Goal: Task Accomplishment & Management: Use online tool/utility

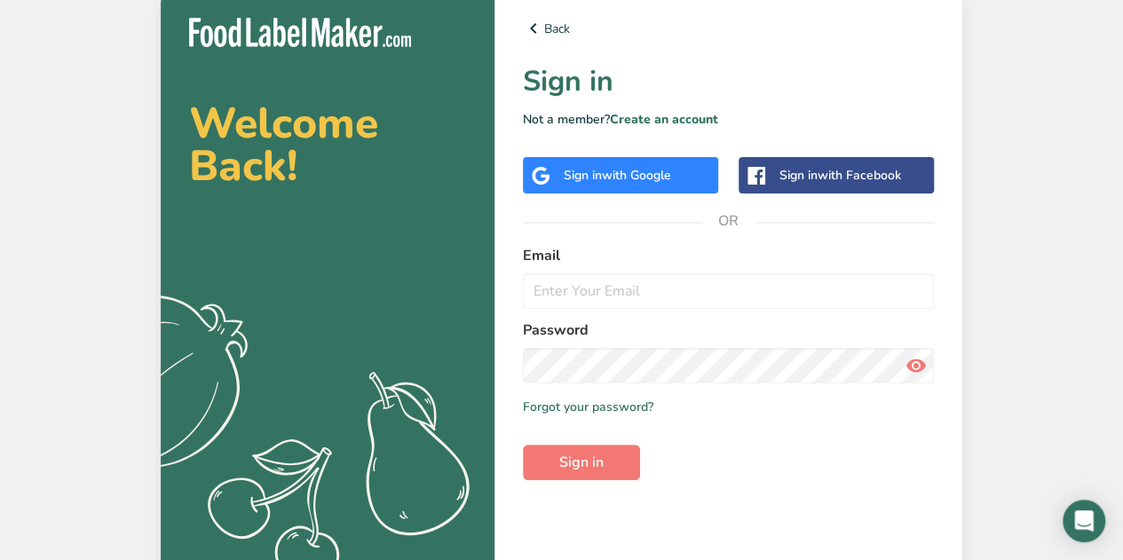
click at [665, 182] on span "with Google" at bounding box center [636, 175] width 69 height 17
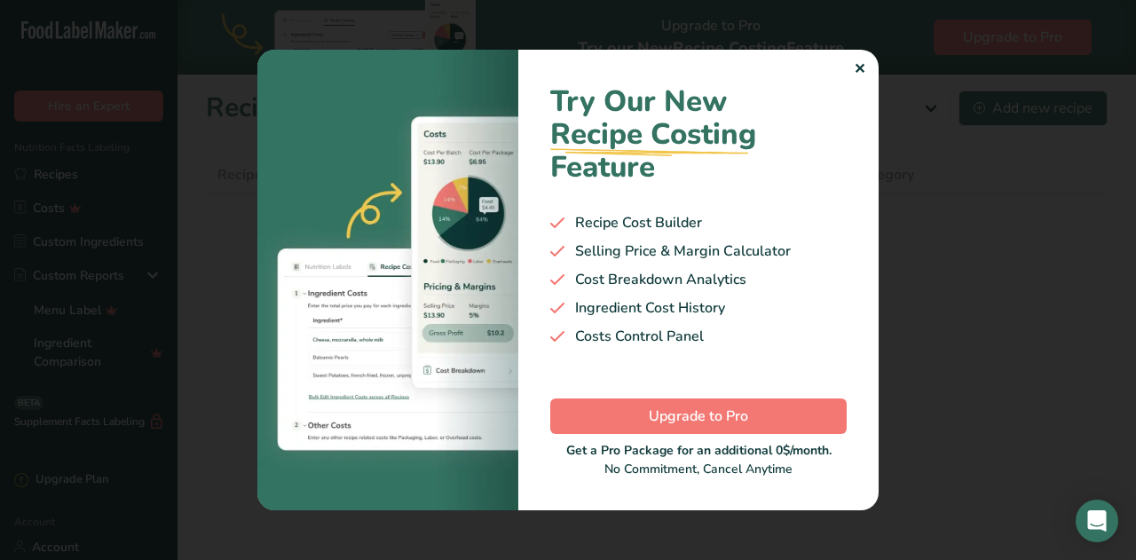
click at [858, 65] on div "✕" at bounding box center [860, 69] width 12 height 21
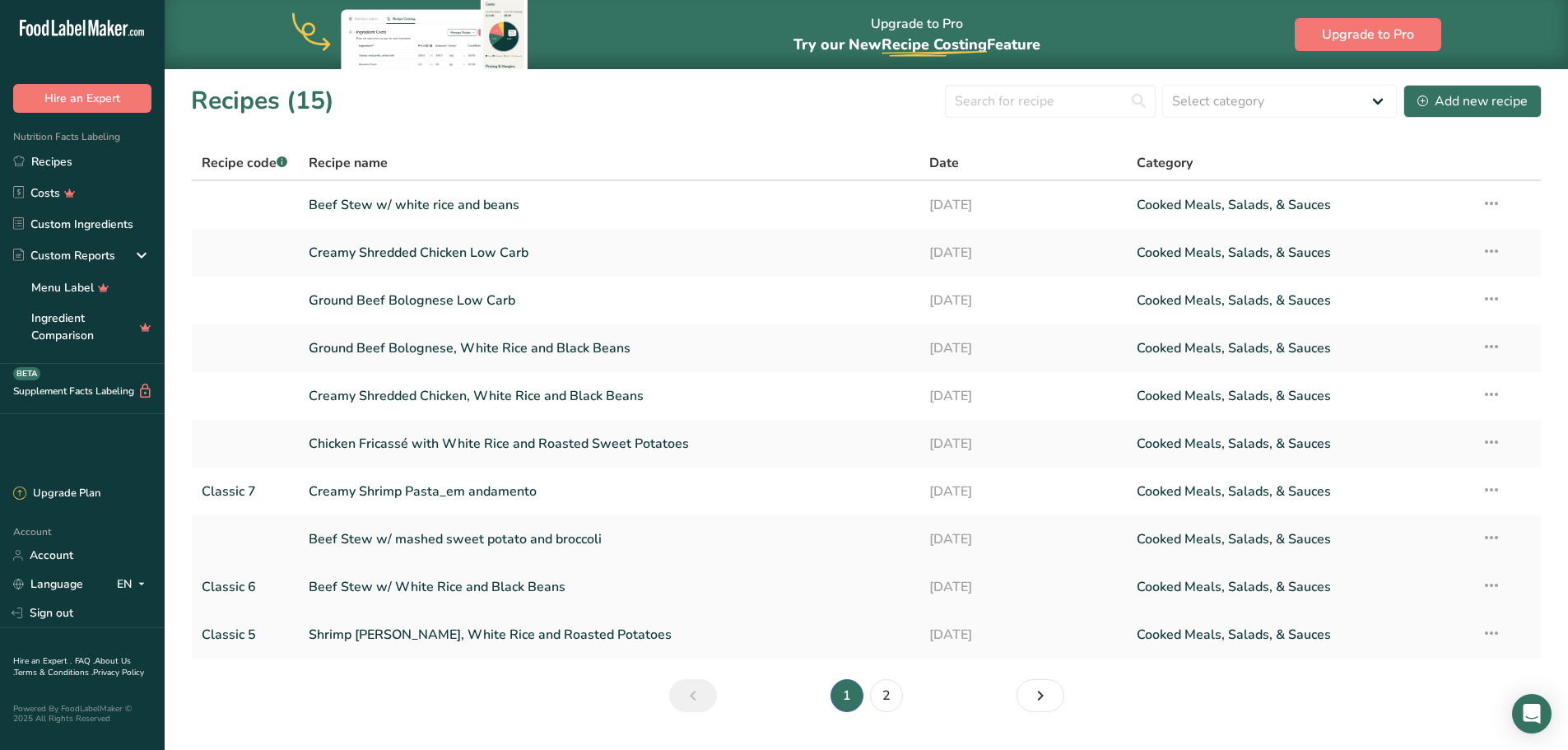
click at [1040, 518] on icon at bounding box center [1491, 585] width 19 height 30
click at [1040, 518] on button "Delete Recipe" at bounding box center [1377, 661] width 249 height 40
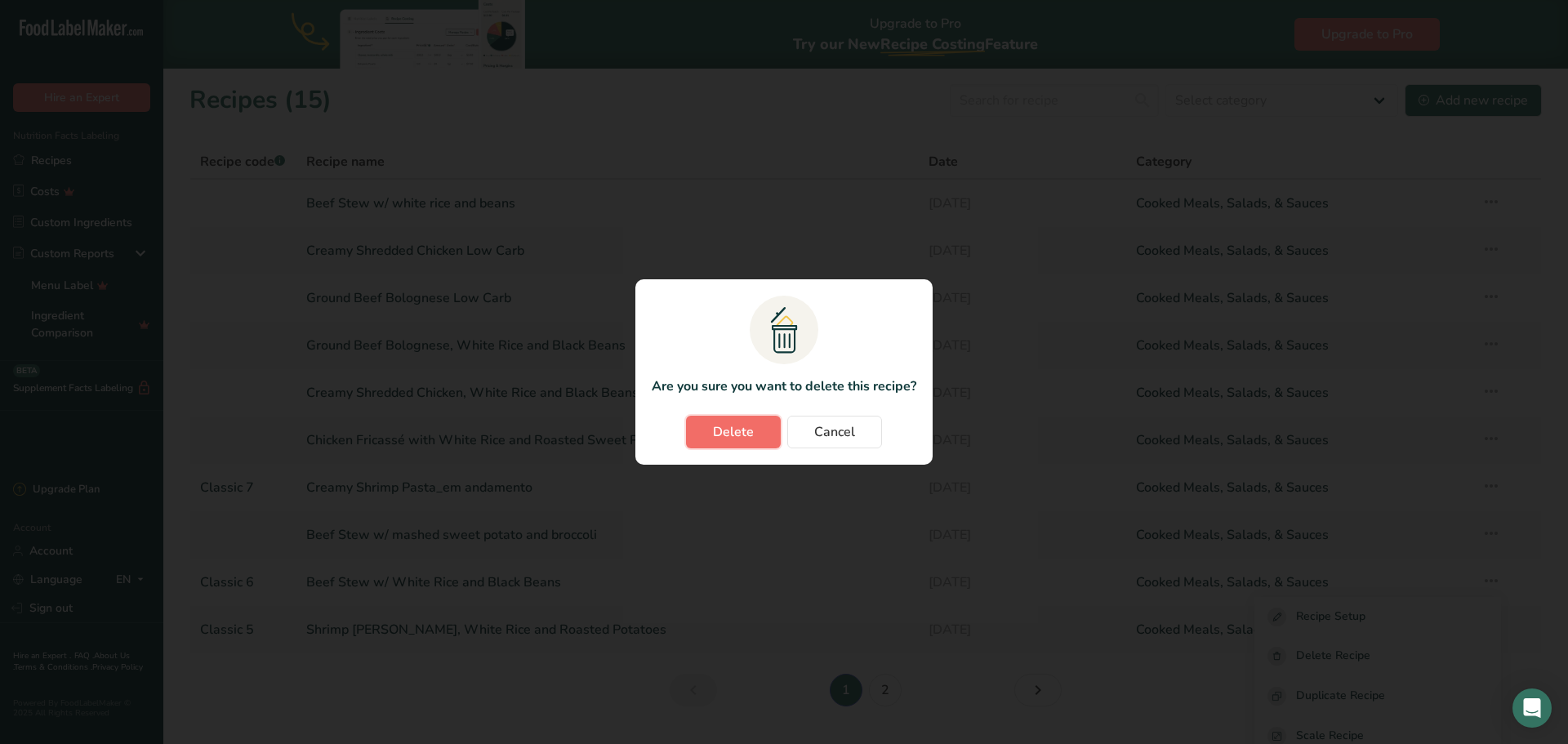
click at [753, 436] on span "Delete" at bounding box center [733, 431] width 40 height 19
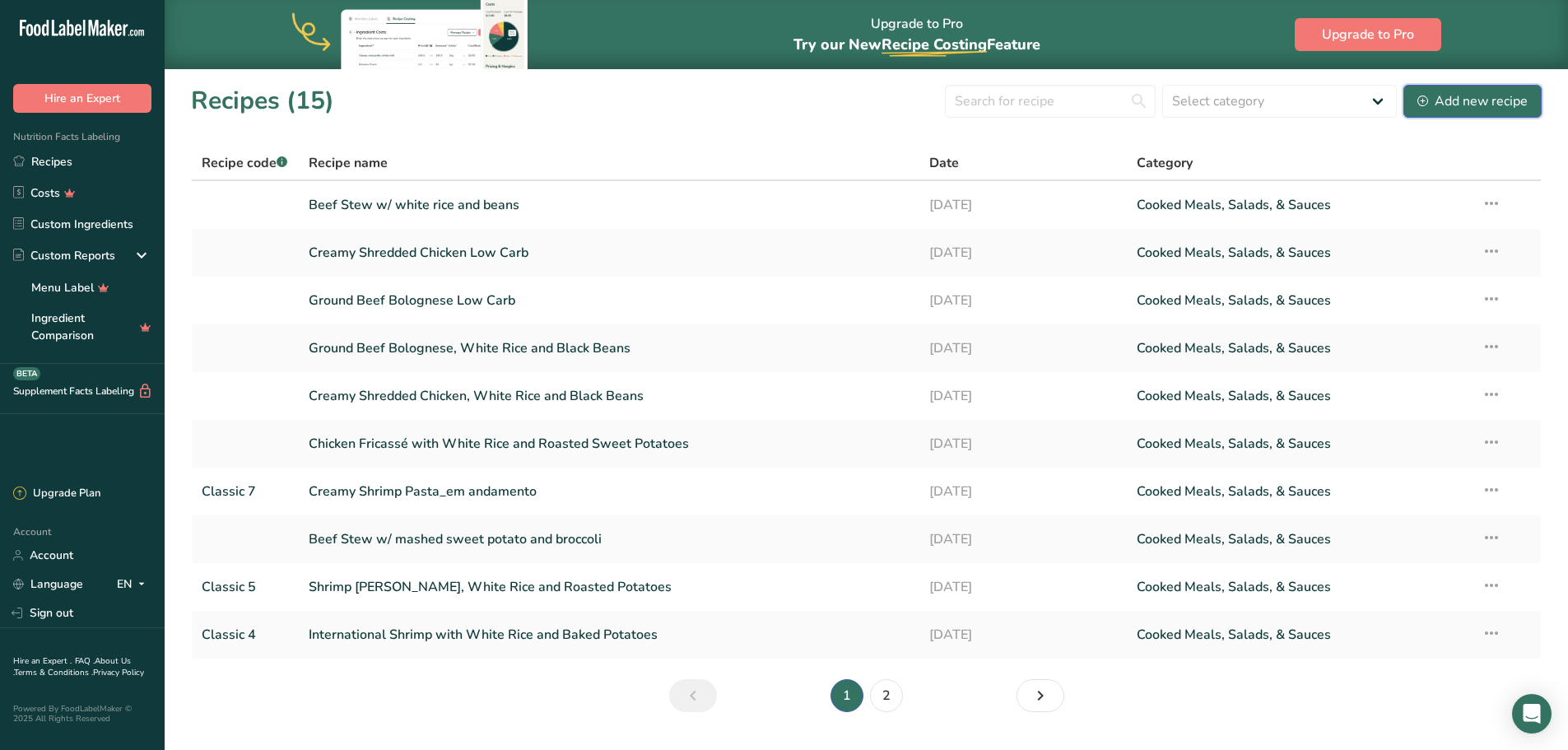
click at [1040, 99] on div "Add new recipe" at bounding box center [1472, 101] width 110 height 19
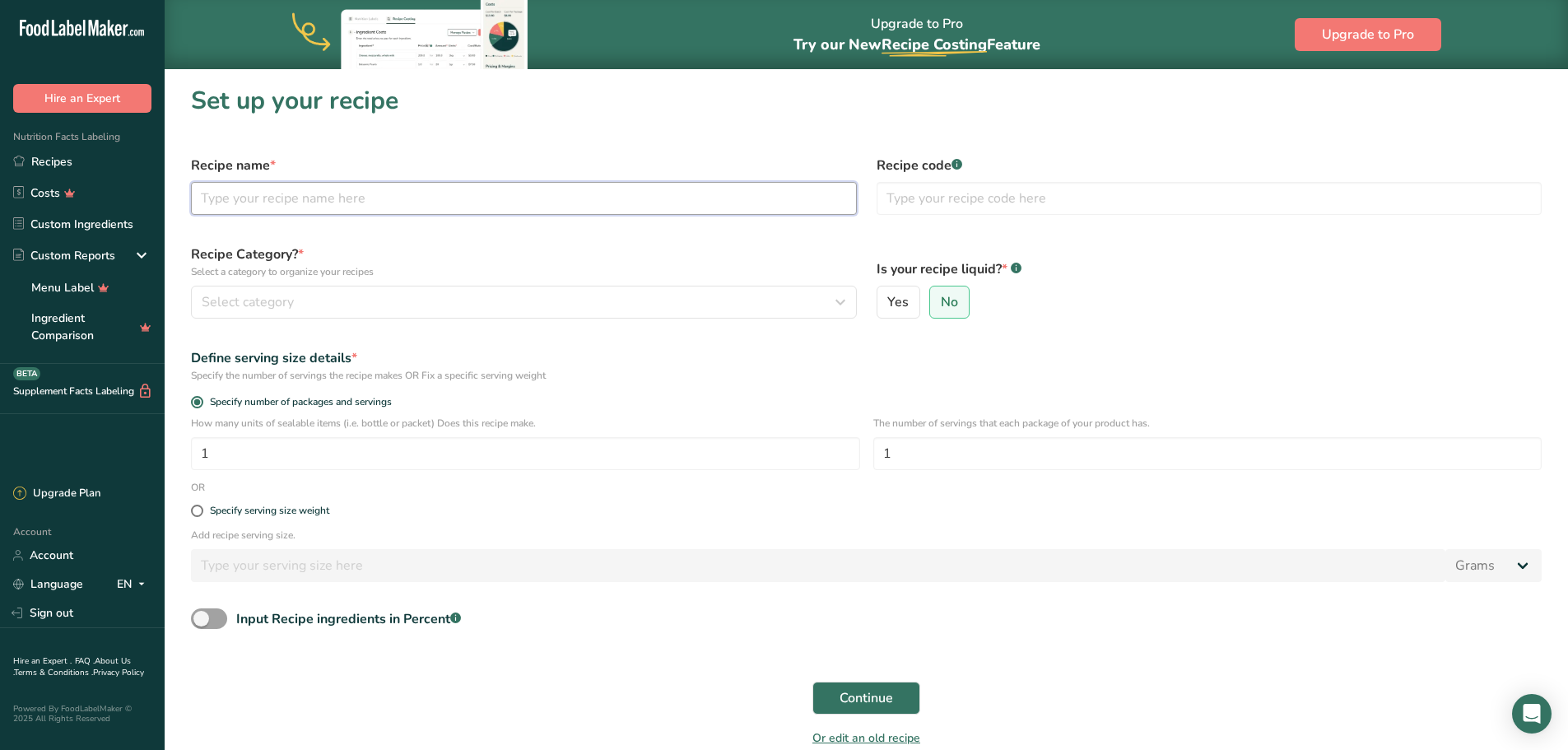
click at [498, 203] on input "text" at bounding box center [524, 198] width 666 height 33
type input "Grilled Chicken w/ Leek Sauce, Roasted Sweet Potatoes and Broccoli"
click at [956, 198] on input "text" at bounding box center [1209, 198] width 666 height 33
type input "M.80"
click at [555, 282] on div "Recipe Category? * Select a category to organize your recipes Select category S…" at bounding box center [523, 281] width 685 height 94
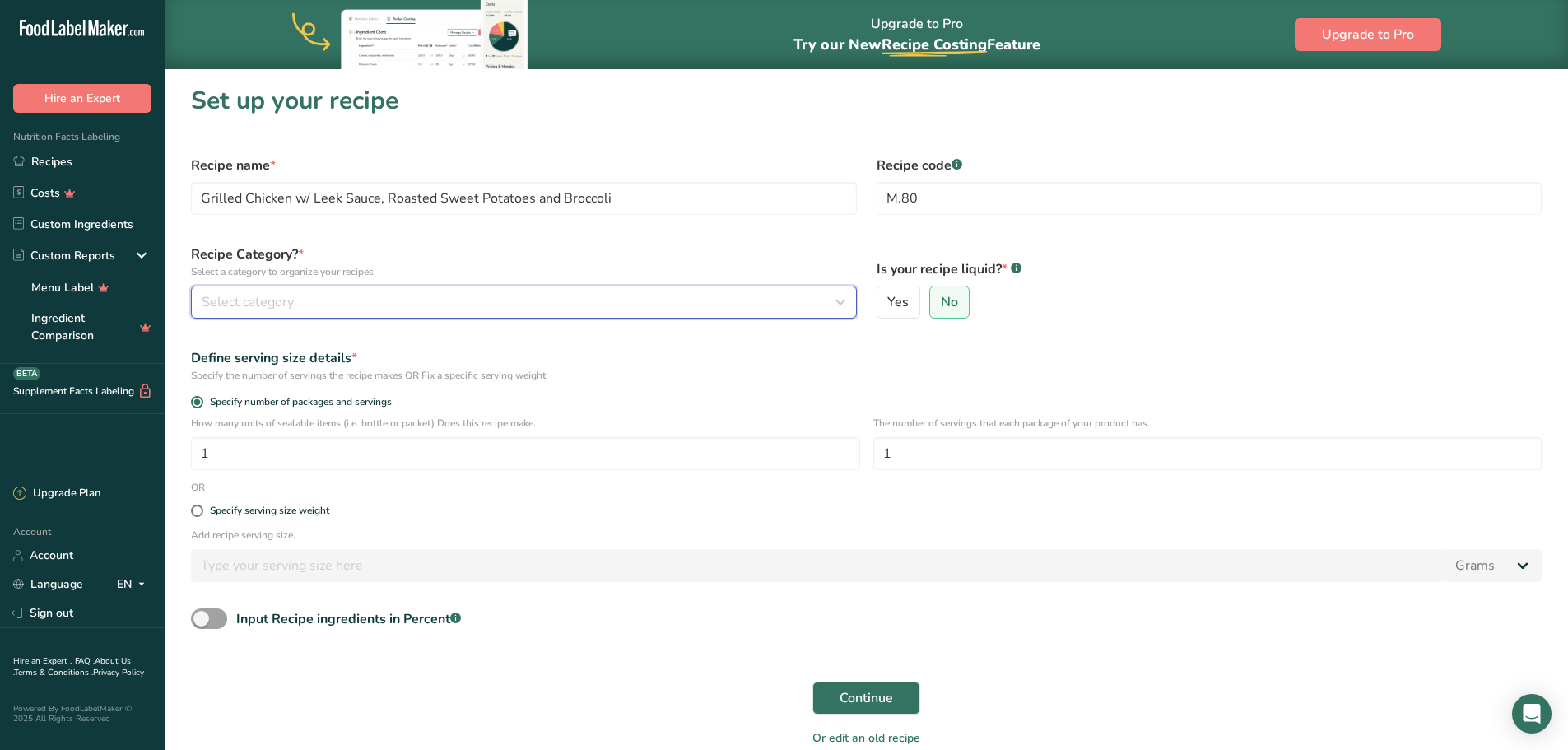
click at [548, 304] on div "Select category" at bounding box center [518, 301] width 634 height 19
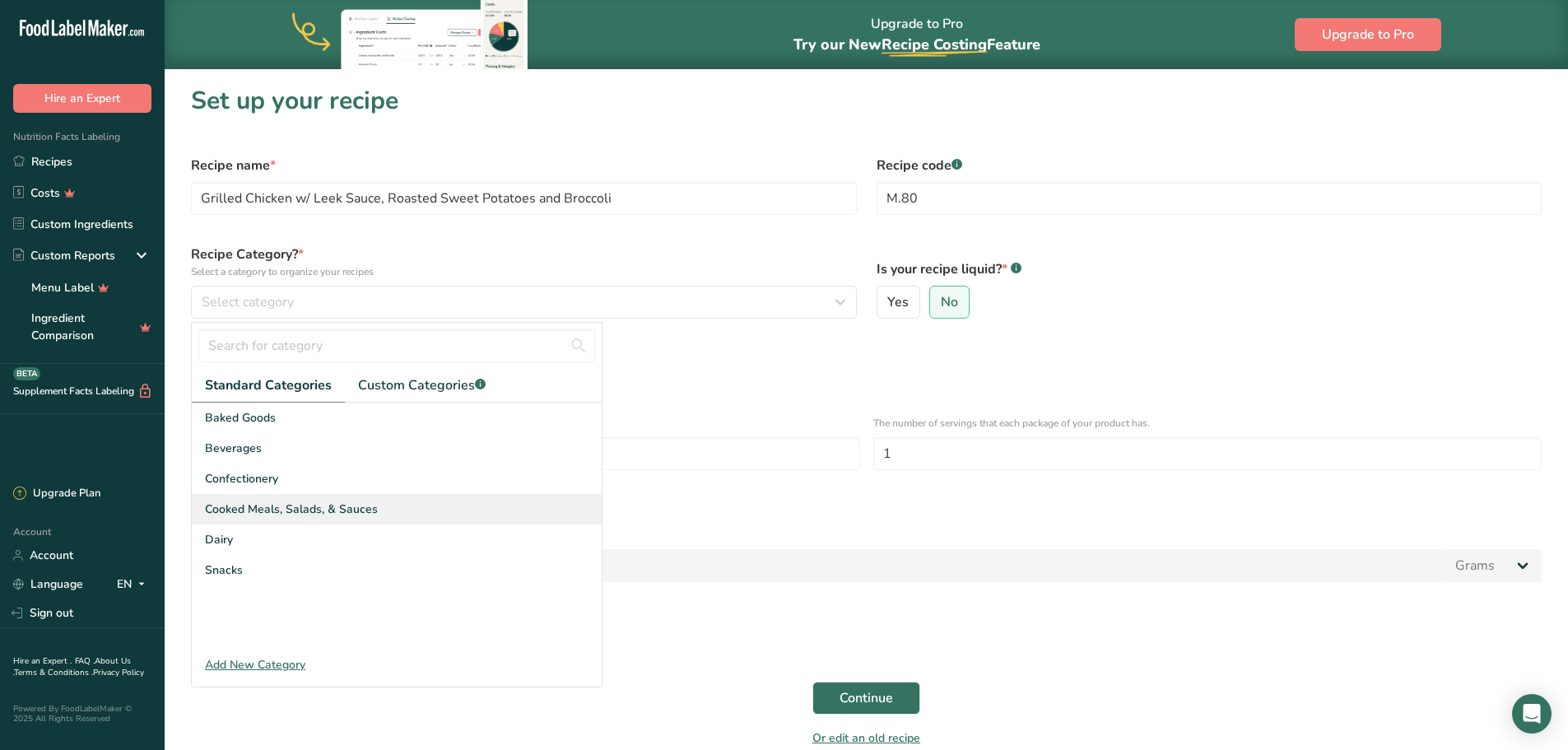
click at [353, 514] on span "Cooked Meals, Salads, & Sauces" at bounding box center [291, 509] width 172 height 18
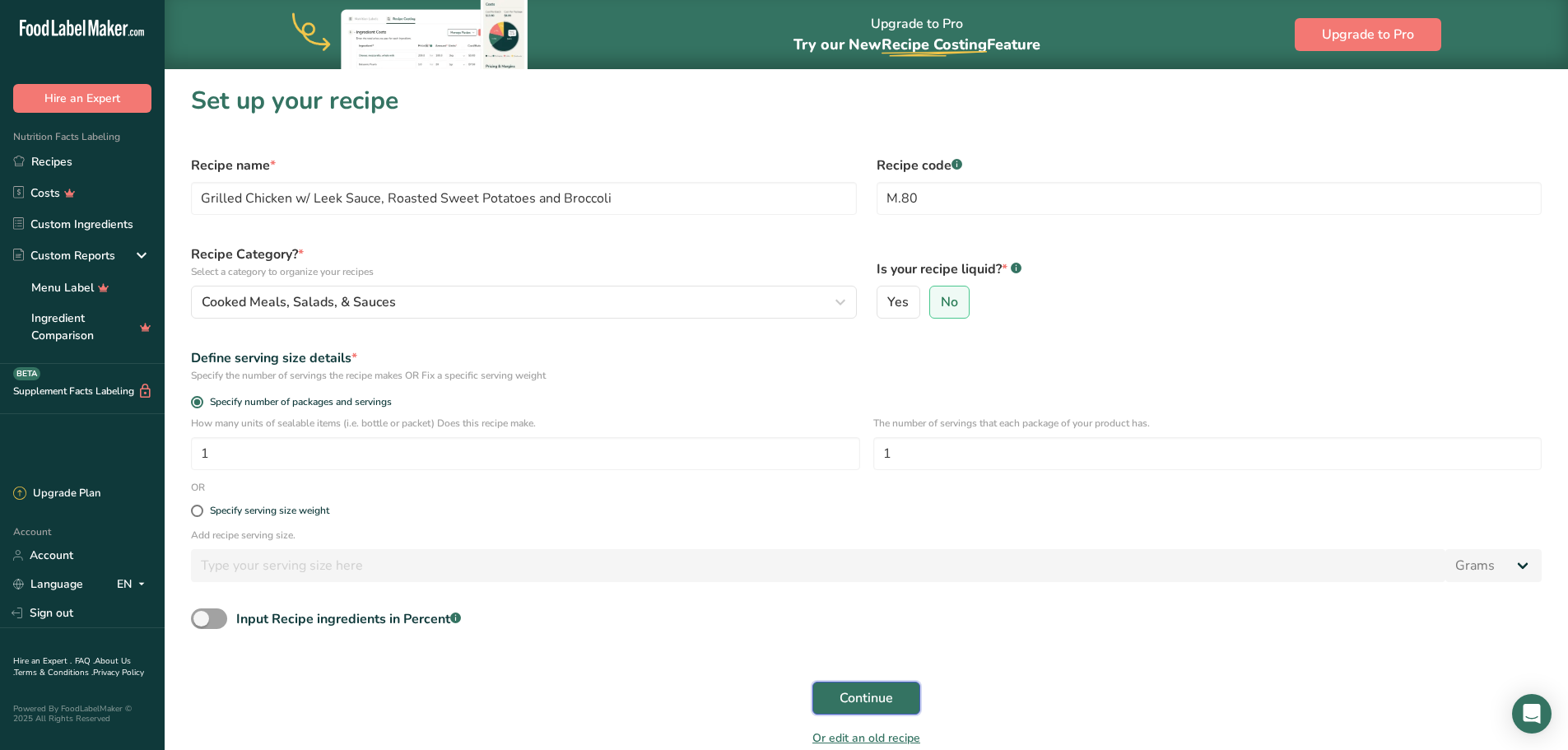
click at [852, 518] on button "Continue" at bounding box center [866, 698] width 108 height 33
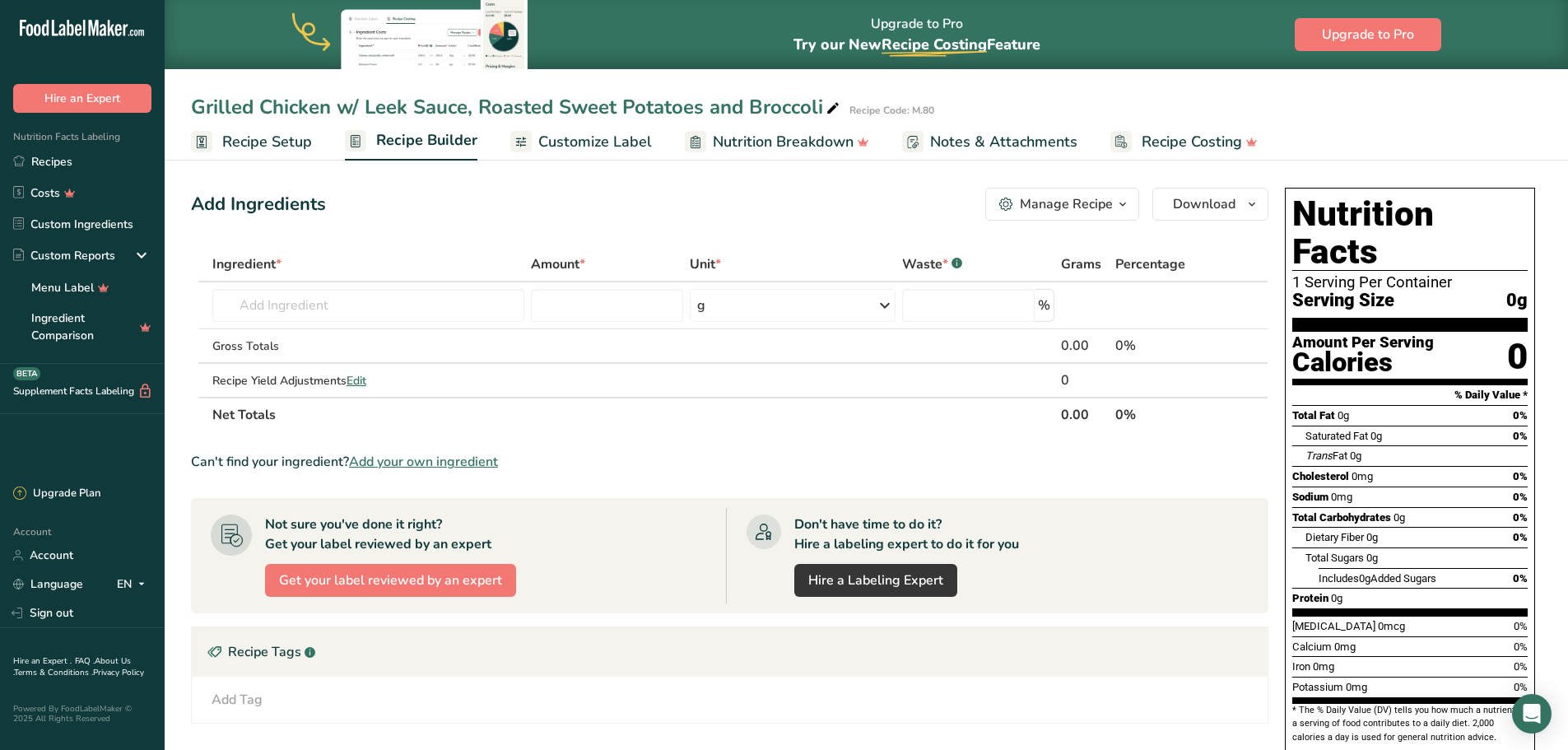
drag, startPoint x: 67, startPoint y: 161, endPoint x: 345, endPoint y: 103, distance: 284.0
click at [67, 161] on link "Recipes" at bounding box center [83, 161] width 165 height 32
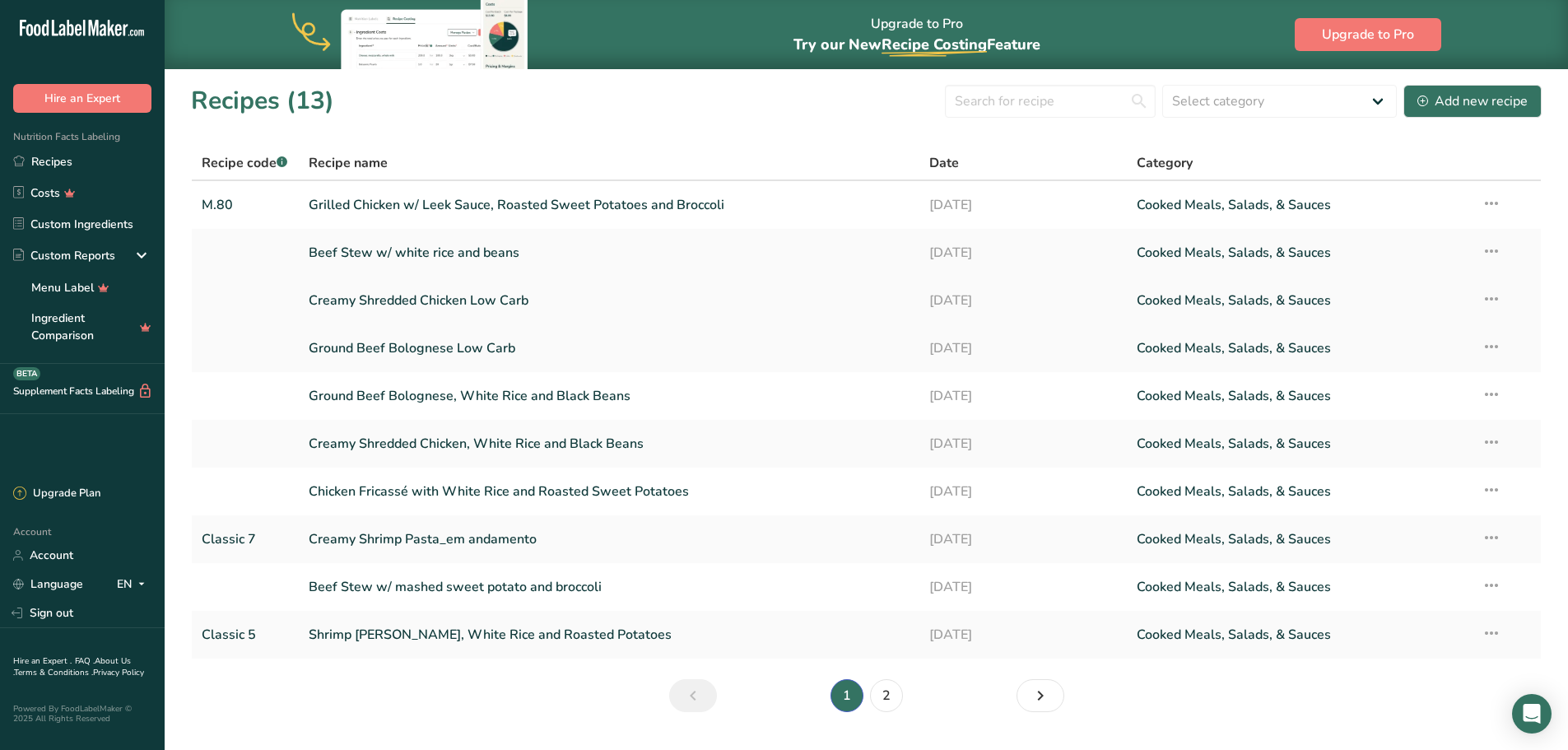
click at [470, 304] on link "Creamy Shredded Chicken Low Carb" at bounding box center [609, 299] width 602 height 34
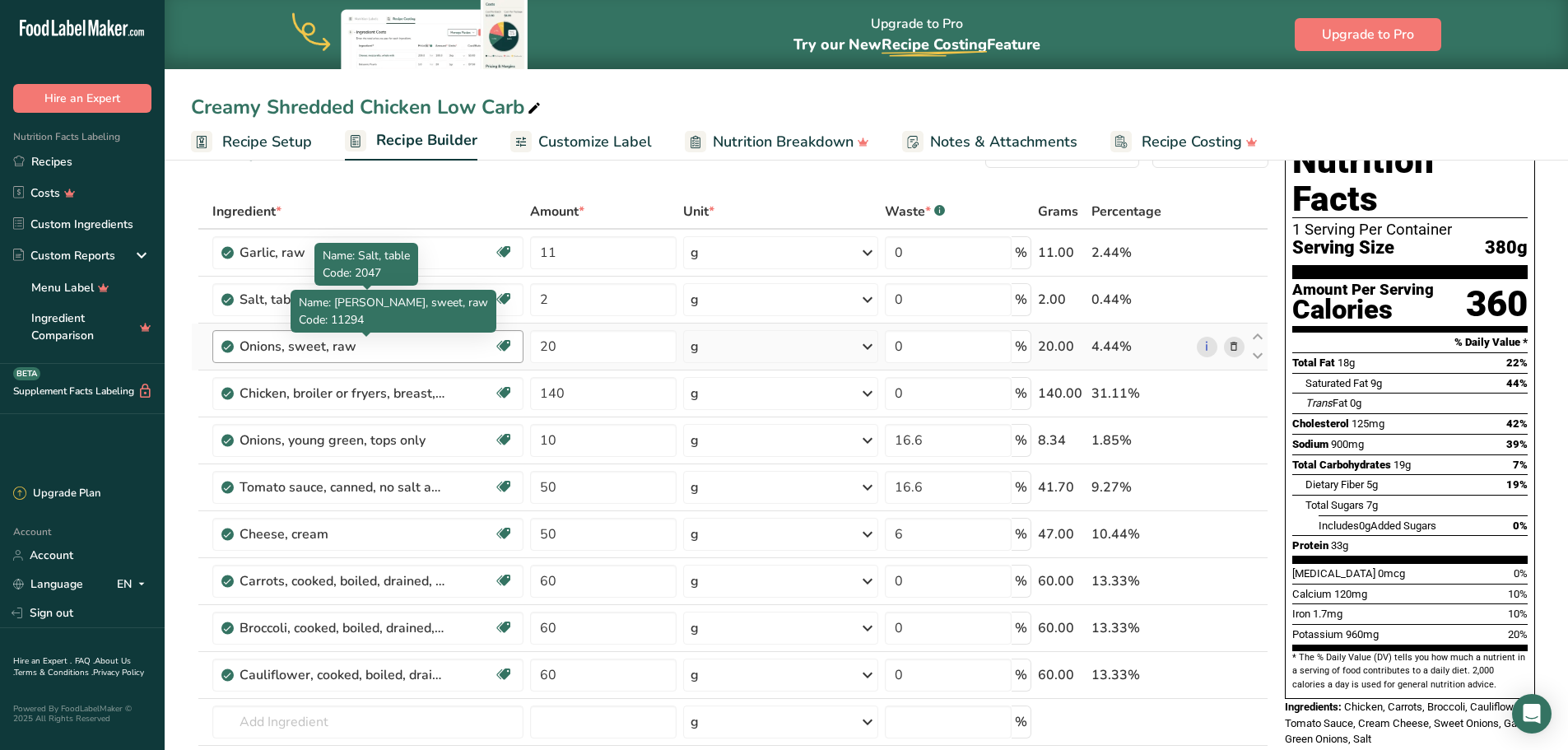
scroll to position [83, 0]
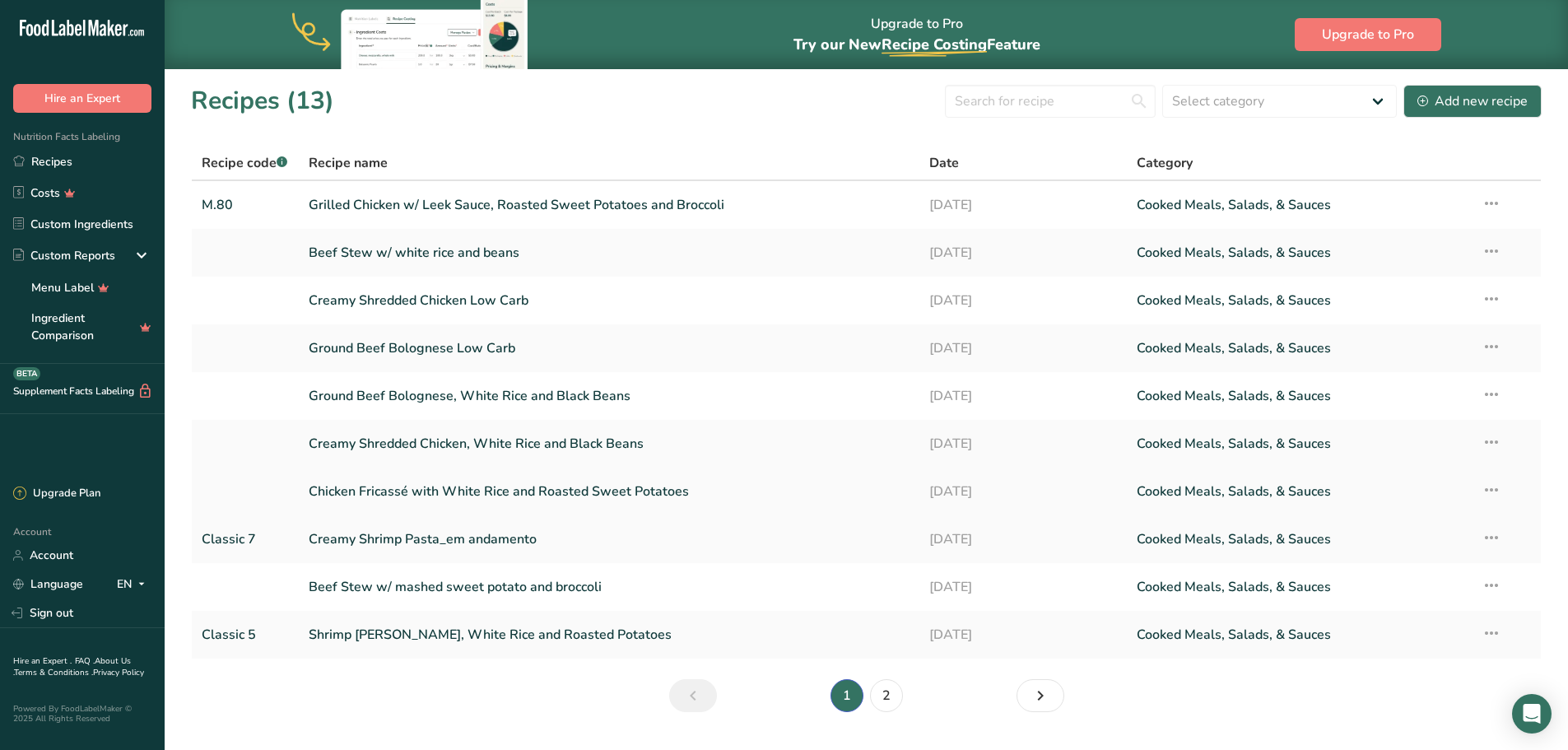
click at [462, 498] on link "Chicken Fricassé with White Rice and Roasted Sweet Potatoes" at bounding box center [609, 490] width 602 height 34
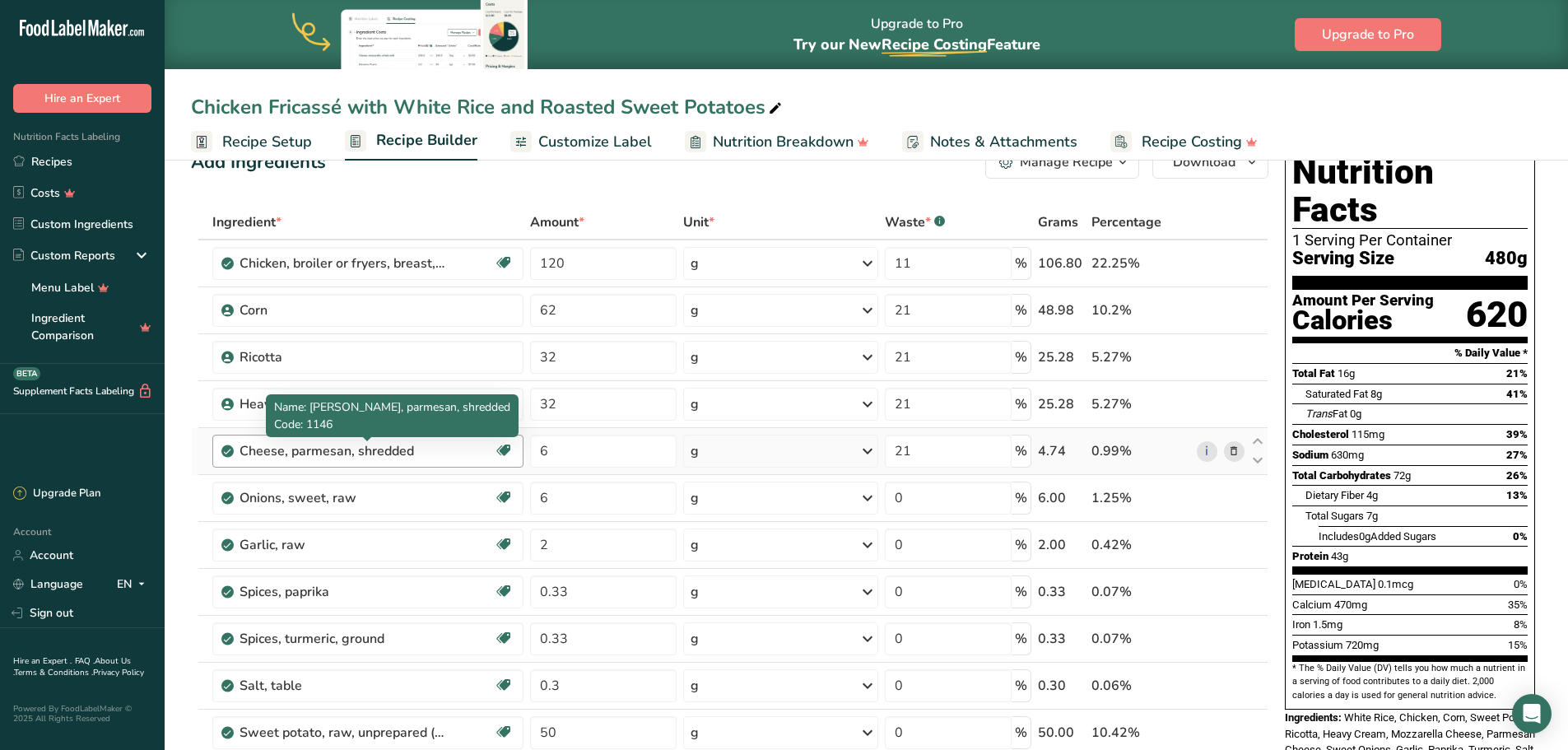
scroll to position [83, 0]
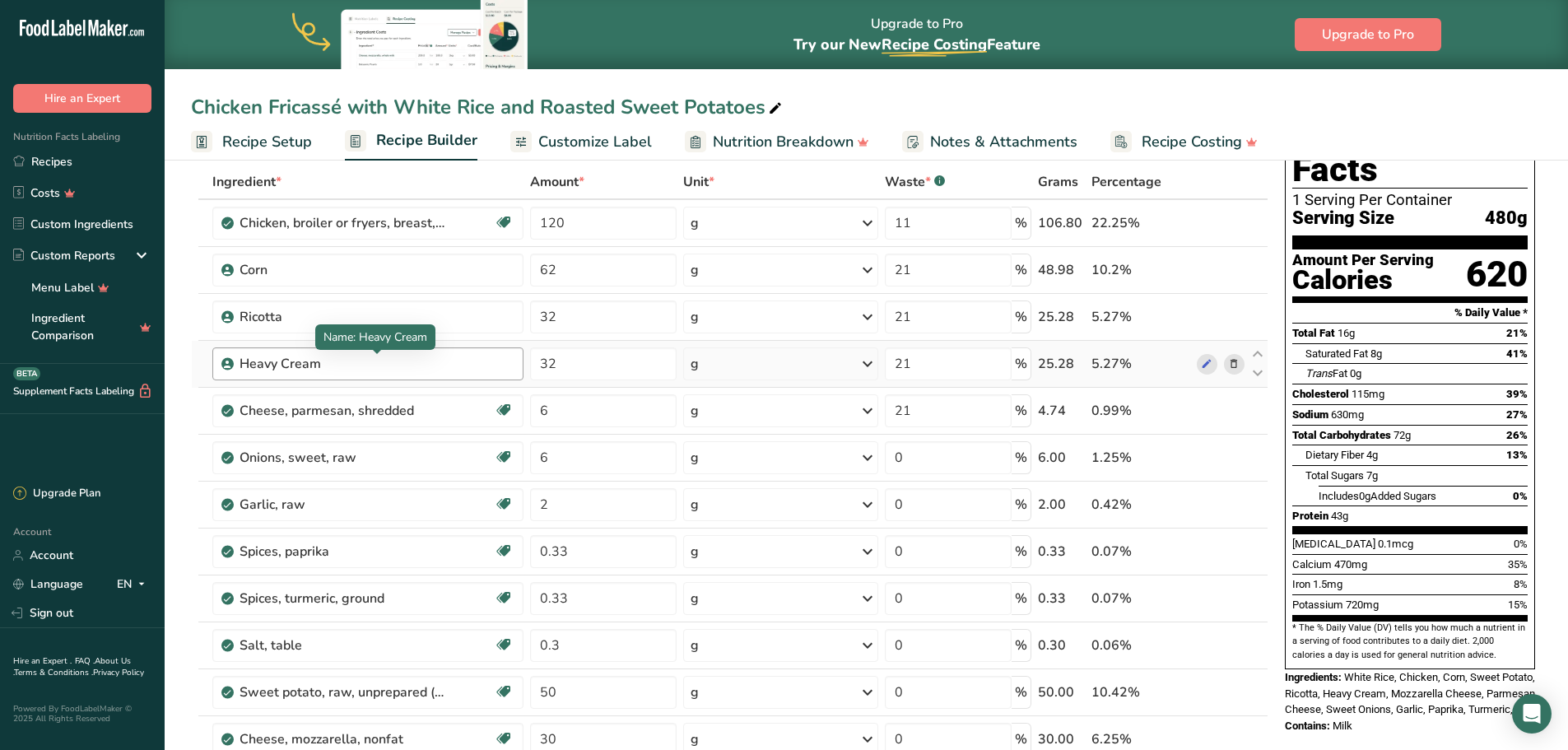
click at [345, 369] on div "Heavy Cream" at bounding box center [342, 363] width 206 height 19
click at [337, 361] on div "Heavy Cream" at bounding box center [342, 363] width 206 height 19
click at [289, 358] on div "Heavy Cream" at bounding box center [342, 363] width 206 height 19
click at [1040, 363] on icon at bounding box center [1206, 363] width 11 height 18
click at [74, 159] on link "Recipes" at bounding box center [83, 161] width 165 height 32
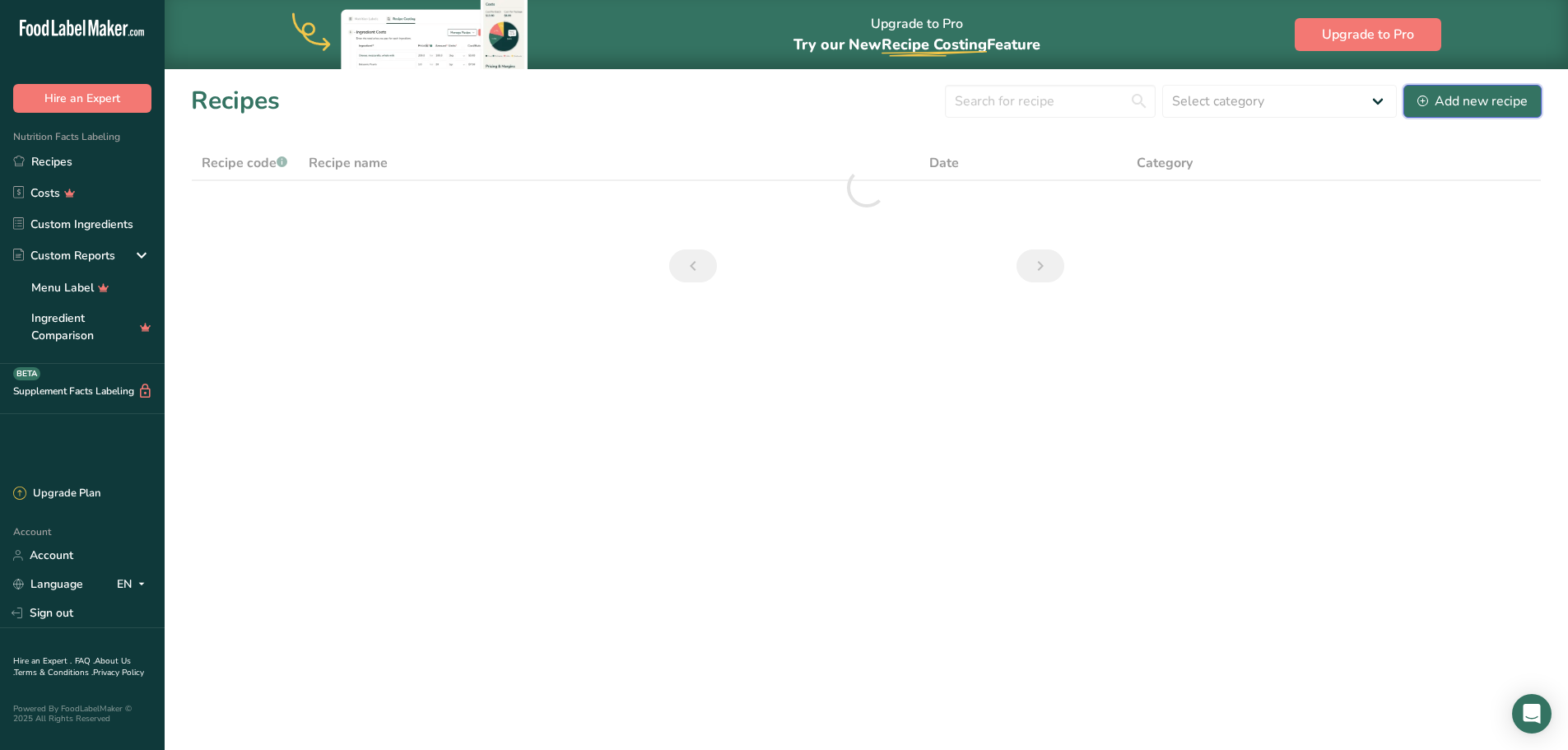
click at [1040, 114] on button "Add new recipe" at bounding box center [1472, 101] width 138 height 33
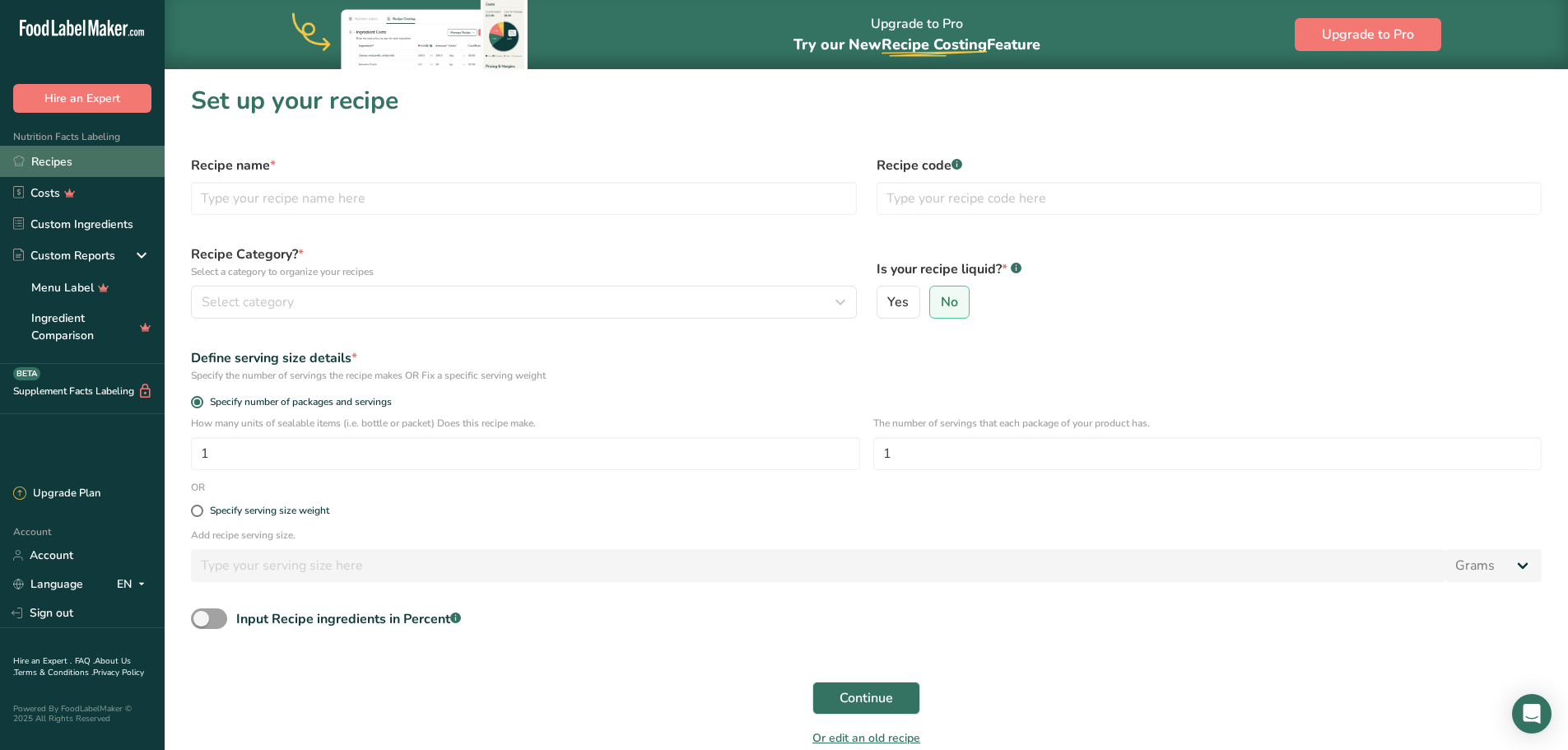
click at [96, 167] on link "Recipes" at bounding box center [83, 161] width 165 height 32
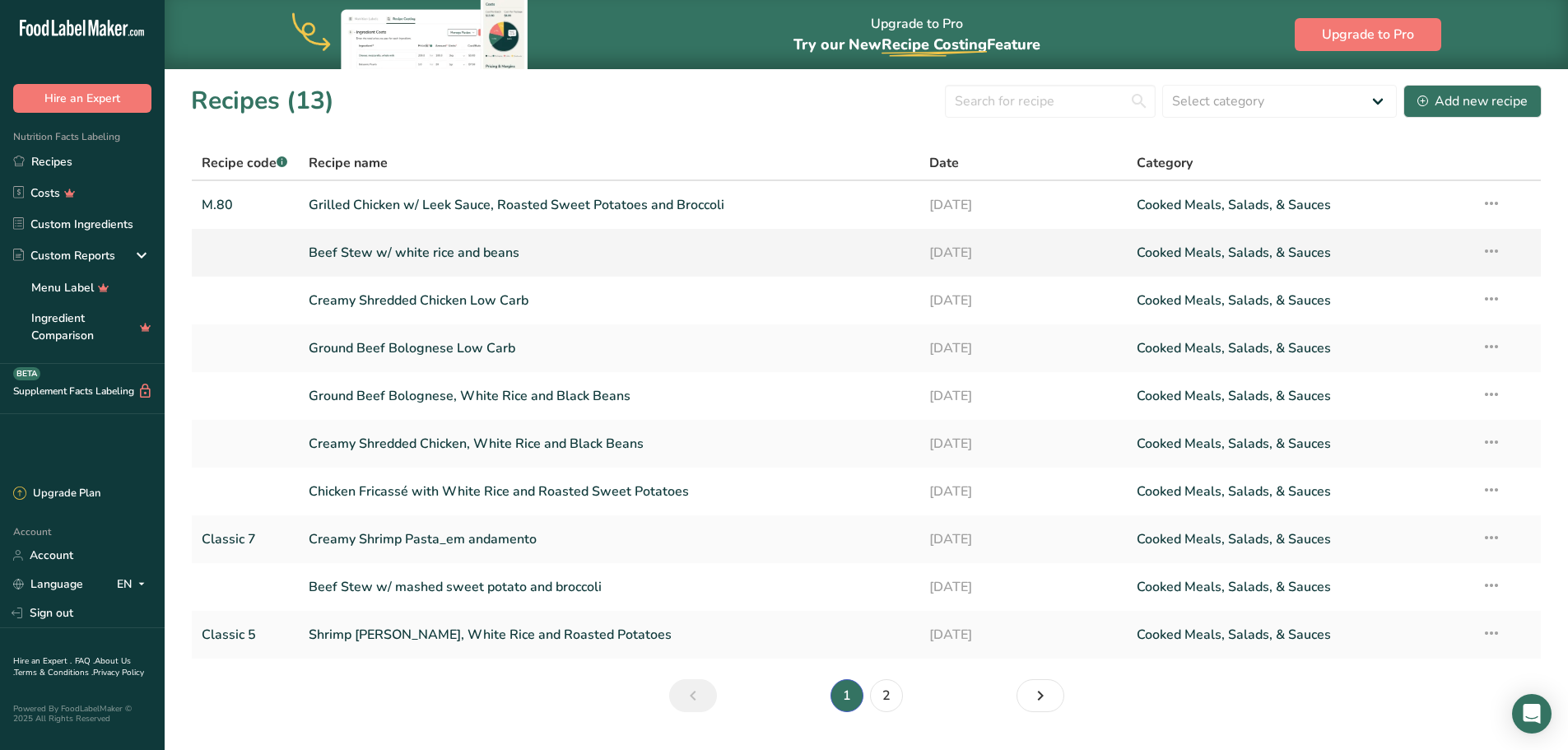
click at [413, 245] on link "Beef Stew w/ white rice and beans" at bounding box center [609, 252] width 602 height 34
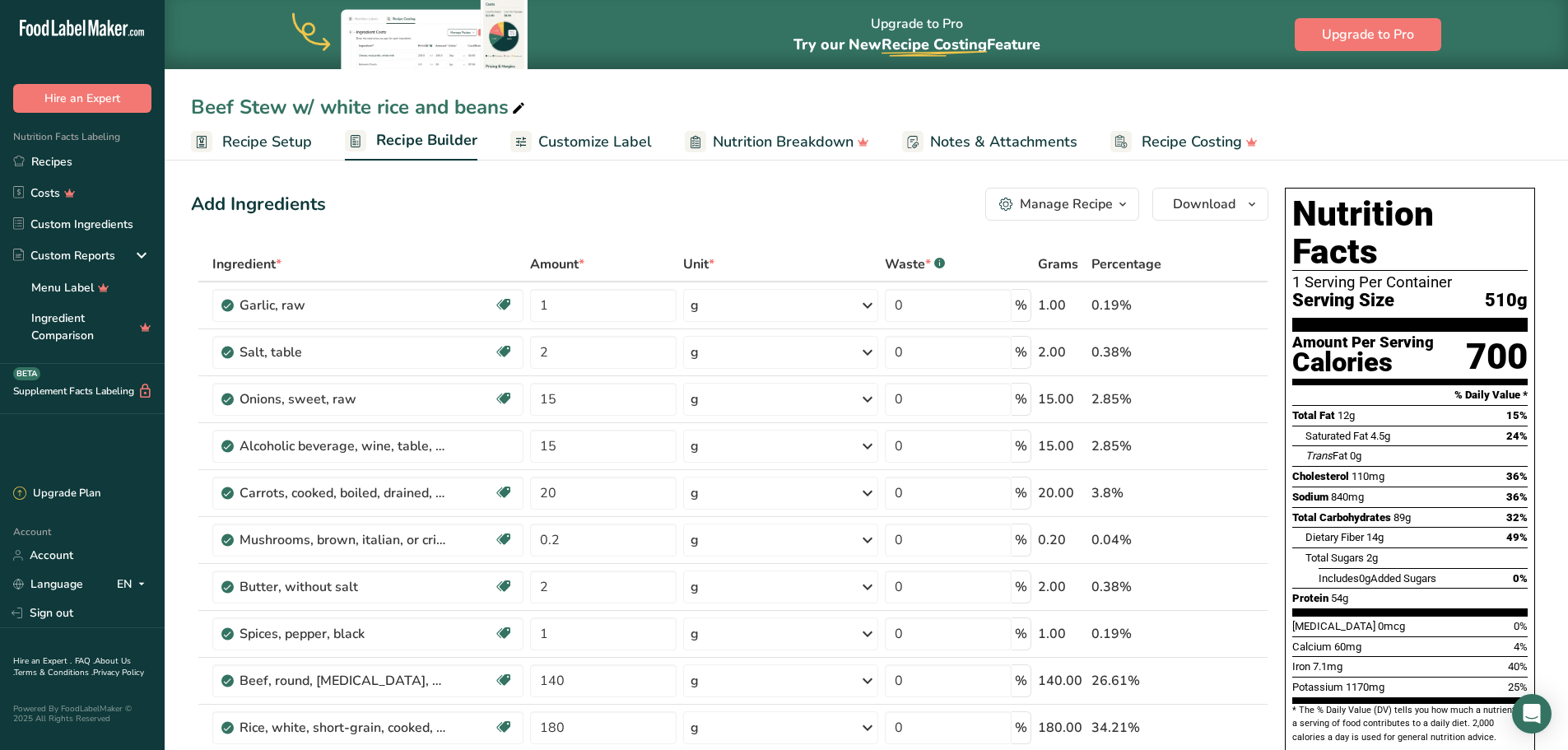
click at [284, 150] on span "Recipe Setup" at bounding box center [267, 142] width 90 height 22
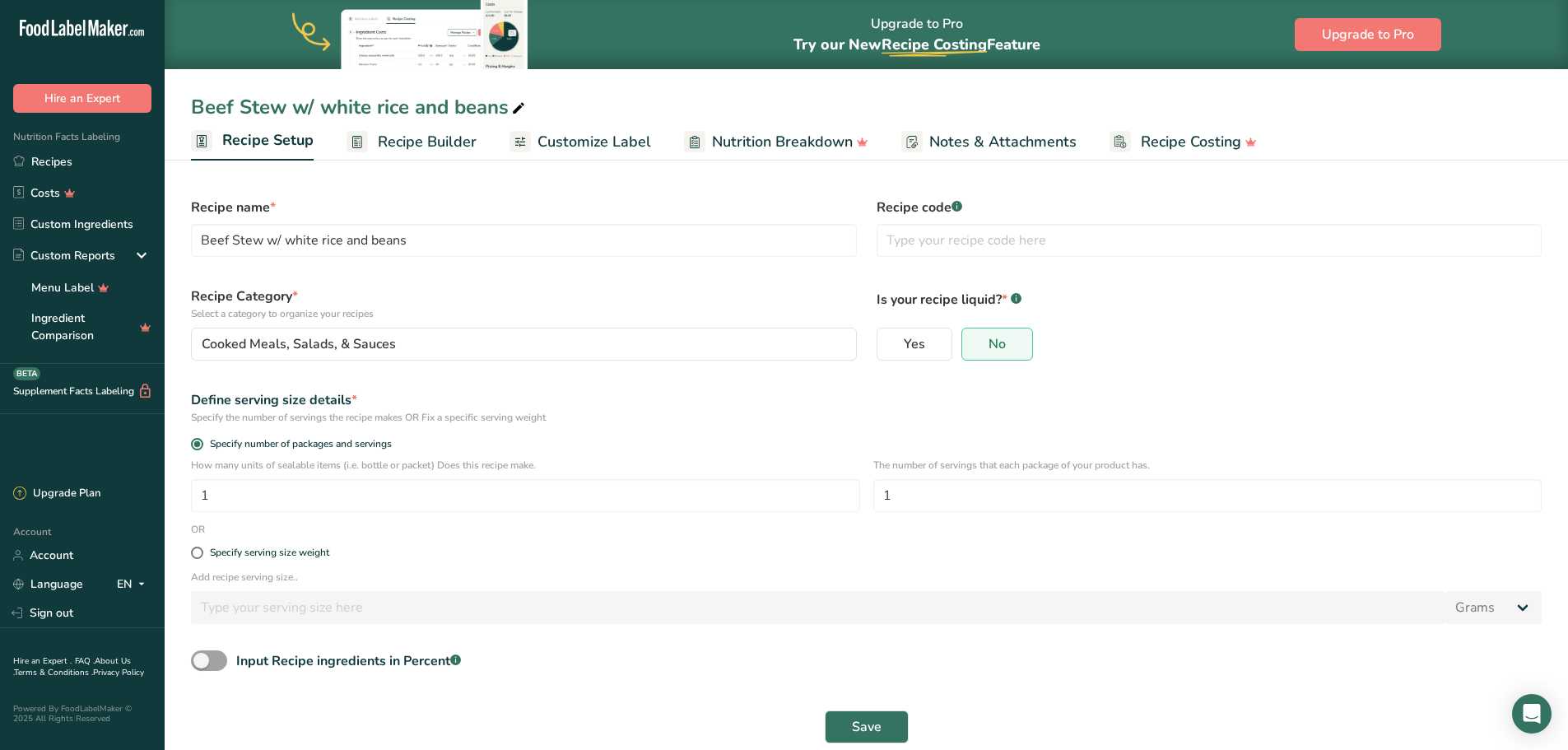
click at [281, 140] on span "Recipe Setup" at bounding box center [268, 140] width 92 height 22
click at [63, 166] on link "Recipes" at bounding box center [83, 161] width 165 height 32
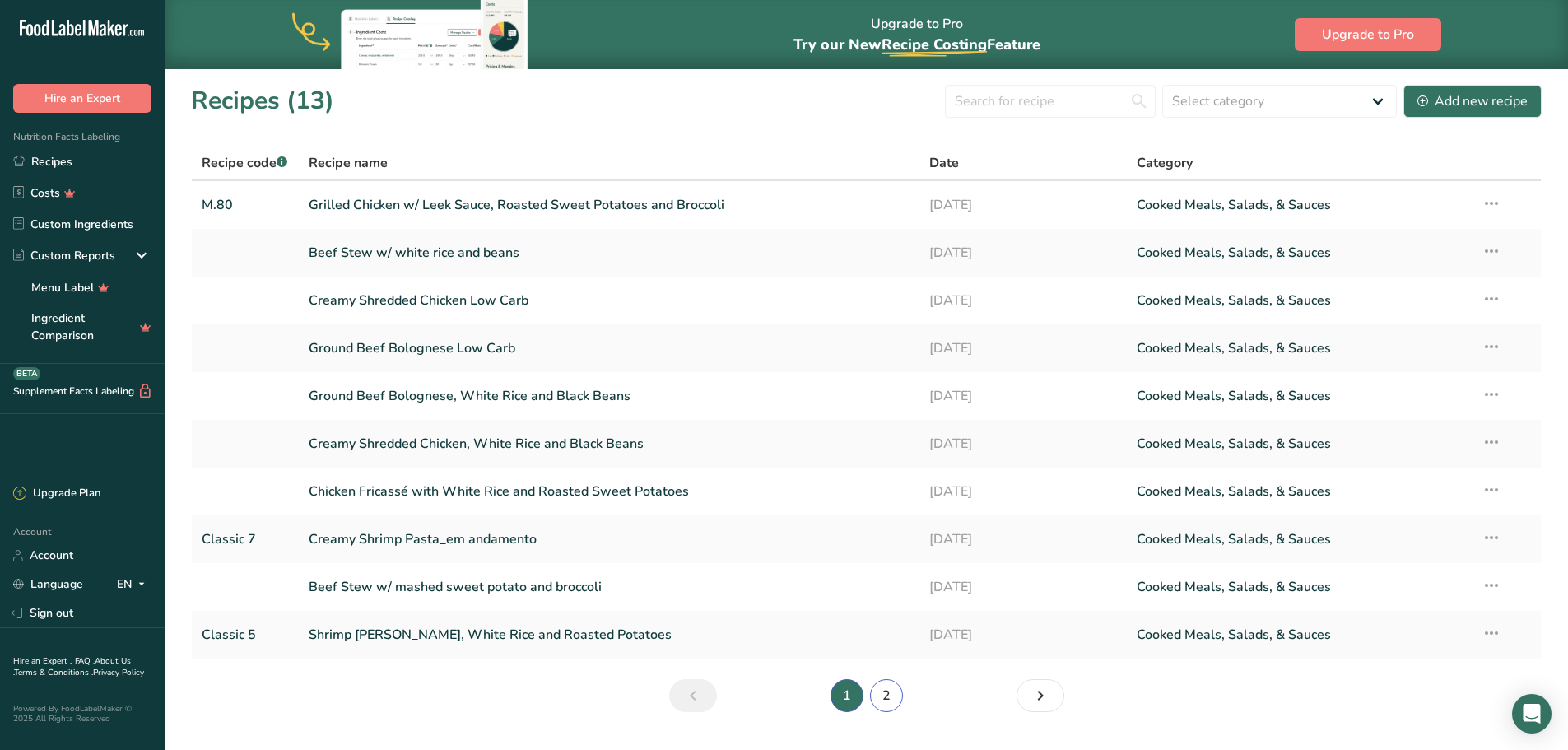
click at [886, 518] on link "2" at bounding box center [886, 695] width 33 height 33
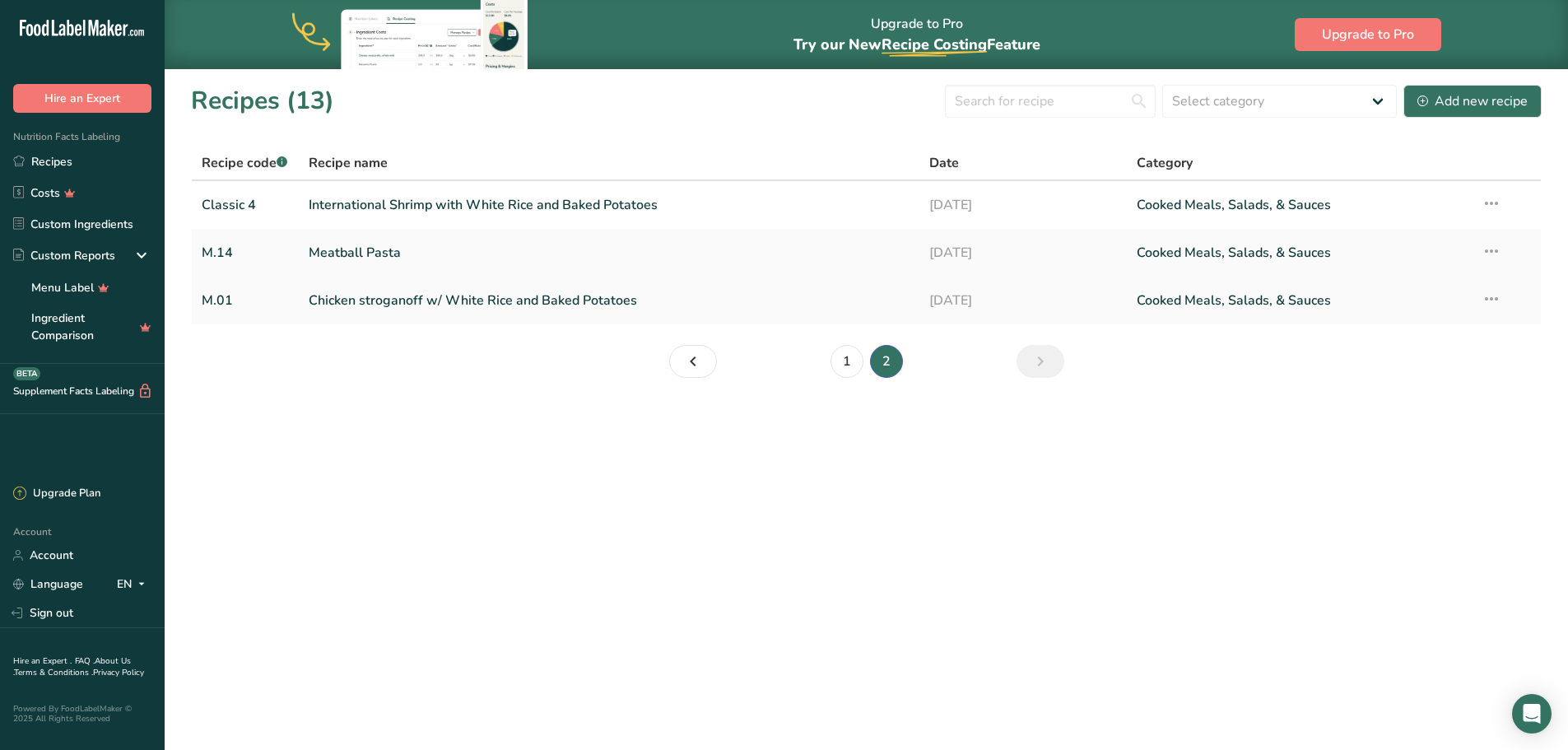
click at [420, 298] on link "Chicken stroganoff w/ White Rice and Baked Potatoes" at bounding box center [609, 299] width 602 height 34
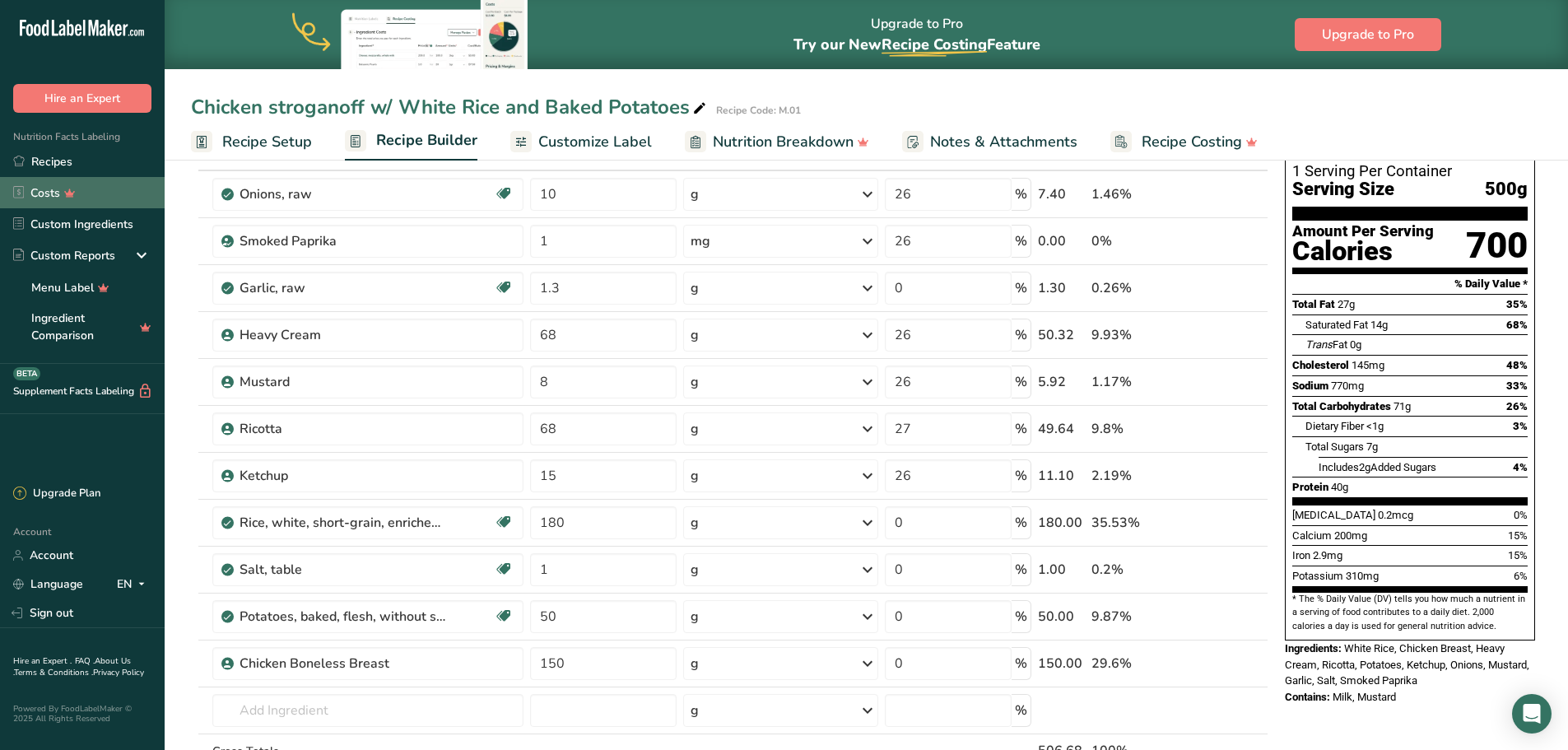
scroll to position [83, 0]
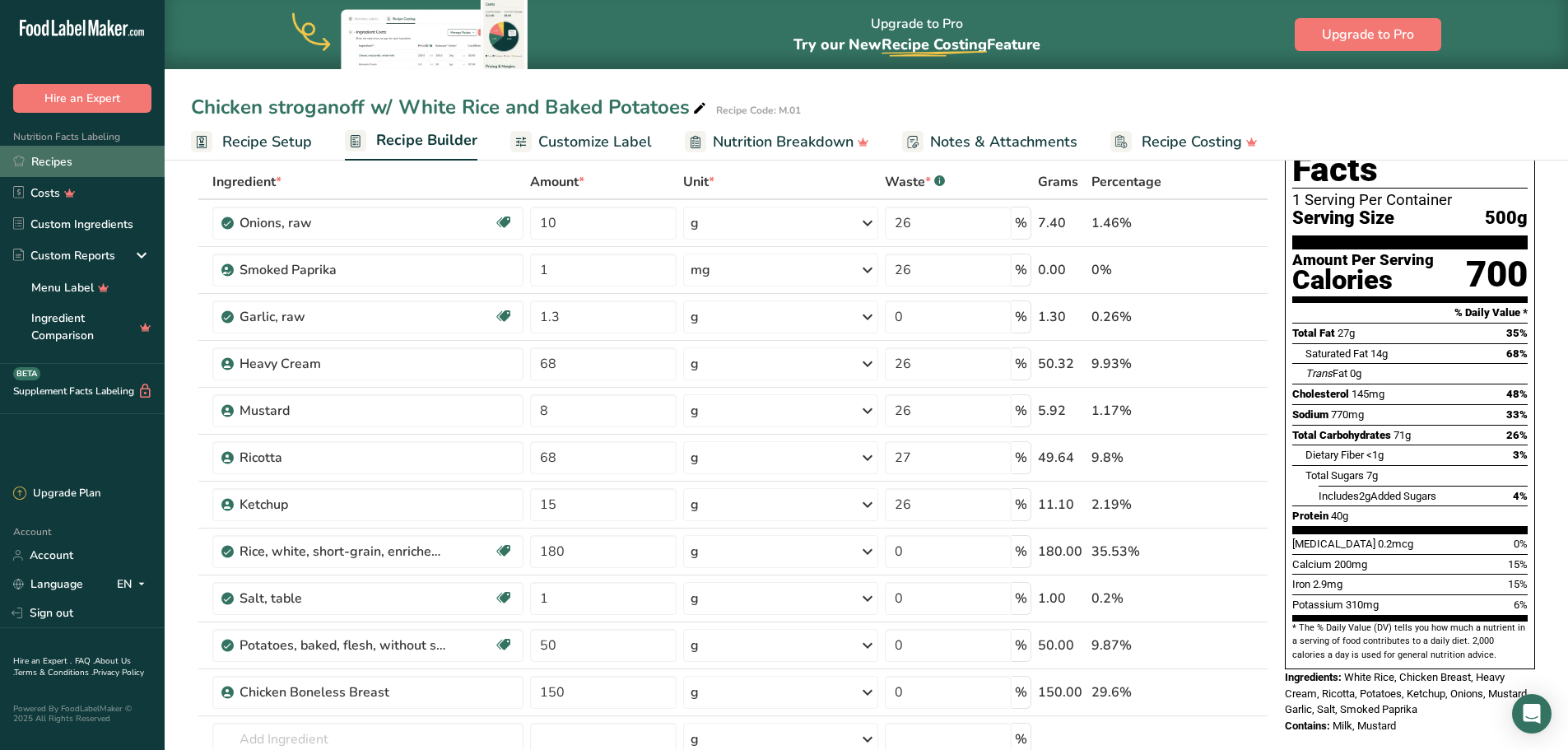
click at [93, 159] on link "Recipes" at bounding box center [83, 161] width 165 height 32
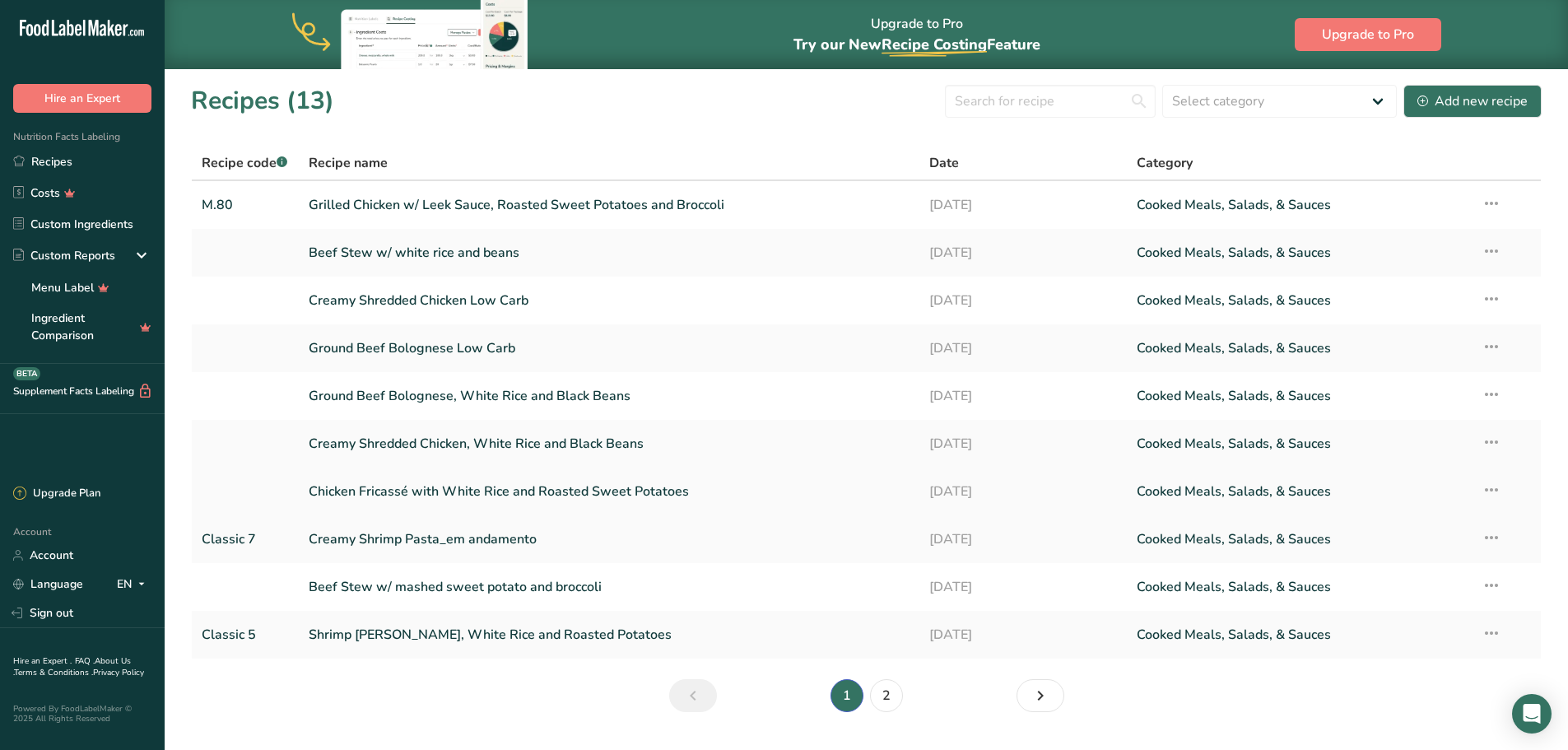
click at [436, 491] on link "Chicken Fricassé with White Rice and Roasted Sweet Potatoes" at bounding box center [609, 490] width 602 height 34
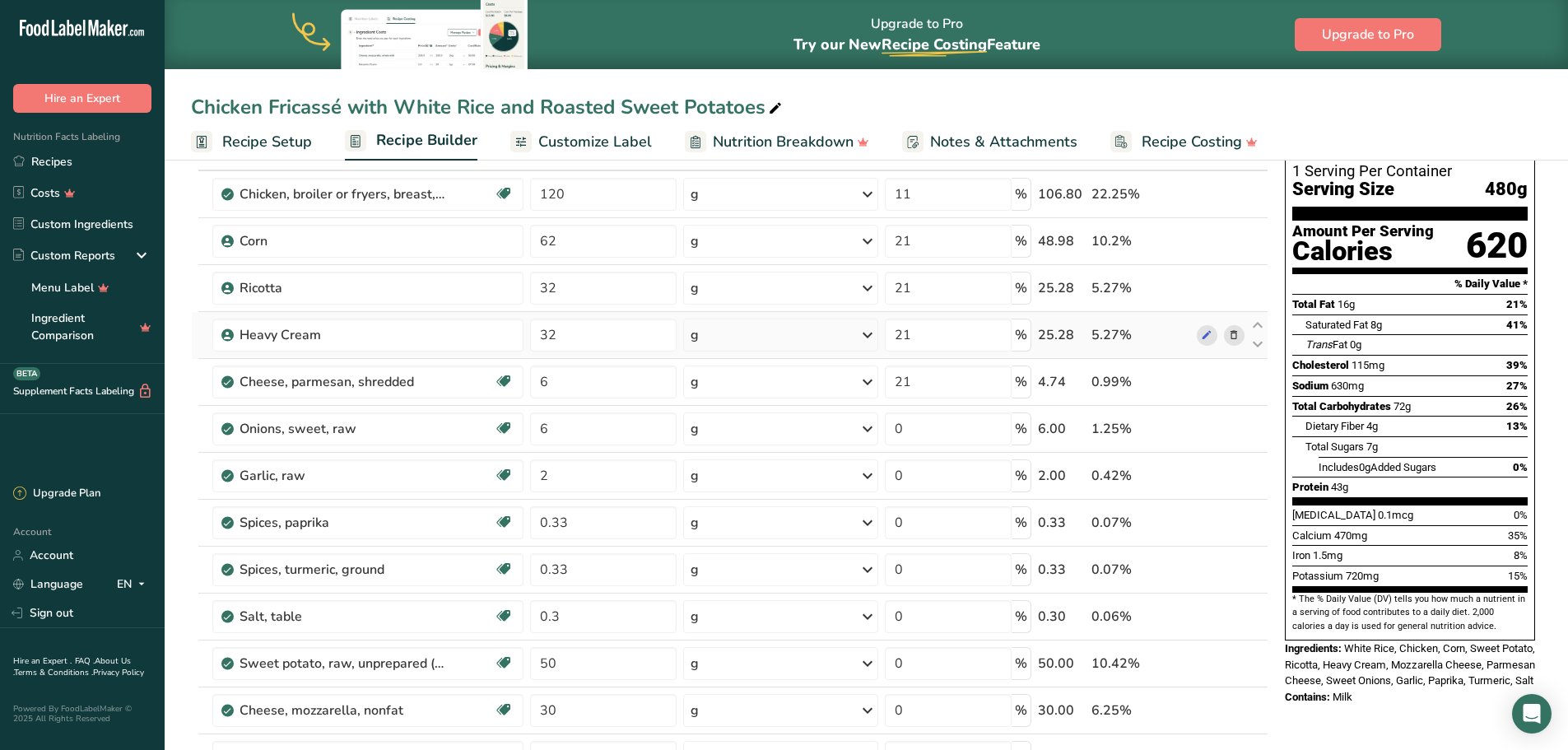
scroll to position [83, 0]
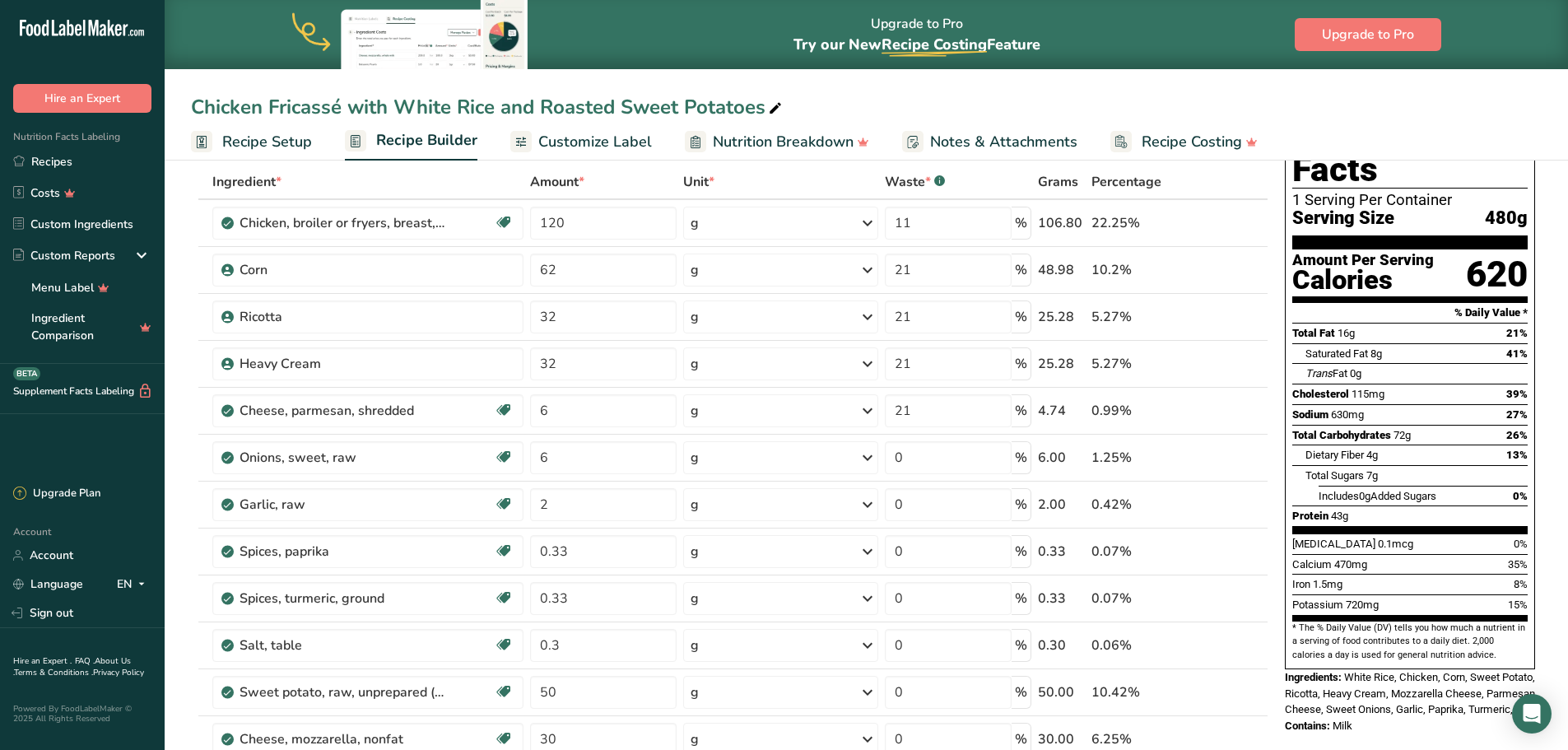
drag, startPoint x: 1311, startPoint y: 375, endPoint x: 1390, endPoint y: 374, distance: 79.0
click at [1040, 404] on div "Sodium 630mg 27%" at bounding box center [1410, 414] width 236 height 20
click at [1040, 408] on span "630mg" at bounding box center [1347, 413] width 33 height 12
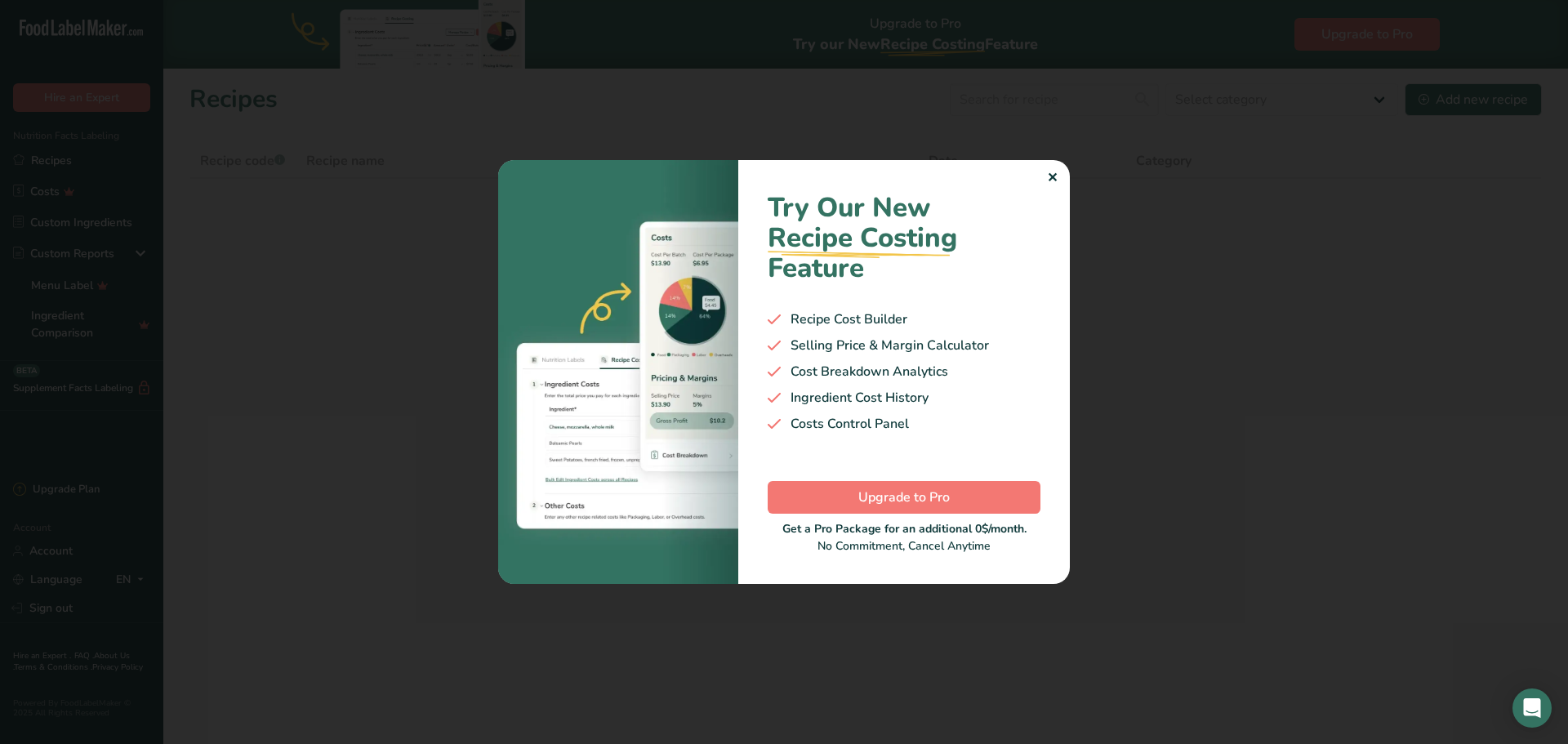
click at [1046, 177] on div "✕ Try Our New Recipe Costing .a-29{fill:none;stroke-linecap:round;stroke-width:…" at bounding box center [784, 372] width 571 height 423
click at [1050, 175] on div "✕" at bounding box center [1053, 177] width 11 height 19
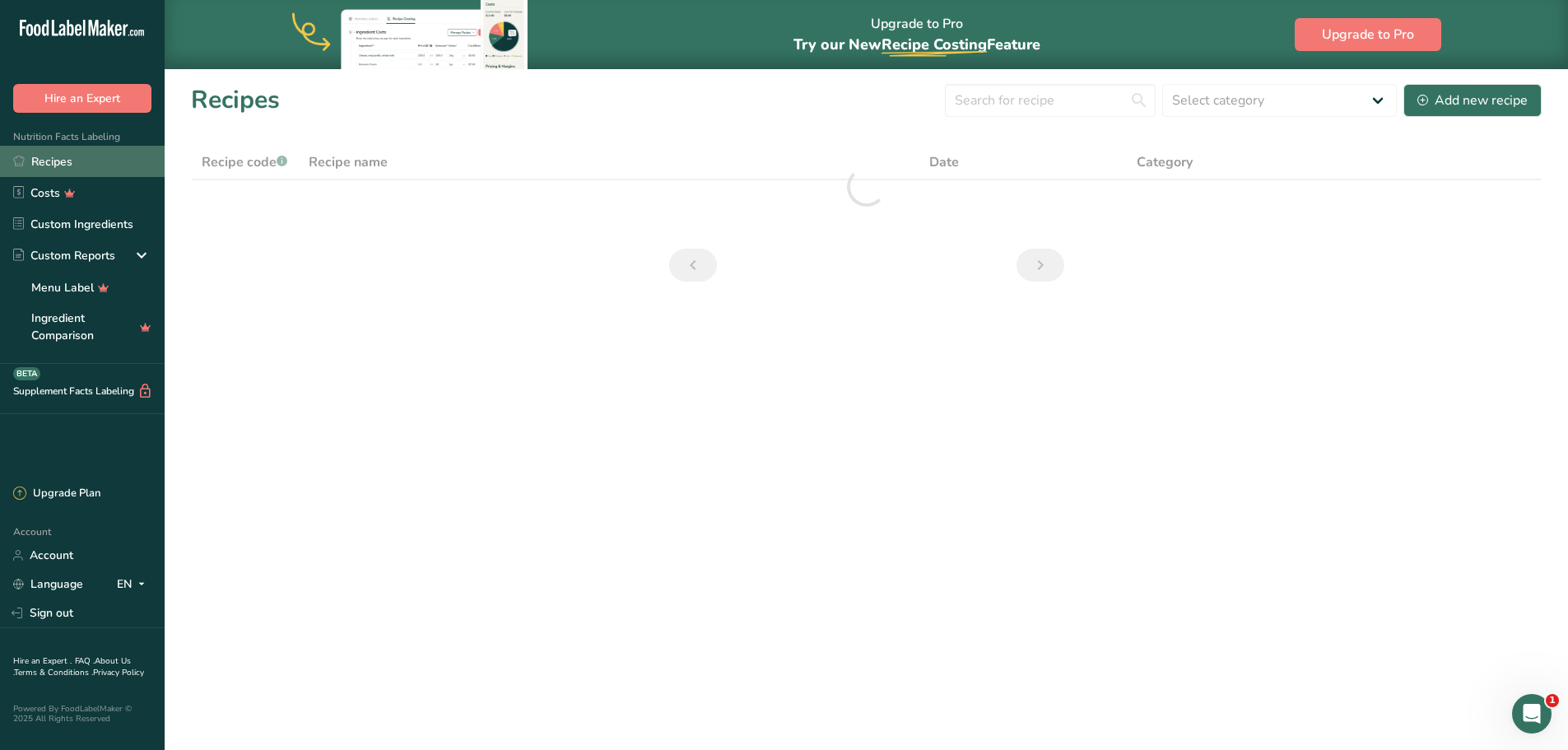
click at [58, 168] on link "Recipes" at bounding box center [83, 161] width 165 height 32
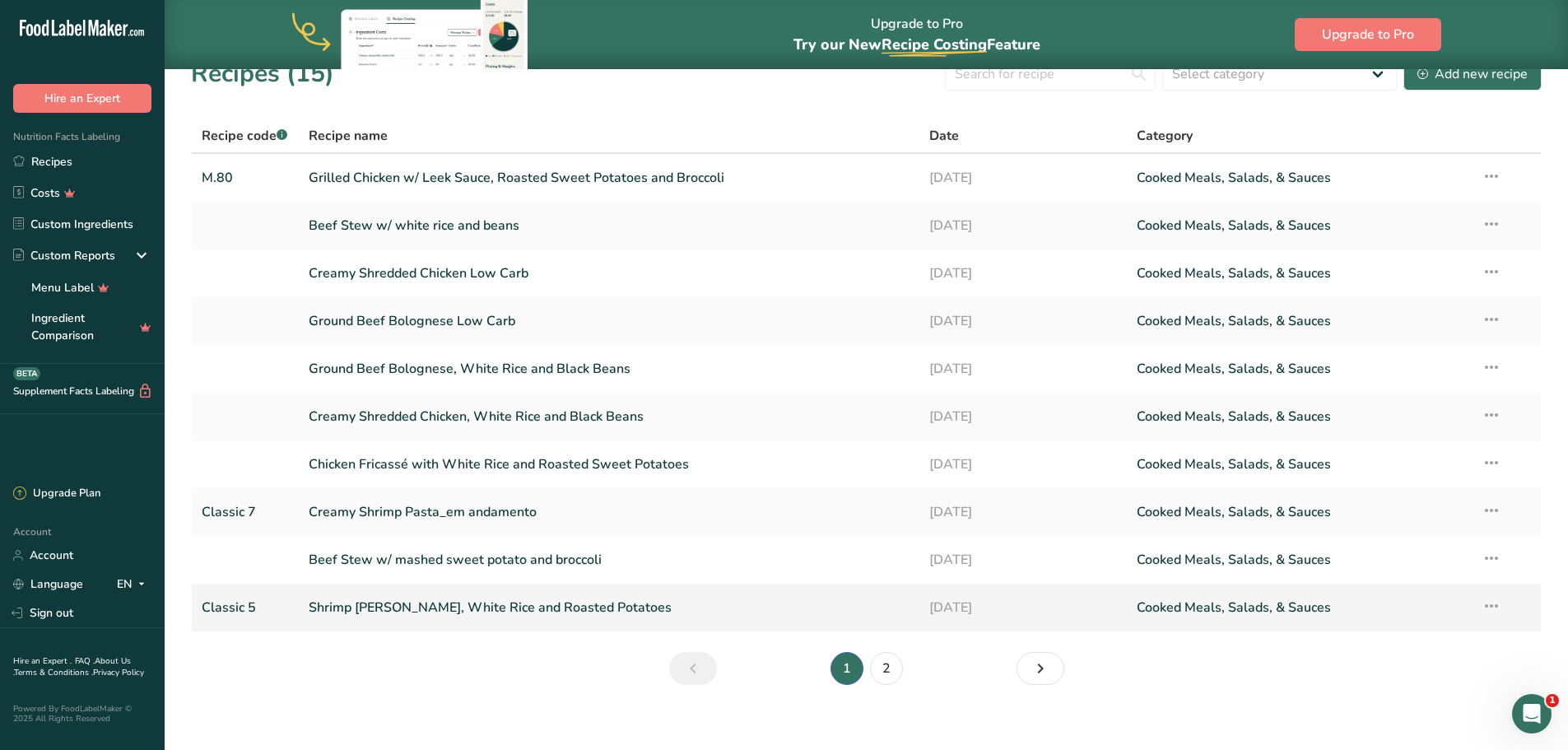
scroll to position [40, 0]
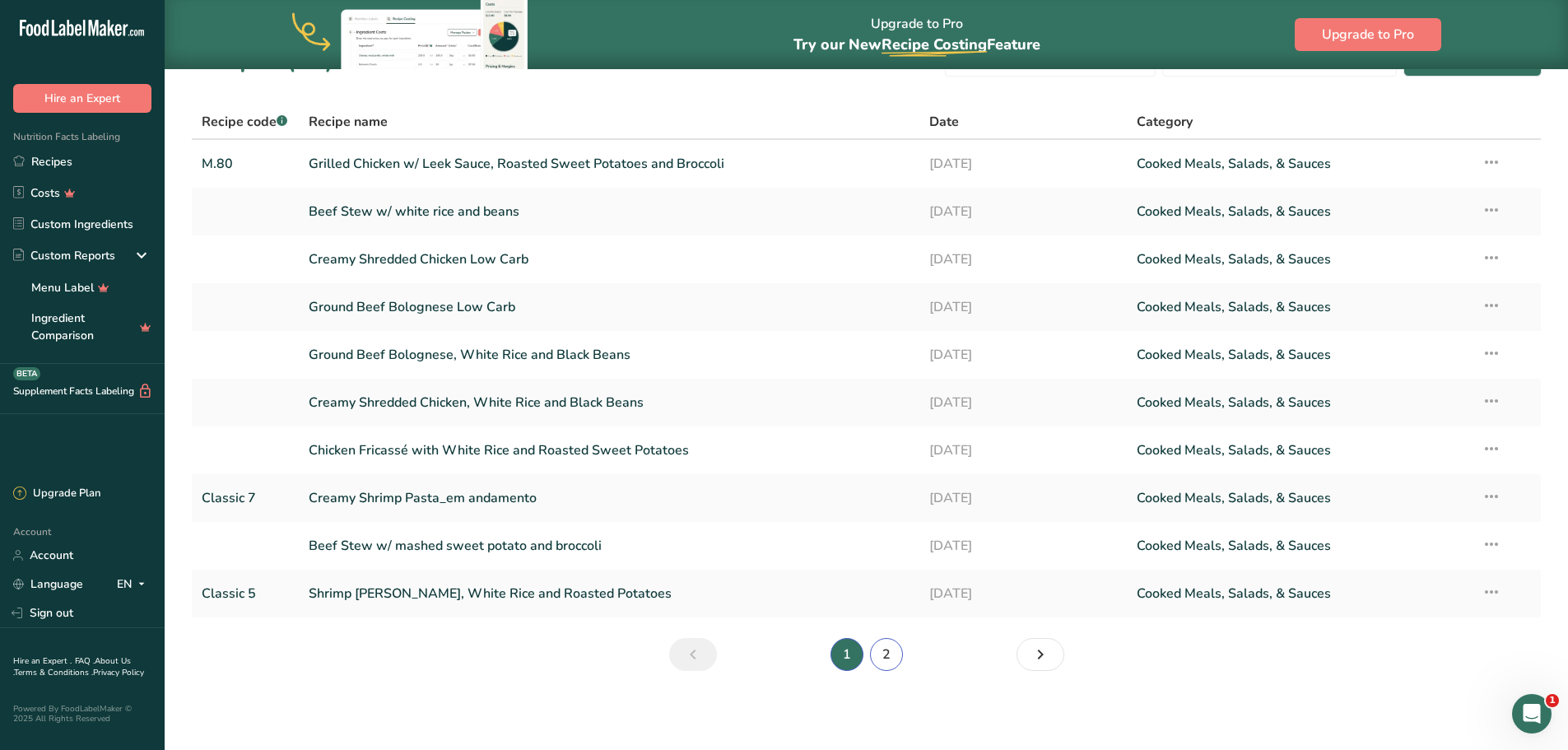
click at [885, 655] on link "2" at bounding box center [886, 655] width 33 height 33
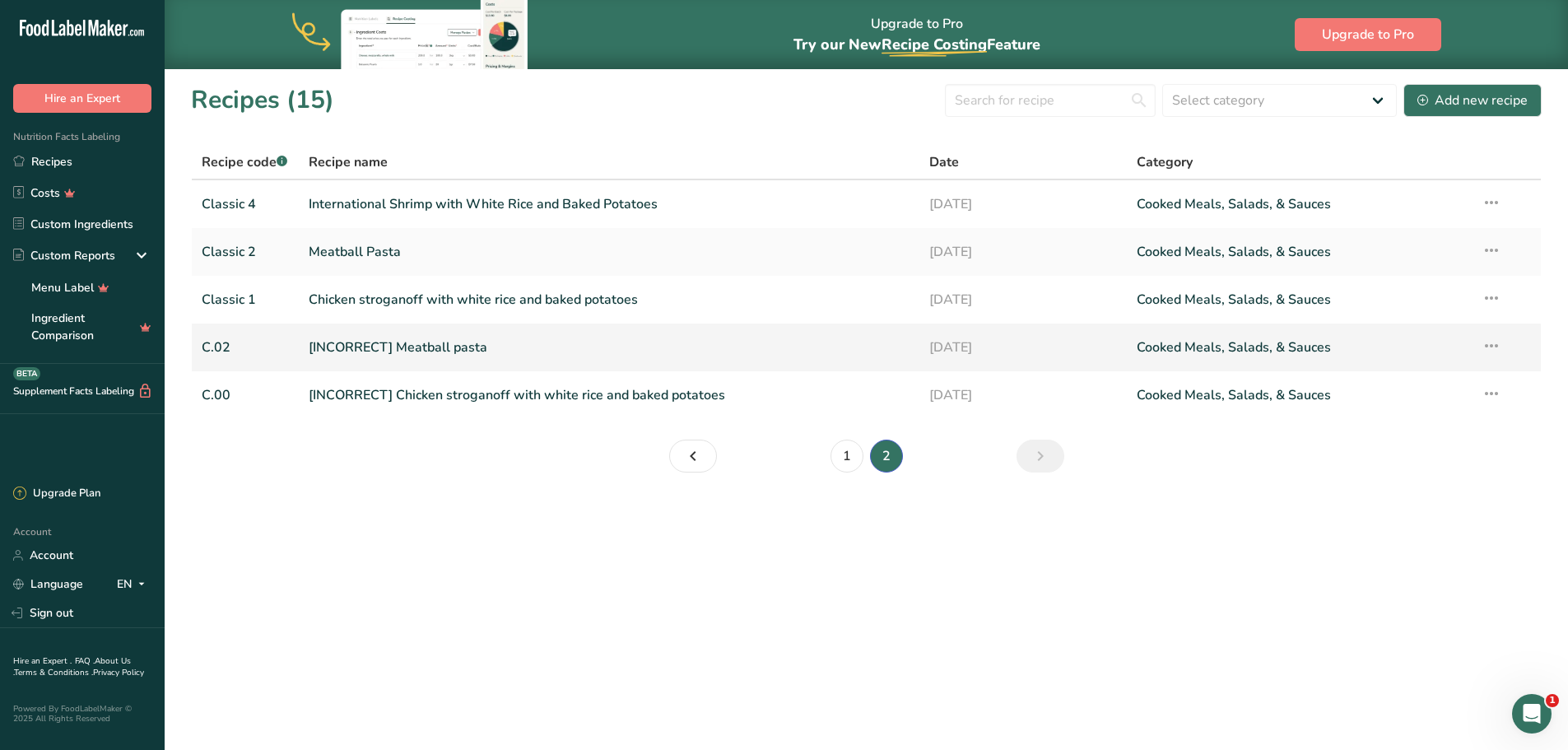
click at [1490, 342] on icon at bounding box center [1491, 346] width 19 height 30
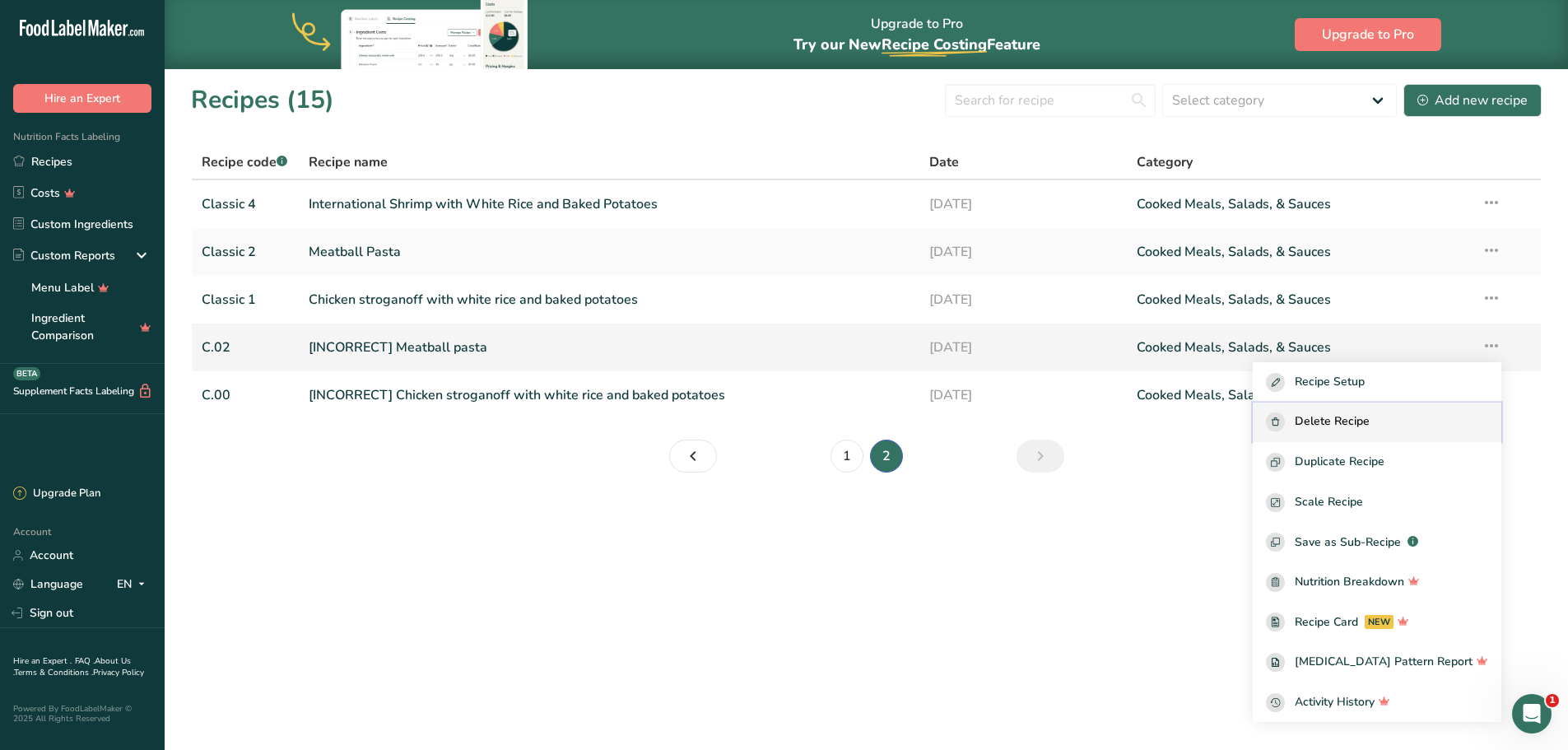
click at [1370, 429] on span "Delete Recipe" at bounding box center [1332, 422] width 75 height 19
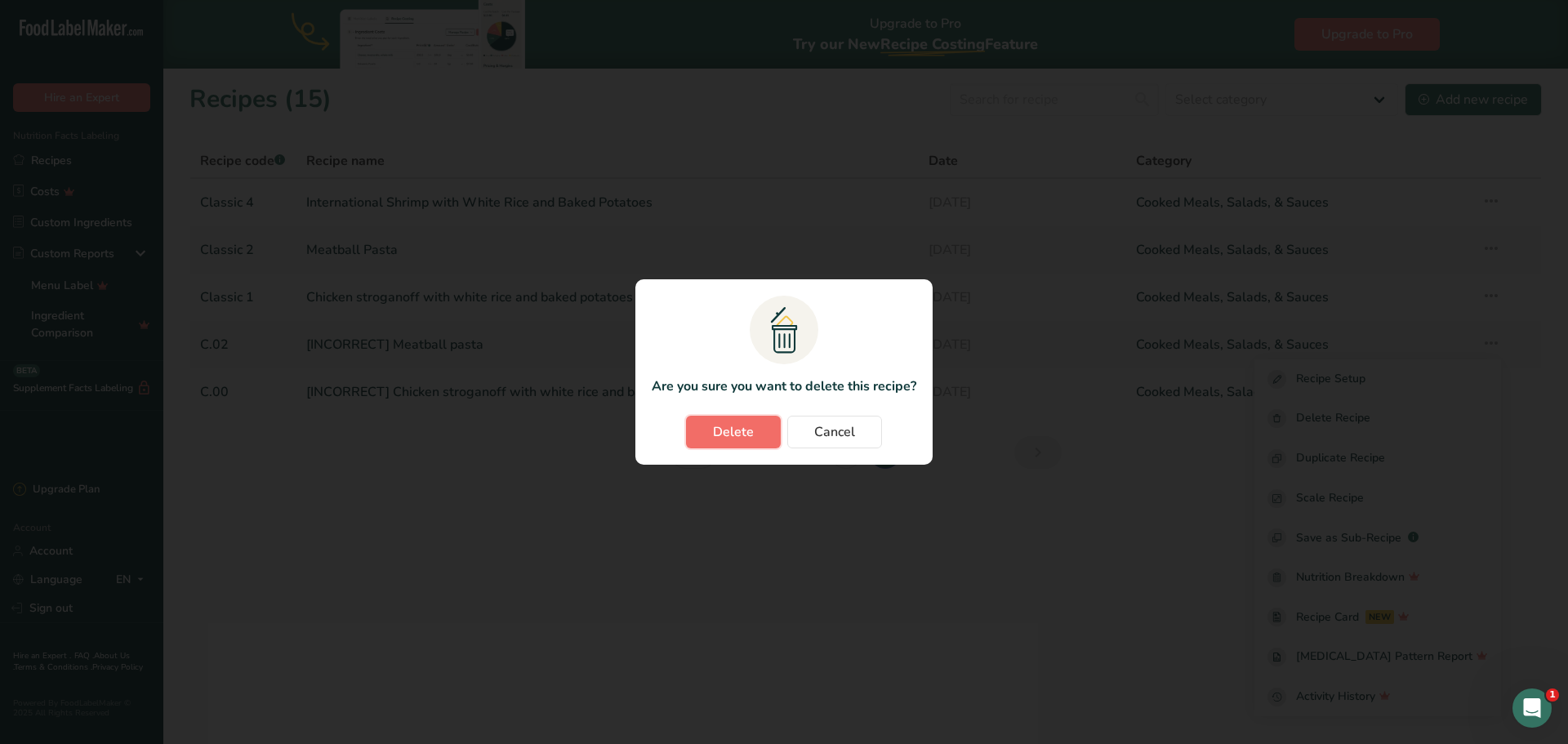
click at [764, 441] on button "Delete" at bounding box center [733, 432] width 95 height 33
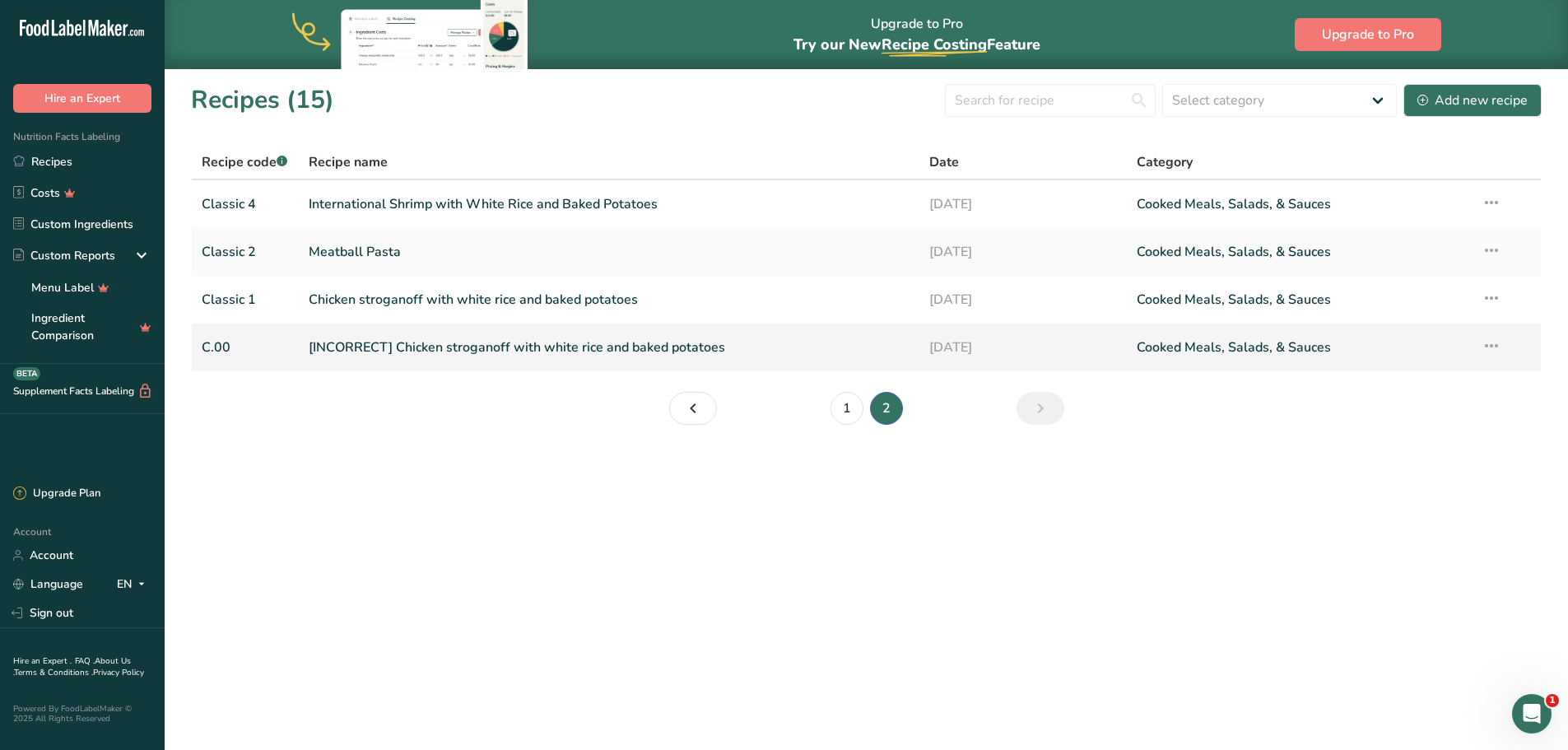
click at [1490, 346] on icon at bounding box center [1491, 346] width 19 height 30
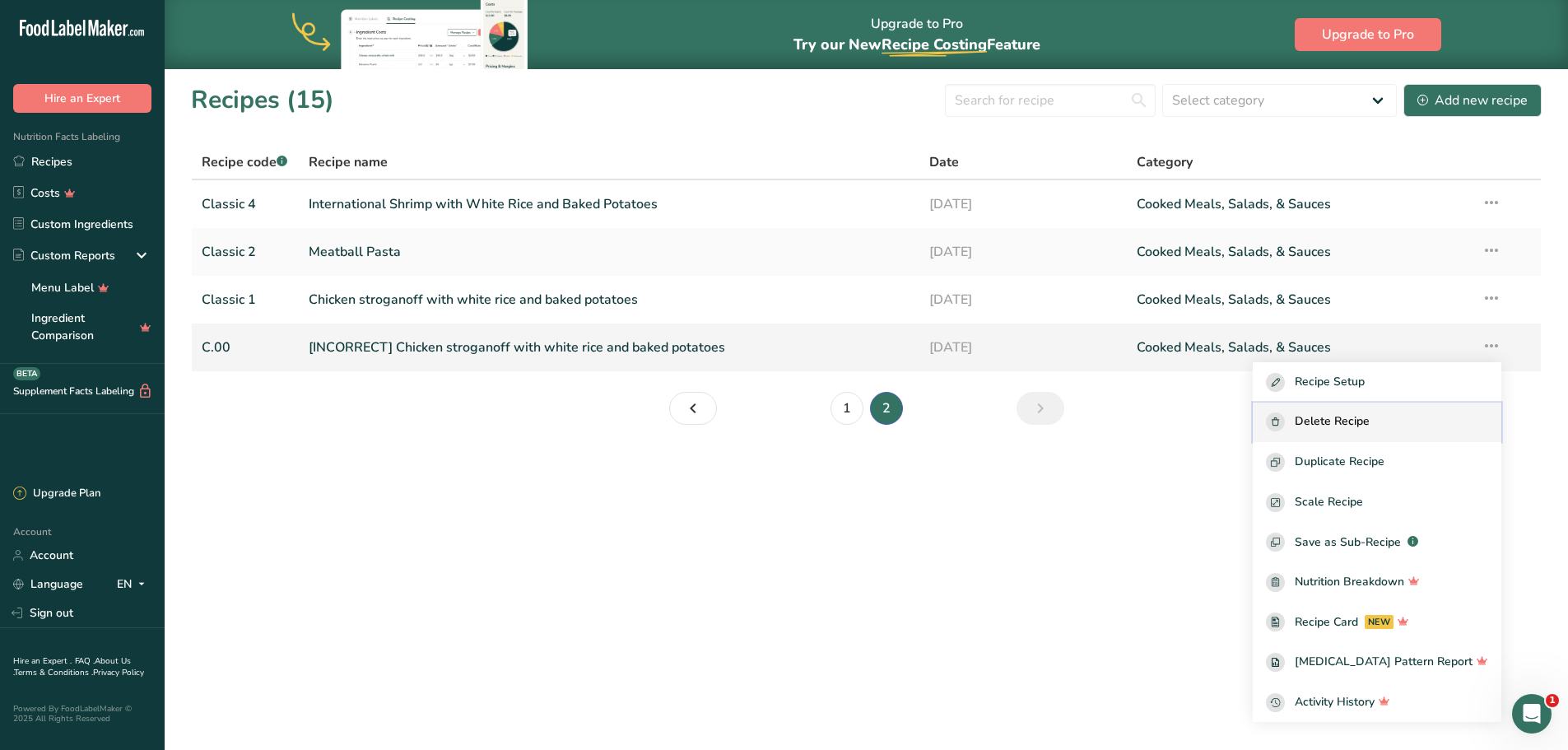
click at [1370, 428] on span "Delete Recipe" at bounding box center [1332, 422] width 75 height 19
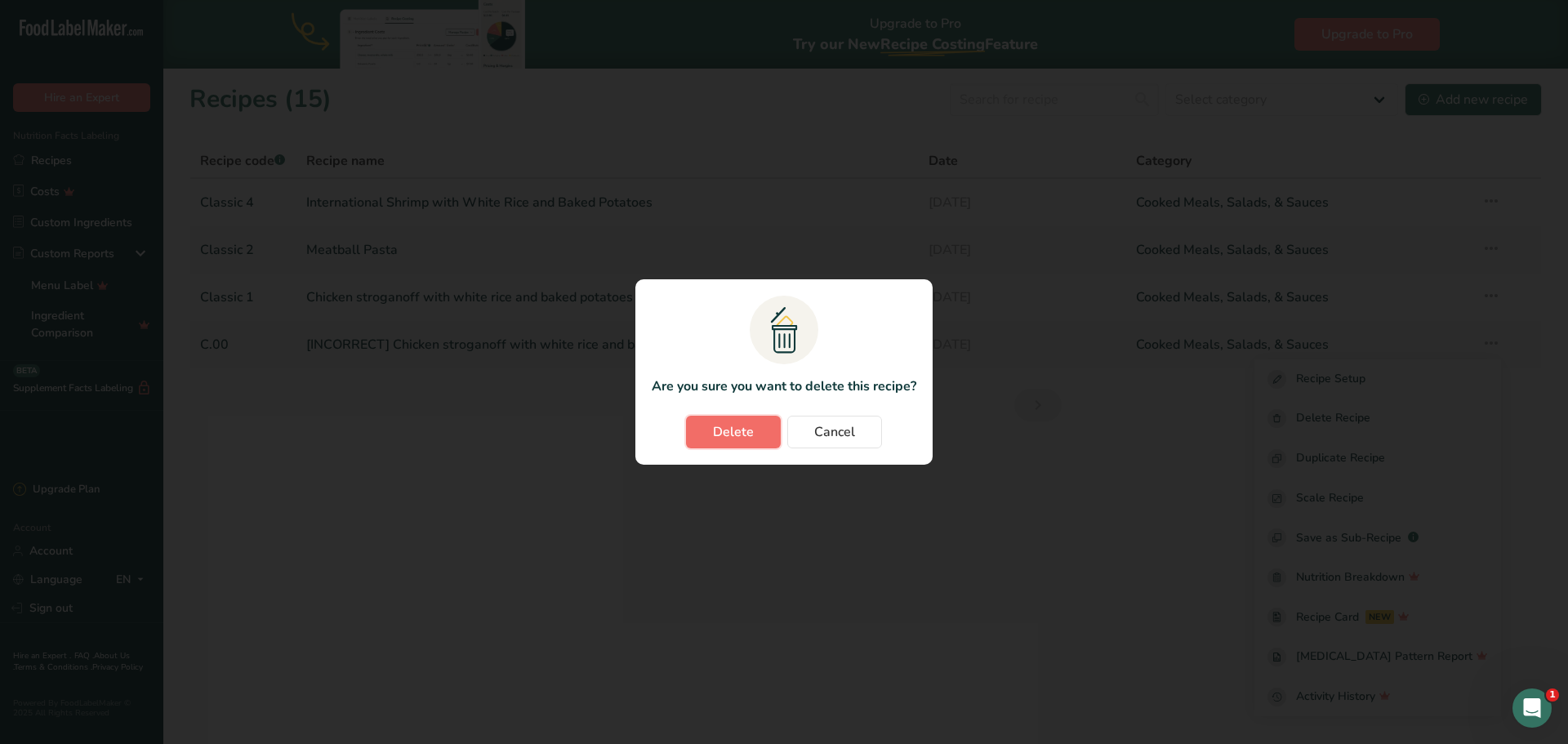
click at [744, 434] on span "Delete" at bounding box center [733, 431] width 40 height 19
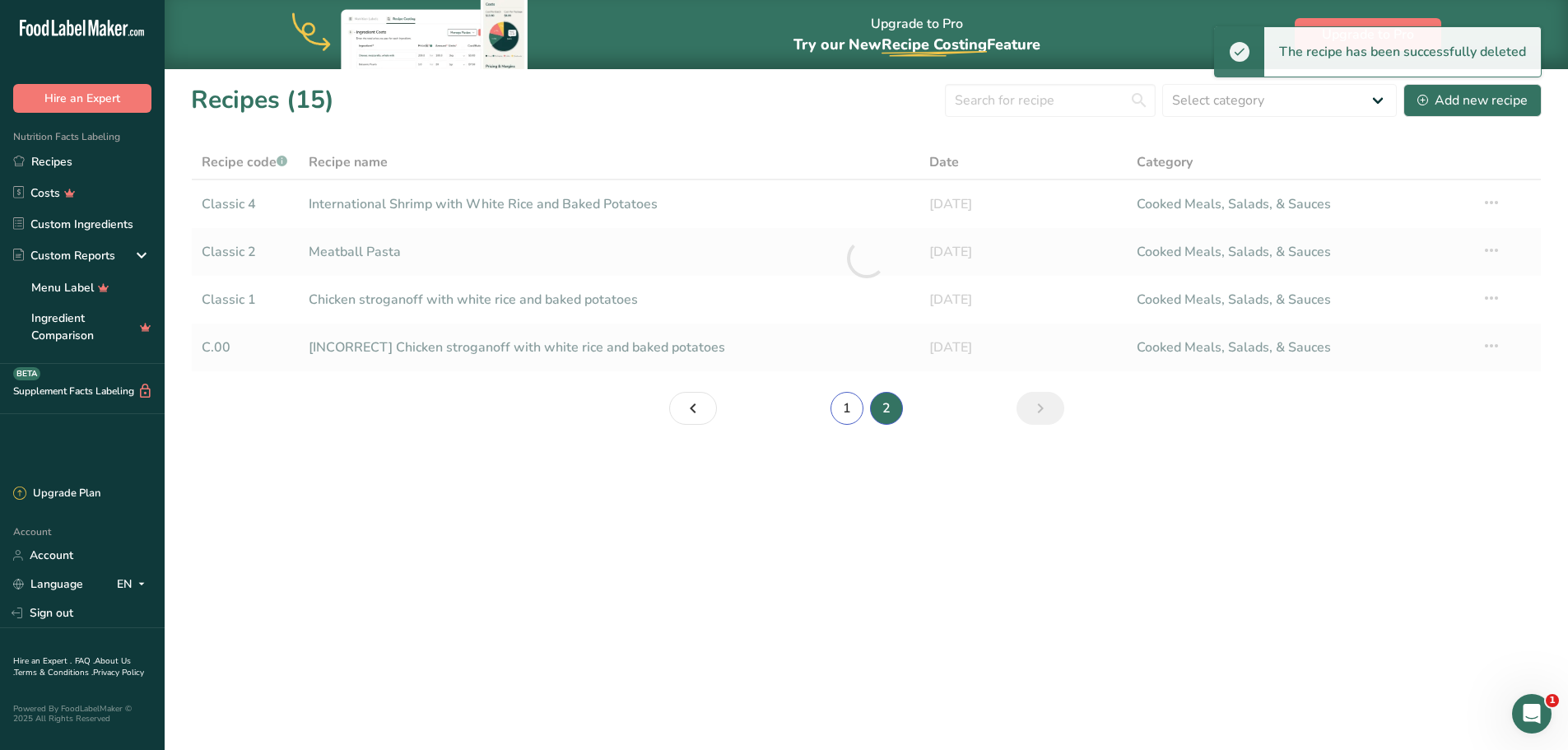
click at [849, 414] on link "1" at bounding box center [848, 409] width 33 height 33
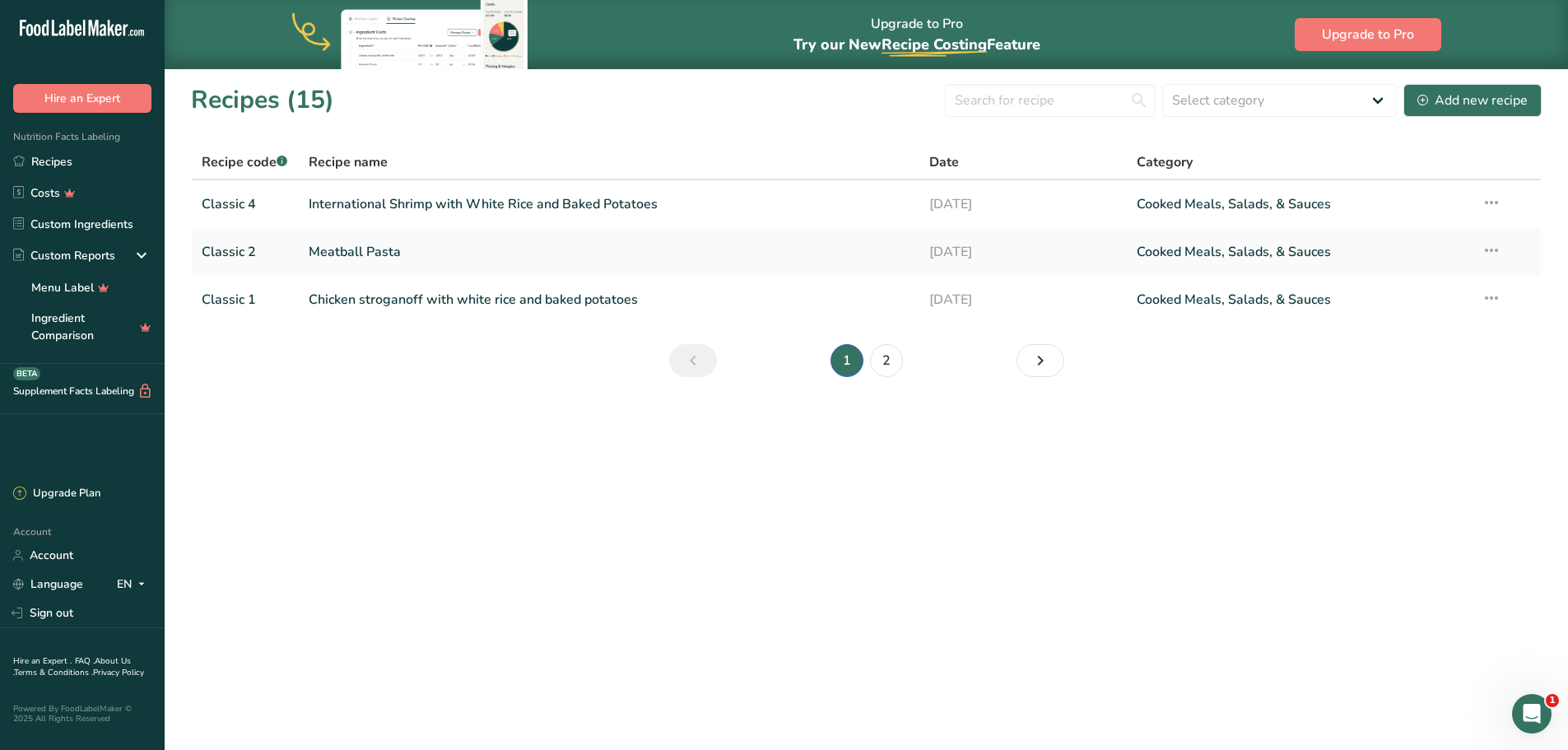
click at [850, 372] on li "1" at bounding box center [847, 361] width 40 height 33
click at [845, 363] on li "1" at bounding box center [847, 361] width 40 height 33
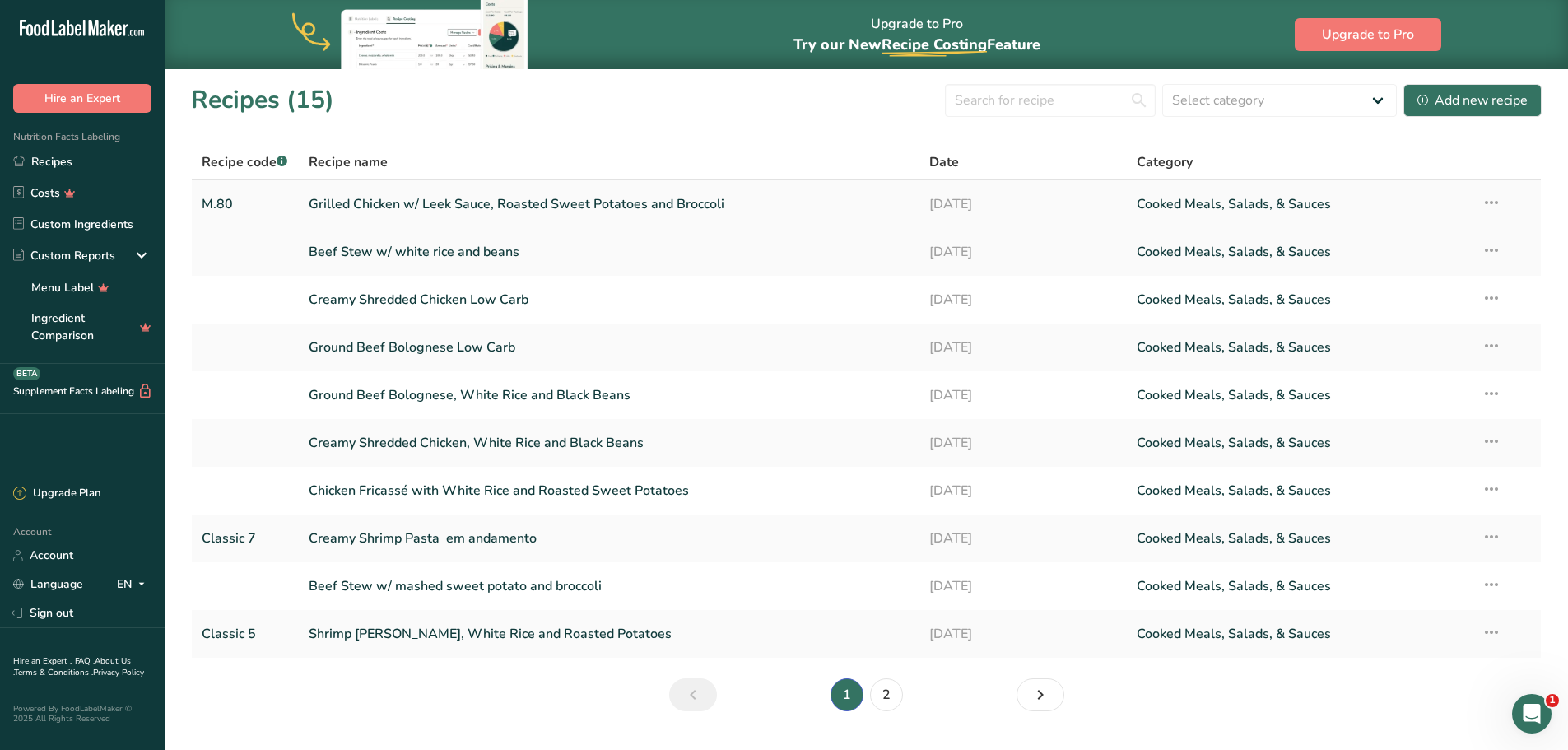
click at [449, 210] on link "Grilled Chicken w/ Leek Sauce, Roasted Sweet Potatoes and Broccoli" at bounding box center [609, 204] width 602 height 34
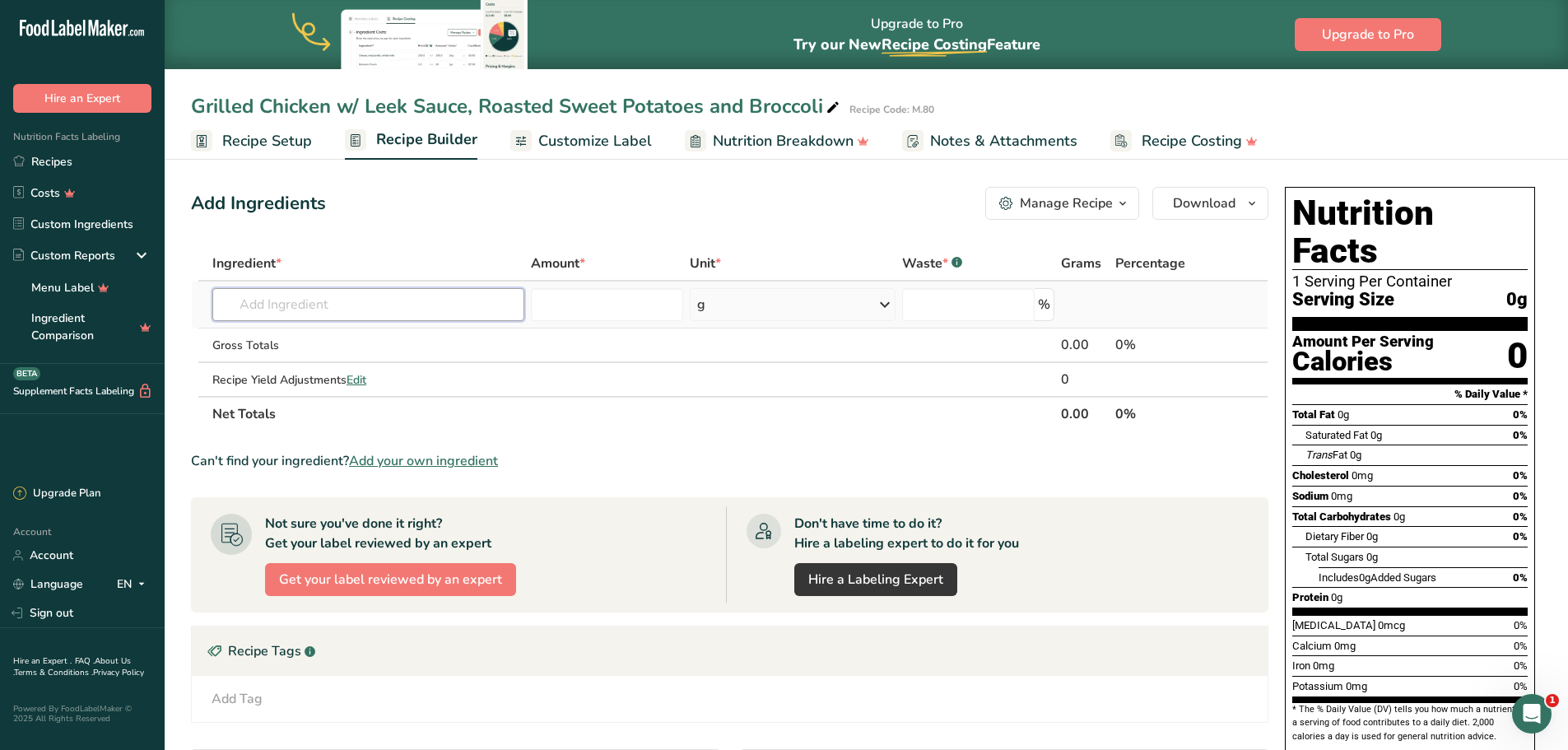
click at [304, 311] on input "text" at bounding box center [368, 305] width 312 height 33
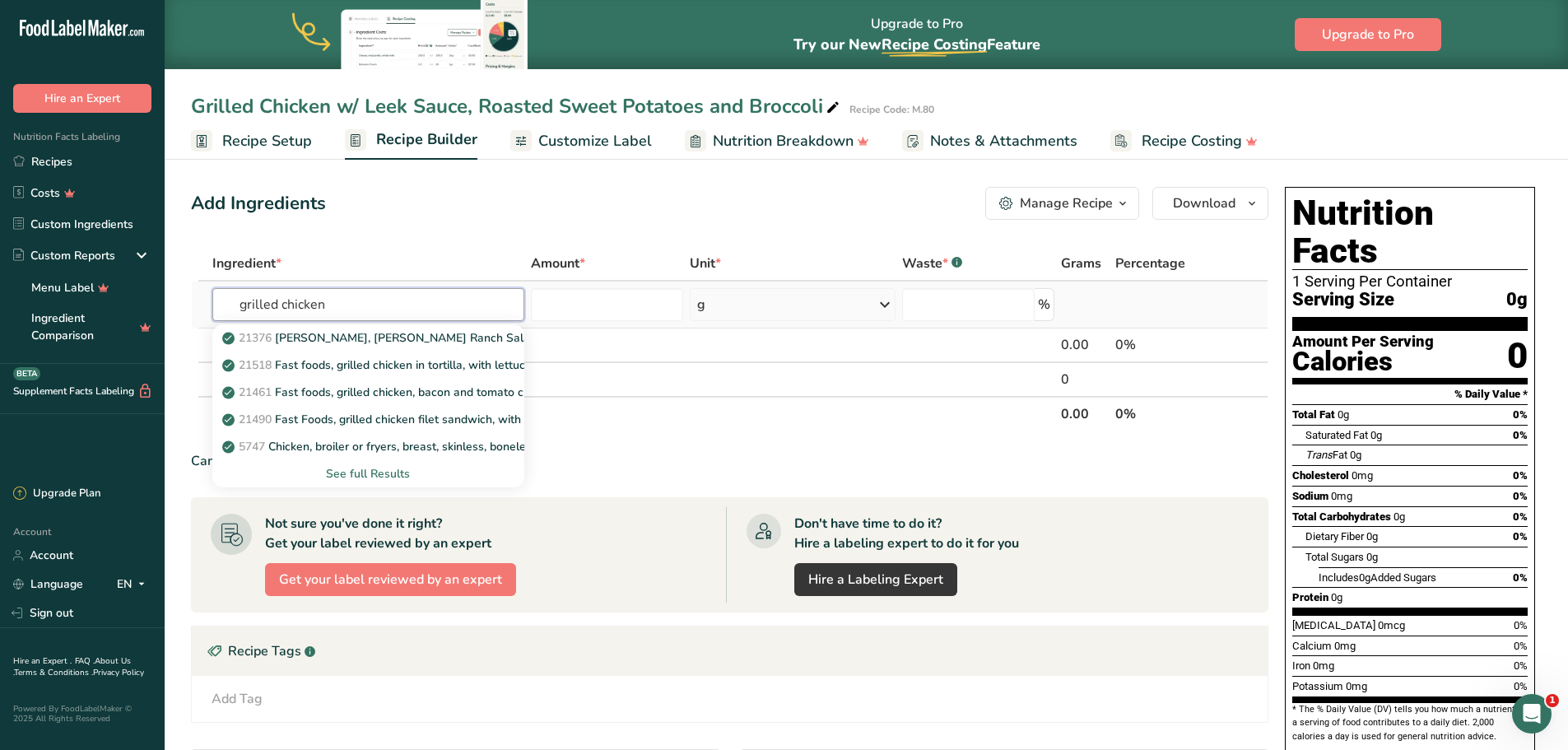
type input "grilled chicken"
click at [377, 473] on div "See full Results" at bounding box center [368, 474] width 286 height 18
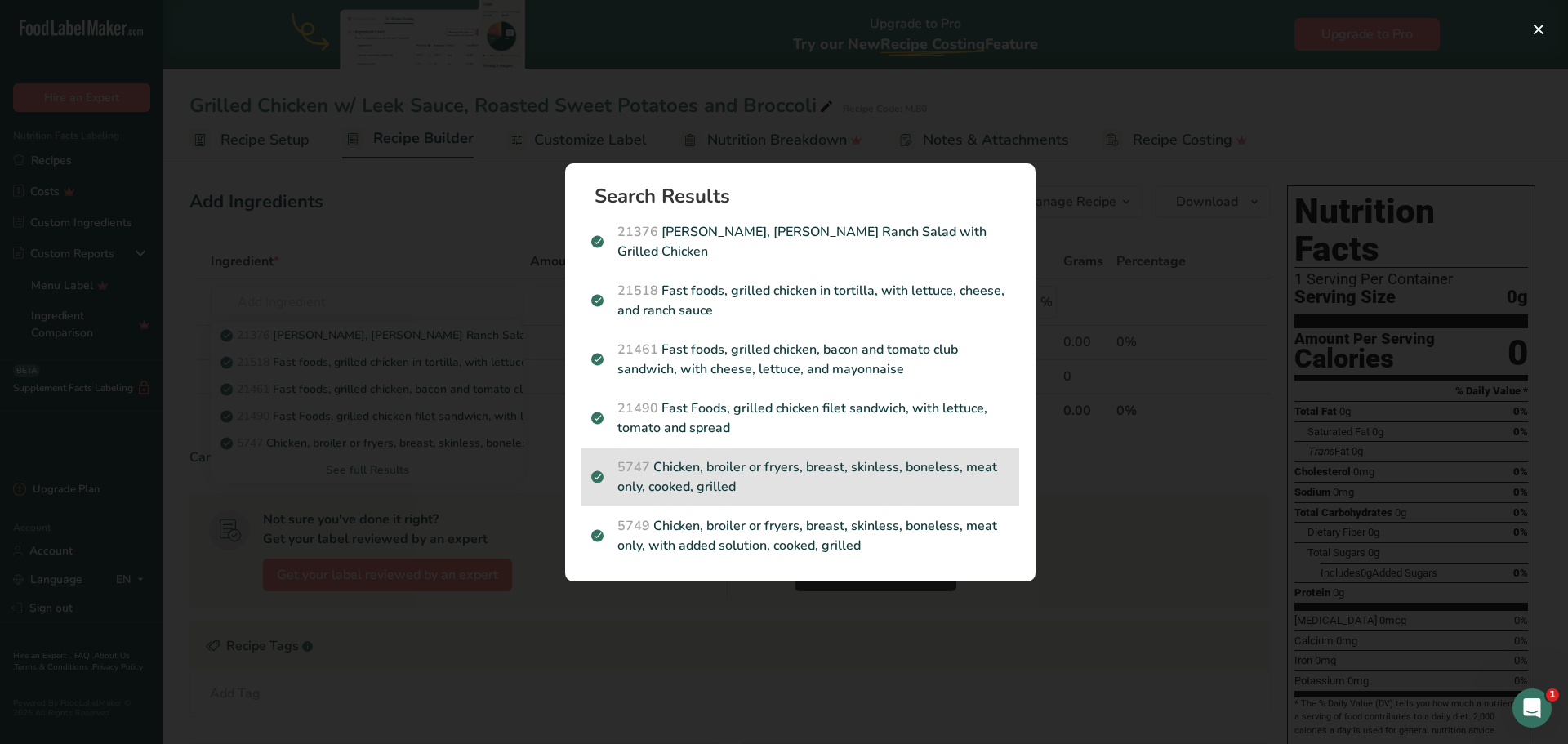
click at [779, 457] on p "5747 Chicken, broiler or fryers, breast, skinless, boneless, meat only, cooked,…" at bounding box center [801, 476] width 419 height 40
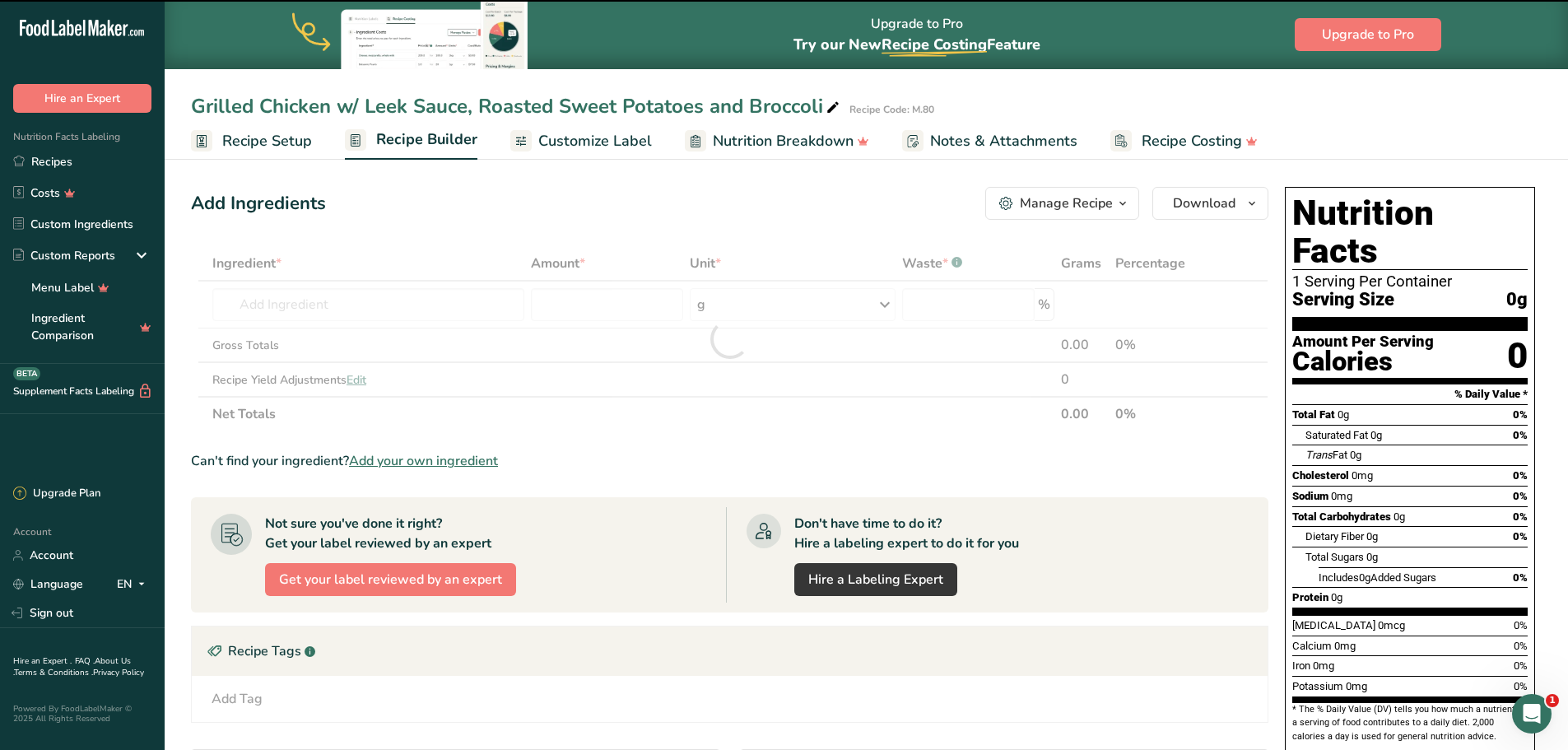
type input "0"
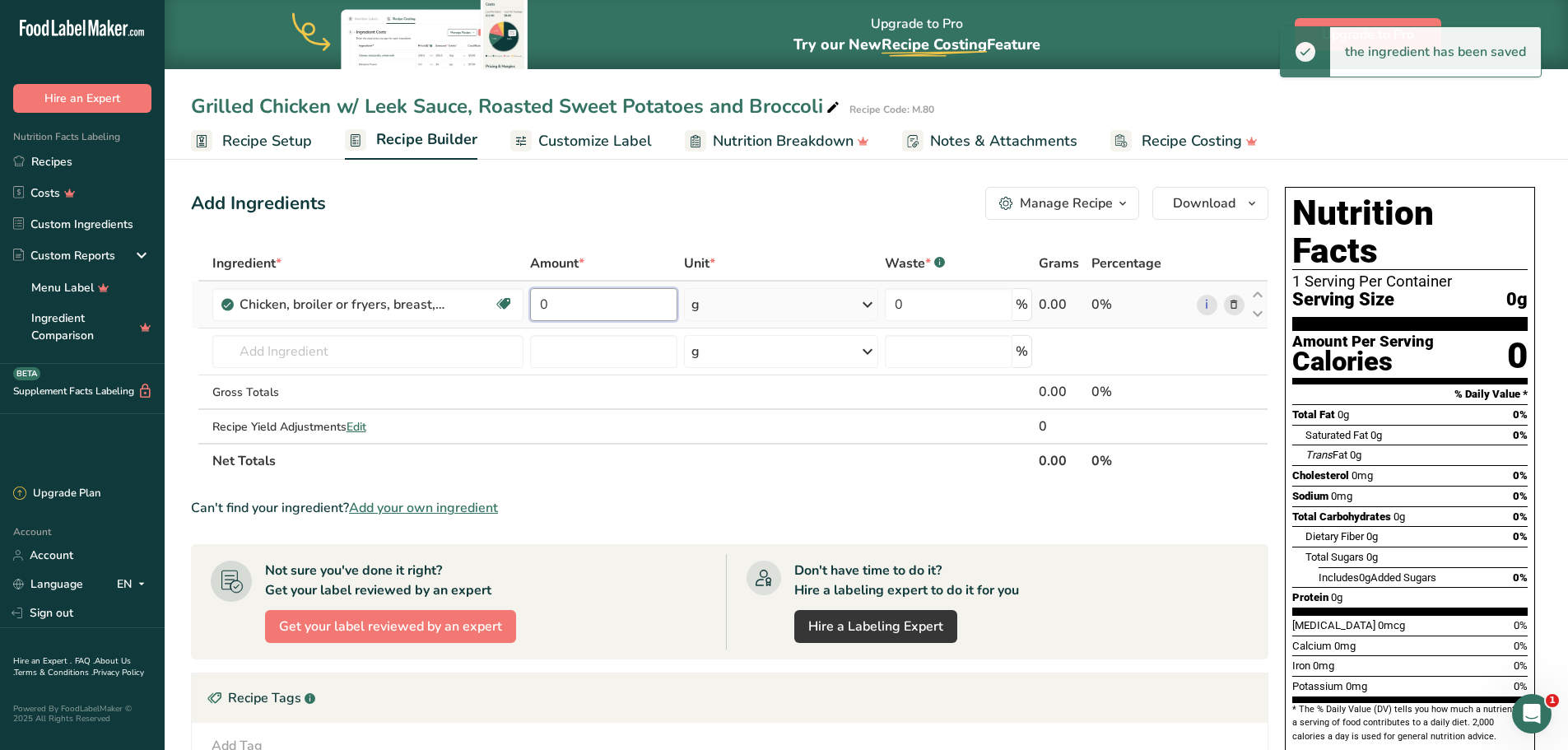
click at [584, 298] on input "0" at bounding box center [604, 305] width 147 height 33
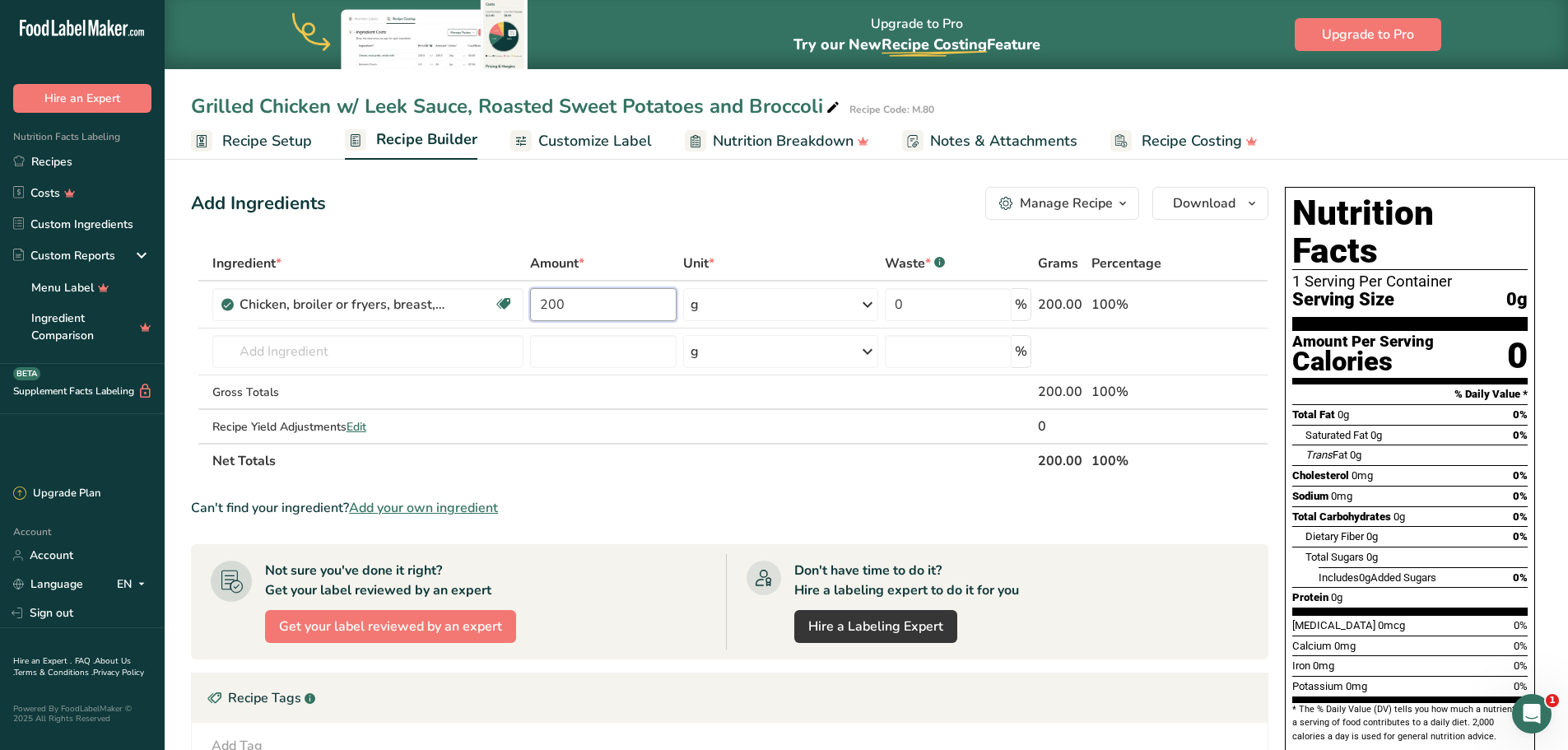
type input "200"
click at [751, 211] on div "Add Ingredients Manage Recipe Delete Recipe Duplicate Recipe Scale Recipe Save …" at bounding box center [730, 204] width 1077 height 33
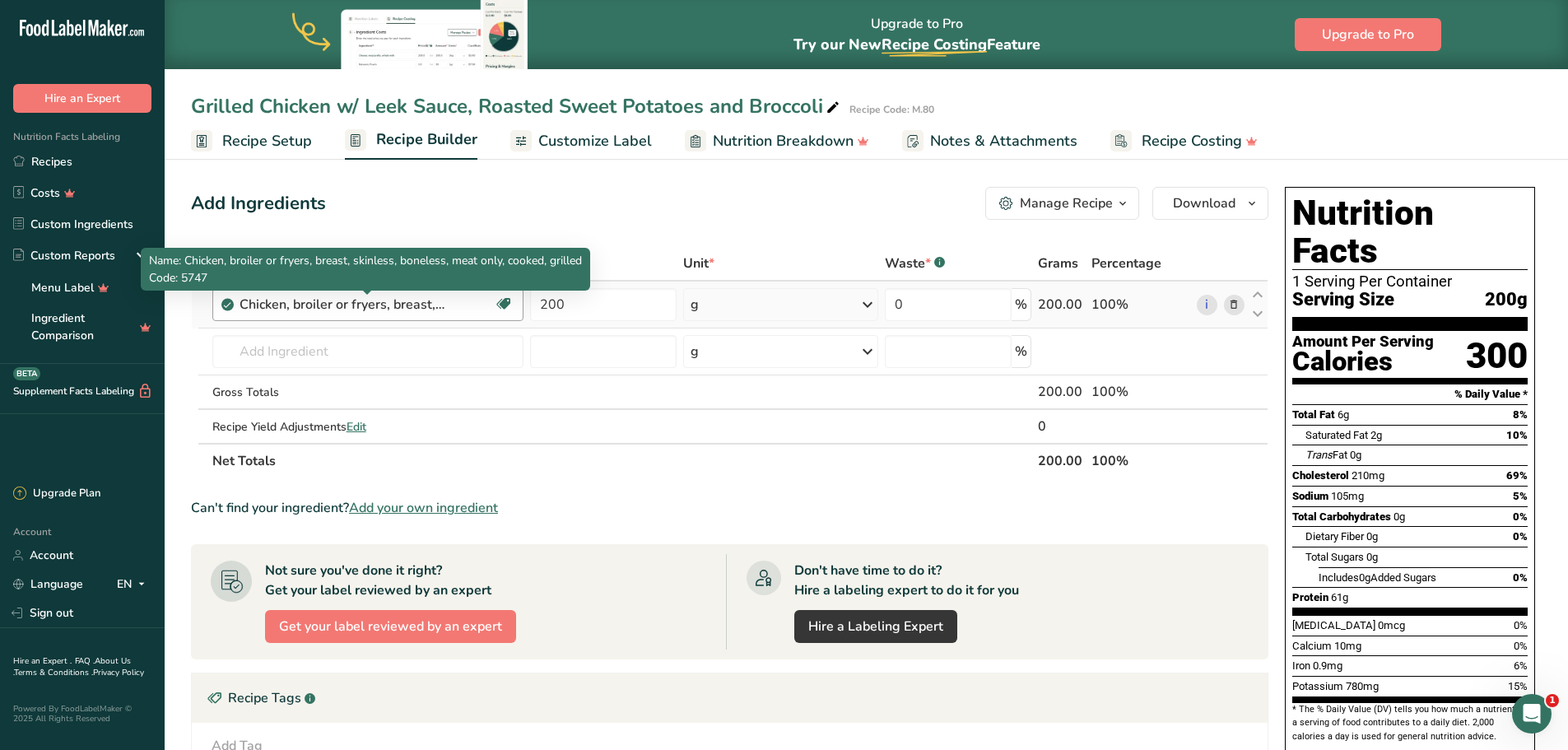
click at [402, 307] on div "Chicken, broiler or fryers, breast, skinless, boneless, meat only, cooked, gril…" at bounding box center [342, 304] width 206 height 19
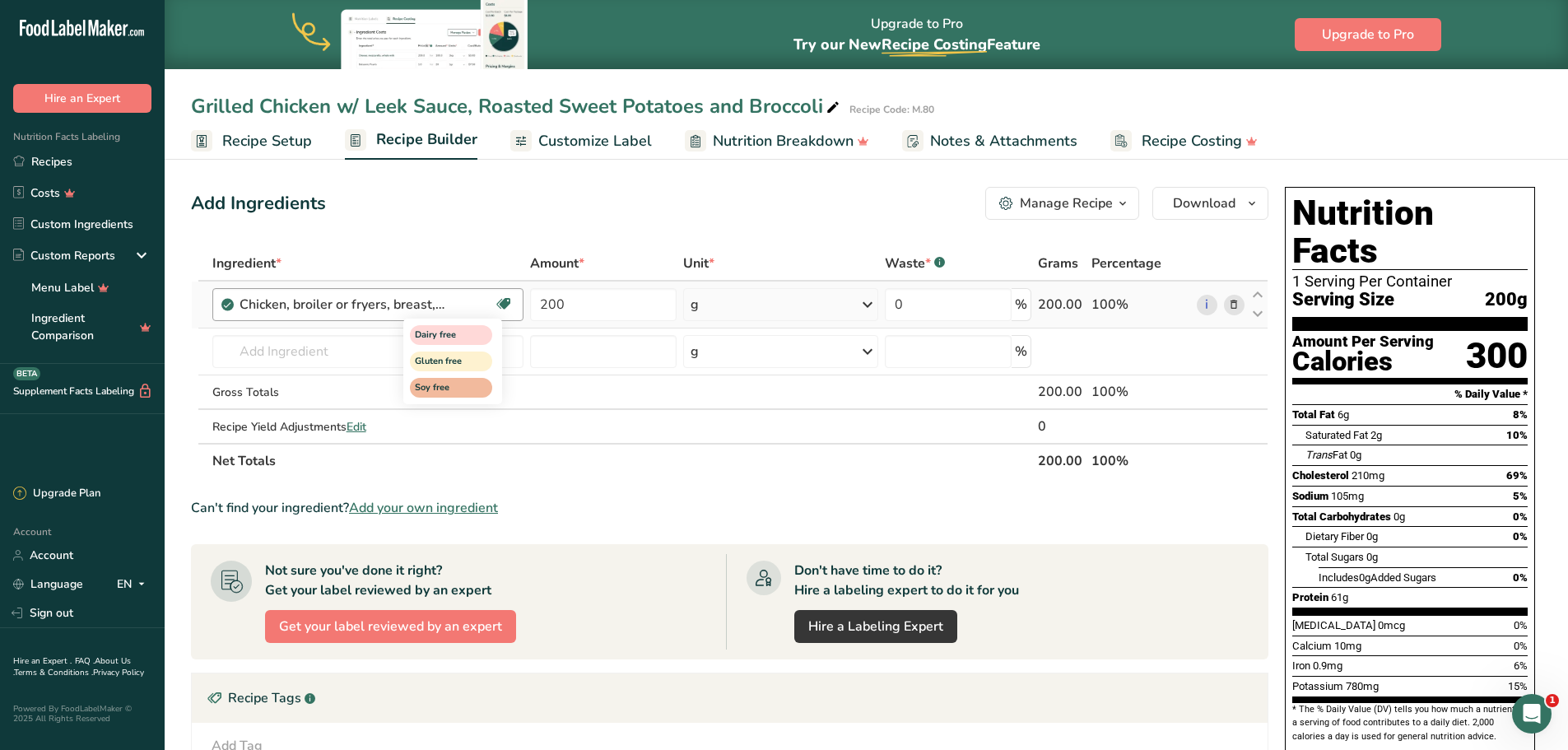
click at [499, 300] on icon at bounding box center [504, 304] width 17 height 26
drag, startPoint x: 509, startPoint y: 300, endPoint x: 497, endPoint y: 302, distance: 12.2
click at [507, 300] on icon at bounding box center [504, 304] width 17 height 26
click at [329, 337] on input "text" at bounding box center [368, 351] width 312 height 33
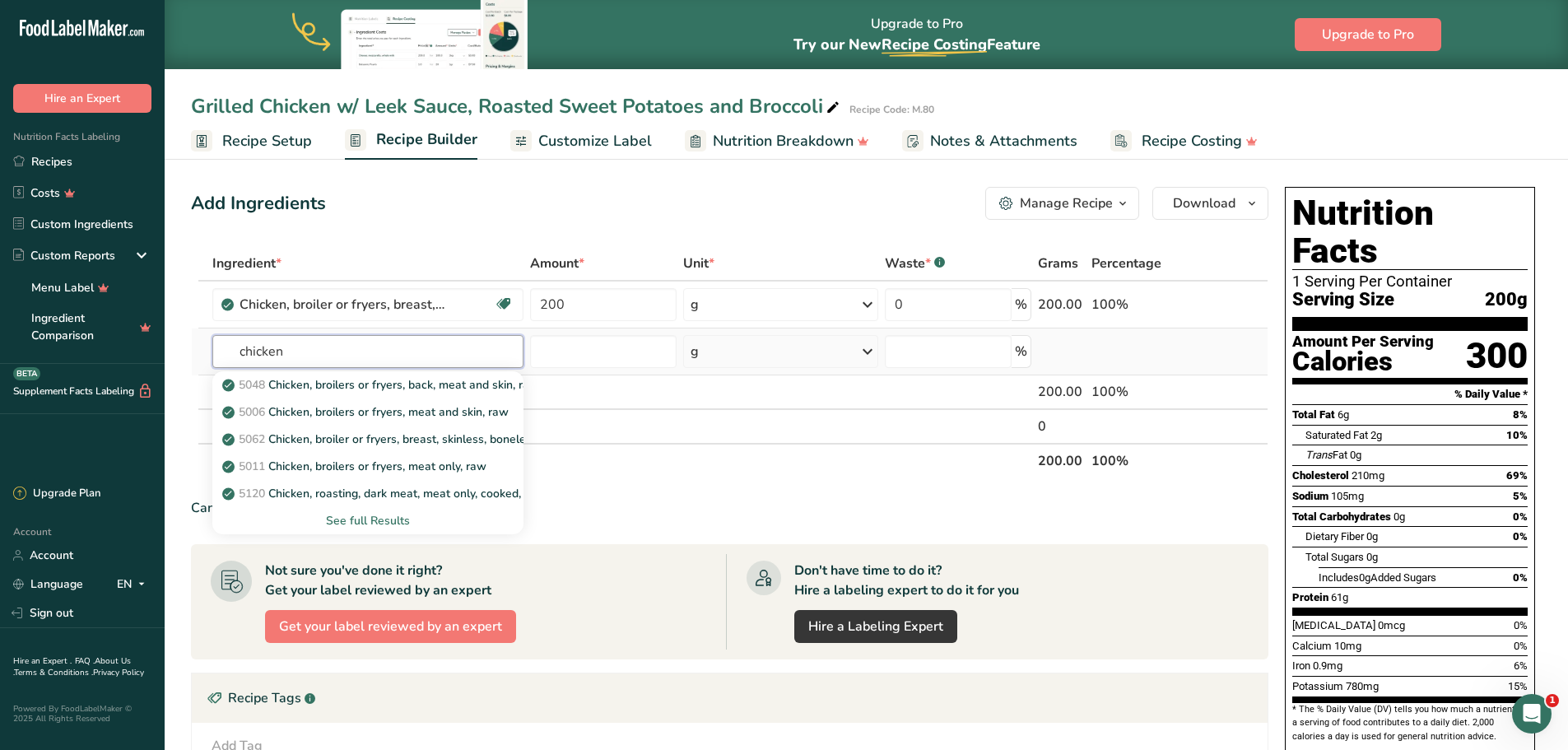
type input "chicken"
click at [400, 512] on div "See full Results" at bounding box center [368, 520] width 286 height 18
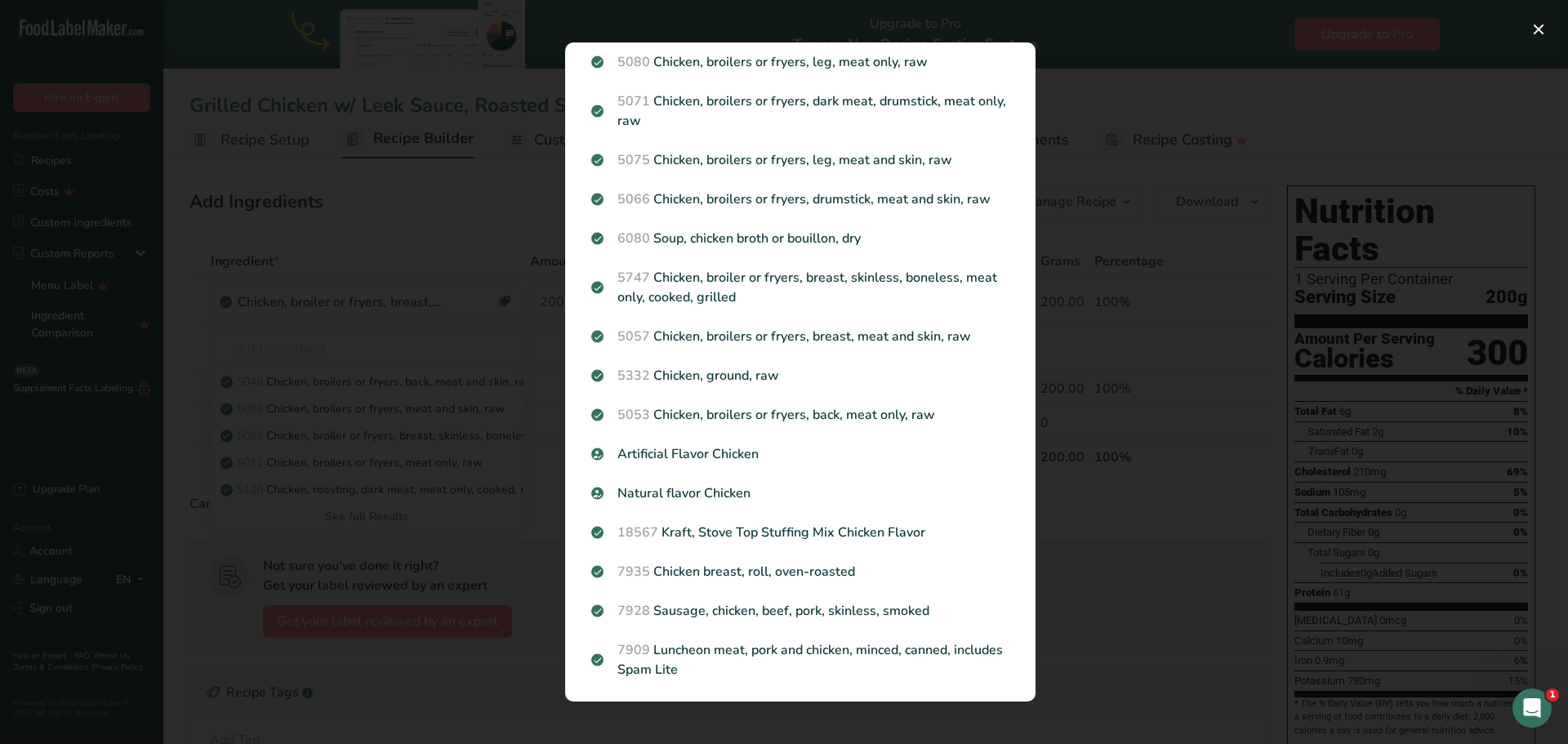
scroll to position [1757, 0]
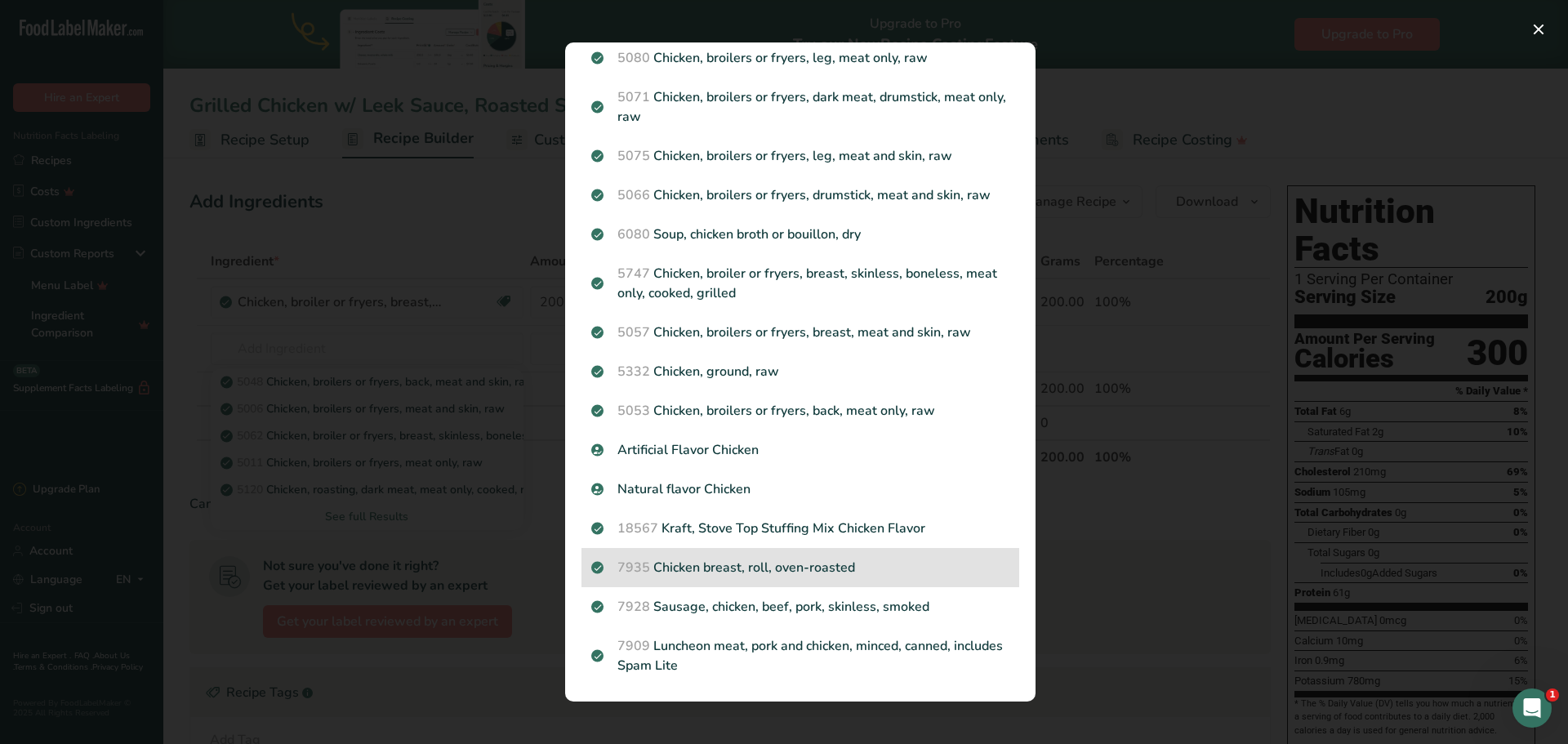
click at [813, 559] on p "7935 Chicken breast, roll, oven-roasted" at bounding box center [801, 567] width 419 height 19
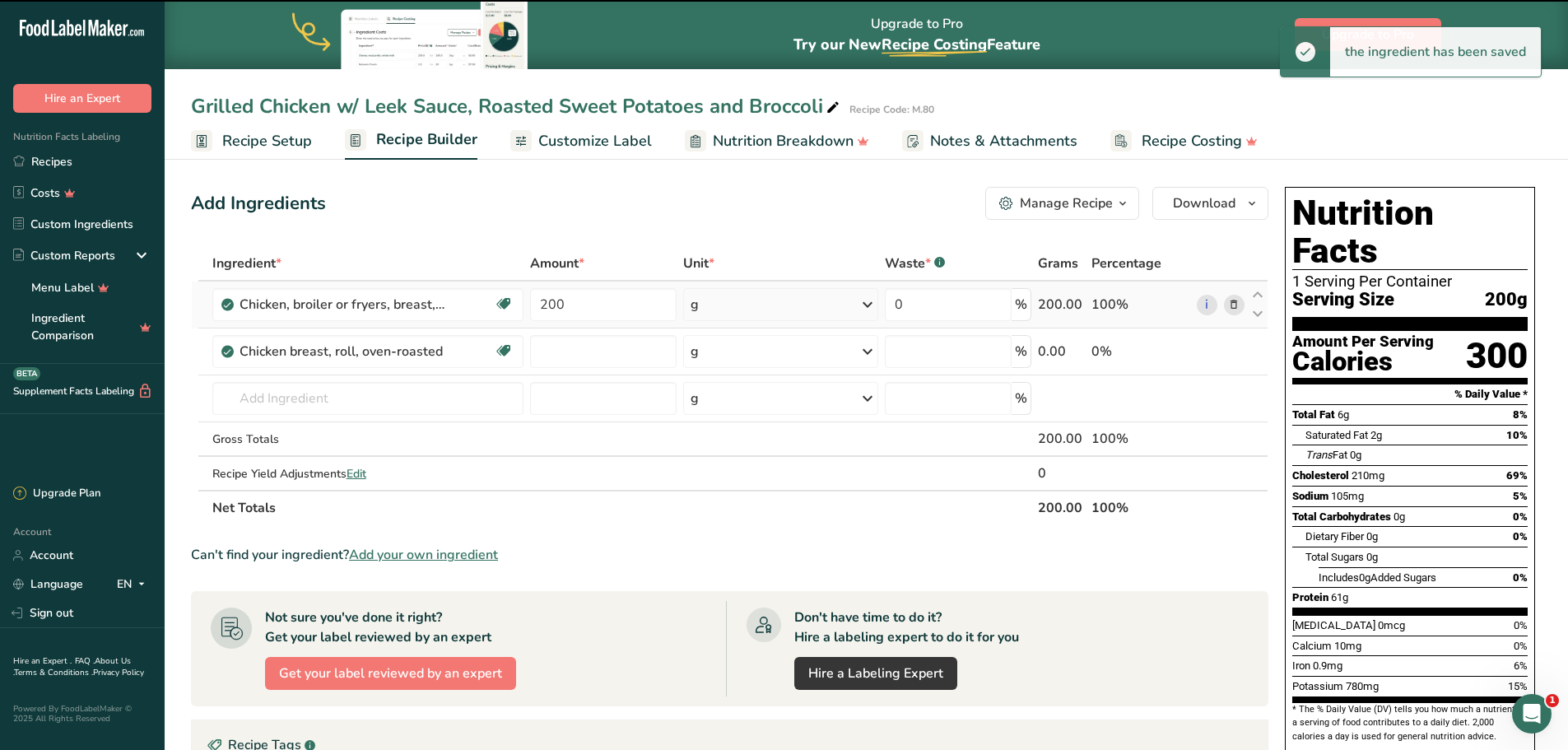
type input "0"
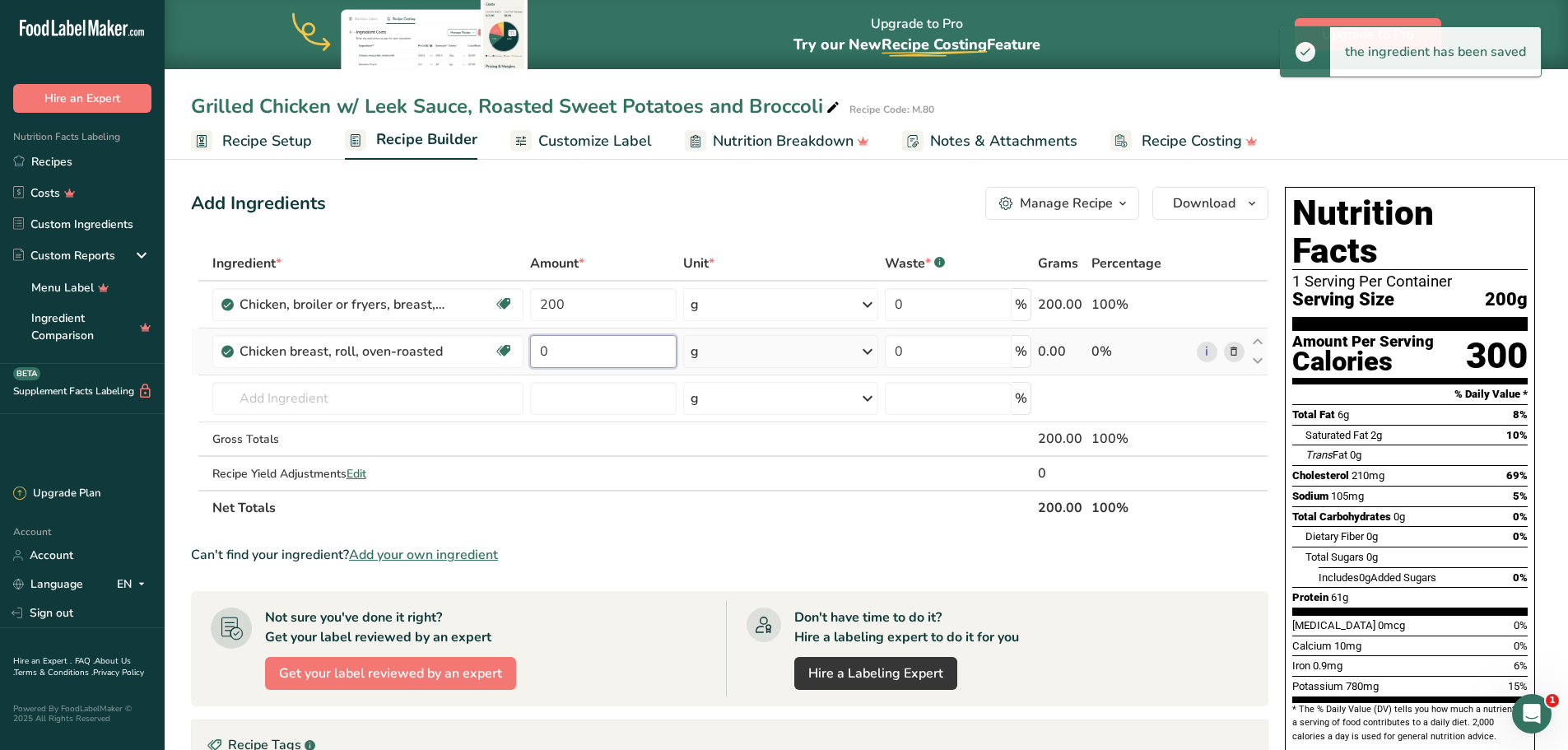
click at [589, 349] on input "0" at bounding box center [604, 351] width 147 height 33
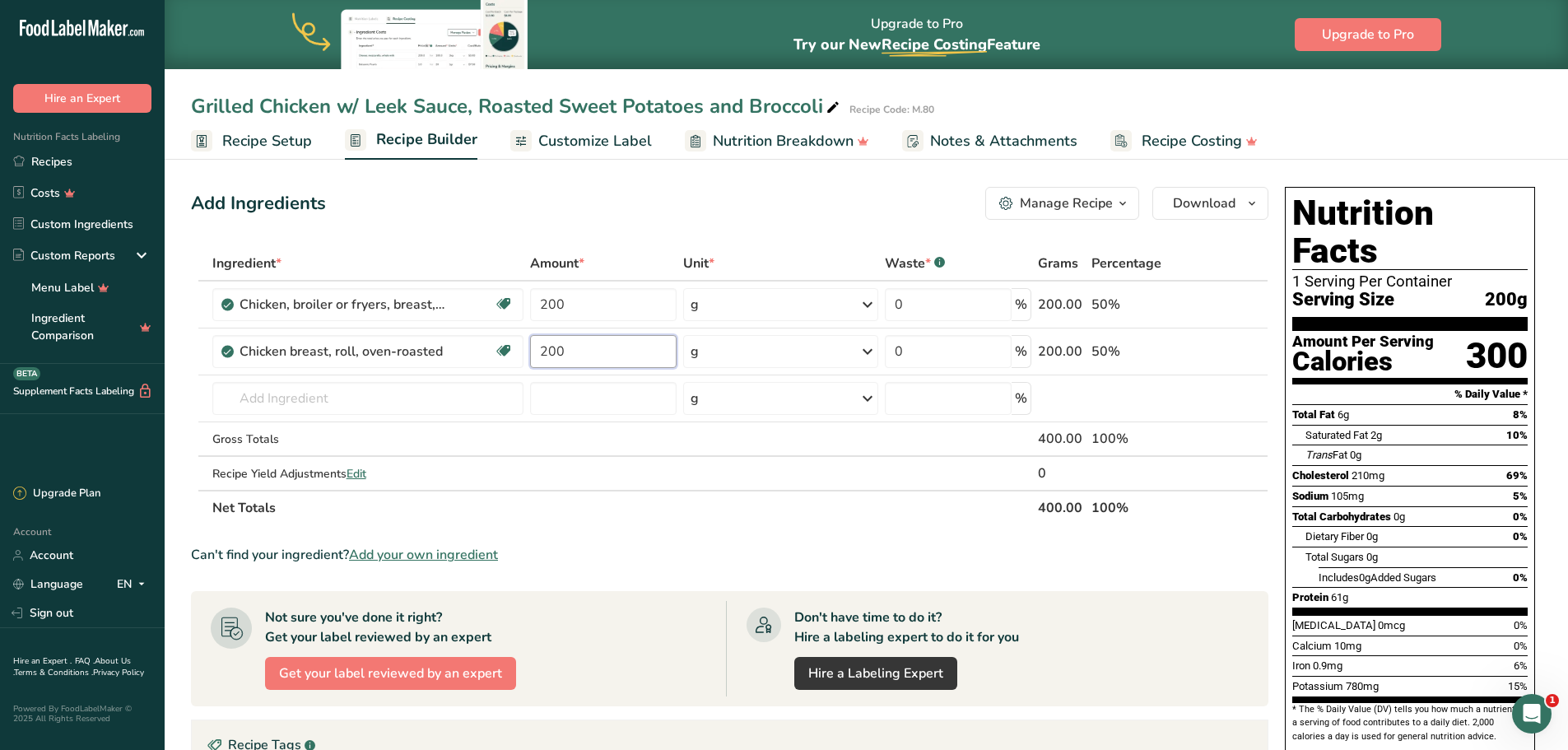
type input "200"
click at [660, 231] on div "Add Ingredients Manage Recipe Delete Recipe Duplicate Recipe Scale Recipe Save …" at bounding box center [734, 614] width 1088 height 869
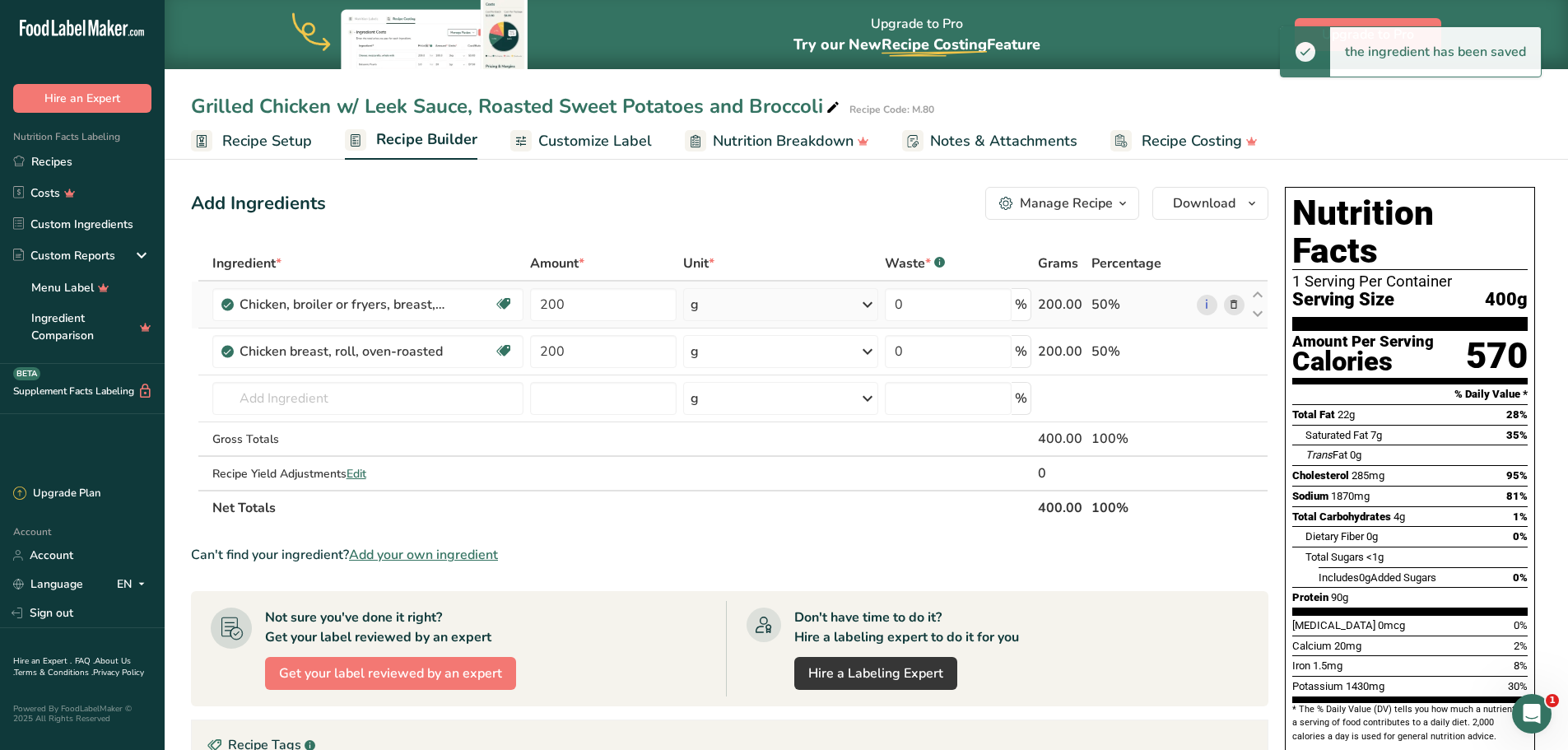
click at [1240, 299] on icon at bounding box center [1233, 305] width 11 height 18
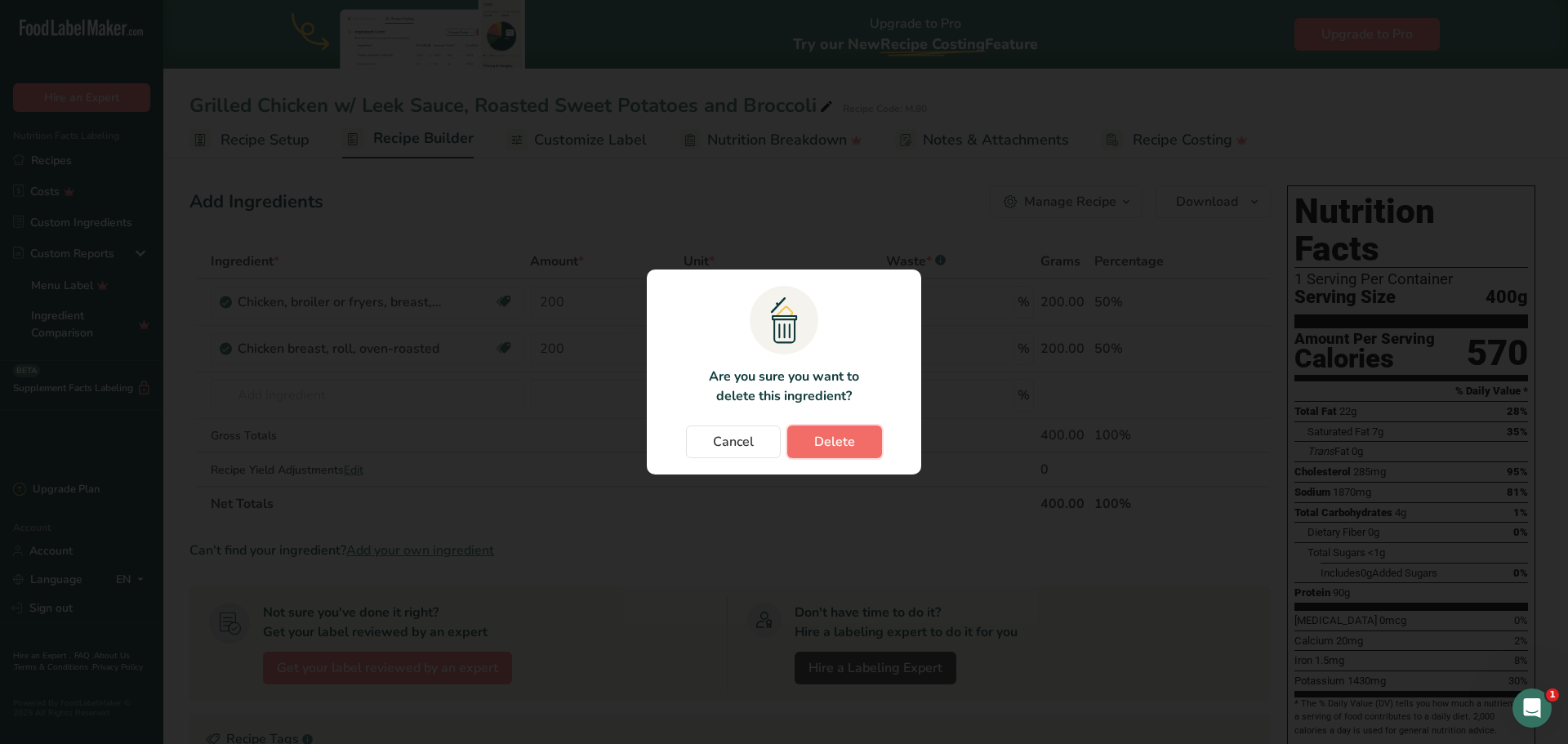
click at [859, 432] on button "Delete" at bounding box center [835, 441] width 95 height 33
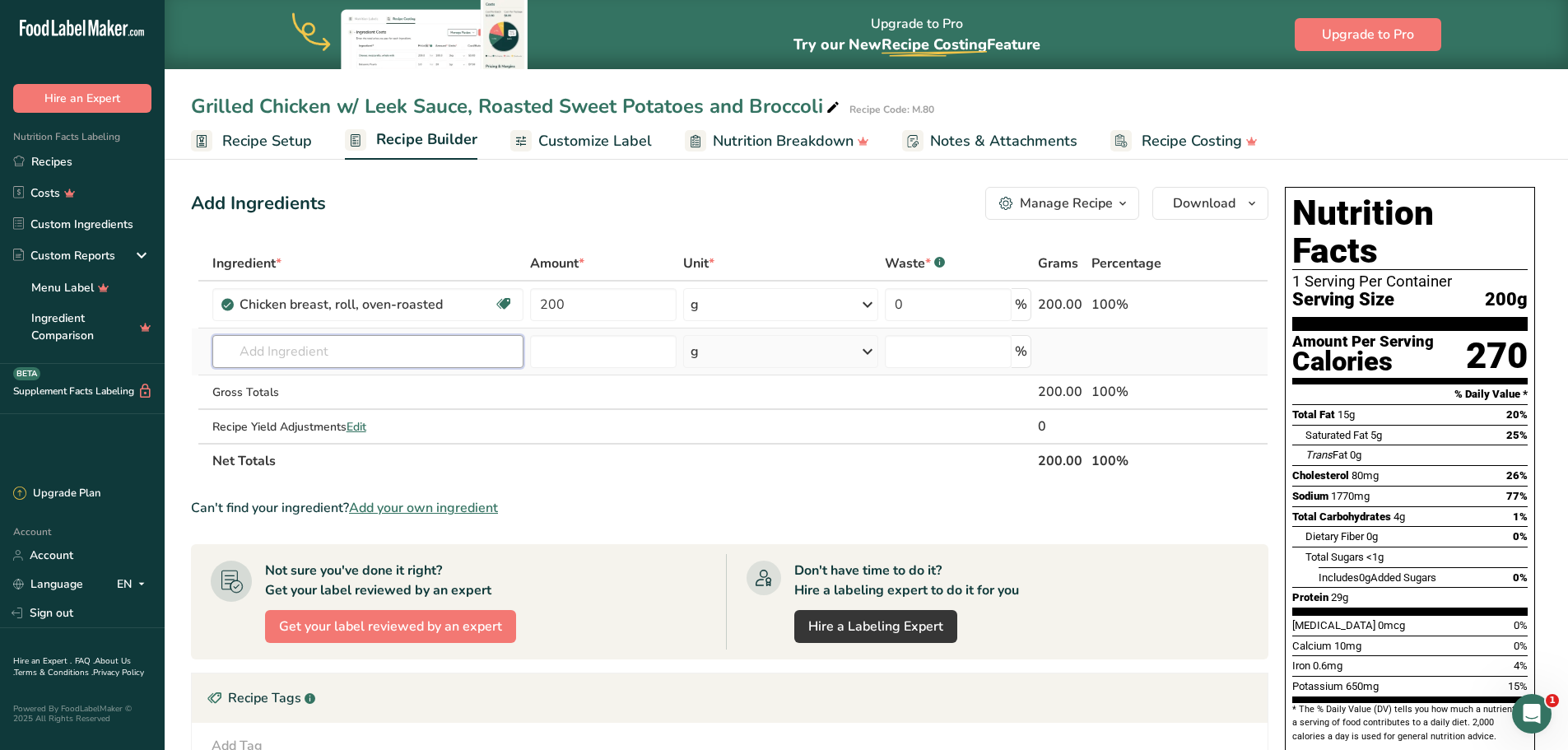
click at [372, 350] on input "text" at bounding box center [368, 351] width 312 height 33
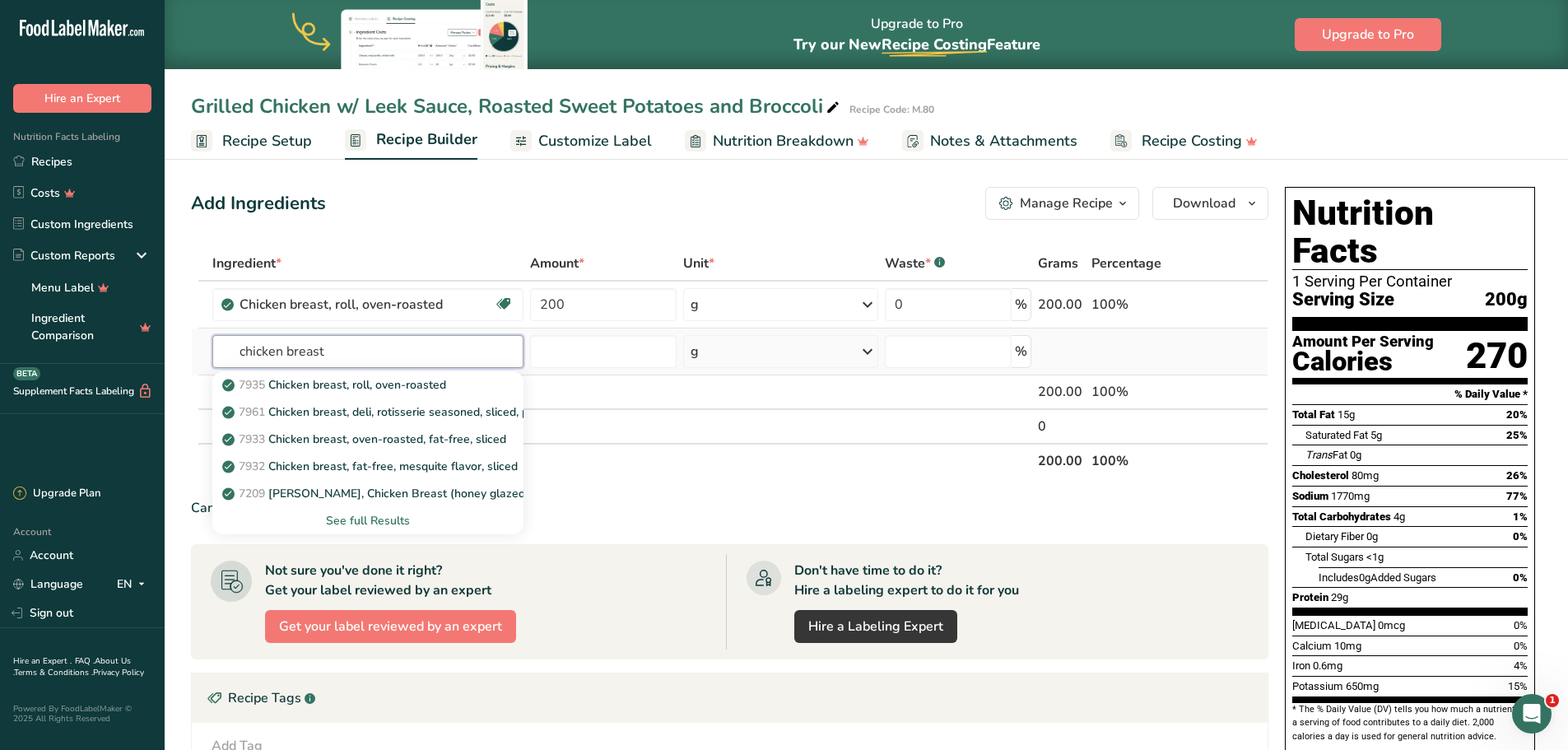
type input "chicken breast"
click at [382, 513] on div "See full Results" at bounding box center [368, 520] width 286 height 18
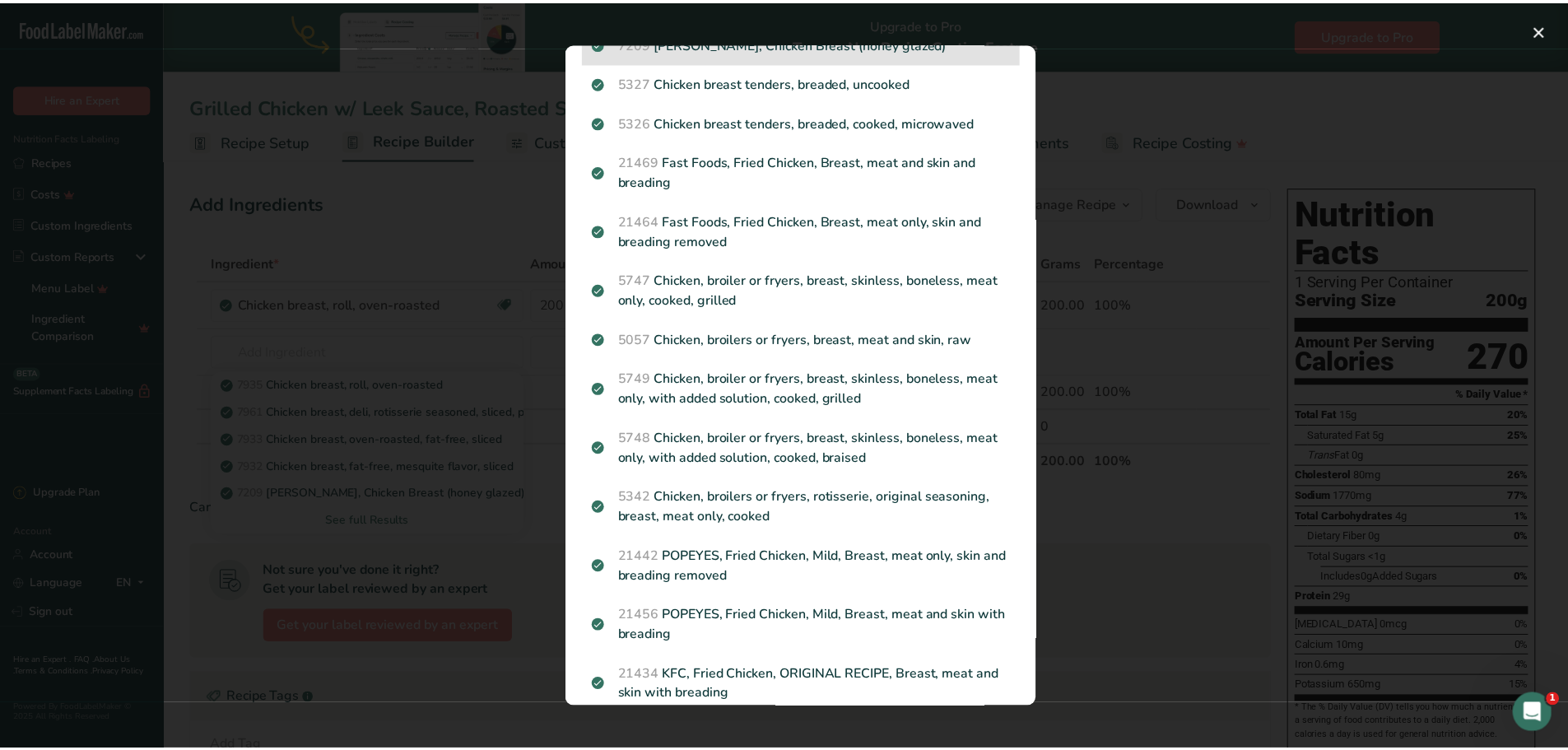
scroll to position [0, 0]
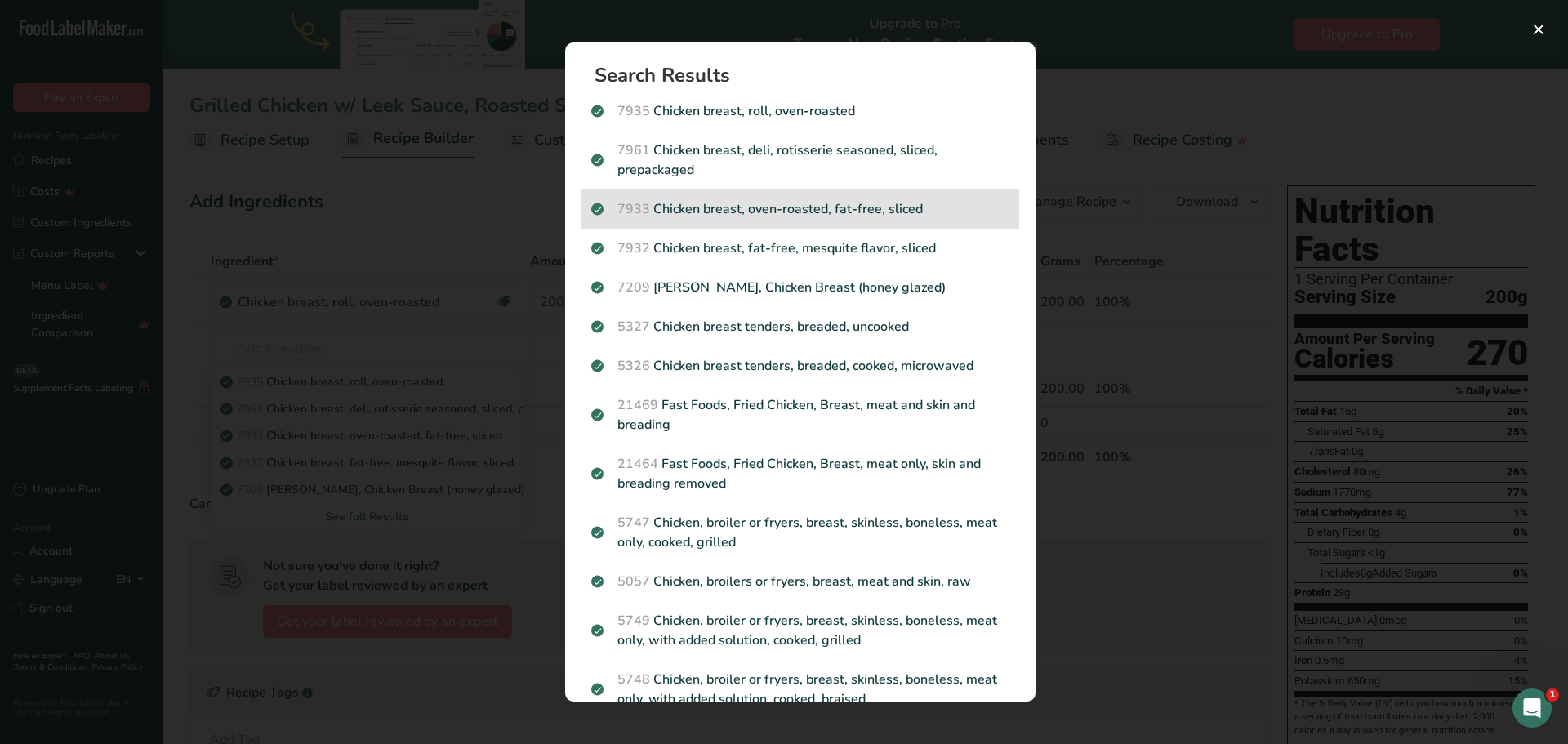
click at [784, 216] on p "7933 Chicken breast, oven-roasted, fat-free, sliced" at bounding box center [801, 209] width 419 height 19
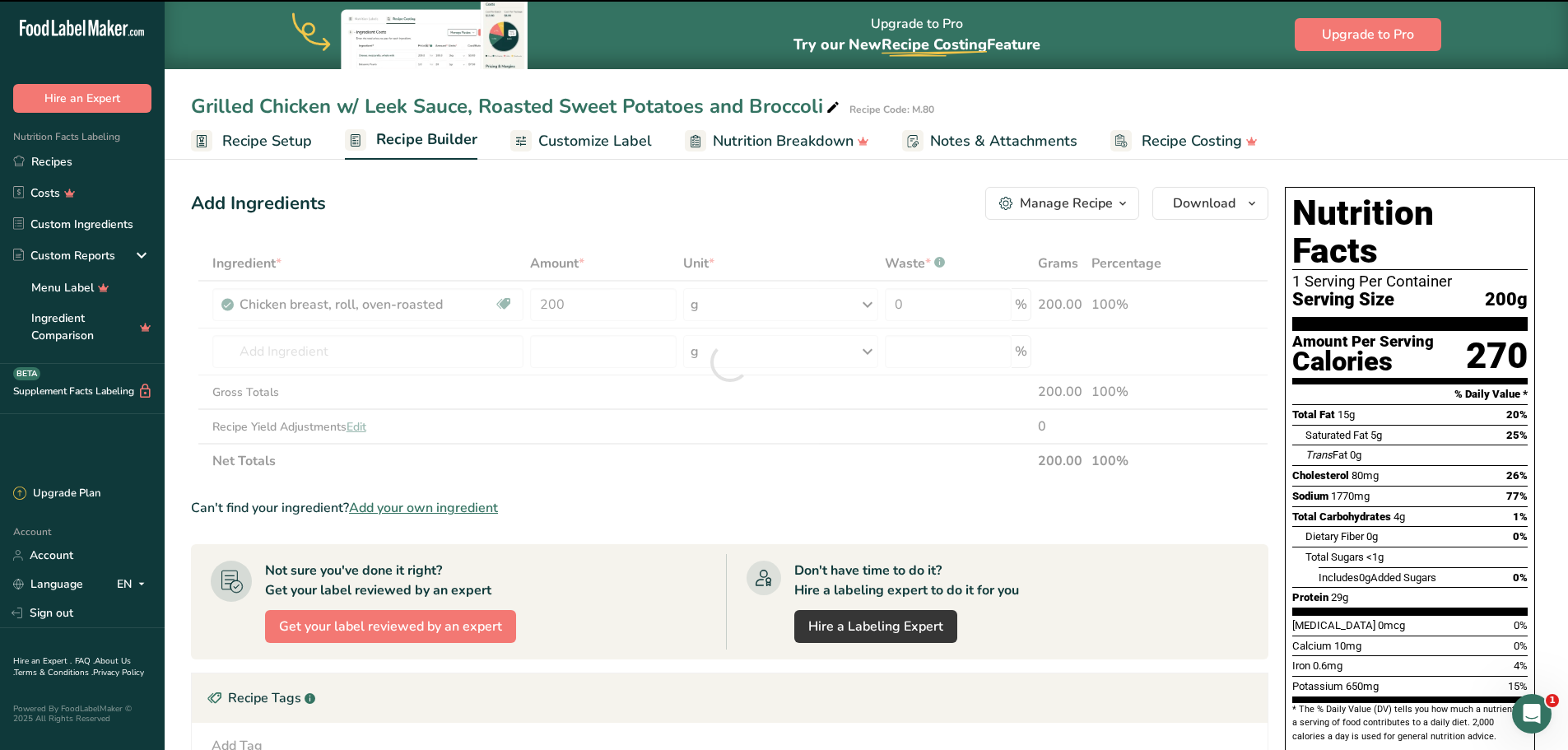
type input "0"
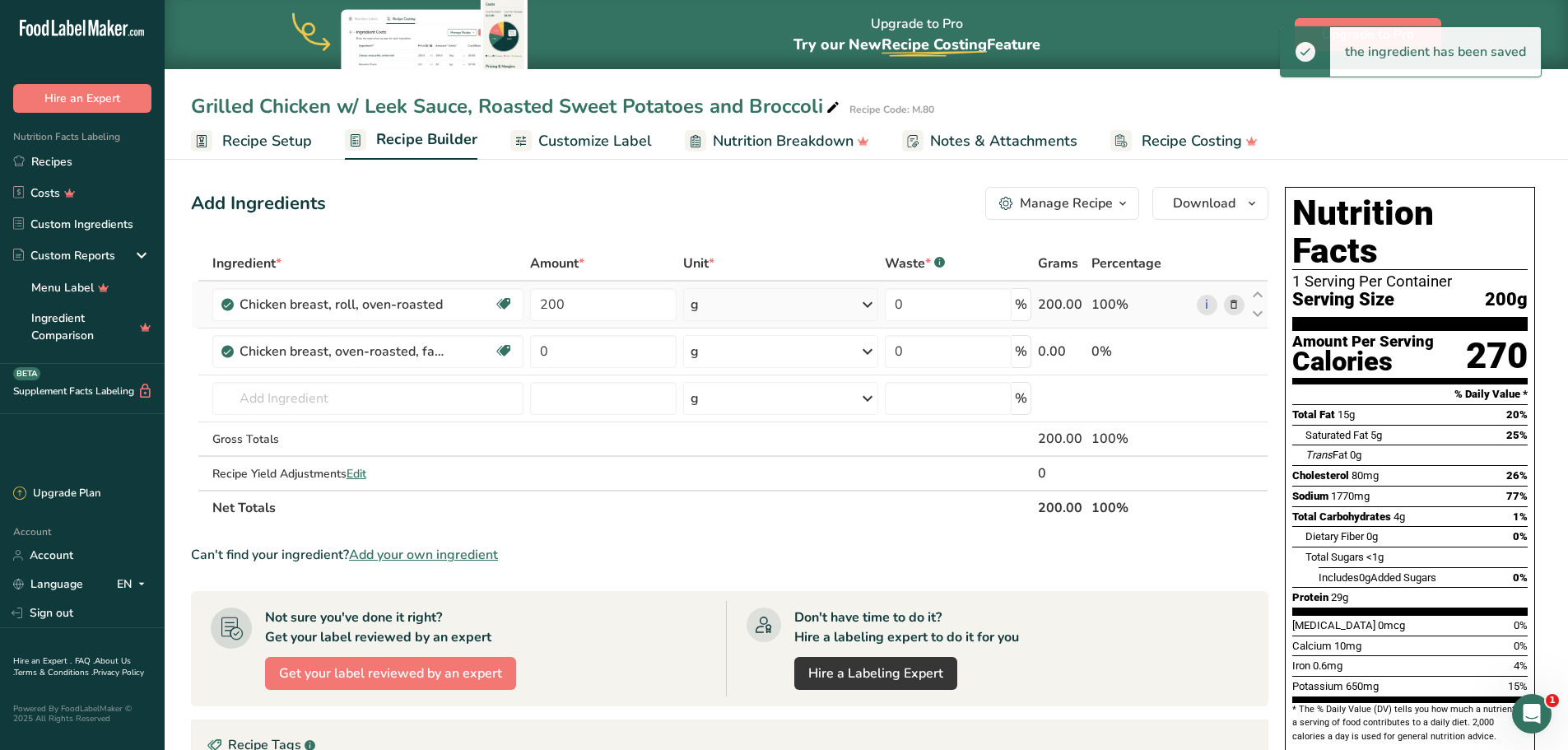
click at [1229, 310] on icon at bounding box center [1233, 305] width 11 height 18
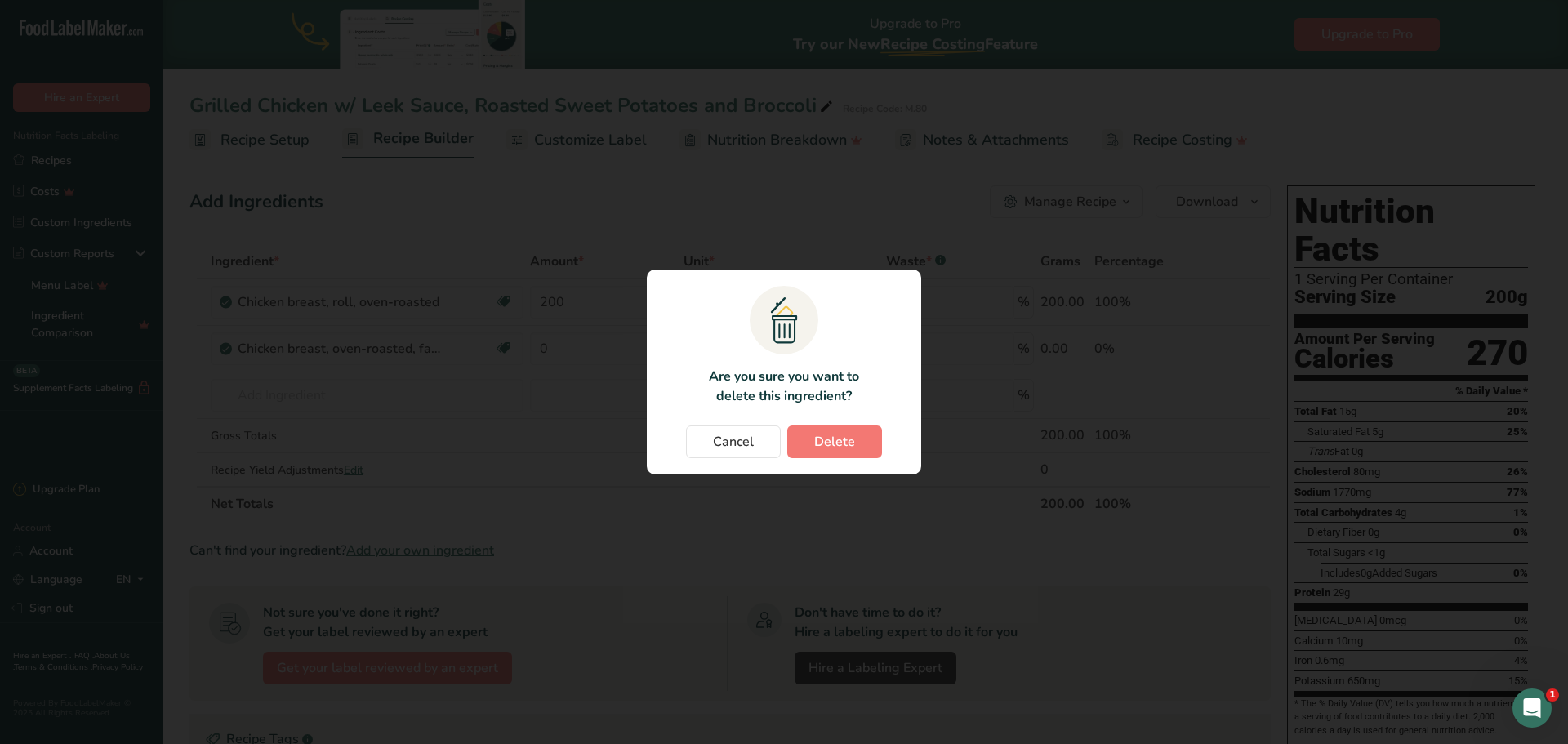
click at [843, 422] on section ".a{fill:#f5f3ed;}.b,.e{fill:#0f393a;}.c{fill:none;}.d{fill:#f2c549;}.e{stroke:r…" at bounding box center [784, 372] width 274 height 205
click at [836, 446] on span "Delete" at bounding box center [835, 441] width 40 height 19
type input "0"
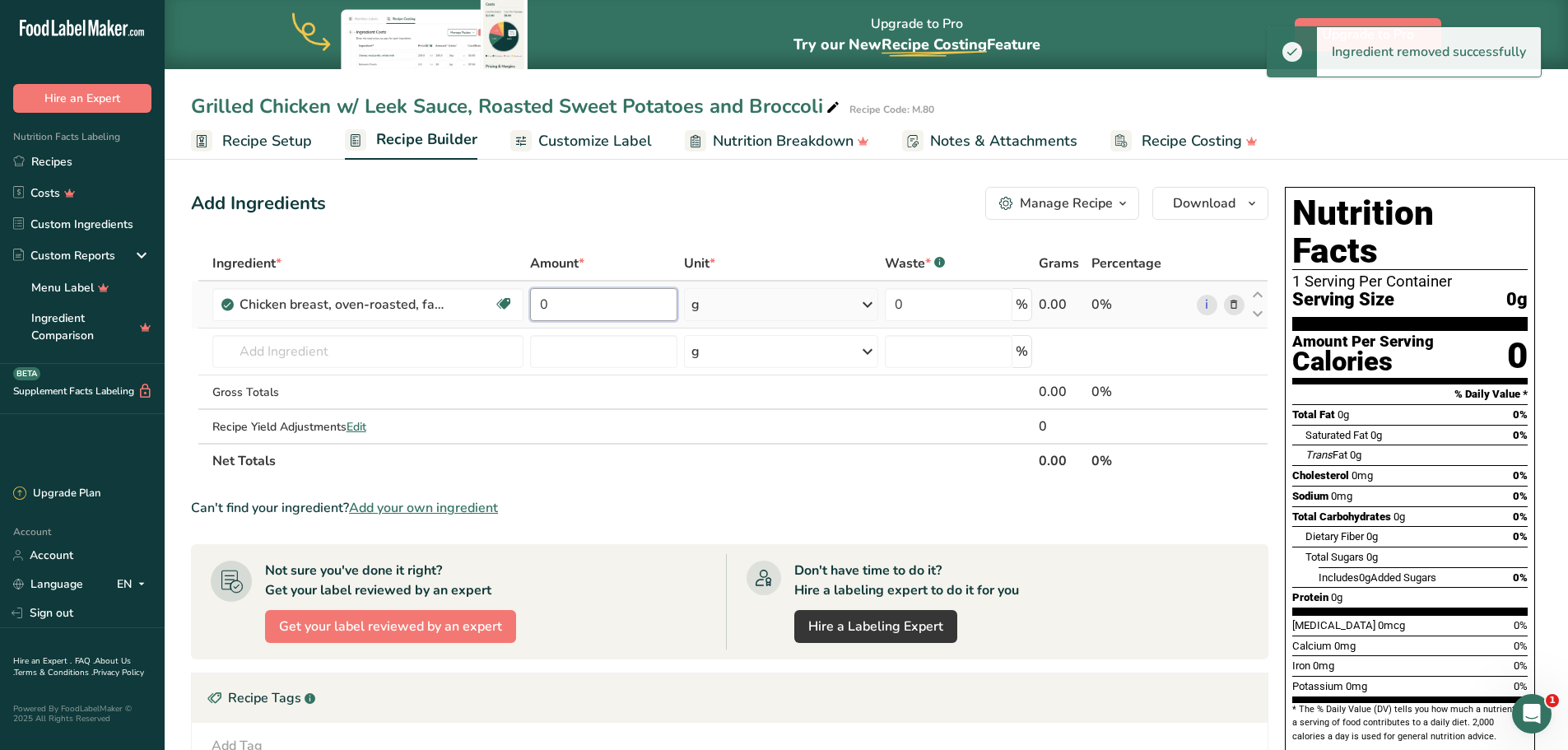
click at [597, 307] on input "0" at bounding box center [604, 305] width 147 height 33
type input "200"
click at [685, 230] on div "Add Ingredients Manage Recipe Delete Recipe Duplicate Recipe Scale Recipe Save …" at bounding box center [734, 591] width 1088 height 821
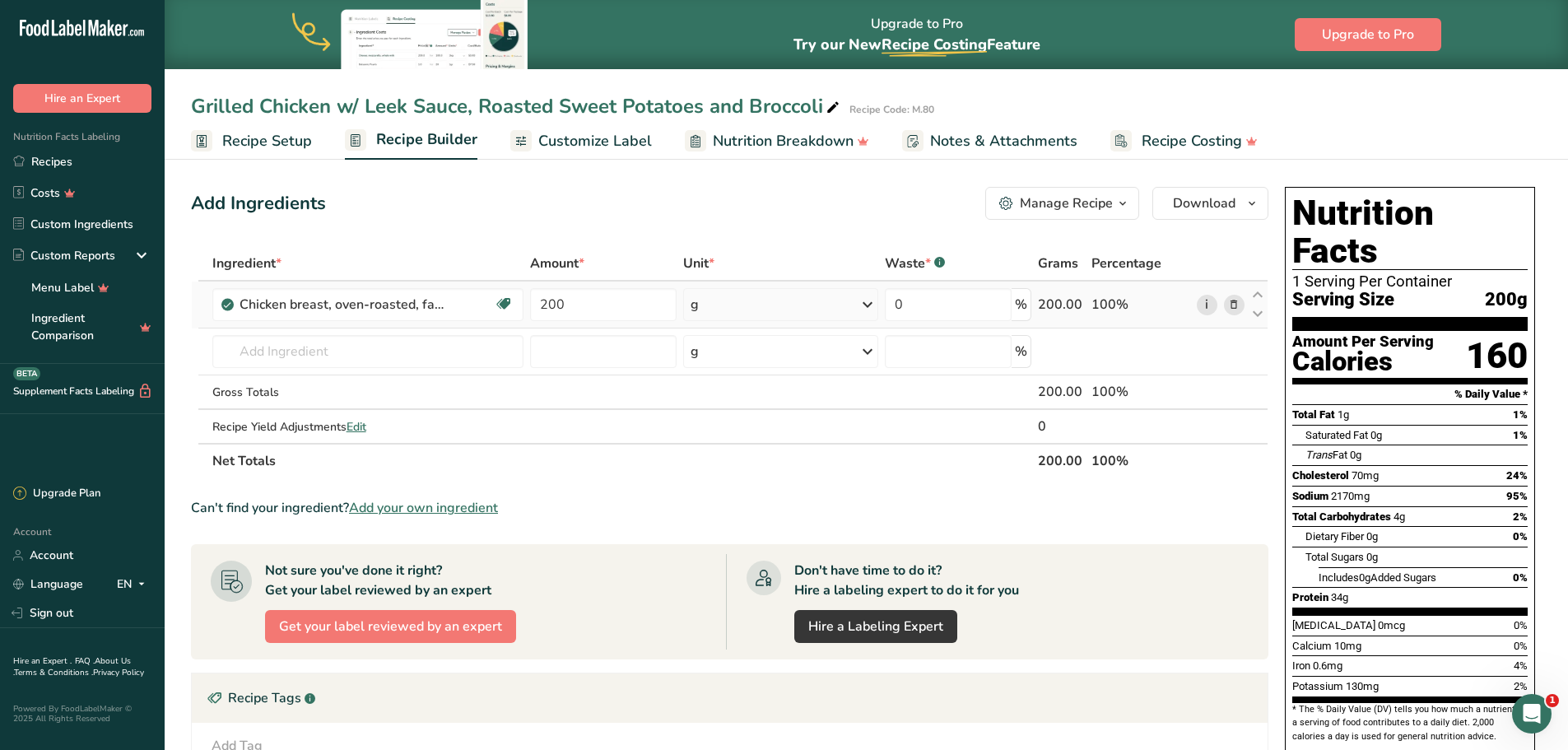
click at [1211, 302] on link "i" at bounding box center [1207, 305] width 20 height 20
click at [406, 341] on input "text" at bounding box center [368, 351] width 312 height 33
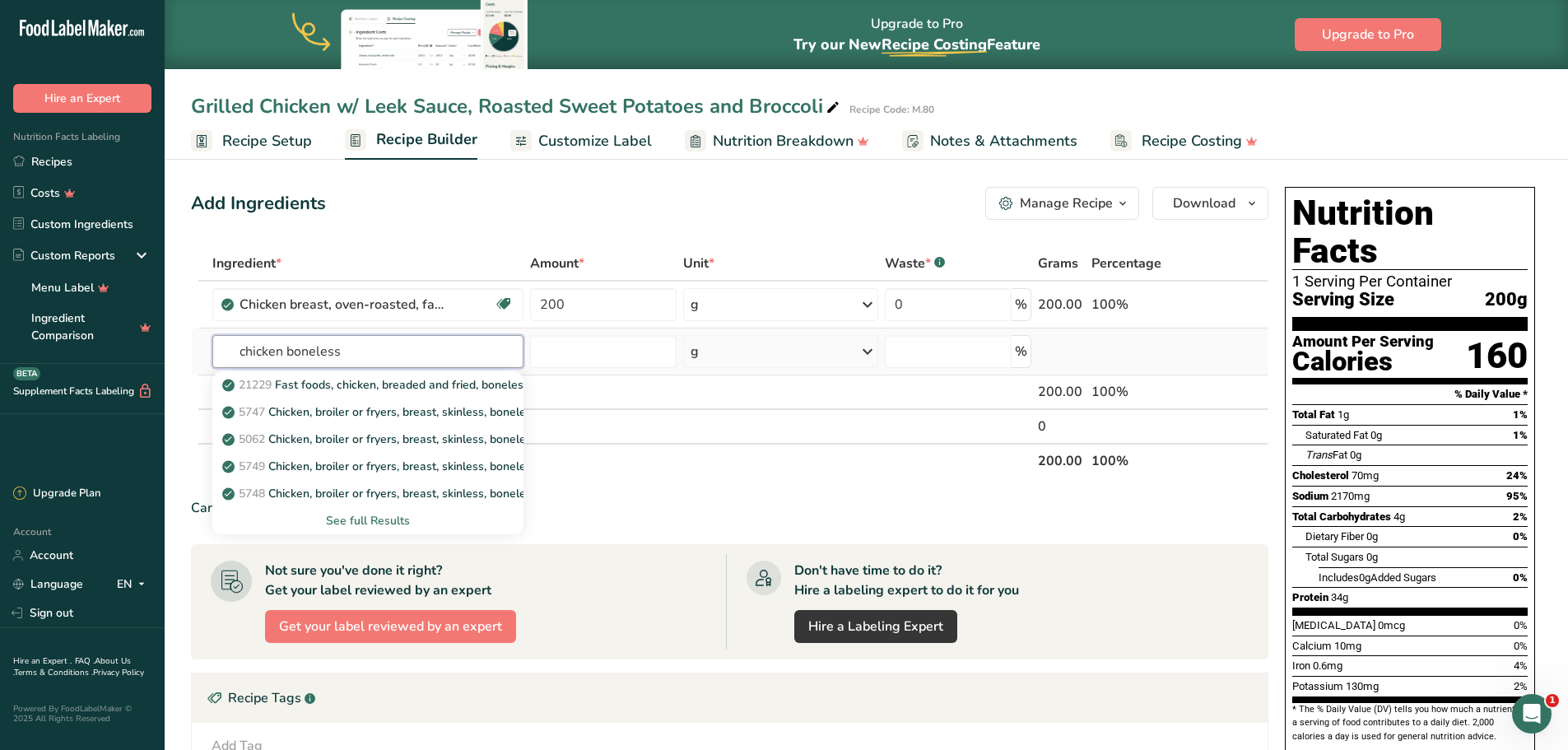
click at [285, 349] on input "chicken boneless" at bounding box center [368, 351] width 312 height 33
type input "chicken breast boneless"
click at [389, 519] on div "See full Results" at bounding box center [368, 520] width 286 height 18
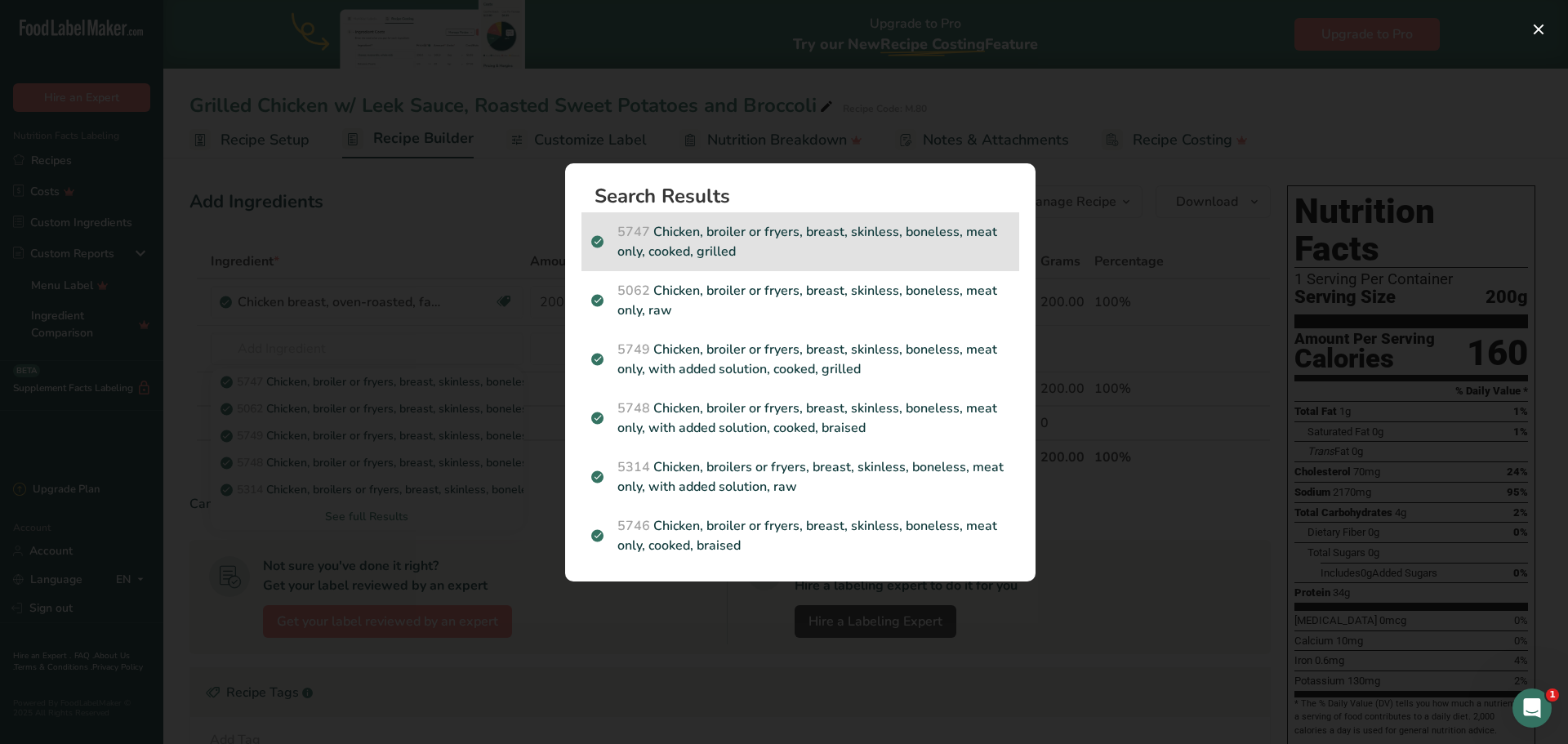
click at [862, 235] on p "5747 Chicken, broiler or fryers, breast, skinless, boneless, meat only, cooked,…" at bounding box center [801, 241] width 419 height 40
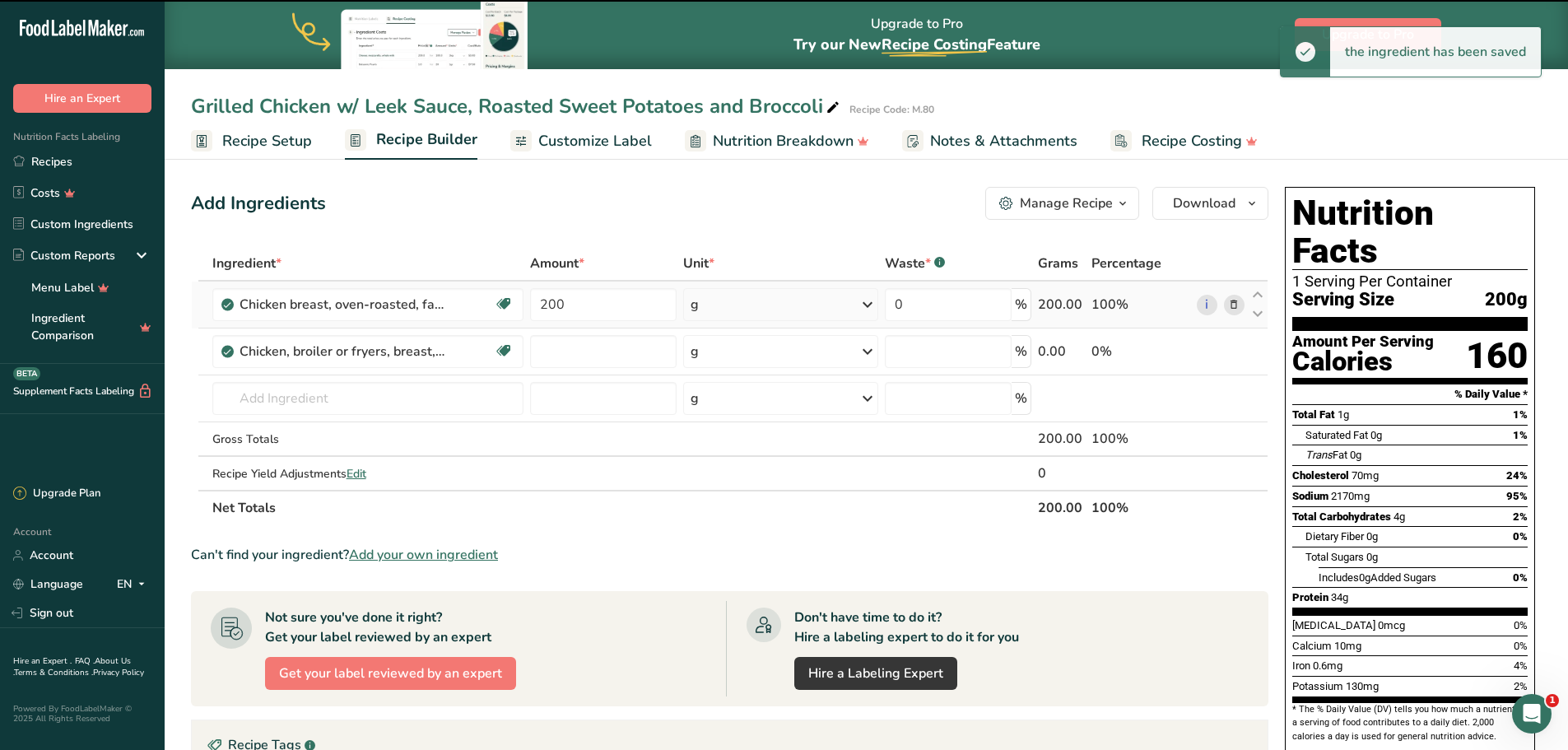
type input "0"
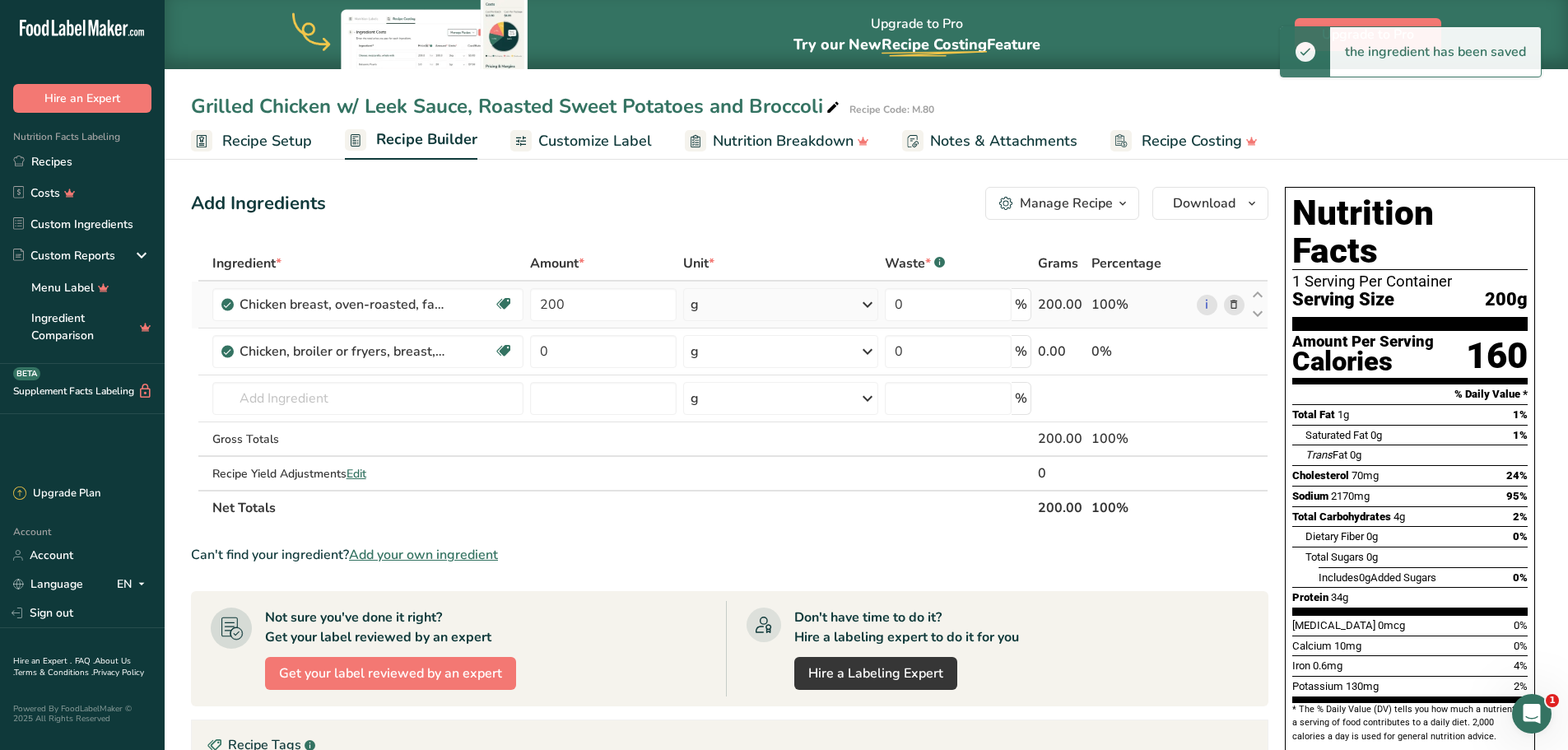
click at [1227, 298] on span at bounding box center [1233, 304] width 19 height 19
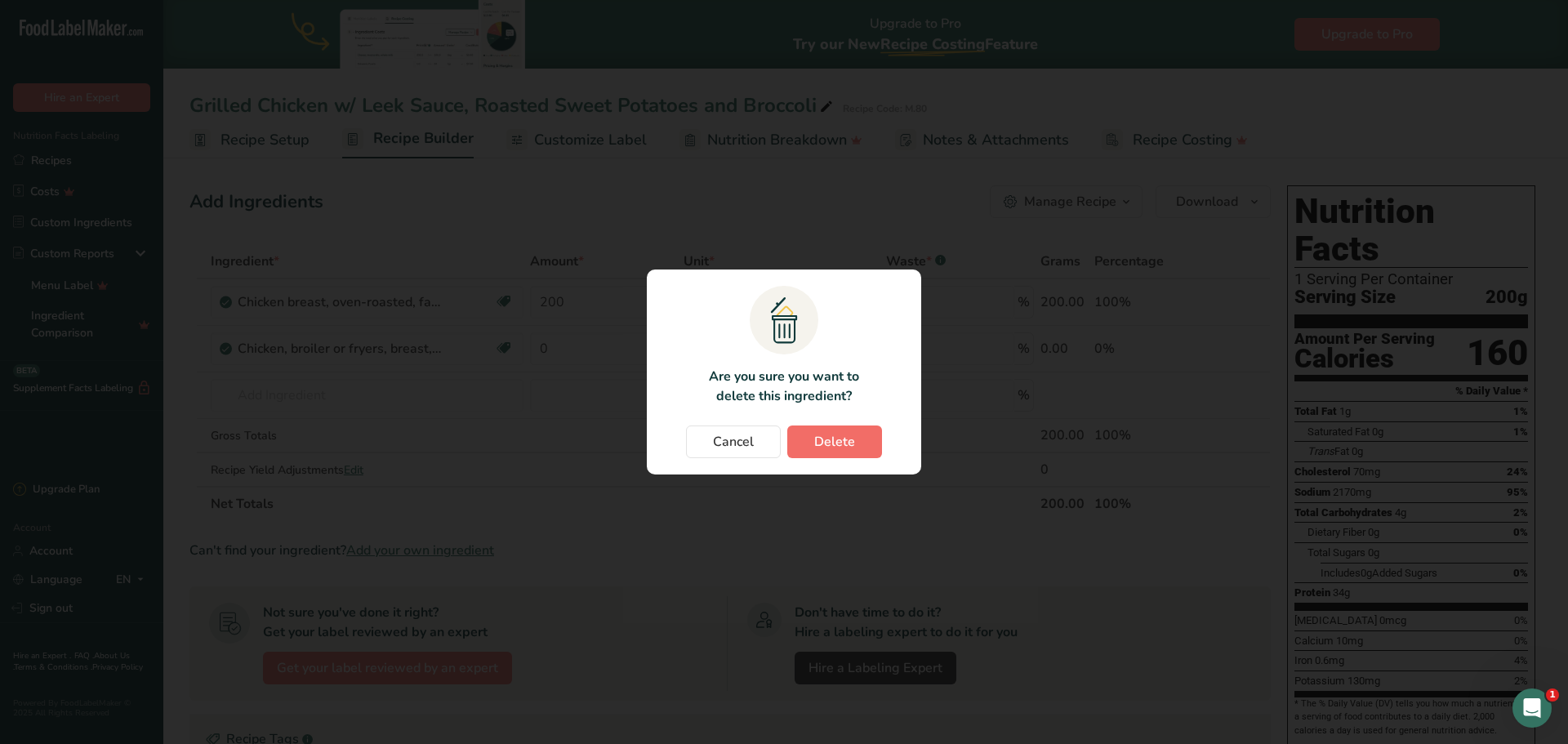
click at [830, 429] on section ".a{fill:#f5f3ed;}.b,.e{fill:#0f393a;}.c{fill:none;}.d{fill:#f2c549;}.e{stroke:r…" at bounding box center [784, 372] width 274 height 205
click at [831, 433] on span "Delete" at bounding box center [835, 441] width 40 height 19
type input "0"
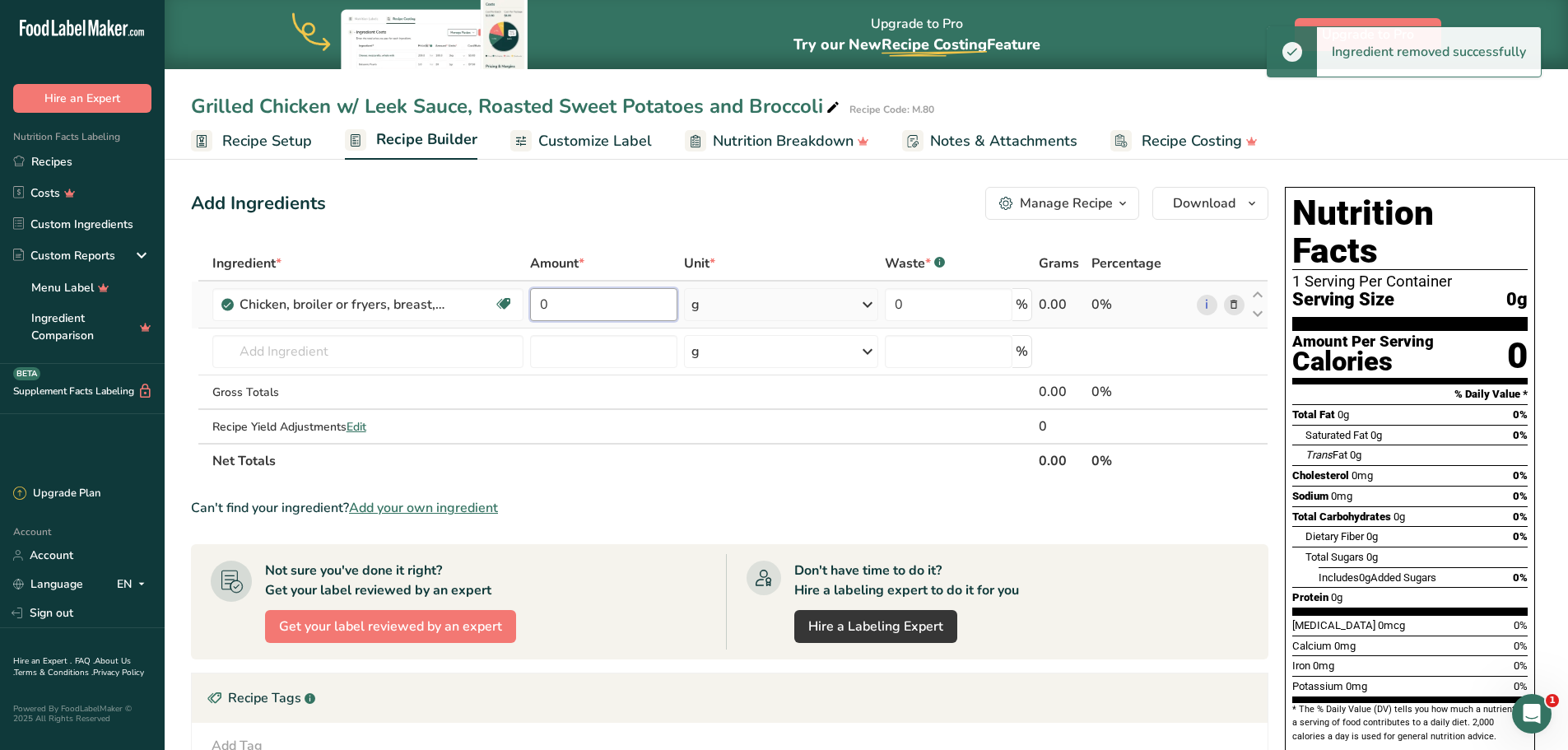
click at [565, 301] on input "0" at bounding box center [604, 305] width 147 height 33
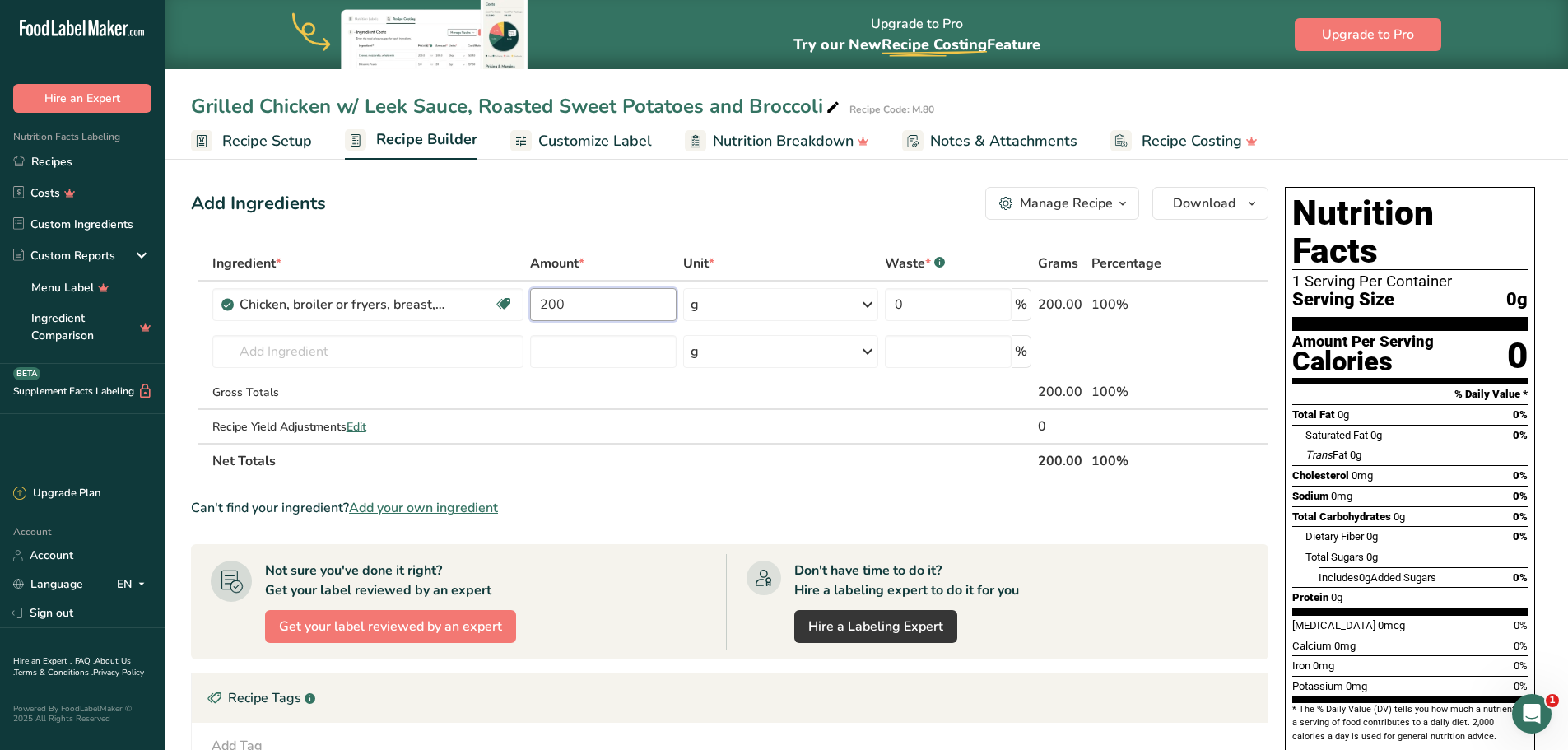
type input "200"
click at [685, 239] on div "Add Ingredients Manage Recipe Delete Recipe Duplicate Recipe Scale Recipe Save …" at bounding box center [734, 591] width 1088 height 821
drag, startPoint x: 1228, startPoint y: 307, endPoint x: 1216, endPoint y: 311, distance: 12.6
click at [1228, 307] on icon at bounding box center [1233, 305] width 11 height 18
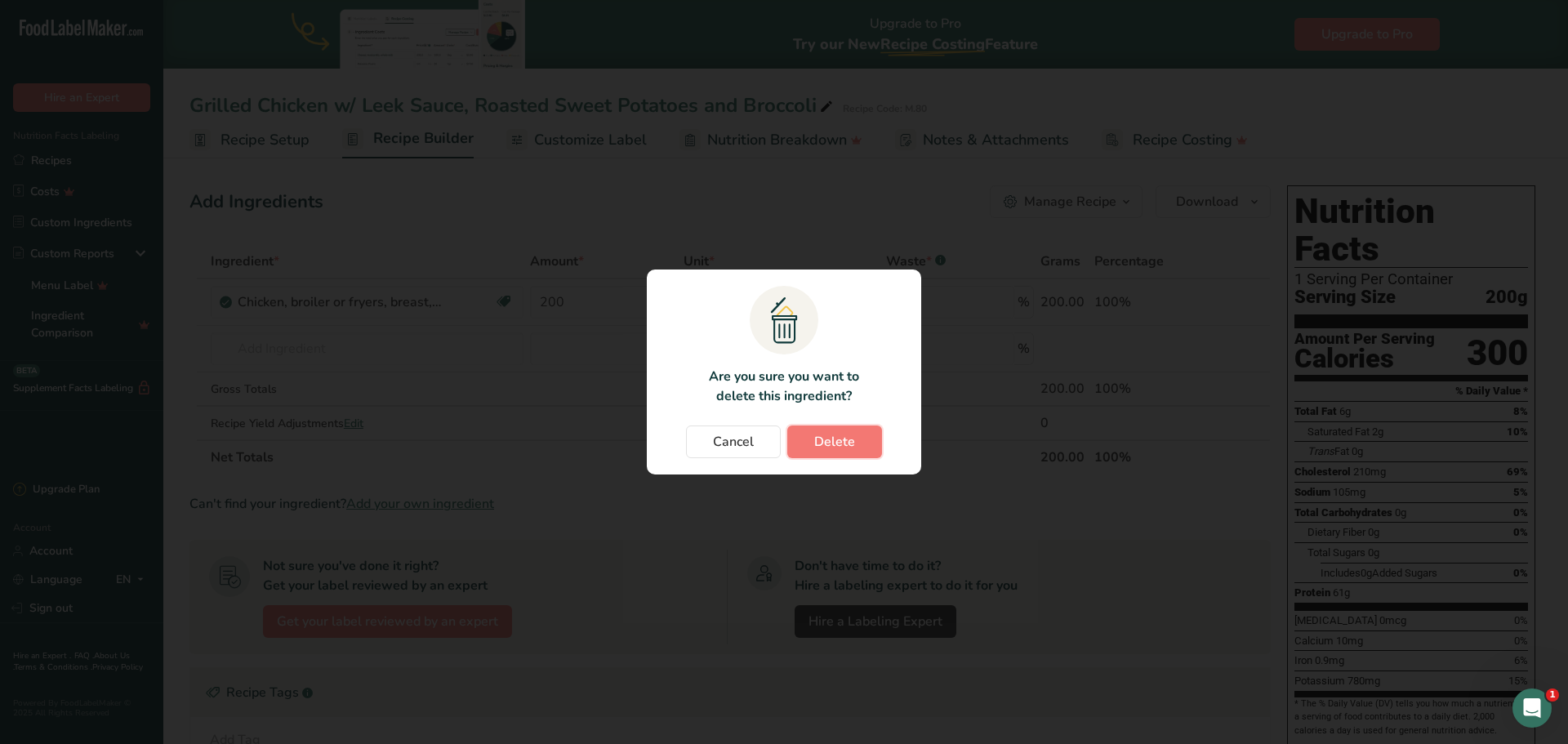
drag, startPoint x: 870, startPoint y: 441, endPoint x: 687, endPoint y: 494, distance: 190.5
click at [870, 441] on button "Delete" at bounding box center [835, 441] width 95 height 33
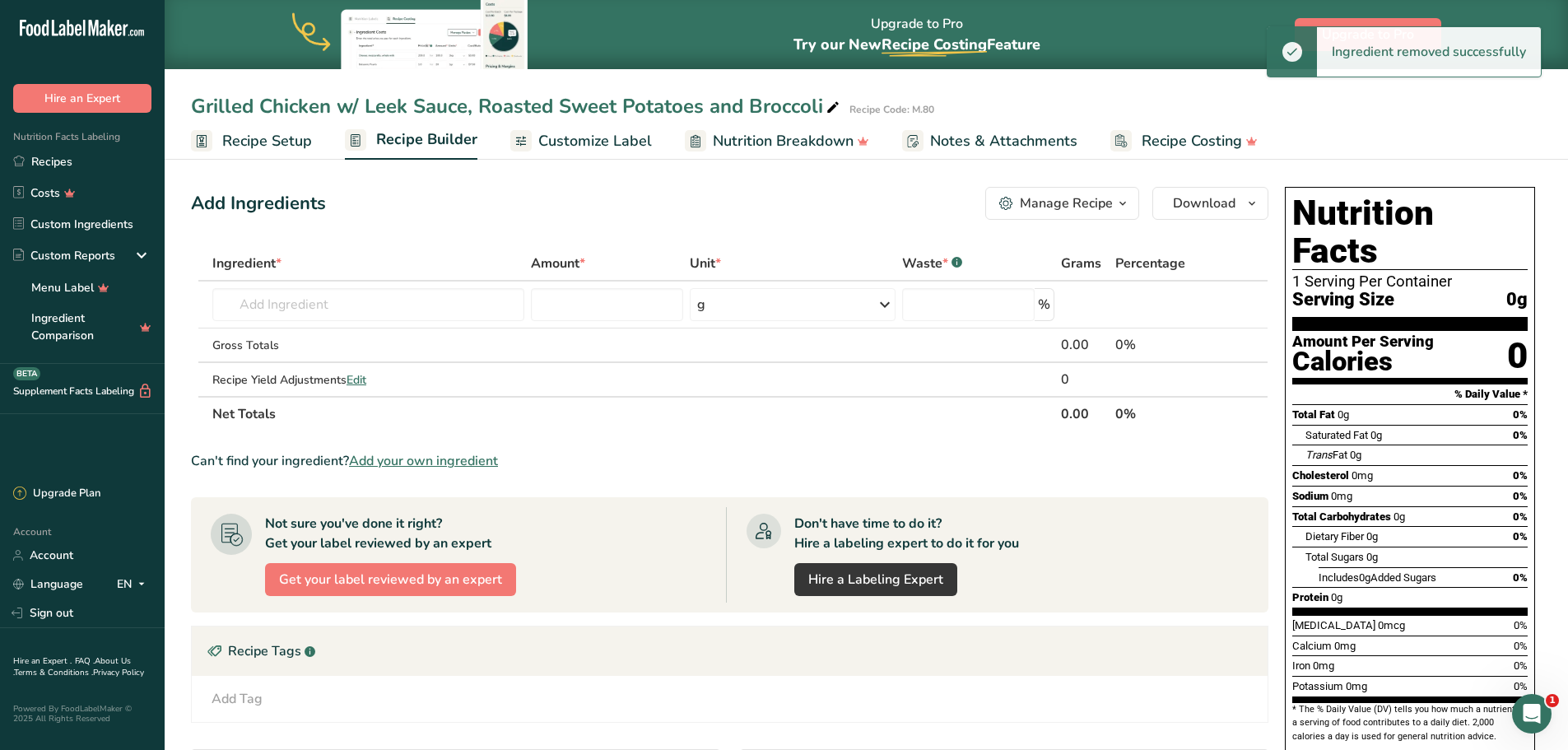
click at [432, 466] on span "Add your own ingredient" at bounding box center [423, 460] width 149 height 19
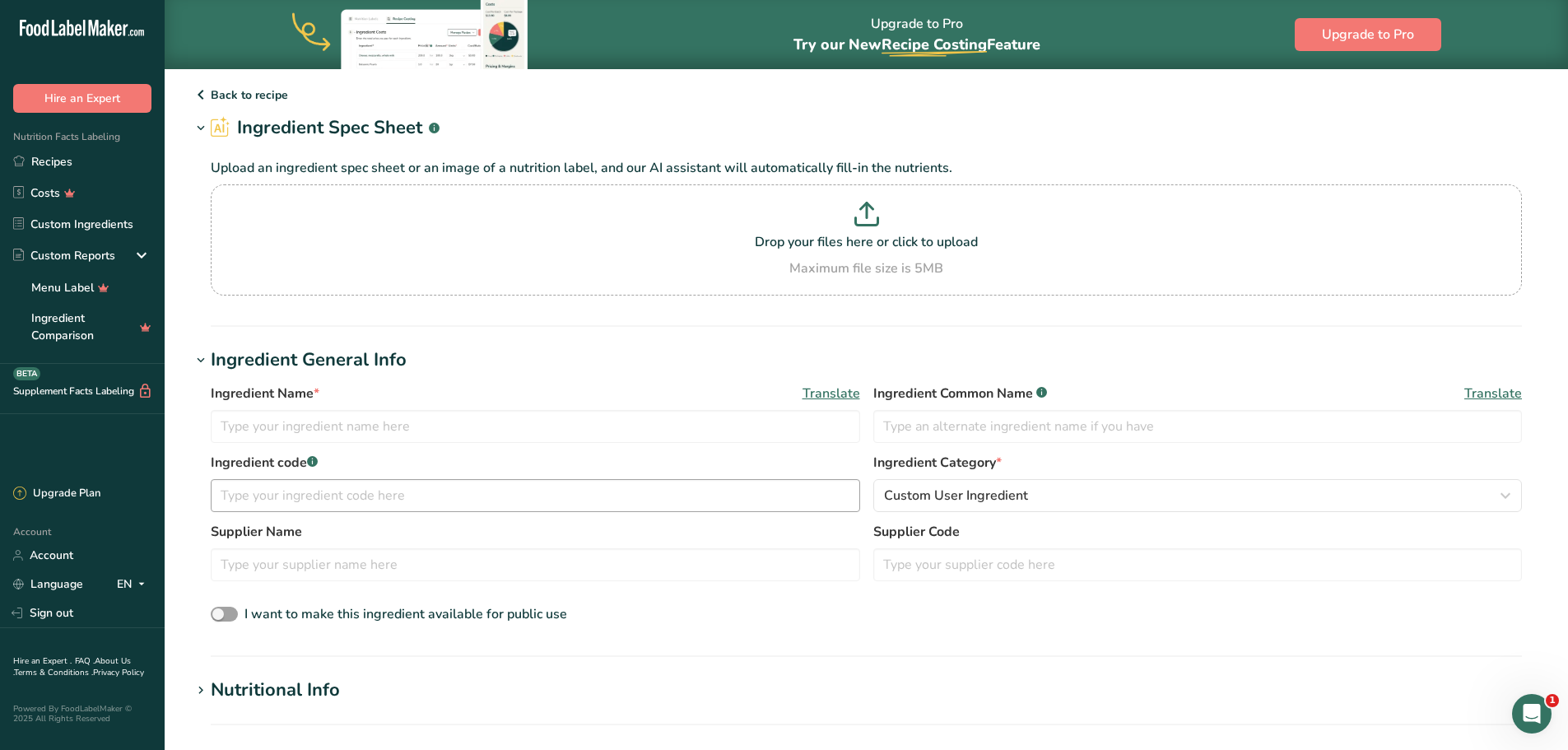
scroll to position [83, 0]
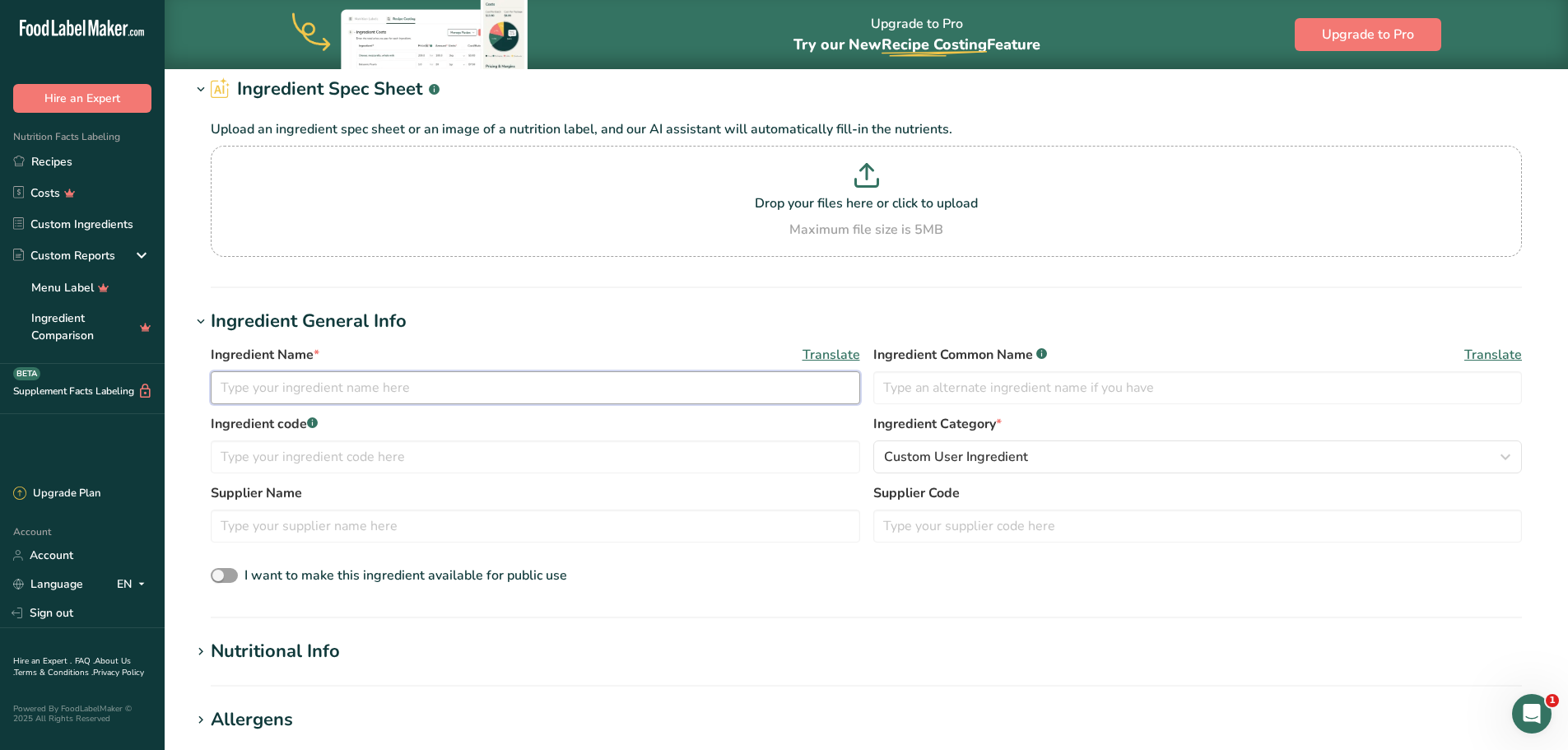
click at [386, 400] on input "text" at bounding box center [535, 388] width 649 height 33
type input "Chicken Boneless Breast"
click at [935, 395] on input "text" at bounding box center [1198, 388] width 649 height 33
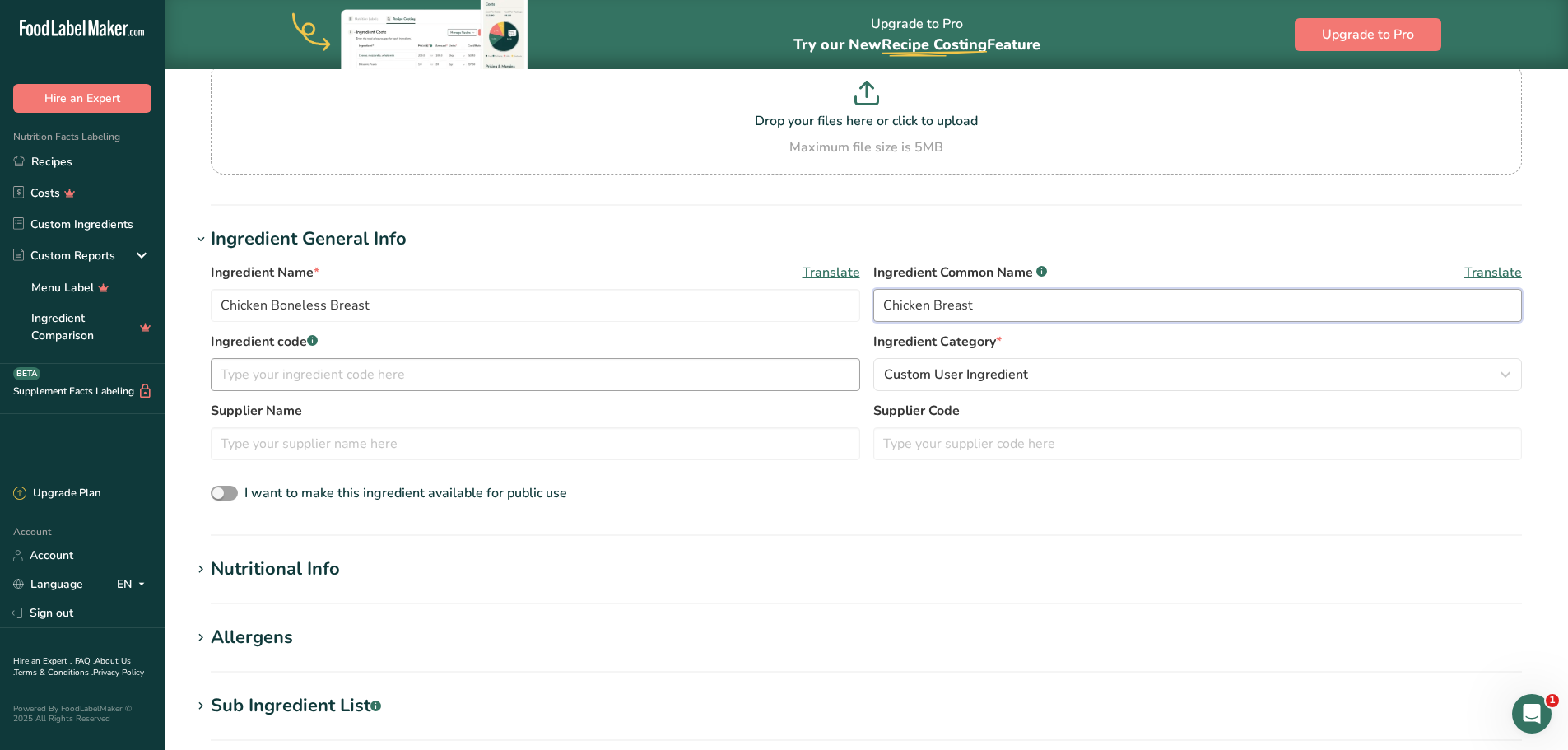
type input "Chicken Breast"
click at [316, 388] on input "text" at bounding box center [535, 375] width 649 height 33
click at [552, 440] on input "text" at bounding box center [535, 444] width 649 height 33
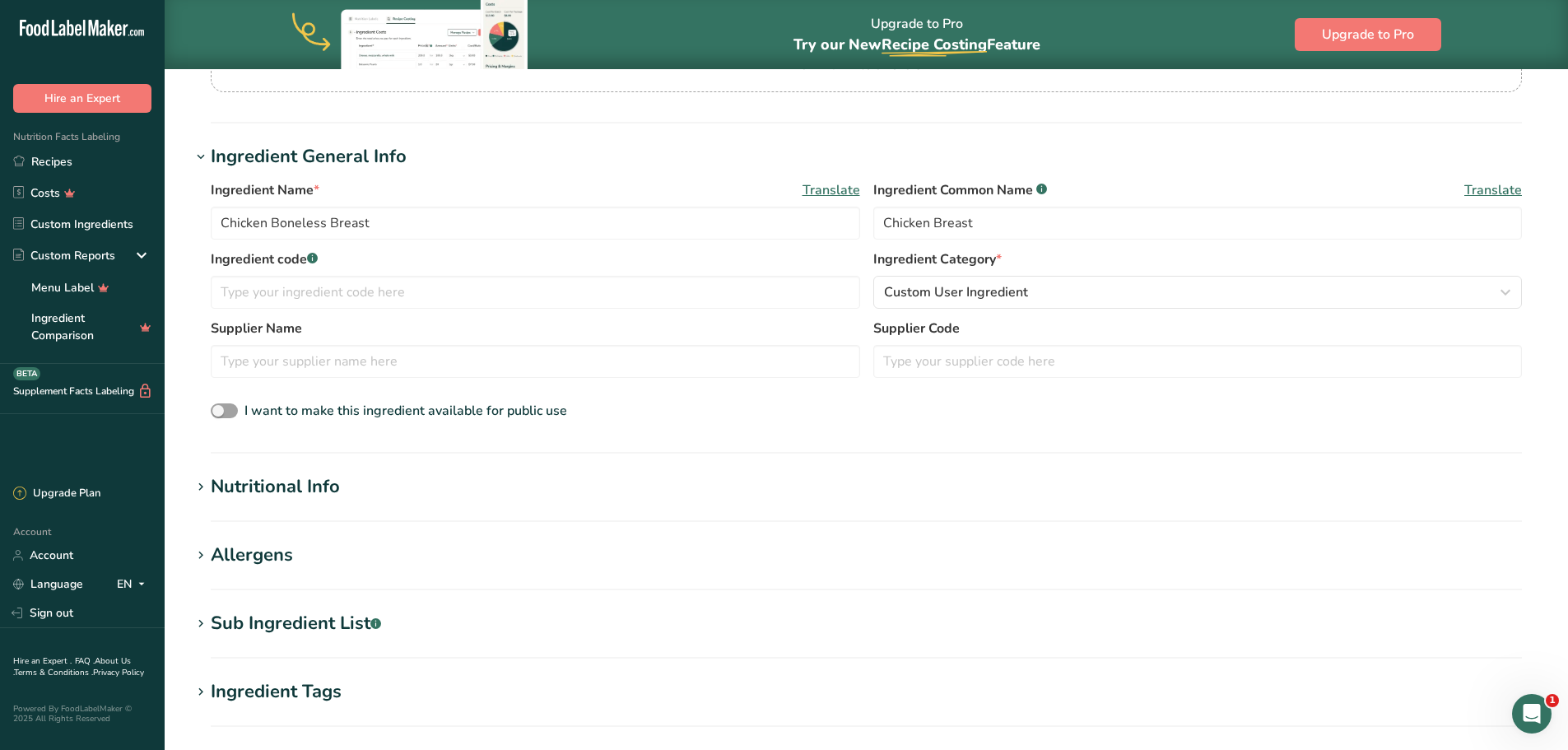
click at [312, 480] on div "Nutritional Info" at bounding box center [274, 486] width 129 height 27
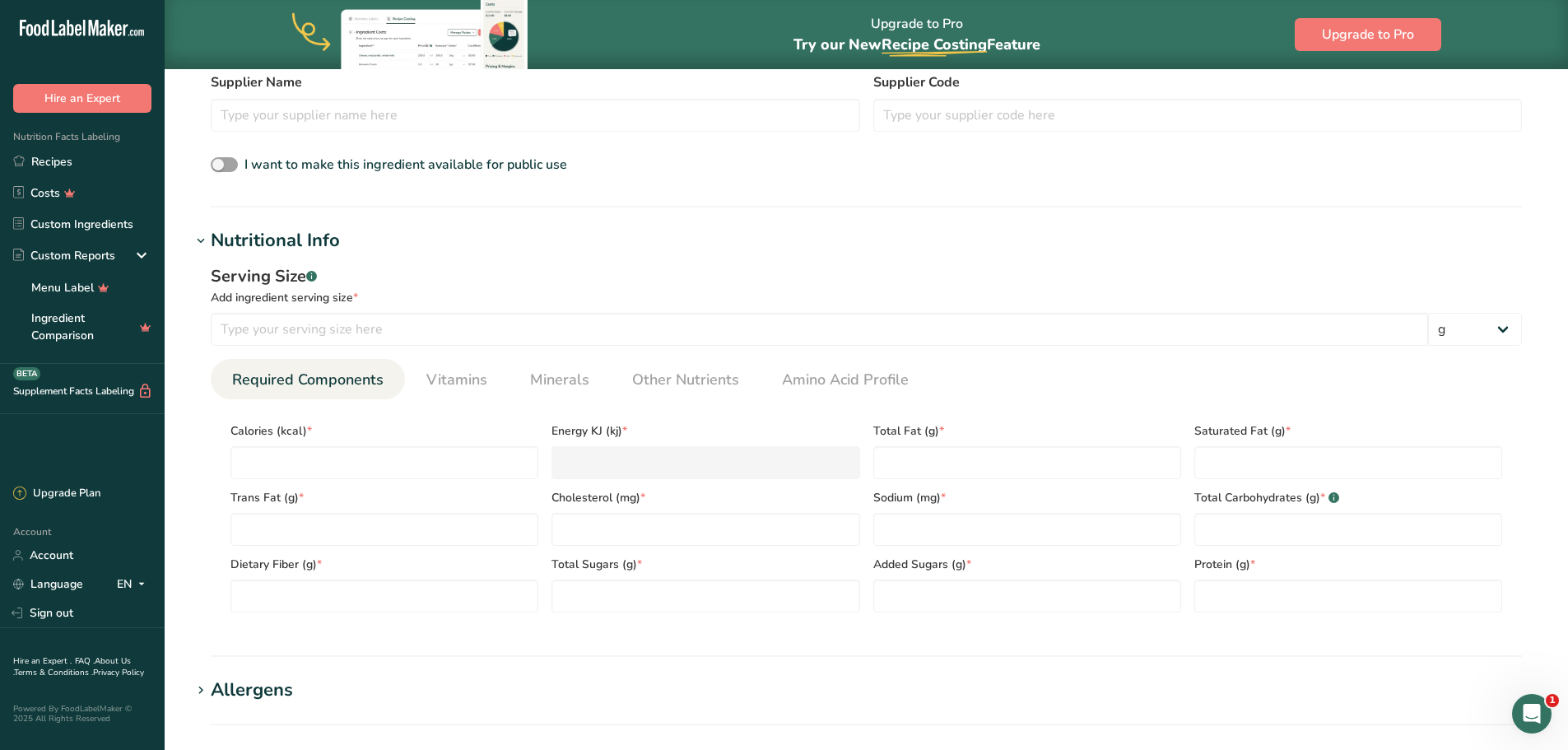
scroll to position [494, 0]
click at [368, 318] on input "number" at bounding box center [819, 328] width 1217 height 33
click at [250, 331] on input "number" at bounding box center [819, 328] width 1217 height 33
type input "112"
click at [368, 451] on input "number" at bounding box center [385, 462] width 308 height 33
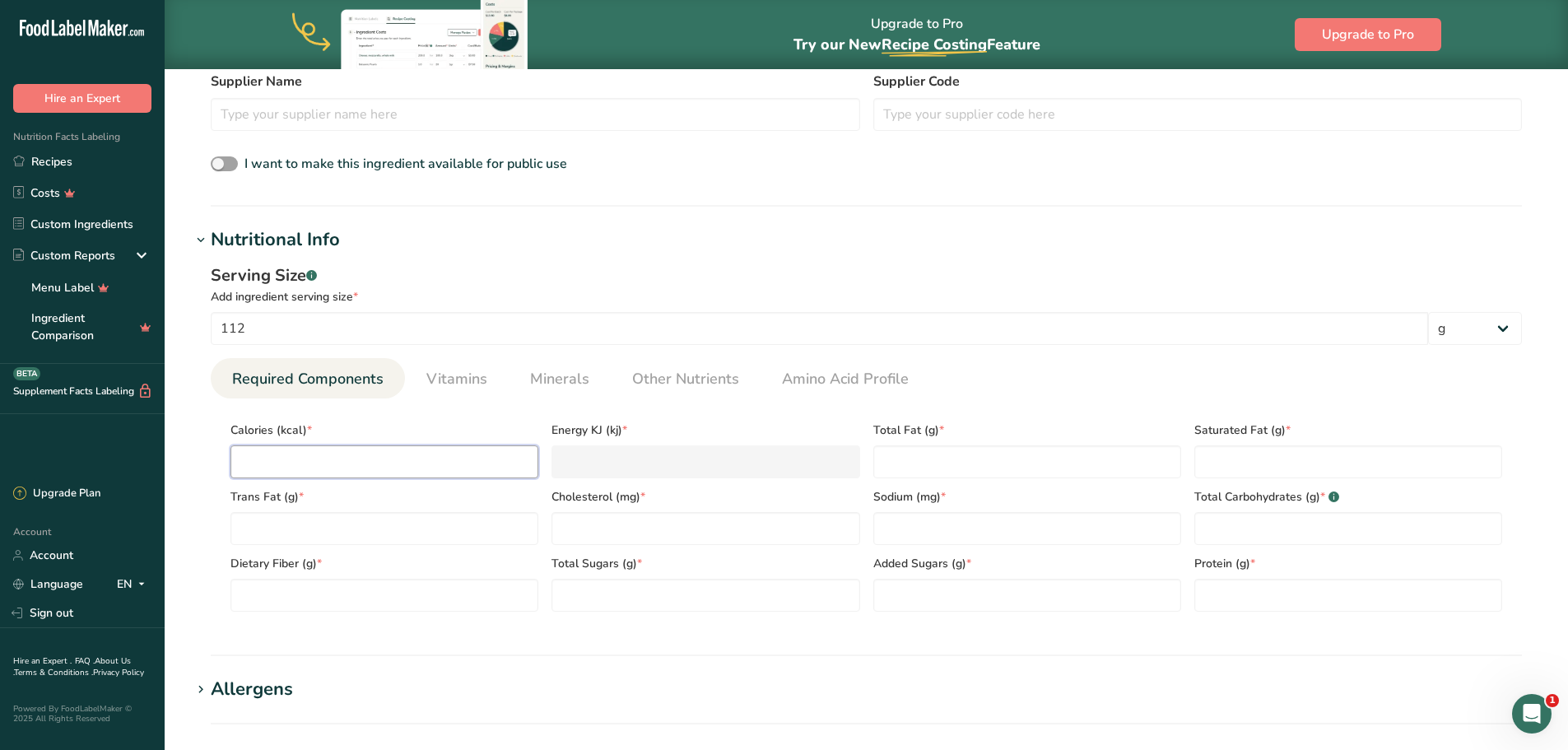
type input "1"
type KJ "4.2"
type input "12"
type KJ "50.2"
type input "120"
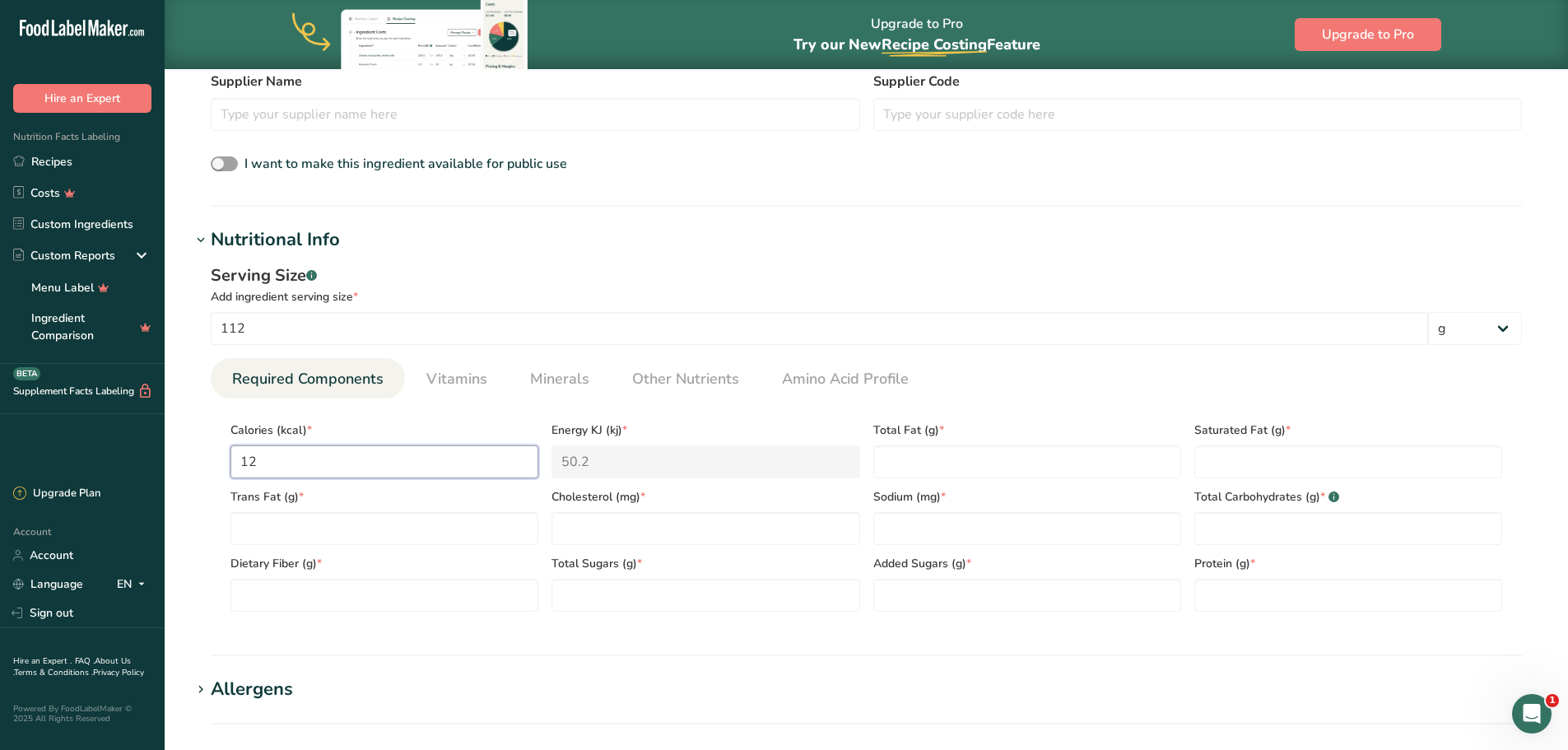
type KJ "502.1"
type input "120"
click at [926, 459] on Fat "number" at bounding box center [1027, 462] width 308 height 33
type Fat "3"
click at [1239, 457] on Fat "number" at bounding box center [1348, 462] width 308 height 33
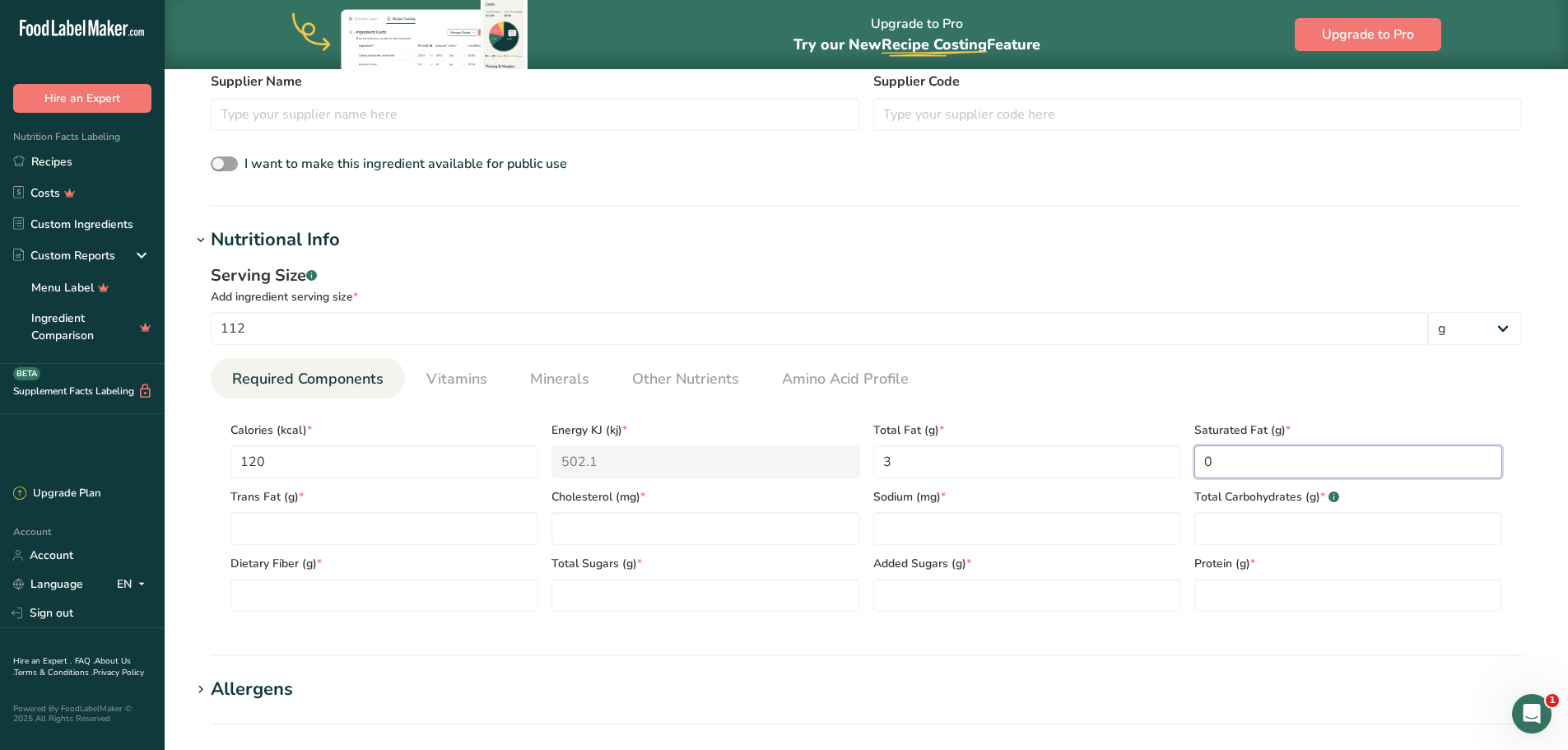
type Fat "00"
type Fat "0.5"
click at [402, 541] on Fat "number" at bounding box center [385, 528] width 308 height 33
type Fat "0"
click at [657, 526] on input "number" at bounding box center [706, 528] width 308 height 33
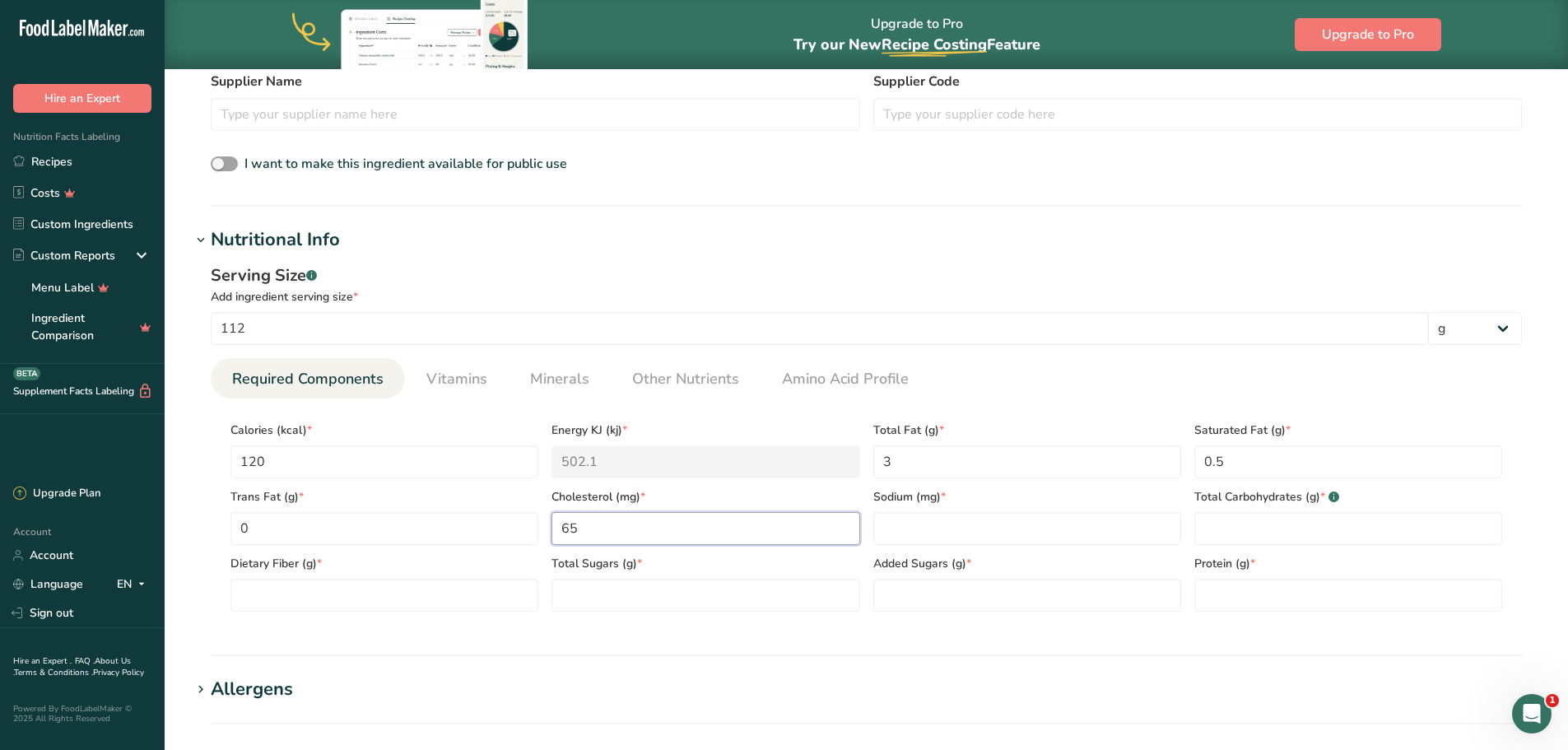
type input "65"
click at [992, 509] on div "Sodium (mg) *" at bounding box center [1027, 512] width 321 height 67
click at [983, 524] on input "number" at bounding box center [1027, 528] width 308 height 33
type input "75"
click at [1220, 516] on Carbohydrates "number" at bounding box center [1348, 528] width 308 height 33
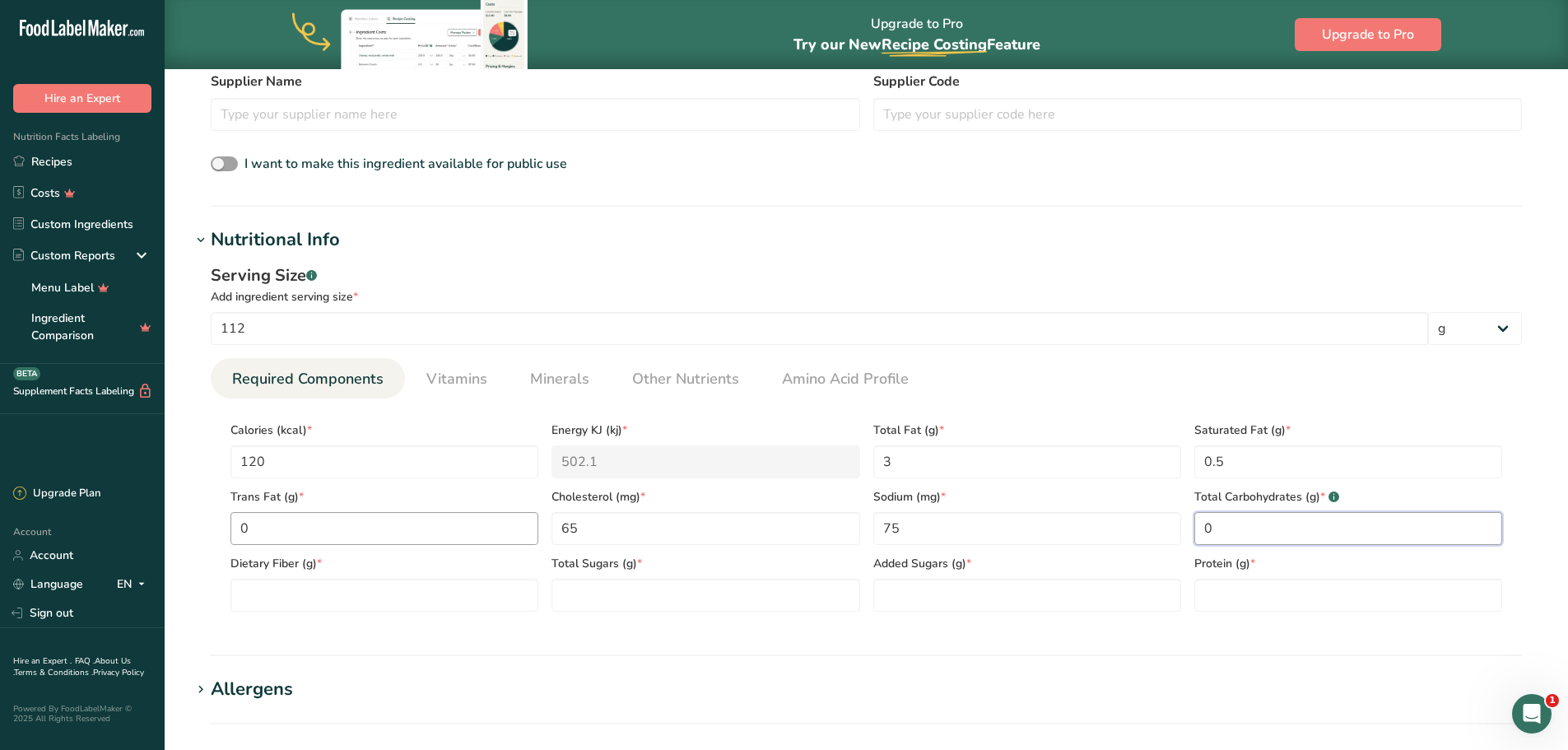
type Carbohydrates "0"
click at [389, 535] on Fat "0" at bounding box center [385, 528] width 308 height 33
click at [372, 586] on Fiber "number" at bounding box center [385, 595] width 308 height 33
type Fiber "0"
click at [599, 587] on Sugars "number" at bounding box center [706, 595] width 308 height 33
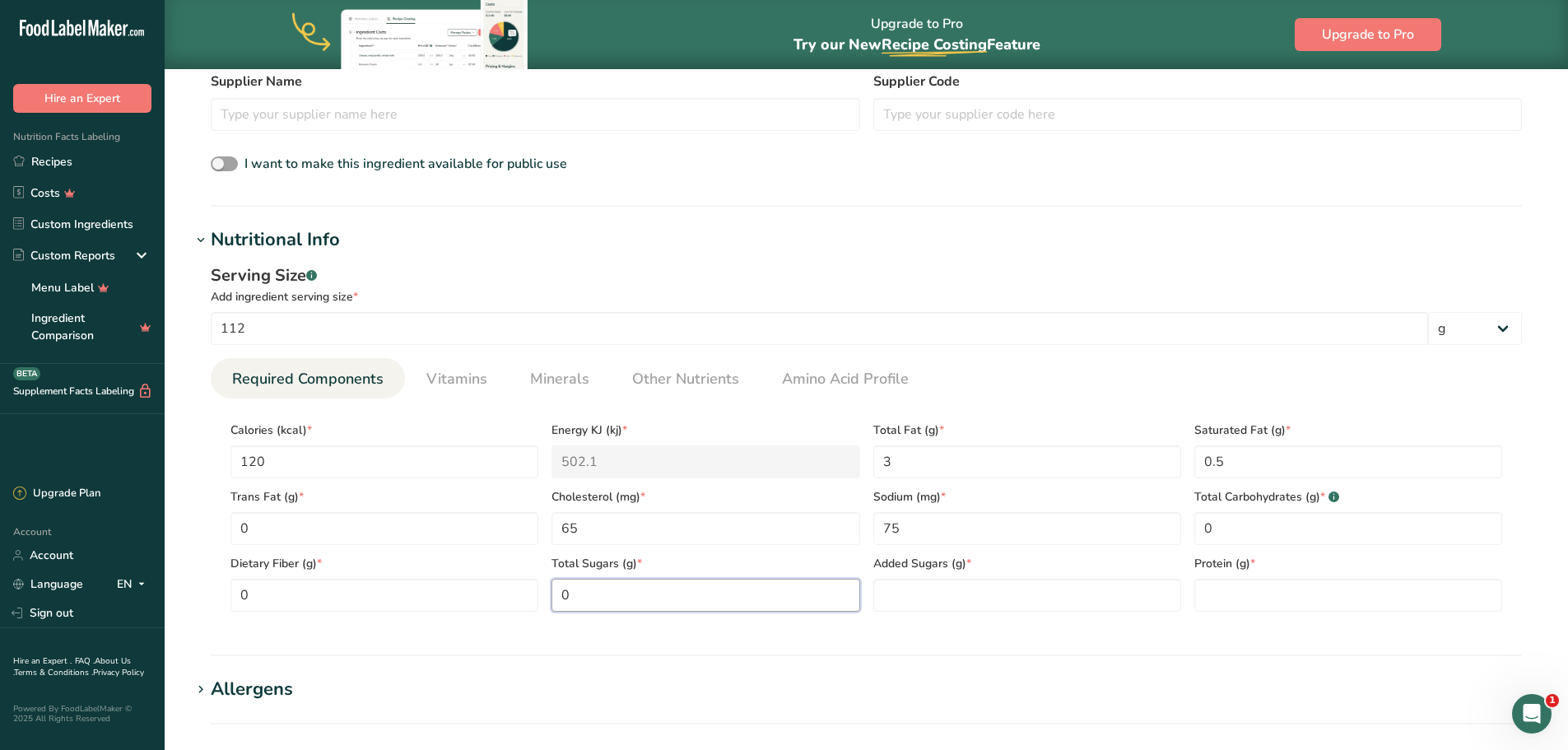
type Sugars "0"
click at [986, 570] on span "Added Sugars (g) *" at bounding box center [1027, 563] width 308 height 18
click at [986, 576] on div "Added Sugars (g) *" at bounding box center [1027, 578] width 321 height 67
click at [1052, 590] on Sugars "number" at bounding box center [1027, 595] width 308 height 33
type Sugars "0"
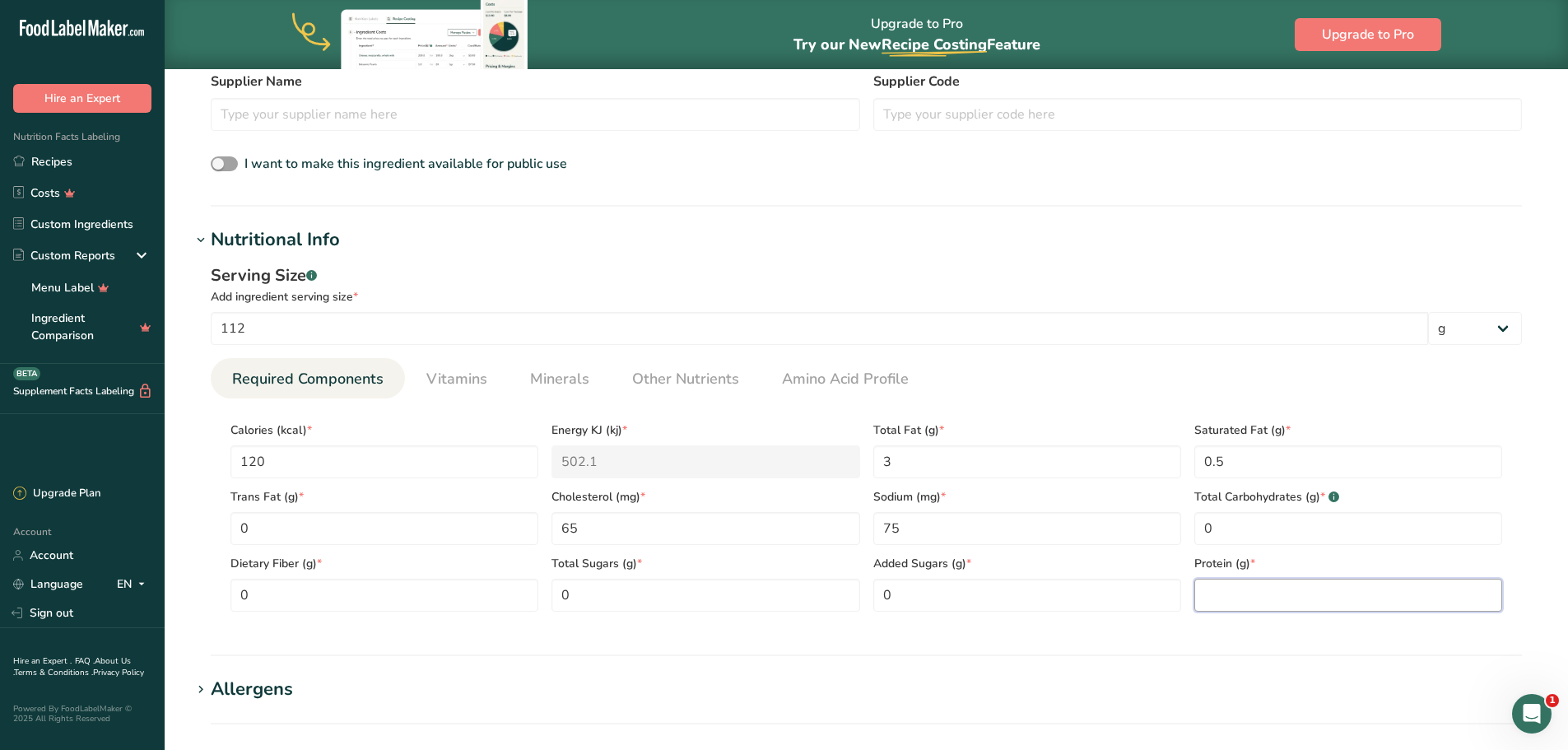
click at [1265, 598] on input "number" at bounding box center [1348, 595] width 308 height 33
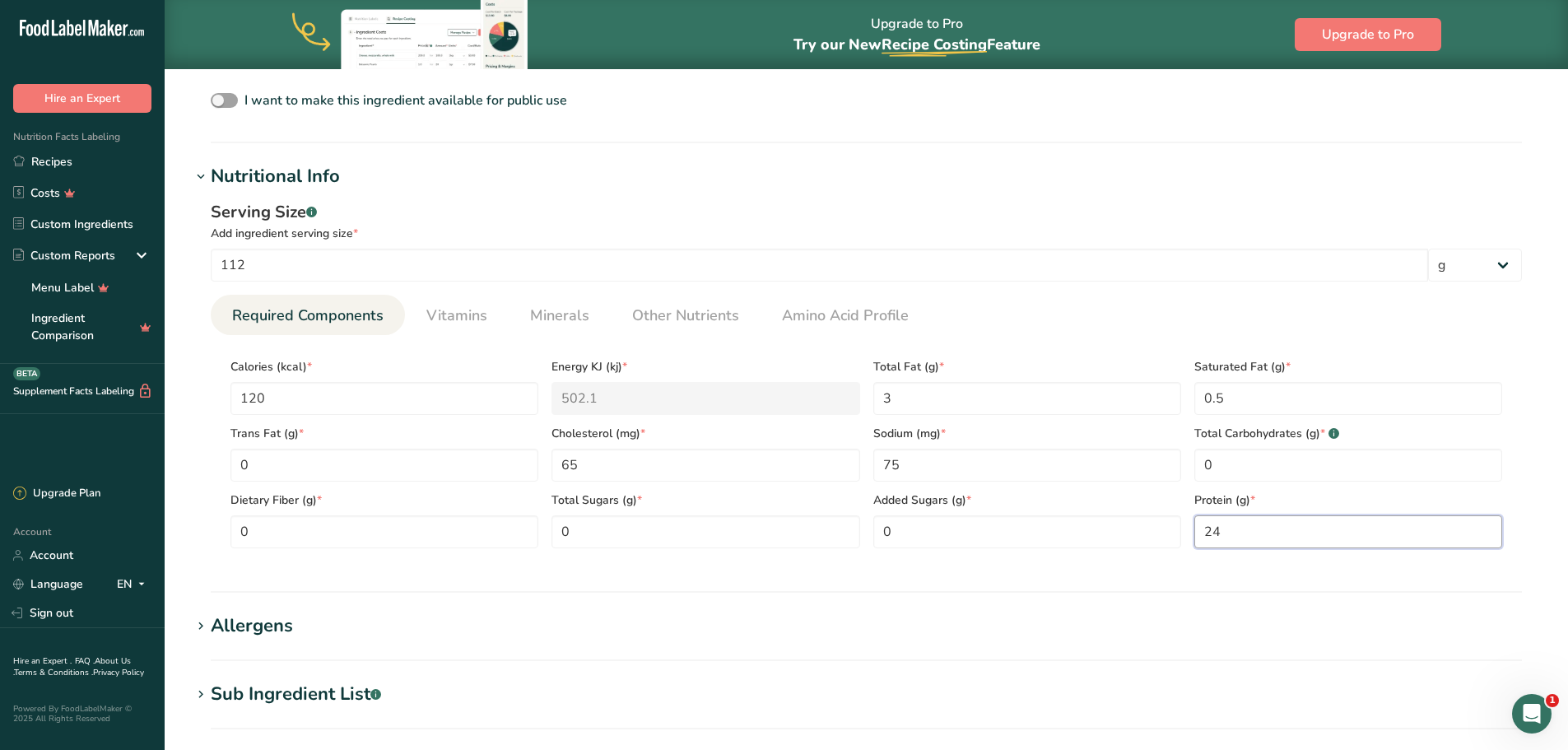
scroll to position [576, 0]
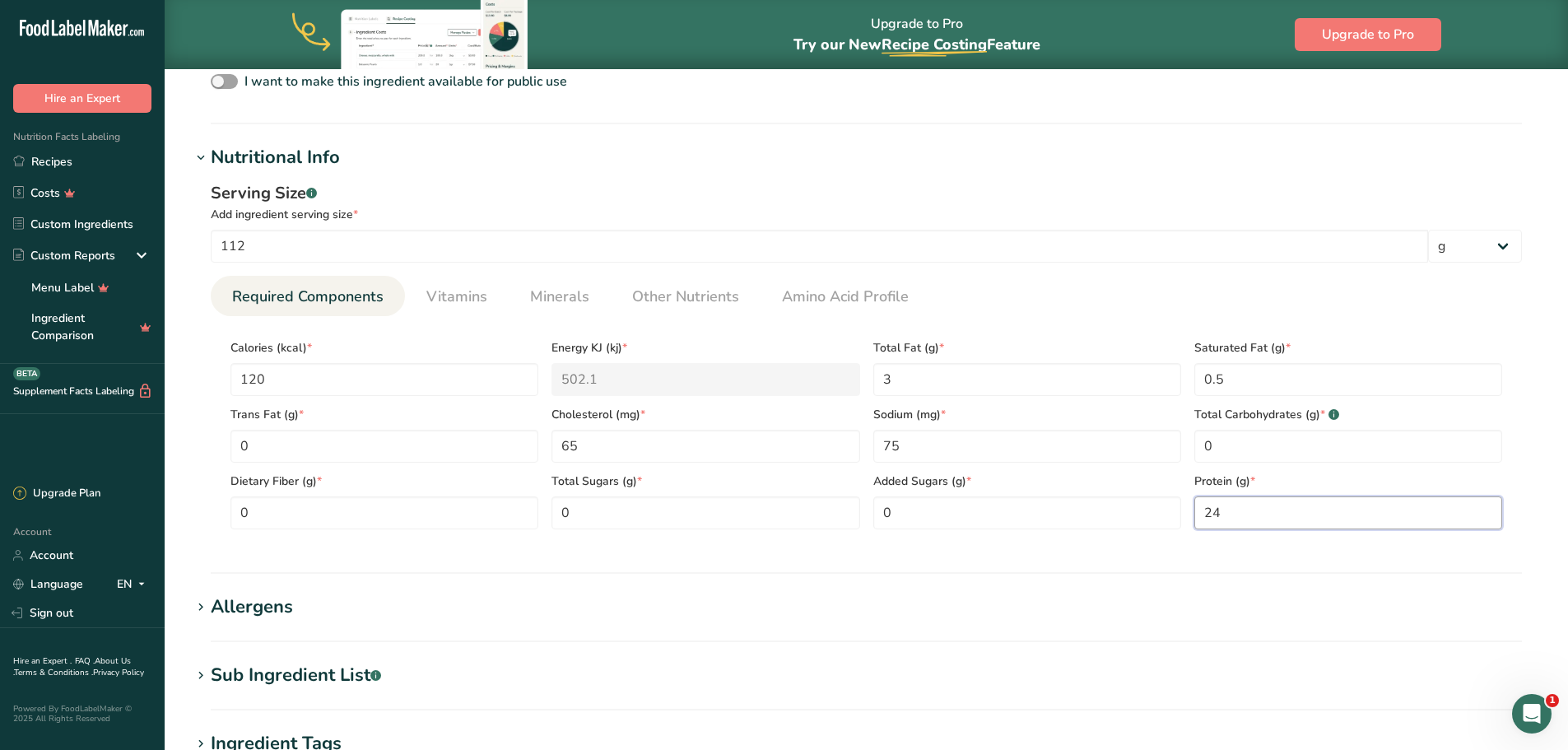
type input "24"
click at [1001, 552] on div "Serving Size .a-a{fill:#347362;}.b-a{fill:#fff;} Add ingredient serving size * …" at bounding box center [866, 362] width 1351 height 381
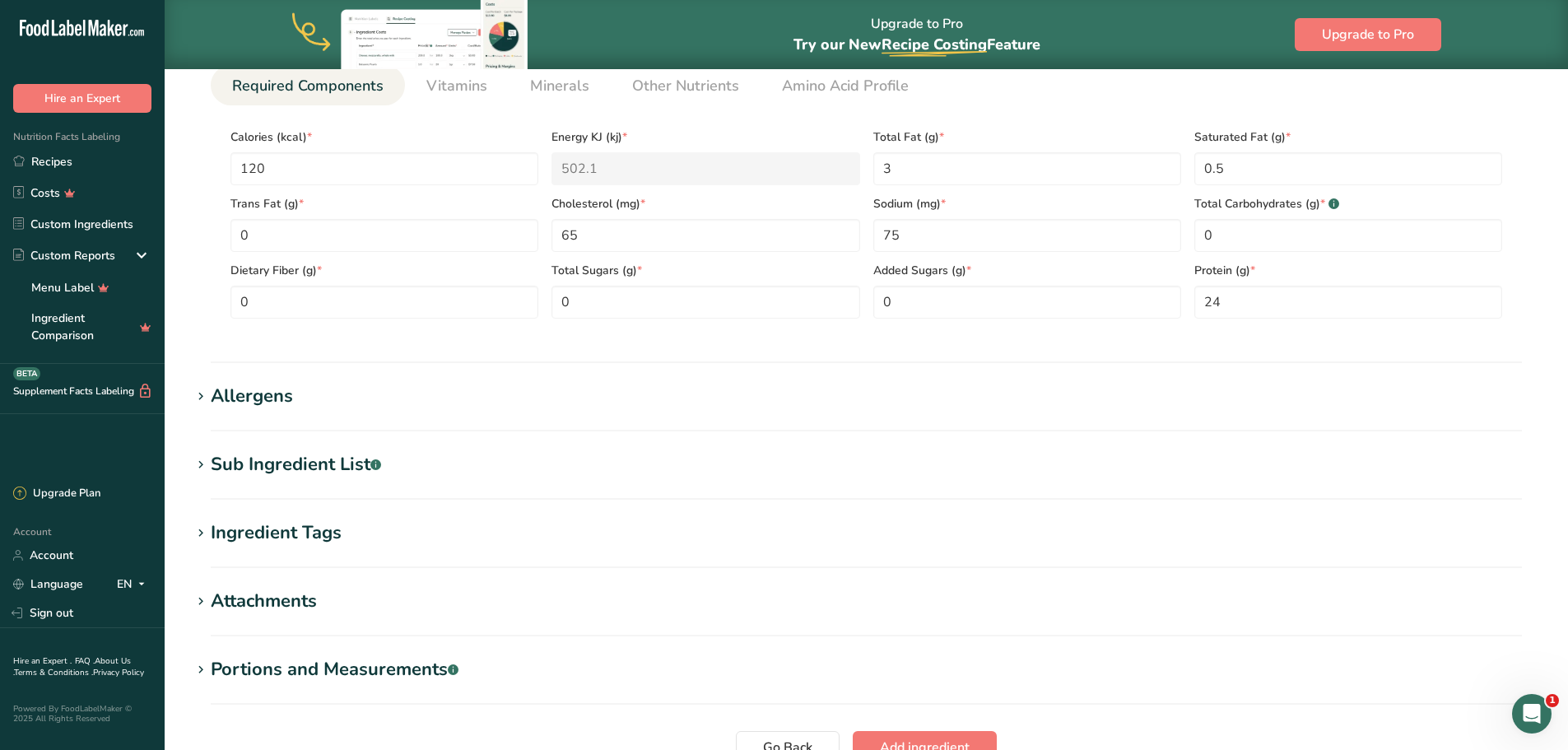
scroll to position [905, 0]
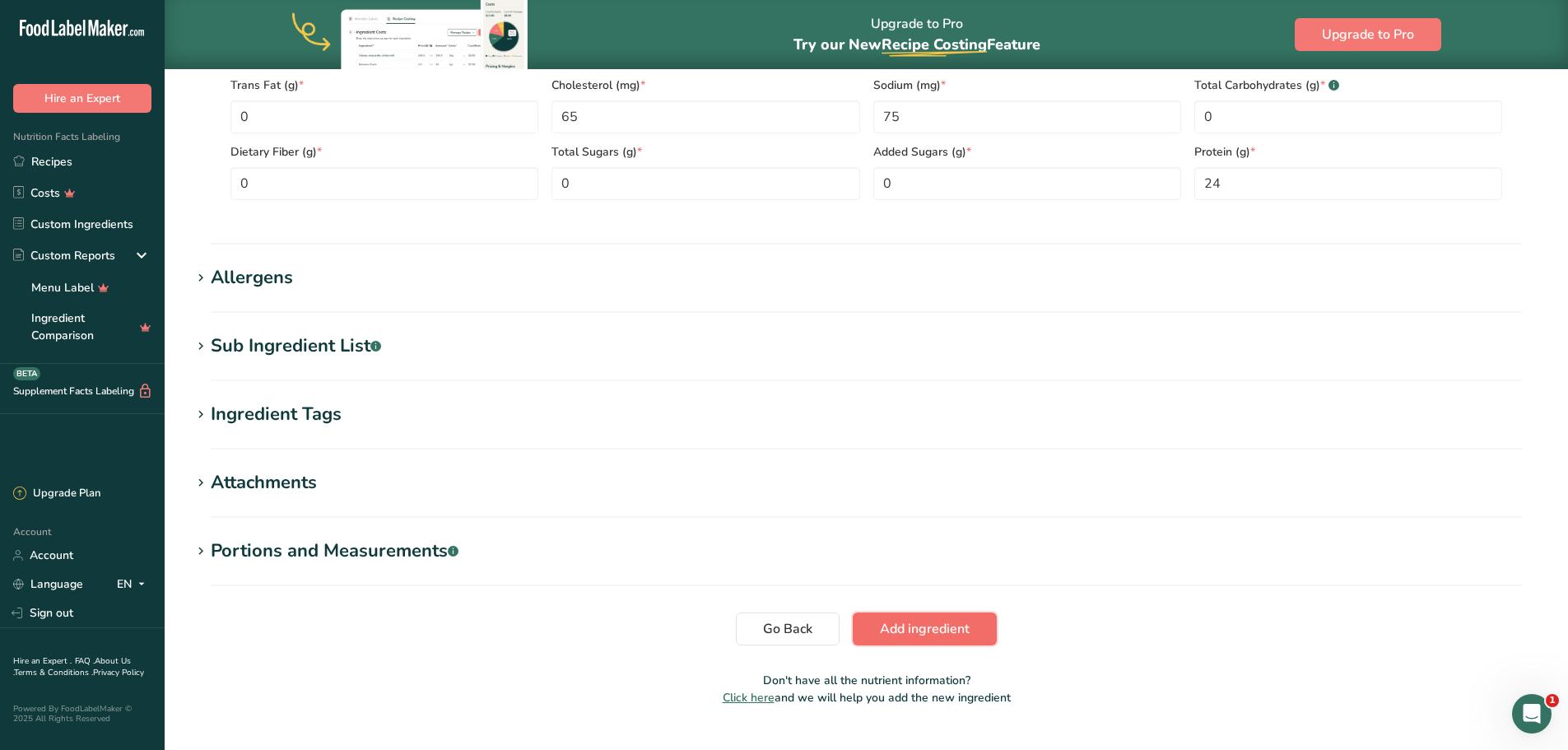
click at [915, 622] on span "Add ingredient" at bounding box center [924, 629] width 90 height 19
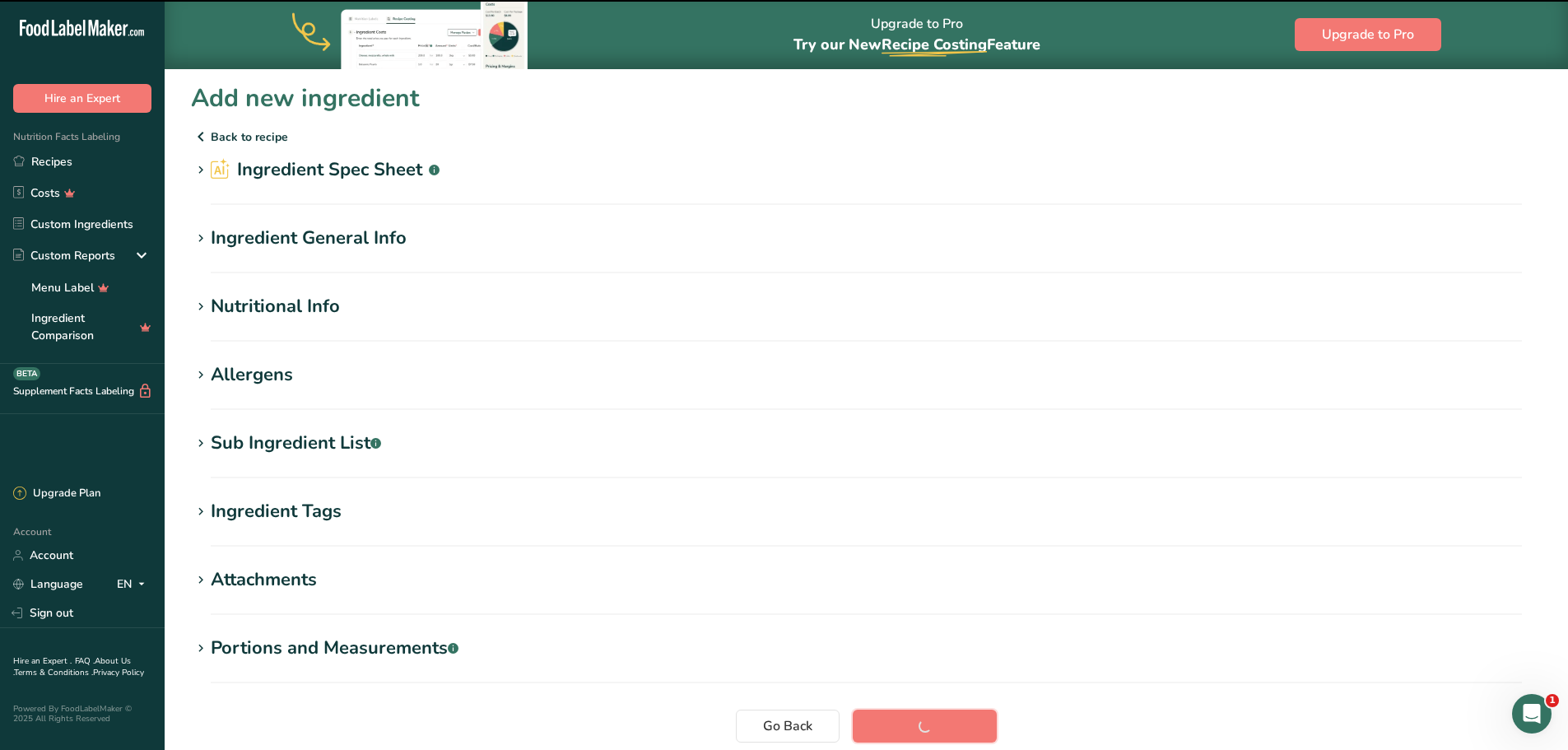
scroll to position [0, 0]
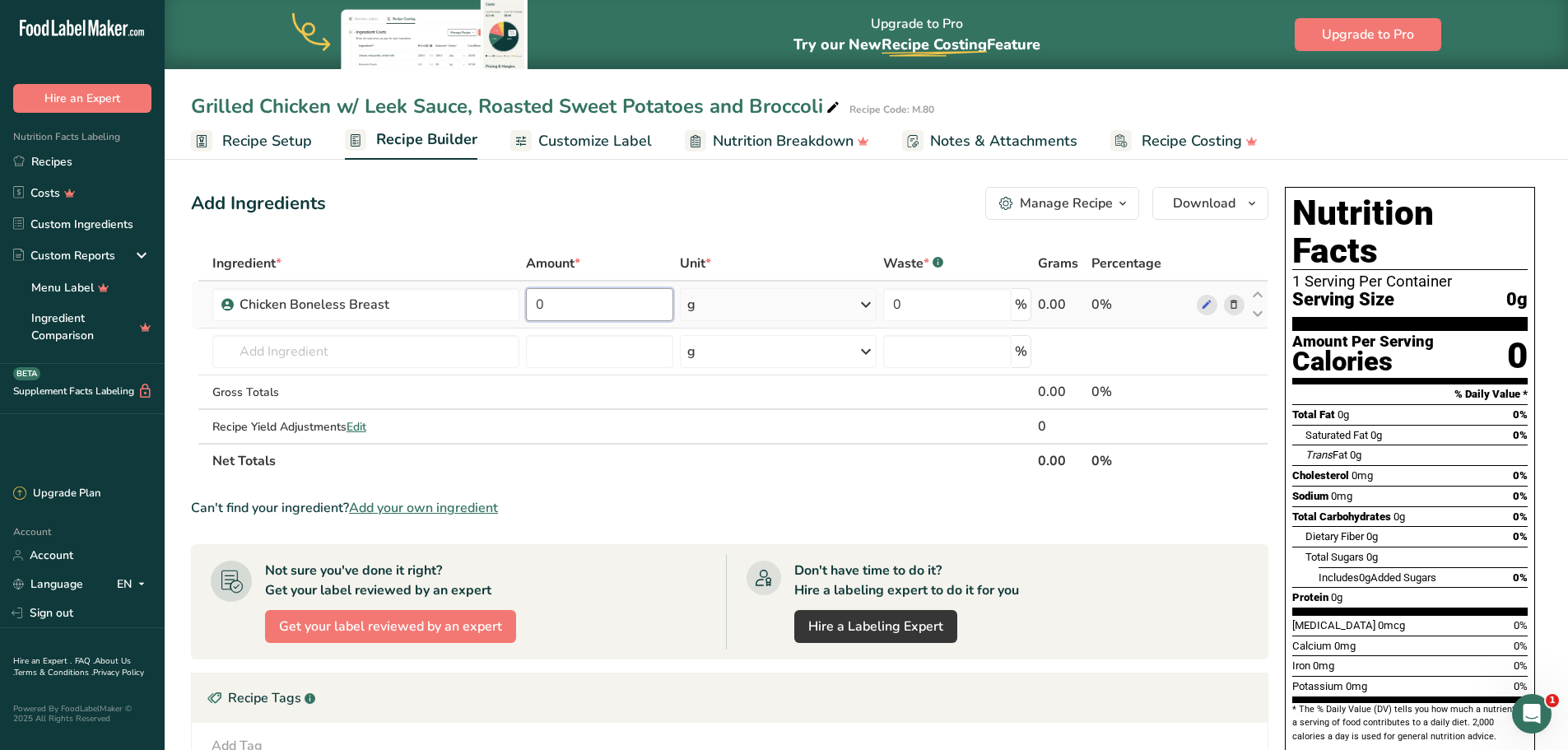
click at [601, 313] on input "0" at bounding box center [600, 305] width 148 height 33
type input "200"
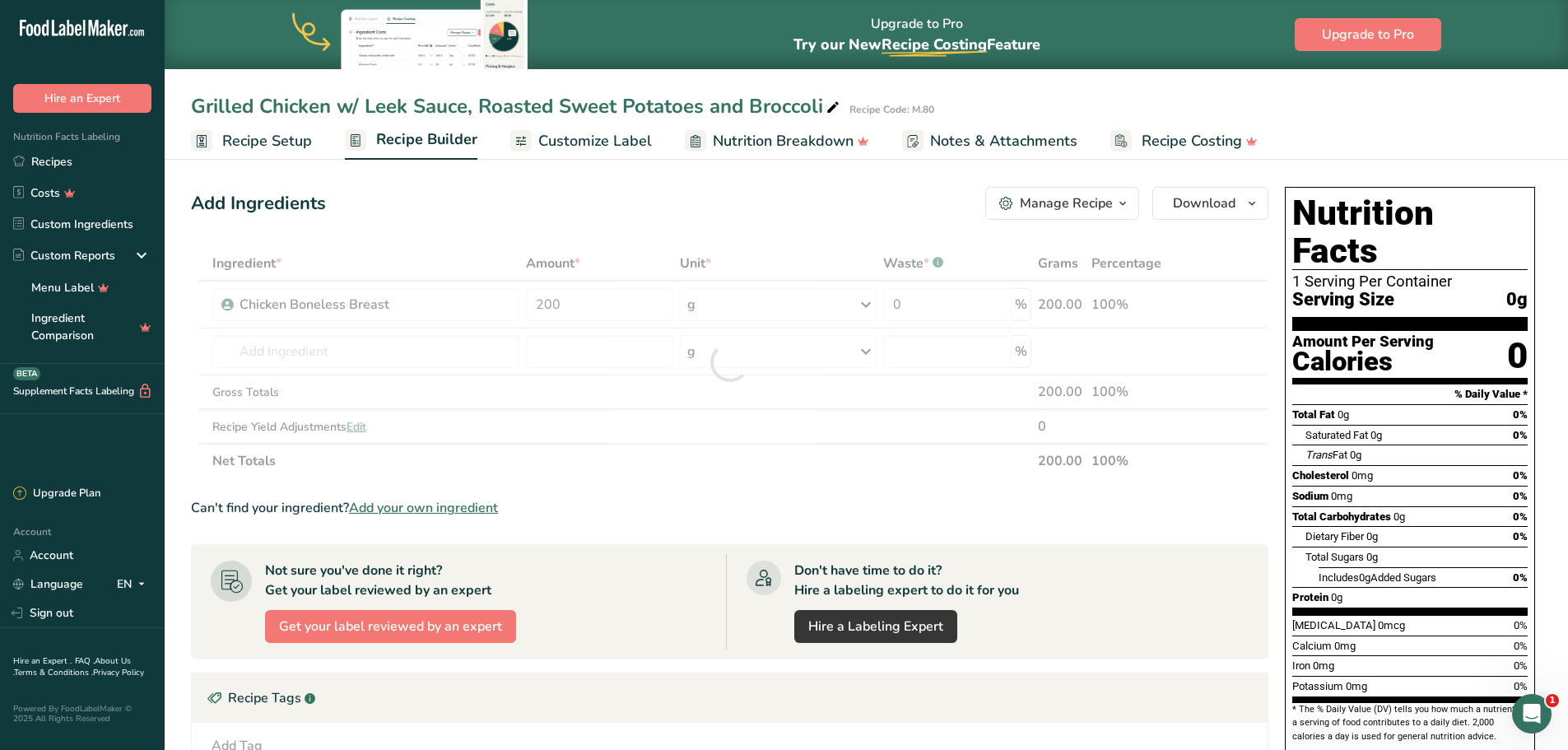
click at [668, 228] on div "Add Ingredients Manage Recipe Delete Recipe Duplicate Recipe Scale Recipe Save …" at bounding box center [734, 591] width 1088 height 821
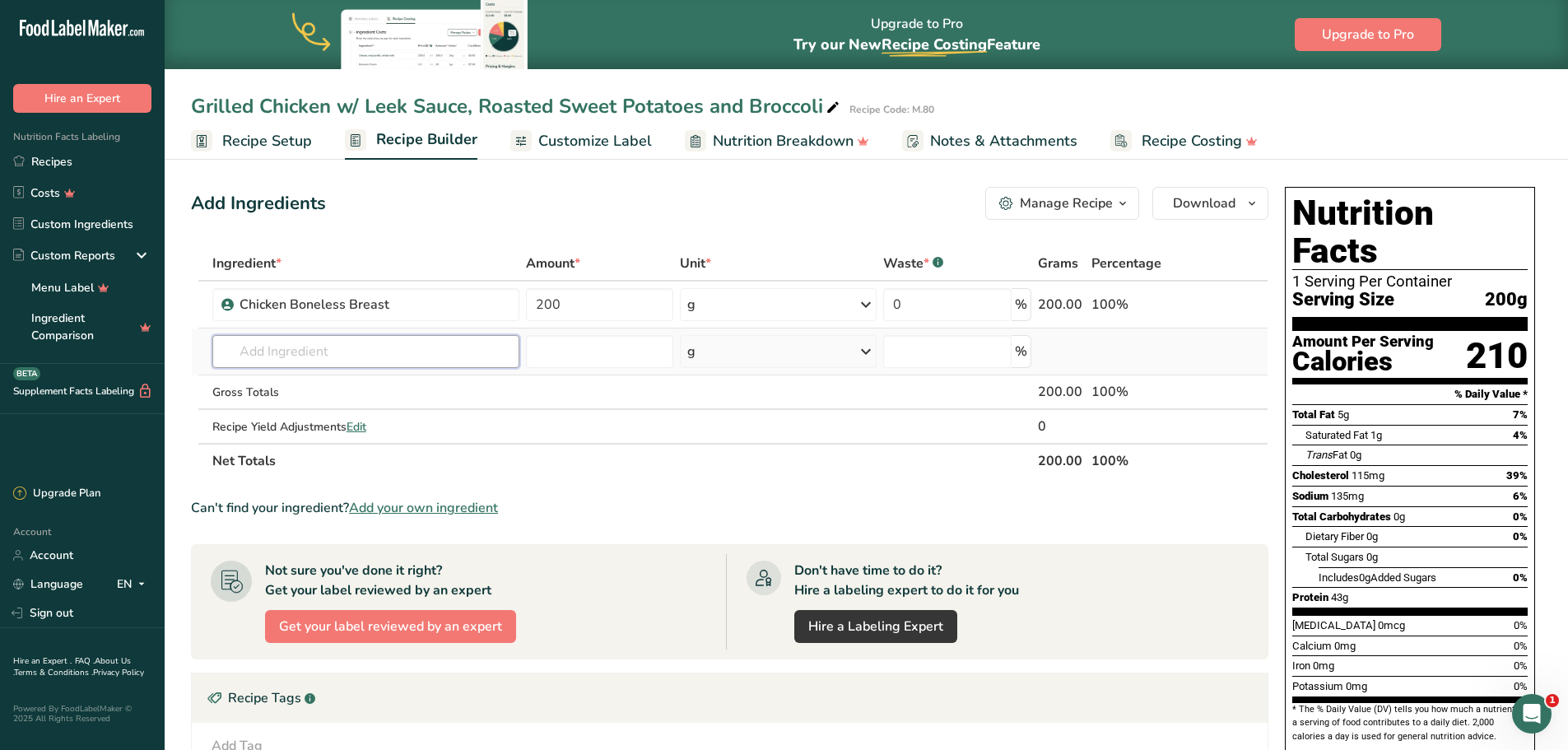
click at [312, 362] on input "text" at bounding box center [365, 351] width 307 height 33
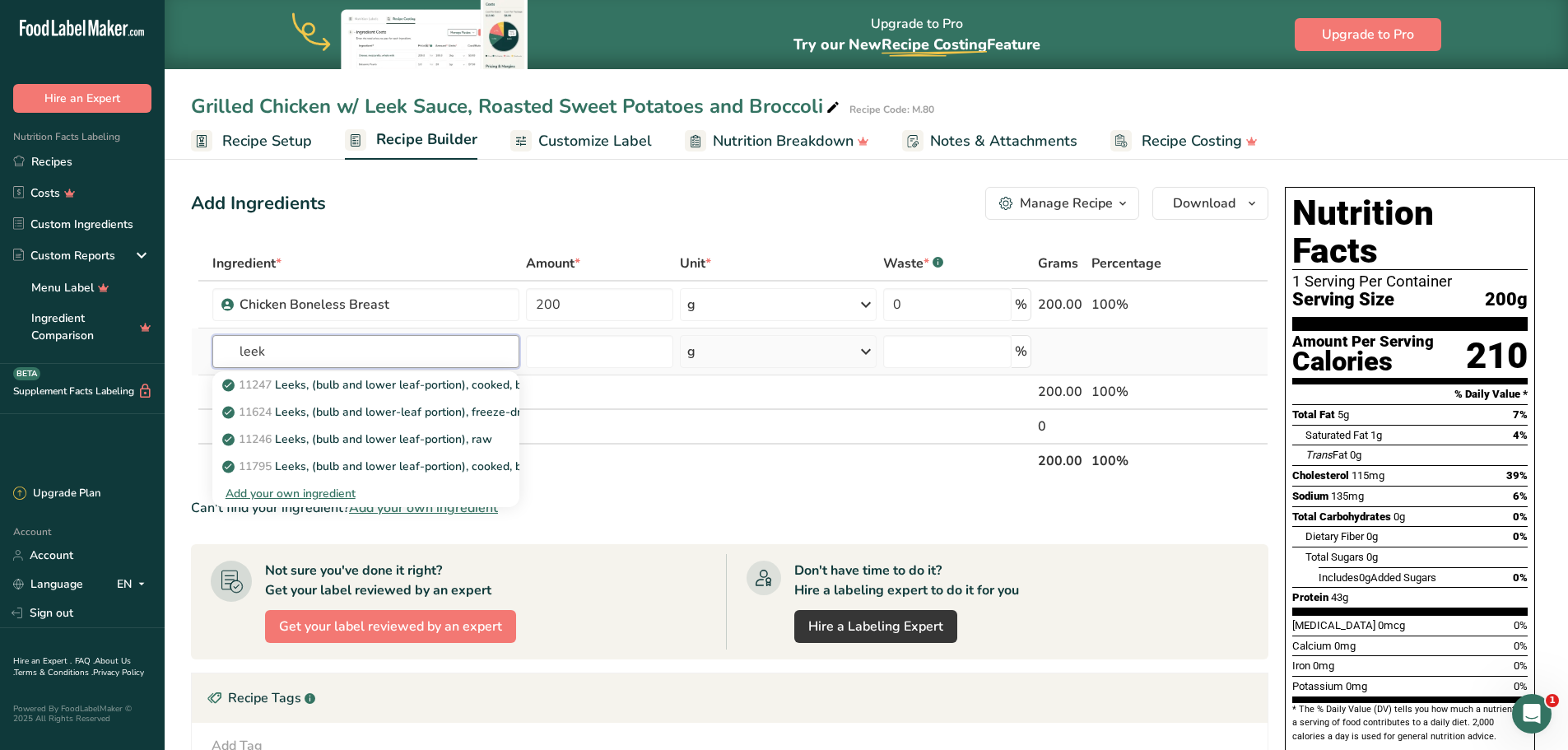
type input "leek"
click at [383, 489] on div "Add your own ingredient" at bounding box center [365, 493] width 281 height 18
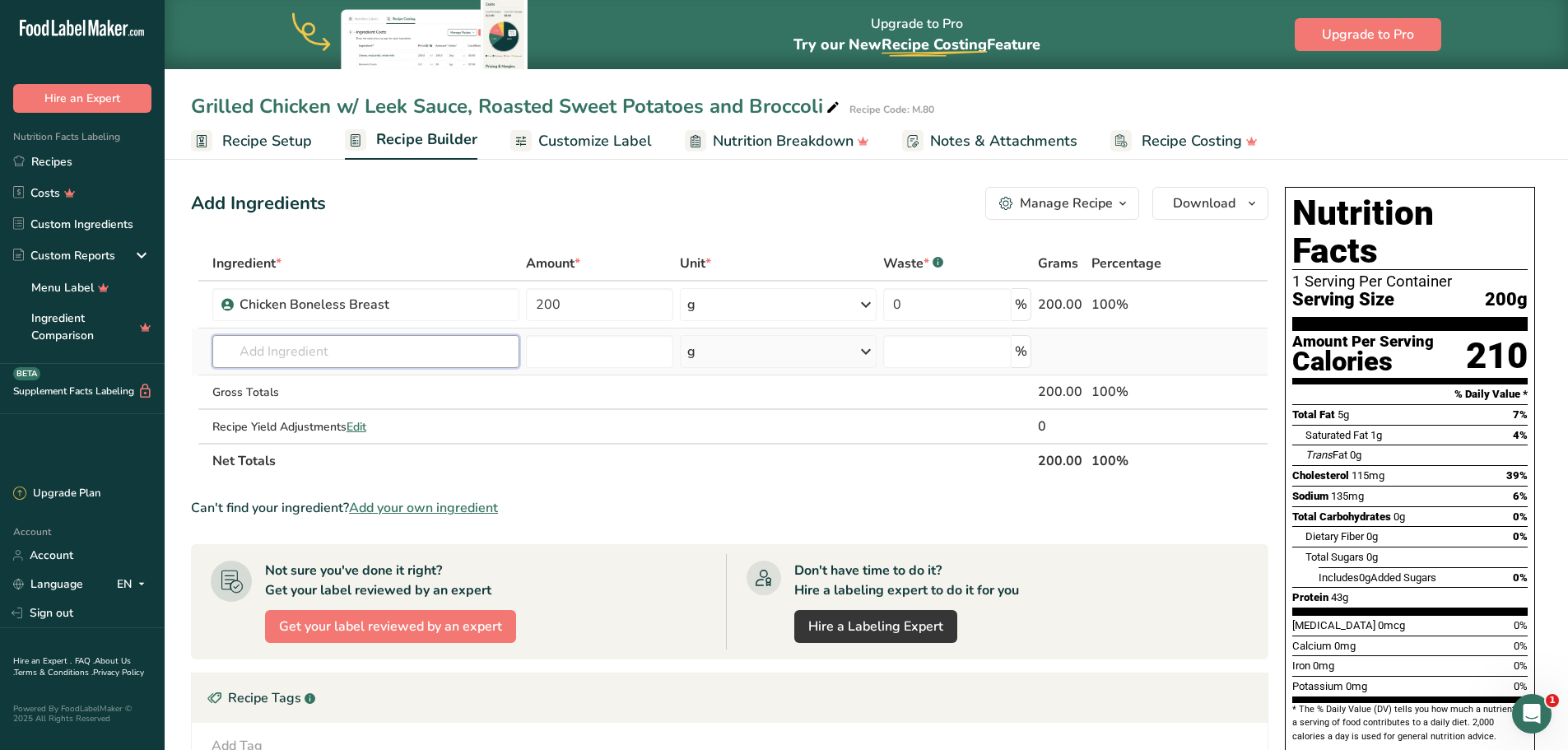
click at [300, 350] on input "text" at bounding box center [365, 351] width 307 height 33
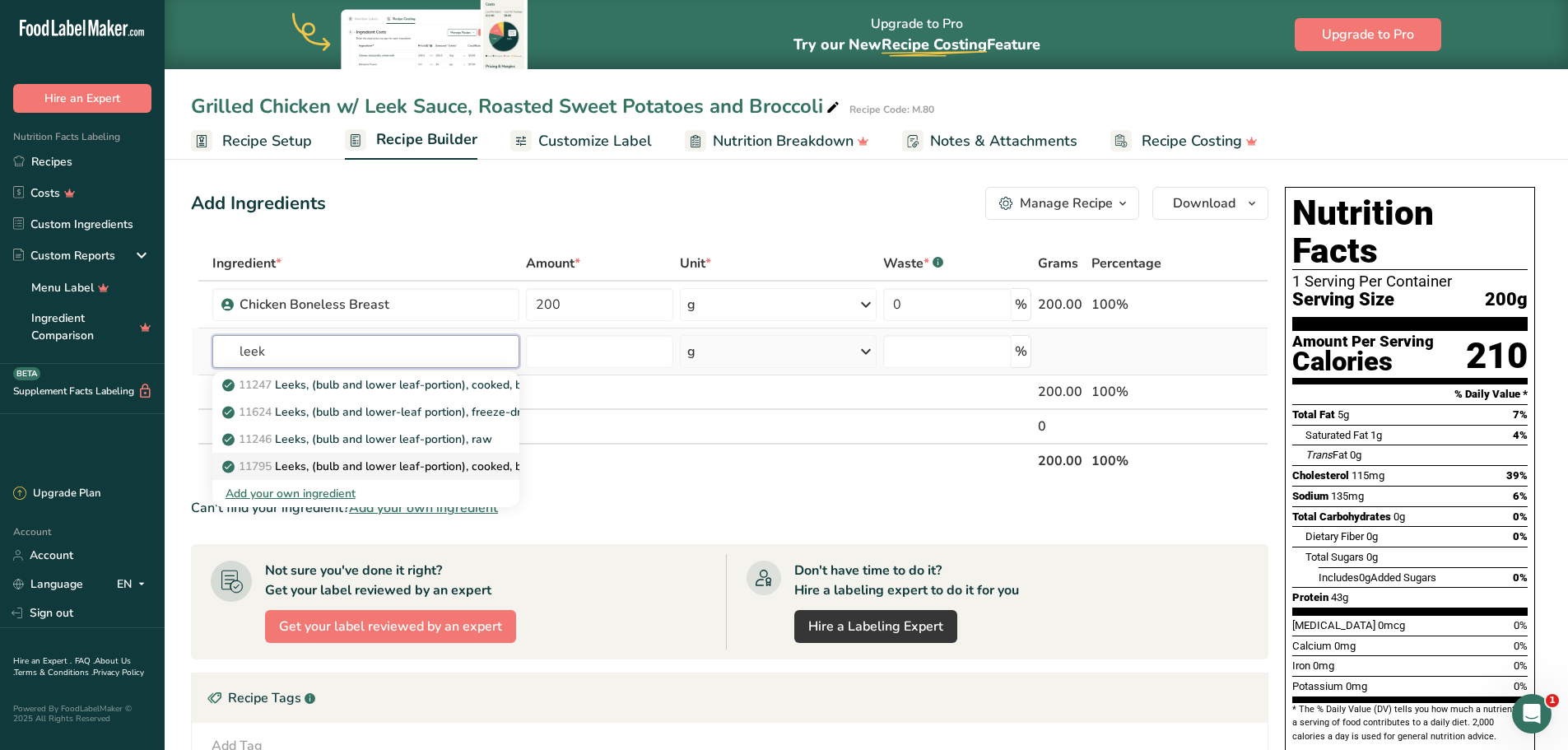
type input "leek"
click at [453, 458] on p "11795 Leeks, (bulb and lower leaf-portion), cooked, boiled, drained, with salt" at bounding box center [435, 466] width 419 height 18
type input "Leeks, (bulb and lower leaf-portion), cooked, boiled, drained, with salt"
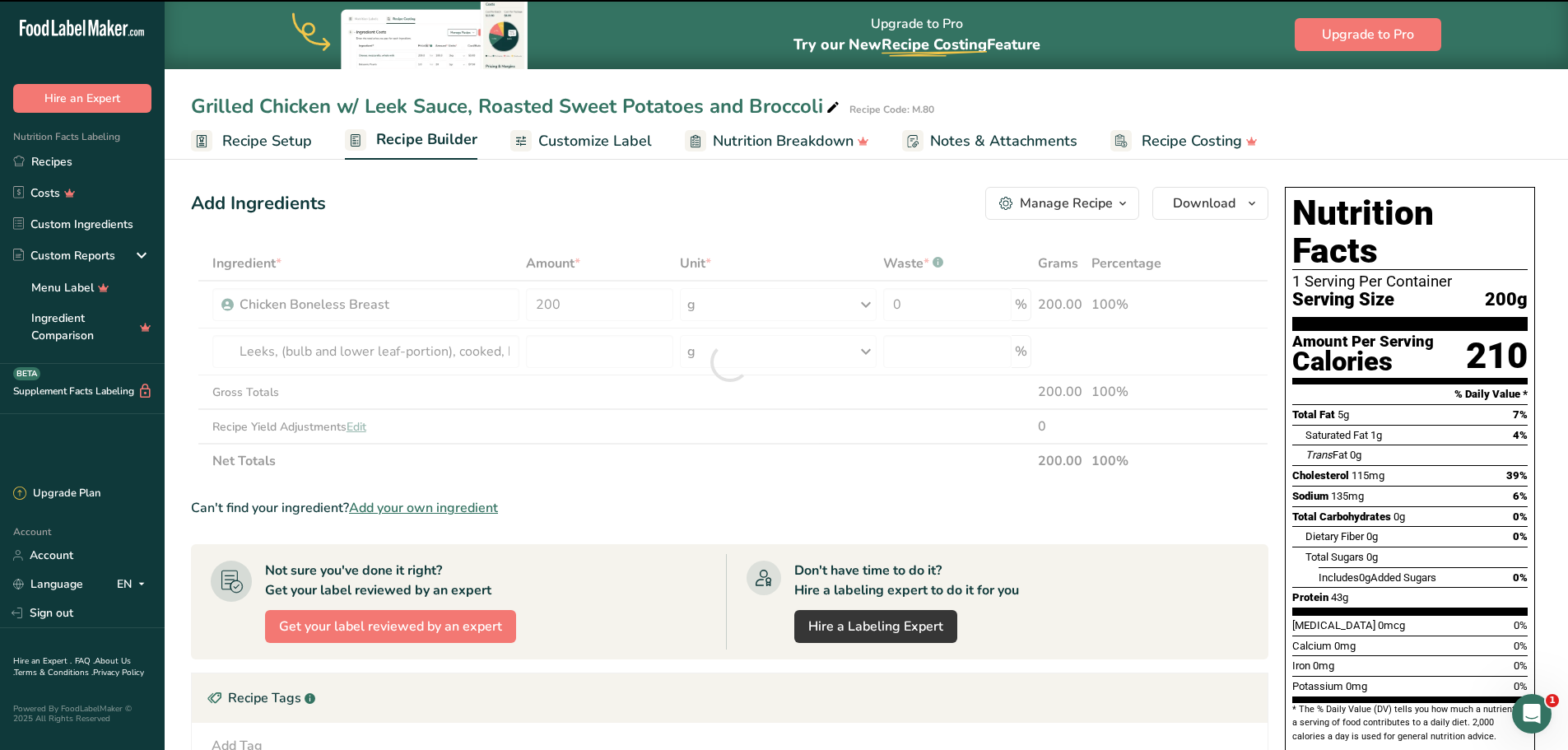
click at [465, 352] on div at bounding box center [730, 362] width 1077 height 232
type input "0"
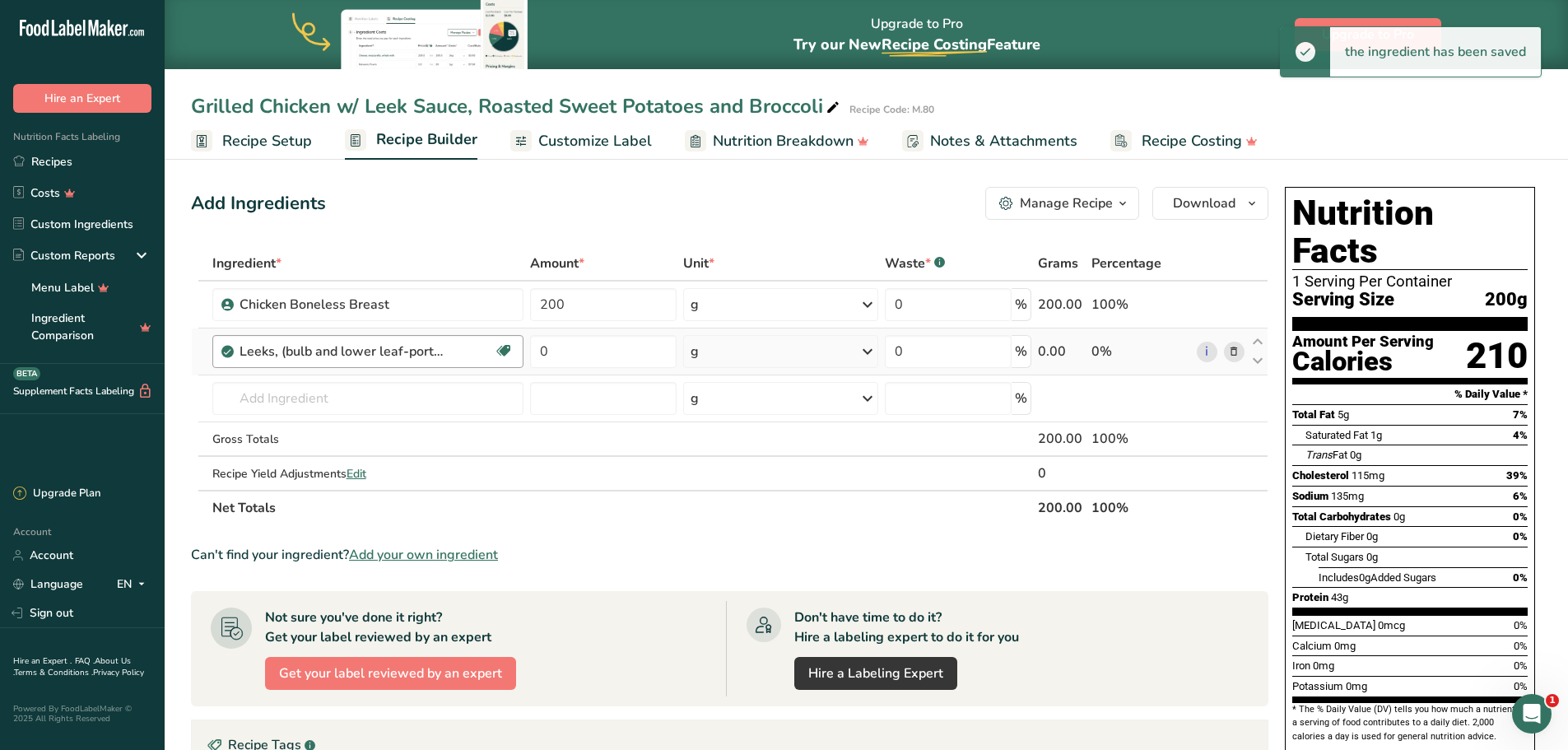
click at [442, 350] on div "Leeks, (bulb and lower leaf-portion), cooked, boiled, drained, with salt" at bounding box center [342, 350] width 206 height 19
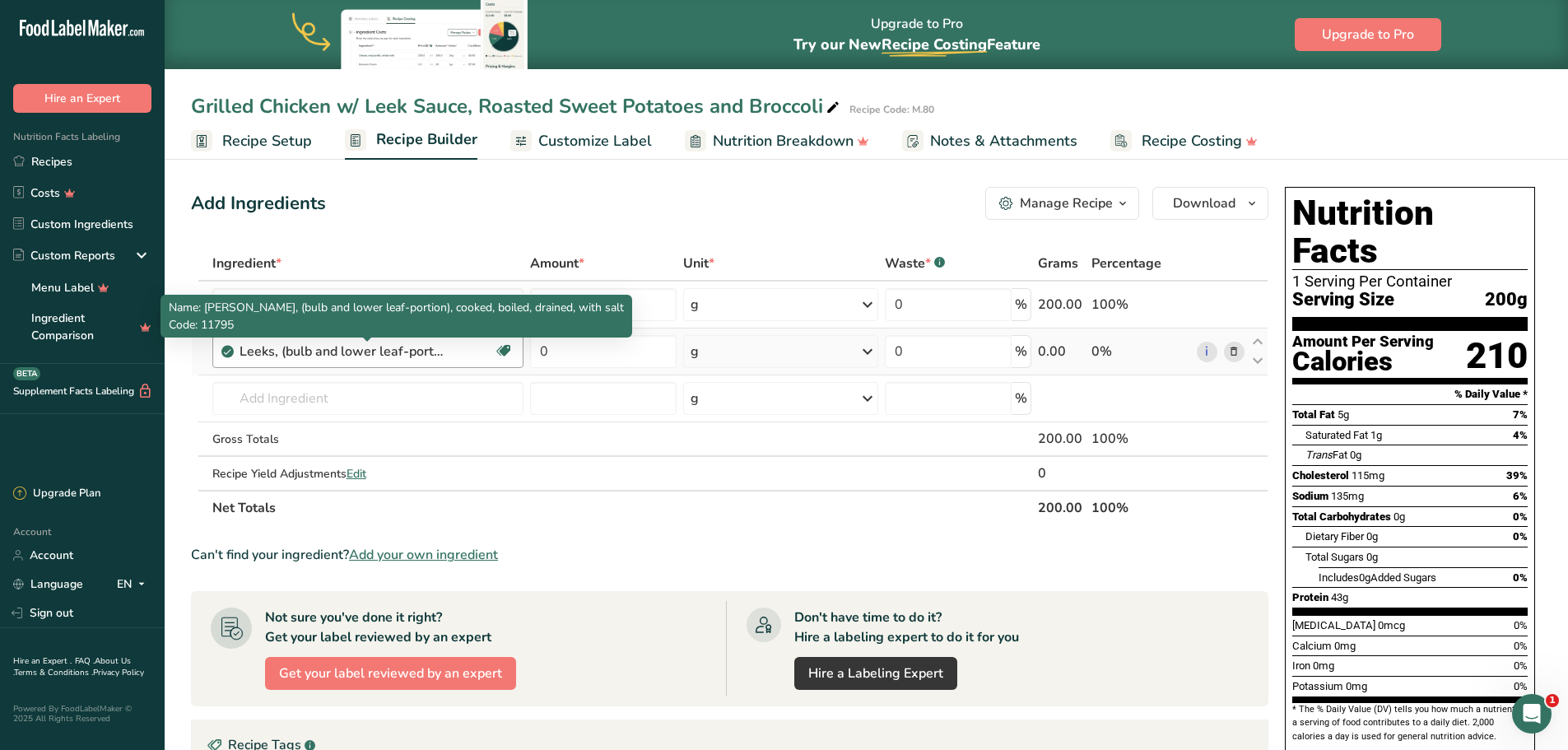
click at [390, 350] on div "Leeks, (bulb and lower leaf-portion), cooked, boiled, drained, with salt" at bounding box center [342, 350] width 206 height 19
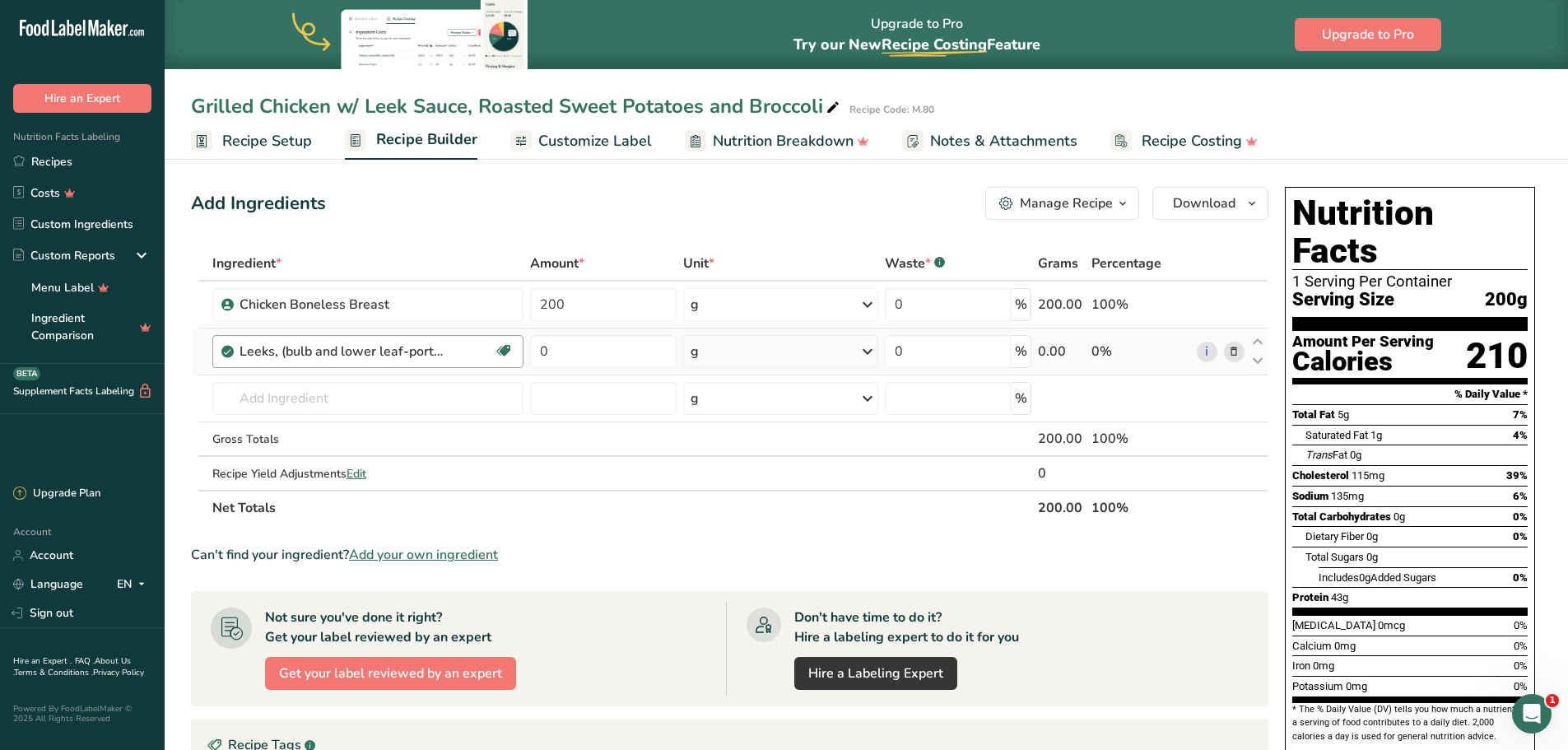
click at [319, 350] on div "Leeks, (bulb and lower leaf-portion), cooked, boiled, drained, with salt" at bounding box center [342, 350] width 206 height 19
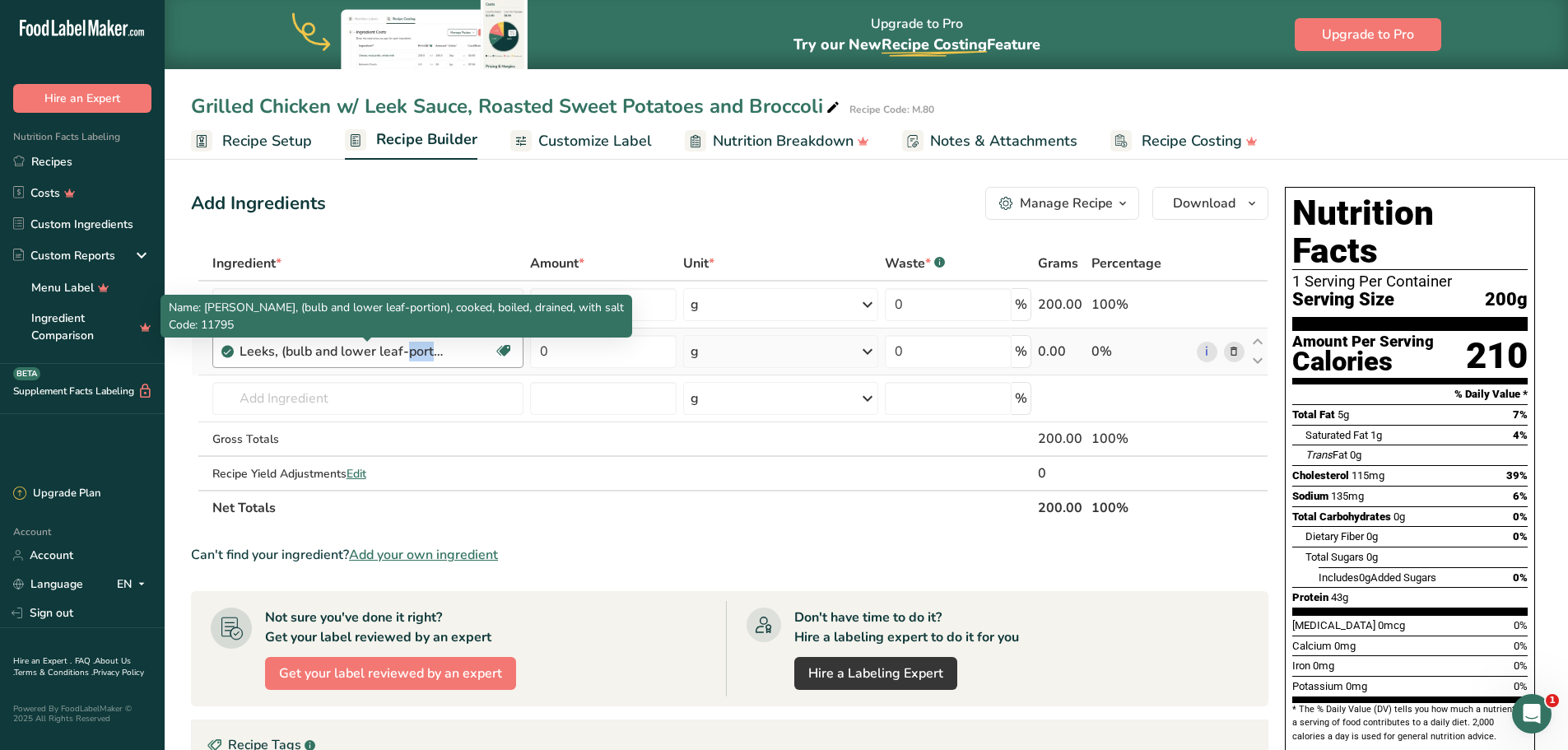
click at [319, 350] on div "Leeks, (bulb and lower leaf-portion), cooked, boiled, drained, with salt" at bounding box center [342, 350] width 206 height 19
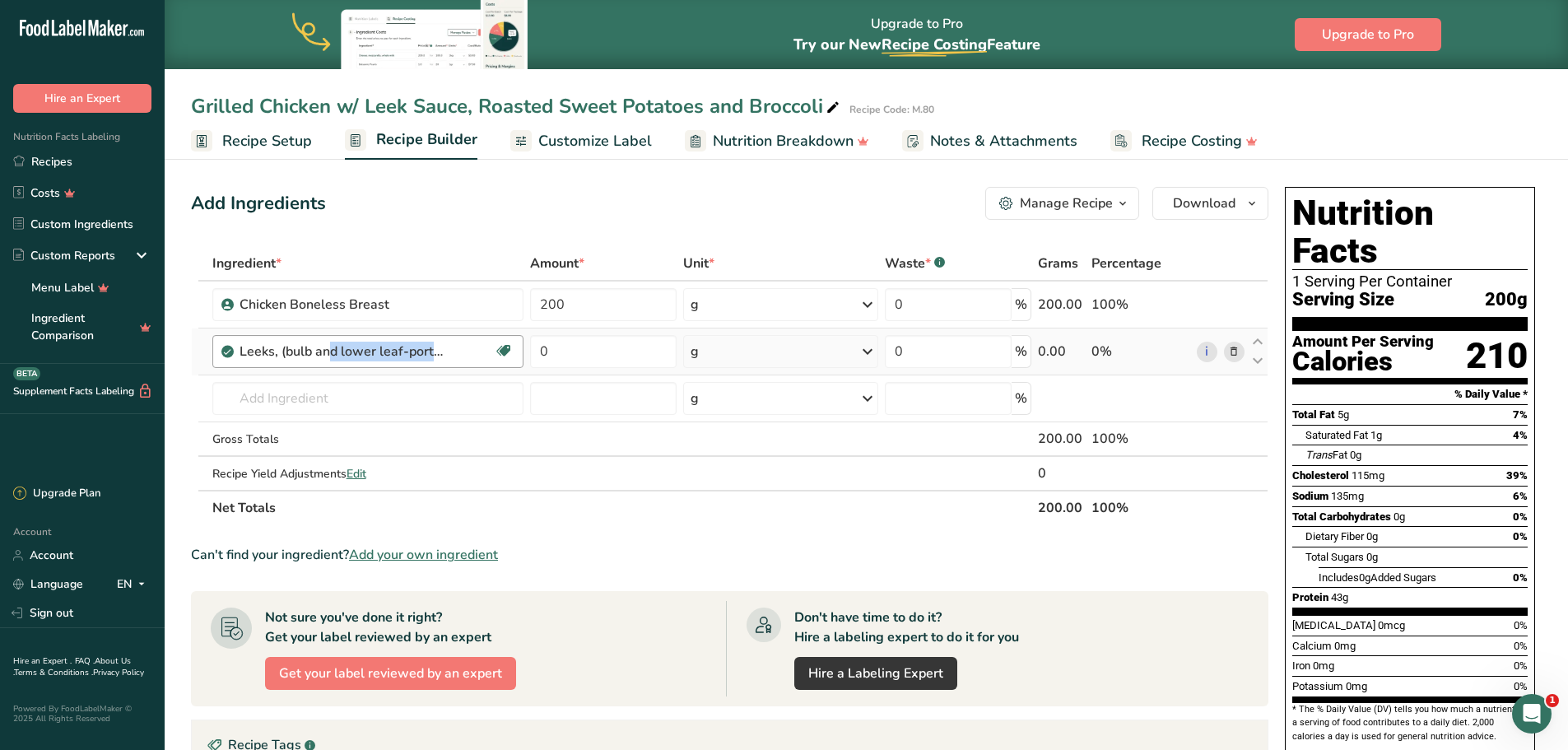
click at [319, 350] on div "Leeks, (bulb and lower leaf-portion), cooked, boiled, drained, with salt" at bounding box center [342, 350] width 206 height 19
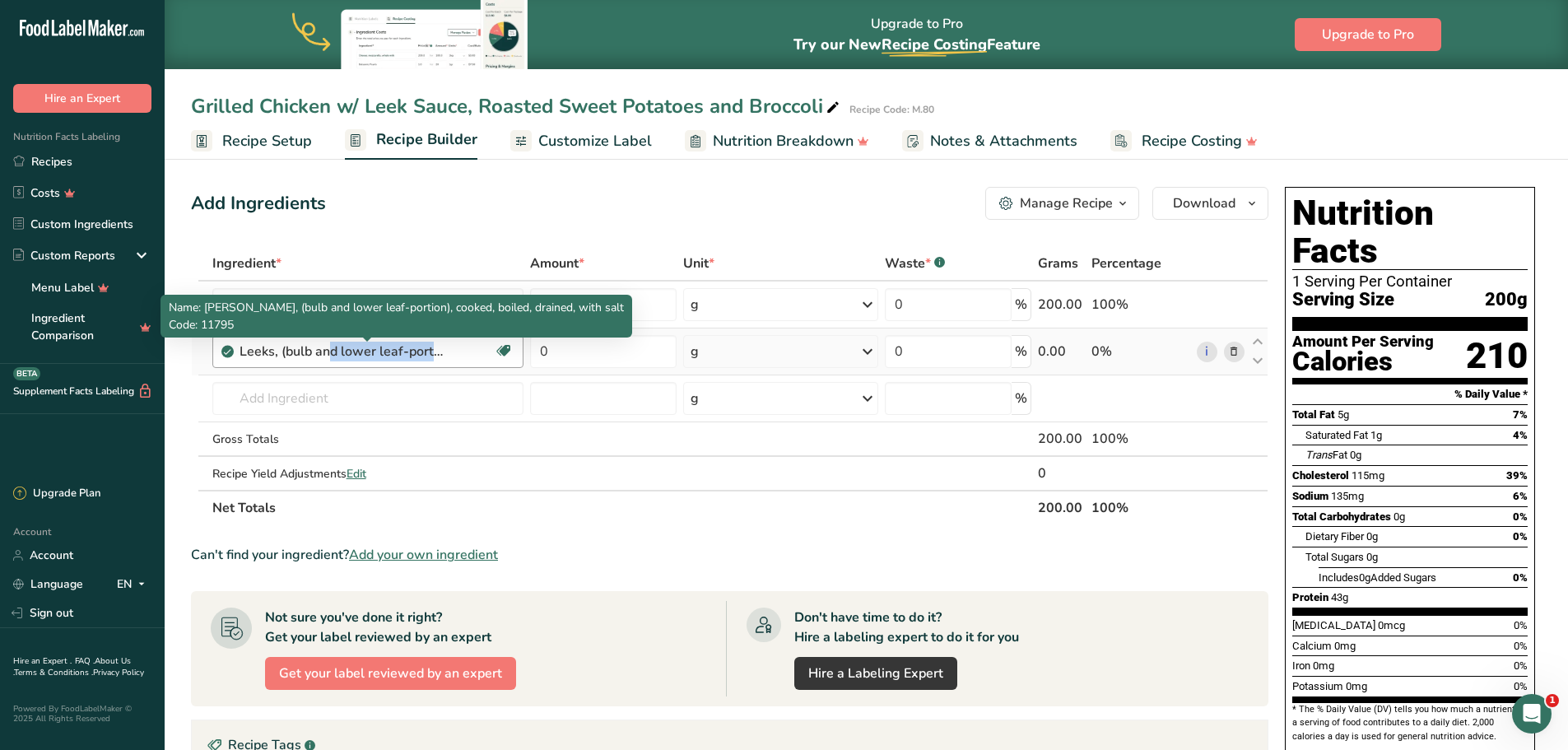
click at [355, 349] on div "Leeks, (bulb and lower leaf-portion), cooked, boiled, drained, with salt" at bounding box center [342, 350] width 206 height 19
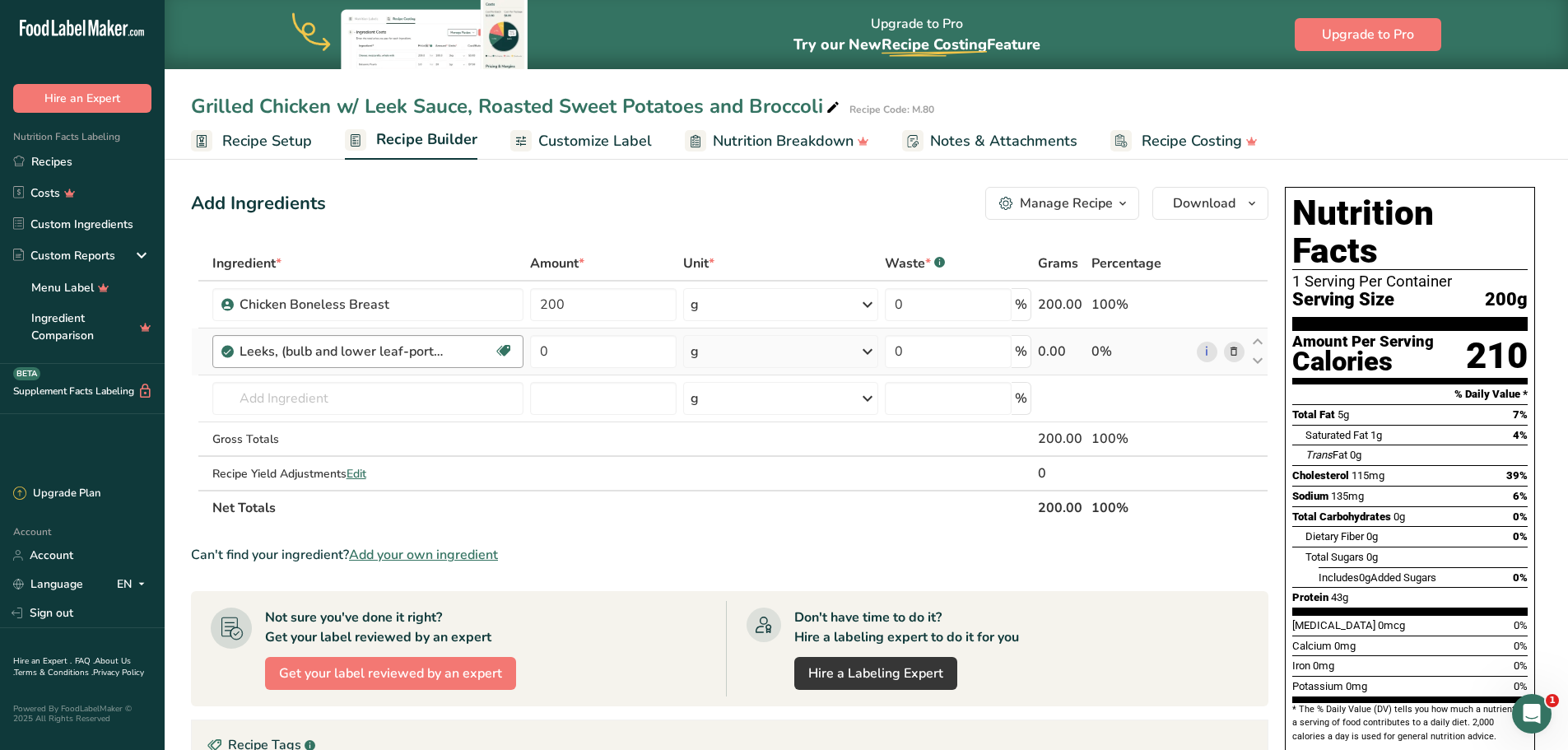
click at [377, 349] on div "Leeks, (bulb and lower leaf-portion), cooked, boiled, drained, with salt" at bounding box center [342, 350] width 206 height 19
click at [1237, 346] on icon at bounding box center [1233, 351] width 11 height 18
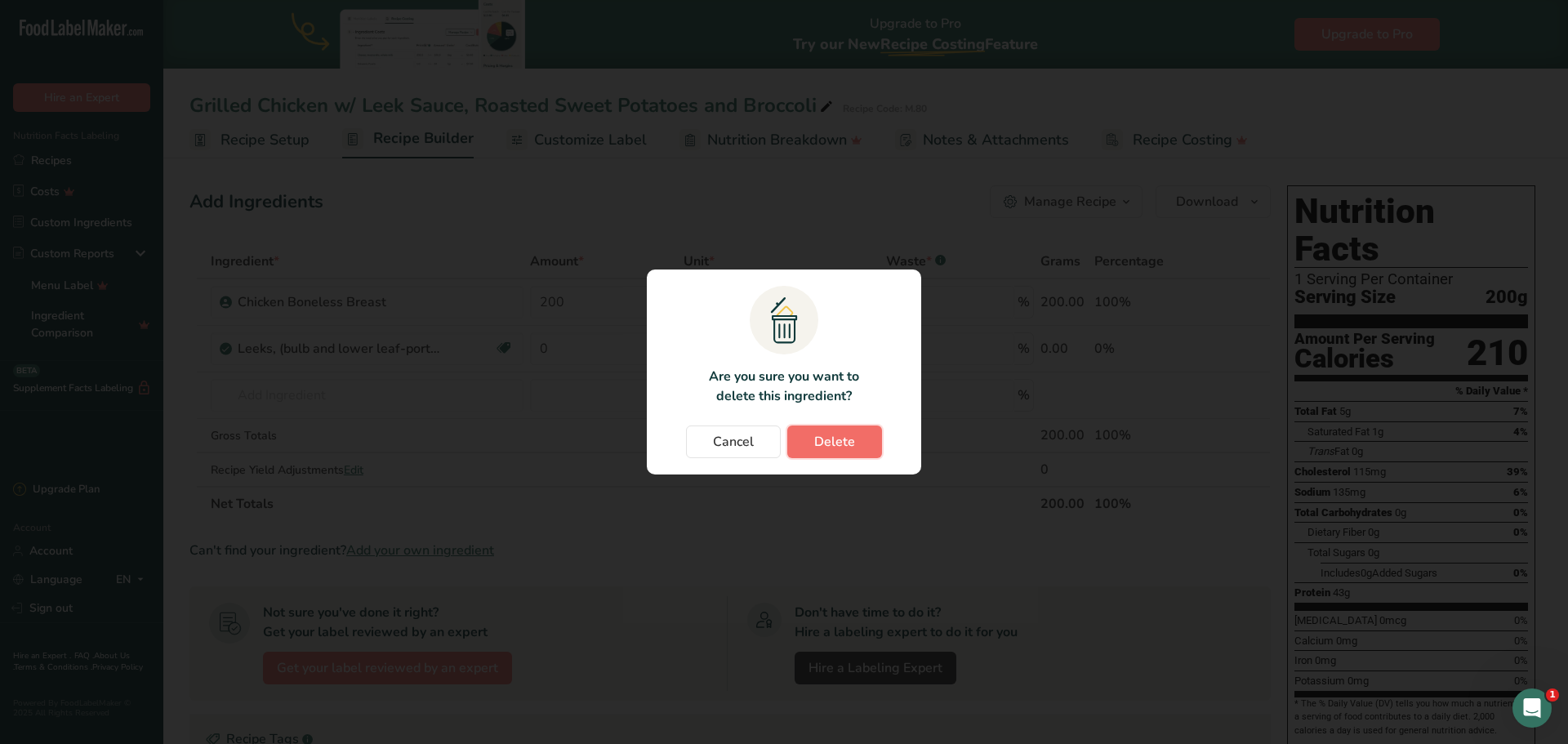
click at [810, 439] on button "Delete" at bounding box center [835, 441] width 95 height 33
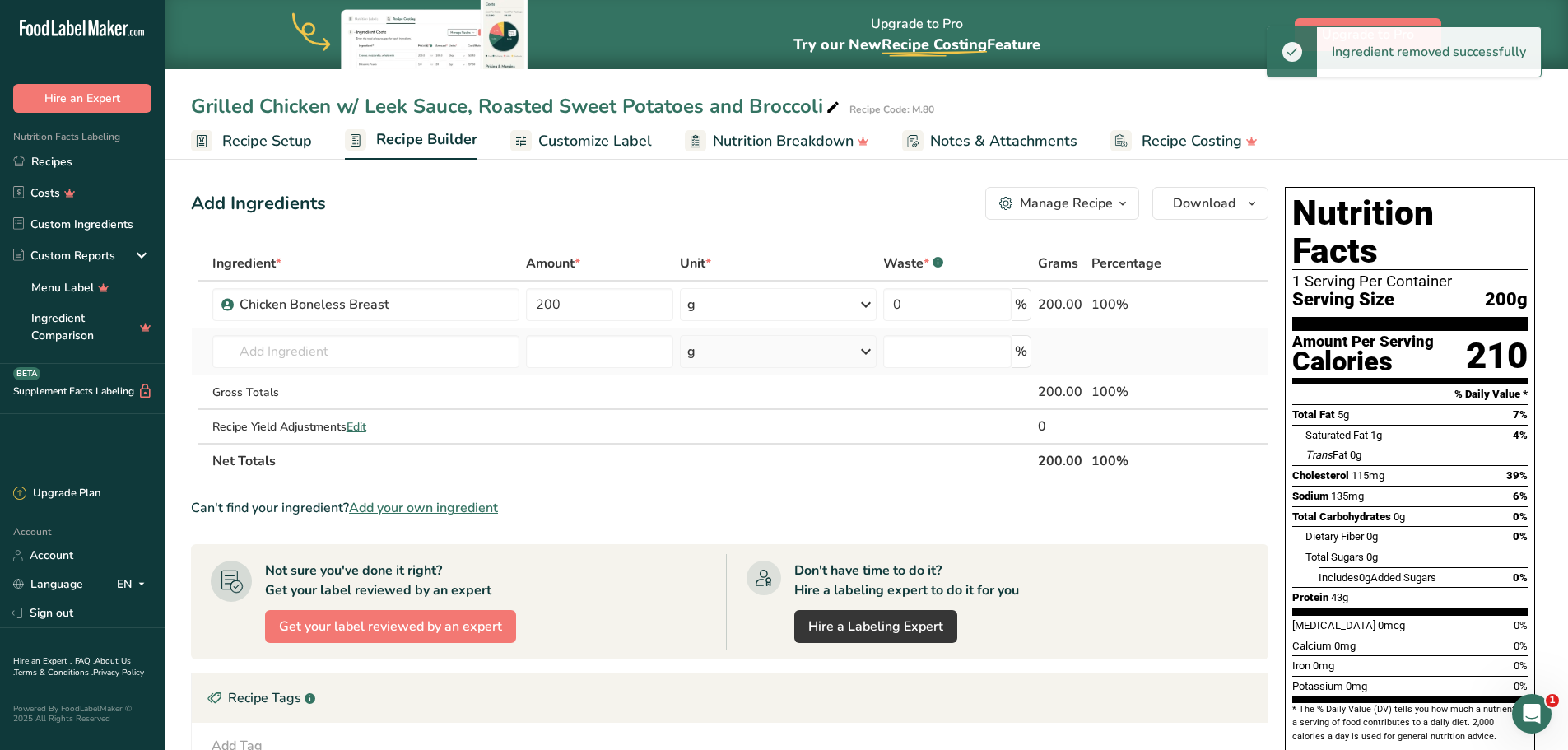
click at [312, 368] on td "11247 Leeks, (bulb and lower leaf-portion), cooked, boiled, drained, without sa…" at bounding box center [365, 351] width 313 height 47
click at [311, 357] on input "text" at bounding box center [365, 351] width 307 height 33
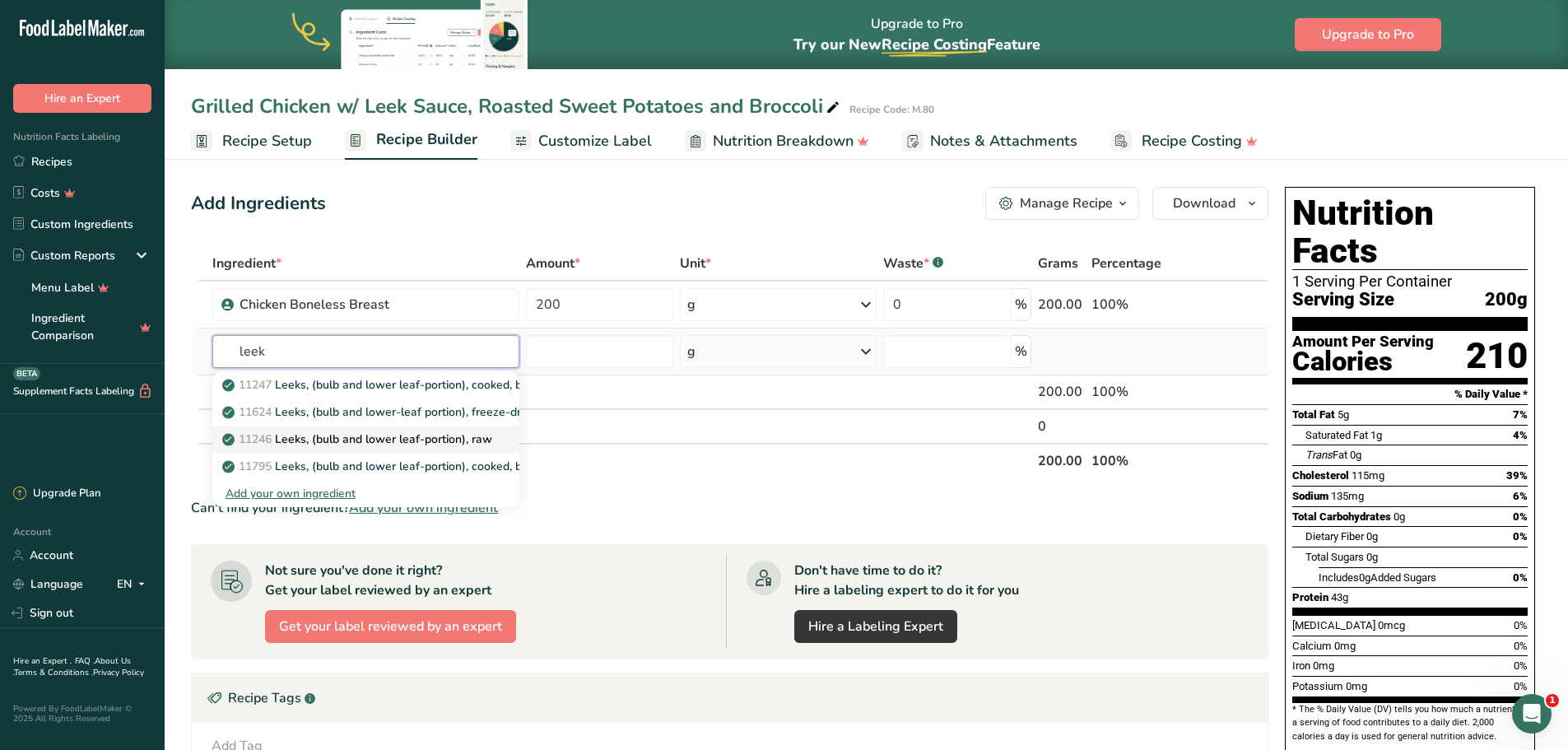
type input "leek"
click at [364, 429] on link "11246 Leeks, (bulb and lower leaf-portion), raw" at bounding box center [365, 439] width 307 height 27
type input "Leeks, (bulb and lower leaf-portion), raw"
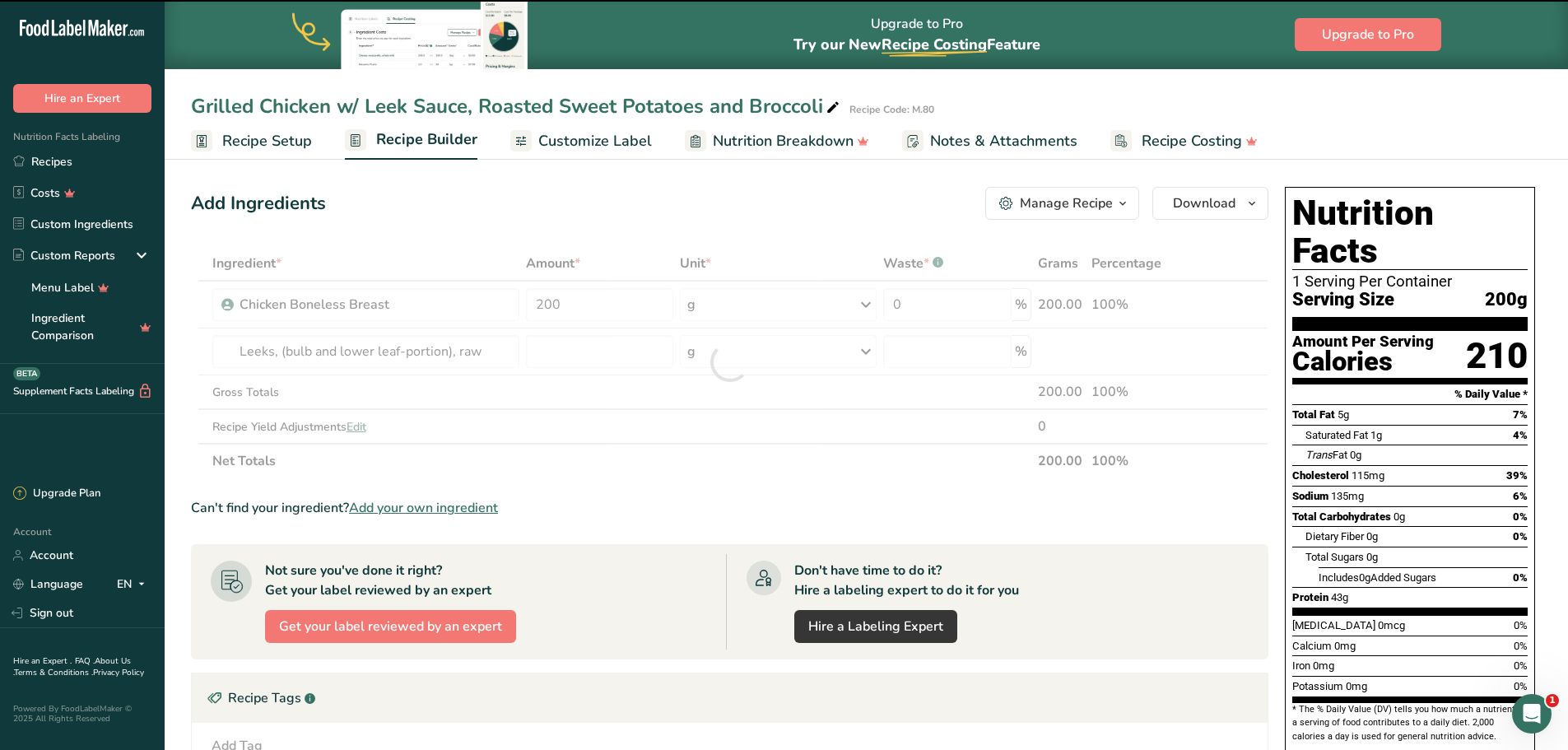
type input "0"
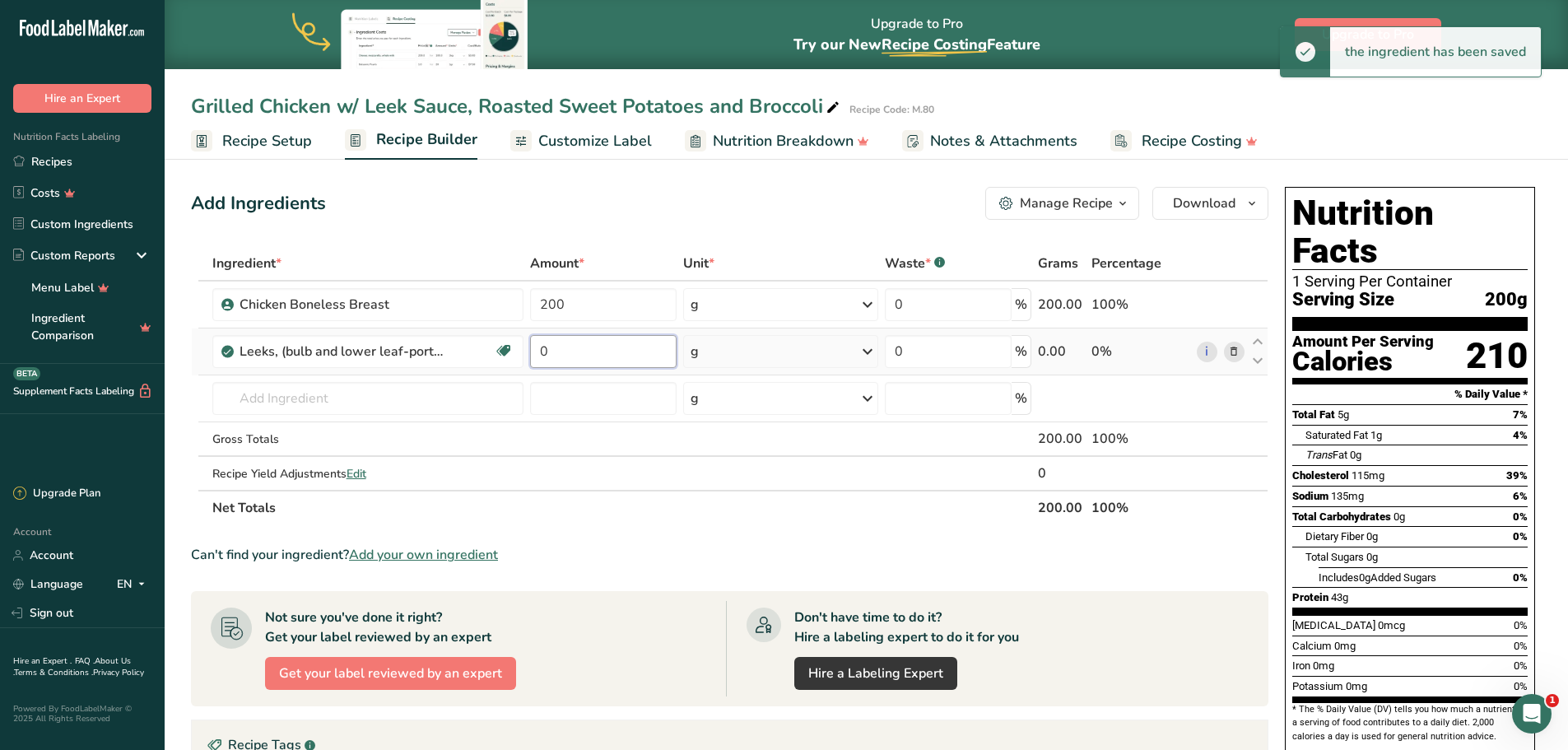
click at [591, 356] on input "0" at bounding box center [604, 351] width 147 height 33
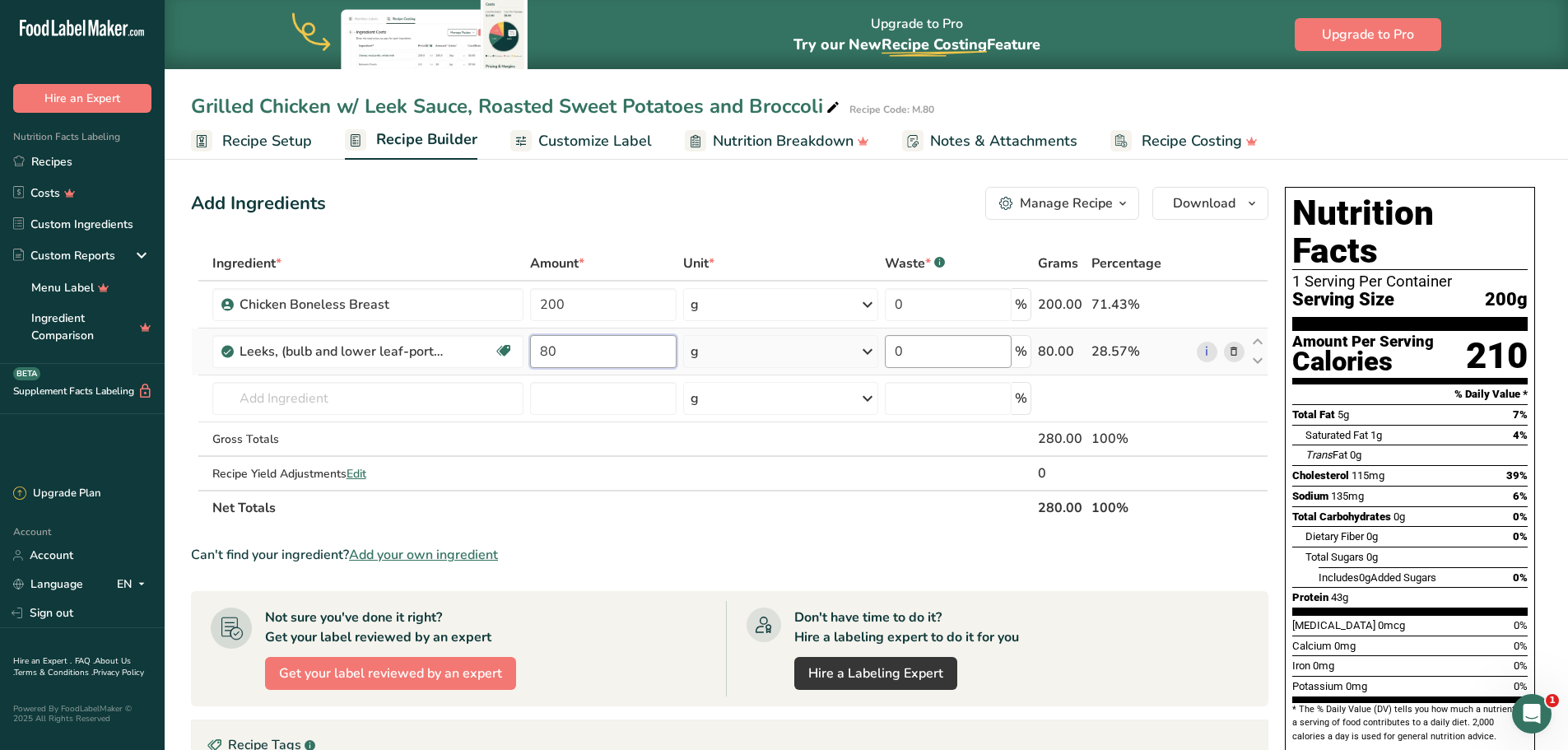
type input "80"
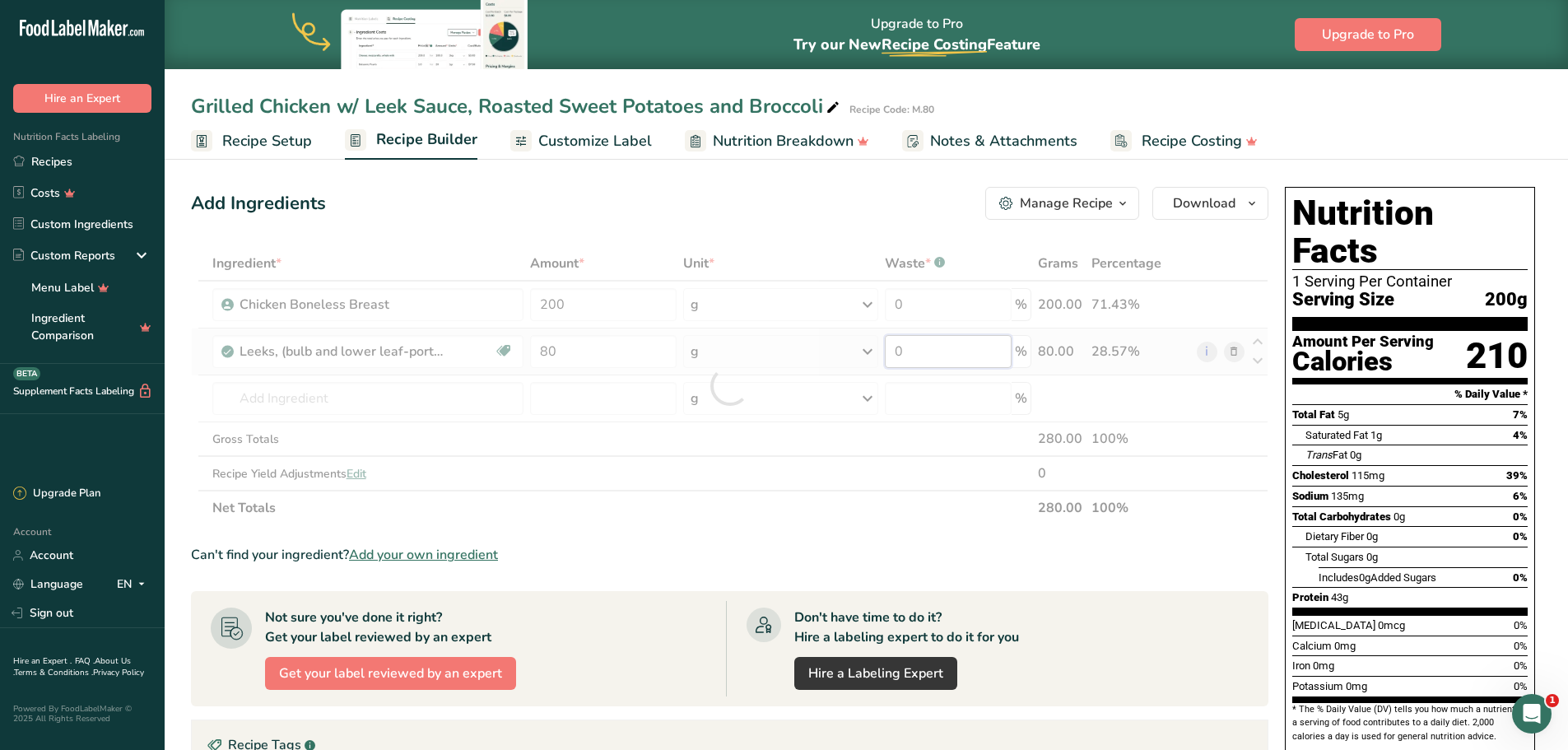
click at [900, 340] on div "Ingredient * Amount * Unit * Waste * .a-a{fill:#347362;}.b-a{fill:#fff;} Grams …" at bounding box center [730, 385] width 1077 height 279
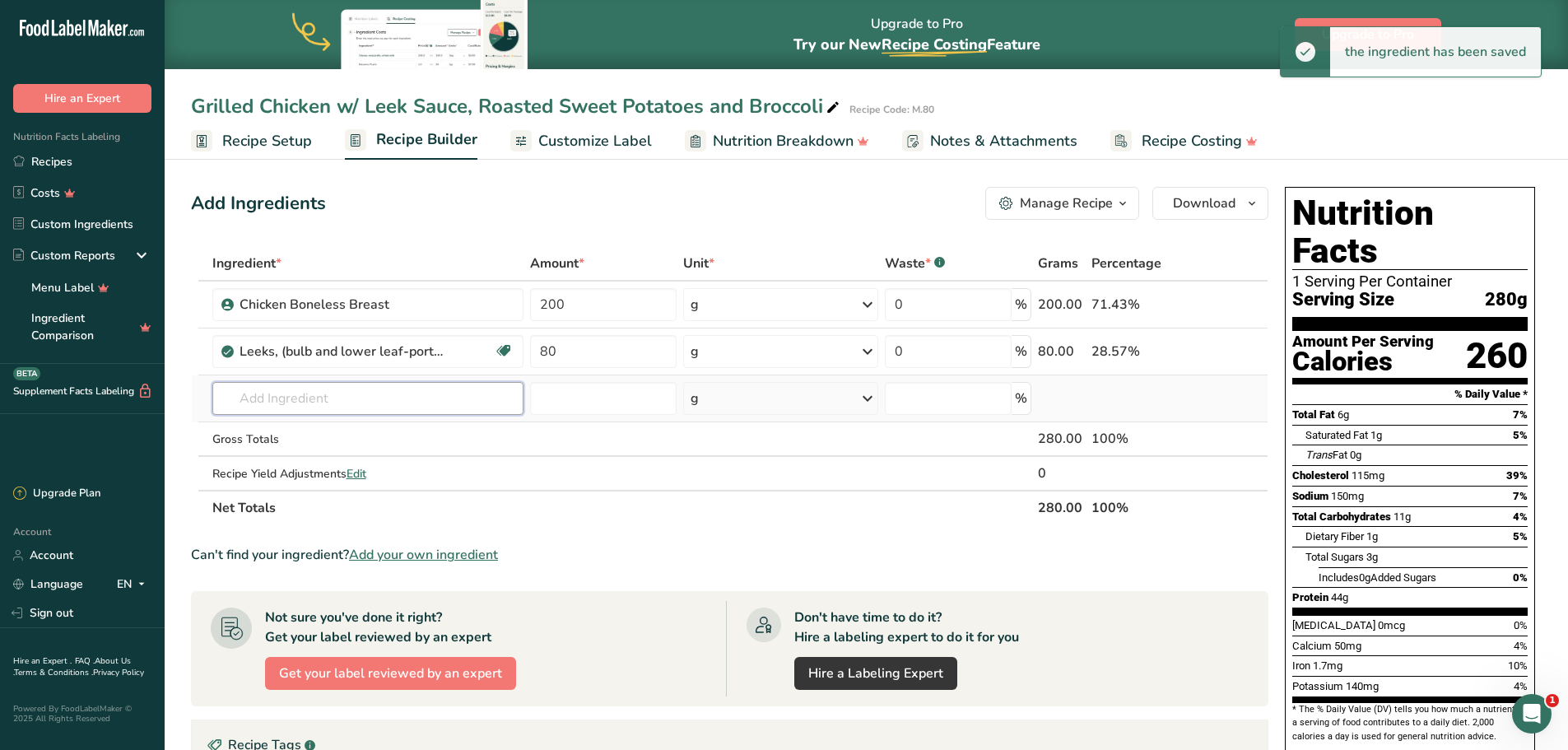
click at [377, 391] on div "Ingredient * Amount * Unit * Waste * .a-a{fill:#347362;}.b-a{fill:#fff;} Grams …" at bounding box center [730, 385] width 1077 height 279
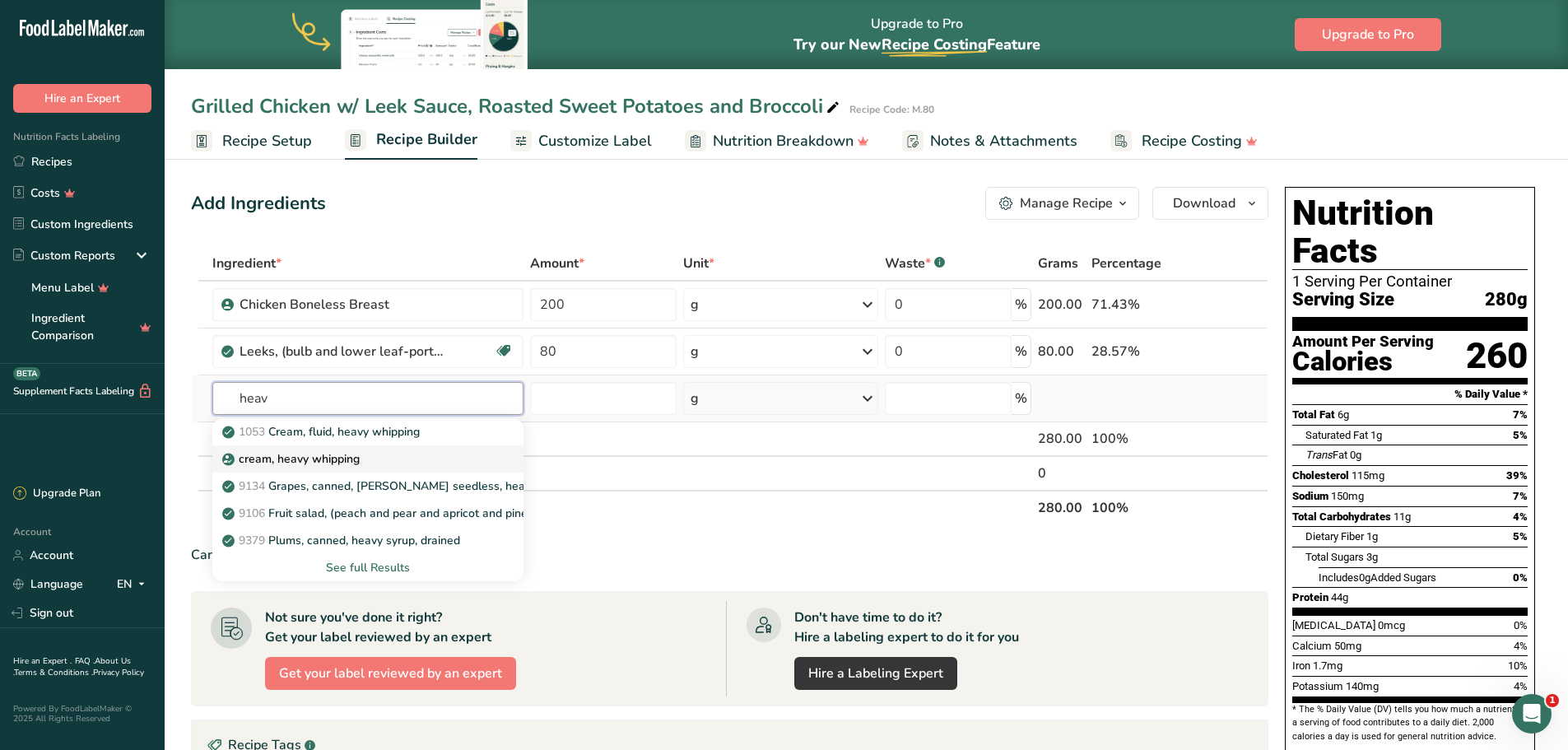
type input "heav"
click at [441, 448] on link "cream, heavy whipping" at bounding box center [368, 458] width 312 height 27
type input "cream, heavy whipping"
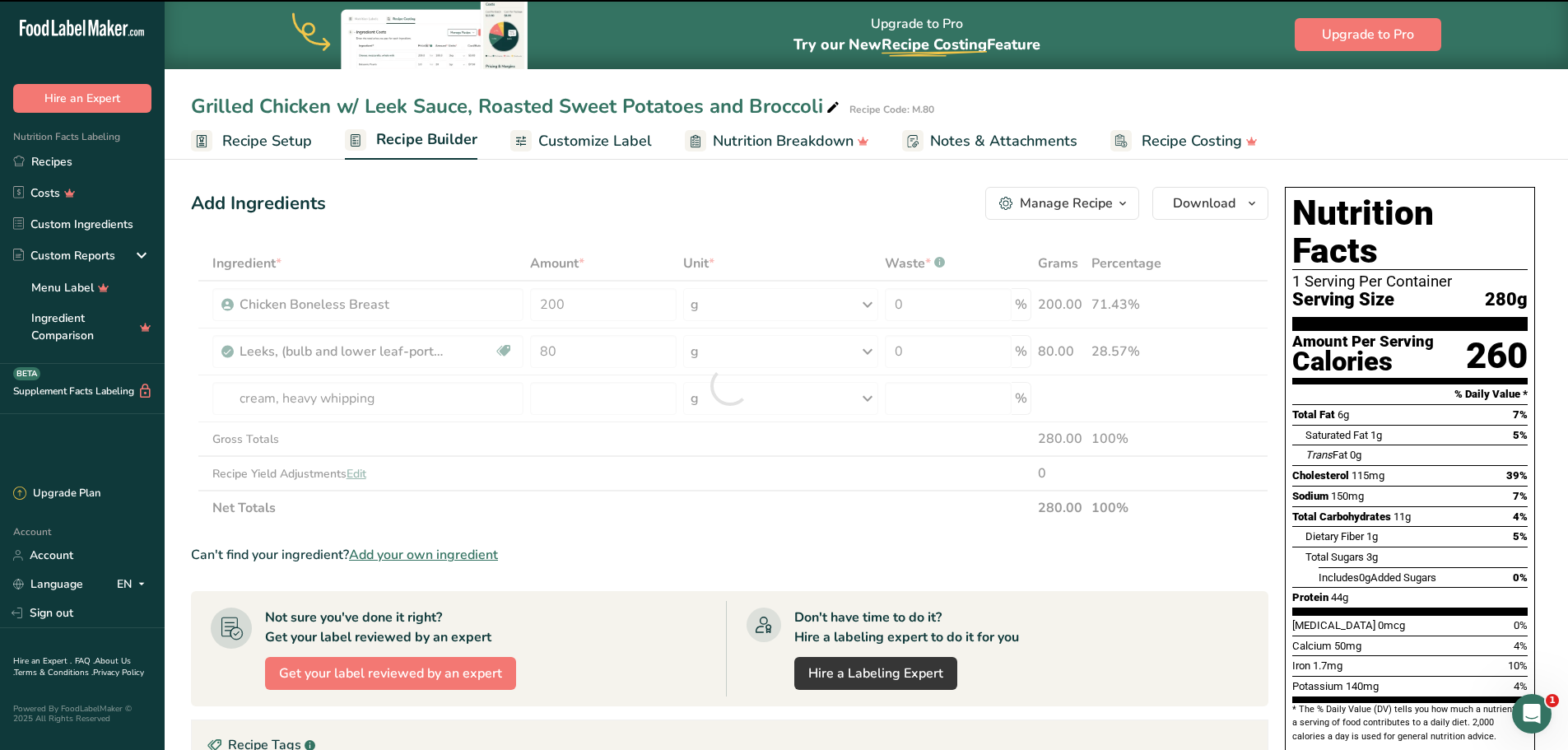
type input "0"
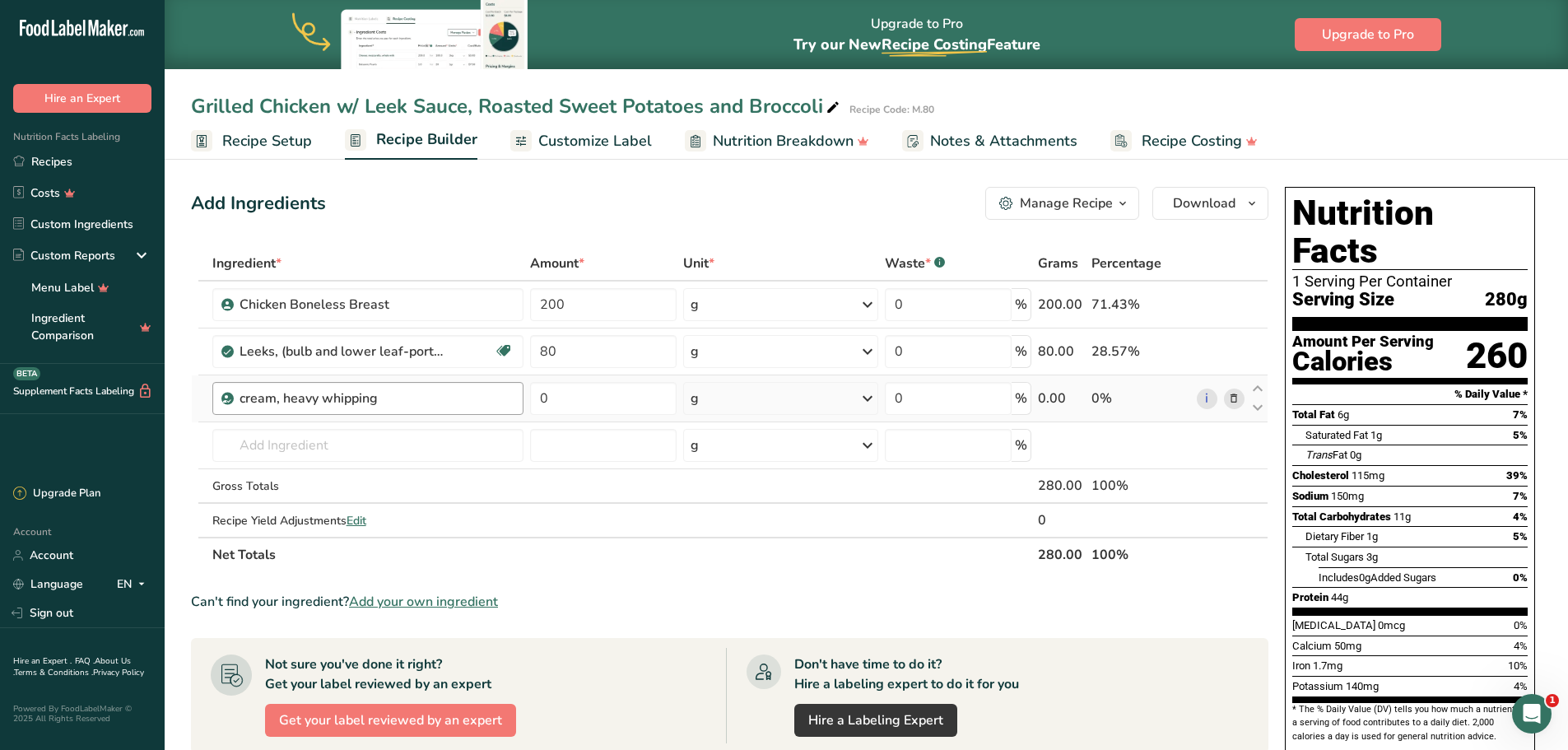
click at [305, 411] on div "cream, heavy whipping" at bounding box center [368, 399] width 312 height 33
click at [311, 393] on div "cream, heavy whipping" at bounding box center [342, 398] width 206 height 19
click at [323, 398] on div "cream, heavy whipping" at bounding box center [342, 398] width 206 height 19
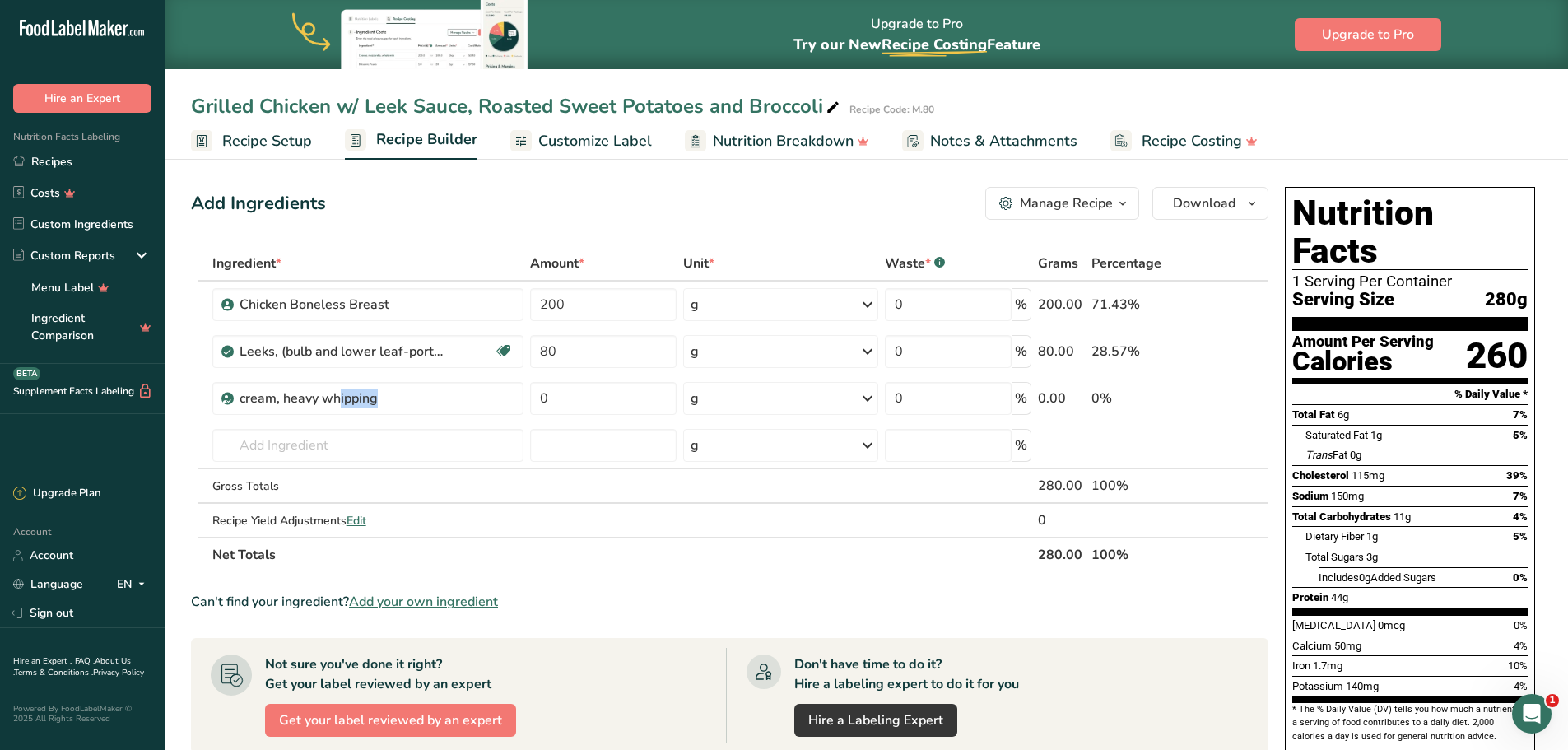
click at [1233, 400] on icon at bounding box center [1233, 399] width 11 height 18
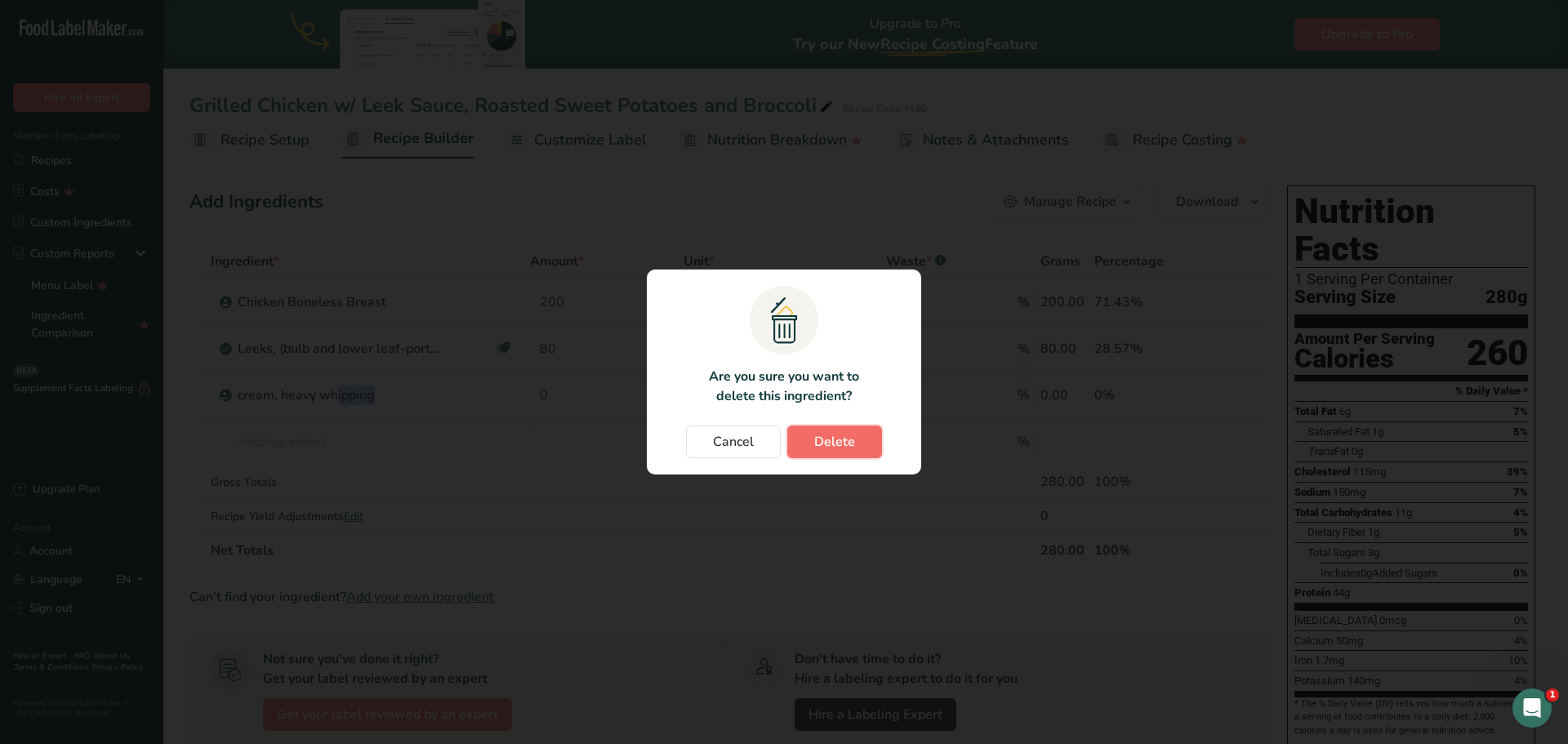
click at [838, 435] on span "Delete" at bounding box center [835, 441] width 40 height 19
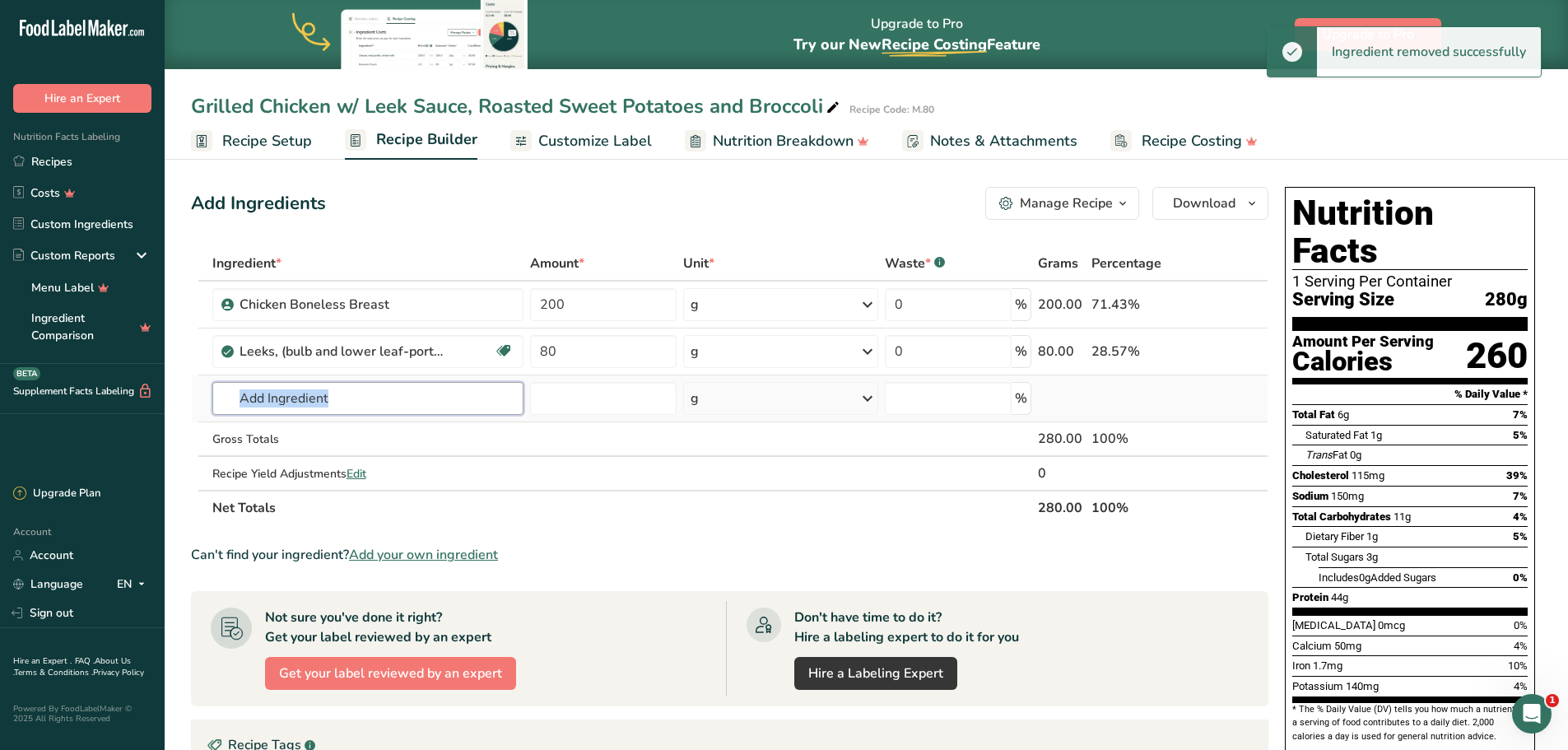
click at [354, 394] on input "text" at bounding box center [368, 399] width 312 height 33
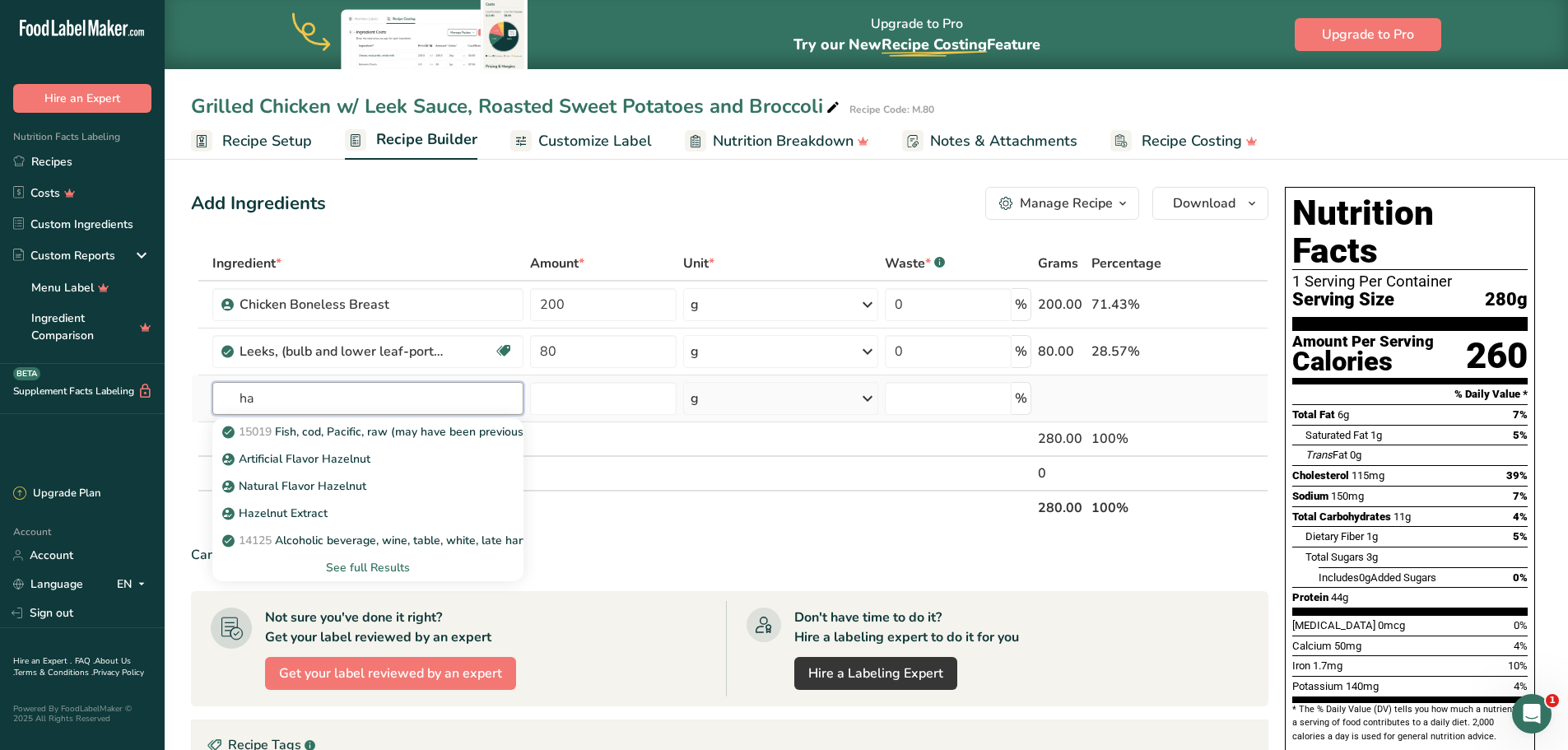
type input "h"
click at [236, 401] on input "creamy" at bounding box center [368, 399] width 312 height 33
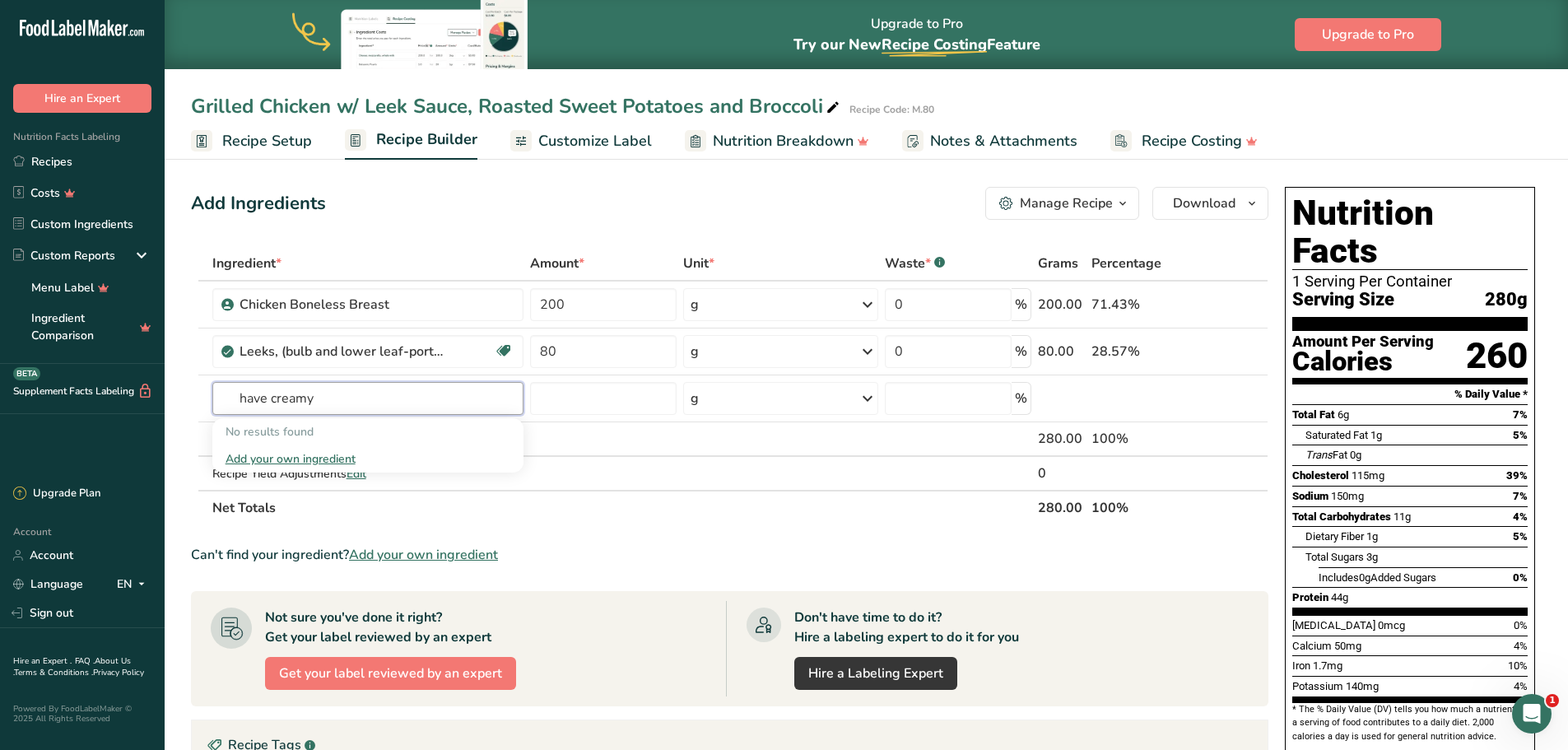
type input "have creamy"
type input "have cream"
click at [603, 502] on th "Net Totals" at bounding box center [621, 506] width 826 height 34
click at [426, 404] on input "text" at bounding box center [368, 399] width 312 height 33
type input "have cream"
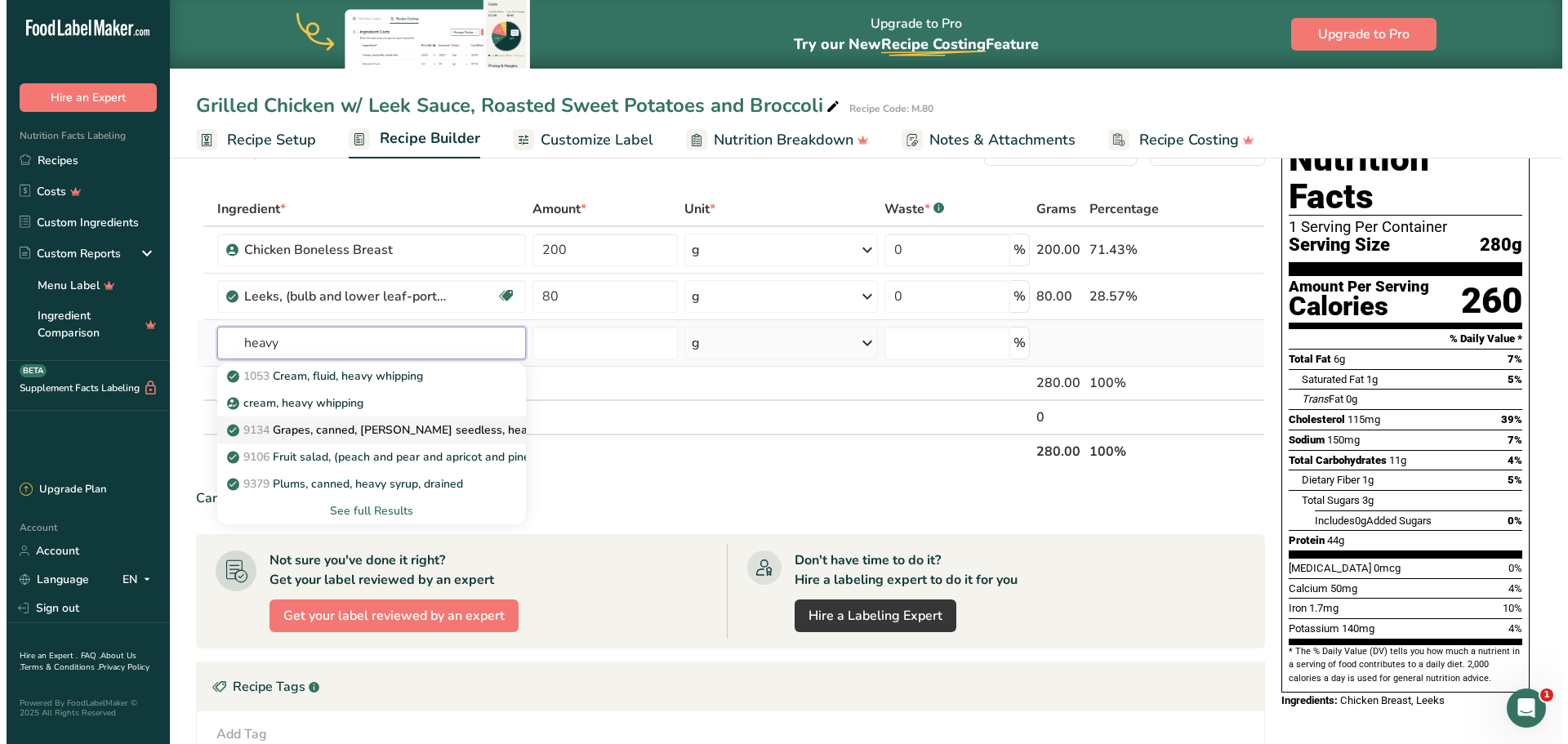
scroll to position [82, 0]
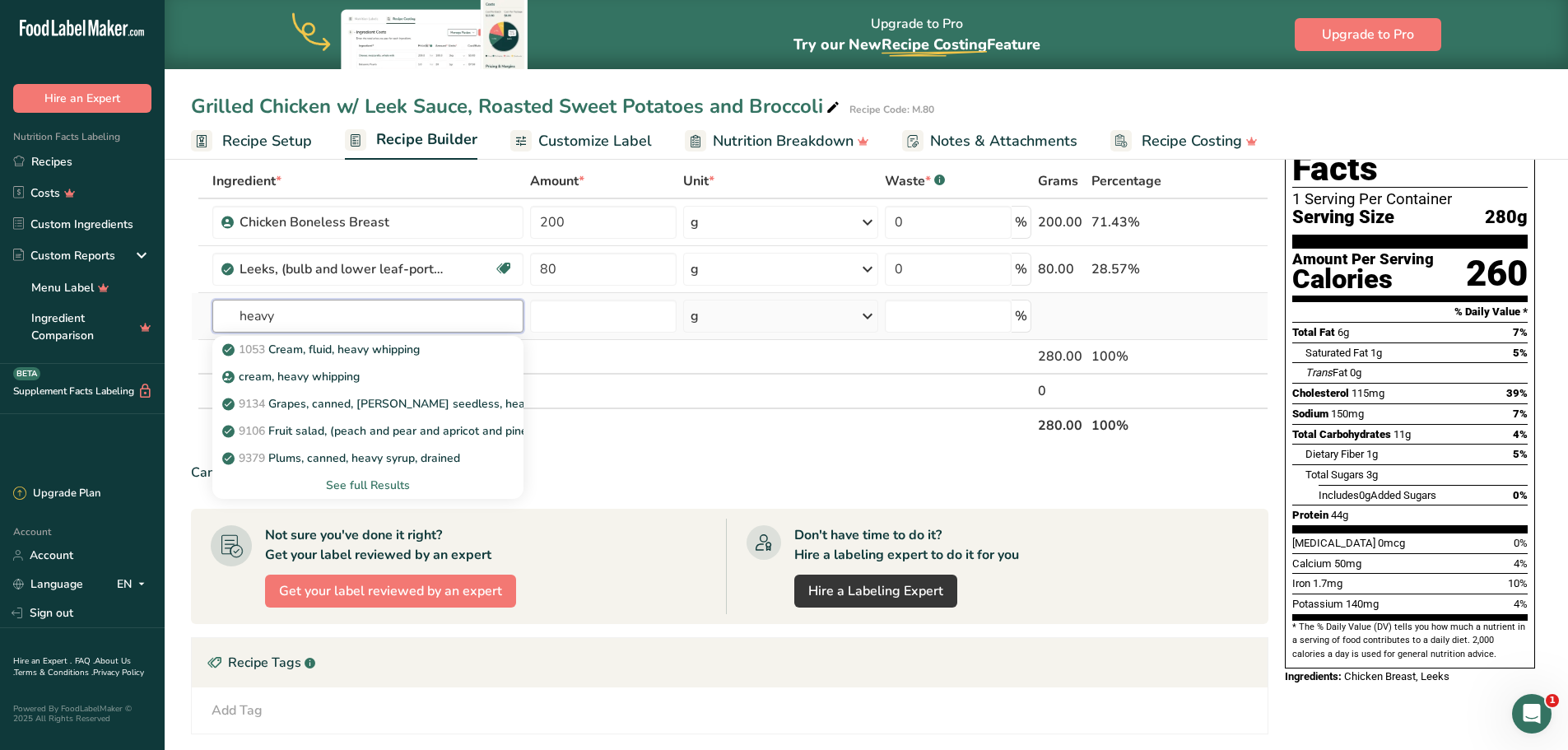
type input "heavy"
click at [370, 483] on div "See full Results" at bounding box center [368, 485] width 286 height 18
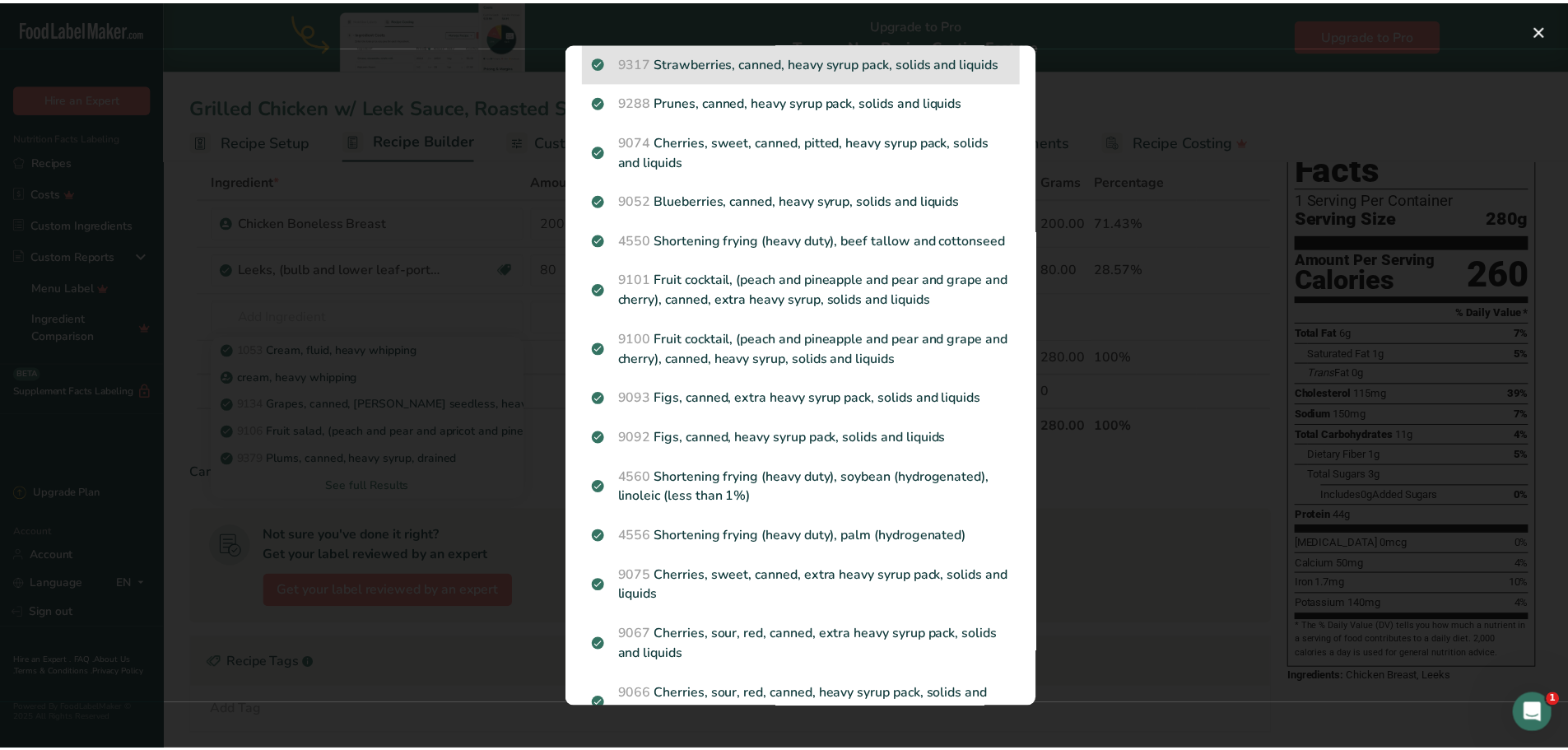
scroll to position [0, 0]
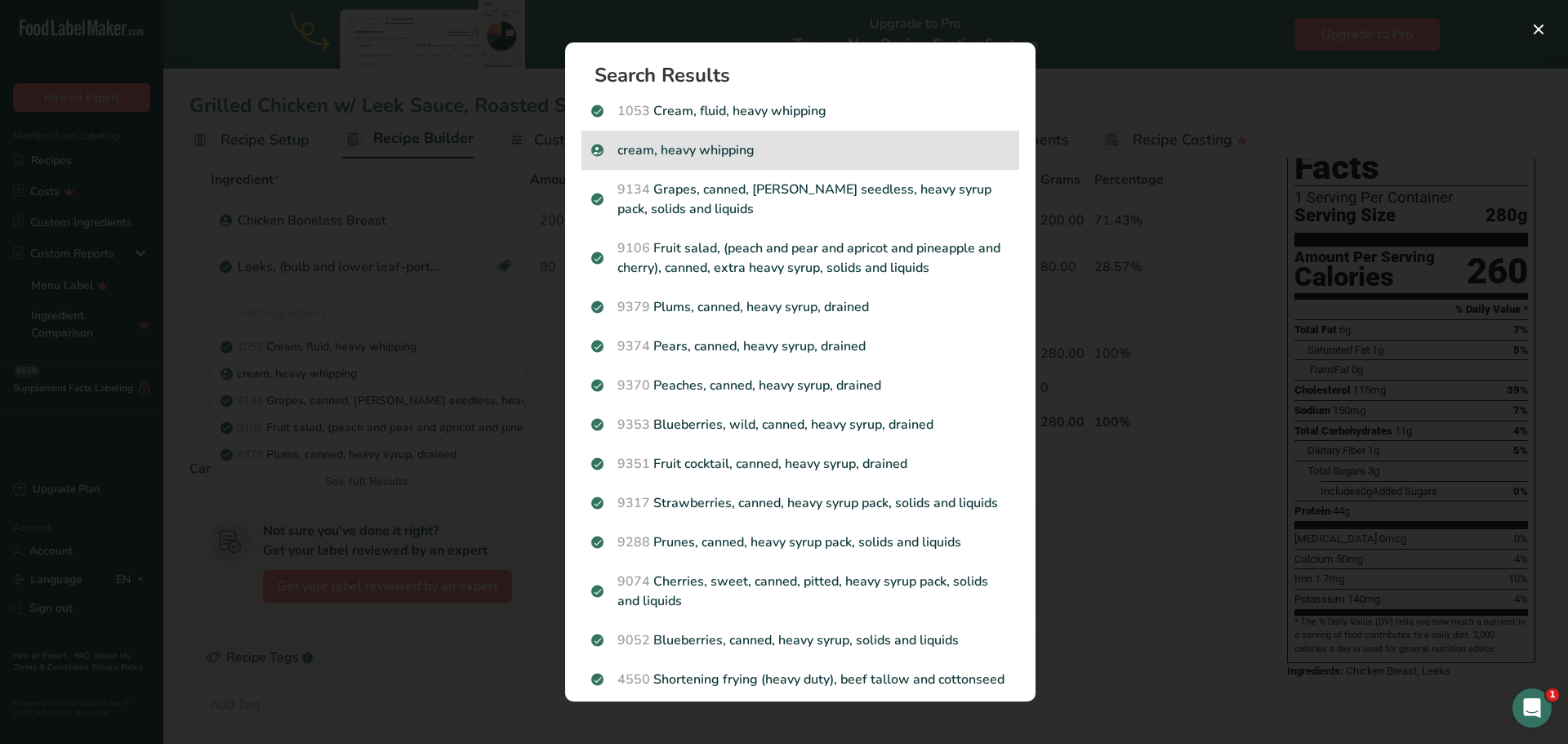
click at [724, 151] on p "cream, heavy whipping" at bounding box center [801, 150] width 419 height 19
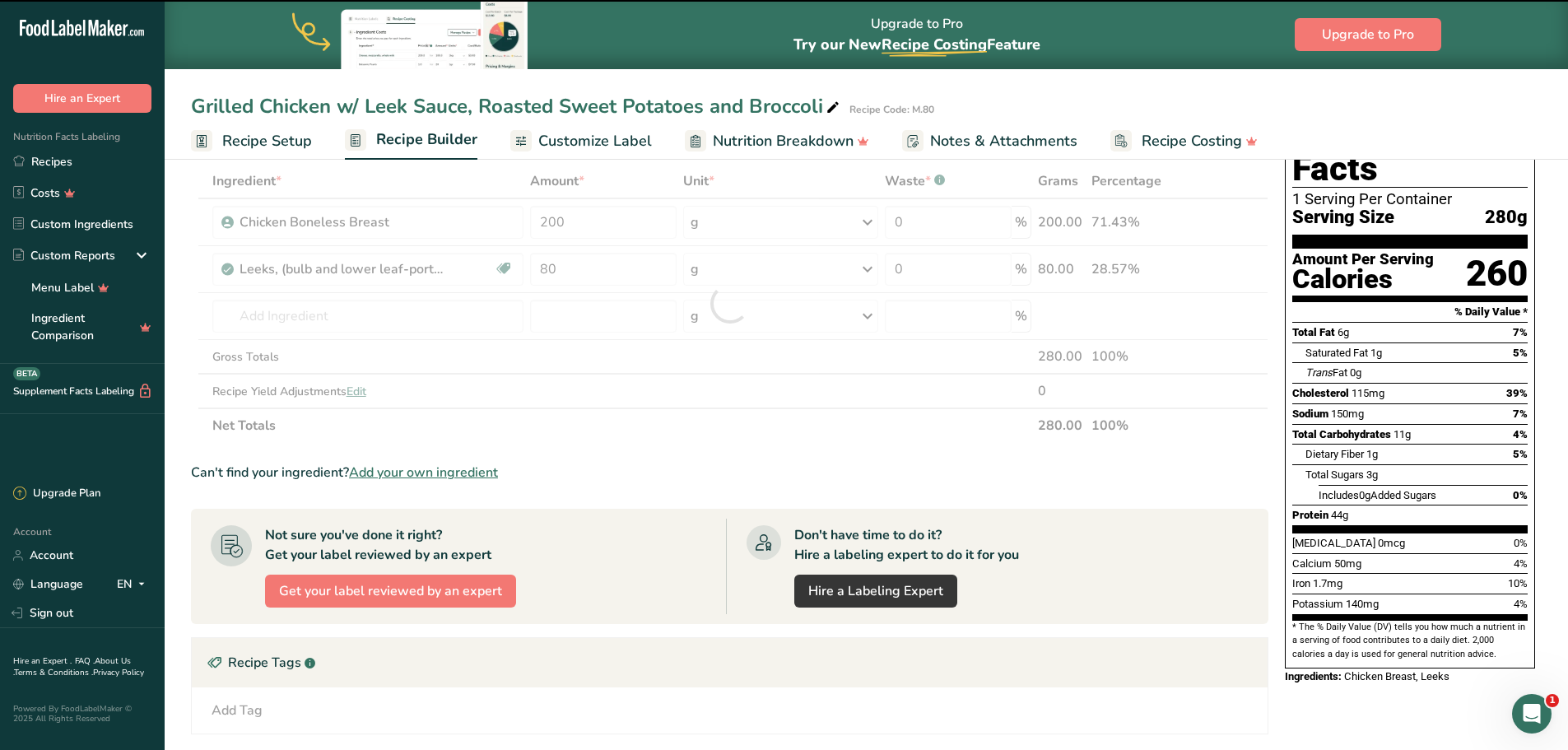
type input "0"
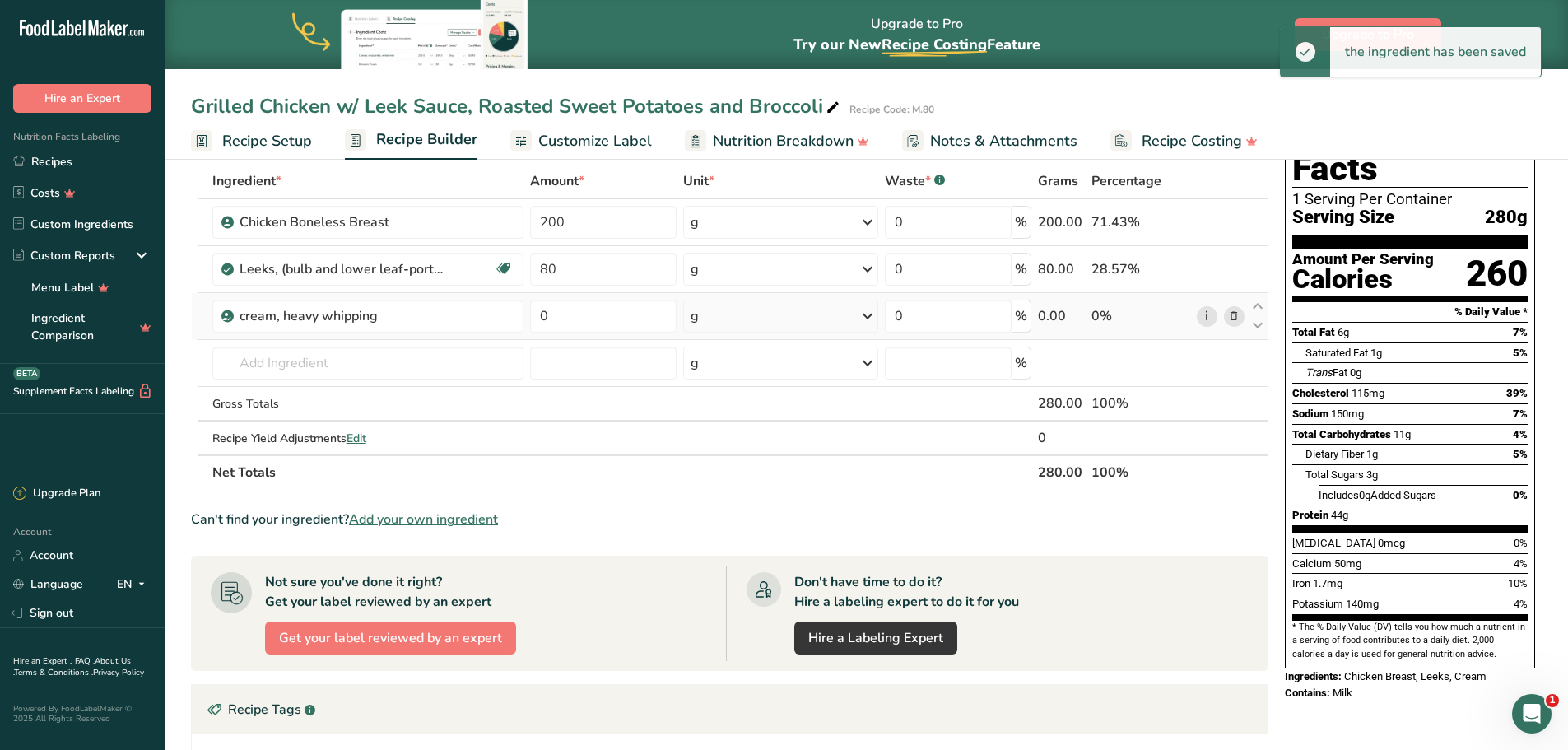
click at [1205, 318] on link "i" at bounding box center [1207, 316] width 20 height 20
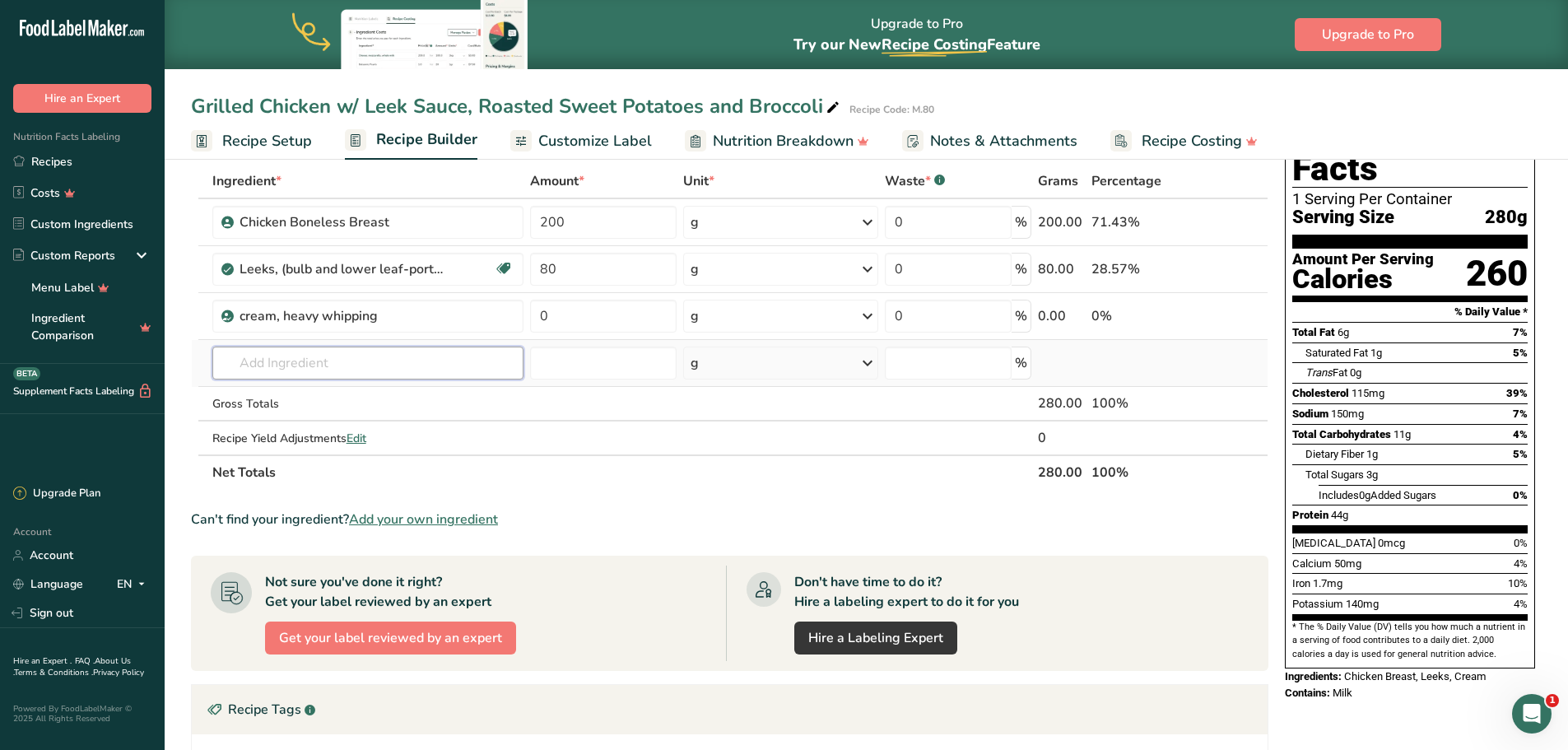
click at [422, 353] on input "text" at bounding box center [368, 363] width 312 height 33
type input "Heavy Cream"
click at [363, 391] on div "Heavy Cream" at bounding box center [355, 396] width 260 height 18
type input "Heavy Cream"
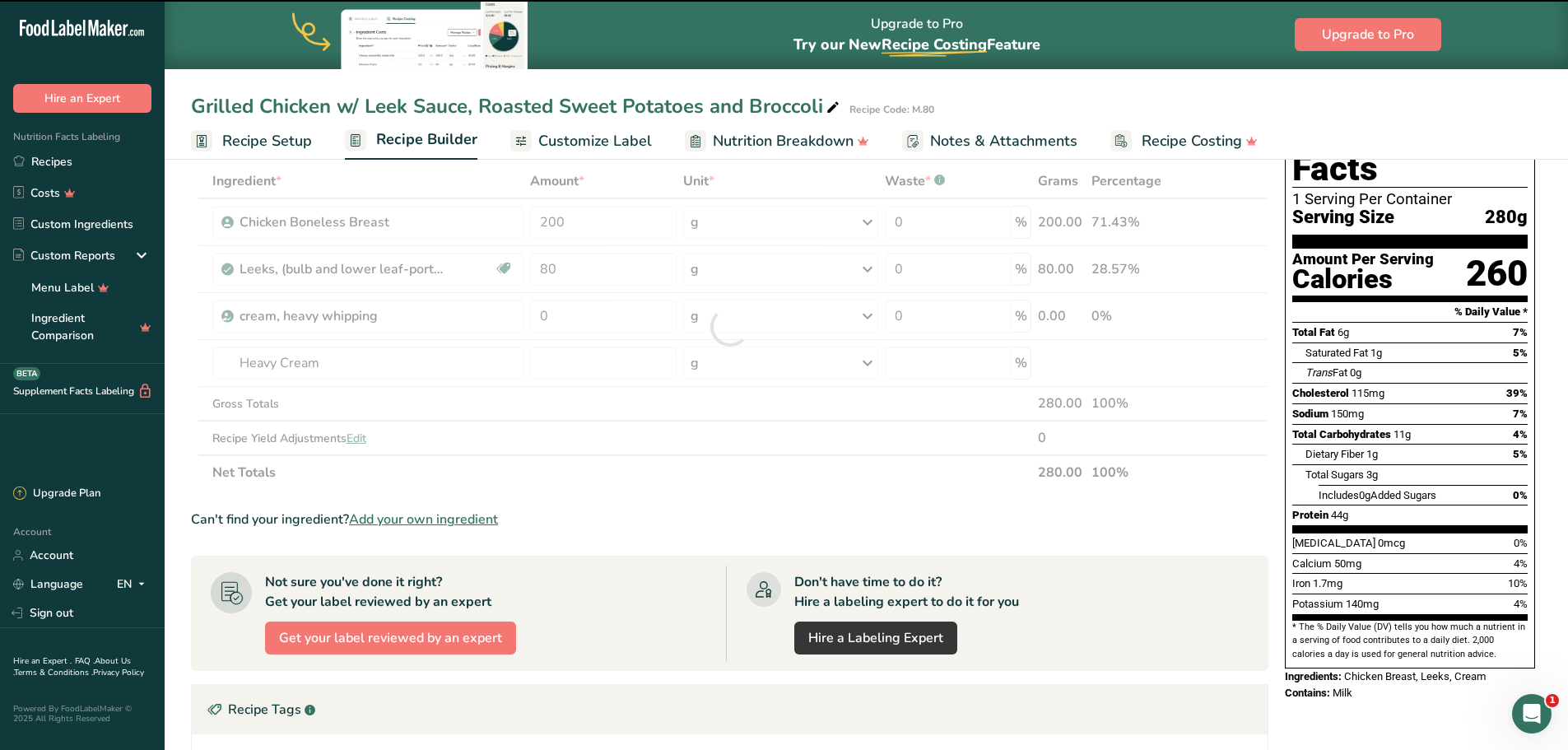
type input "0"
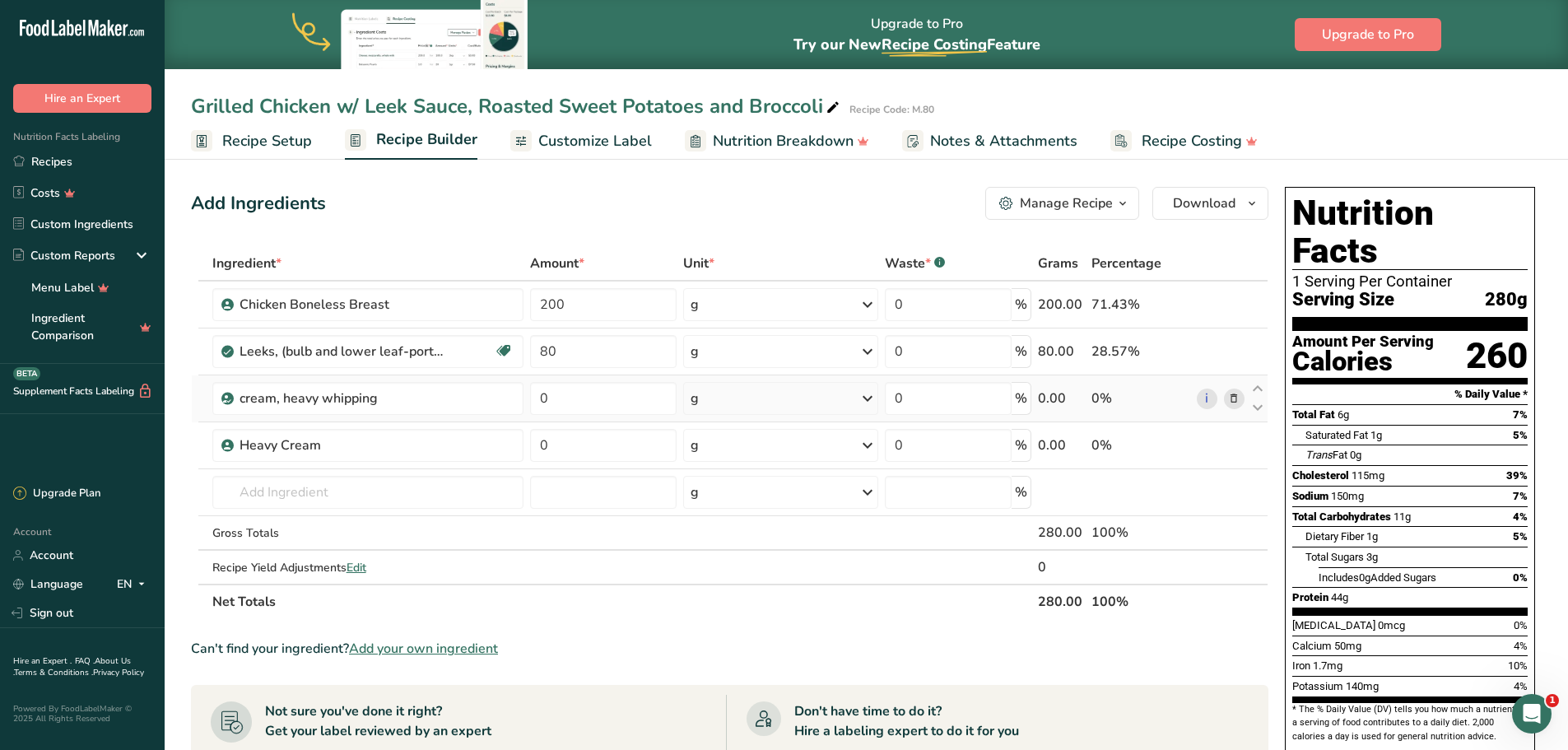
click at [1232, 396] on icon at bounding box center [1233, 399] width 11 height 18
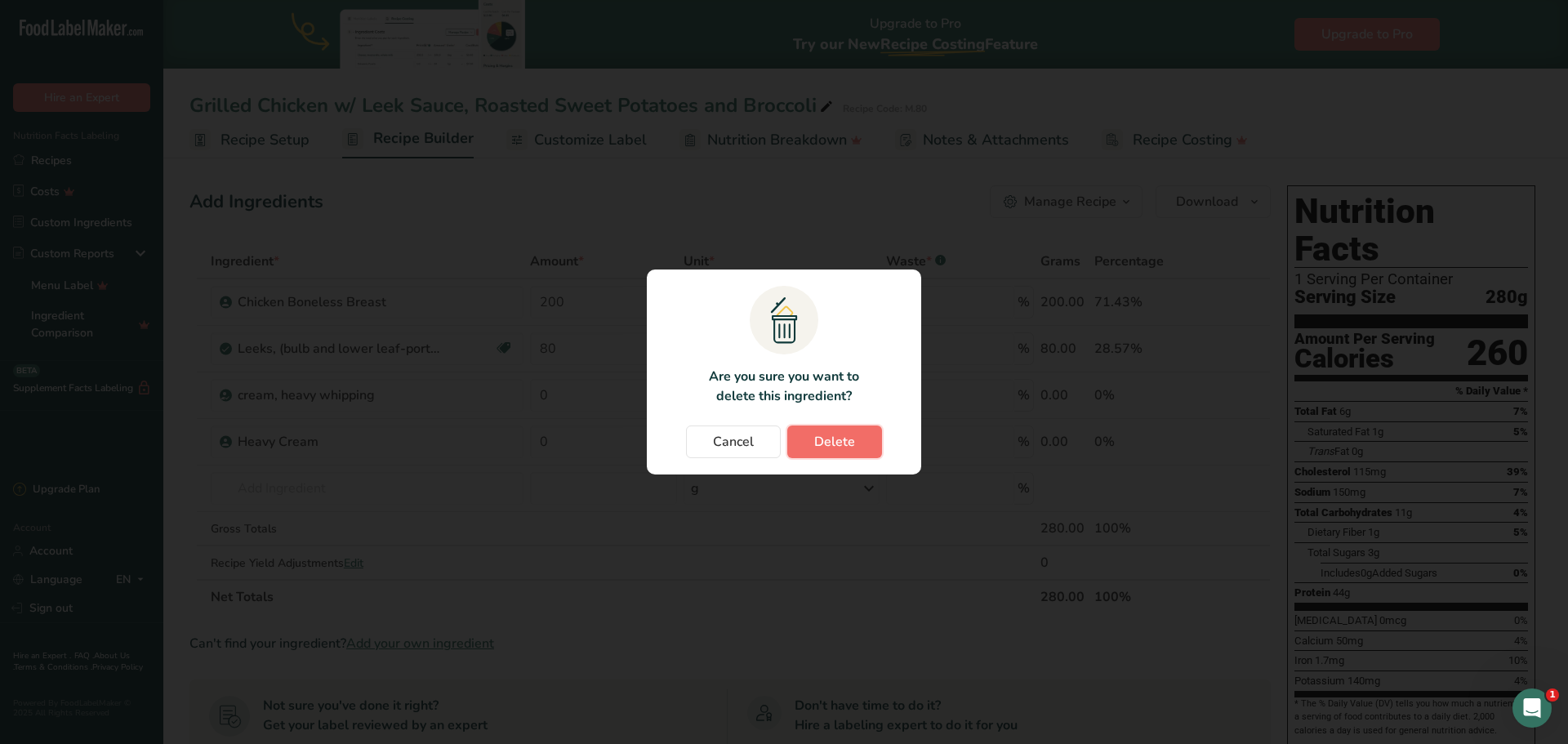
click at [871, 445] on button "Delete" at bounding box center [835, 441] width 95 height 33
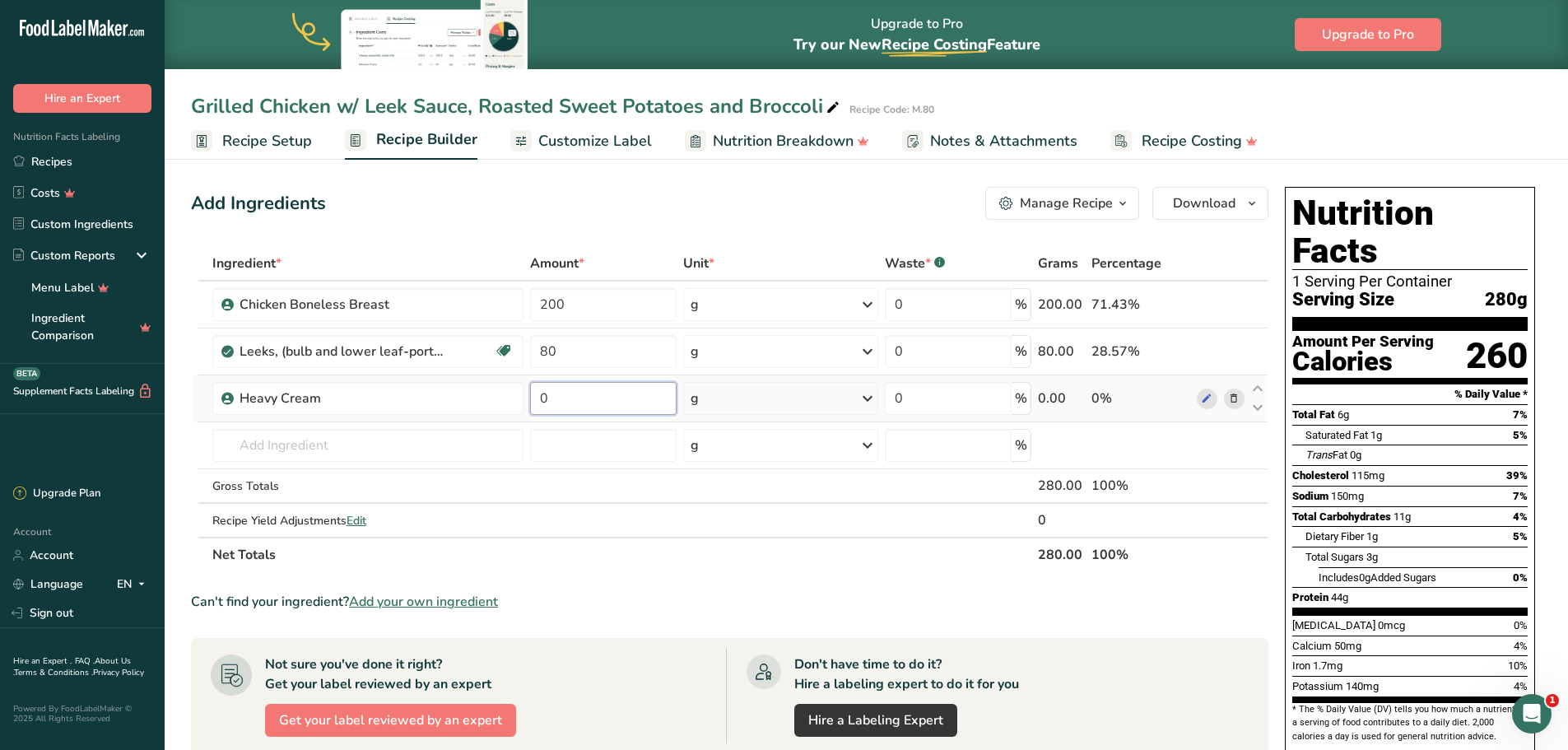
click at [583, 400] on input "0" at bounding box center [604, 399] width 147 height 33
type input "100"
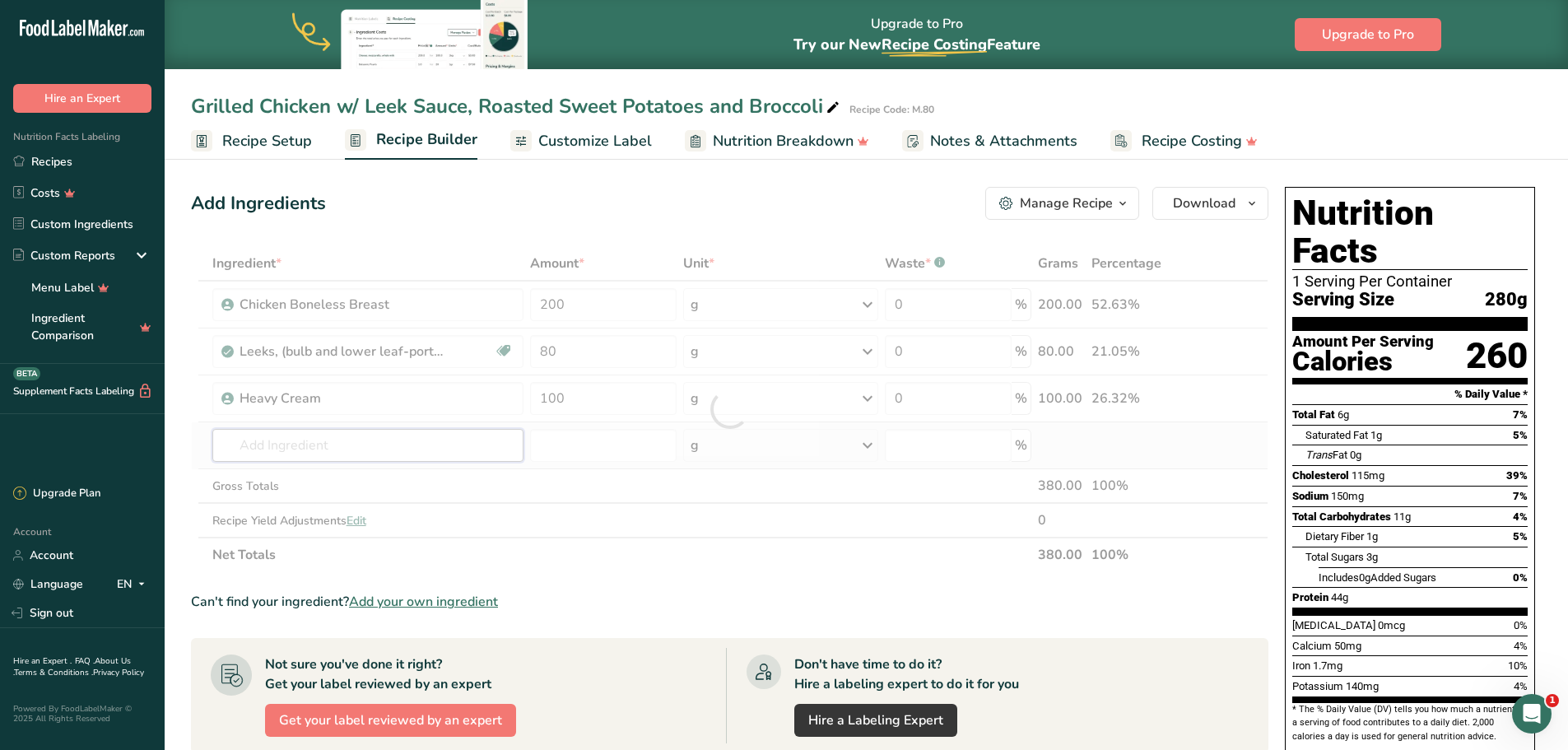
click at [403, 434] on div "Ingredient * Amount * Unit * Waste * .a-a{fill:#347362;}.b-a{fill:#fff;} Grams …" at bounding box center [730, 409] width 1077 height 326
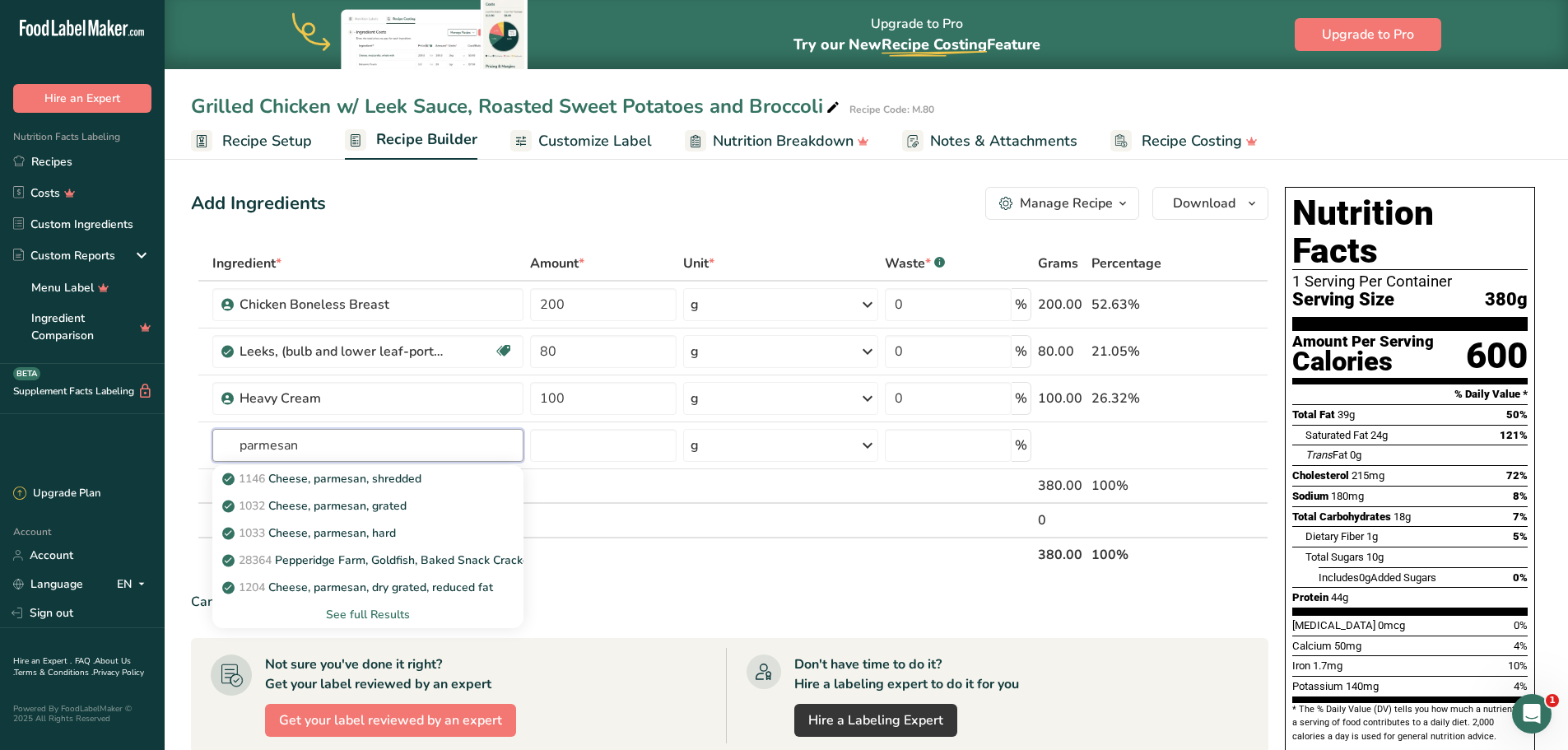
type input "parmesan"
click at [466, 467] on link "1146 Cheese, parmesan, shredded" at bounding box center [368, 478] width 312 height 27
type input "Cheese, parmesan, shredded"
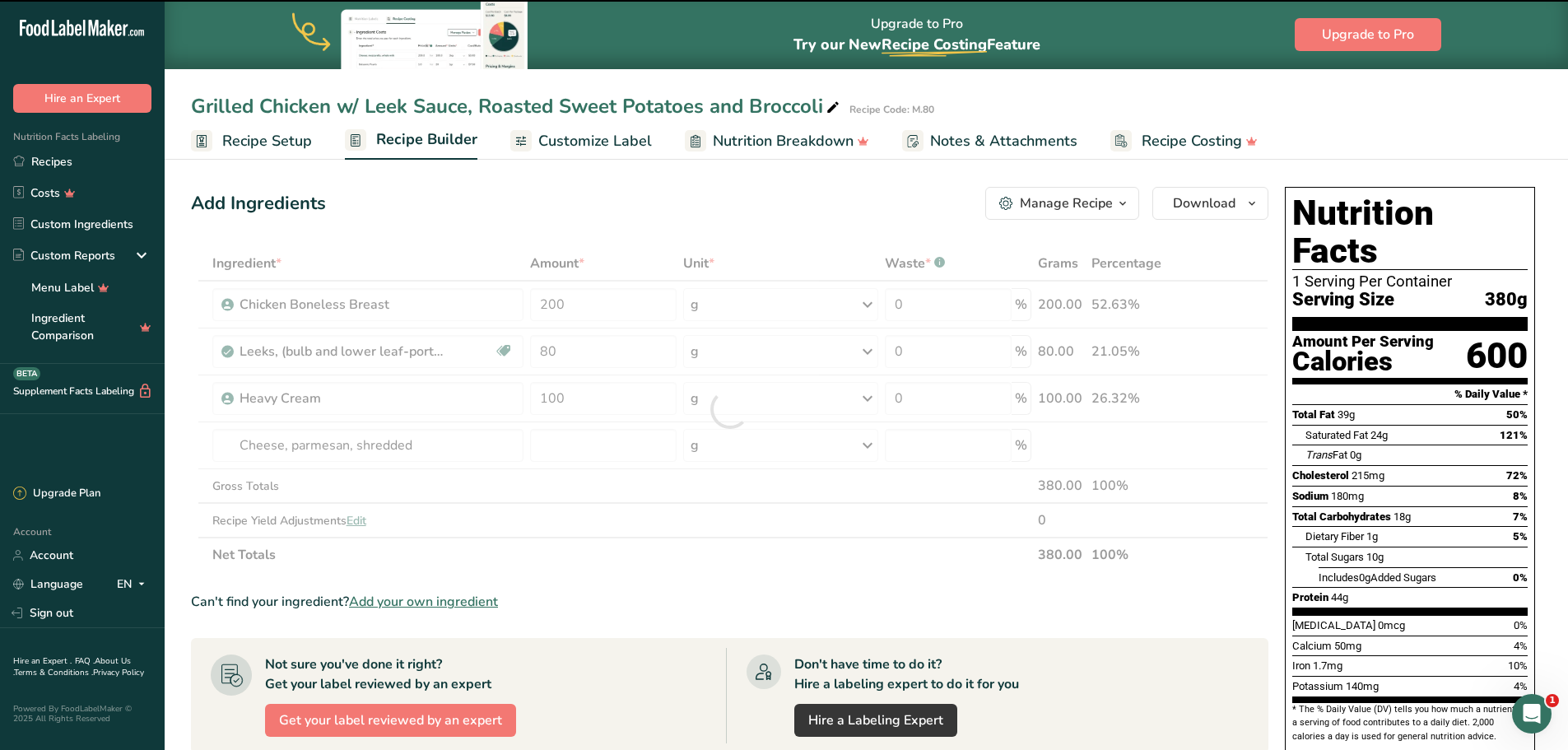
type input "0"
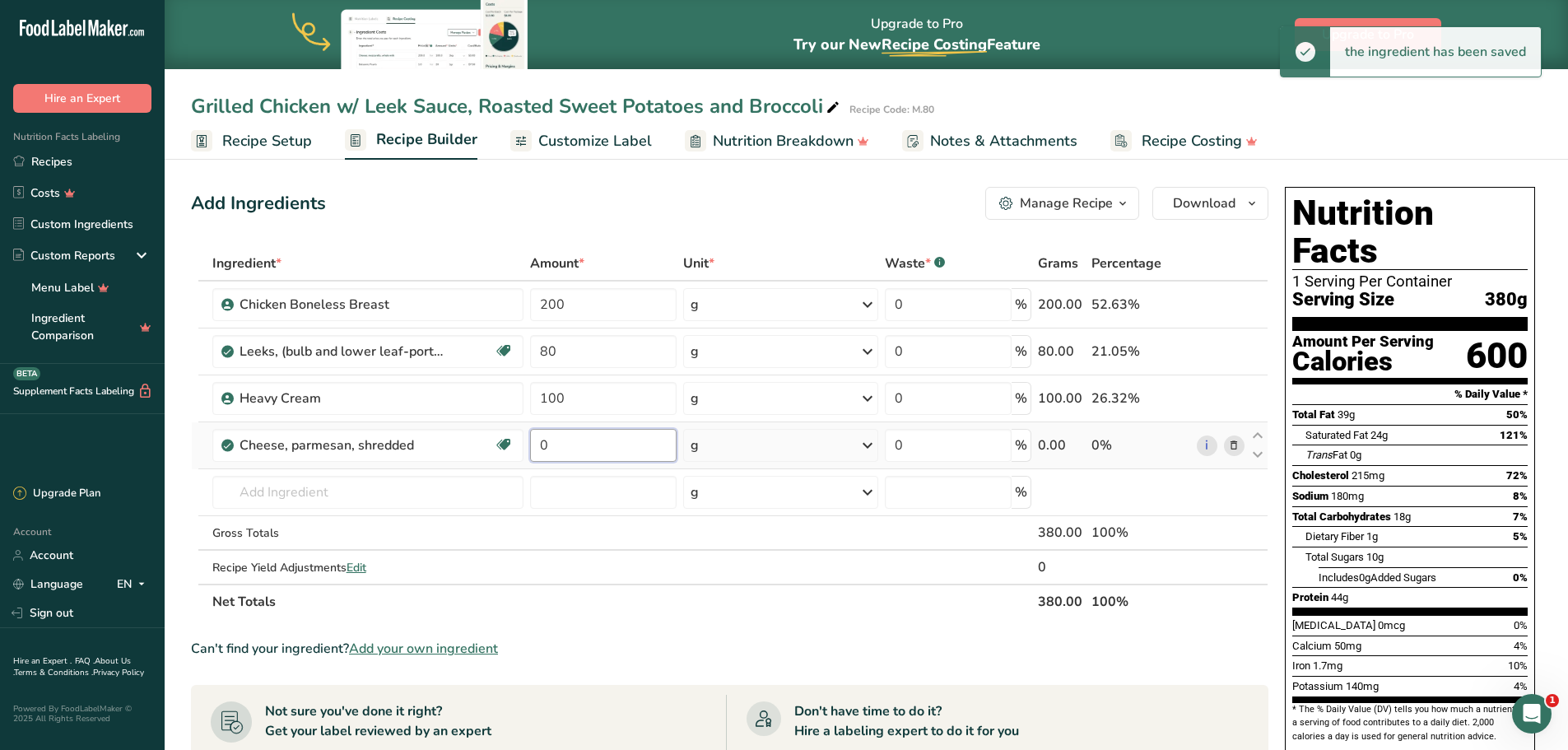
click at [580, 450] on input "0" at bounding box center [604, 445] width 147 height 33
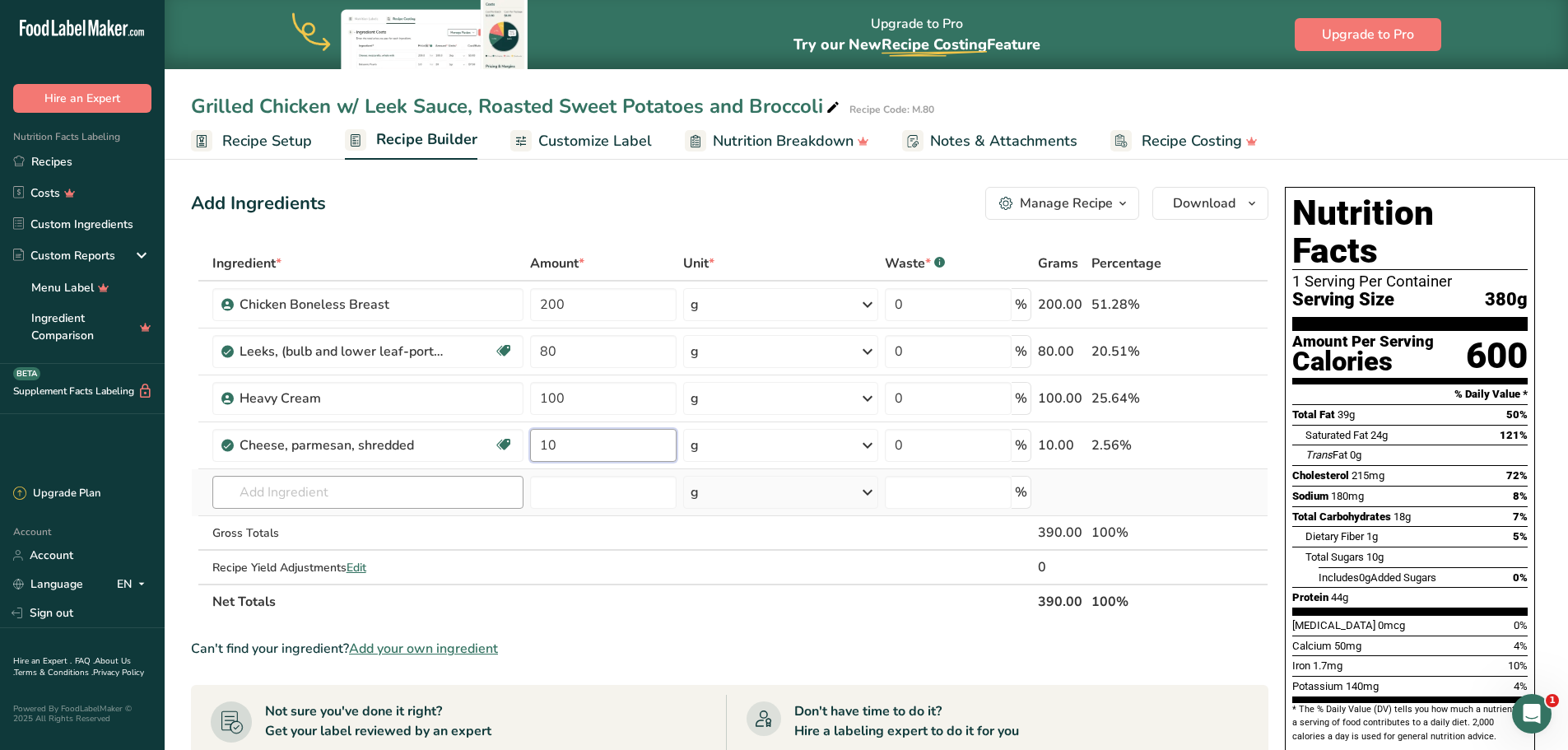
type input "10"
click at [313, 480] on div "Ingredient * Amount * Unit * Waste * .a-a{fill:#347362;}.b-a{fill:#fff;} Grams …" at bounding box center [730, 432] width 1077 height 373
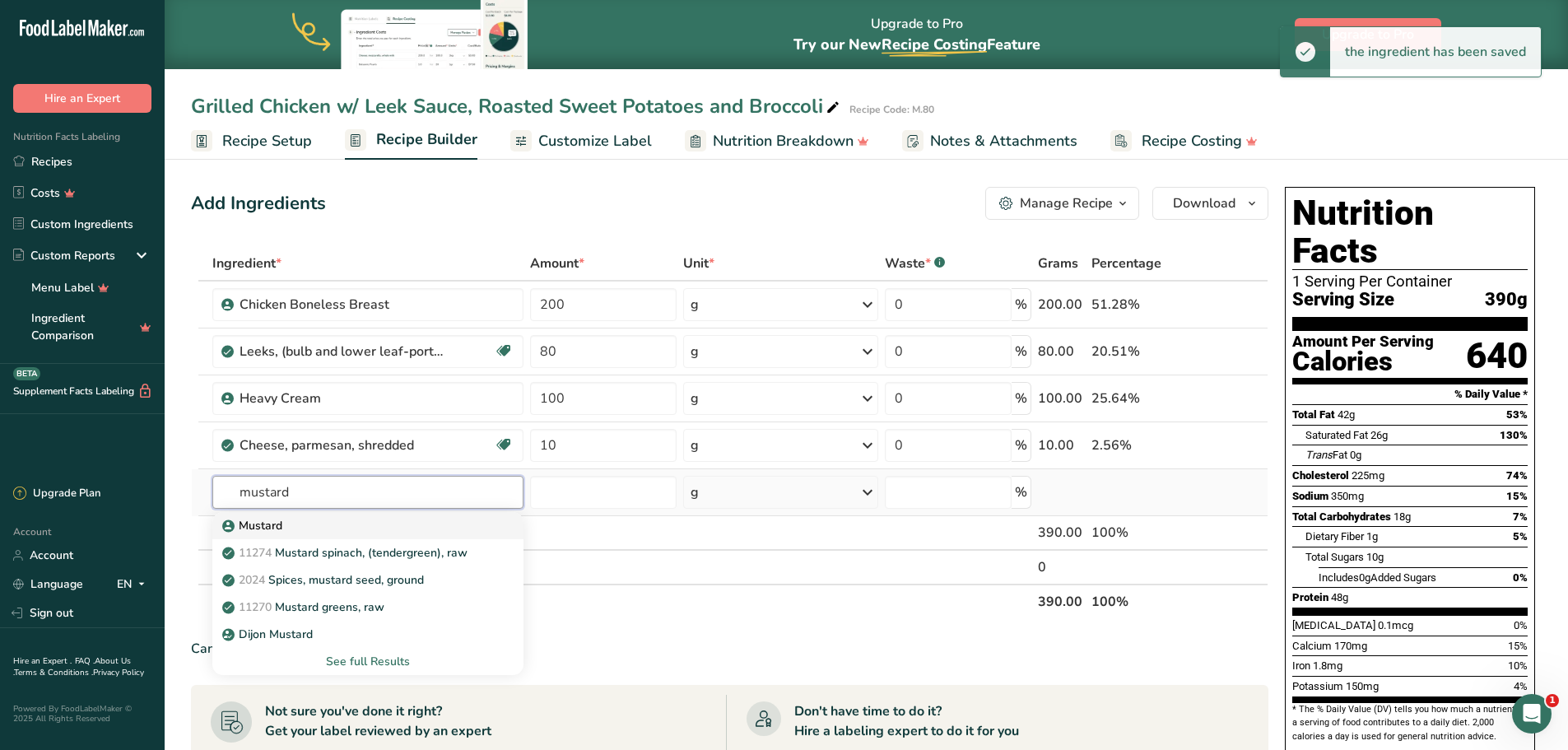
type input "mustard"
click at [299, 524] on div "Mustard" at bounding box center [355, 525] width 260 height 18
type input "Mustard"
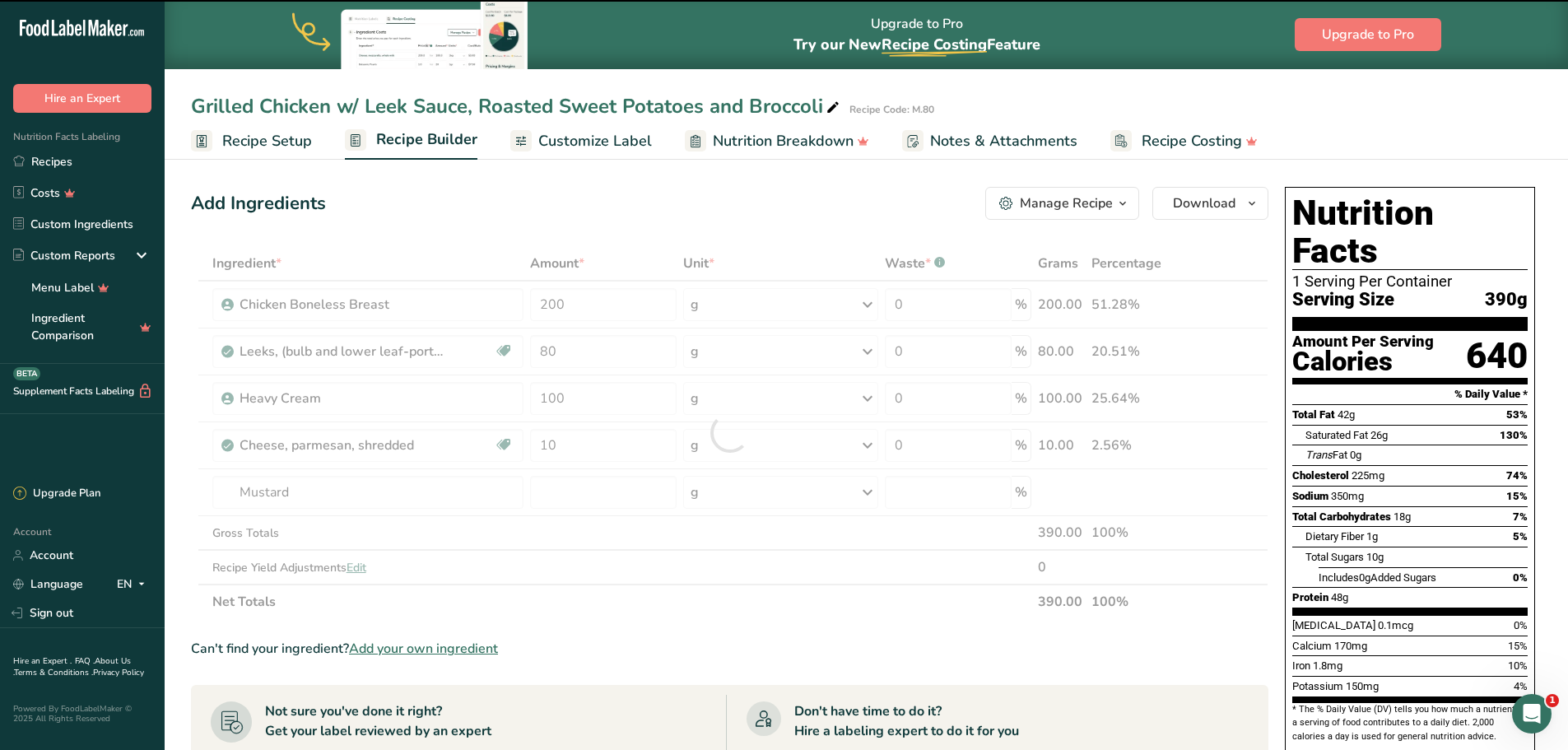
type input "0"
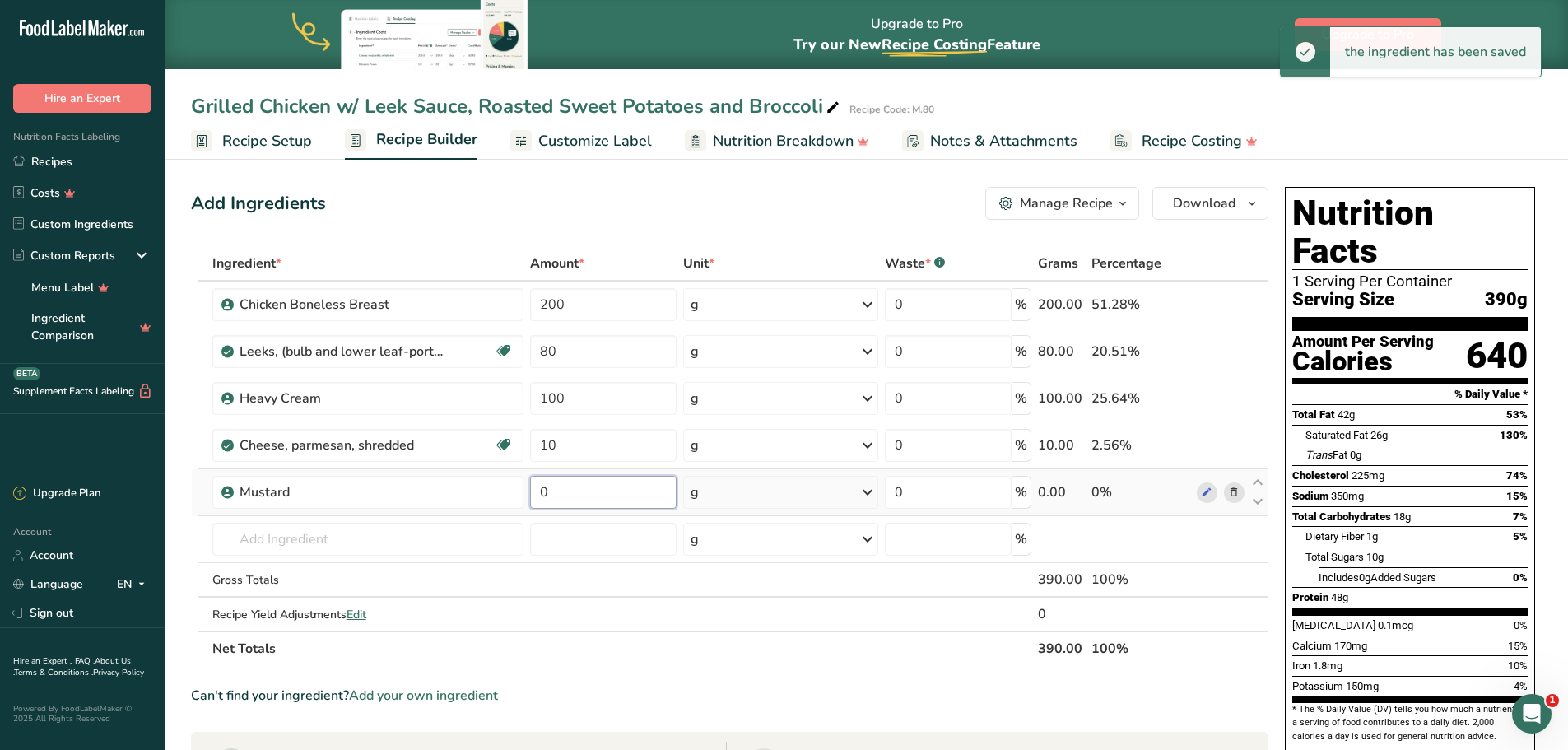
click at [588, 489] on input "0" at bounding box center [604, 492] width 147 height 33
type input "5"
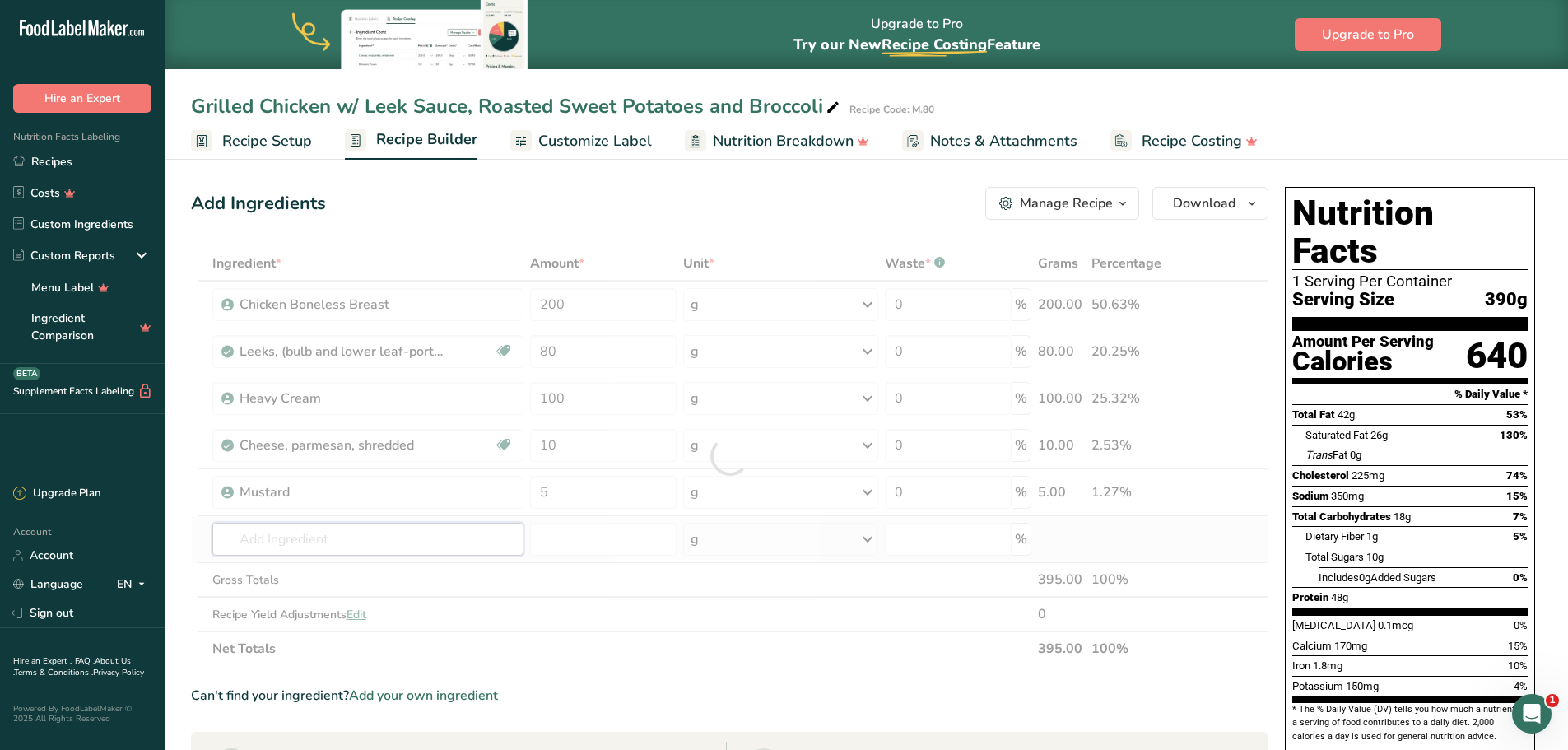
click at [427, 531] on div "Ingredient * Amount * Unit * Waste * .a-a{fill:#347362;}.b-a{fill:#fff;} Grams …" at bounding box center [730, 455] width 1077 height 420
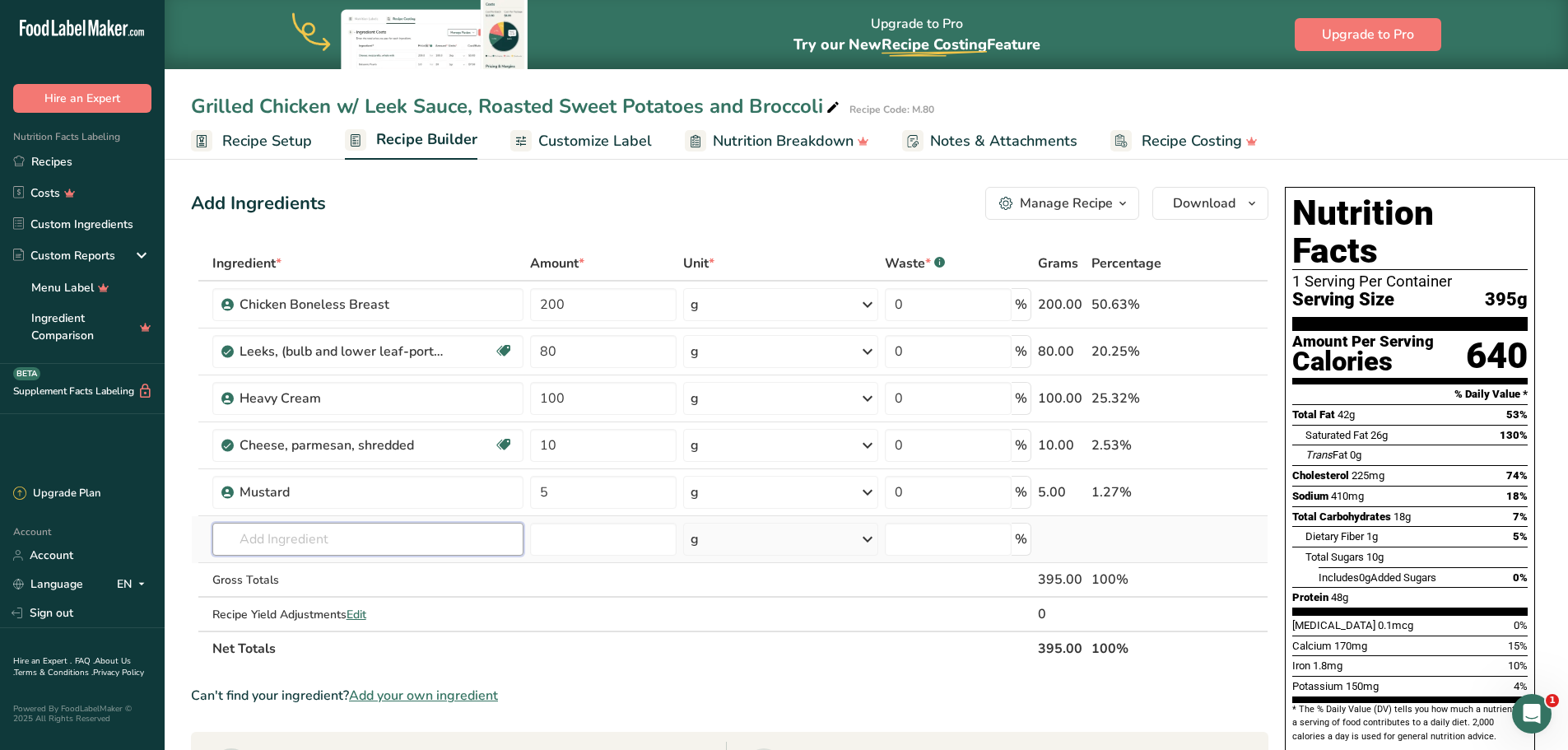
click at [370, 539] on input "text" at bounding box center [368, 540] width 312 height 33
drag, startPoint x: 283, startPoint y: 541, endPoint x: 225, endPoint y: 546, distance: 58.2
click at [225, 546] on input "roasted sweet" at bounding box center [368, 540] width 312 height 33
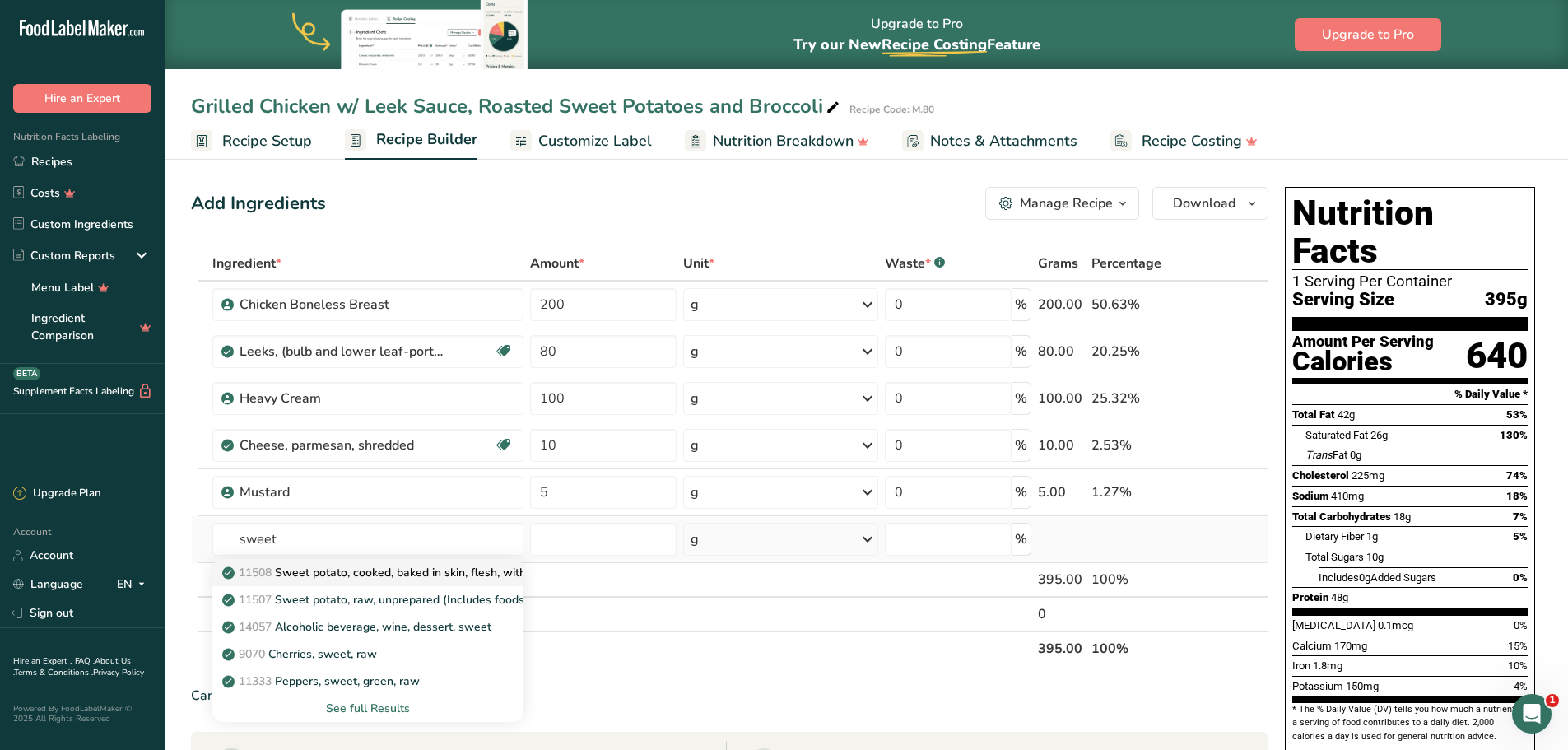
click at [436, 560] on link "11508 Sweet potato, cooked, baked in skin, flesh, without salt" at bounding box center [368, 572] width 312 height 27
type input "Sweet potato, cooked, baked in skin, flesh, without salt"
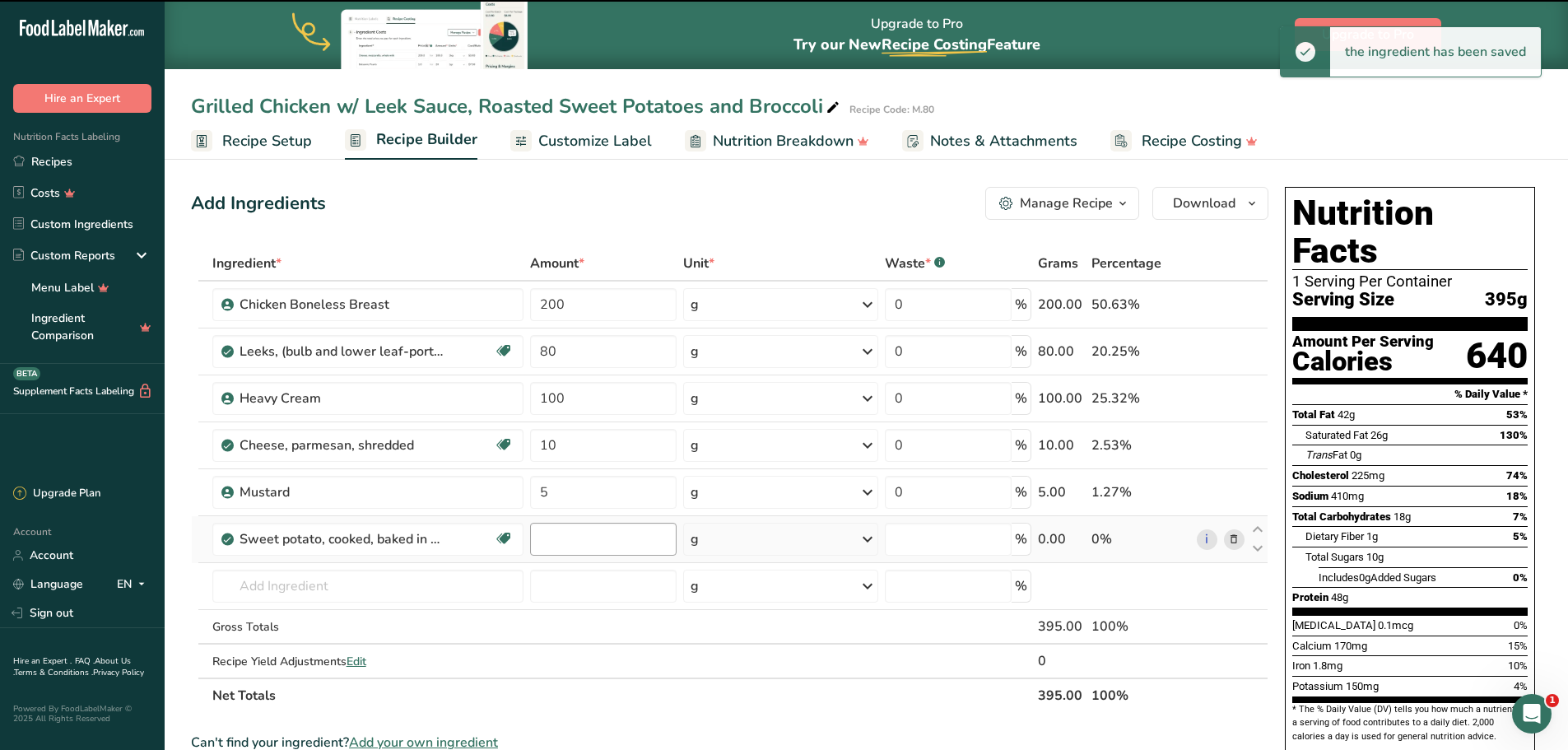
type input "0"
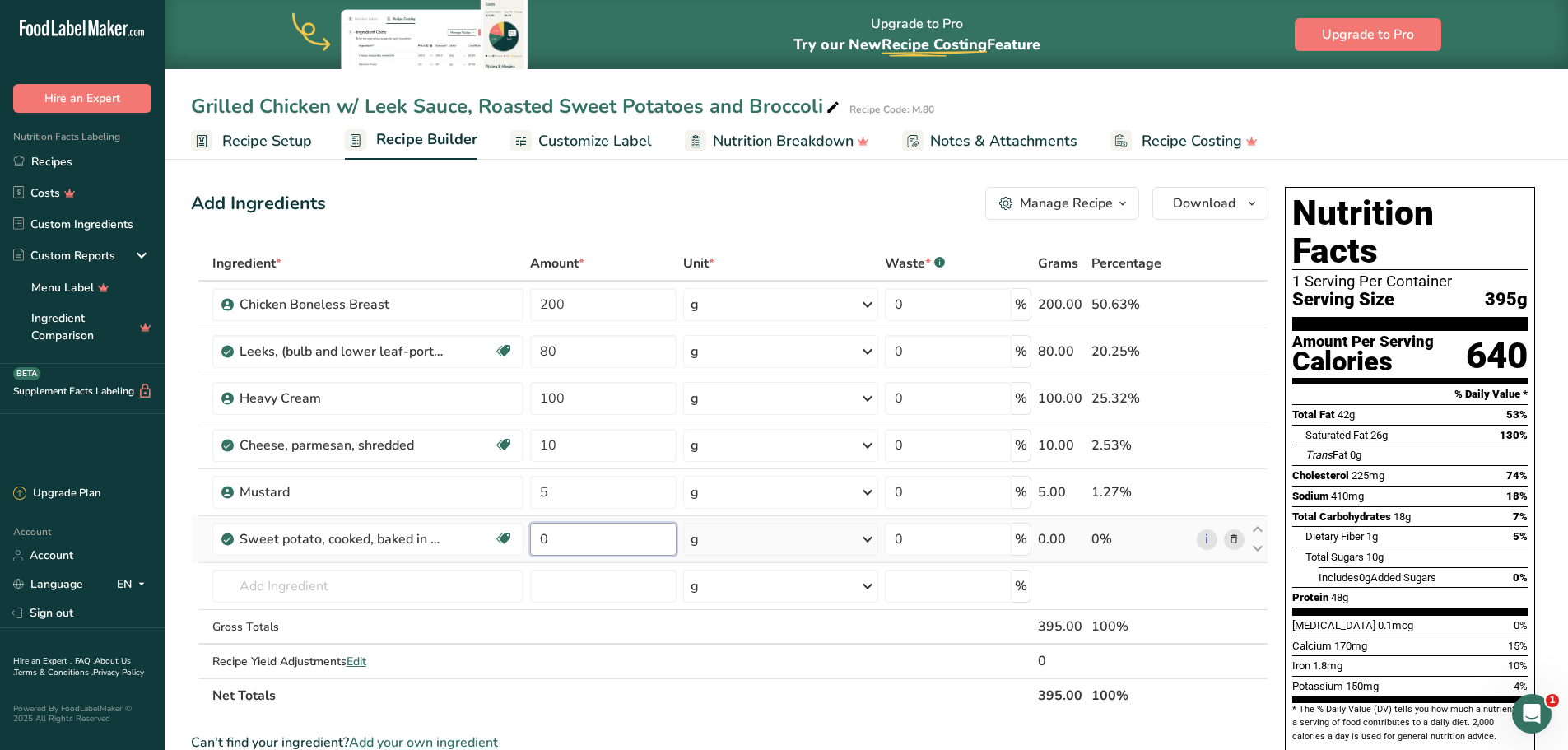
click at [581, 532] on input "0" at bounding box center [604, 540] width 147 height 33
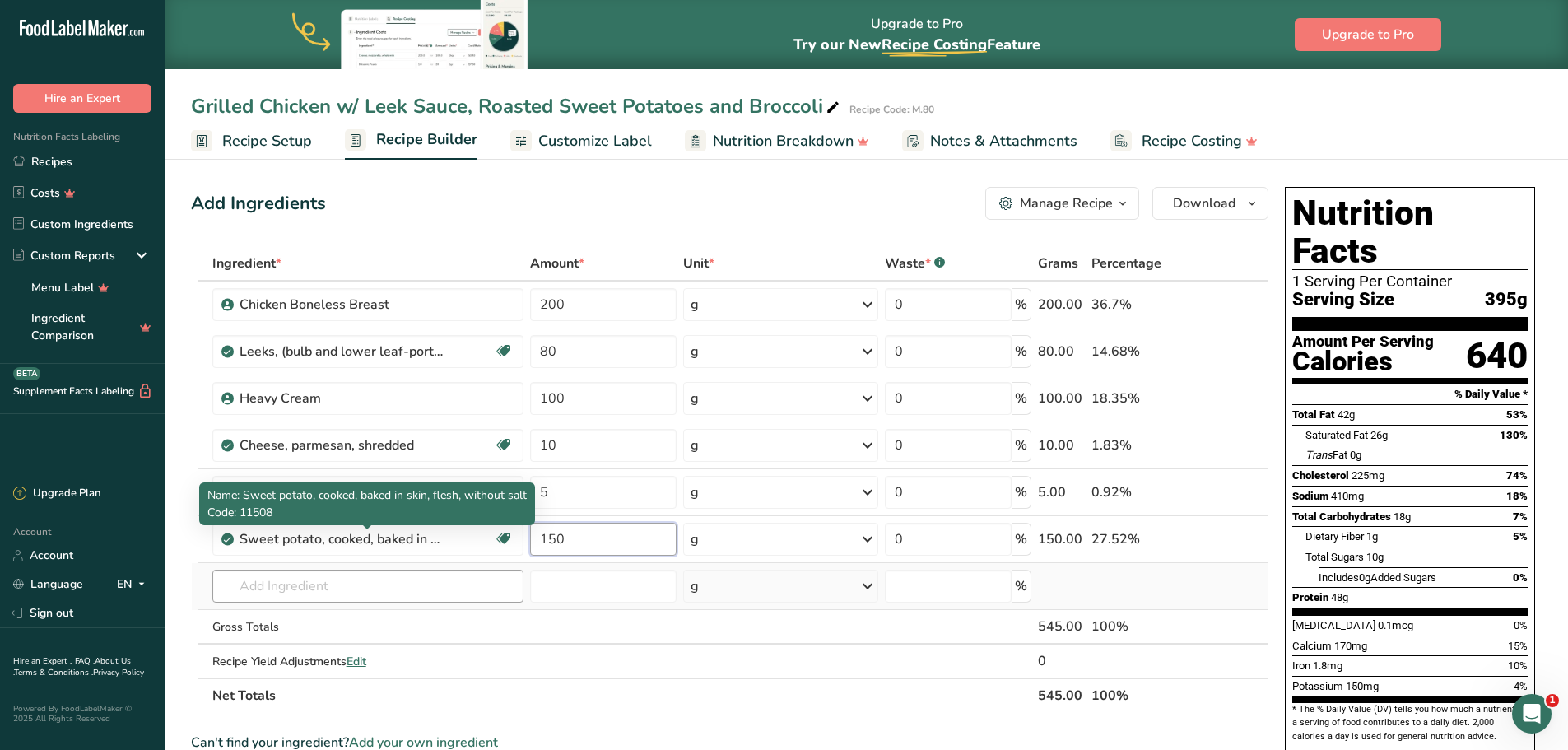
type input "150"
click at [286, 581] on div "Ingredient * Amount * Unit * Waste * .a-a{fill:#347362;}.b-a{fill:#fff;} Grams …" at bounding box center [730, 478] width 1077 height 466
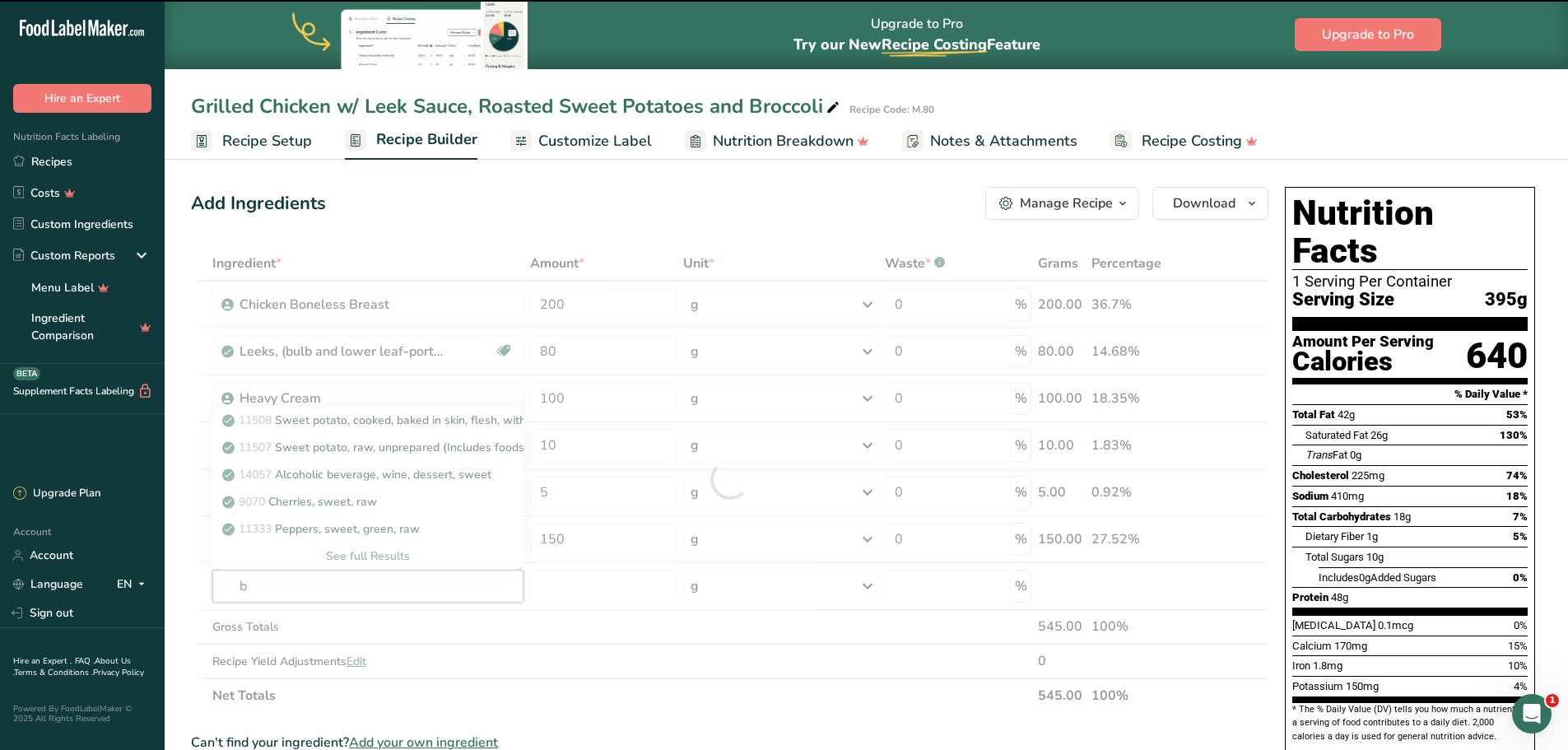
type input "br"
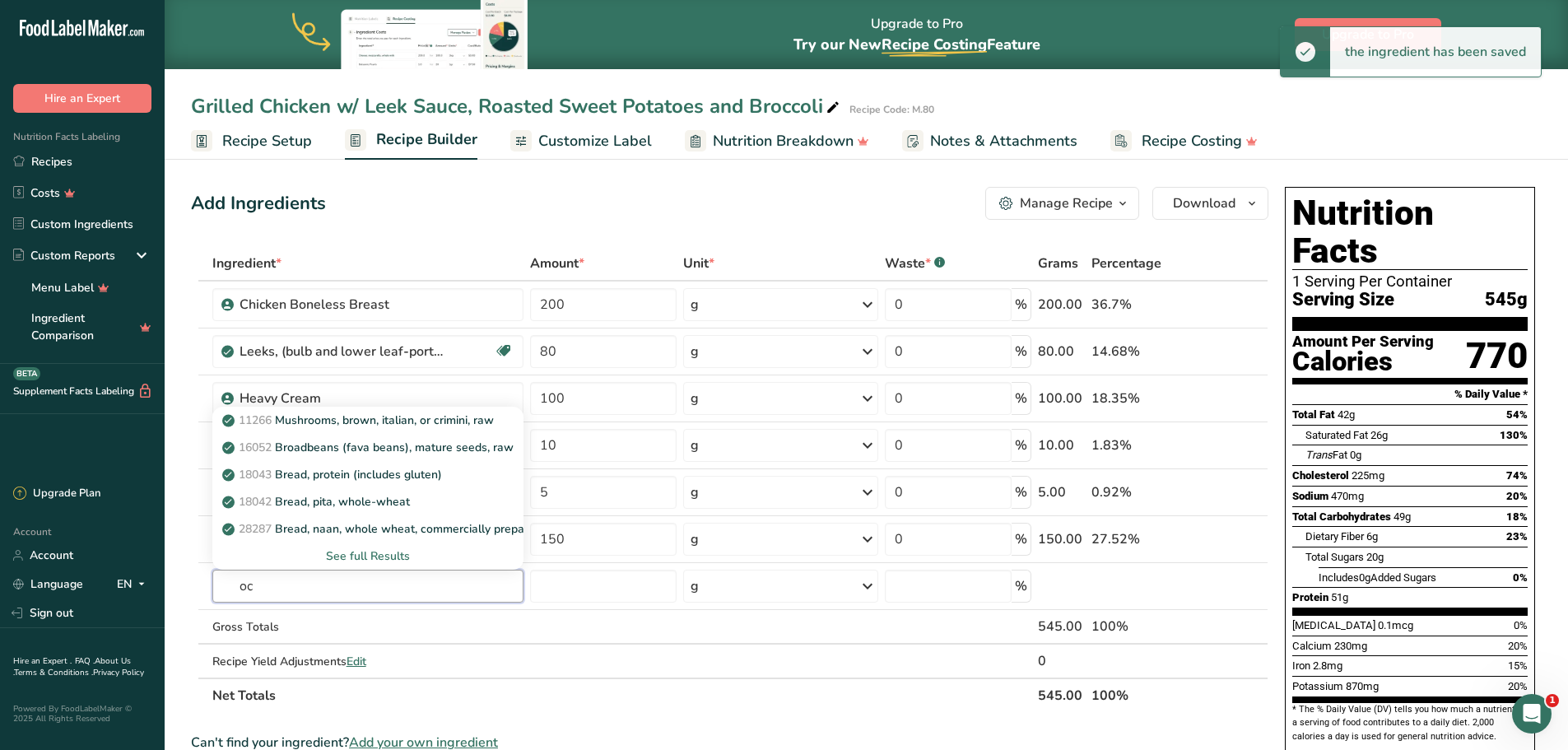
type input "o"
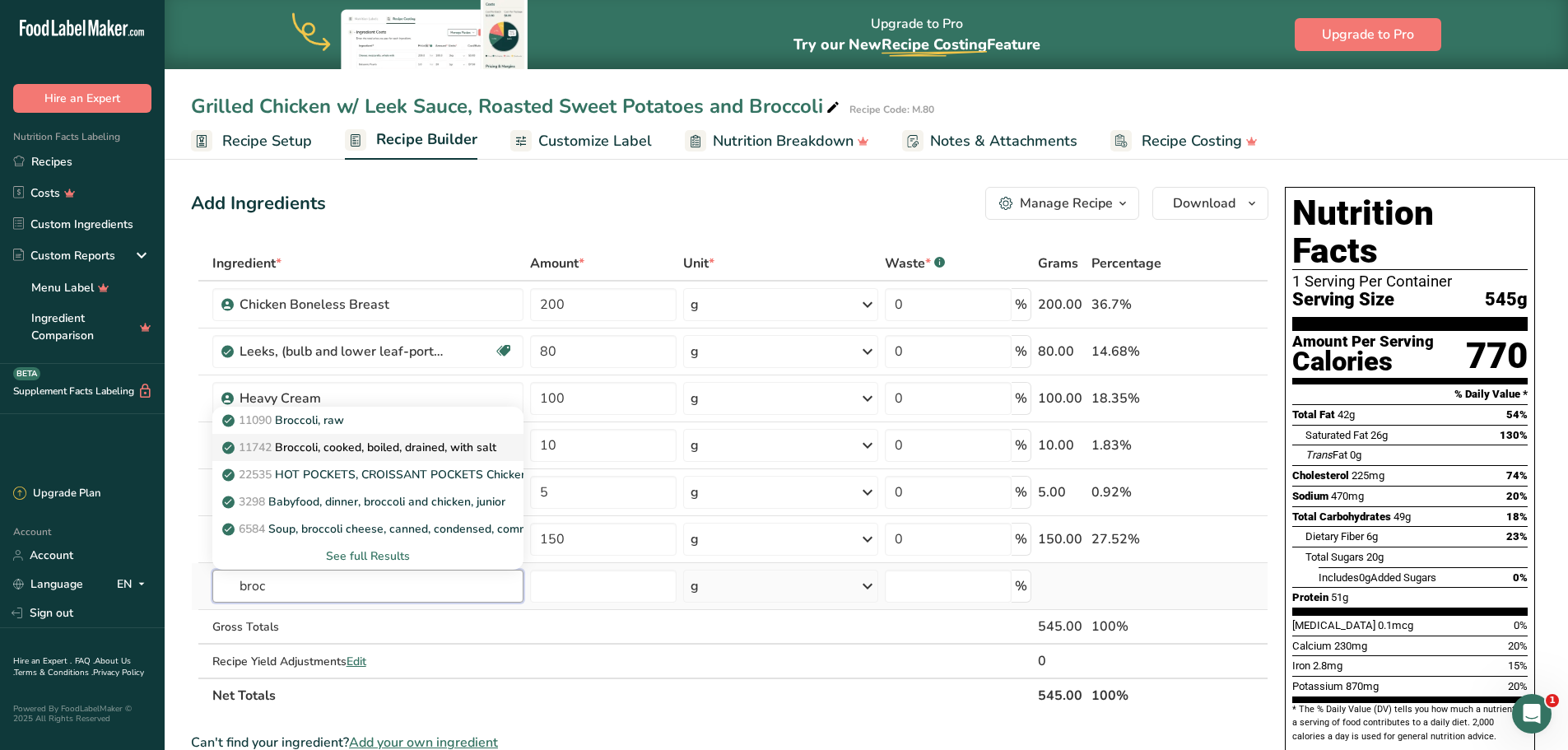
type input "broc"
click at [393, 450] on p "11742 Broccoli, cooked, boiled, drained, with salt" at bounding box center [361, 447] width 271 height 18
type input "Broccoli, cooked, boiled, drained, with salt"
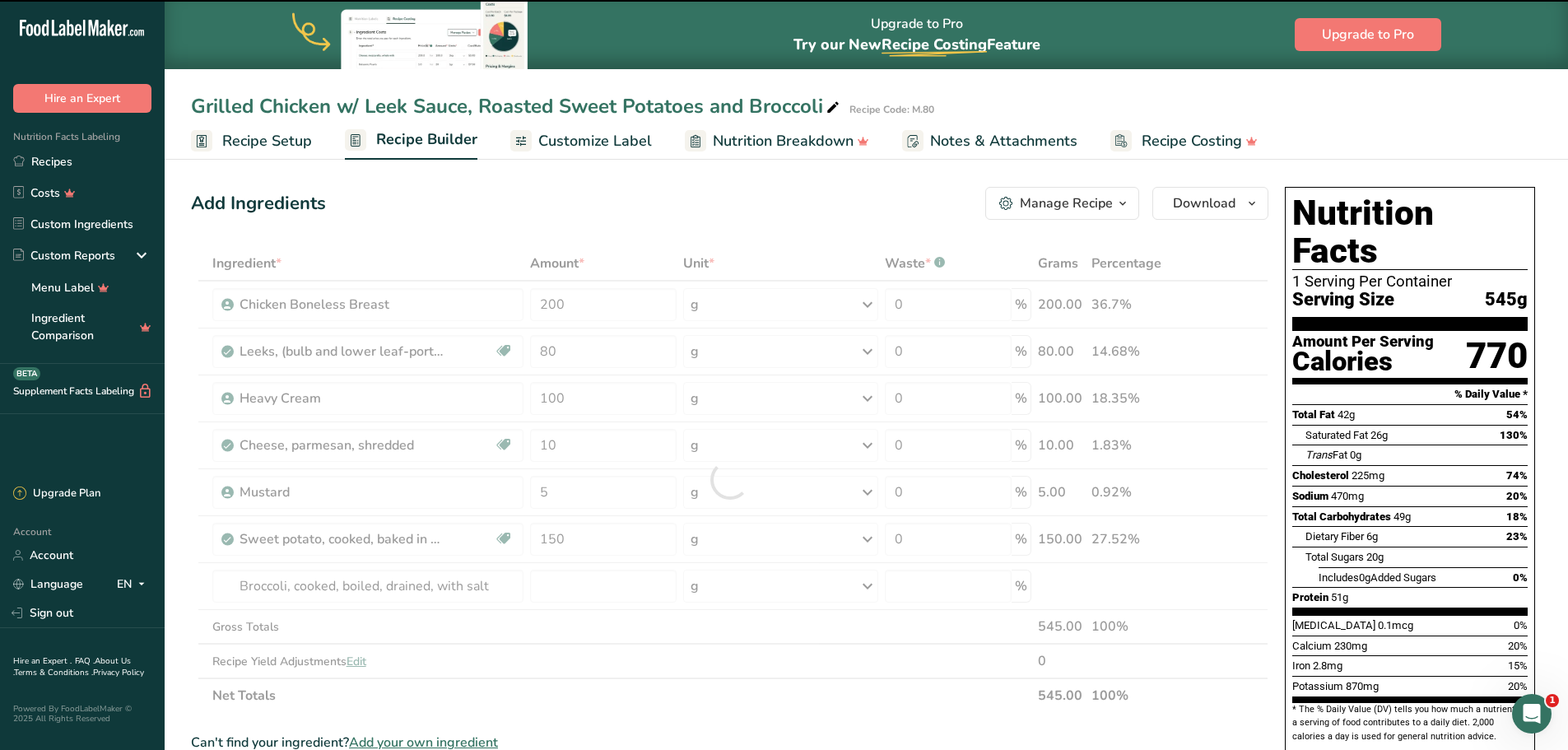
type input "0"
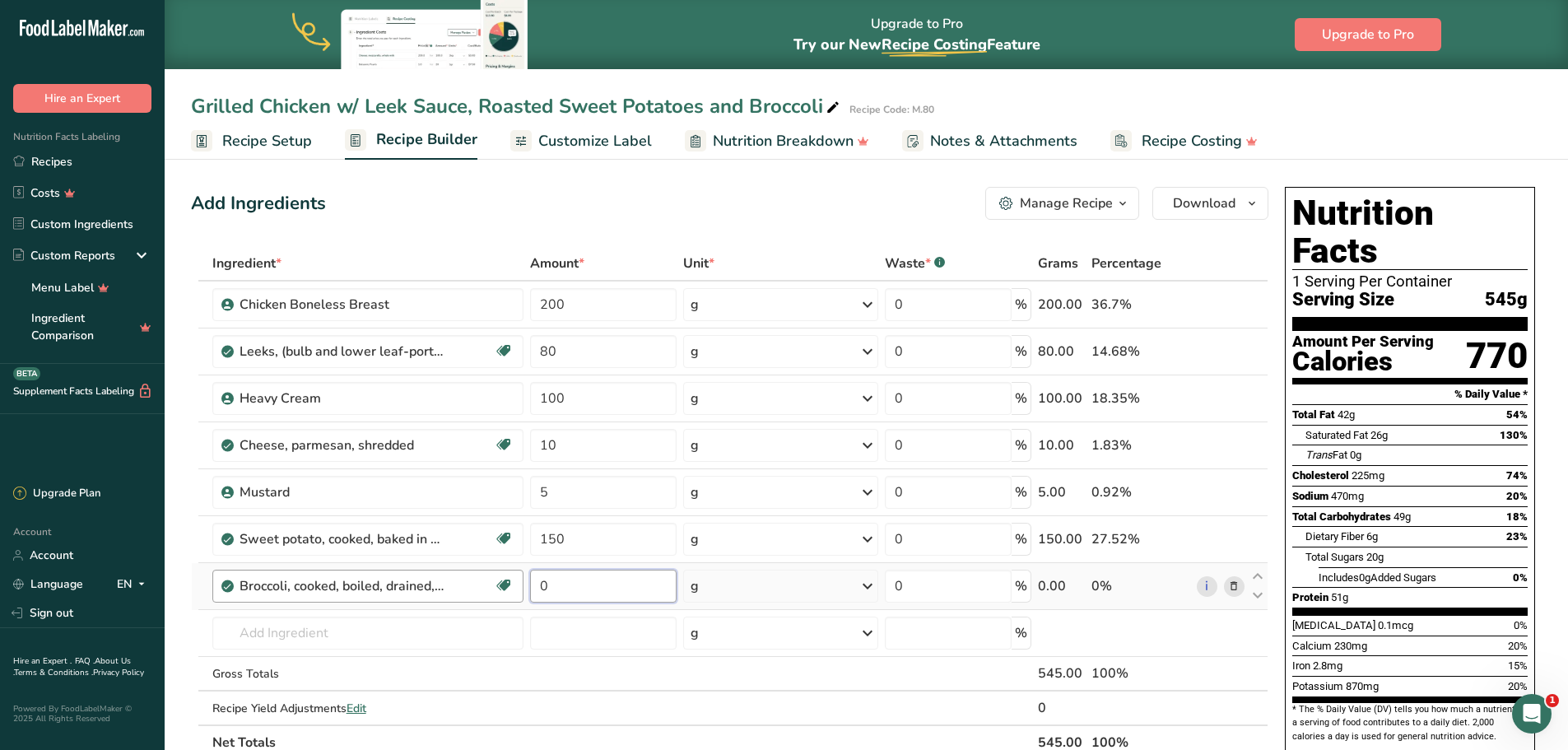
drag, startPoint x: 612, startPoint y: 590, endPoint x: 510, endPoint y: 586, distance: 102.1
click at [510, 586] on tr "Broccoli, cooked, boiled, drained, with salt Dairy free Gluten free Vegan Veget…" at bounding box center [730, 586] width 1076 height 47
type input "60"
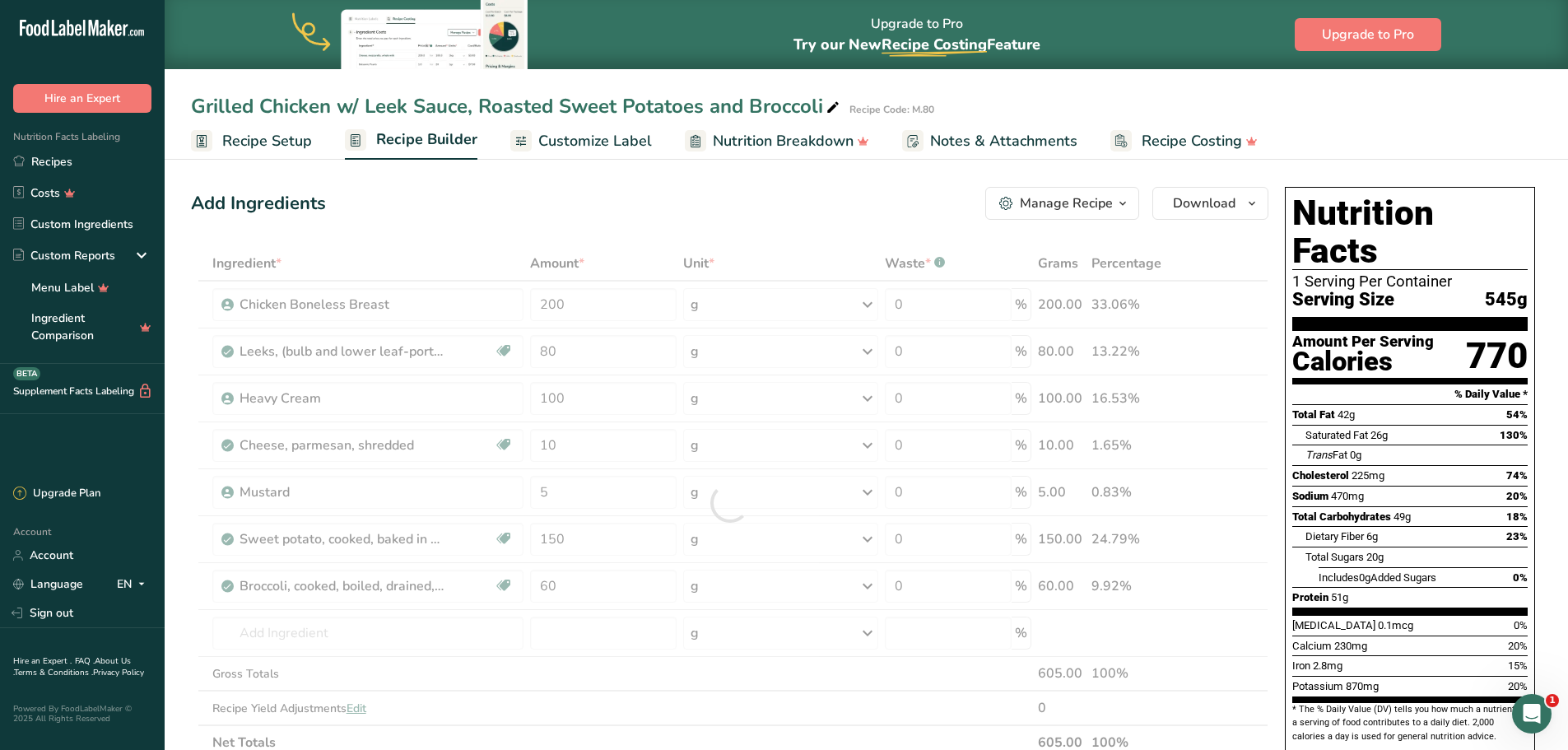
click at [805, 231] on div "Add Ingredients Manage Recipe Delete Recipe Duplicate Recipe Scale Recipe Save …" at bounding box center [734, 731] width 1088 height 1103
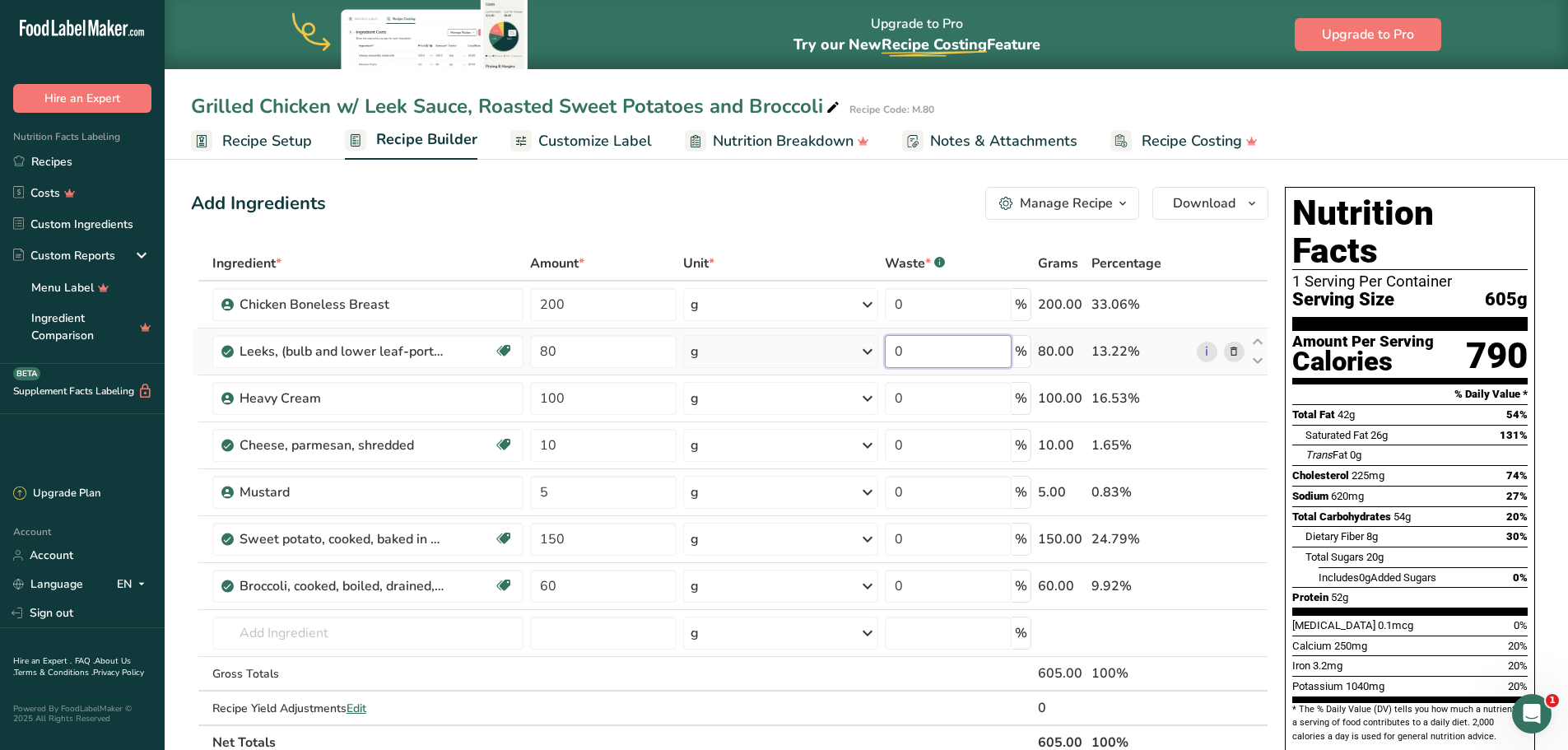
drag, startPoint x: 927, startPoint y: 349, endPoint x: 869, endPoint y: 349, distance: 58.0
click at [869, 349] on tr "Leeks, (bulb and lower leaf-portion), raw Dairy free Gluten free Vegan Vegetari…" at bounding box center [730, 351] width 1076 height 47
type input "25"
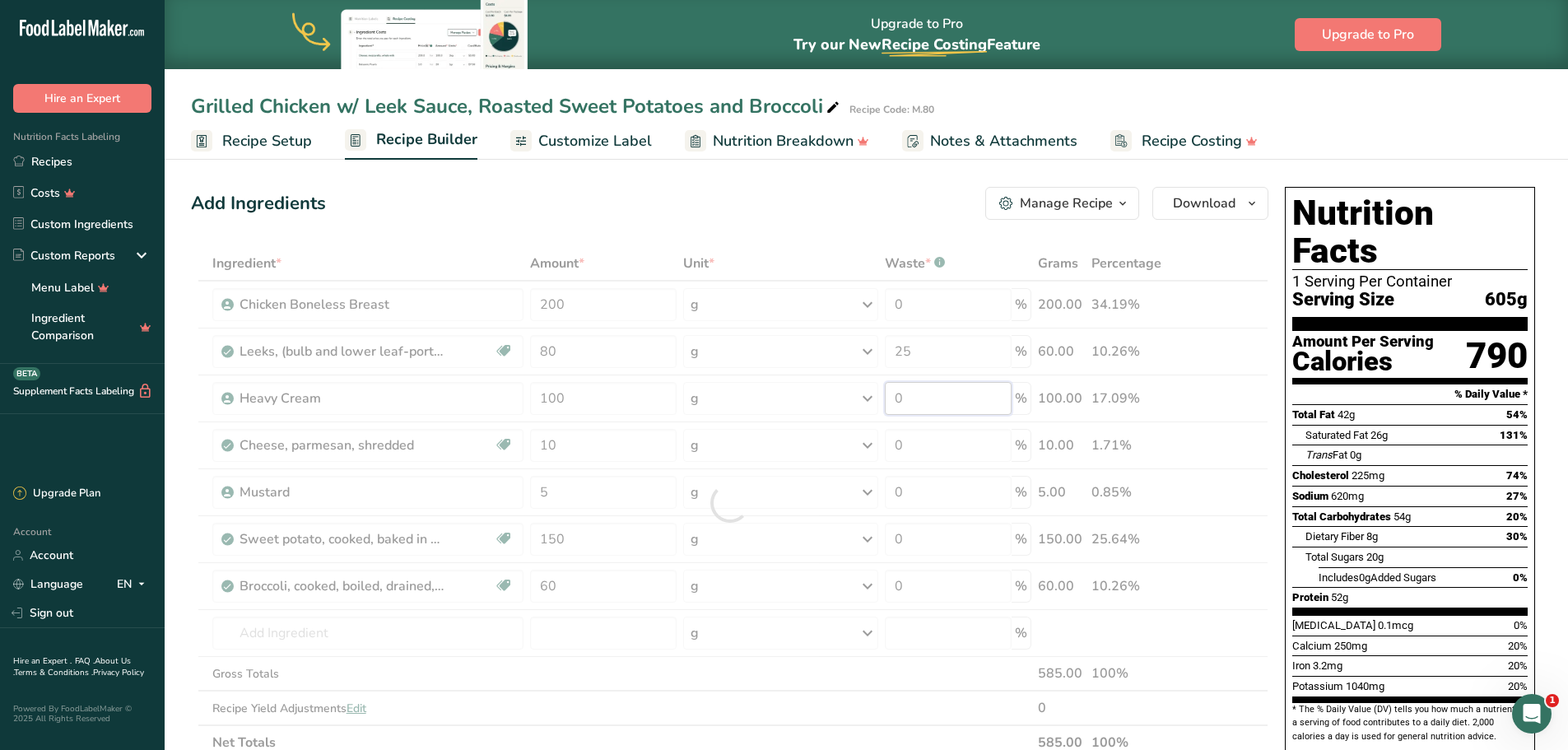
drag, startPoint x: 956, startPoint y: 394, endPoint x: 899, endPoint y: 392, distance: 57.0
click at [899, 392] on div "Ingredient * Amount * Unit * Waste * .a-a{fill:#347362;}.b-a{fill:#fff;} Grams …" at bounding box center [730, 502] width 1077 height 514
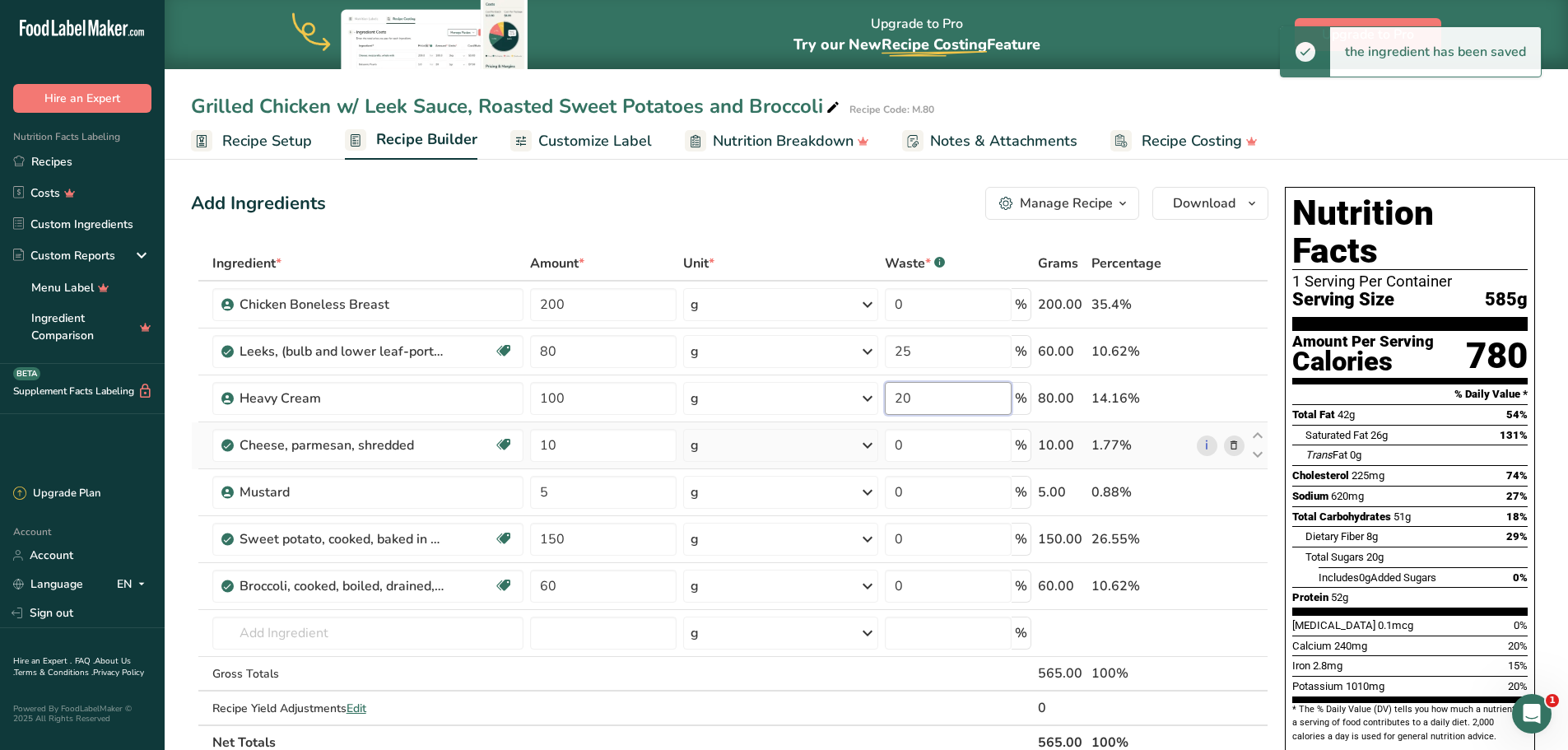
type input "20"
click at [923, 426] on div "Ingredient * Amount * Unit * Waste * .a-a{fill:#347362;}.b-a{fill:#fff;} Grams …" at bounding box center [730, 502] width 1077 height 514
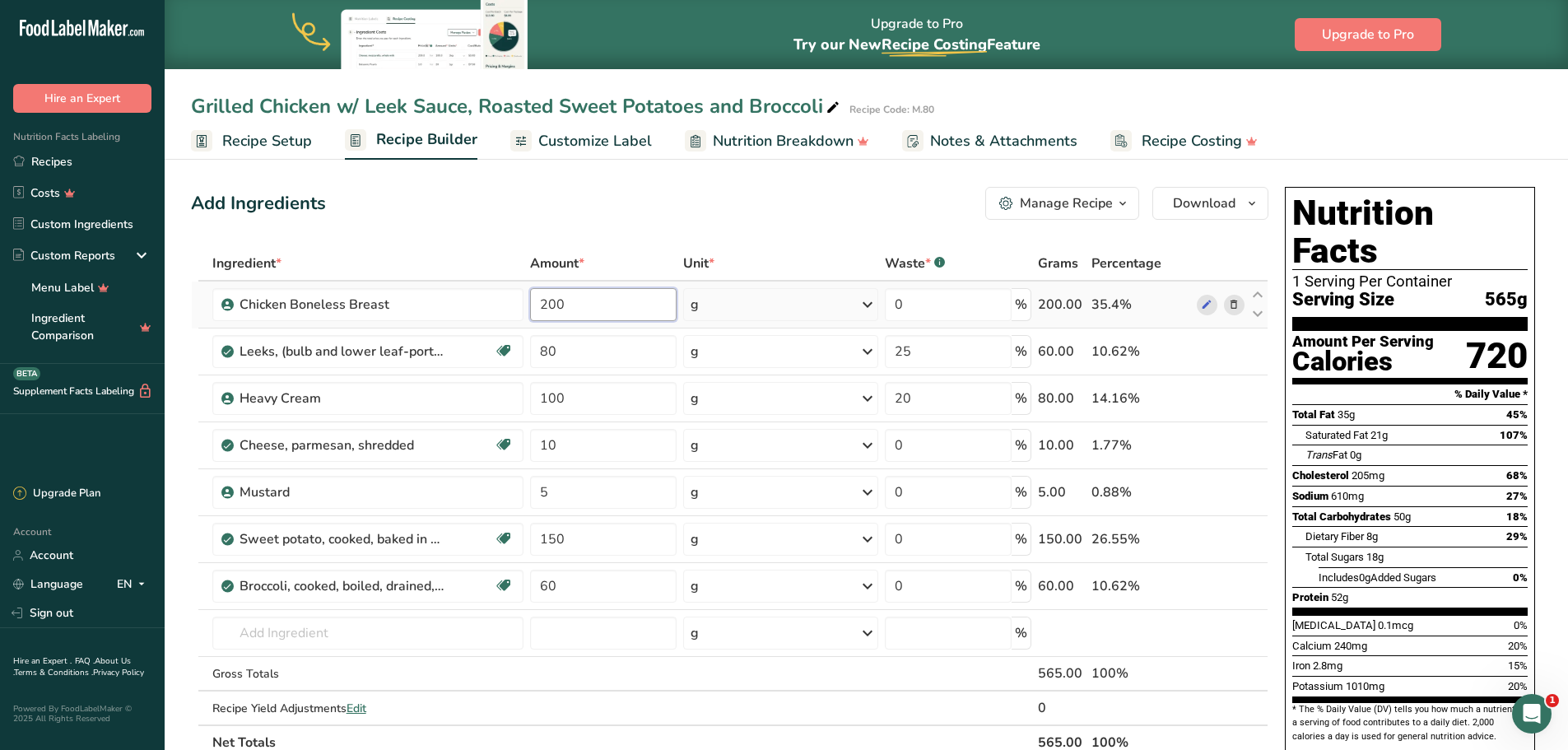
drag, startPoint x: 583, startPoint y: 301, endPoint x: 524, endPoint y: 299, distance: 59.0
click at [524, 299] on tr "Chicken Boneless Breast 200 g Weight Units g kg mg See more Volume Units l Volu…" at bounding box center [730, 305] width 1076 height 47
type input "150"
click at [624, 238] on div "Add Ingredients Manage Recipe Delete Recipe Duplicate Recipe Scale Recipe Save …" at bounding box center [734, 731] width 1088 height 1103
click at [558, 210] on div "Add Ingredients Manage Recipe Delete Recipe Duplicate Recipe Scale Recipe Save …" at bounding box center [730, 204] width 1077 height 33
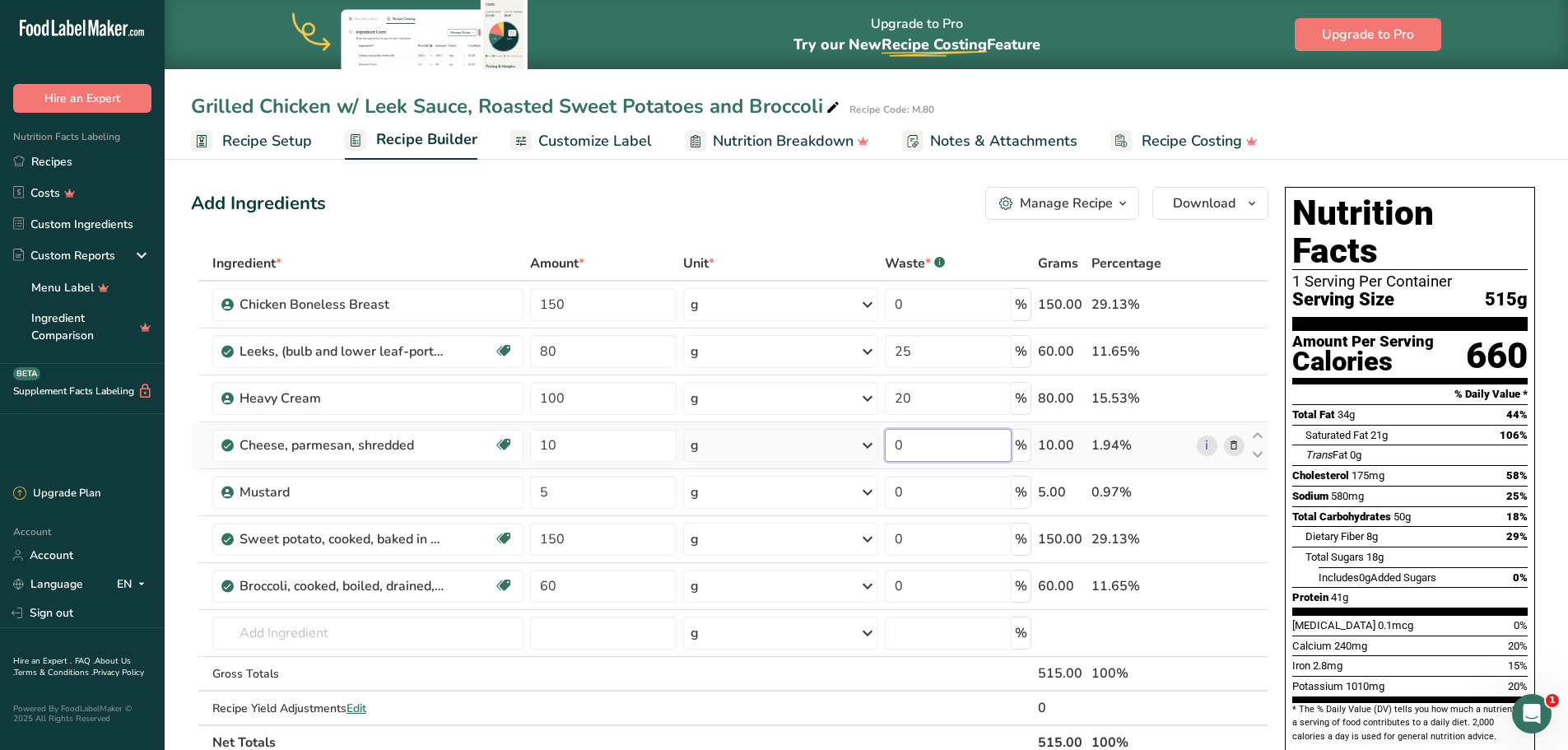
drag, startPoint x: 910, startPoint y: 439, endPoint x: 884, endPoint y: 439, distance: 26.0
click at [885, 439] on input "0" at bounding box center [949, 445] width 128 height 33
type input "50"
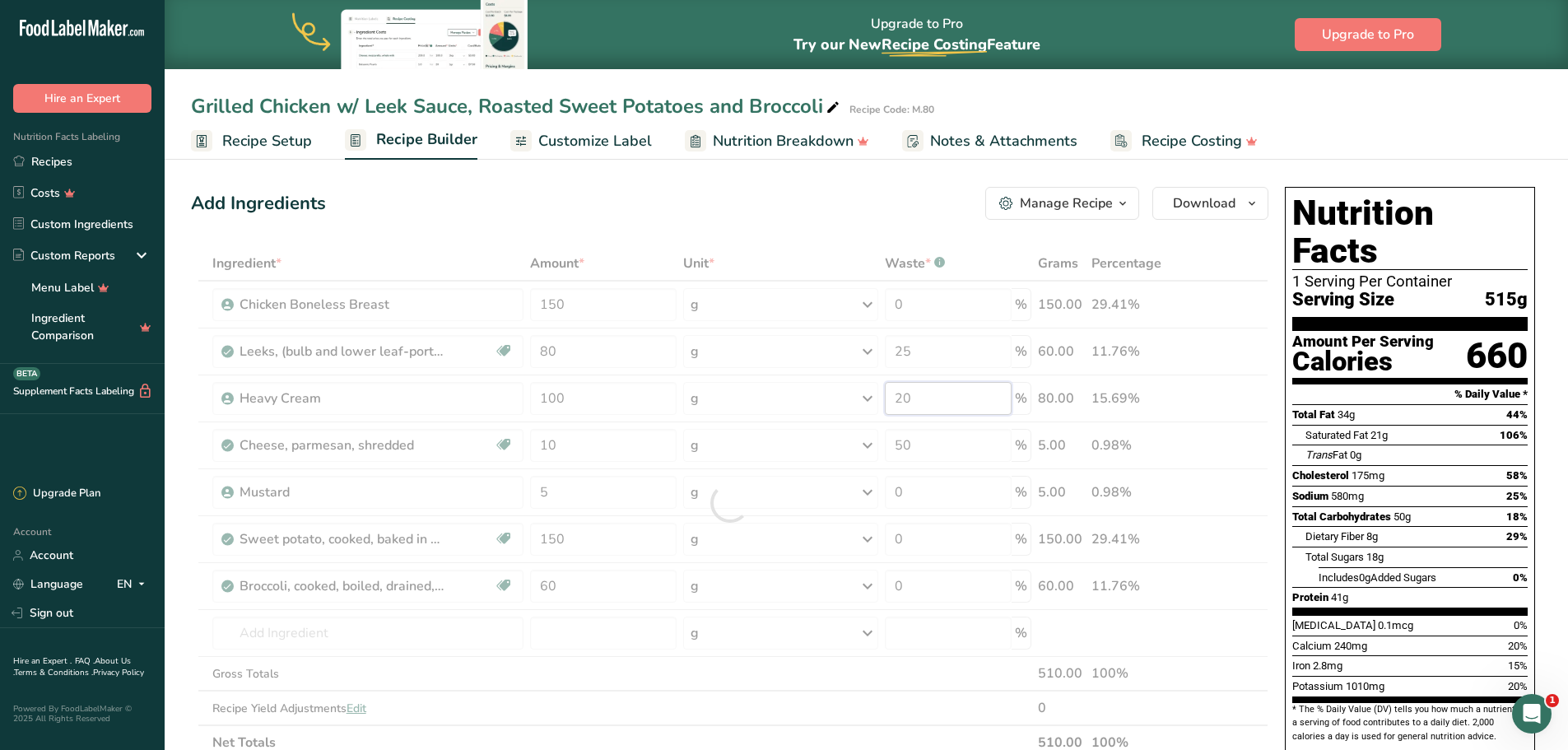
drag, startPoint x: 949, startPoint y: 402, endPoint x: 885, endPoint y: 392, distance: 64.8
click at [885, 392] on div "Ingredient * Amount * Unit * Waste * .a-a{fill:#347362;}.b-a{fill:#fff;} Grams …" at bounding box center [730, 502] width 1077 height 514
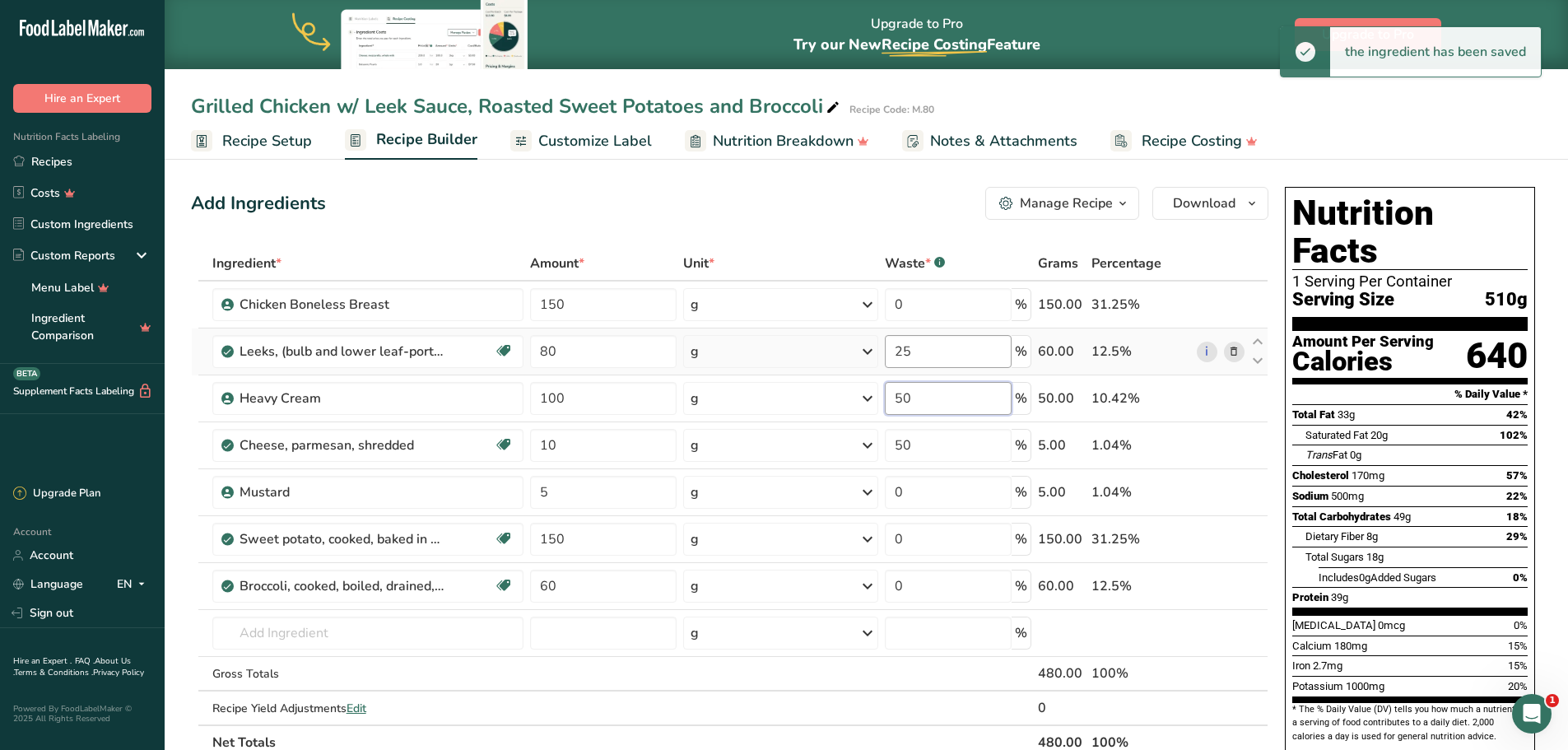
type input "50"
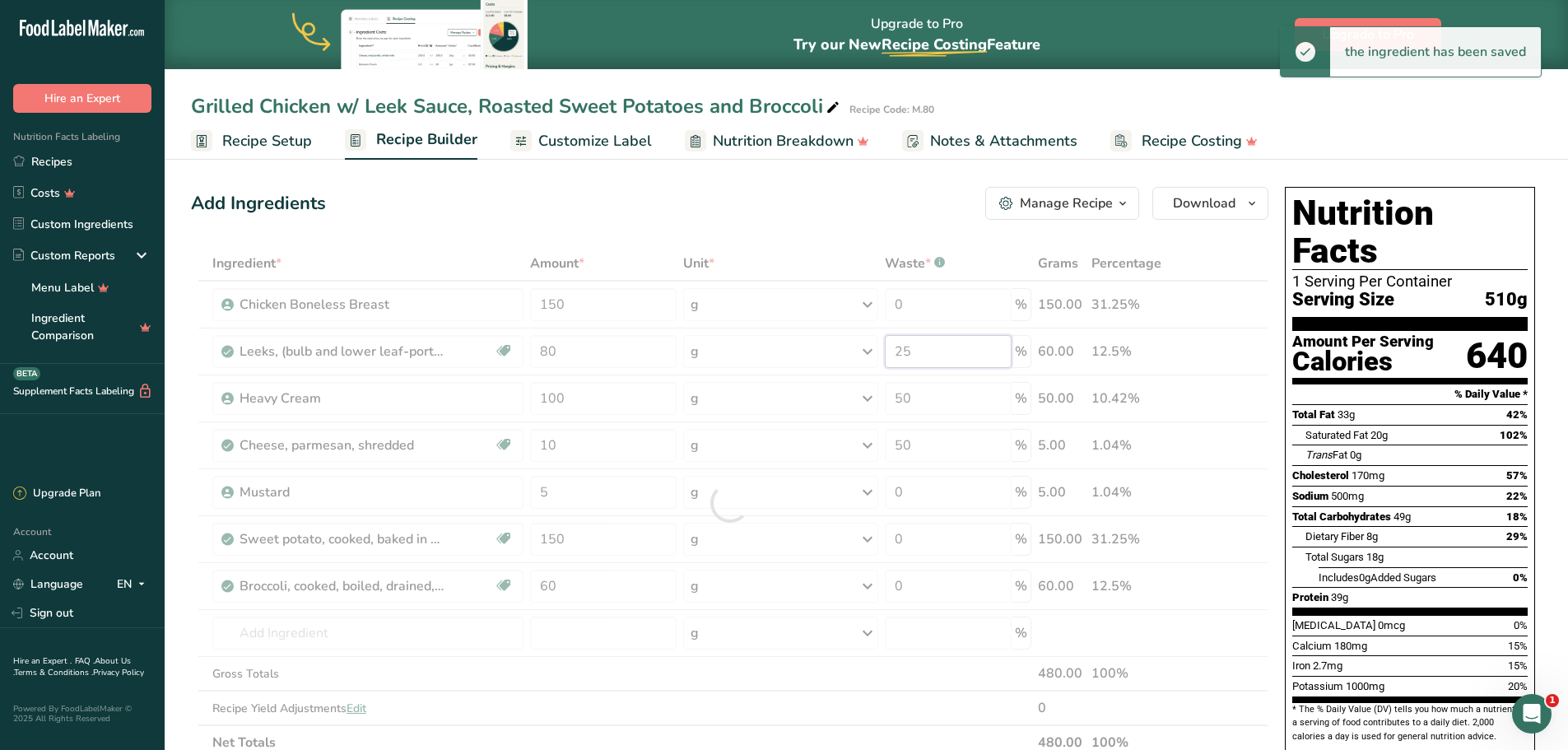
drag, startPoint x: 992, startPoint y: 350, endPoint x: 872, endPoint y: 341, distance: 120.3
click at [872, 341] on div "Ingredient * Amount * Unit * Waste * .a-a{fill:#347362;}.b-a{fill:#fff;} Grams …" at bounding box center [730, 502] width 1077 height 514
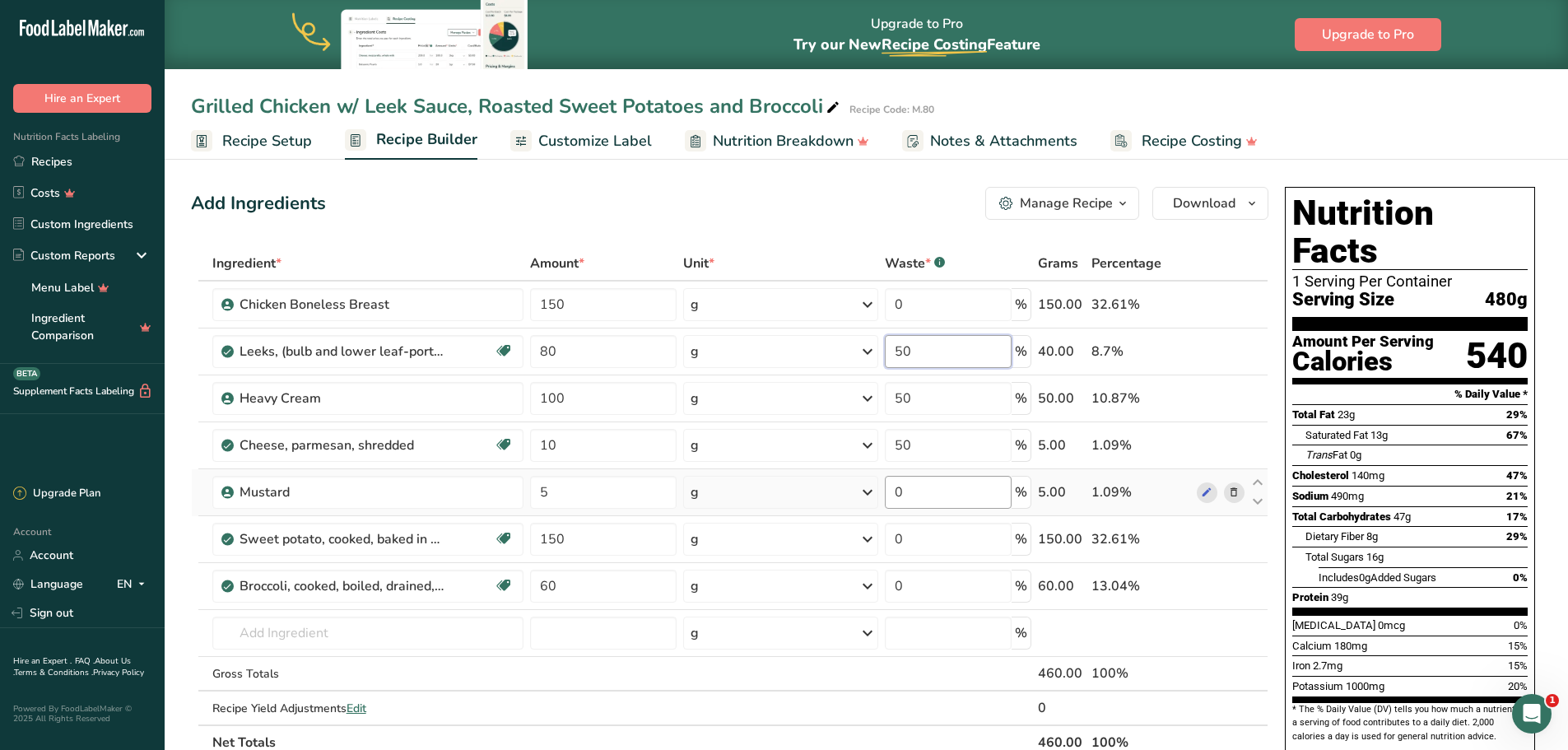
type input "50"
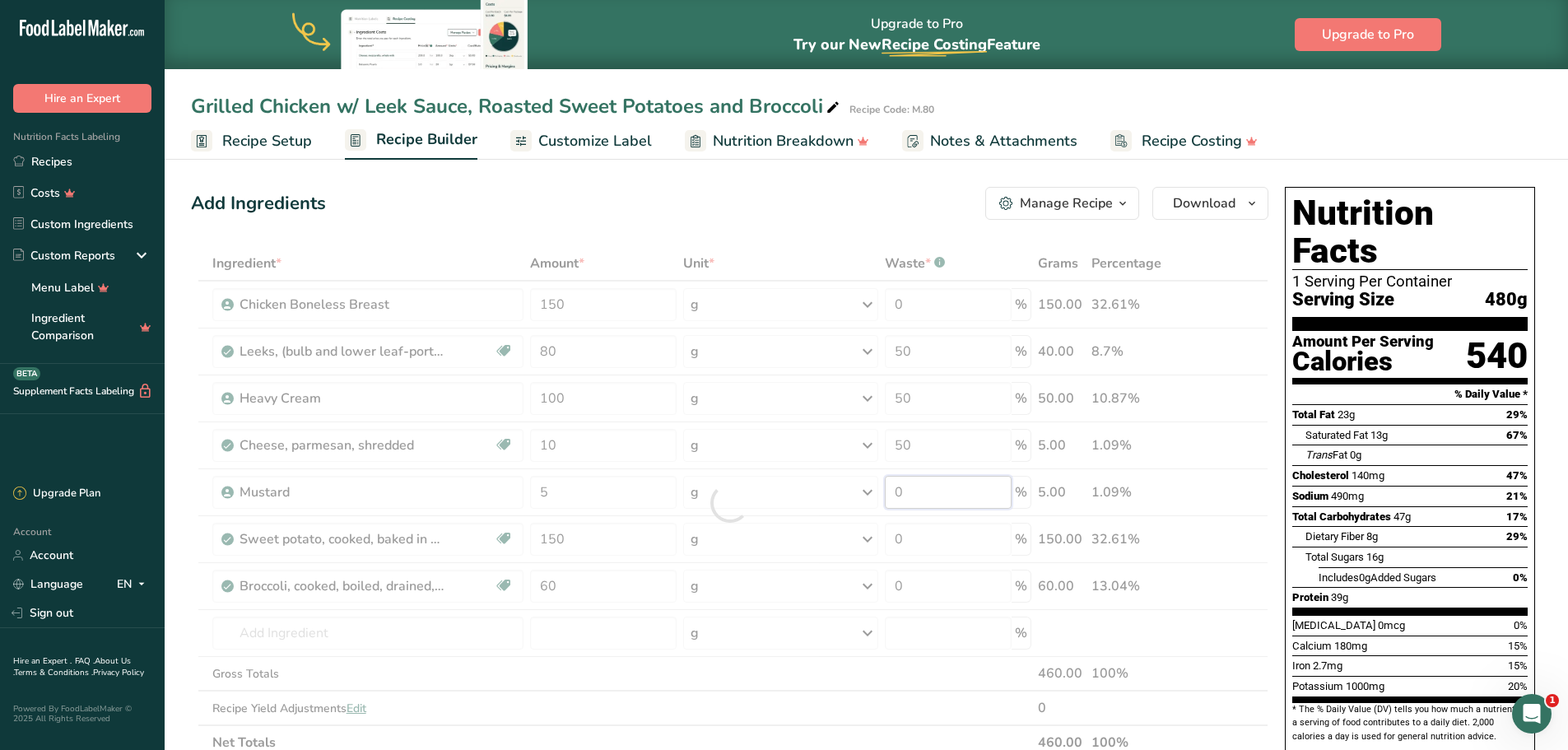
drag, startPoint x: 950, startPoint y: 491, endPoint x: 879, endPoint y: 488, distance: 71.1
click at [879, 488] on div "Ingredient * Amount * Unit * Waste * .a-a{fill:#347362;}.b-a{fill:#fff;} Grams …" at bounding box center [730, 502] width 1077 height 514
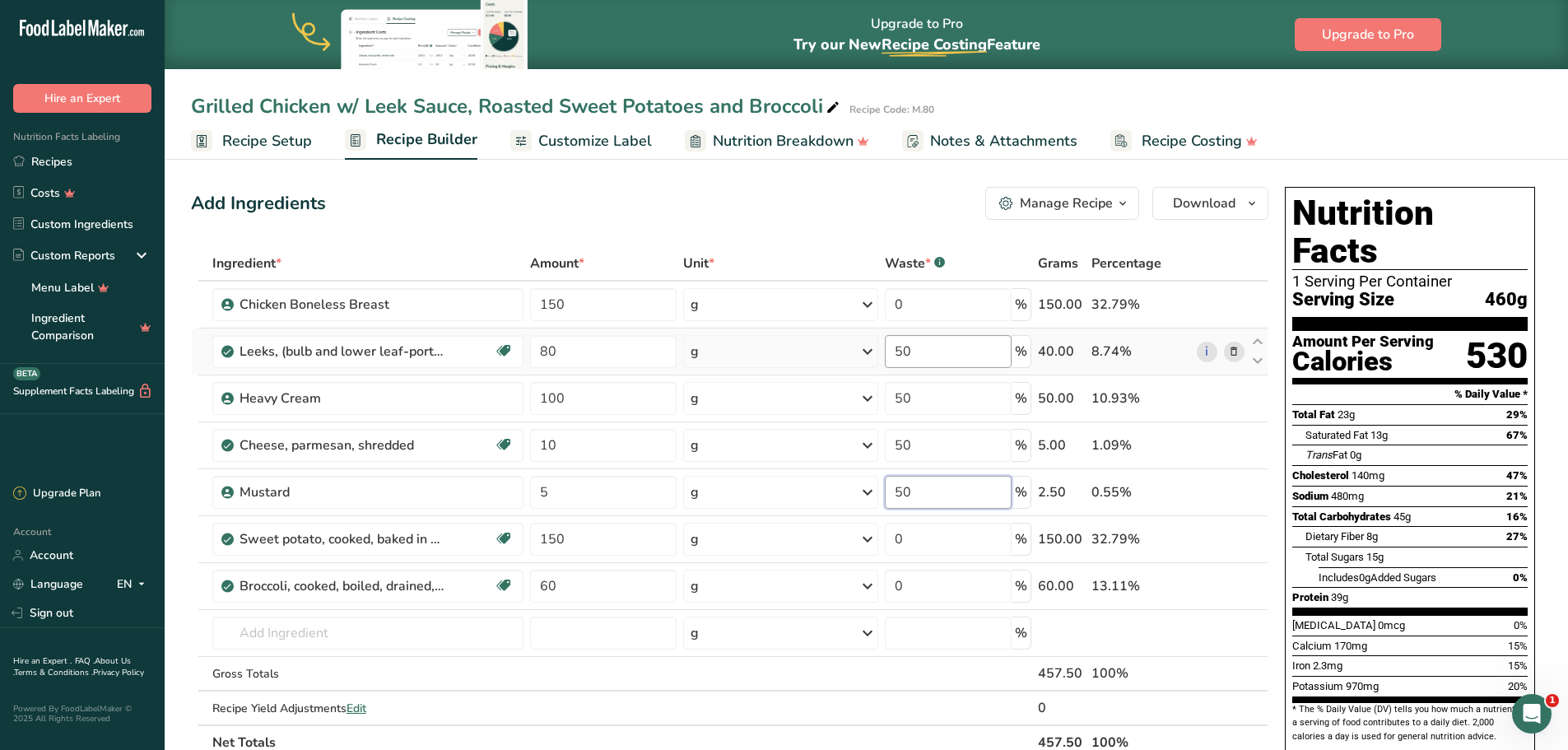
type input "50"
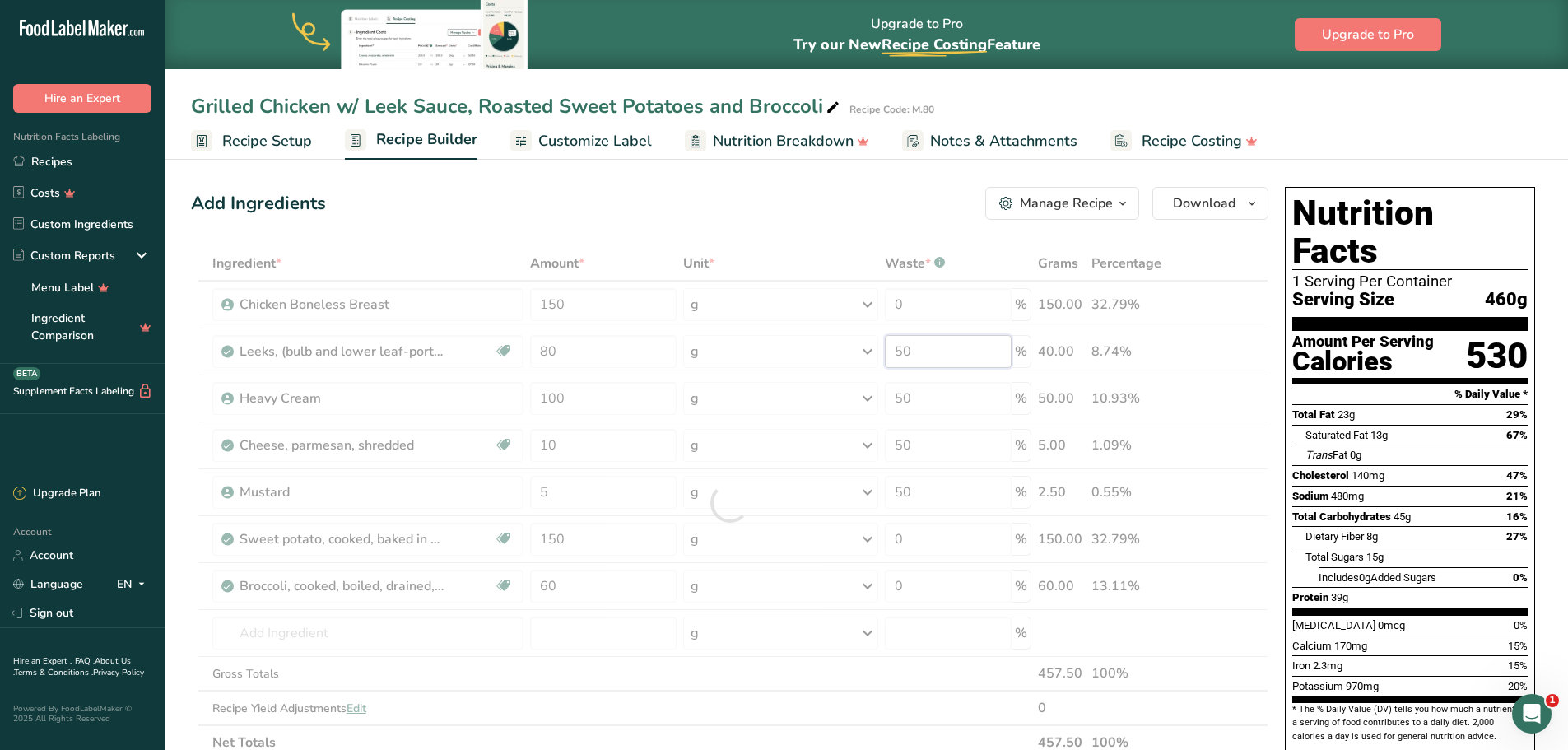
drag, startPoint x: 937, startPoint y: 349, endPoint x: 881, endPoint y: 337, distance: 57.3
click at [881, 337] on div "Ingredient * Amount * Unit * Waste * .a-a{fill:#347362;}.b-a{fill:#fff;} Grams …" at bounding box center [730, 502] width 1077 height 514
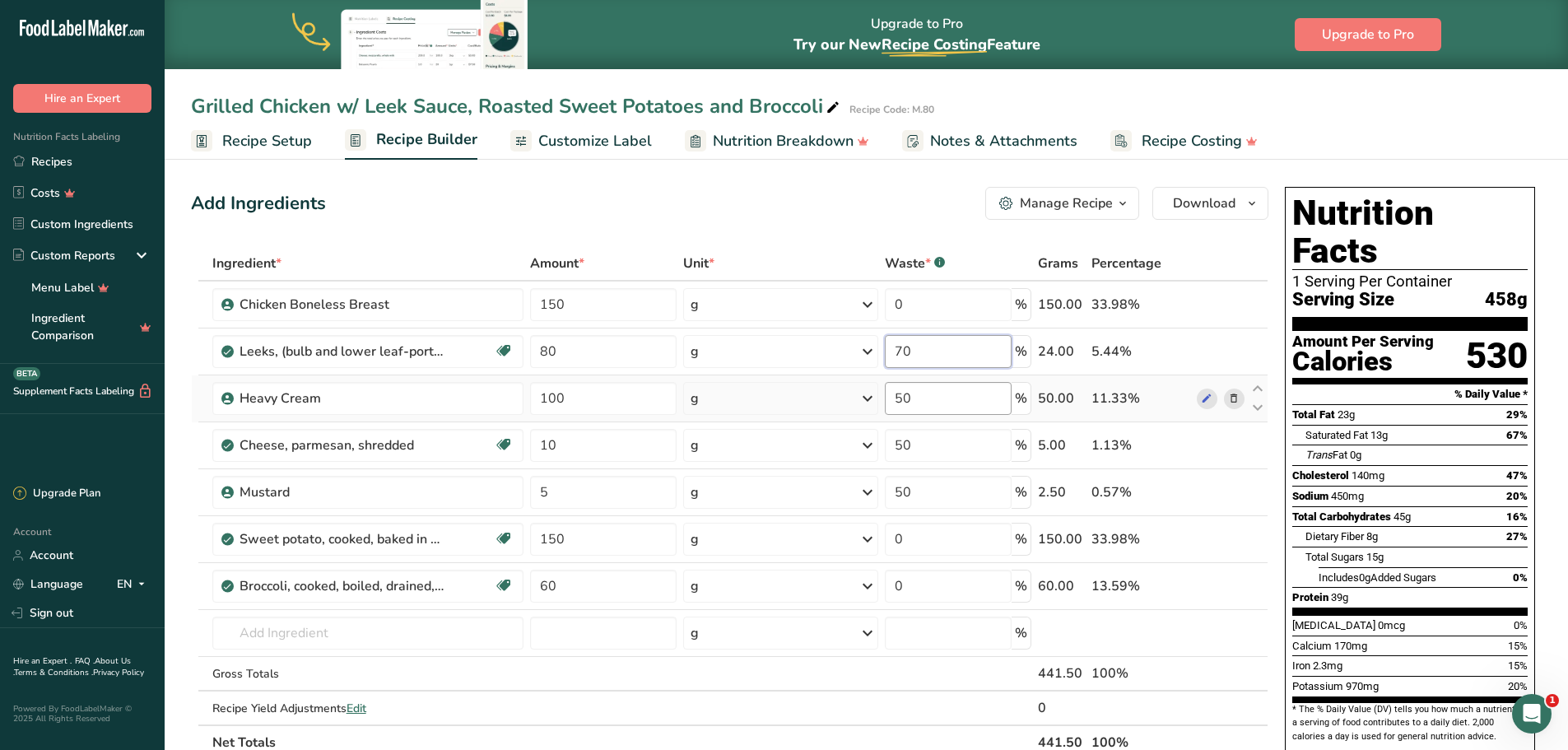
type input "70"
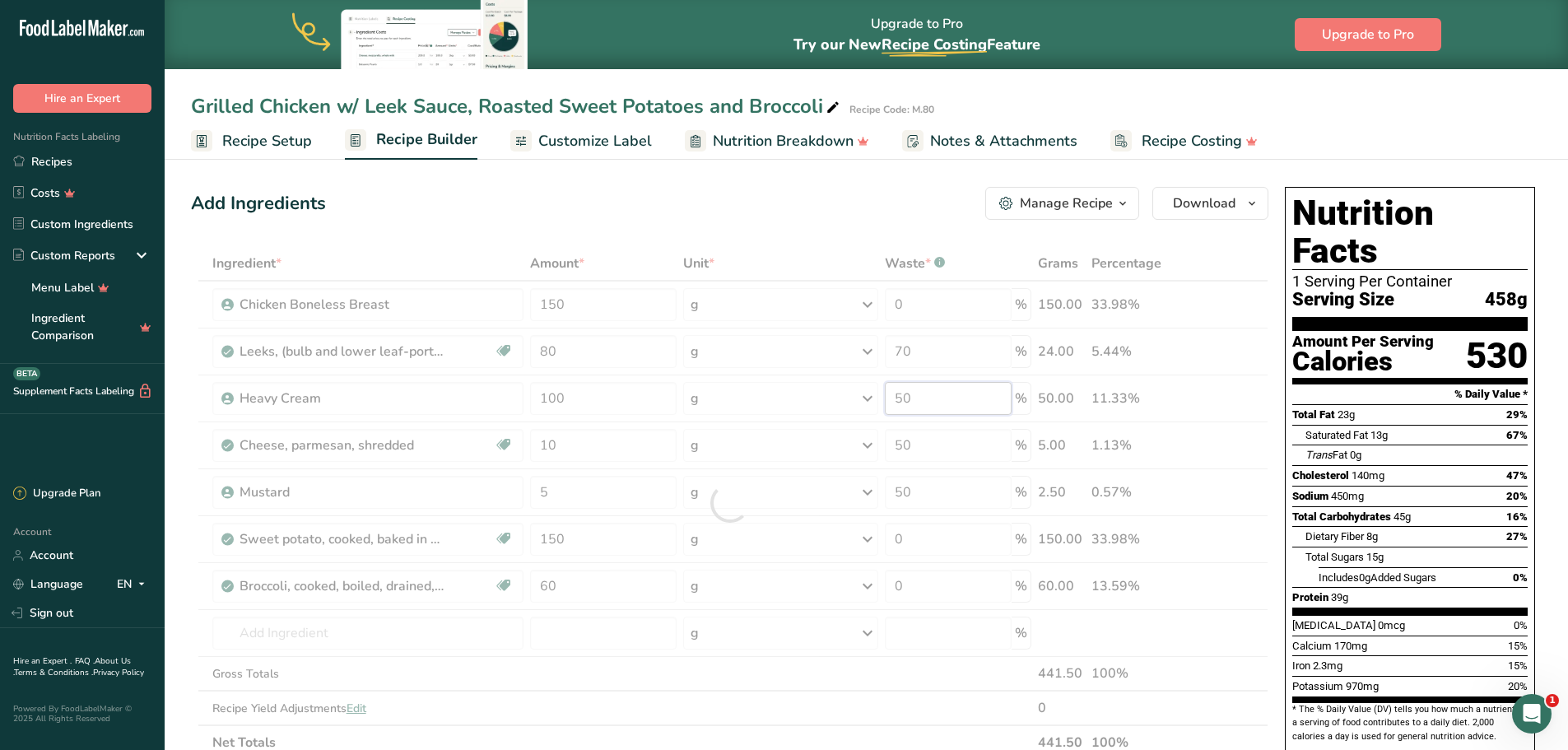
drag, startPoint x: 950, startPoint y: 386, endPoint x: 888, endPoint y: 382, distance: 62.1
click at [888, 382] on div "Ingredient * Amount * Unit * Waste * .a-a{fill:#347362;}.b-a{fill:#fff;} Grams …" at bounding box center [730, 502] width 1077 height 514
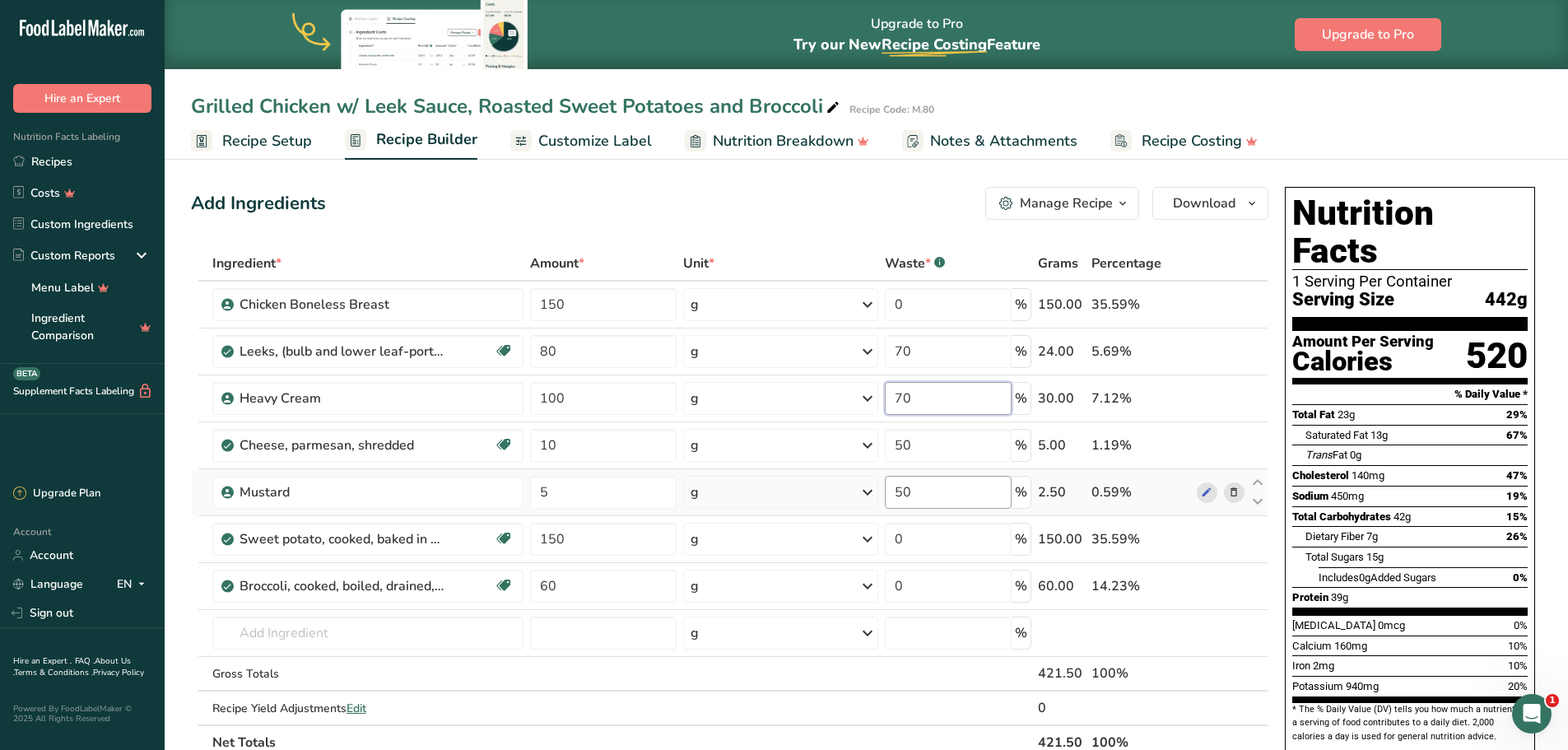
type input "70"
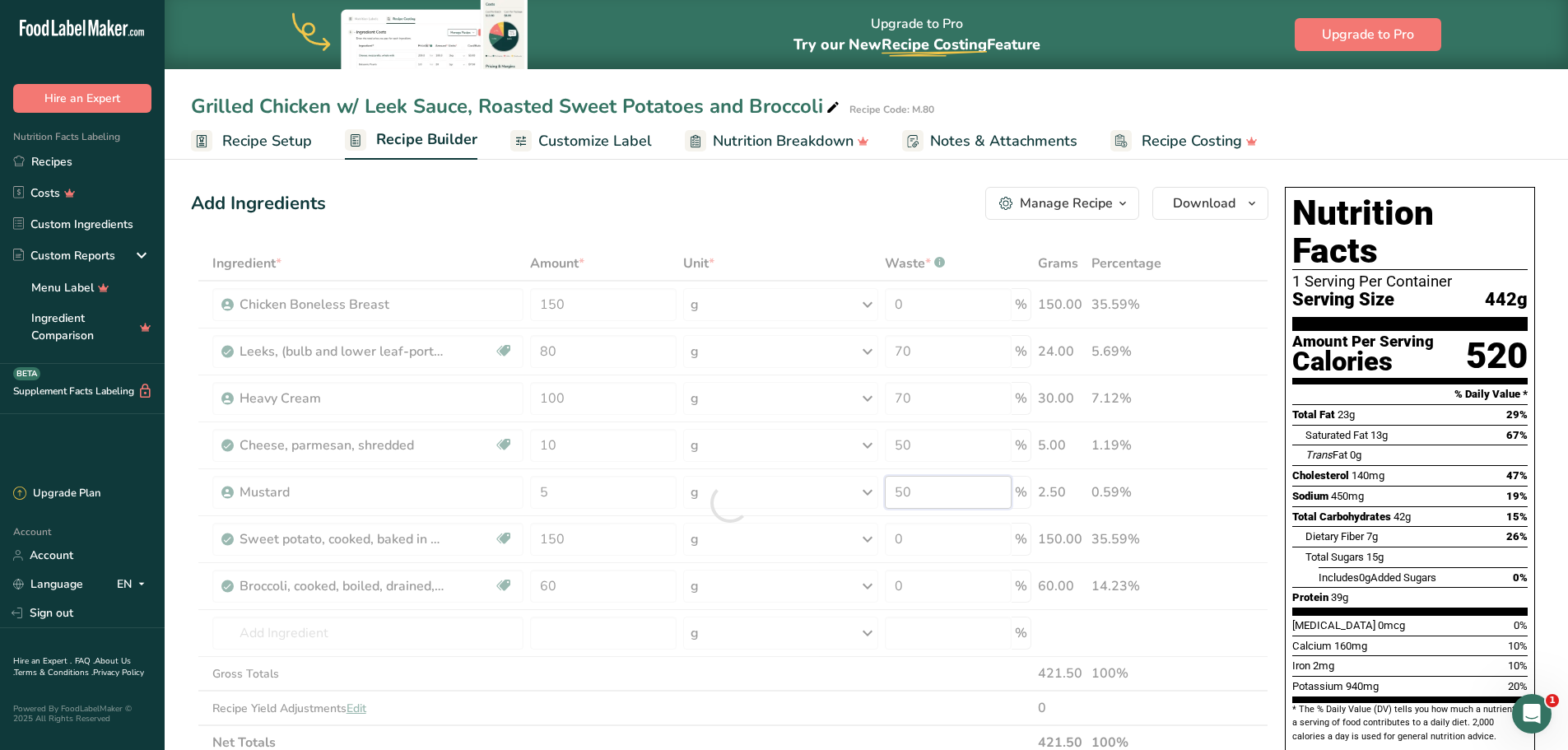
drag, startPoint x: 934, startPoint y: 477, endPoint x: 881, endPoint y: 478, distance: 53.0
click at [881, 478] on div "Ingredient * Amount * Unit * Waste * .a-a{fill:#347362;}.b-a{fill:#fff;} Grams …" at bounding box center [730, 502] width 1077 height 514
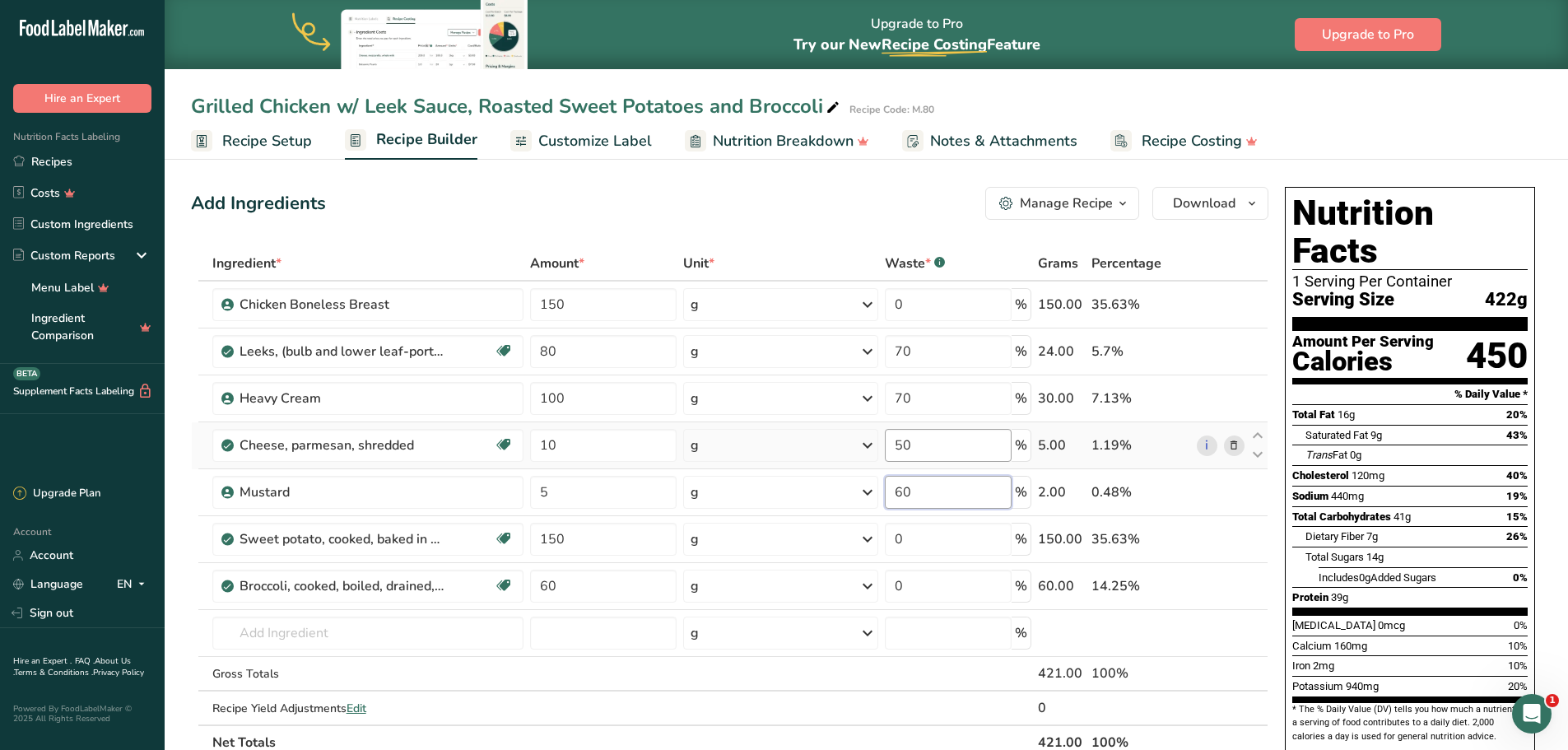
type input "60"
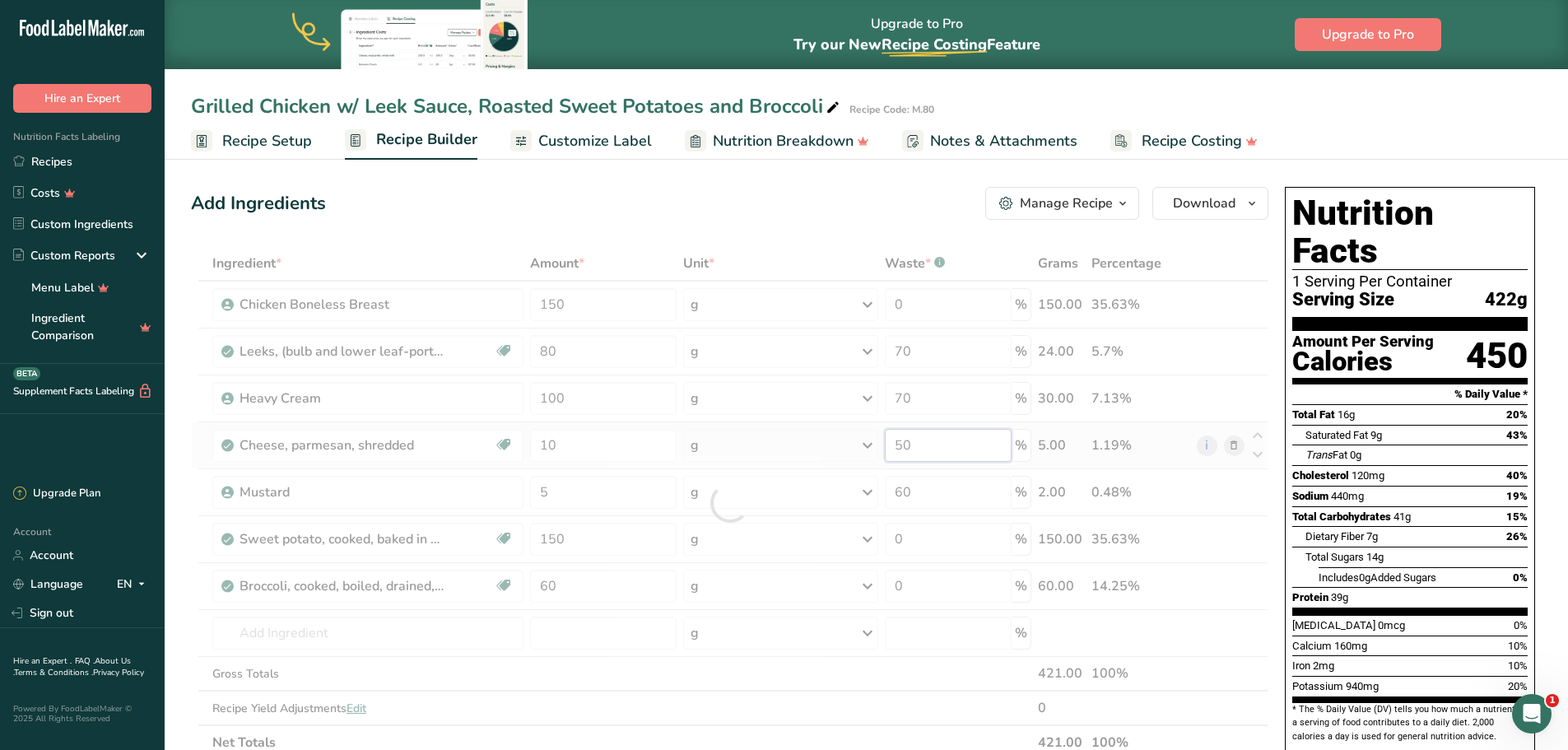
click at [877, 436] on div "Ingredient * Amount * Unit * Waste * .a-a{fill:#347362;}.b-a{fill:#fff;} Grams …" at bounding box center [730, 502] width 1077 height 514
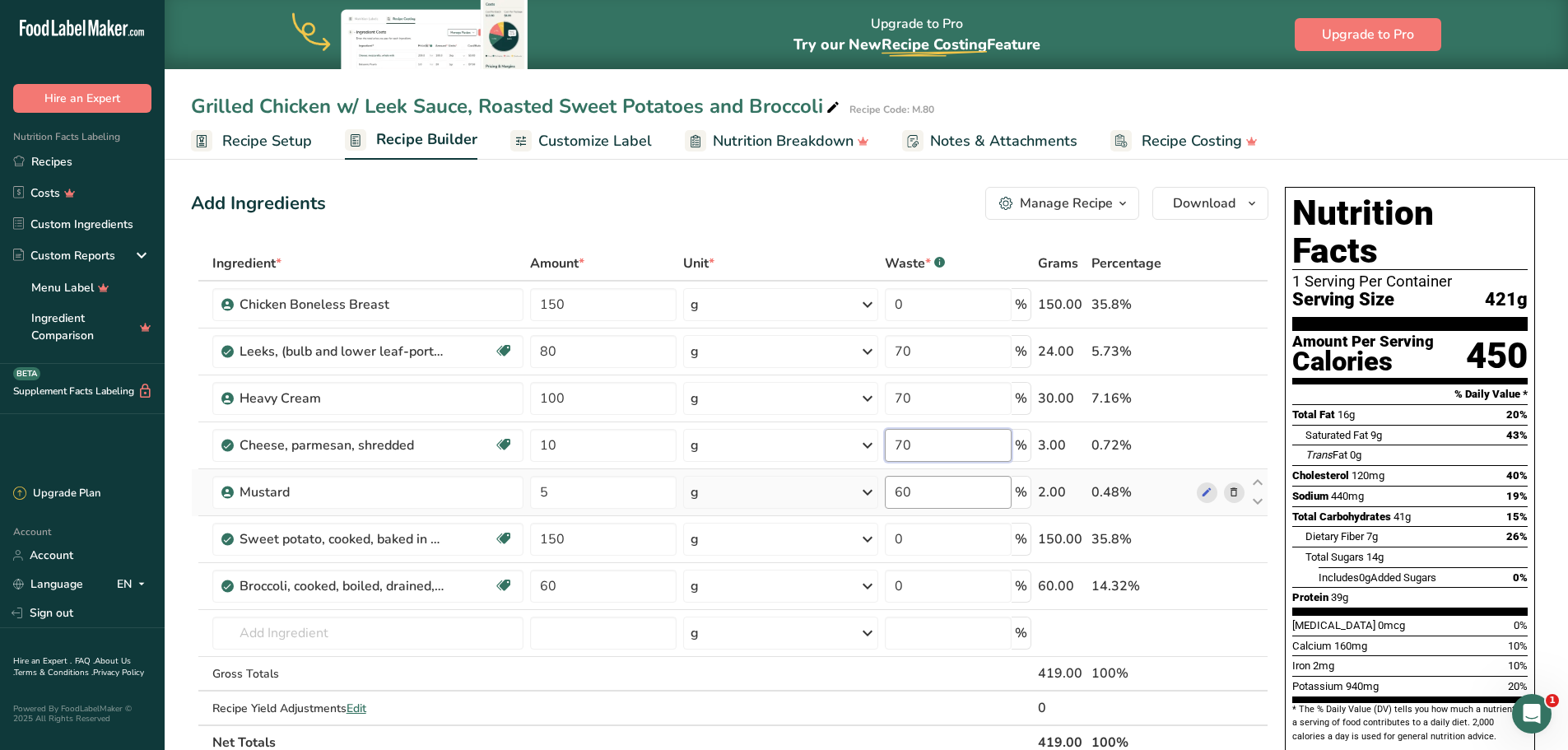
type input "70"
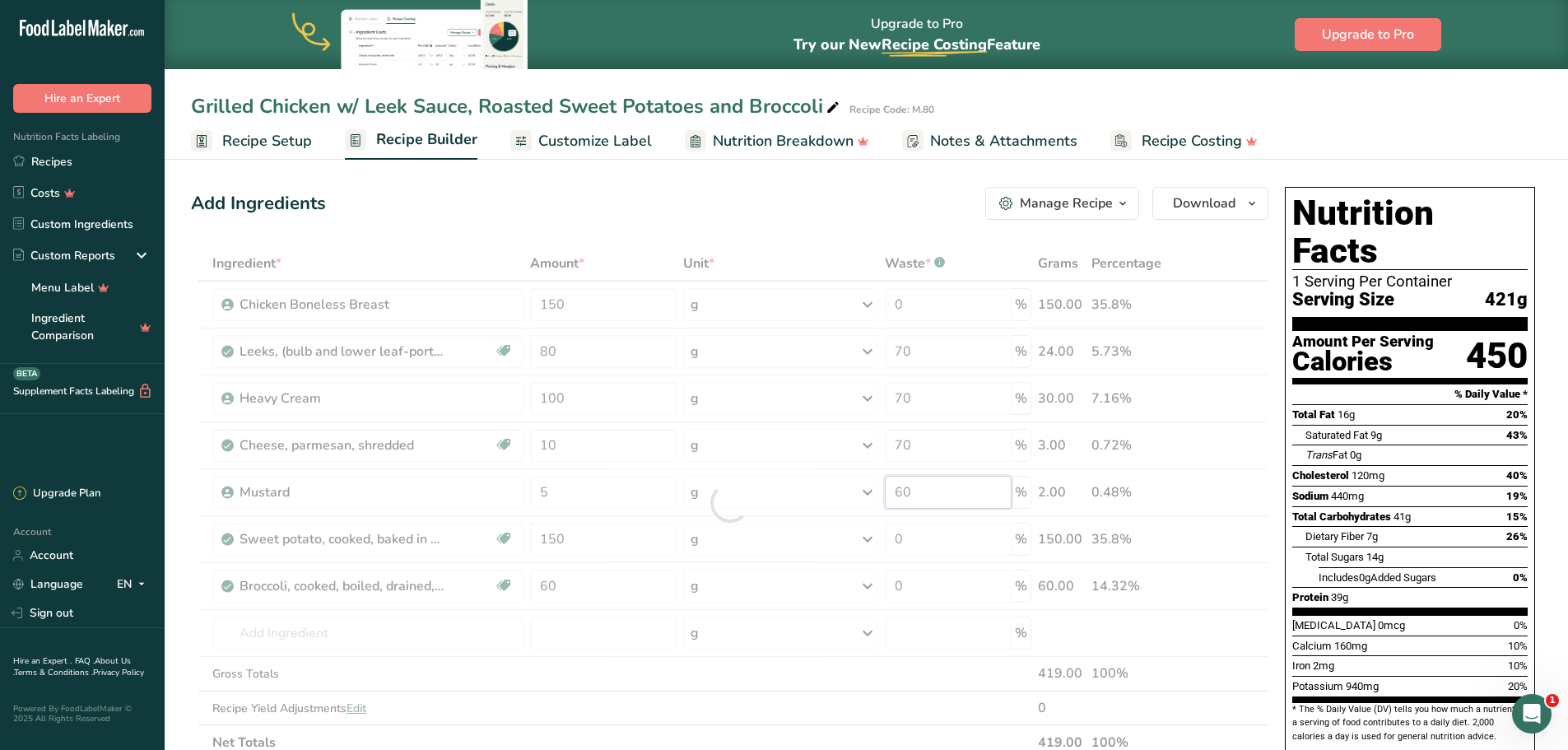
drag, startPoint x: 926, startPoint y: 478, endPoint x: 882, endPoint y: 474, distance: 44.2
click at [882, 474] on div "Ingredient * Amount * Unit * Waste * .a-a{fill:#347362;}.b-a{fill:#fff;} Grams …" at bounding box center [730, 502] width 1077 height 514
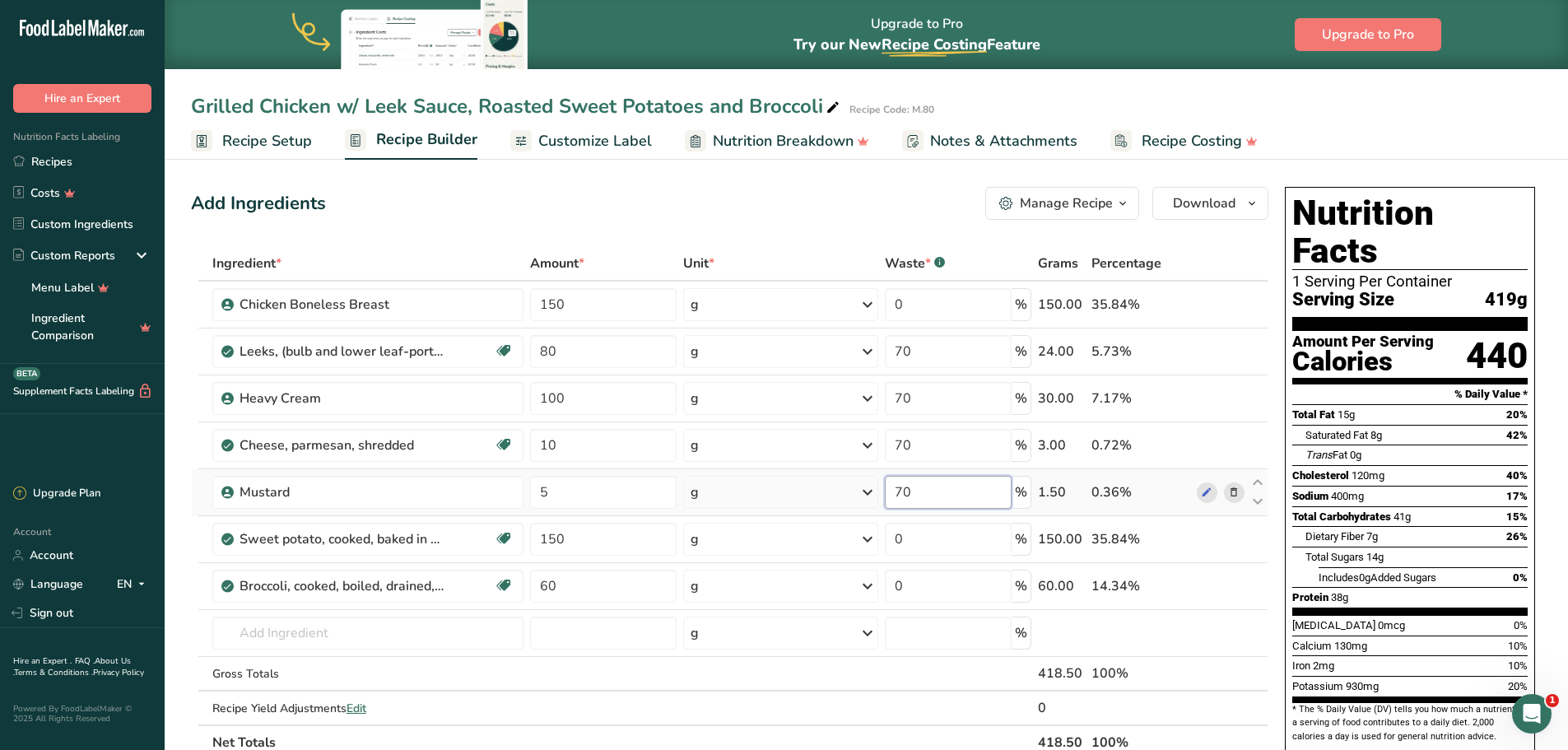
click at [911, 486] on input "70" at bounding box center [949, 492] width 128 height 33
type input "7"
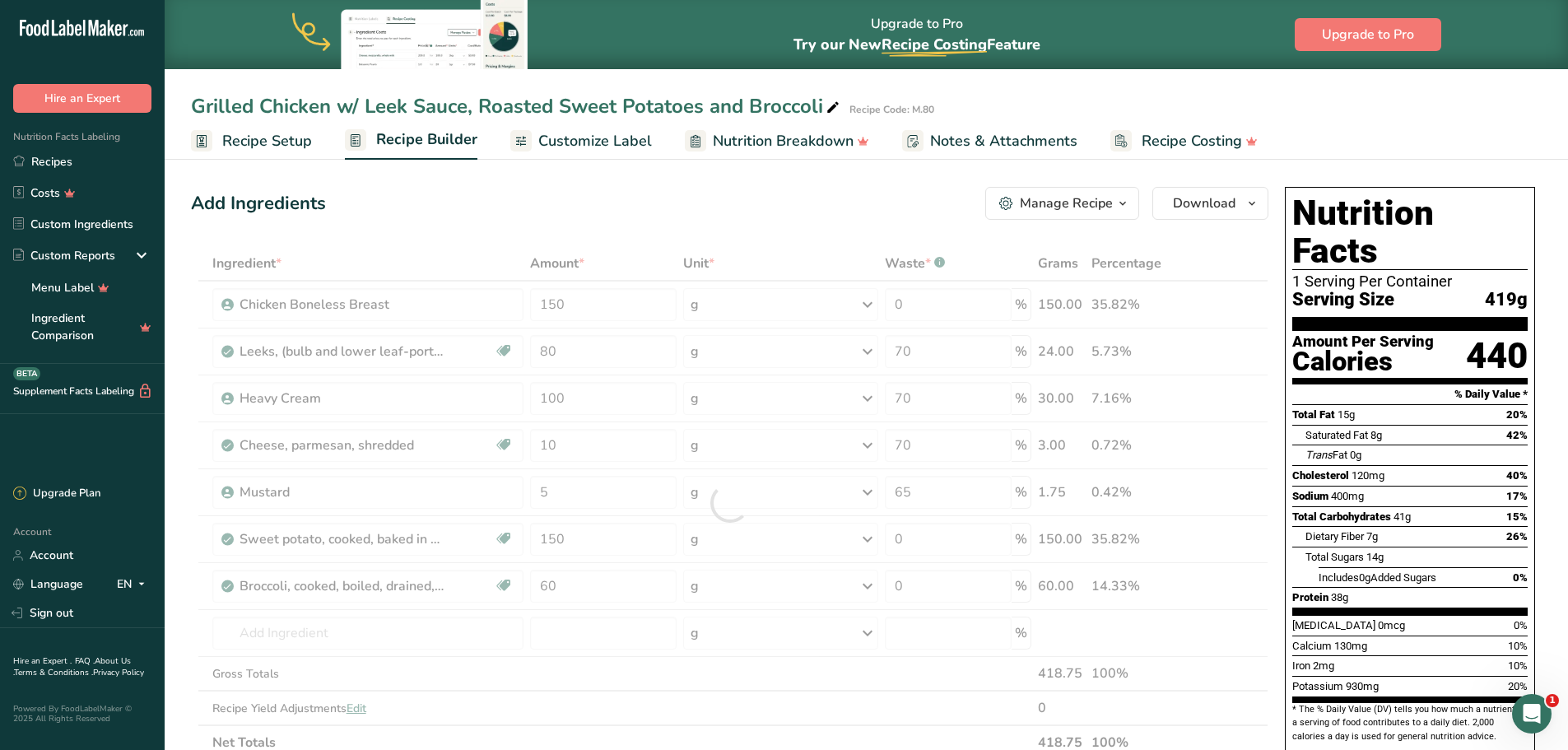
click at [912, 235] on div "Add Ingredients Manage Recipe Delete Recipe Duplicate Recipe Scale Recipe Save …" at bounding box center [734, 731] width 1088 height 1103
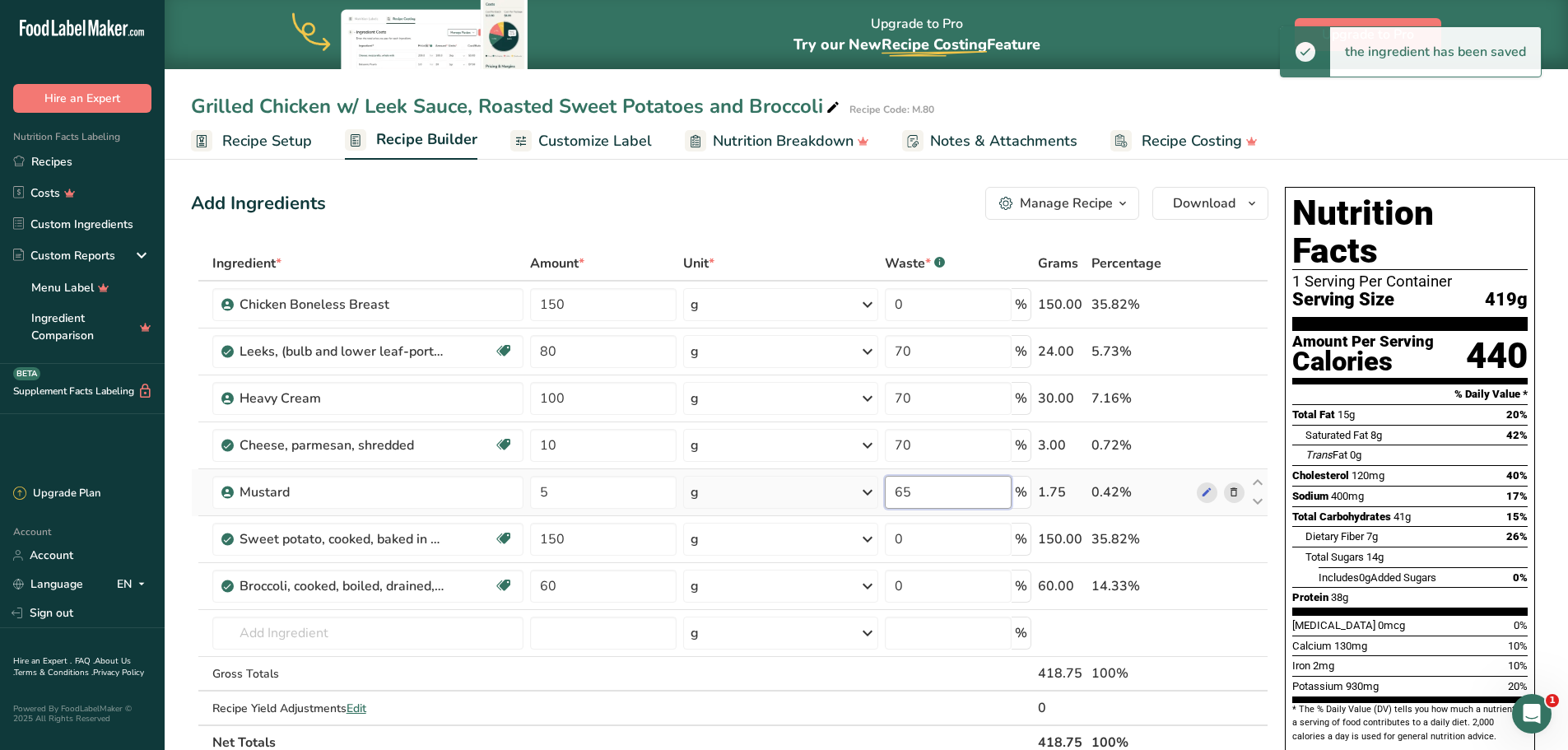
click at [946, 481] on input "65" at bounding box center [949, 492] width 128 height 33
type input "6"
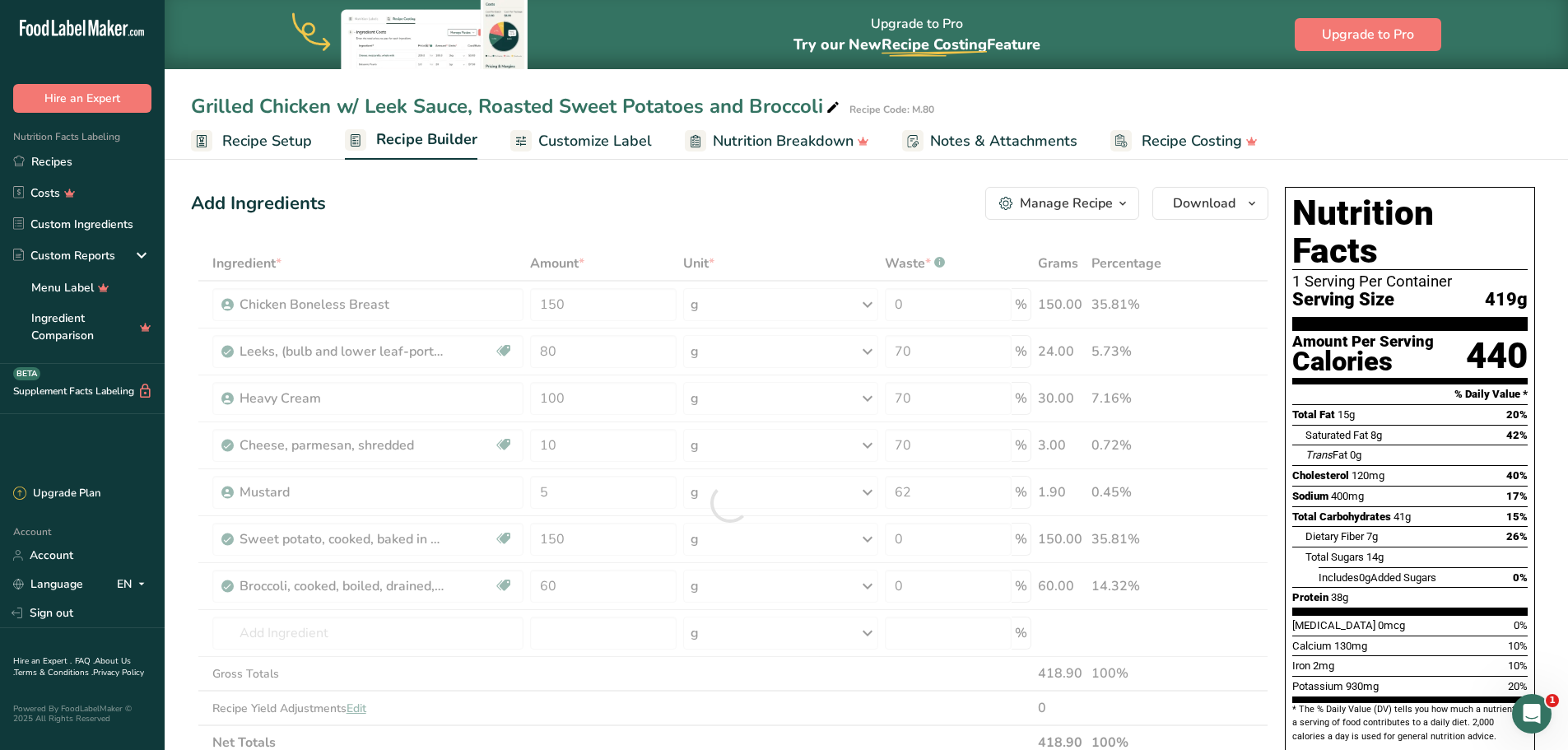
click at [863, 216] on div "Add Ingredients Manage Recipe Delete Recipe Duplicate Recipe Scale Recipe Save …" at bounding box center [730, 204] width 1077 height 33
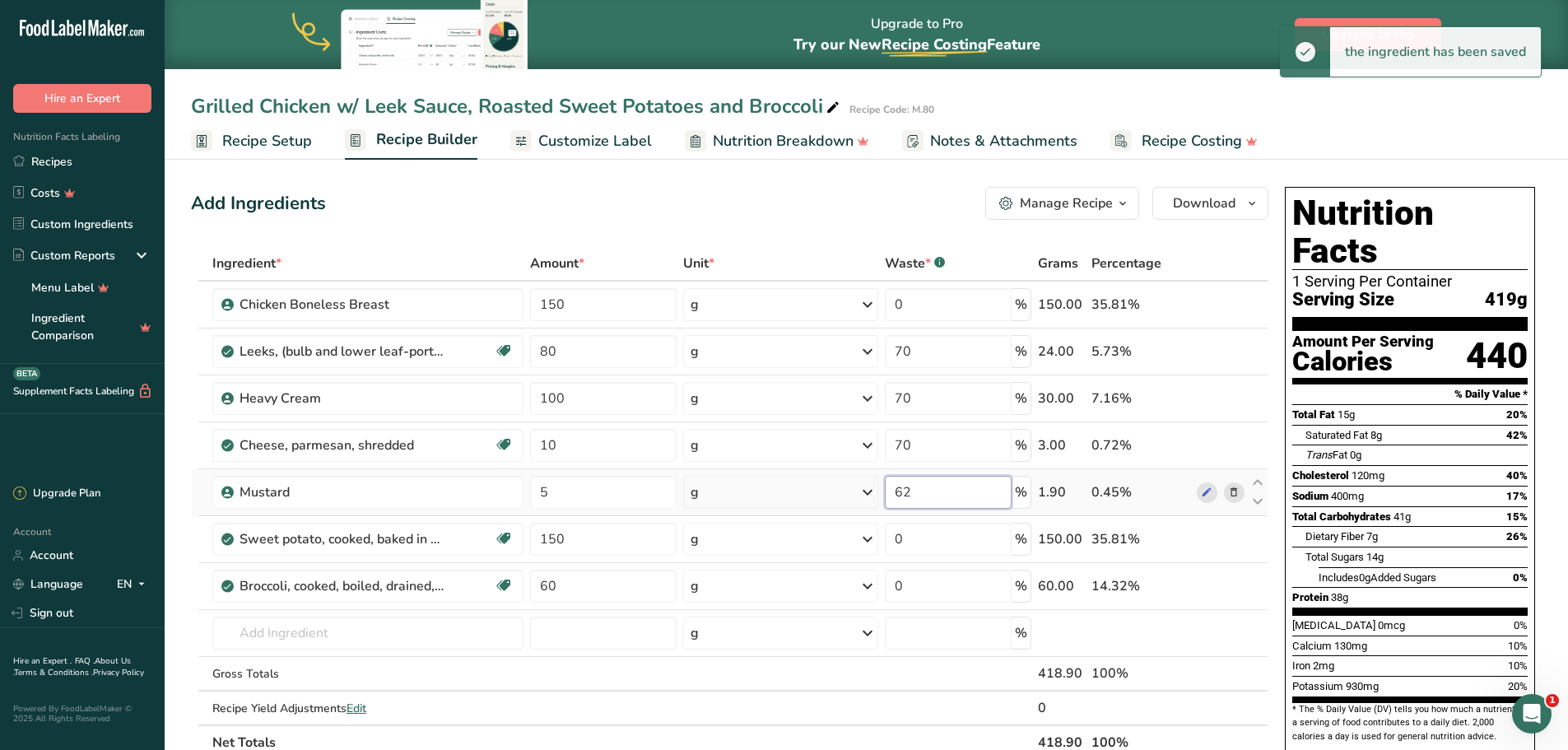
drag, startPoint x: 917, startPoint y: 497, endPoint x: 864, endPoint y: 488, distance: 53.8
click at [864, 488] on tr "Mustard 5 g Weight Units g kg mg See more Volume Units l Volume units require a…" at bounding box center [730, 492] width 1076 height 47
type input "60"
click at [891, 218] on div "Add Ingredients Manage Recipe Delete Recipe Duplicate Recipe Scale Recipe Save …" at bounding box center [730, 204] width 1077 height 33
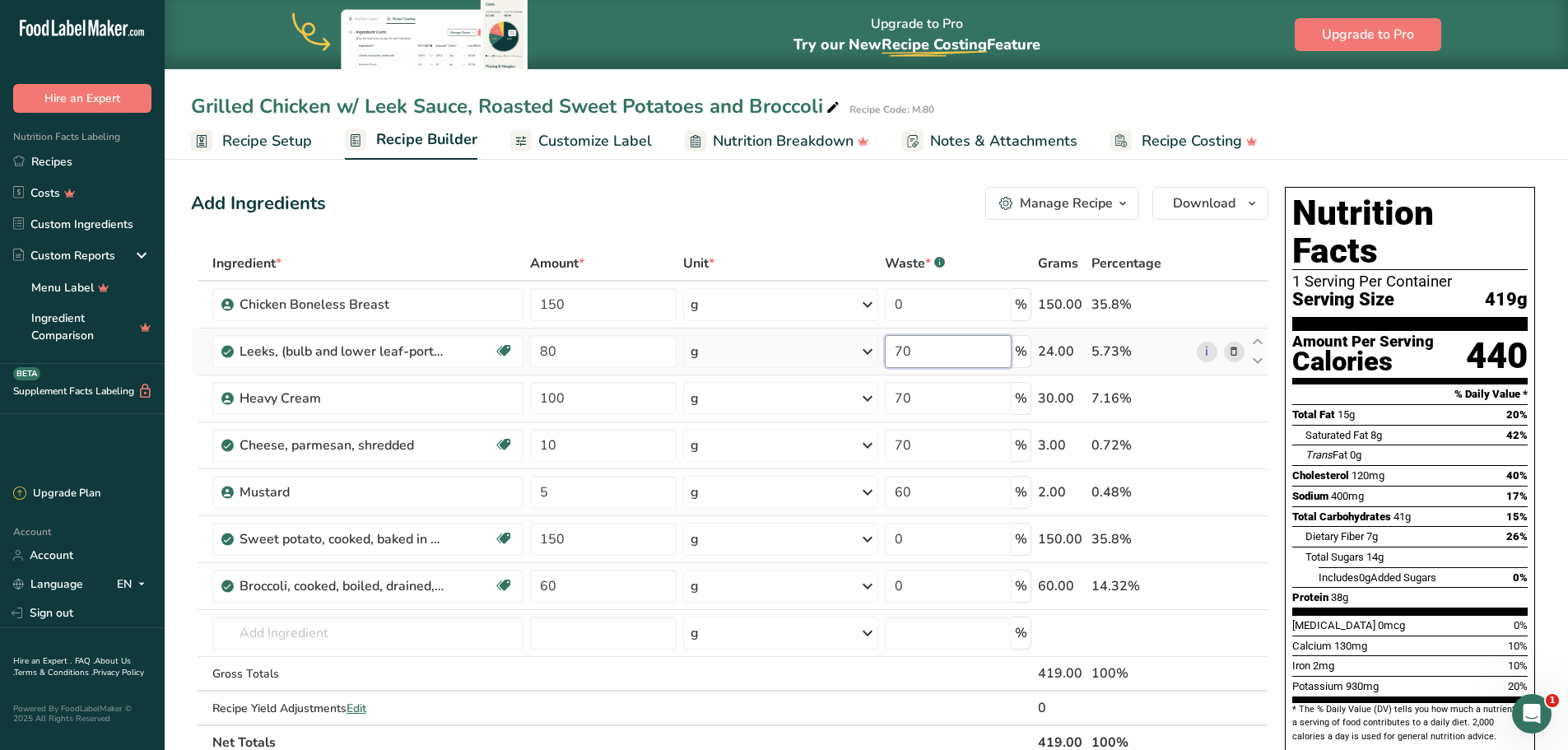
click at [928, 345] on input "70" at bounding box center [949, 351] width 128 height 33
type input "7"
type input "69"
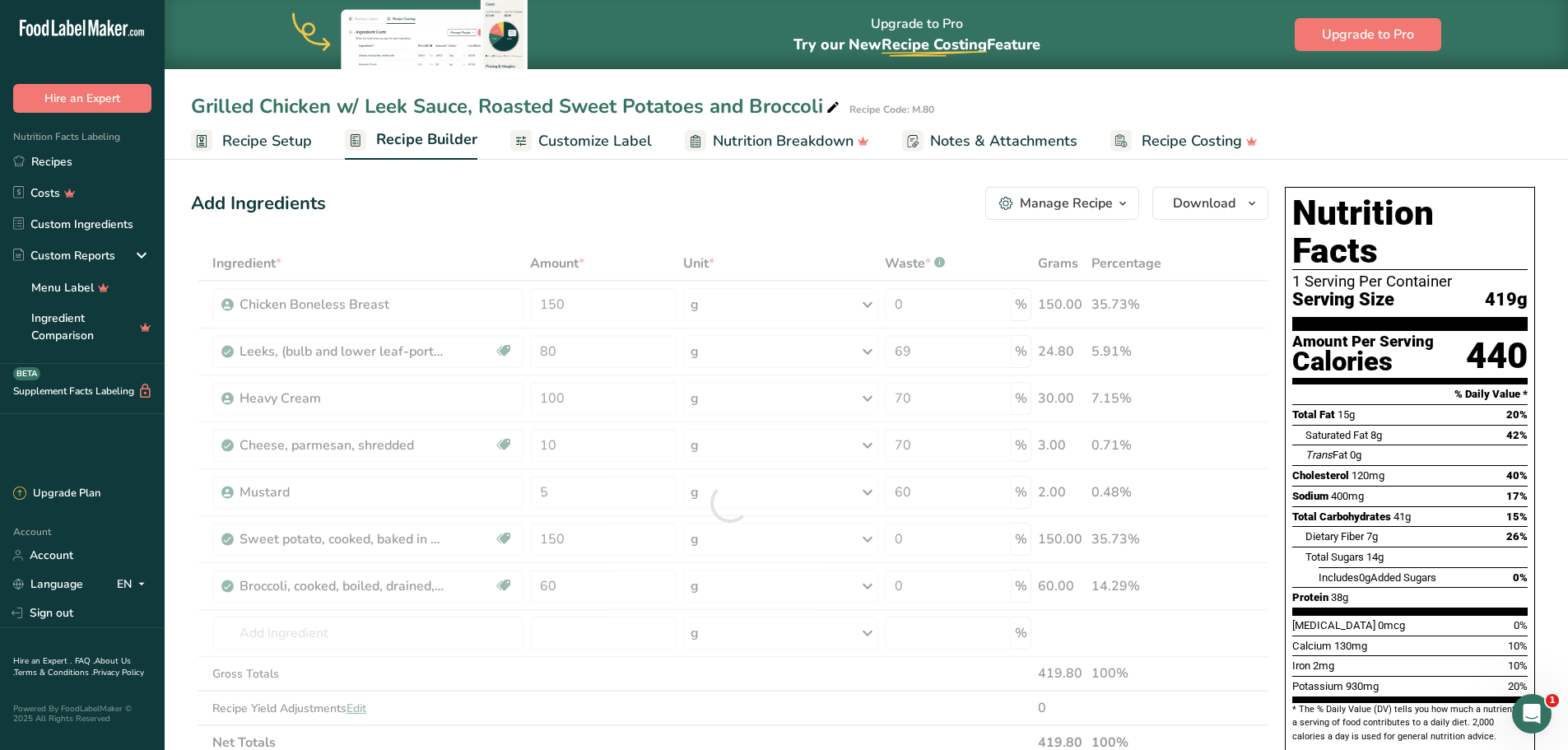
click at [882, 211] on div "Add Ingredients Manage Recipe Delete Recipe Duplicate Recipe Scale Recipe Save …" at bounding box center [730, 204] width 1077 height 33
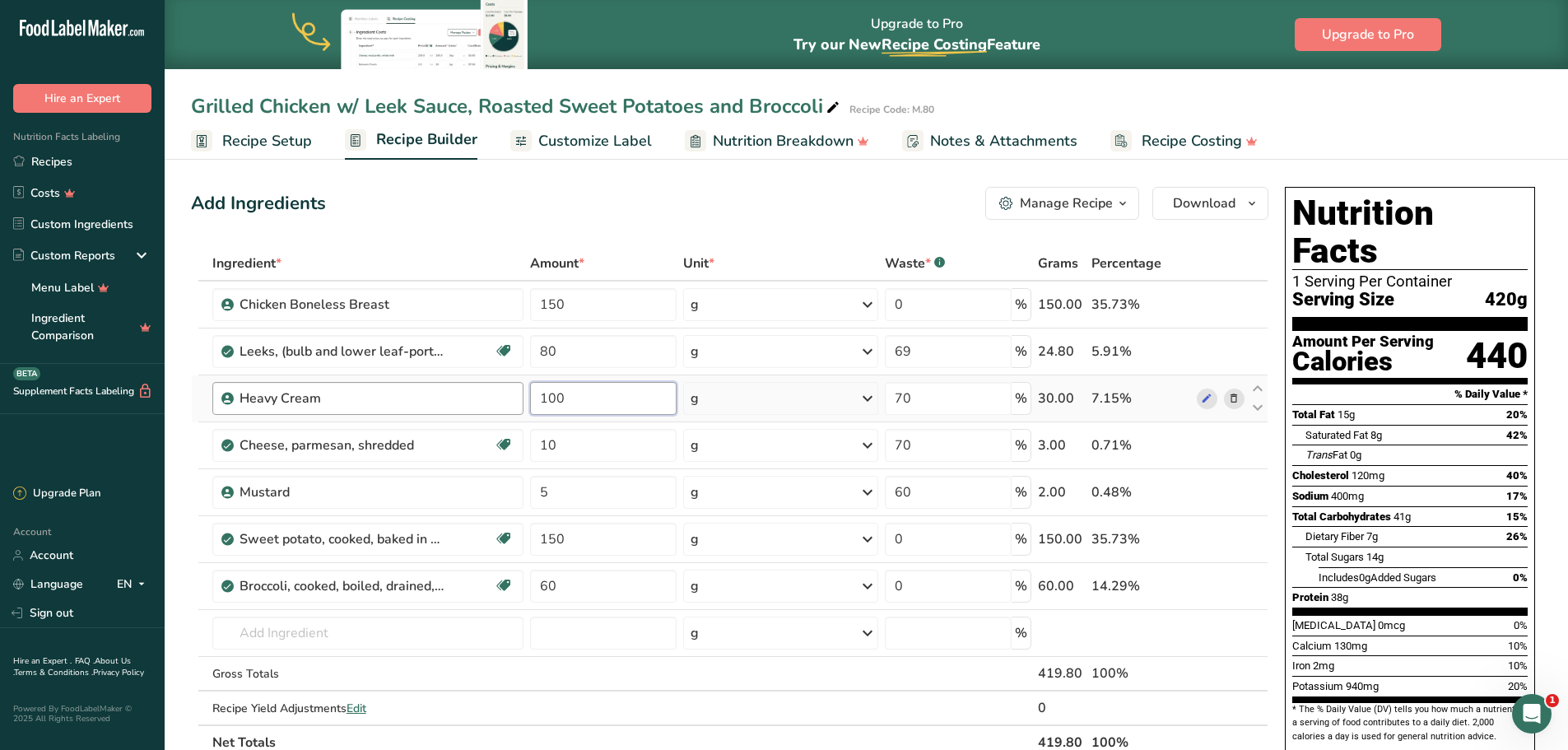
drag, startPoint x: 632, startPoint y: 392, endPoint x: 513, endPoint y: 385, distance: 119.2
click at [513, 385] on tr "Heavy Cream 100 g Weight Units g kg mg See more Volume Units l Volume units req…" at bounding box center [730, 399] width 1076 height 47
type input "30"
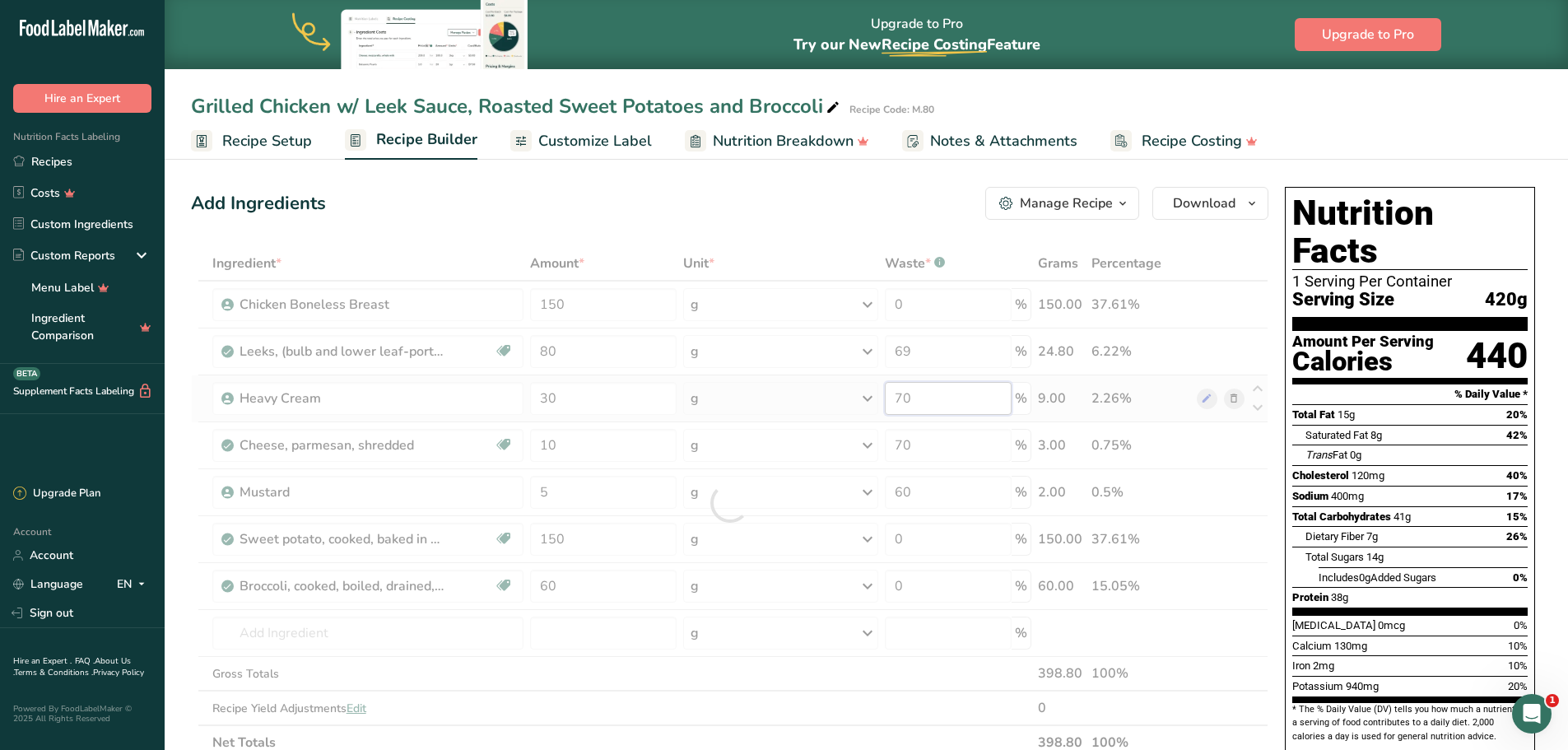
click at [886, 391] on div "Ingredient * Amount * Unit * Waste * .a-a{fill:#347362;}.b-a{fill:#fff;} Grams …" at bounding box center [730, 502] width 1077 height 514
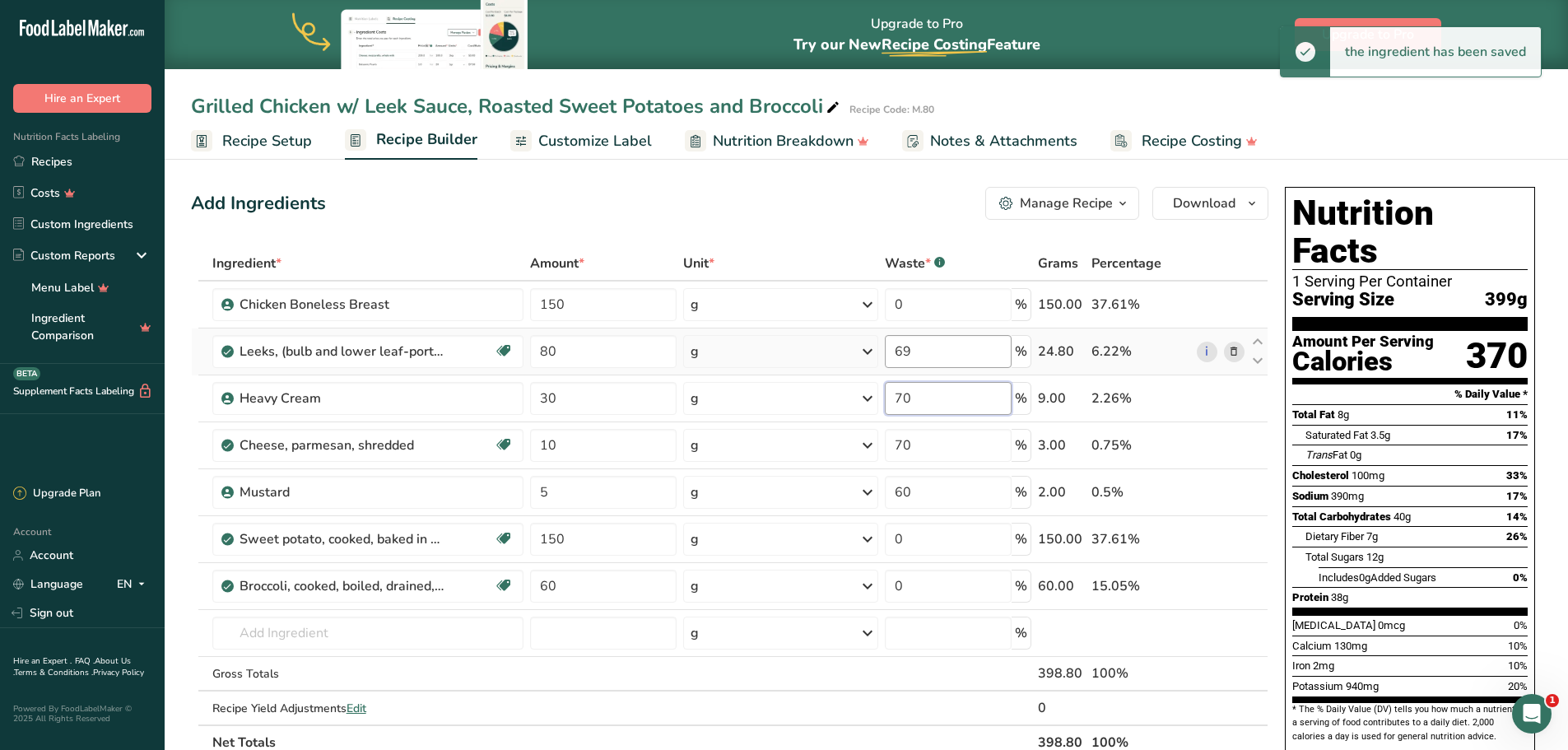
type input "7"
click at [885, 216] on div "Add Ingredients Manage Recipe Delete Recipe Duplicate Recipe Scale Recipe Save …" at bounding box center [730, 204] width 1077 height 33
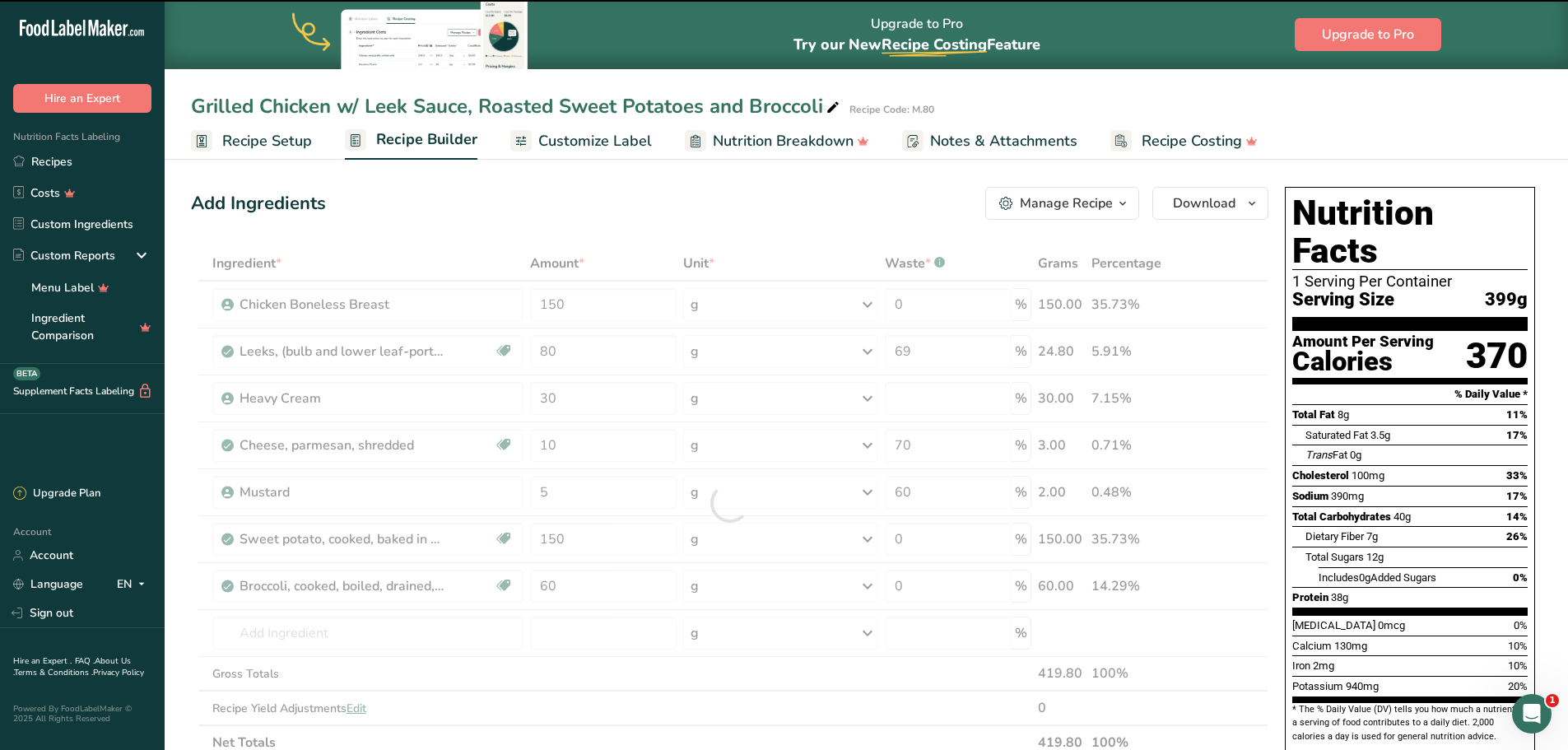
type input "0"
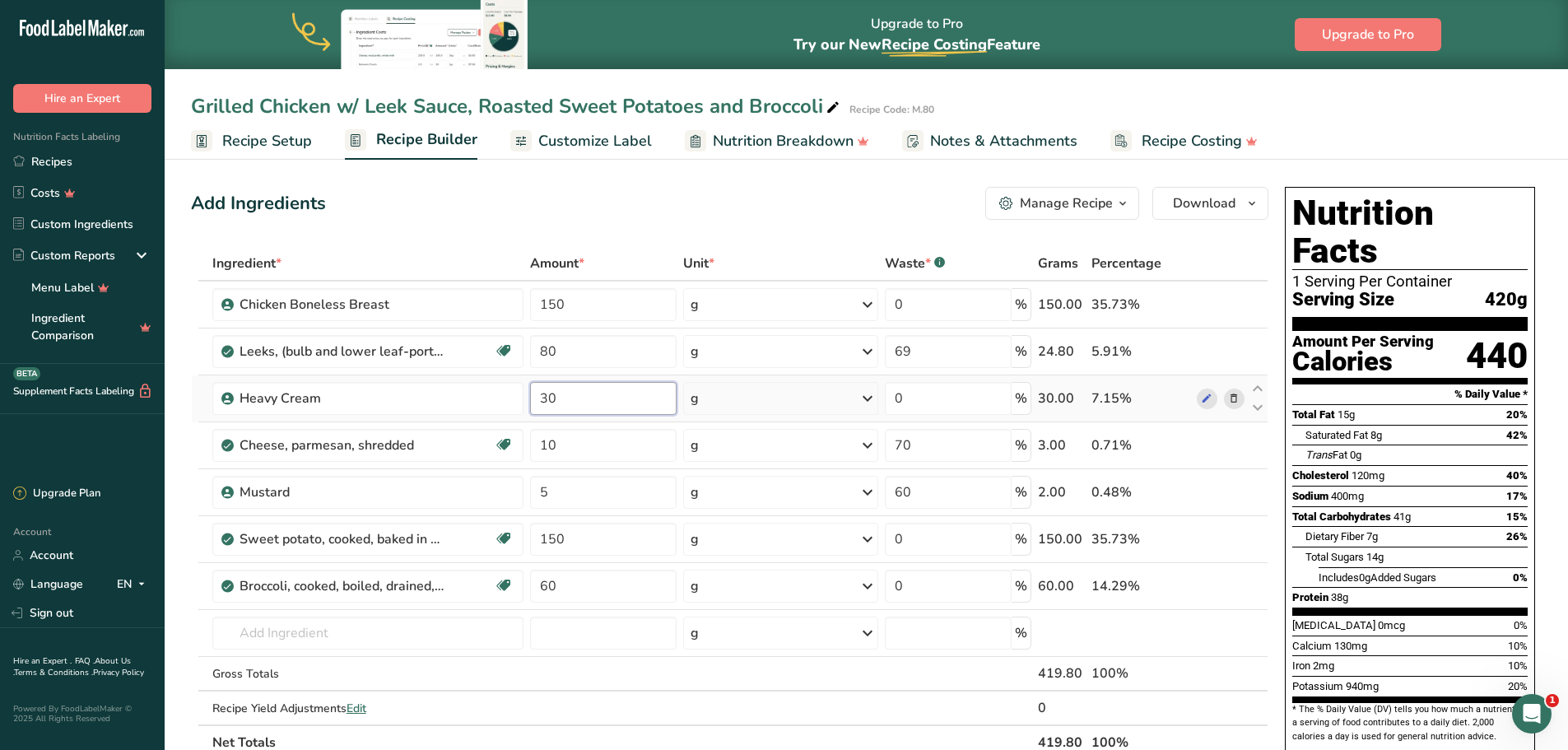
drag, startPoint x: 555, startPoint y: 395, endPoint x: 538, endPoint y: 392, distance: 17.3
click at [538, 392] on input "30" at bounding box center [604, 399] width 147 height 33
type input "100"
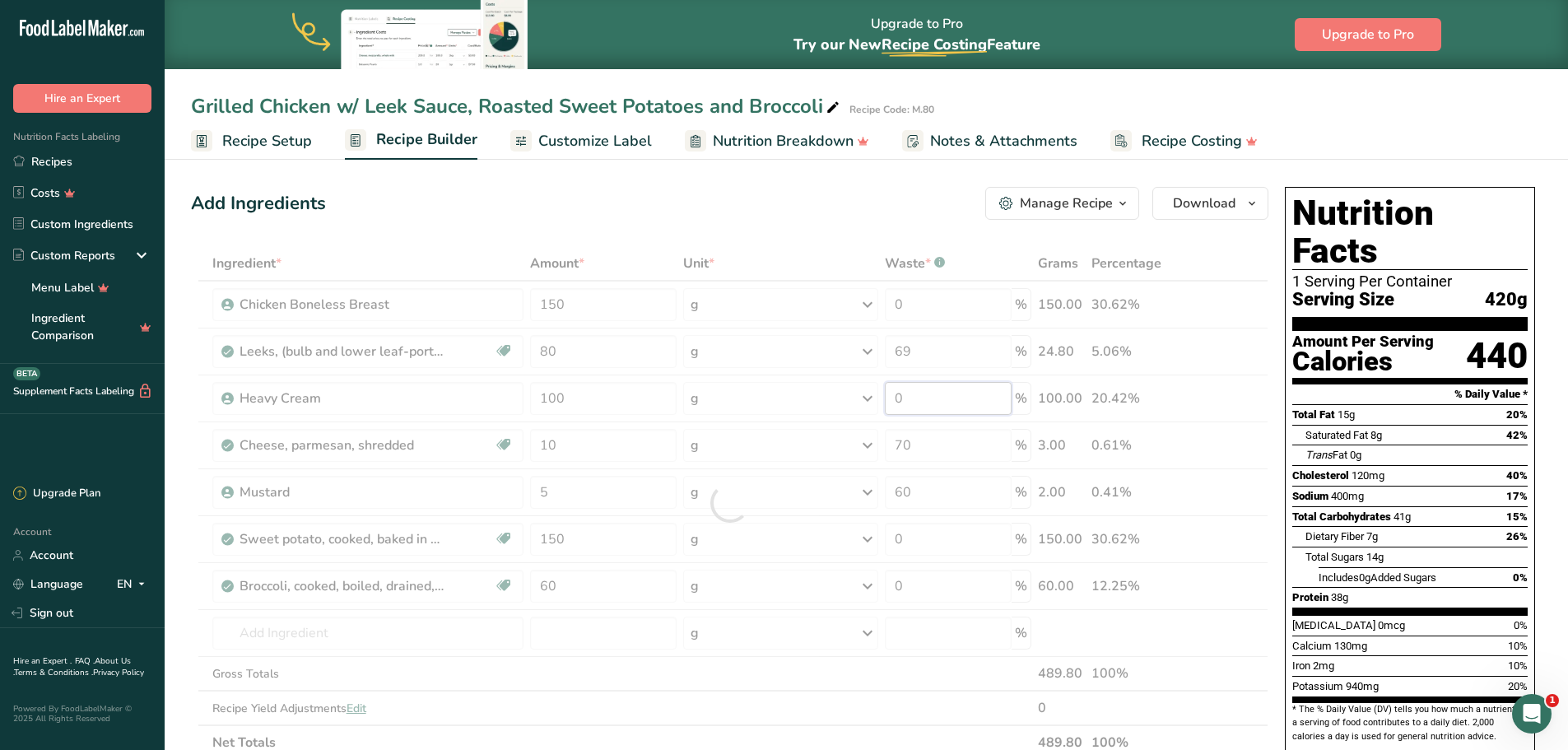
drag, startPoint x: 933, startPoint y: 396, endPoint x: 858, endPoint y: 383, distance: 76.1
click at [858, 383] on div "Ingredient * Amount * Unit * Waste * .a-a{fill:#347362;}.b-a{fill:#fff;} Grams …" at bounding box center [730, 502] width 1077 height 514
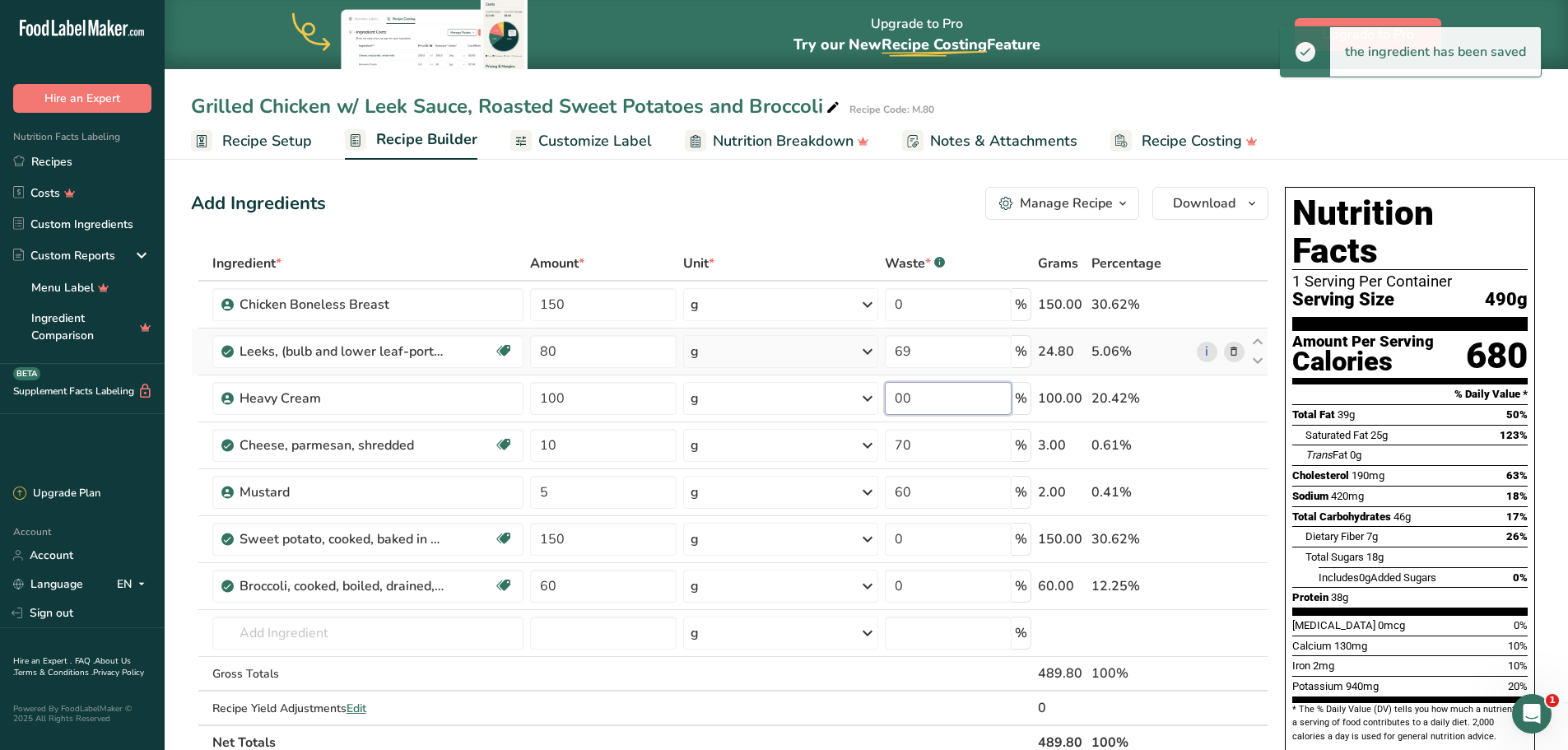
type input "0"
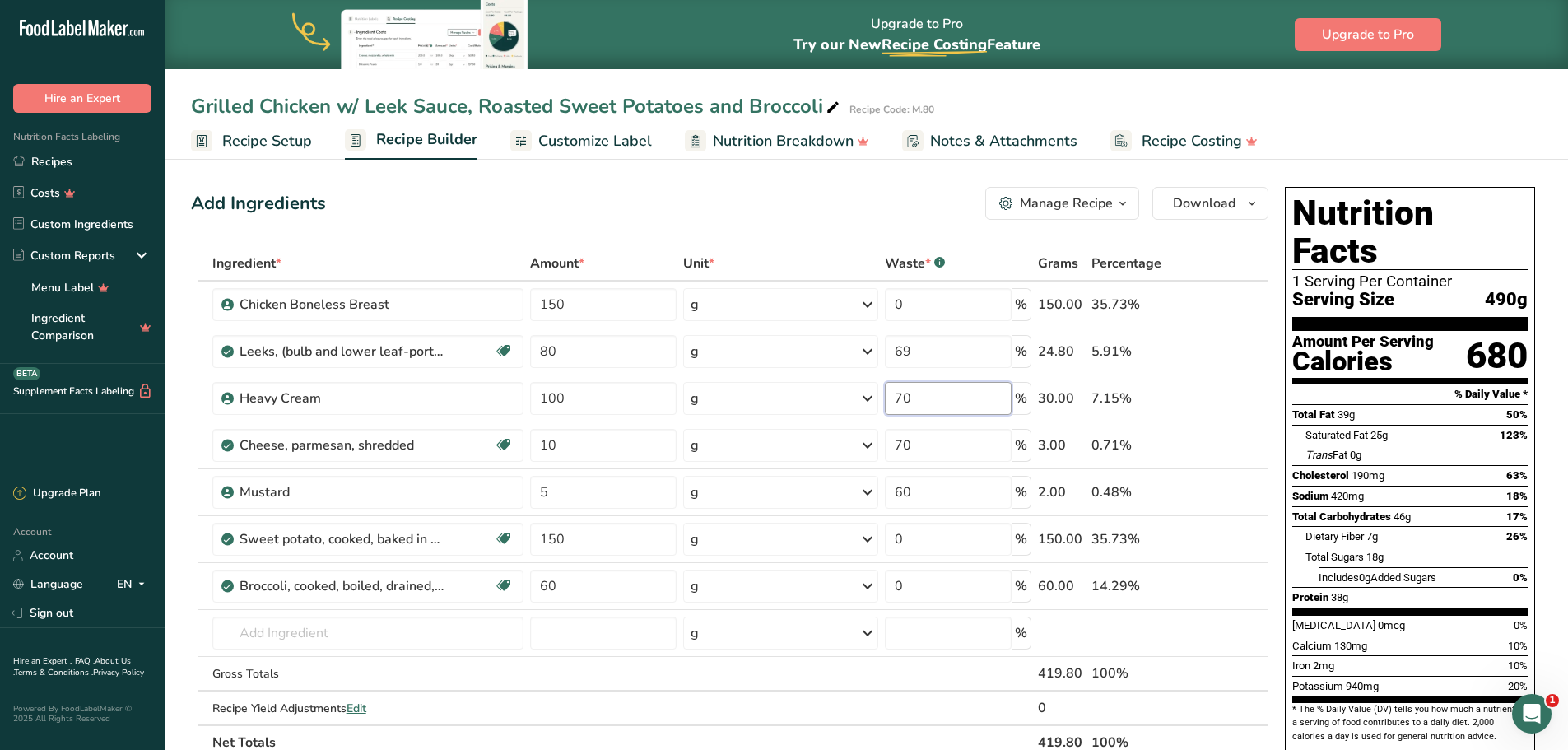
type input "70"
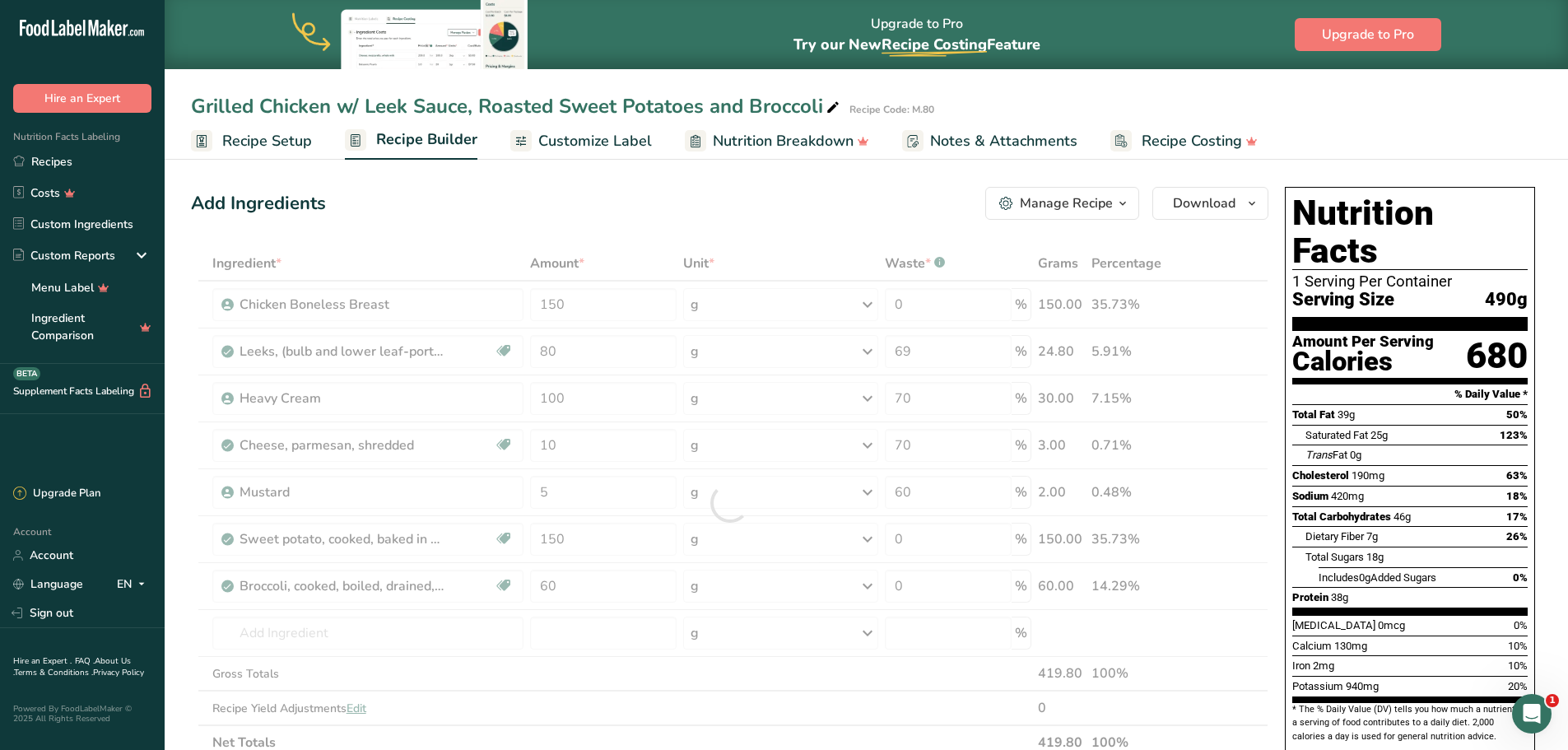
click at [829, 224] on div "Add Ingredients Manage Recipe Delete Recipe Duplicate Recipe Scale Recipe Save …" at bounding box center [734, 731] width 1088 height 1103
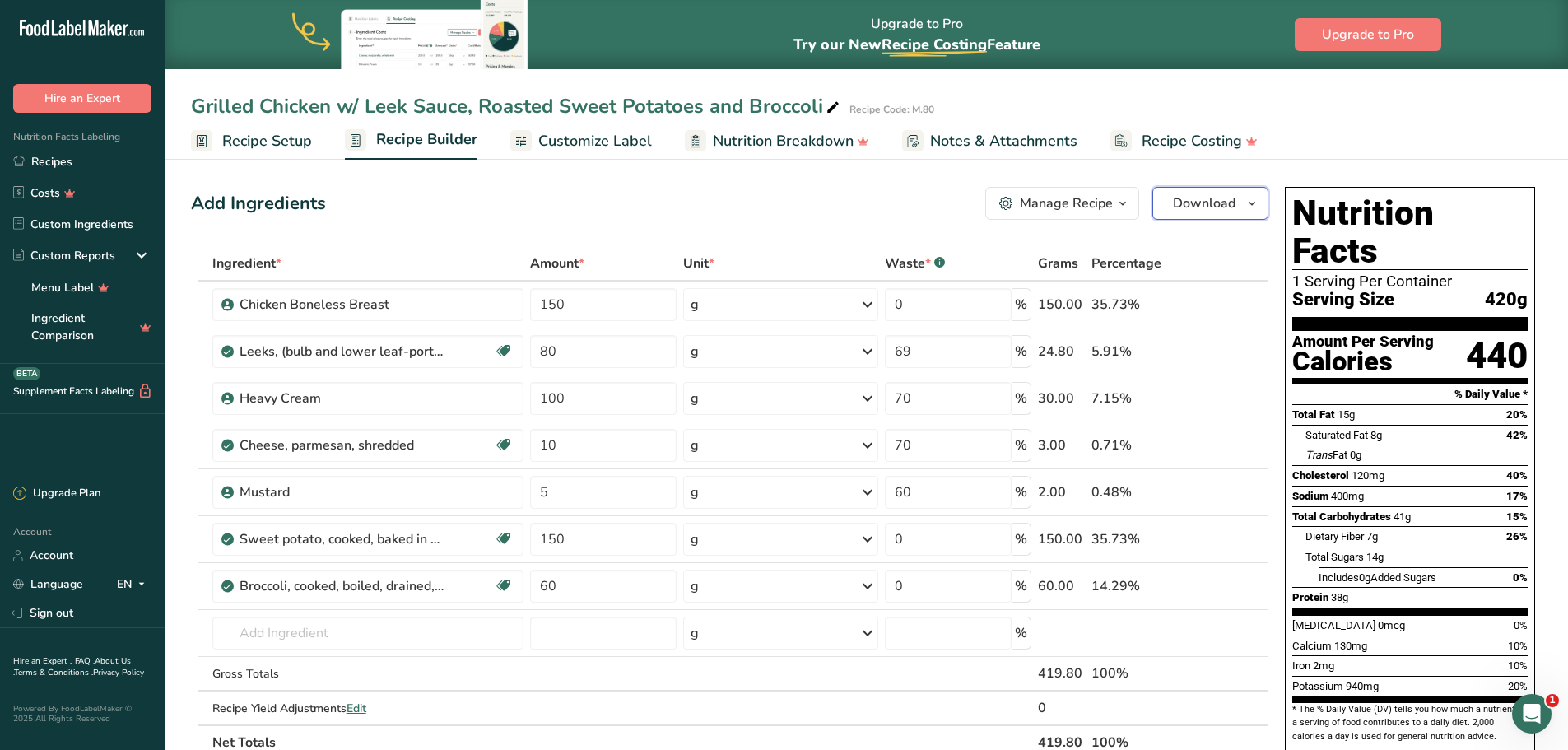
click at [1189, 200] on span "Download" at bounding box center [1204, 203] width 62 height 19
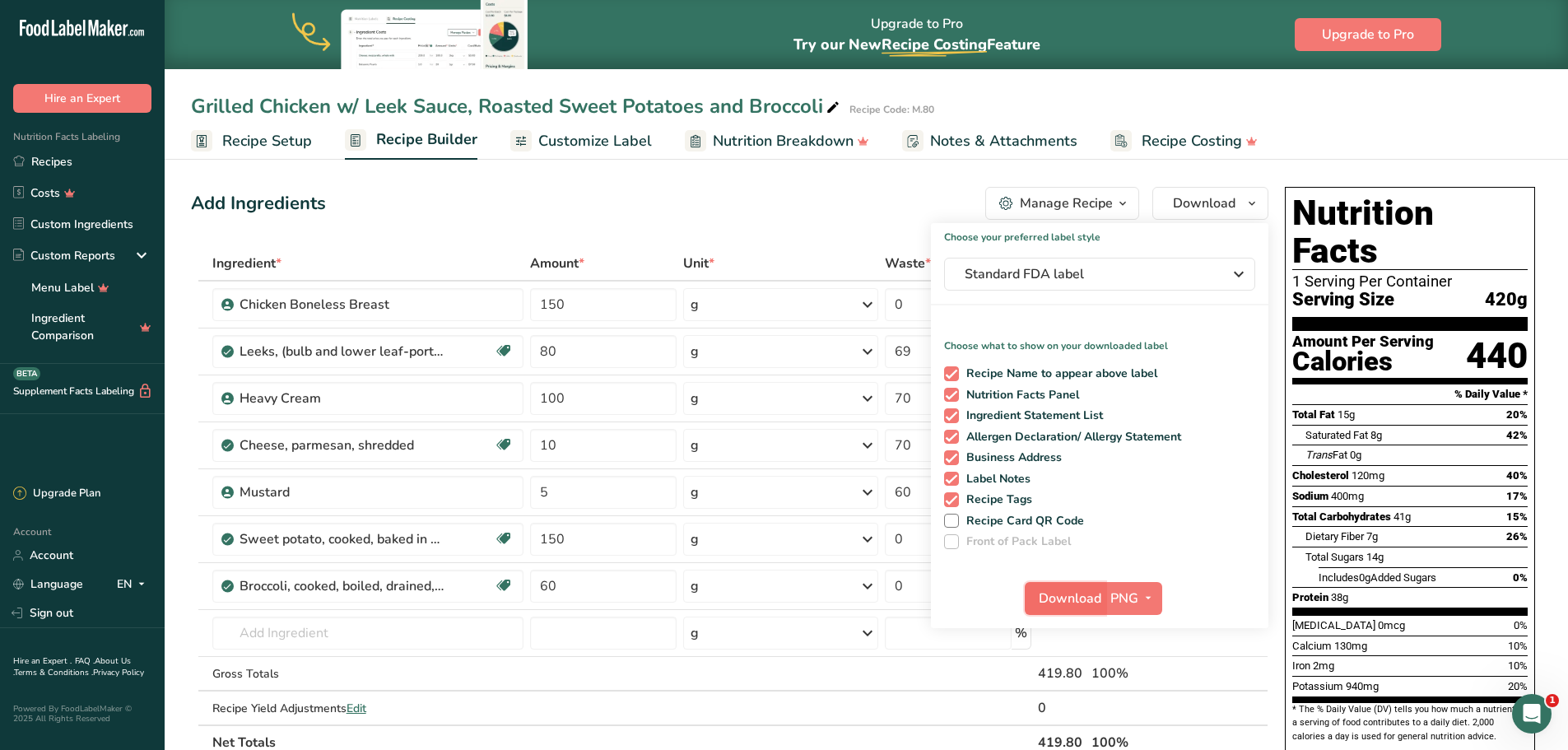
click at [1077, 595] on span "Download" at bounding box center [1069, 598] width 62 height 19
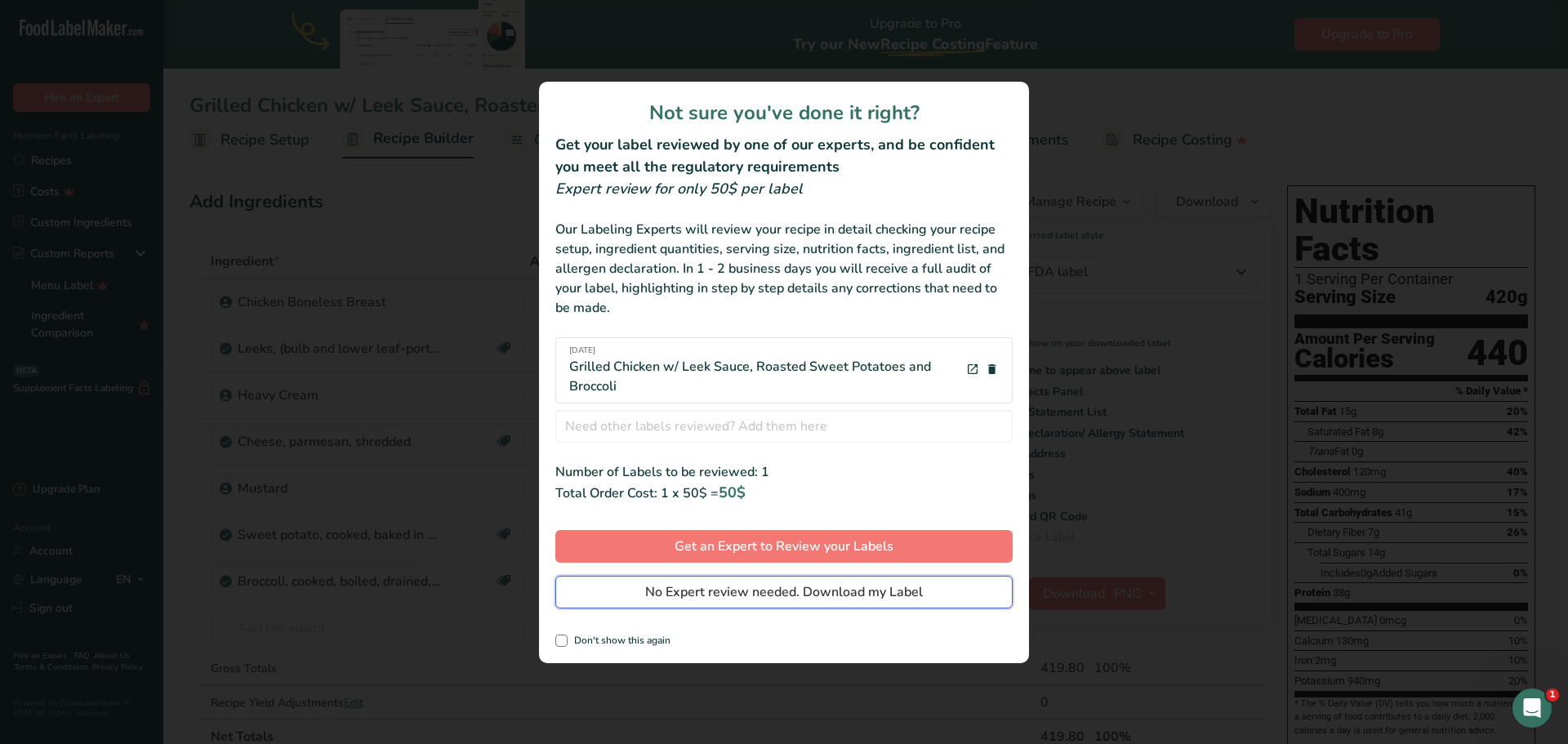
click at [700, 596] on span "No Expert review needed. Download my Label" at bounding box center [784, 591] width 278 height 19
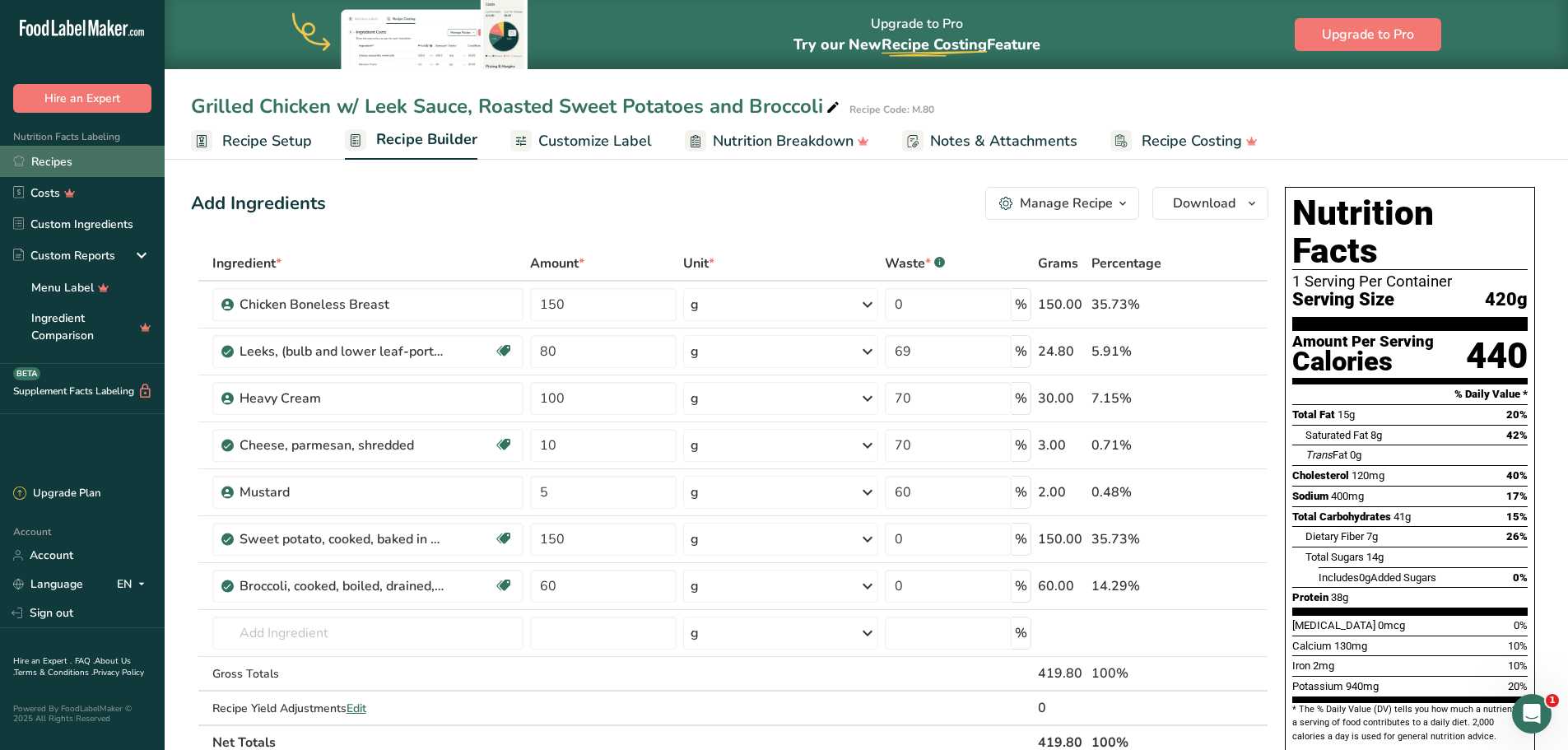
click at [64, 159] on link "Recipes" at bounding box center [83, 161] width 165 height 32
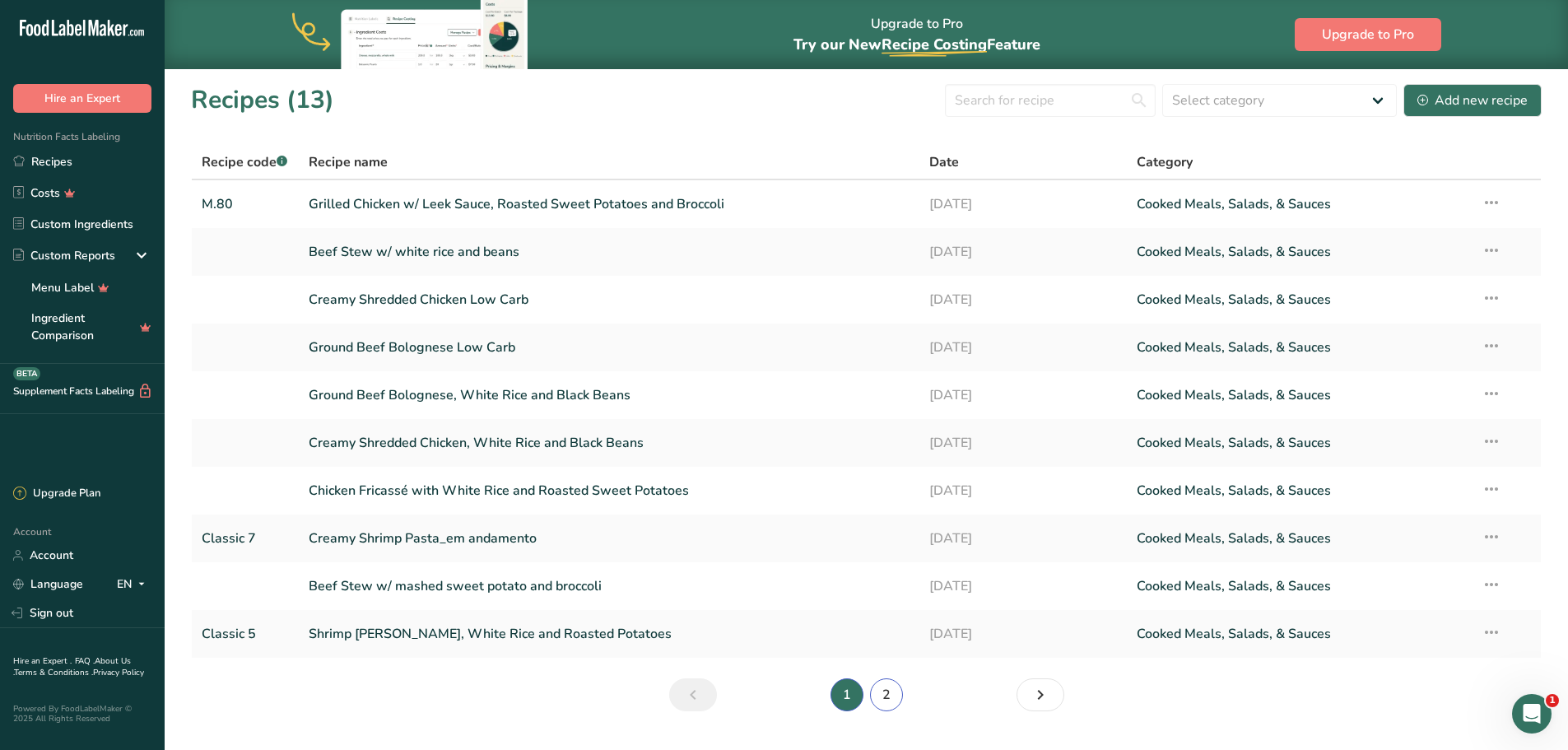
click at [899, 699] on link "2" at bounding box center [886, 694] width 33 height 33
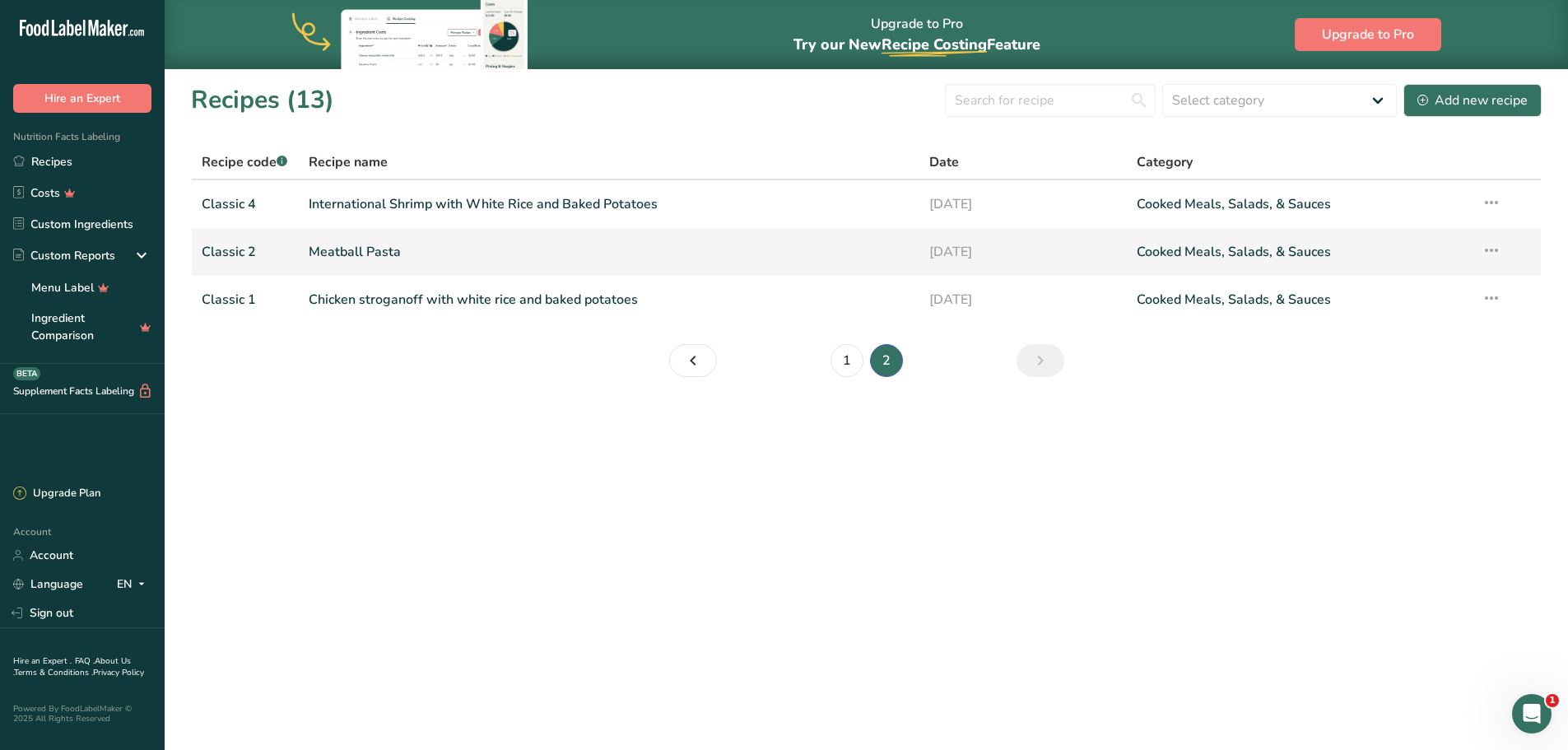
click at [396, 243] on link "Meatball Pasta" at bounding box center [609, 251] width 602 height 34
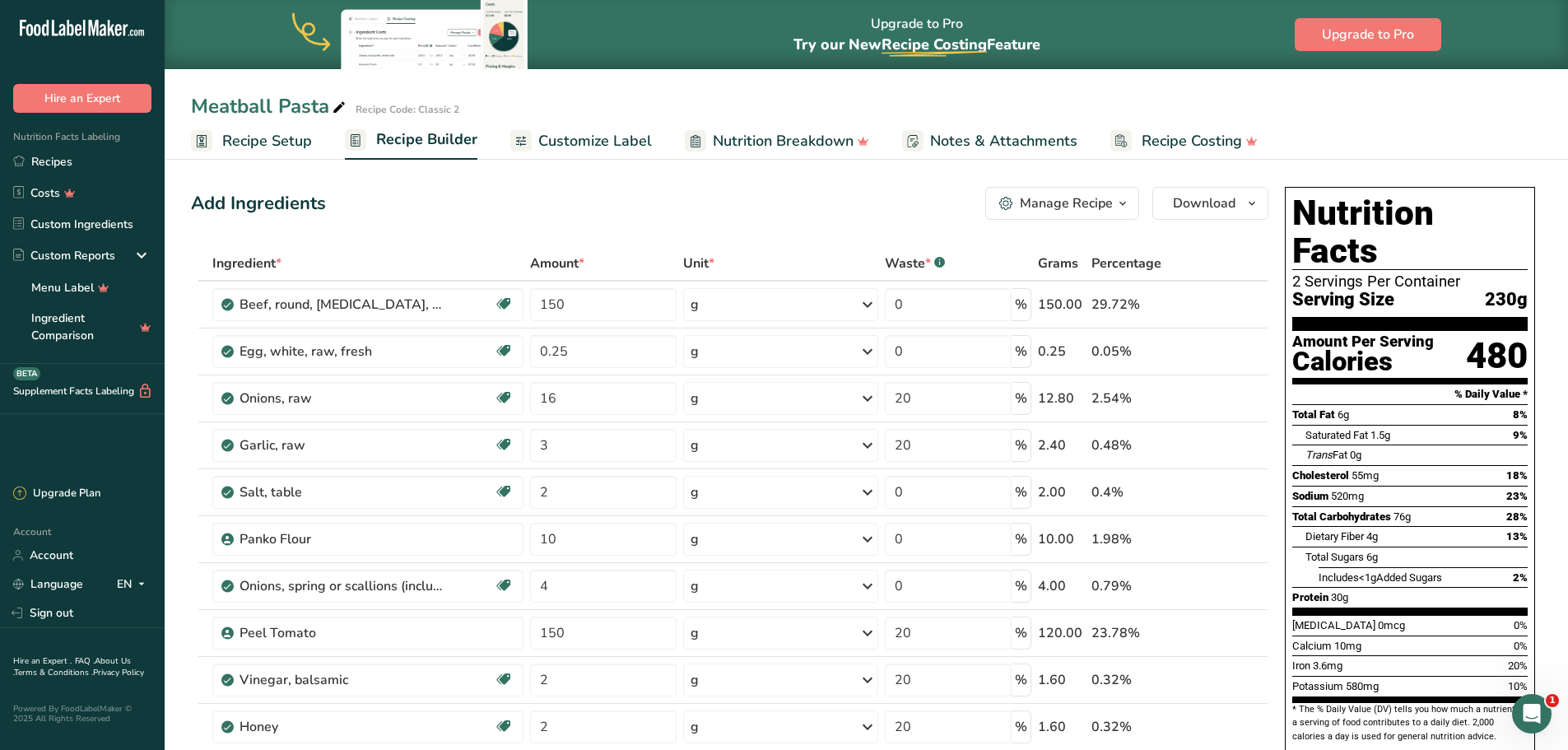
click at [281, 146] on span "Recipe Setup" at bounding box center [267, 141] width 90 height 22
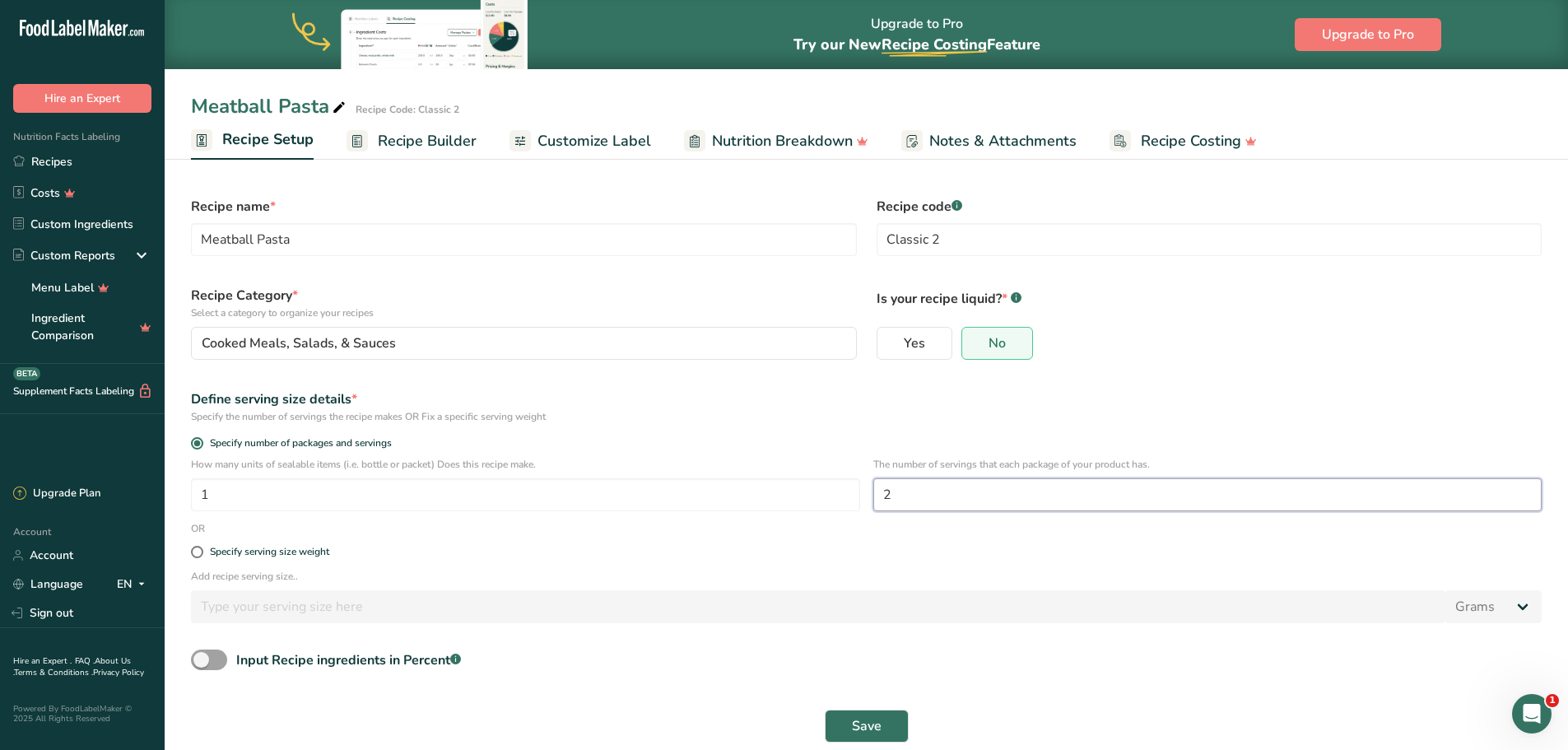
click at [993, 502] on input "2" at bounding box center [1208, 495] width 669 height 33
type input "1"
click at [853, 720] on span "Save" at bounding box center [867, 725] width 30 height 19
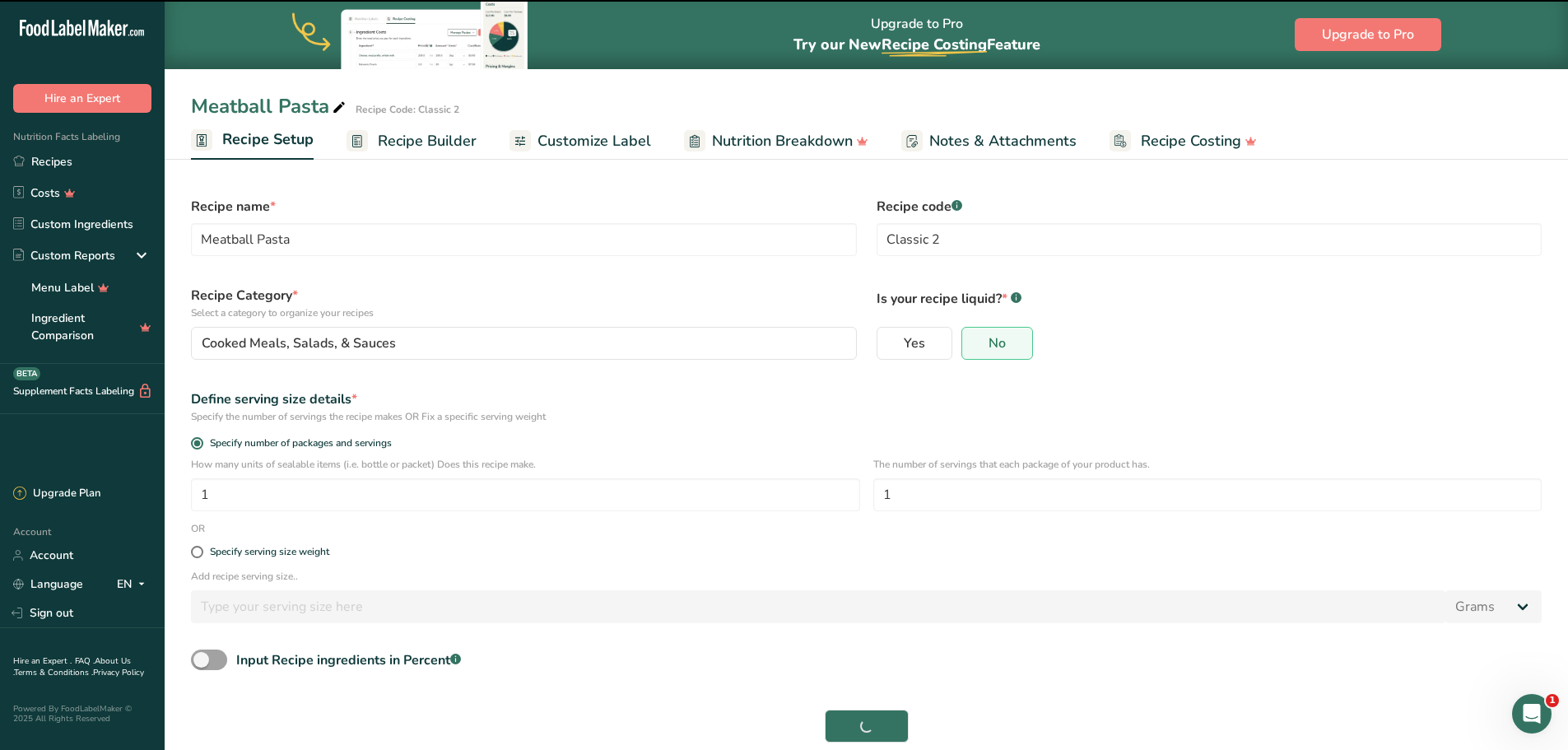
click at [434, 138] on span "Recipe Builder" at bounding box center [427, 141] width 99 height 22
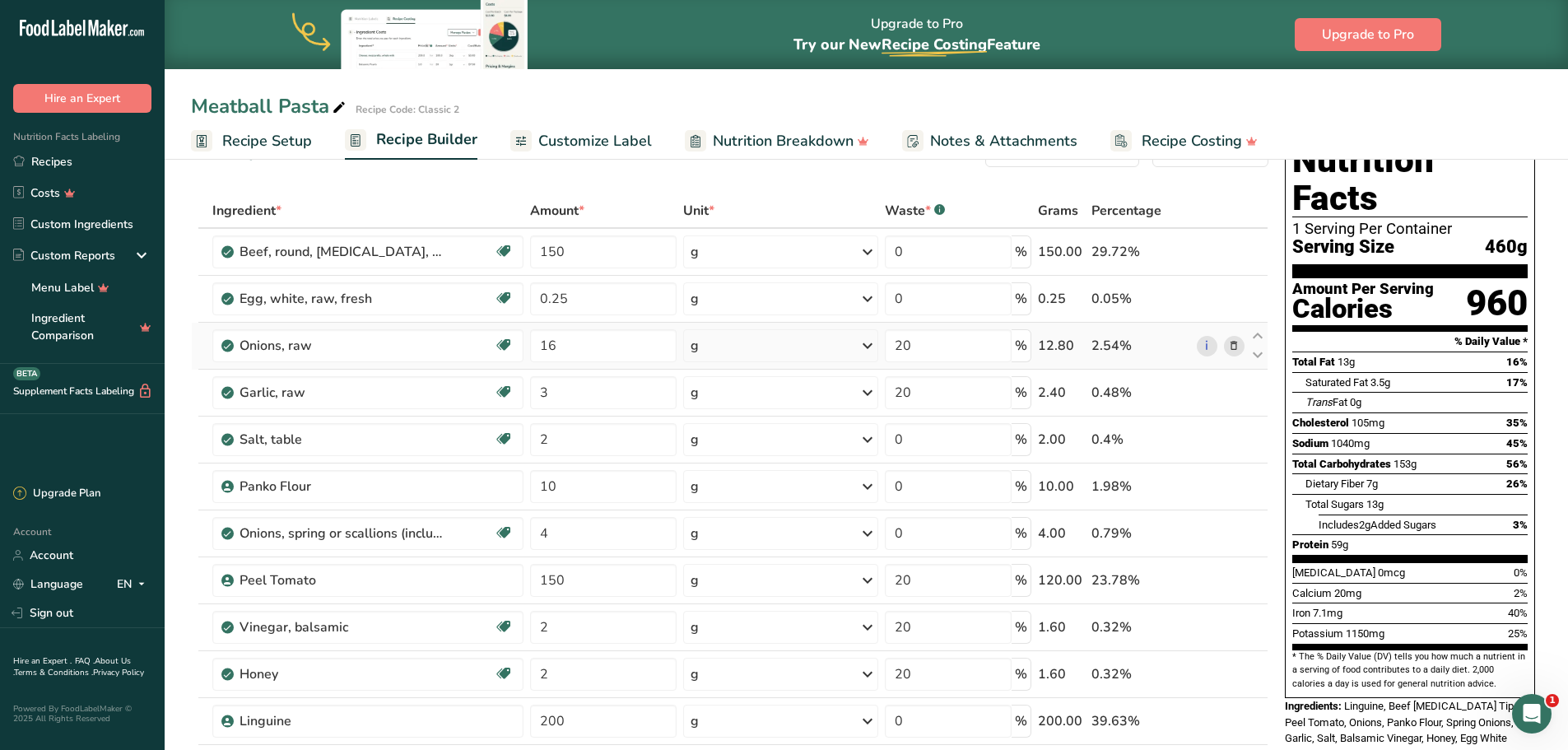
scroll to position [165, 0]
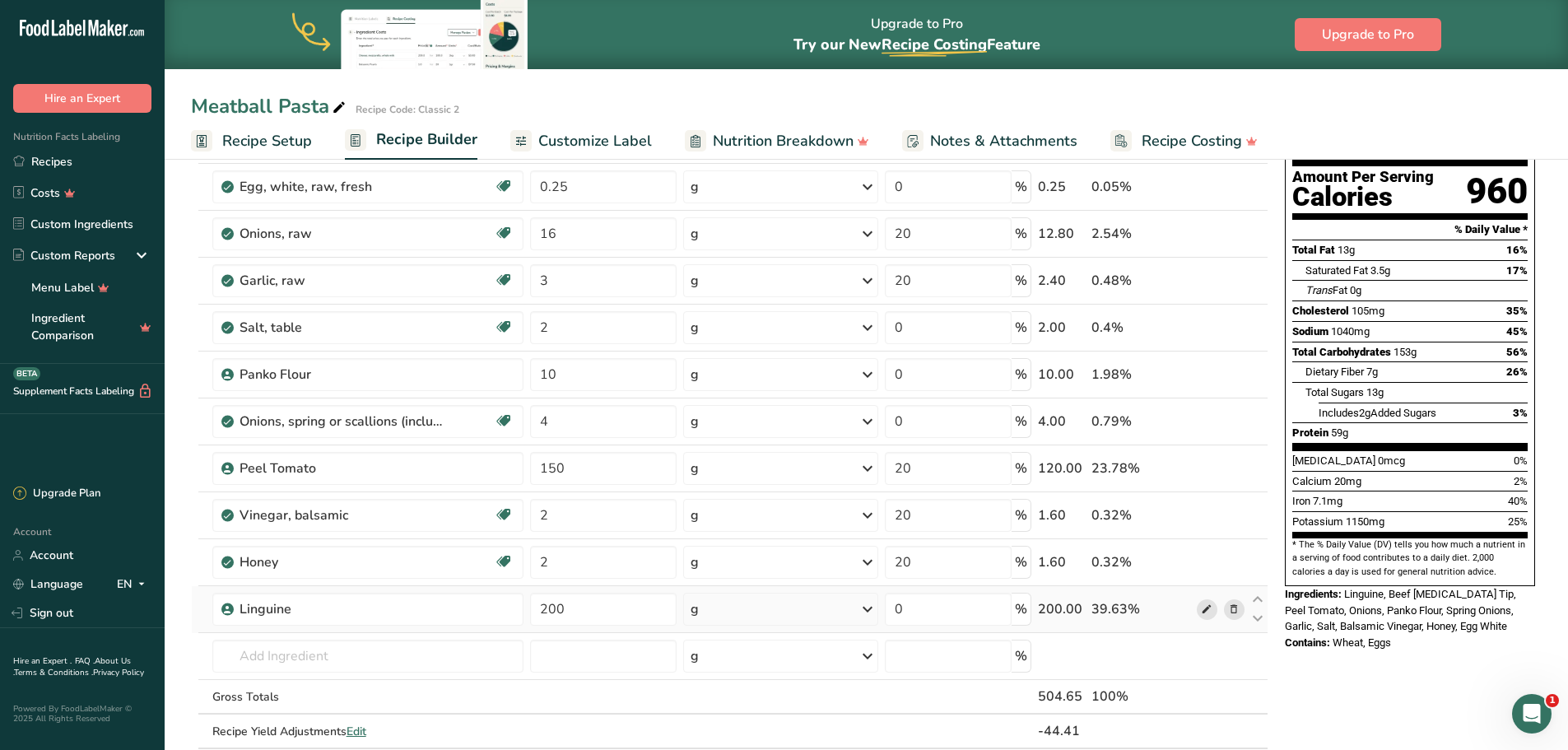
click at [1200, 607] on span at bounding box center [1206, 608] width 19 height 19
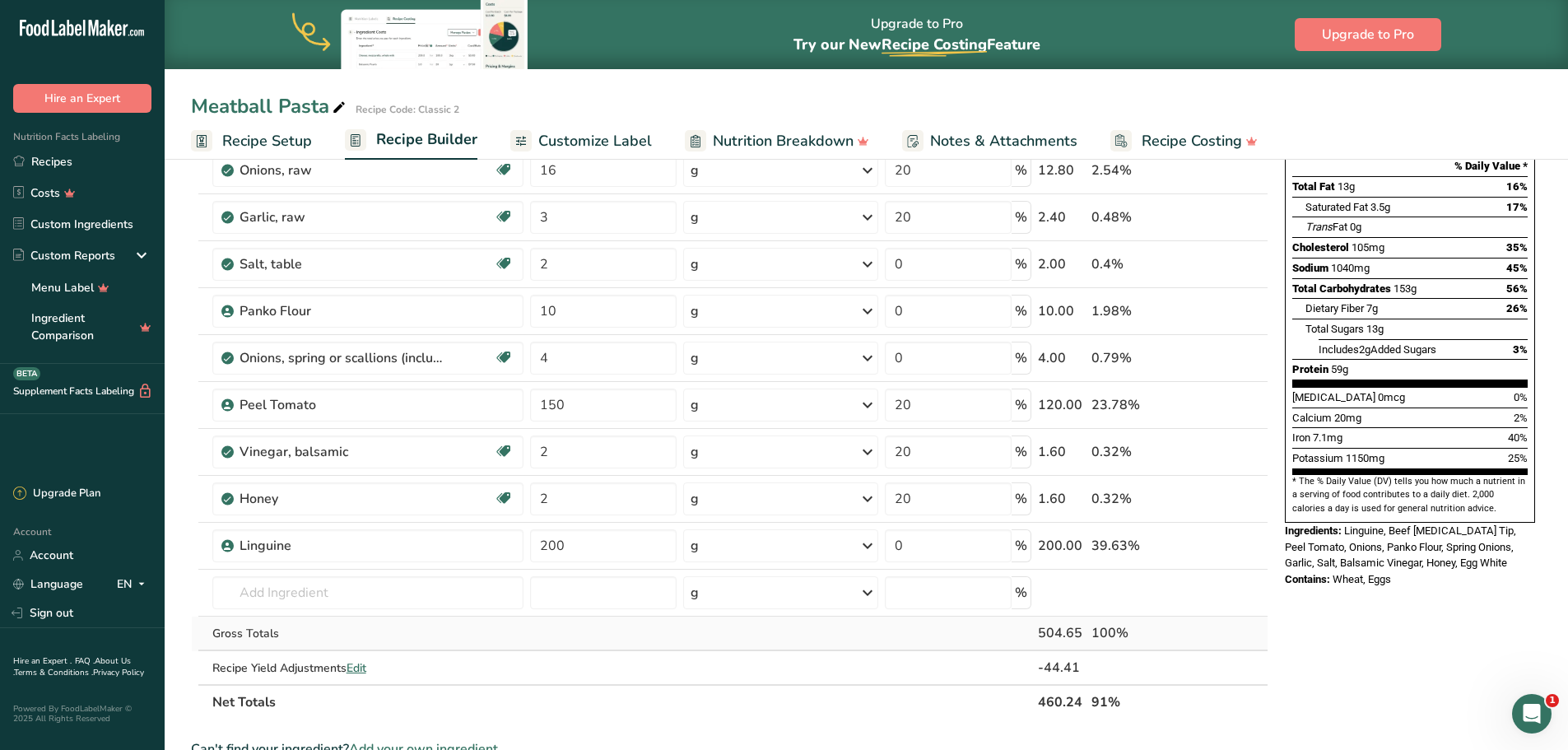
scroll to position [247, 0]
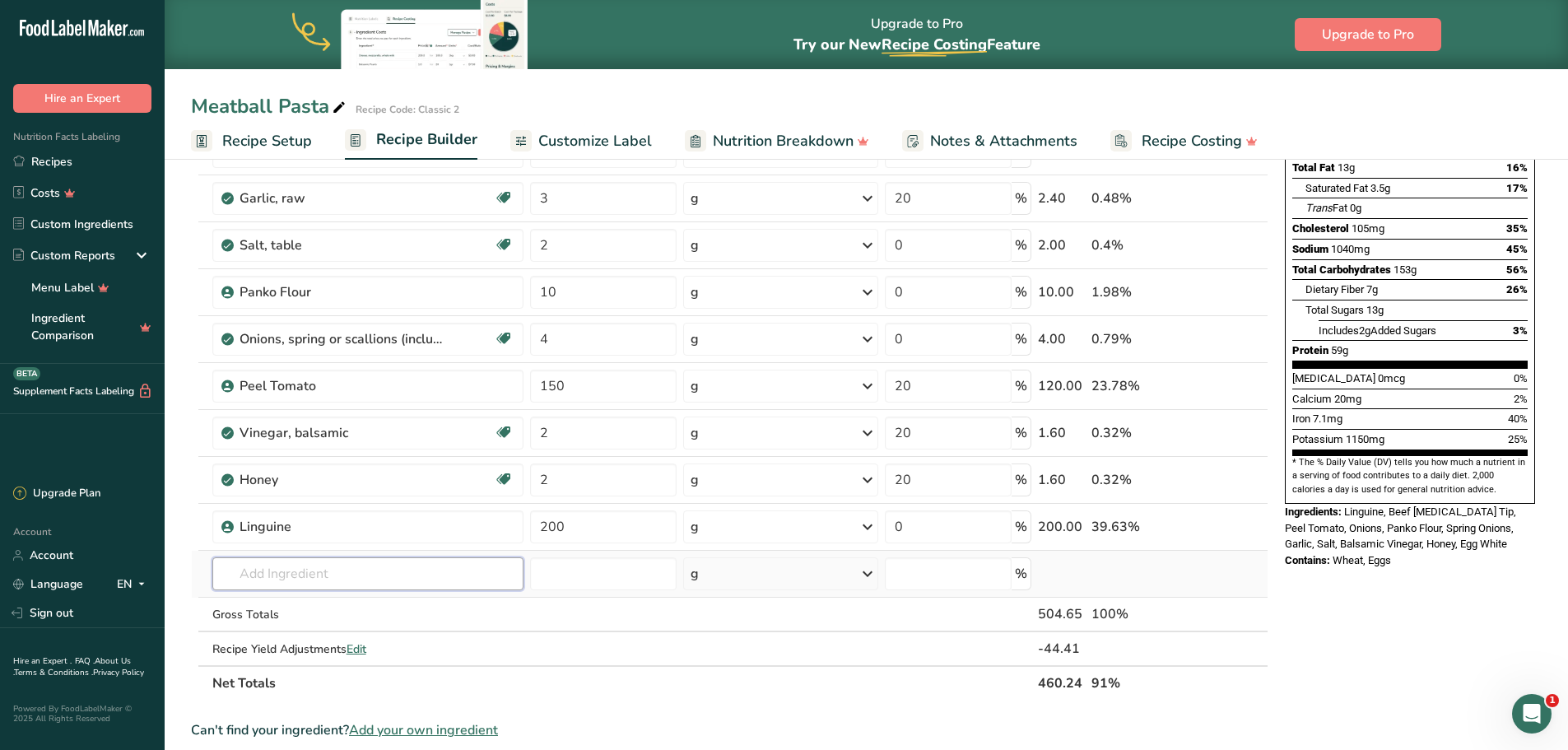
click at [383, 566] on input "text" at bounding box center [368, 574] width 312 height 33
drag, startPoint x: 376, startPoint y: 569, endPoint x: 128, endPoint y: 569, distance: 248.0
click at [128, 569] on div ".a-20{fill:#fff;} Hire an Expert Nutrition Facts Labeling Recipes Costs Custom …" at bounding box center [784, 502] width 1568 height 1497
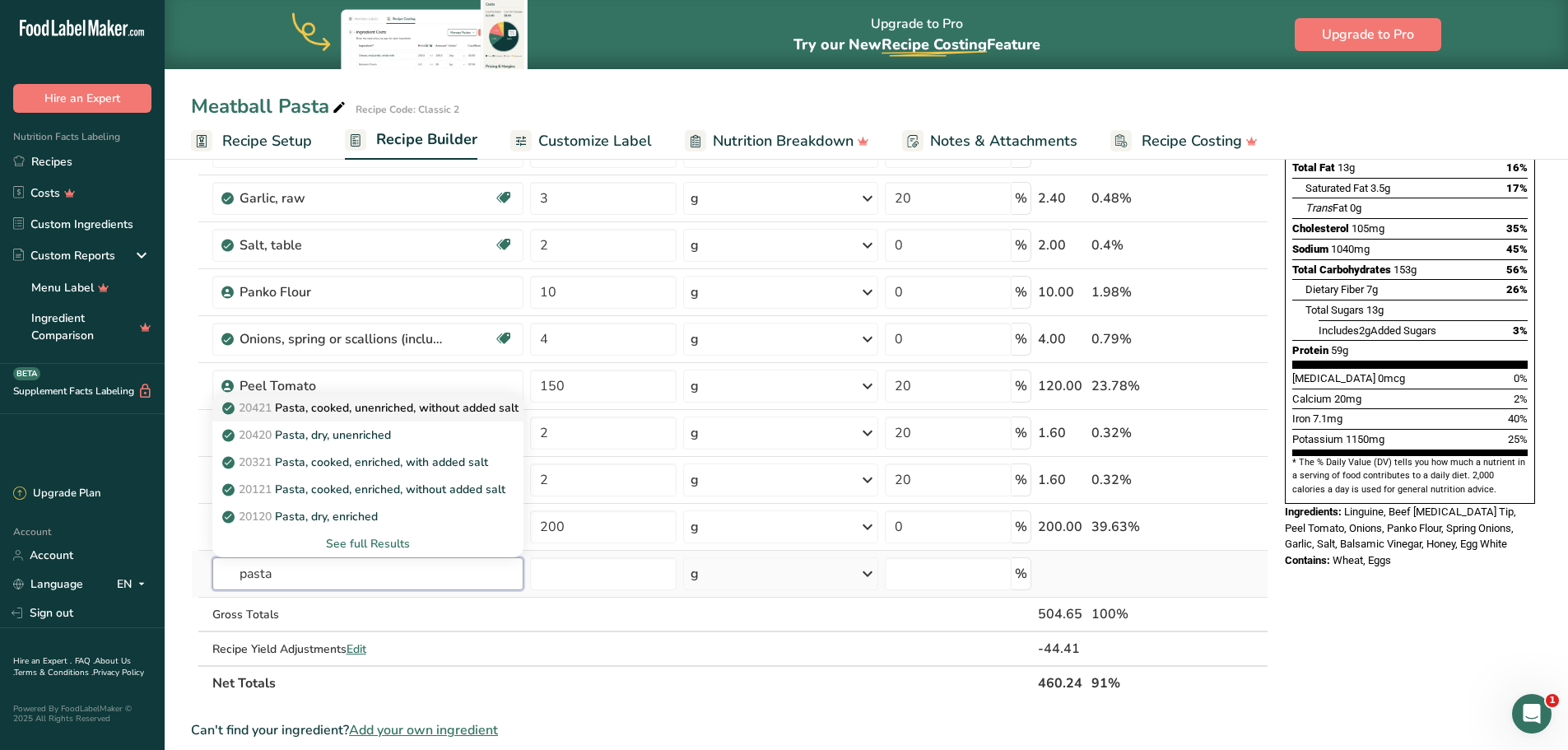
type input "pasta"
click at [444, 411] on p "20421 Pasta, cooked, unenriched, without added salt" at bounding box center [372, 408] width 293 height 18
type input "Pasta, cooked, unenriched, without added salt"
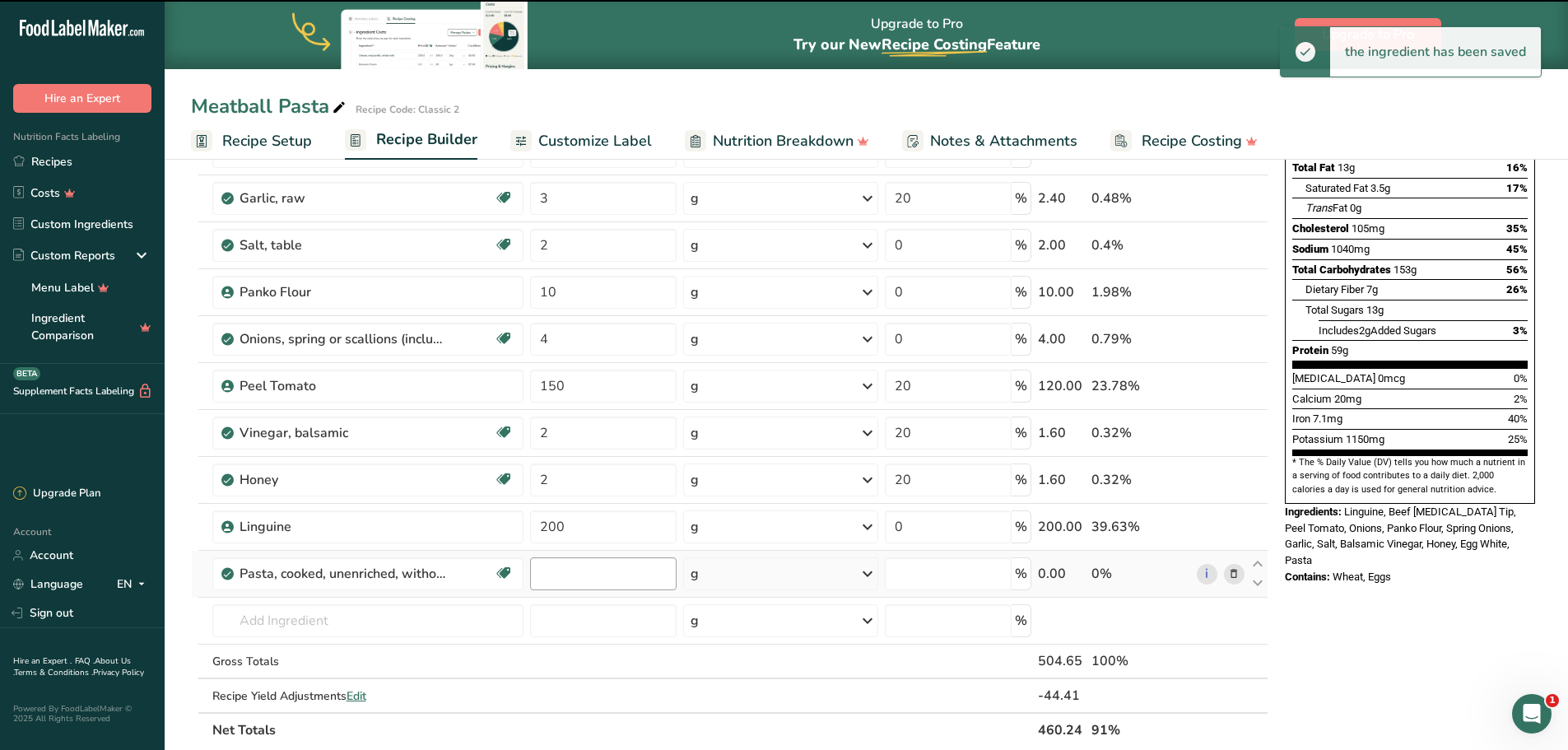
type input "0"
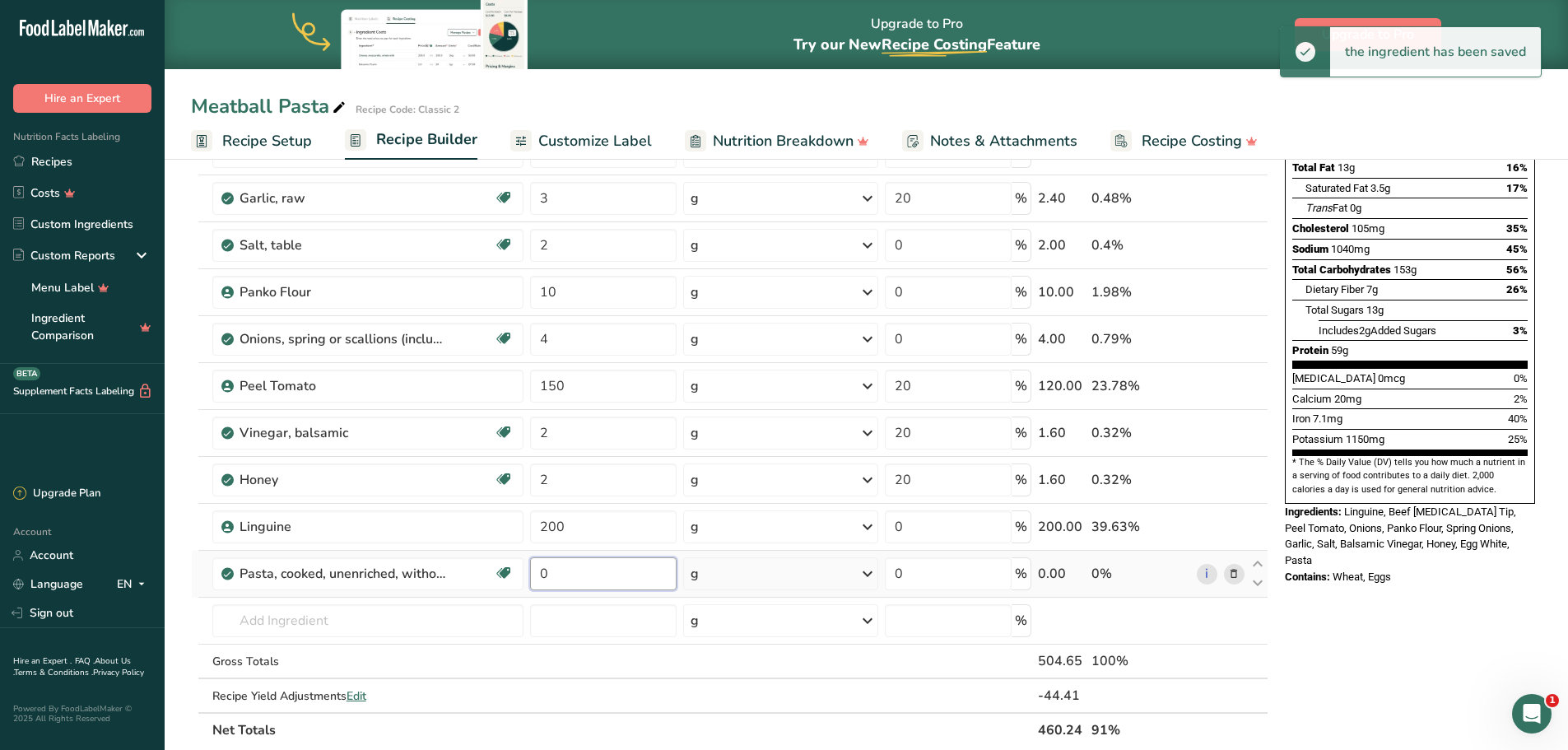
click at [558, 569] on input "0" at bounding box center [604, 574] width 147 height 33
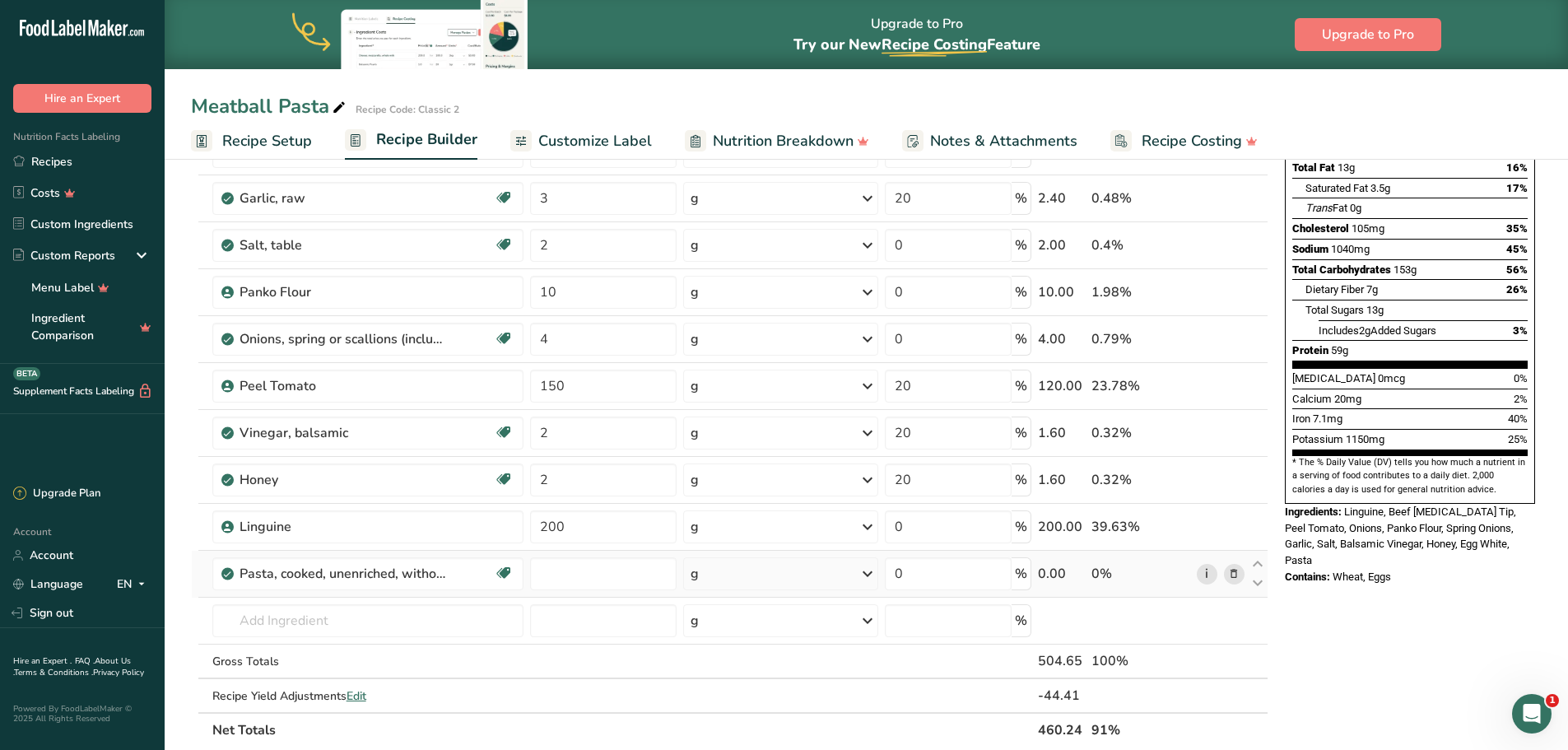
type input "0"
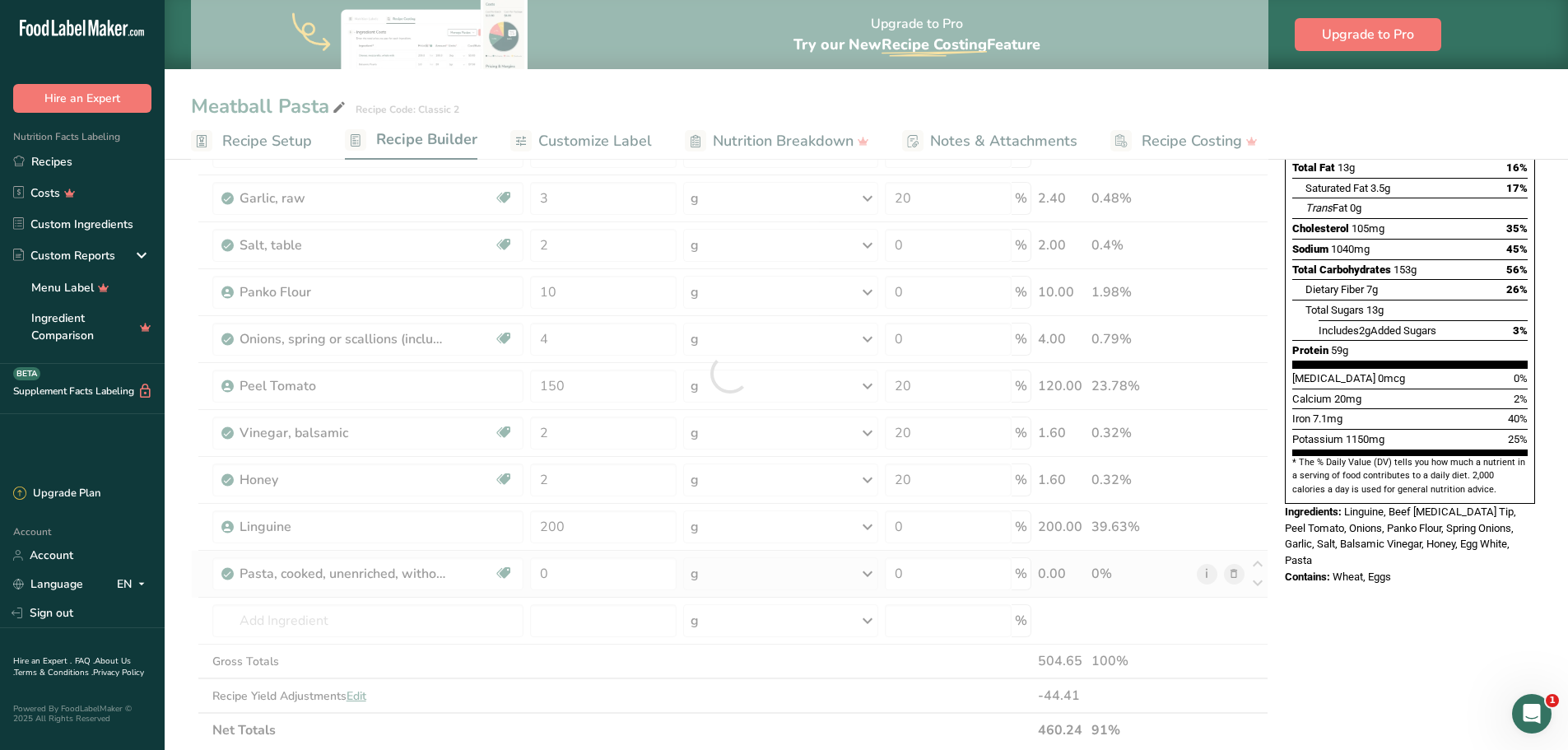
click at [1201, 575] on div "Ingredient * Amount * Unit * Waste * .a-a{fill:#347362;}.b-a{fill:#fff;} Grams …" at bounding box center [730, 373] width 1077 height 748
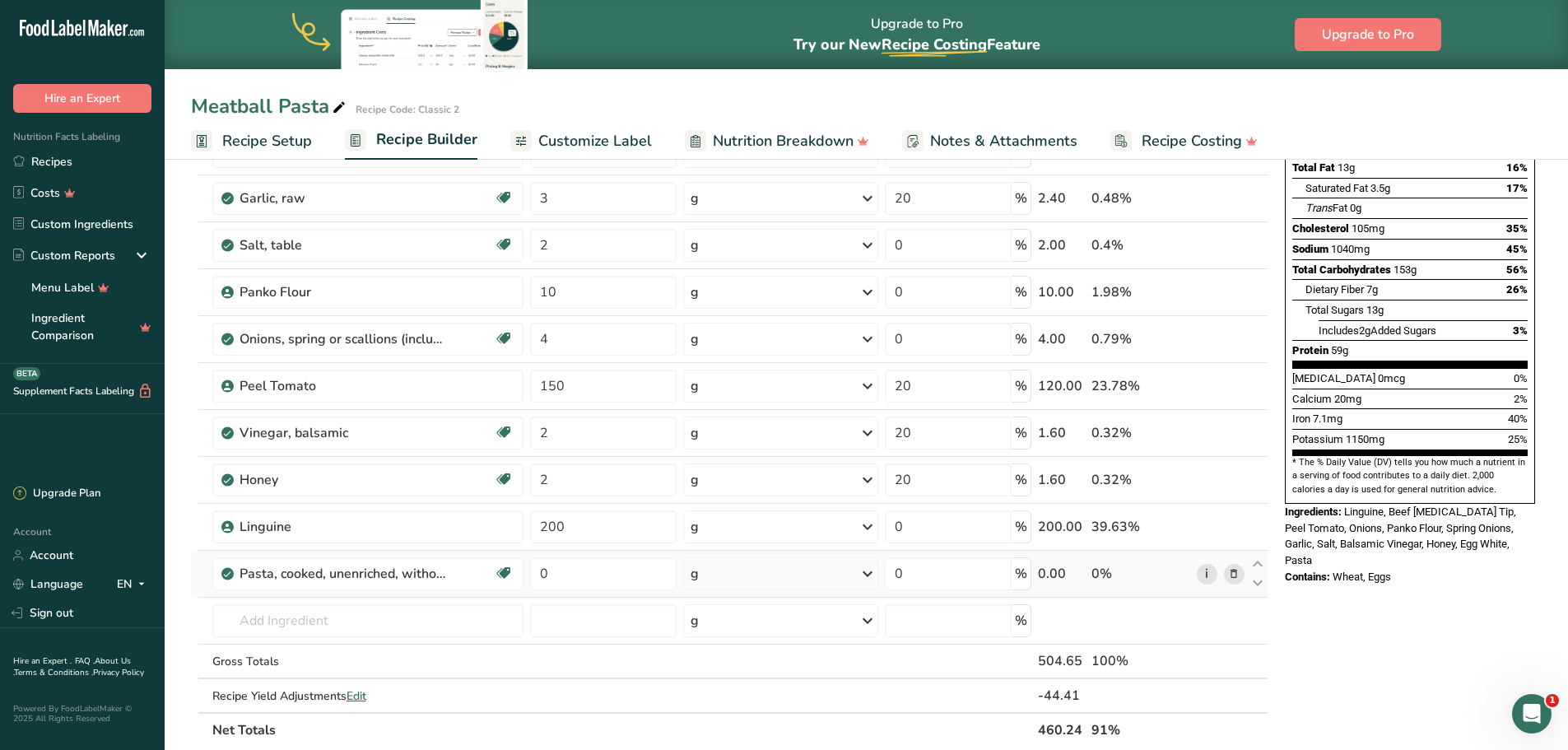
click at [1205, 578] on link "i" at bounding box center [1207, 574] width 20 height 20
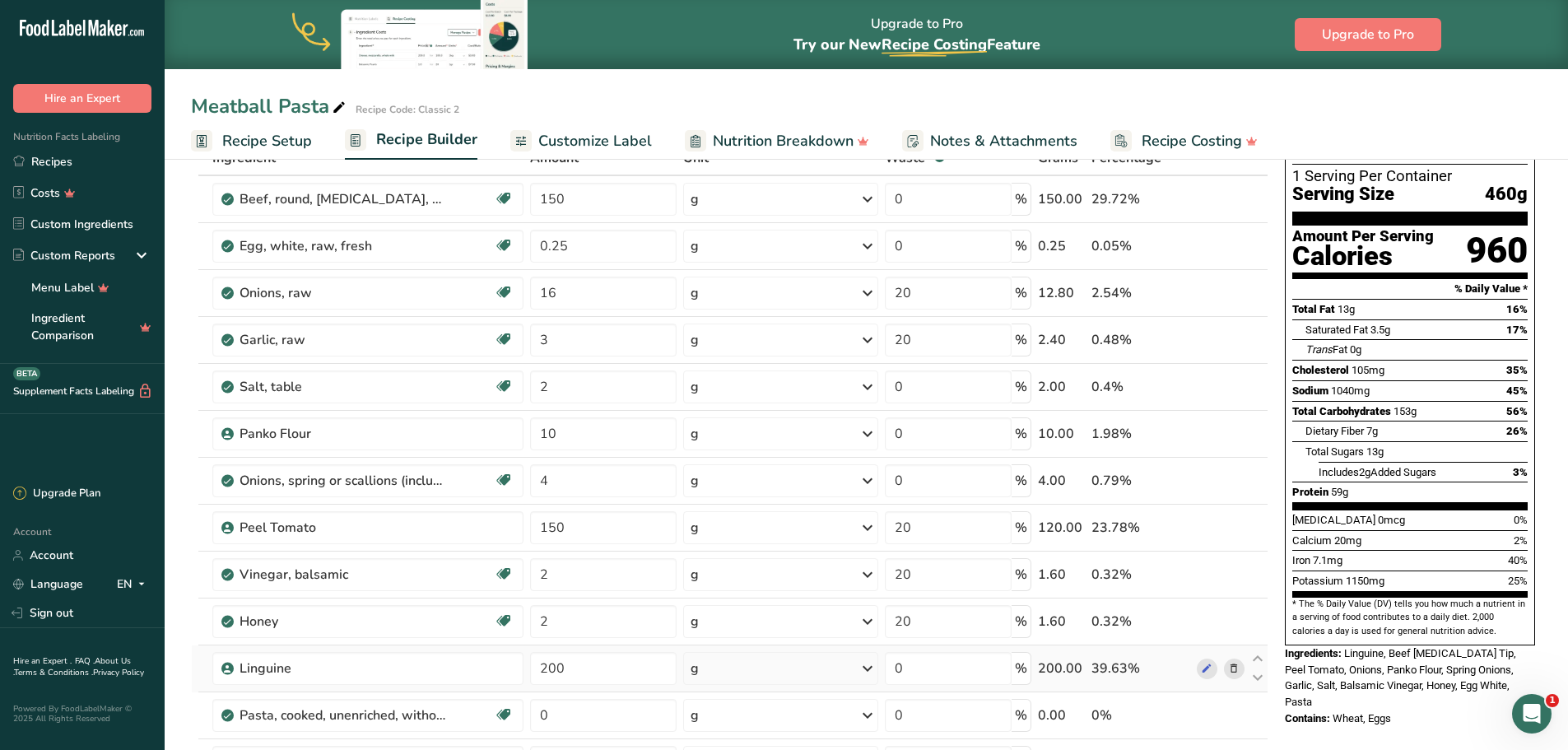
scroll to position [83, 0]
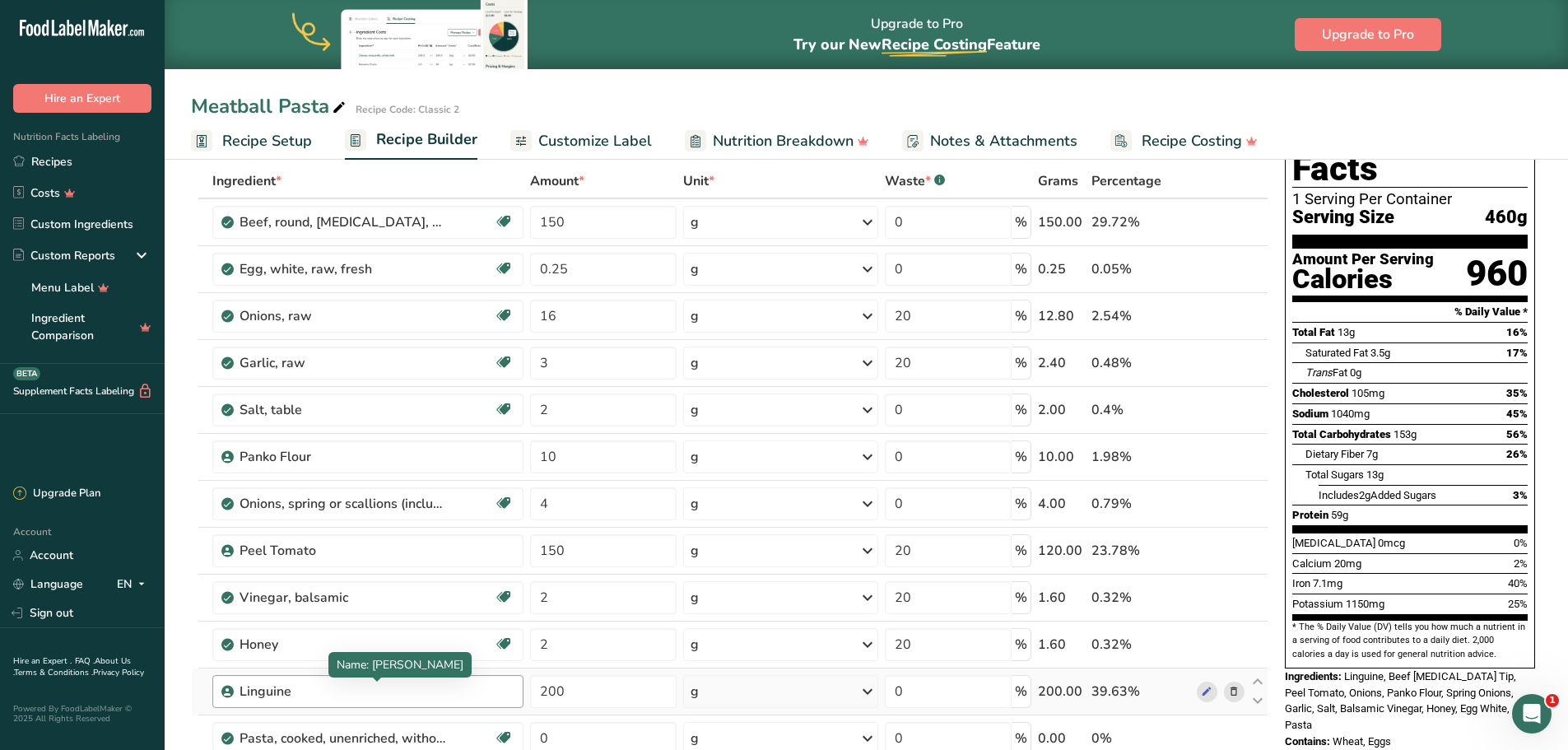
click at [286, 692] on div "Linguine" at bounding box center [342, 691] width 206 height 19
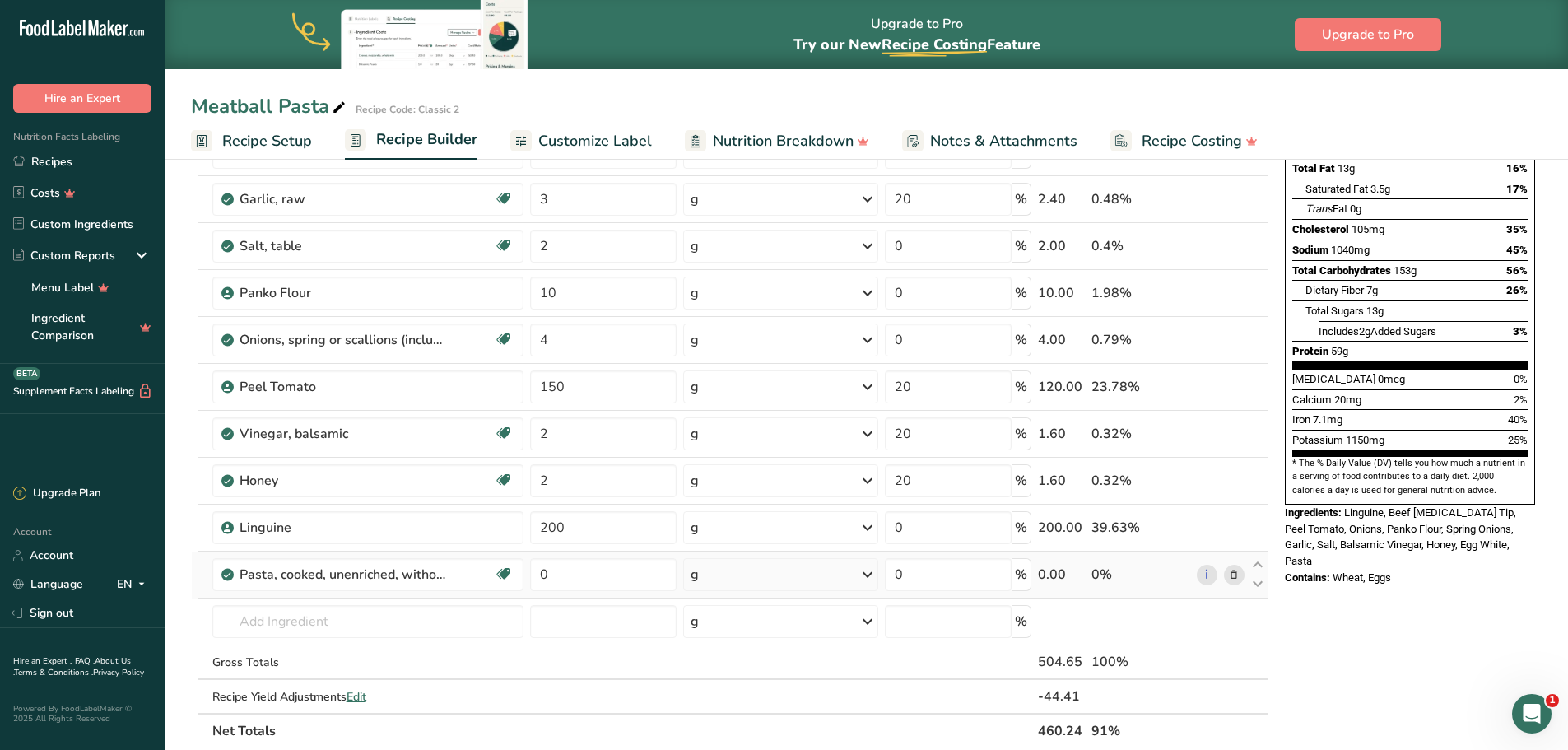
scroll to position [247, 0]
click at [1230, 528] on icon at bounding box center [1233, 527] width 11 height 18
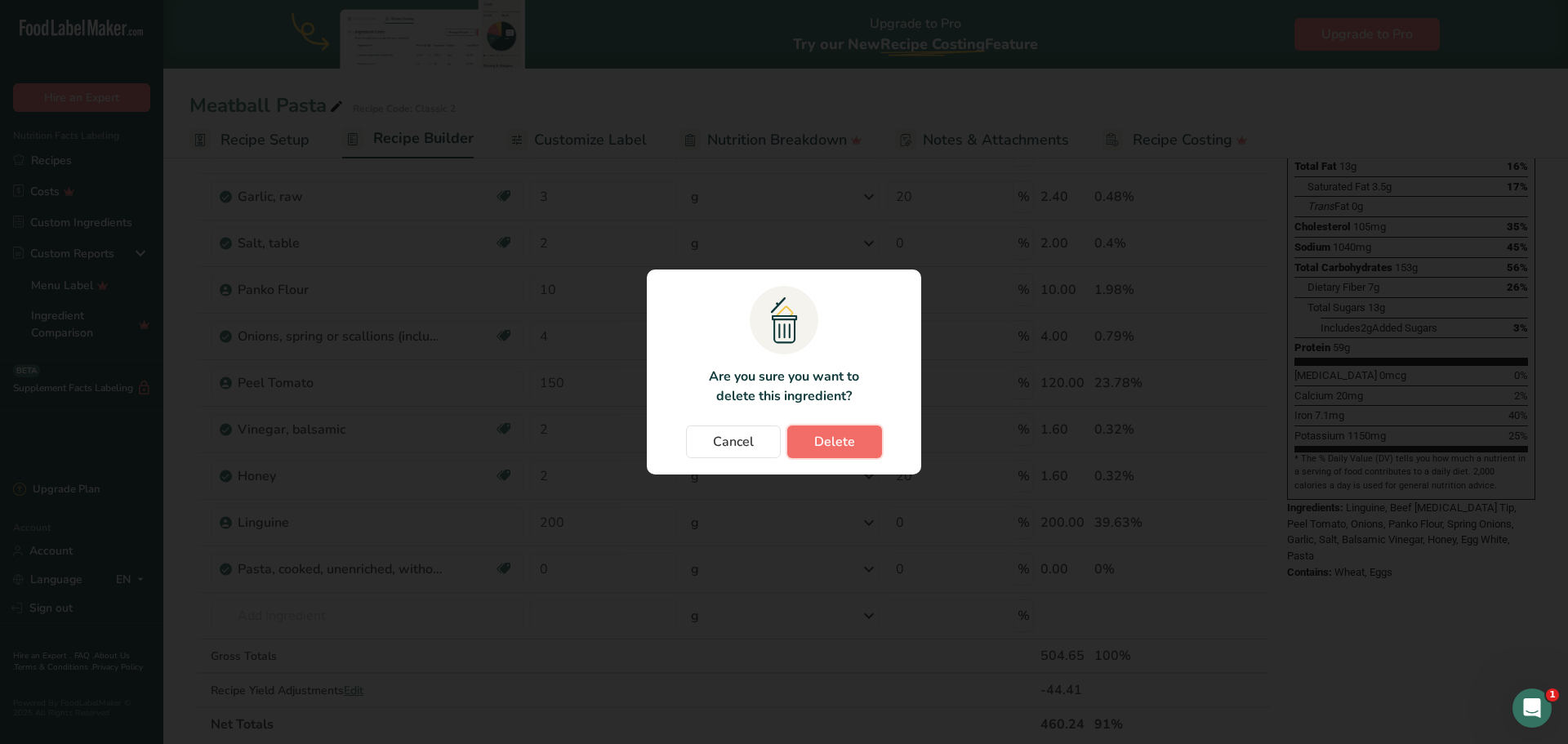
click at [859, 429] on button "Delete" at bounding box center [835, 441] width 95 height 33
type input "0"
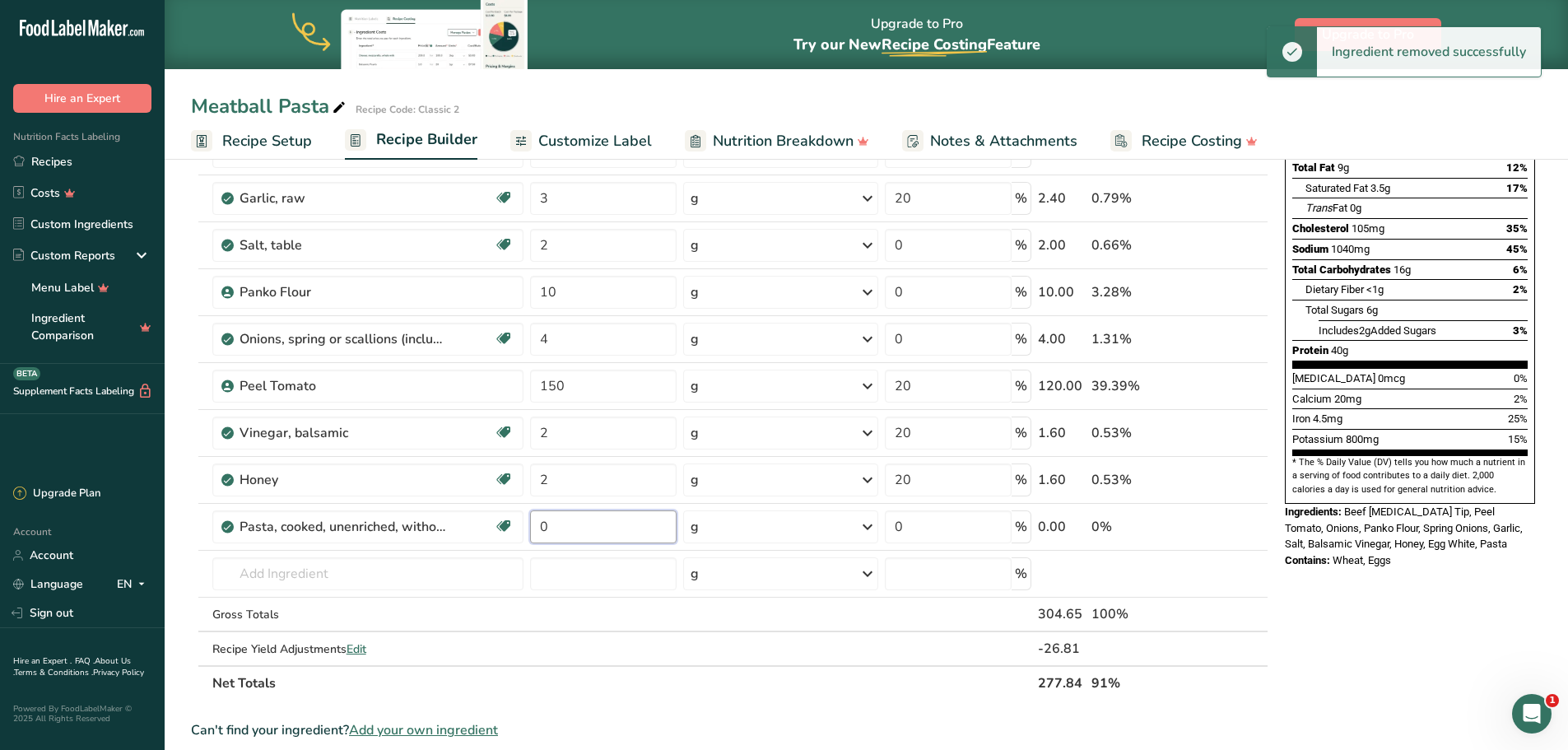
click at [569, 527] on input "0" at bounding box center [604, 527] width 147 height 33
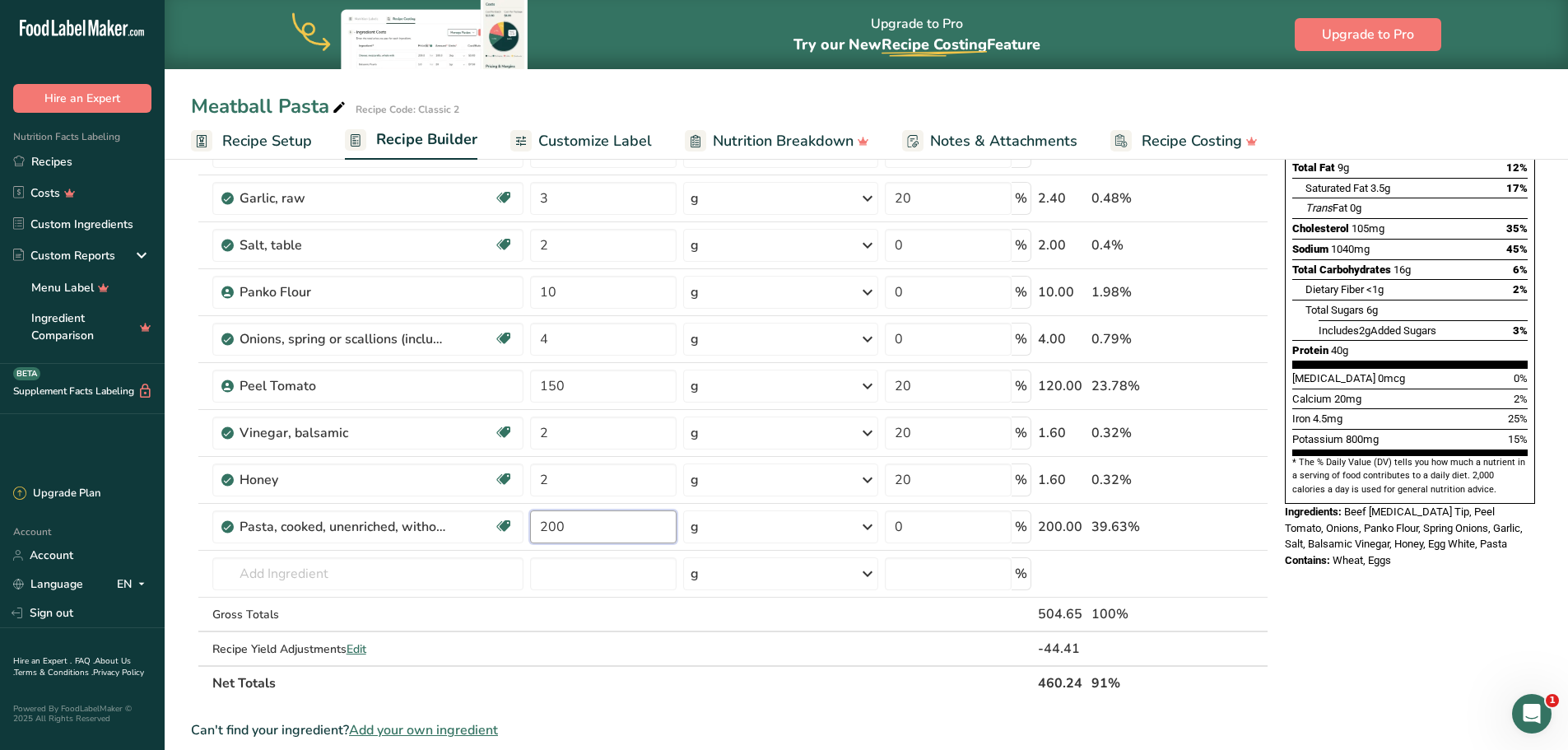
type input "200"
click at [1357, 561] on div "Nutrition Facts 1 Serving Per Container Serving Size 278g Amount Per Serving Ca…" at bounding box center [1410, 578] width 263 height 1290
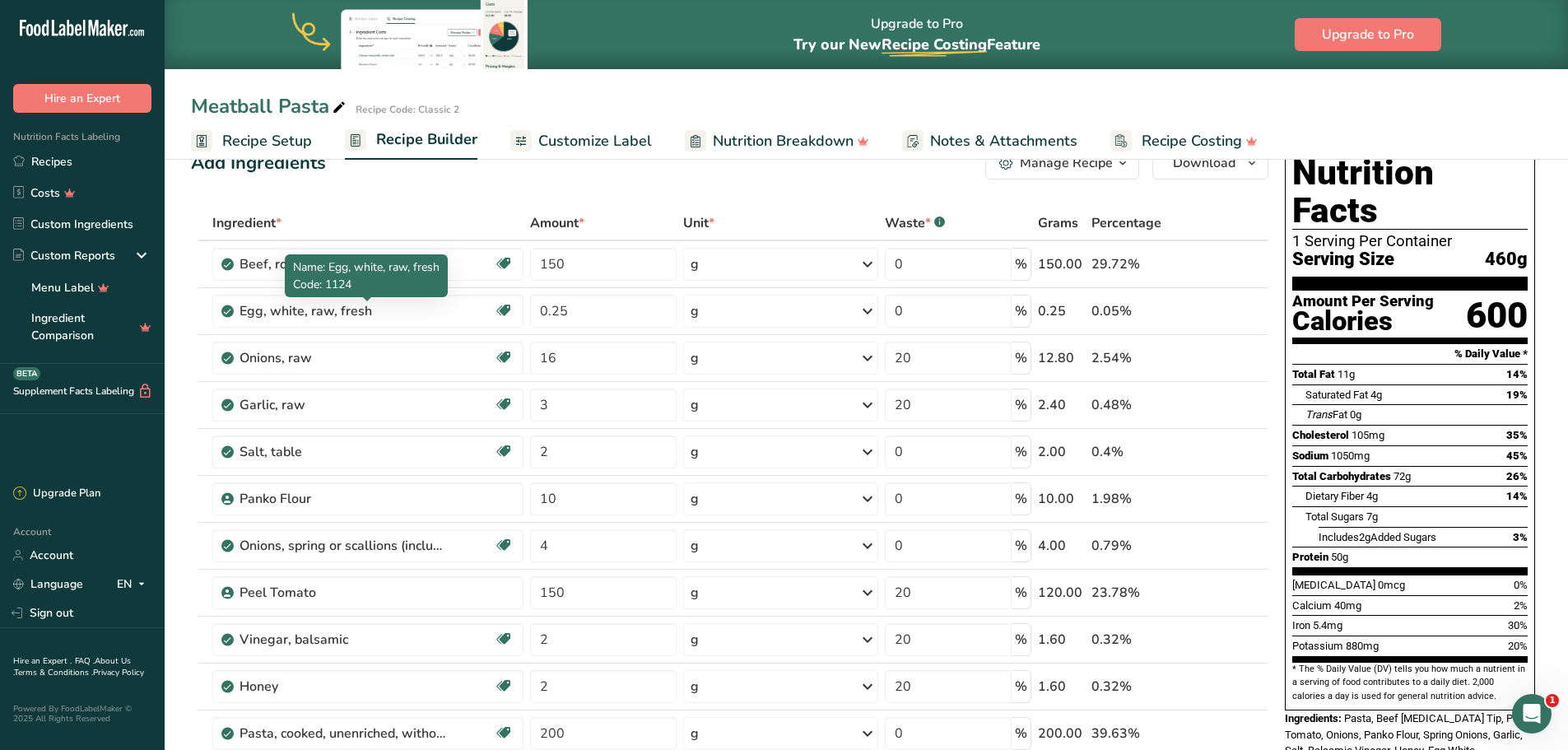
scroll to position [0, 0]
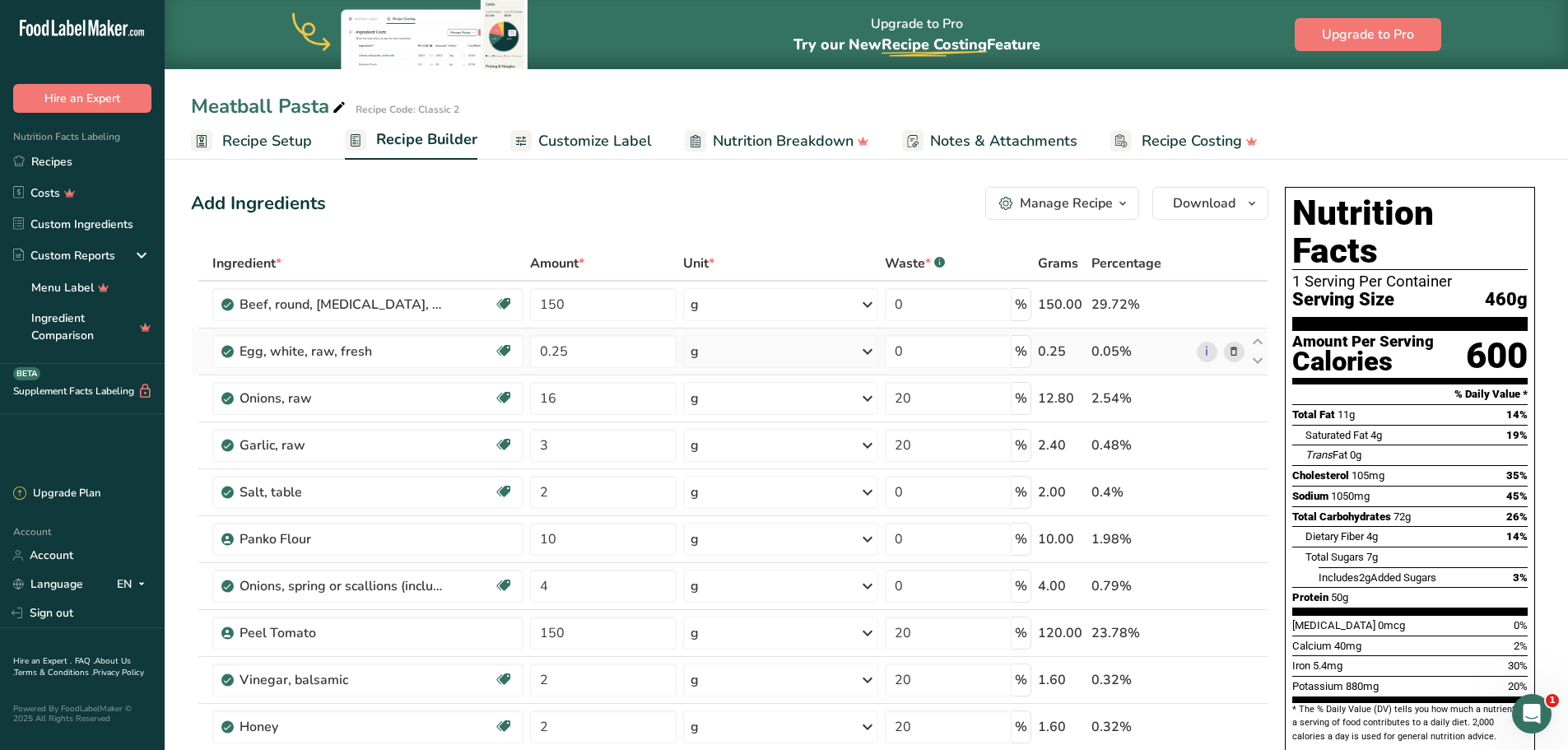
click at [412, 329] on td "Egg, white, raw, fresh Dairy free Gluten free Vegetarian Soy free" at bounding box center [368, 351] width 319 height 47
click at [421, 313] on div "Beef, round, knuckle, tip center, steak, separable lean and fat, trimmed to 0" …" at bounding box center [342, 304] width 206 height 19
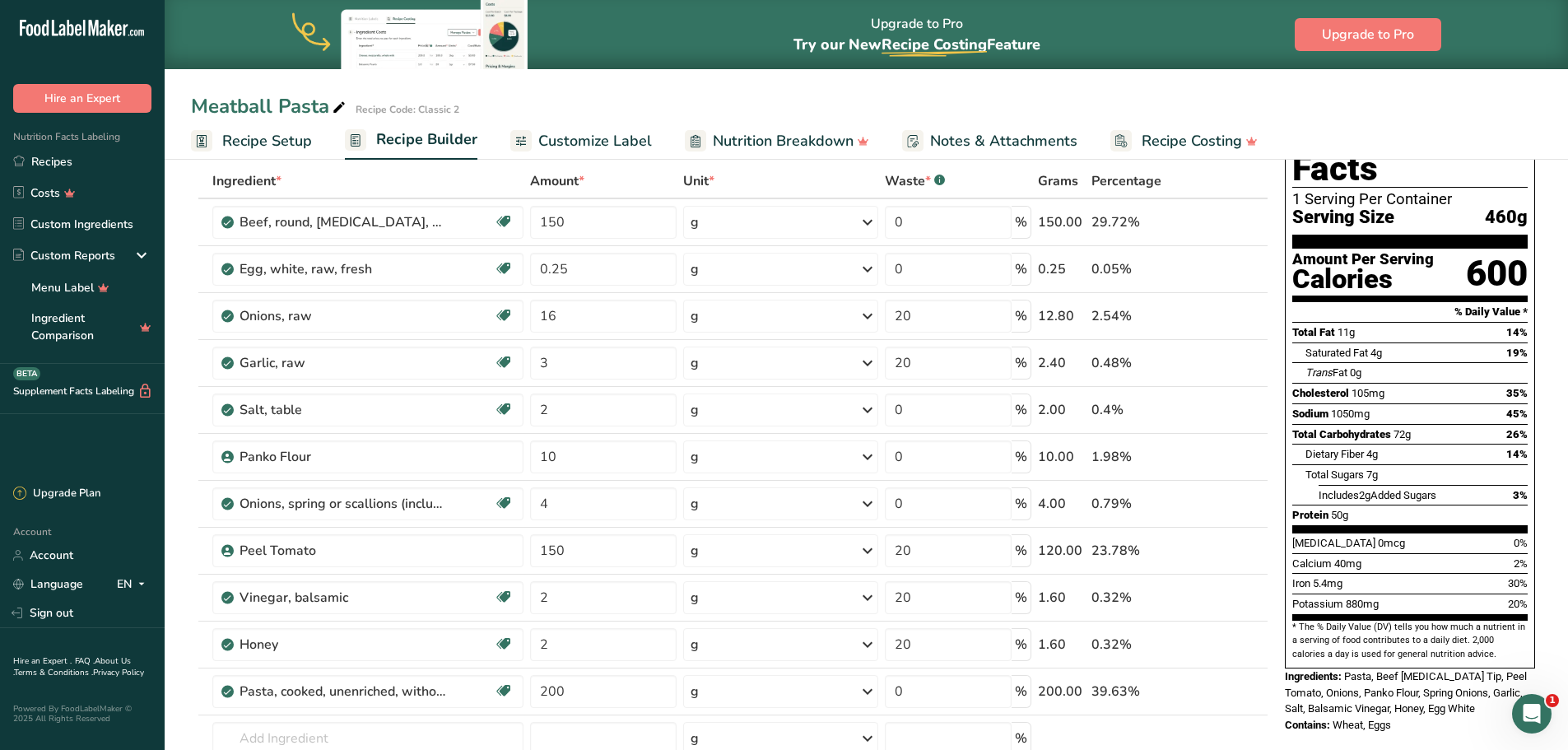
click at [1235, 223] on icon at bounding box center [1233, 222] width 11 height 18
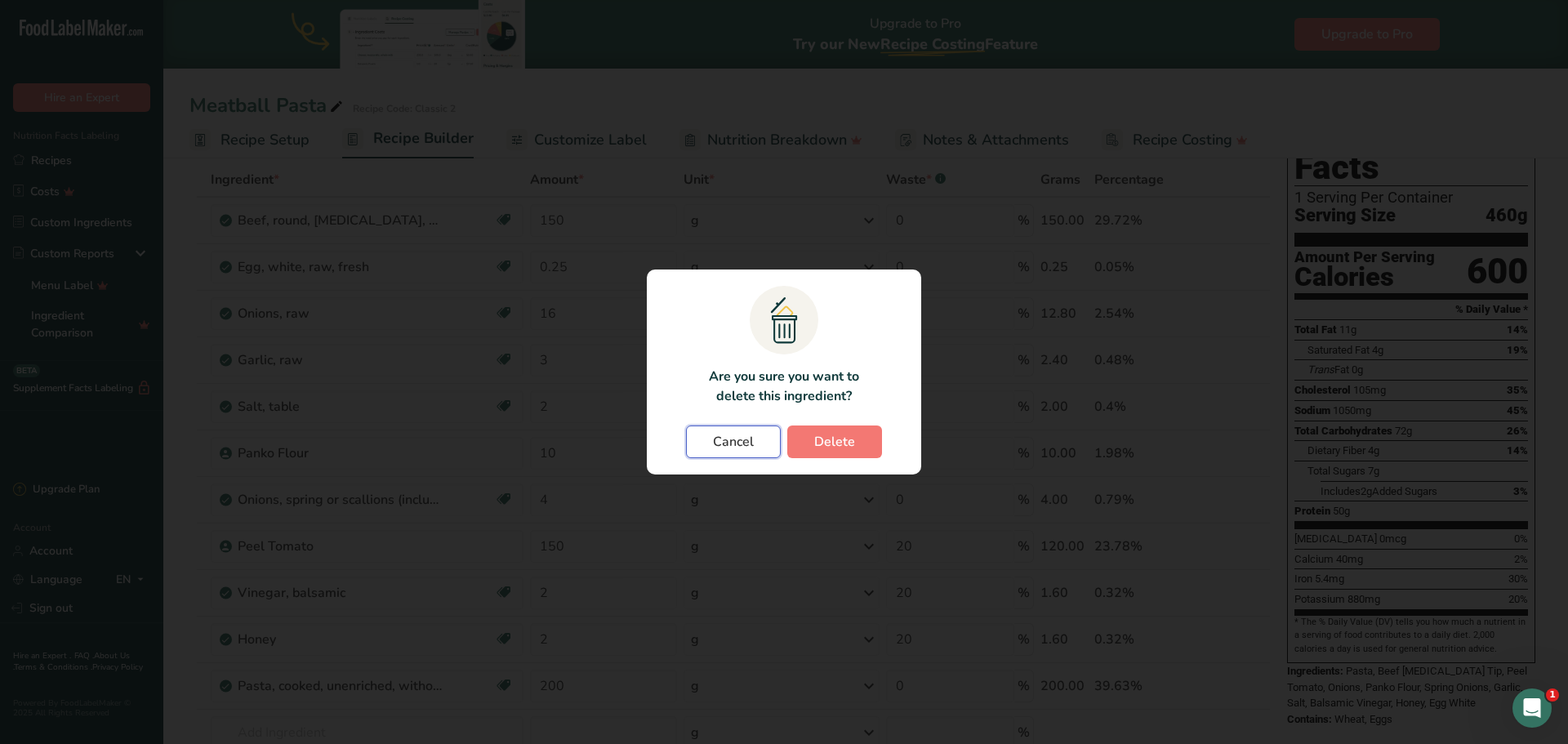
click at [759, 437] on button "Cancel" at bounding box center [733, 441] width 95 height 33
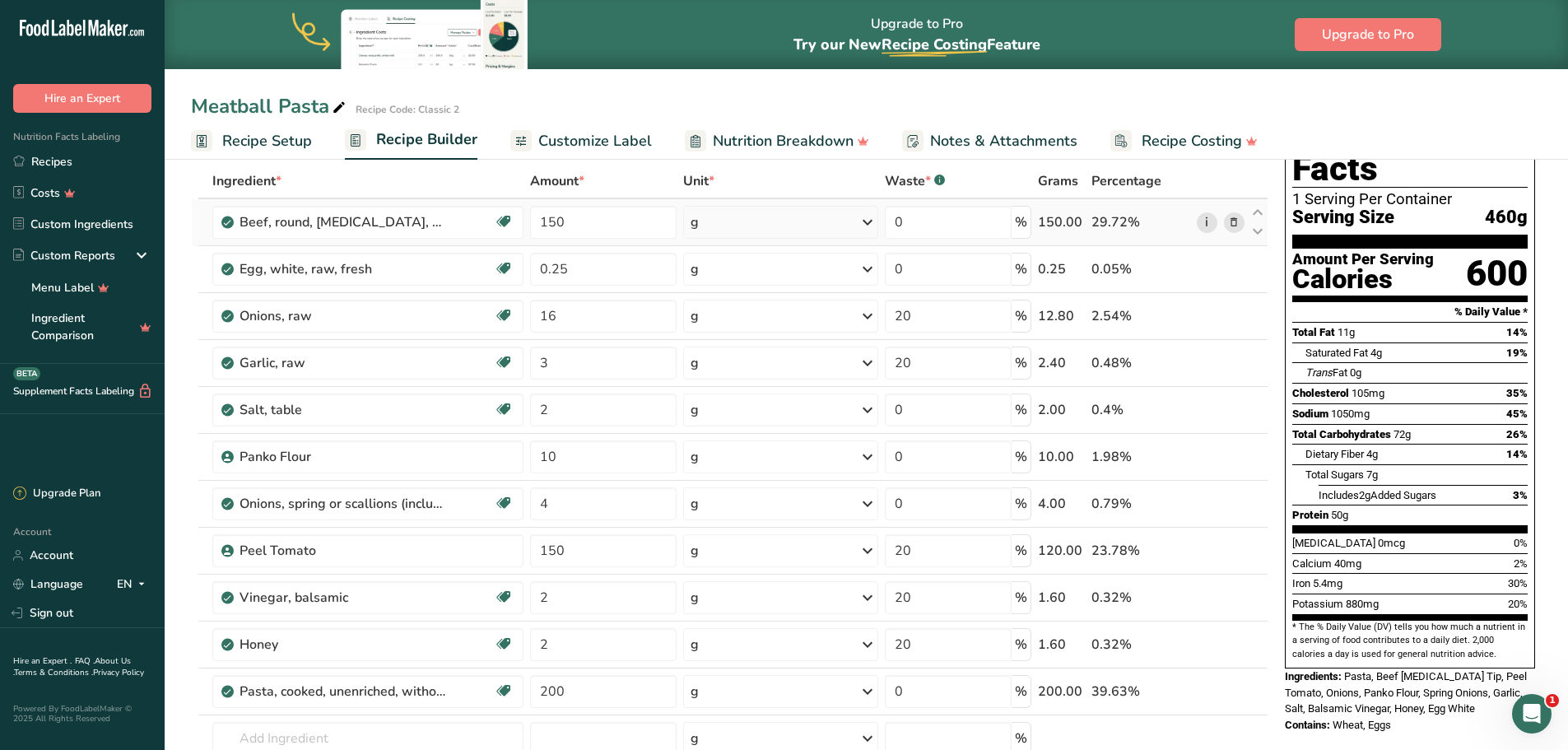
click at [1213, 222] on link "i" at bounding box center [1207, 222] width 20 height 20
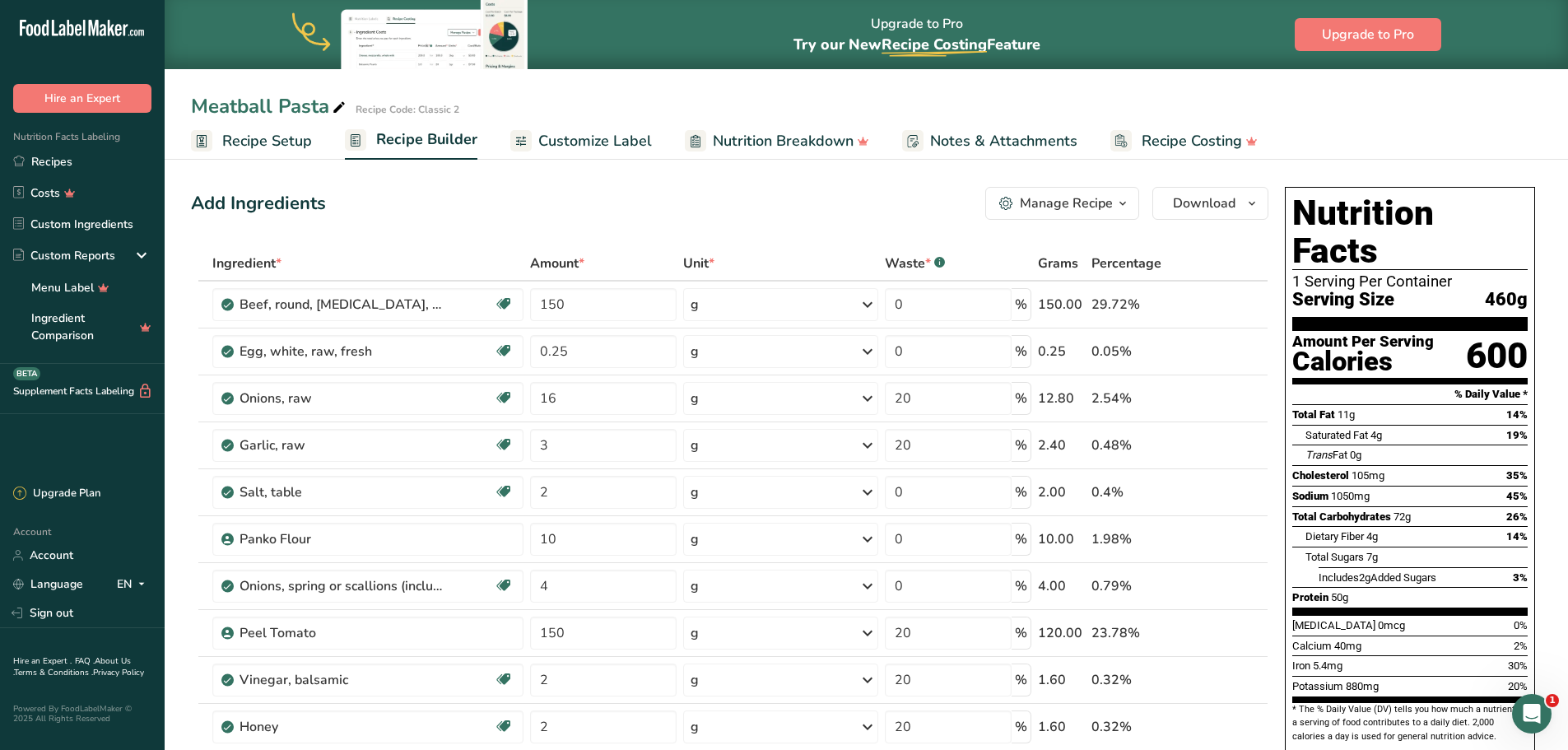
click at [436, 195] on div "Add Ingredients Manage Recipe Delete Recipe Duplicate Recipe Scale Recipe Save …" at bounding box center [730, 204] width 1077 height 33
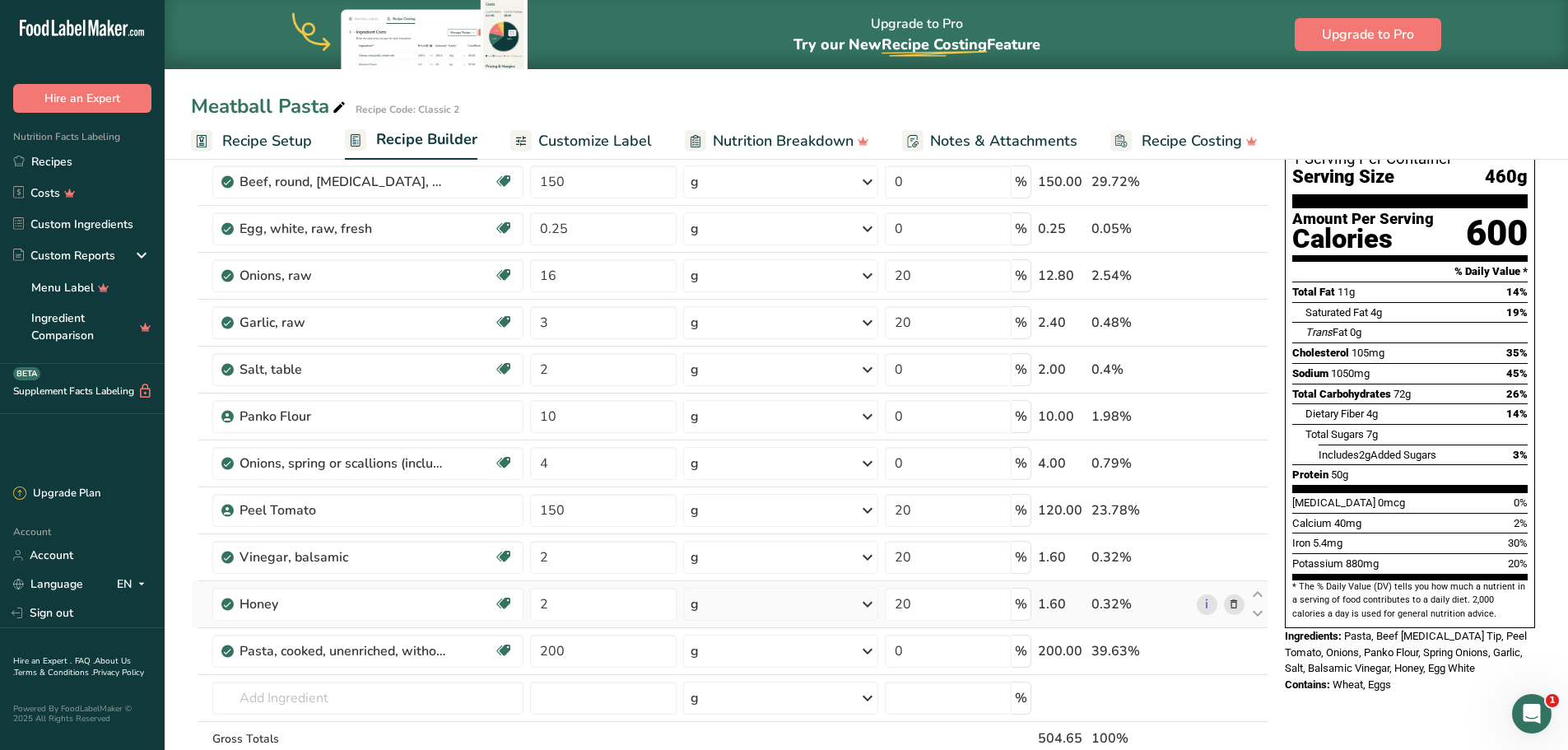
scroll to position [83, 0]
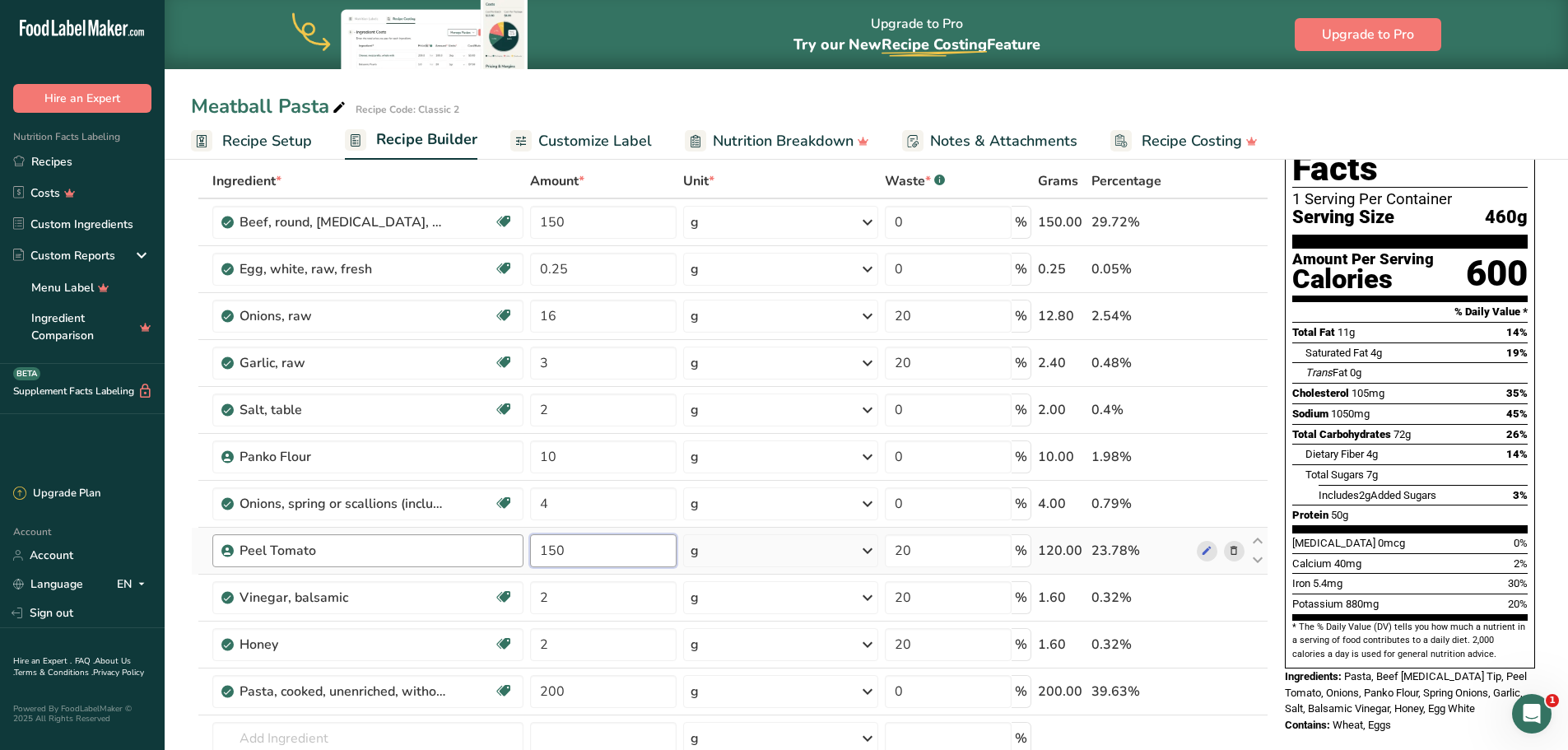
drag, startPoint x: 617, startPoint y: 555, endPoint x: 506, endPoint y: 549, distance: 111.2
click at [506, 549] on tr "Peel Tomato 150 g Weight Units g kg mg See more Volume Units l Volume units req…" at bounding box center [730, 551] width 1076 height 47
click at [569, 546] on input "150" at bounding box center [604, 551] width 147 height 33
drag, startPoint x: 638, startPoint y: 550, endPoint x: 494, endPoint y: 550, distance: 144.0
click at [494, 550] on tr "Peel Tomato 150.000001 g Weight Units g kg mg See more Volume Units l Volume un…" at bounding box center [730, 551] width 1076 height 47
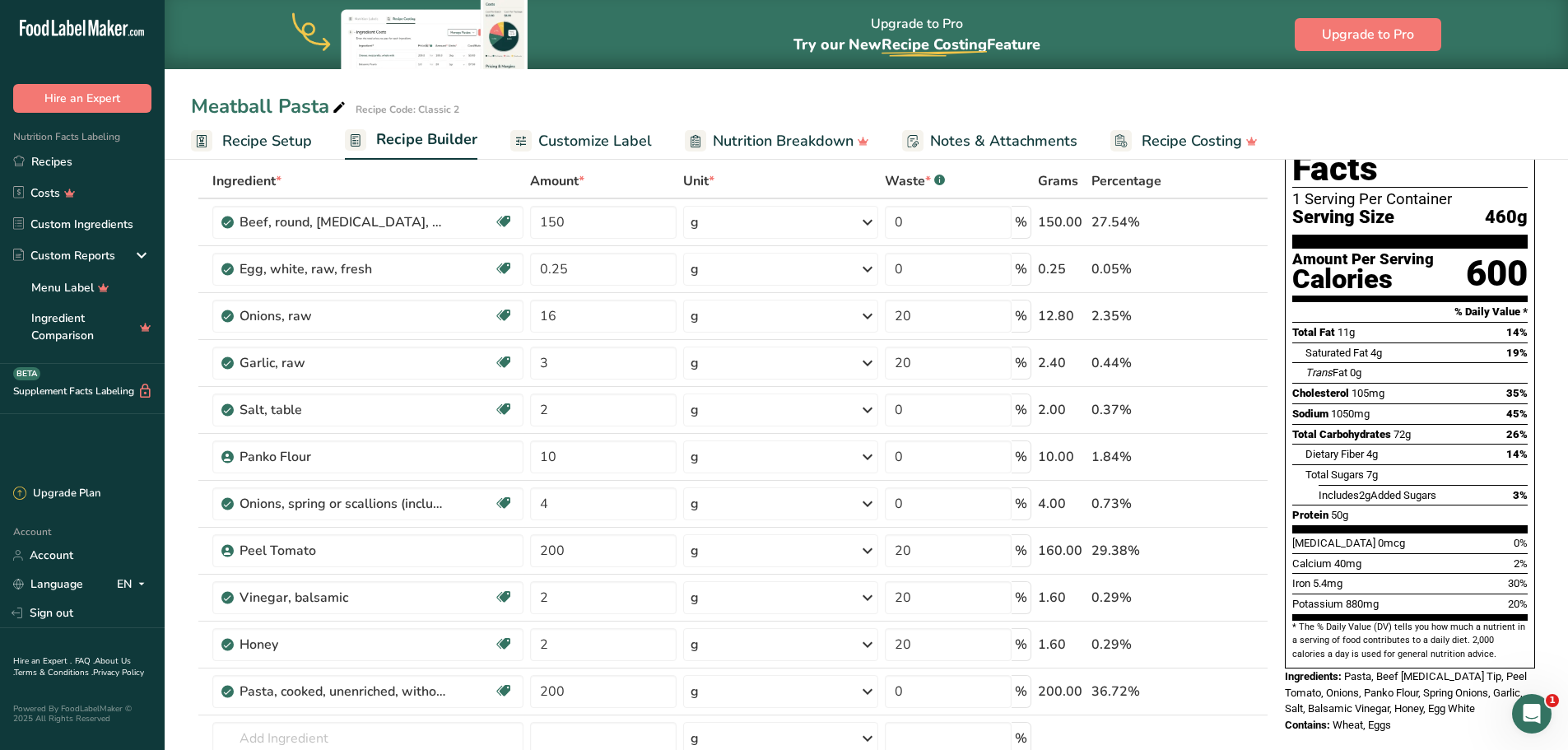
click at [1334, 715] on div "Nutrition Facts 1 Serving Per Container Serving Size 460g Amount Per Serving Ca…" at bounding box center [1410, 744] width 263 height 1290
drag, startPoint x: 603, startPoint y: 545, endPoint x: 539, endPoint y: 545, distance: 64.0
click at [539, 545] on input "200" at bounding box center [604, 551] width 147 height 33
type input "150"
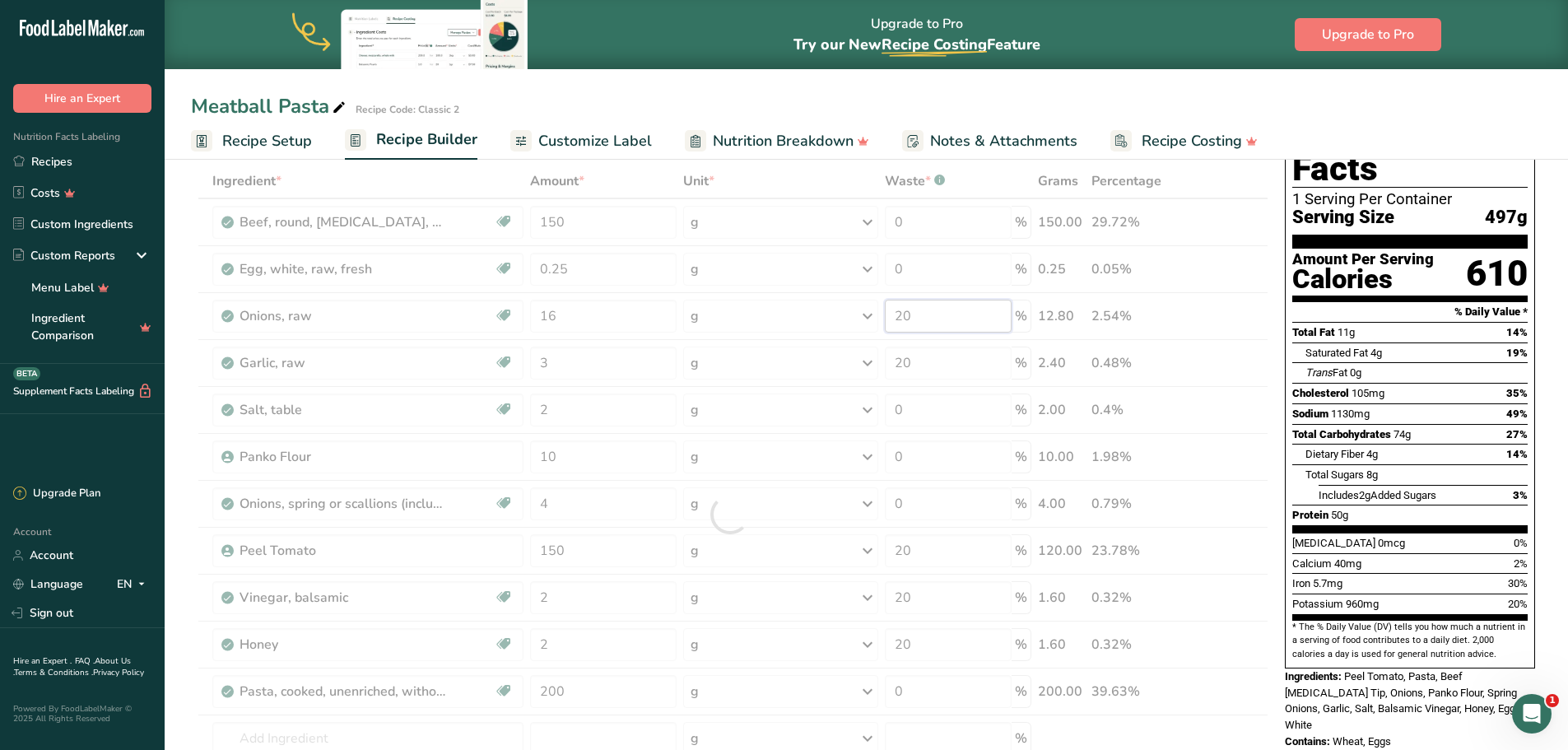
drag, startPoint x: 998, startPoint y: 311, endPoint x: 899, endPoint y: 323, distance: 99.7
click at [899, 323] on div "Ingredient * Amount * Unit * Waste * .a-a{fill:#347362;}.b-a{fill:#fff;} Grams …" at bounding box center [730, 515] width 1077 height 701
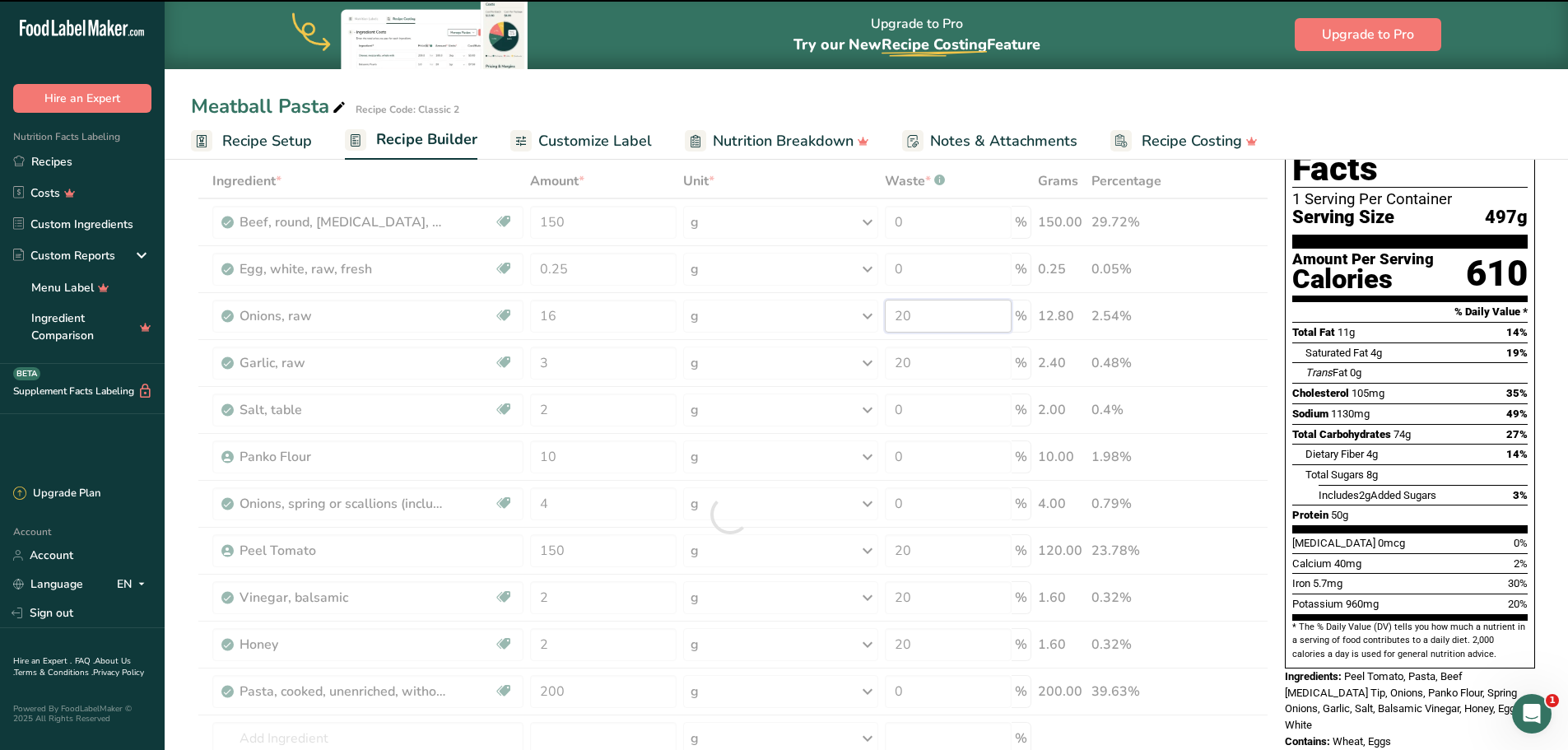
type input "2"
click at [942, 355] on div at bounding box center [730, 515] width 1077 height 701
click at [927, 362] on input "20" at bounding box center [949, 363] width 128 height 33
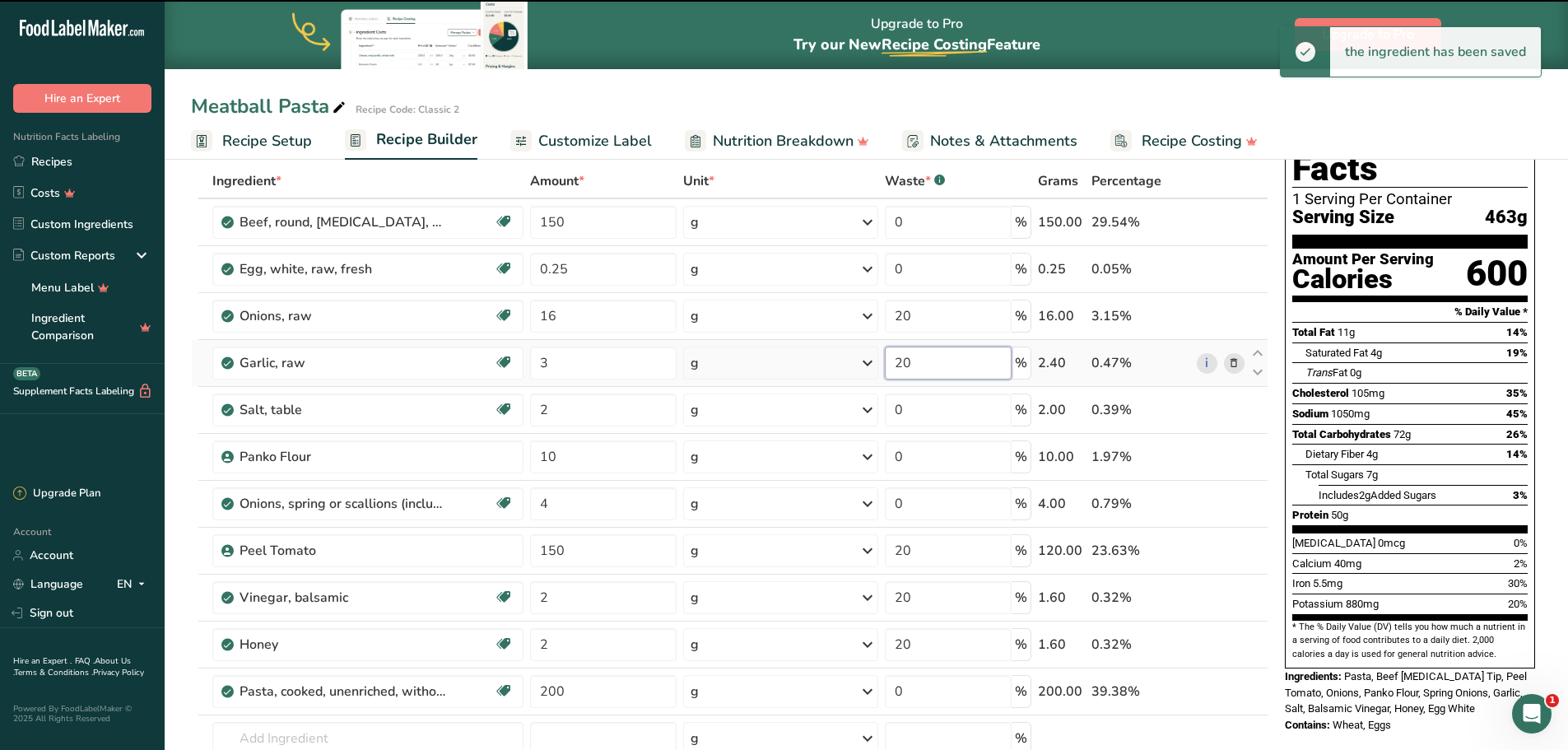
type input "0"
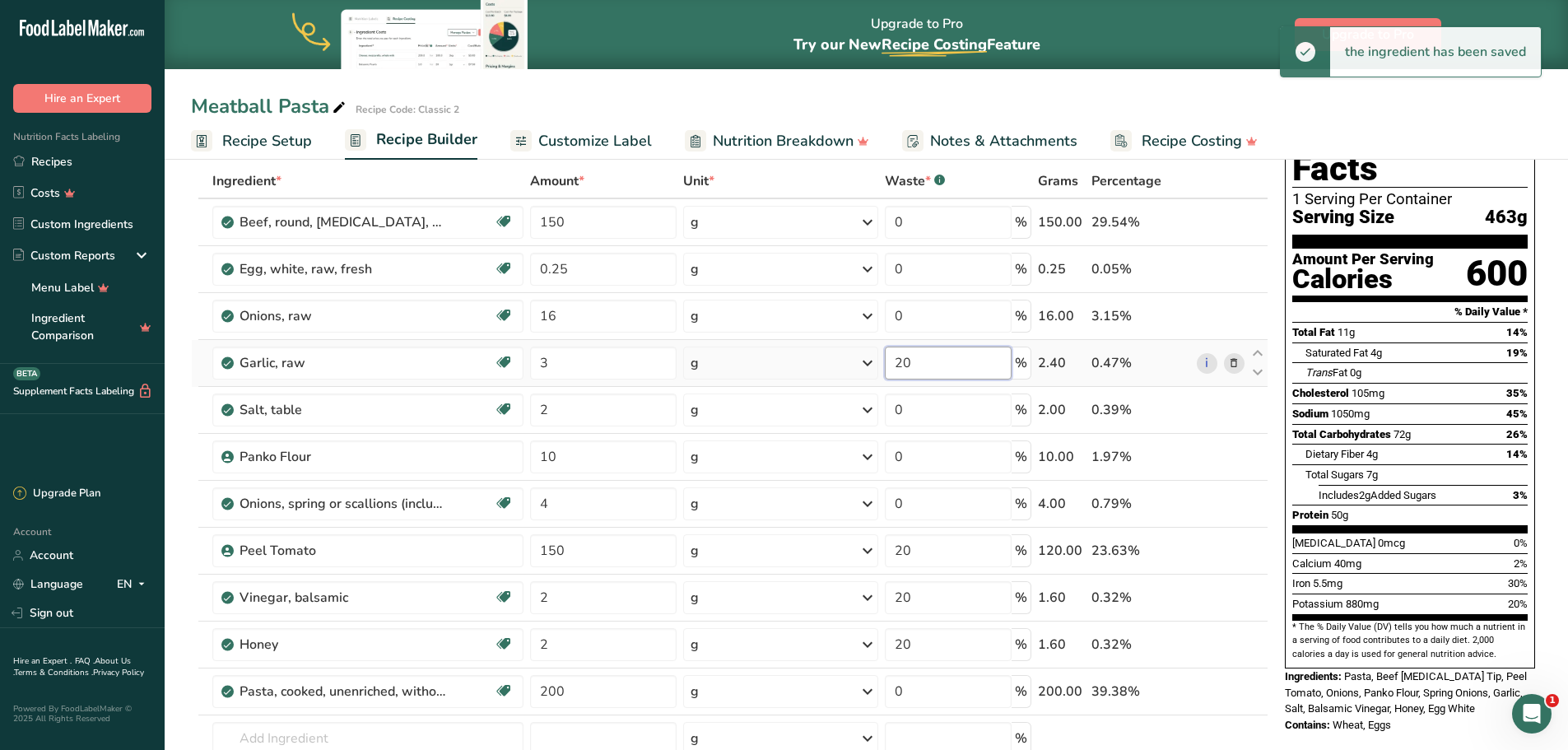
drag, startPoint x: 922, startPoint y: 365, endPoint x: 869, endPoint y: 364, distance: 53.0
click at [868, 364] on tr "Garlic, raw Source of Antioxidants Dairy free Gluten free Vegan Vegetarian Soy …" at bounding box center [730, 363] width 1076 height 47
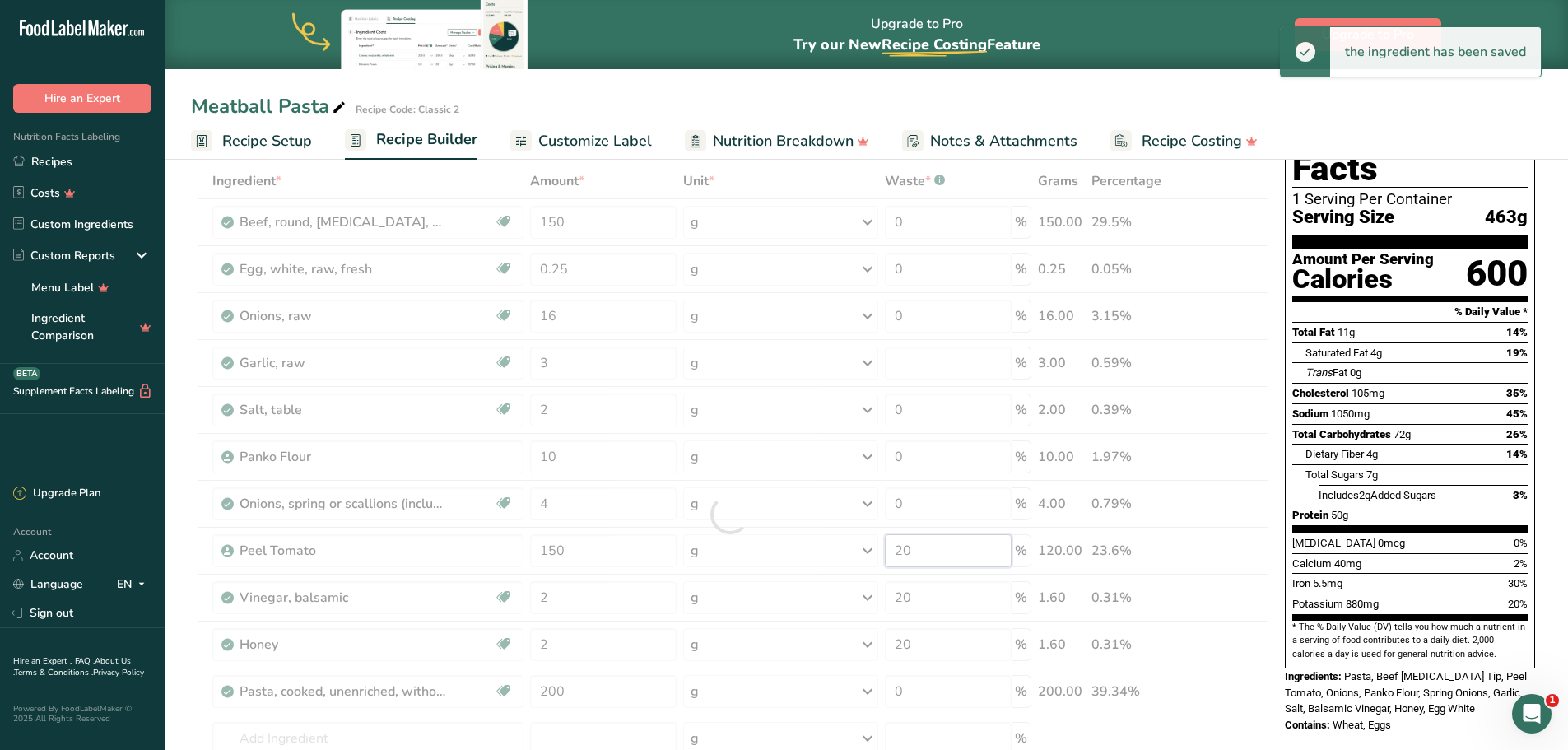
drag, startPoint x: 923, startPoint y: 553, endPoint x: 879, endPoint y: 553, distance: 44.0
click at [879, 553] on div "Ingredient * Amount * Unit * Waste * .a-a{fill:#347362;}.b-a{fill:#fff;} Grams …" at bounding box center [730, 515] width 1077 height 701
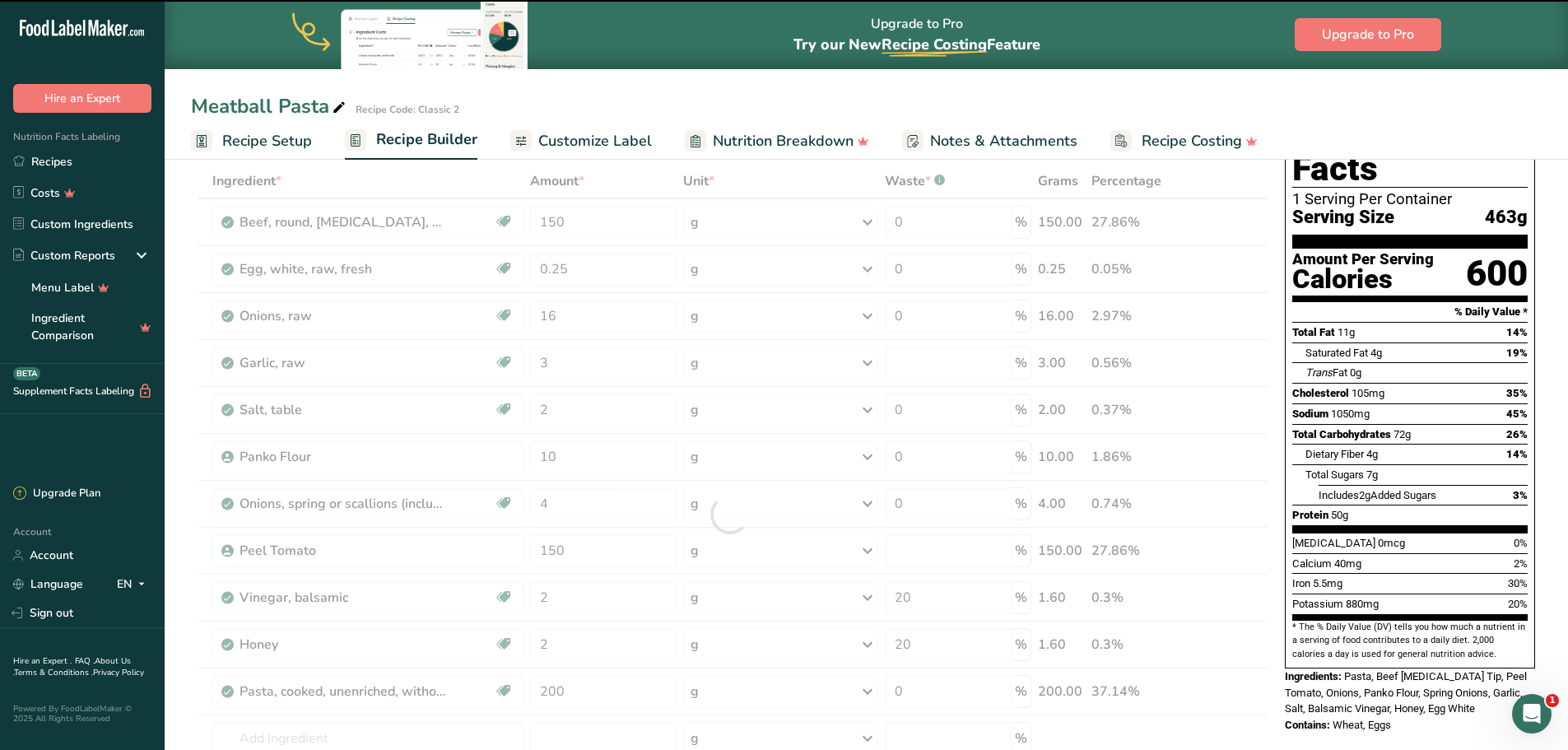
click at [939, 590] on div at bounding box center [730, 515] width 1077 height 701
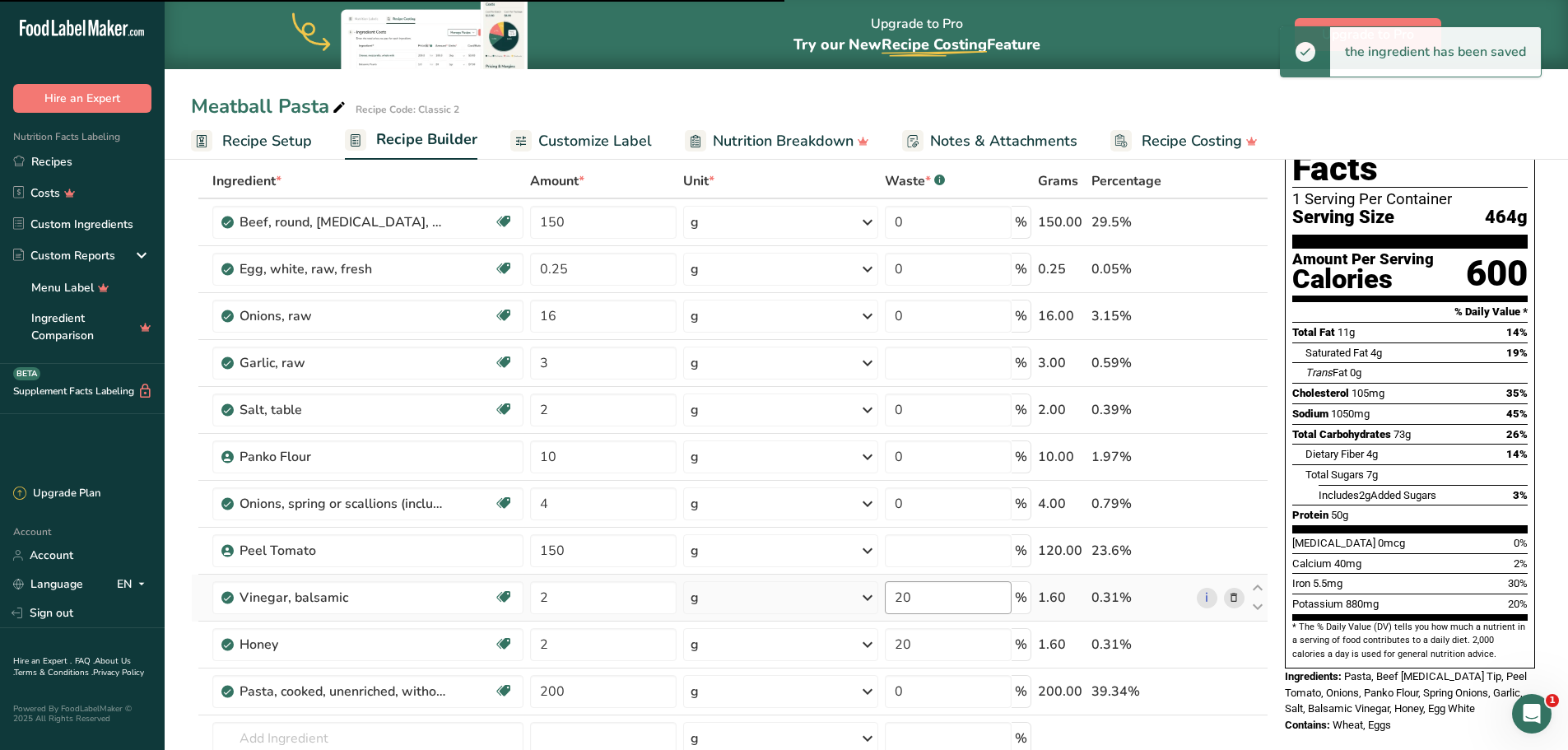
type input "0"
type input "20"
drag, startPoint x: 938, startPoint y: 597, endPoint x: 918, endPoint y: 578, distance: 27.6
click at [894, 596] on input "20" at bounding box center [949, 598] width 128 height 33
type input "0"
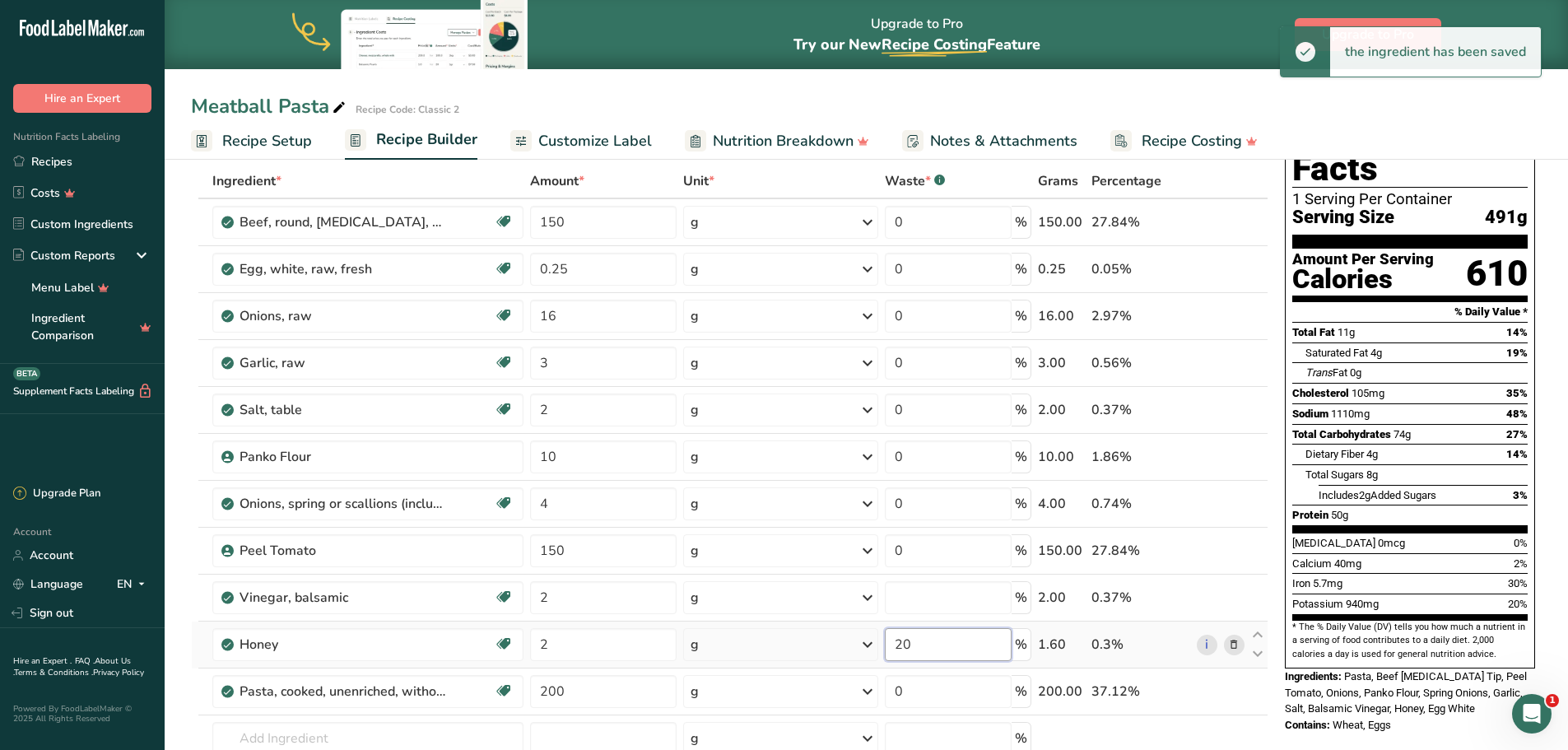
click at [941, 641] on div "Ingredient * Amount * Unit * Waste * .a-a{fill:#347362;}.b-a{fill:#fff;} Grams …" at bounding box center [730, 515] width 1077 height 701
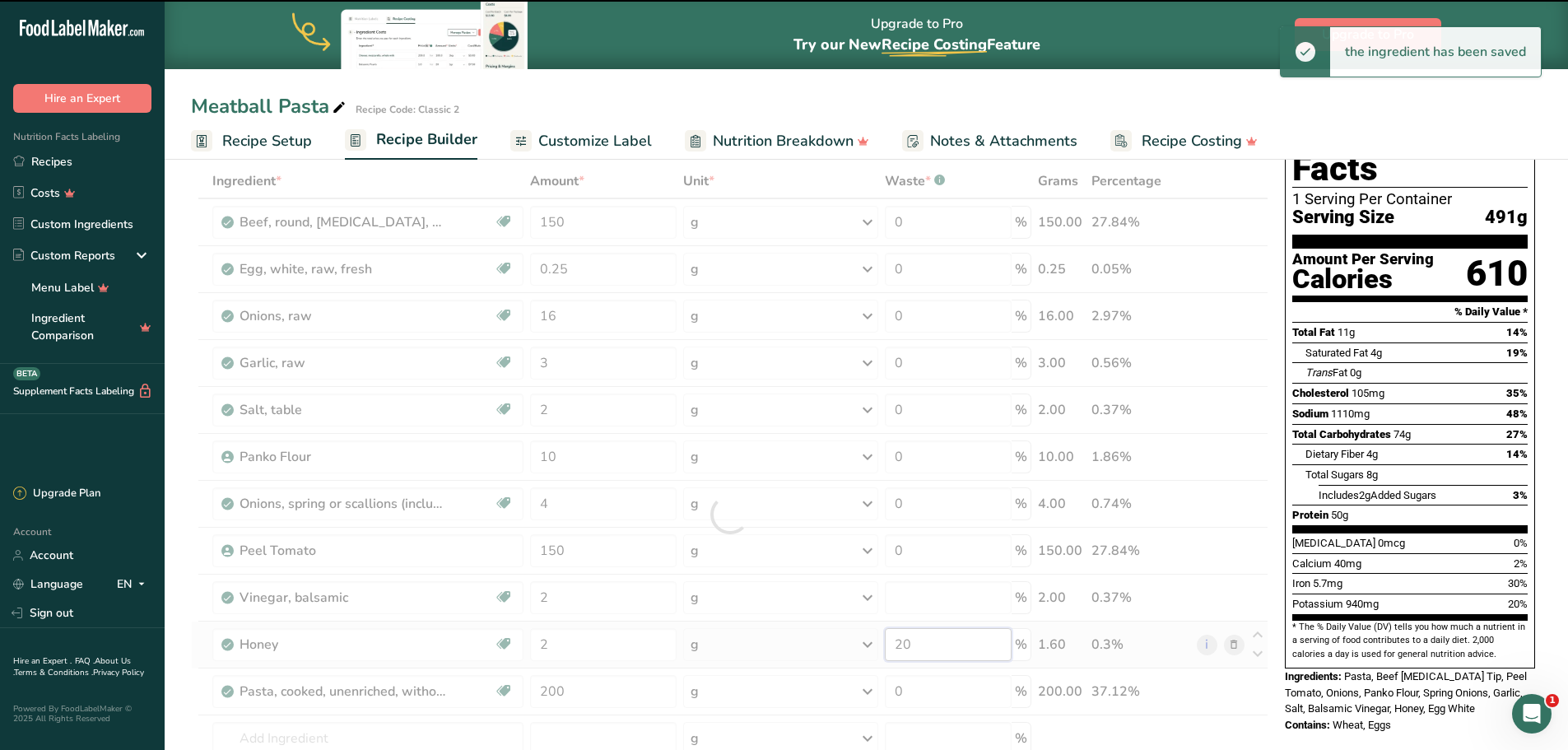
type input "2"
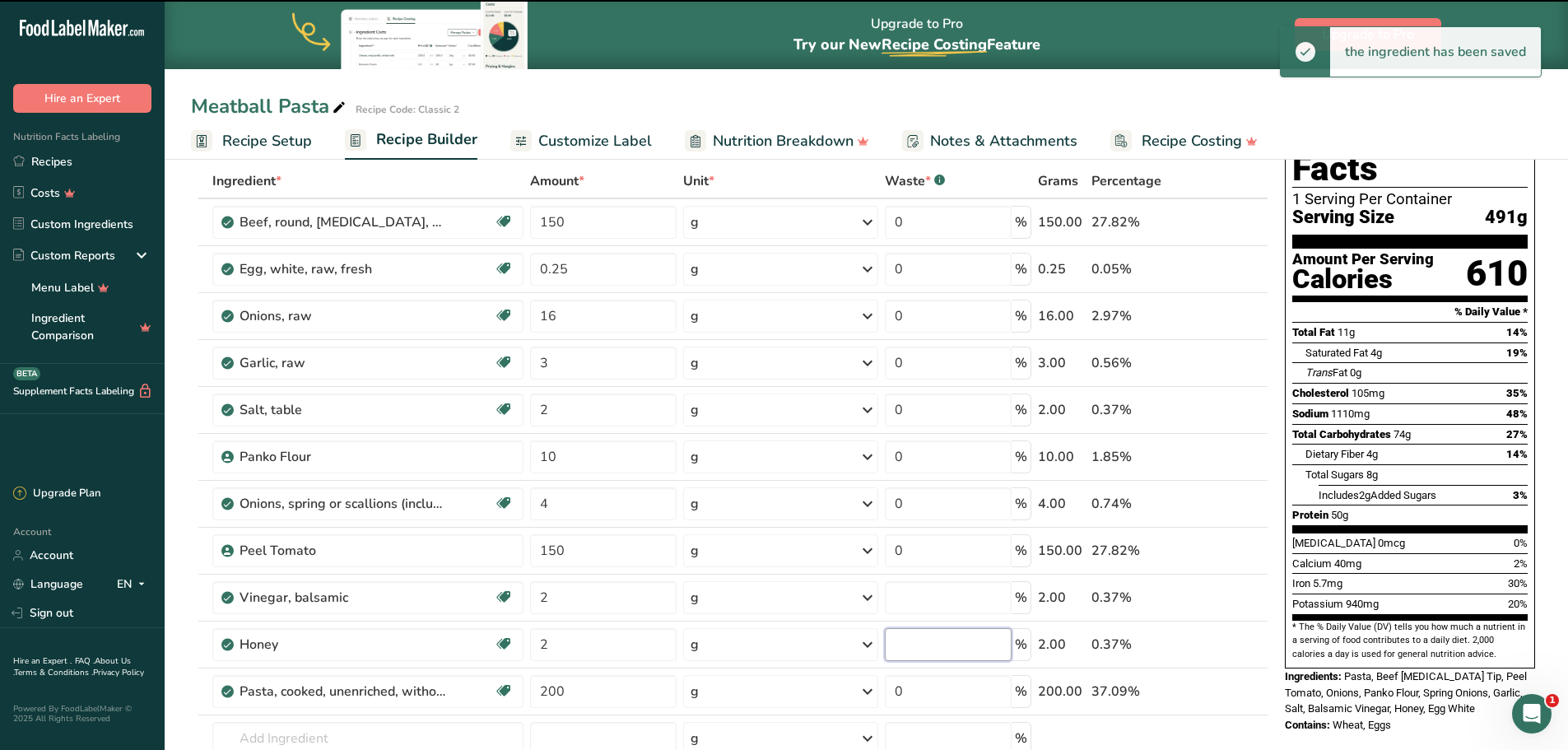
type input "0"
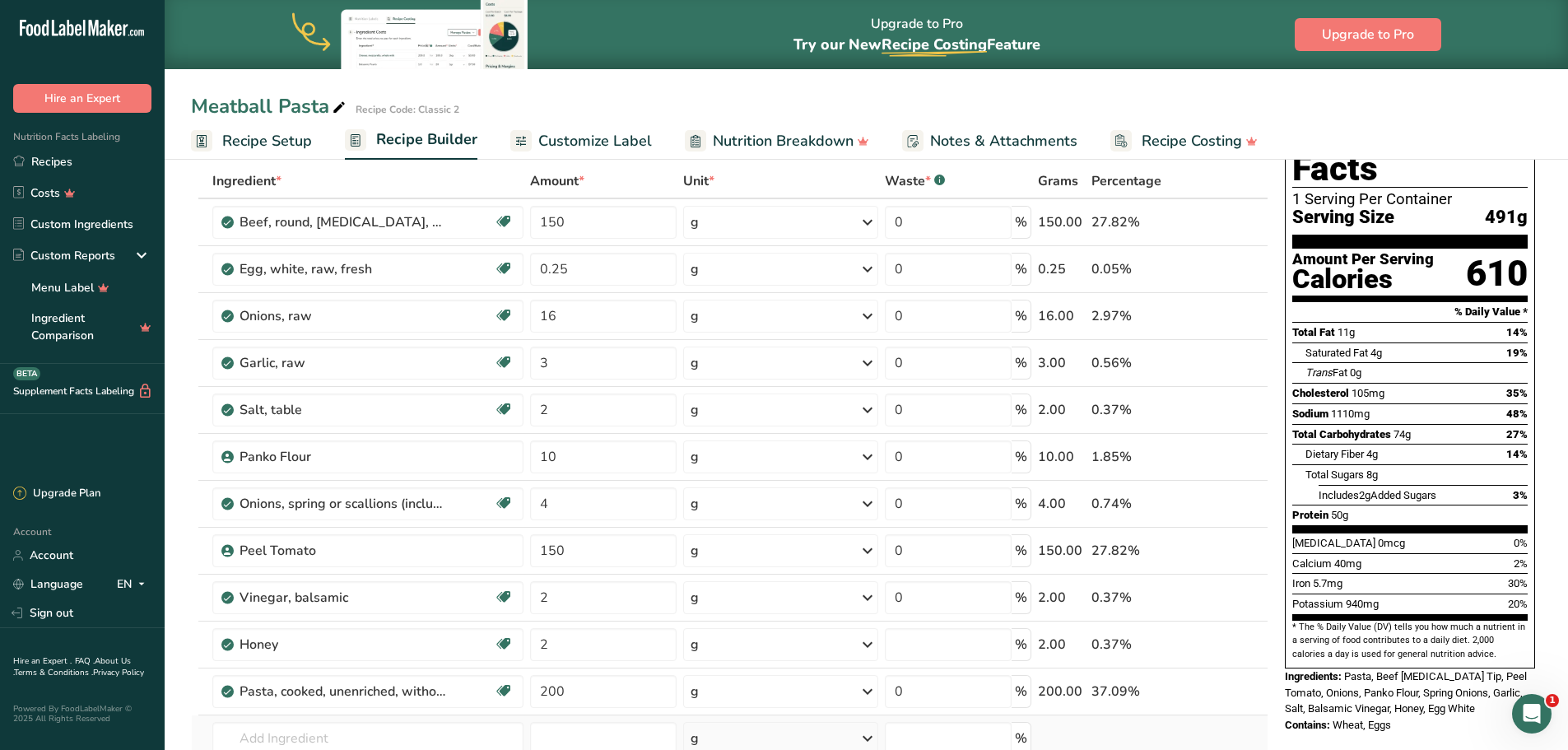
click at [1179, 723] on div "Ingredient * Amount * Unit * Waste * .a-a{fill:#347362;}.b-a{fill:#fff;} Grams …" at bounding box center [730, 515] width 1077 height 701
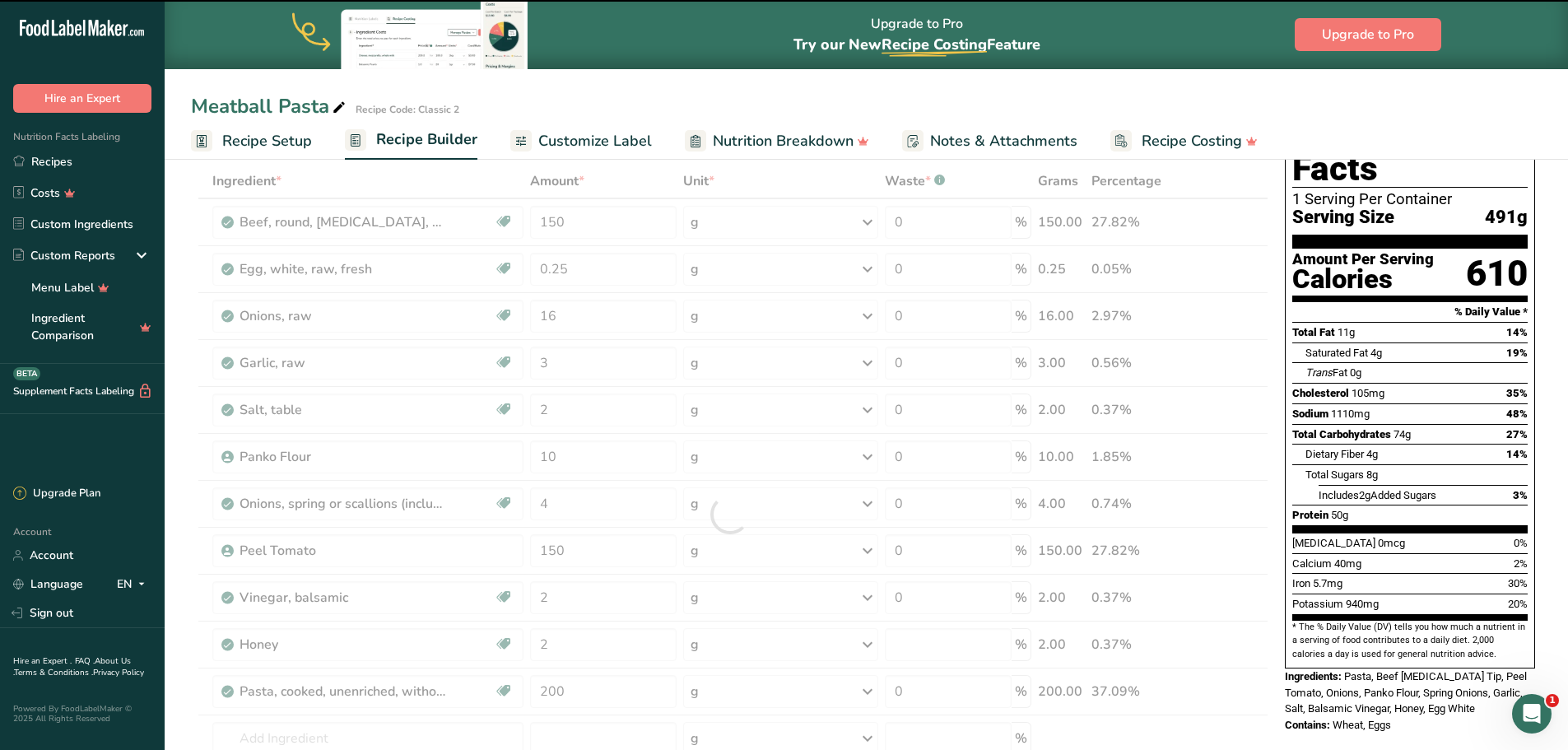
type input "0"
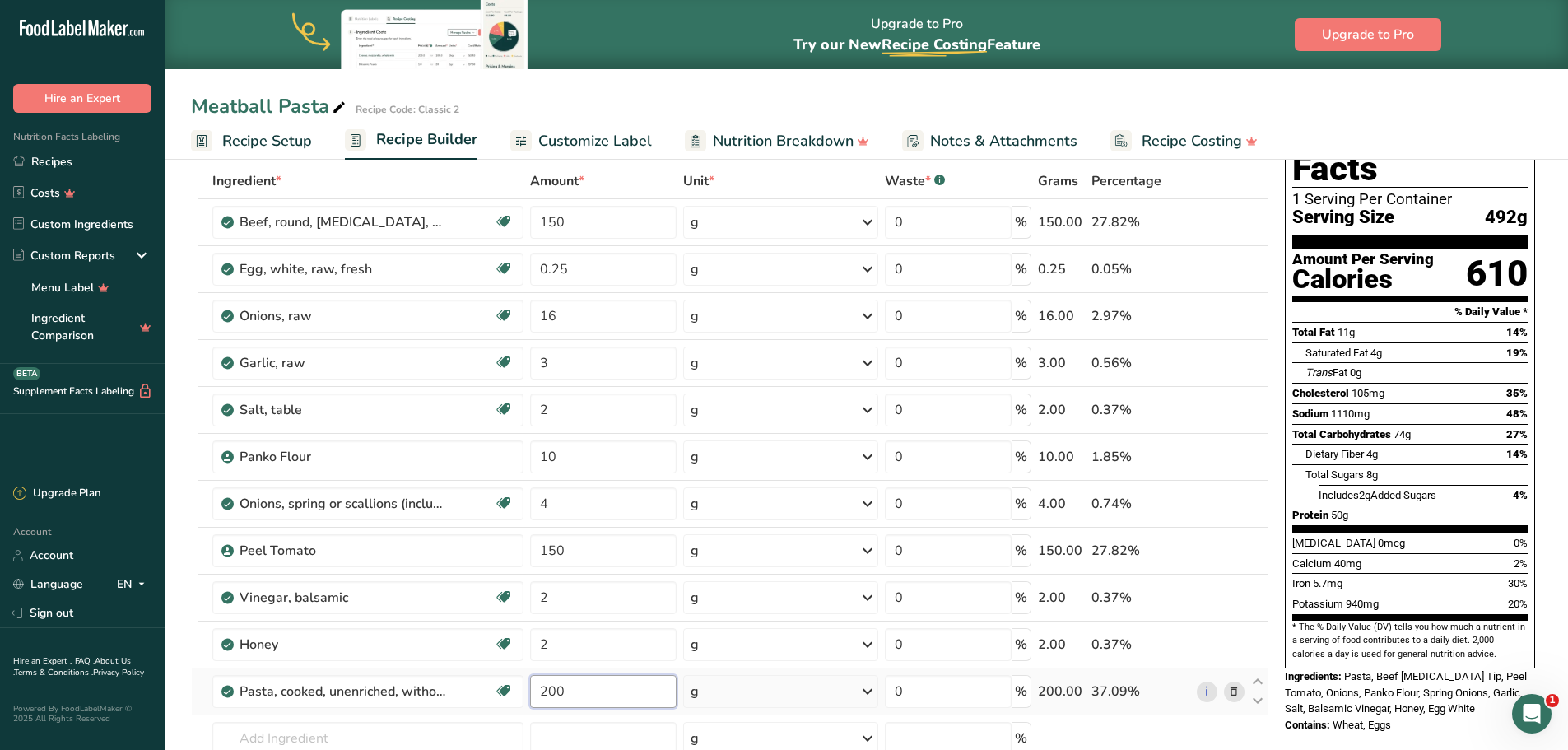
drag, startPoint x: 583, startPoint y: 692, endPoint x: 548, endPoint y: 685, distance: 35.7
click at [548, 685] on input "200" at bounding box center [604, 692] width 147 height 33
click at [1179, 725] on div "Ingredient * Amount * Unit * Waste * .a-a{fill:#347362;}.b-a{fill:#fff;} Grams …" at bounding box center [730, 515] width 1077 height 701
drag, startPoint x: 616, startPoint y: 693, endPoint x: 548, endPoint y: 693, distance: 68.0
click at [548, 693] on input "250" at bounding box center [604, 692] width 147 height 33
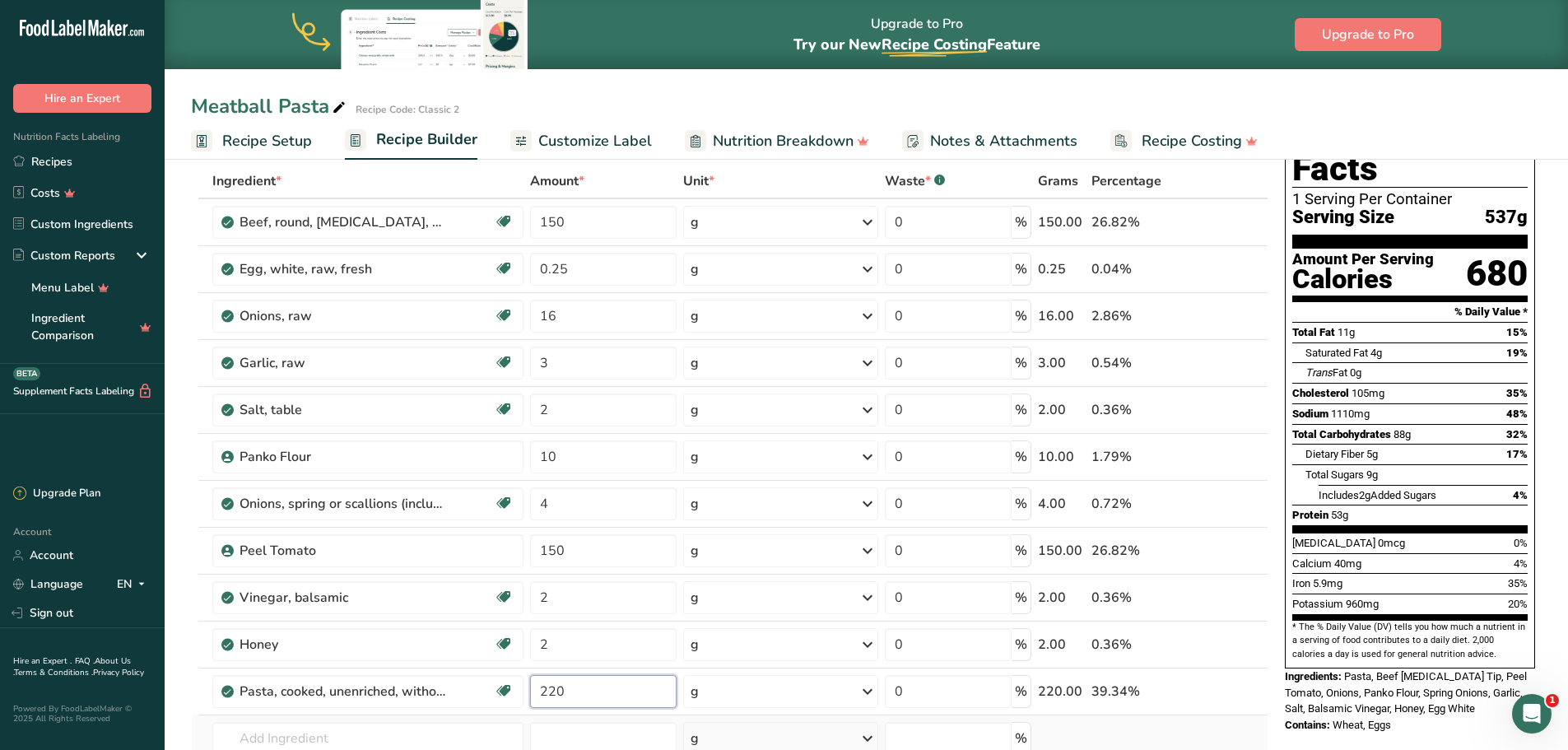
type input "220"
click at [1100, 721] on div "Ingredient * Amount * Unit * Waste * .a-a{fill:#347362;}.b-a{fill:#fff;} Grams …" at bounding box center [730, 515] width 1077 height 701
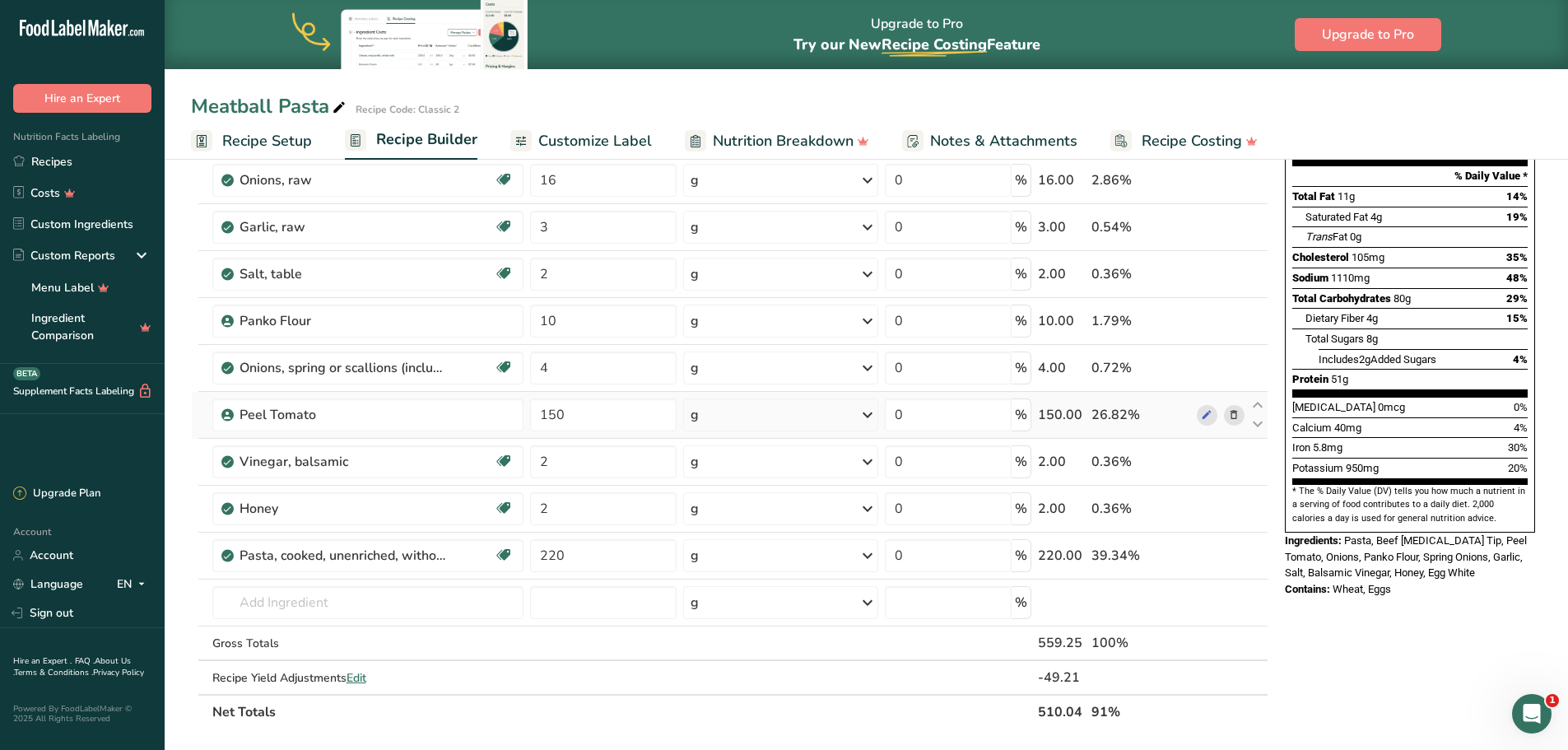
scroll to position [247, 0]
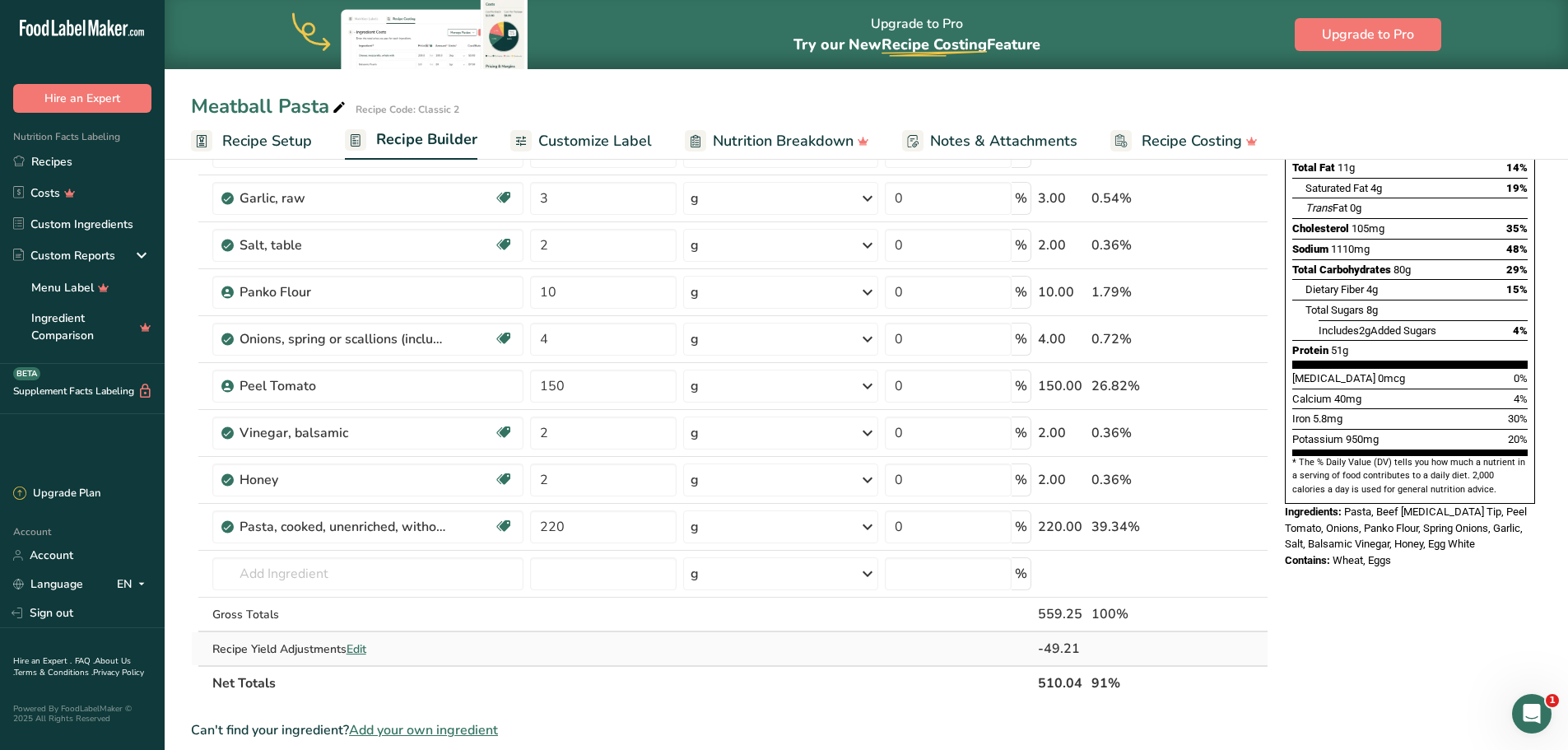
click at [365, 647] on span "Edit" at bounding box center [356, 649] width 19 height 16
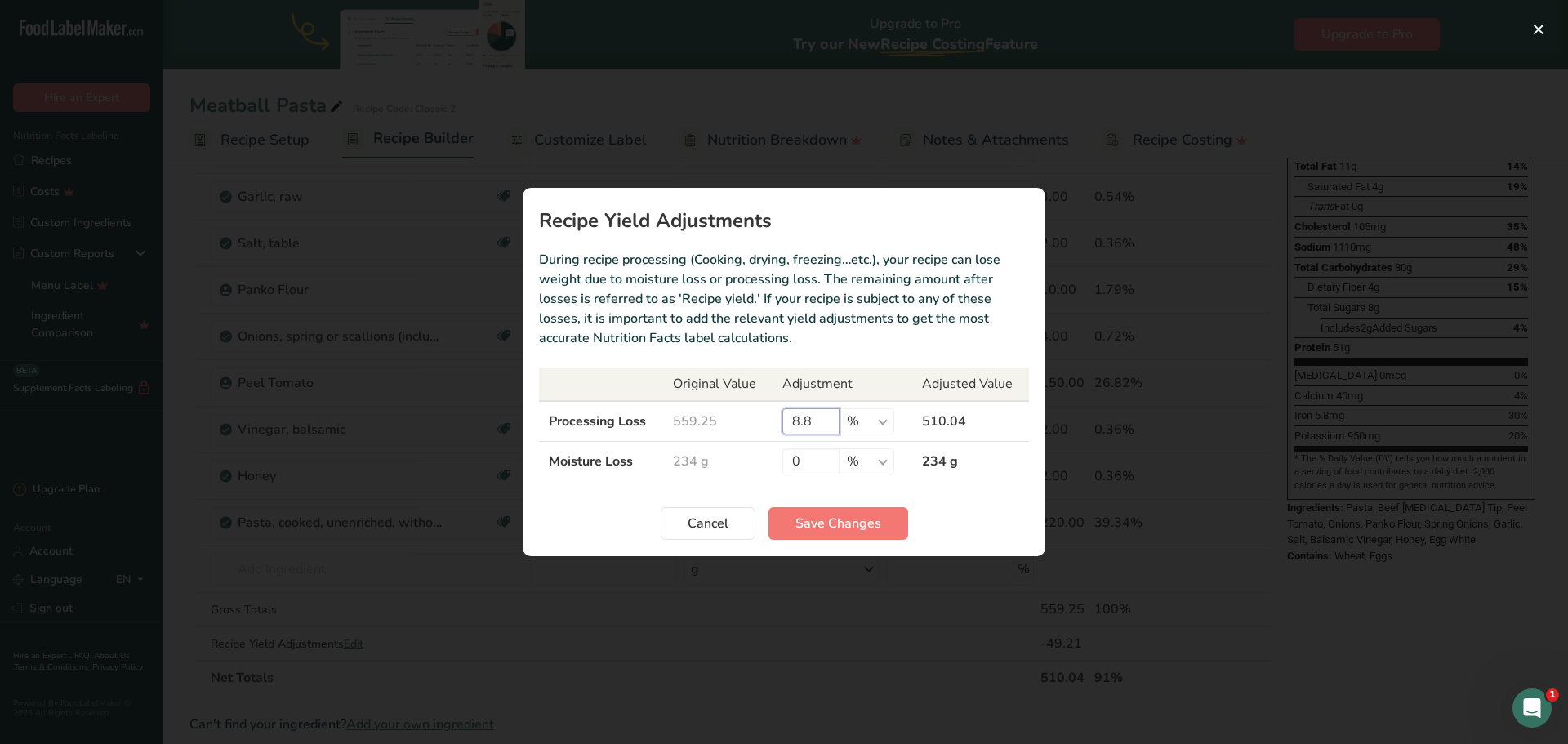
drag, startPoint x: 819, startPoint y: 422, endPoint x: 774, endPoint y: 417, distance: 45.3
click at [774, 417] on td "8.8 % g kg mg mcg lb oz" at bounding box center [843, 421] width 140 height 40
type input "0"
drag, startPoint x: 935, startPoint y: 531, endPoint x: 893, endPoint y: 523, distance: 42.8
click at [934, 531] on div "Cancel Save Changes" at bounding box center [784, 523] width 490 height 33
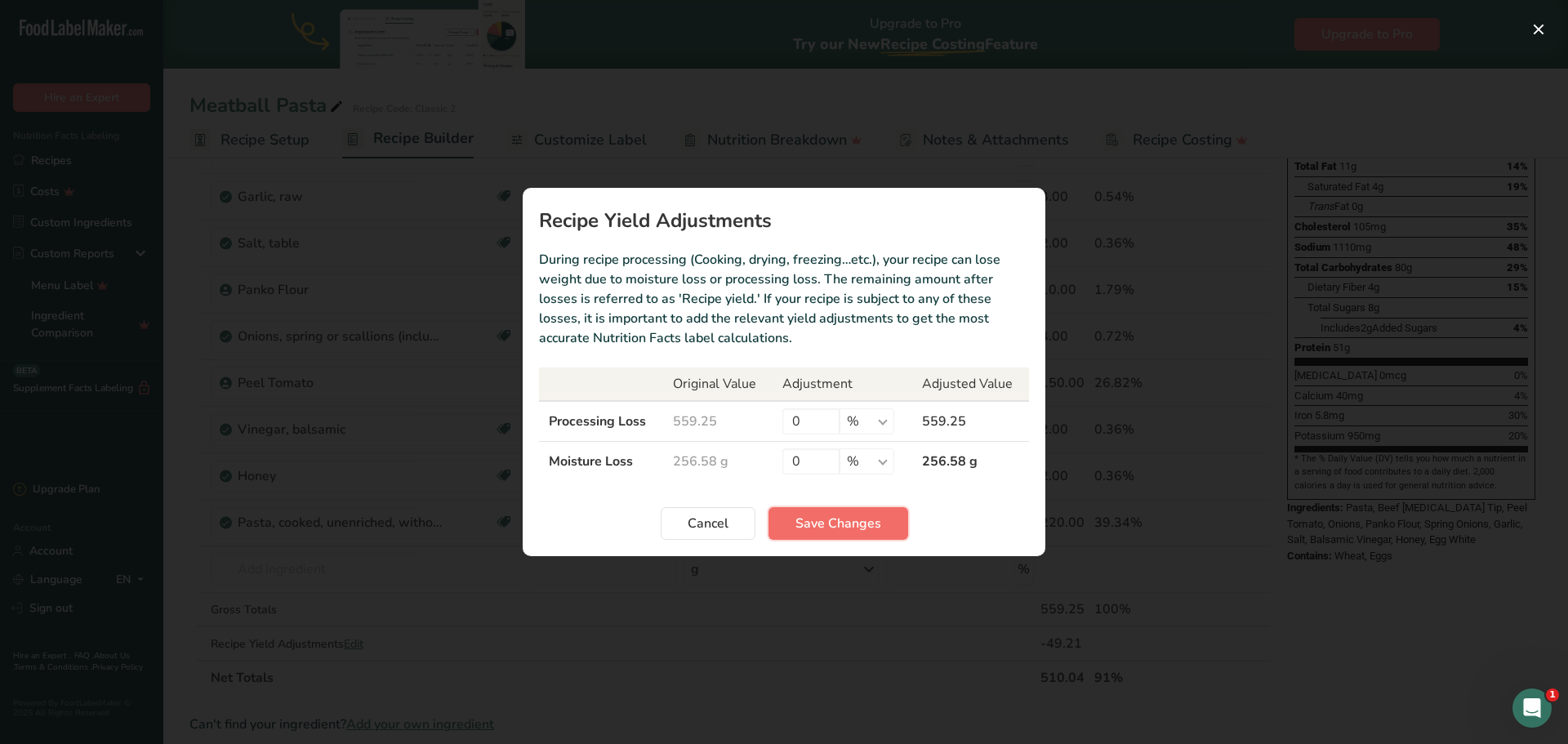
click at [891, 523] on button "Save Changes" at bounding box center [838, 523] width 140 height 33
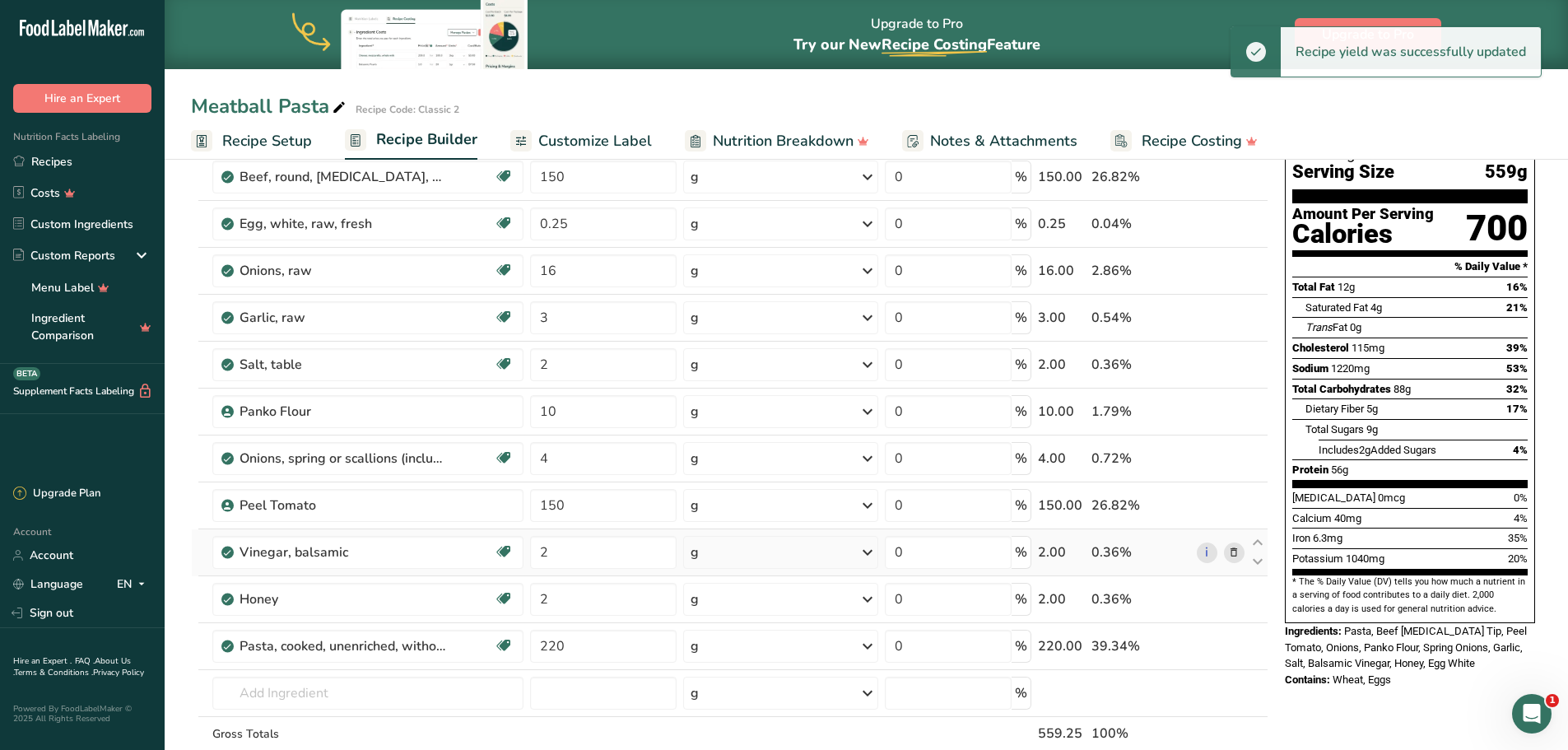
scroll to position [165, 0]
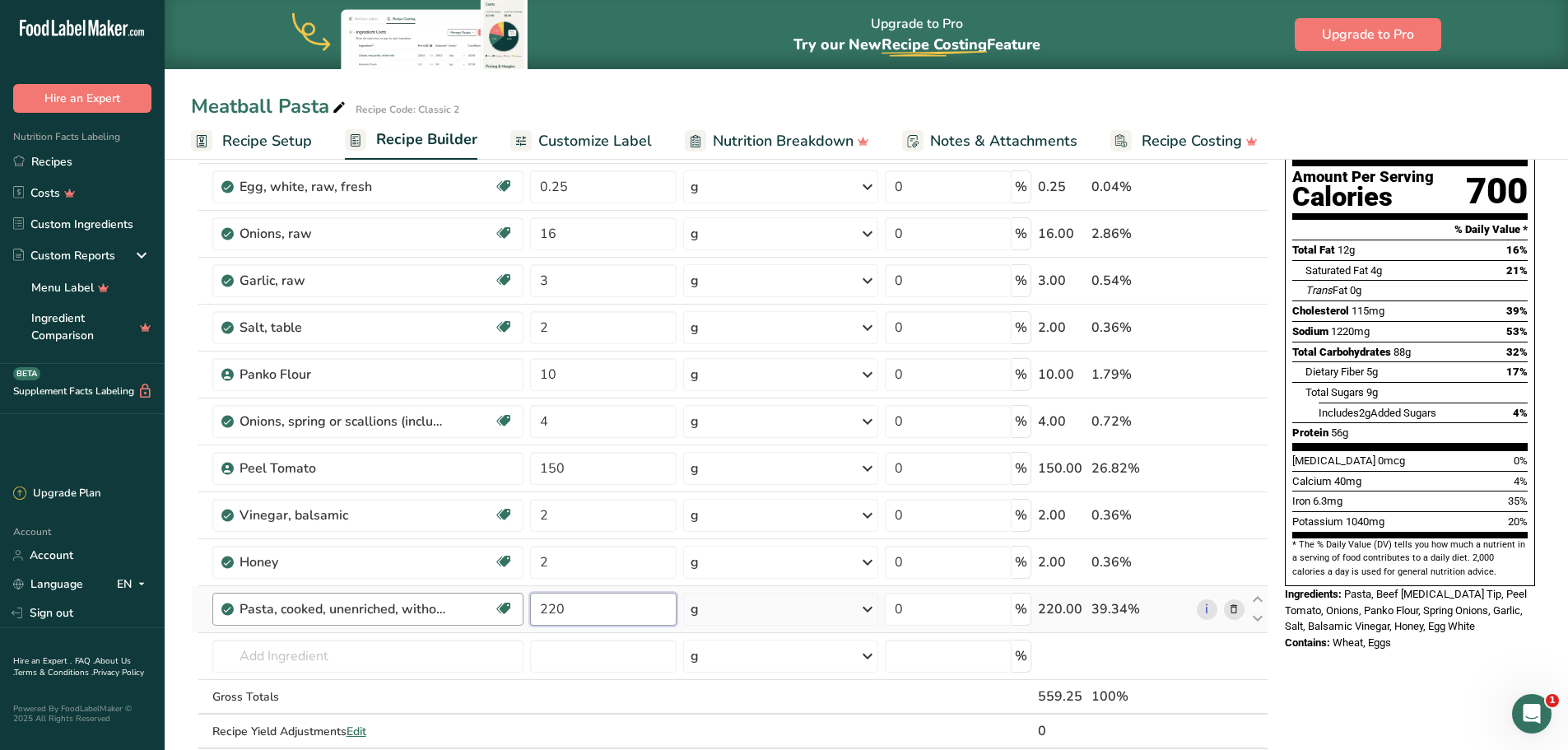
drag, startPoint x: 584, startPoint y: 620, endPoint x: 492, endPoint y: 603, distance: 93.6
click at [515, 606] on tr "Pasta, cooked, unenriched, without added salt Dairy free Vegan Vegetarian Soy f…" at bounding box center [730, 609] width 1076 height 47
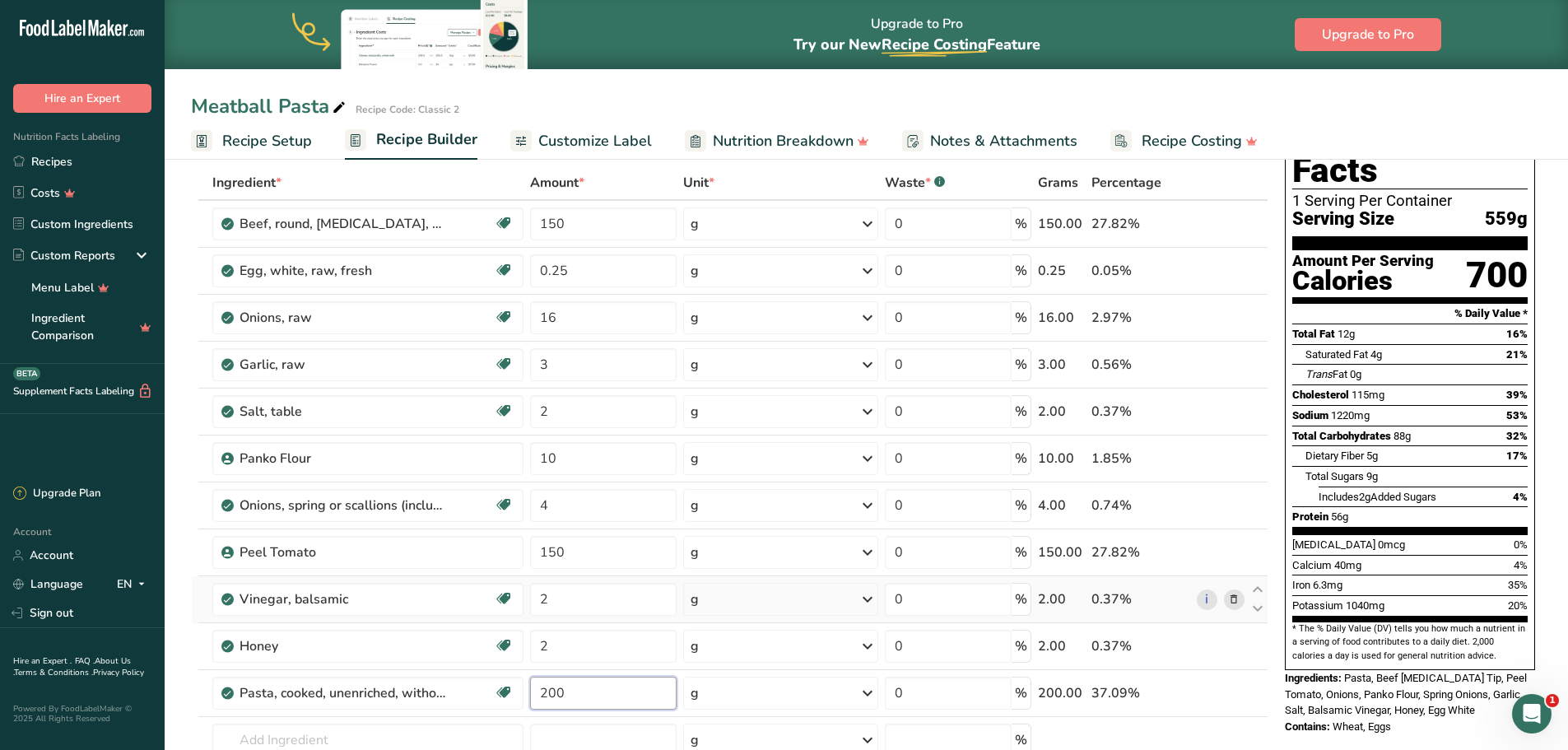
scroll to position [0, 0]
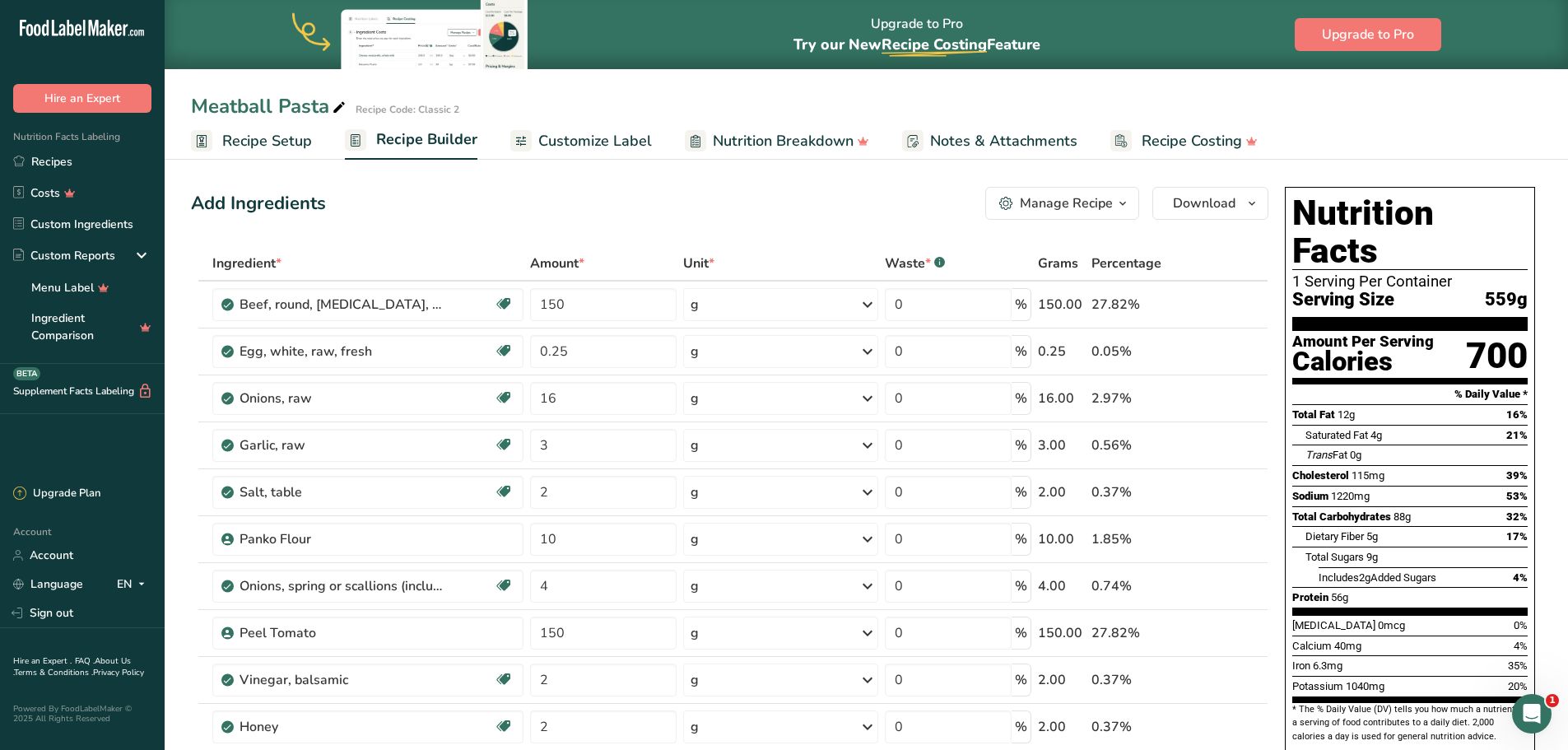
type input "200"
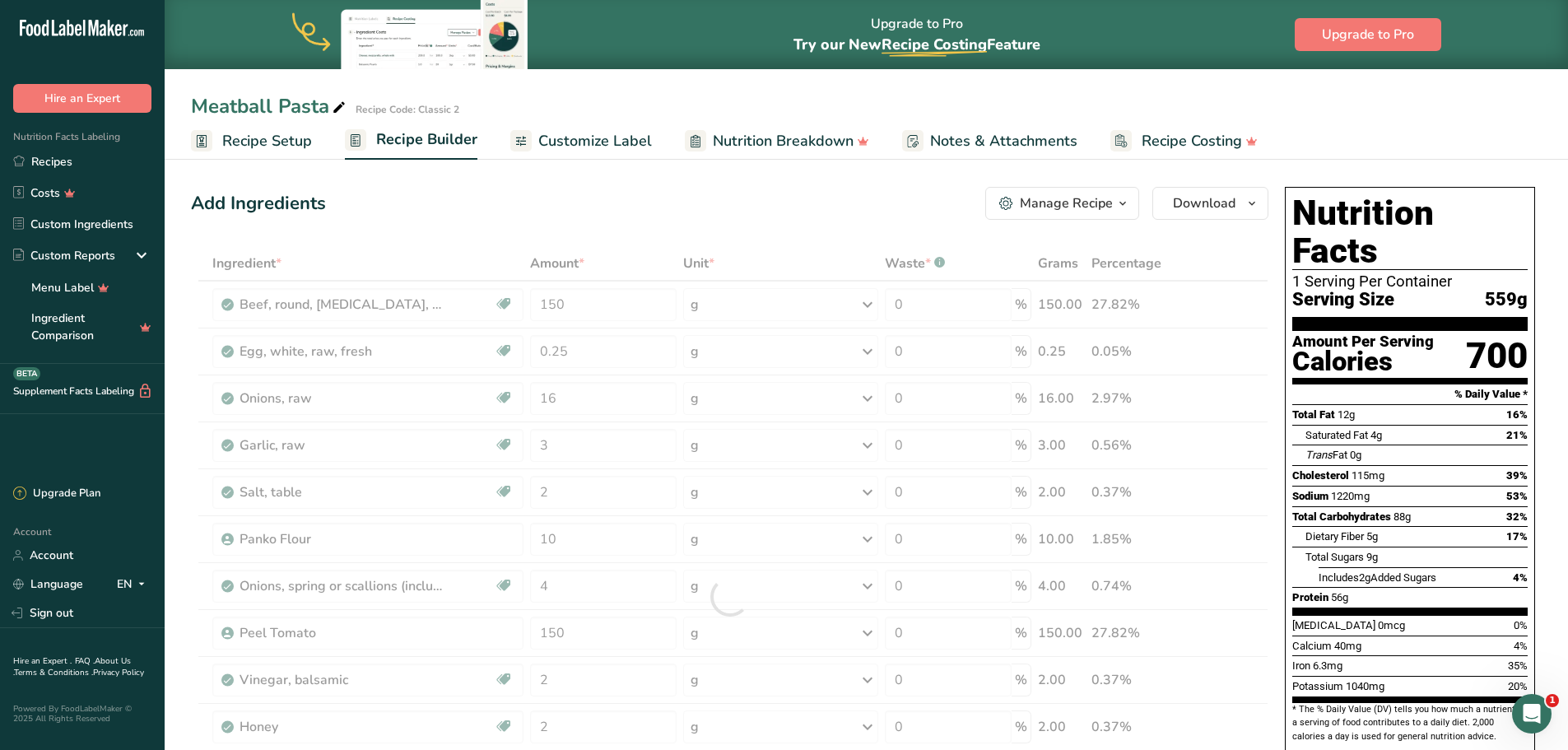
click at [901, 209] on div "Add Ingredients Manage Recipe Delete Recipe Duplicate Recipe Scale Recipe Save …" at bounding box center [730, 204] width 1077 height 33
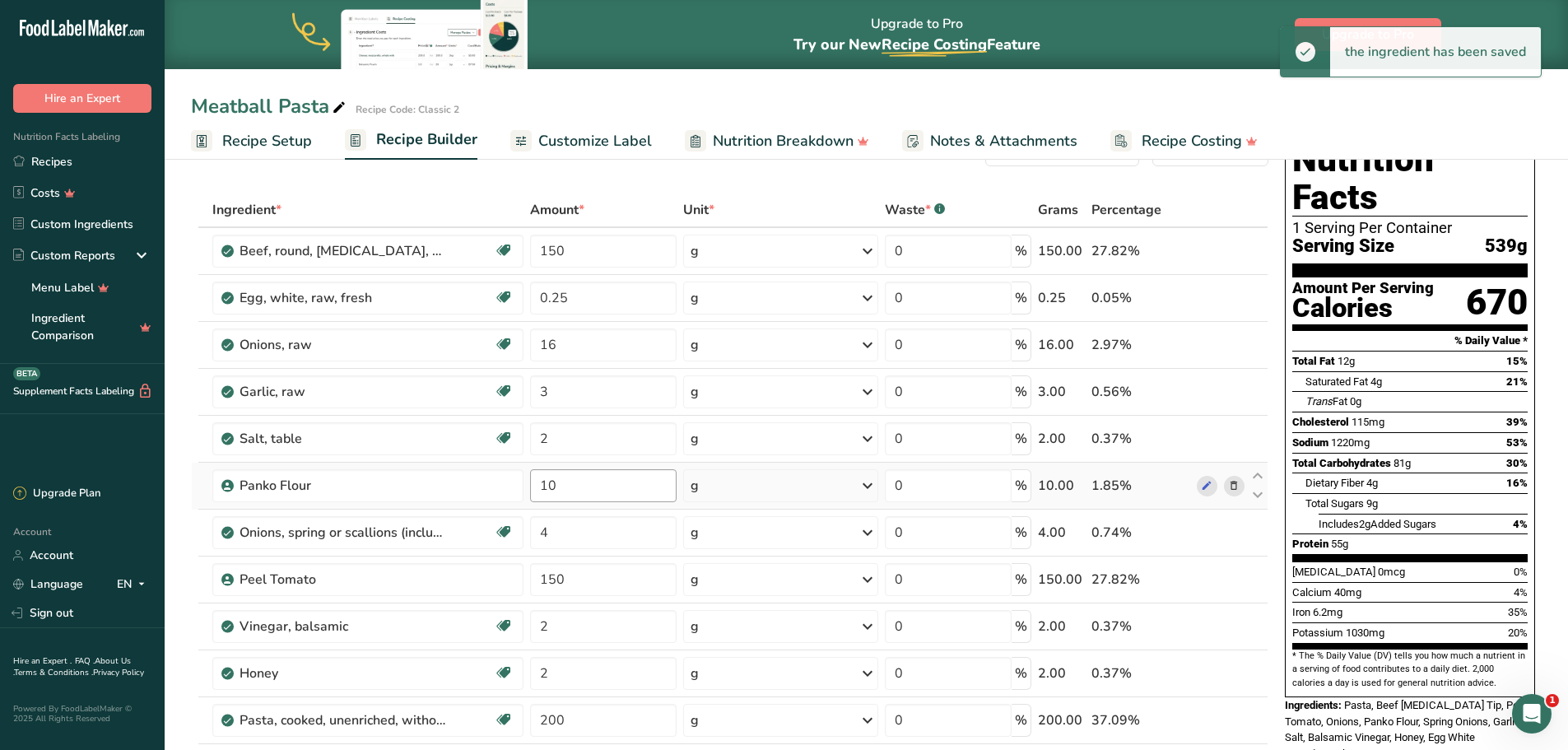
scroll to position [83, 0]
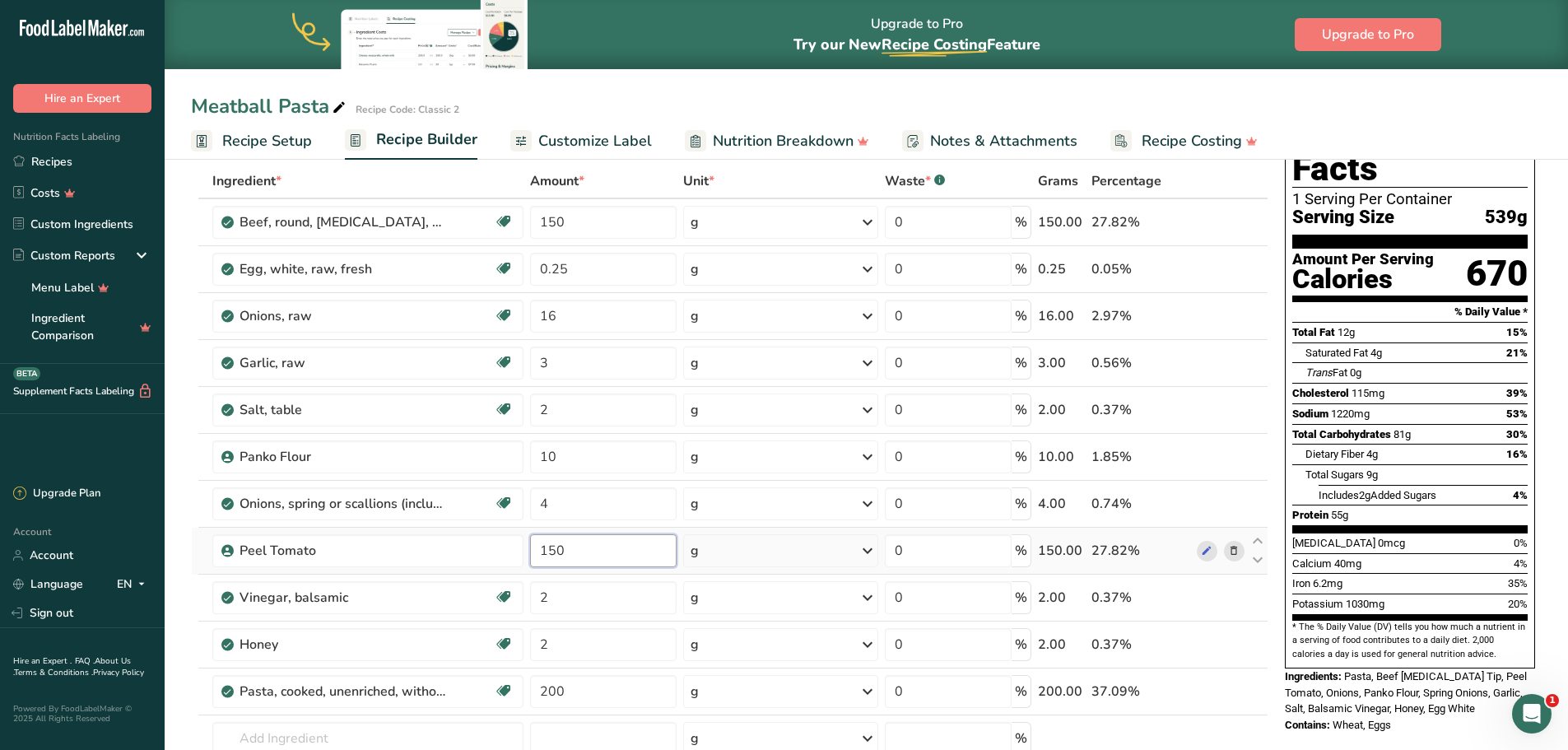
click at [601, 557] on input "150" at bounding box center [604, 551] width 147 height 33
click at [1355, 722] on div "Nutrition Facts 1 Serving Per Container Serving Size 539g Amount Per Serving Ca…" at bounding box center [1410, 744] width 263 height 1290
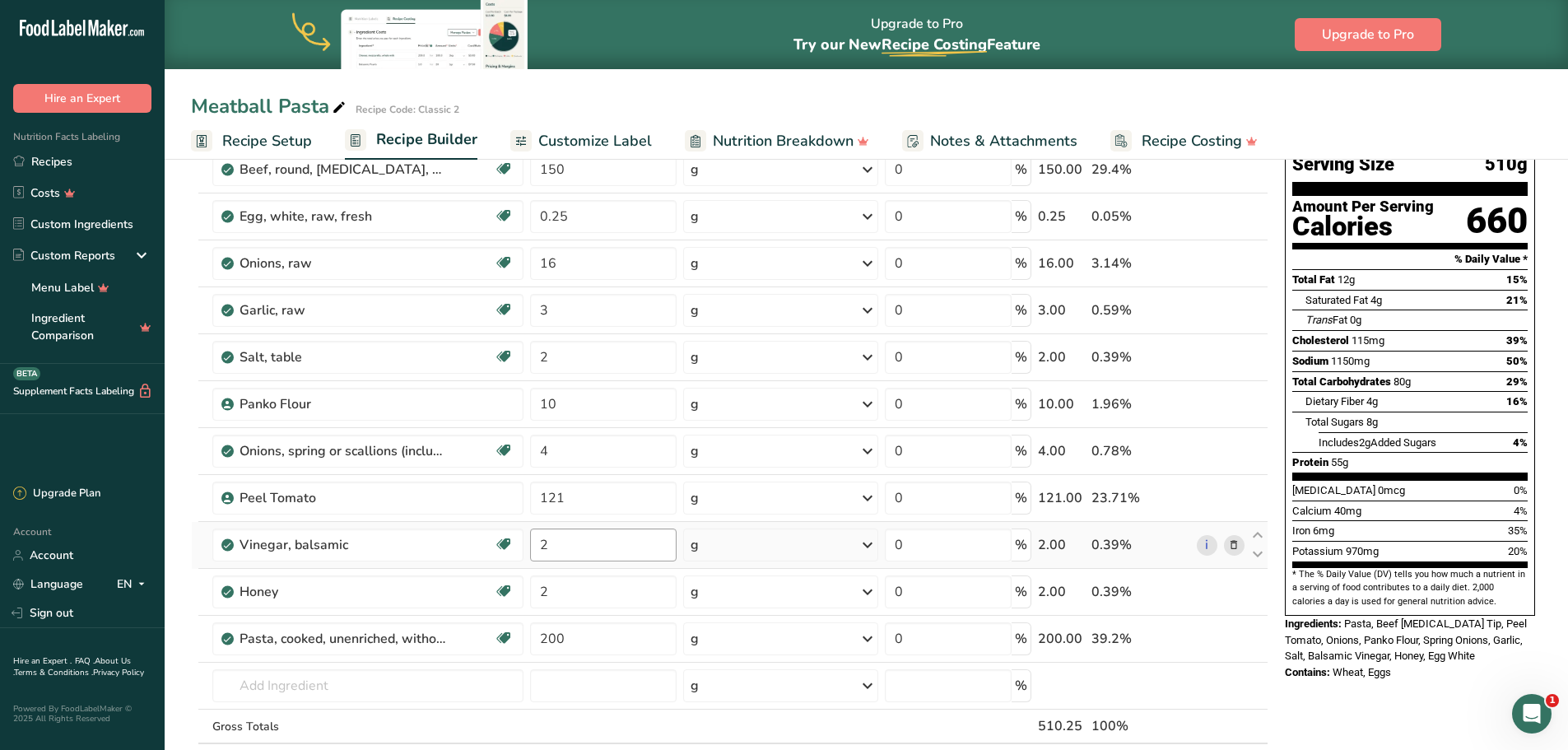
scroll to position [165, 0]
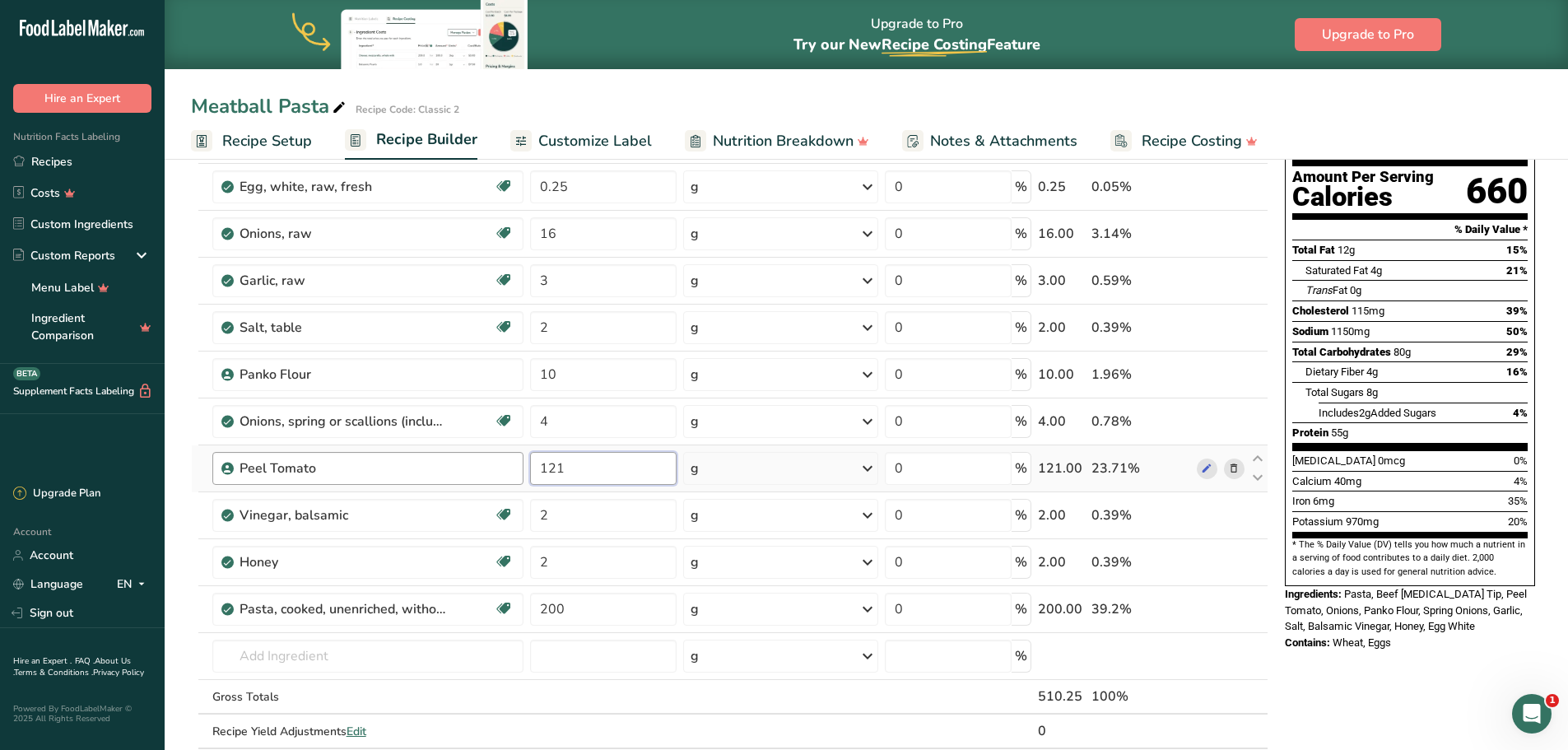
drag, startPoint x: 623, startPoint y: 459, endPoint x: 510, endPoint y: 465, distance: 113.2
click at [510, 465] on tr "Peel Tomato 121 g Weight Units g kg mg See more Volume Units l Volume units req…" at bounding box center [730, 468] width 1076 height 47
type input "150"
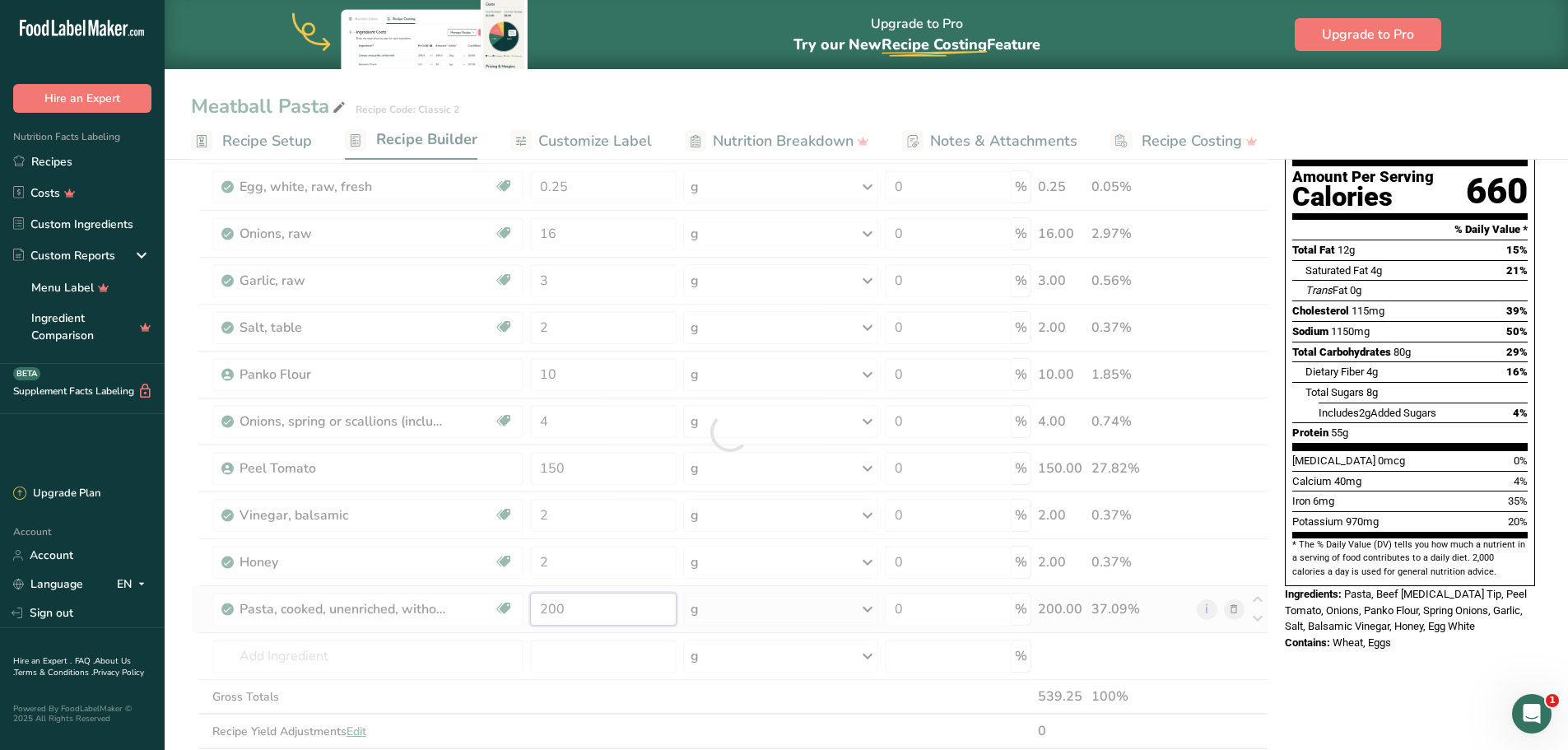
click at [575, 606] on div "Ingredient * Amount * Unit * Waste * .a-a{fill:#347362;}.b-a{fill:#fff;} Grams …" at bounding box center [730, 432] width 1077 height 701
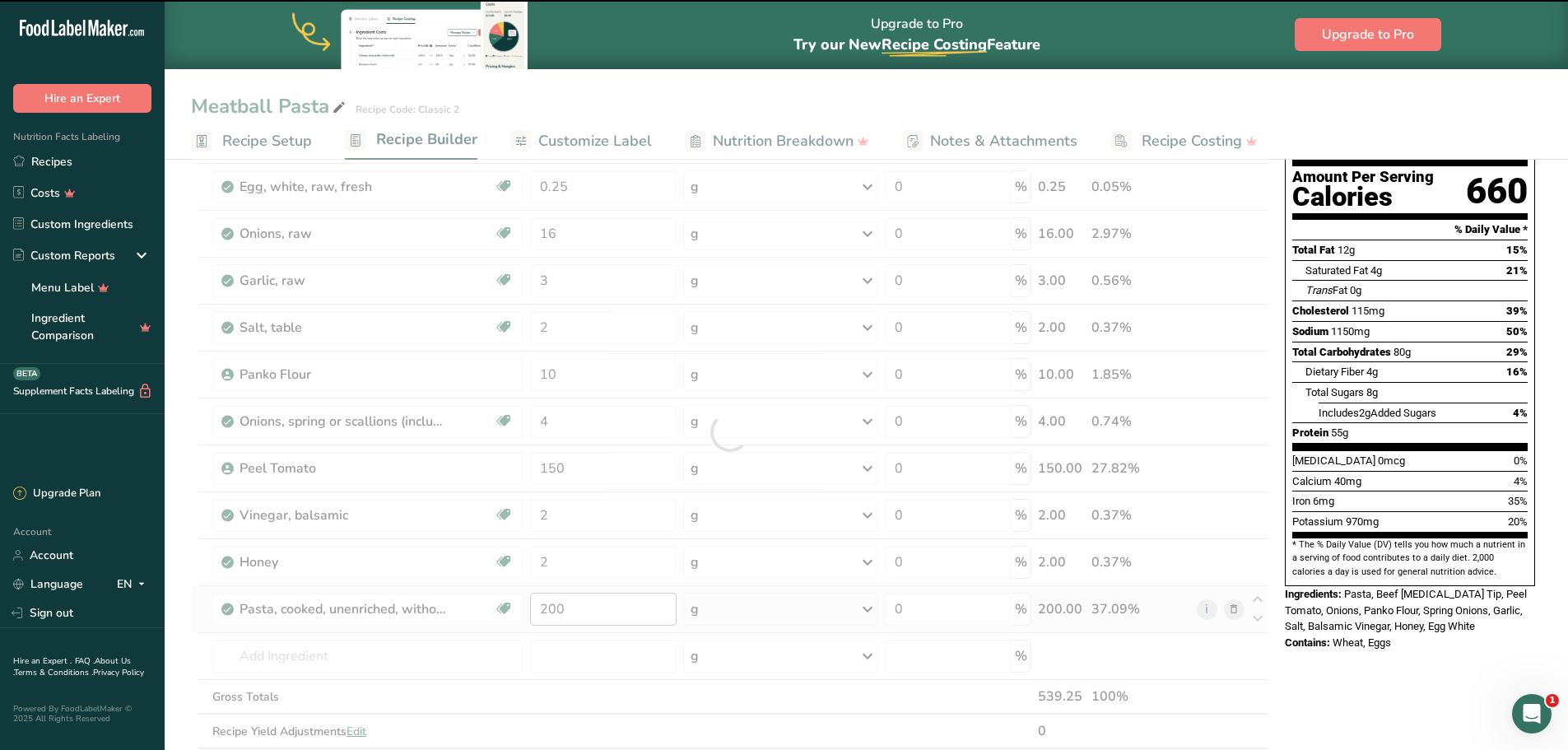
drag, startPoint x: 540, startPoint y: 606, endPoint x: 587, endPoint y: 606, distance: 47.0
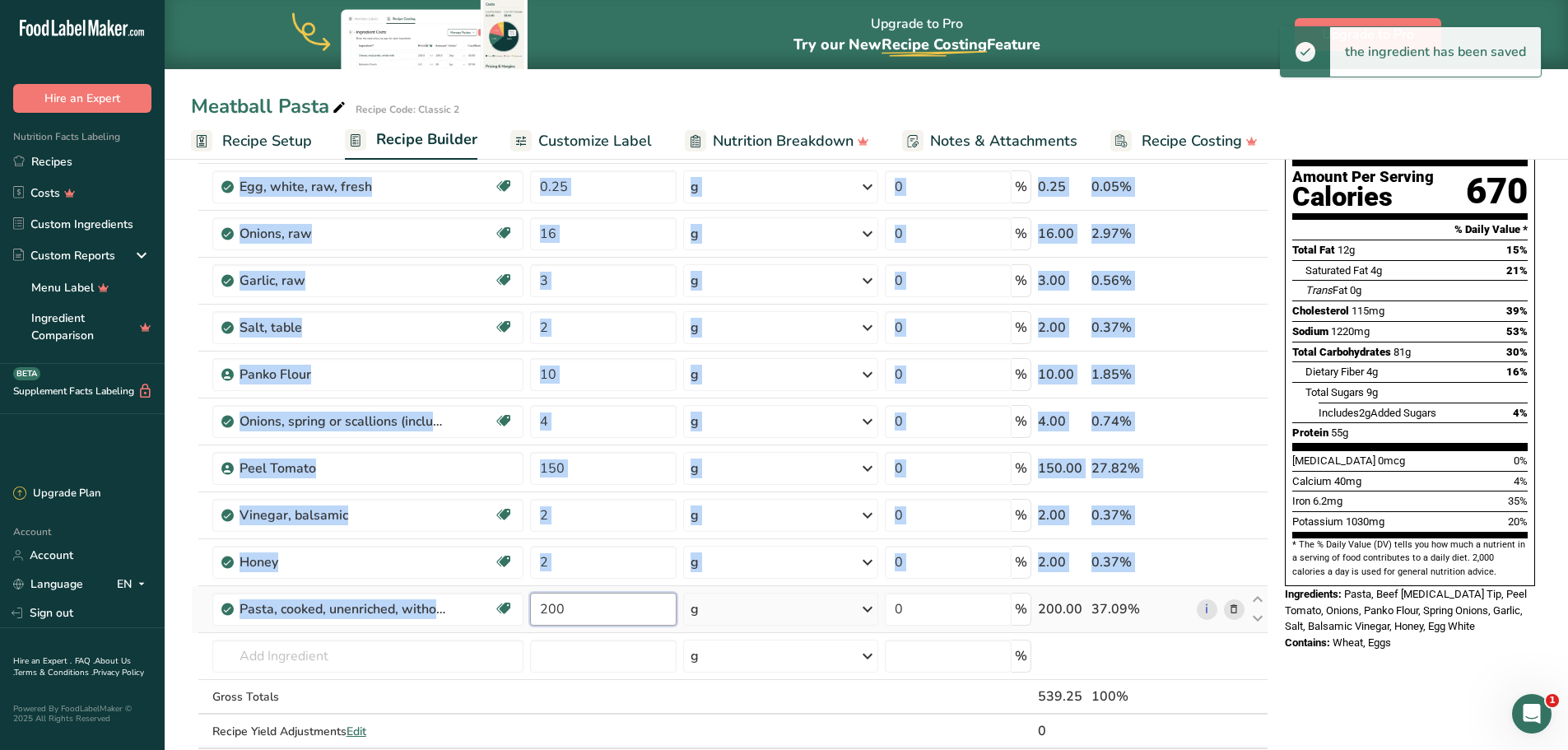
click at [573, 606] on input "200" at bounding box center [604, 609] width 147 height 33
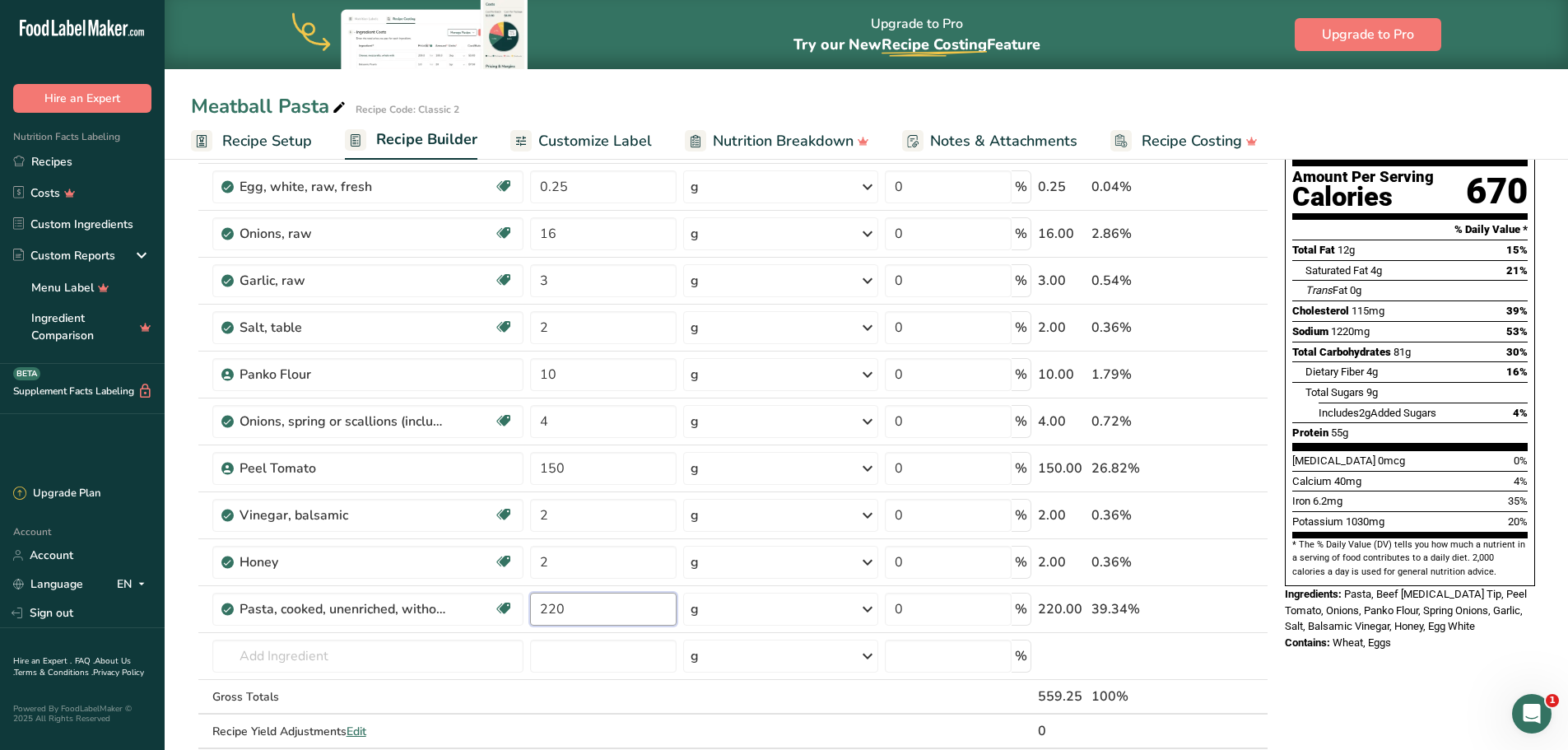
type input "220"
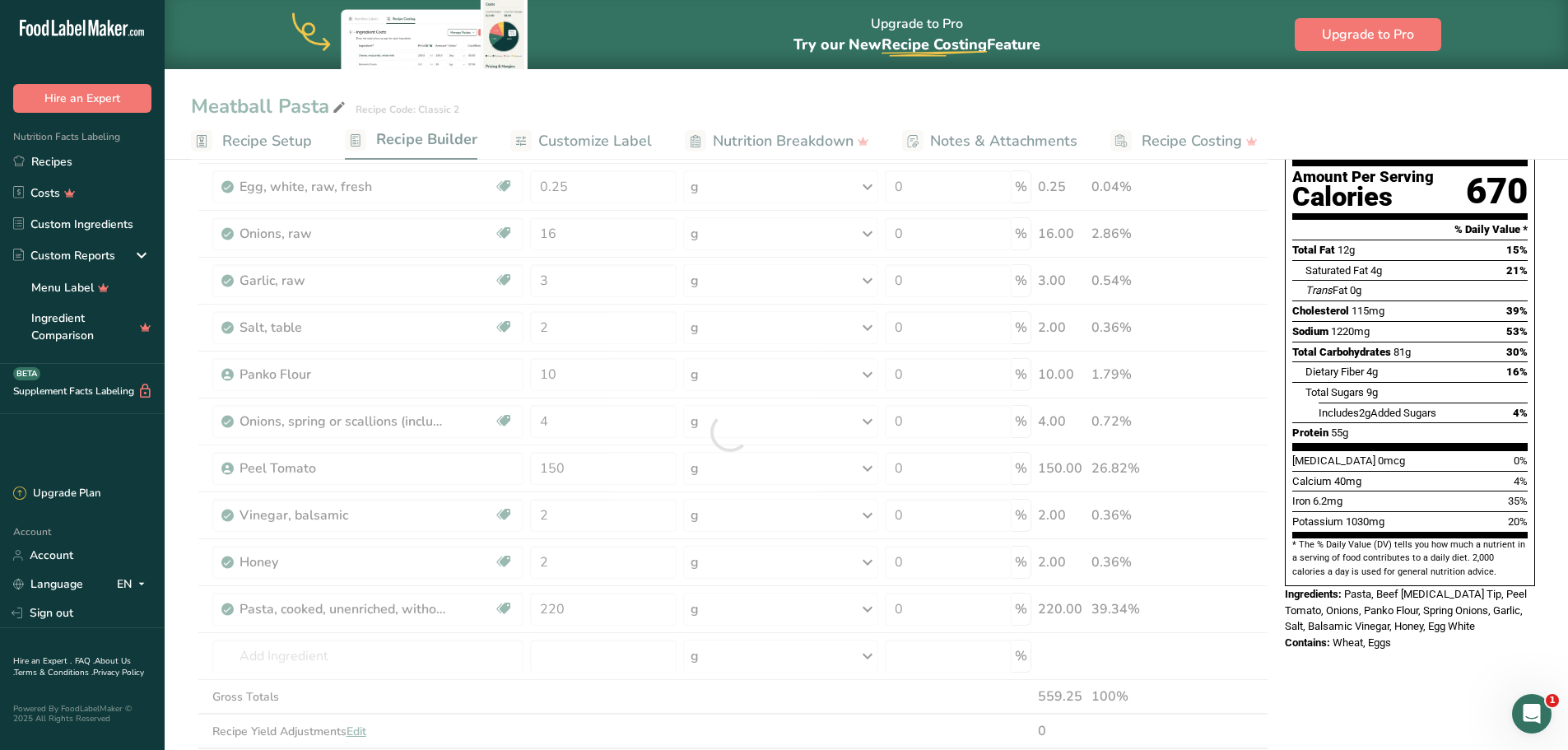
click at [1345, 675] on div "Nutrition Facts 1 Serving Per Container Serving Size 539g Amount Per Serving Ca…" at bounding box center [1410, 661] width 263 height 1290
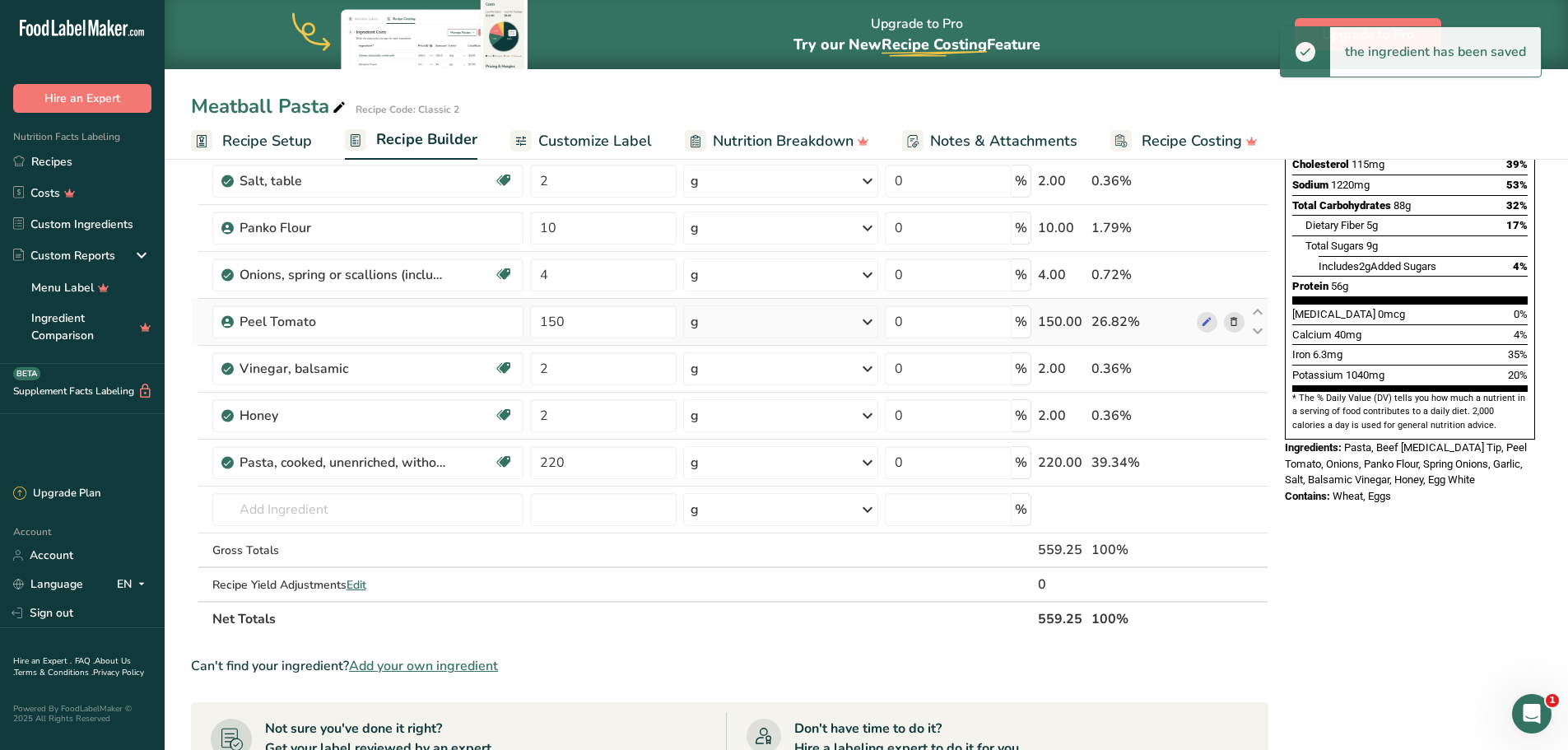
scroll to position [329, 0]
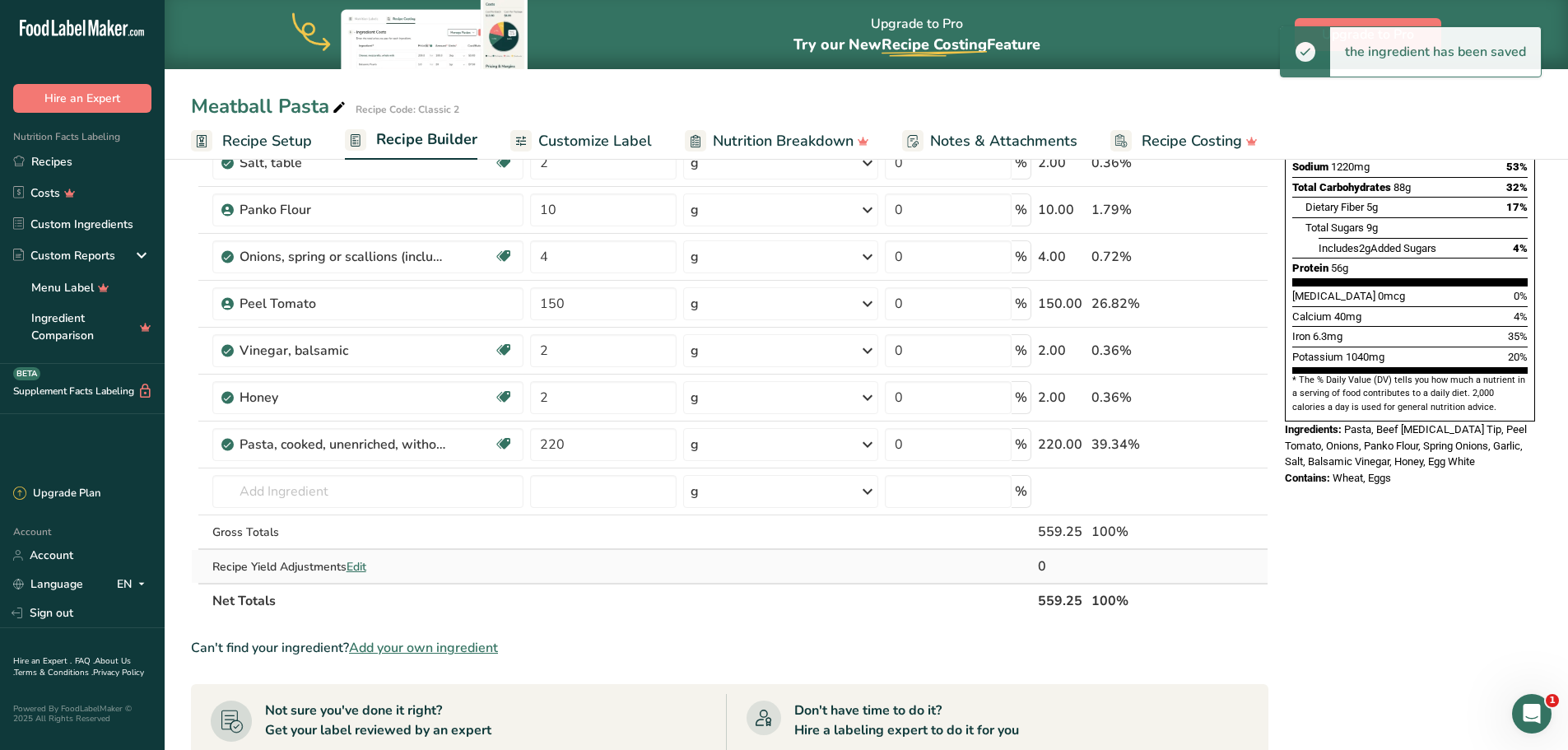
click at [355, 570] on span "Edit" at bounding box center [356, 566] width 19 height 16
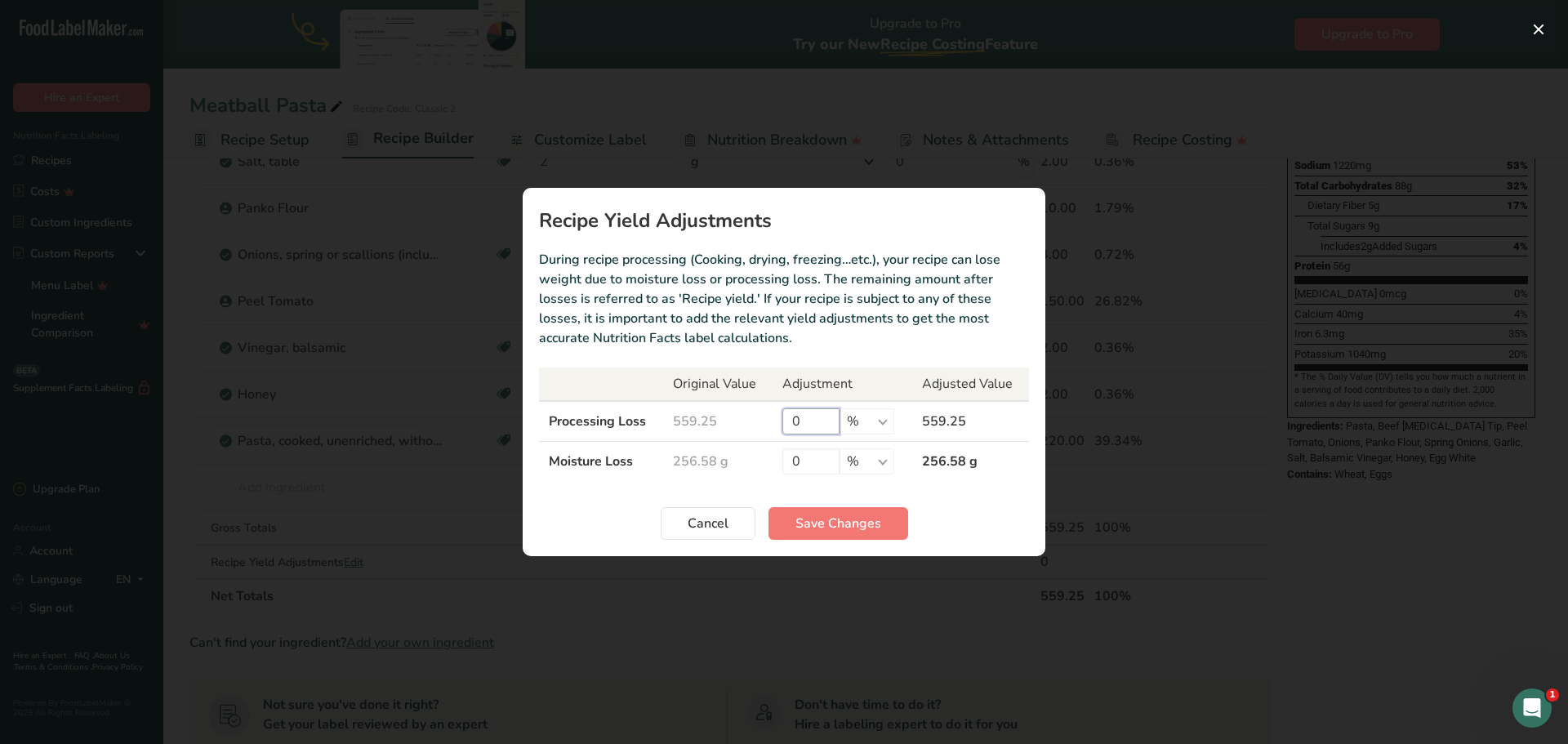
drag, startPoint x: 786, startPoint y: 422, endPoint x: 767, endPoint y: 417, distance: 19.6
click at [767, 417] on tr "Processing Loss 559.25 0 % g kg mg mcg lb oz 559.25" at bounding box center [784, 421] width 490 height 40
type input "8"
type input "8.8"
click at [838, 516] on span "Save Changes" at bounding box center [838, 522] width 86 height 19
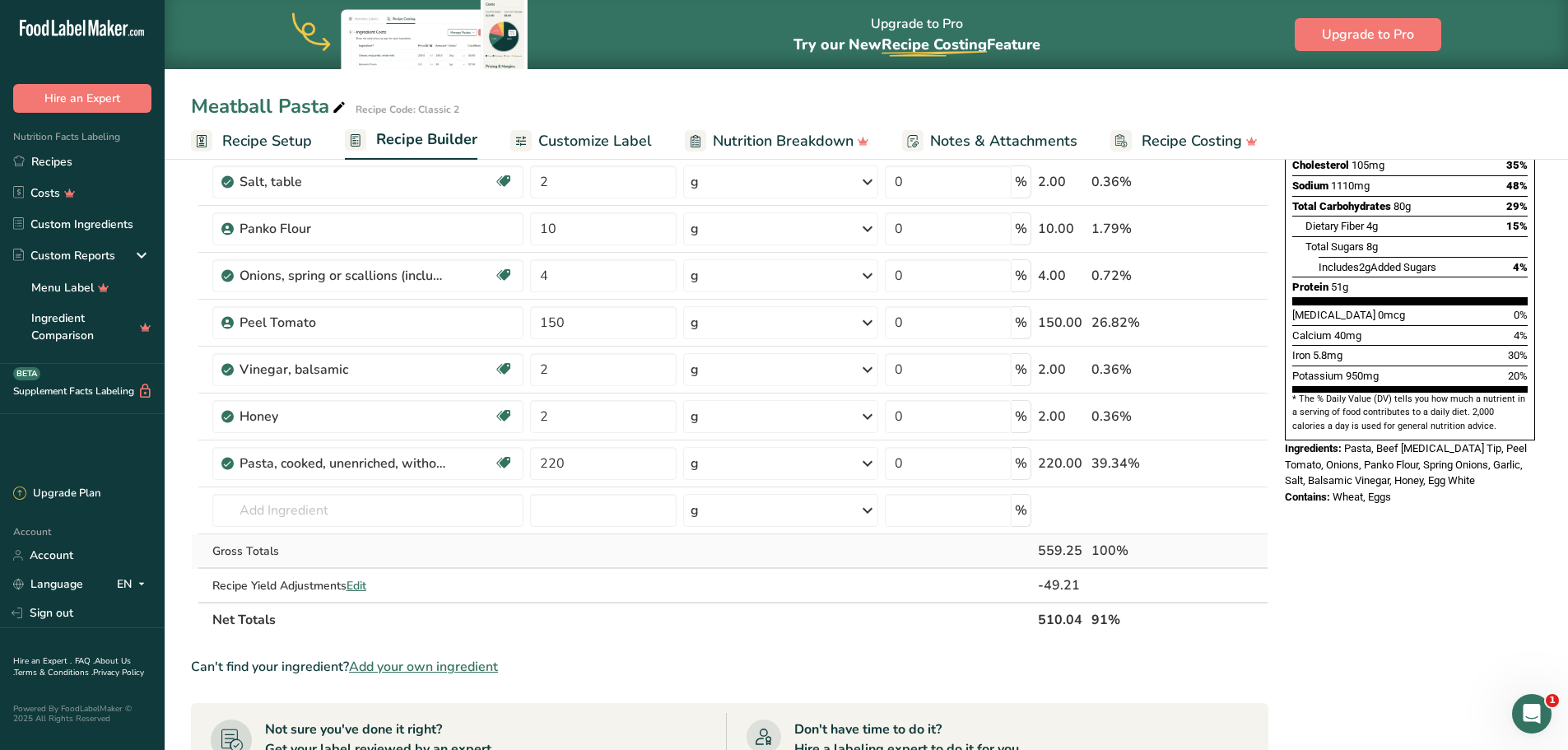
scroll to position [0, 0]
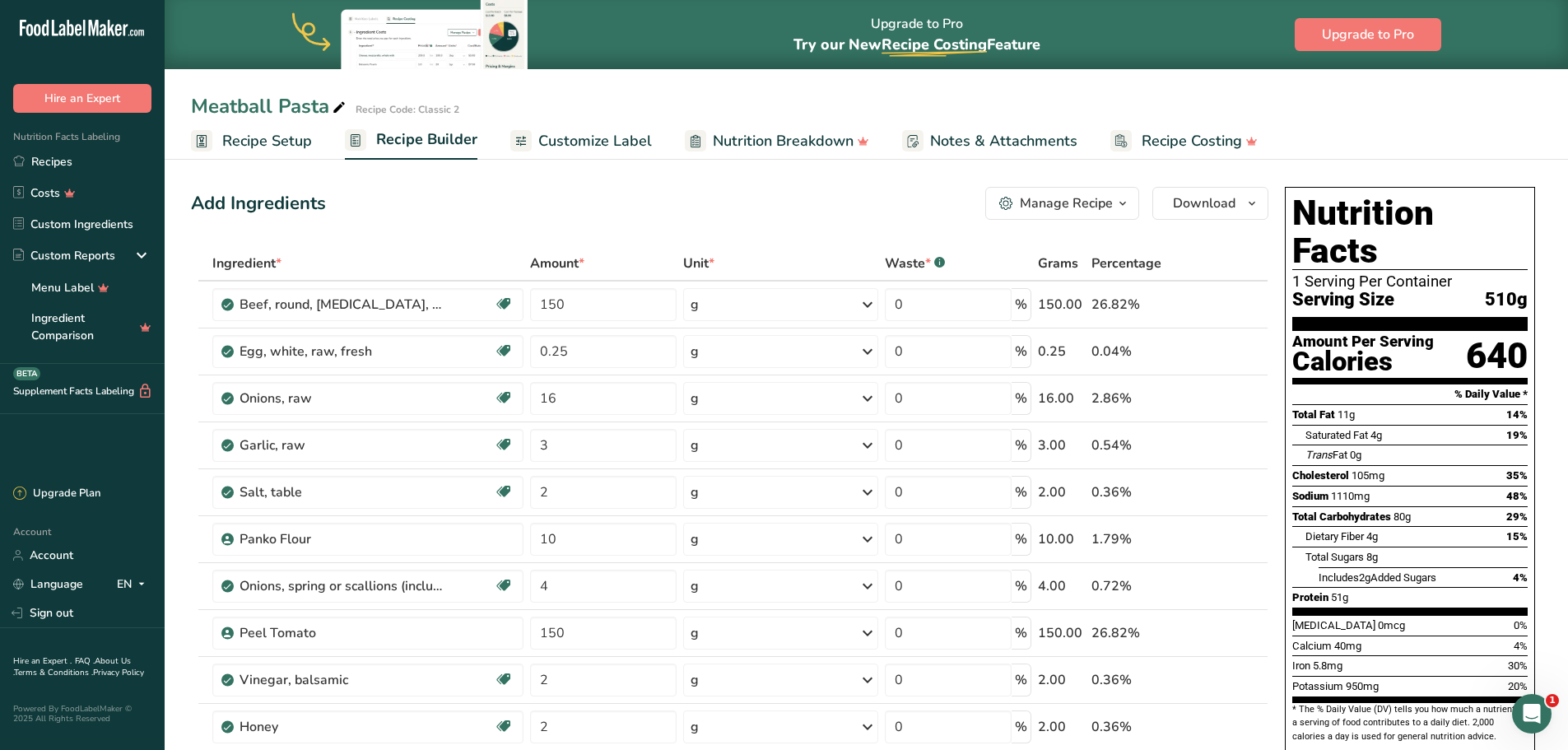
click at [253, 151] on span "Recipe Setup" at bounding box center [267, 141] width 90 height 22
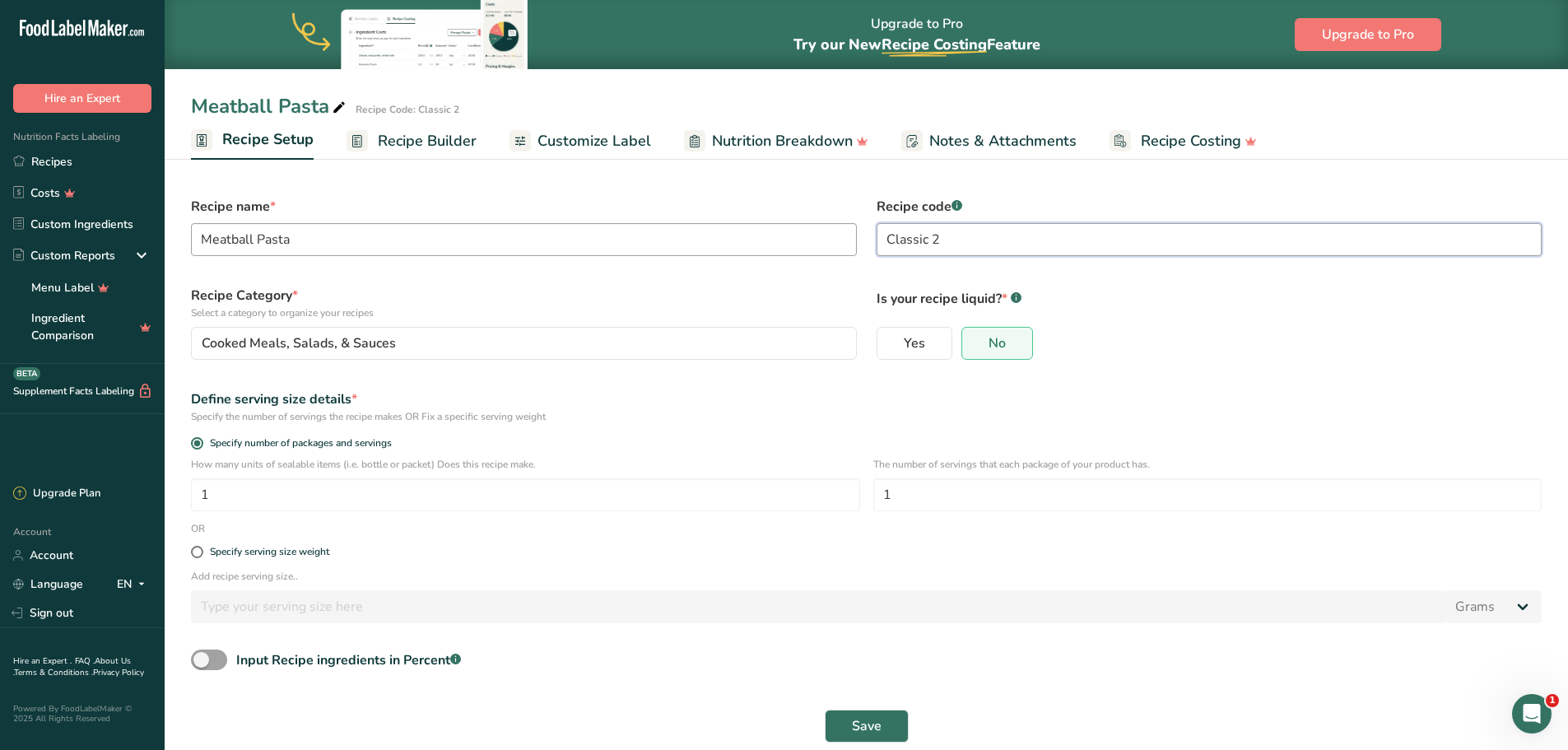
drag, startPoint x: 984, startPoint y: 244, endPoint x: 807, endPoint y: 232, distance: 177.4
click at [808, 232] on form "Recipe name * Meatball Pasta Recipe code .a-a{fill:#347362;}.b-a{fill:#fff;} Cl…" at bounding box center [866, 470] width 1370 height 566
type input "M.14"
click at [896, 727] on button "Save" at bounding box center [866, 726] width 84 height 33
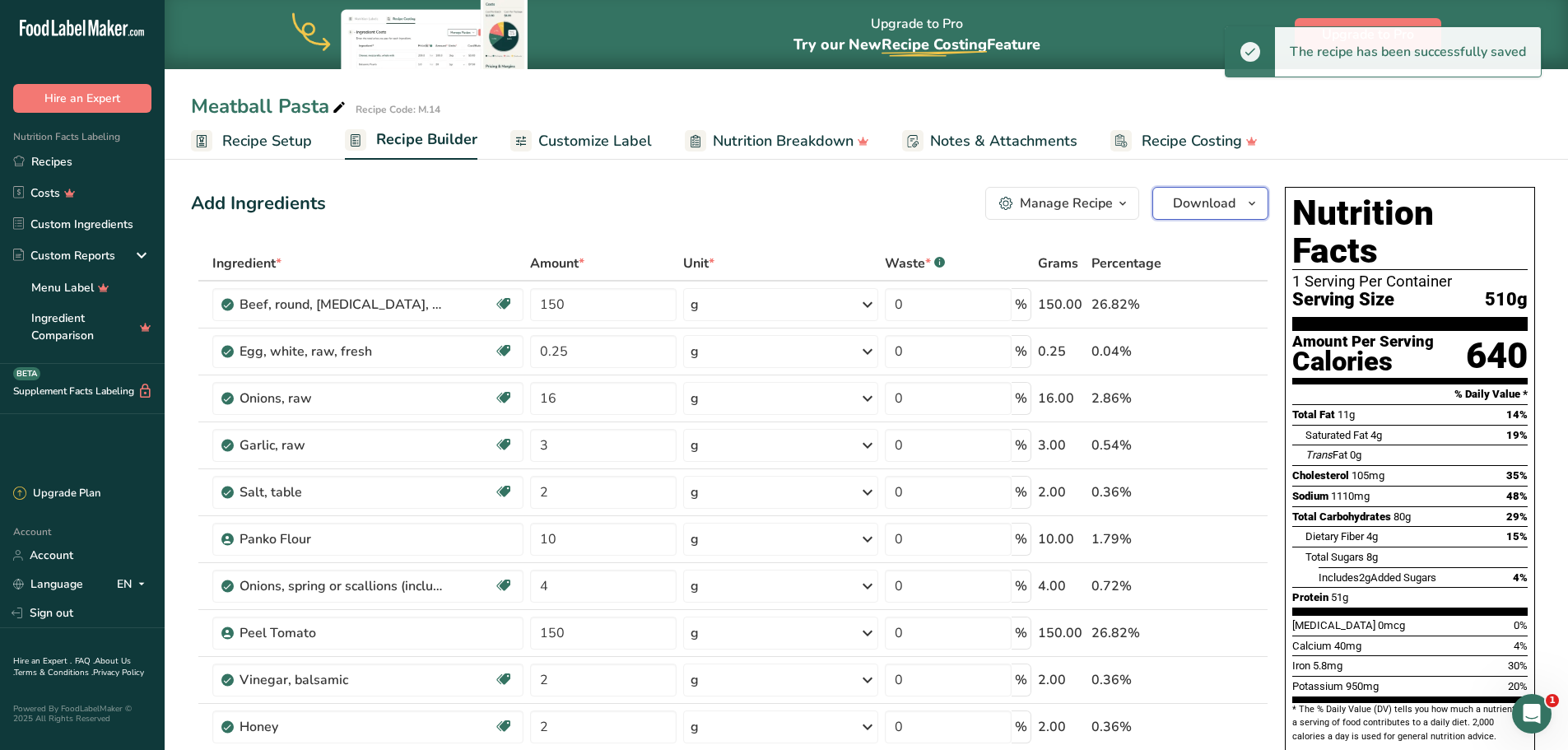
click at [1191, 202] on span "Download" at bounding box center [1204, 203] width 62 height 19
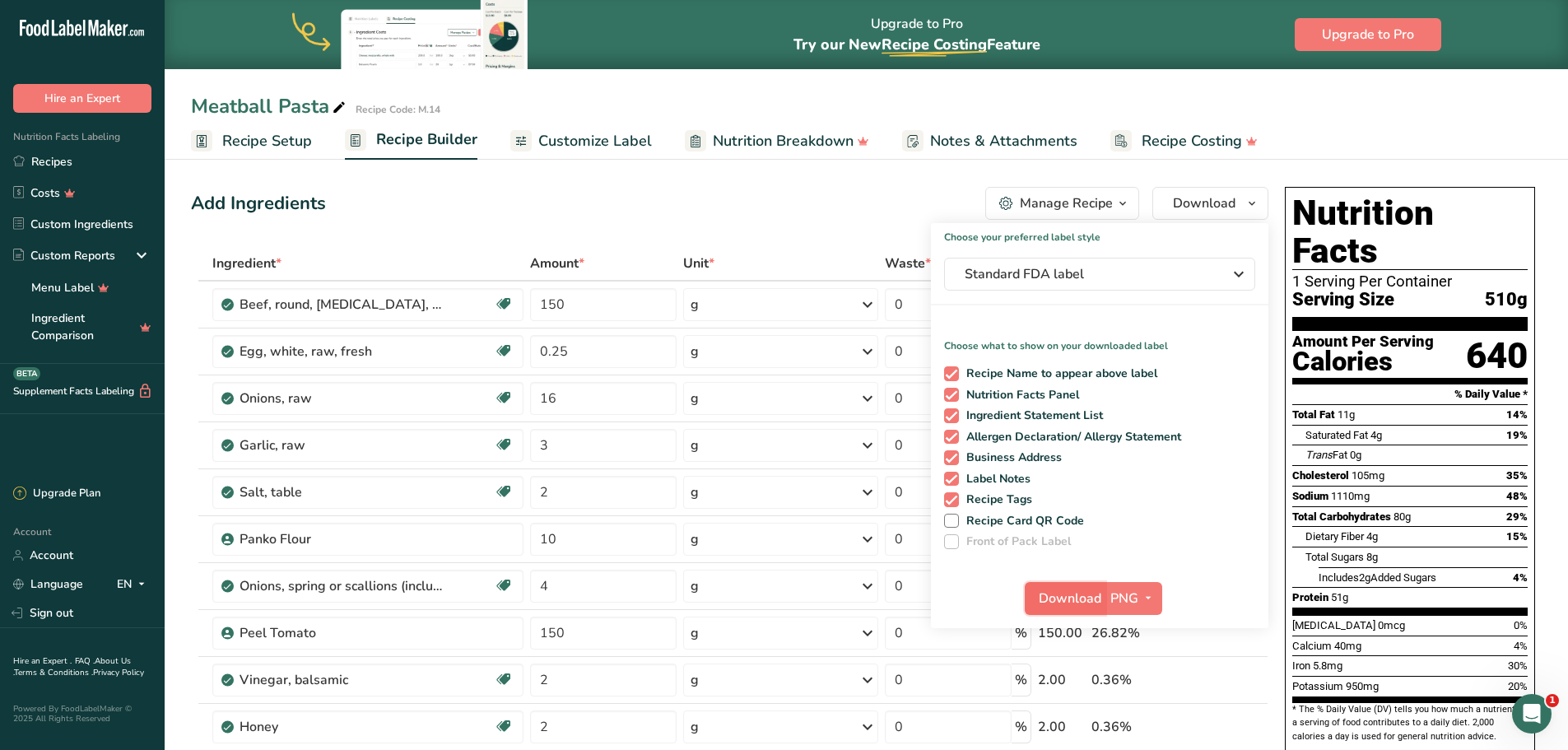
click at [1061, 585] on button "Download" at bounding box center [1064, 599] width 81 height 33
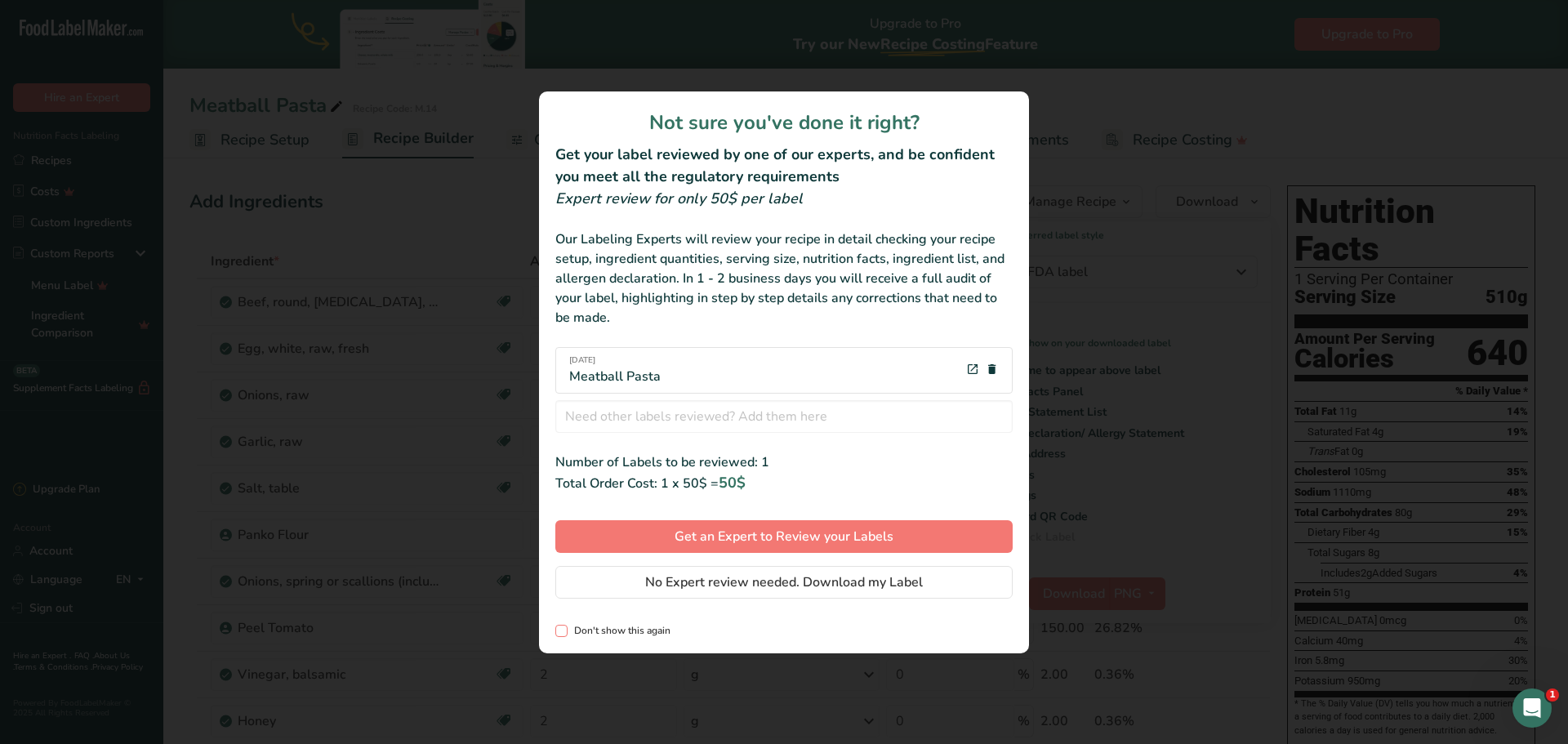
click at [625, 631] on span "Don't show this again" at bounding box center [619, 630] width 103 height 12
click at [566, 631] on input "Don't show this again" at bounding box center [561, 631] width 11 height 11
checkbox input "true"
click at [763, 576] on span "No Expert review needed. Download my Label" at bounding box center [784, 581] width 278 height 19
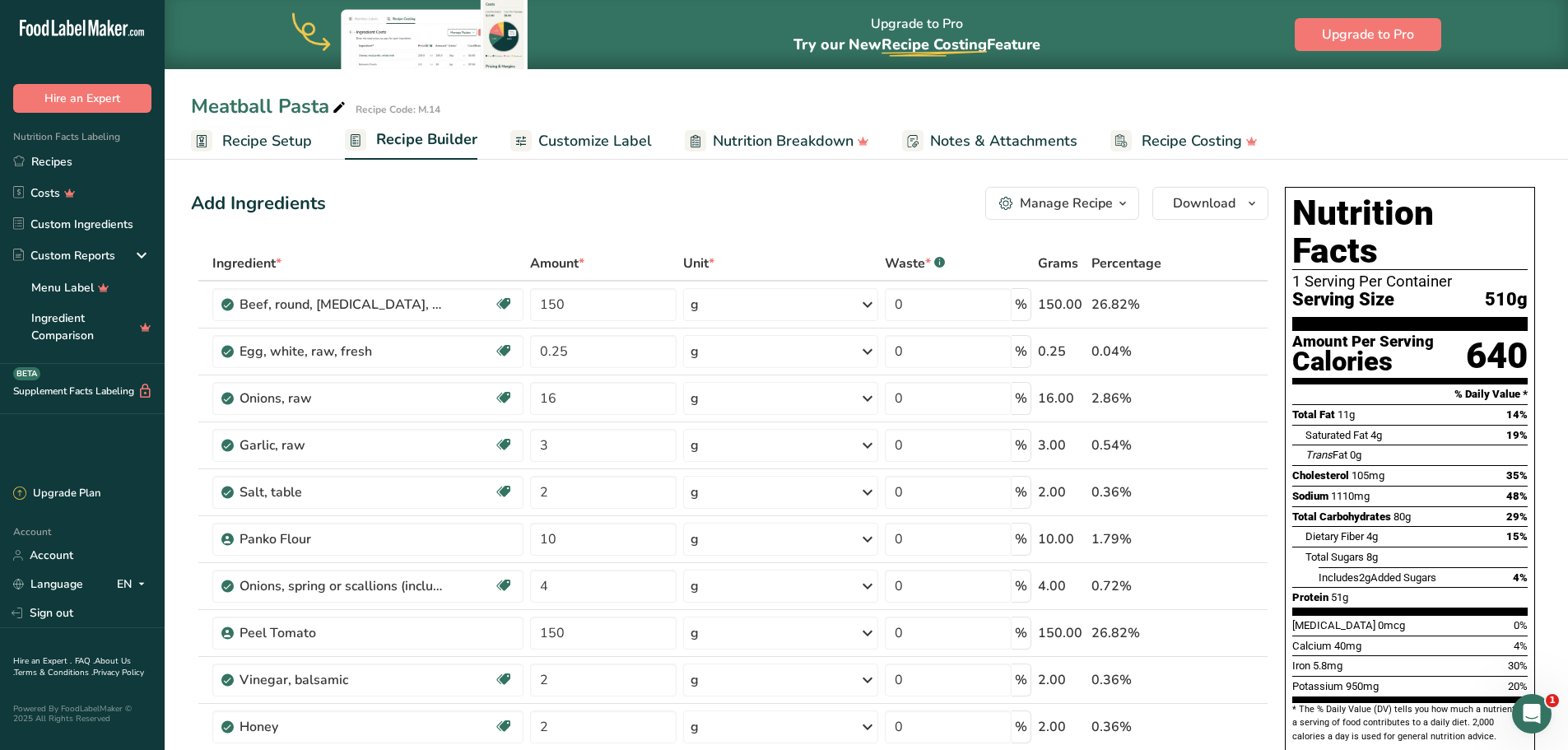
drag, startPoint x: 86, startPoint y: 155, endPoint x: 866, endPoint y: 127, distance: 780.5
click at [86, 155] on link "Recipes" at bounding box center [83, 161] width 165 height 32
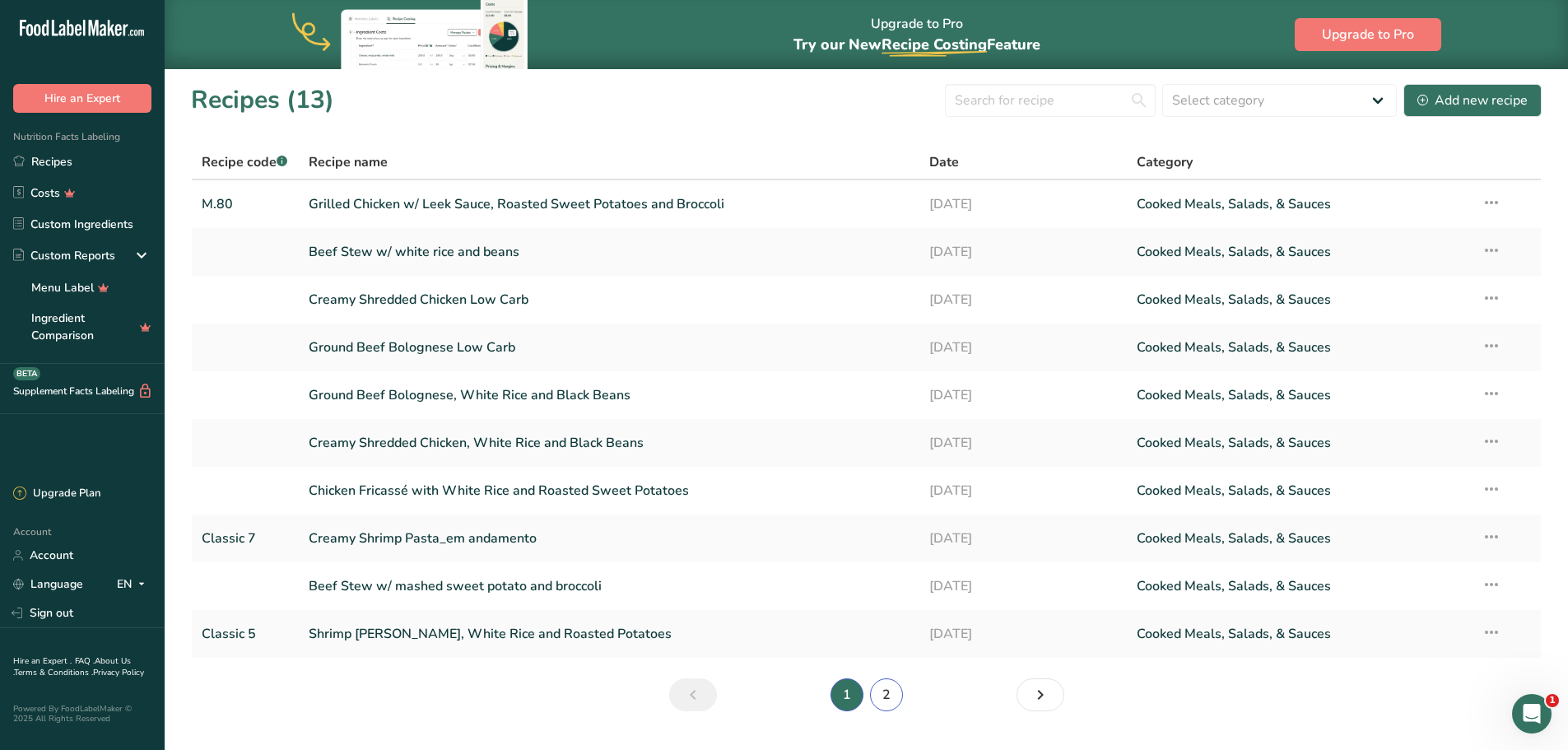
click at [884, 693] on link "2" at bounding box center [886, 694] width 33 height 33
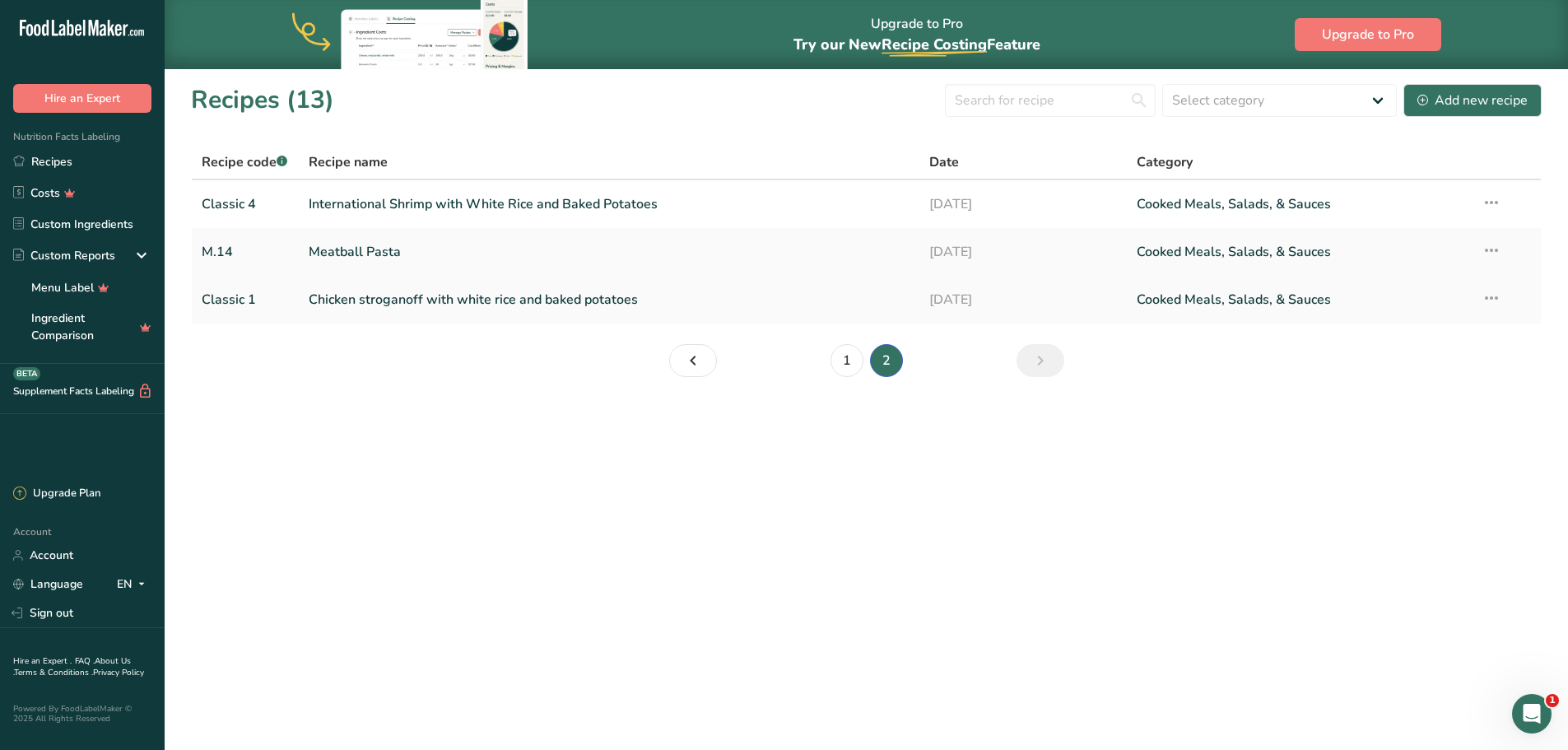
click at [480, 292] on link "Chicken stroganoff with white rice and baked potatoes" at bounding box center [609, 299] width 602 height 34
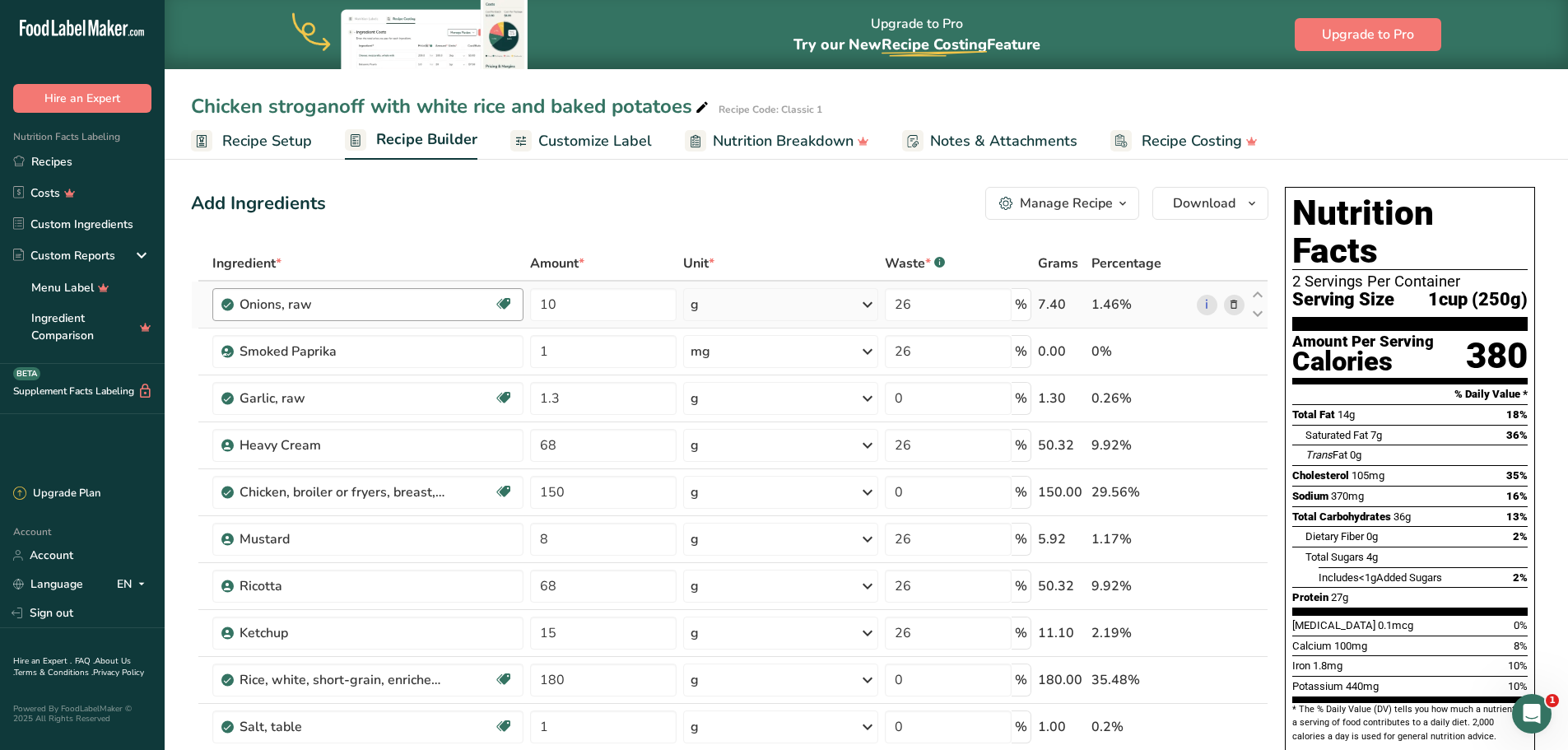
drag, startPoint x: 263, startPoint y: 150, endPoint x: 509, endPoint y: 298, distance: 287.1
click at [263, 150] on span "Recipe Setup" at bounding box center [267, 141] width 90 height 22
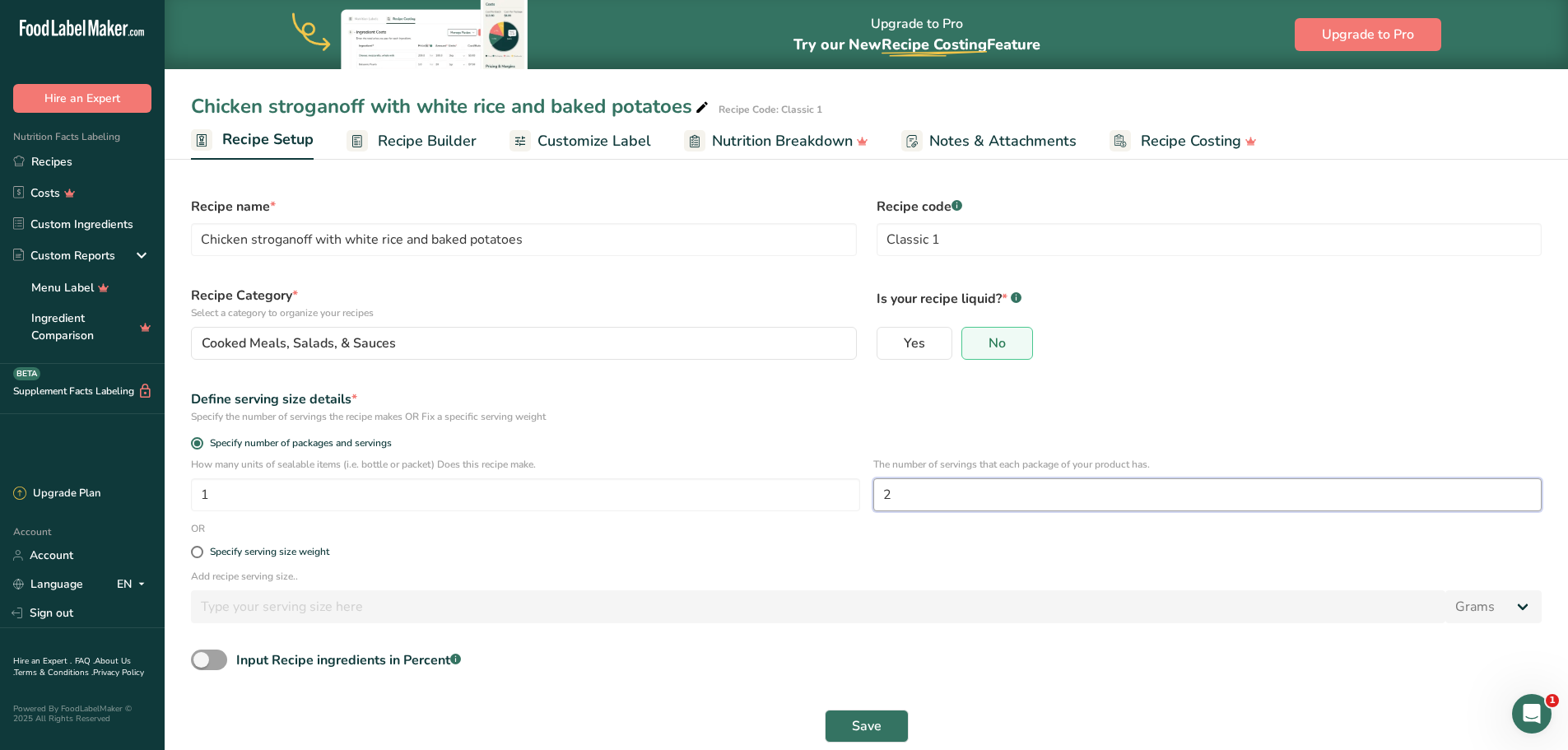
click at [909, 490] on input "2" at bounding box center [1208, 495] width 669 height 33
type input "1"
click at [439, 137] on span "Recipe Builder" at bounding box center [427, 141] width 99 height 22
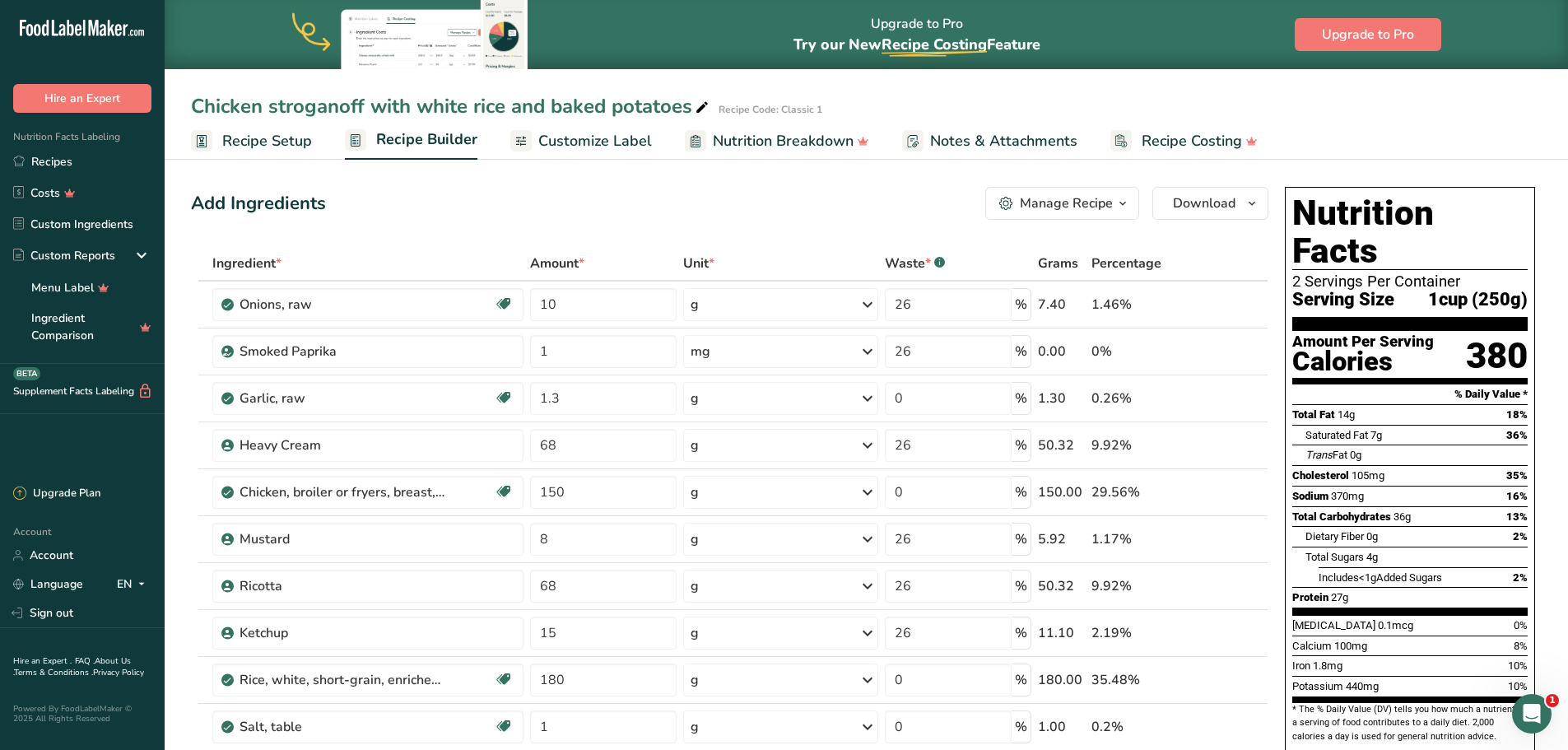
click at [291, 137] on span "Recipe Setup" at bounding box center [267, 141] width 90 height 22
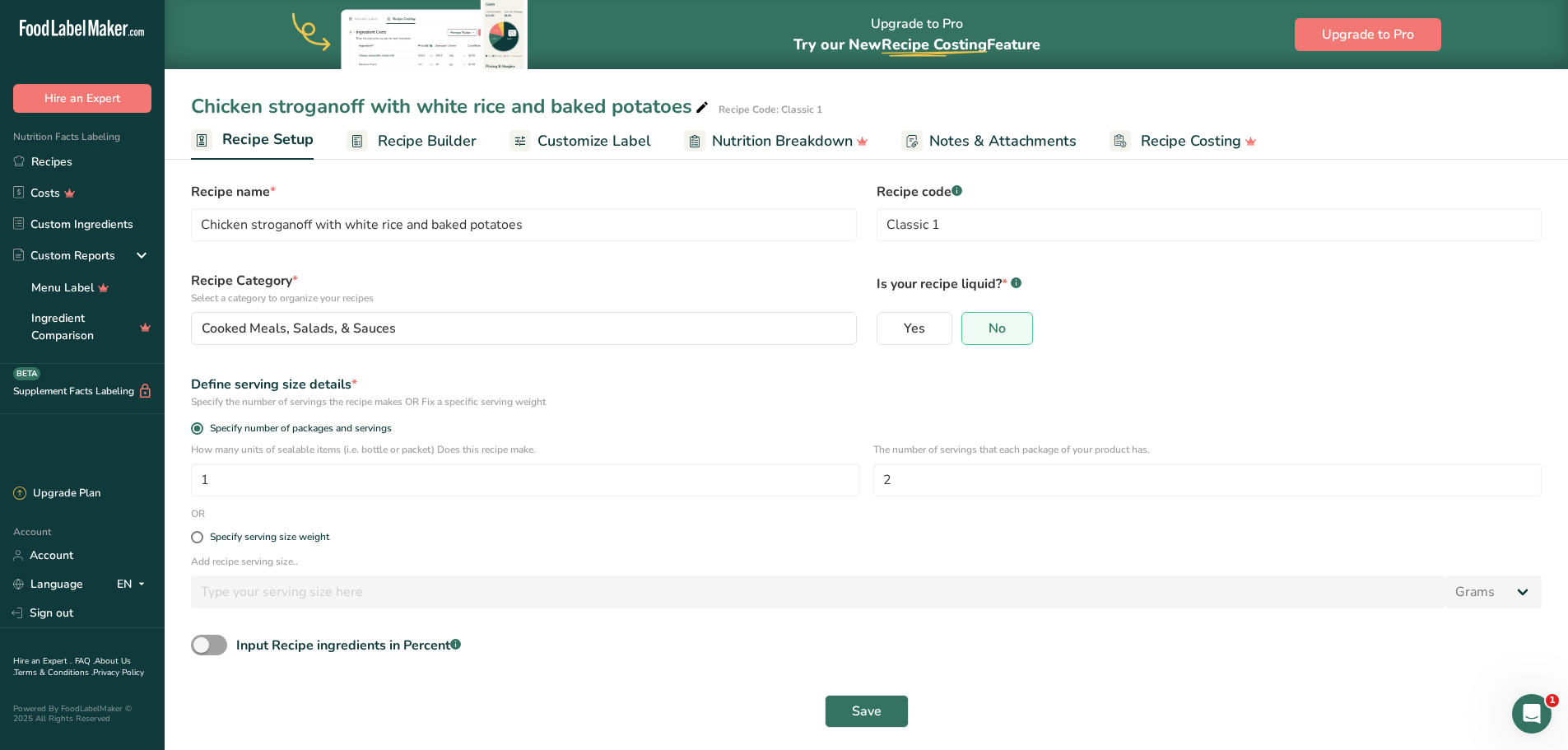
scroll to position [19, 0]
click at [941, 484] on input "2" at bounding box center [1208, 476] width 669 height 33
type input "1"
click at [900, 689] on div "Save" at bounding box center [866, 706] width 1370 height 53
click at [893, 707] on button "Save" at bounding box center [866, 707] width 84 height 33
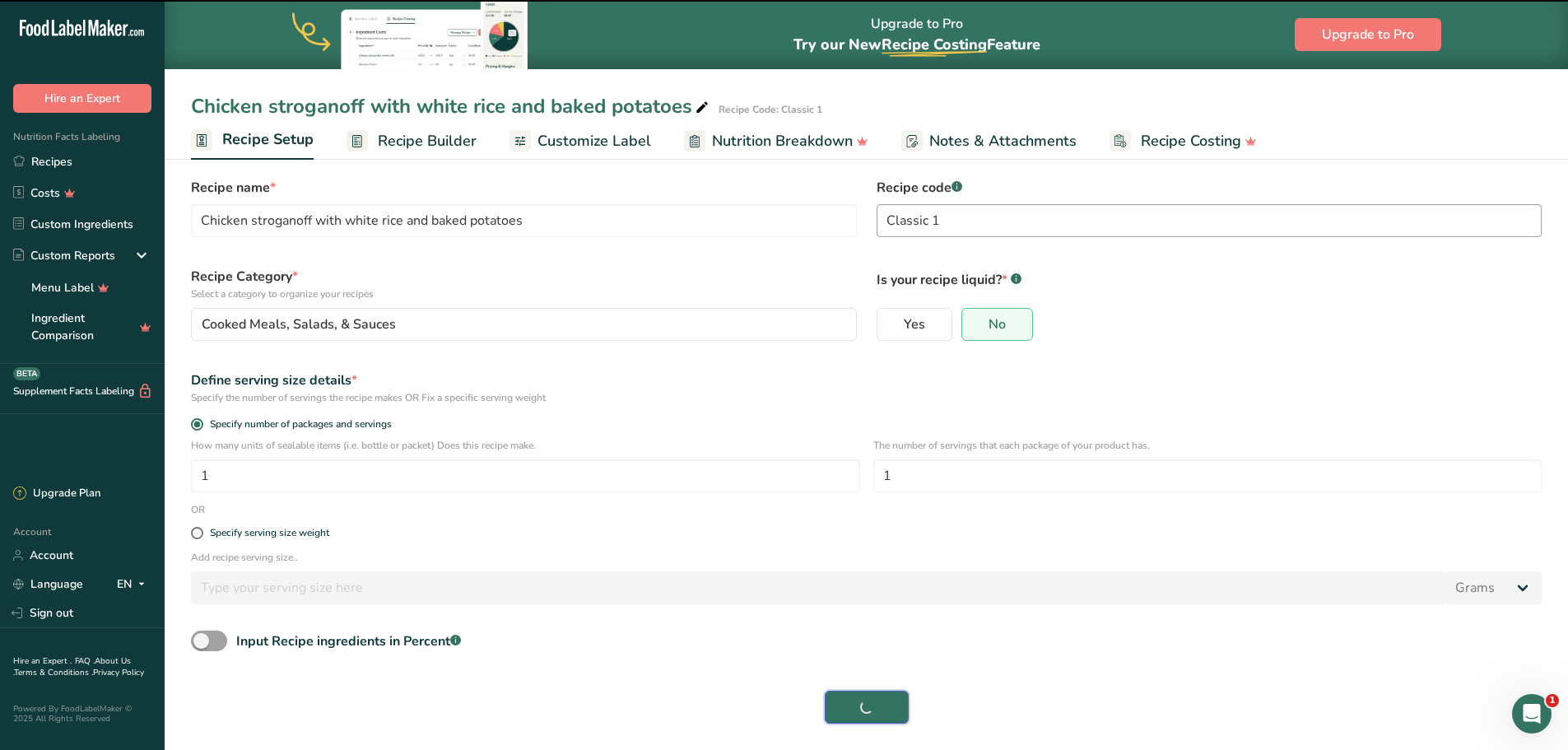
scroll to position [0, 0]
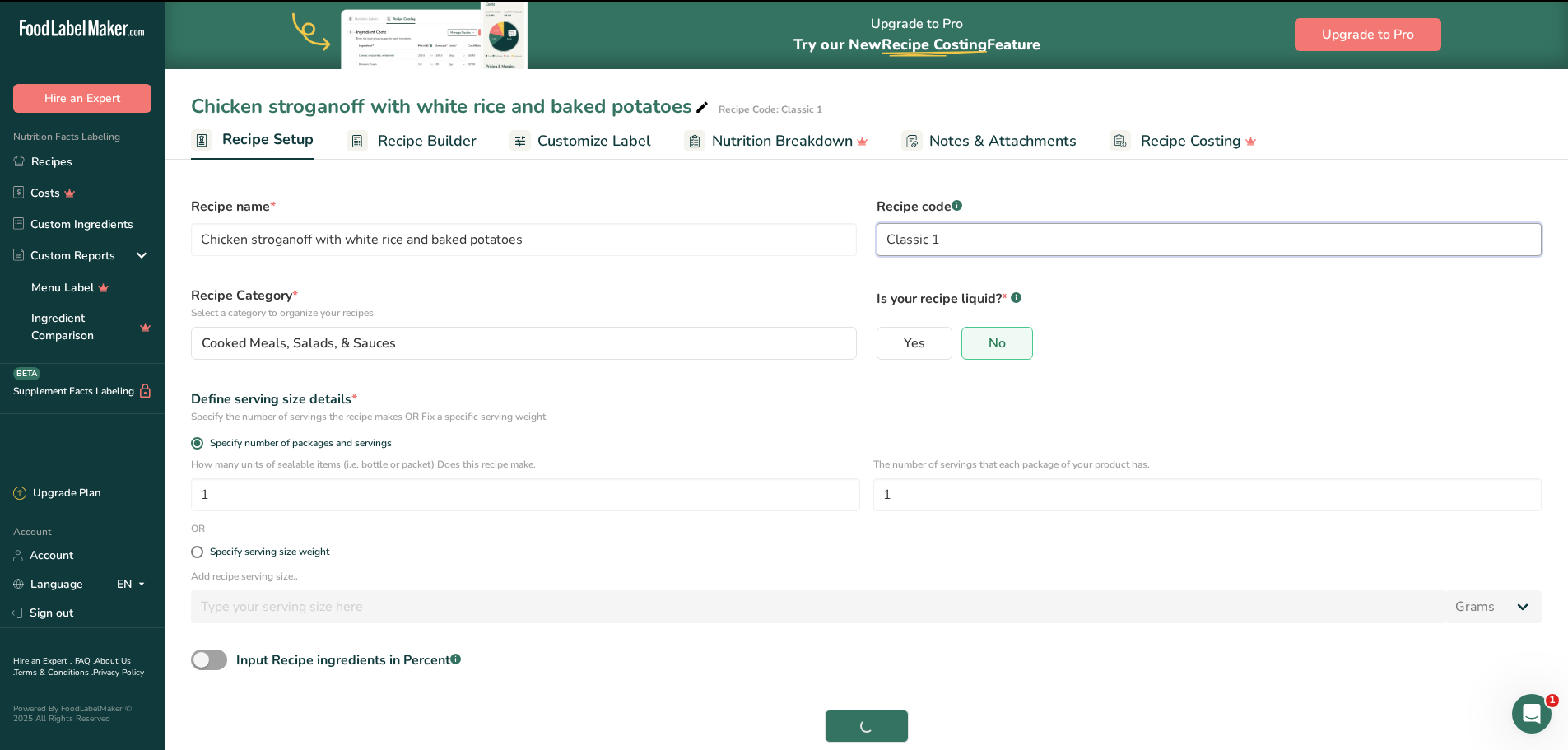
drag, startPoint x: 932, startPoint y: 237, endPoint x: 885, endPoint y: 231, distance: 47.4
click at [885, 231] on input "Classic 1" at bounding box center [1209, 240] width 666 height 33
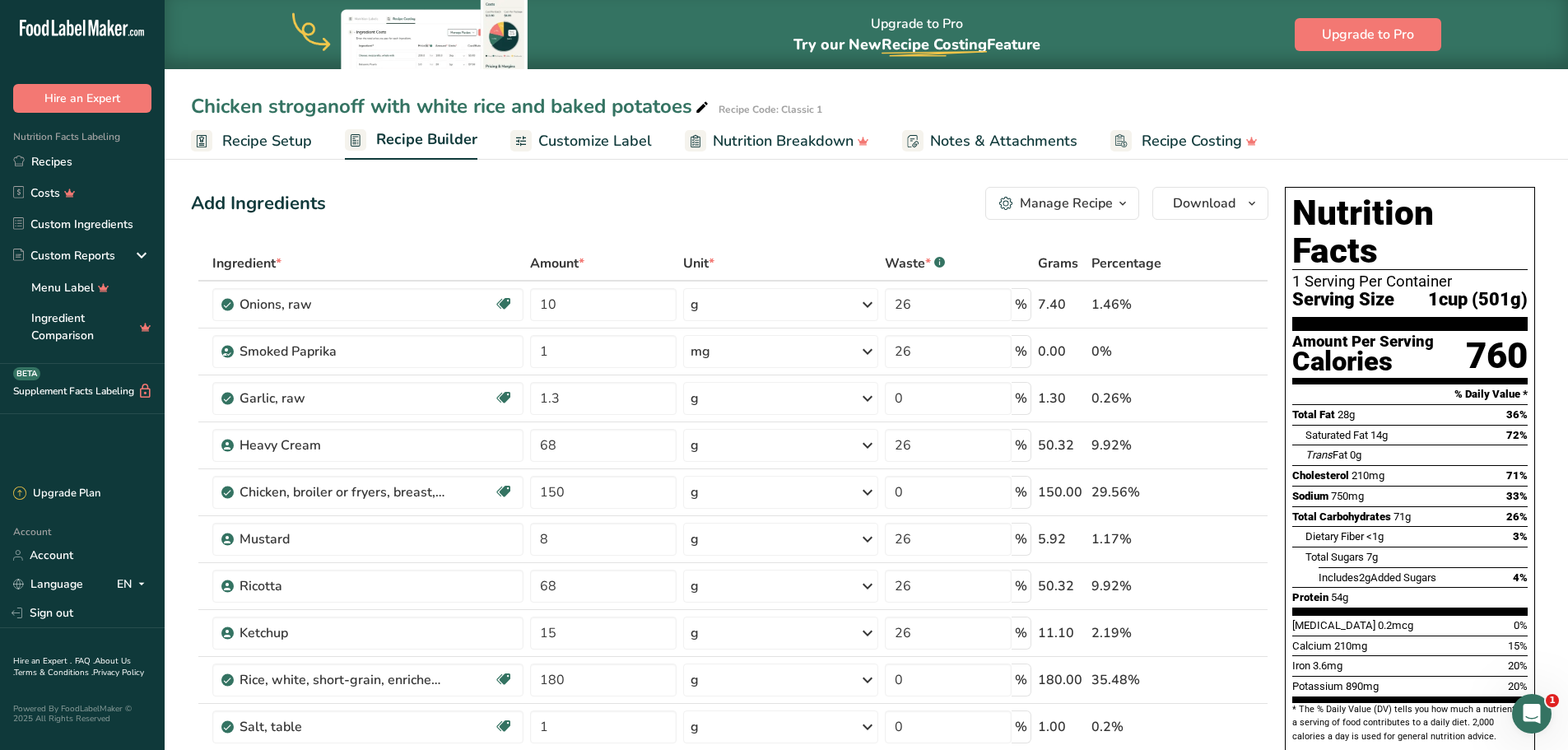
drag, startPoint x: 271, startPoint y: 145, endPoint x: 326, endPoint y: 135, distance: 55.9
click at [271, 145] on span "Recipe Setup" at bounding box center [267, 141] width 90 height 22
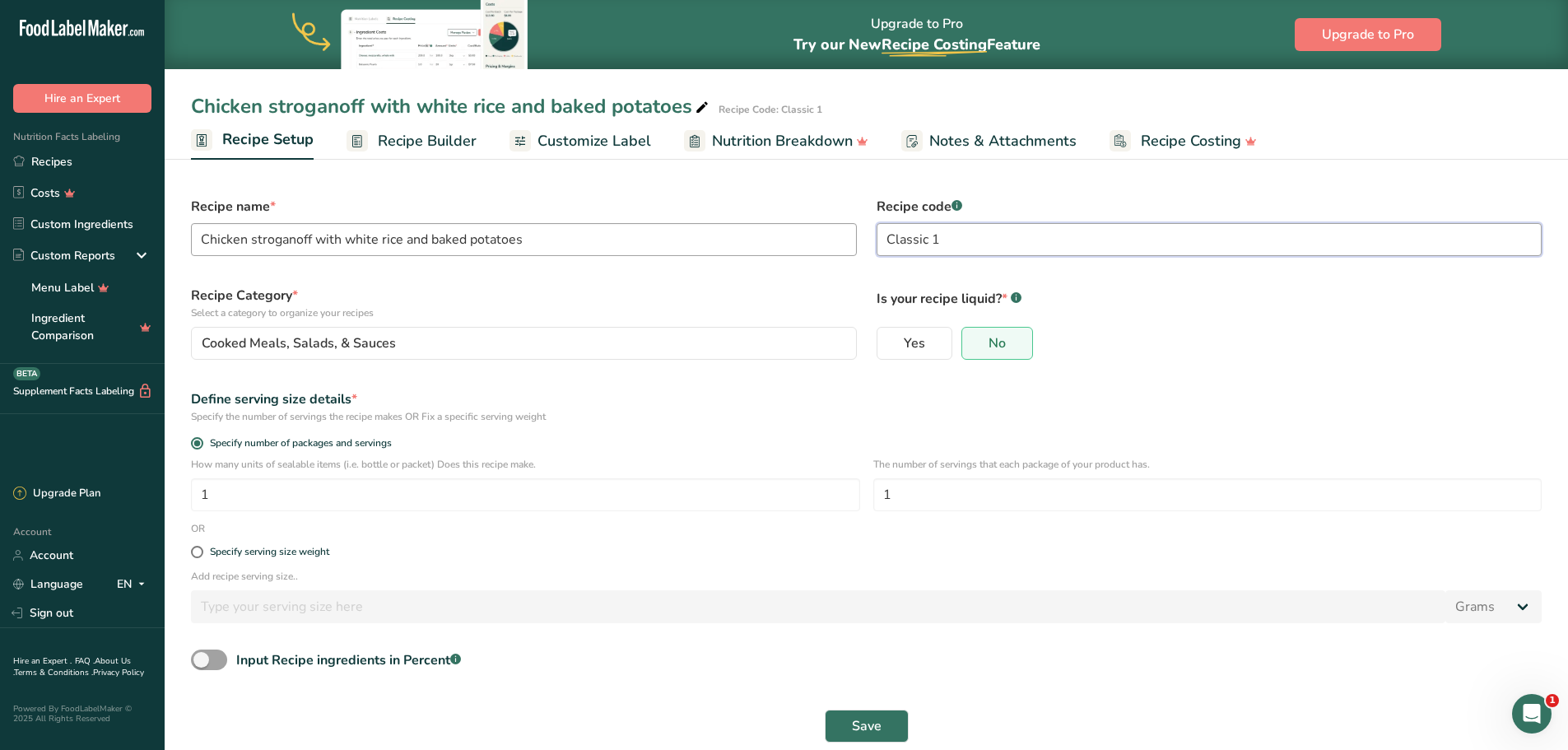
drag, startPoint x: 963, startPoint y: 245, endPoint x: 822, endPoint y: 243, distance: 141.0
click at [822, 243] on form "Recipe name * Chicken stroganoff with white rice and baked potatoes Recipe code…" at bounding box center [866, 470] width 1370 height 566
type input "M.01"
click at [879, 720] on span "Save" at bounding box center [867, 725] width 30 height 19
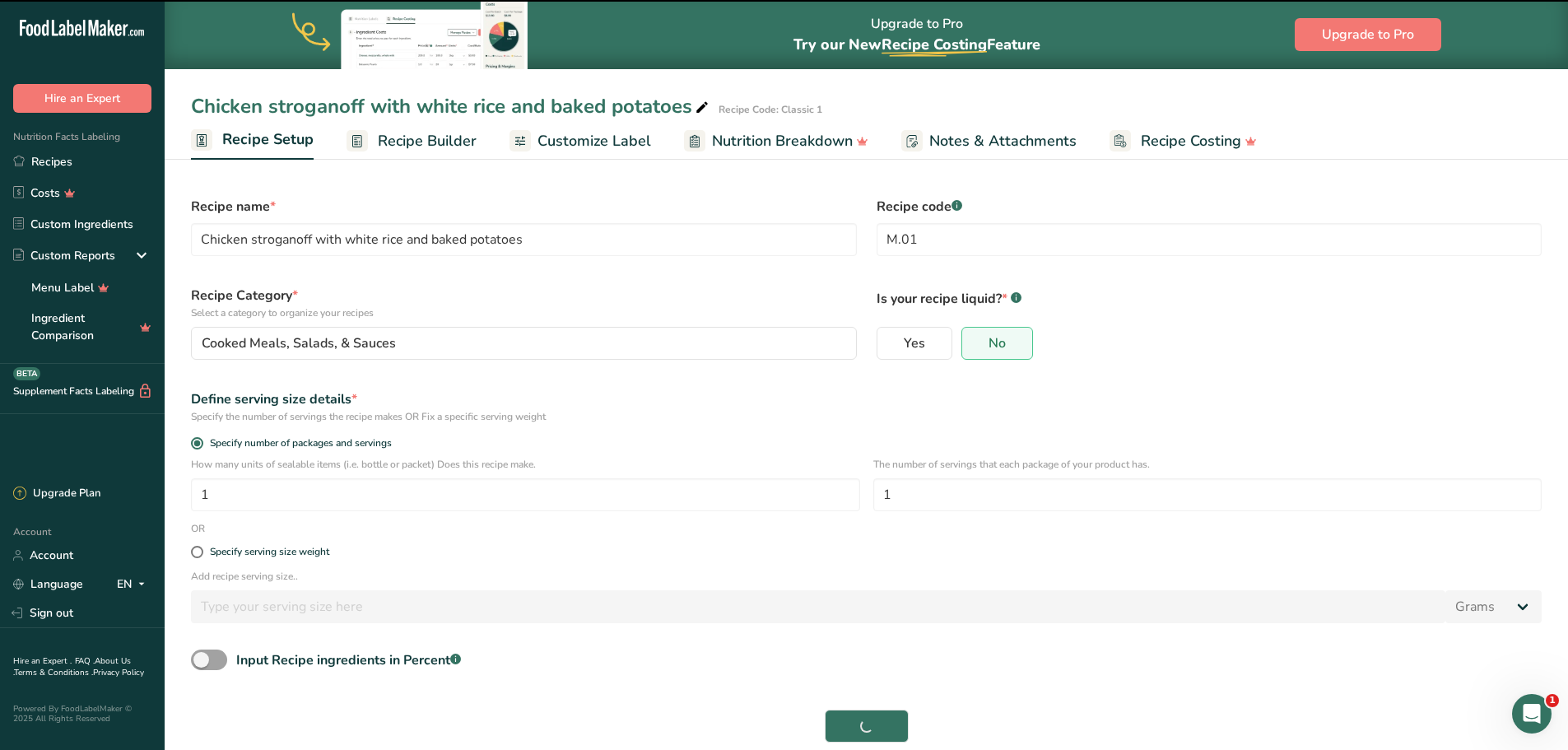
click at [456, 152] on link "Recipe Builder" at bounding box center [412, 141] width 130 height 37
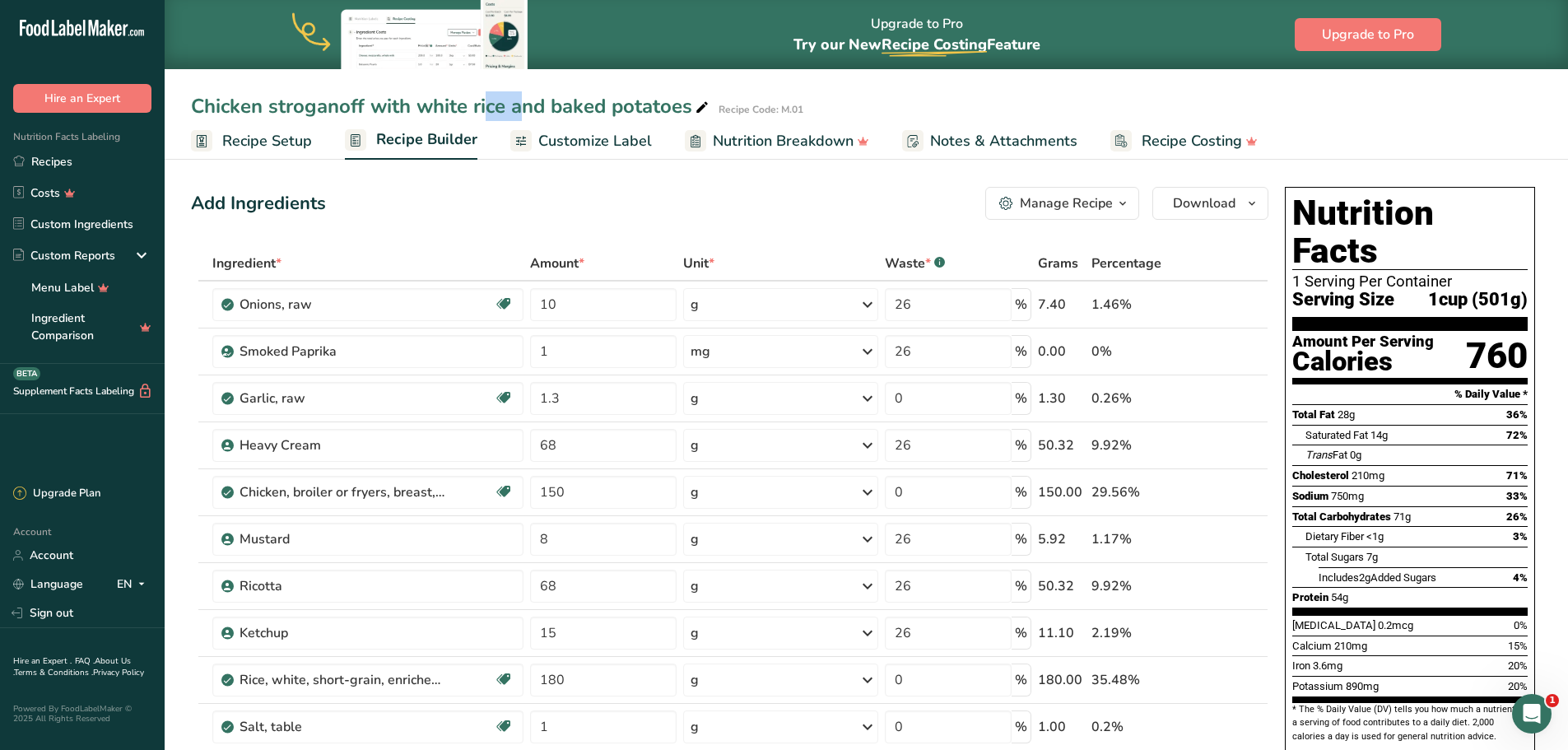
drag, startPoint x: 409, startPoint y: 106, endPoint x: 376, endPoint y: 103, distance: 33.1
click at [376, 103] on div "Chicken stroganoff with white rice and baked potatoes" at bounding box center [452, 107] width 521 height 30
click at [416, 93] on input "Chicken stroganoff with white rice and baked potatoes" at bounding box center [821, 107] width 1259 height 30
click at [461, 106] on input "Chicken stroganoff w/ White rice and baked potatoes" at bounding box center [821, 107] width 1259 height 30
click at [550, 108] on input "Chicken stroganoff w/ White Rice and baked potatoes" at bounding box center [821, 107] width 1259 height 30
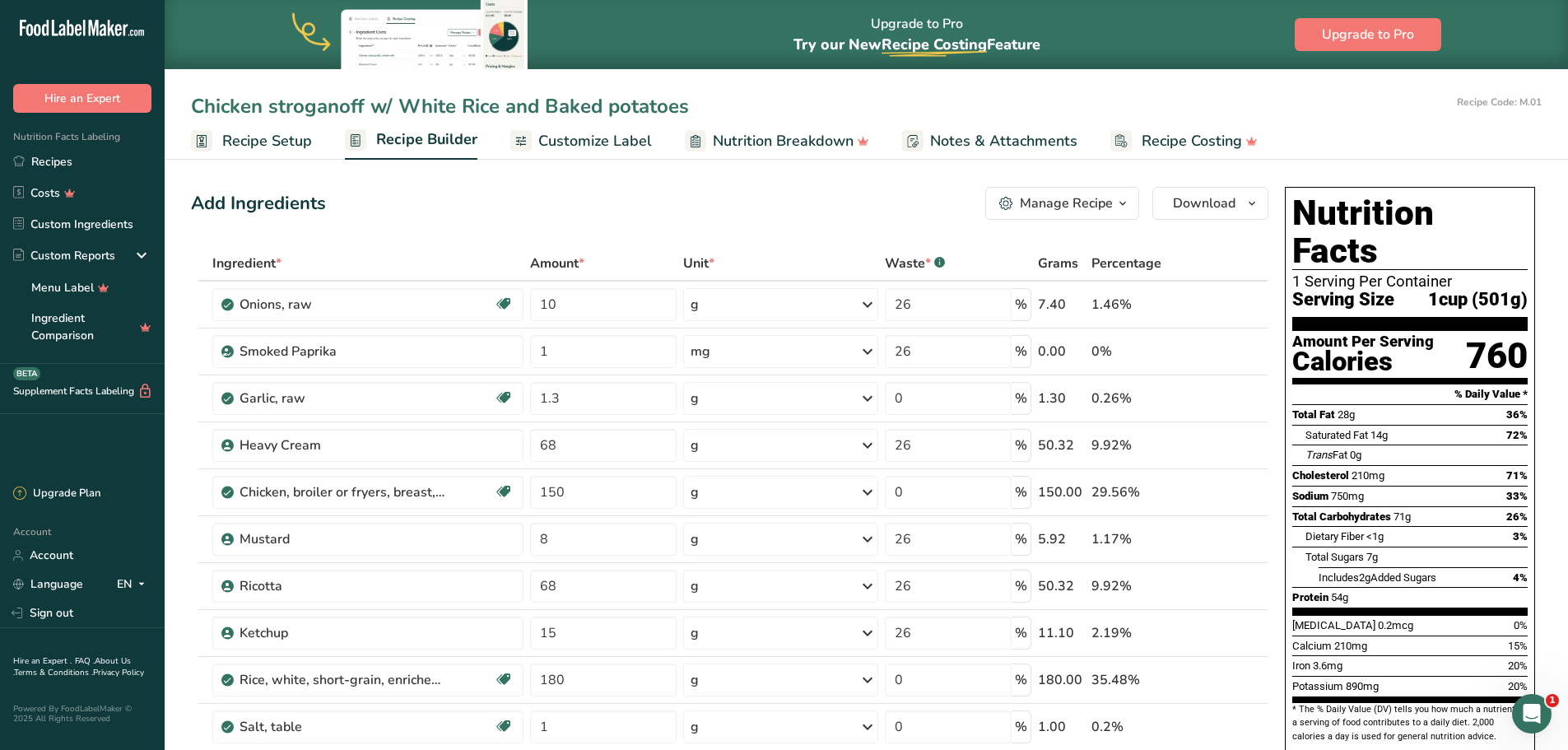
click at [614, 101] on input "Chicken stroganoff w/ White Rice and Baked potatoes" at bounding box center [821, 107] width 1259 height 30
type input "Chicken stroganoff w/ White Rice and Baked Potatoes"
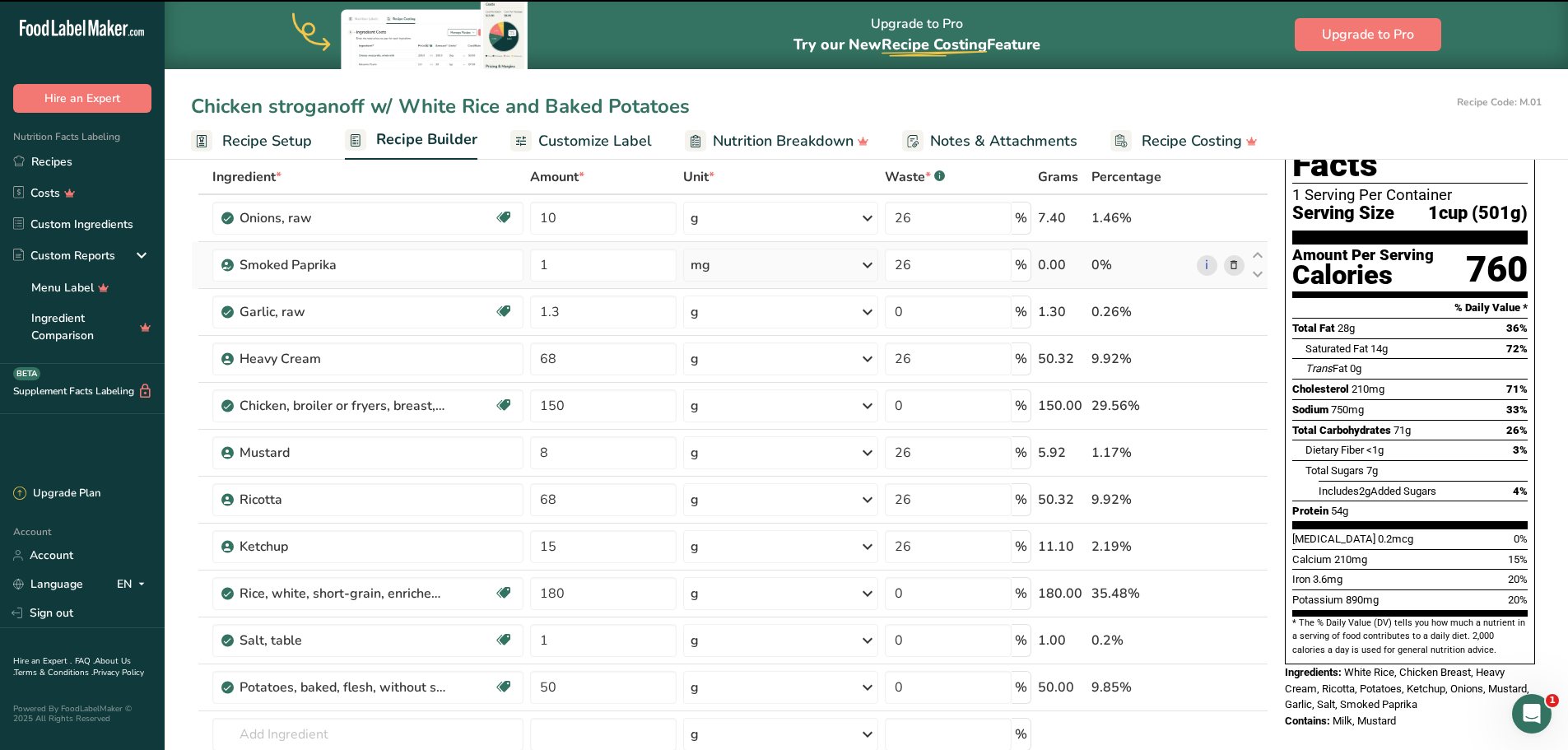
scroll to position [165, 0]
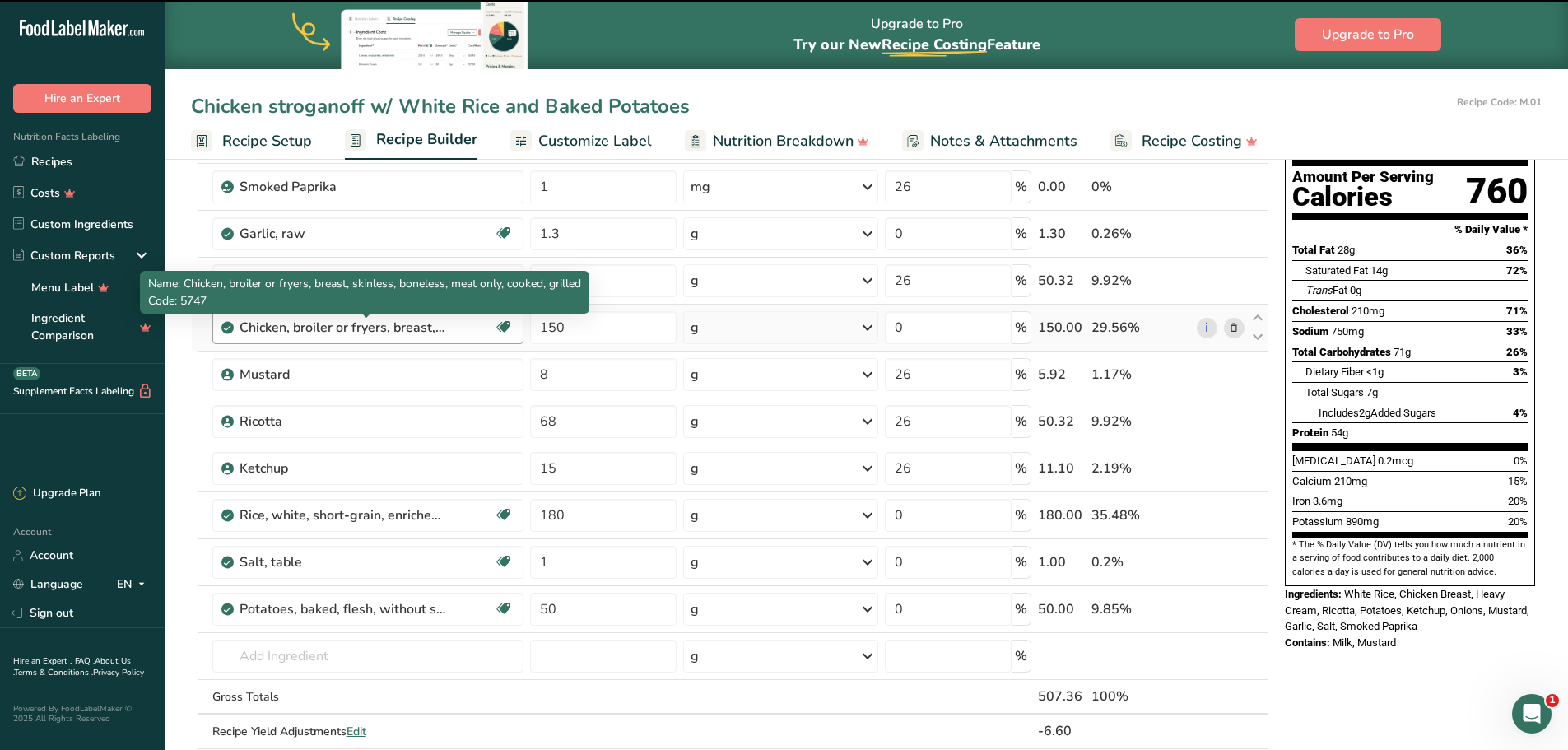
click at [428, 323] on div "Chicken, broiler or fryers, breast, skinless, boneless, meat only, cooked, gril…" at bounding box center [342, 327] width 206 height 19
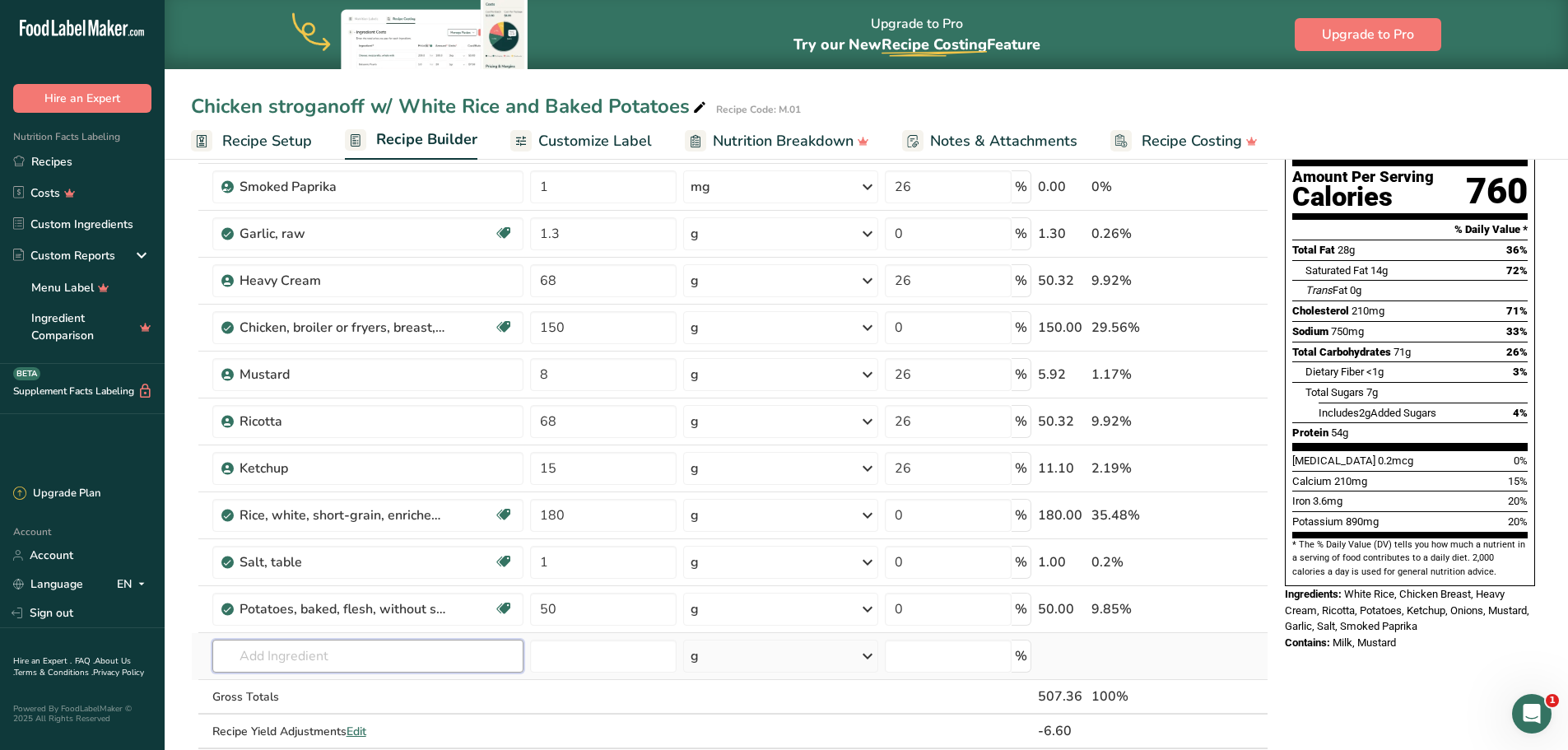
click at [313, 660] on input "text" at bounding box center [368, 656] width 312 height 33
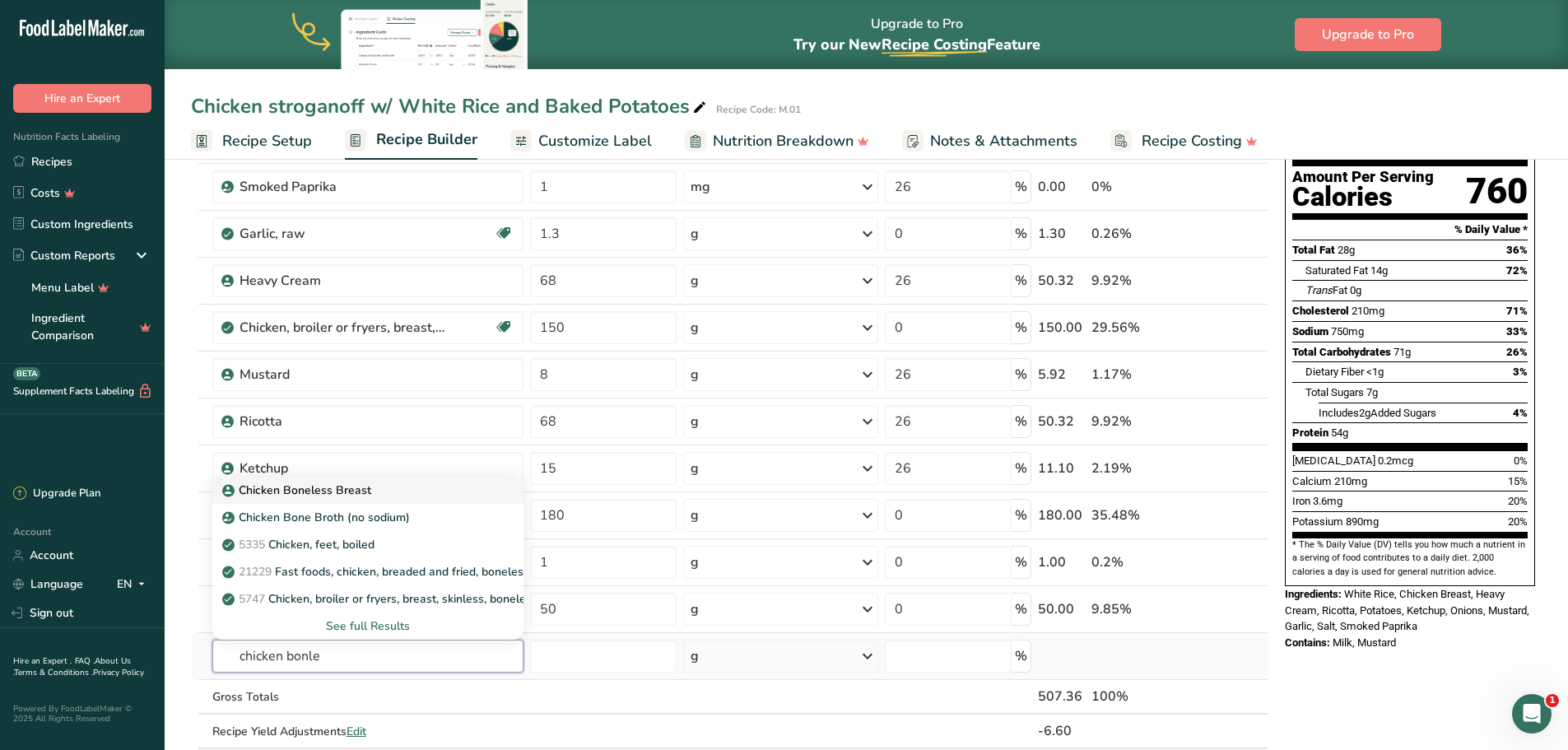
type input "chicken bonle"
click at [401, 488] on div "Chicken Boneless Breast" at bounding box center [355, 489] width 260 height 18
type input "Chicken Boneless Breast"
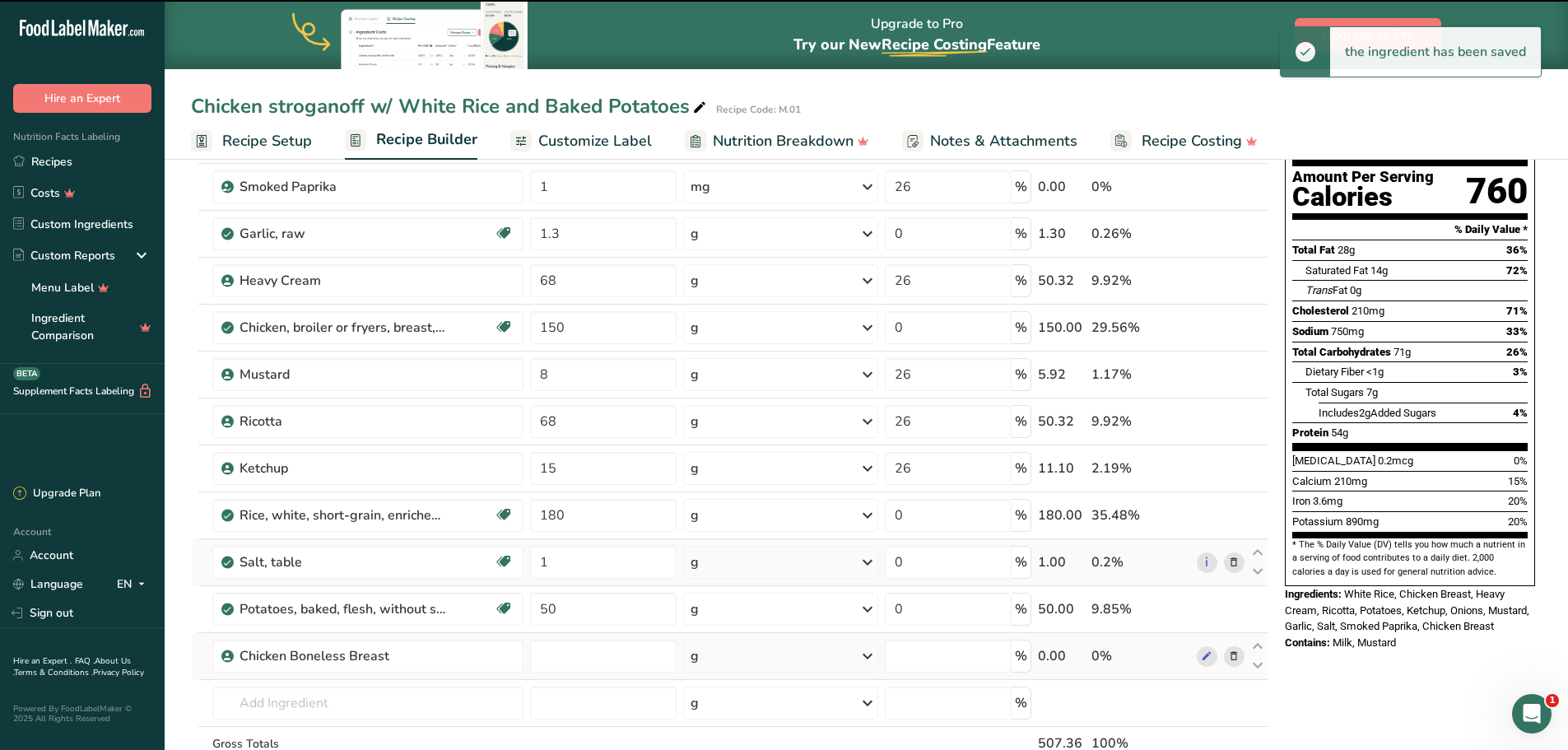
type input "0"
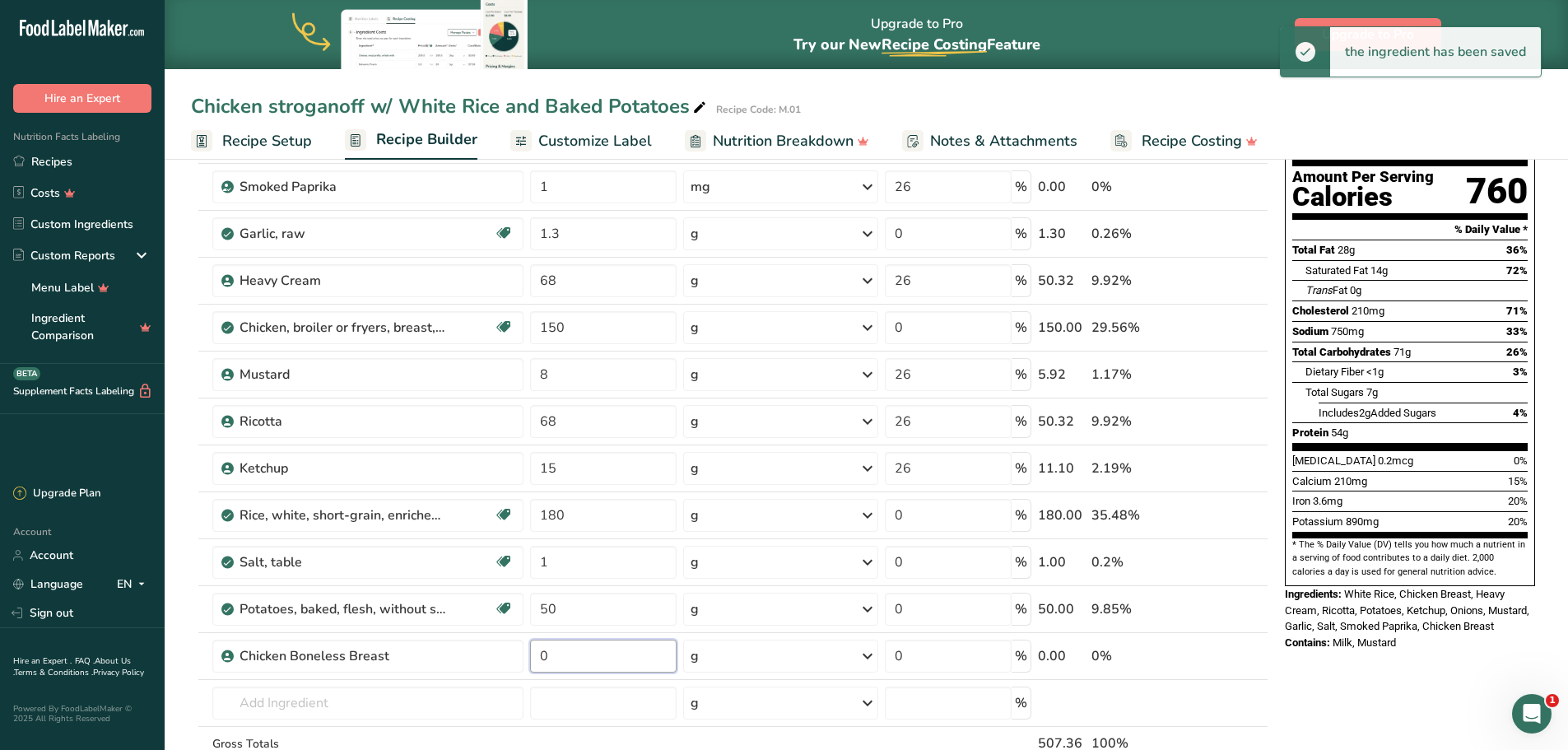
drag, startPoint x: 562, startPoint y: 654, endPoint x: 525, endPoint y: 654, distance: 37.0
click at [525, 654] on tr "Chicken Boneless Breast 0 g Weight Units g kg mg See more Volume Units l Volume…" at bounding box center [730, 656] width 1076 height 47
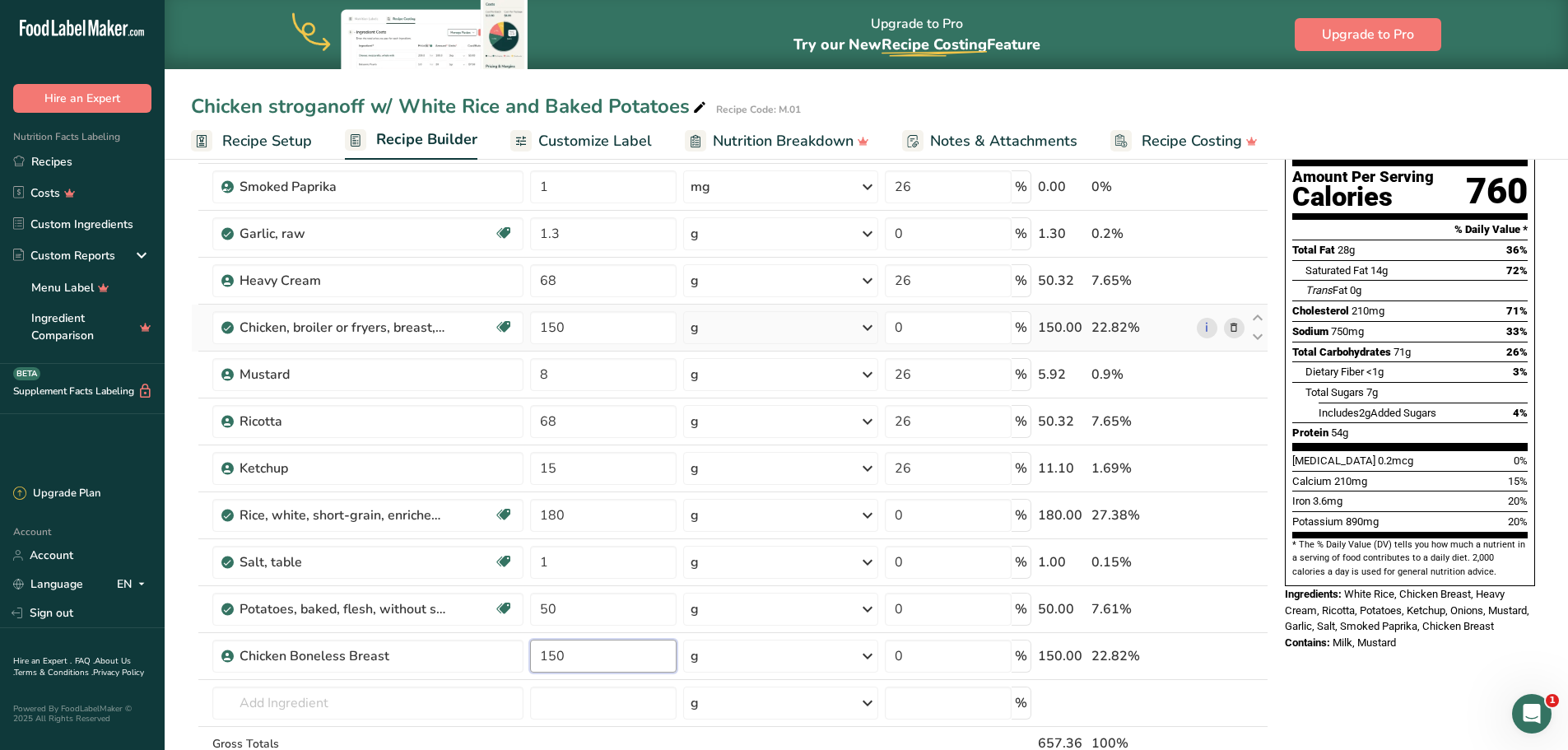
type input "150"
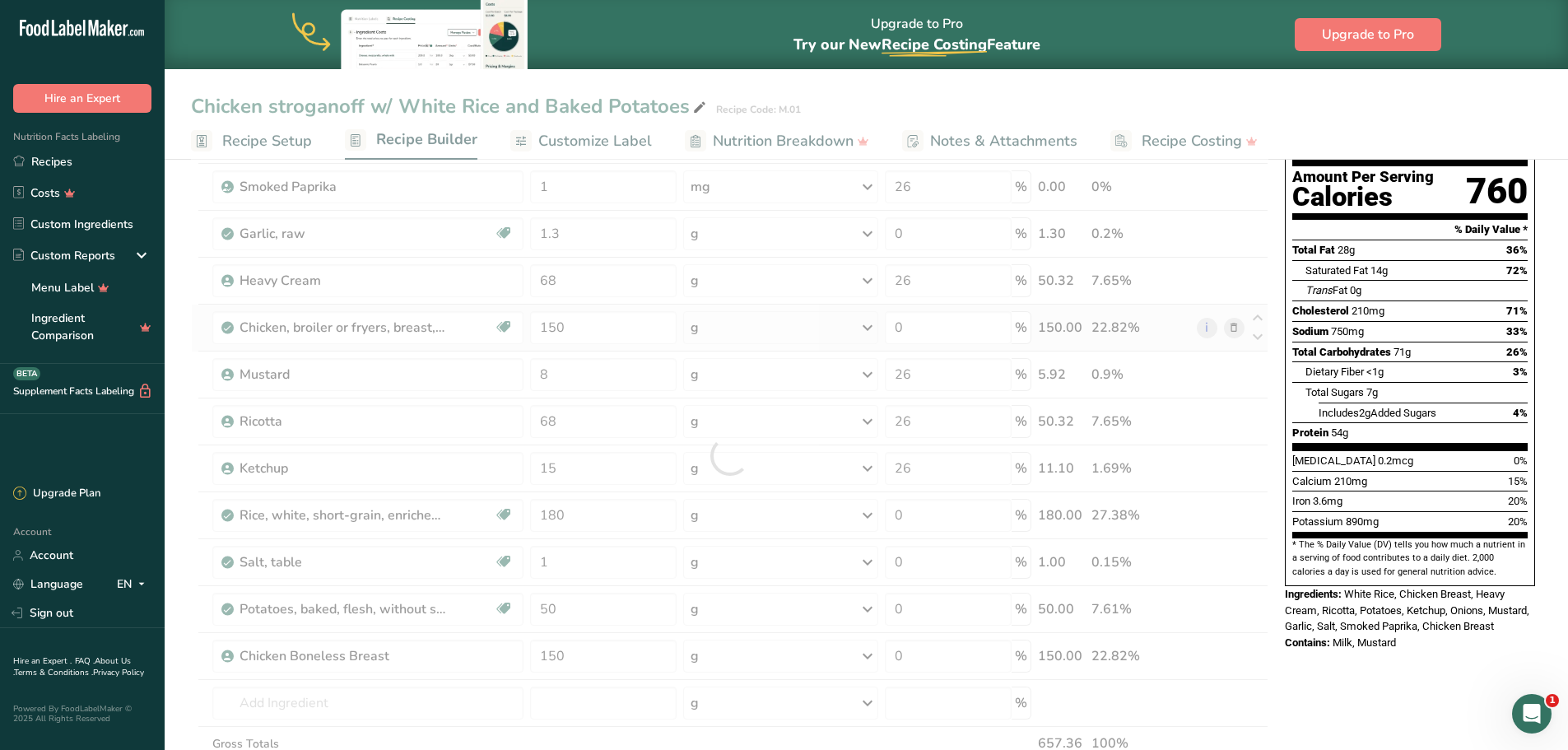
click at [1241, 326] on div "Ingredient * Amount * Unit * Waste * .a-a{fill:#347362;}.b-a{fill:#fff;} Grams …" at bounding box center [730, 455] width 1077 height 748
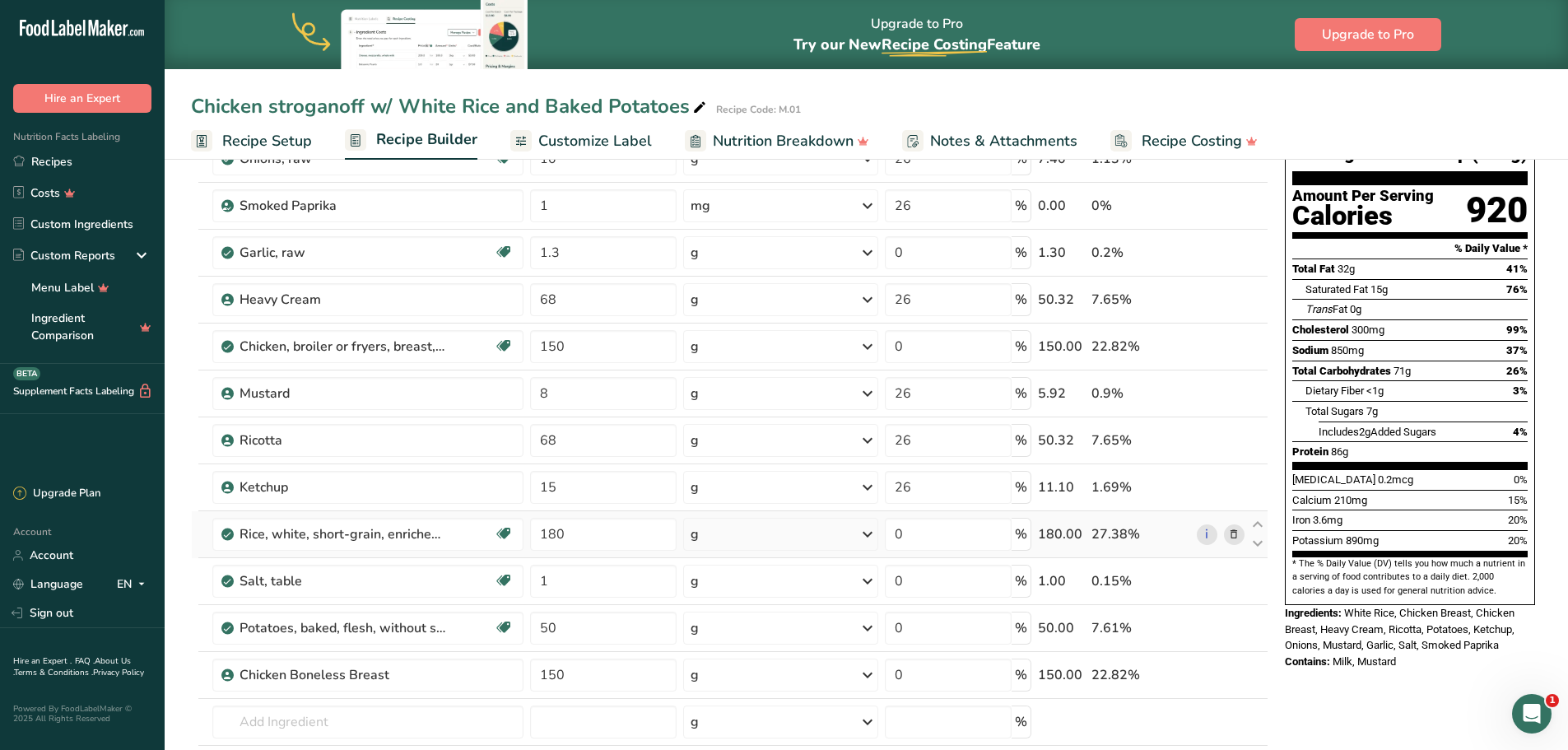
scroll to position [83, 0]
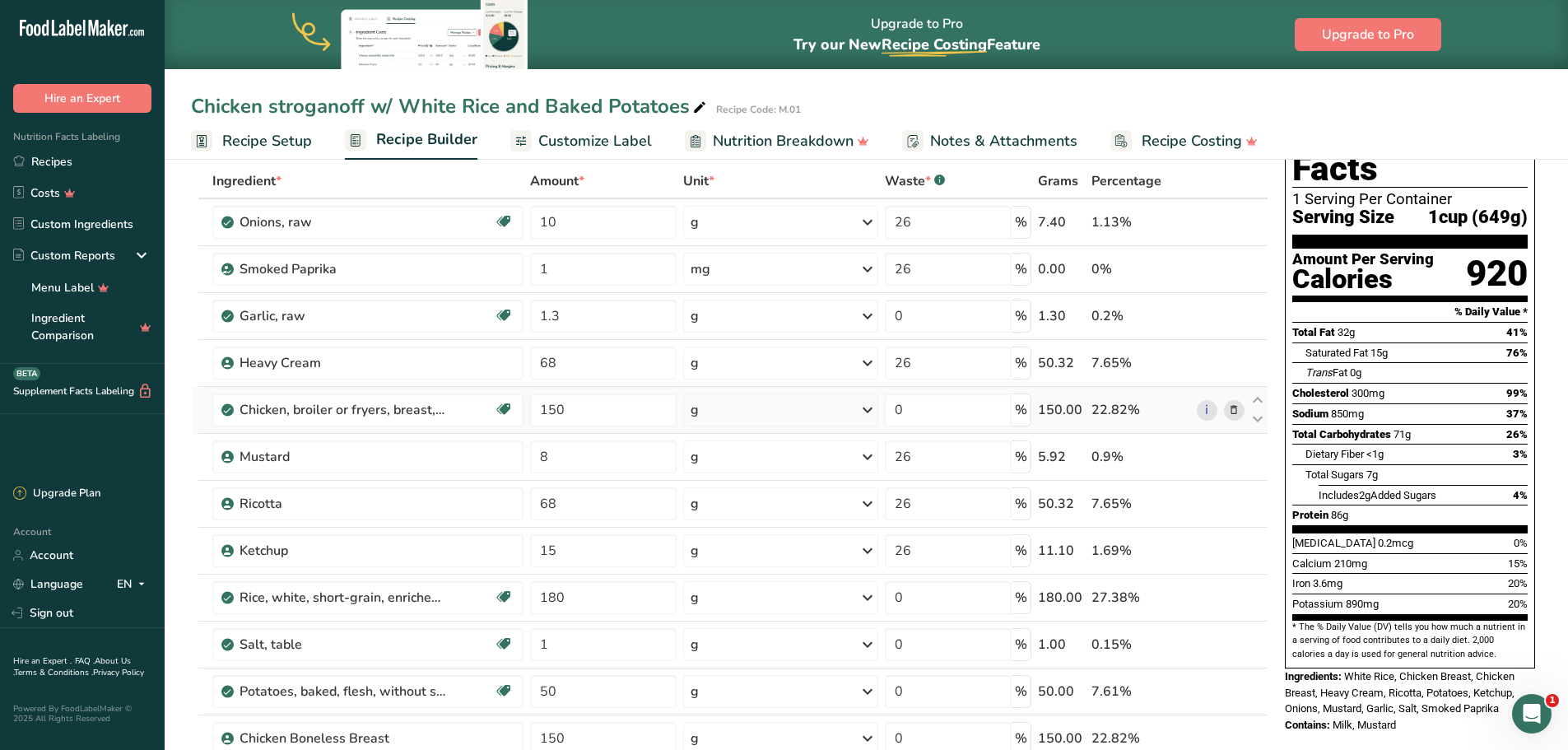
click at [1229, 409] on icon at bounding box center [1233, 410] width 11 height 18
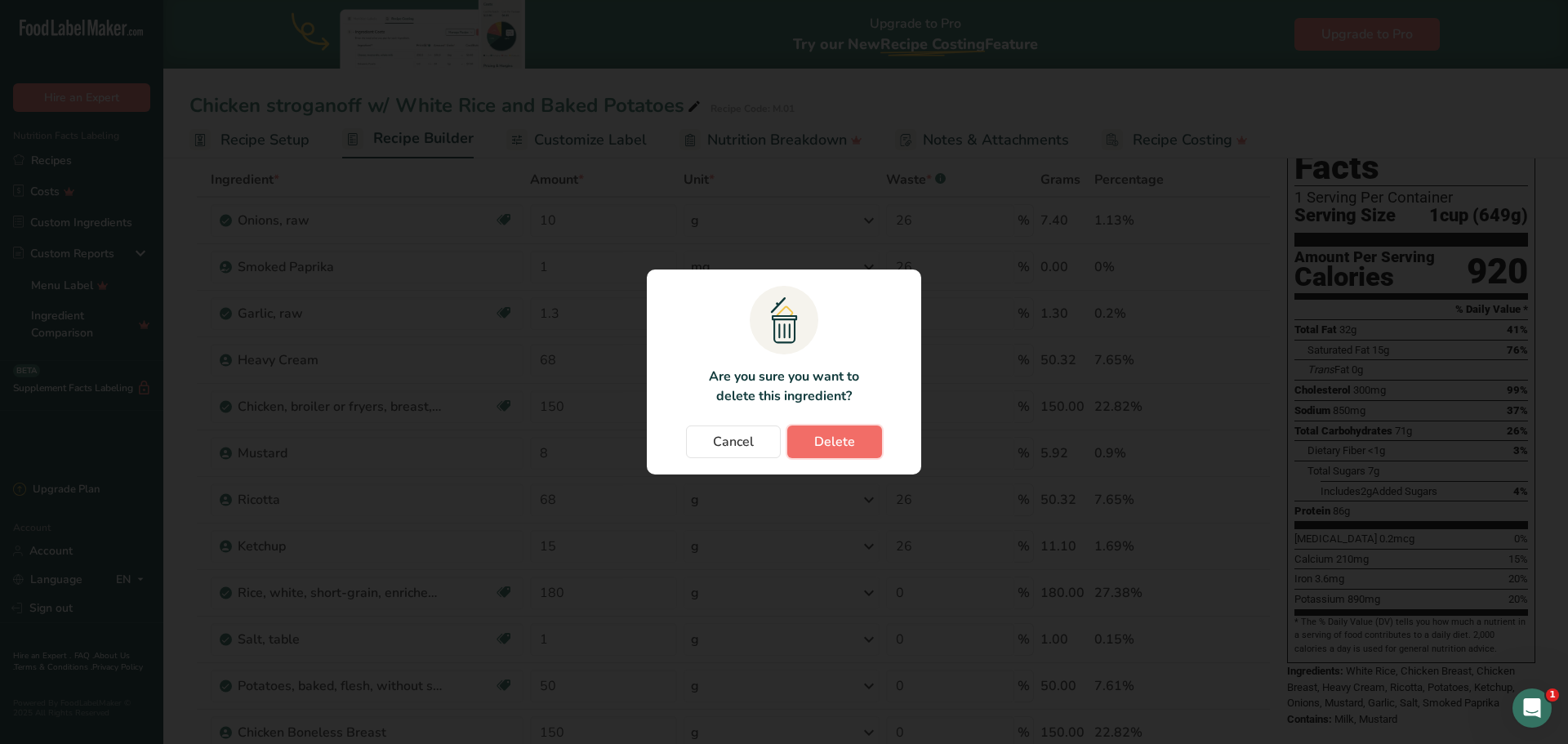
click at [874, 439] on button "Delete" at bounding box center [835, 441] width 95 height 33
type input "8"
type input "26"
type input "68"
type input "15"
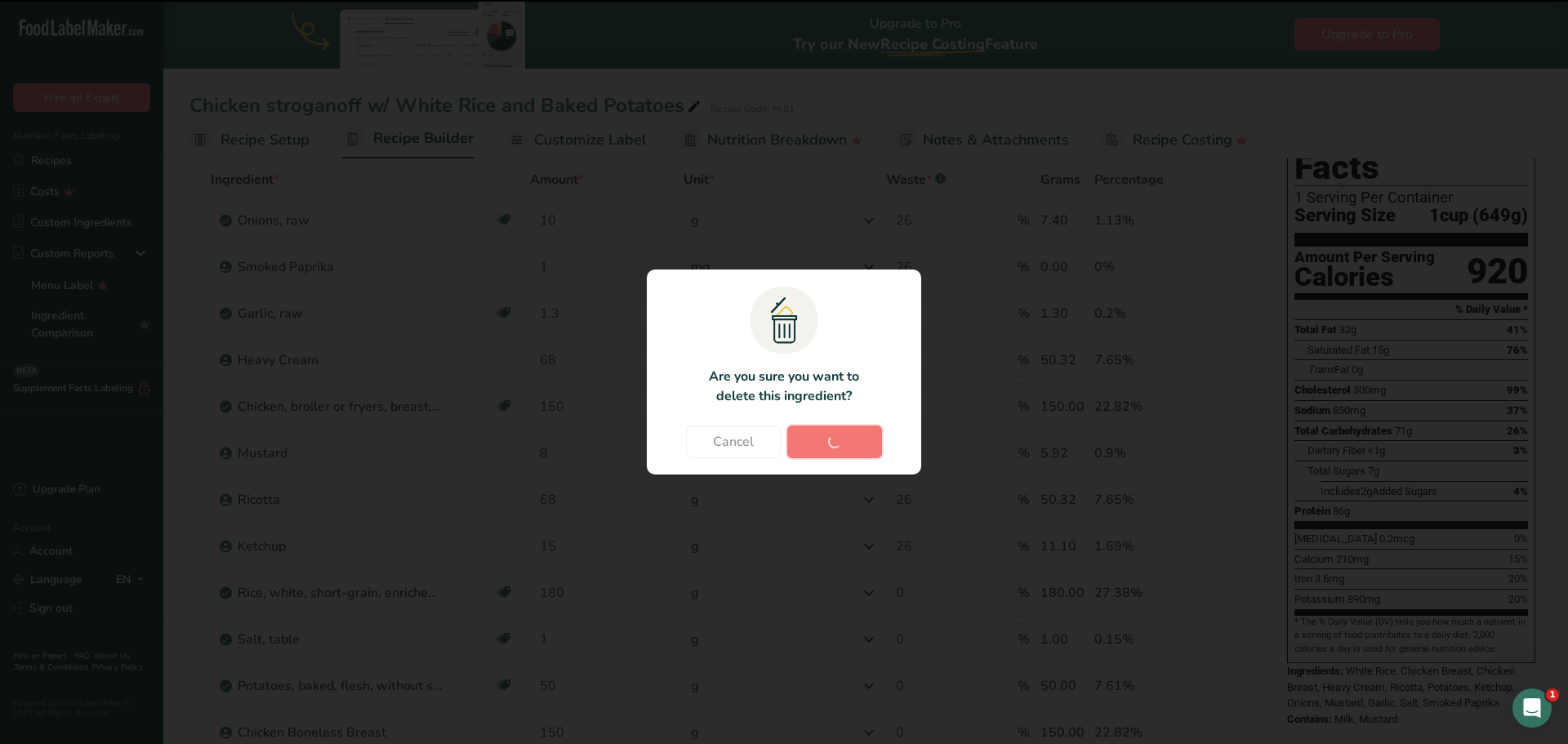
type input "180"
type input "0"
type input "1"
type input "50"
type input "150"
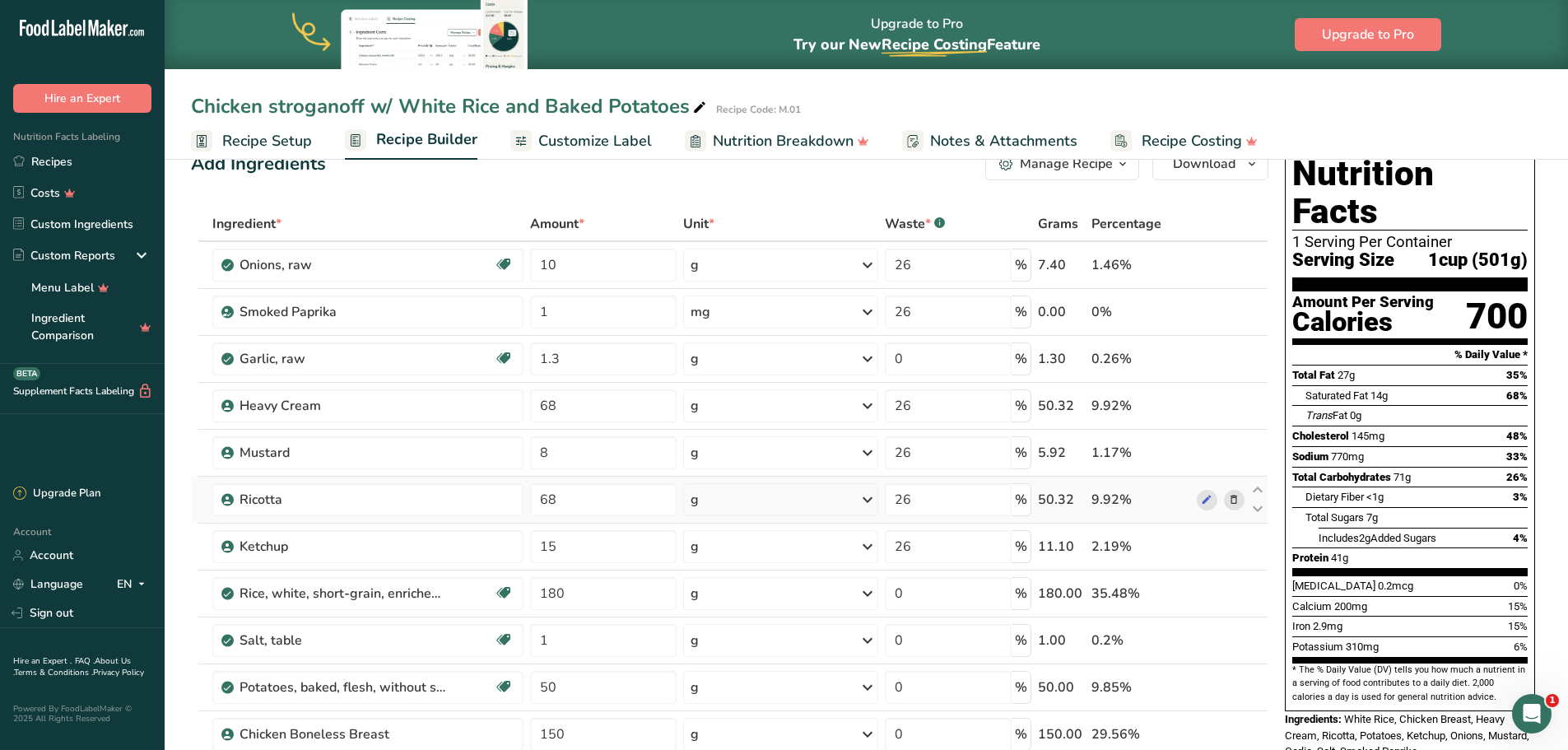
scroll to position [0, 0]
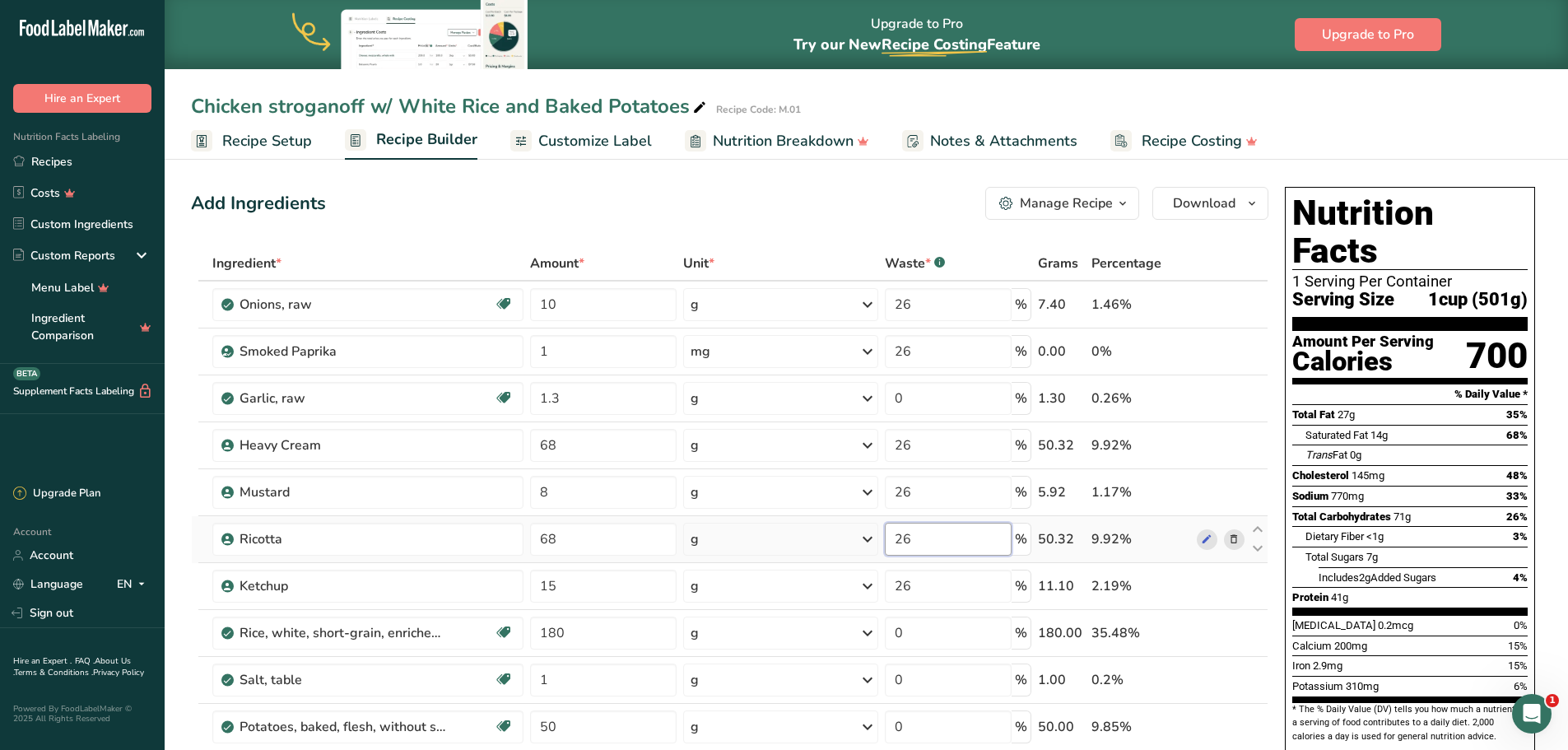
click at [948, 534] on input "26" at bounding box center [948, 540] width 127 height 33
type input "27"
click at [1056, 253] on div "Ingredient * Amount * Unit * Waste * .a-a{fill:#347362;}.b-a{fill:#fff;} Grams …" at bounding box center [730, 596] width 1077 height 701
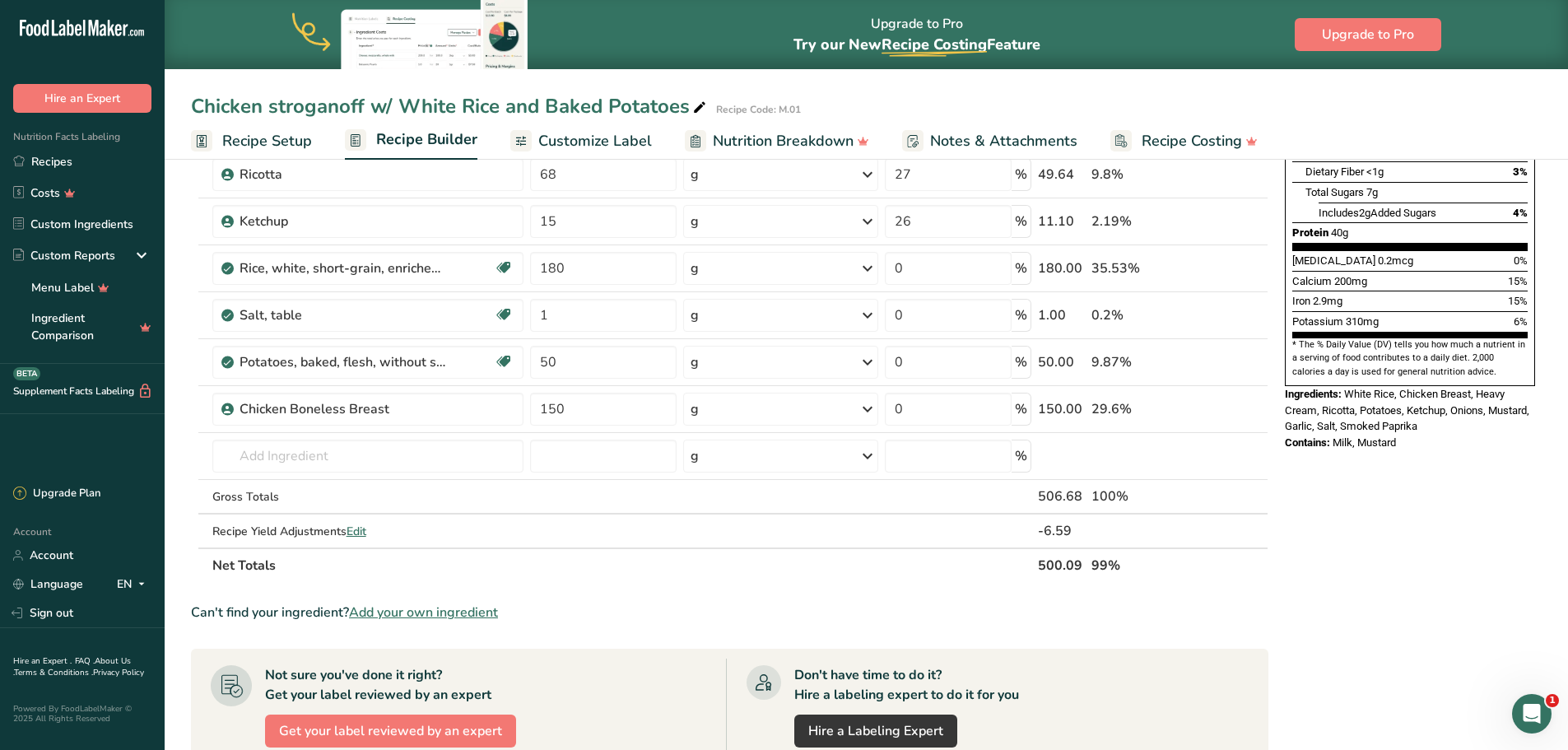
scroll to position [576, 0]
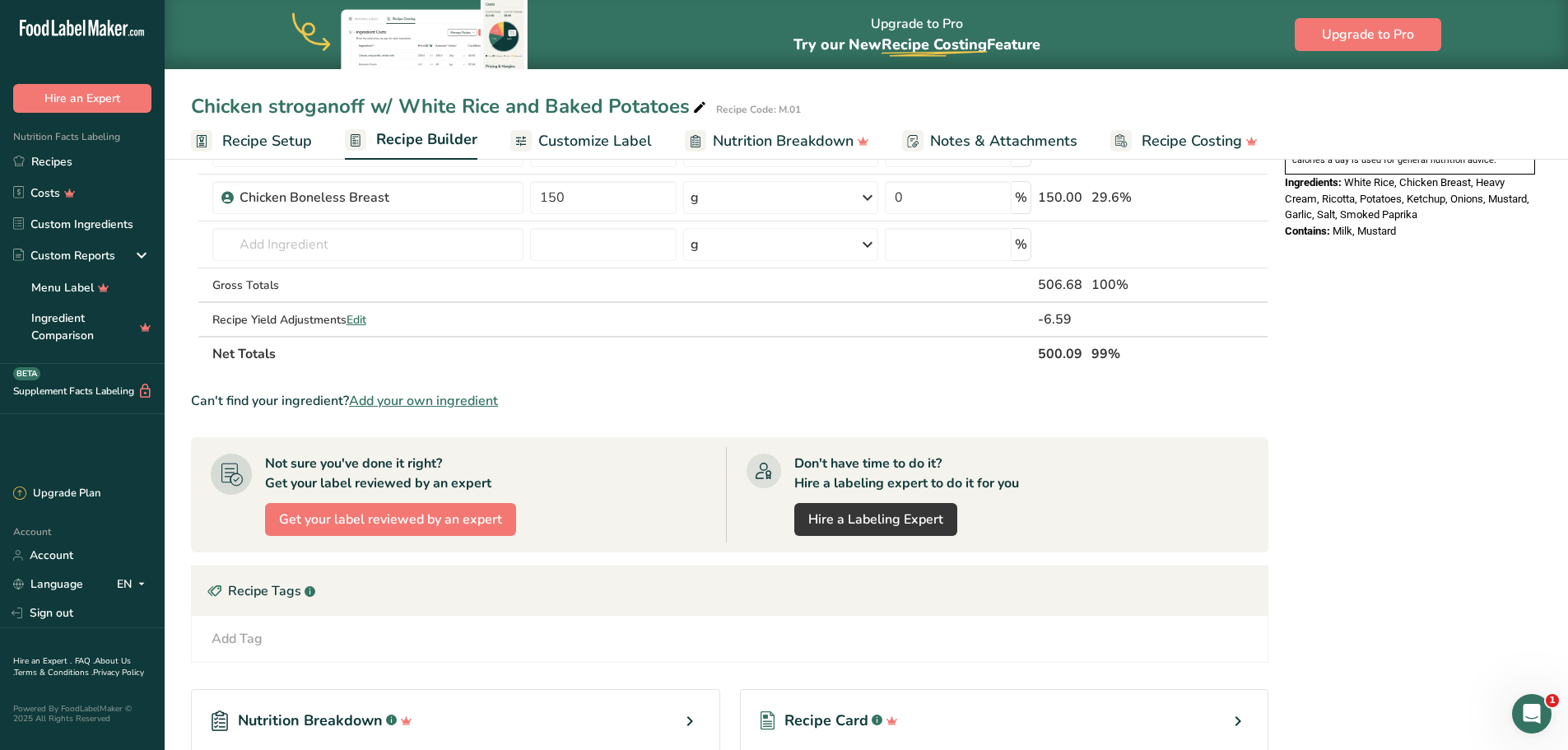
click at [294, 135] on span "Recipe Setup" at bounding box center [267, 141] width 90 height 22
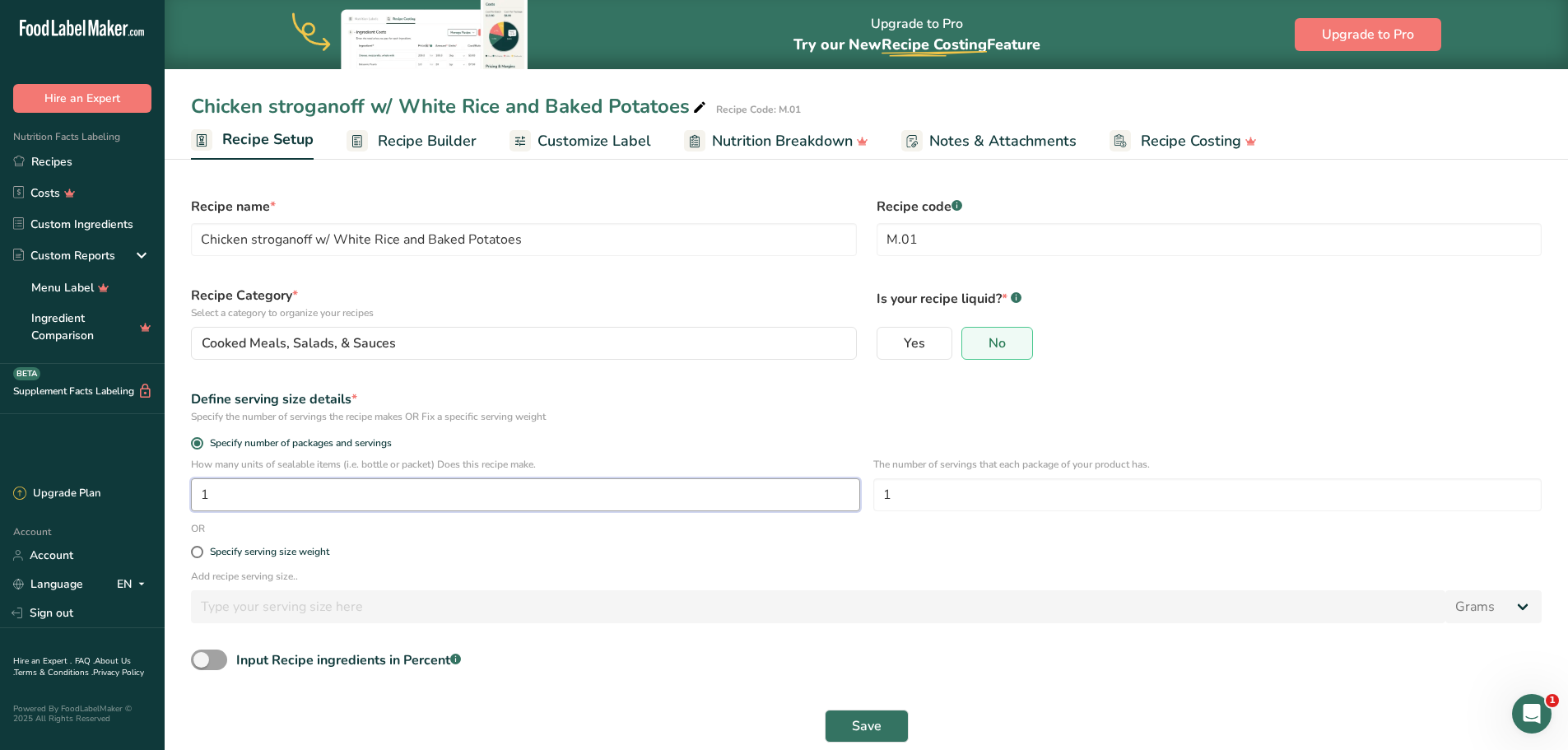
click at [365, 499] on input "1" at bounding box center [526, 495] width 669 height 33
click at [896, 730] on button "Save" at bounding box center [866, 726] width 84 height 33
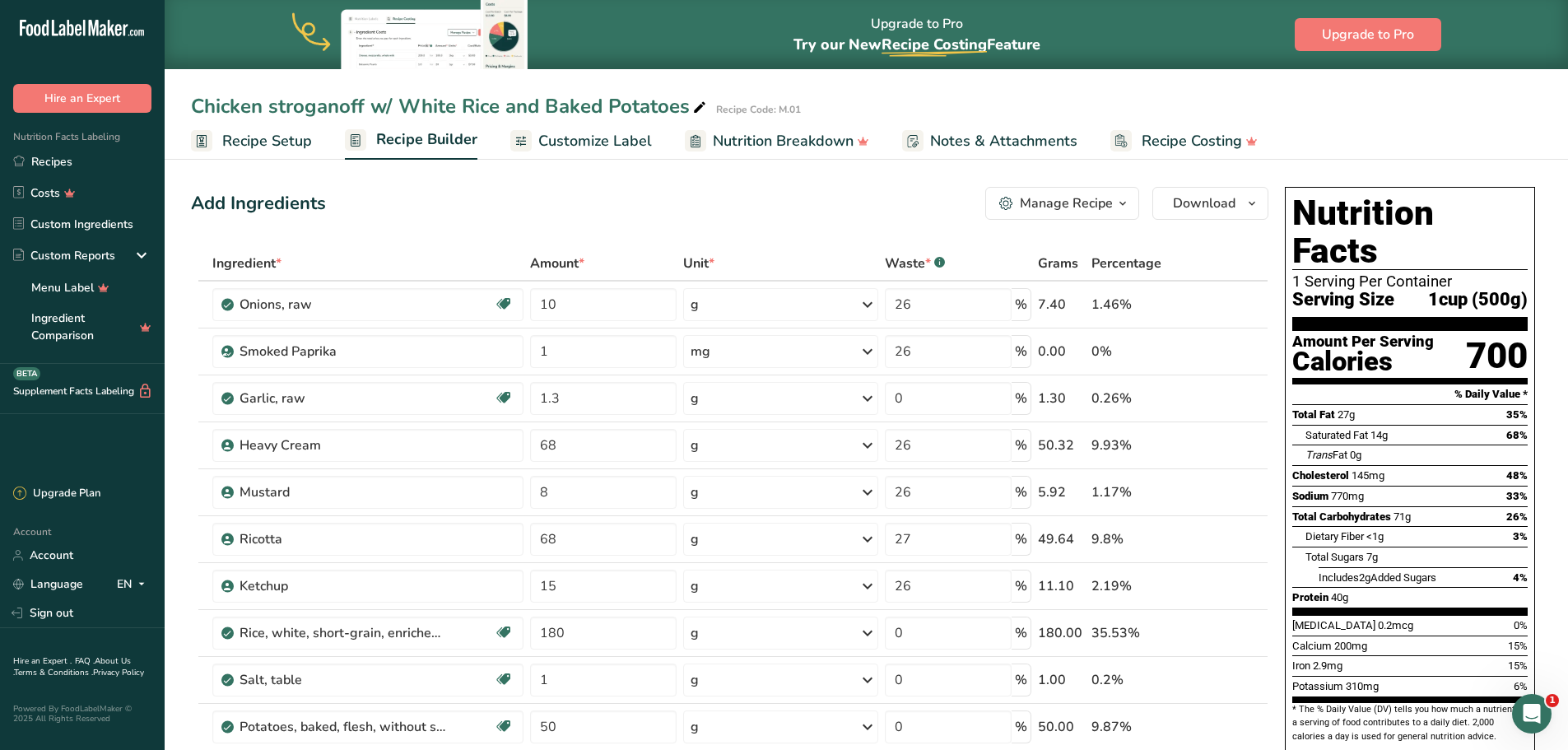
click at [287, 146] on span "Recipe Setup" at bounding box center [267, 141] width 90 height 22
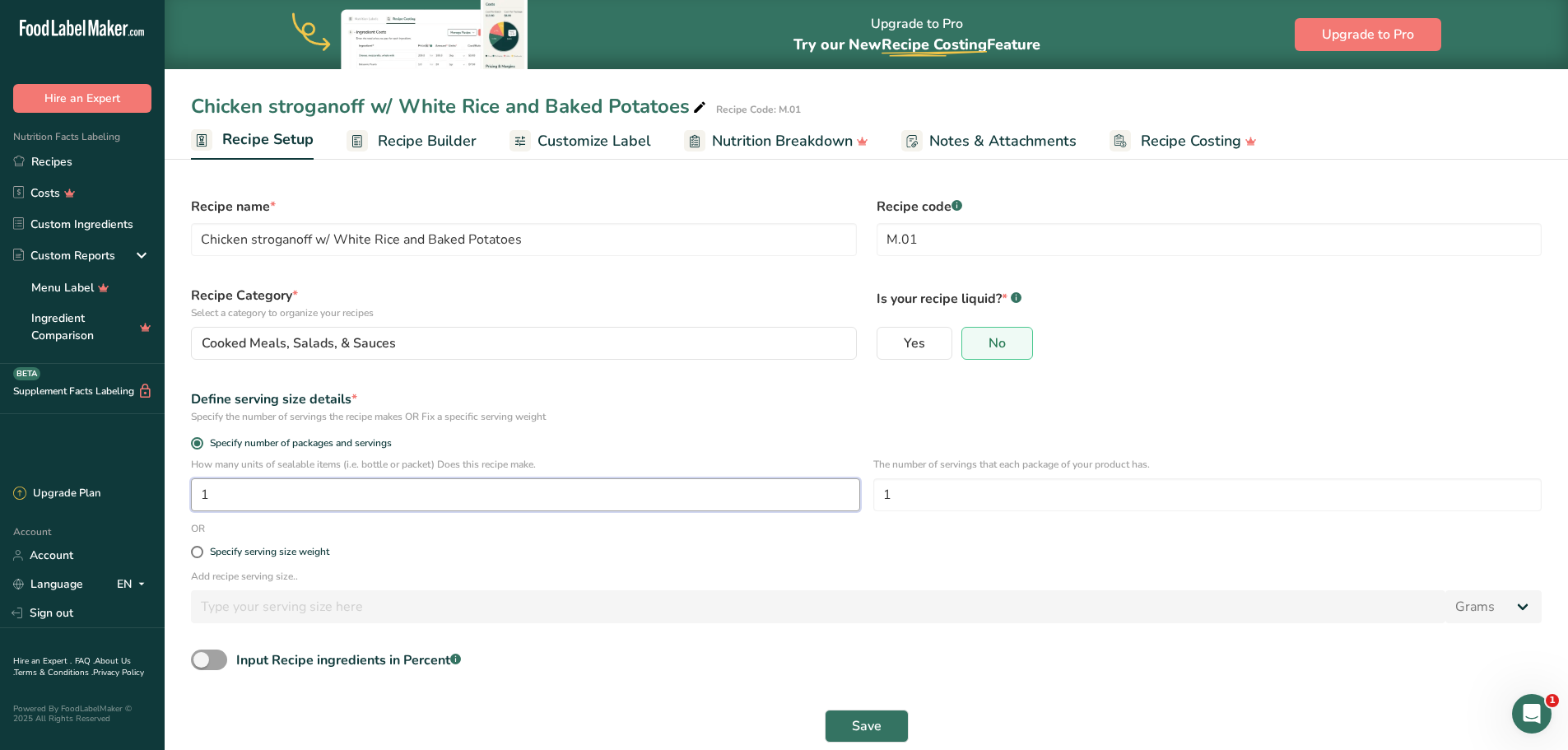
click at [351, 491] on input "1" at bounding box center [526, 495] width 669 height 33
click at [350, 436] on div "Specify number of packages and servings" at bounding box center [866, 445] width 1370 height 23
click at [348, 442] on span "Specify number of packages and servings" at bounding box center [297, 442] width 188 height 12
click at [201, 442] on input "Specify number of packages and servings" at bounding box center [197, 443] width 11 height 11
click at [304, 479] on input "1" at bounding box center [526, 495] width 669 height 33
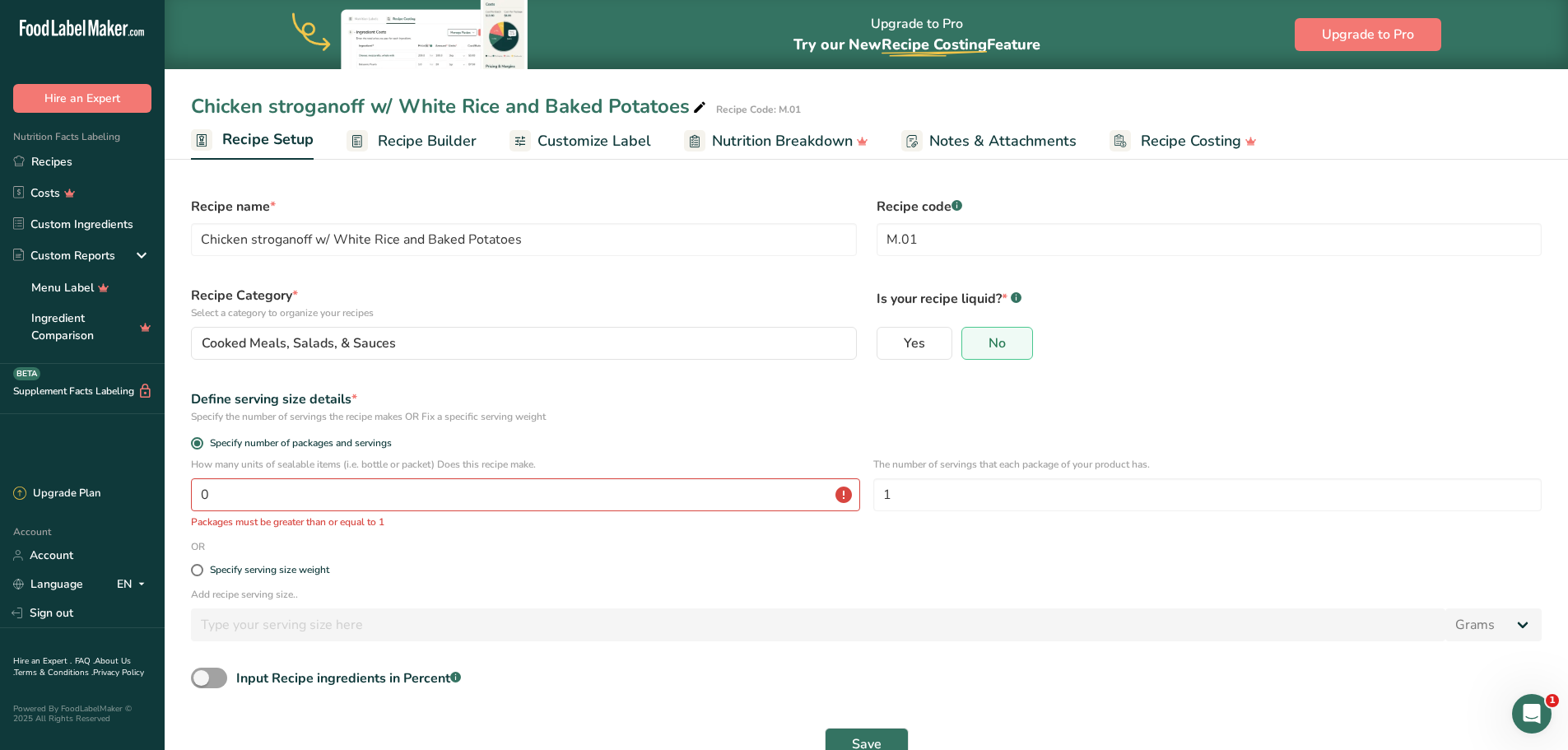
click at [412, 540] on form "Recipe name * Chicken stroganoff w/ White Rice and Baked Potatoes Recipe code .…" at bounding box center [866, 478] width 1370 height 583
click at [341, 502] on input "0" at bounding box center [526, 495] width 669 height 33
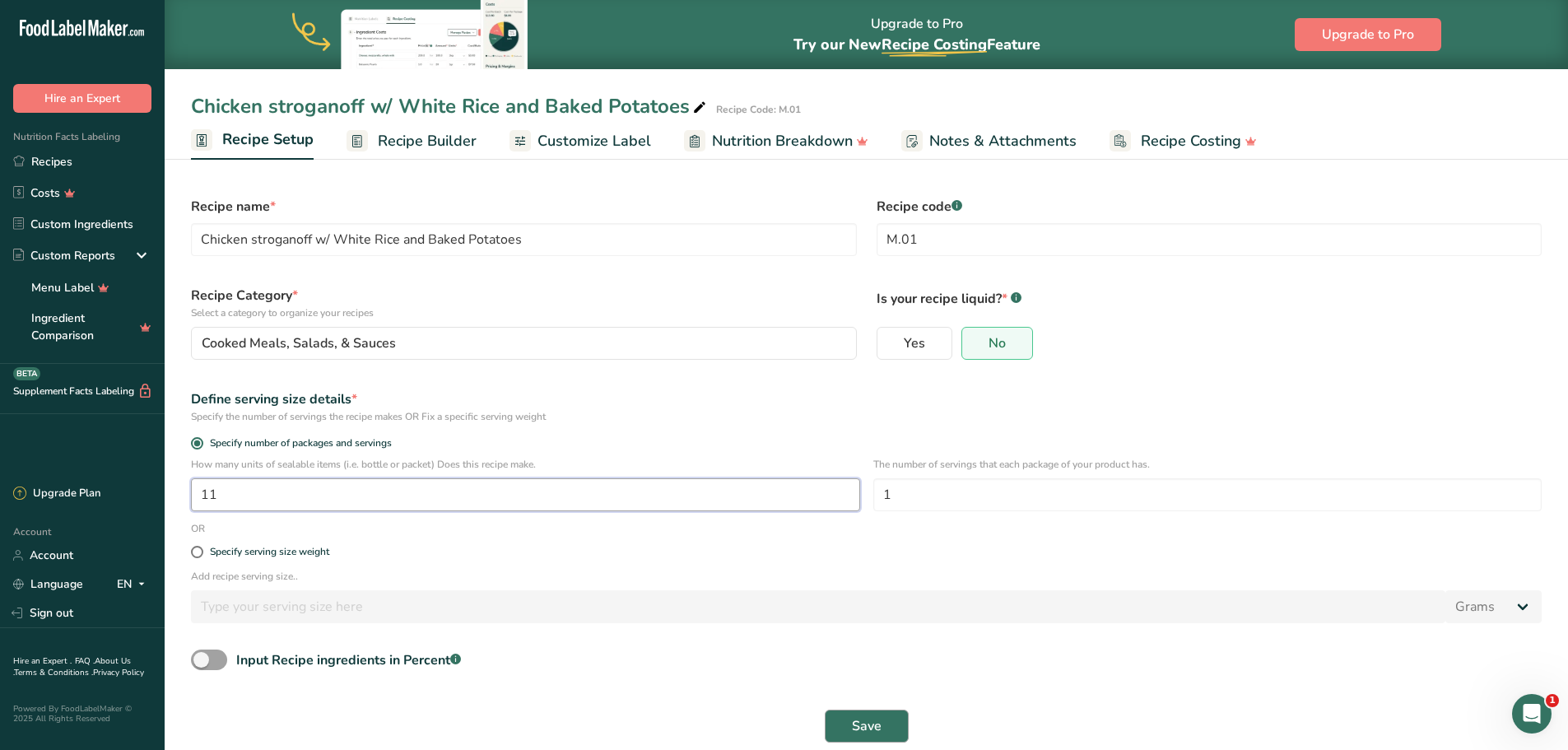
type input "11"
click at [896, 728] on button "Save" at bounding box center [866, 726] width 84 height 33
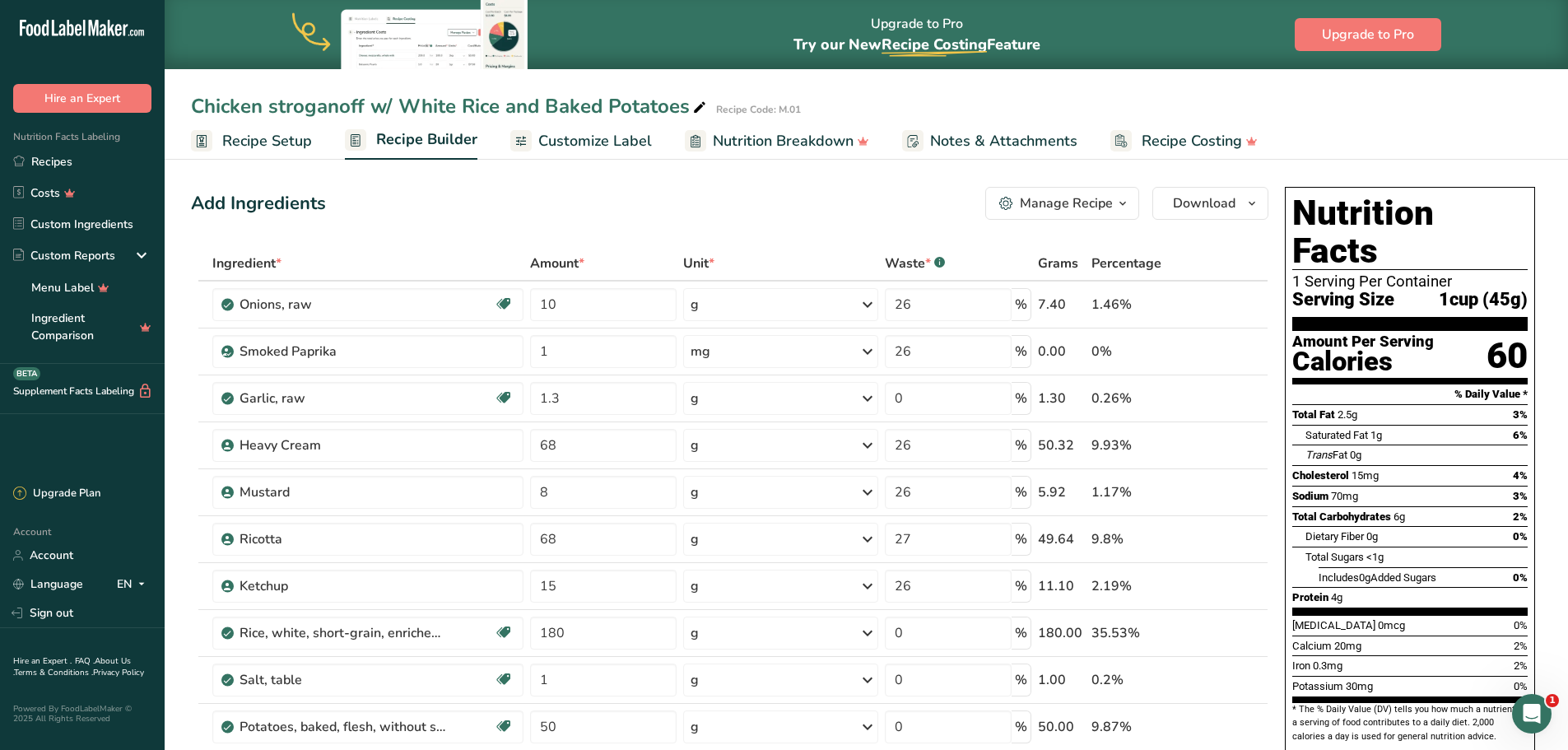
drag, startPoint x: 599, startPoint y: 150, endPoint x: 426, endPoint y: 155, distance: 173.1
click at [599, 150] on span "Customize Label" at bounding box center [595, 141] width 114 height 22
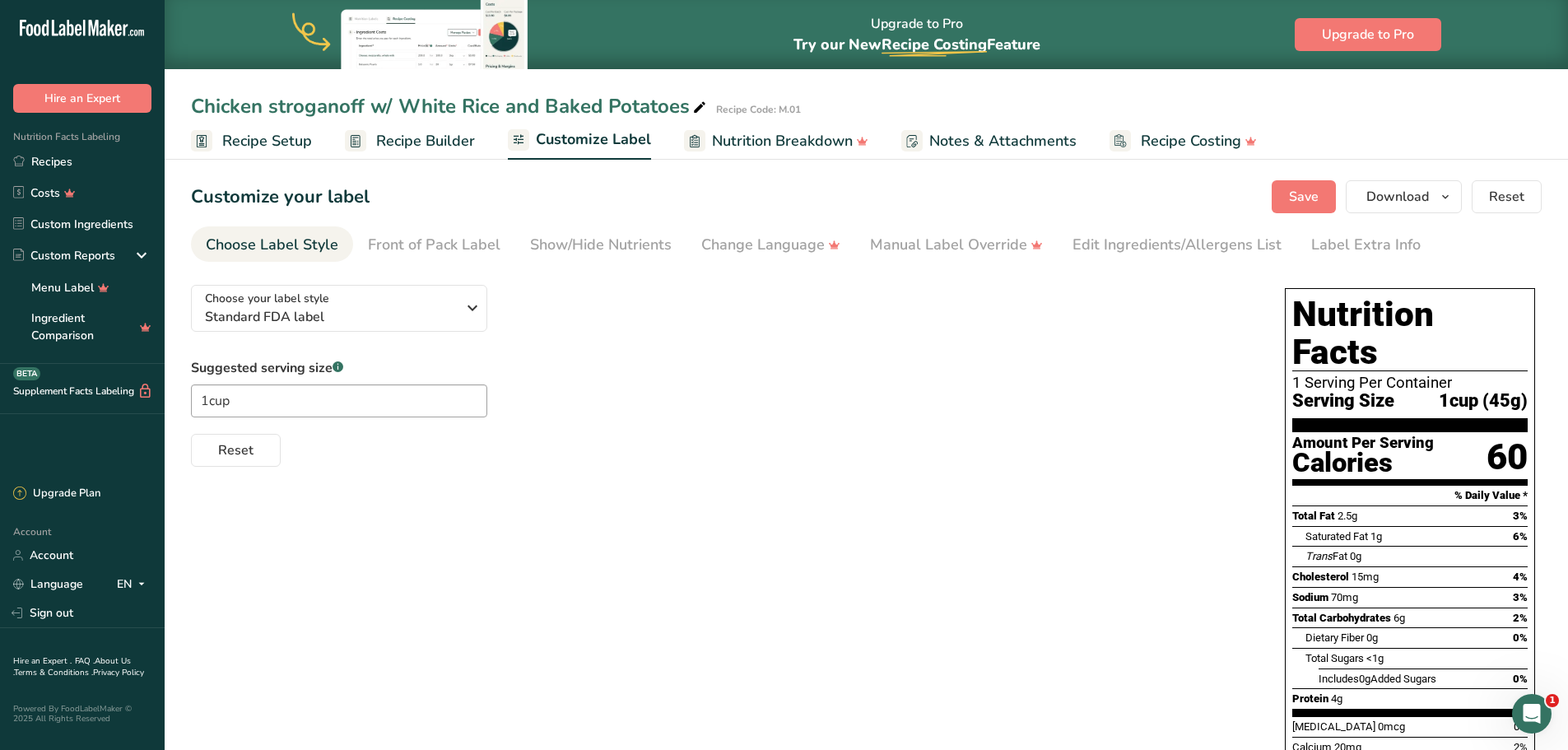
click at [421, 146] on span "Recipe Builder" at bounding box center [426, 141] width 99 height 22
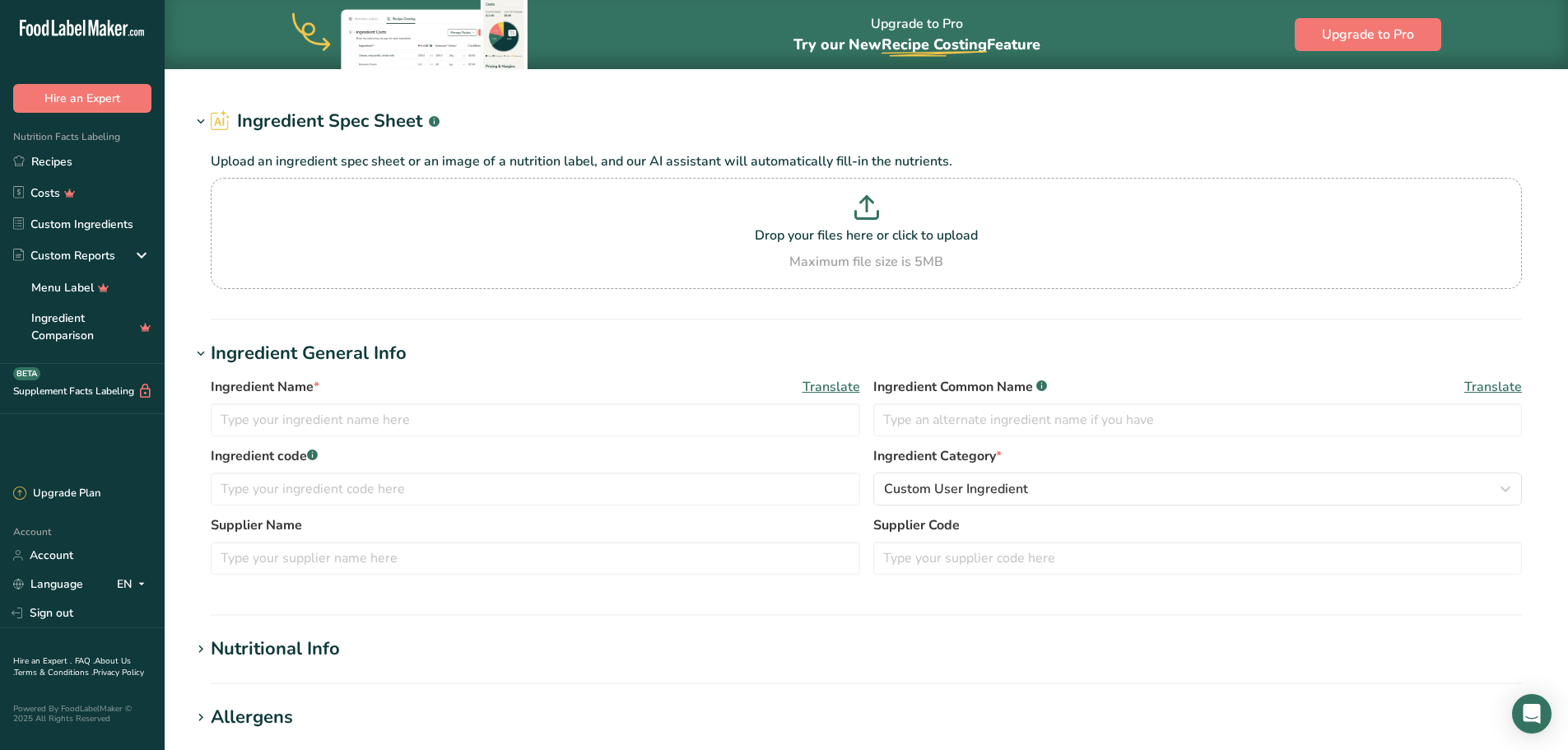
type input "Chicken breast, oven-roasted, fat-free, sliced"
type input "Chicken breast"
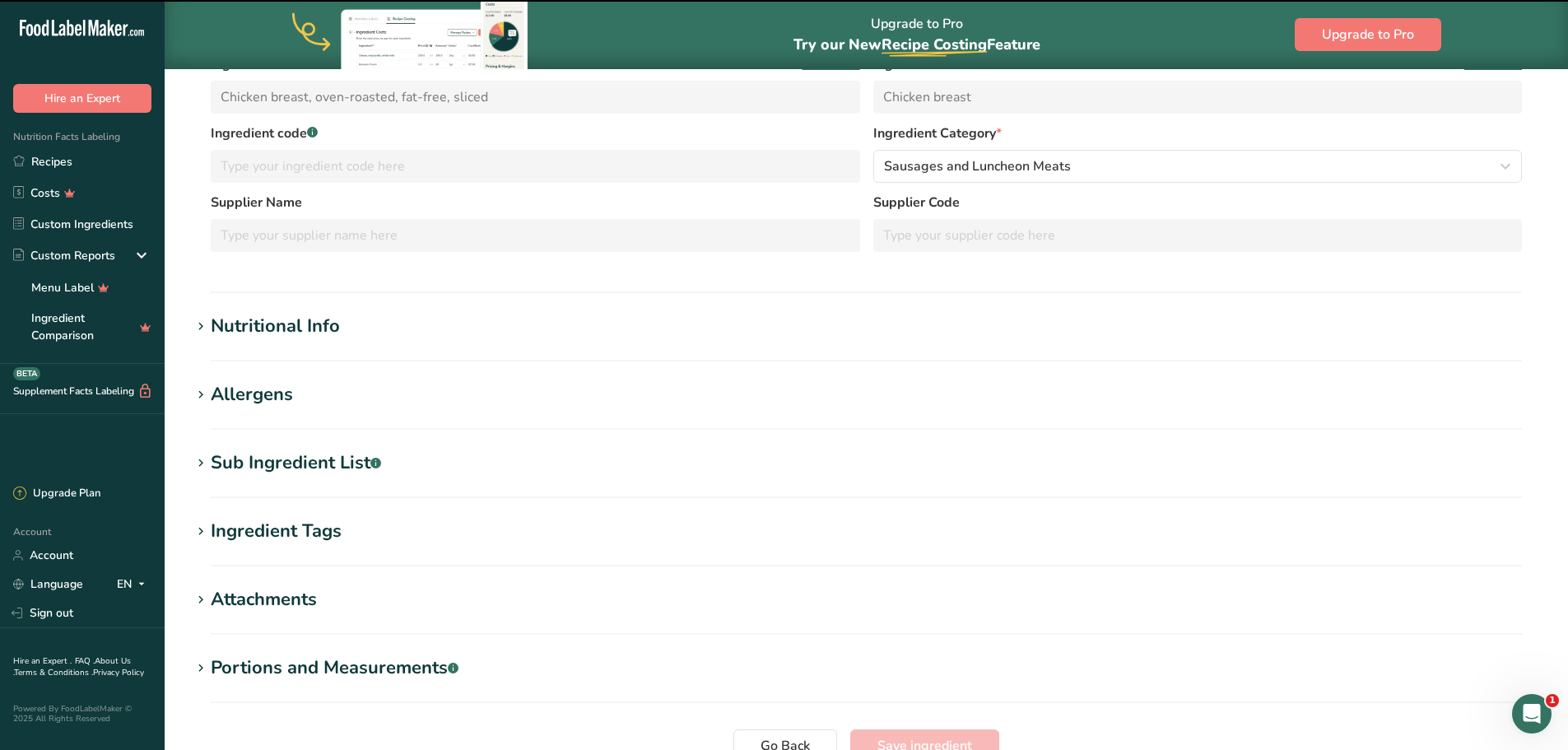
scroll to position [247, 0]
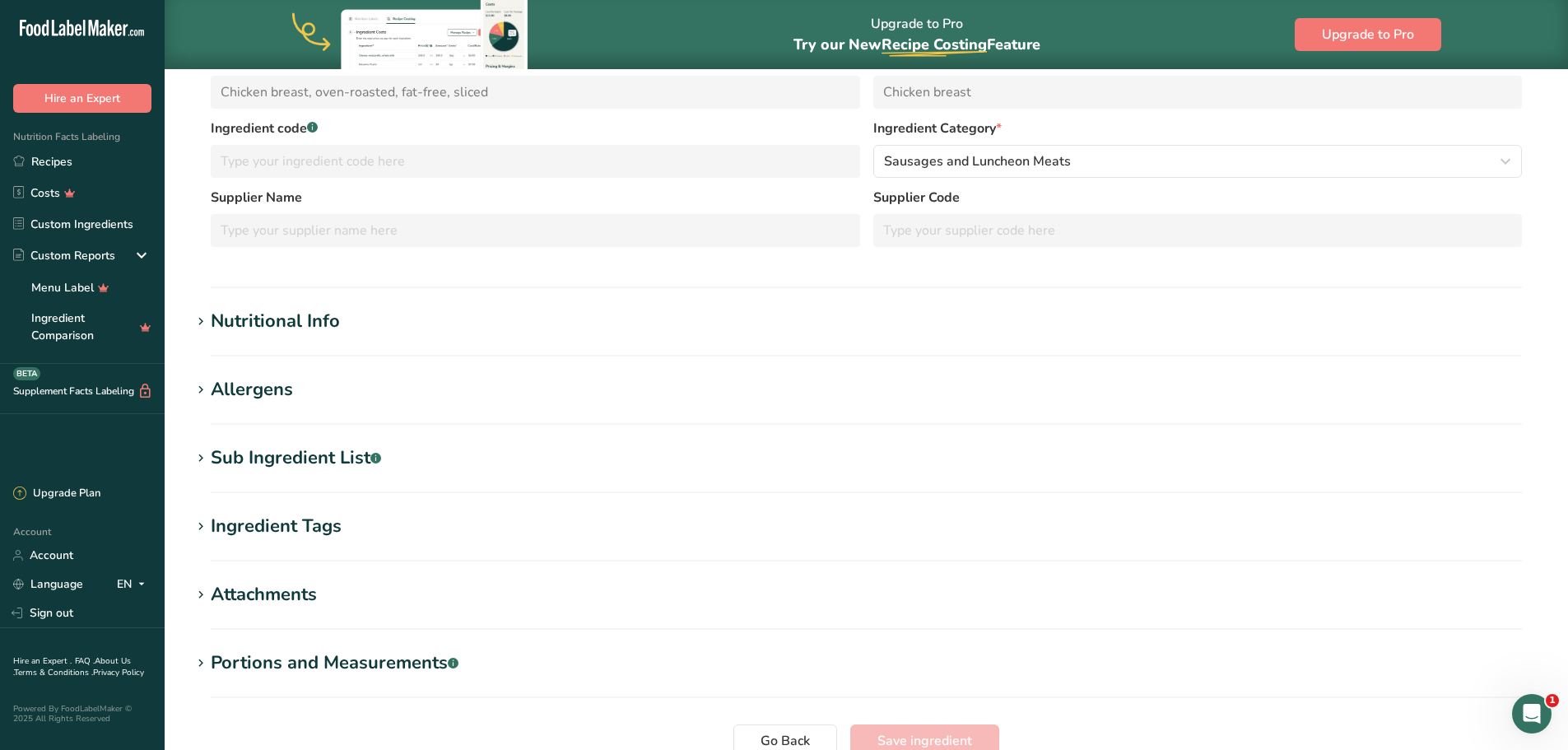
click at [388, 336] on section "Nutritional Info Required Components Vitamins Minerals Other Nutrients Amino Ac…" at bounding box center [866, 332] width 1351 height 48
click at [373, 326] on h1 "Nutritional Info" at bounding box center [866, 321] width 1351 height 27
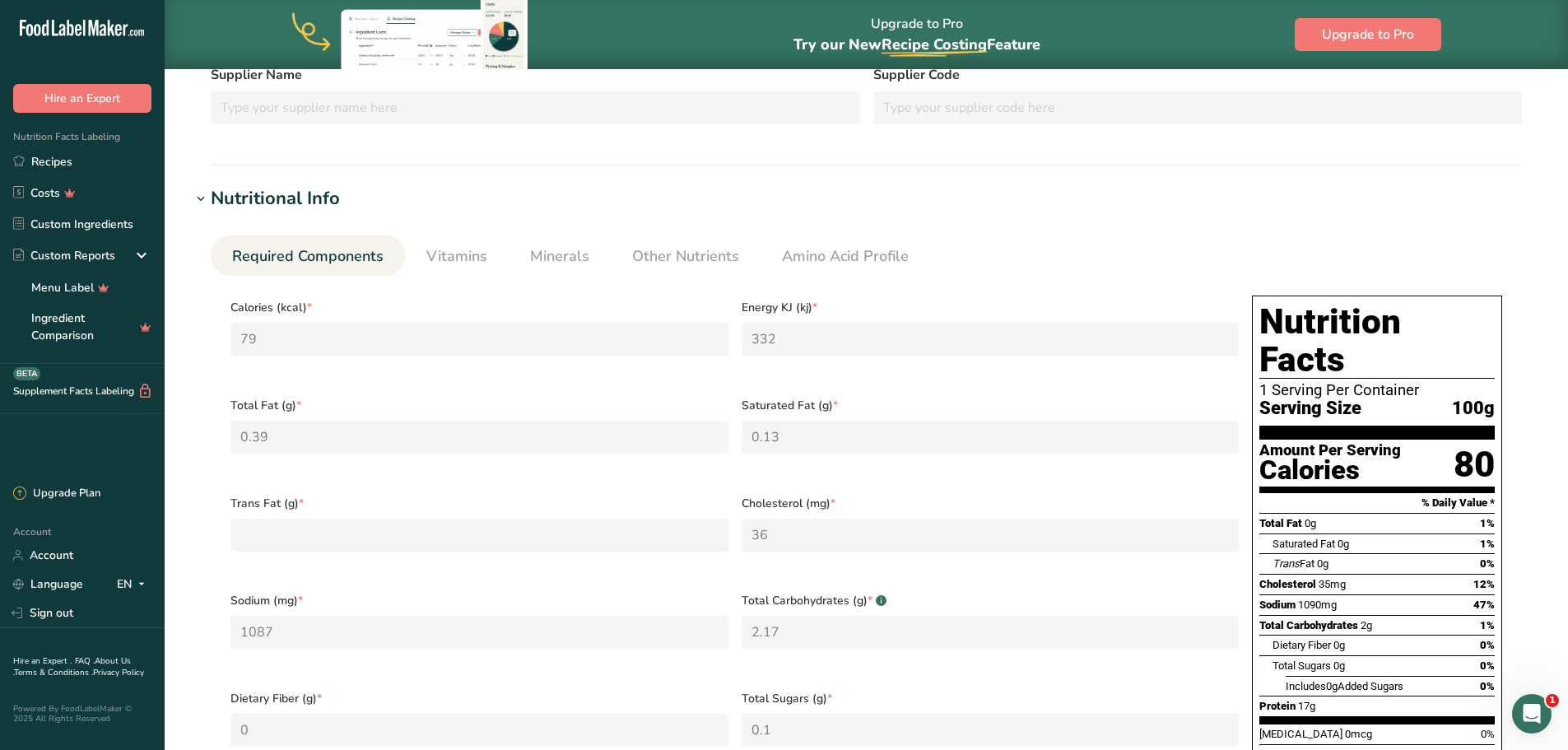
scroll to position [494, 0]
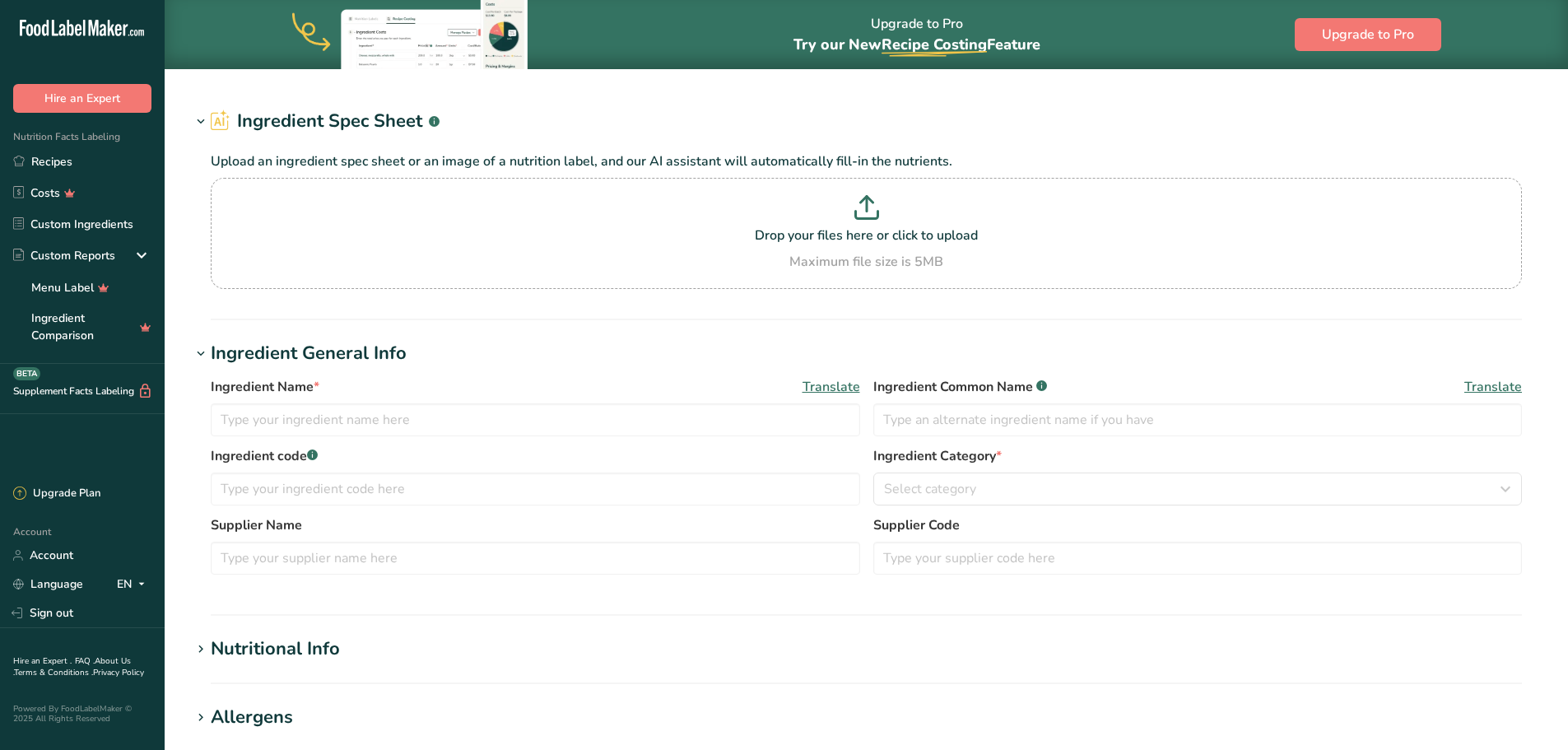
type input "Heavy Cream"
type input "15"
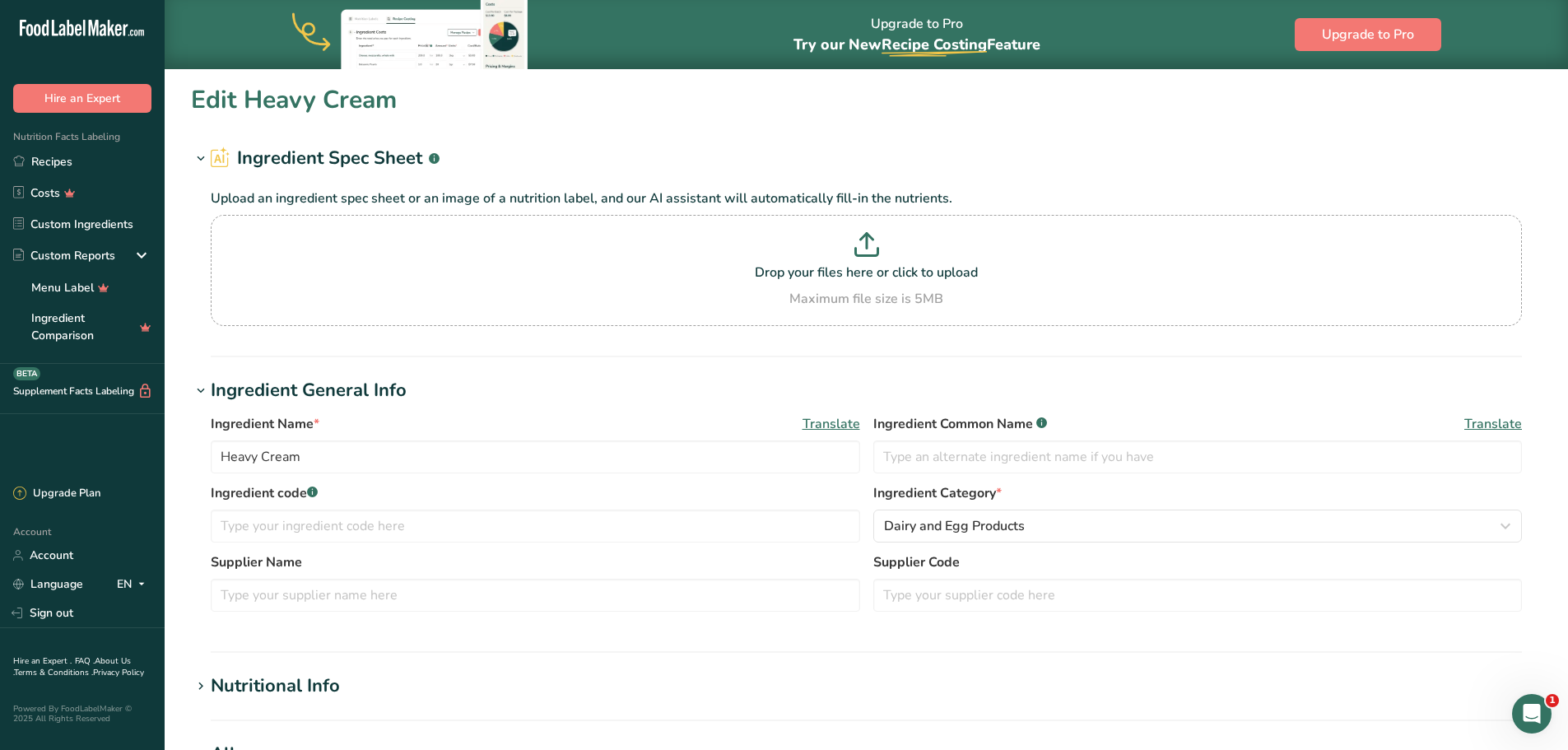
scroll to position [247, 0]
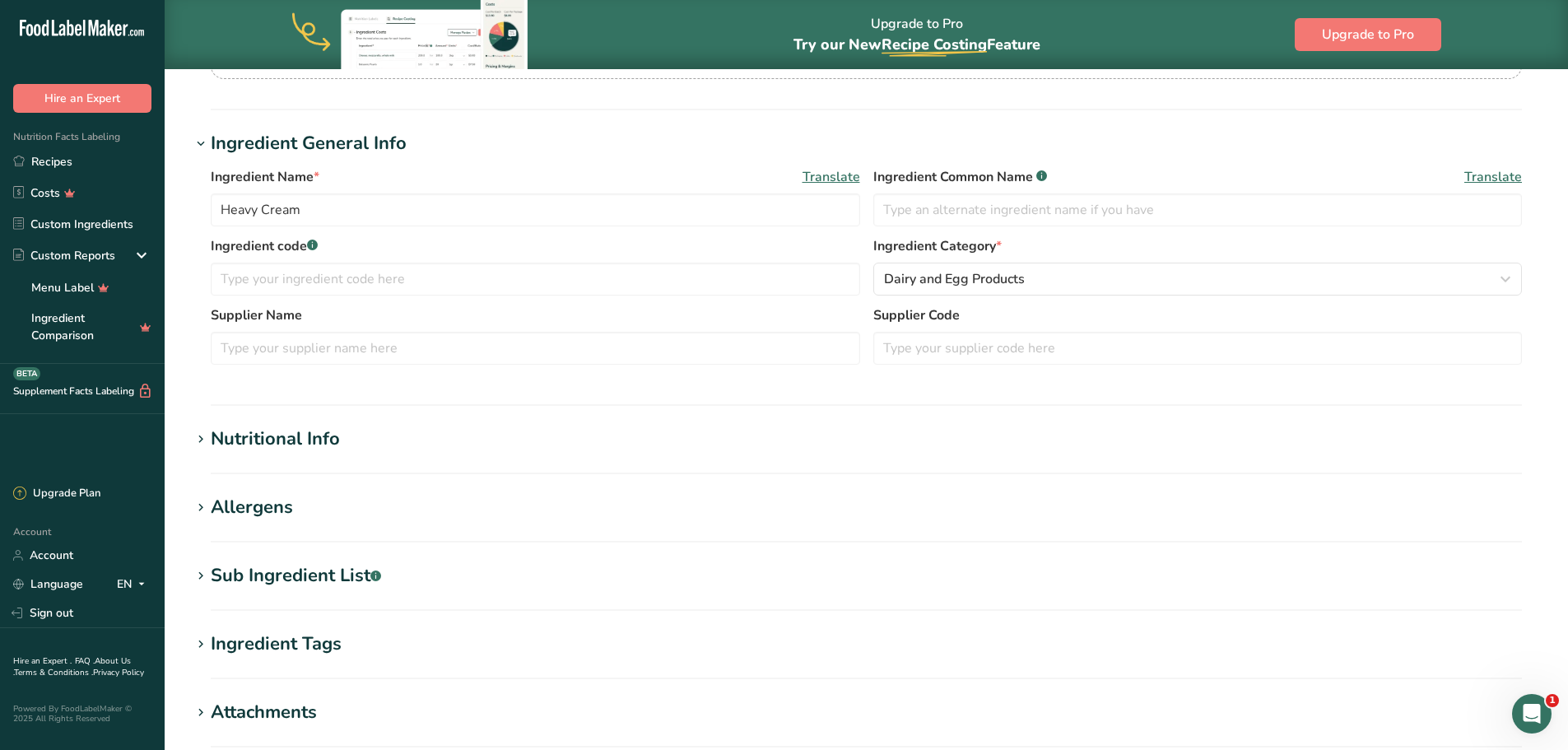
click at [407, 436] on h1 "Nutritional Info" at bounding box center [866, 439] width 1351 height 27
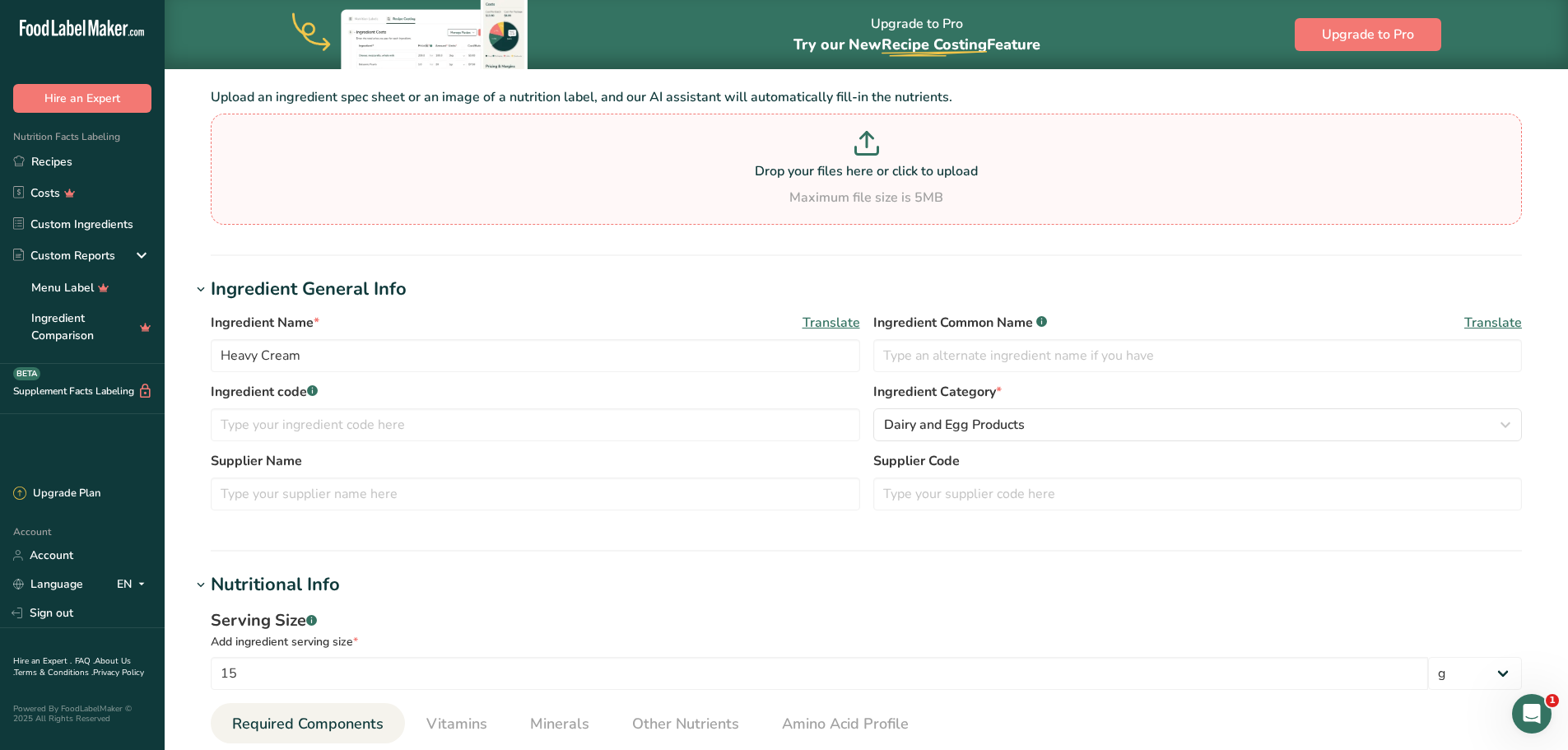
scroll to position [83, 0]
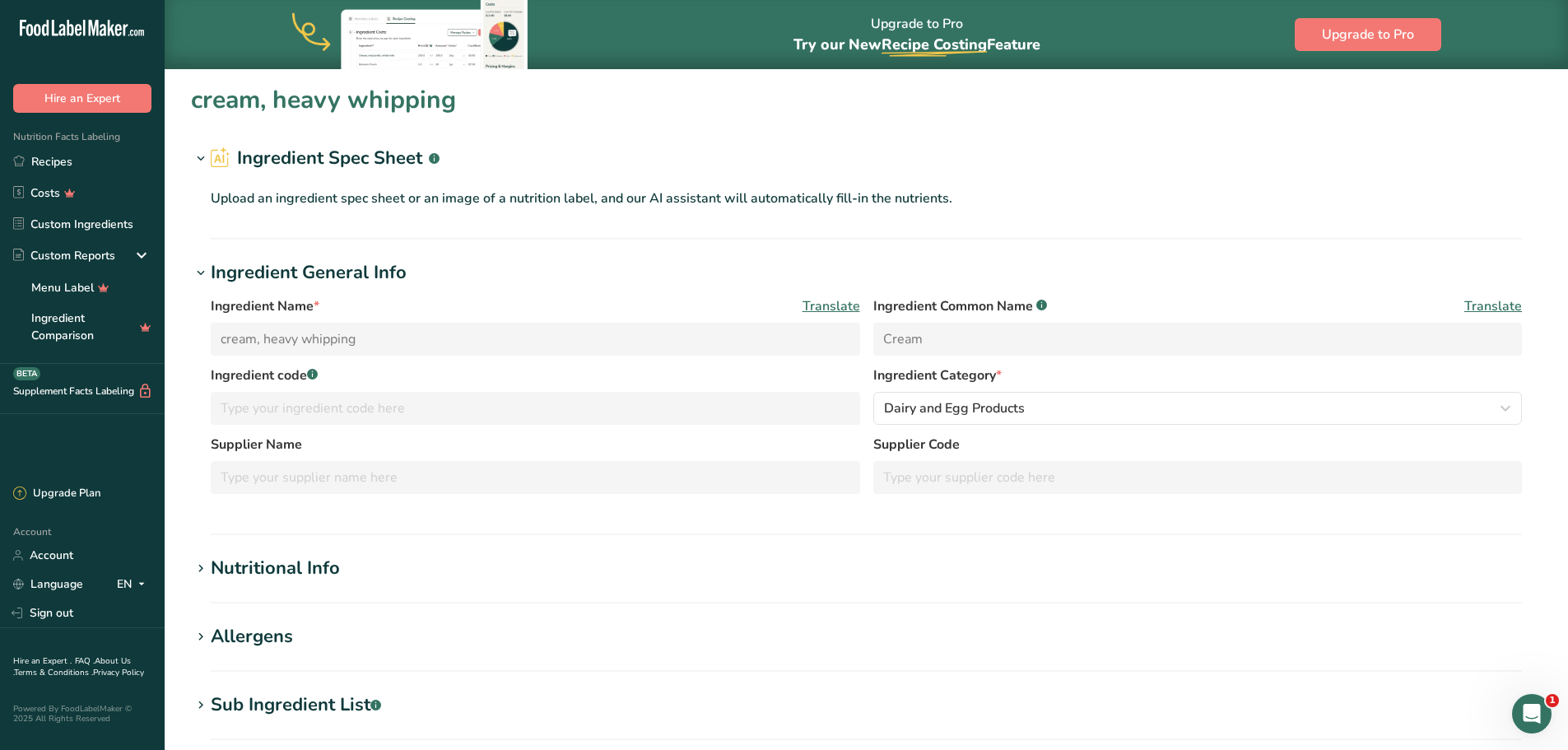
click at [440, 546] on section "cream, heavy [MEDICAL_DATA] Ingredient Spec Sheet .a-a{fill:#347362;}.b-a{fill:…" at bounding box center [867, 579] width 1404 height 1023
click at [440, 568] on h1 "Nutritional Info" at bounding box center [866, 567] width 1351 height 27
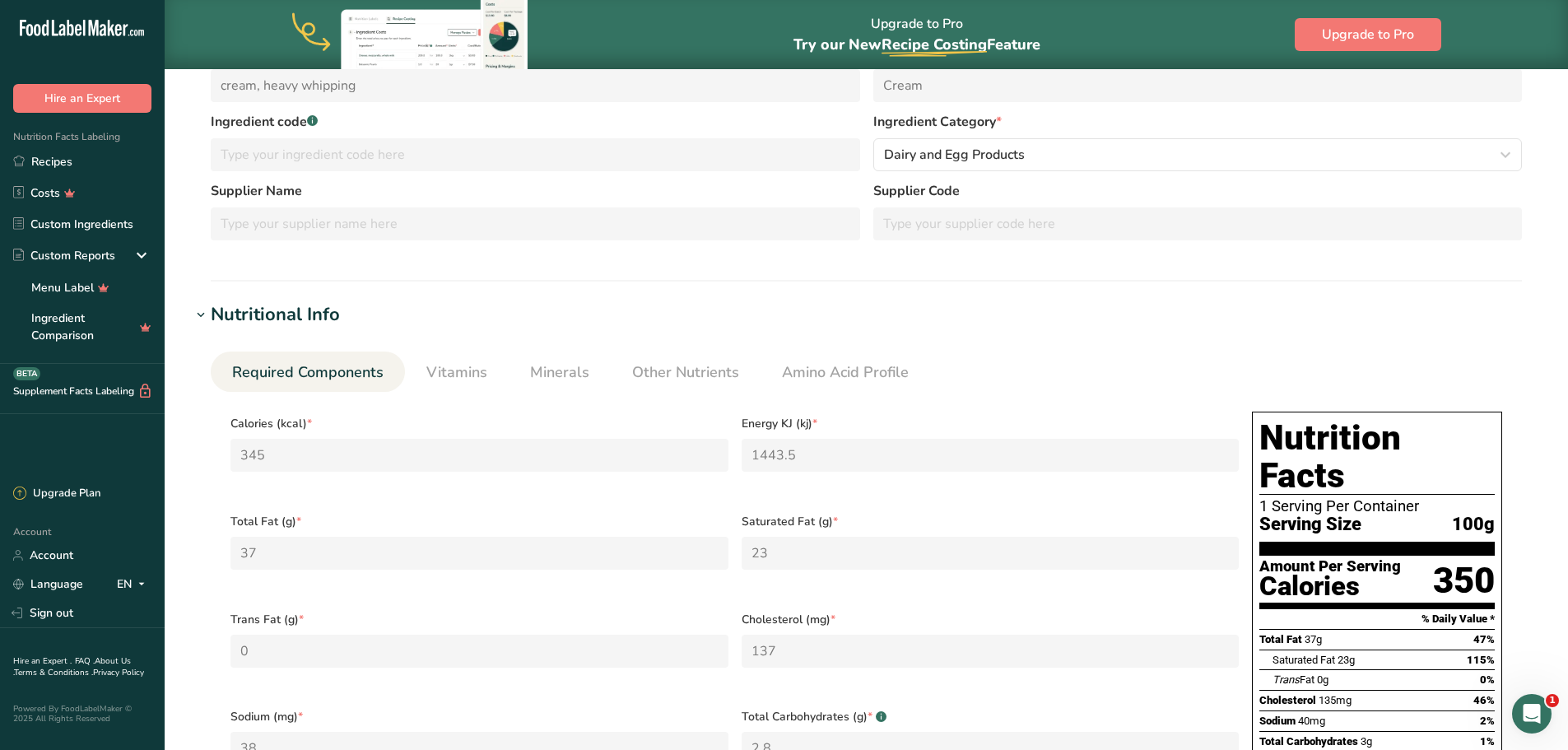
scroll to position [247, 0]
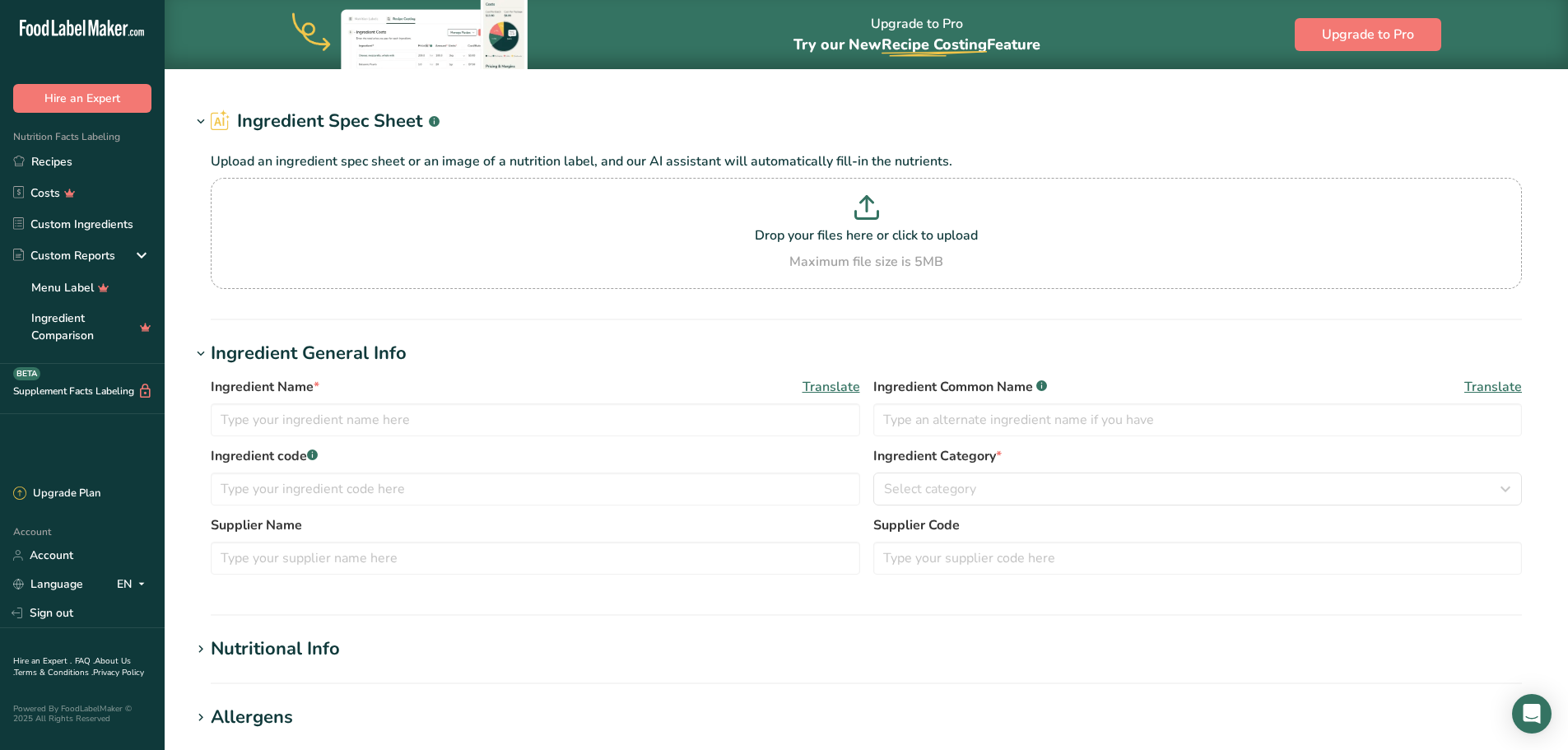
type input "Linguine"
type input "56"
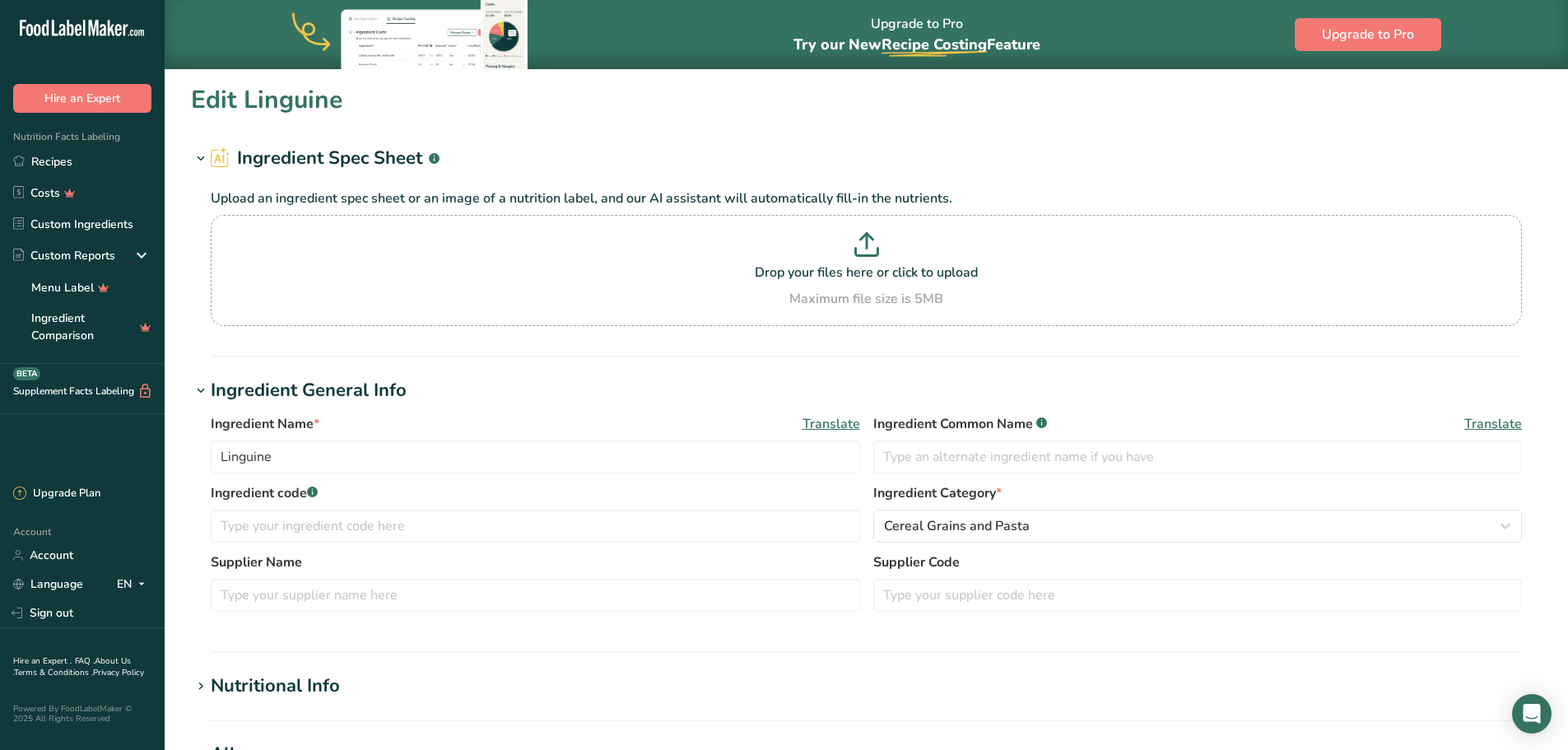
type input "200"
type KJ "836.8"
type Fat "1"
type Fat "0"
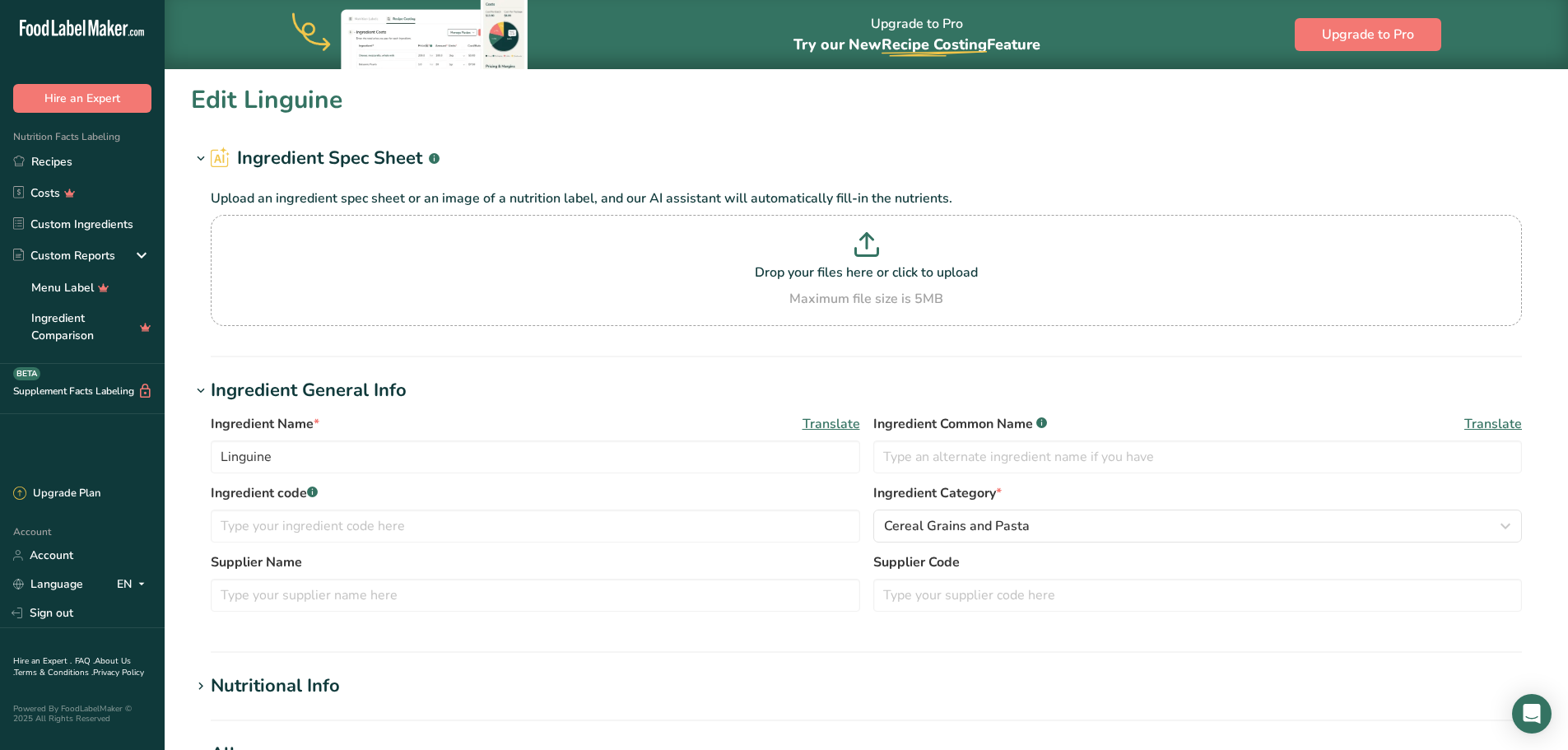
type input "0"
type Carbohydrates "42"
type Fiber "2"
type Sugars "2"
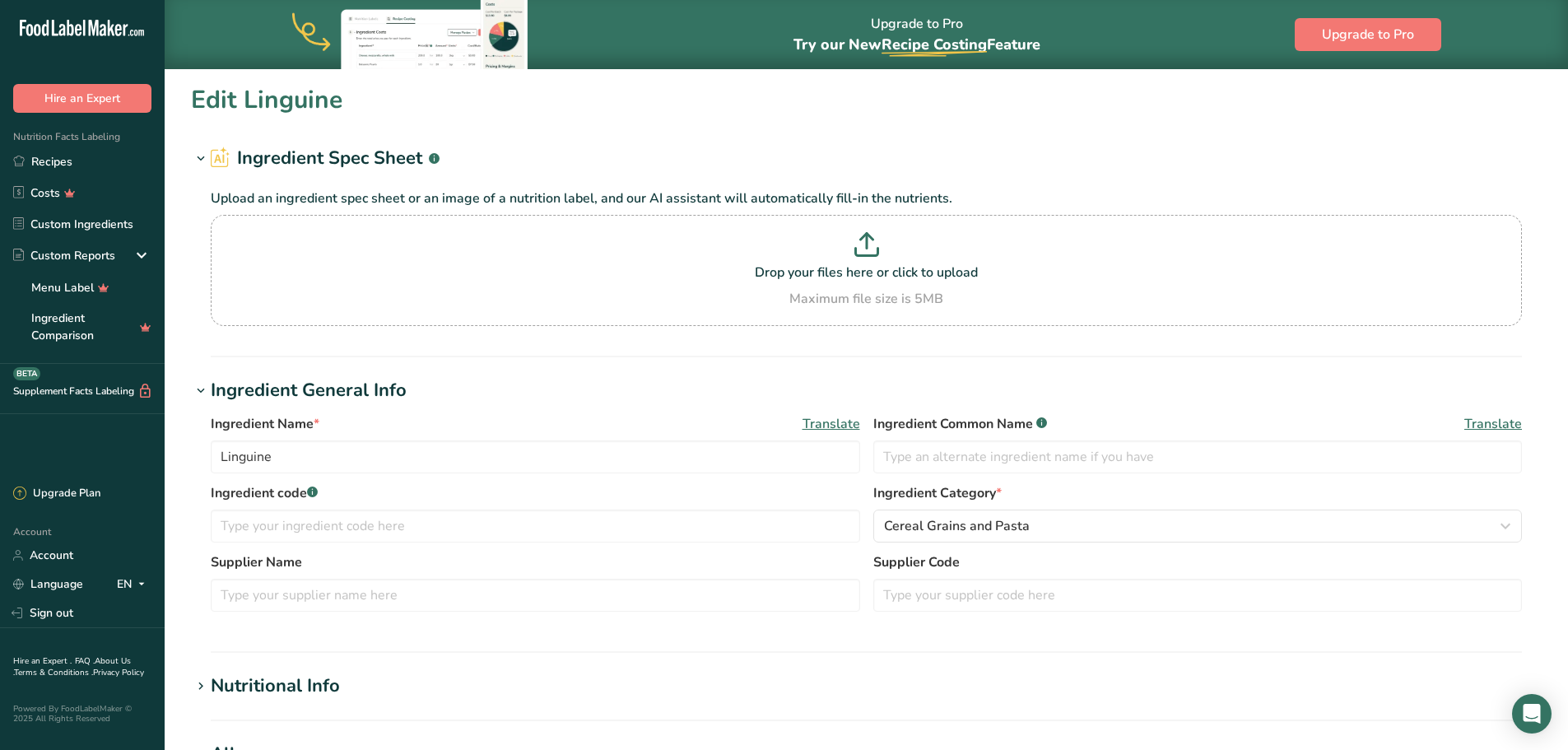
type Sugars "0"
type input "6"
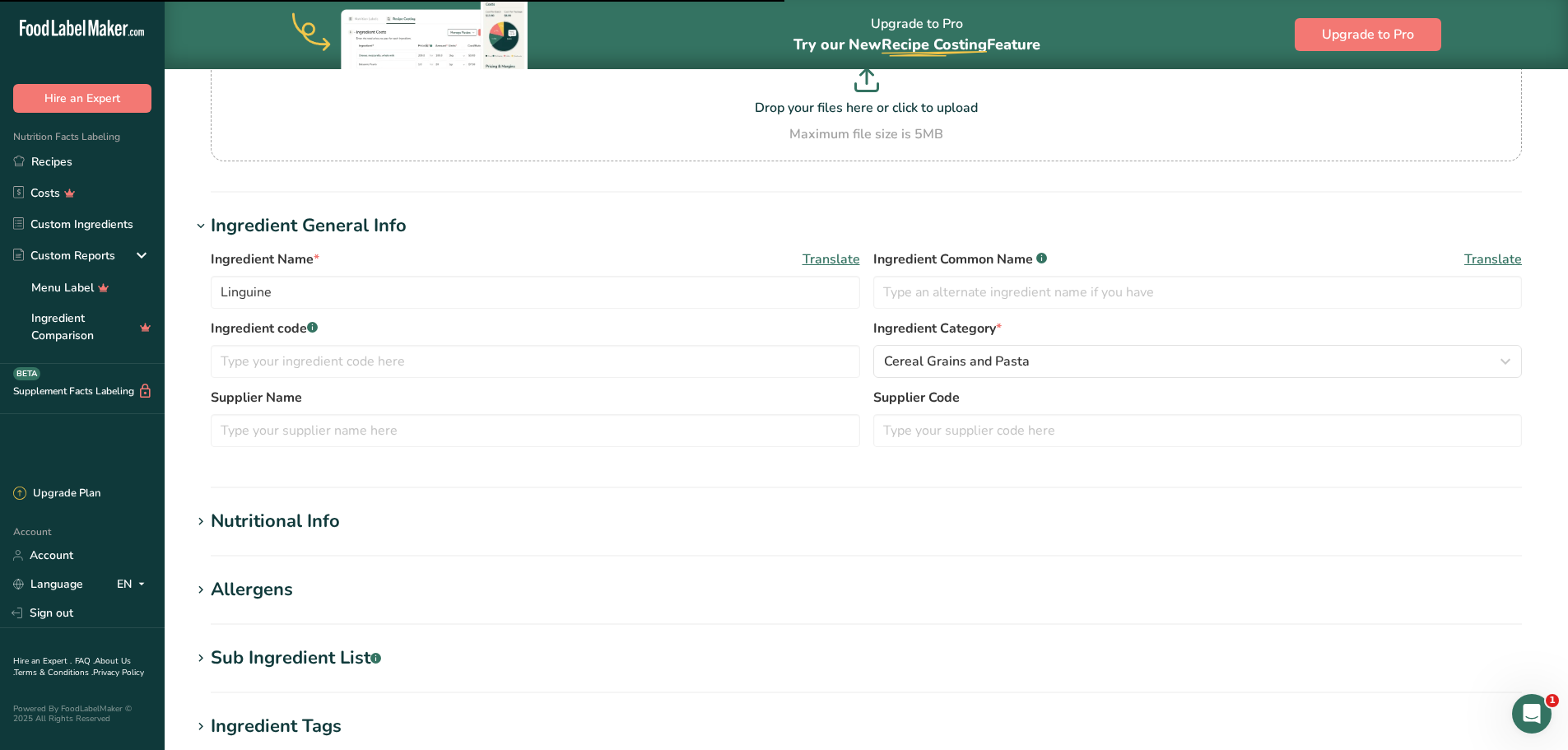
click at [552, 528] on h1 "Nutritional Info" at bounding box center [866, 521] width 1351 height 27
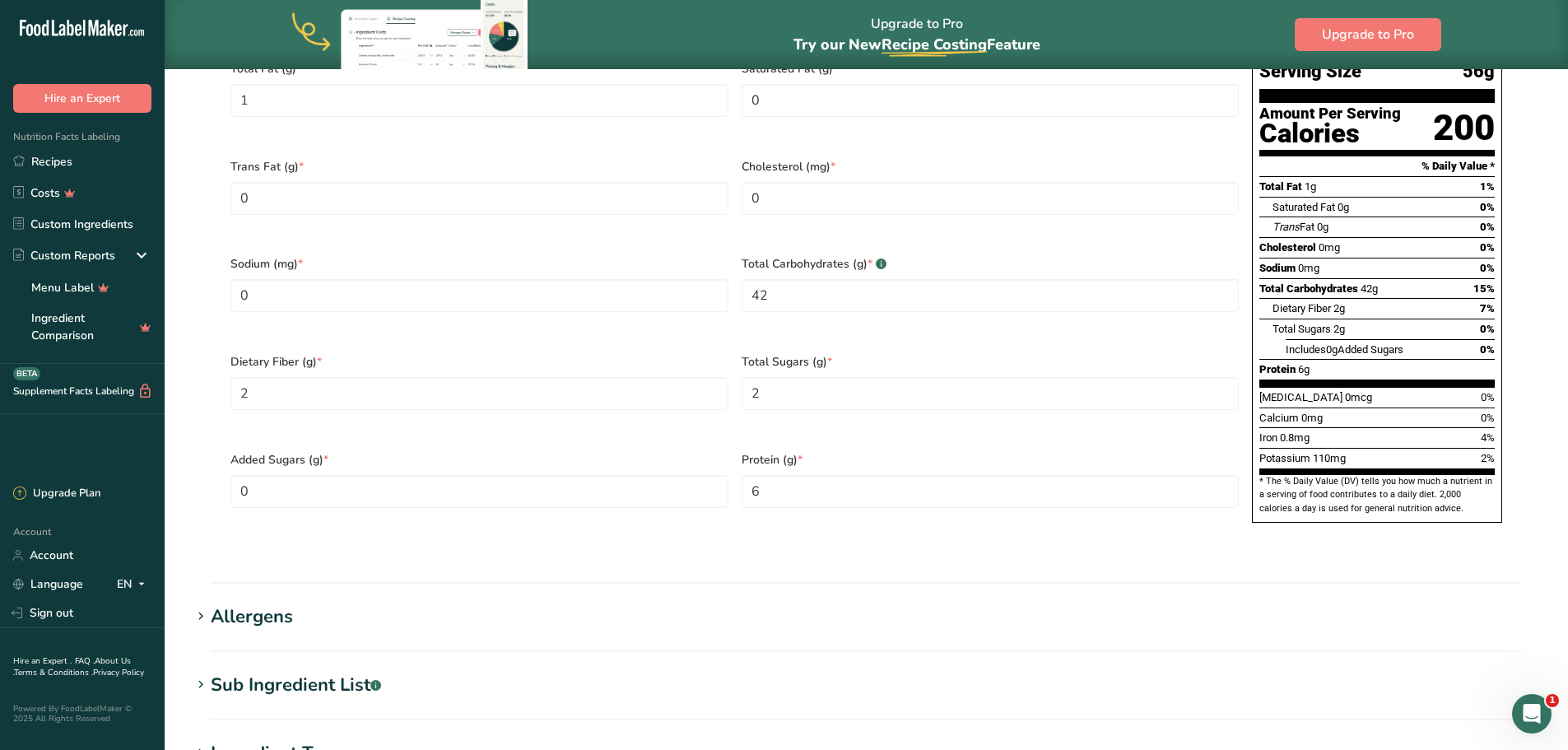
scroll to position [658, 0]
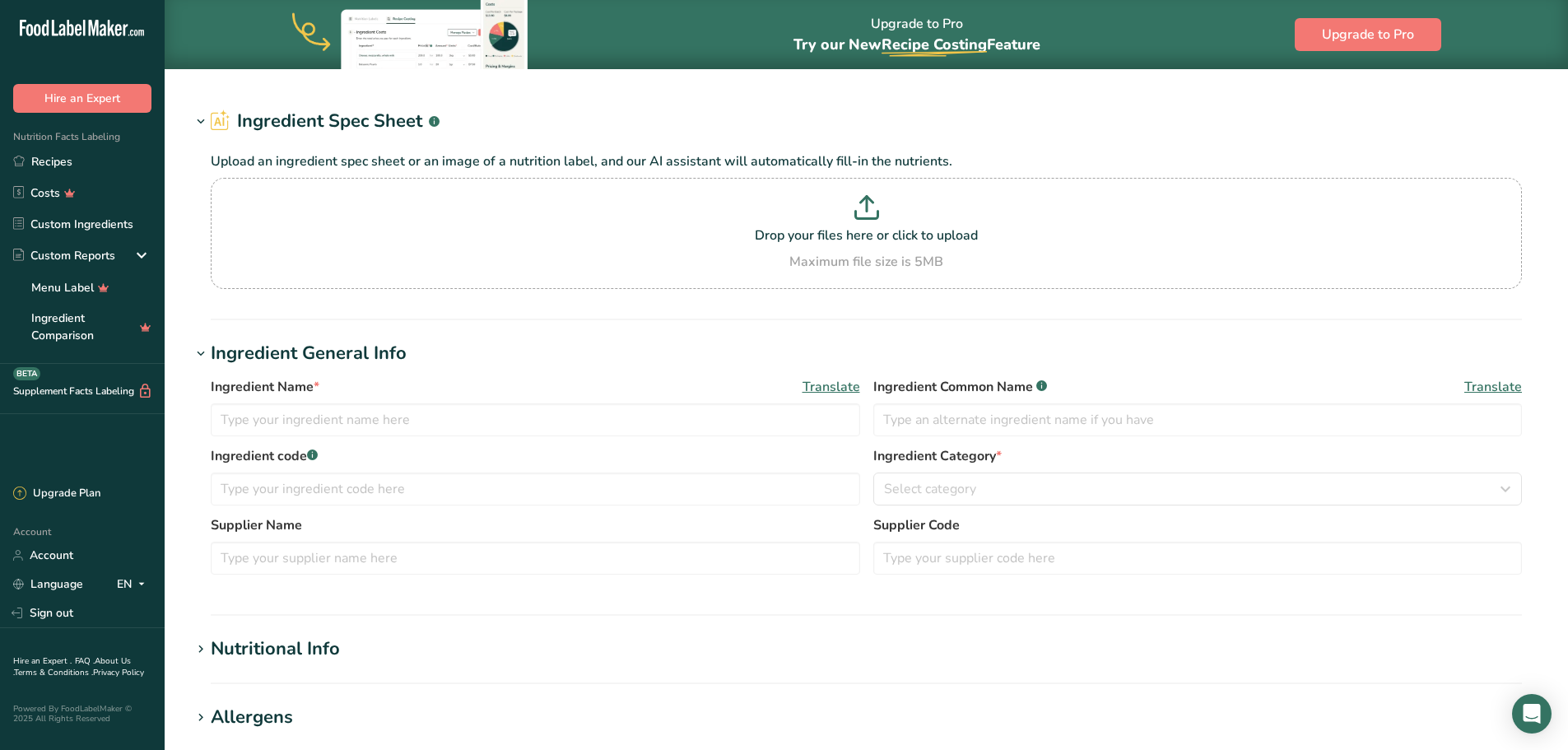
type input "Pasta, cooked, unenriched, without added salt"
type input "Pasta"
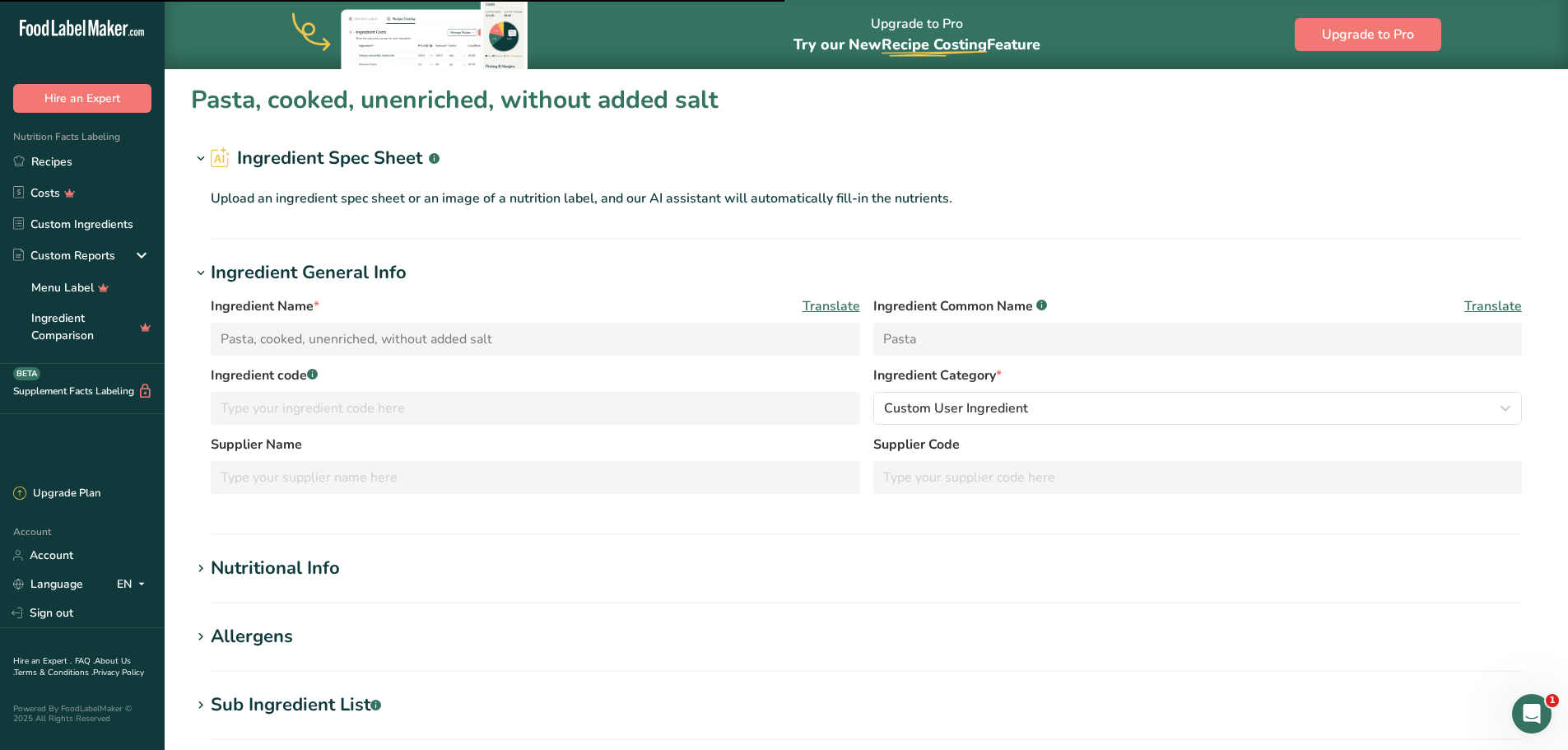
click at [425, 557] on h1 "Nutritional Info" at bounding box center [866, 567] width 1351 height 27
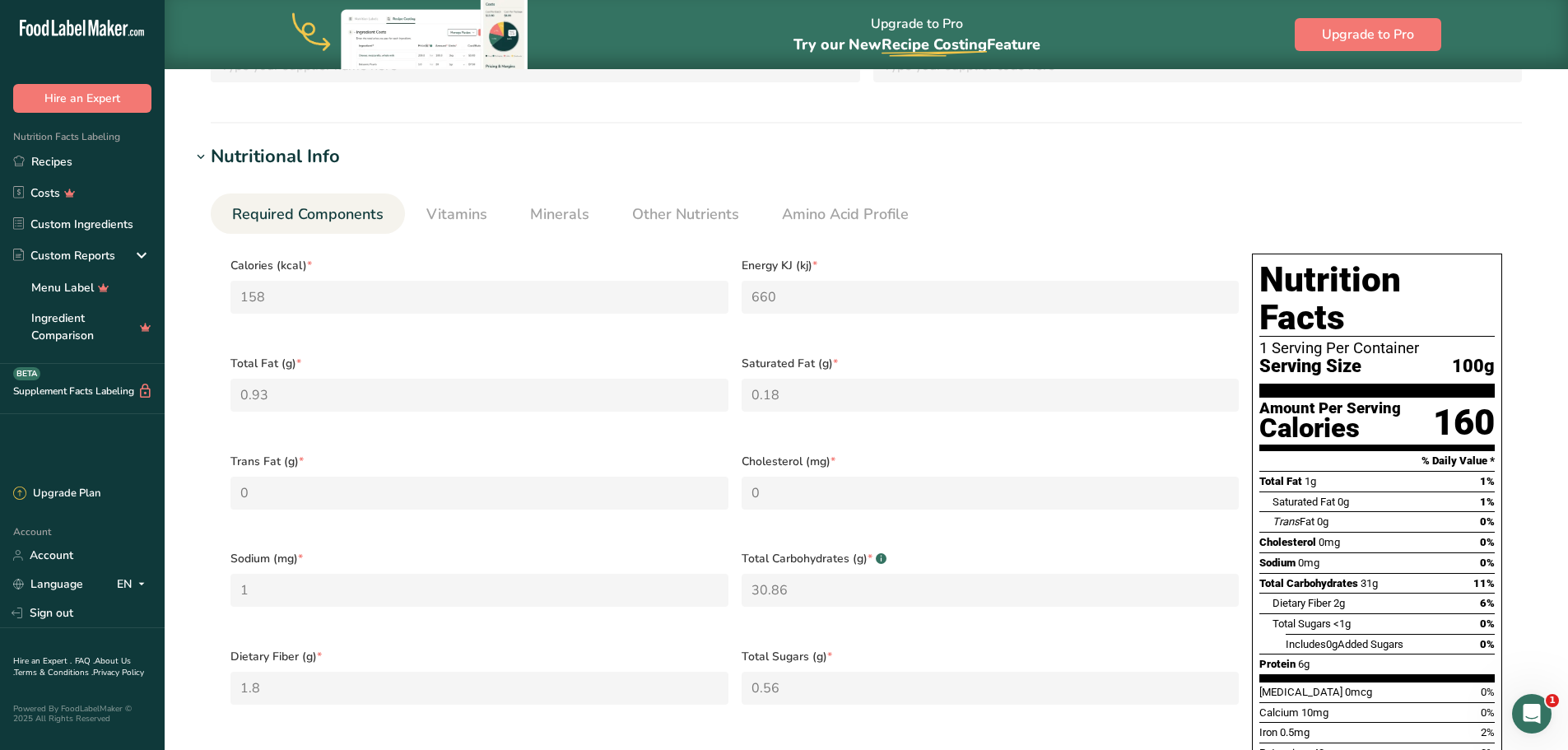
scroll to position [494, 0]
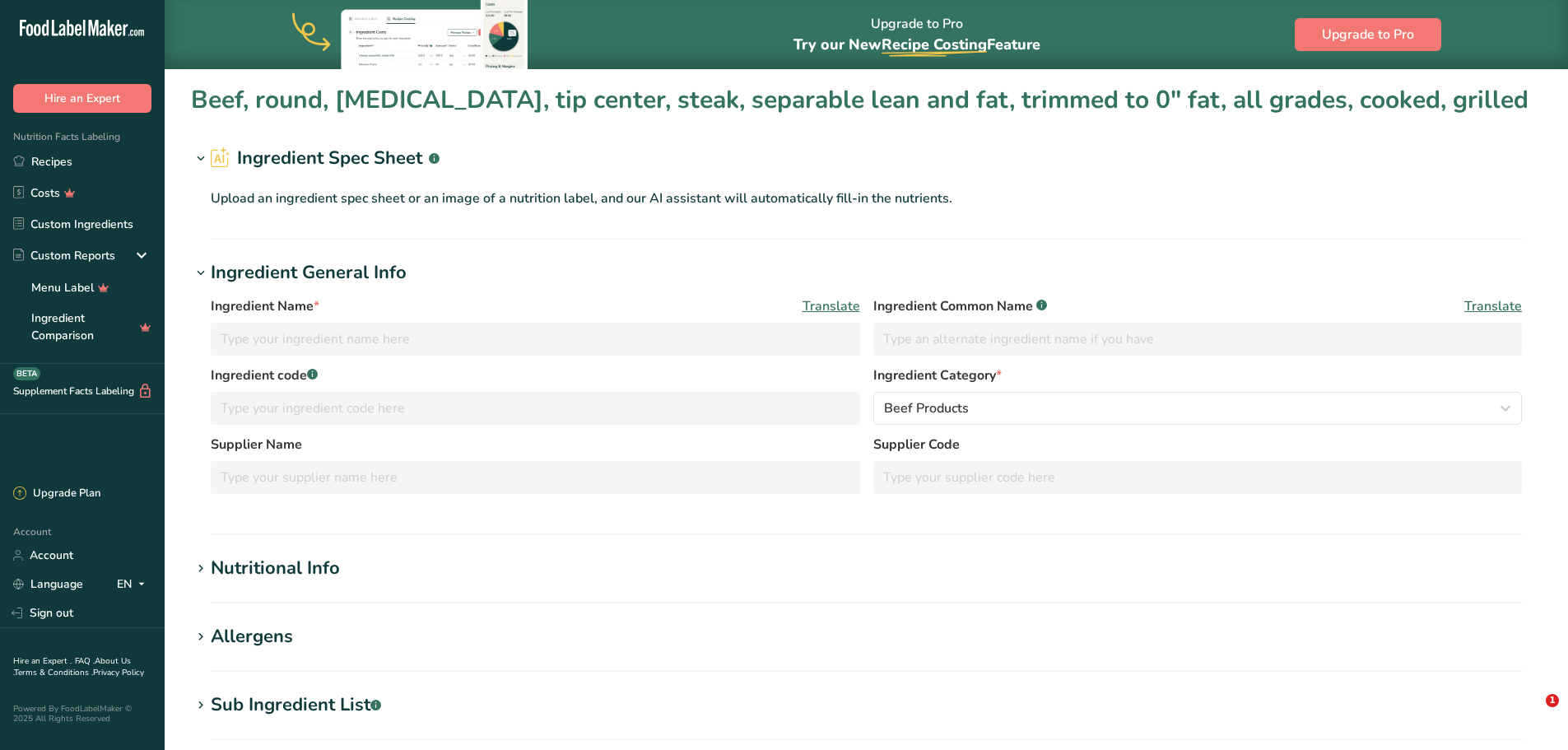
type input "Beef, round, [MEDICAL_DATA], tip center, steak, separable lean and fat, trimmed…"
type input "Beef [MEDICAL_DATA] Tip"
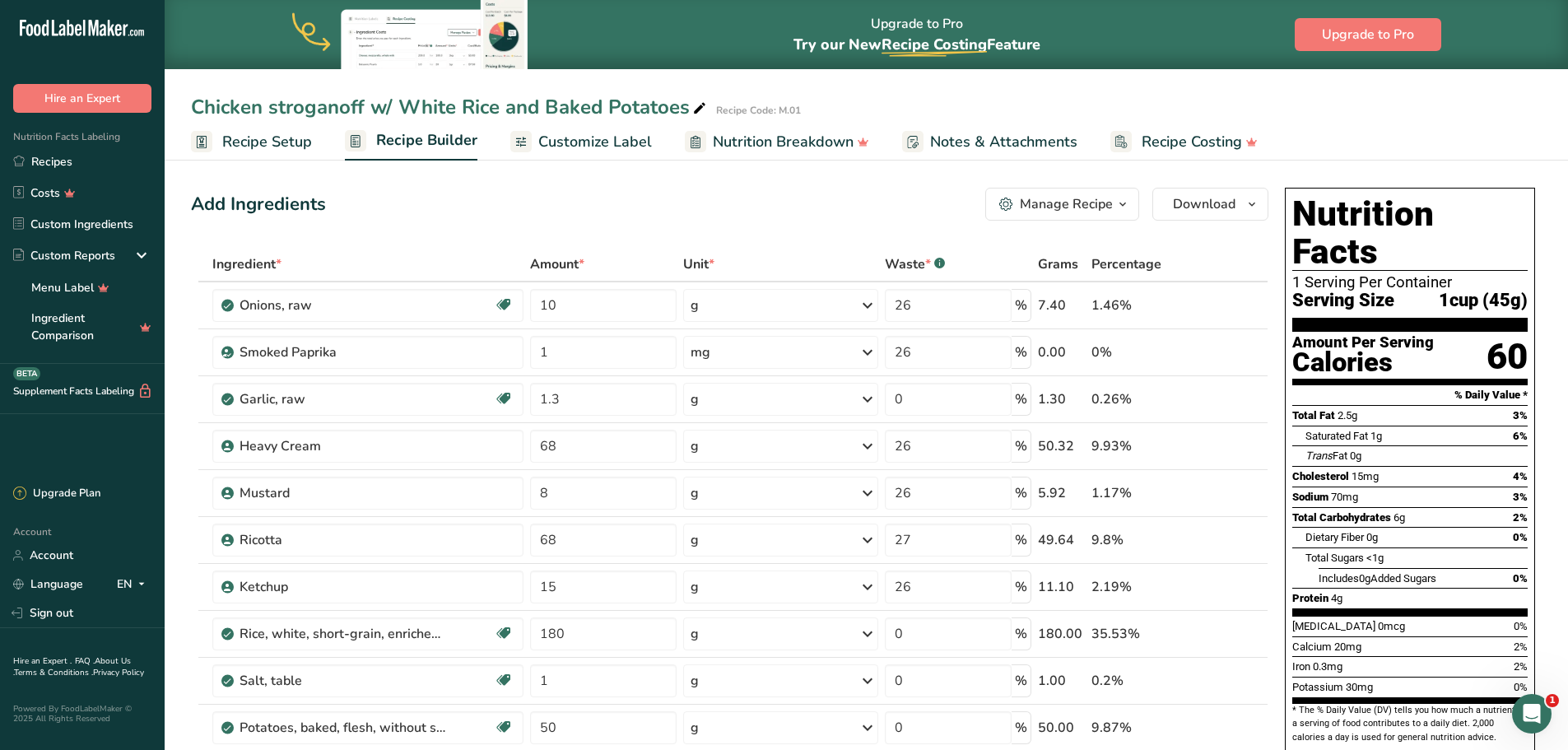
click at [287, 132] on span "Recipe Setup" at bounding box center [267, 142] width 90 height 22
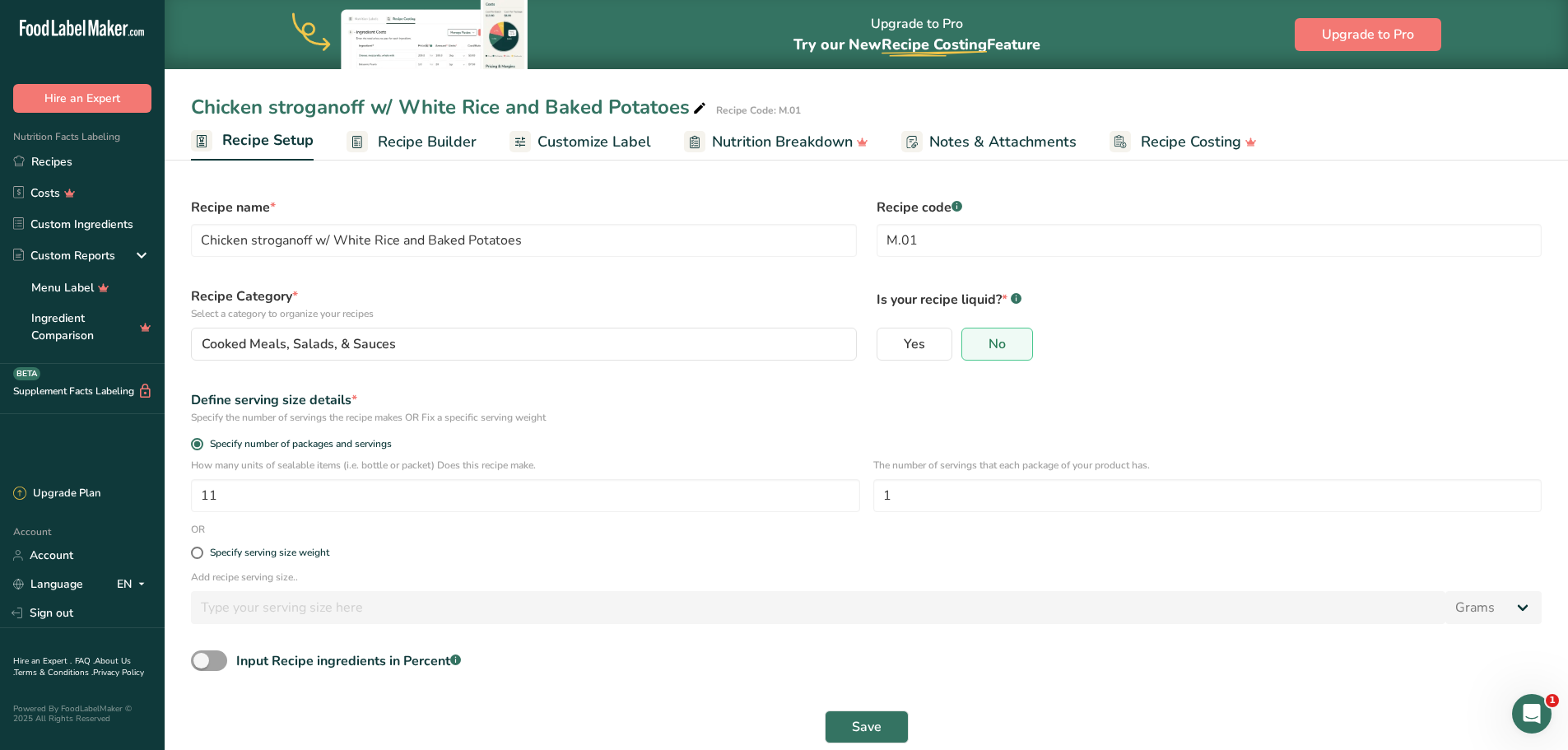
scroll to position [19, 0]
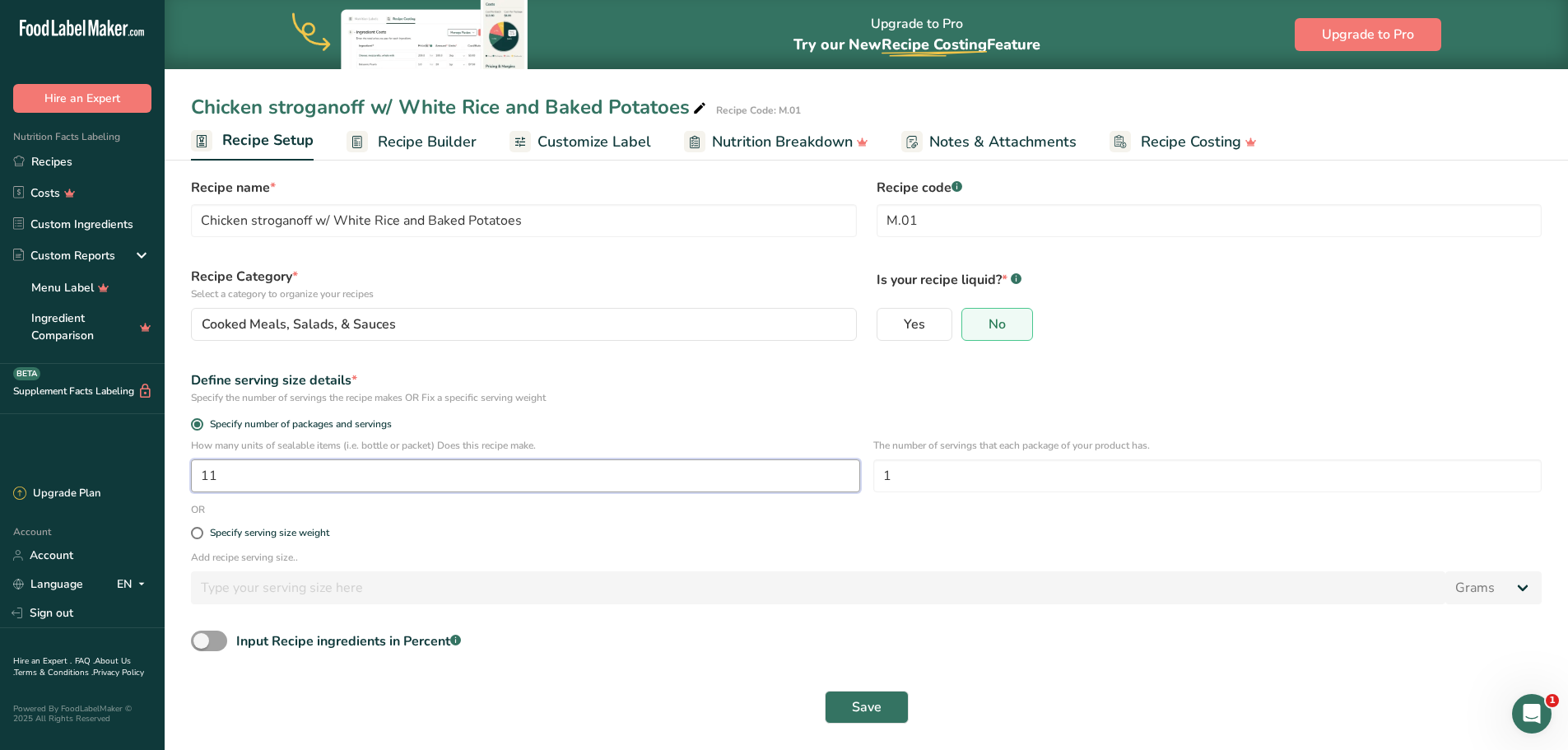
click at [324, 487] on input "11" at bounding box center [526, 476] width 669 height 33
type input "1"
click at [854, 699] on span "Save" at bounding box center [867, 706] width 30 height 19
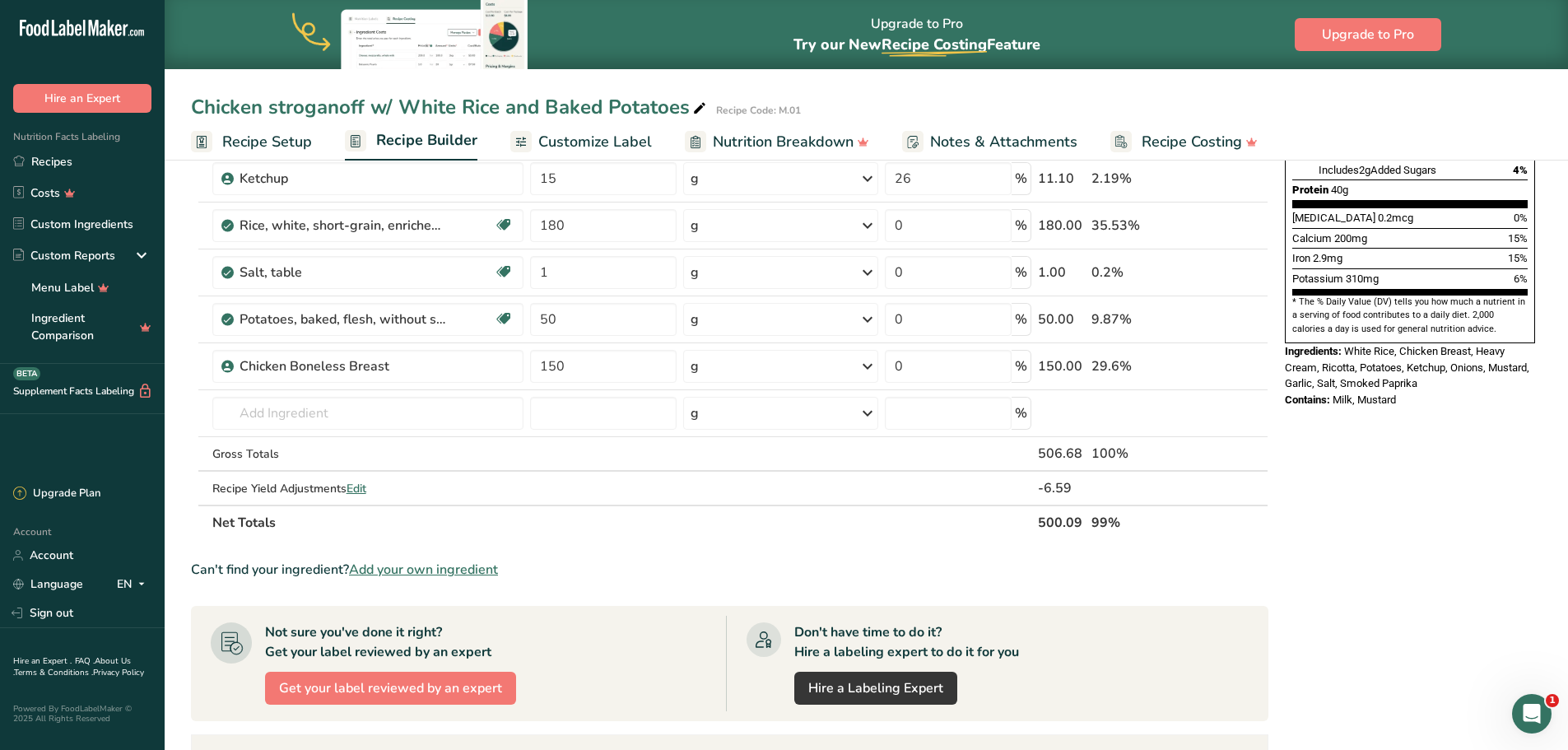
scroll to position [431, 0]
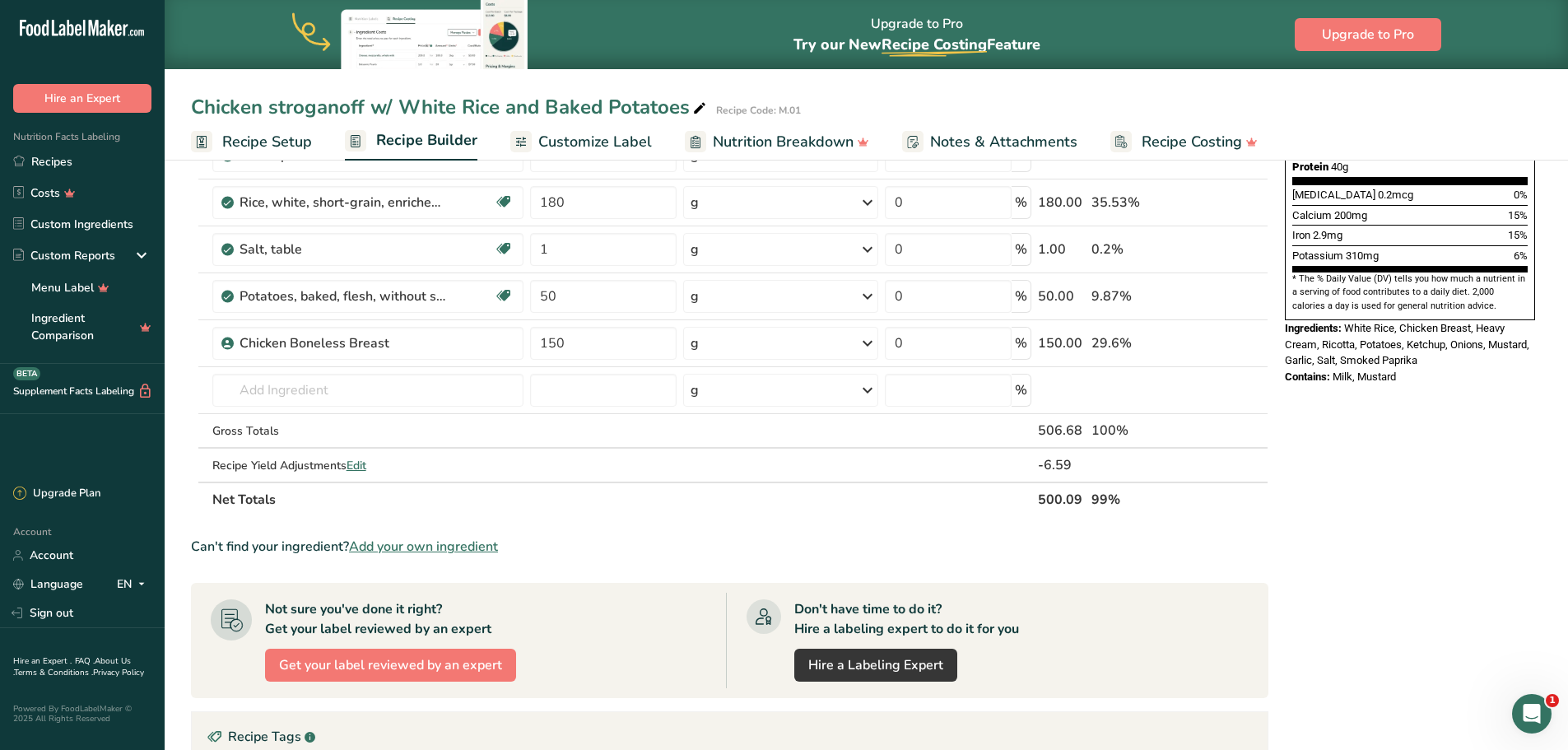
click at [626, 131] on span "Customize Label" at bounding box center [595, 142] width 114 height 22
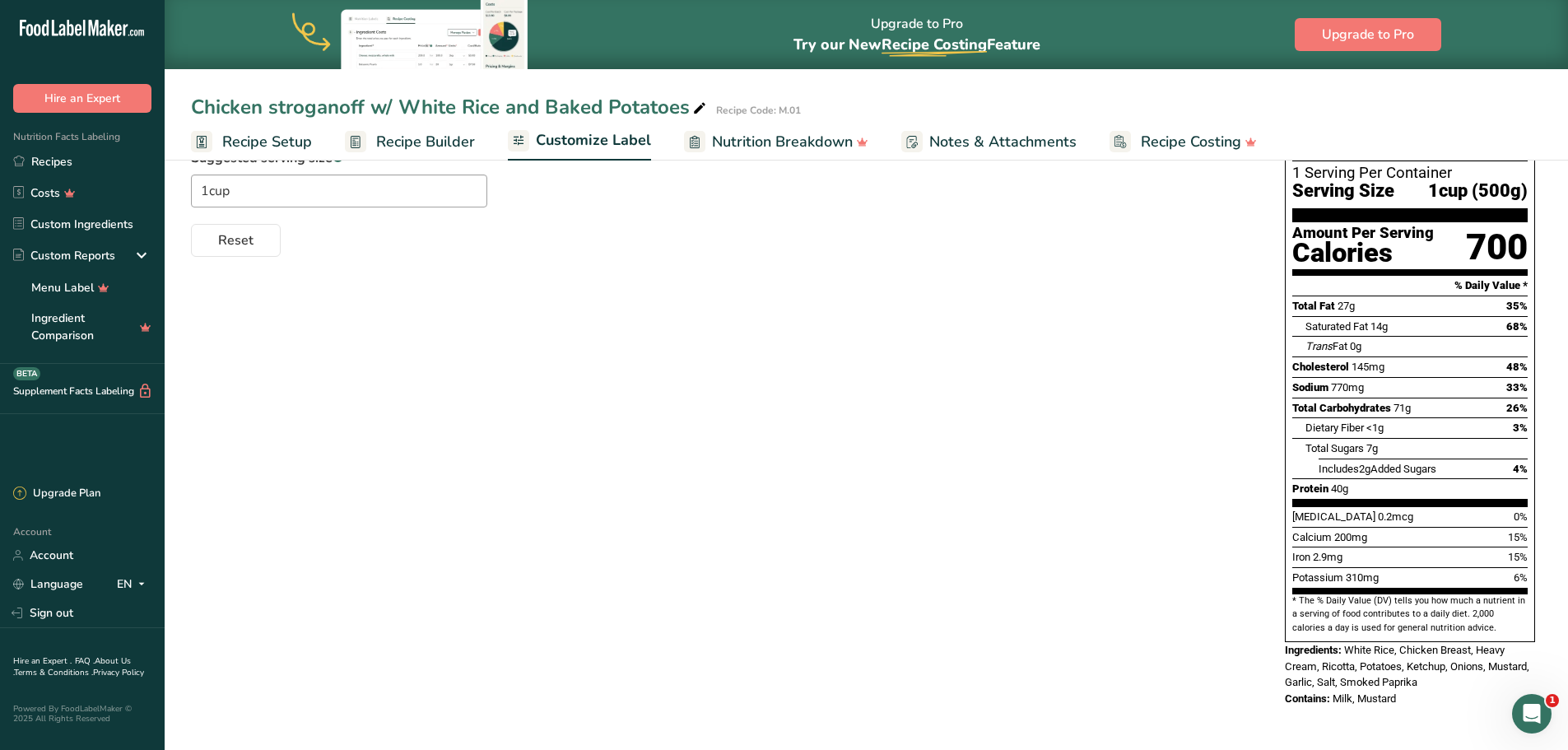
scroll to position [172, 0]
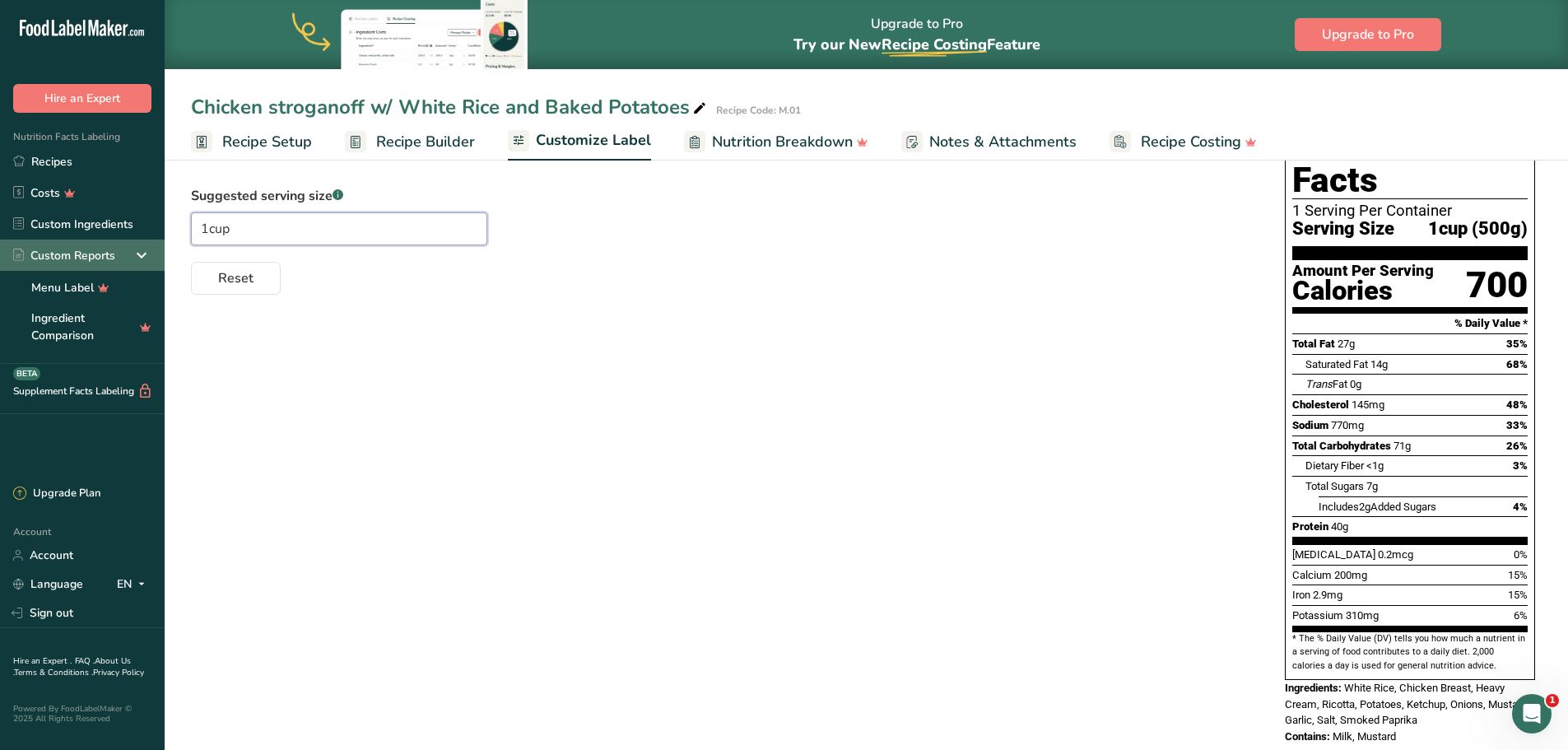
drag, startPoint x: 291, startPoint y: 238, endPoint x: 160, endPoint y: 263, distance: 133.4
click at [170, 253] on section "Customize your label Save Download Choose what to show on your downloaded label…" at bounding box center [867, 384] width 1404 height 806
click at [322, 293] on div "Reset" at bounding box center [721, 274] width 1061 height 40
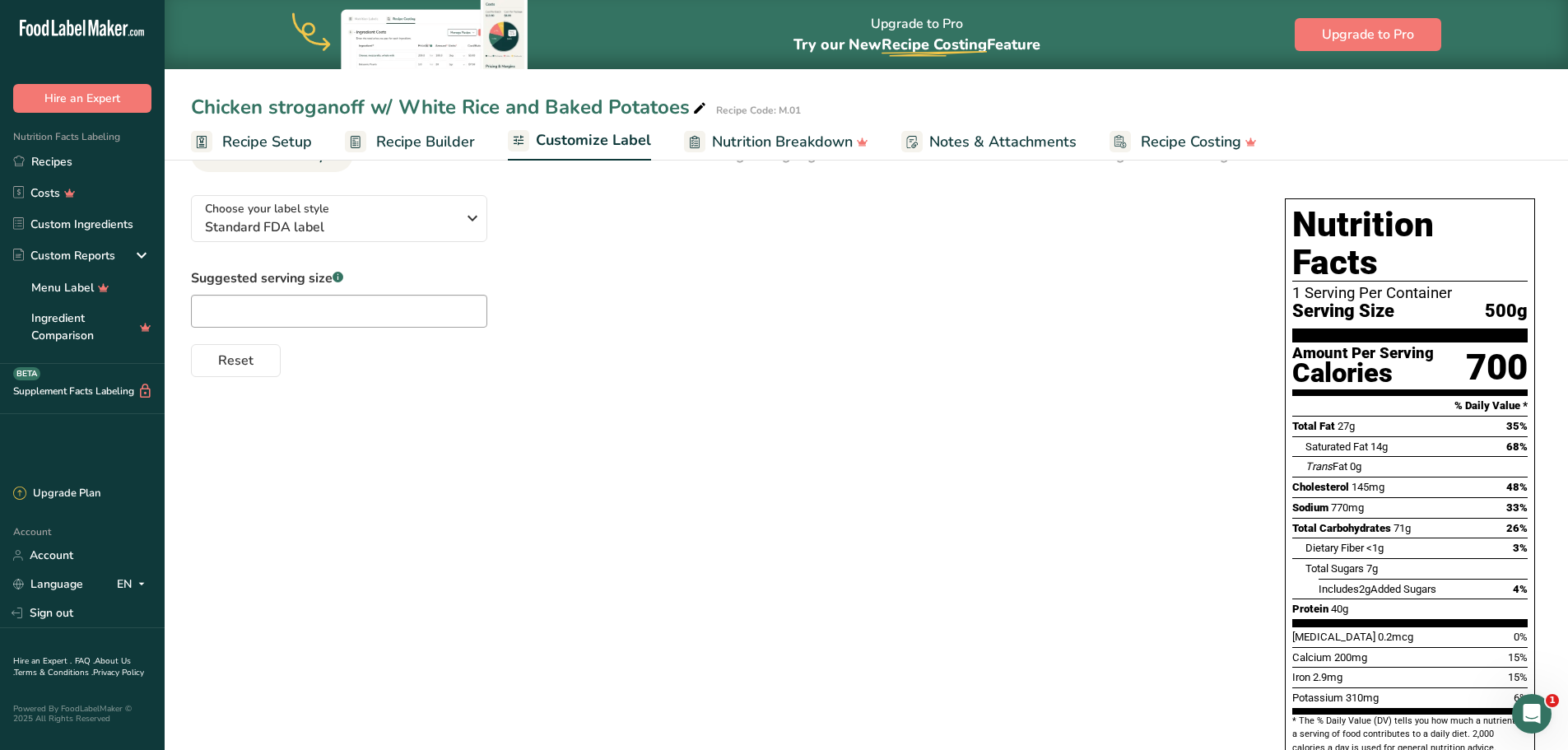
click at [429, 145] on span "Recipe Builder" at bounding box center [426, 142] width 99 height 22
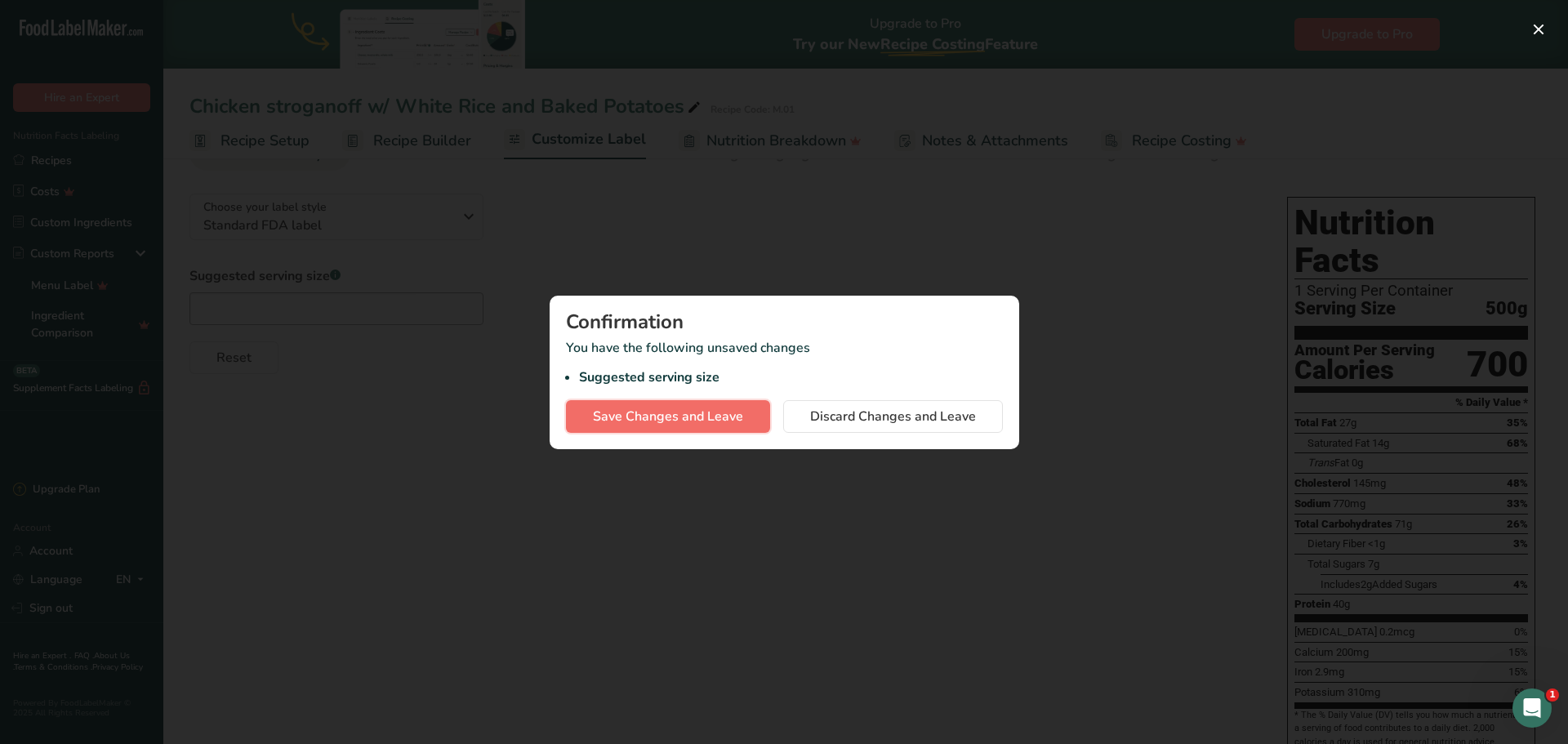
click at [672, 428] on button "Save Changes and Leave" at bounding box center [668, 417] width 204 height 33
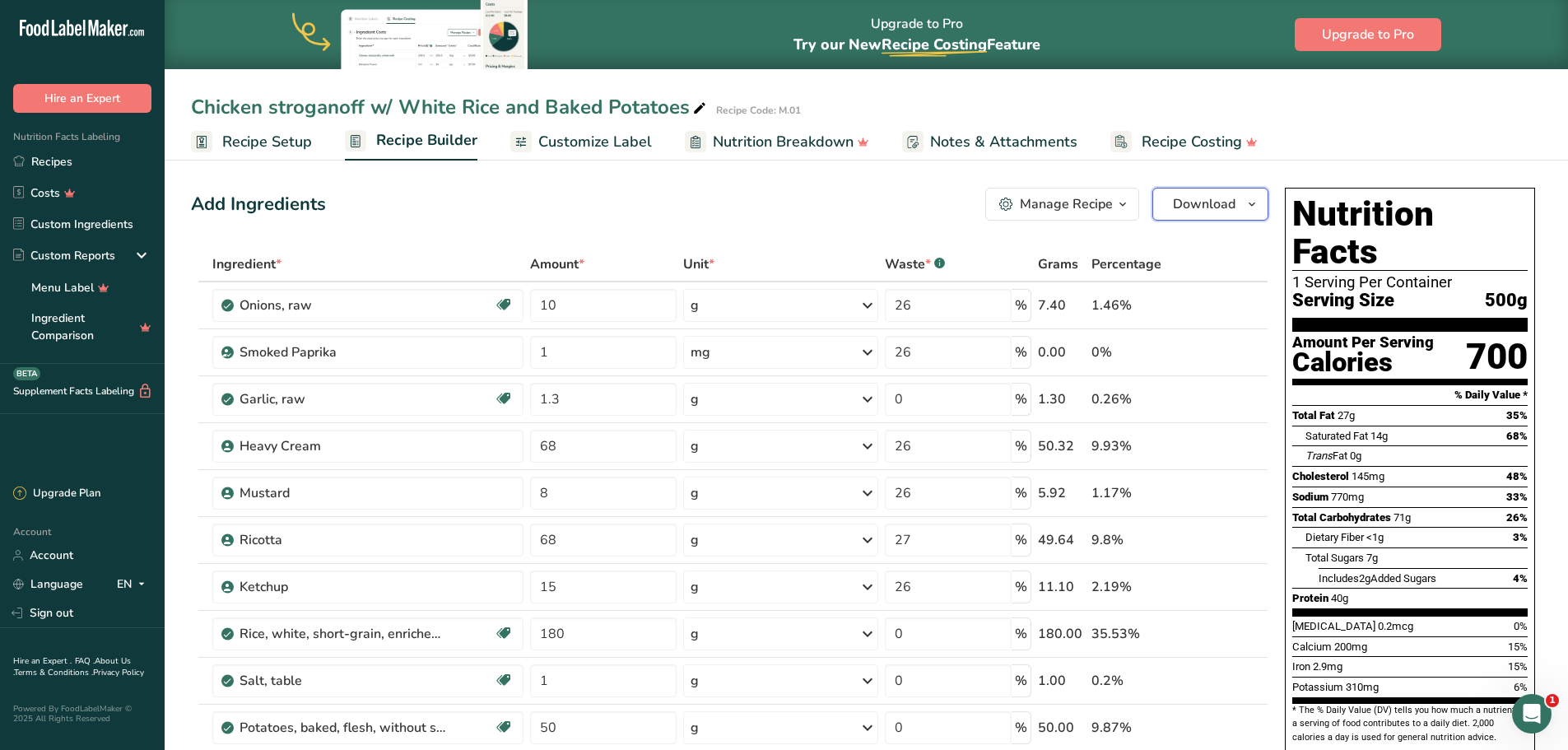
click at [1192, 202] on span "Download" at bounding box center [1204, 204] width 62 height 19
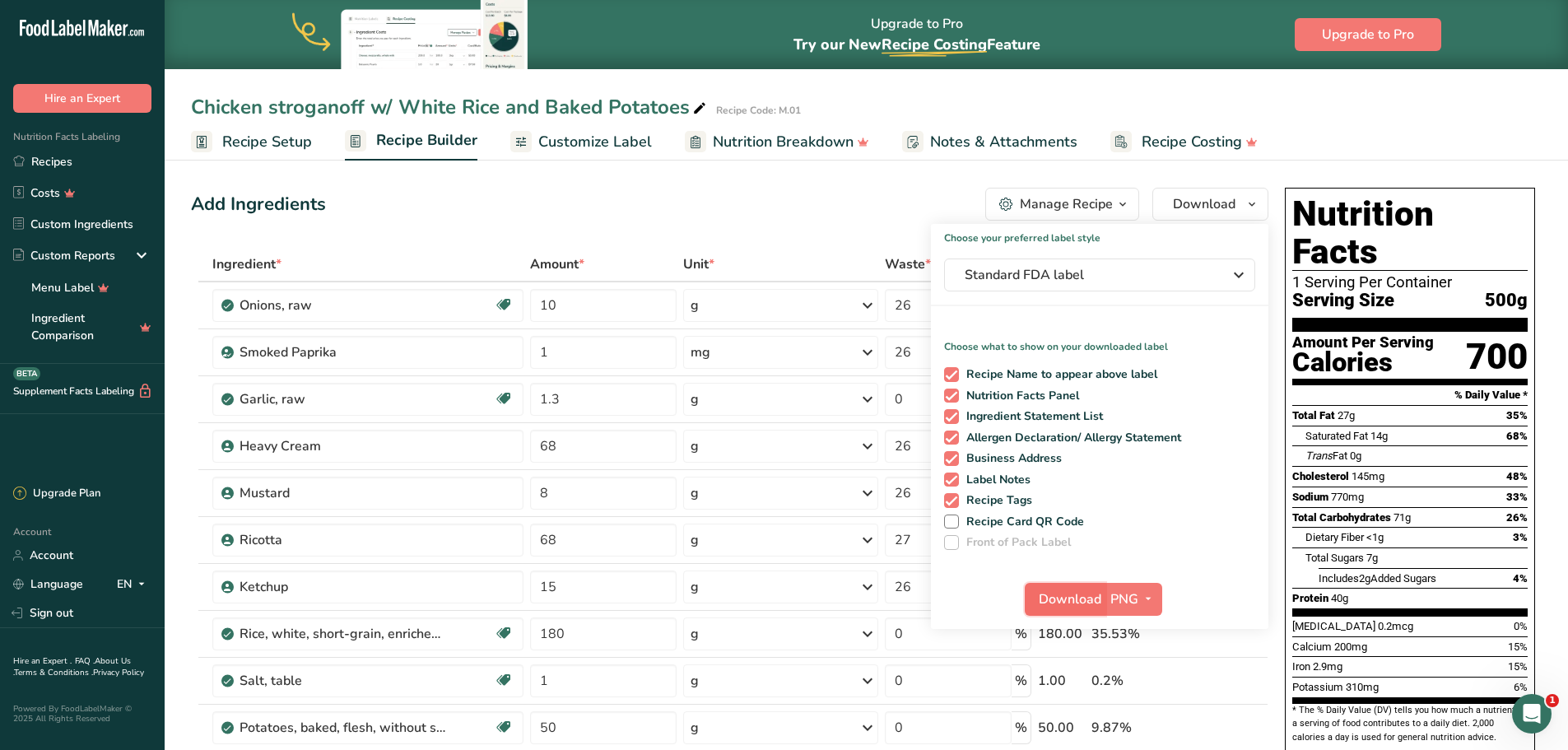
click at [1077, 597] on span "Download" at bounding box center [1069, 599] width 62 height 19
click at [284, 150] on span "Recipe Setup" at bounding box center [267, 142] width 90 height 22
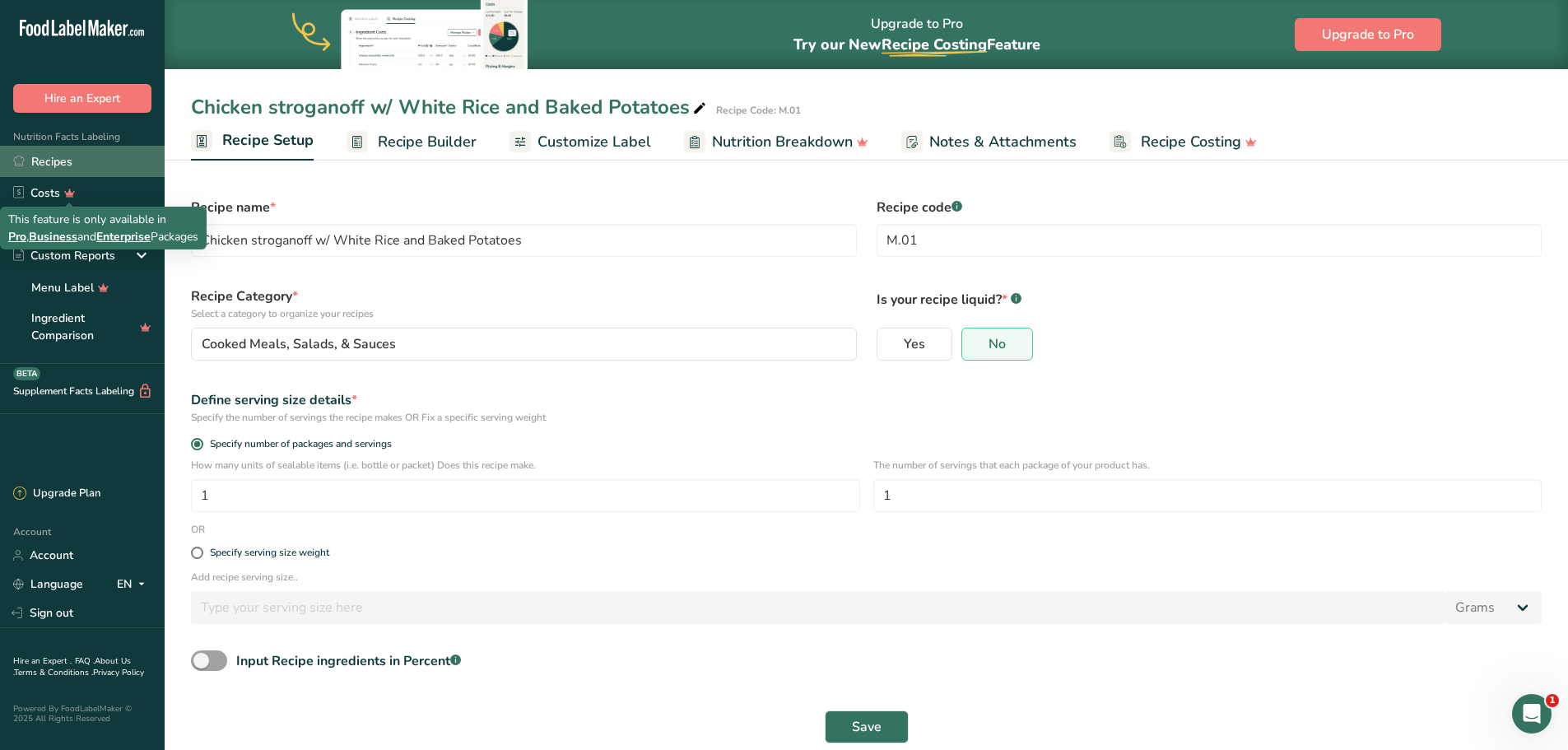
click at [71, 172] on link "Recipes" at bounding box center [83, 161] width 165 height 32
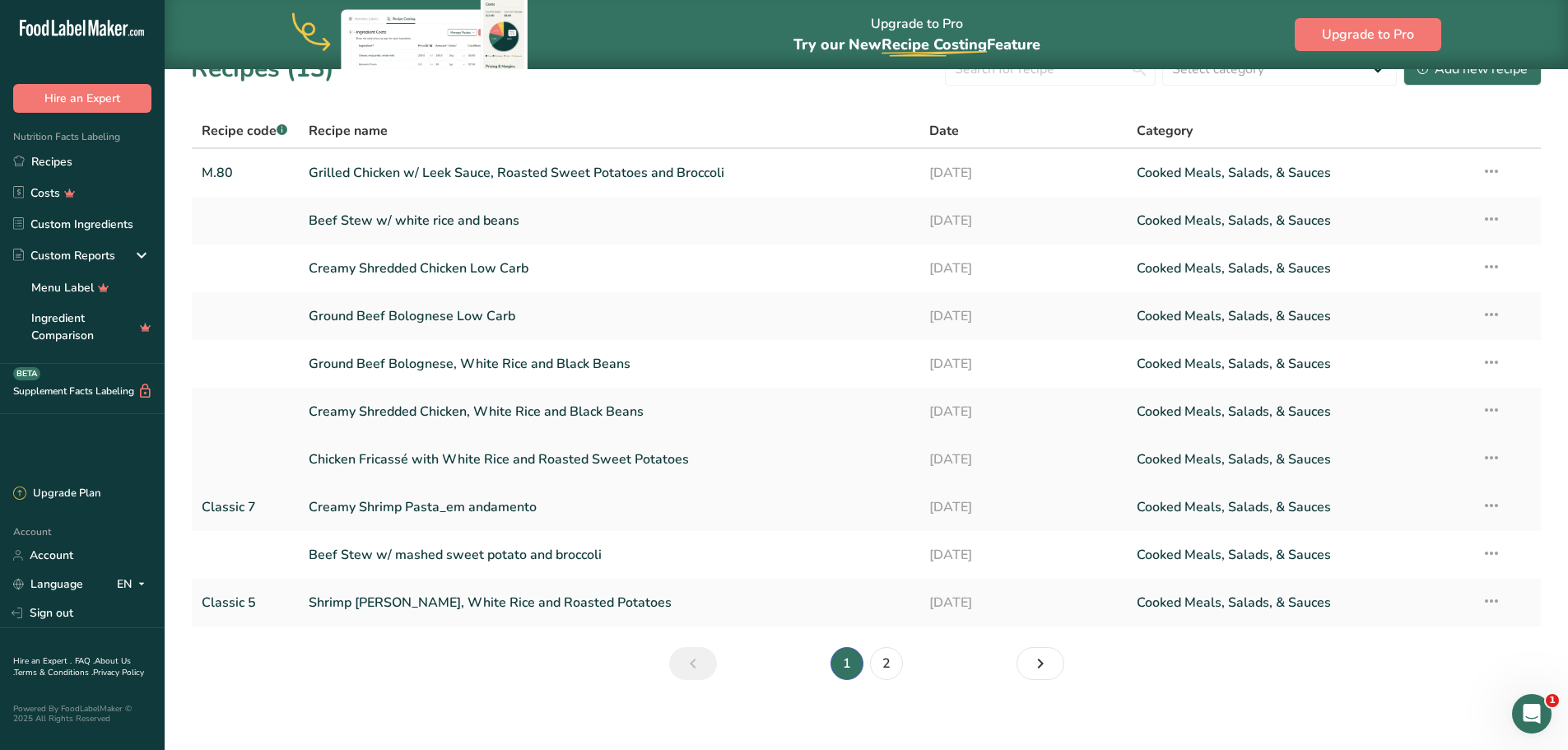
scroll to position [41, 0]
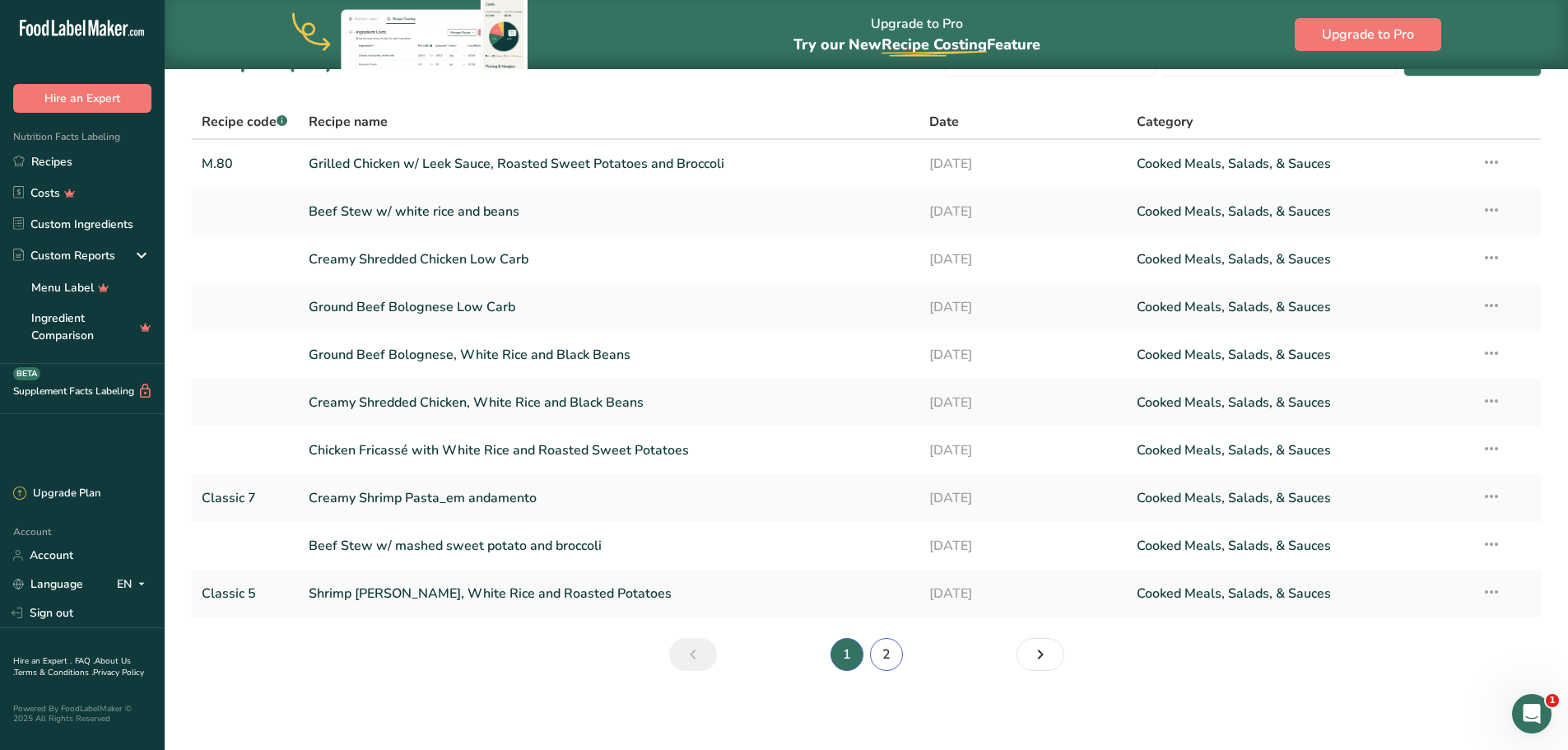
click at [882, 652] on link "2" at bounding box center [886, 655] width 33 height 33
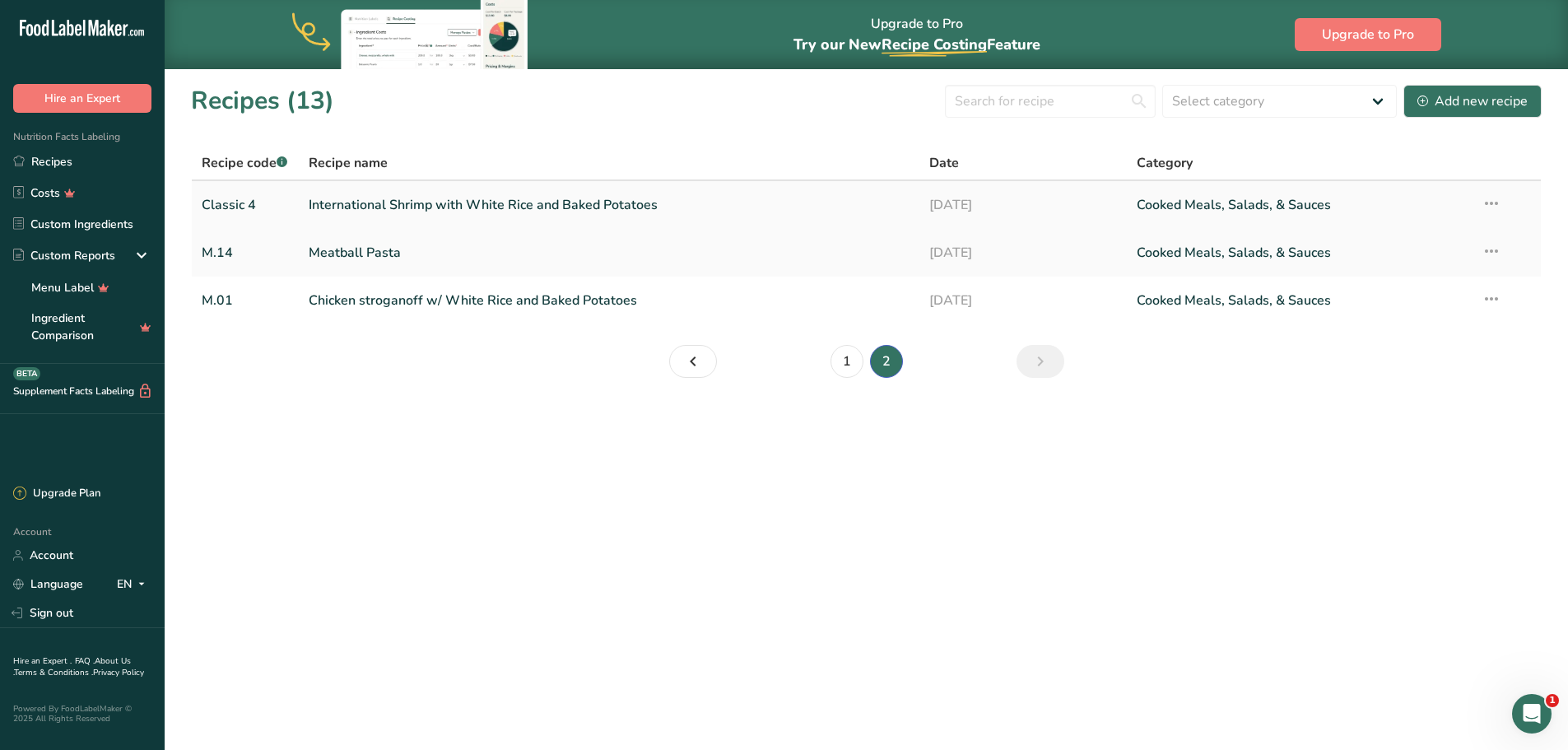
click at [461, 209] on link "International Shrimp with White Rice and Baked Potatoes" at bounding box center [609, 204] width 602 height 34
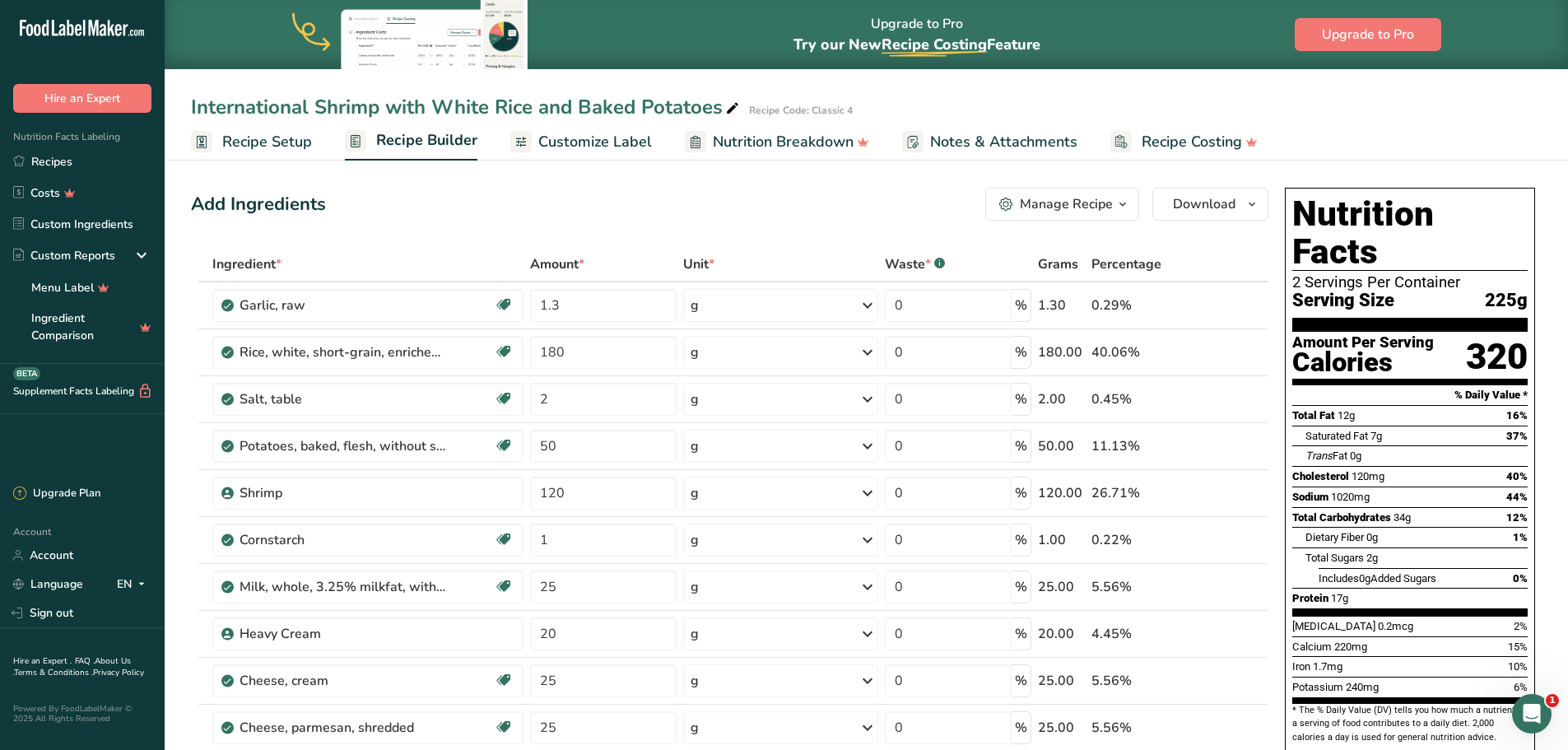
click at [274, 150] on span "Recipe Setup" at bounding box center [267, 142] width 90 height 22
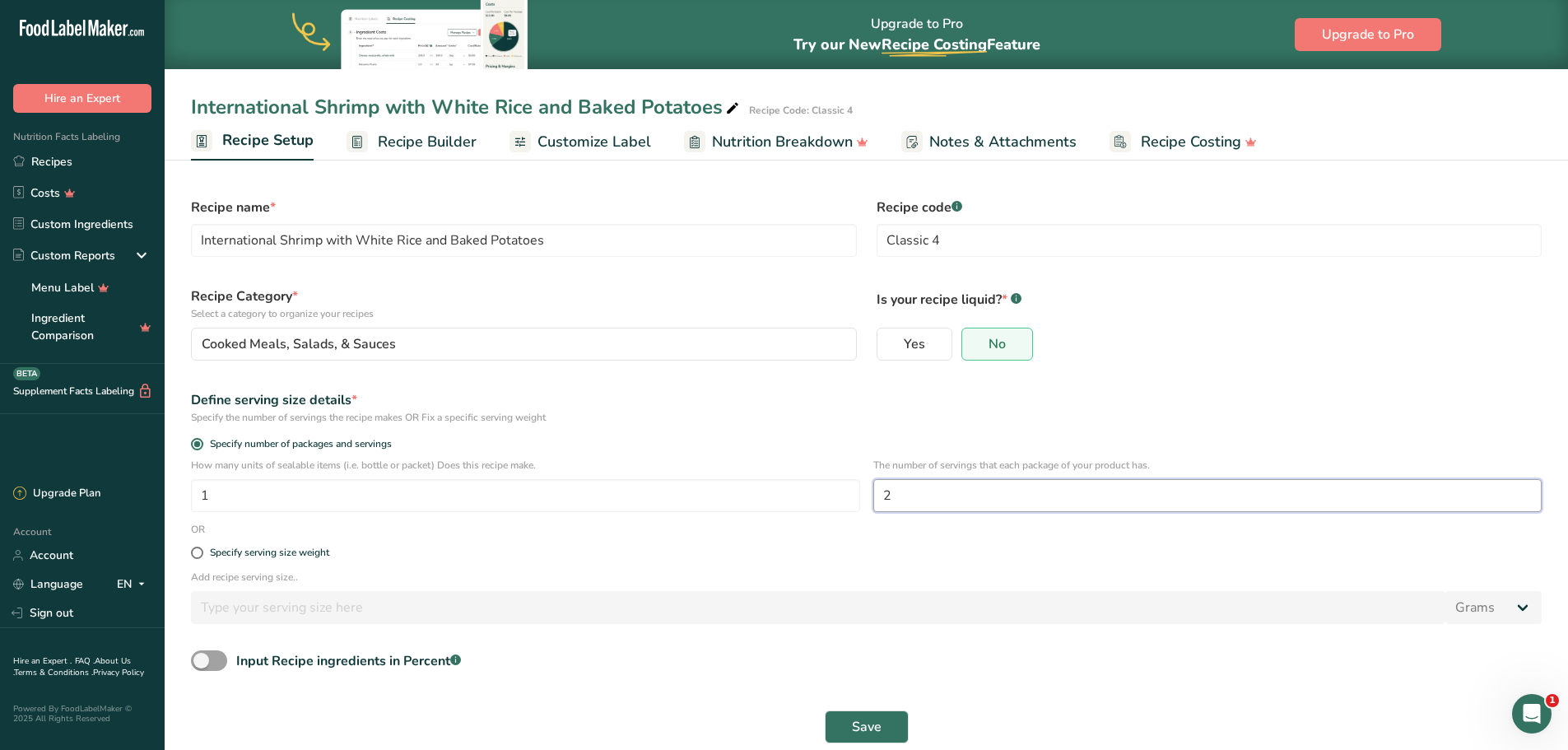
click at [886, 502] on input "2" at bounding box center [1208, 496] width 669 height 33
type input "1"
click at [874, 712] on button "Save" at bounding box center [866, 727] width 84 height 33
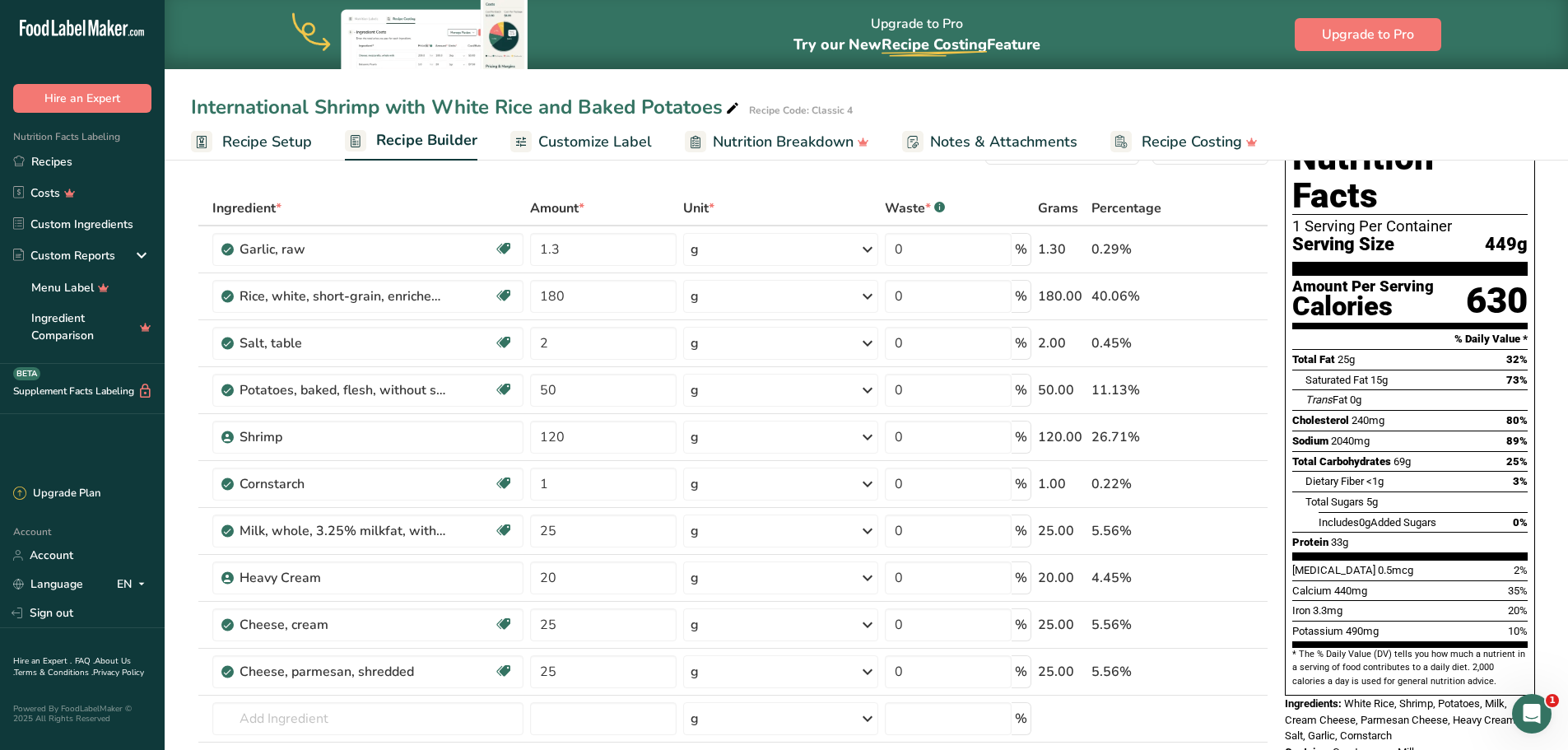
scroll to position [83, 0]
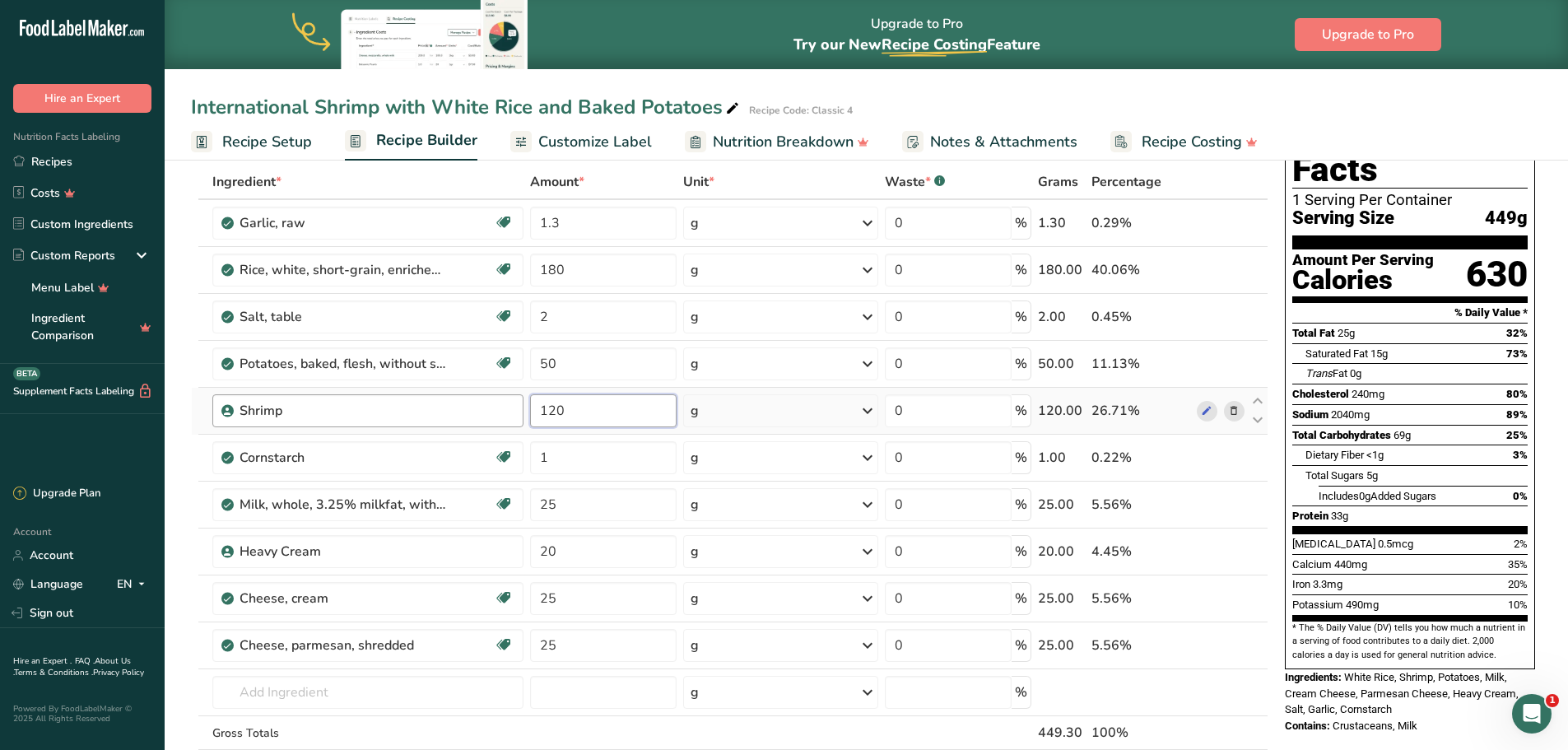
drag, startPoint x: 583, startPoint y: 412, endPoint x: 523, endPoint y: 410, distance: 60.0
click at [523, 410] on tr "Shrimp 120 g Weight Units g kg mg See more Volume Units l Volume units require …" at bounding box center [730, 411] width 1076 height 47
type input "400"
click at [391, 396] on div "Name: Shrimp" at bounding box center [376, 384] width 89 height 26
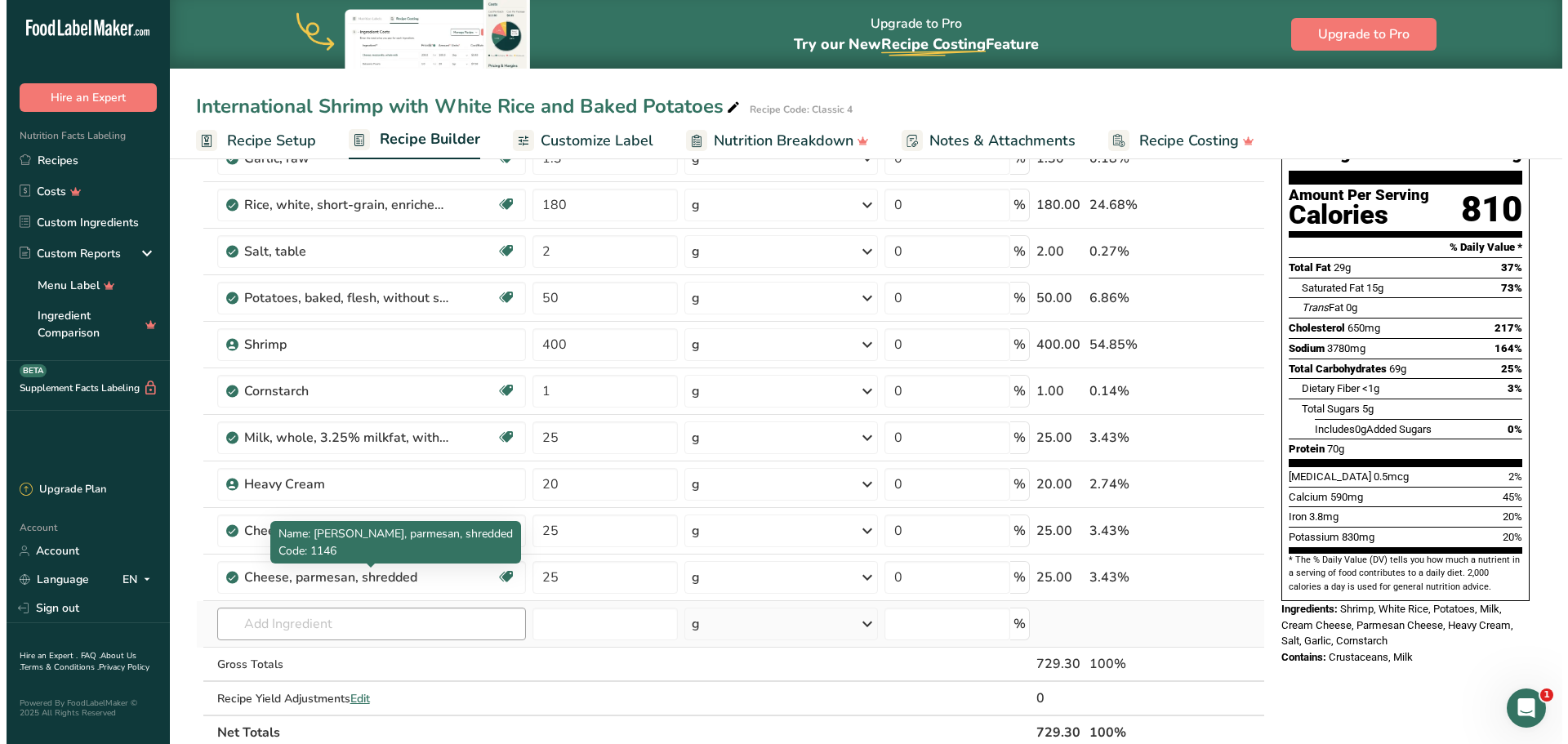
scroll to position [164, 0]
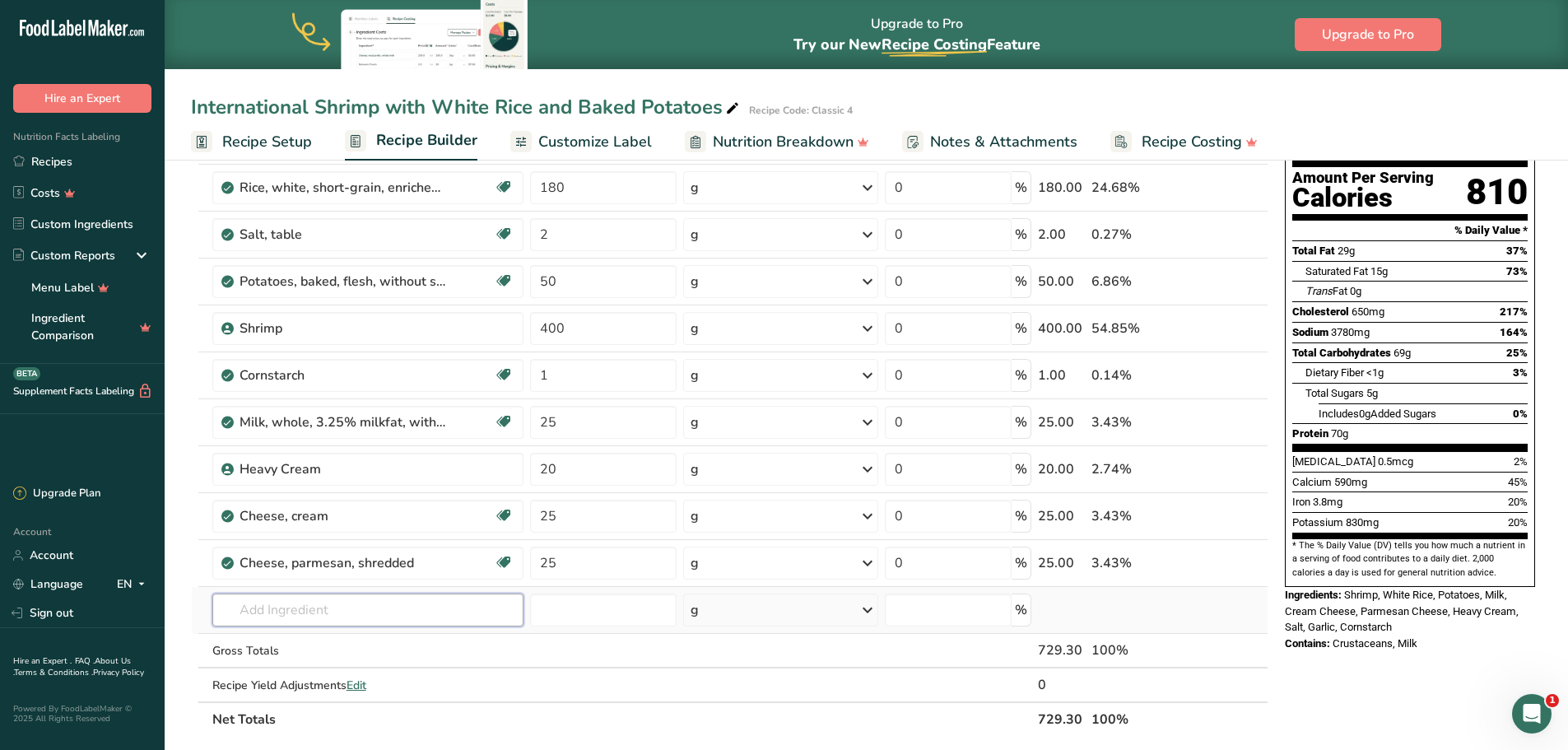
click at [319, 626] on input "text" at bounding box center [368, 610] width 312 height 33
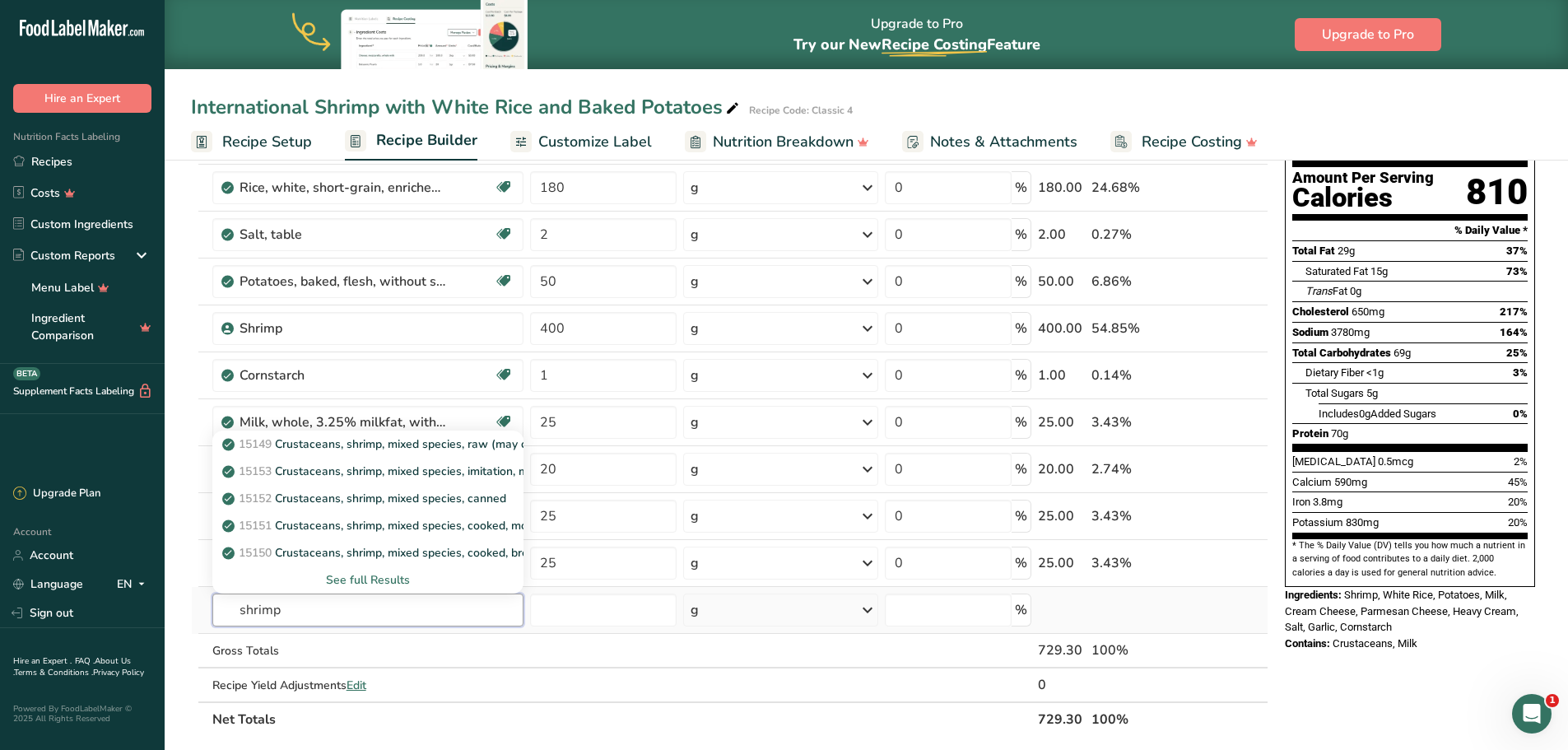
type input "shrimp"
click at [389, 578] on div "See full Results" at bounding box center [368, 579] width 286 height 18
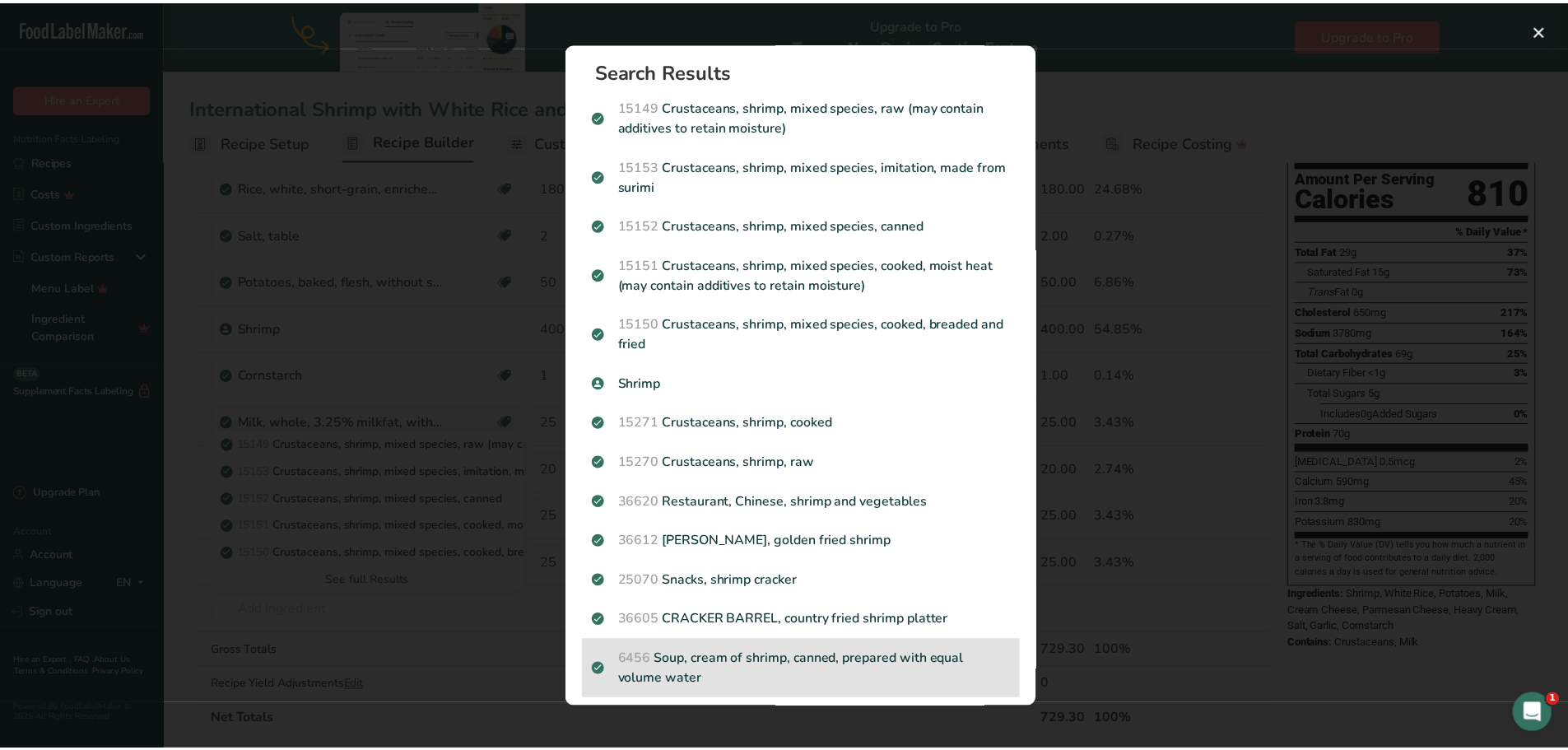
scroll to position [0, 0]
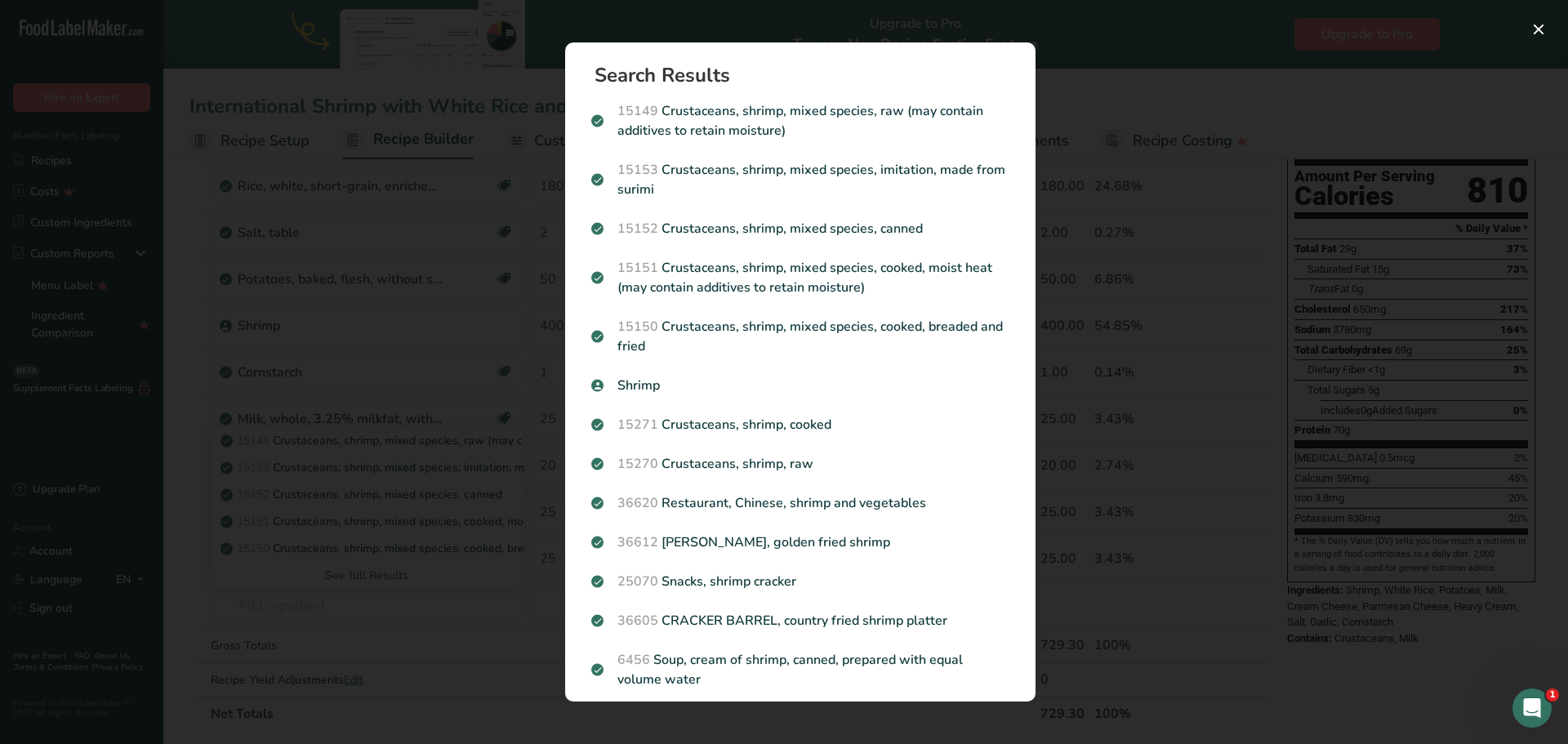
click at [1121, 354] on div "Search results modal" at bounding box center [784, 372] width 1568 height 744
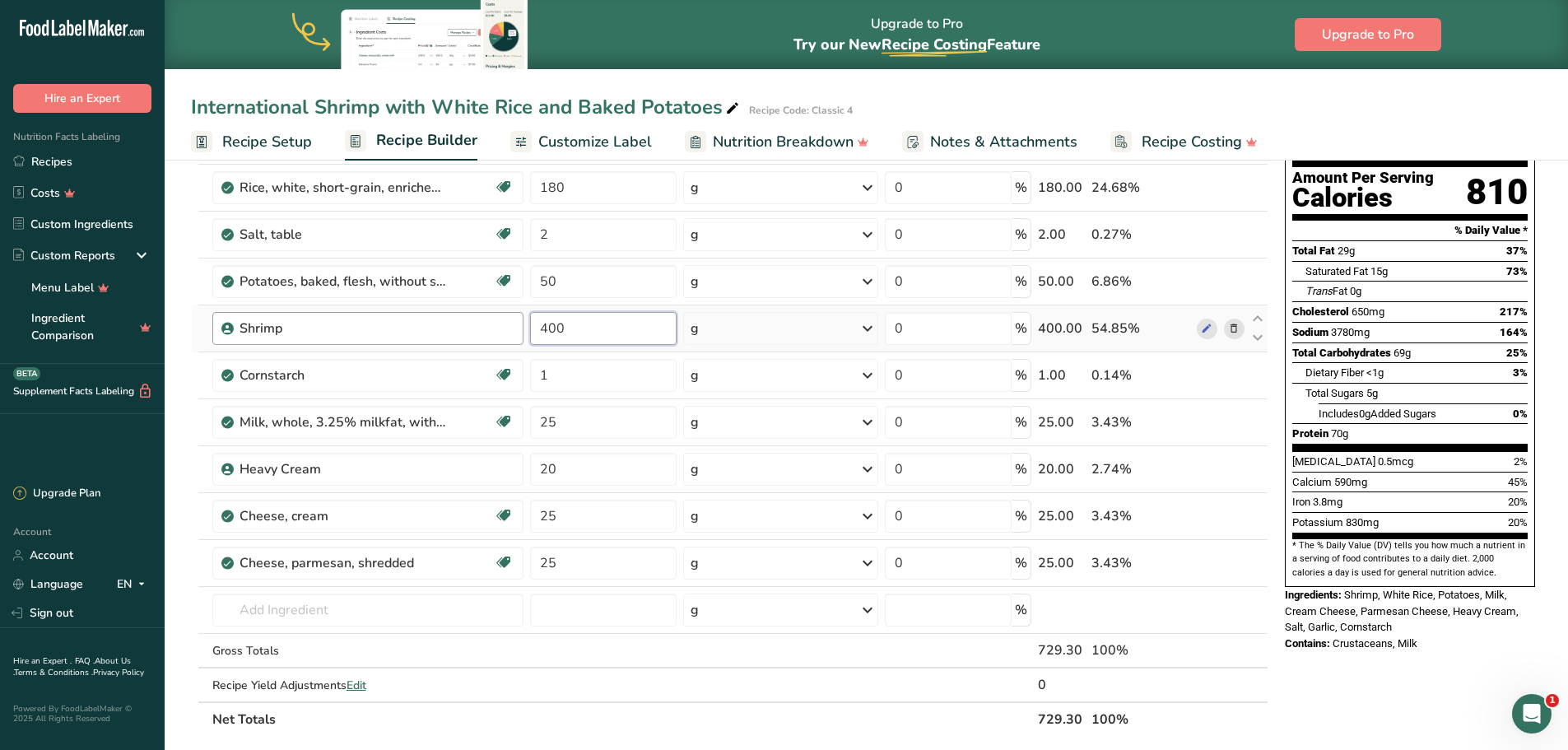
drag, startPoint x: 576, startPoint y: 326, endPoint x: 513, endPoint y: 333, distance: 63.4
click at [513, 333] on tr "Shrimp 400 g Weight Units g kg mg See more Volume Units l Volume units require …" at bounding box center [730, 328] width 1076 height 47
type input "0"
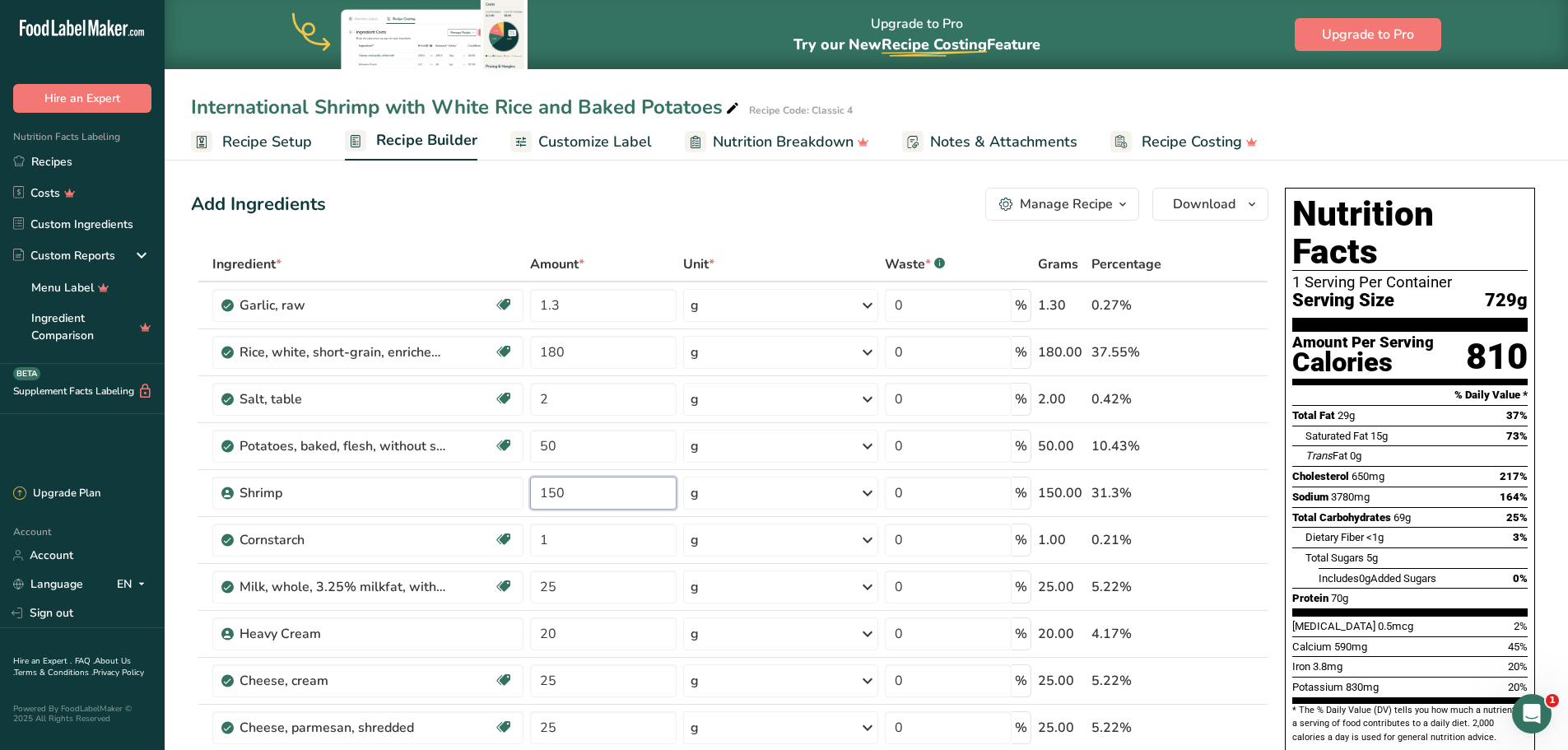
type input "150"
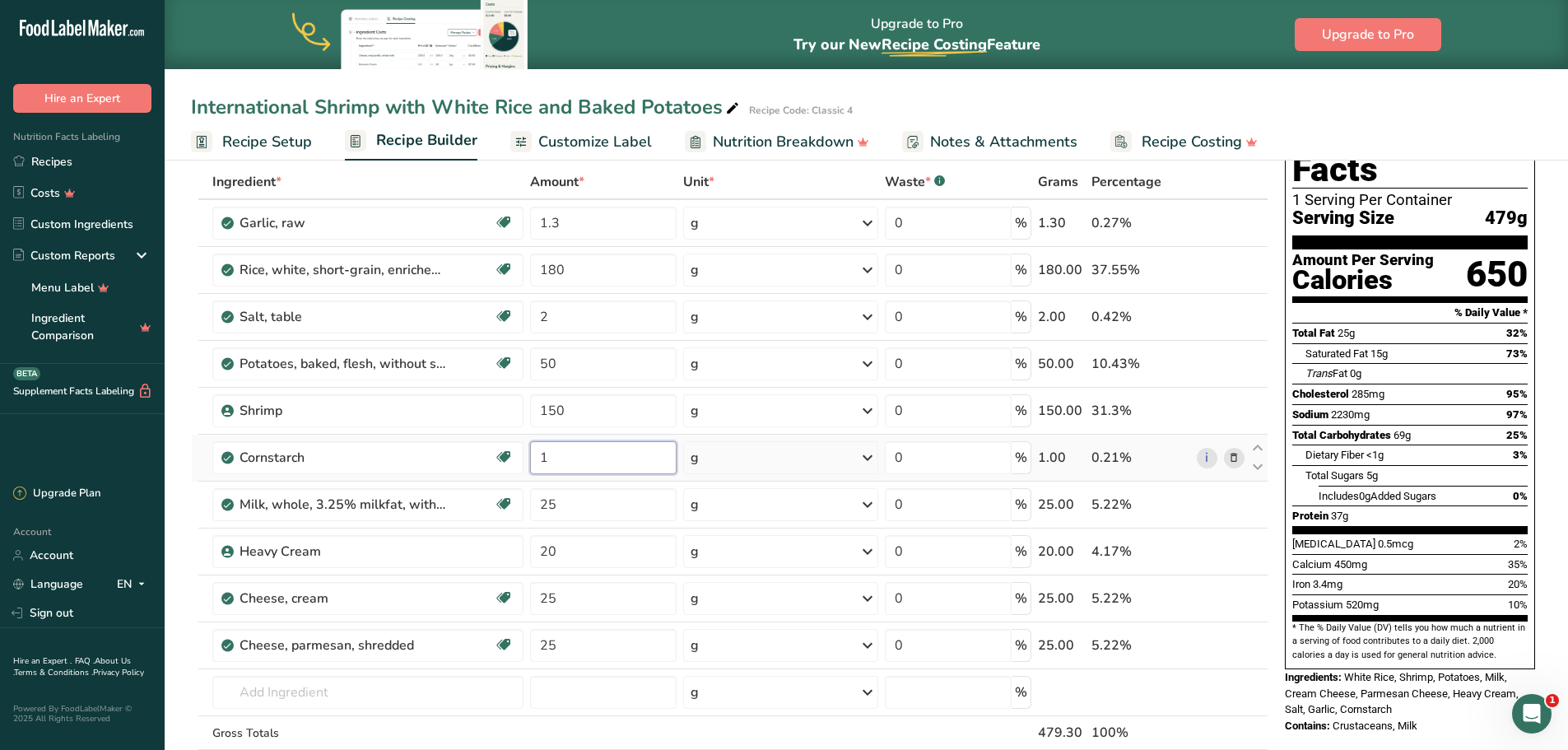
click at [616, 454] on input "1" at bounding box center [604, 458] width 147 height 33
type input "3"
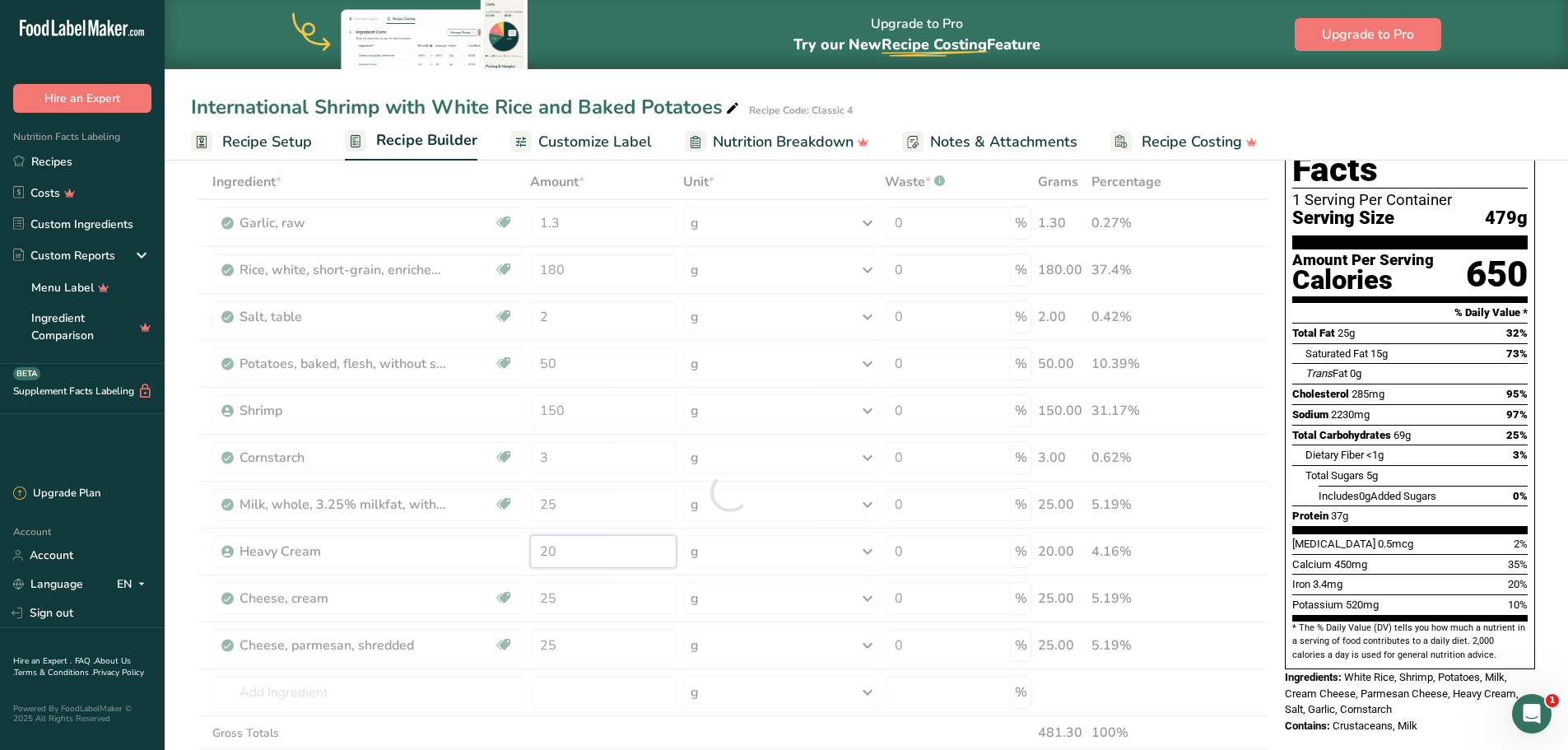
drag, startPoint x: 612, startPoint y: 542, endPoint x: 531, endPoint y: 537, distance: 81.2
click at [531, 537] on div "Ingredient * Amount * Unit * Waste * .a-a{fill:#347362;}.b-a{fill:#fff;} Grams …" at bounding box center [730, 492] width 1077 height 655
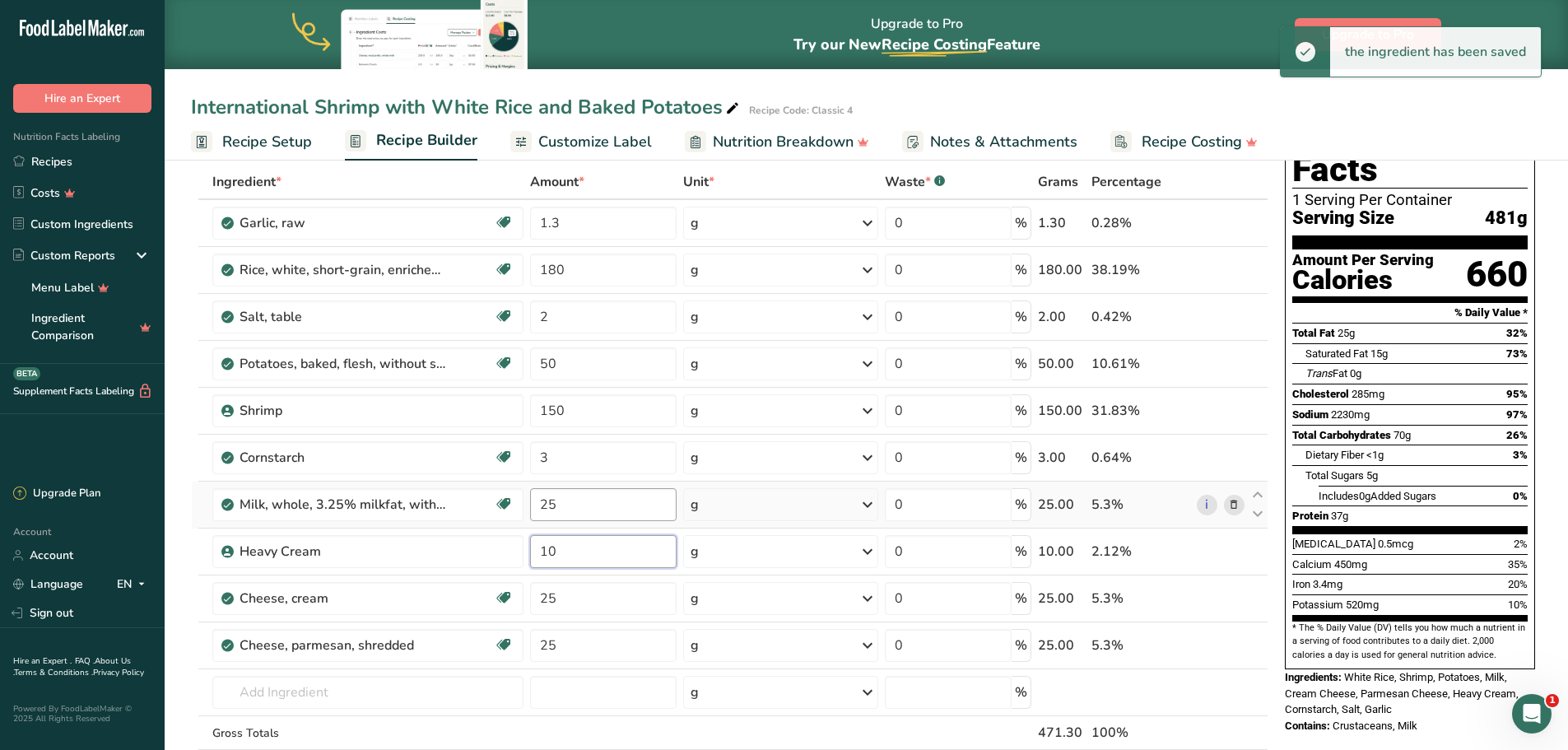
type input "10"
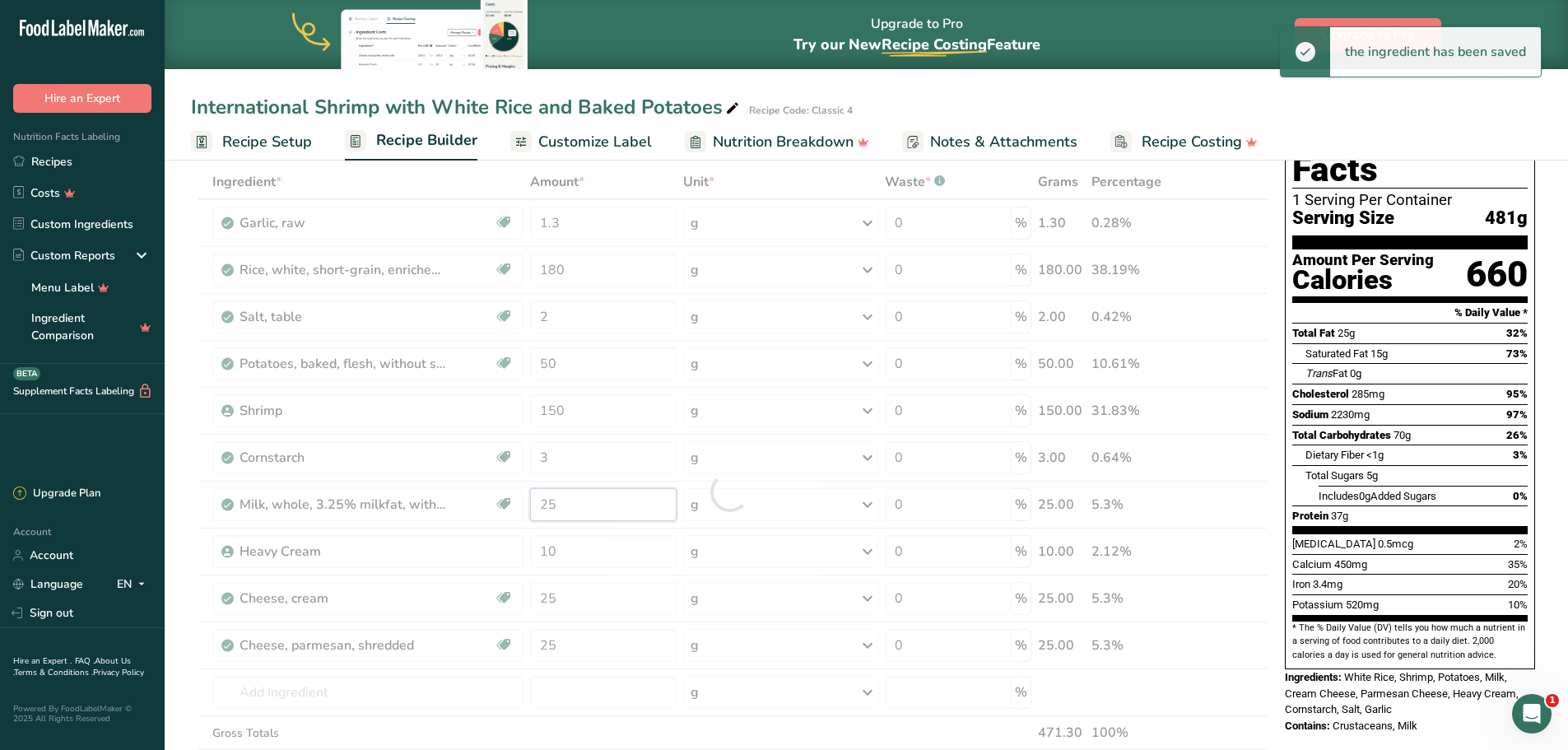
drag, startPoint x: 581, startPoint y: 506, endPoint x: 472, endPoint y: 495, distance: 109.6
click at [472, 495] on div "Ingredient * Amount * Unit * Waste * .a-a{fill:#347362;}.b-a{fill:#fff;} Grams …" at bounding box center [730, 492] width 1077 height 655
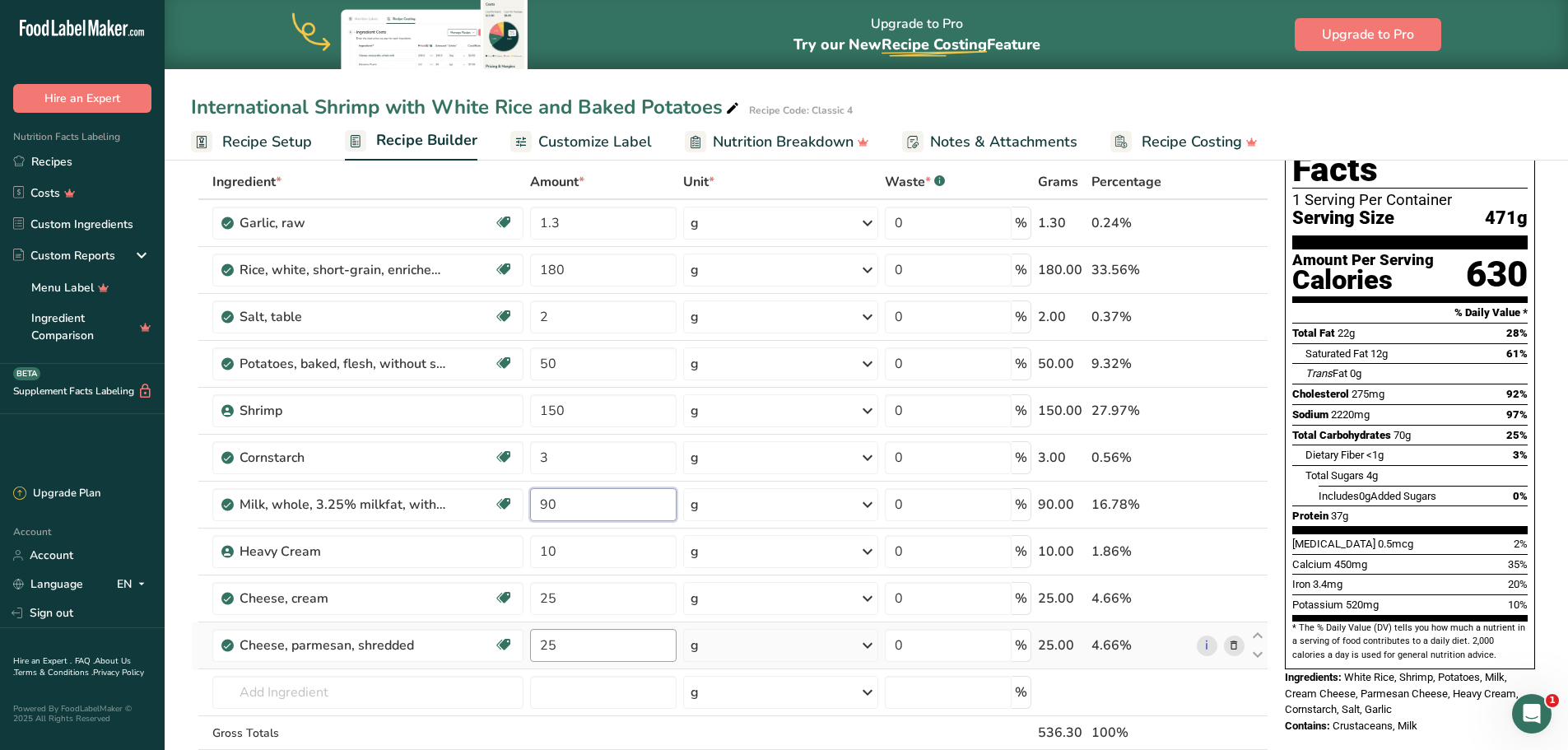
type input "90"
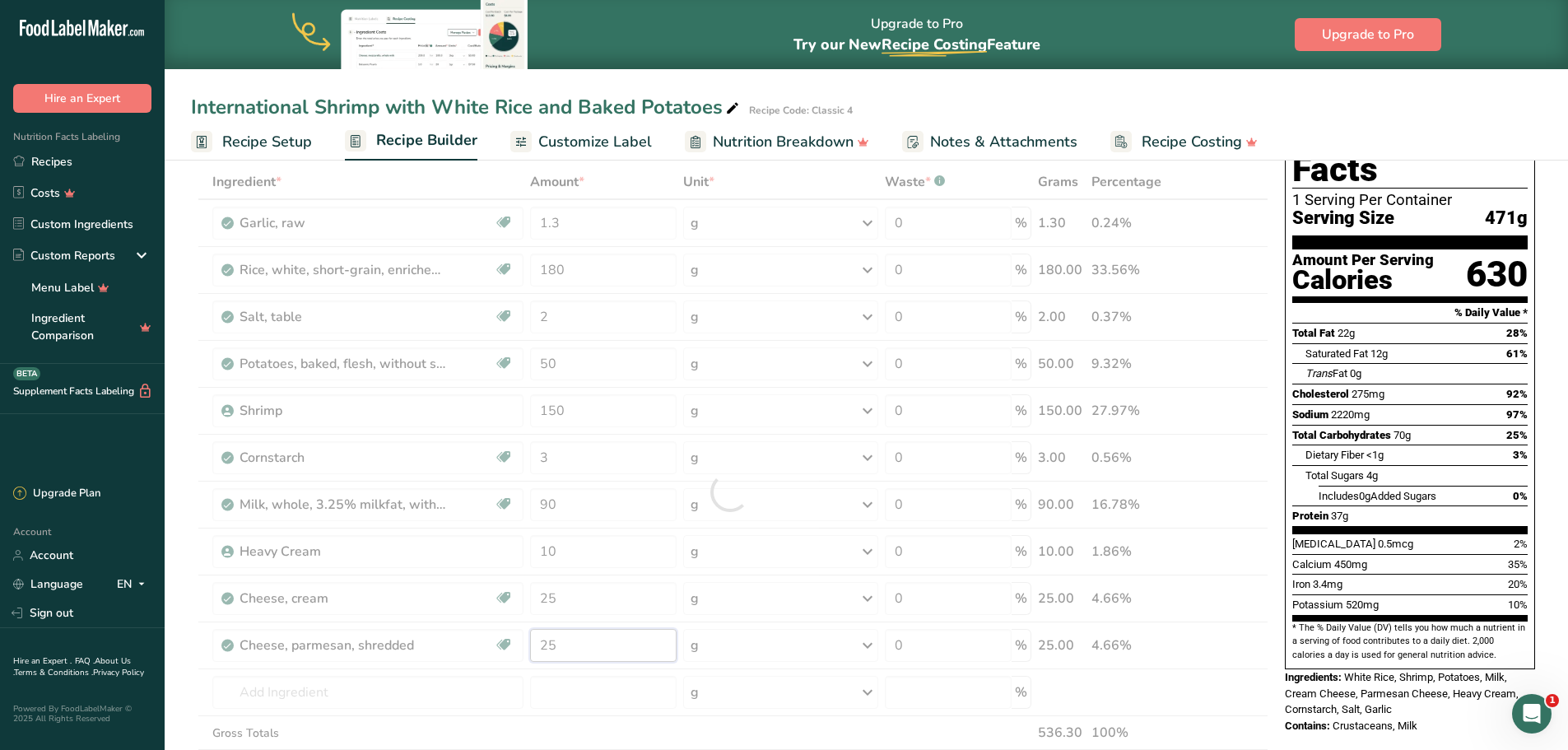
drag, startPoint x: 594, startPoint y: 641, endPoint x: 531, endPoint y: 650, distance: 63.6
click at [531, 651] on div "Ingredient * Amount * Unit * Waste * .a-a{fill:#347362;}.b-a{fill:#fff;} Grams …" at bounding box center [730, 492] width 1077 height 655
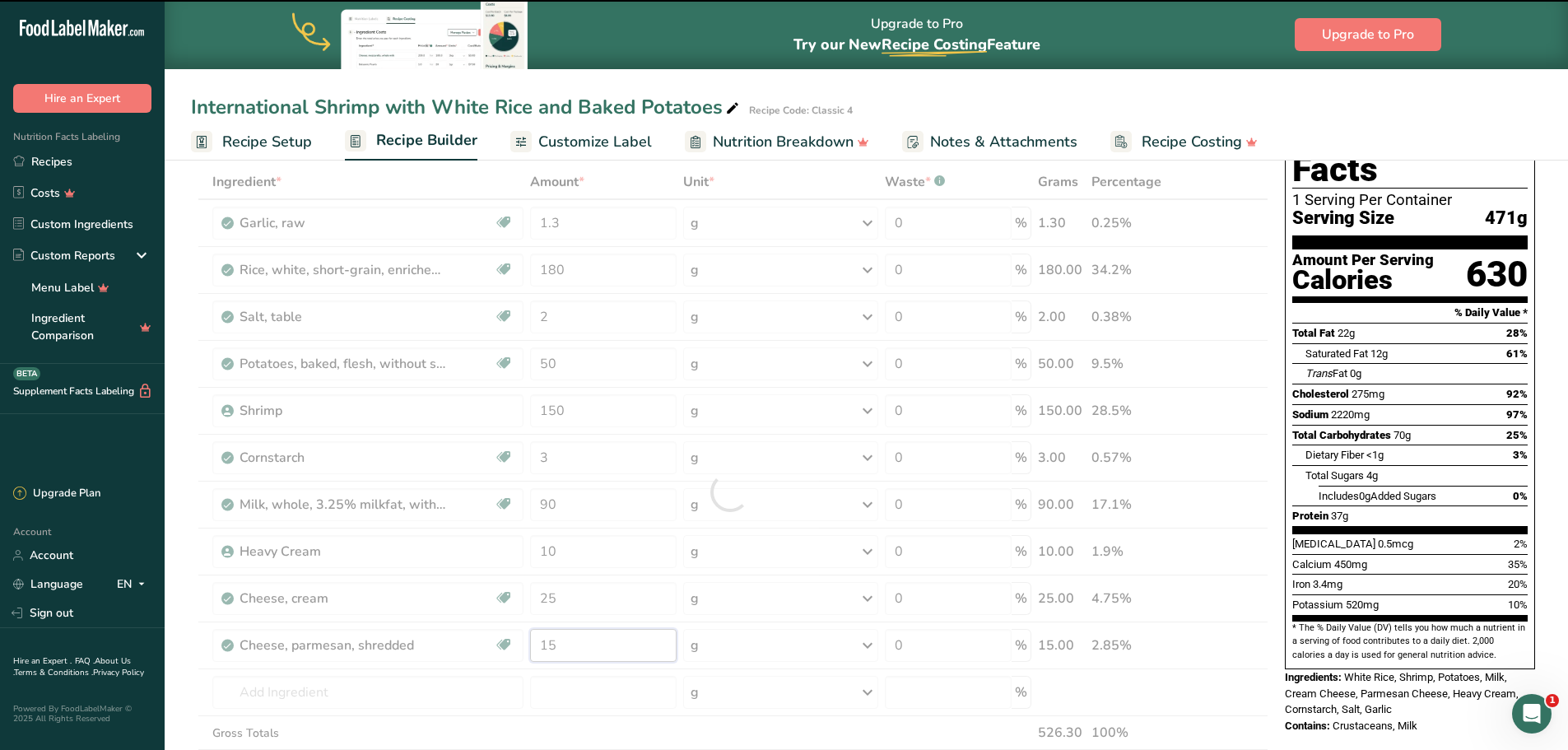
type input "25"
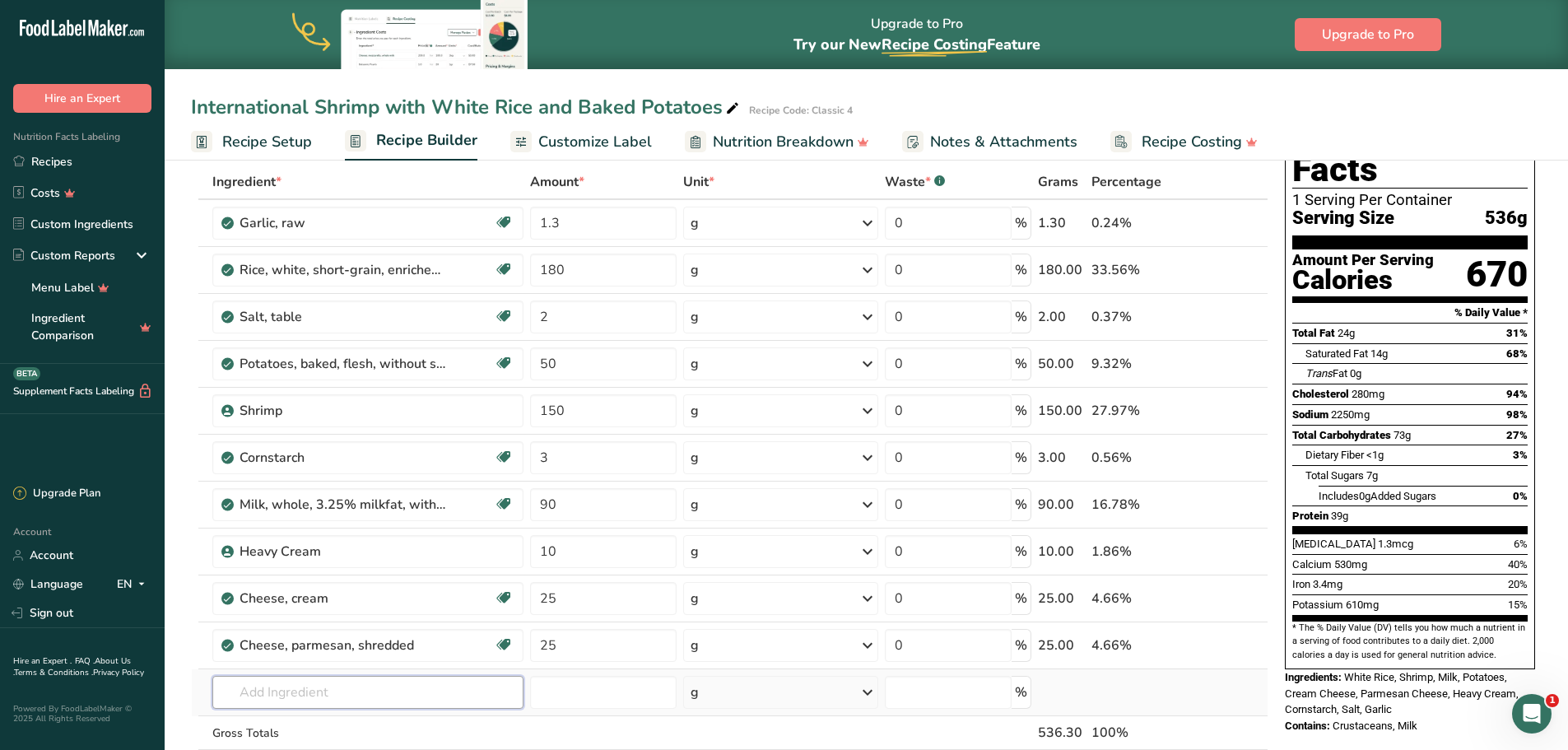
click at [322, 690] on div "Ingredient * Amount * Unit * Waste * .a-a{fill:#347362;}.b-a{fill:#fff;} Grams …" at bounding box center [730, 492] width 1077 height 655
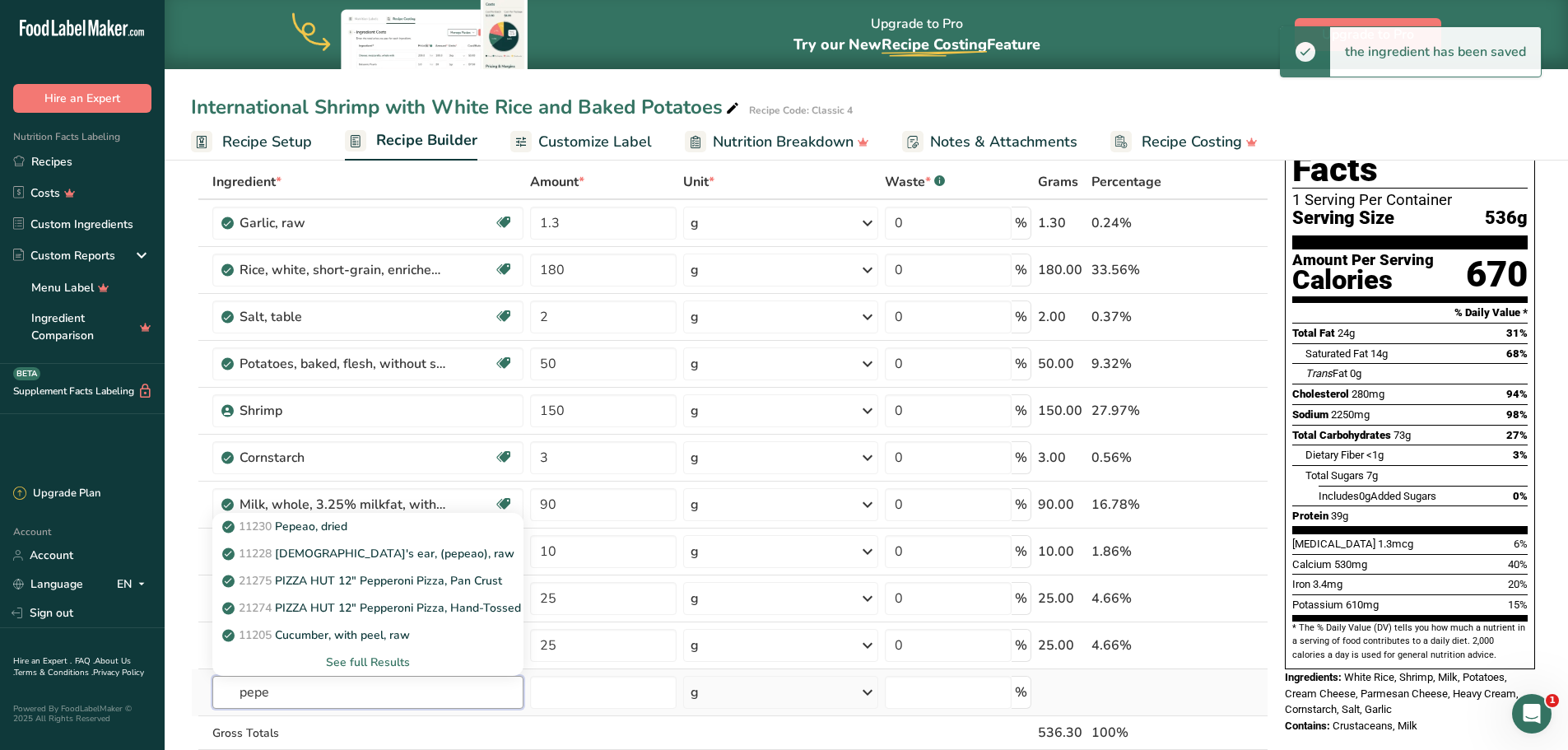
click at [299, 677] on input "pepe" at bounding box center [368, 693] width 312 height 33
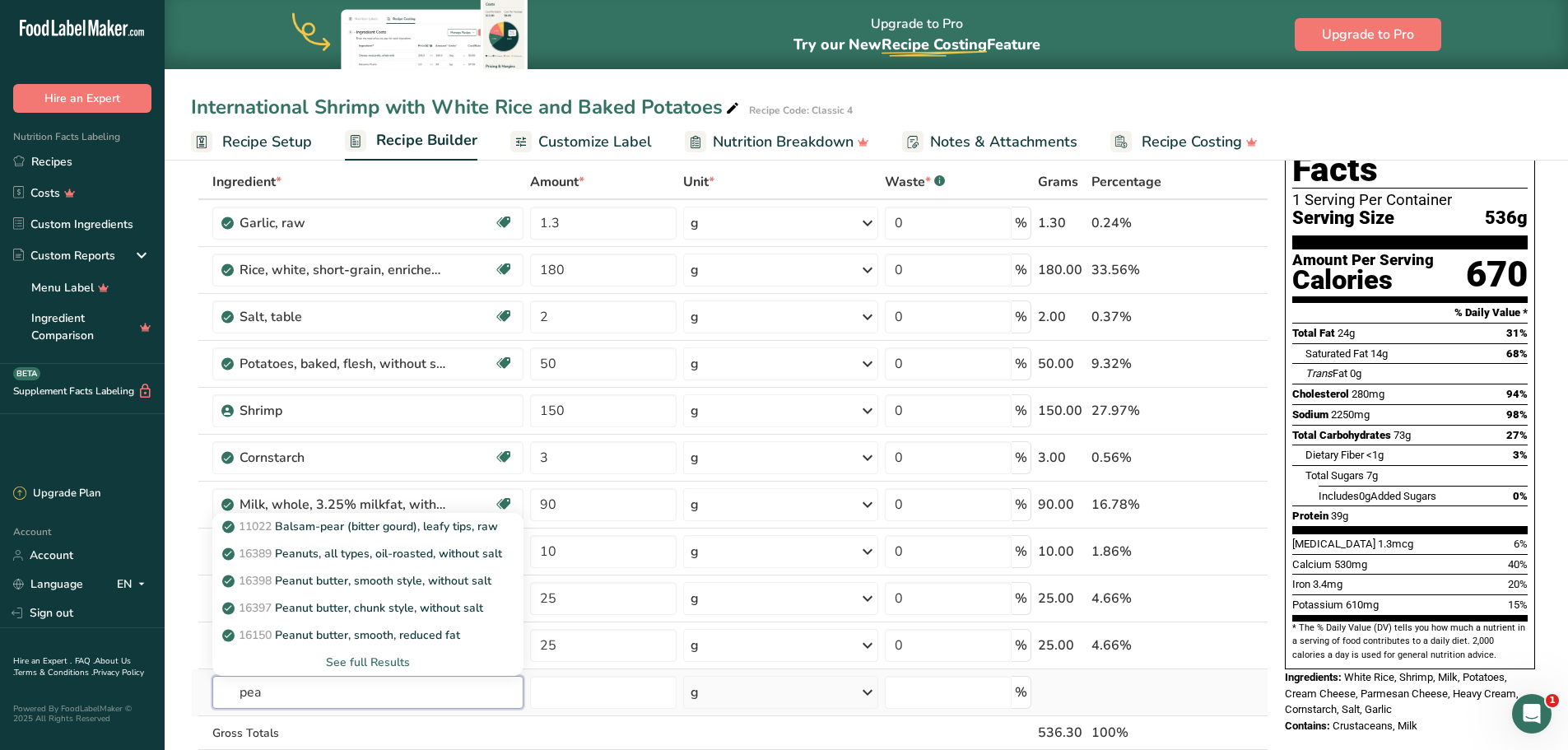
type input "pea"
click at [366, 661] on div "See full Results" at bounding box center [368, 662] width 286 height 18
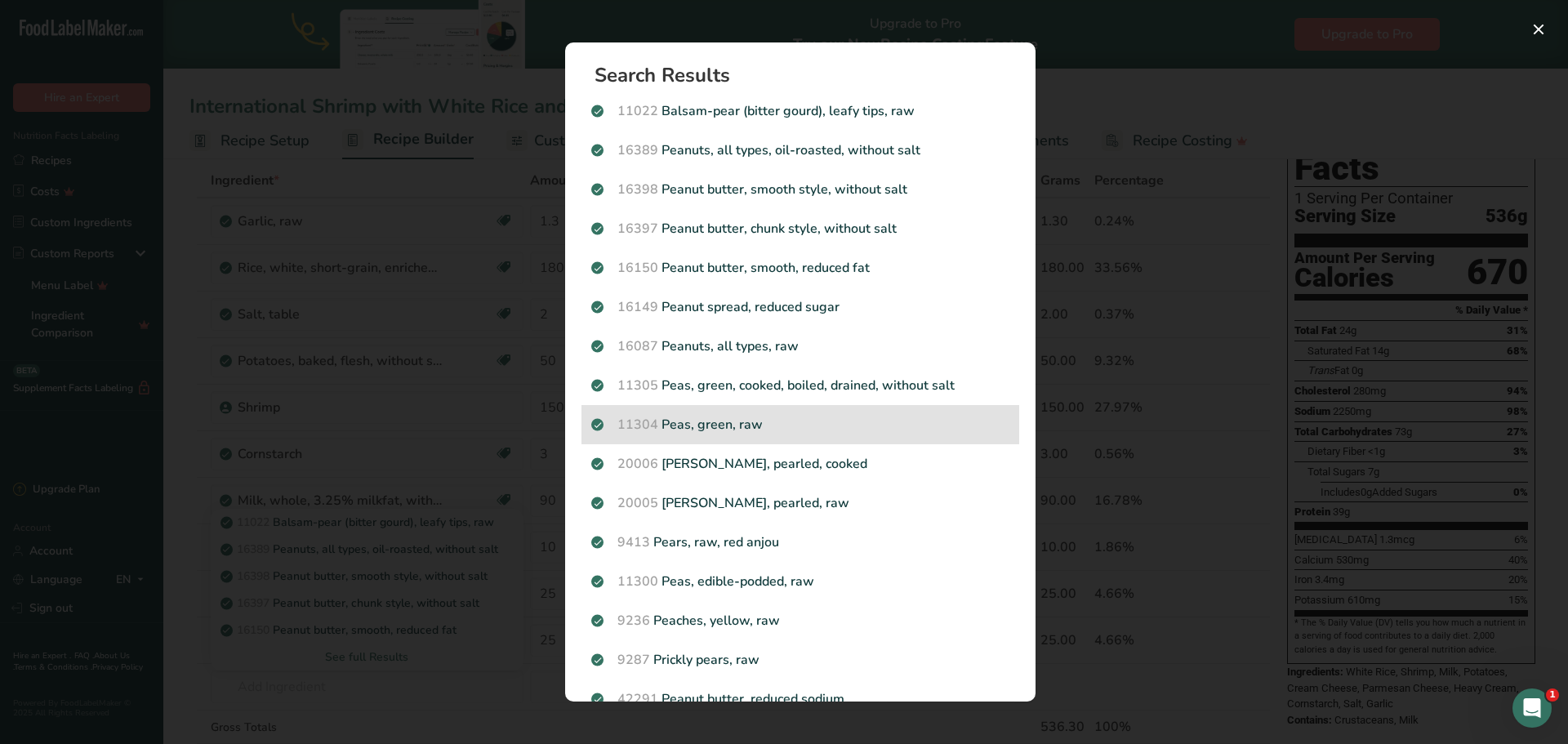
click at [767, 429] on p "11304 Peas, green, raw" at bounding box center [801, 424] width 419 height 19
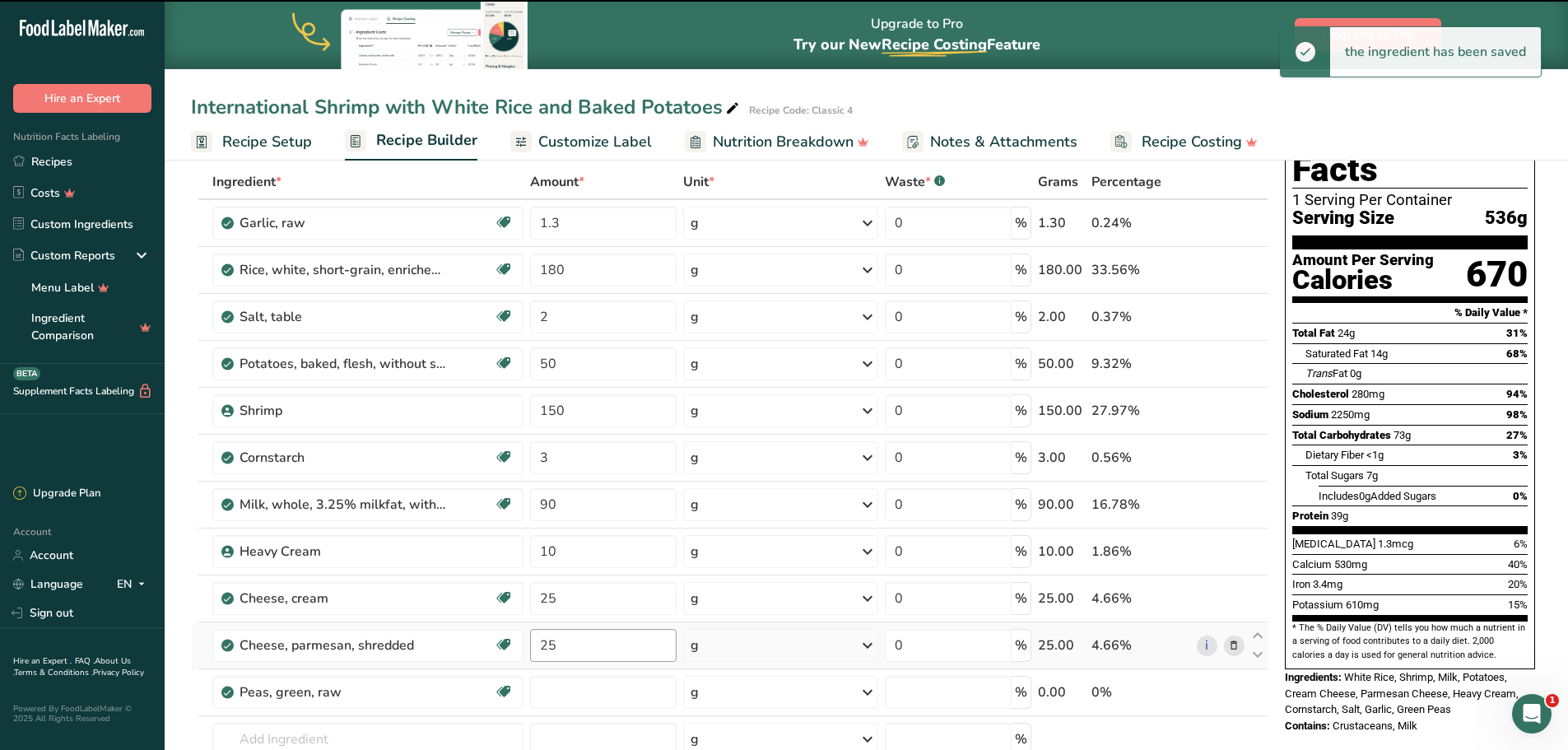
type input "0"
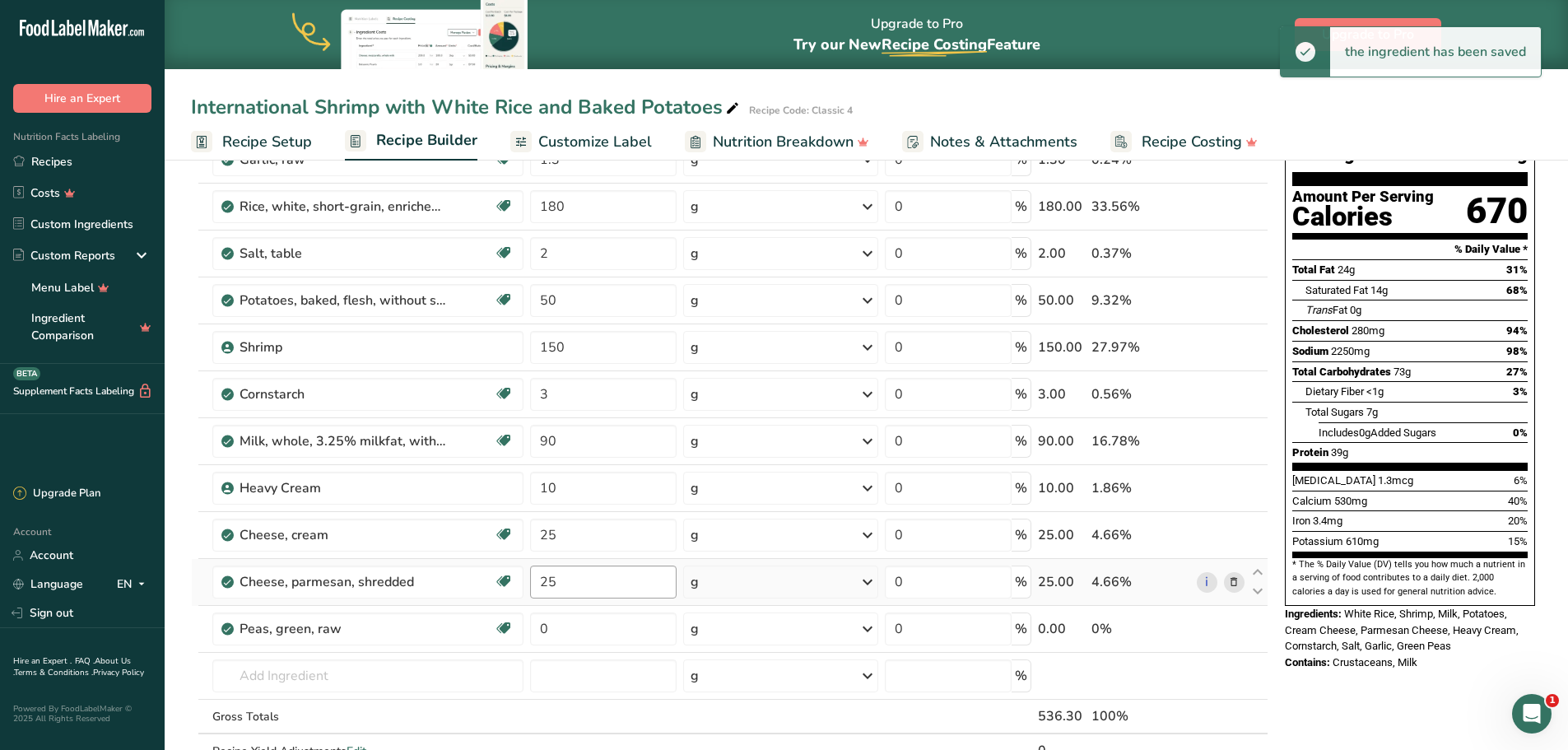
scroll to position [165, 0]
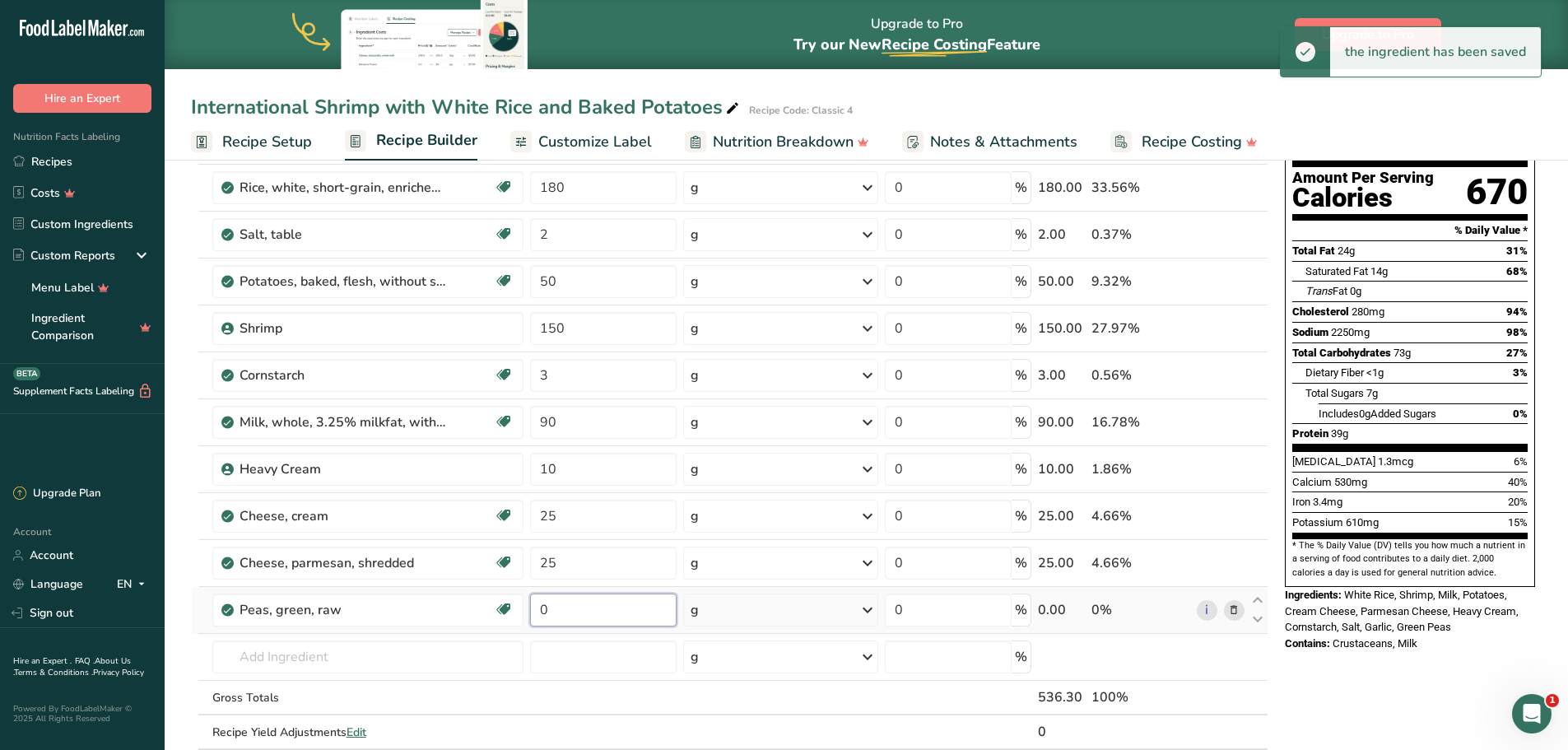
click at [585, 597] on input "0" at bounding box center [604, 610] width 147 height 33
type input "0"
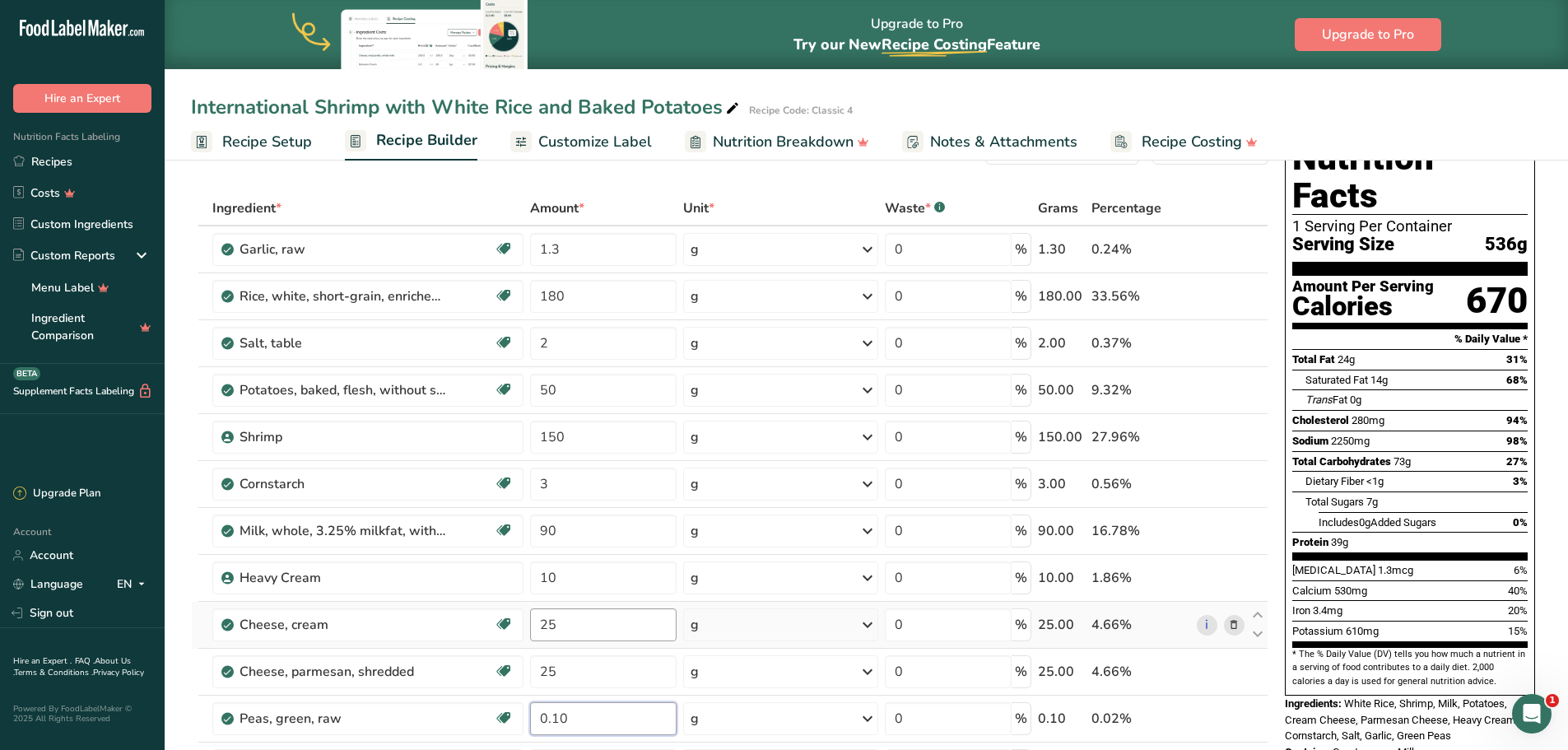
scroll to position [0, 0]
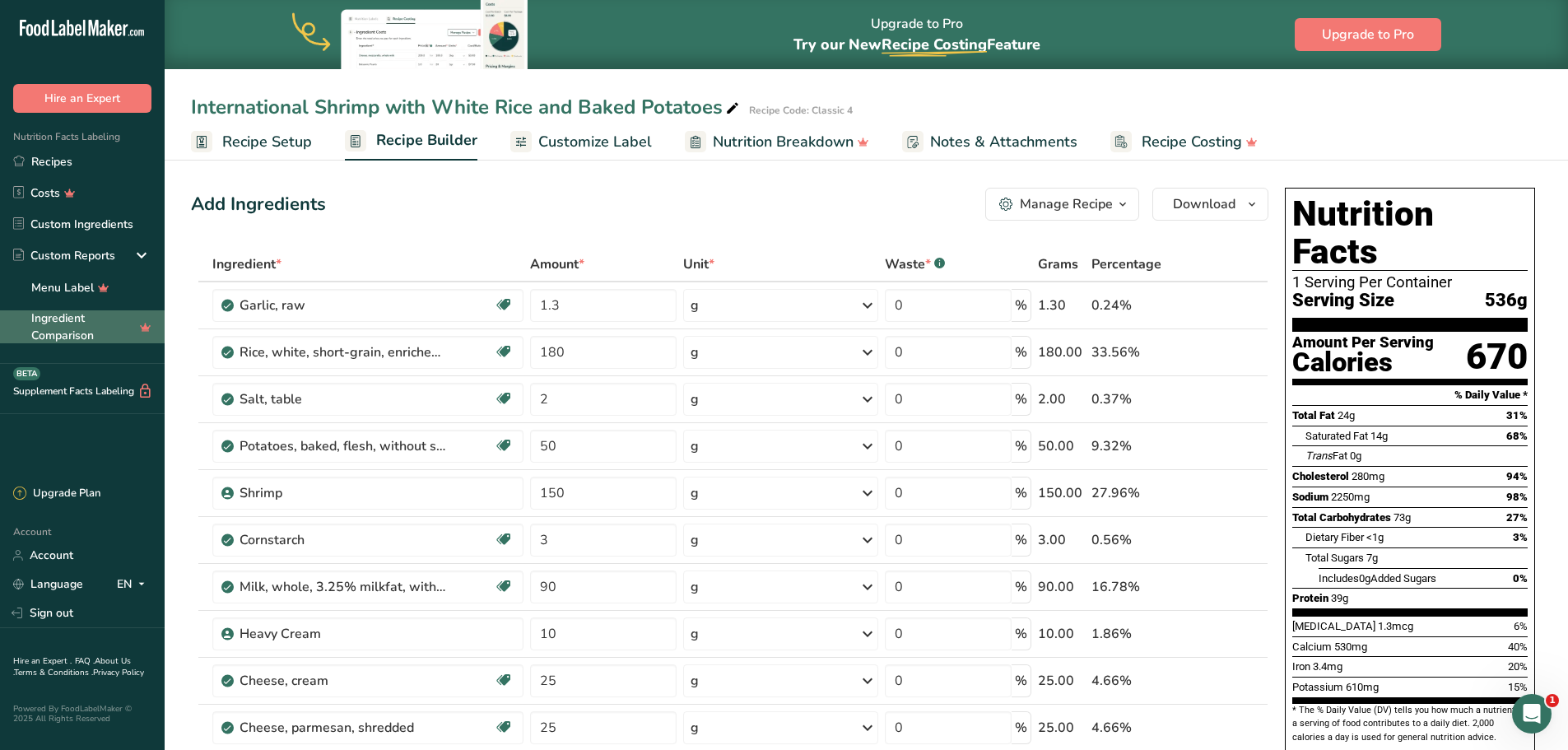
type input "0.10"
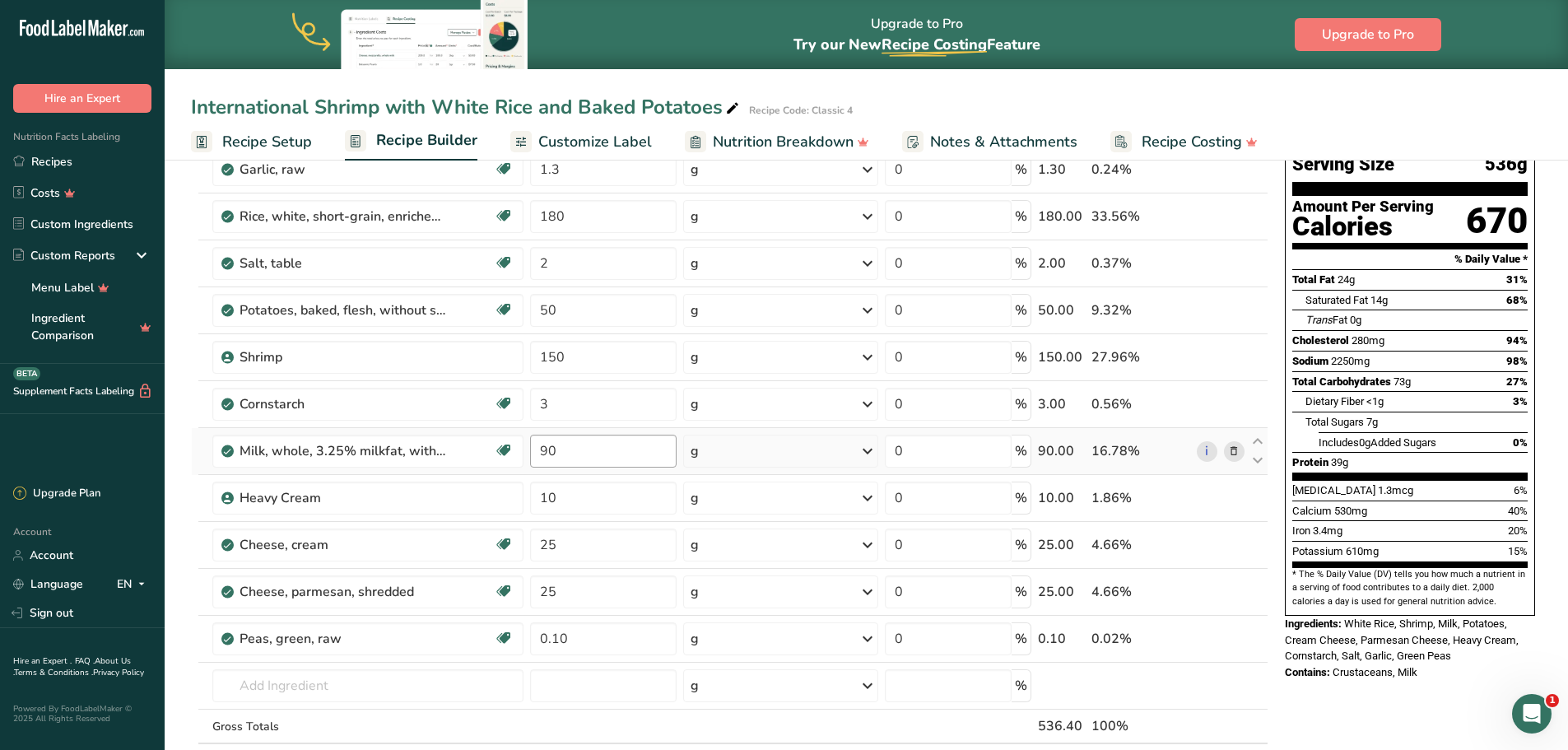
scroll to position [165, 0]
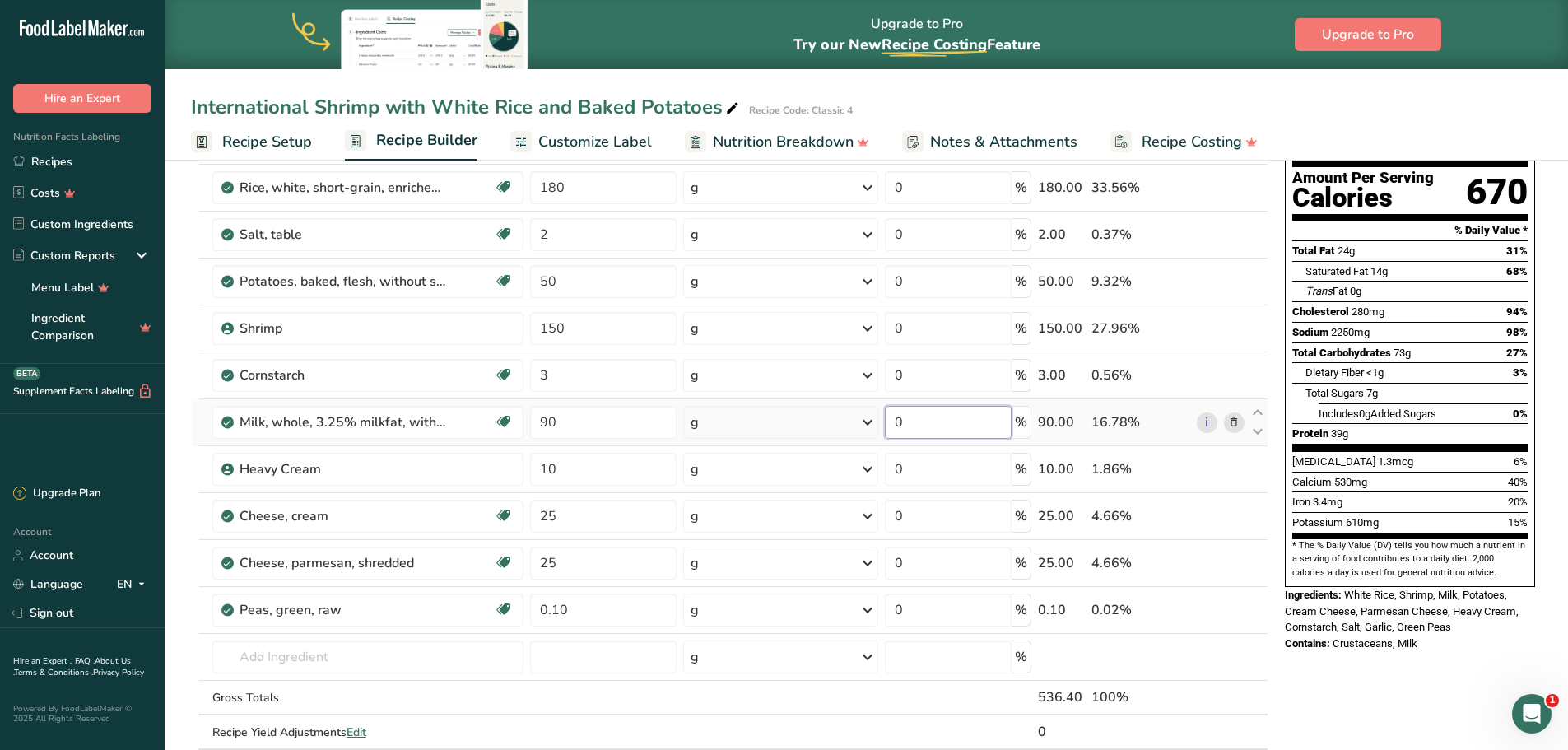
click at [940, 416] on div "Ingredient * Amount * Unit * Waste * .a-a{fill:#347362;}.b-a{fill:#fff;} Grams …" at bounding box center [730, 433] width 1077 height 701
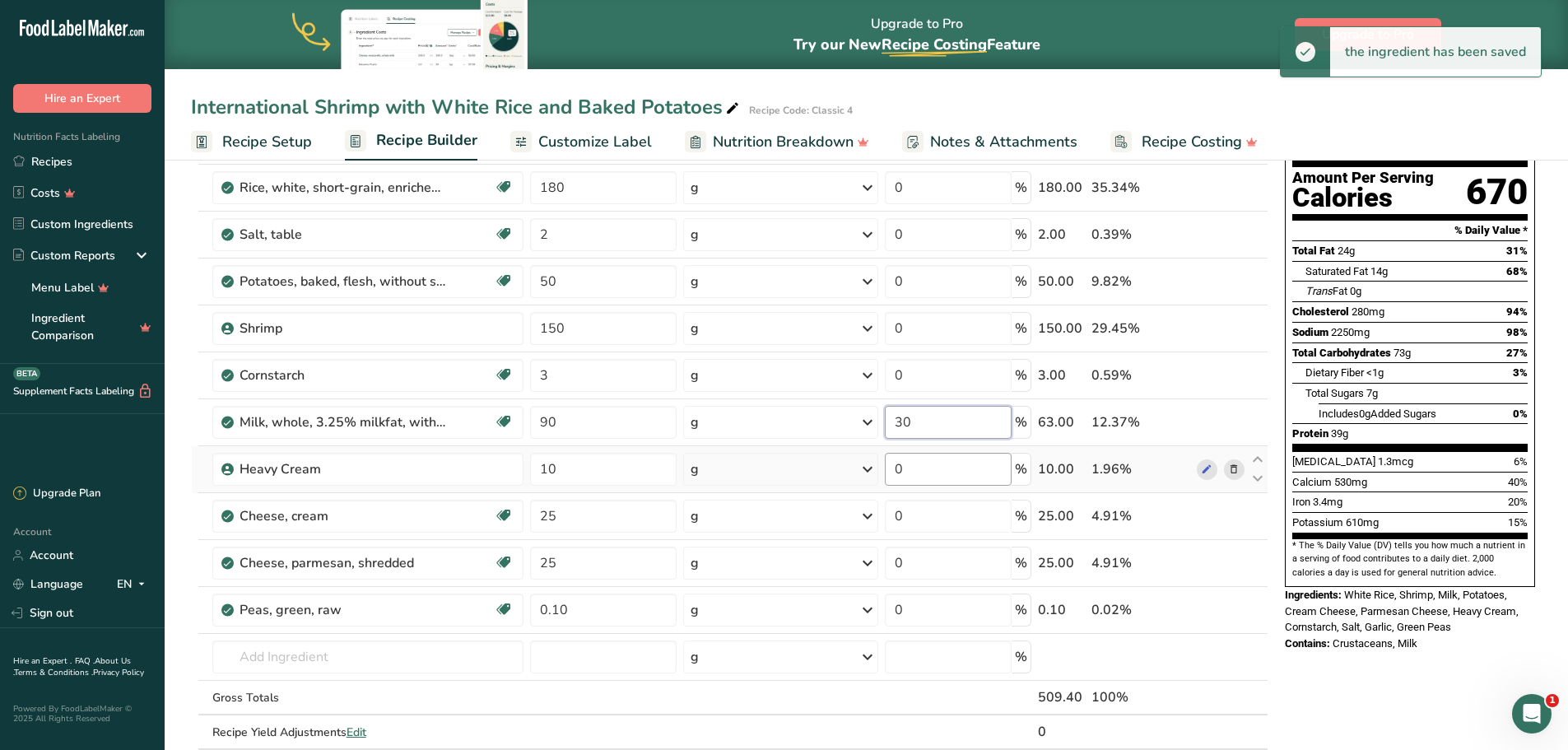
type input "30"
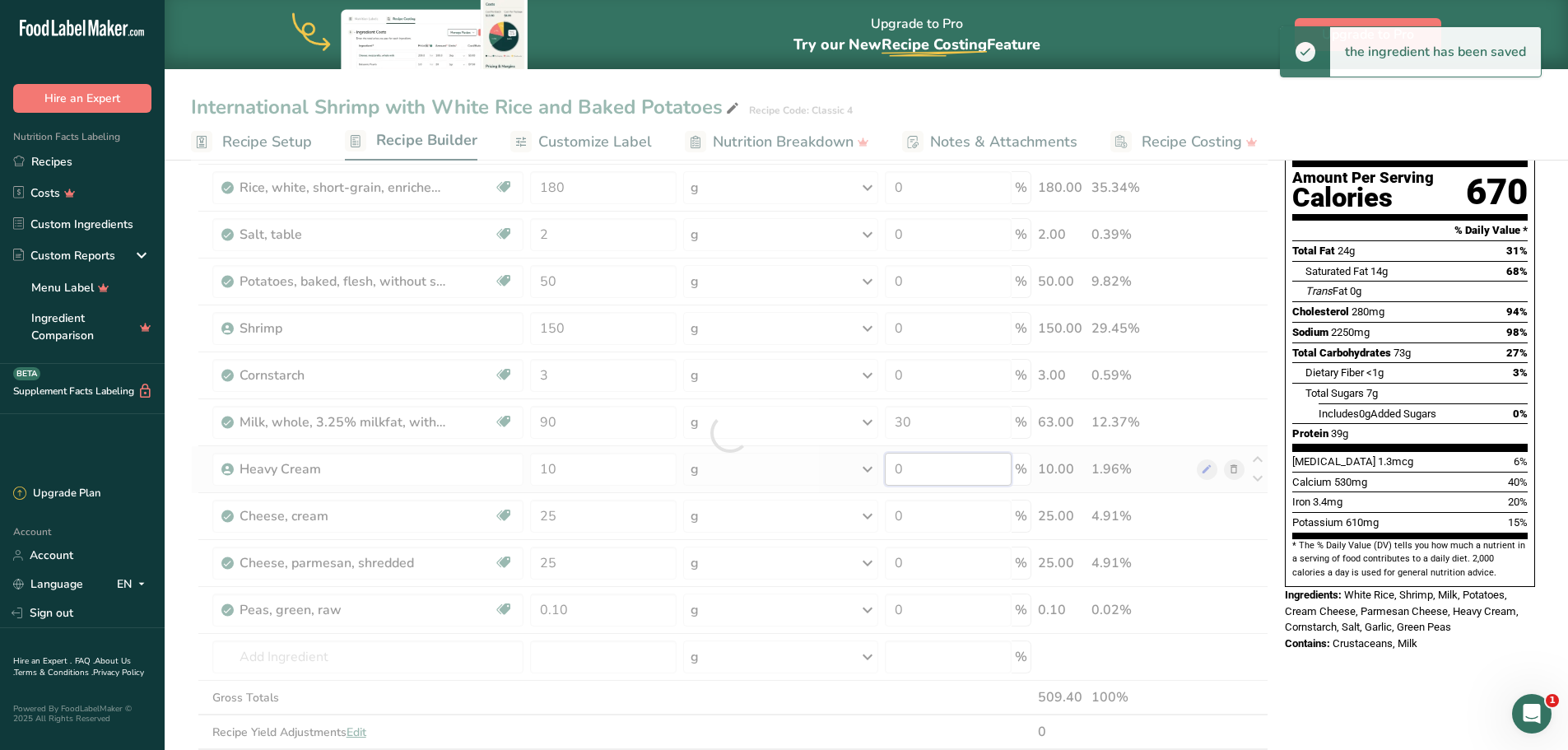
click at [943, 477] on div "Ingredient * Amount * Unit * Waste * .a-a{fill:#347362;}.b-a{fill:#fff;} Grams …" at bounding box center [730, 433] width 1077 height 701
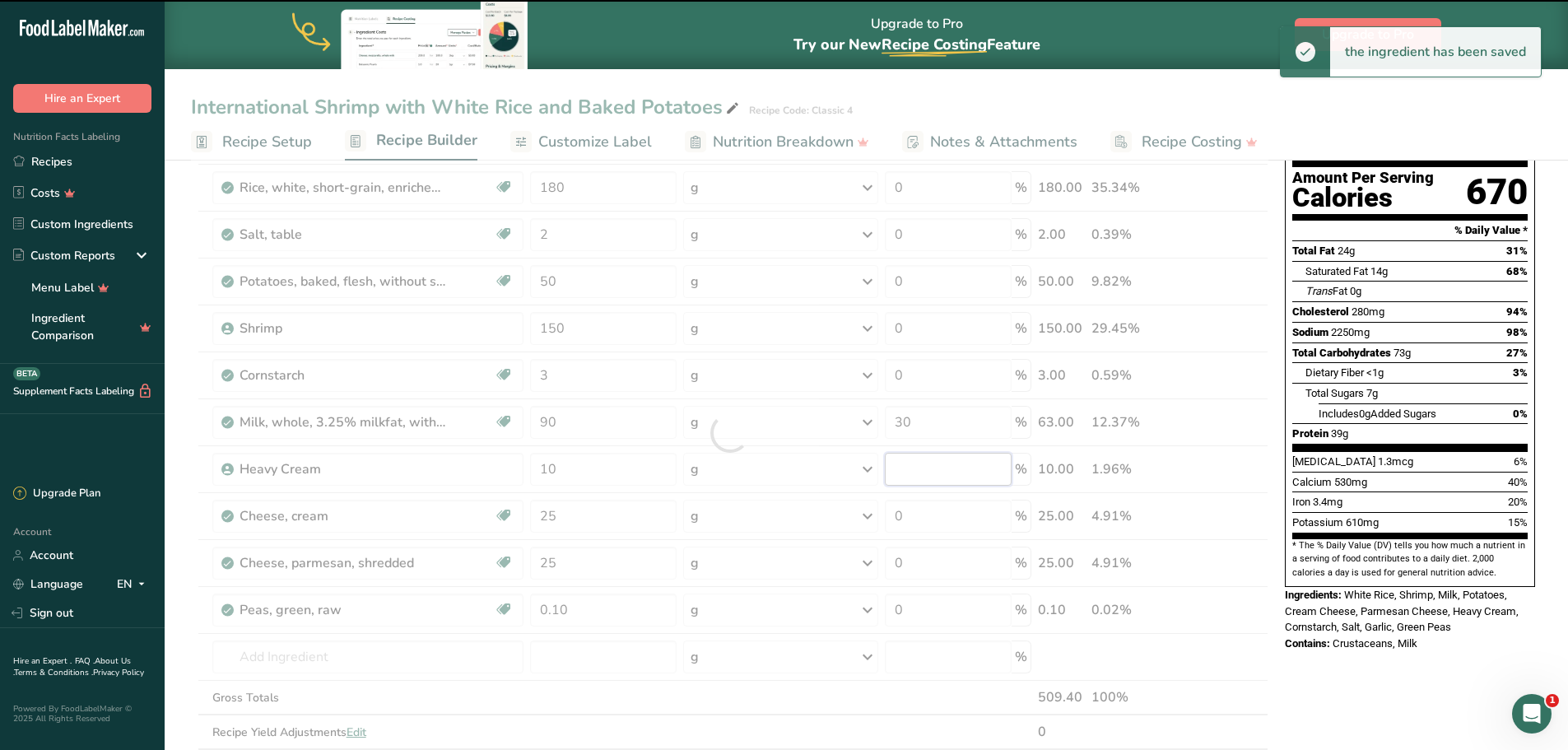
type input "0"
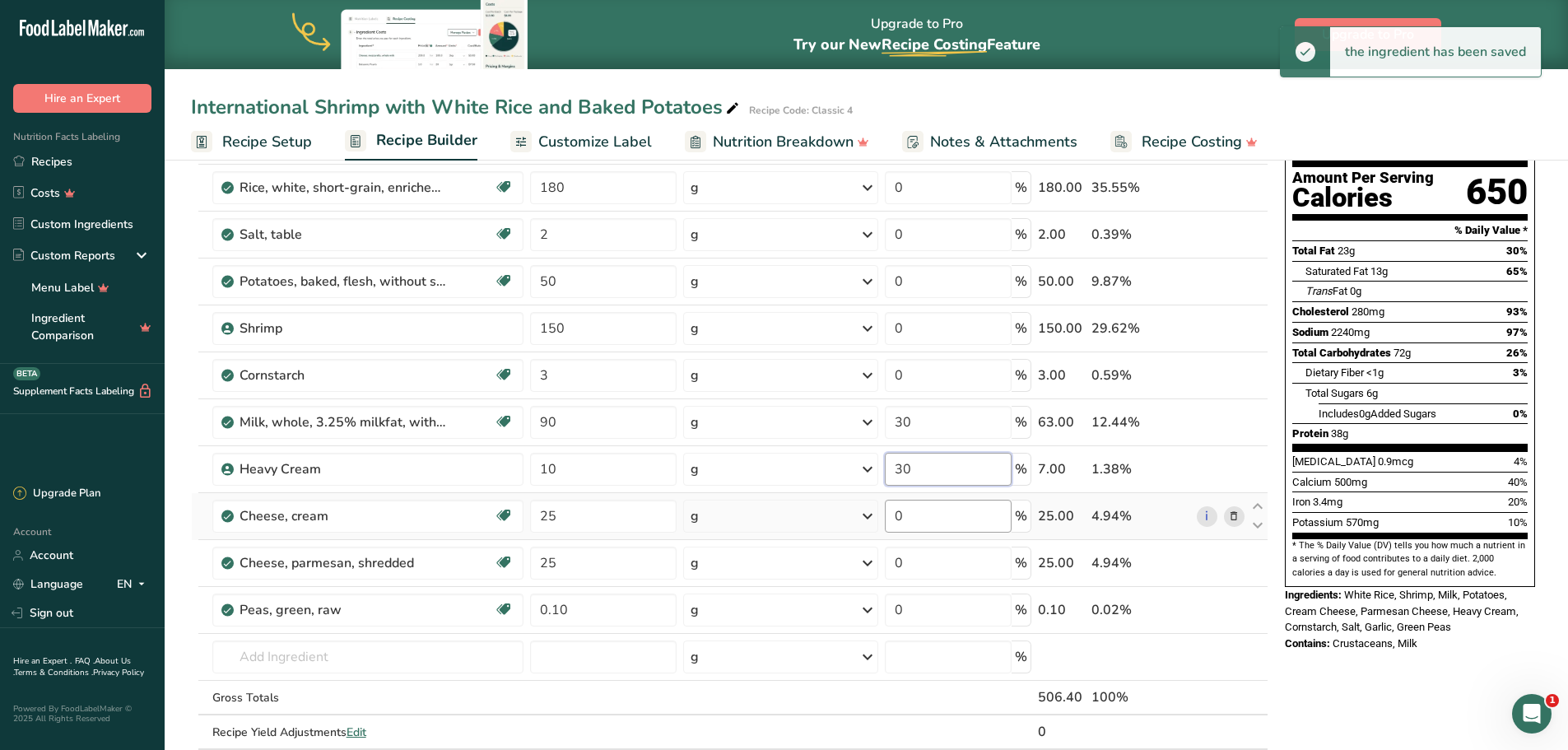
type input "30"
click at [942, 505] on div "Ingredient * Amount * Unit * Waste * .a-a{fill:#347362;}.b-a{fill:#fff;} Grams …" at bounding box center [730, 433] width 1077 height 701
type input "30"
click at [941, 543] on div "Ingredient * Amount * Unit * Waste * .a-a{fill:#347362;}.b-a{fill:#fff;} Grams …" at bounding box center [730, 433] width 1077 height 701
click at [932, 554] on input "0" at bounding box center [949, 563] width 128 height 33
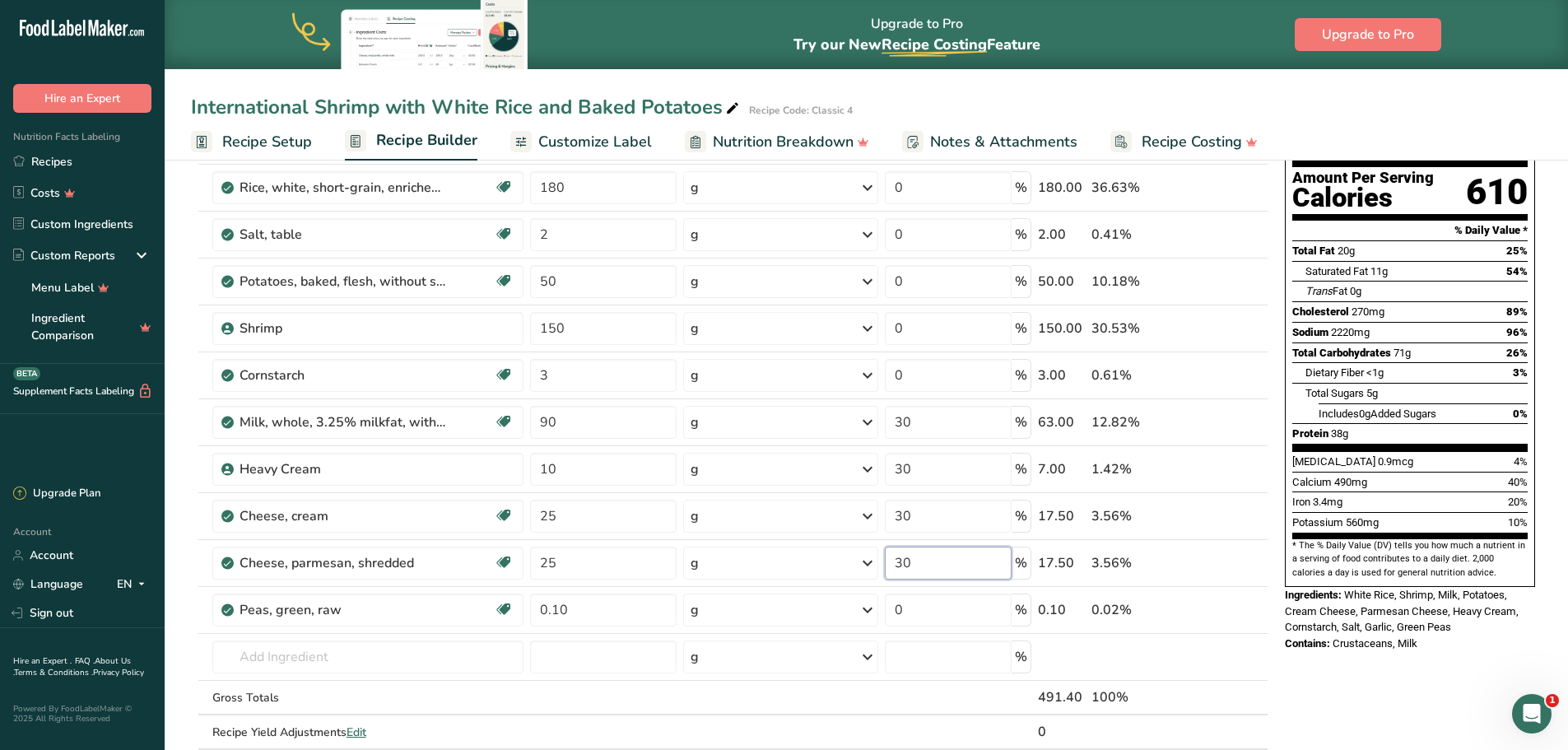
type input "30"
click at [1289, 619] on div "Nutrition Facts 1 Serving Per Container Serving Size 499g Amount Per Serving Ca…" at bounding box center [1410, 337] width 263 height 642
drag, startPoint x: 927, startPoint y: 387, endPoint x: 841, endPoint y: 377, distance: 86.6
click at [841, 377] on tr "Cornstarch Dairy free Gluten free Vegan Vegetarian Soy free 3 g Portions 1 cup …" at bounding box center [730, 375] width 1076 height 47
type input "30"
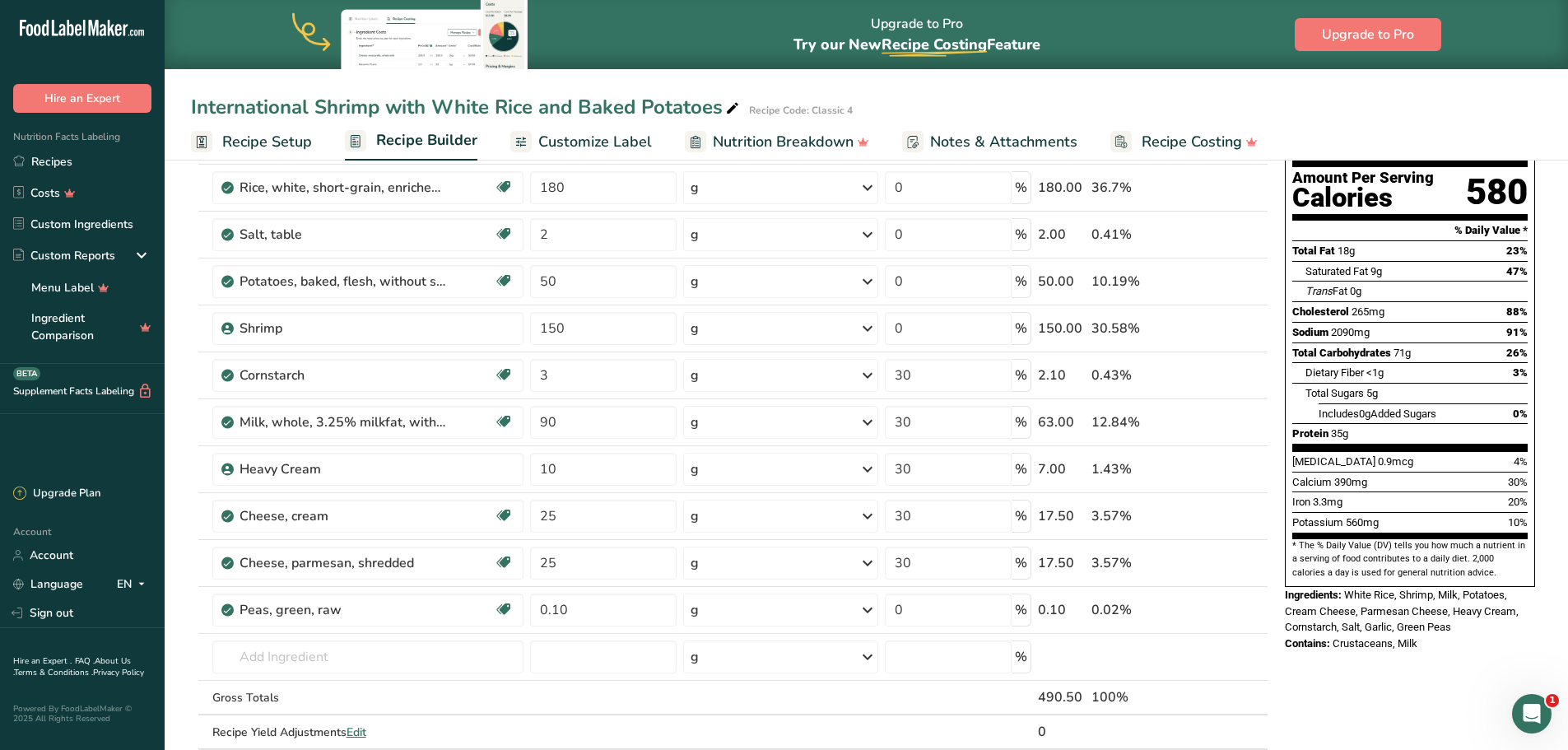
click at [1323, 652] on div "Nutrition Facts 1 Serving Per Container Serving Size 491g Amount Per Serving Ca…" at bounding box center [1410, 662] width 263 height 1290
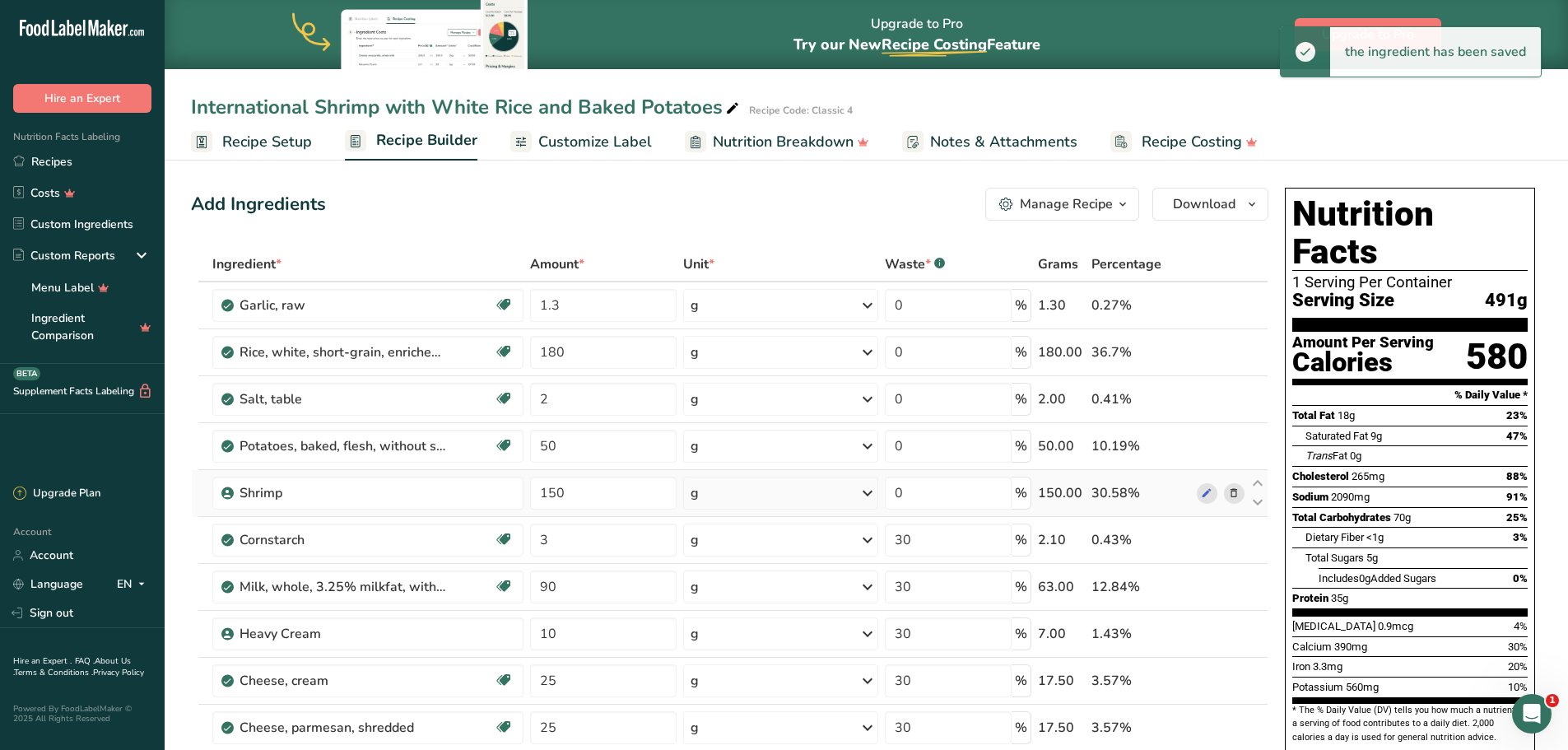
scroll to position [83, 0]
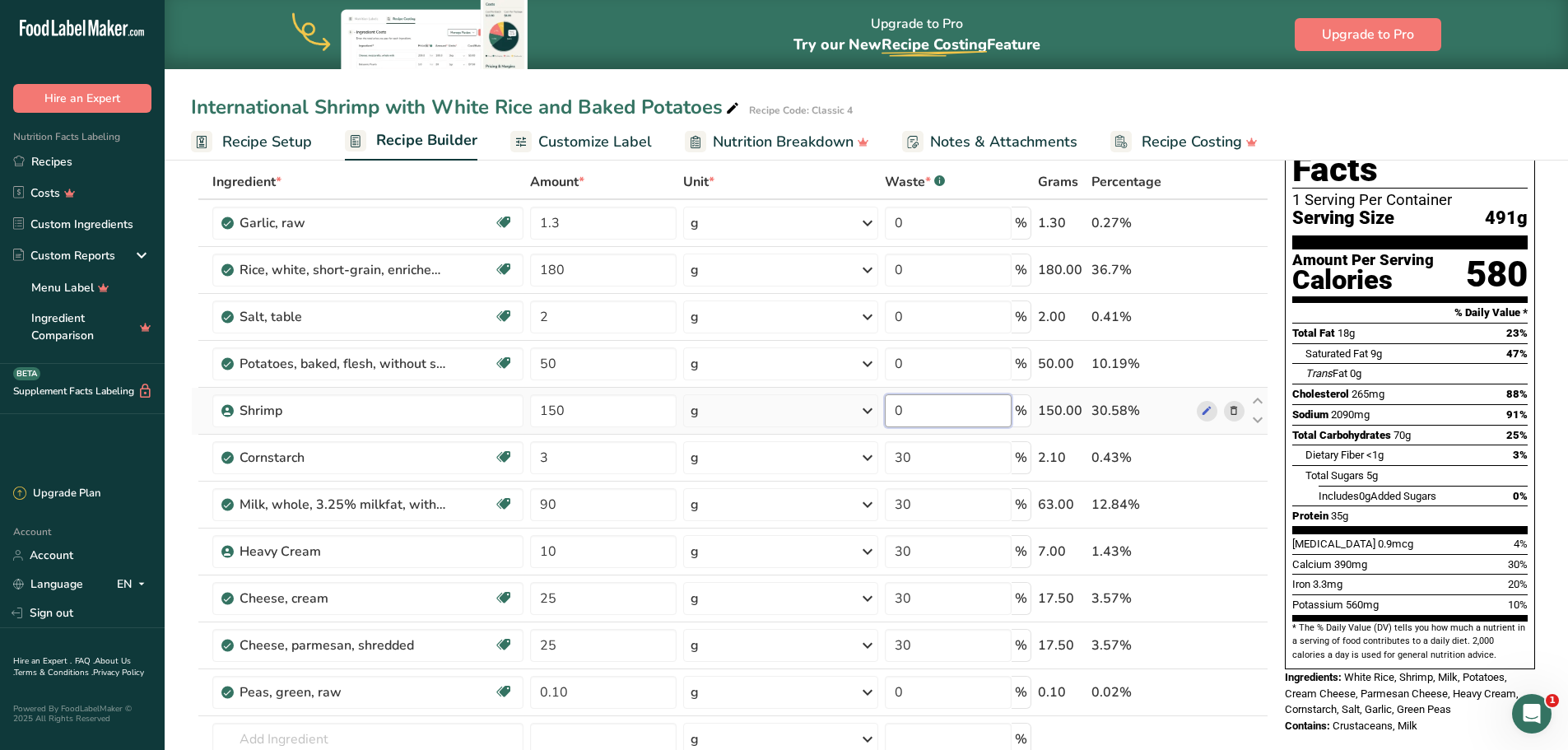
drag, startPoint x: 913, startPoint y: 407, endPoint x: 892, endPoint y: 407, distance: 21.0
click at [892, 407] on input "0" at bounding box center [949, 411] width 128 height 33
click at [1237, 677] on div "Ingredient * Amount * Unit * Waste * .a-a{fill:#347362;}.b-a{fill:#fff;} Grams …" at bounding box center [730, 515] width 1077 height 701
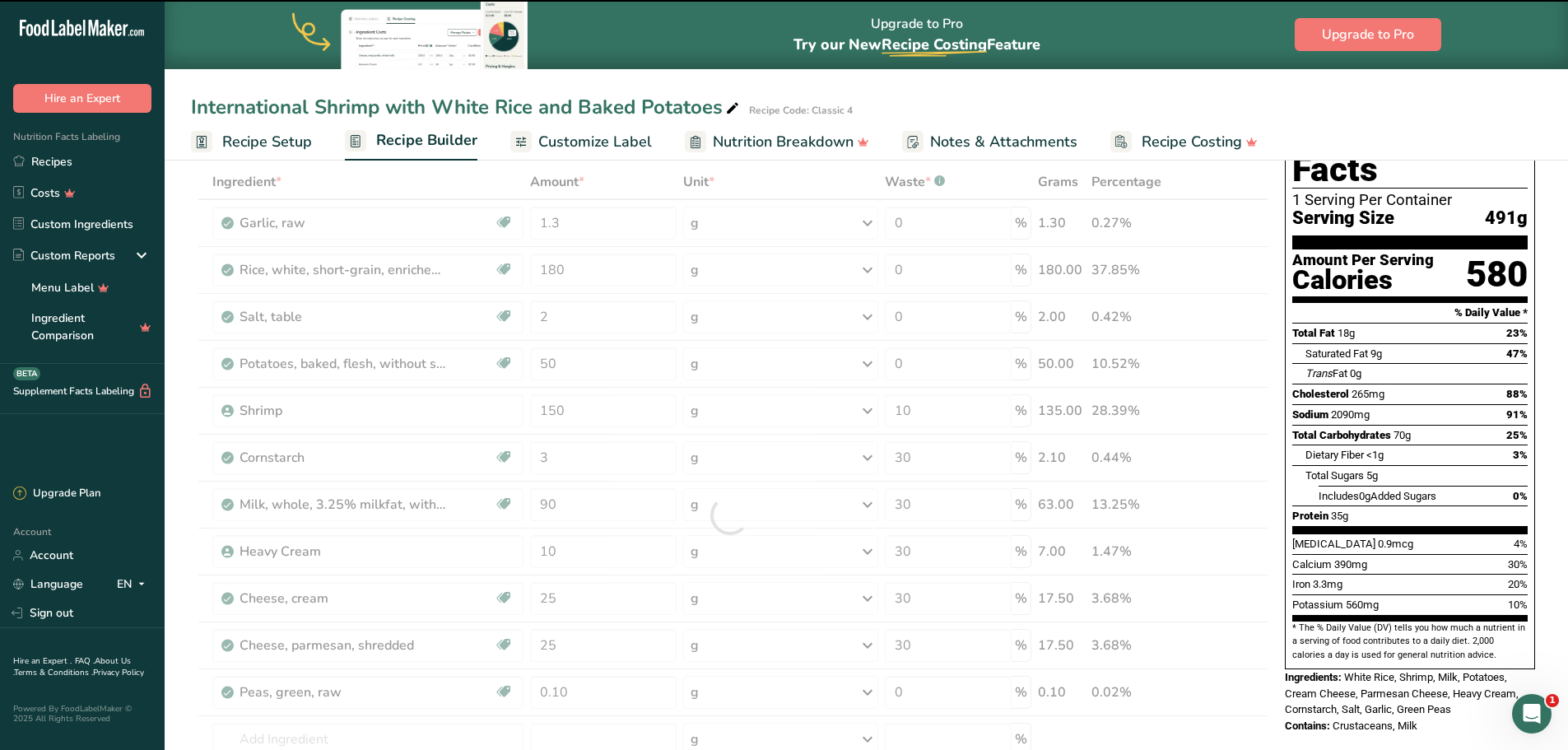
scroll to position [0, 0]
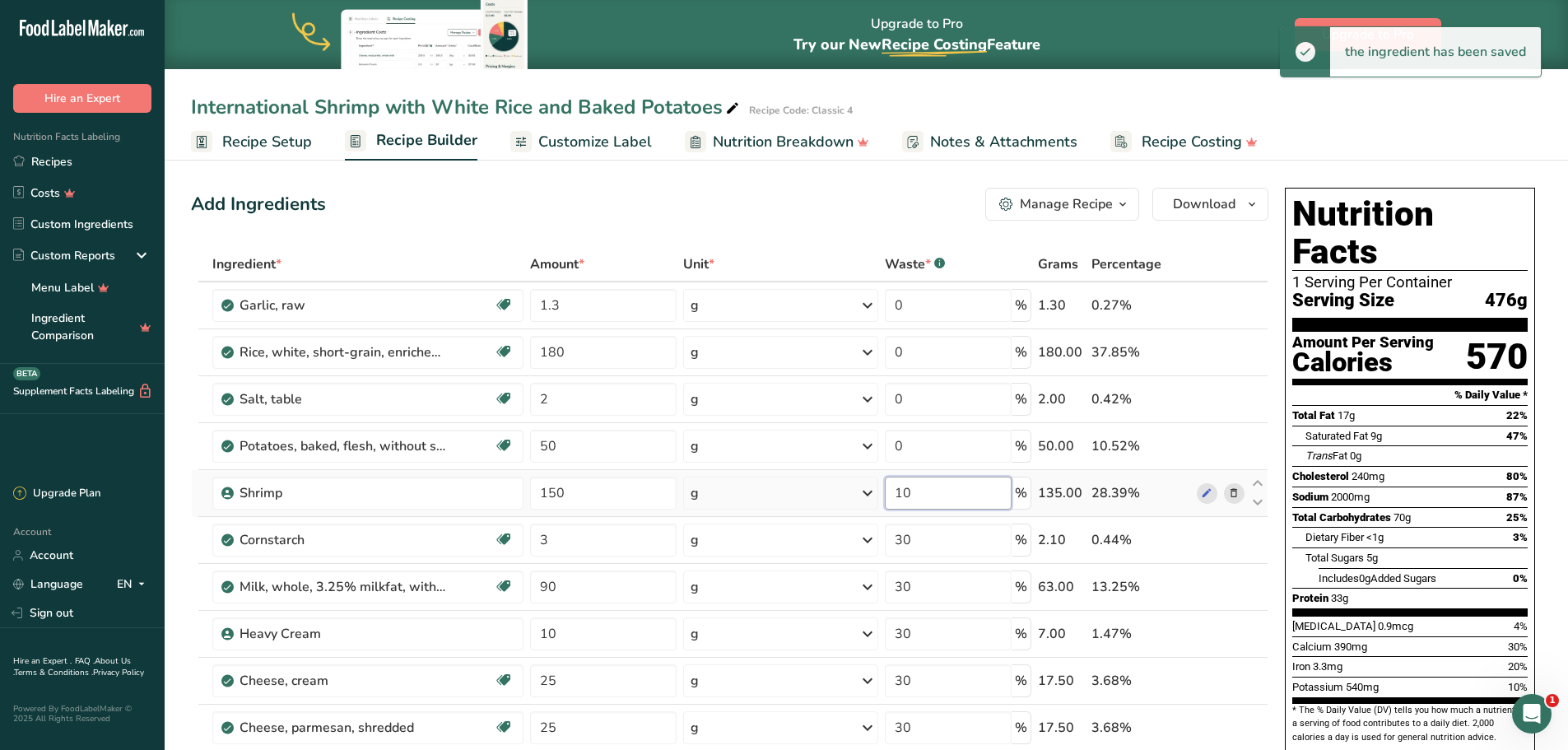
drag, startPoint x: 948, startPoint y: 492, endPoint x: 886, endPoint y: 489, distance: 62.1
click at [886, 489] on input "10" at bounding box center [949, 493] width 128 height 33
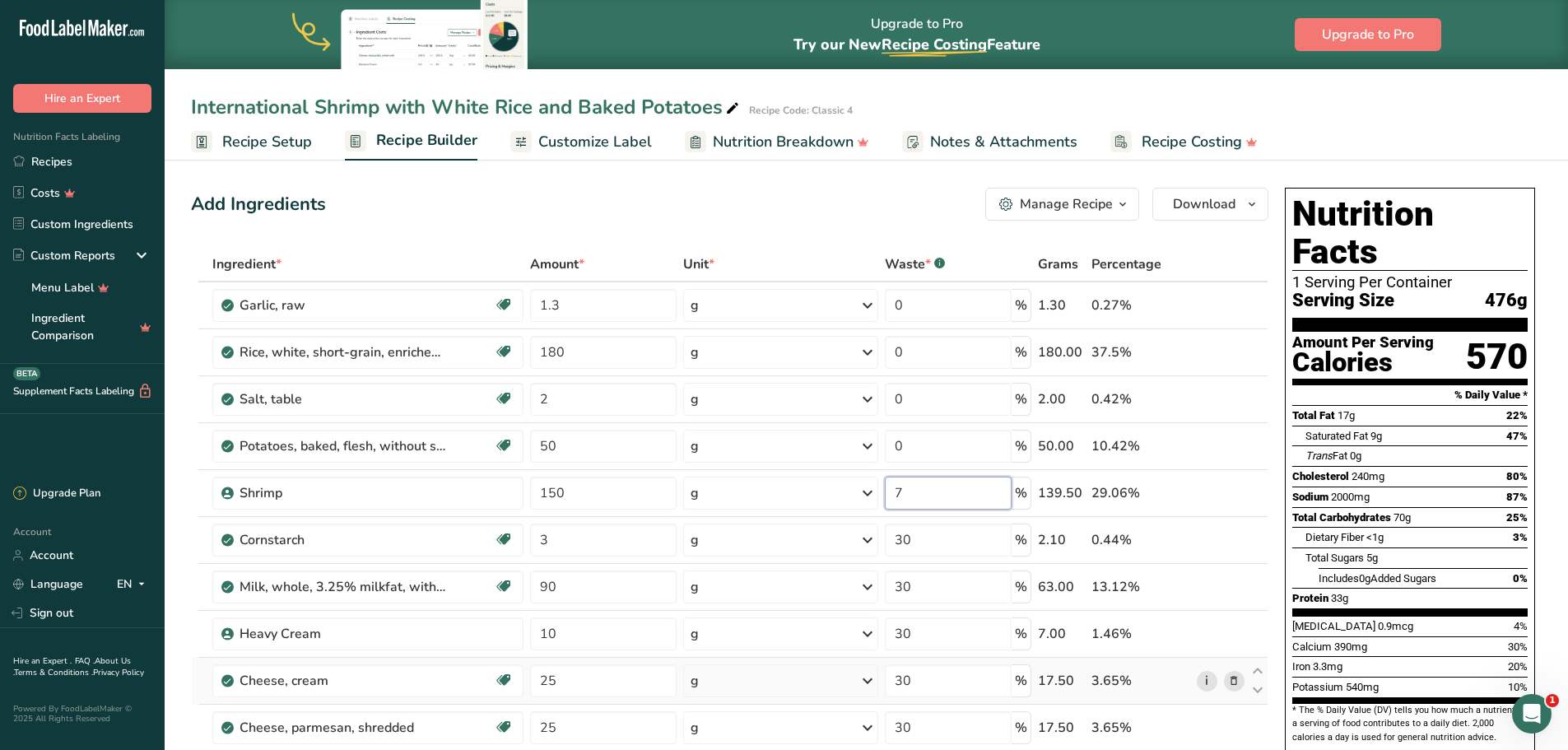
type input "7"
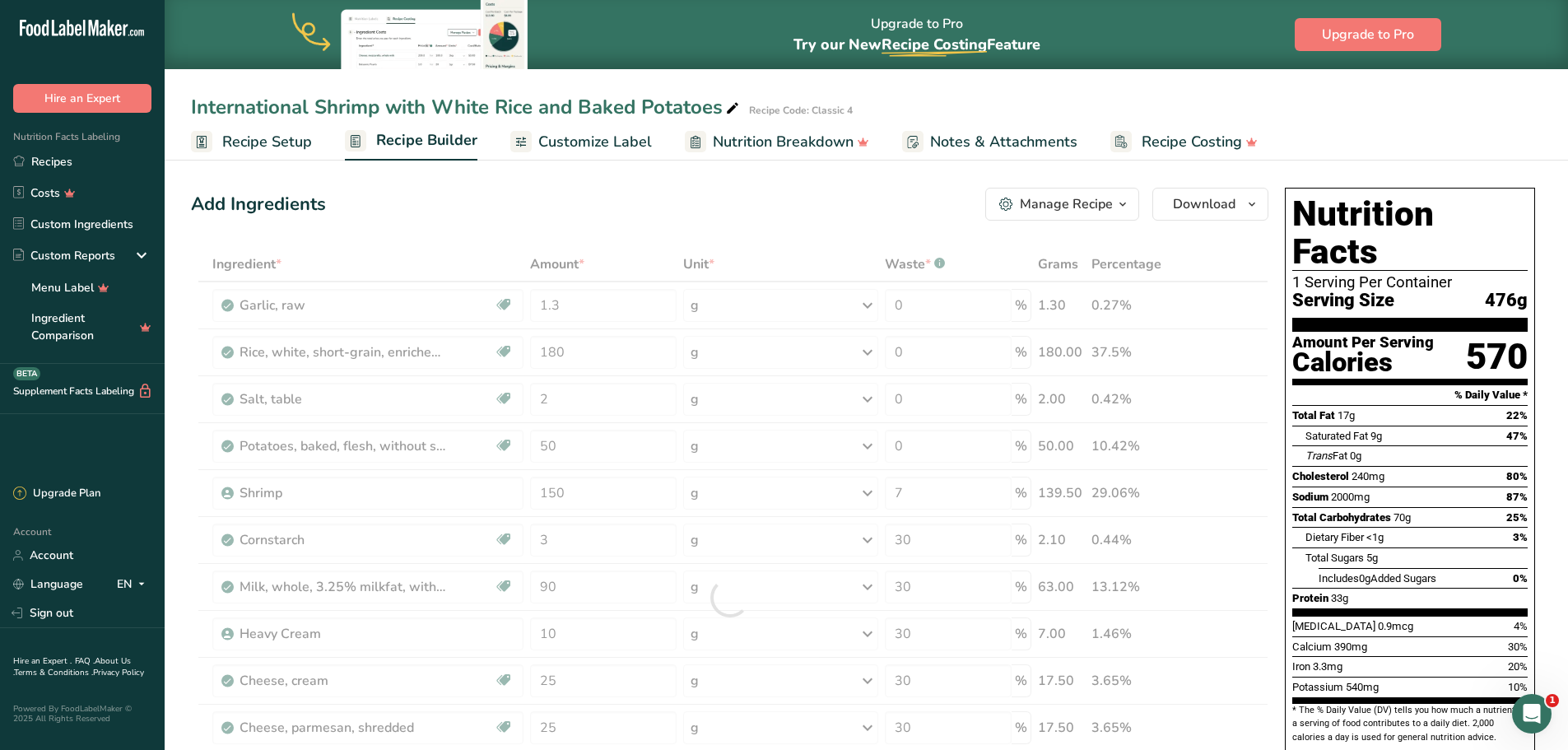
click at [1215, 684] on div "Ingredient * Amount * Unit * Waste * .a-a{fill:#347362;}.b-a{fill:#fff;} Grams …" at bounding box center [730, 597] width 1077 height 701
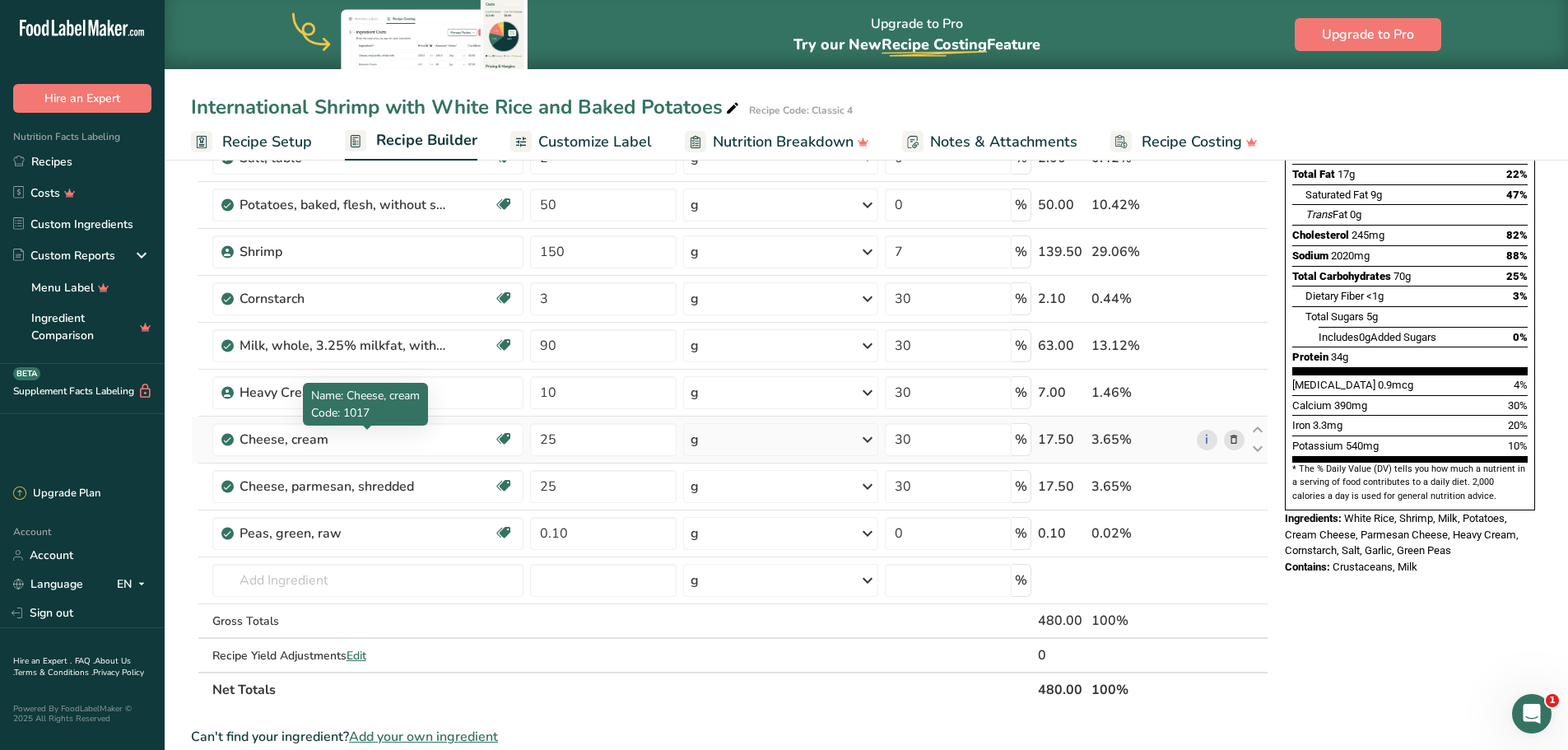
scroll to position [247, 0]
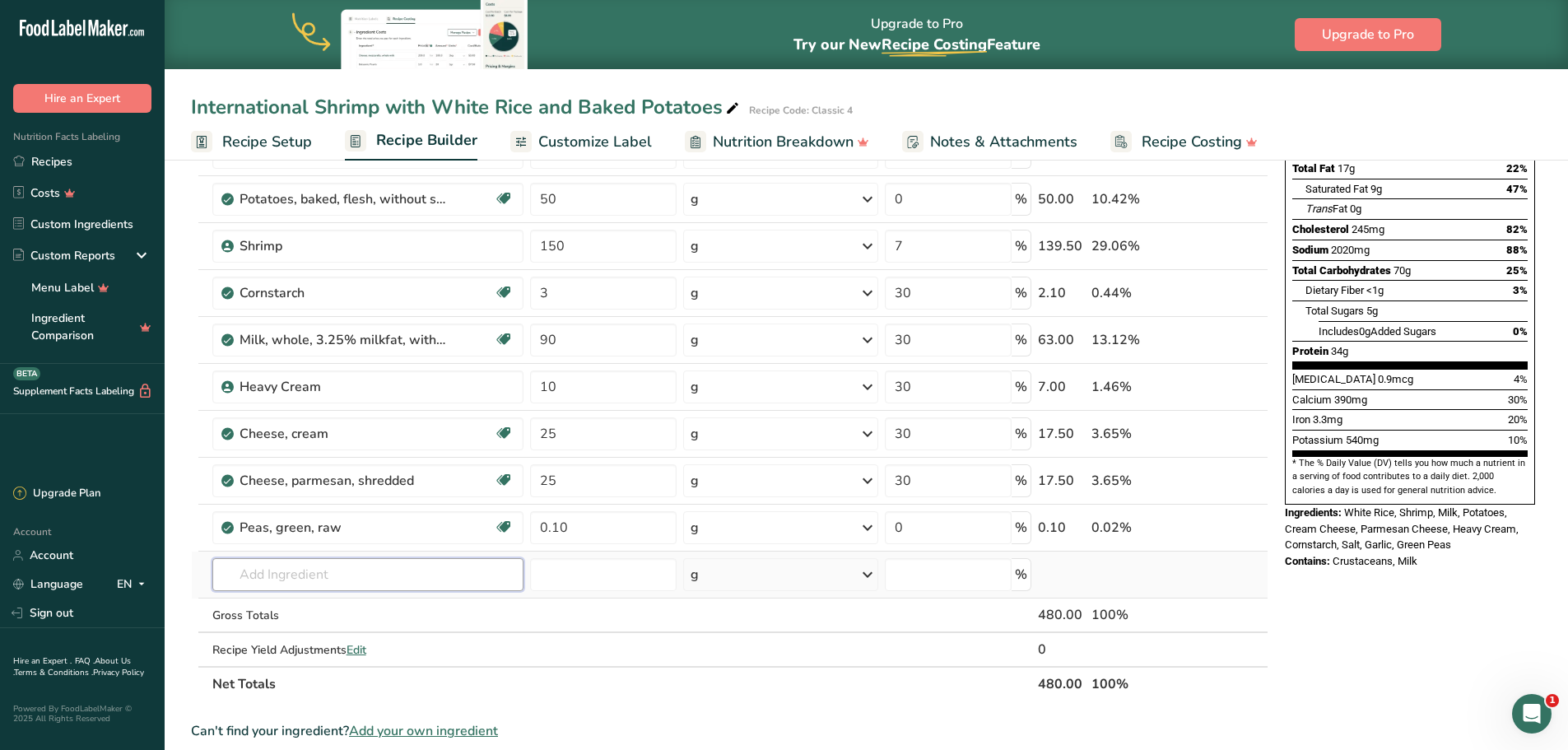
click at [333, 575] on input "text" at bounding box center [368, 575] width 312 height 33
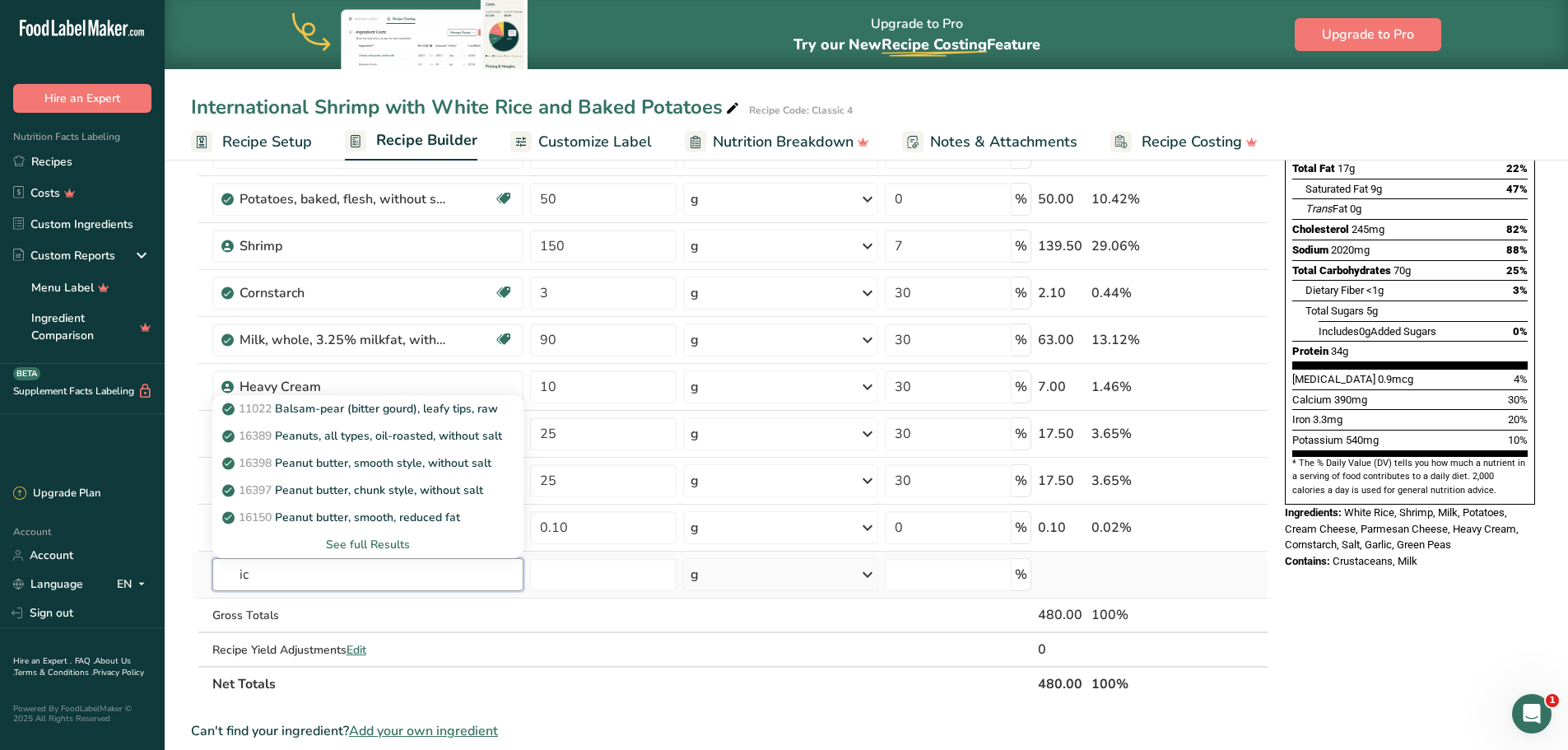
type input "i"
type input "rice short"
click at [363, 546] on div "Add your own ingredient" at bounding box center [368, 544] width 286 height 18
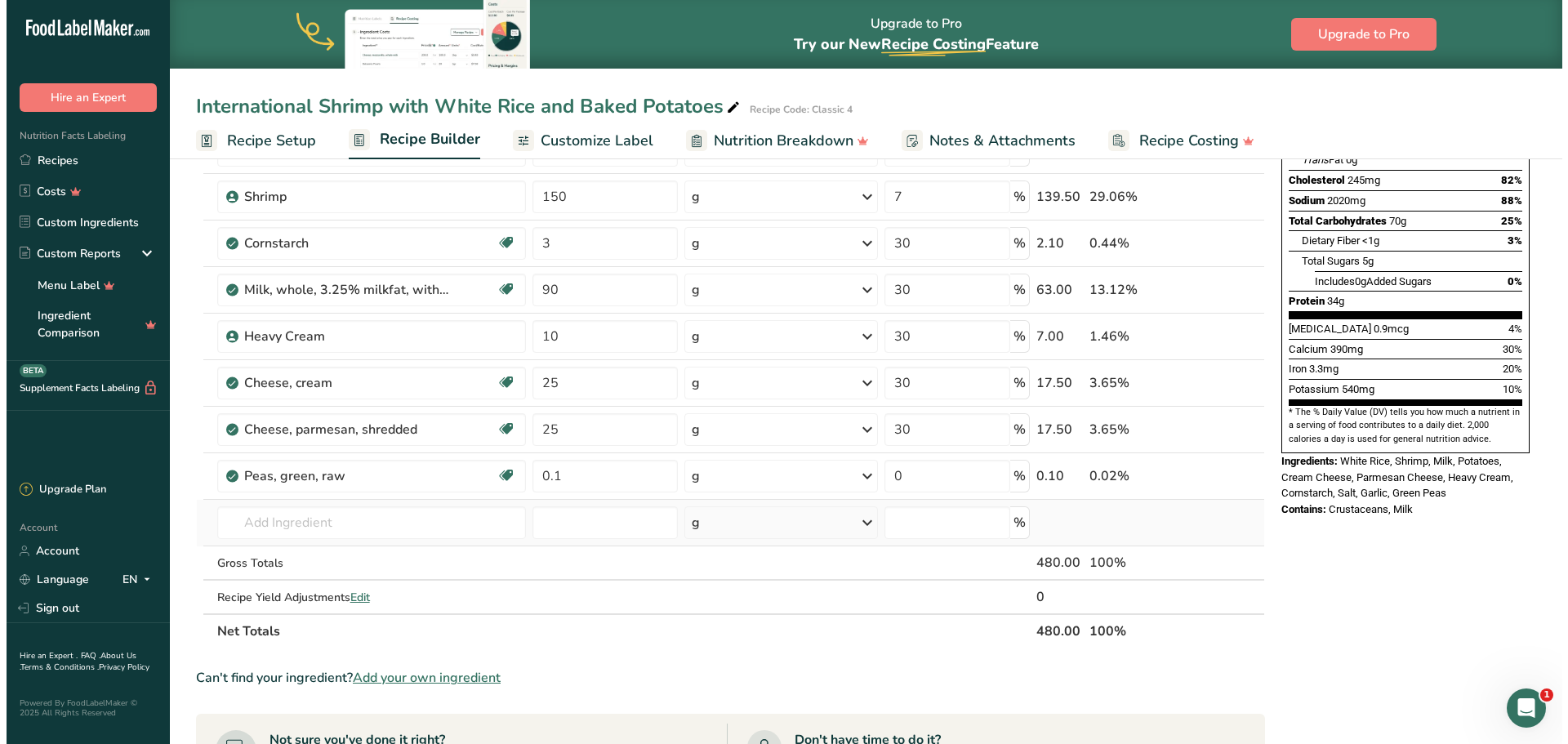
scroll to position [326, 0]
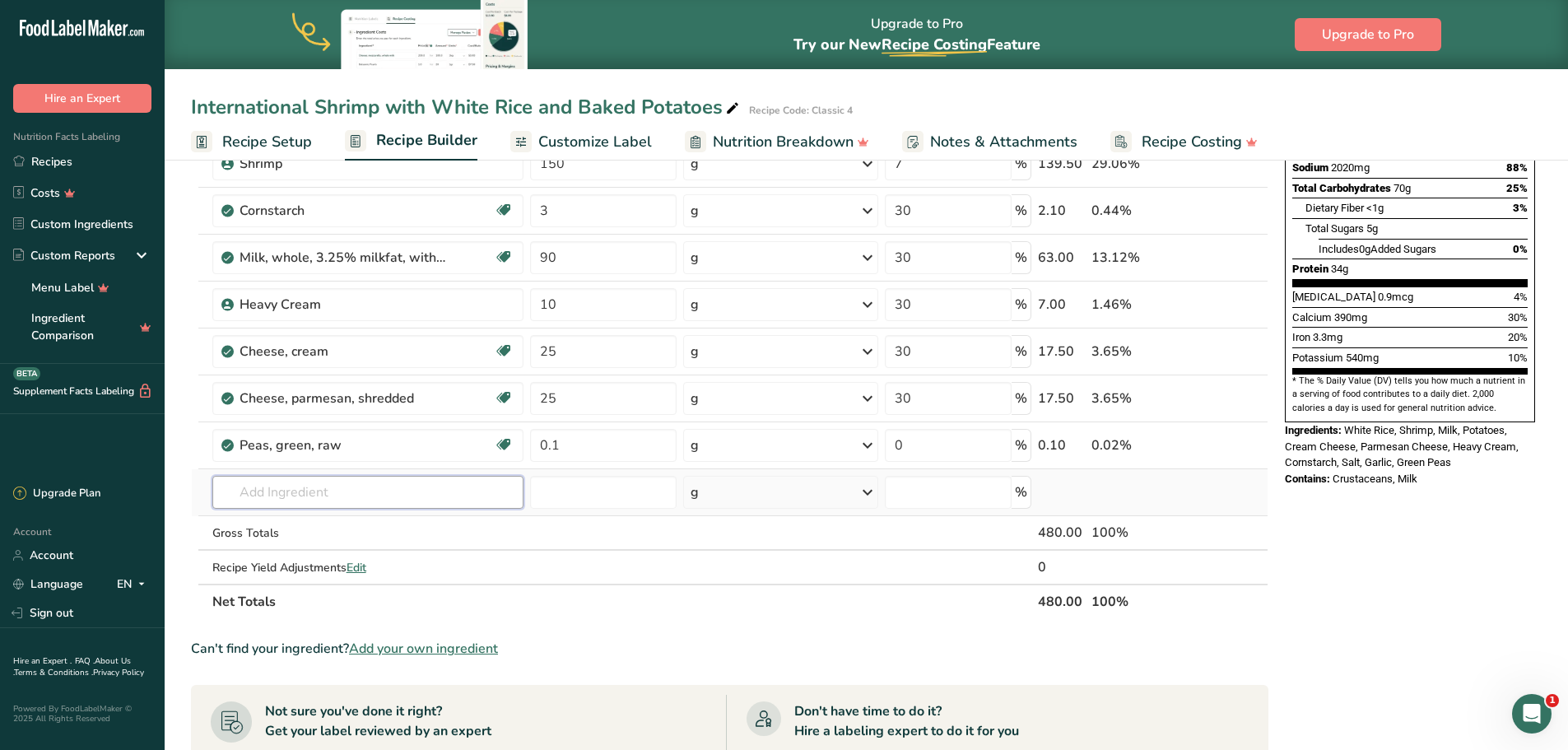
click at [285, 487] on input "text" at bounding box center [368, 492] width 312 height 33
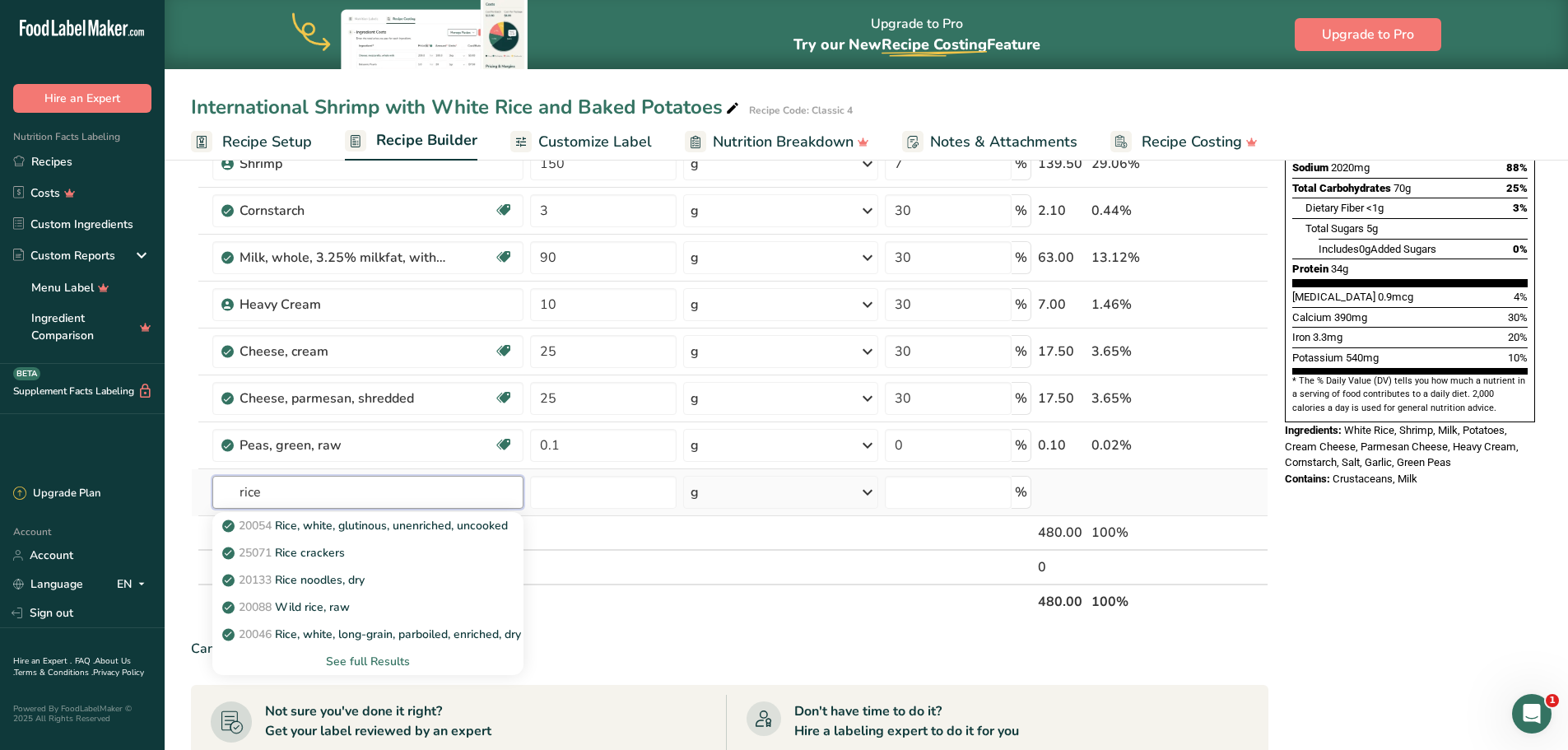
type input "rice"
click at [341, 653] on div "See full Results" at bounding box center [368, 661] width 286 height 18
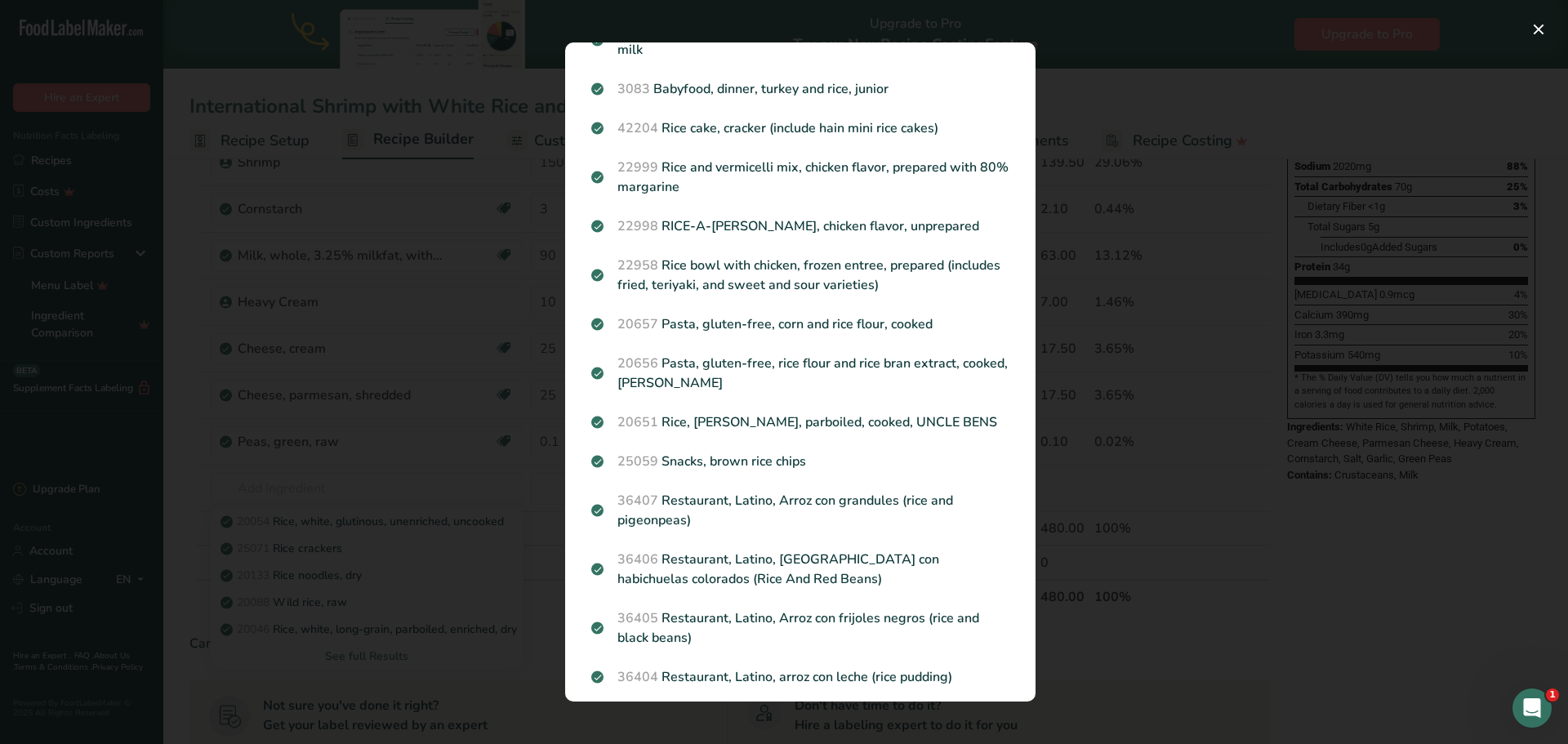
scroll to position [1719, 0]
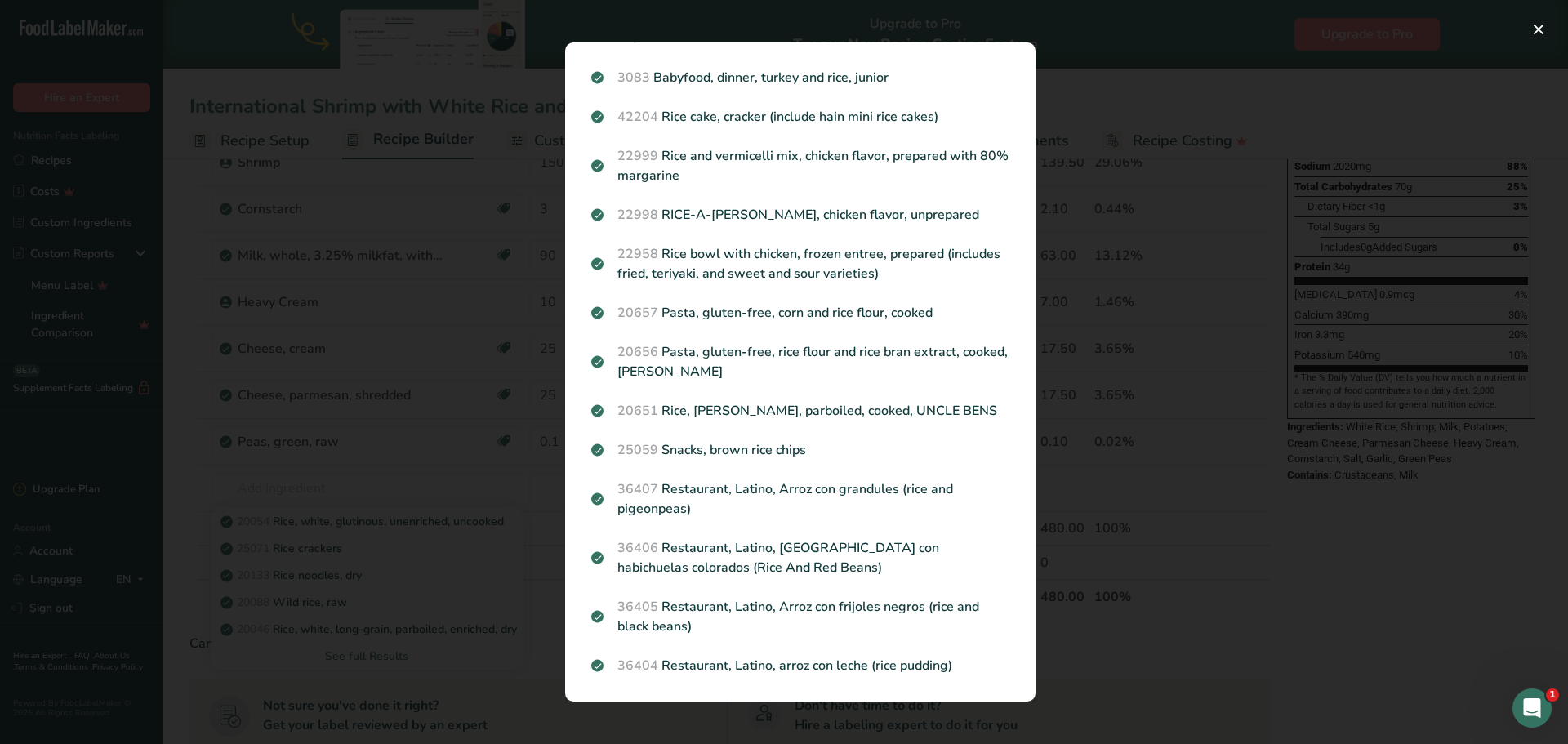
click at [1105, 602] on div "Search results modal" at bounding box center [784, 372] width 1568 height 744
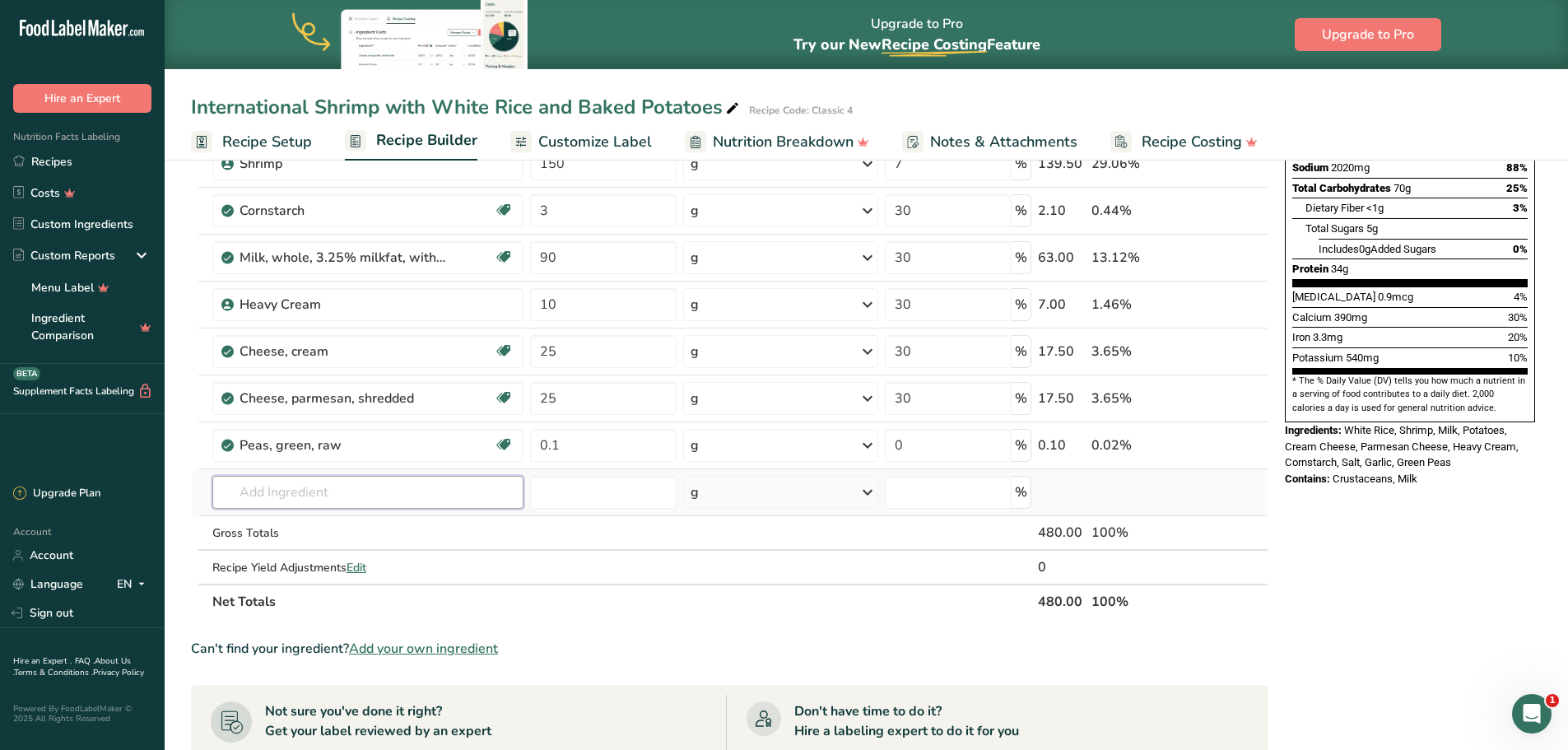
click at [303, 493] on input "text" at bounding box center [368, 492] width 312 height 33
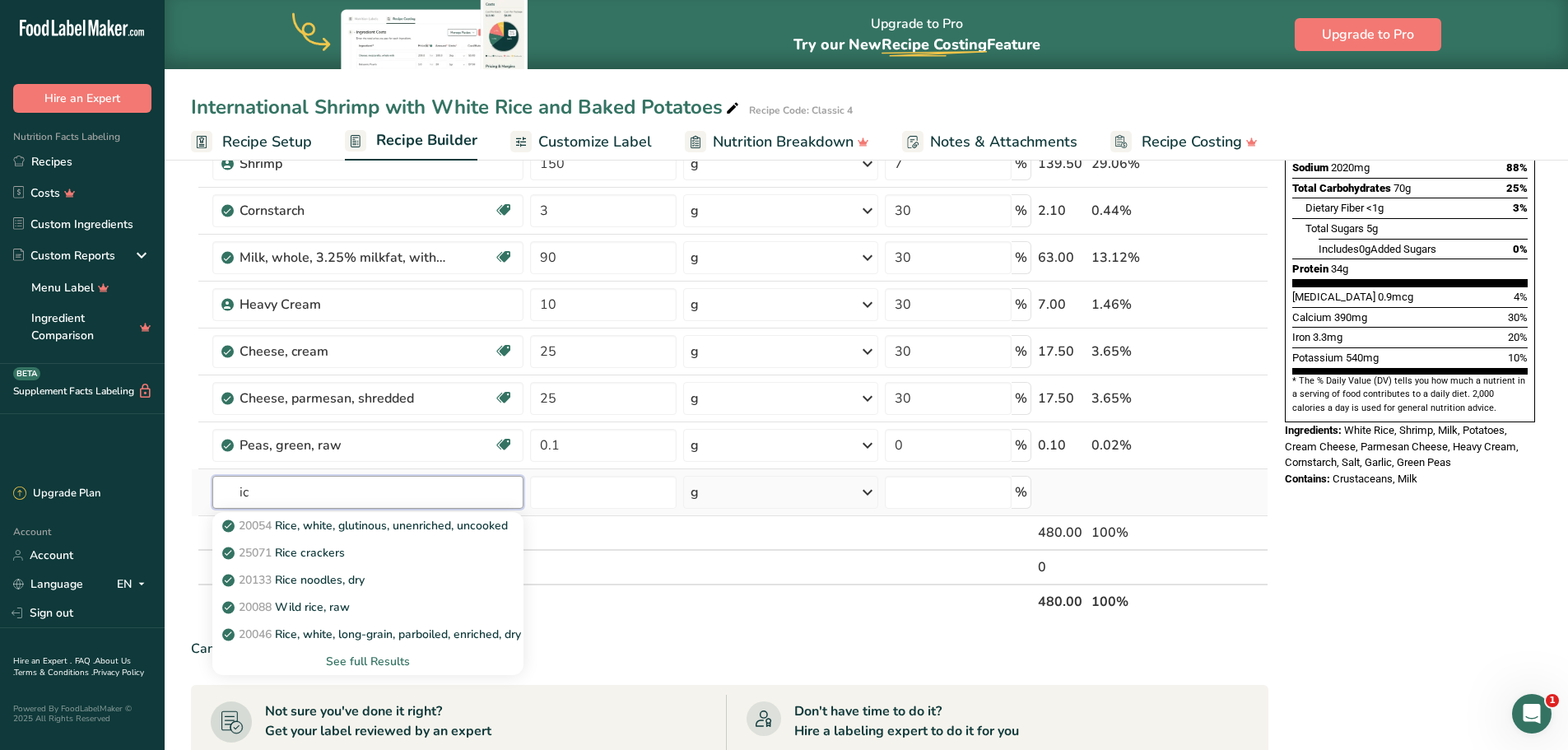
type input "i"
type input "rice une"
click at [391, 653] on div "See full Results" at bounding box center [368, 661] width 286 height 18
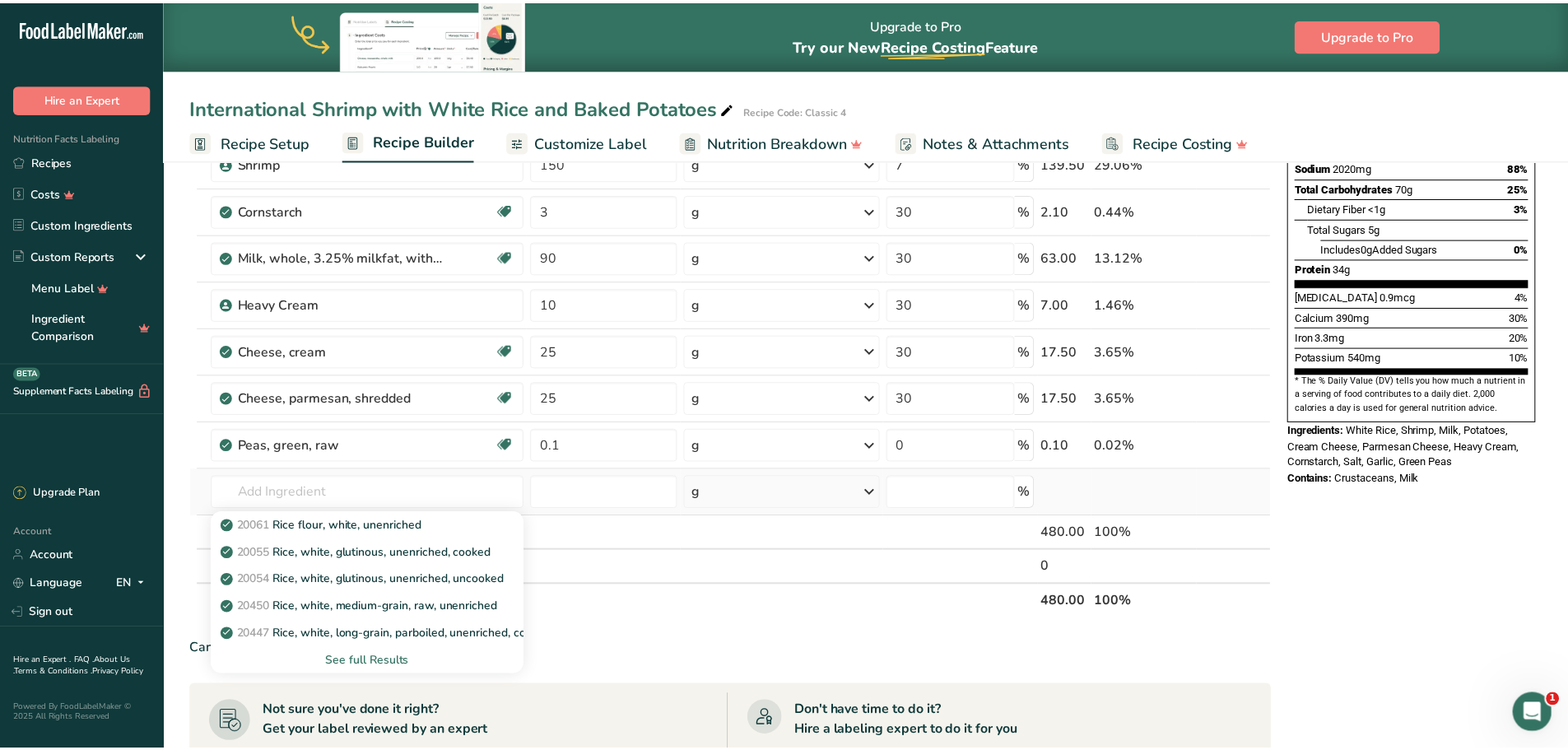
scroll to position [0, 0]
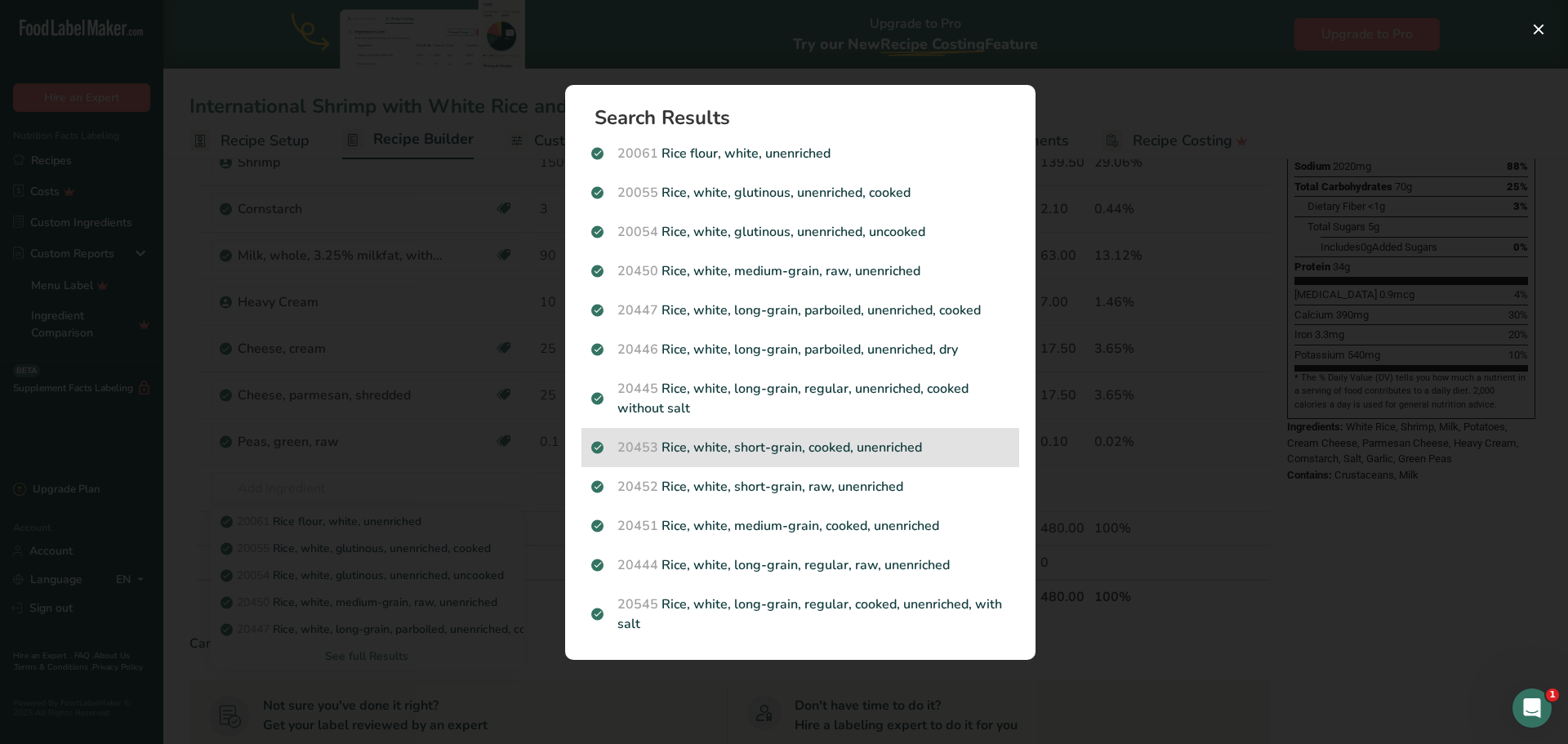
click at [825, 440] on p "20453 Rice, white, short-grain, cooked, unenriched" at bounding box center [801, 447] width 419 height 19
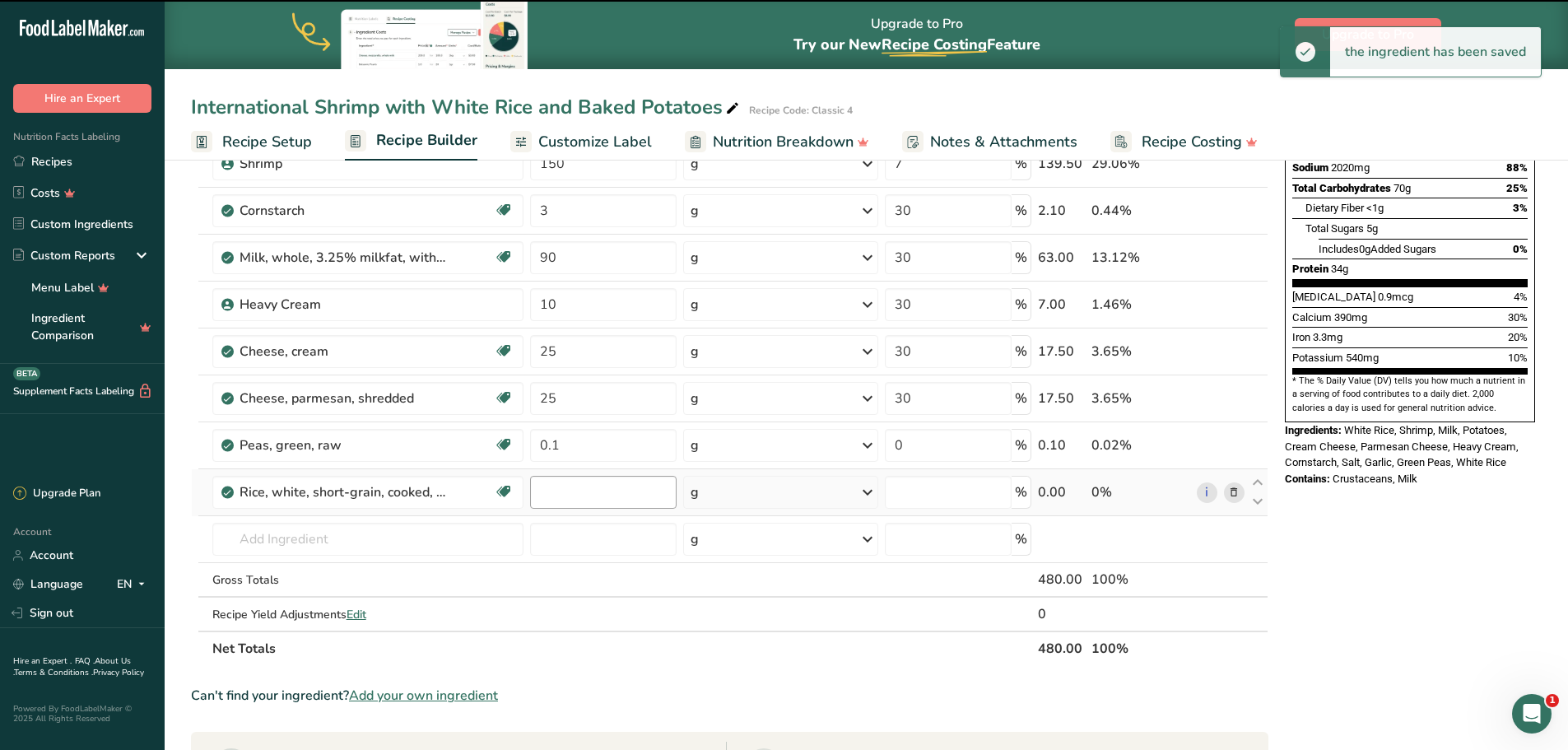
type input "0"
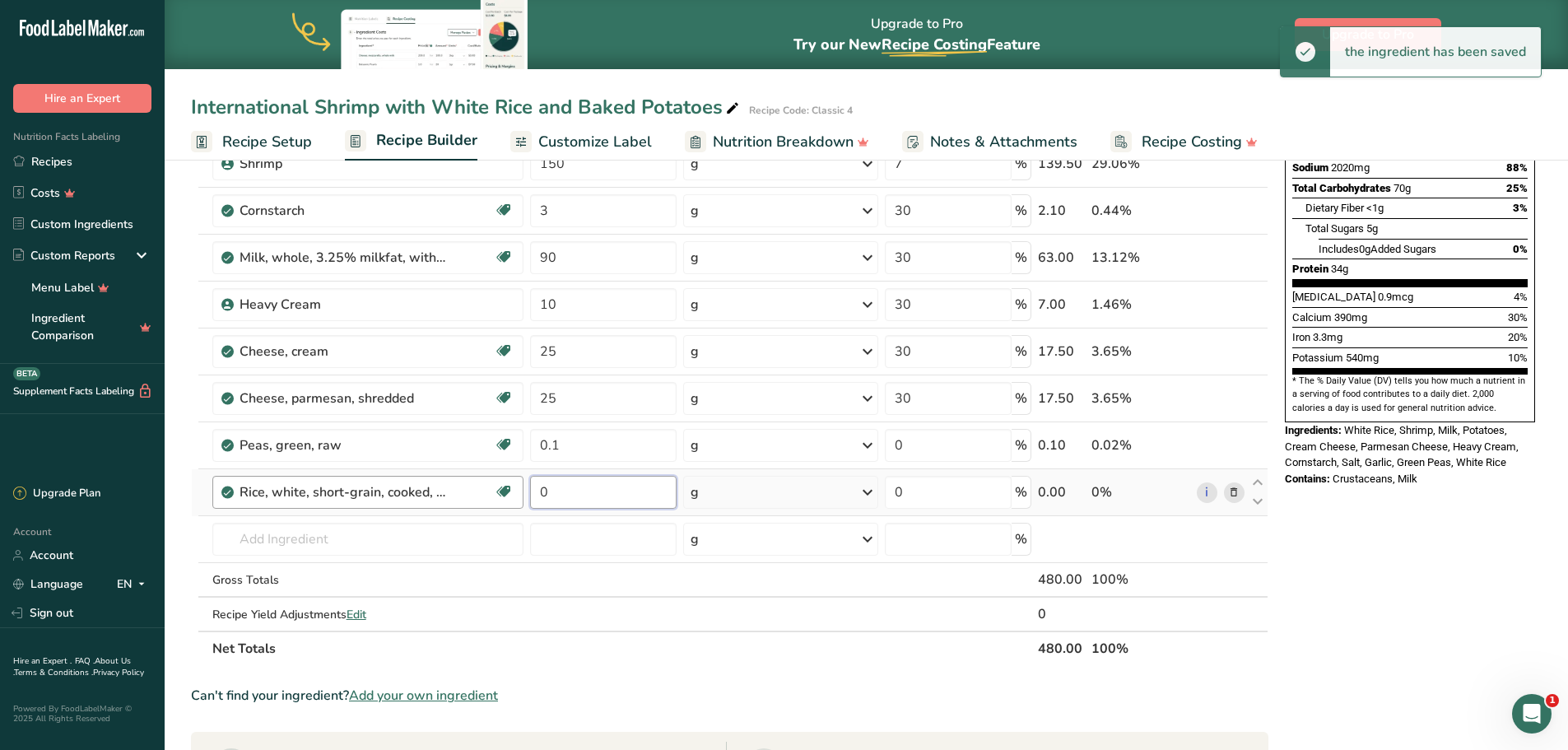
drag, startPoint x: 613, startPoint y: 497, endPoint x: 524, endPoint y: 496, distance: 89.0
click at [524, 496] on tr "Rice, white, short-grain, cooked, unenriched Dairy free Gluten free Vegan Veget…" at bounding box center [730, 492] width 1076 height 47
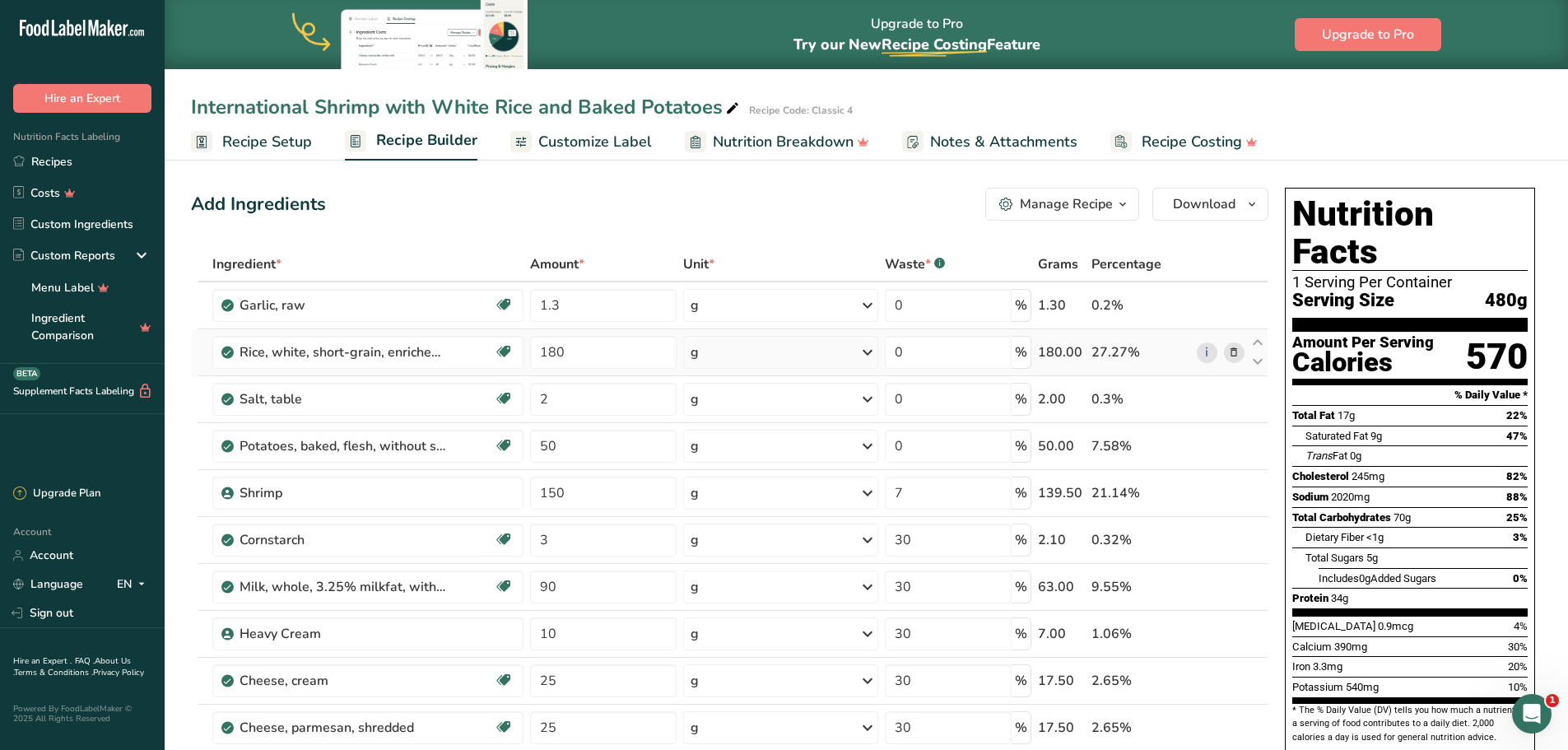
click at [1235, 350] on div "Ingredient * Amount * Unit * Waste * .a-a{fill:#347362;}.b-a{fill:#fff;} Grams …" at bounding box center [730, 620] width 1077 height 748
type input "0"
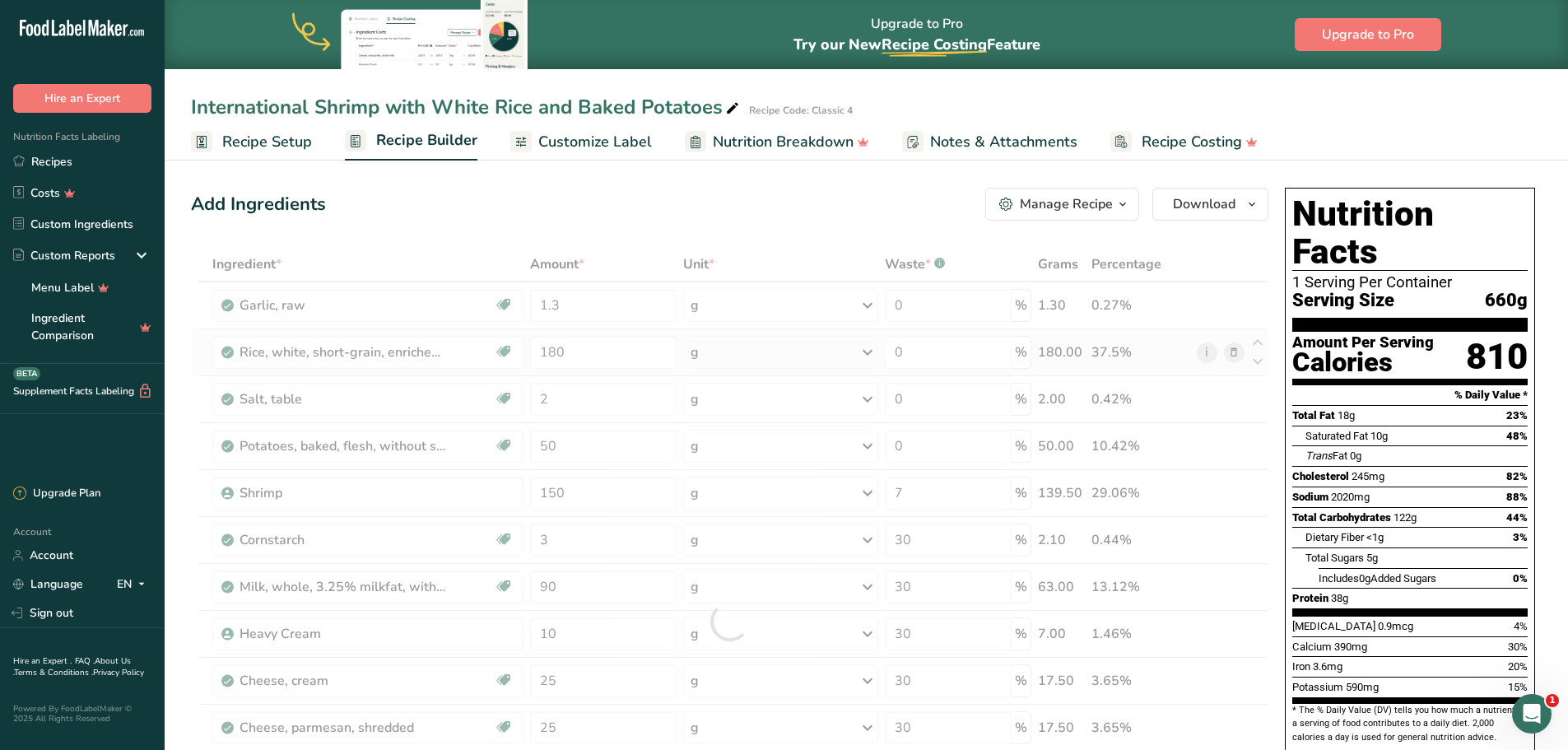
click at [1230, 348] on div "Ingredient * Amount * Unit * Waste * .a-a{fill:#347362;}.b-a{fill:#fff;} Grams …" at bounding box center [730, 620] width 1077 height 748
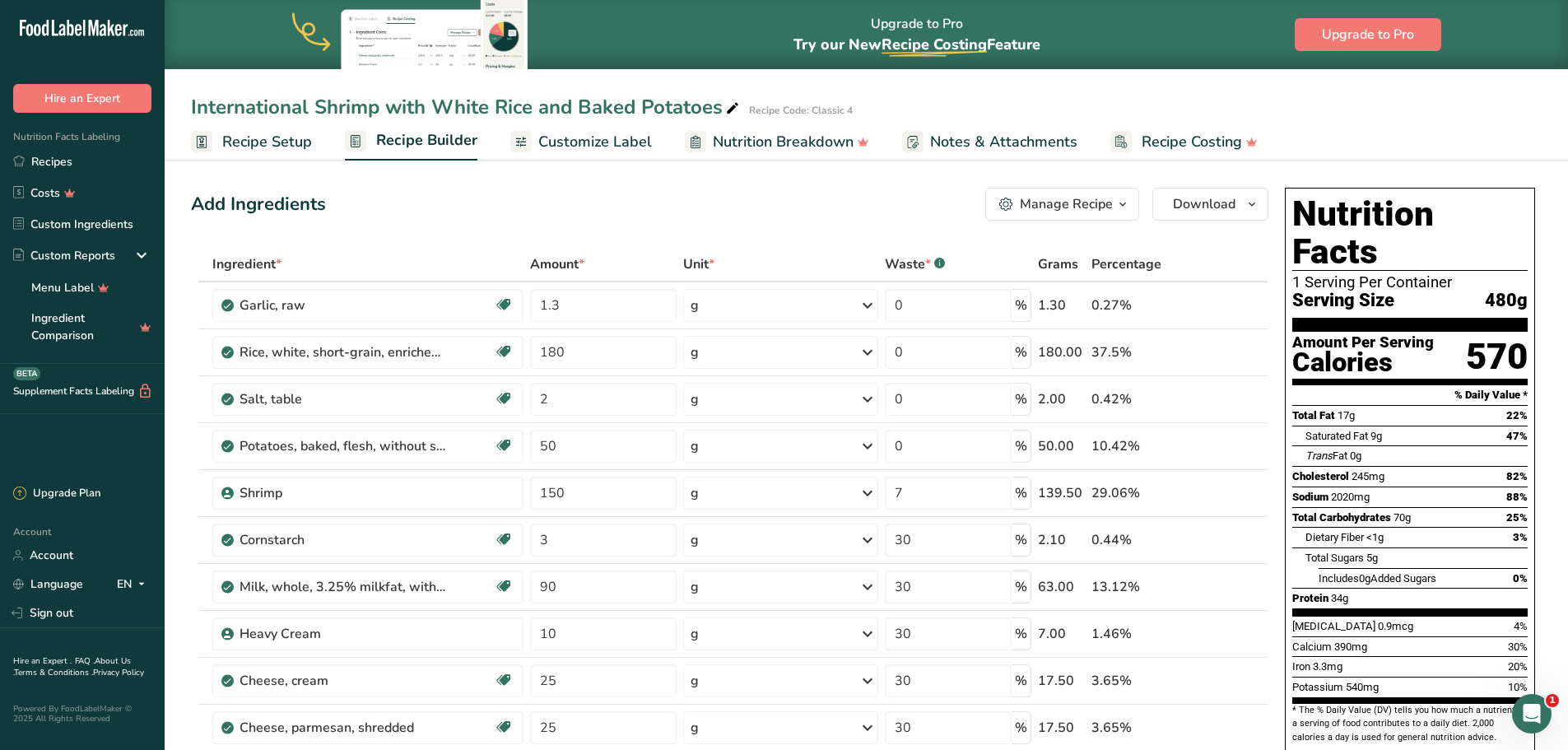
click at [1199, 248] on th at bounding box center [1220, 264] width 55 height 34
click at [1235, 350] on icon at bounding box center [1233, 352] width 11 height 18
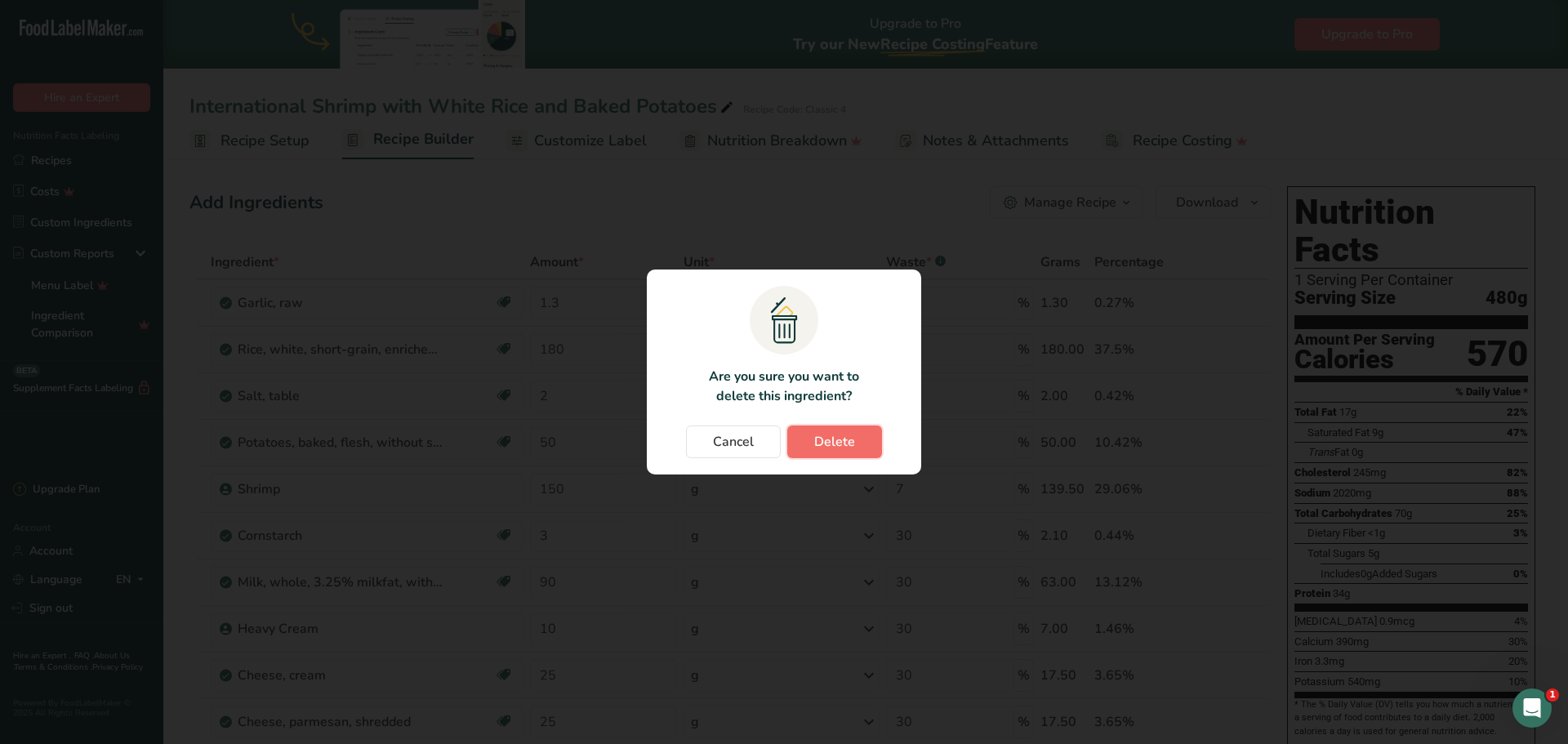
click at [871, 431] on button "Delete" at bounding box center [835, 441] width 95 height 33
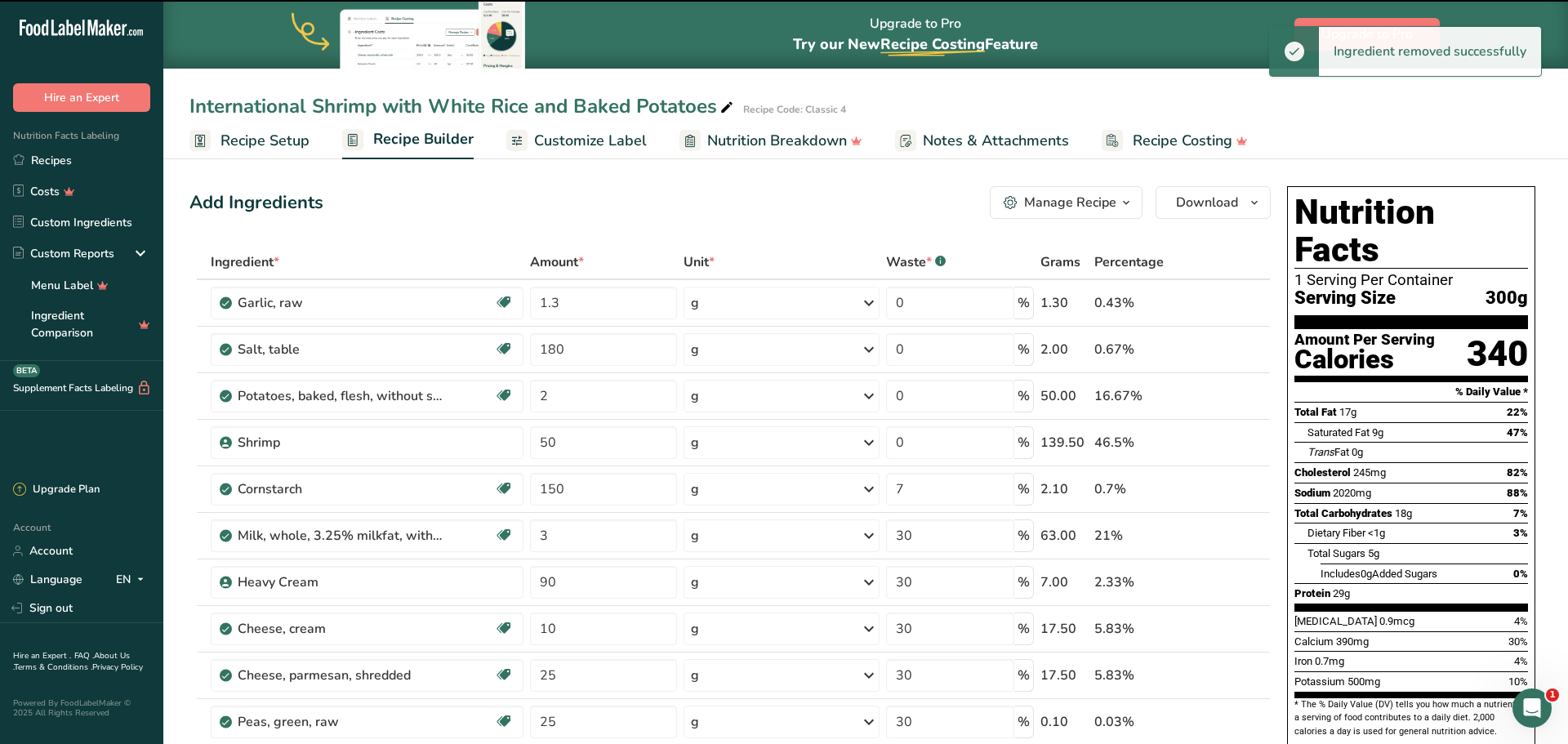
type input "2"
type input "50"
type input "150"
type input "7"
type input "3"
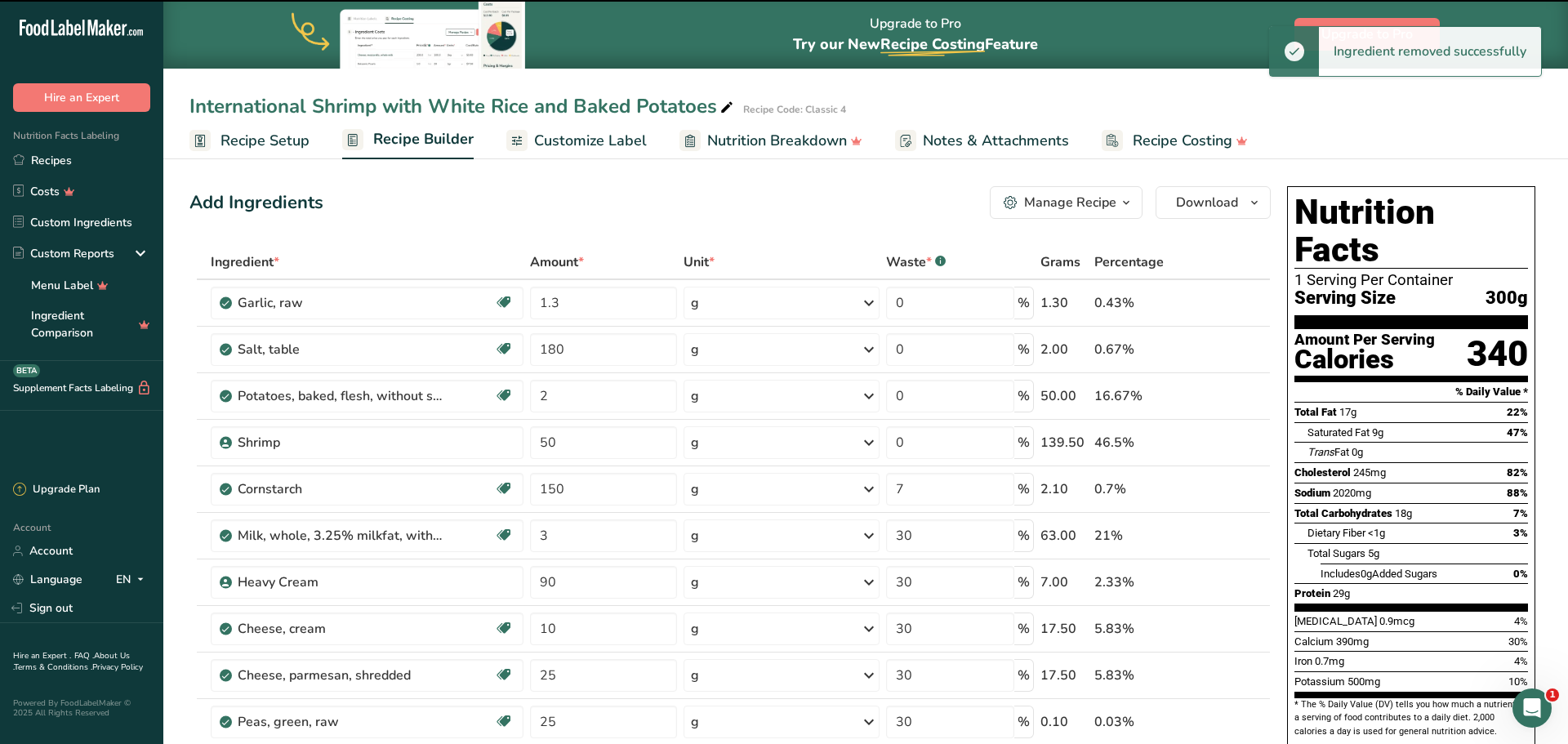
type input "30"
type input "90"
type input "10"
type input "25"
type input "0.1"
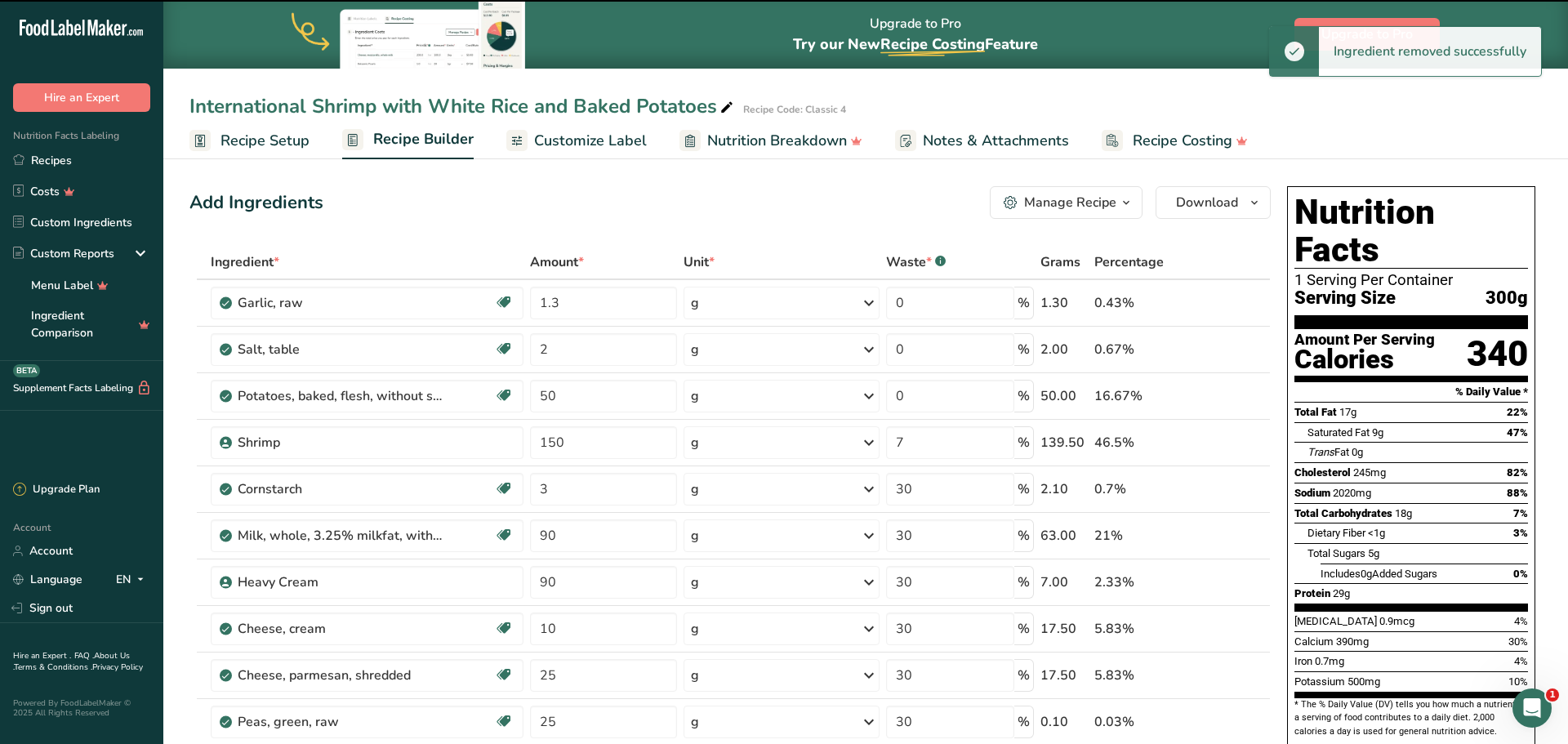
type input "0"
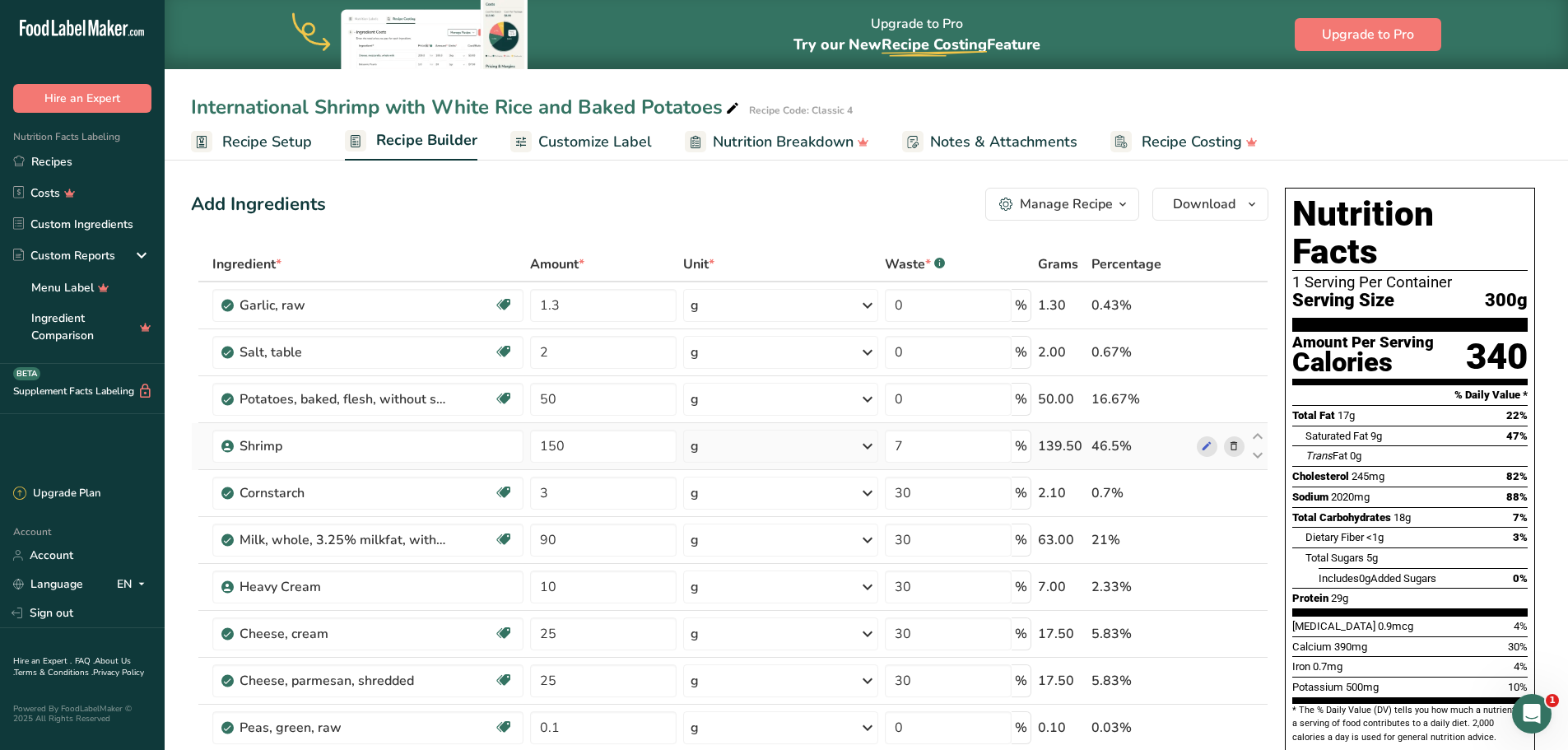
scroll to position [247, 0]
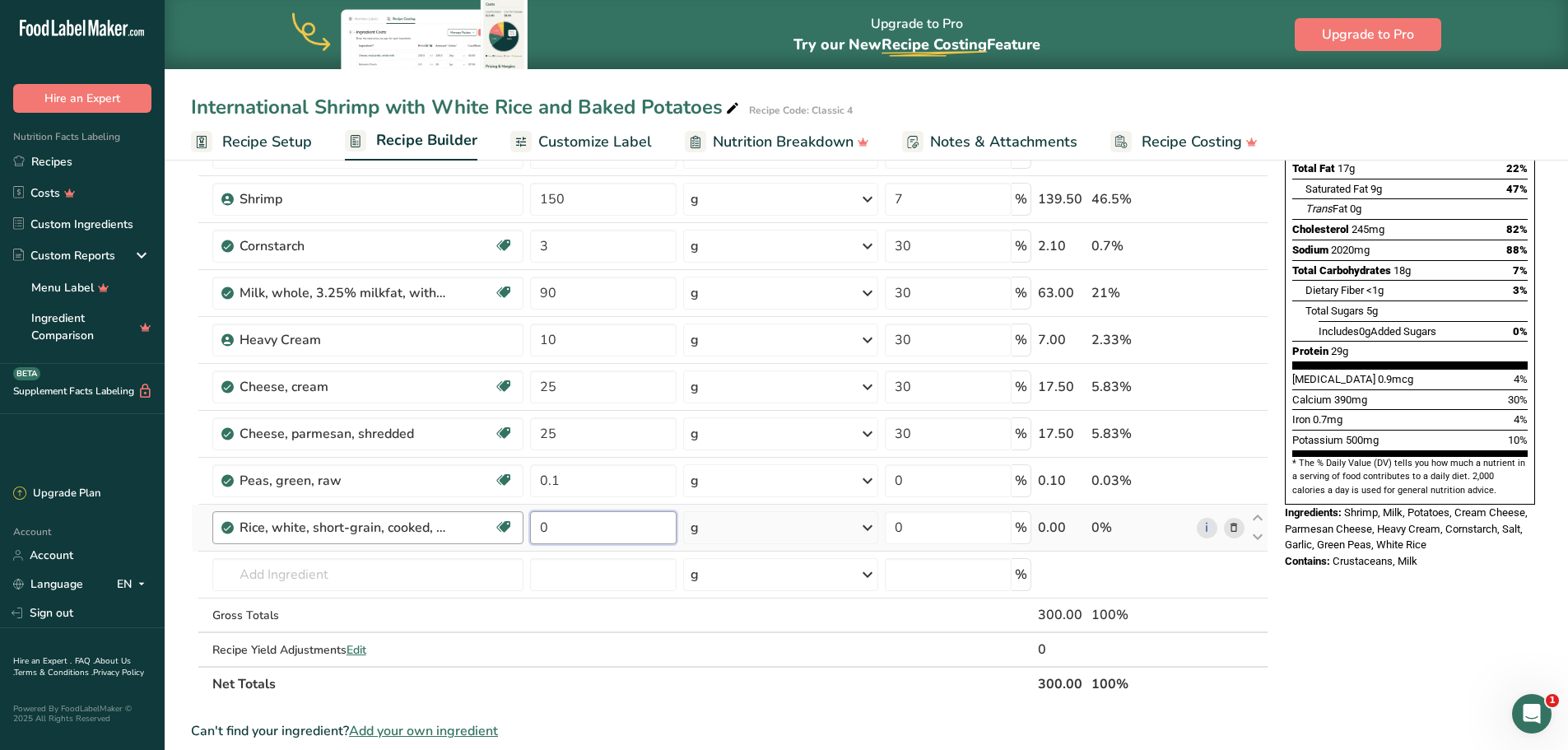
drag, startPoint x: 606, startPoint y: 522, endPoint x: 523, endPoint y: 523, distance: 83.0
click at [523, 523] on tr "Rice, white, short-grain, cooked, unenriched Dairy free Gluten free Vegan Veget…" at bounding box center [730, 528] width 1076 height 47
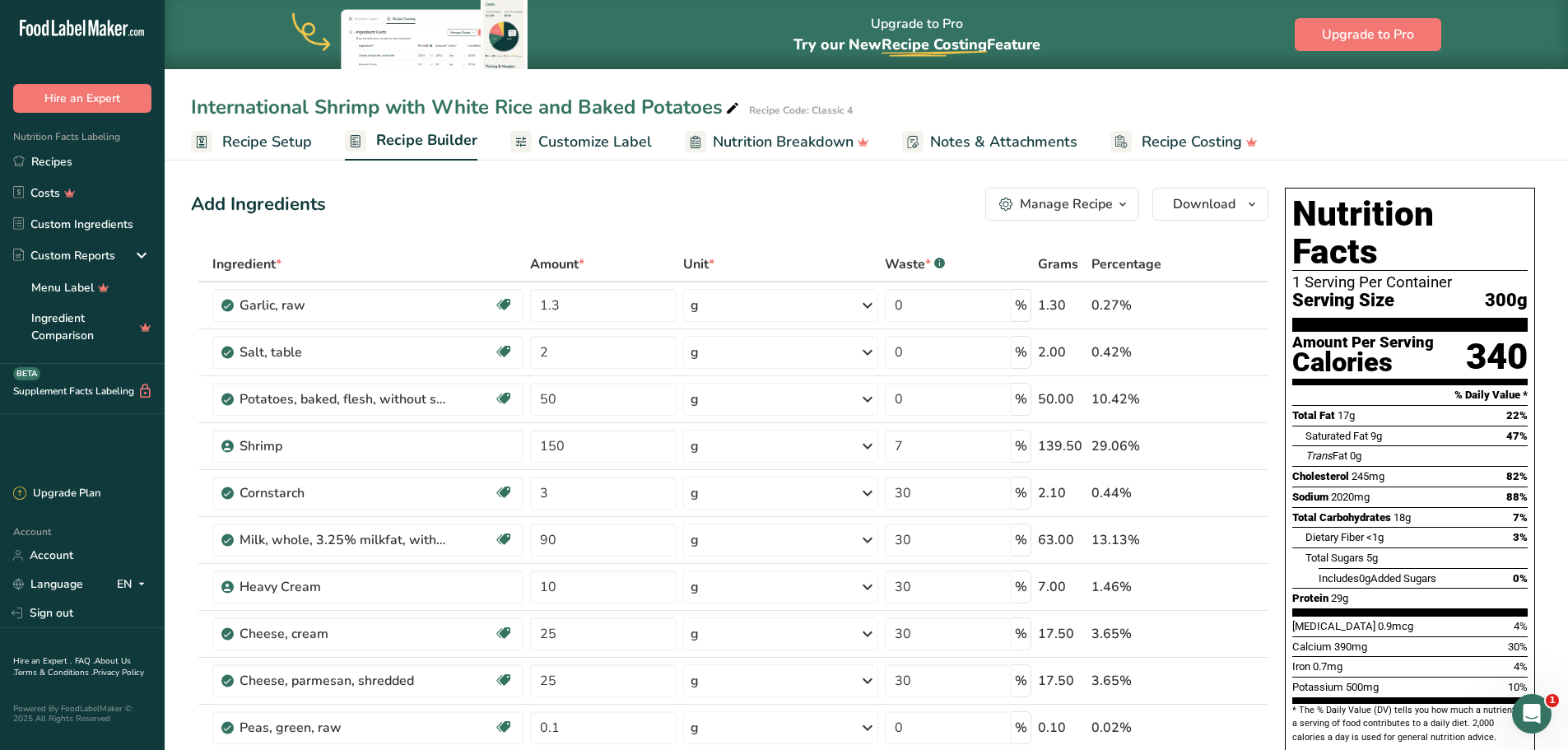
type input "180"
click at [901, 216] on div "Add Ingredients Manage Recipe Delete Recipe Duplicate Recipe Scale Recipe Save …" at bounding box center [730, 204] width 1077 height 33
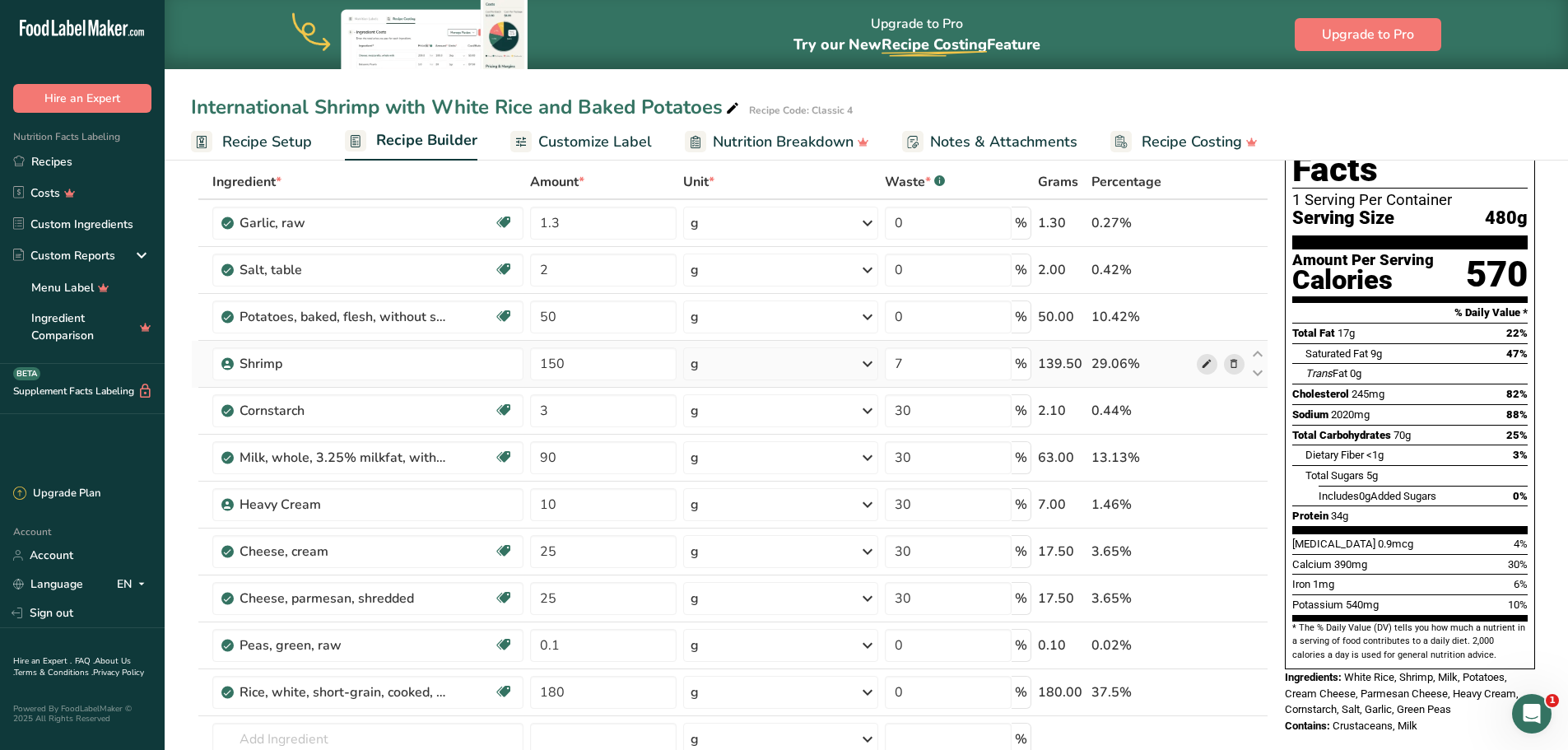
click at [1211, 361] on icon at bounding box center [1206, 363] width 11 height 18
drag, startPoint x: 921, startPoint y: 373, endPoint x: 879, endPoint y: 364, distance: 43.0
click at [879, 364] on tr "Shrimp 150 g Weight Units g kg mg See more Volume Units l Volume units require …" at bounding box center [730, 364] width 1076 height 47
click at [929, 79] on div "International Shrimp with White Rice and Baked Potatoes Recipe Code: Classic 4 …" at bounding box center [867, 80] width 1404 height 160
drag, startPoint x: 918, startPoint y: 352, endPoint x: 882, endPoint y: 345, distance: 36.7
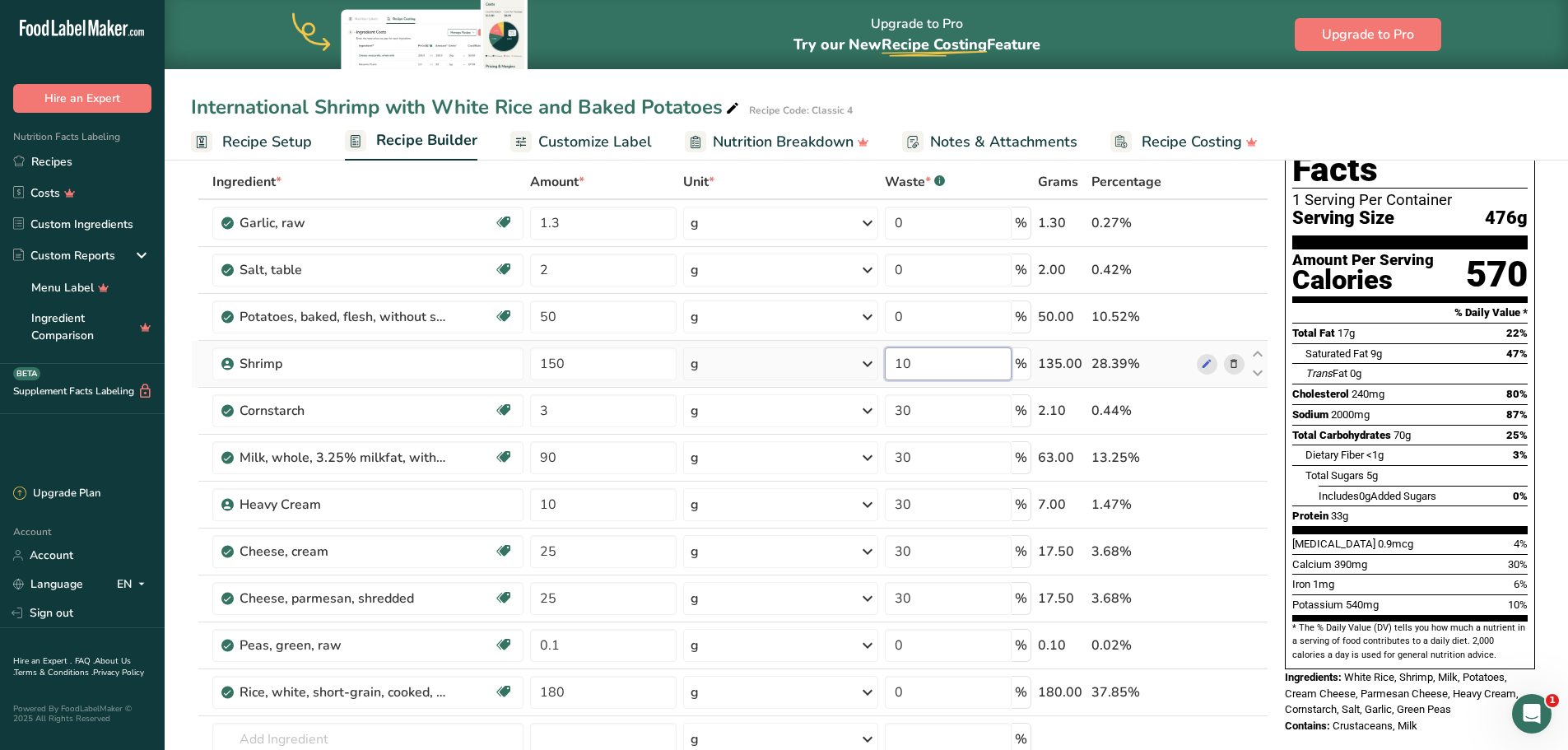
click at [882, 345] on td "10 %" at bounding box center [959, 364] width 154 height 47
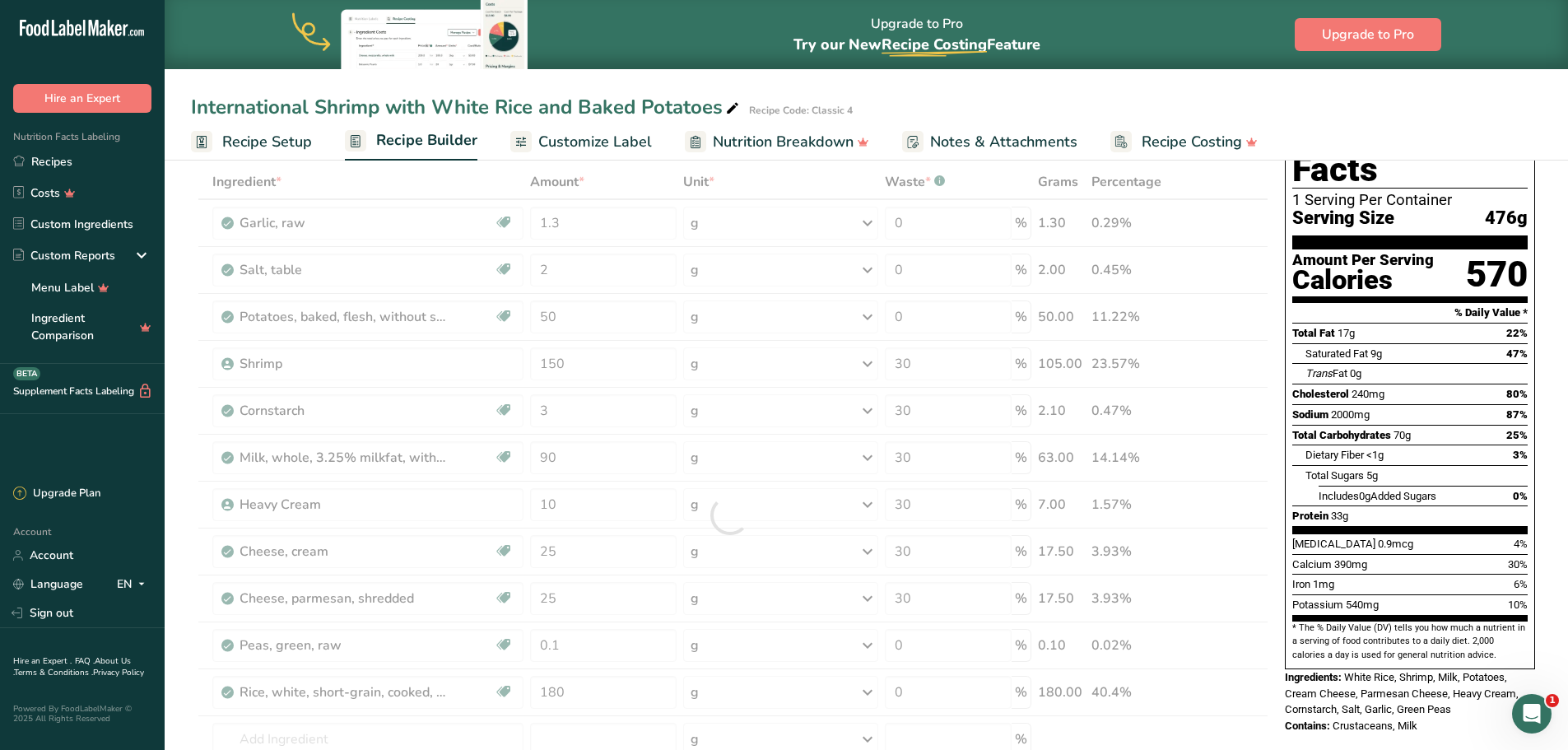
click at [1302, 728] on div "Nutrition Facts 1 Serving Per Container Serving Size 476g Amount Per Serving Ca…" at bounding box center [1410, 744] width 263 height 1290
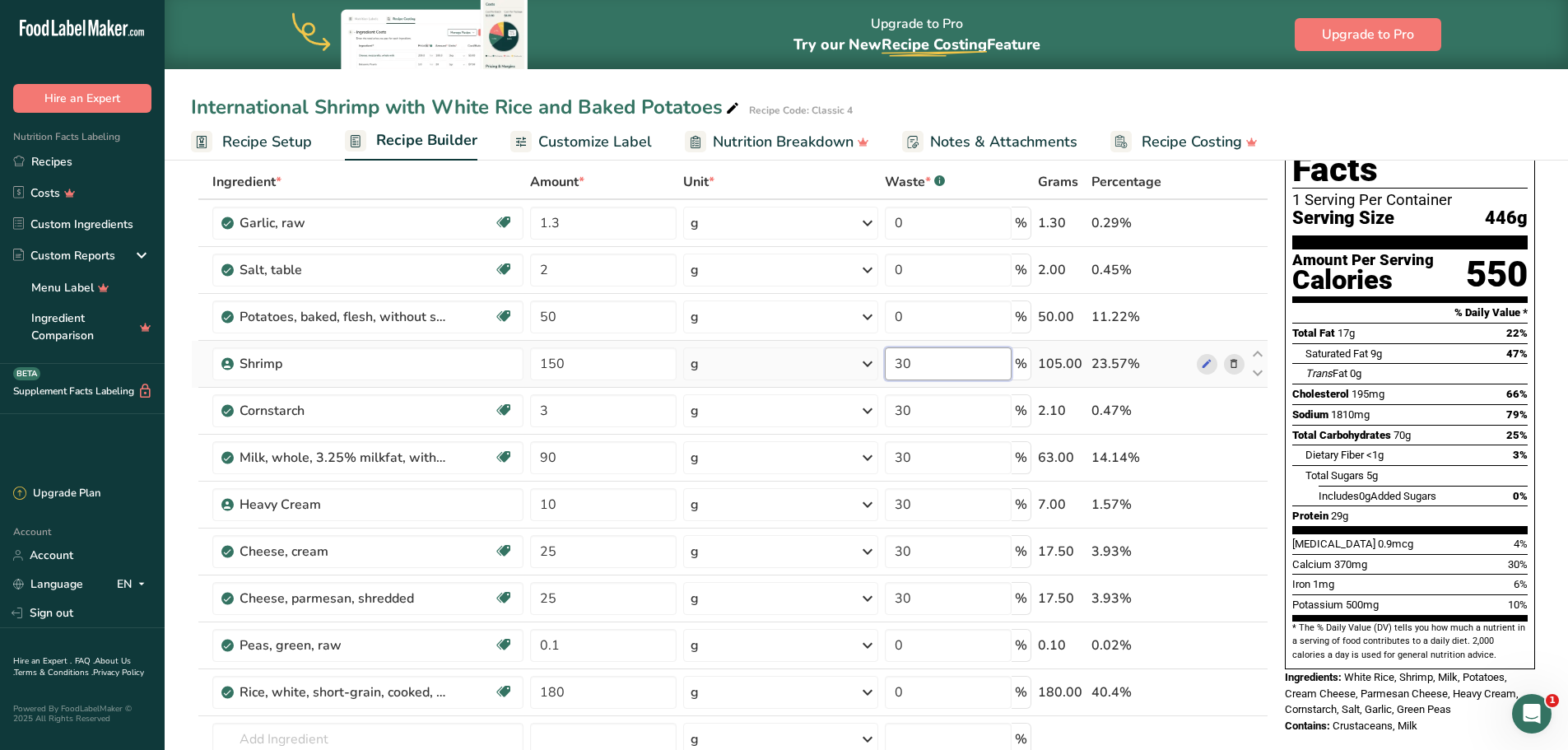
drag, startPoint x: 916, startPoint y: 360, endPoint x: 846, endPoint y: 349, distance: 70.9
click at [846, 349] on tr "Shrimp 150 g Weight Units g kg mg See more Volume Units l Volume units require …" at bounding box center [730, 364] width 1076 height 47
type input "10"
click at [1308, 715] on div "Nutrition Facts 1 Serving Per Container Serving Size 446g Amount Per Serving Ca…" at bounding box center [1410, 744] width 263 height 1290
drag, startPoint x: 574, startPoint y: 642, endPoint x: 523, endPoint y: 642, distance: 51.0
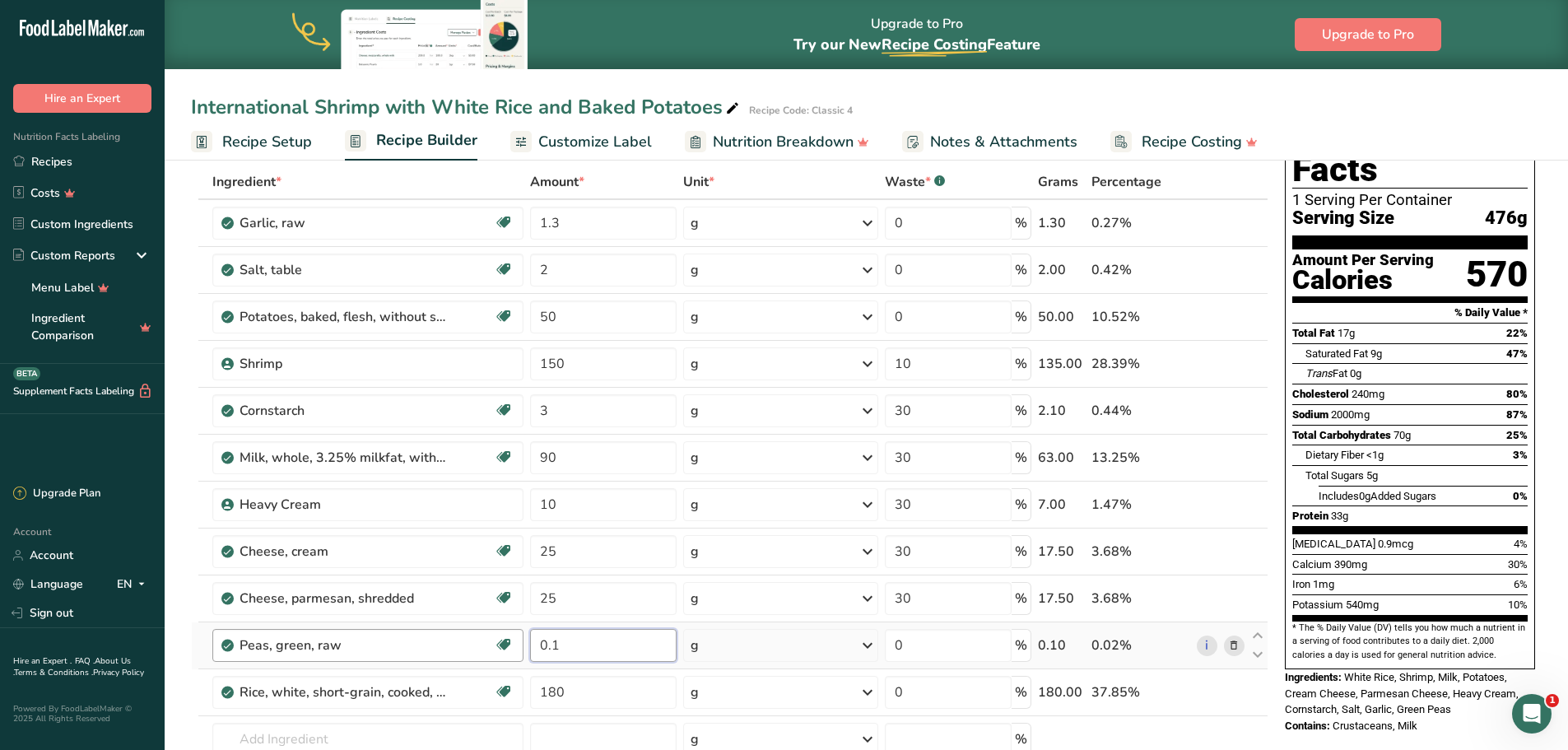
click at [523, 642] on tr "Peas, green, raw Plant-based Protein Dairy free Gluten free Vegan Vegetarian So…" at bounding box center [730, 645] width 1076 height 47
type input "1"
click at [1287, 731] on div "Nutrition Facts 1 Serving Per Container Serving Size 476g Amount Per Serving Ca…" at bounding box center [1410, 744] width 263 height 1290
drag, startPoint x: 928, startPoint y: 456, endPoint x: 880, endPoint y: 451, distance: 48.3
click at [880, 451] on tr "Milk, whole, 3.25% milkfat, with added vitamin D Gluten free Vegetarian Soy fre…" at bounding box center [730, 458] width 1076 height 47
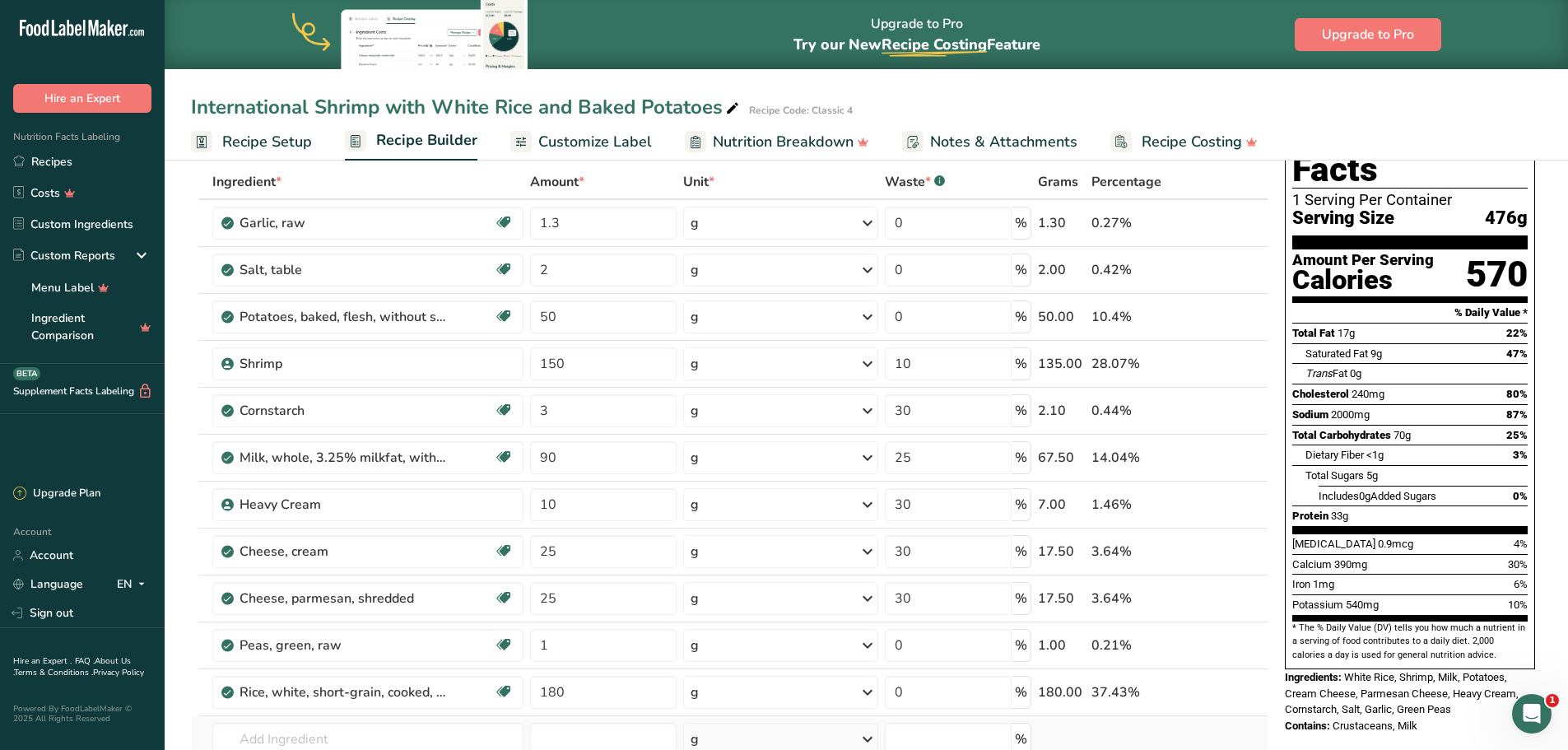
click at [1221, 726] on div "Ingredient * Amount * Unit * Waste * .a-a{fill:#347362;}.b-a{fill:#fff;} Grams …" at bounding box center [730, 515] width 1077 height 701
click at [964, 461] on input "25" at bounding box center [949, 458] width 128 height 33
type input "26"
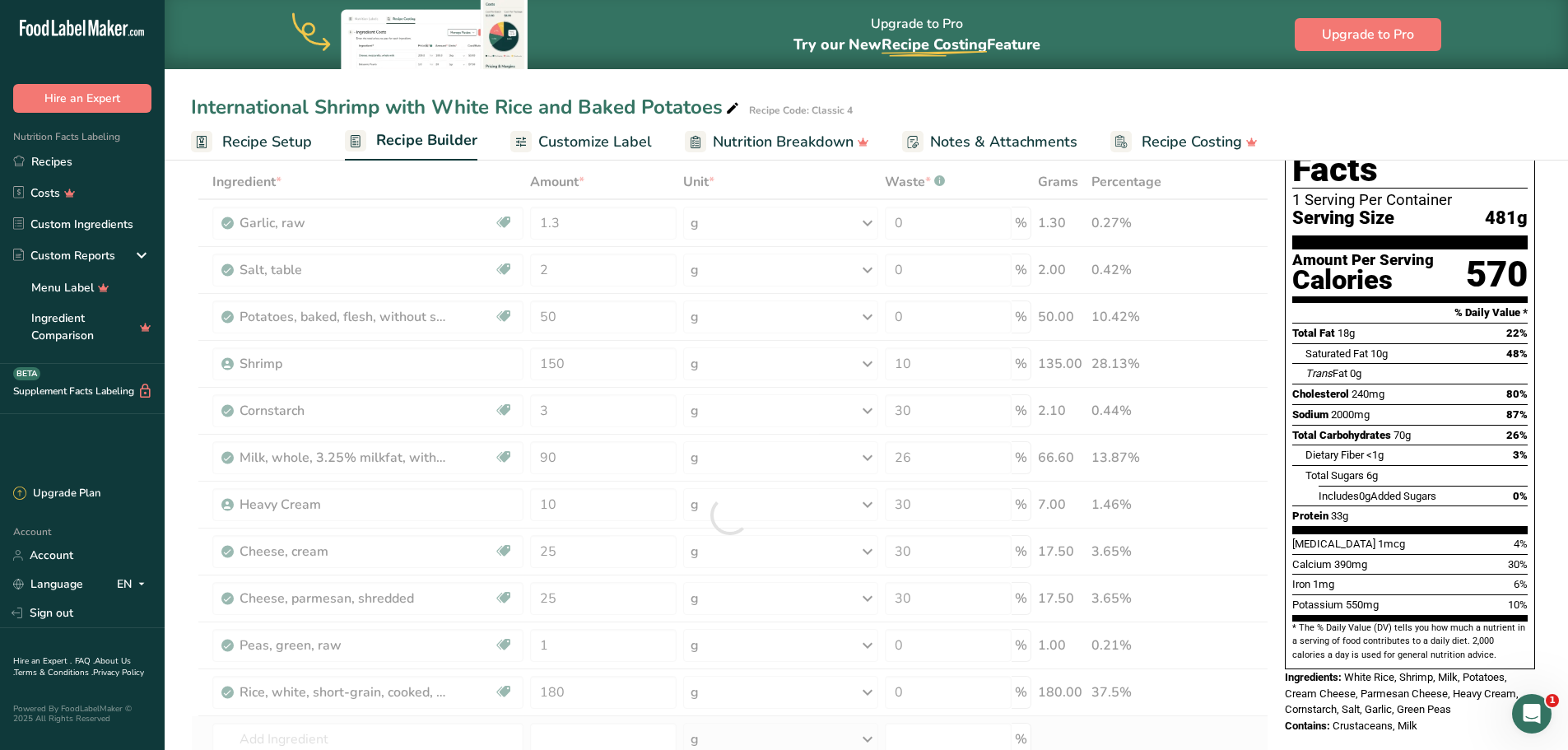
click at [1229, 716] on div "Ingredient * Amount * Unit * Waste * .a-a{fill:#347362;}.b-a{fill:#fff;} Grams …" at bounding box center [730, 515] width 1077 height 701
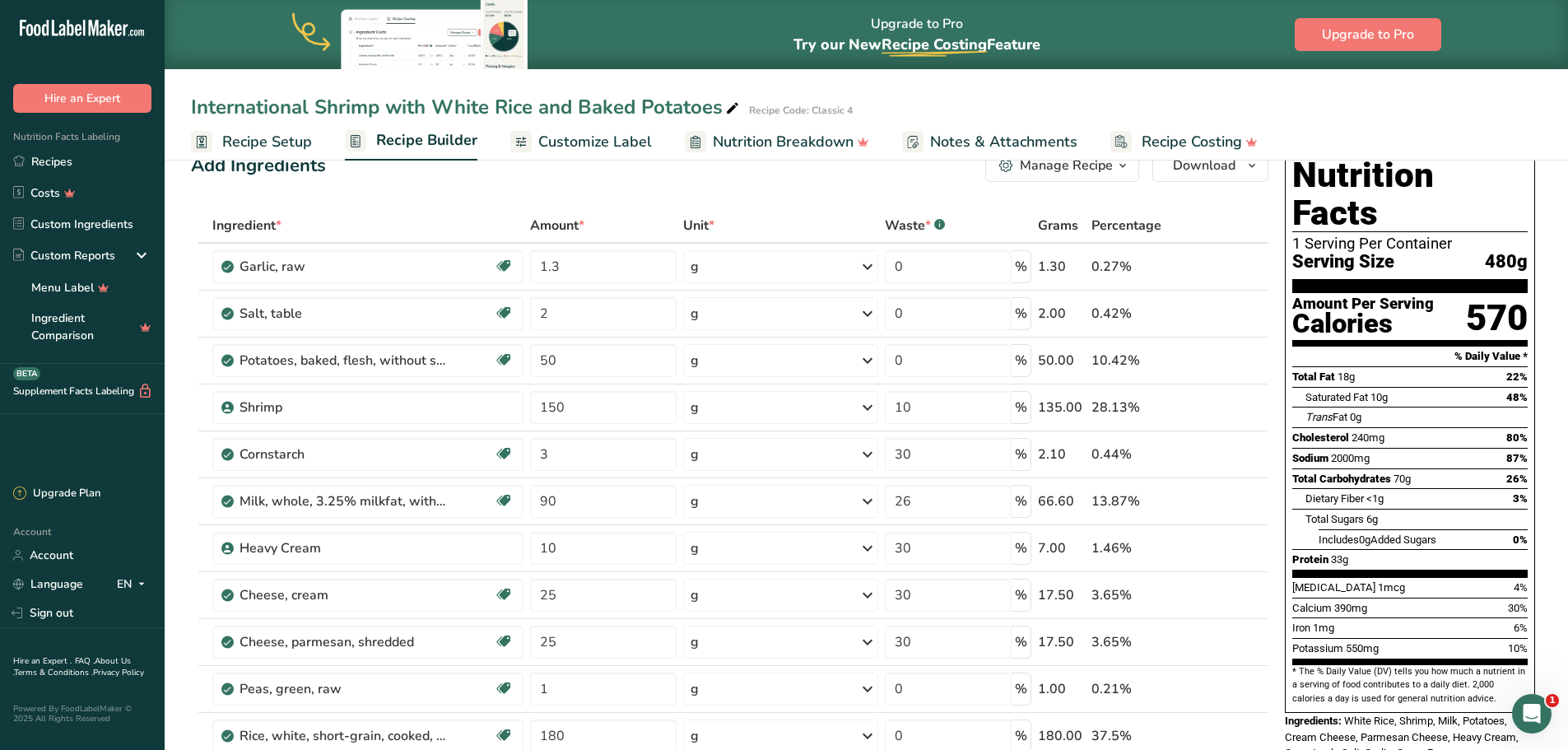
scroll to position [0, 0]
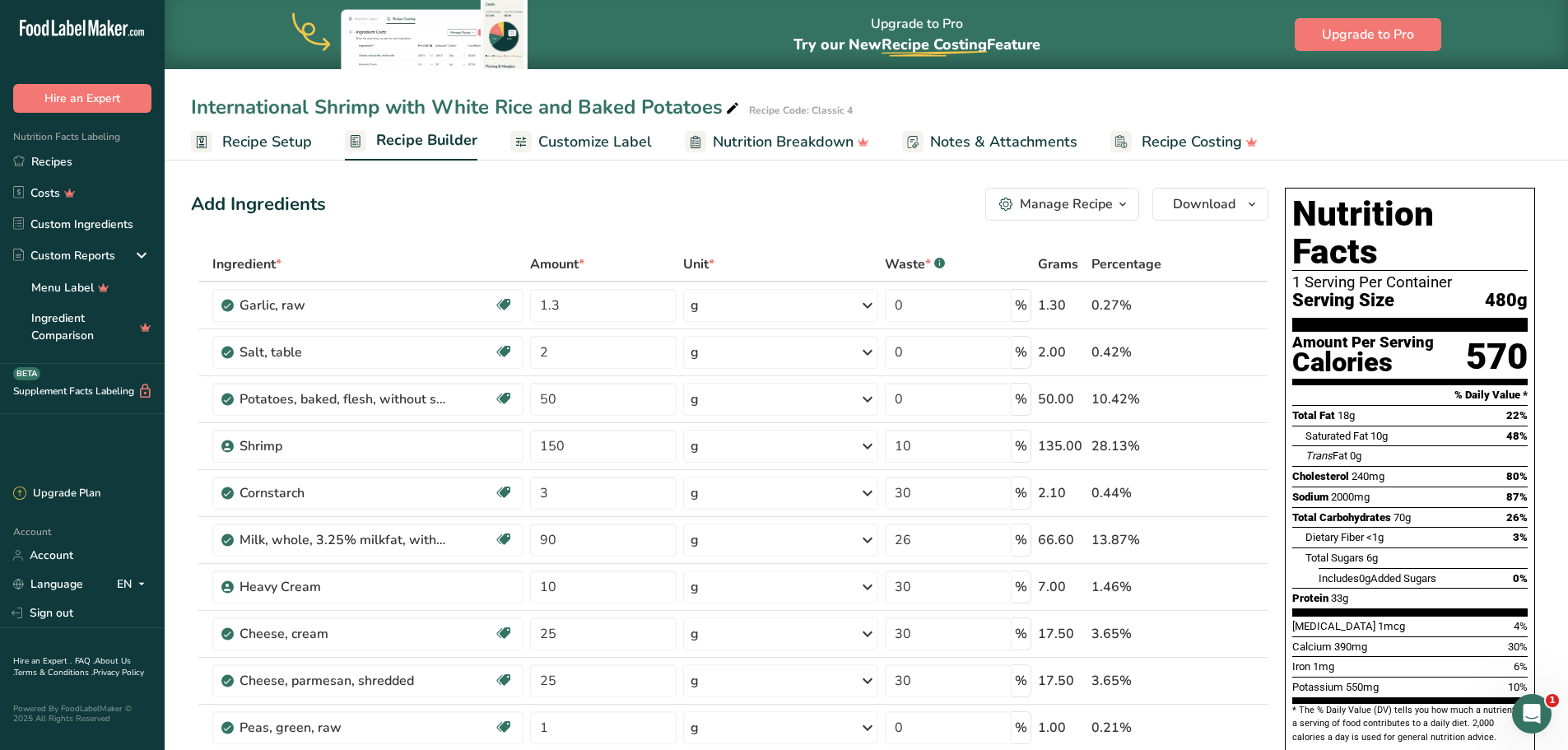
click at [297, 146] on span "Recipe Setup" at bounding box center [267, 142] width 90 height 22
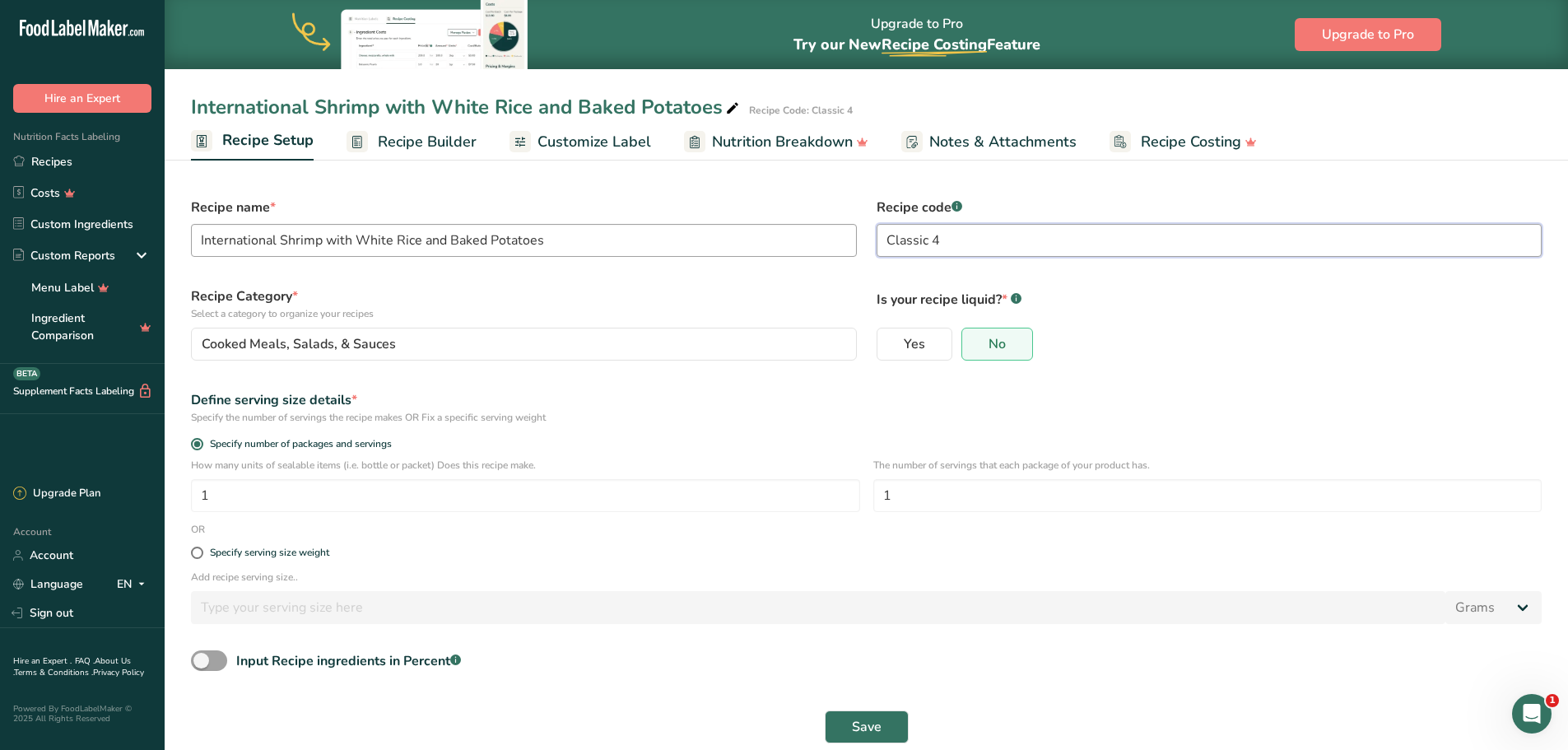
drag, startPoint x: 1023, startPoint y: 248, endPoint x: 820, endPoint y: 243, distance: 203.1
click at [820, 243] on form "Recipe name * International Shrimp with White Rice and Baked Potatoes Recipe co…" at bounding box center [866, 470] width 1370 height 566
type input "M.34"
click at [874, 725] on span "Save" at bounding box center [867, 726] width 30 height 19
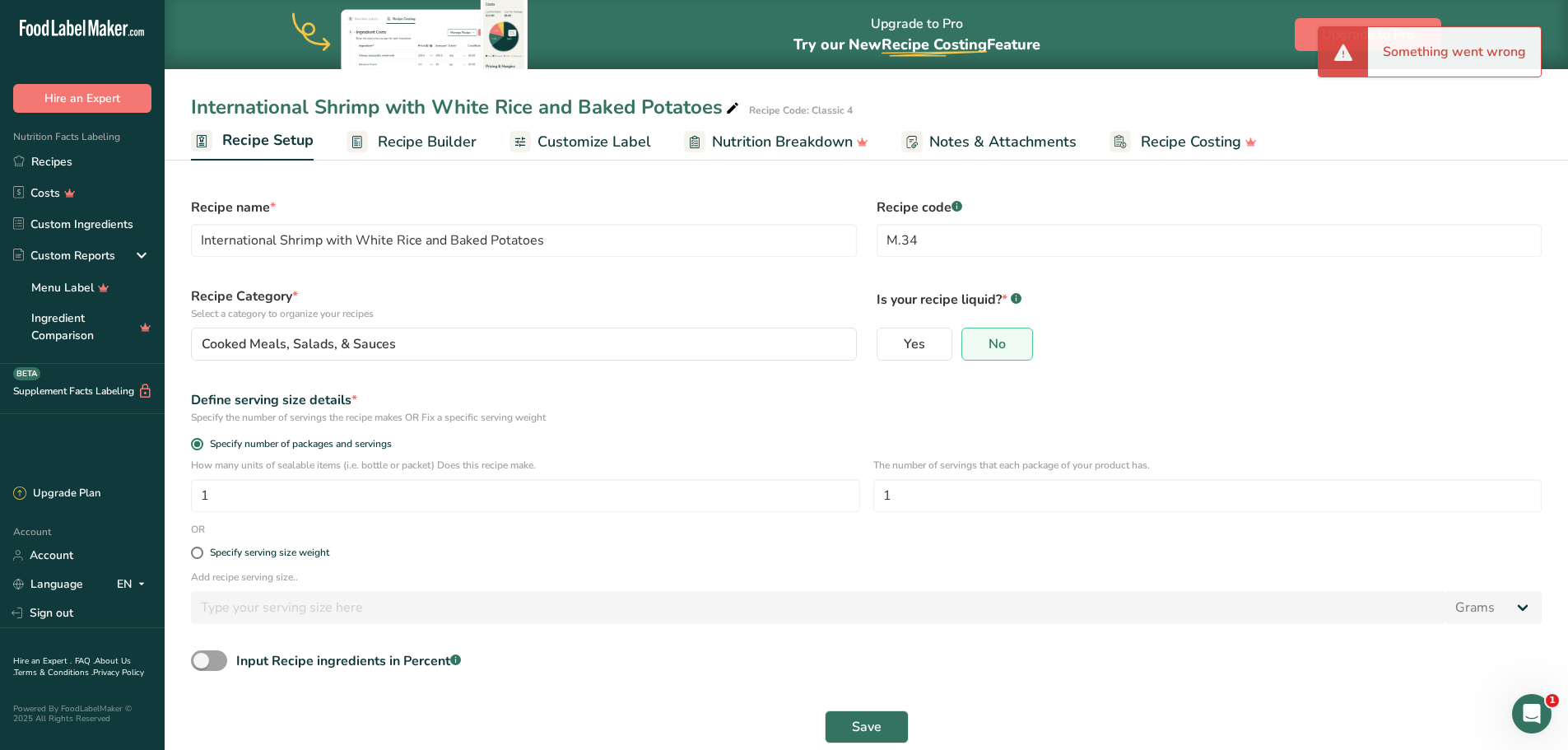
click at [450, 148] on span "Recipe Builder" at bounding box center [427, 142] width 99 height 22
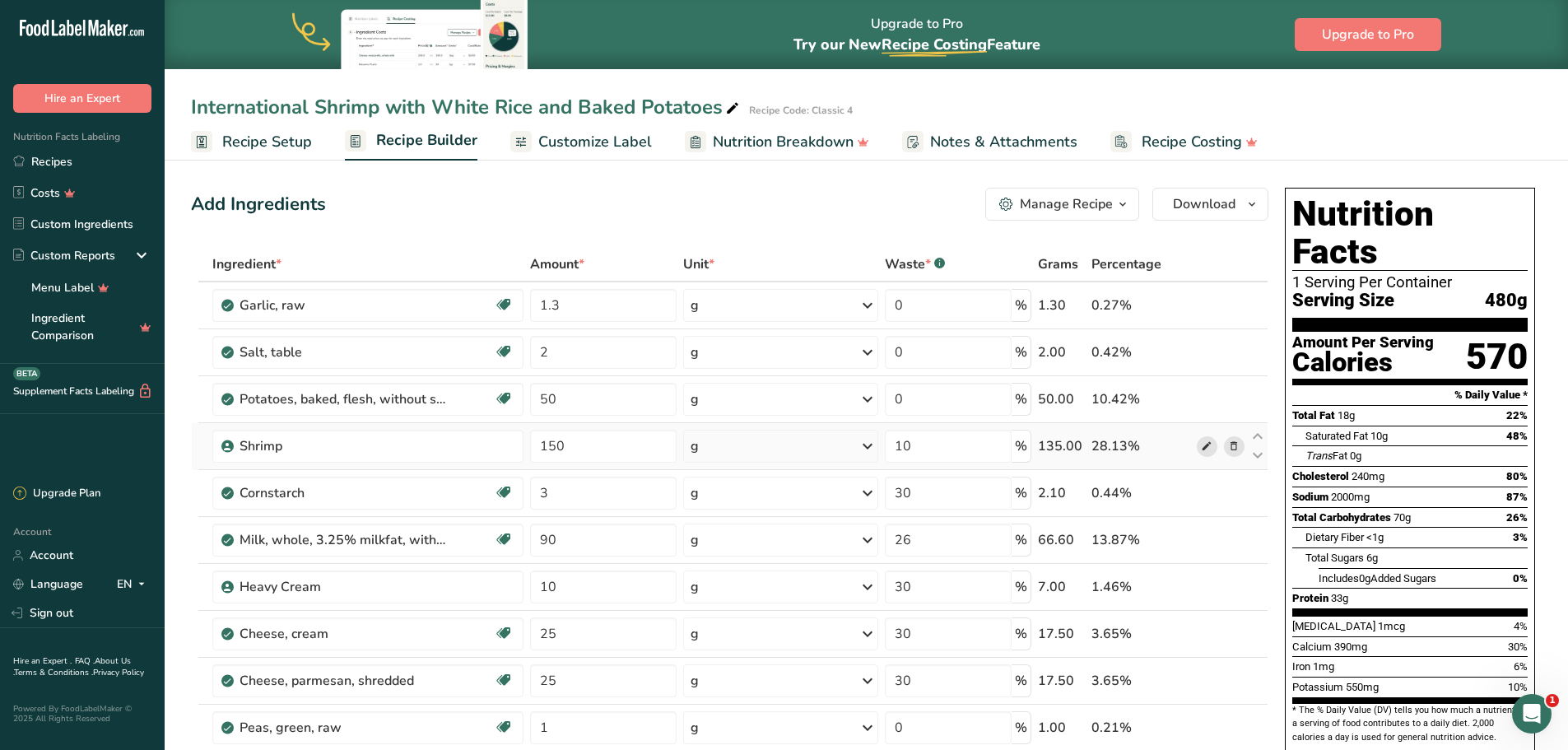
click at [1204, 446] on icon at bounding box center [1206, 446] width 11 height 18
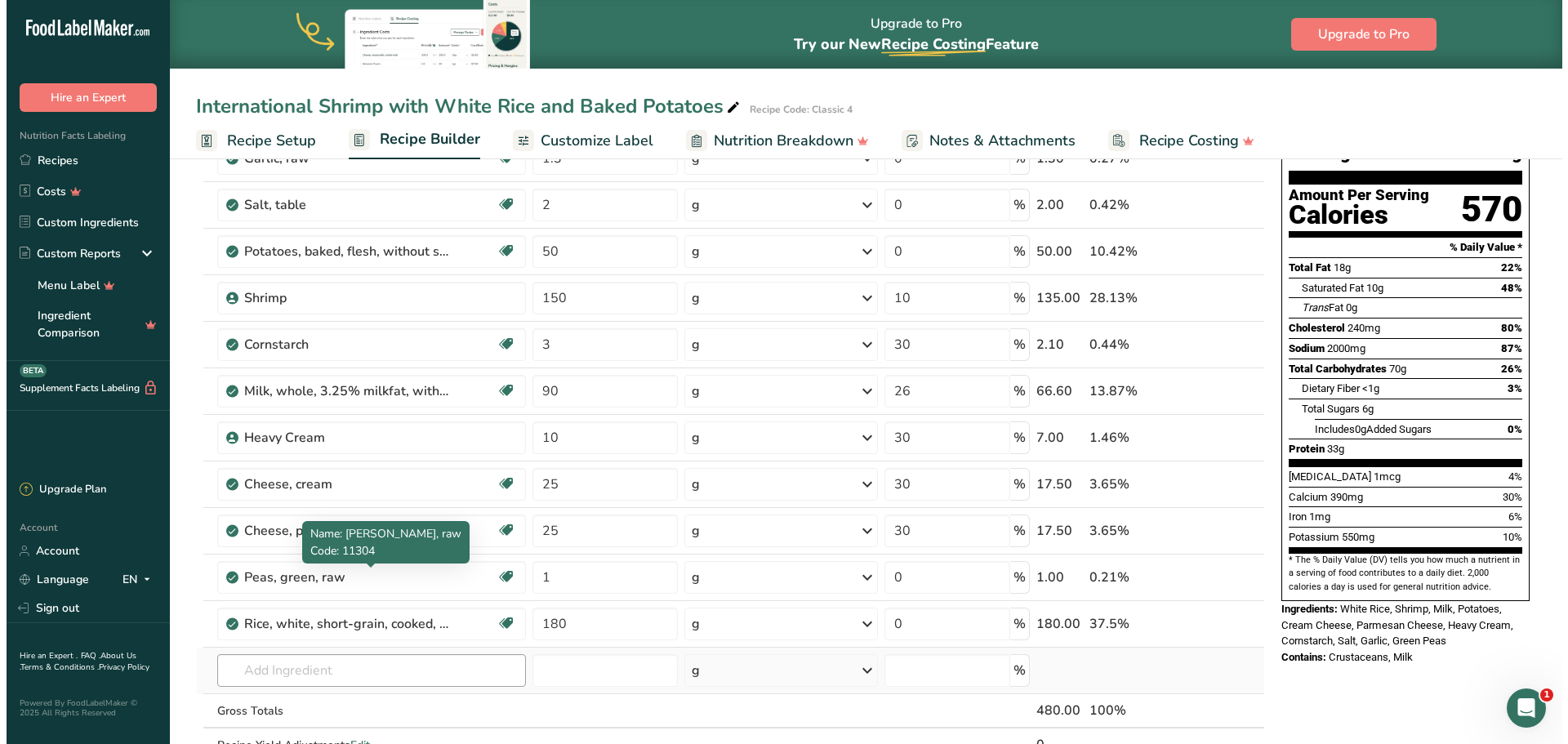
scroll to position [164, 0]
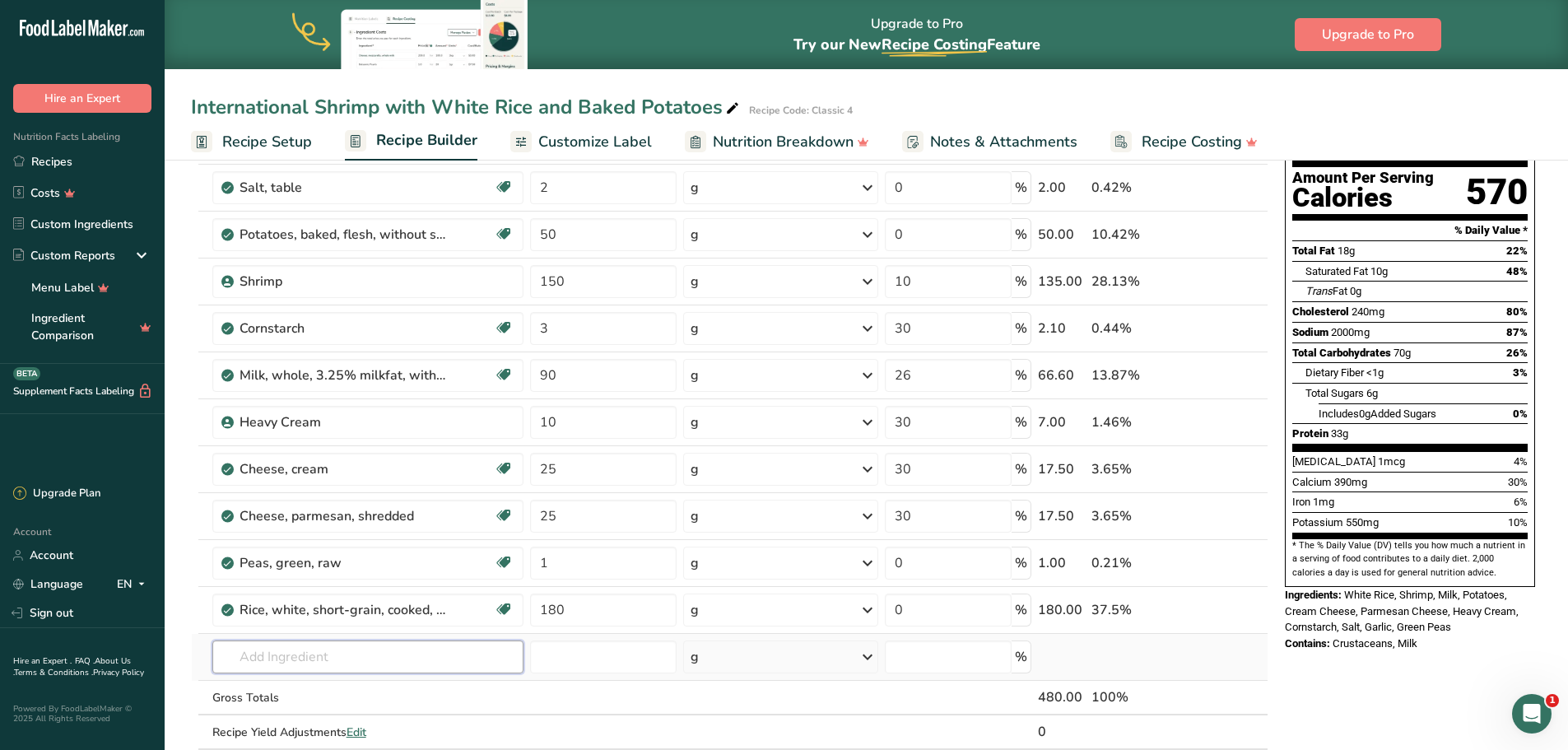
click at [287, 668] on input "text" at bounding box center [368, 657] width 312 height 33
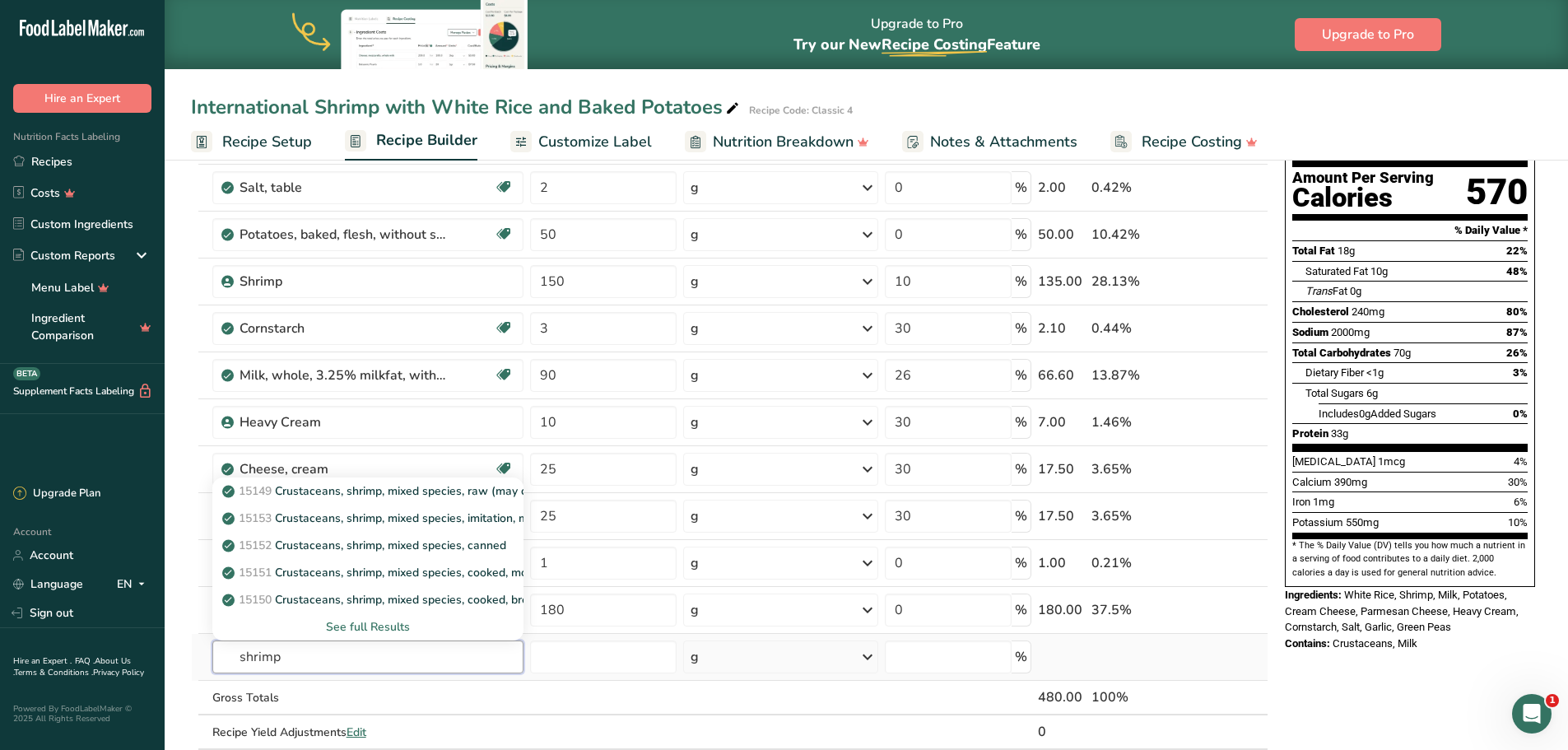
type input "shrimp"
click at [370, 629] on div "See full Results" at bounding box center [368, 627] width 286 height 18
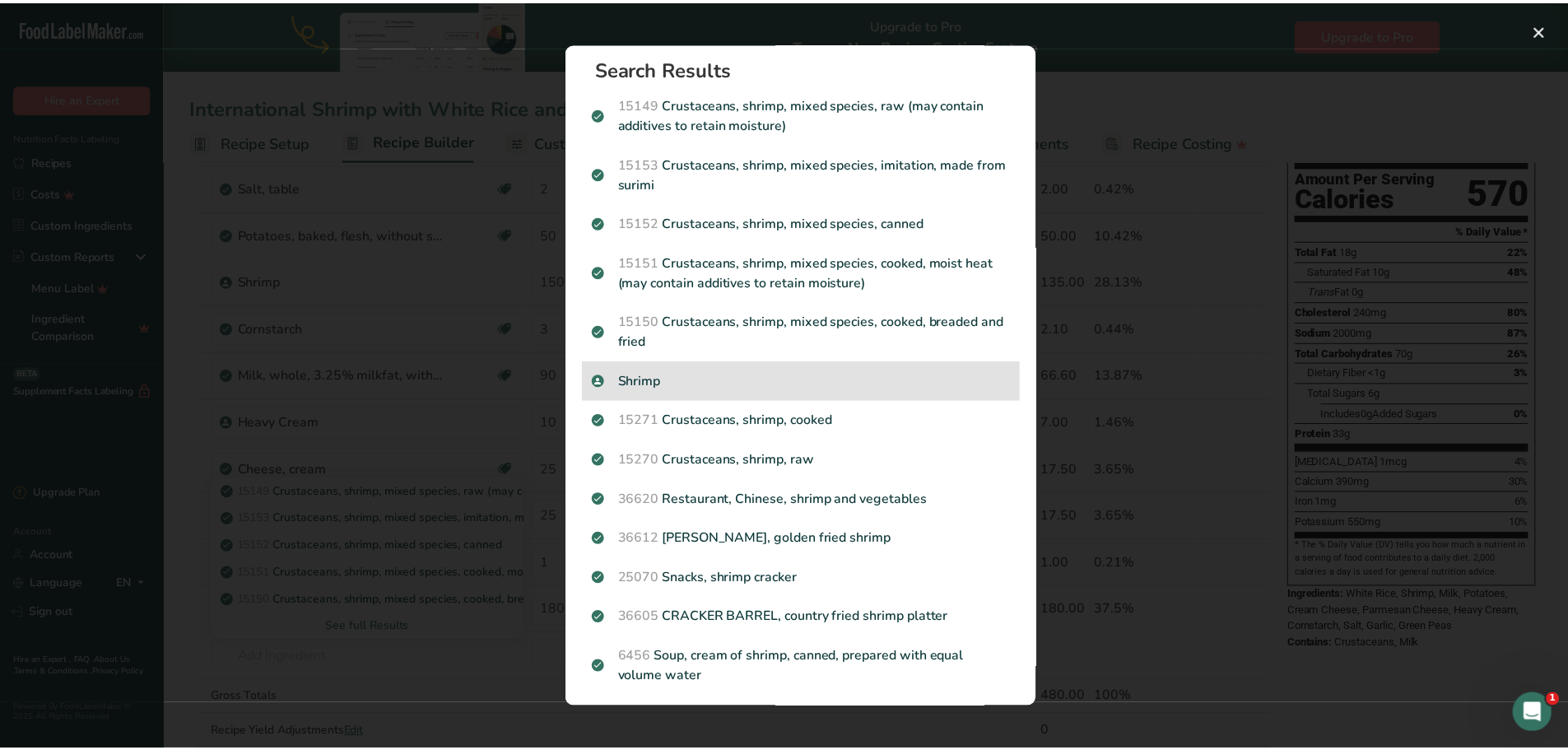
scroll to position [0, 0]
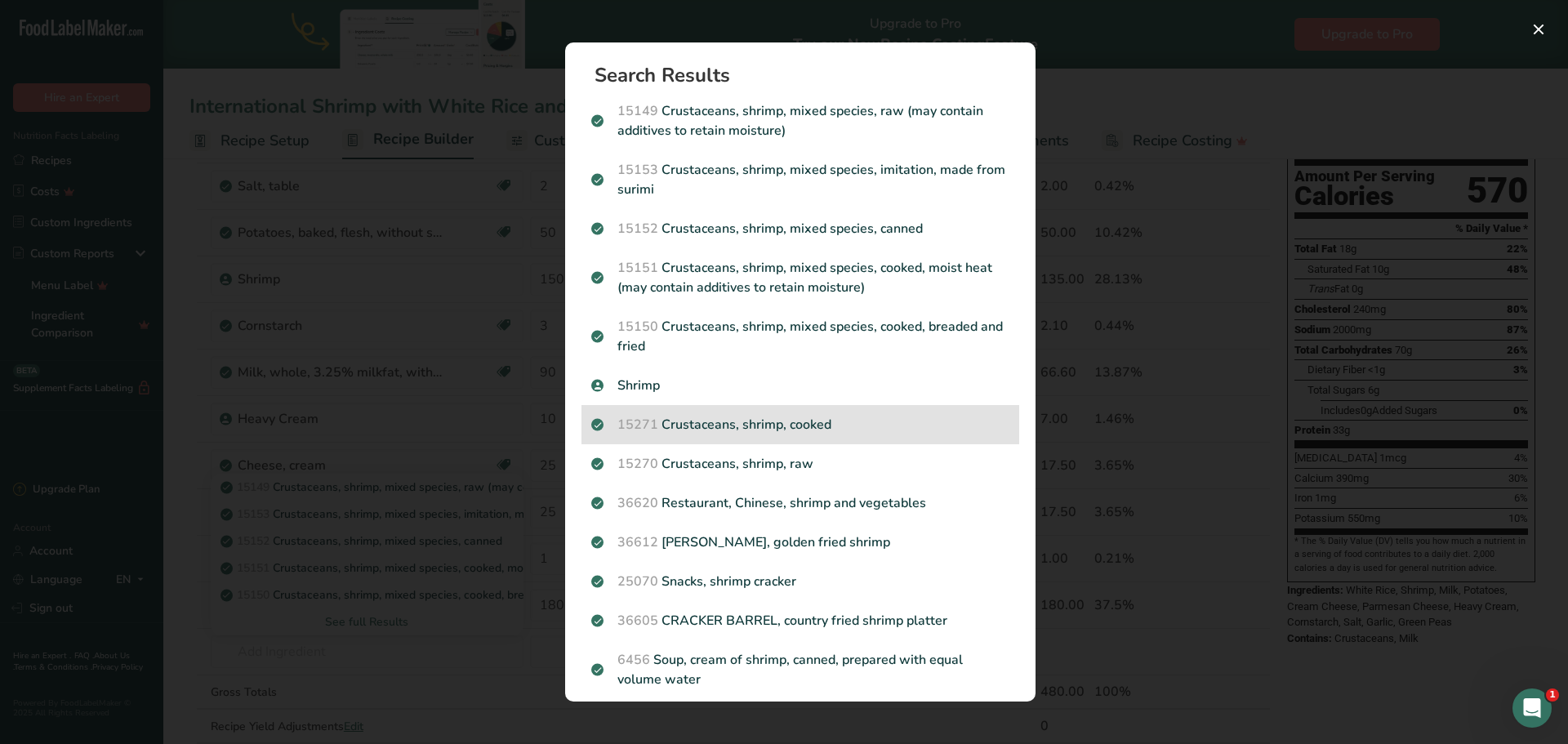
click at [825, 423] on p "15271 Crustaceans, shrimp, cooked" at bounding box center [801, 424] width 419 height 19
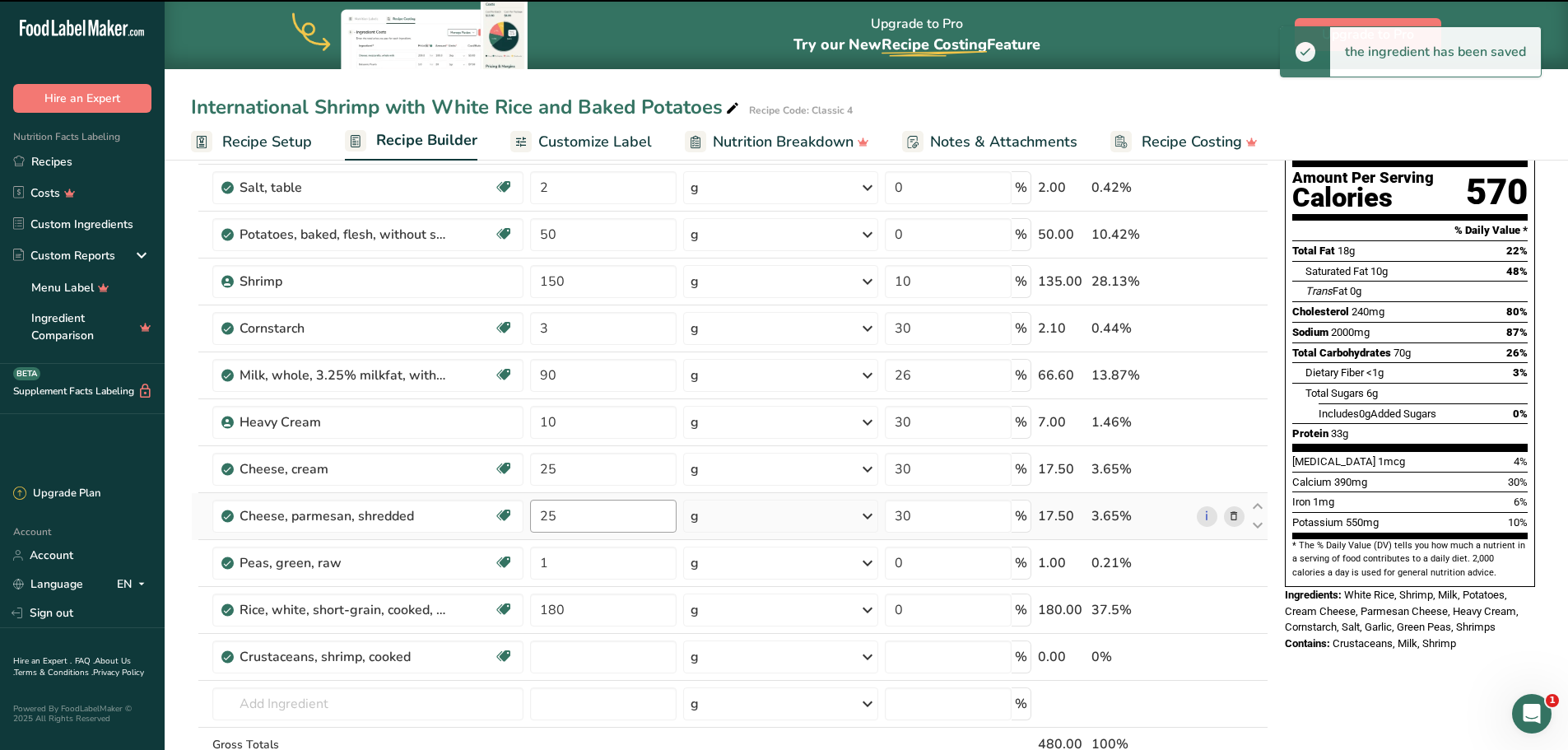
type input "0"
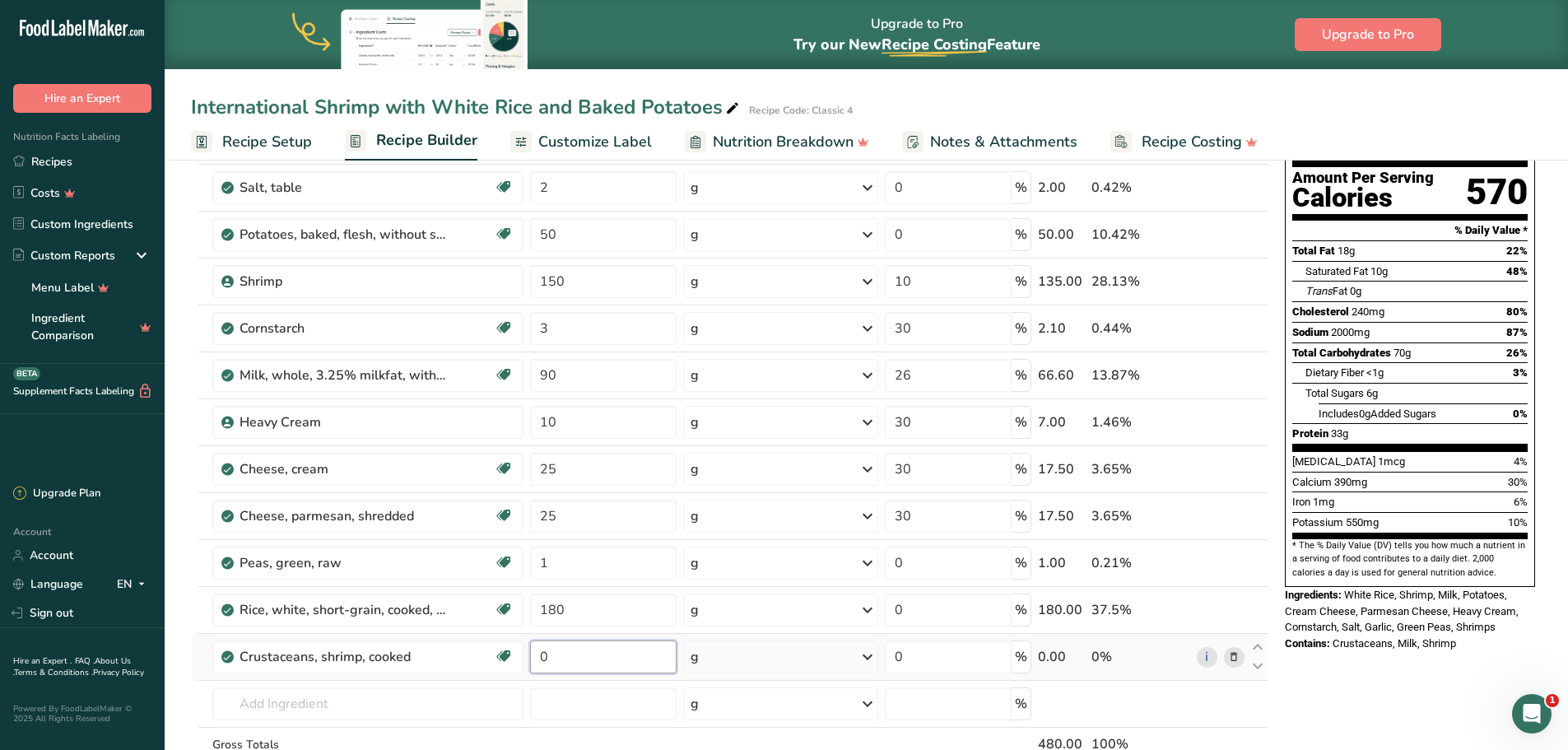
drag, startPoint x: 589, startPoint y: 652, endPoint x: 542, endPoint y: 642, distance: 48.1
click at [537, 647] on input "0" at bounding box center [604, 657] width 147 height 33
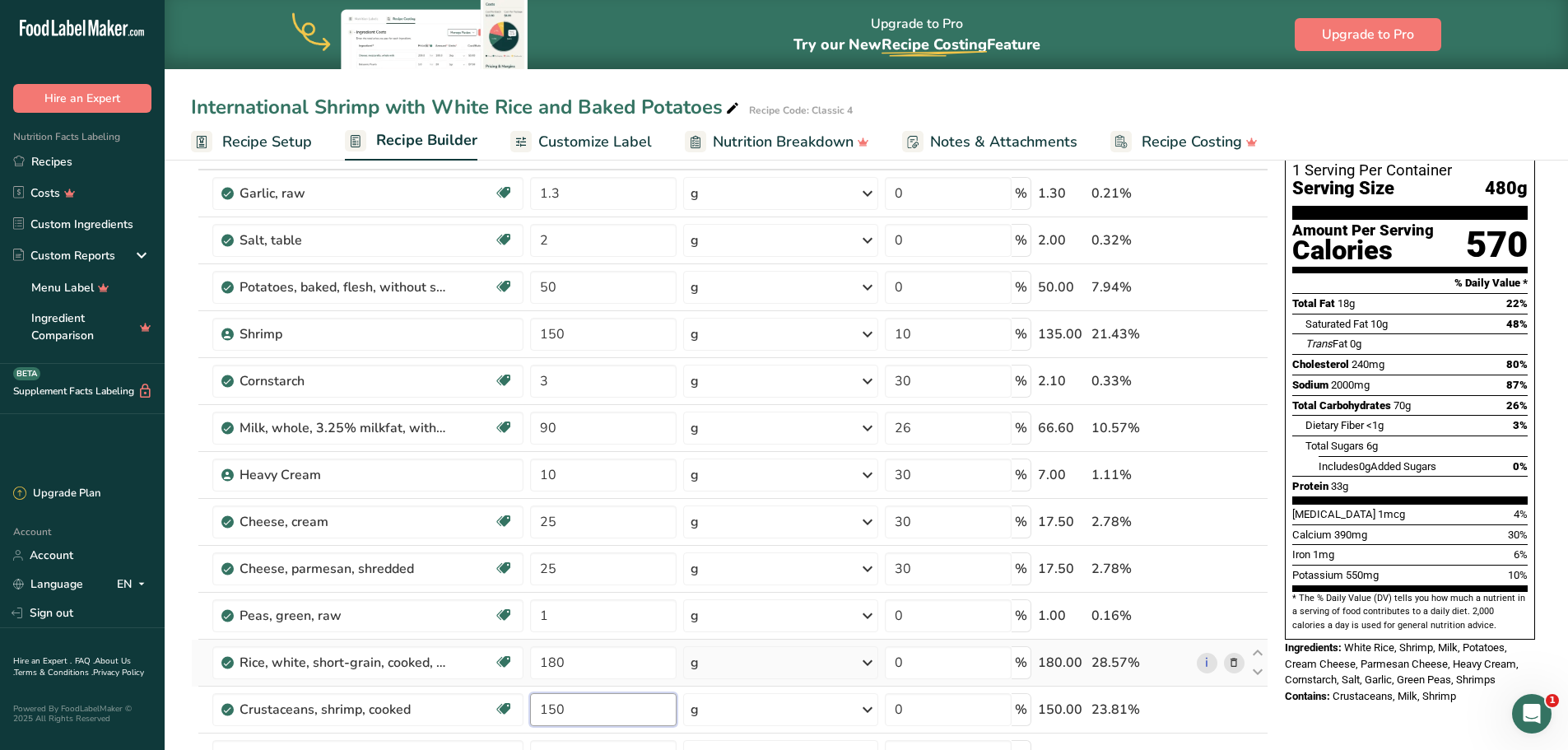
scroll to position [83, 0]
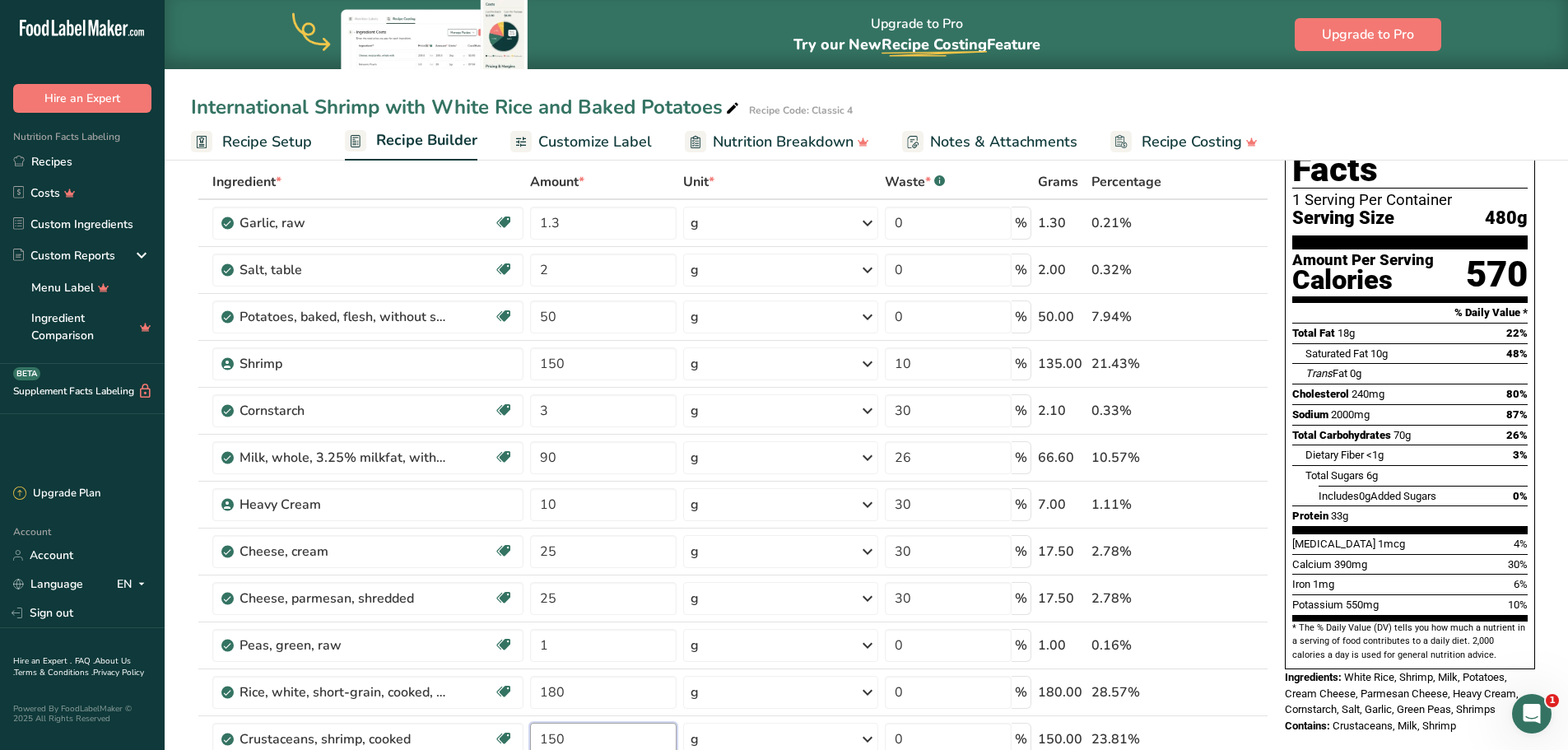
type input "150"
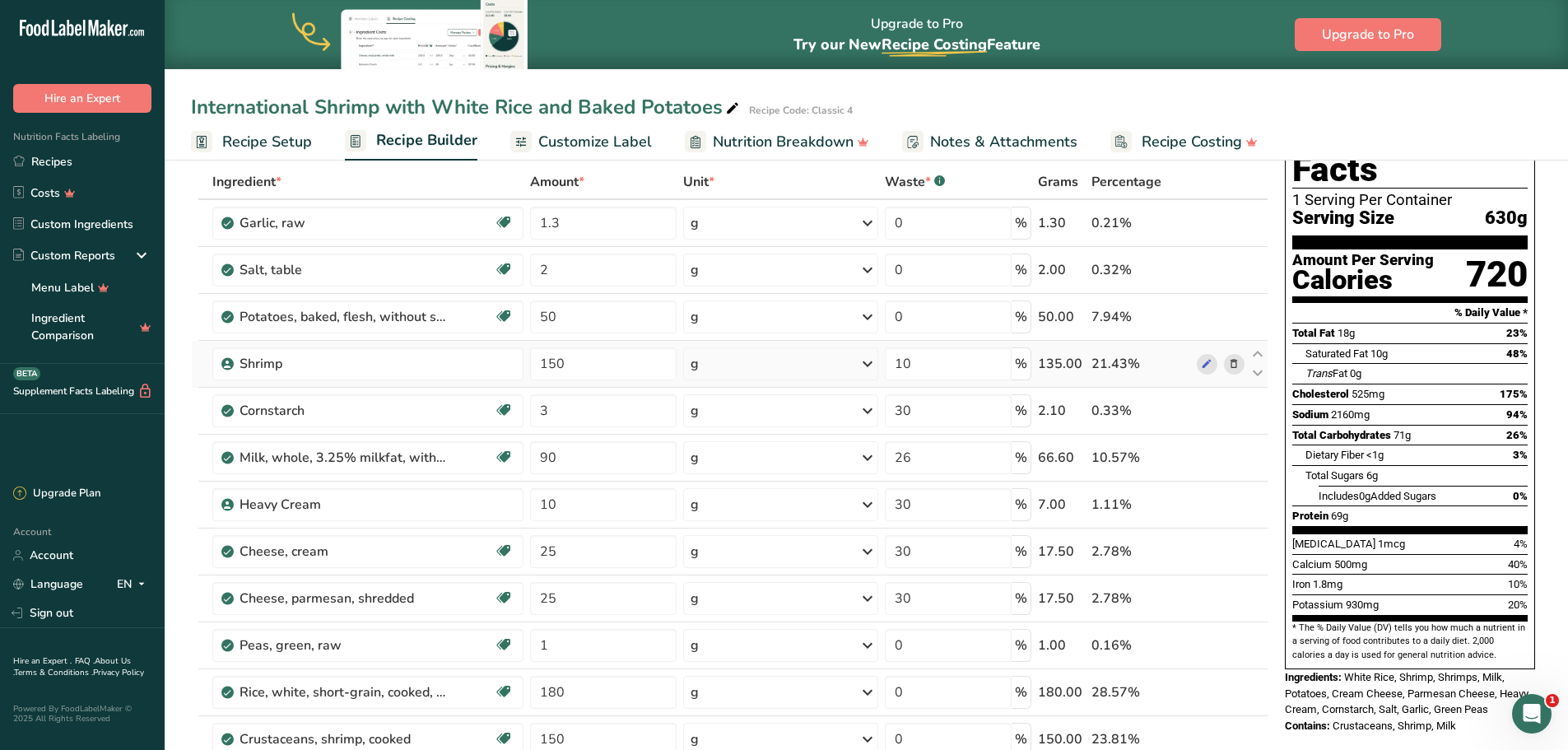
click at [1230, 362] on icon at bounding box center [1233, 363] width 11 height 18
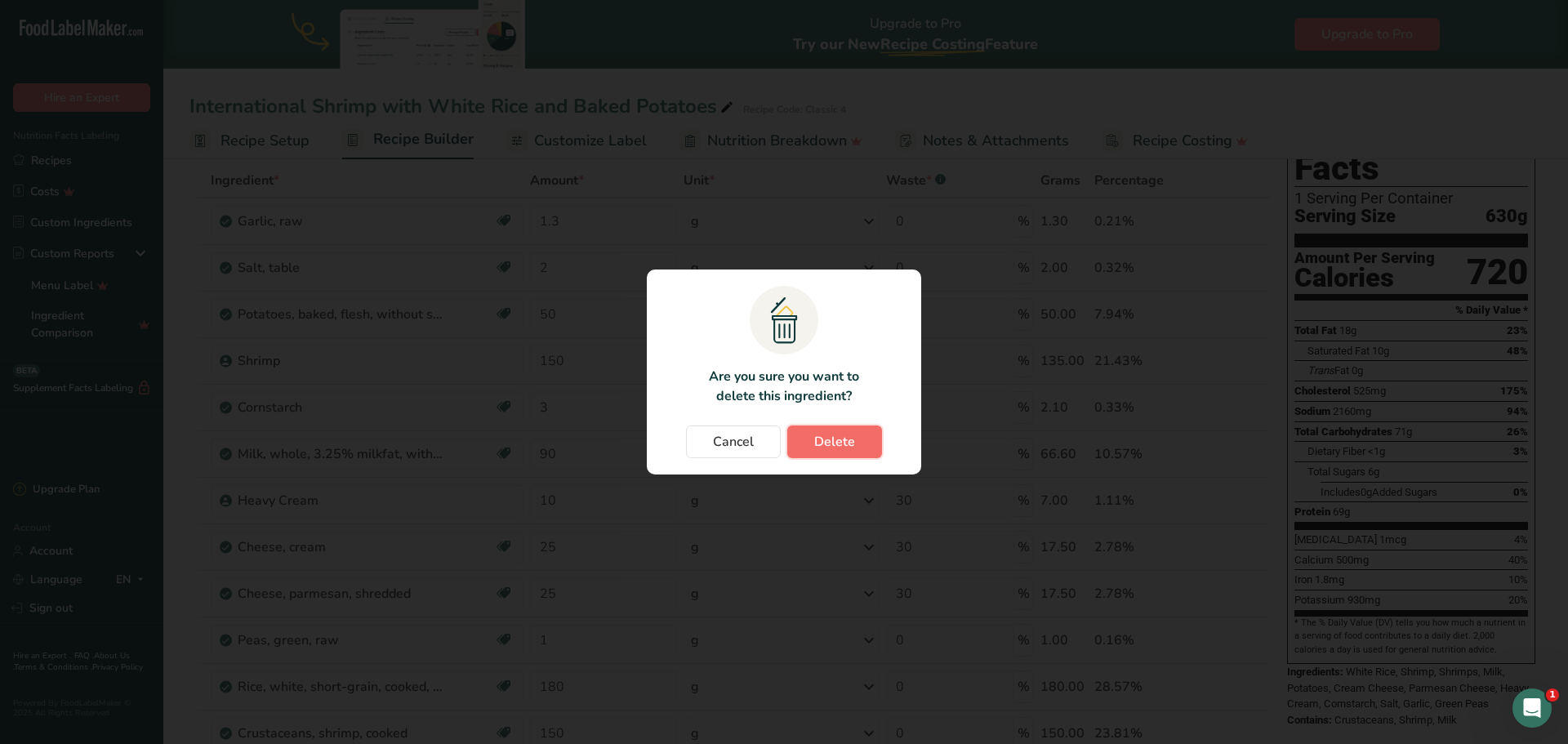
click at [865, 437] on button "Delete" at bounding box center [835, 441] width 95 height 33
type input "3"
type input "30"
type input "90"
type input "26"
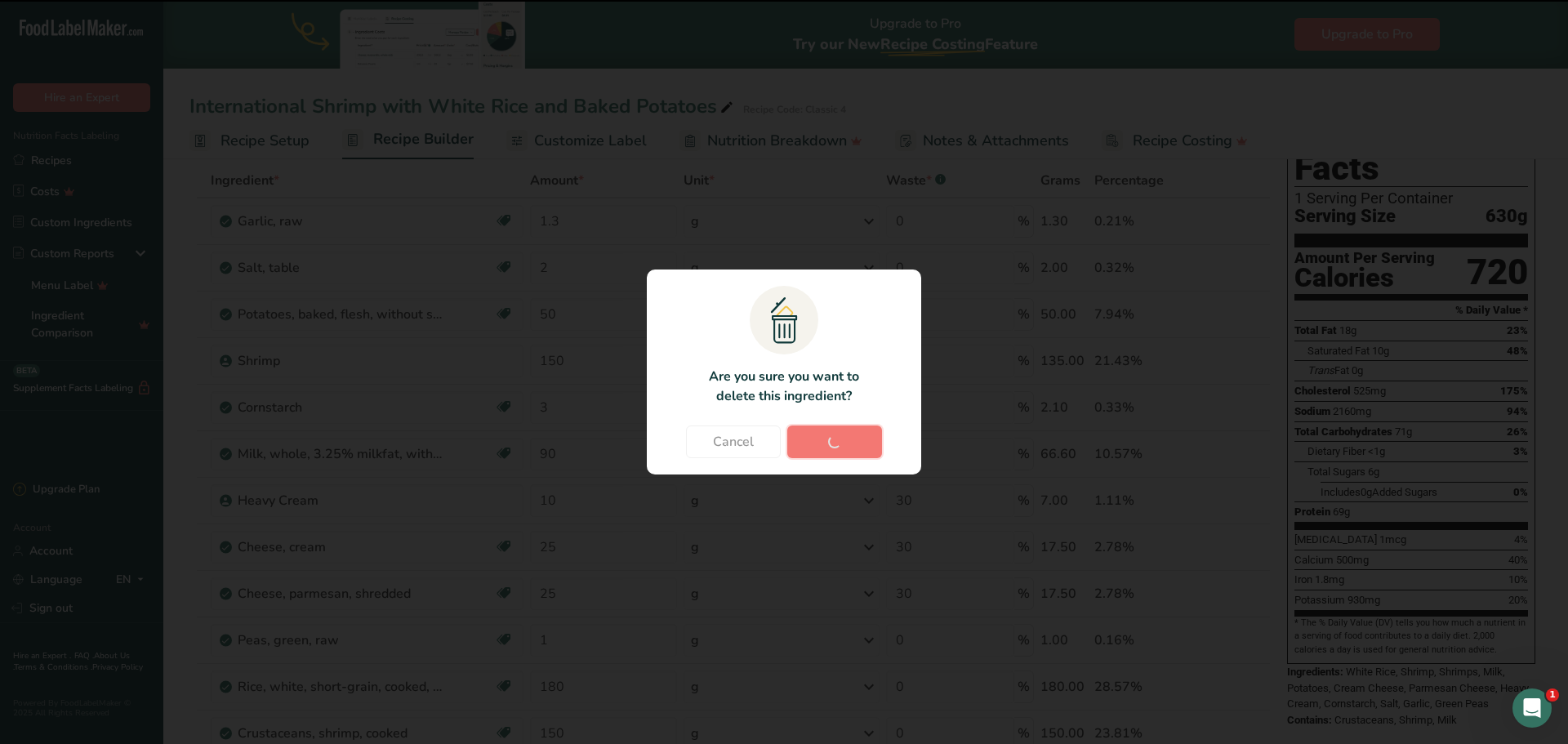
type input "10"
type input "30"
type input "25"
type input "1"
type input "0"
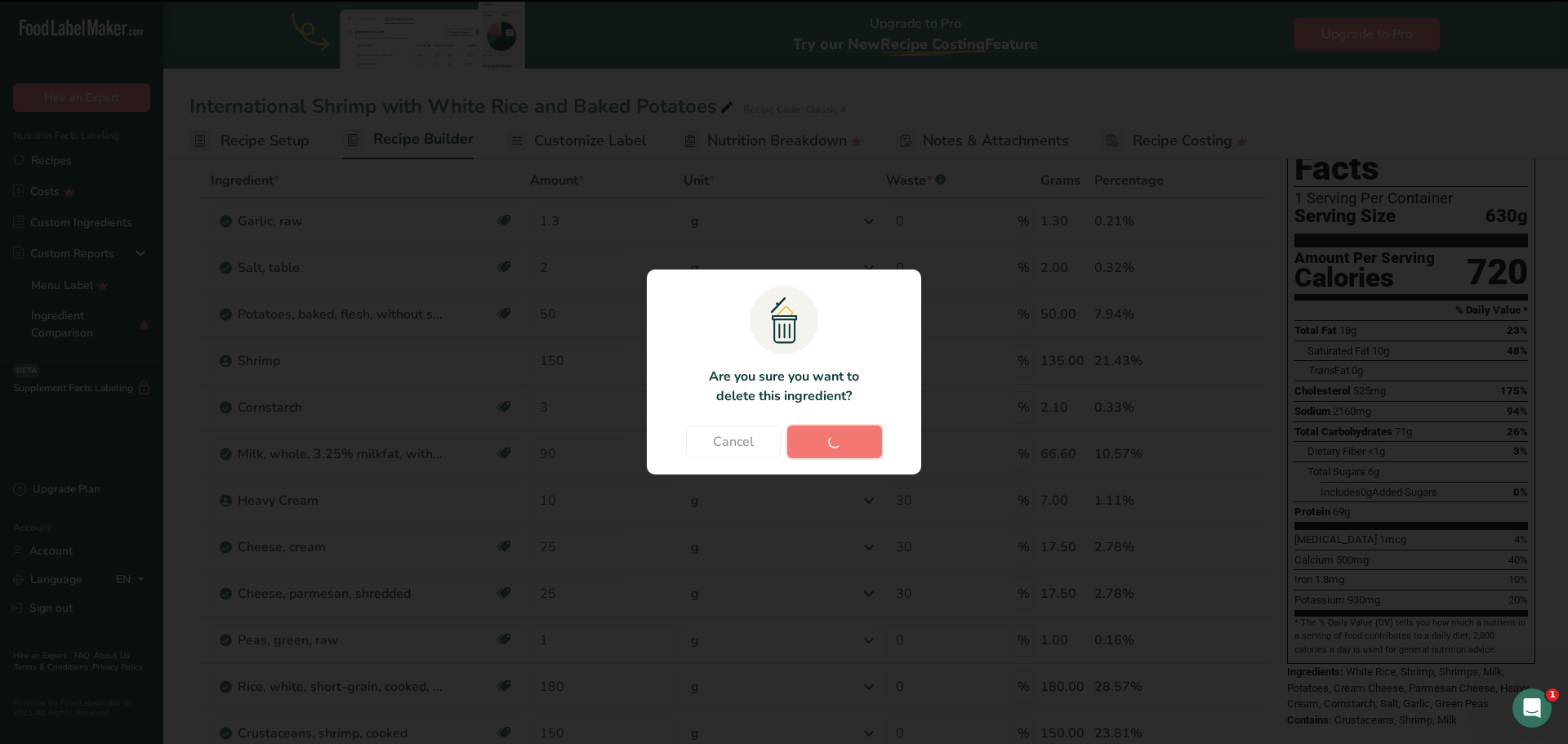
type input "180"
type input "150"
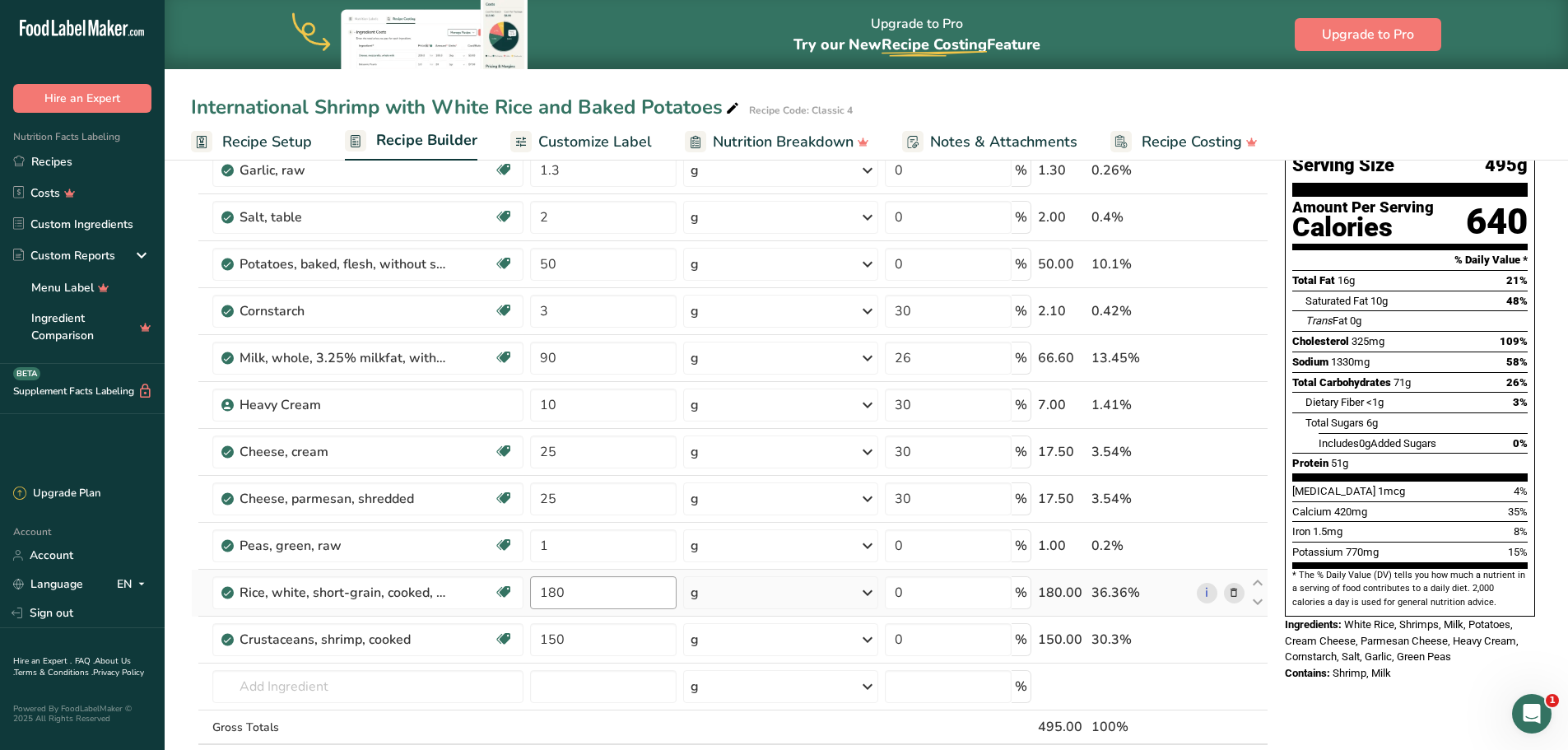
scroll to position [165, 0]
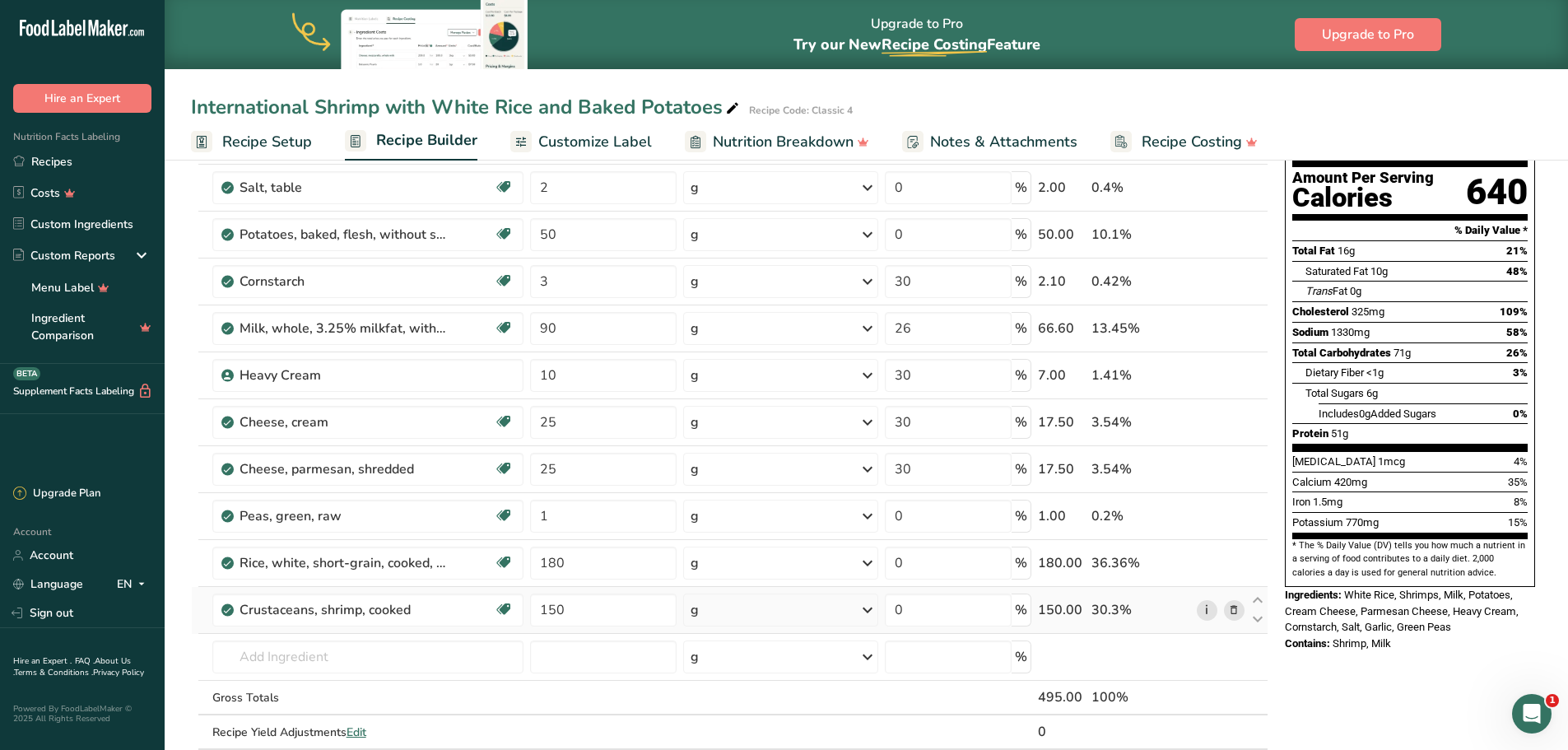
click at [1213, 608] on link "i" at bounding box center [1207, 610] width 20 height 20
drag, startPoint x: 934, startPoint y: 598, endPoint x: 898, endPoint y: 602, distance: 36.2
click at [898, 602] on input "0" at bounding box center [949, 610] width 128 height 33
type input "30"
click at [1307, 700] on div "Nutrition Facts 1 Serving Per Container Serving Size 495g Amount Per Serving Ca…" at bounding box center [1410, 662] width 263 height 1290
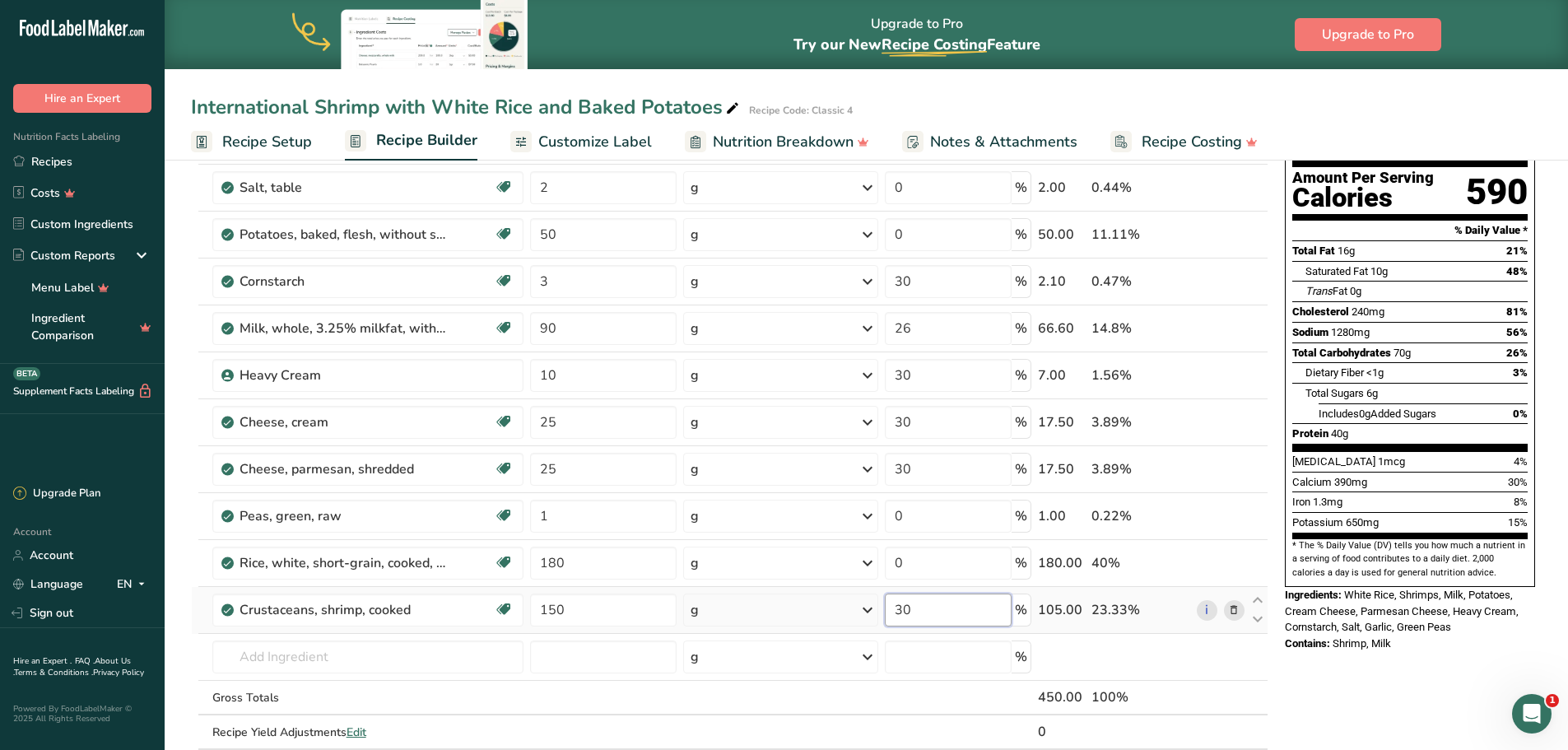
drag, startPoint x: 930, startPoint y: 605, endPoint x: 880, endPoint y: 611, distance: 50.4
click at [880, 611] on tr "Crustaceans, shrimp, cooked Dairy free Gluten free Soy free 150 g Portions 3 oz…" at bounding box center [730, 610] width 1076 height 47
click at [1307, 686] on div "Nutrition Facts 1 Serving Per Container Serving Size 450g Amount Per Serving Ca…" at bounding box center [1410, 662] width 263 height 1290
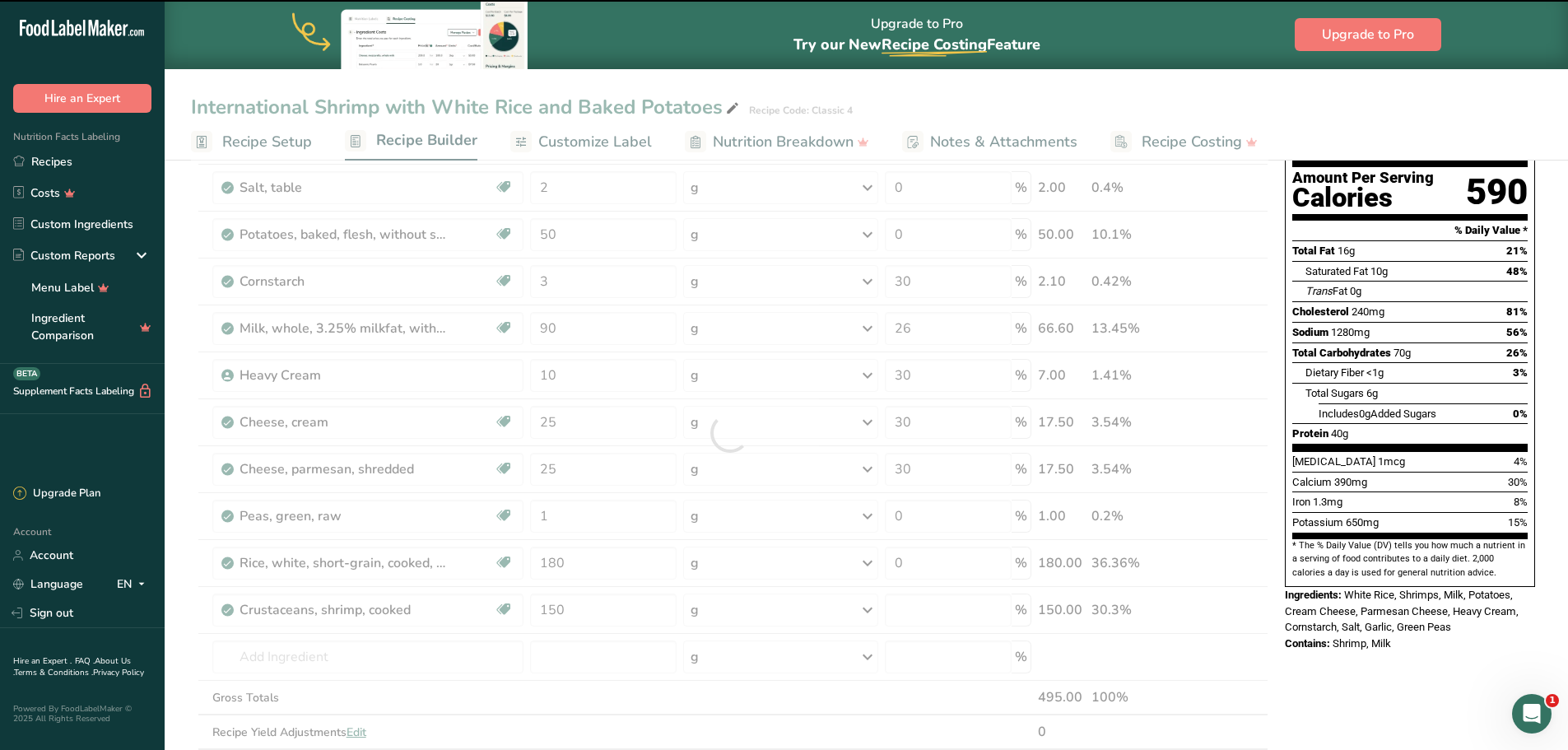
scroll to position [83, 0]
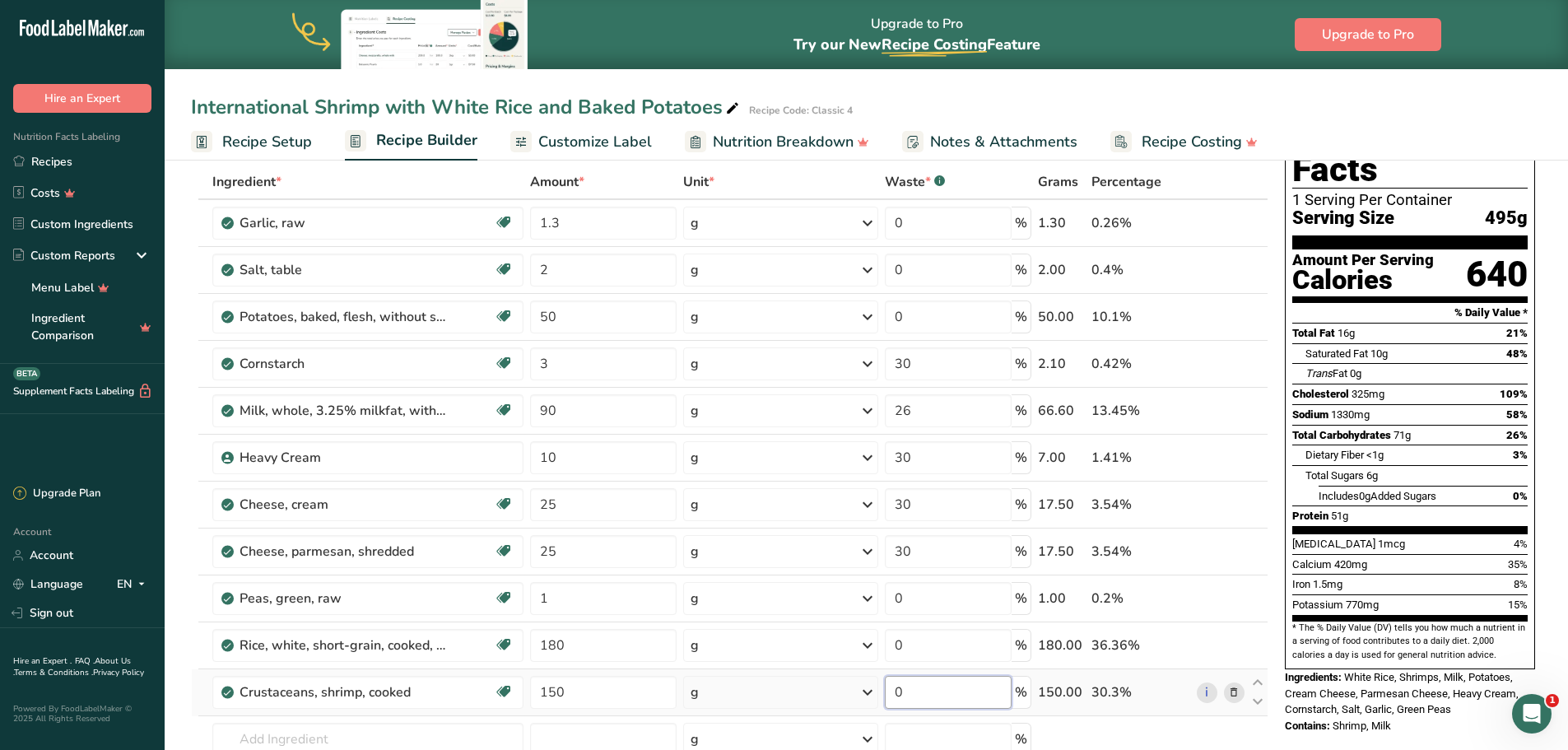
drag, startPoint x: 933, startPoint y: 693, endPoint x: 861, endPoint y: 693, distance: 72.0
click at [861, 693] on tr "Crustaceans, shrimp, cooked Dairy free Gluten free Soy free 150 g Portions 3 oz…" at bounding box center [730, 693] width 1076 height 47
type input "10"
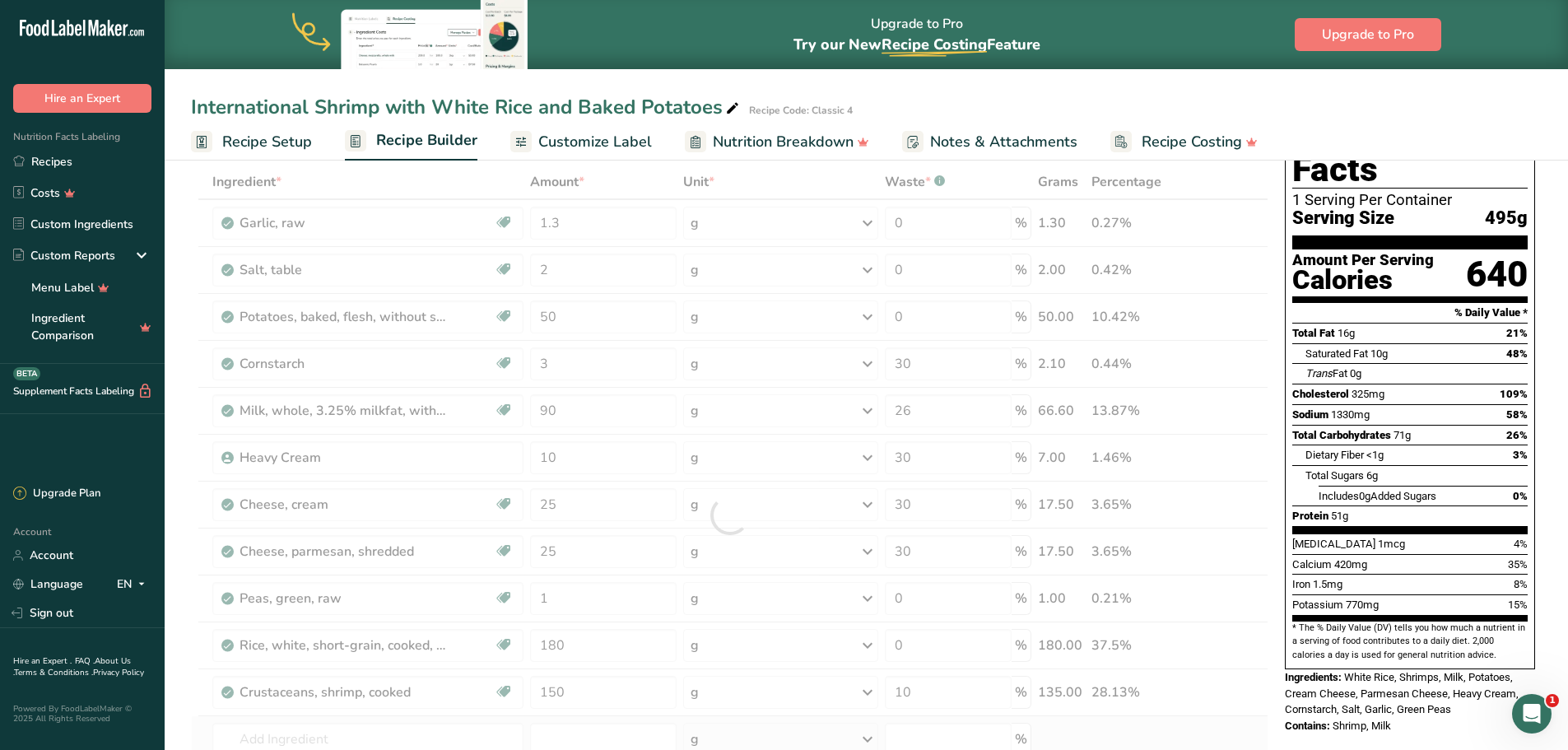
click at [1185, 727] on div "Ingredient * Amount * Unit * Waste * .a-a{fill:#347362;}.b-a{fill:#fff;} Grams …" at bounding box center [730, 515] width 1077 height 701
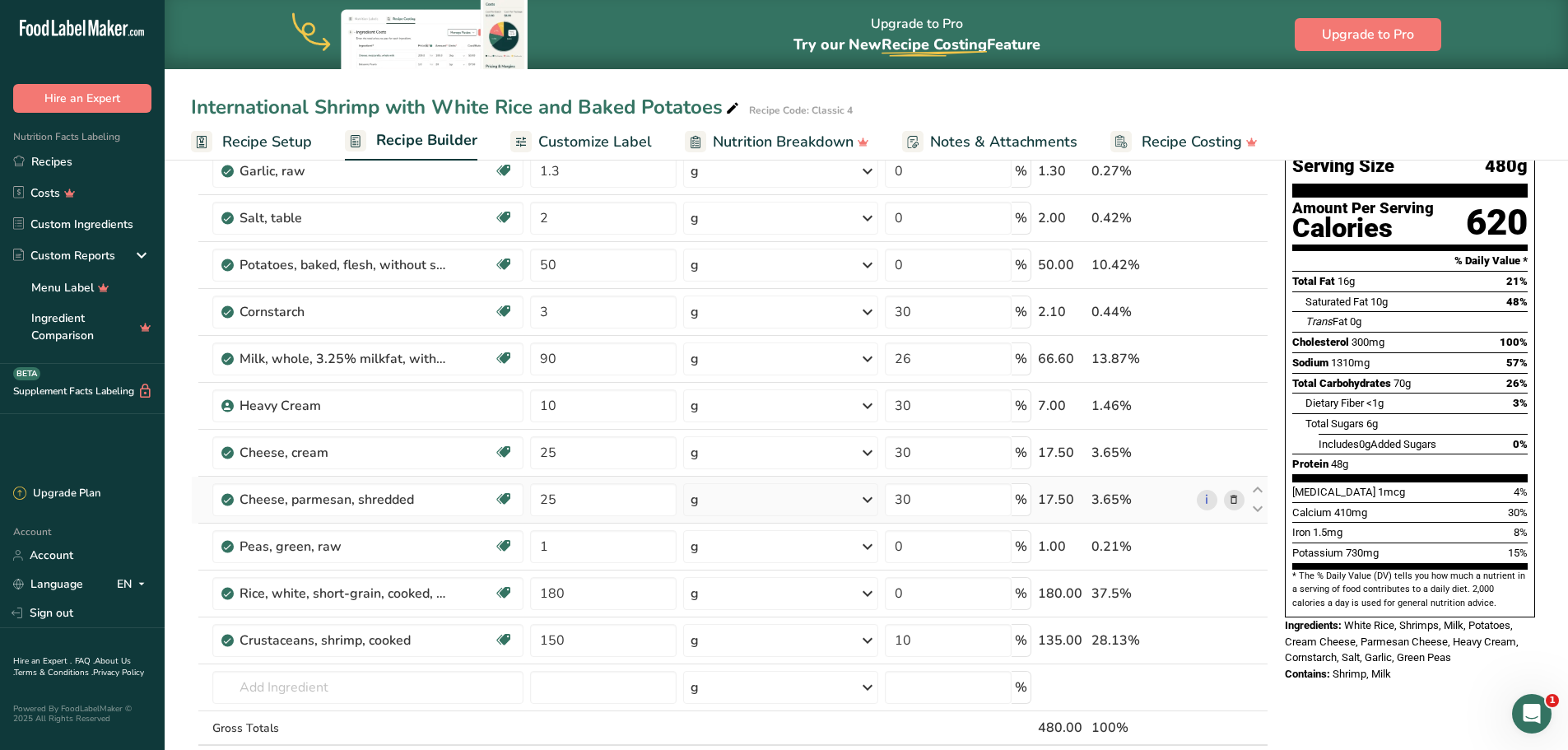
scroll to position [165, 0]
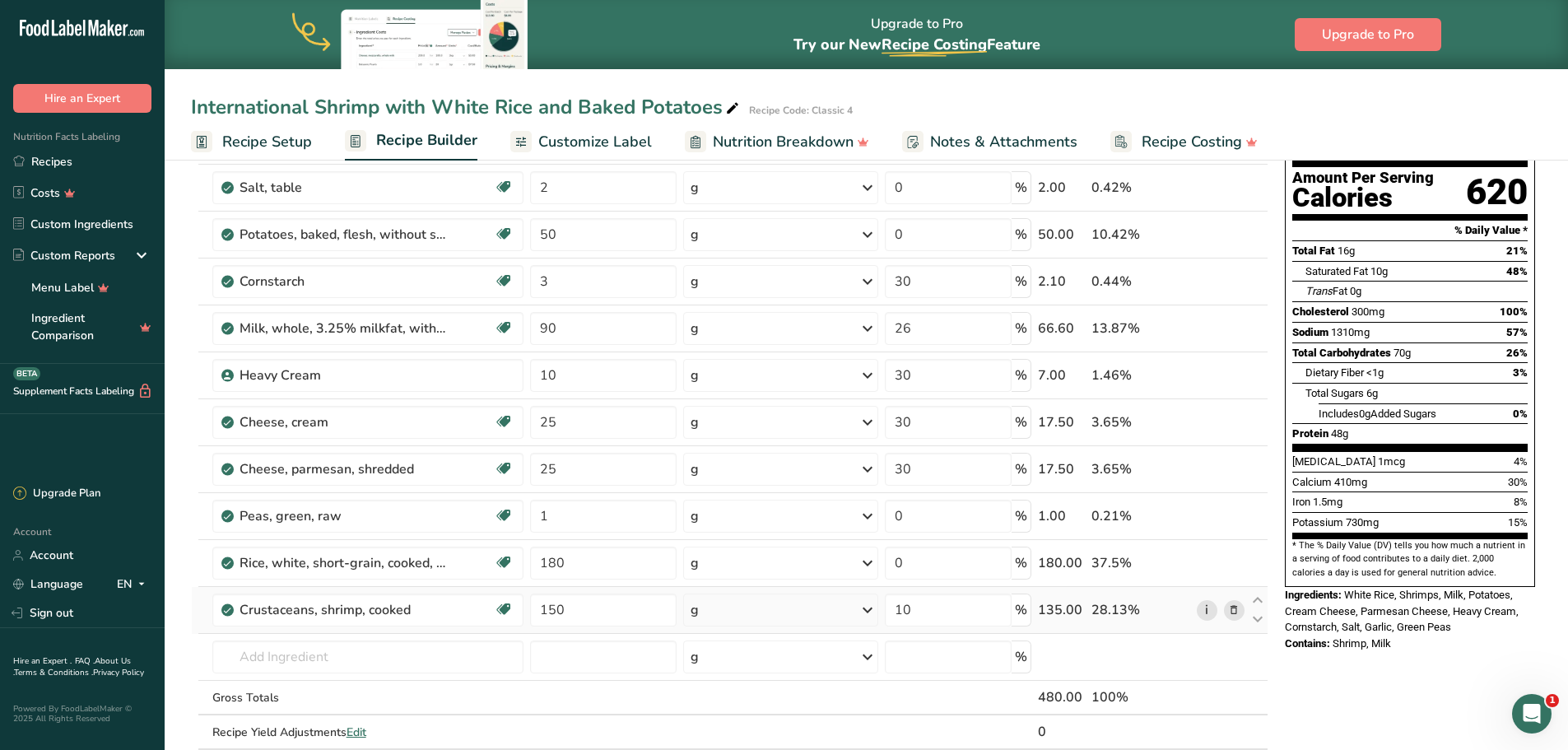
click at [1206, 604] on link "i" at bounding box center [1207, 610] width 20 height 20
click at [308, 662] on input "text" at bounding box center [368, 657] width 312 height 33
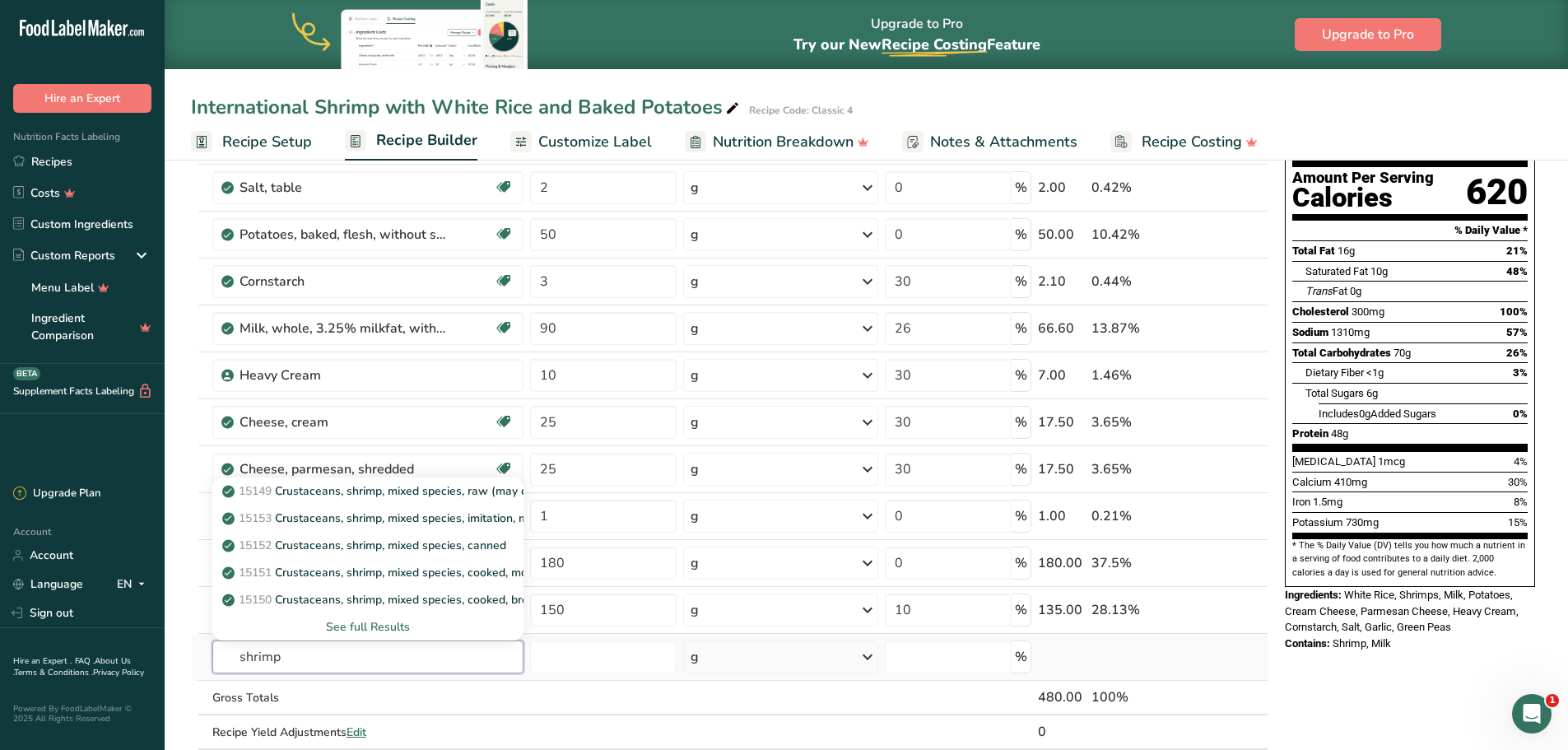
type input "shrimp"
click at [397, 621] on div "See full Results" at bounding box center [368, 627] width 286 height 18
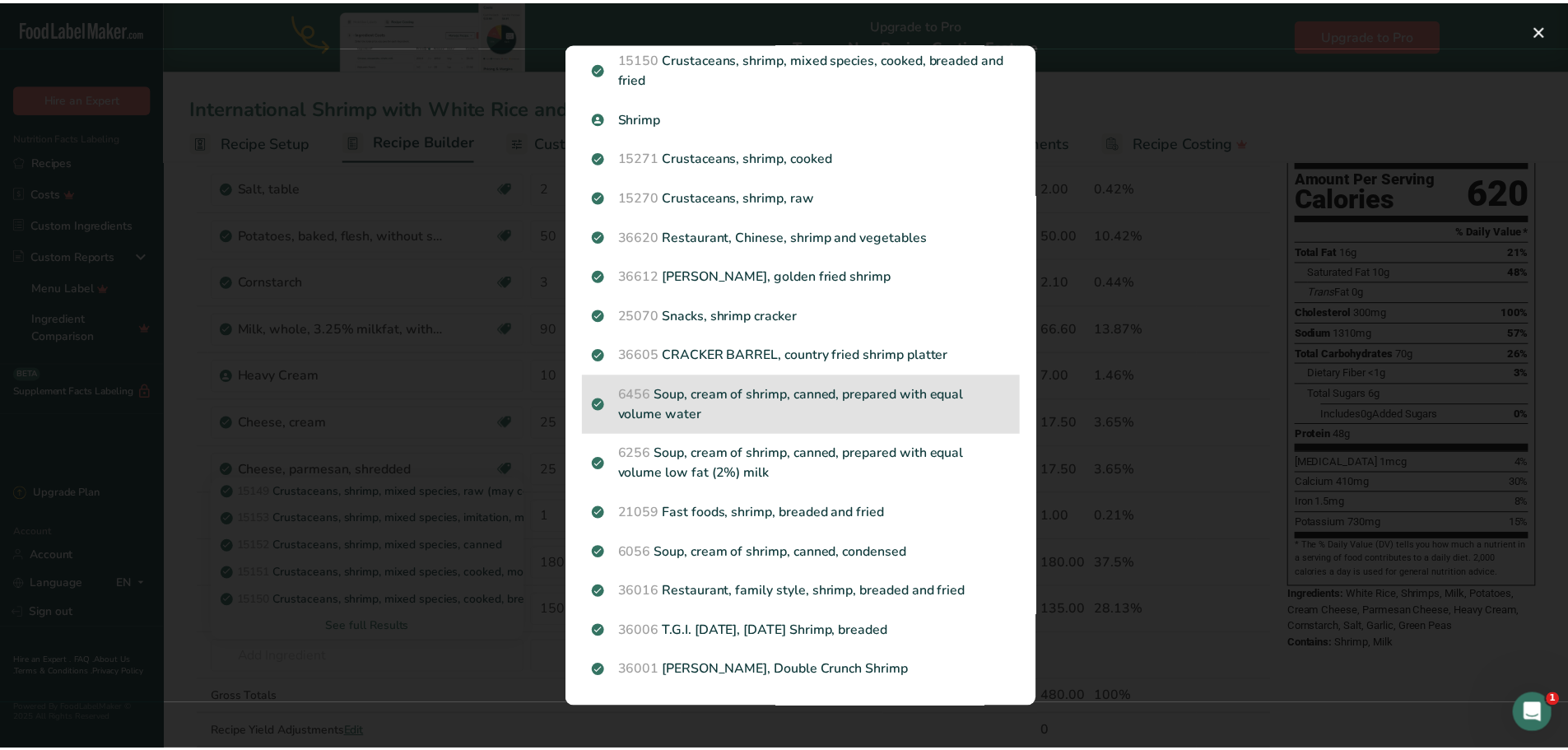
scroll to position [188, 0]
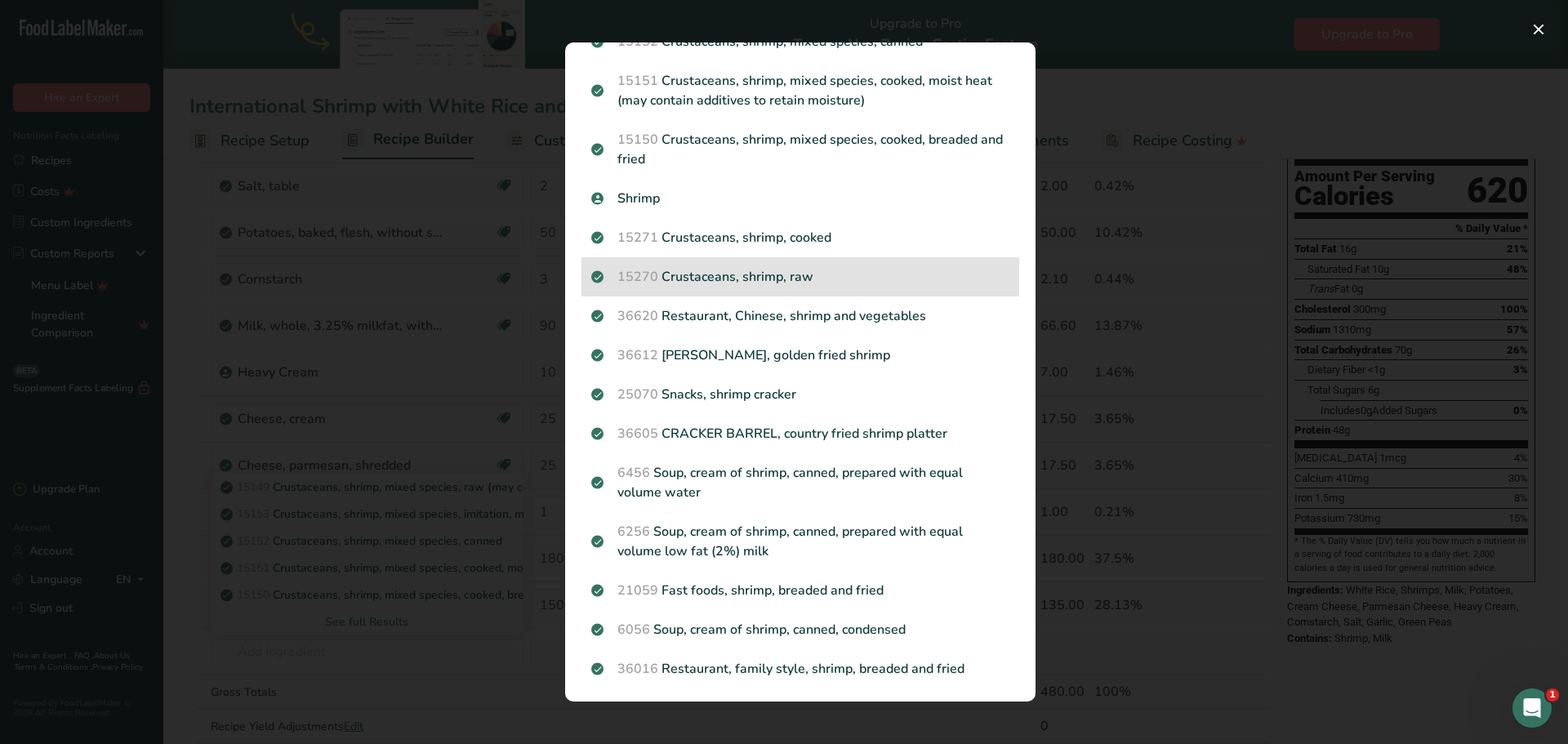
click at [825, 269] on p "15270 Crustaceans, shrimp, raw" at bounding box center [801, 276] width 419 height 19
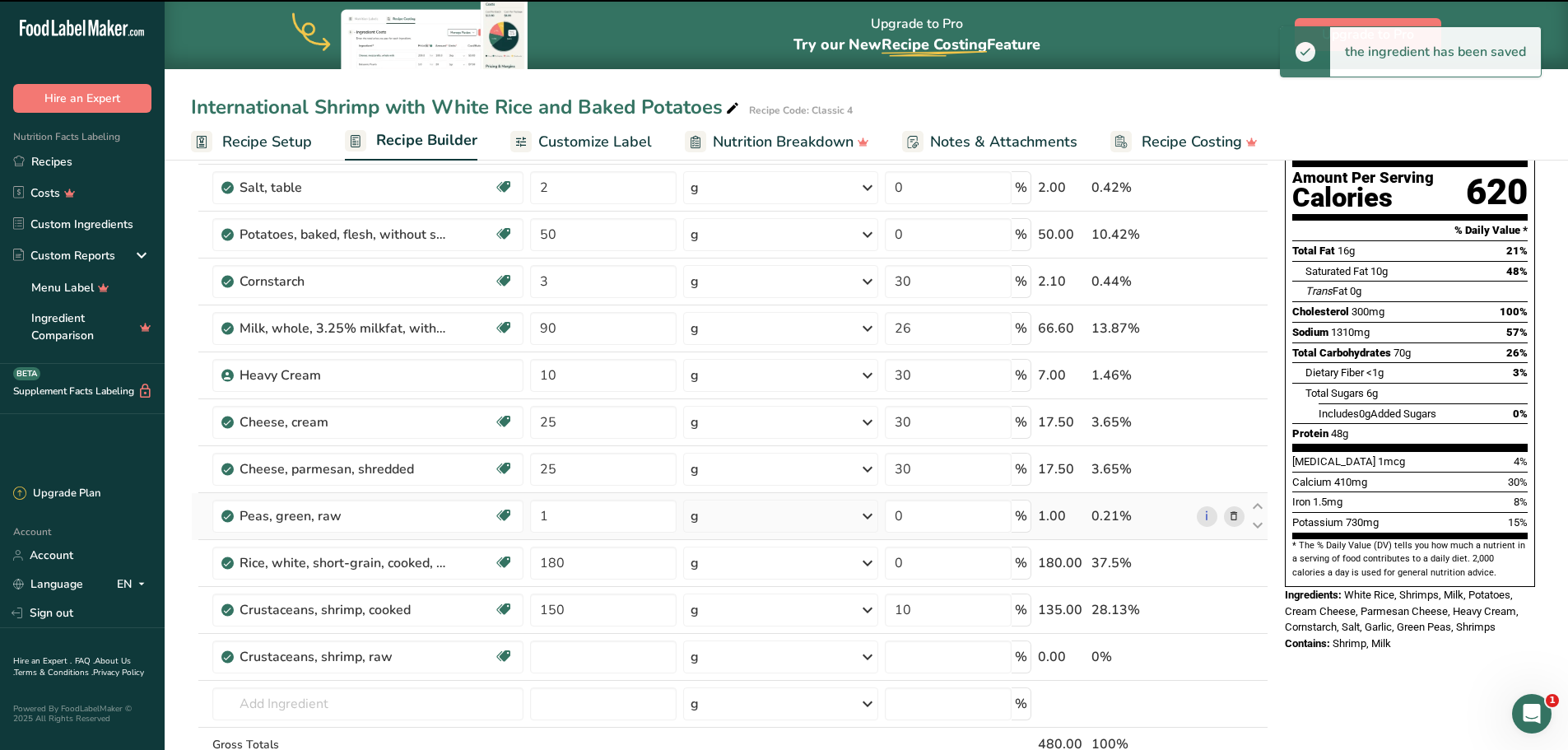
type input "0"
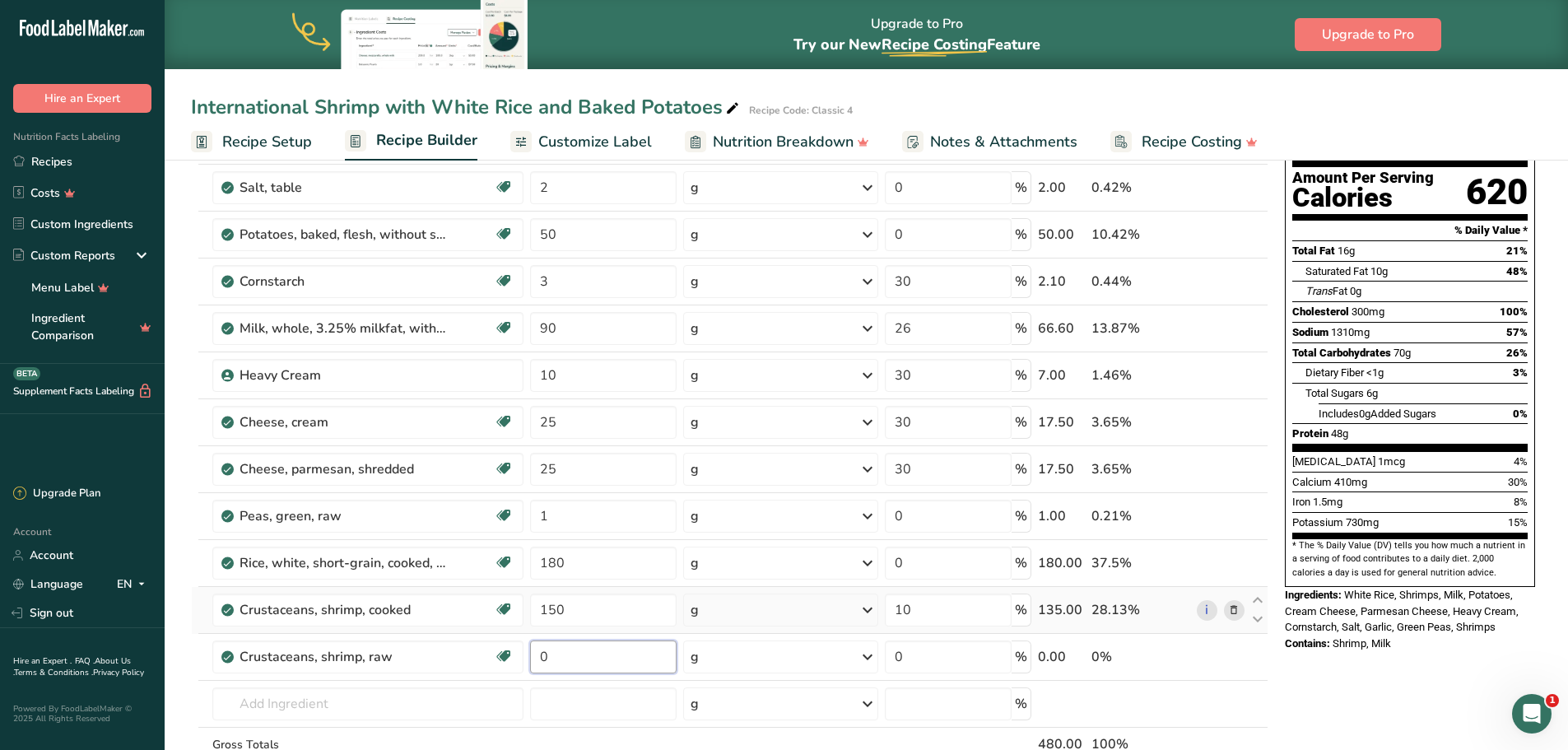
click at [543, 628] on tbody "Garlic, raw Source of Antioxidants Dairy free Gluten free Vegan Vegetarian Soy …" at bounding box center [730, 456] width 1076 height 678
type input "150"
click at [1316, 700] on div "Nutrition Facts 1 Serving Per Container Serving Size 480g Amount Per Serving Ca…" at bounding box center [1410, 685] width 263 height 1338
drag, startPoint x: 924, startPoint y: 649, endPoint x: 888, endPoint y: 649, distance: 36.0
click at [888, 649] on input "0" at bounding box center [949, 657] width 128 height 33
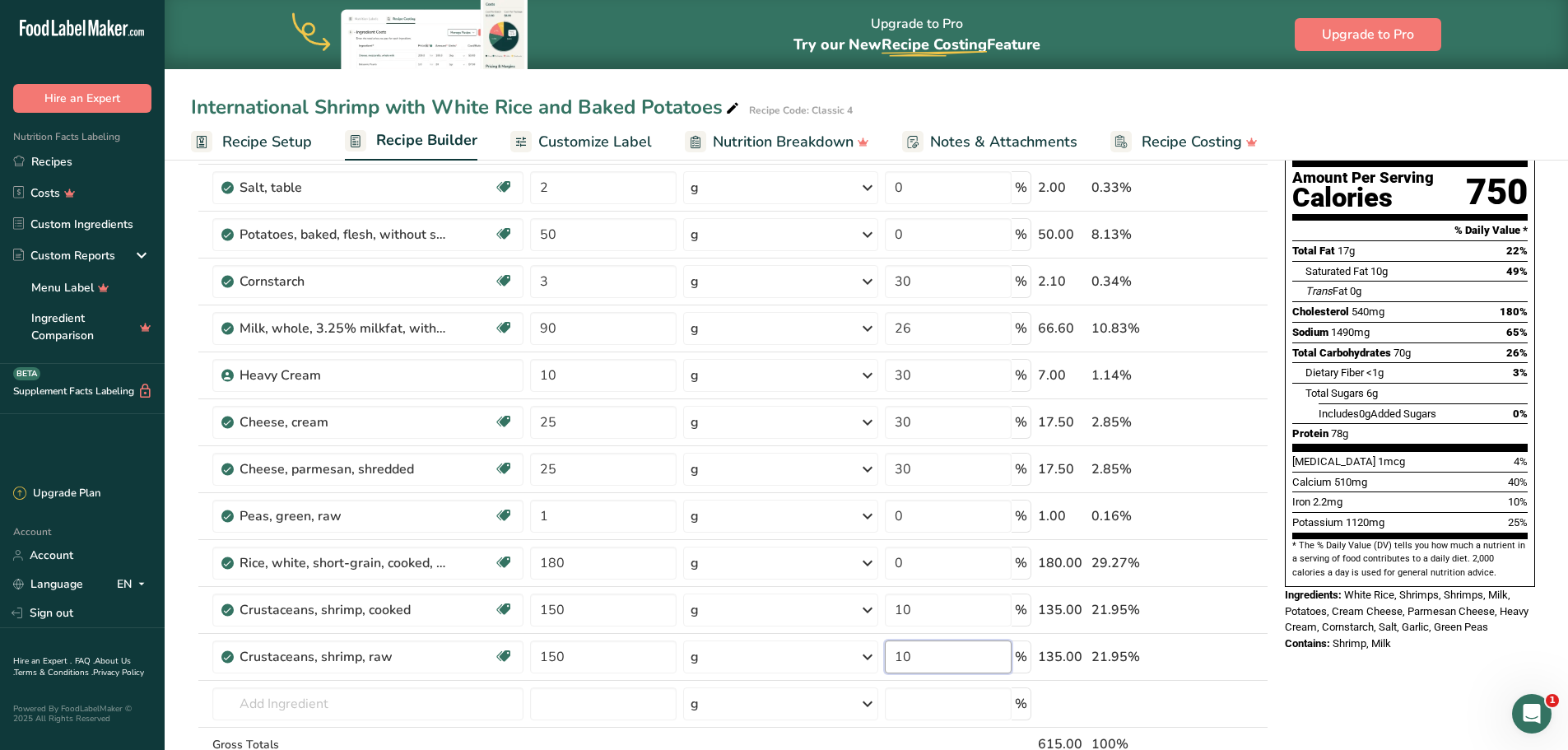
type input "10"
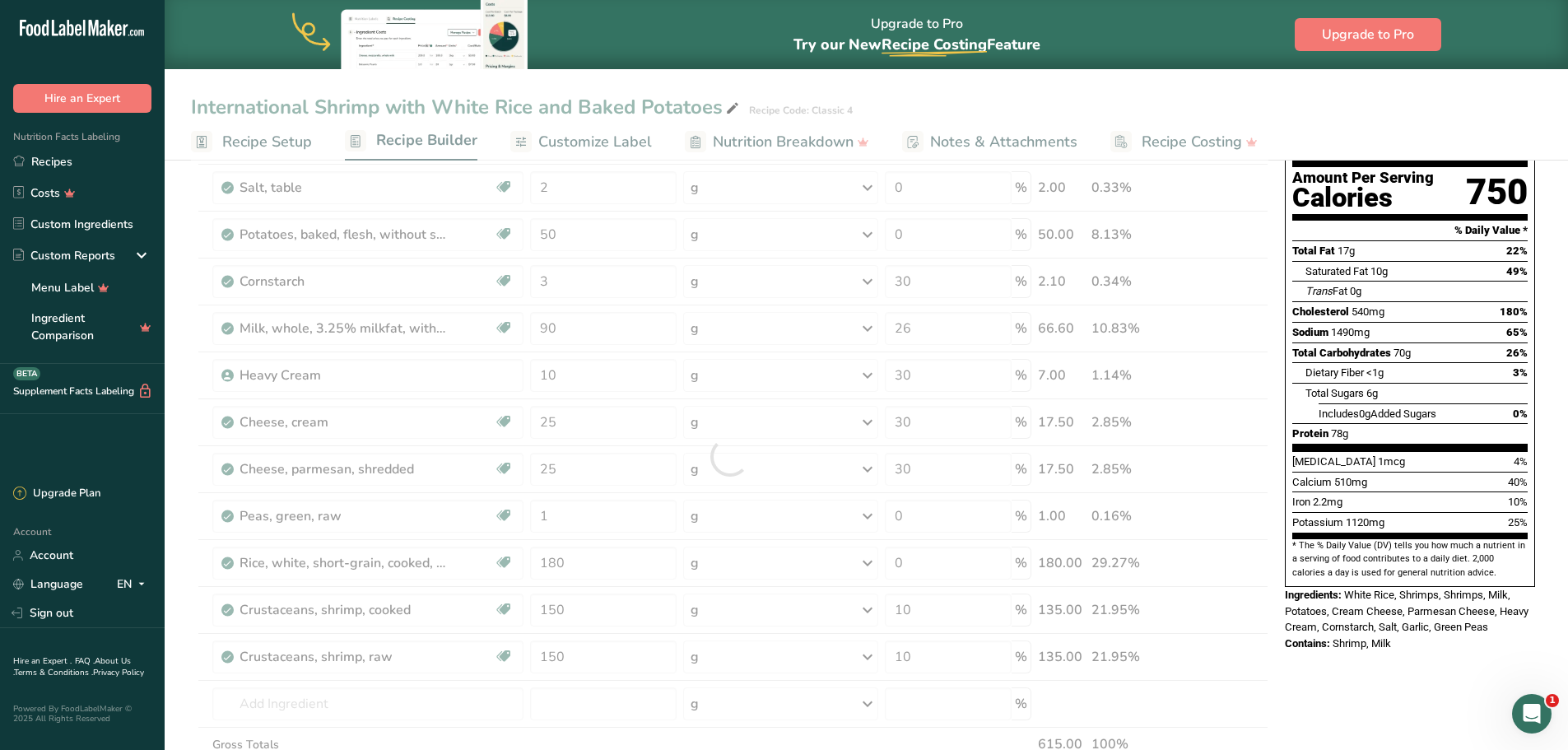
click at [1344, 685] on div "Nutrition Facts 1 Serving Per Container Serving Size 630g Amount Per Serving Ca…" at bounding box center [1410, 685] width 263 height 1338
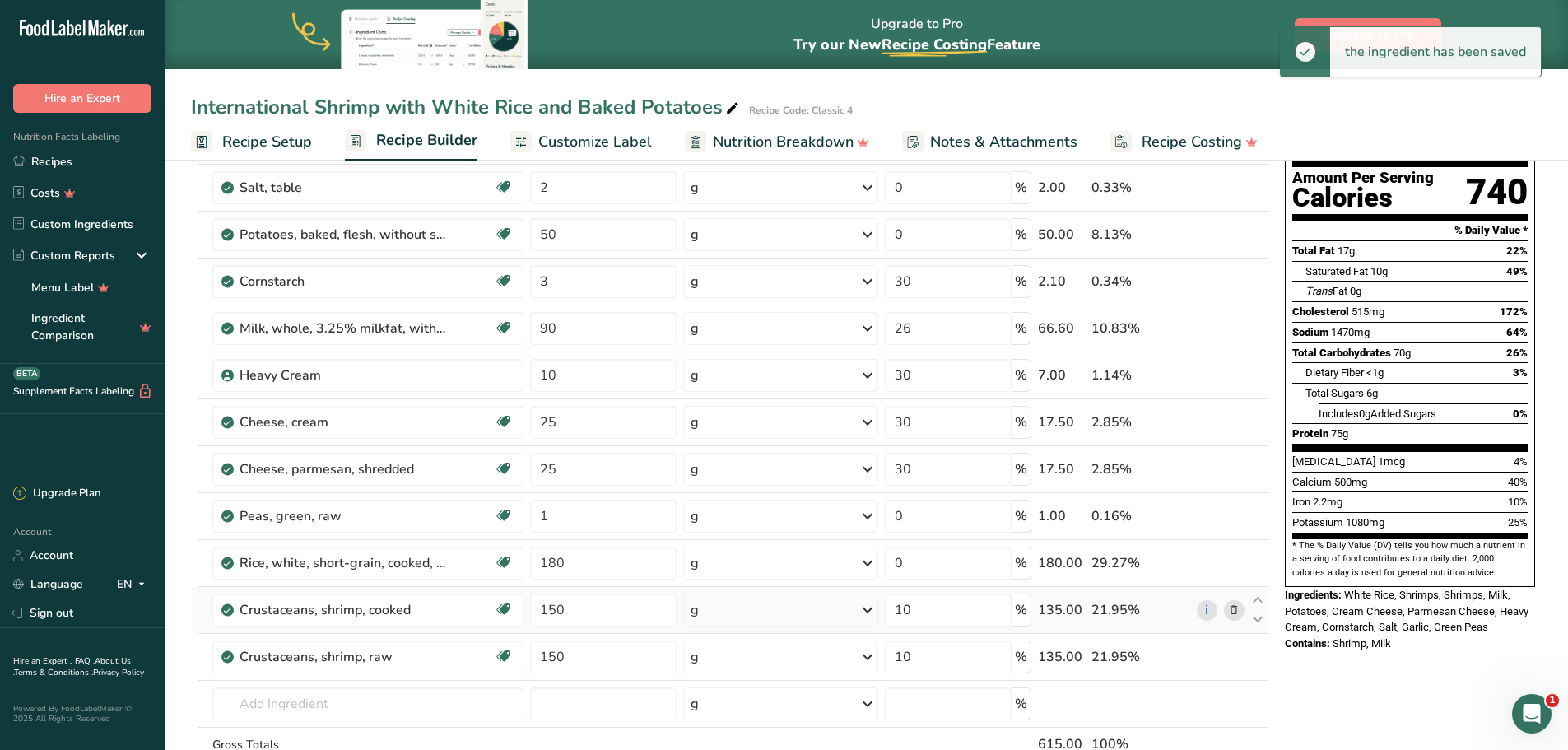
click at [1230, 612] on icon at bounding box center [1233, 610] width 11 height 18
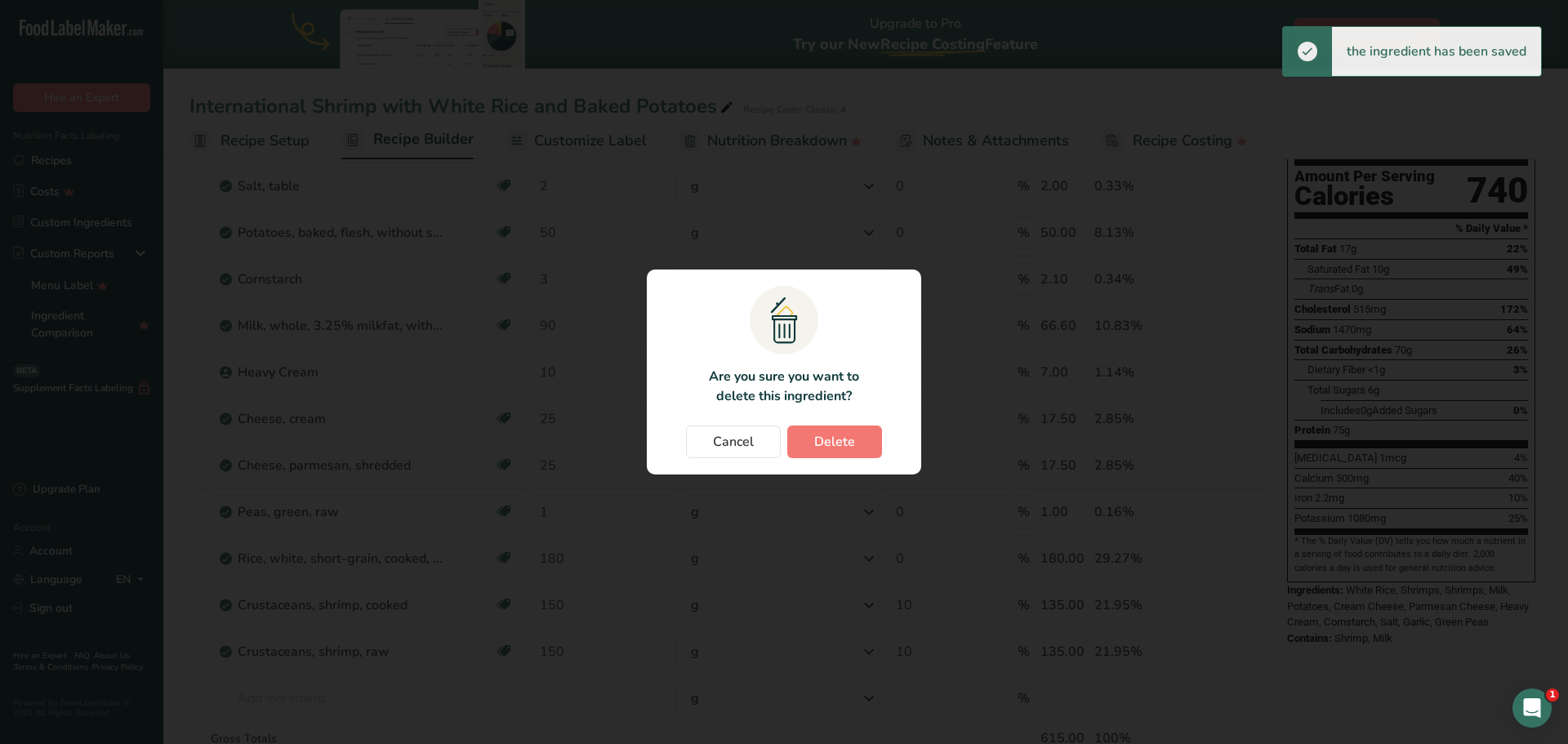
click at [885, 443] on div "Cancel Delete" at bounding box center [784, 441] width 242 height 33
click at [870, 441] on button "Delete" at bounding box center [835, 441] width 95 height 33
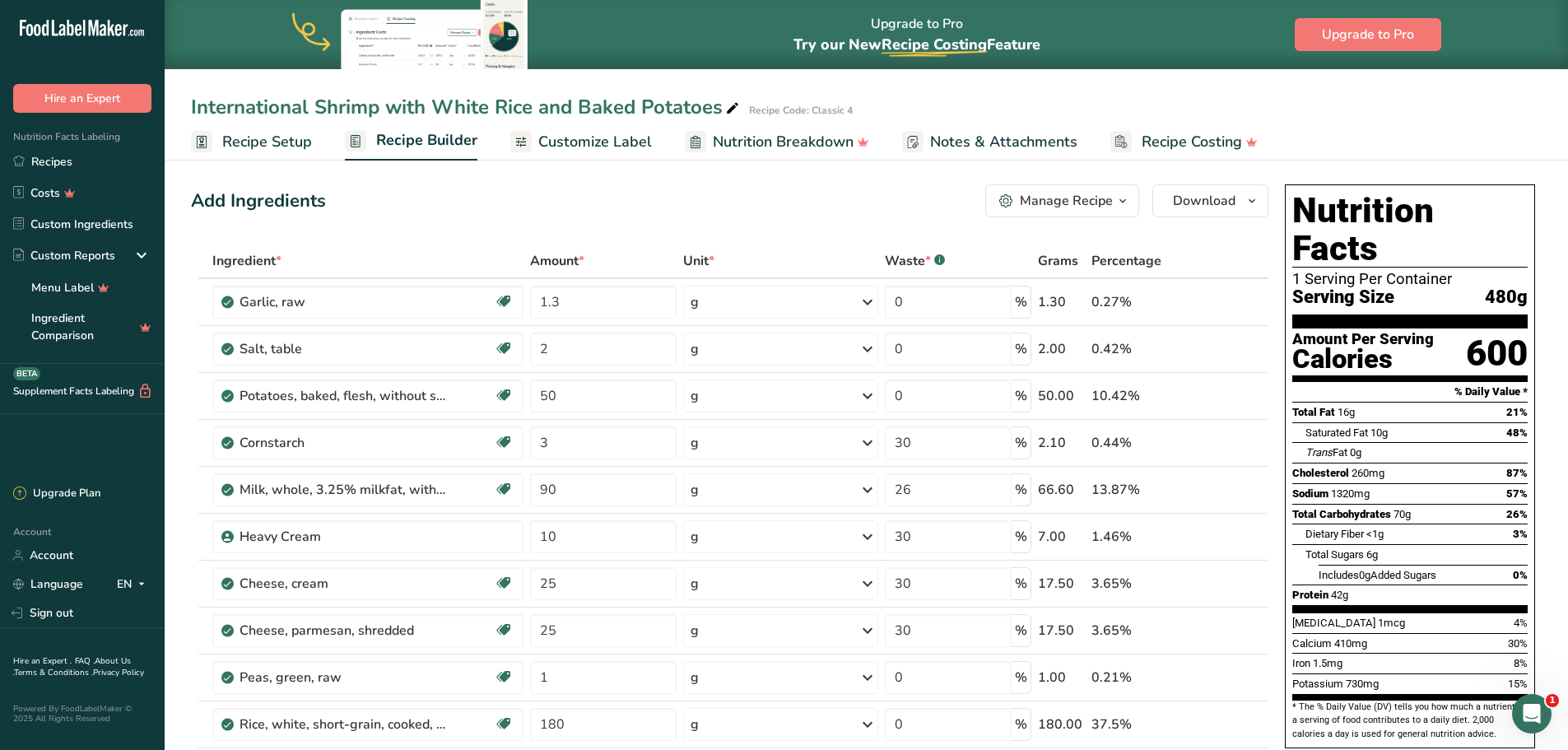
scroll to position [0, 0]
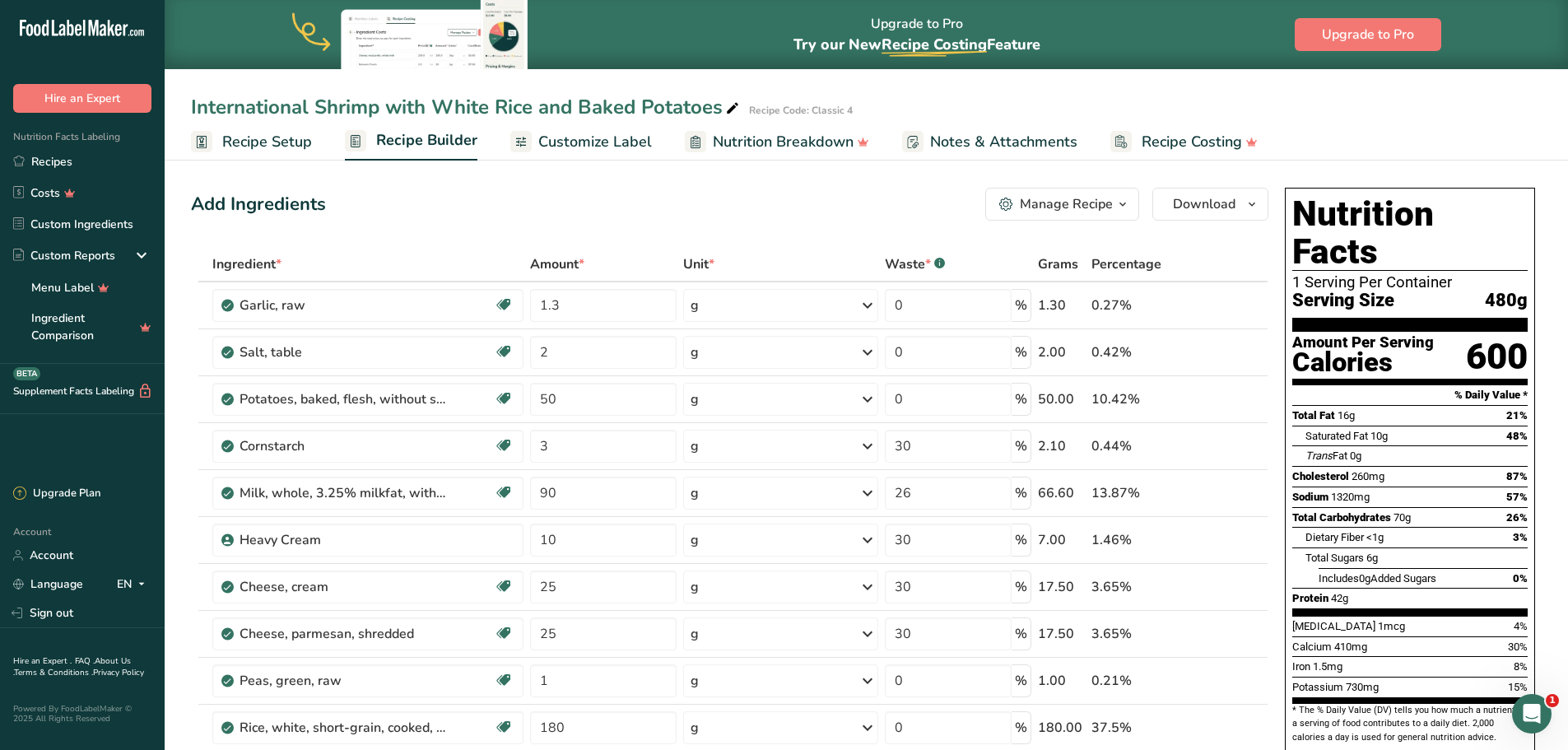
click at [1018, 197] on div "Manage Recipe" at bounding box center [1056, 204] width 114 height 19
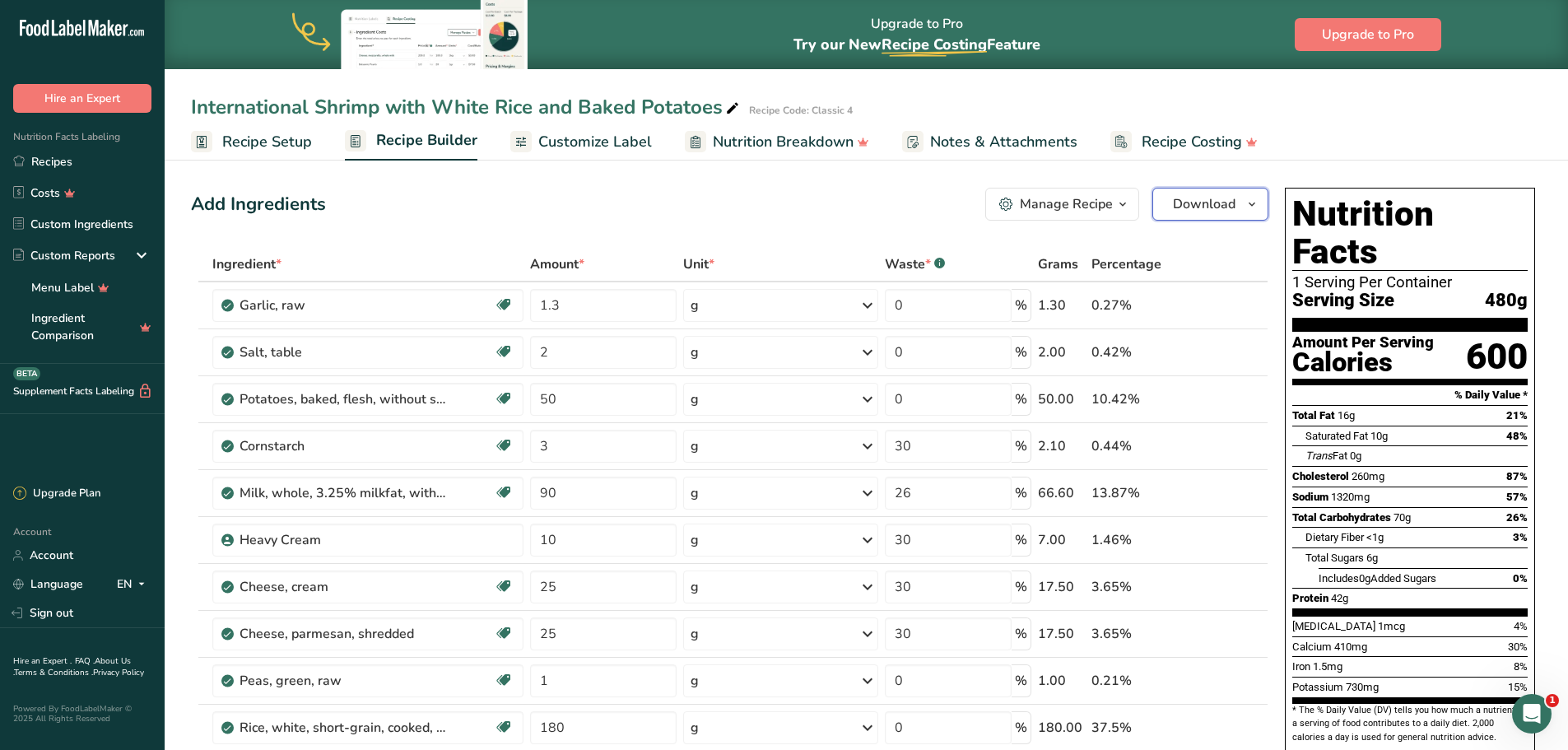
click at [1206, 209] on span "Download" at bounding box center [1204, 204] width 62 height 19
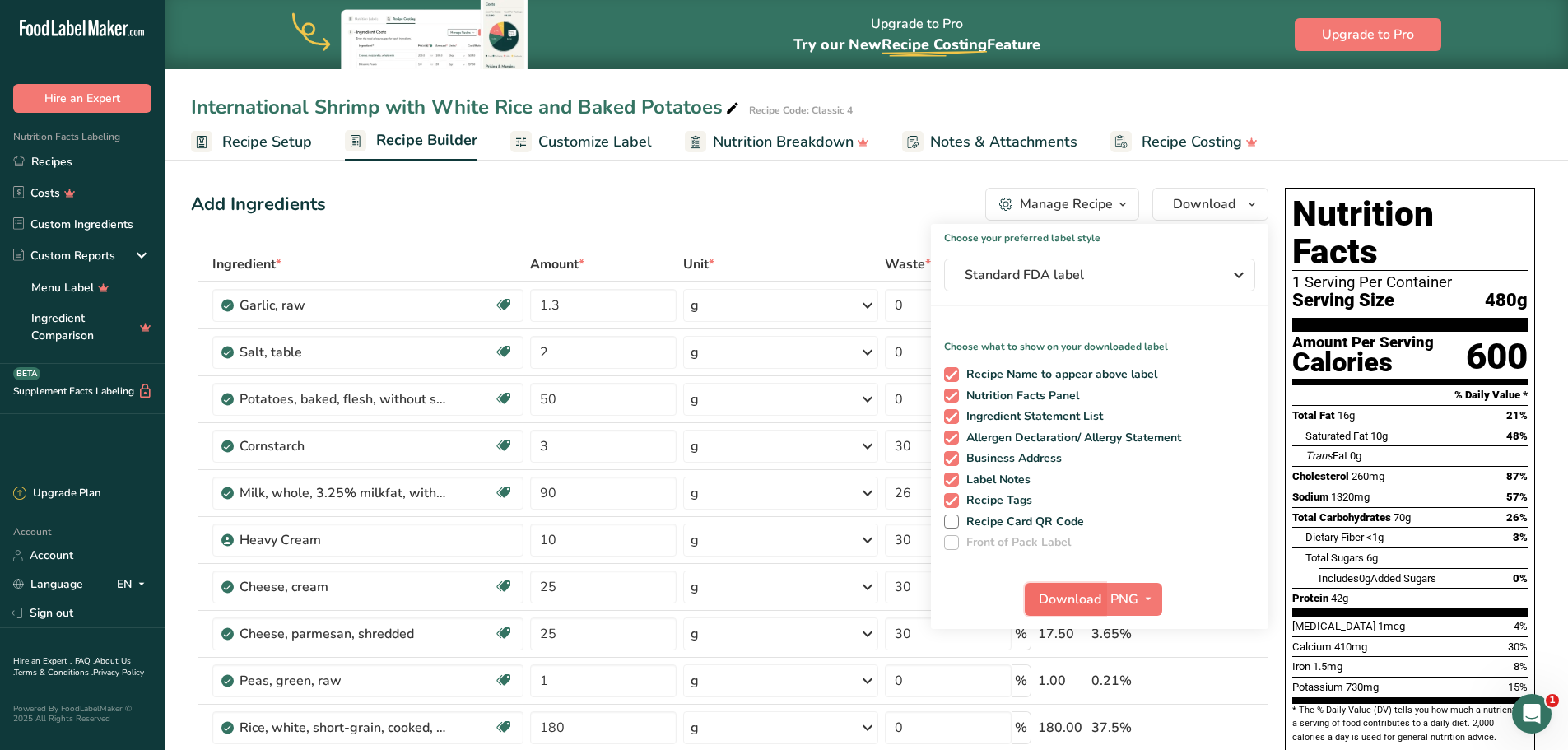
click at [1067, 603] on span "Download" at bounding box center [1069, 599] width 62 height 19
click at [355, 103] on div "International Shrimp with White Rice and Baked Potatoes" at bounding box center [466, 107] width 552 height 30
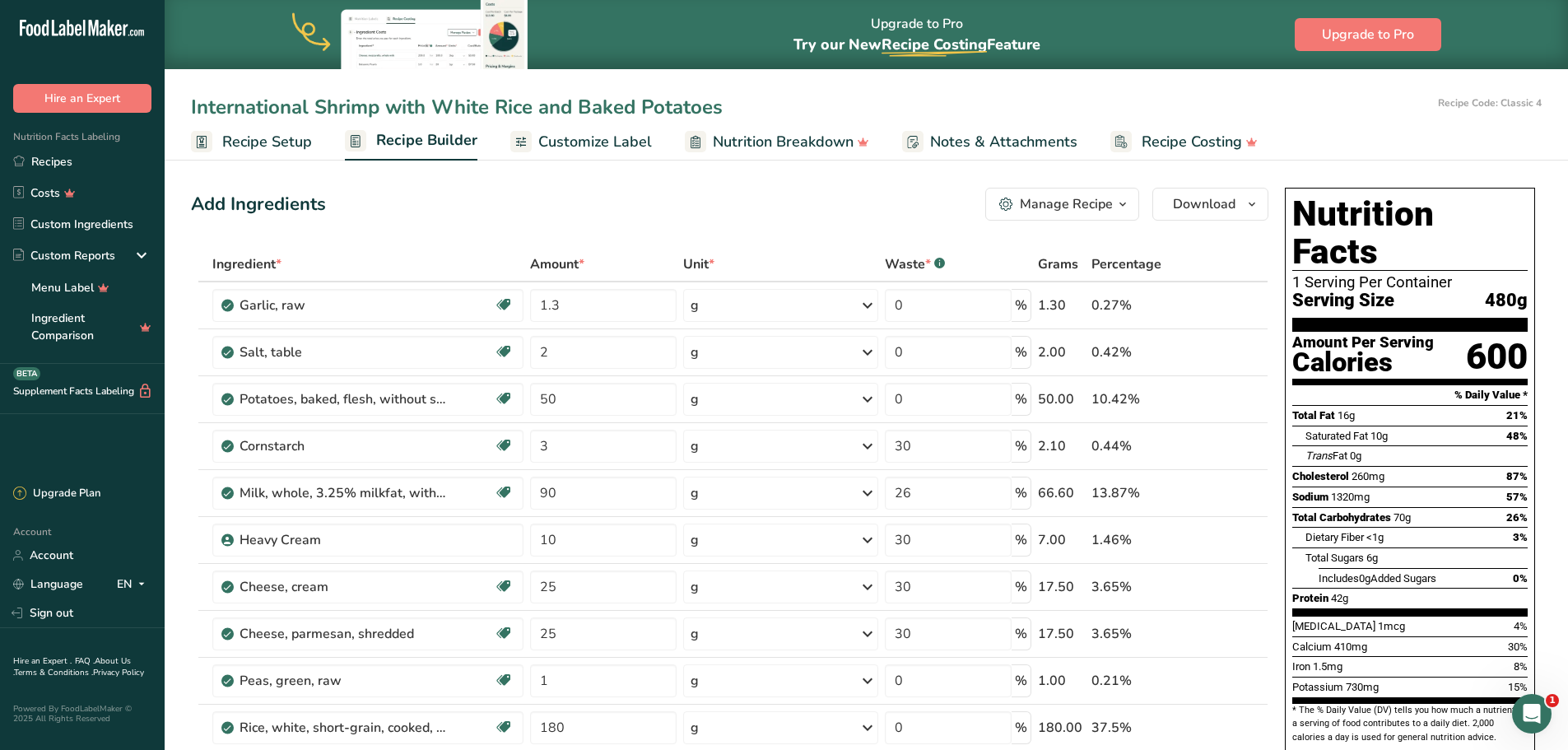
drag, startPoint x: 309, startPoint y: 108, endPoint x: 134, endPoint y: 128, distance: 176.1
click at [123, 122] on div ".a-20{fill:#fff;} Hire an Expert Nutrition Facts Labeling Recipes Costs Custom …" at bounding box center [784, 749] width 1568 height 1498
type input "Creamy Shrimp with White Rice and Baked Potatoes"
click at [1094, 196] on div "Manage Recipe" at bounding box center [1066, 204] width 93 height 19
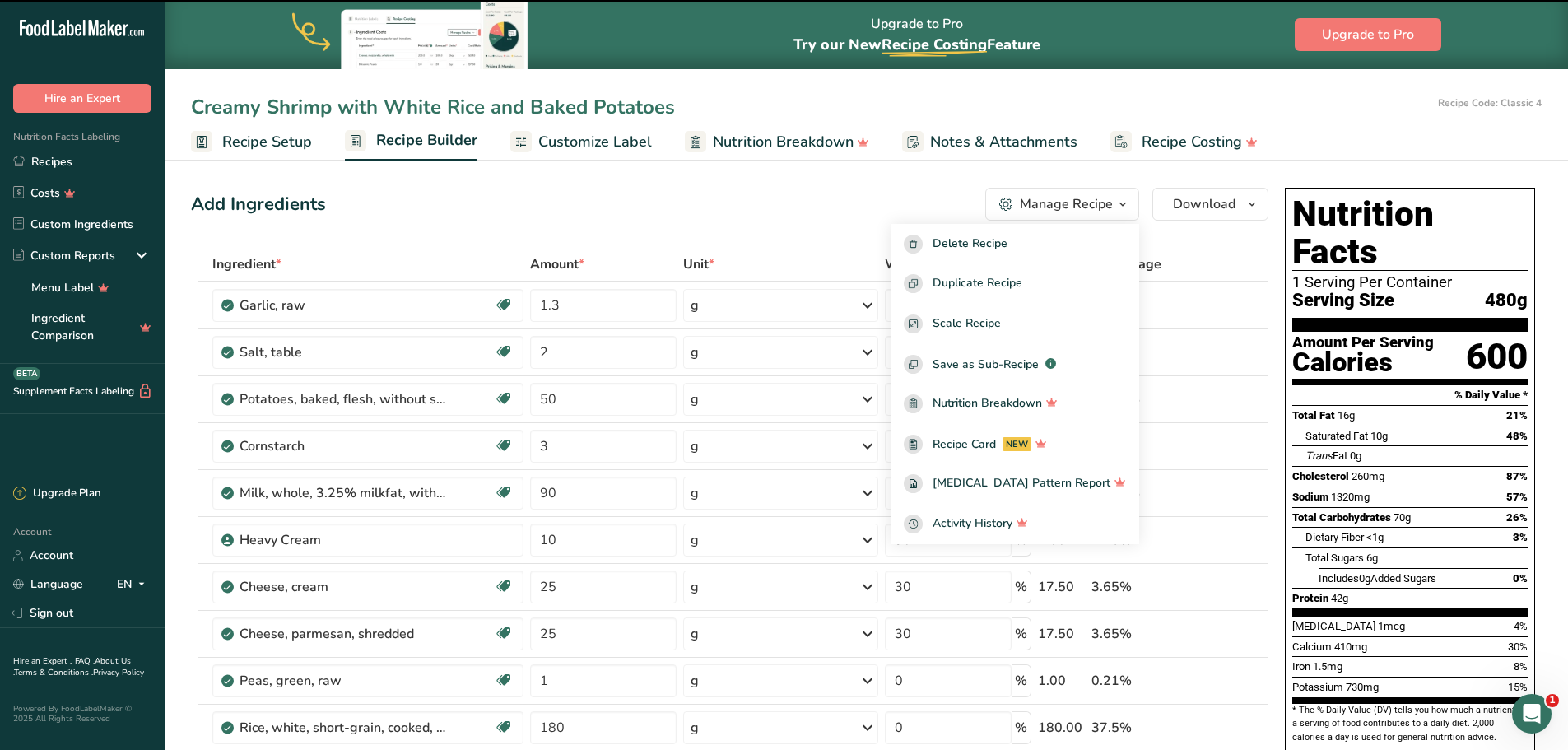
click at [568, 108] on input "Creamy Shrimp with White Rice and Baked Potatoes" at bounding box center [811, 107] width 1241 height 30
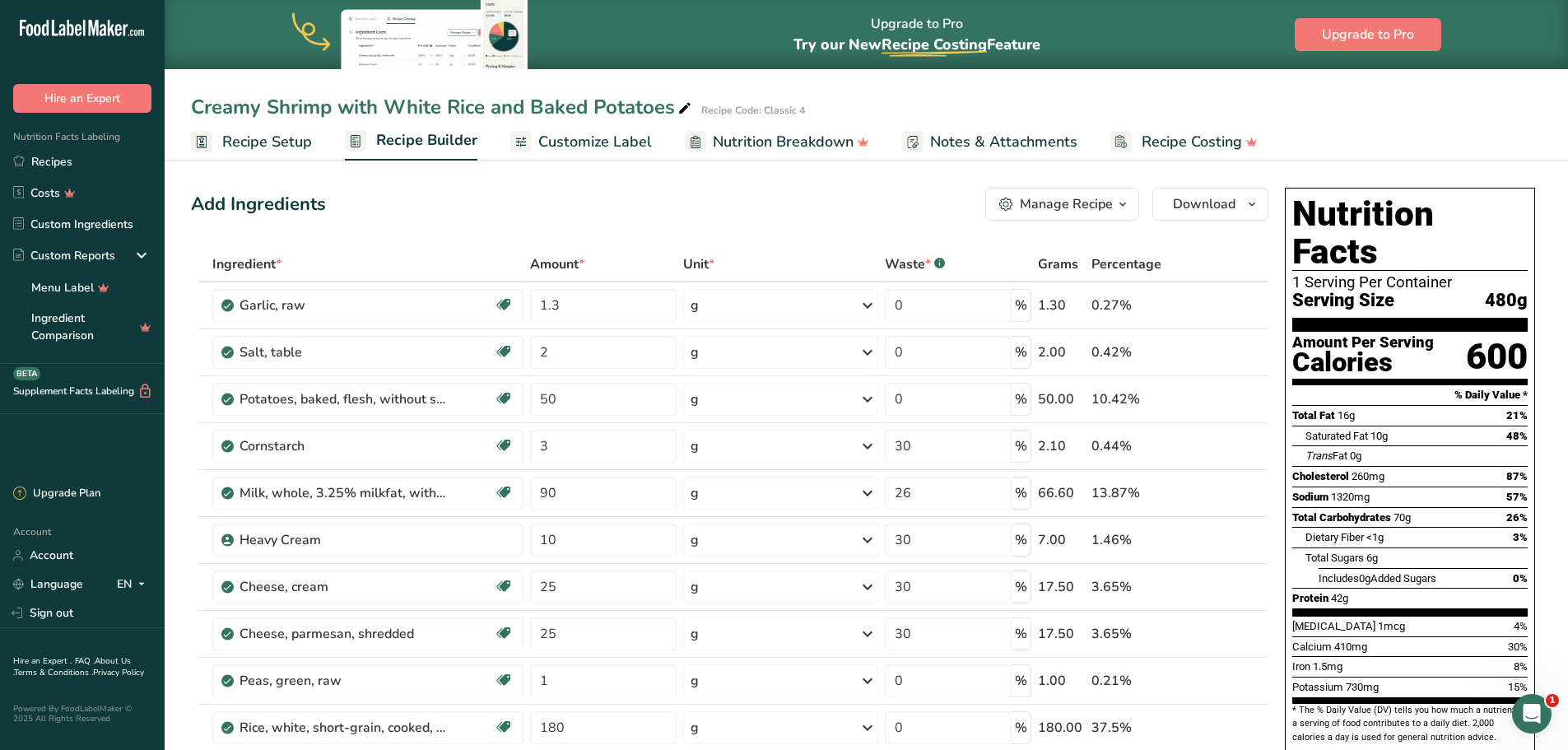
click at [545, 110] on div "Creamy Shrimp with White Rice and Baked Potatoes" at bounding box center [442, 107] width 504 height 30
drag, startPoint x: 584, startPoint y: 108, endPoint x: 537, endPoint y: 100, distance: 47.7
click at [537, 100] on input "Creamy Shrimp with White Rice and Baked Potatoes" at bounding box center [811, 107] width 1241 height 30
type input "Creamy Shrimp with White Rice and Roasted Potatoes"
click at [636, 200] on div "Add Ingredients Manage Recipe Delete Recipe Duplicate Recipe Scale Recipe Save …" at bounding box center [730, 204] width 1077 height 33
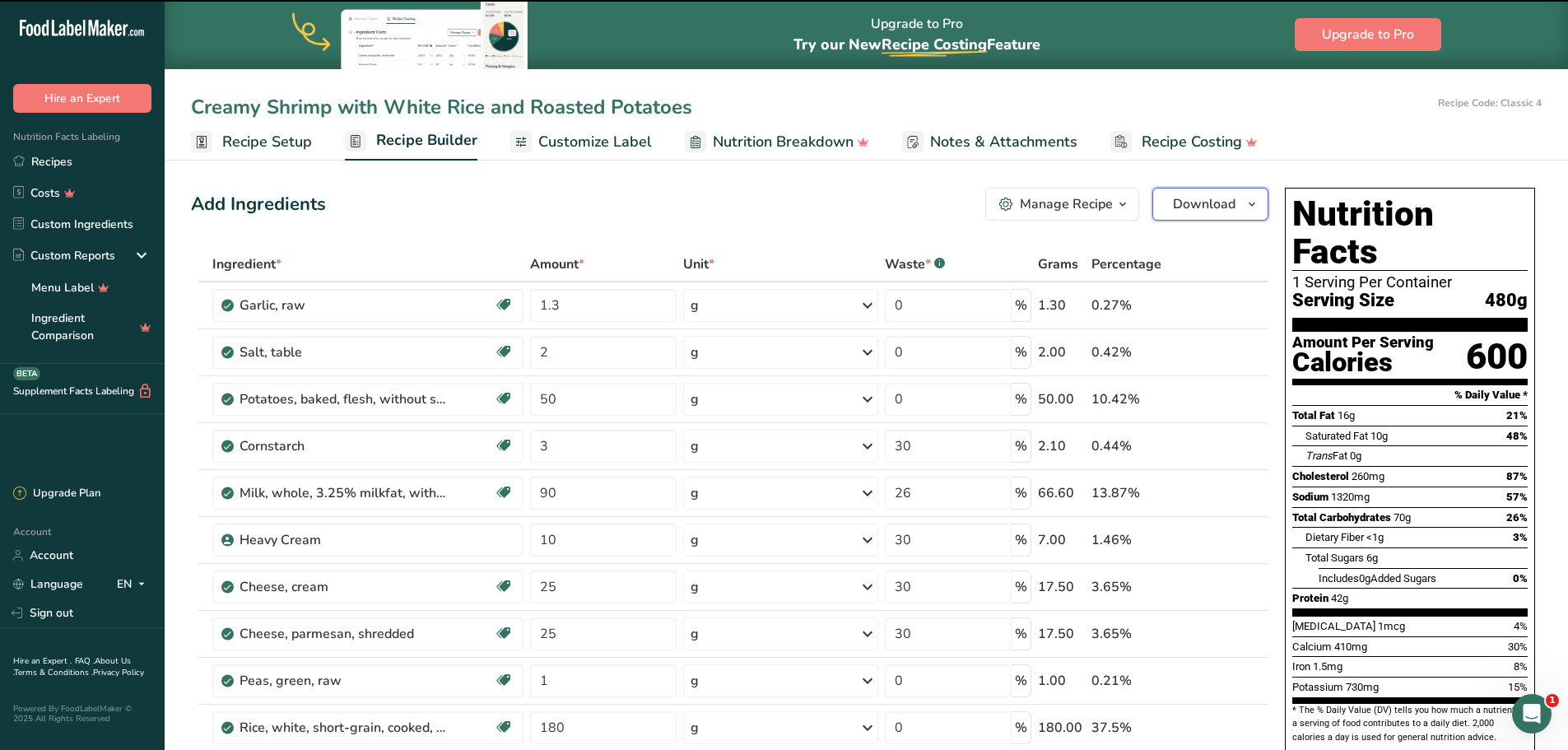
click at [1174, 204] on span "Download" at bounding box center [1204, 204] width 62 height 19
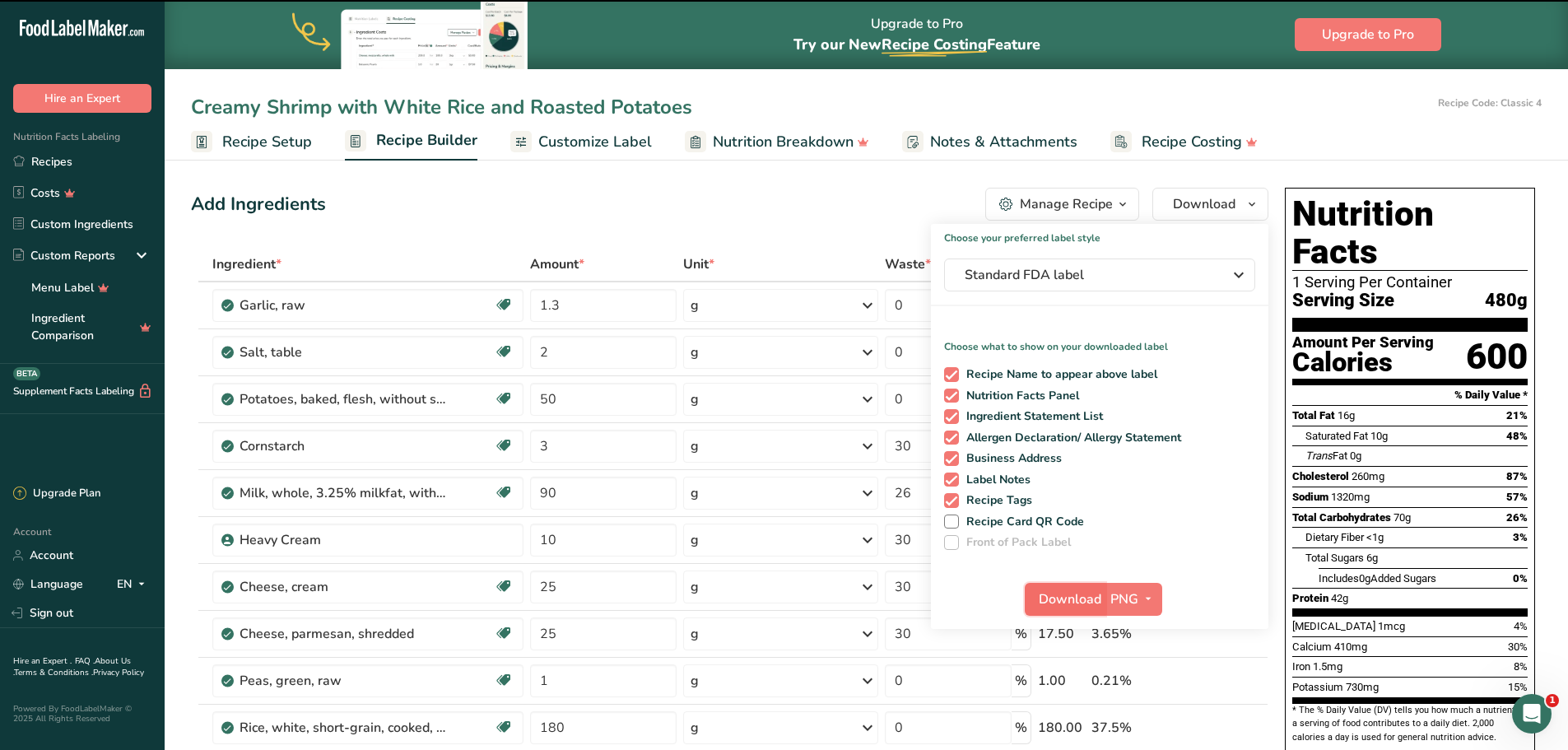
click at [1047, 601] on span "Download" at bounding box center [1069, 599] width 62 height 19
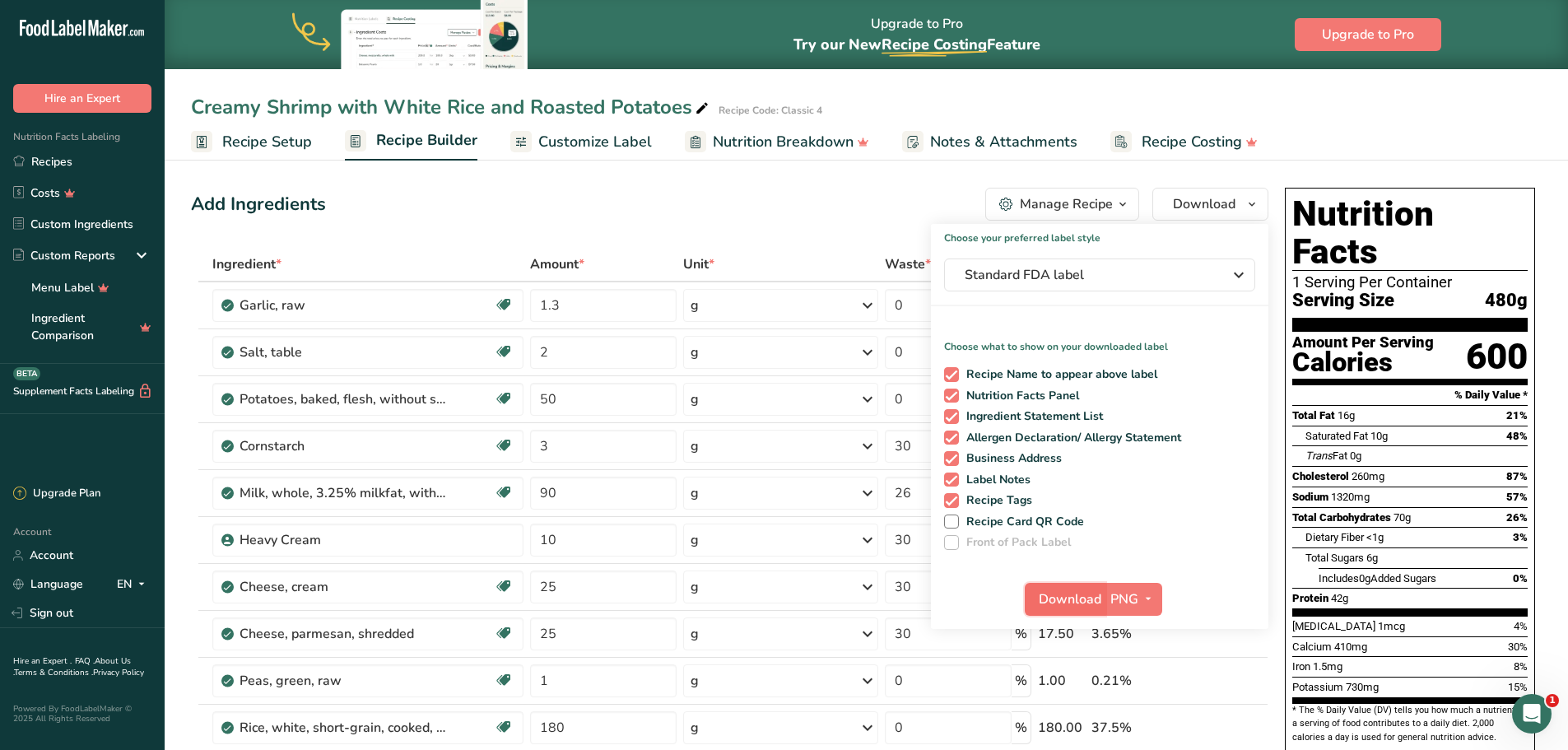
click at [1074, 595] on span "Download" at bounding box center [1069, 599] width 62 height 19
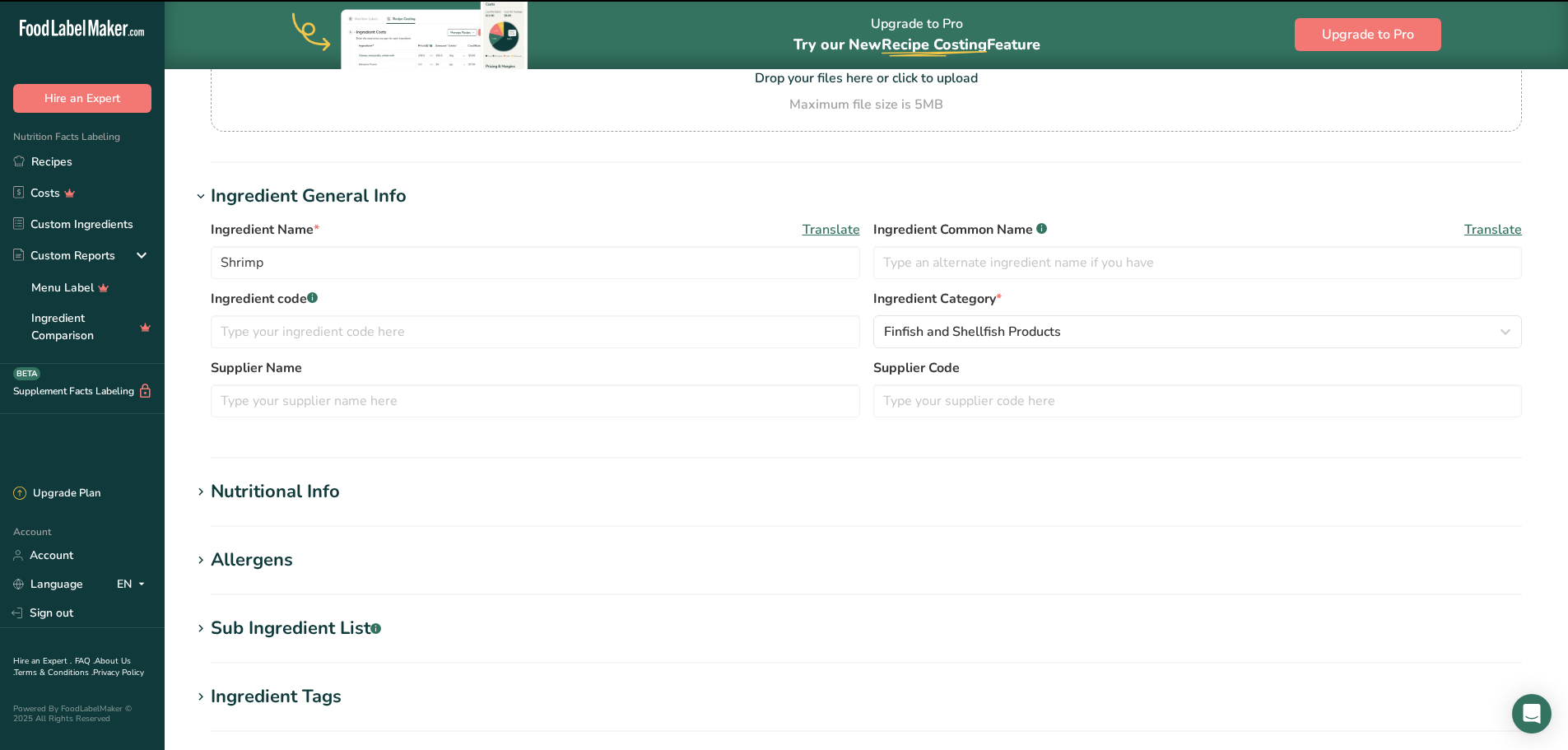
scroll to position [247, 0]
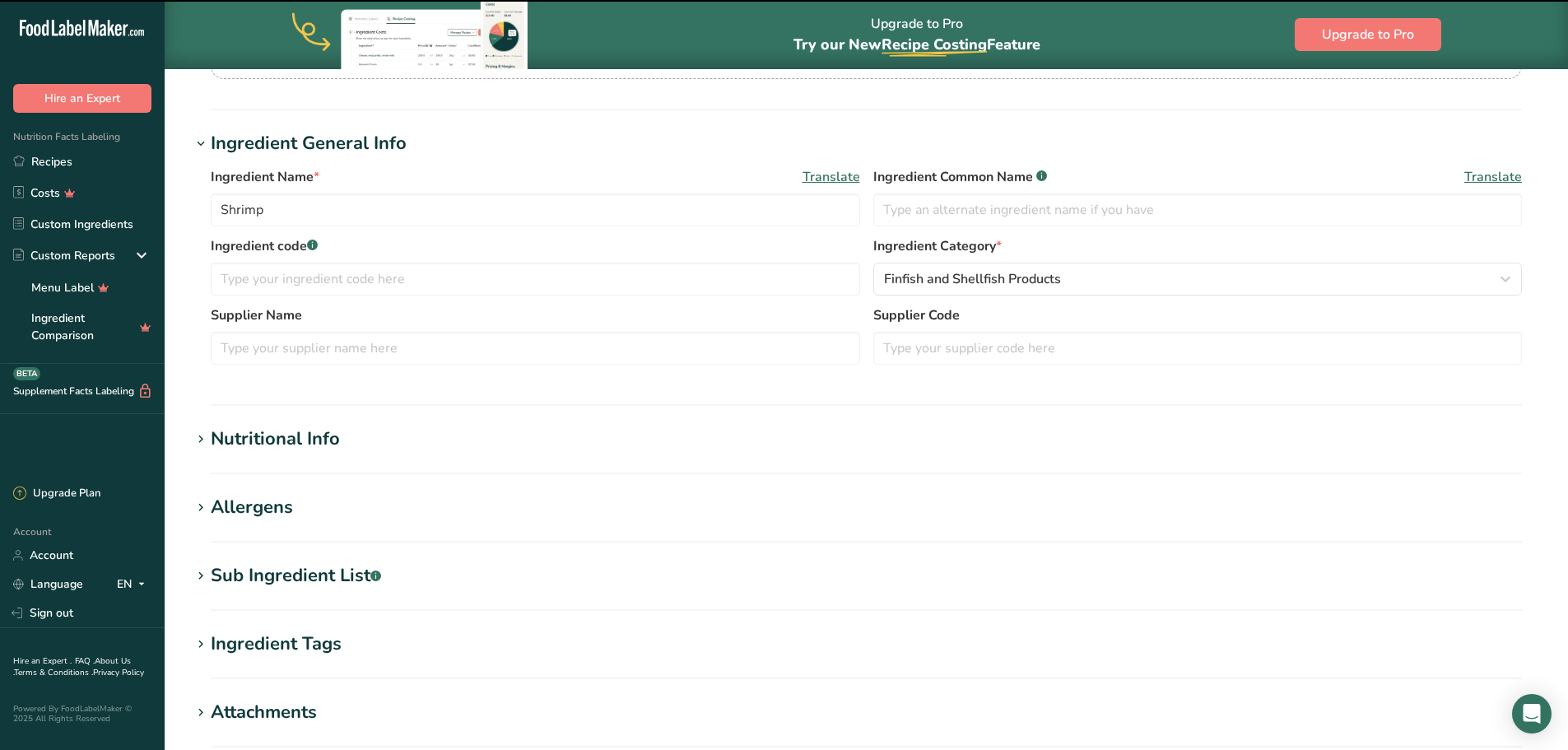
click at [400, 430] on h1 "Nutritional Info" at bounding box center [866, 439] width 1351 height 27
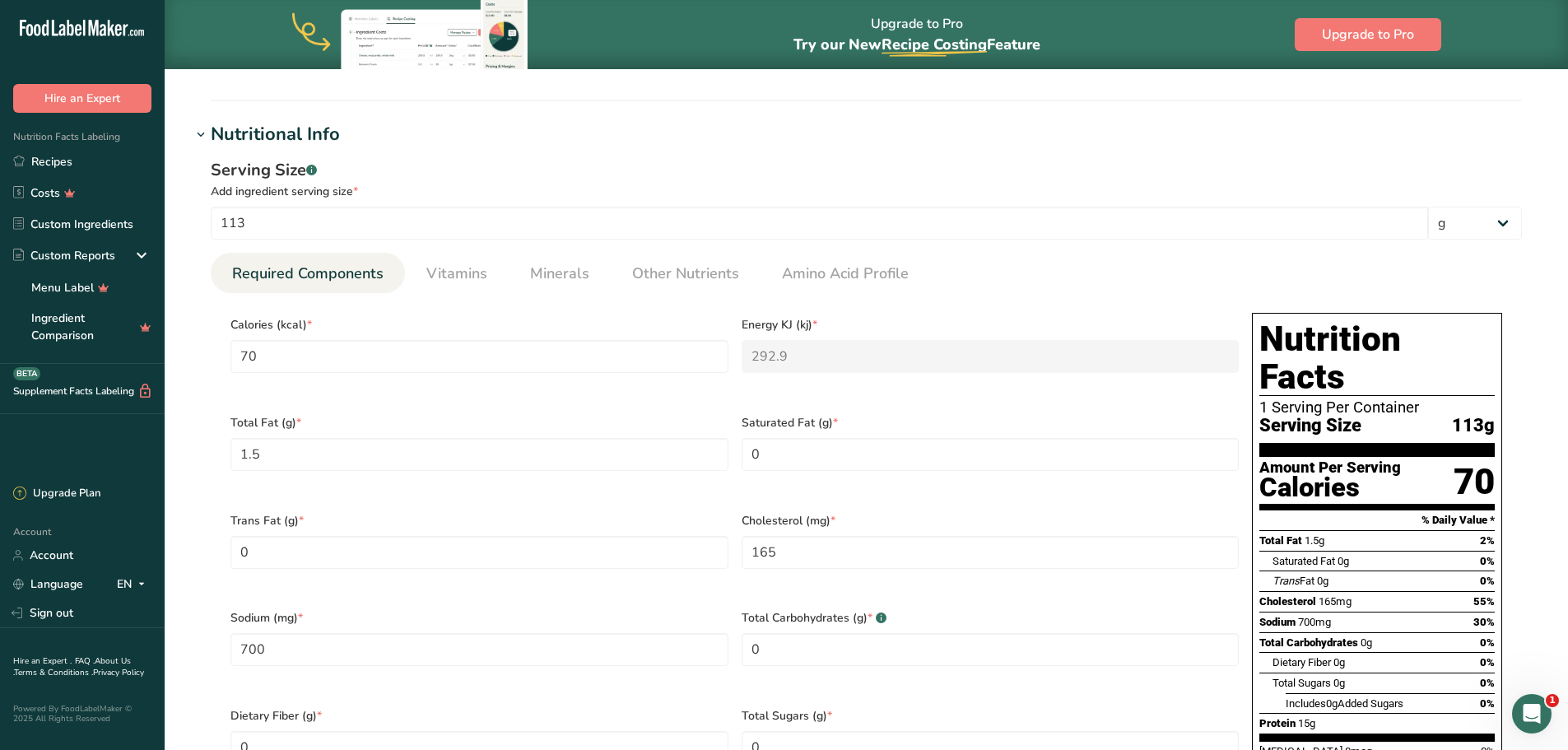
scroll to position [576, 0]
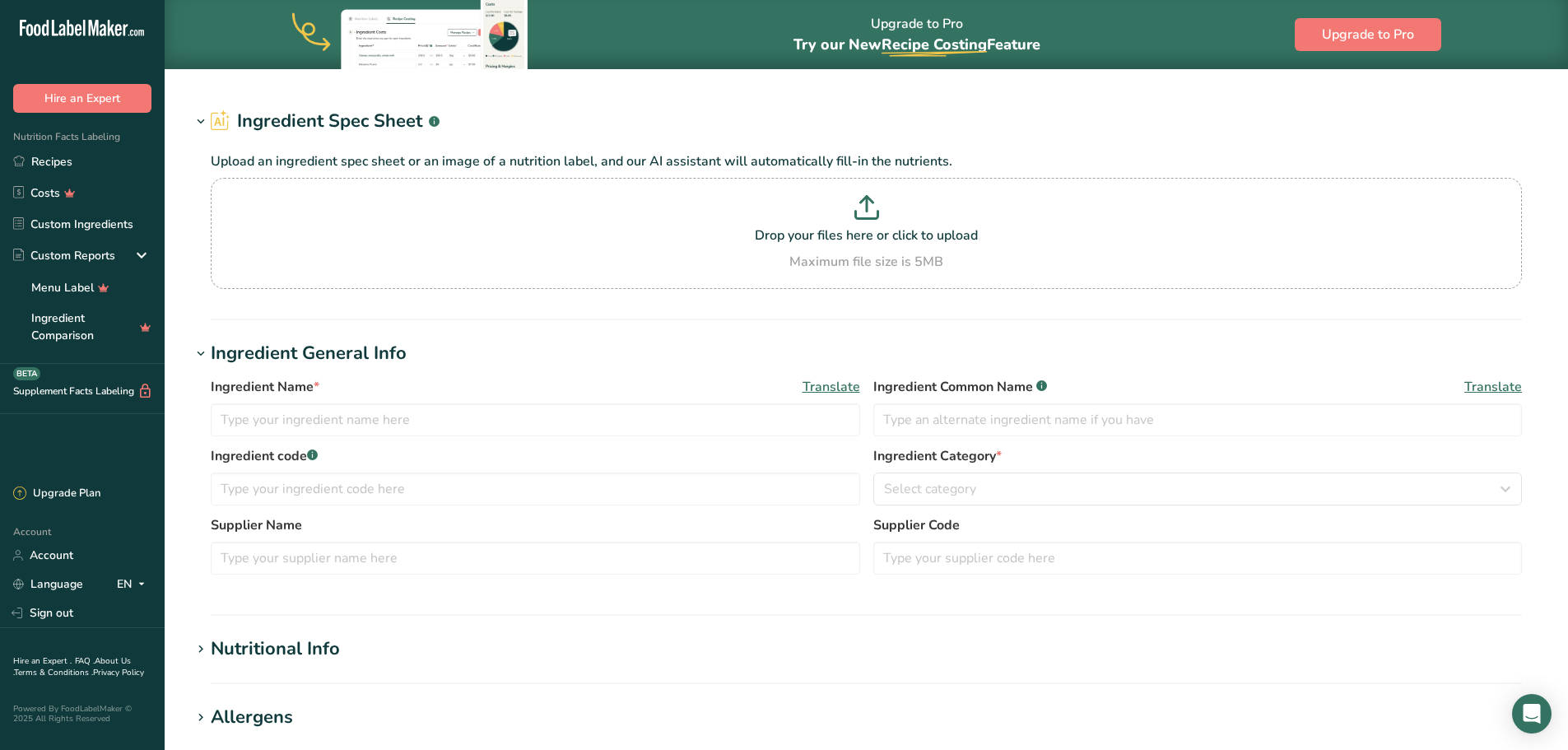
type input "Shrimp"
type input "113"
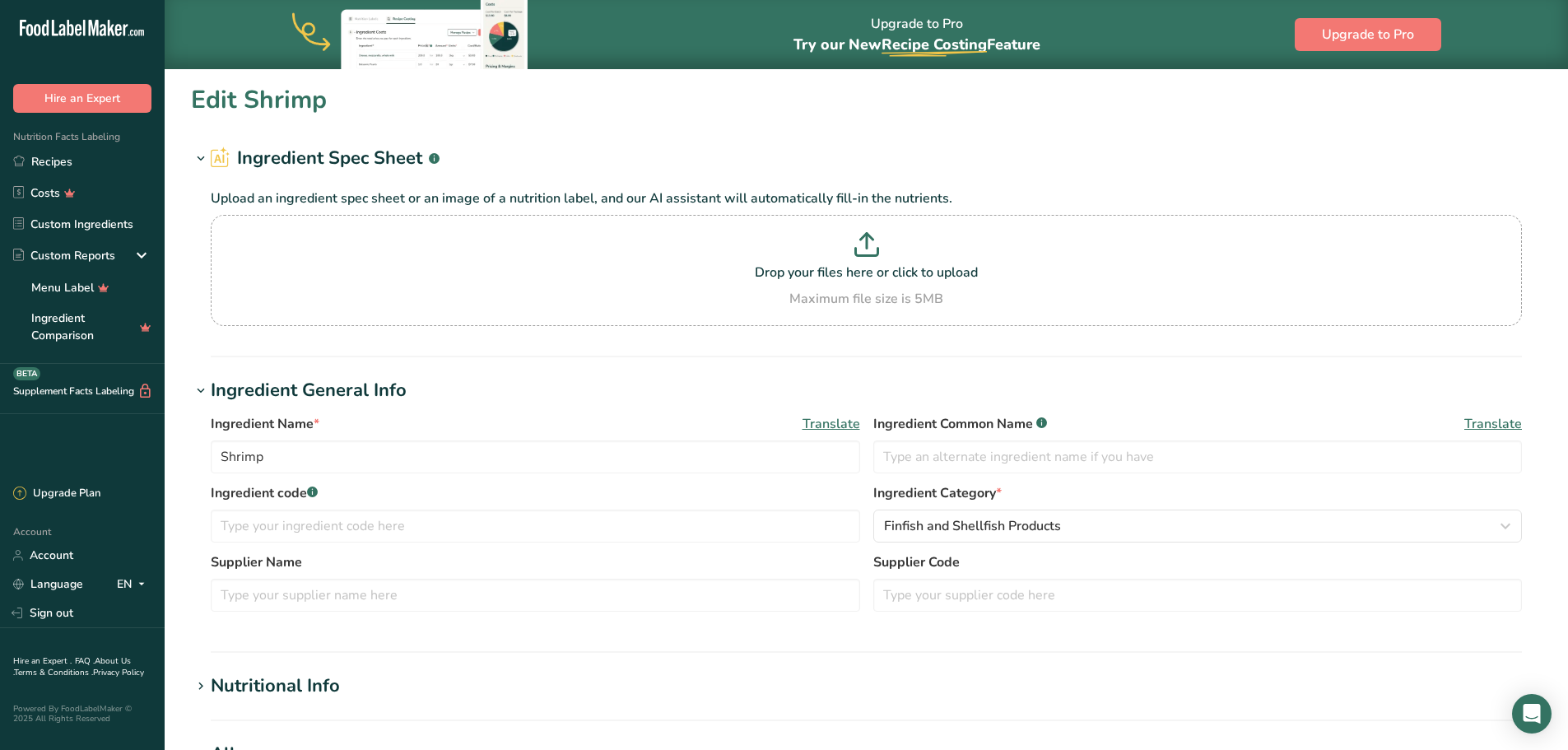
type input "70"
type KJ "292.9"
type Fat "1.5"
type Fat "0"
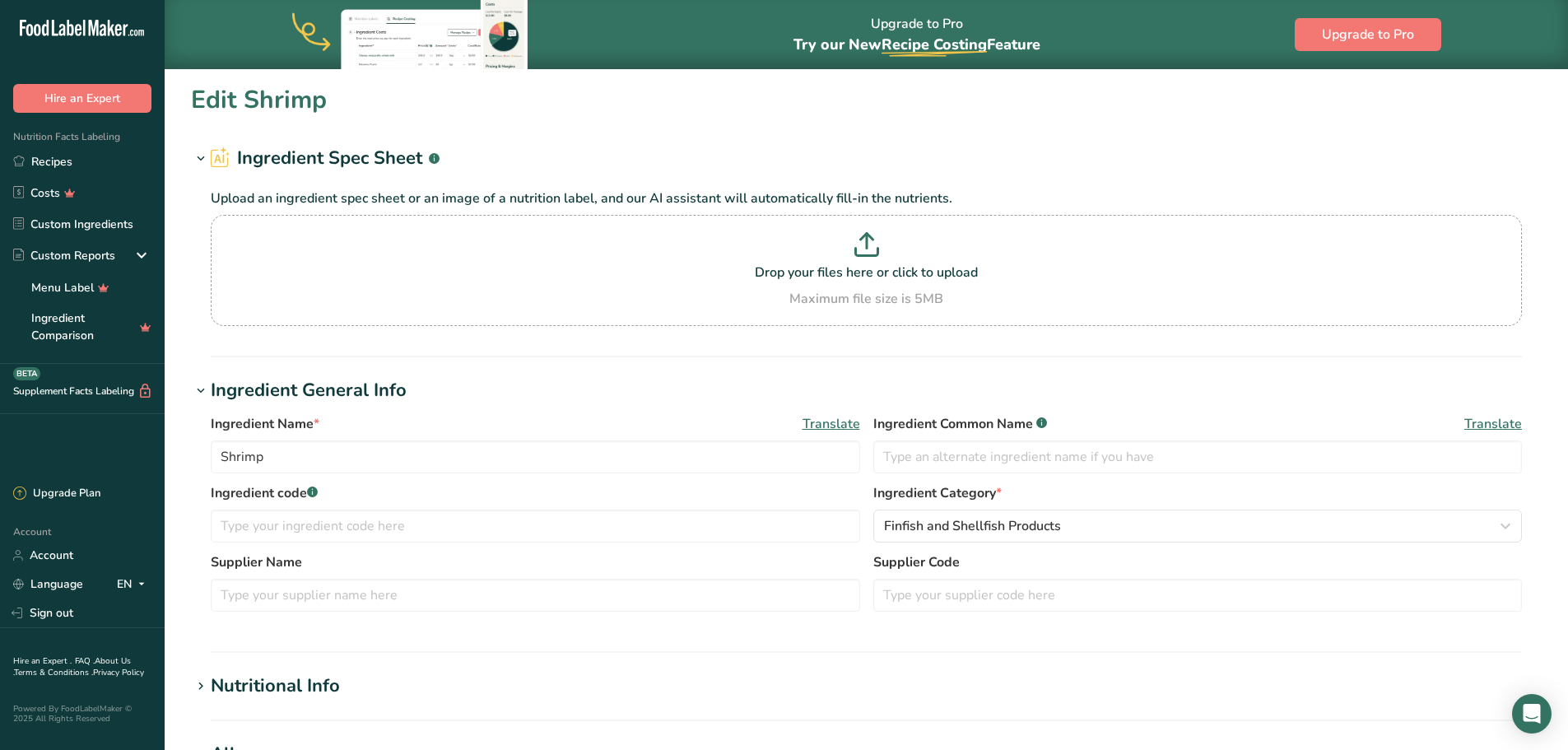
type input "165"
type input "700"
type Carbohydrates "0"
type Fiber "0"
type Sugars "0"
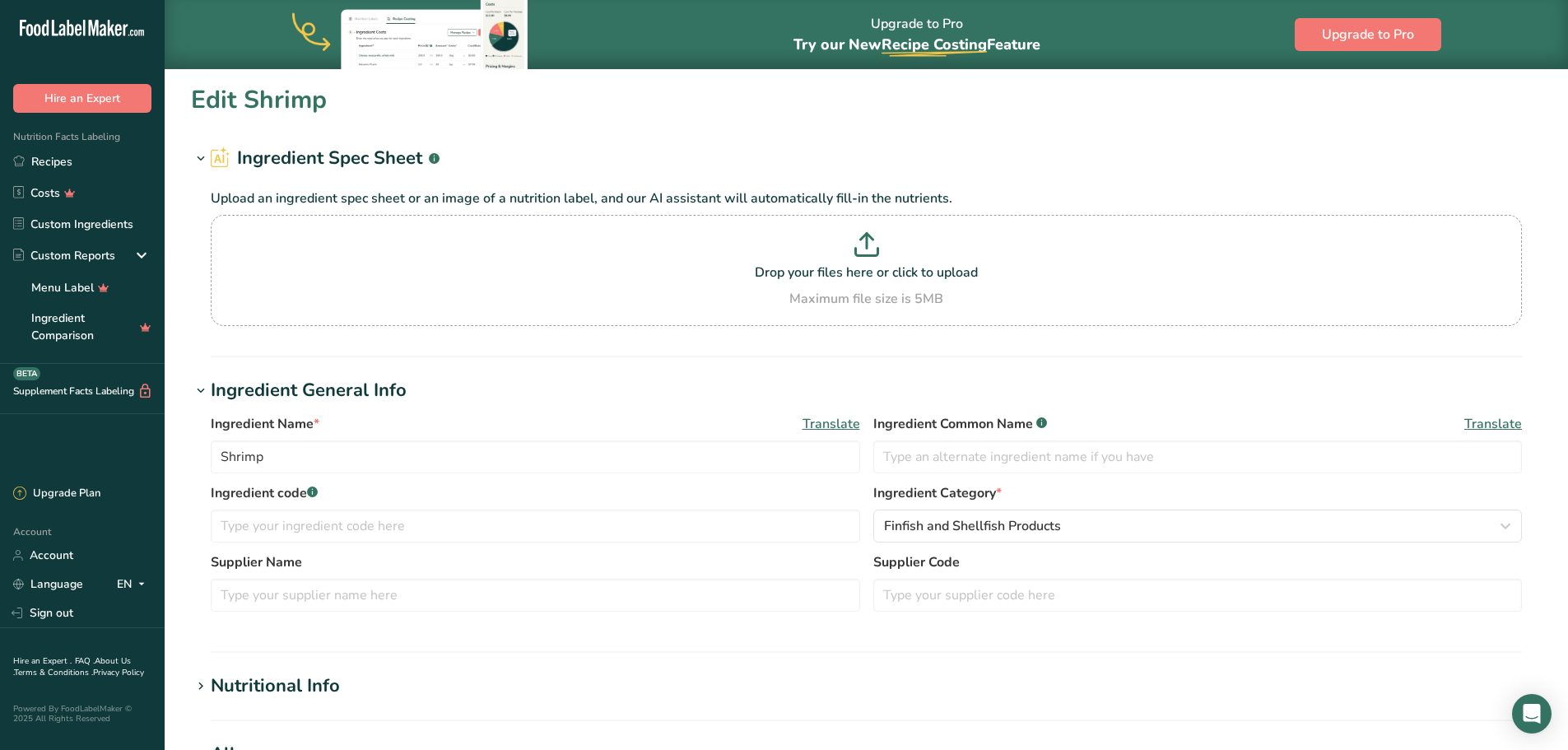
type Sugars "0"
type input "15"
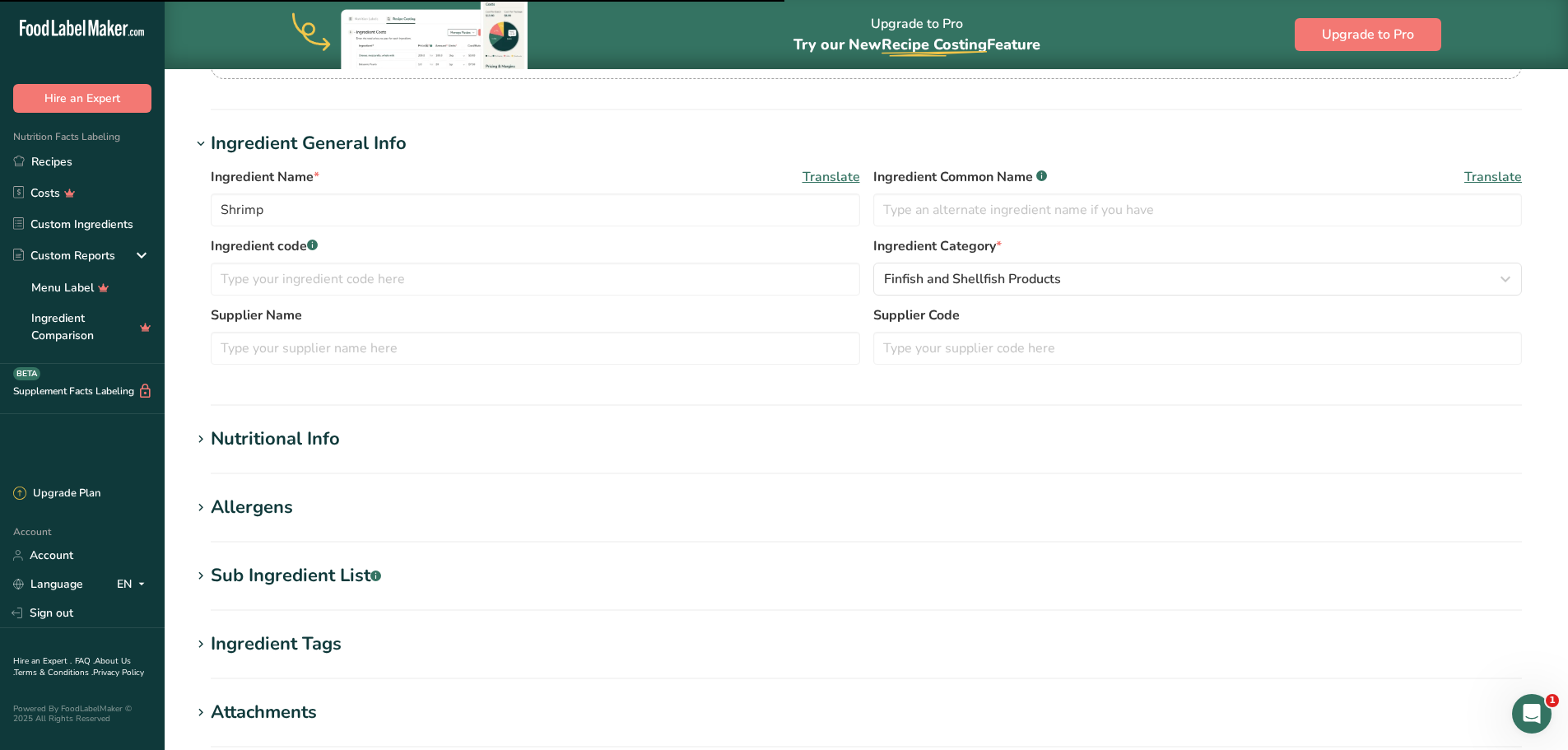
click at [283, 449] on div "Nutritional Info" at bounding box center [274, 439] width 129 height 27
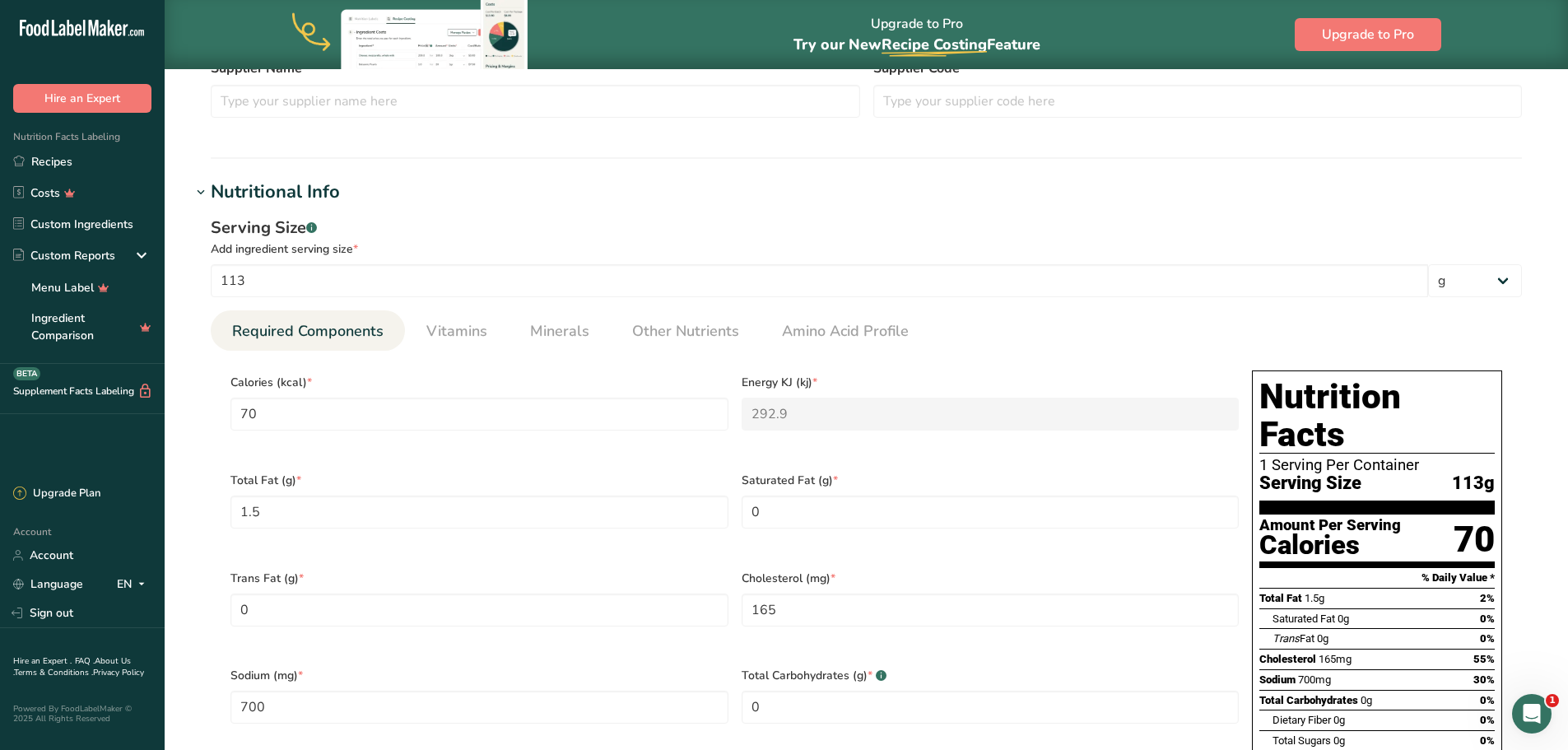
scroll to position [576, 0]
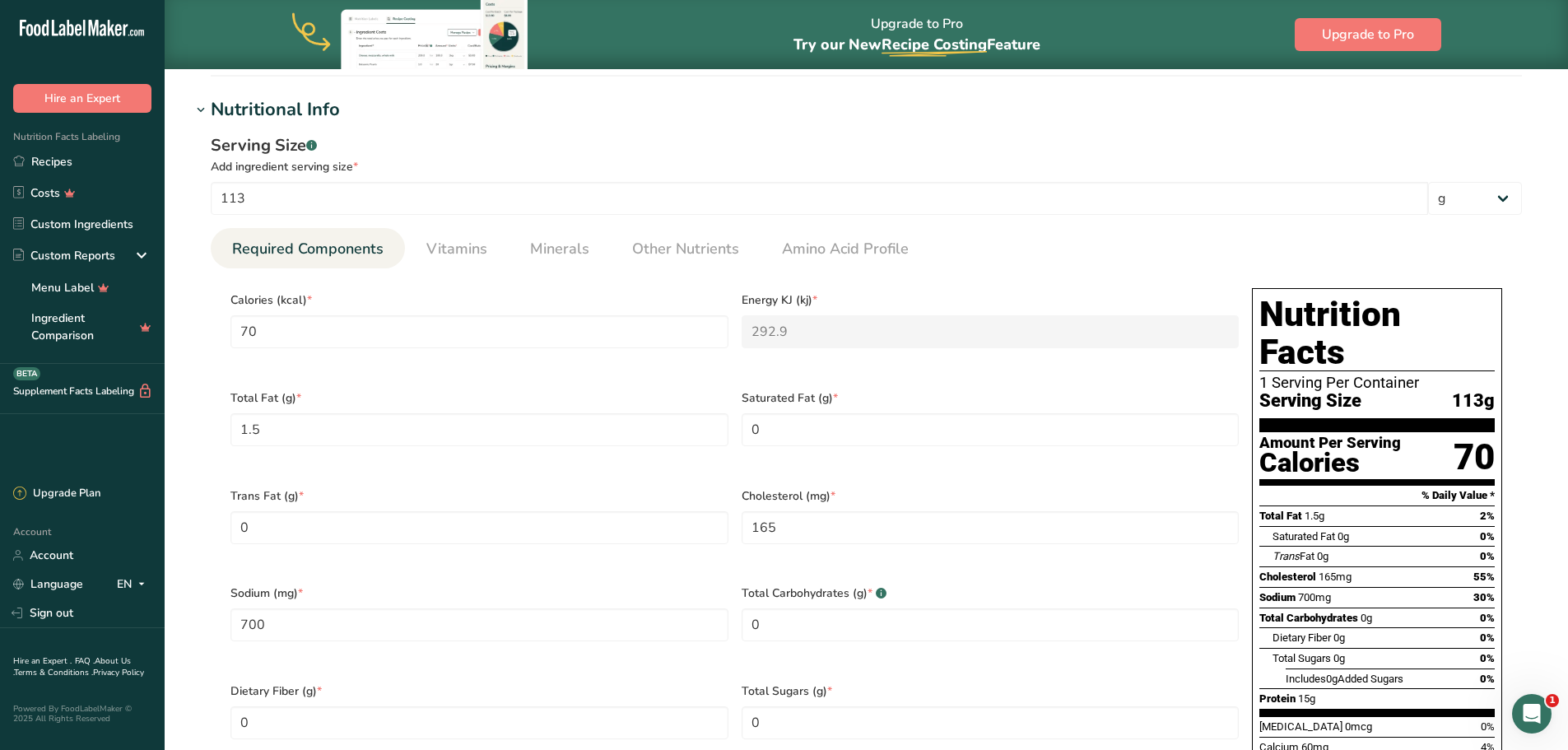
drag, startPoint x: 1447, startPoint y: 368, endPoint x: 1491, endPoint y: 359, distance: 44.9
click at [1491, 391] on div "Serving Size 113g" at bounding box center [1377, 401] width 236 height 20
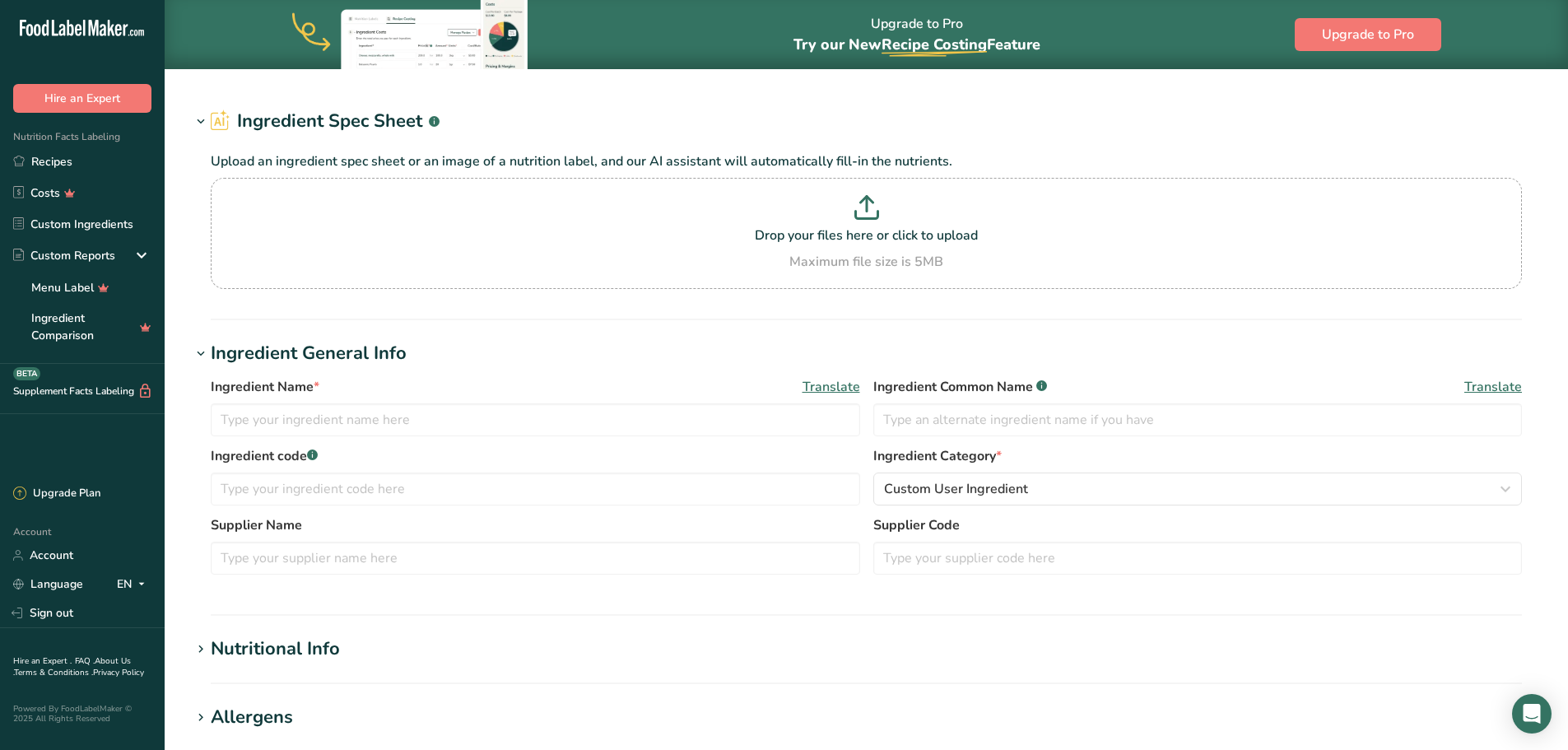
type input "Crustaceans, shrimp, cooked"
type input "Shrimps"
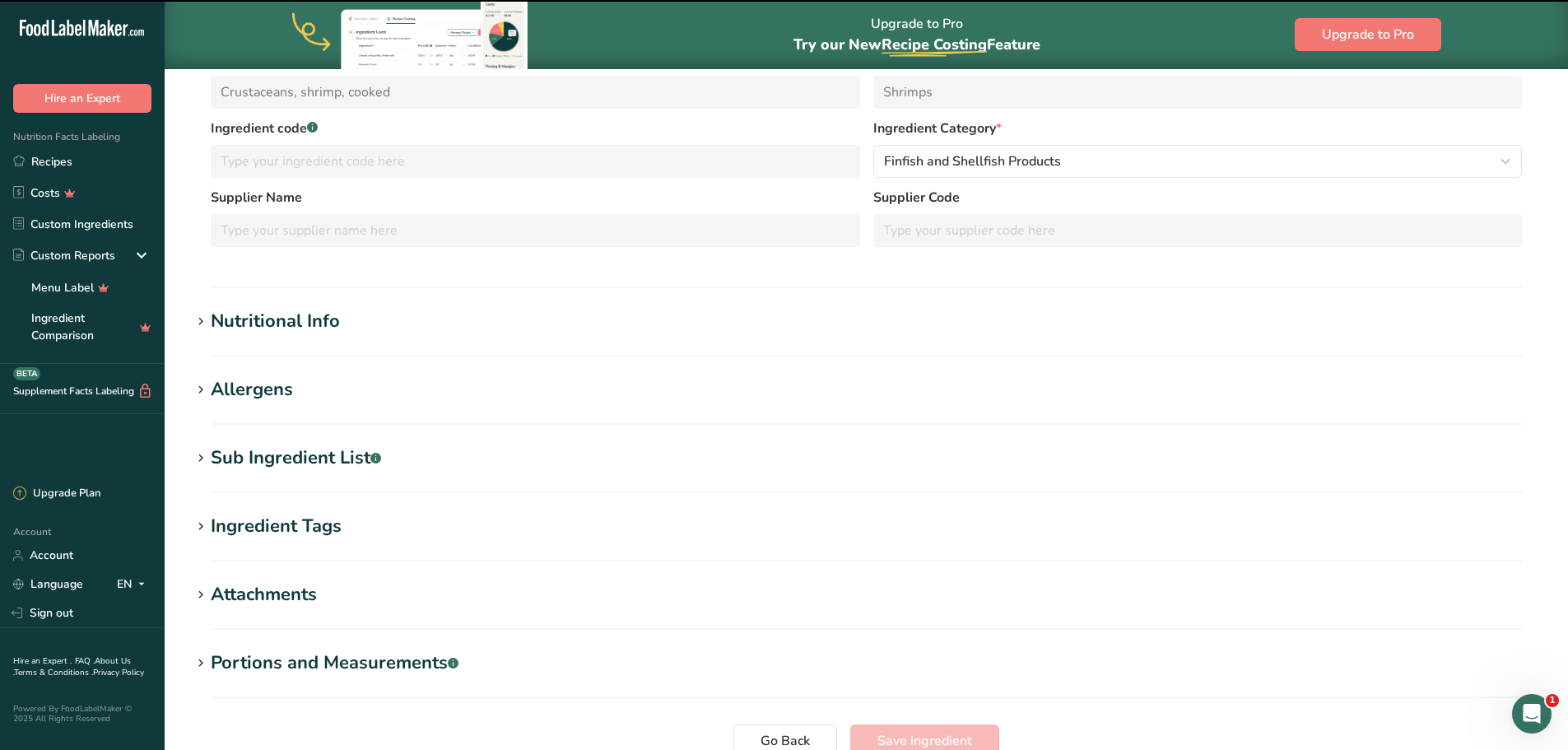
click at [590, 322] on h1 "Nutritional Info" at bounding box center [866, 321] width 1351 height 27
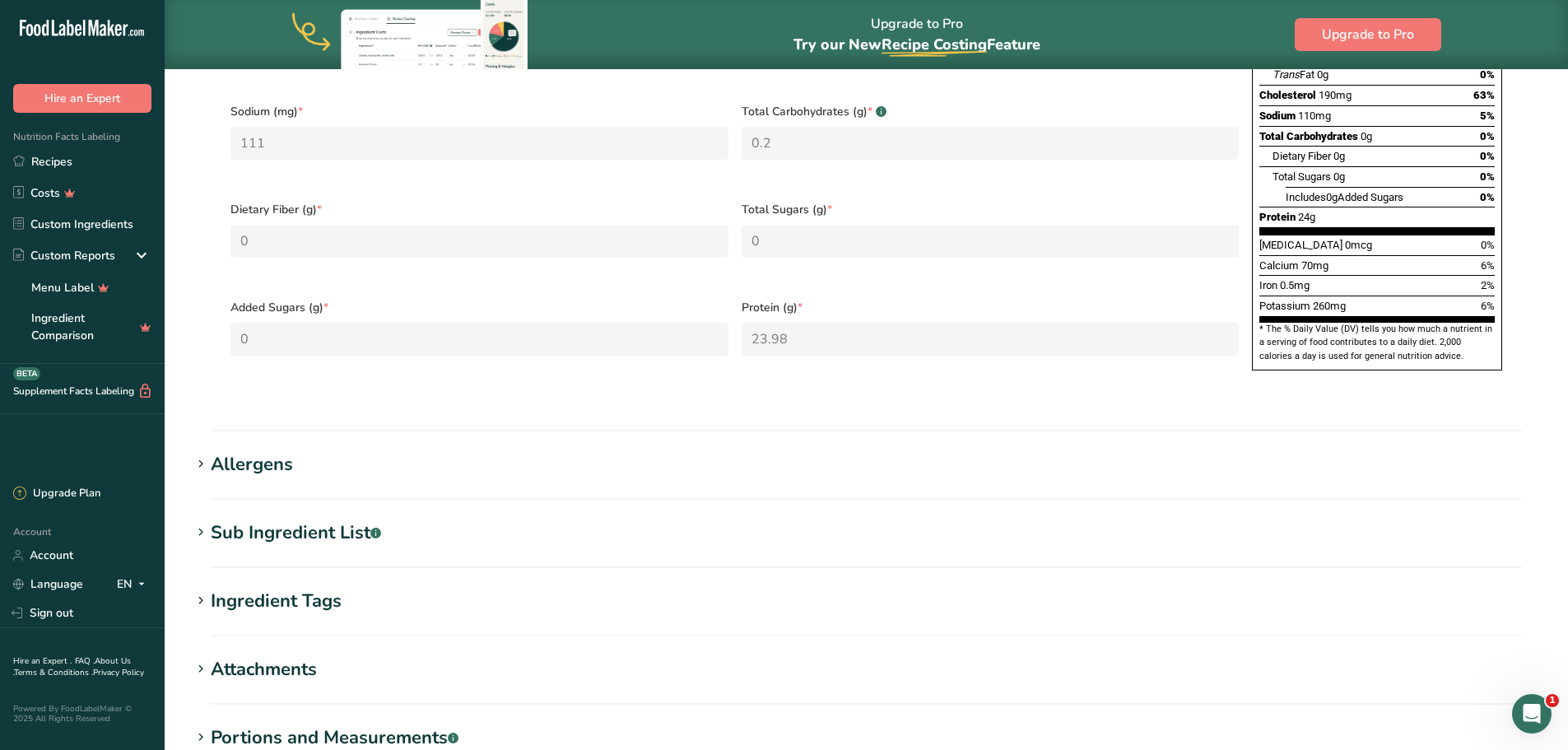
scroll to position [987, 0]
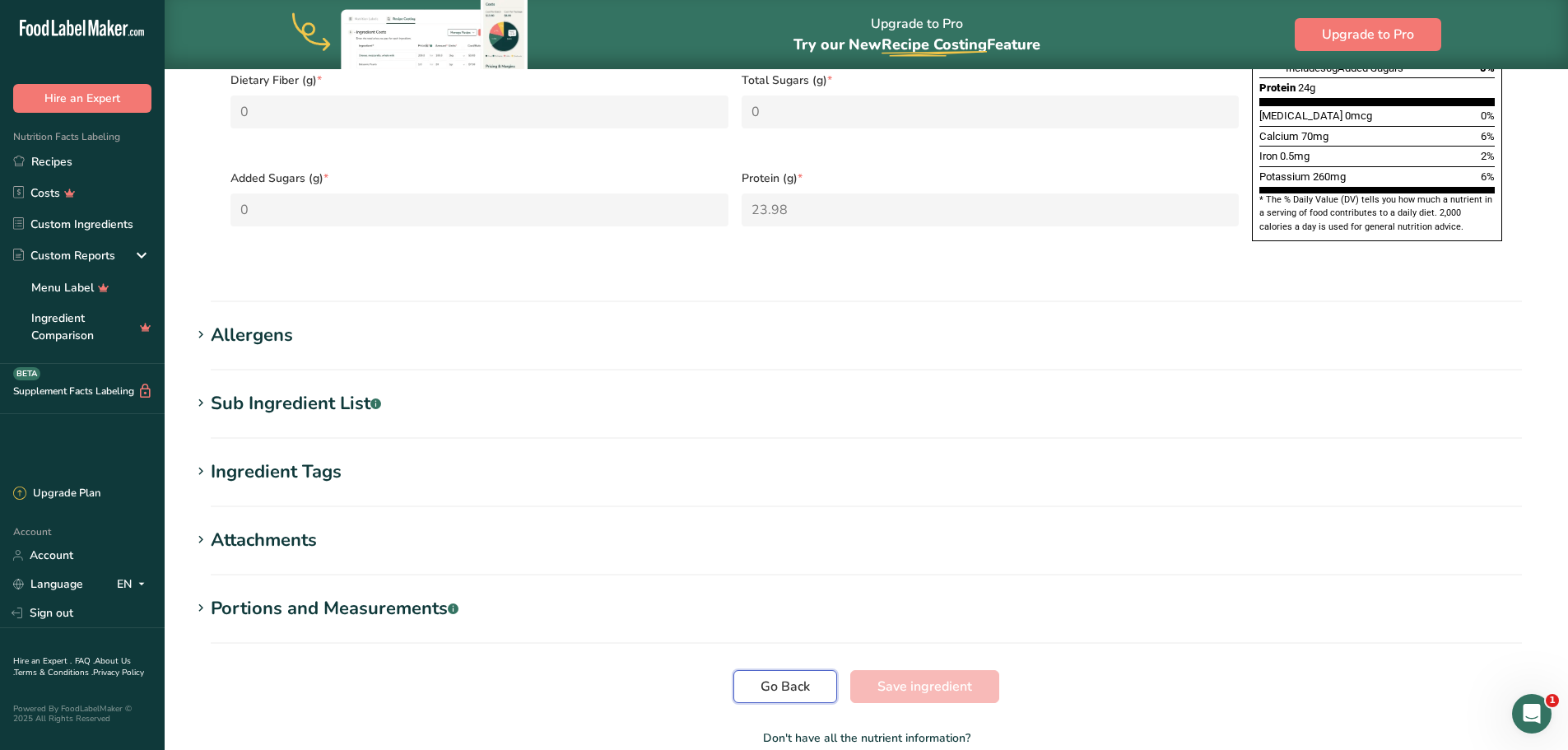
click at [782, 677] on span "Go Back" at bounding box center [784, 686] width 49 height 19
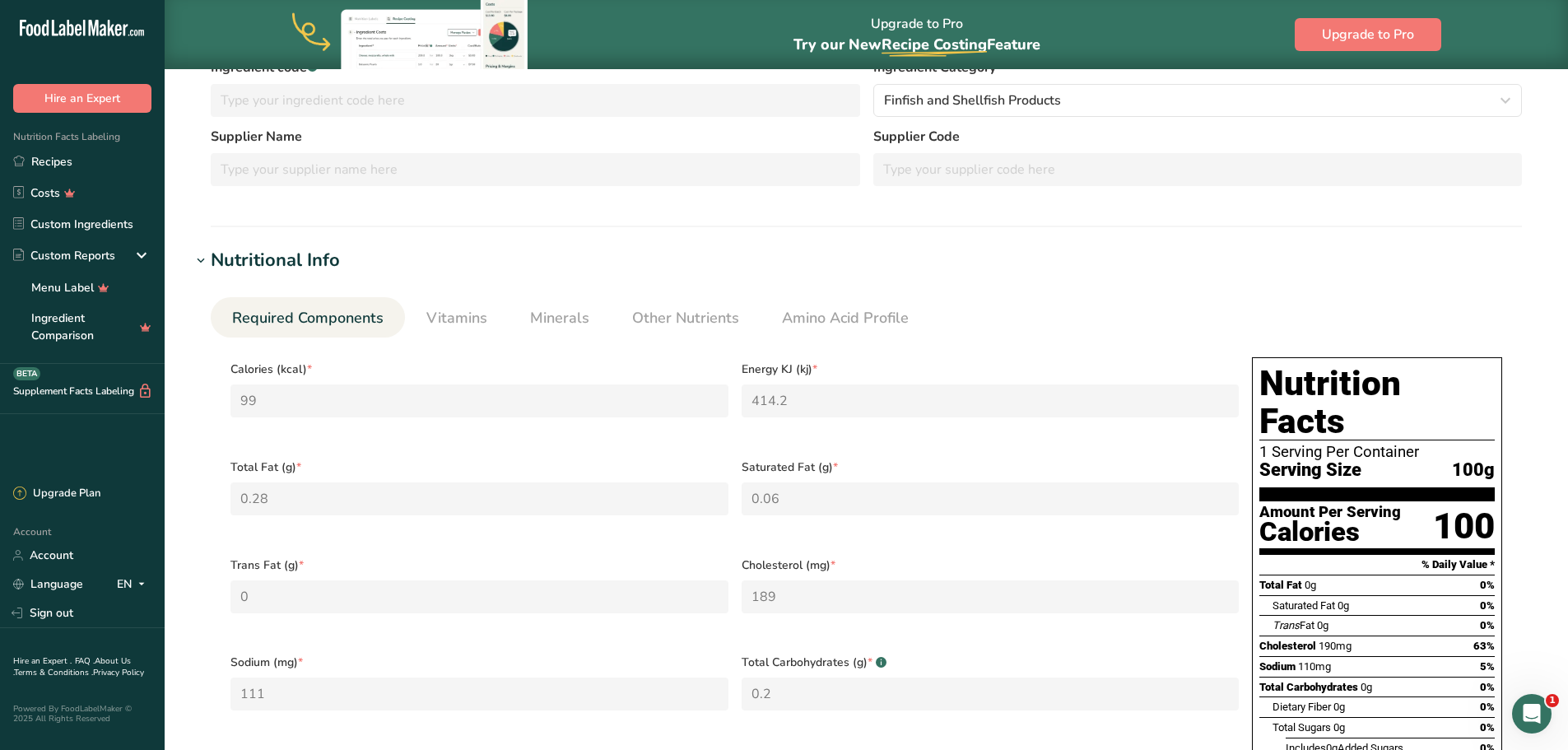
scroll to position [1043, 0]
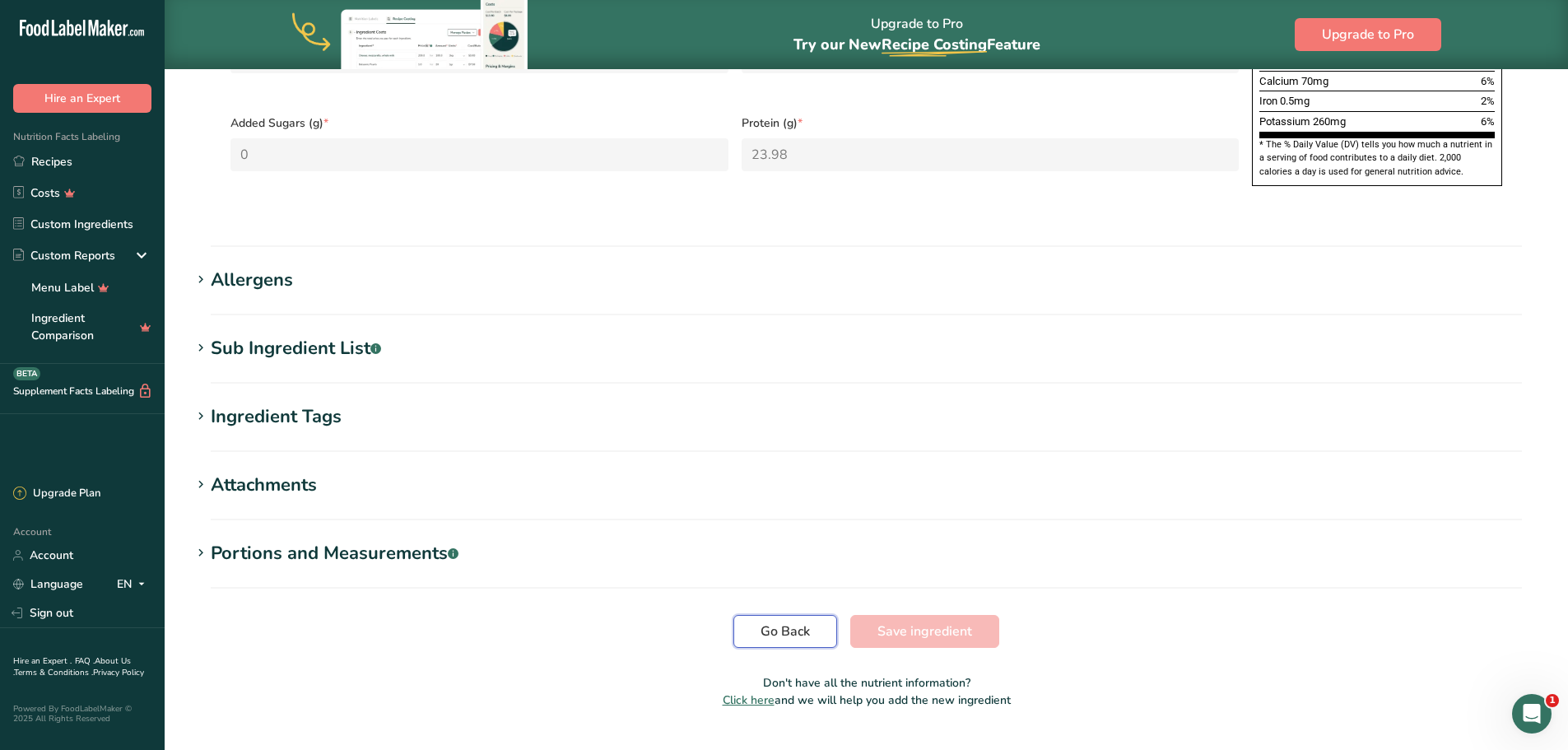
click at [778, 621] on span "Go Back" at bounding box center [784, 630] width 49 height 19
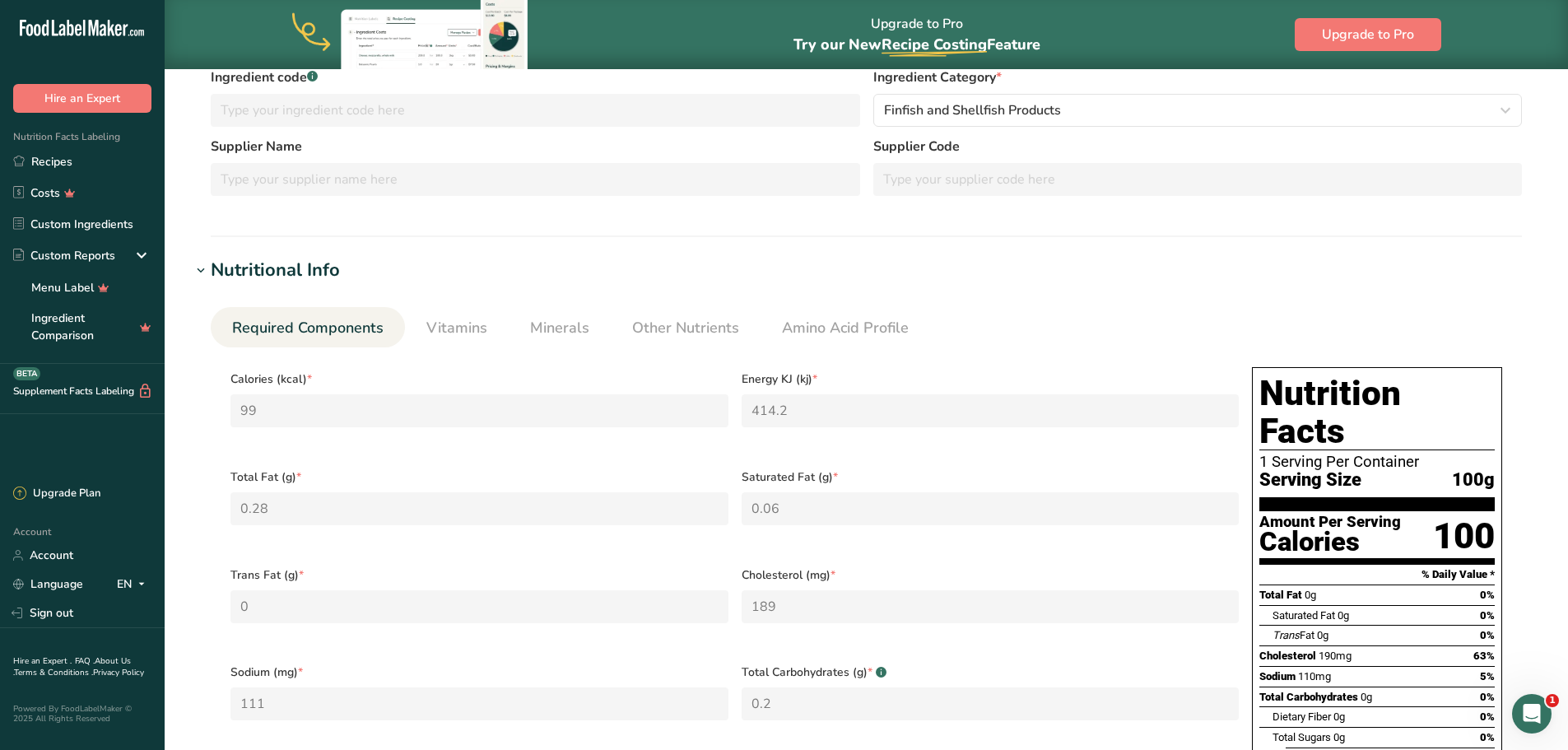
scroll to position [0, 0]
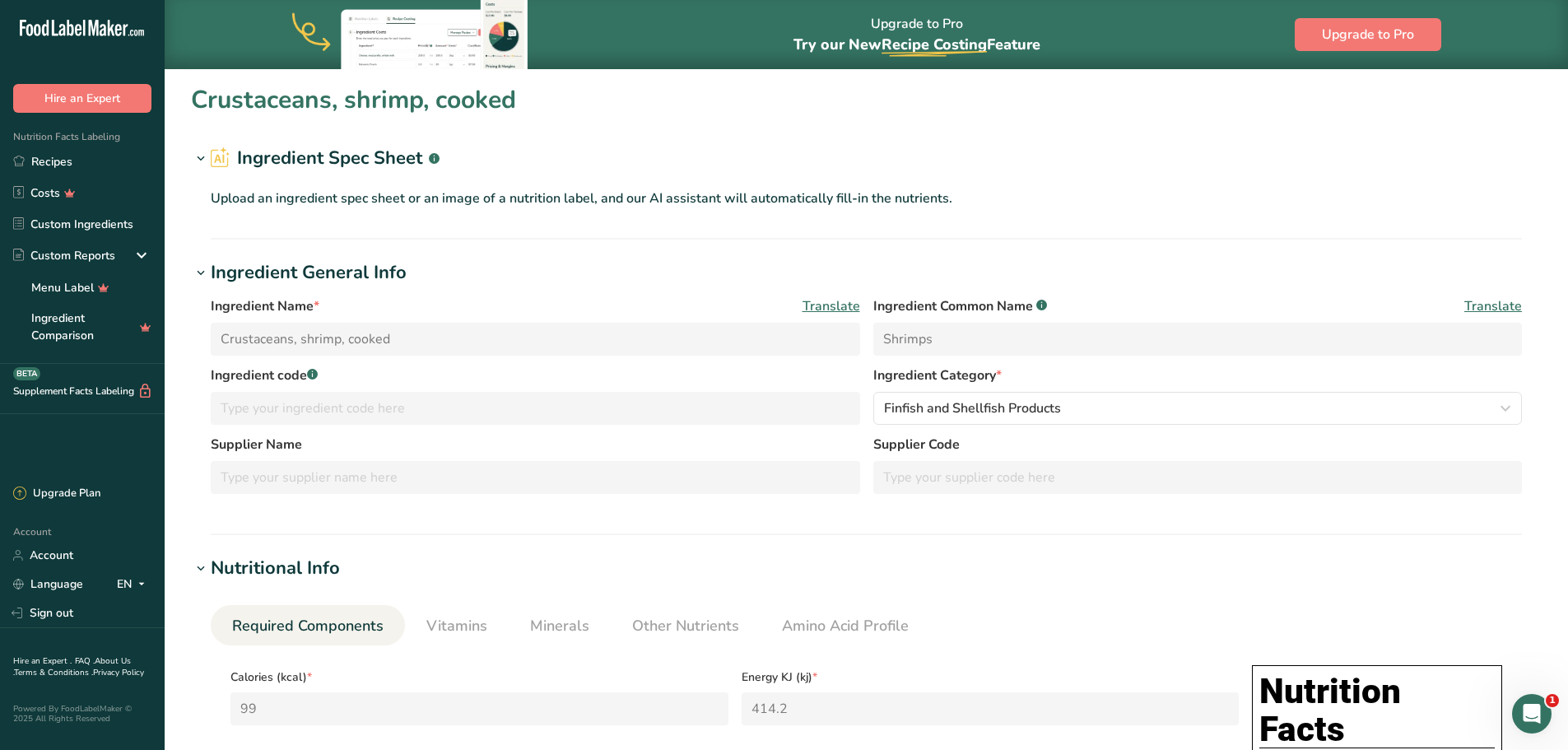
click at [900, 170] on h1 "Ingredient Spec Sheet .a-a{fill:#347362;}.b-a{fill:#fff;}" at bounding box center [866, 158] width 1351 height 27
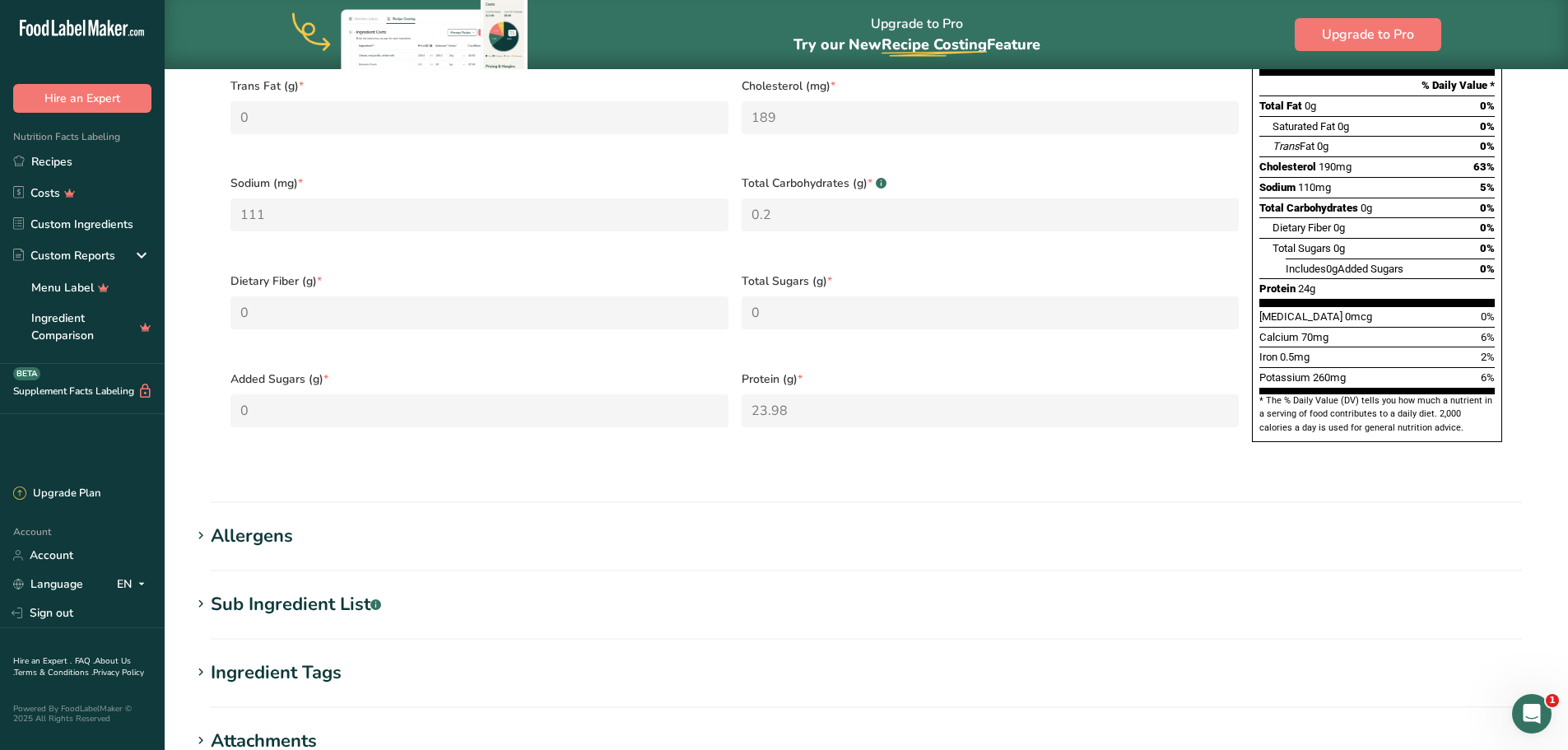
scroll to position [997, 0]
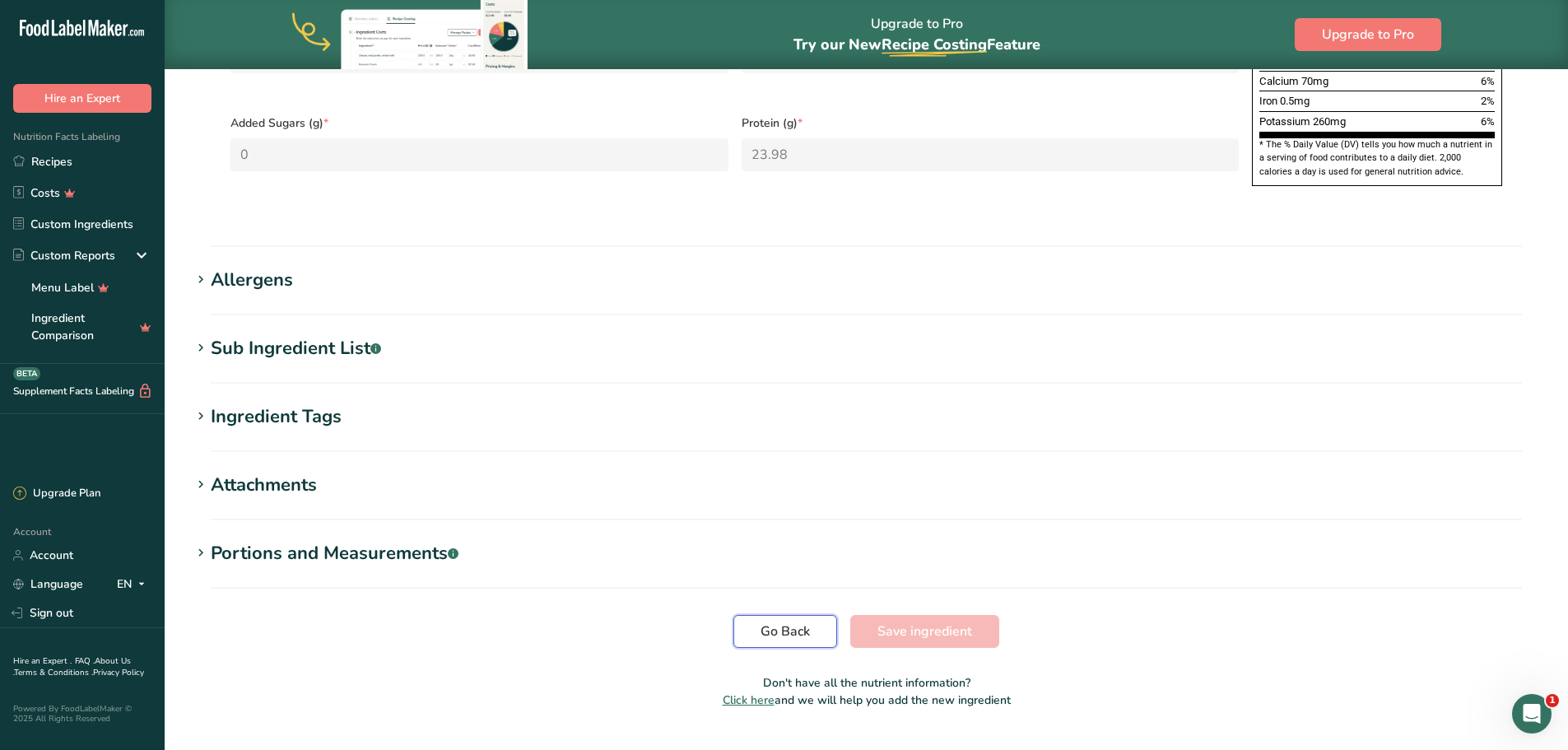
click at [776, 621] on span "Go Back" at bounding box center [784, 630] width 49 height 19
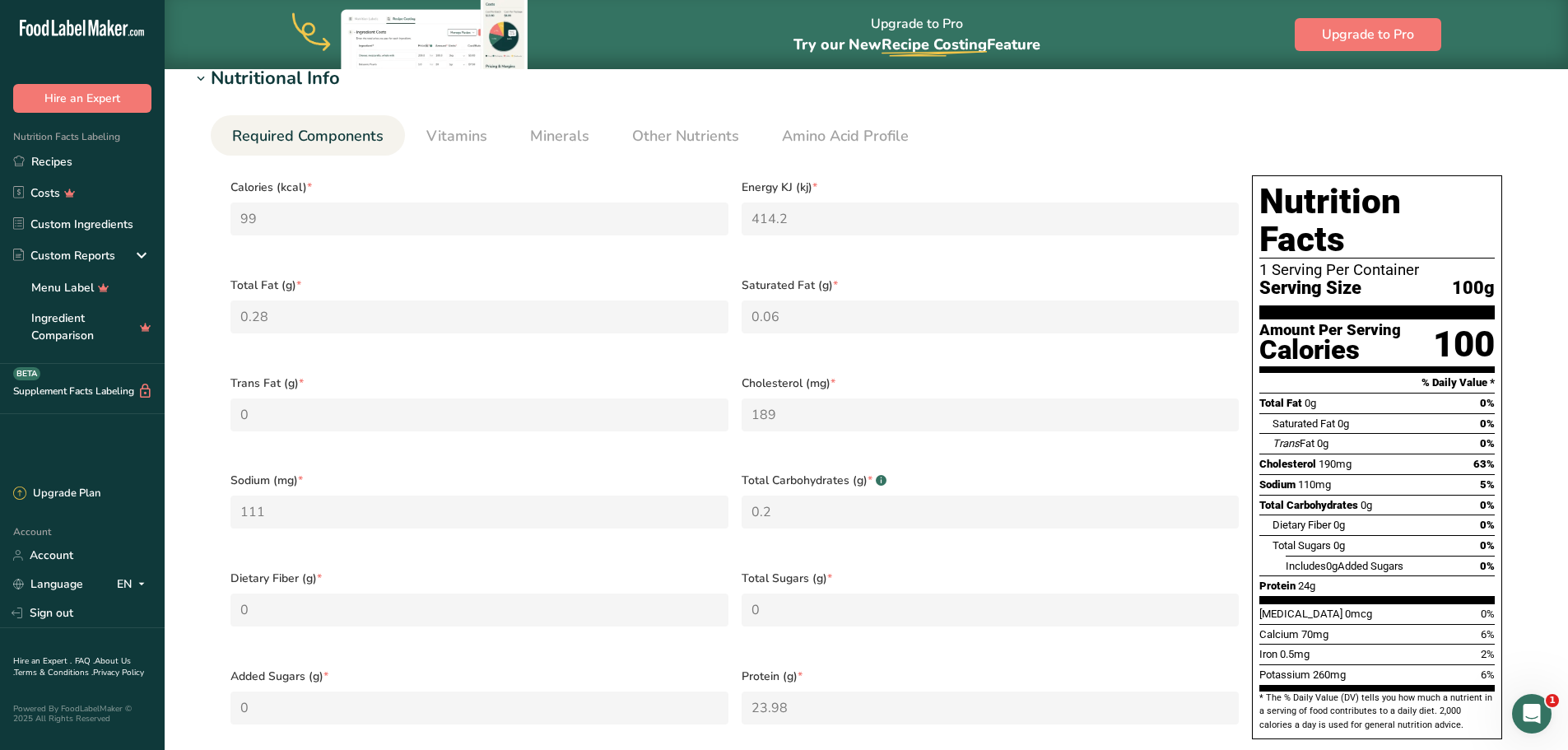
scroll to position [0, 0]
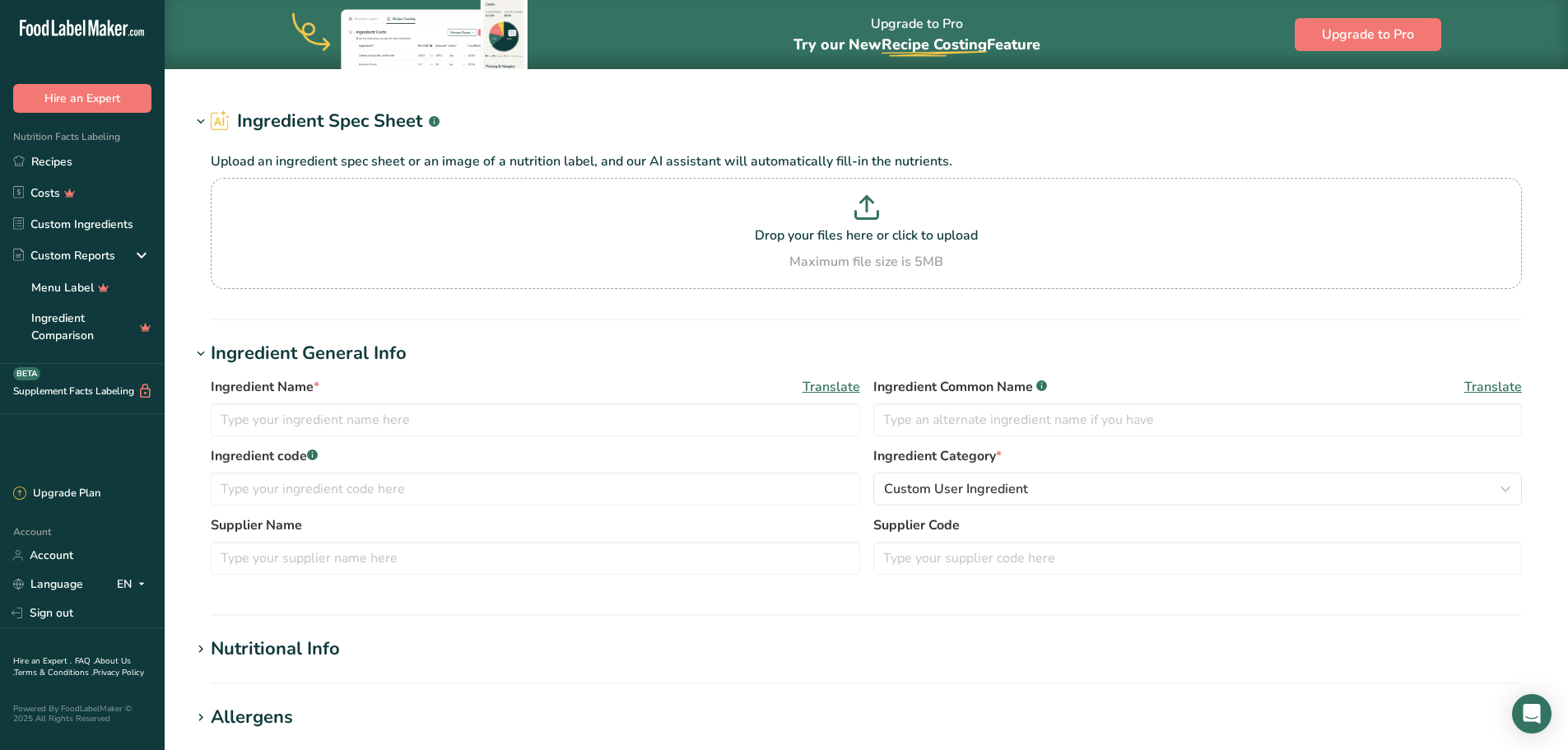
type input "Crustaceans, shrimp, cooked"
type input "Shrimps"
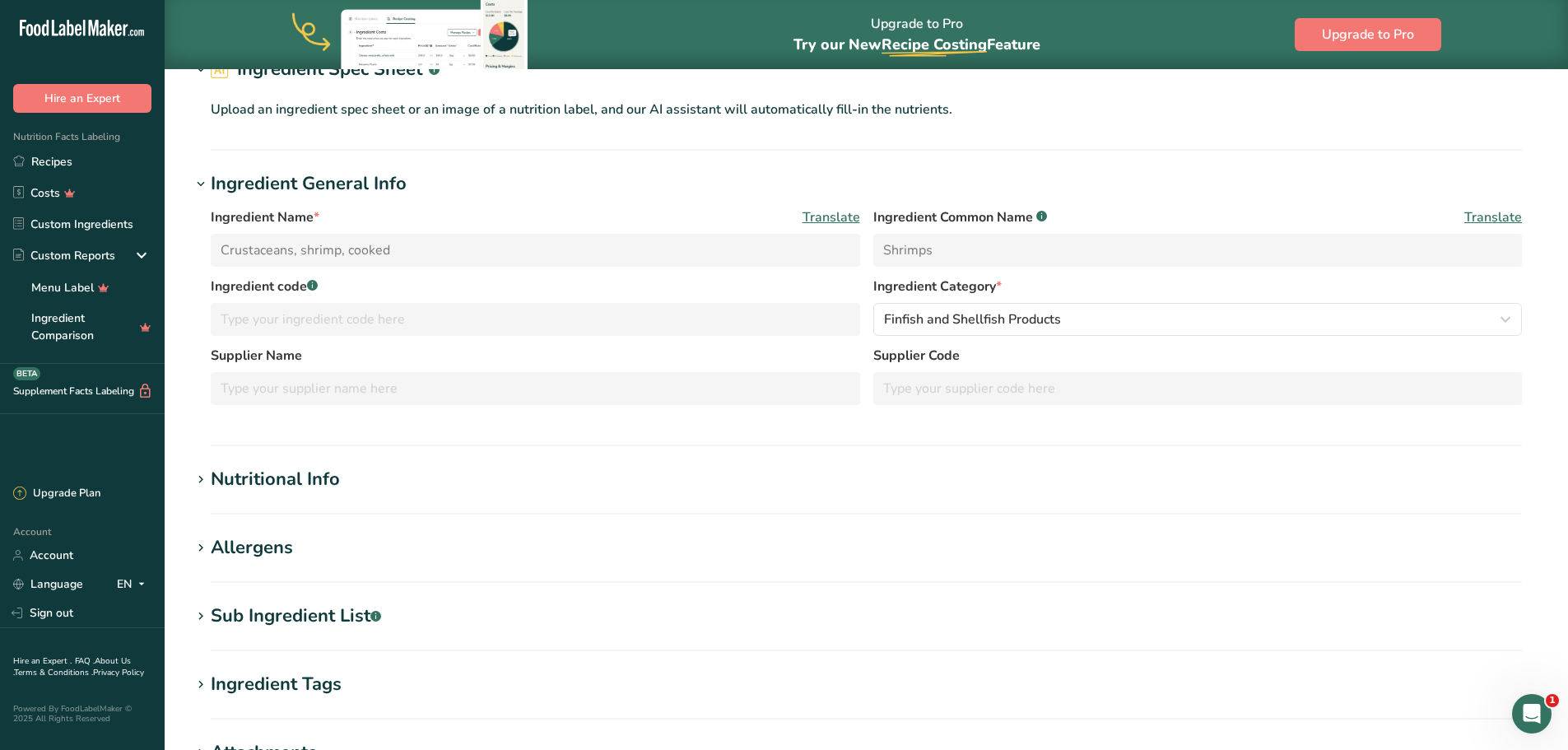
scroll to position [247, 0]
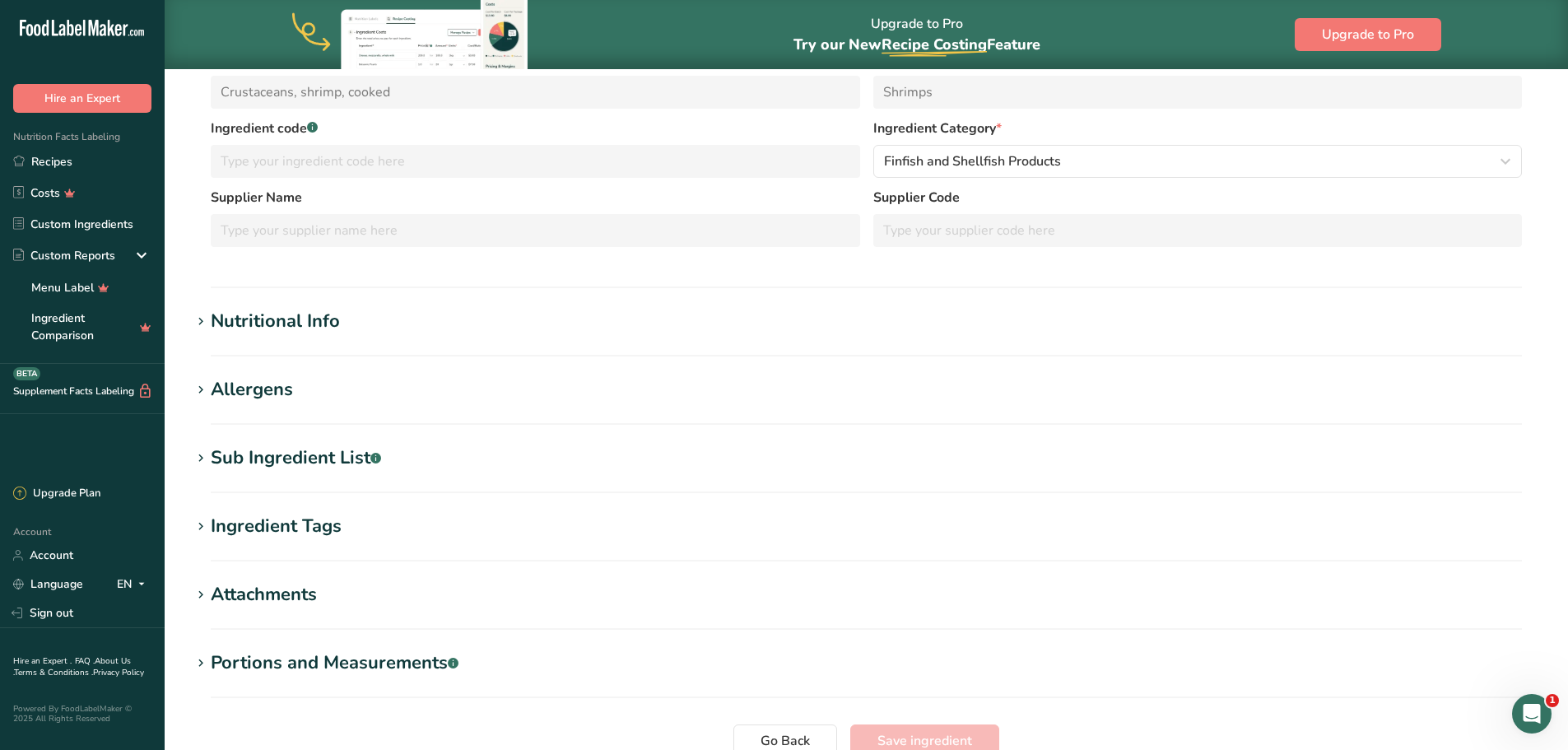
click at [587, 337] on section "Nutritional Info Required Components Vitamins Minerals Other Nutrients Amino Ac…" at bounding box center [866, 332] width 1351 height 48
click at [553, 313] on h1 "Nutritional Info" at bounding box center [866, 321] width 1351 height 27
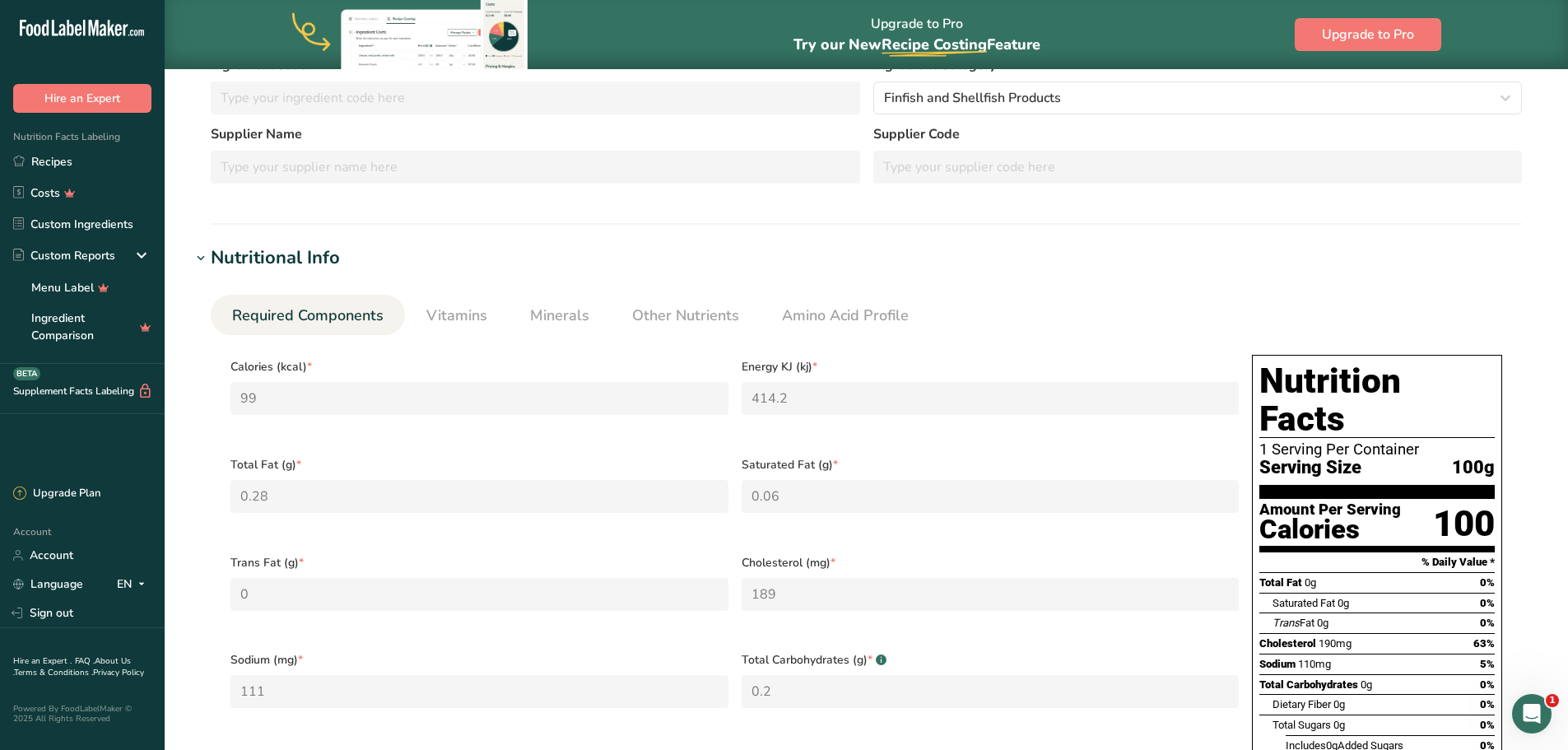
scroll to position [329, 0]
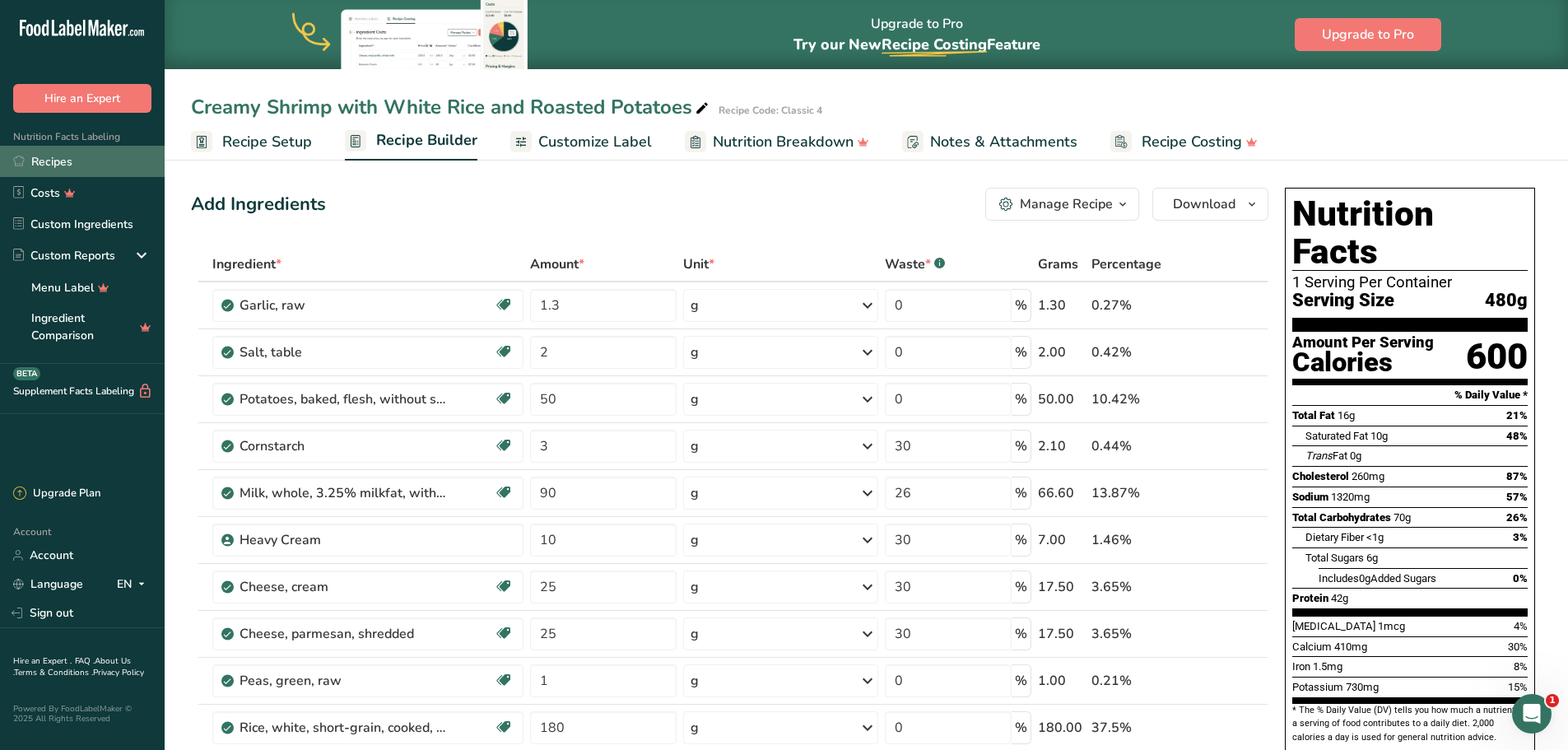
click at [96, 152] on link "Recipes" at bounding box center [83, 161] width 165 height 32
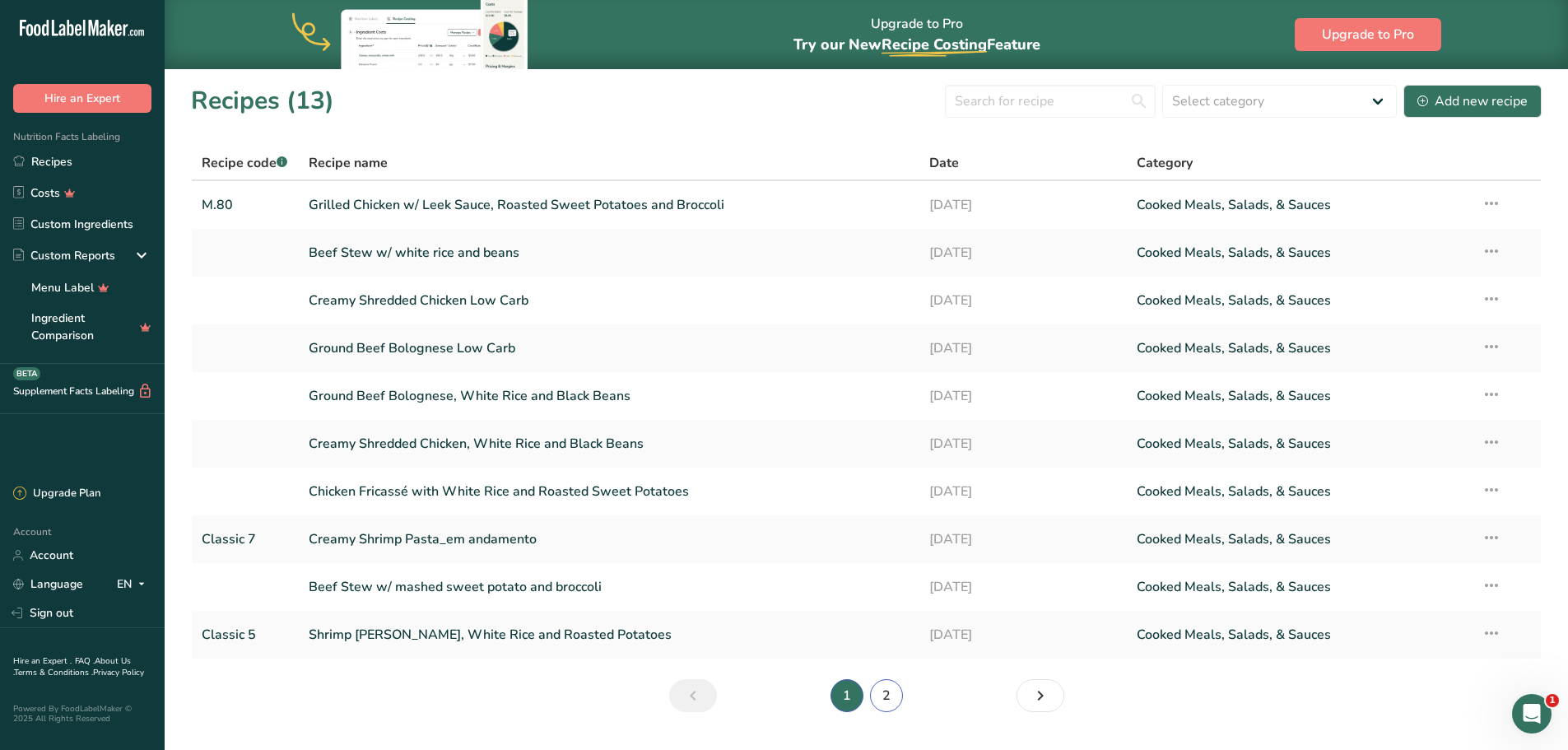
click at [891, 704] on link "2" at bounding box center [886, 695] width 33 height 33
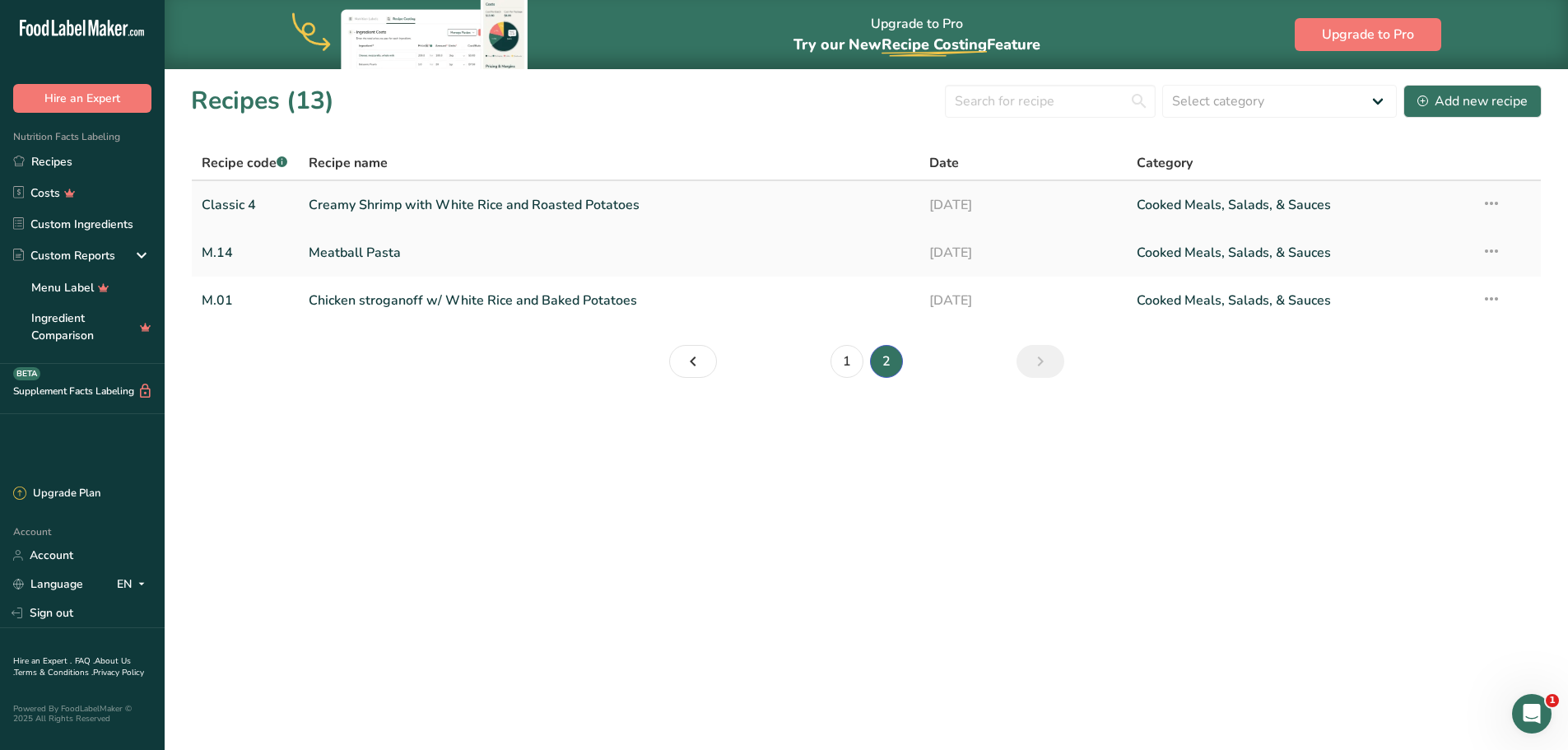
click at [489, 206] on link "Creamy Shrimp with White Rice and Roasted Potatoes" at bounding box center [609, 204] width 602 height 34
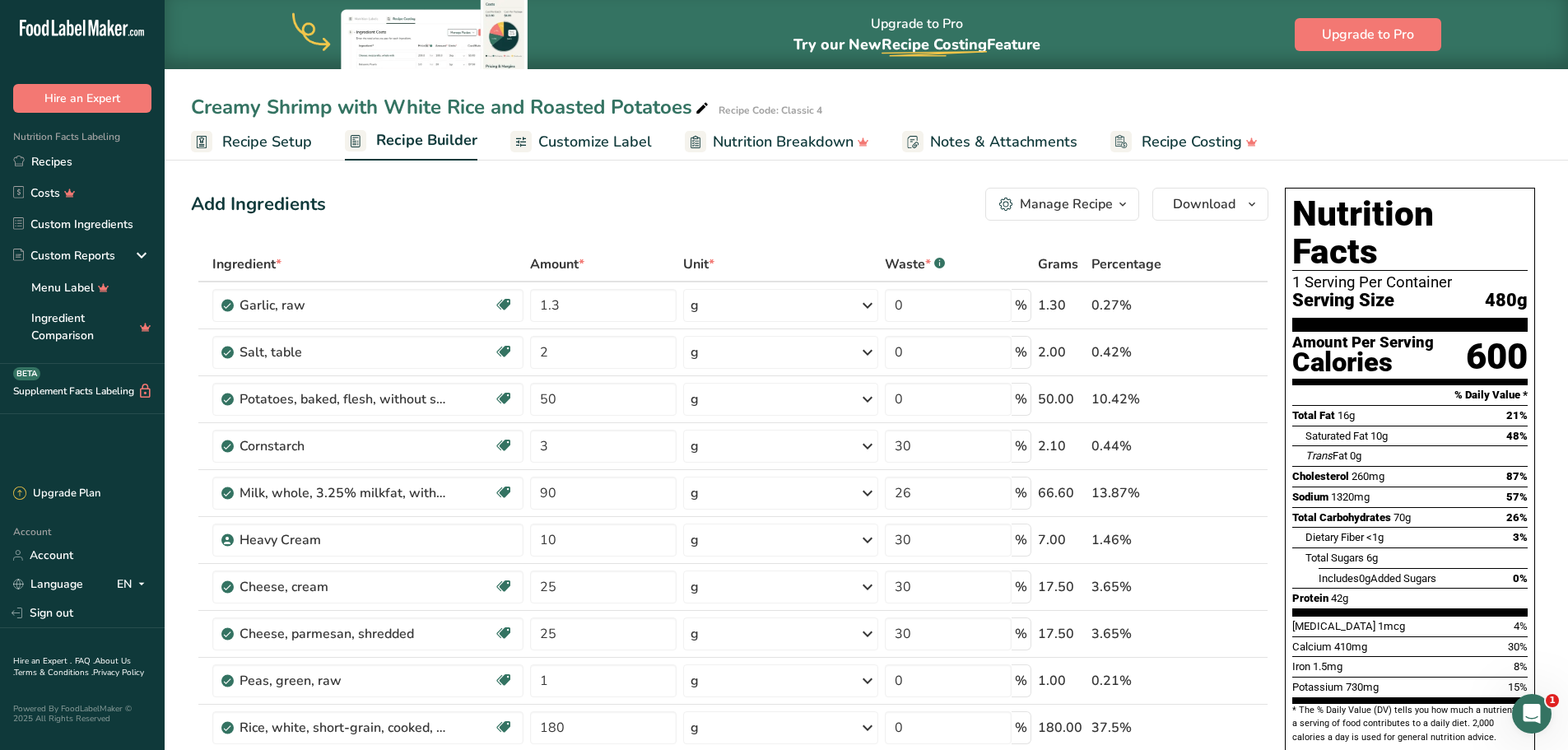
click at [289, 147] on span "Recipe Setup" at bounding box center [267, 142] width 90 height 22
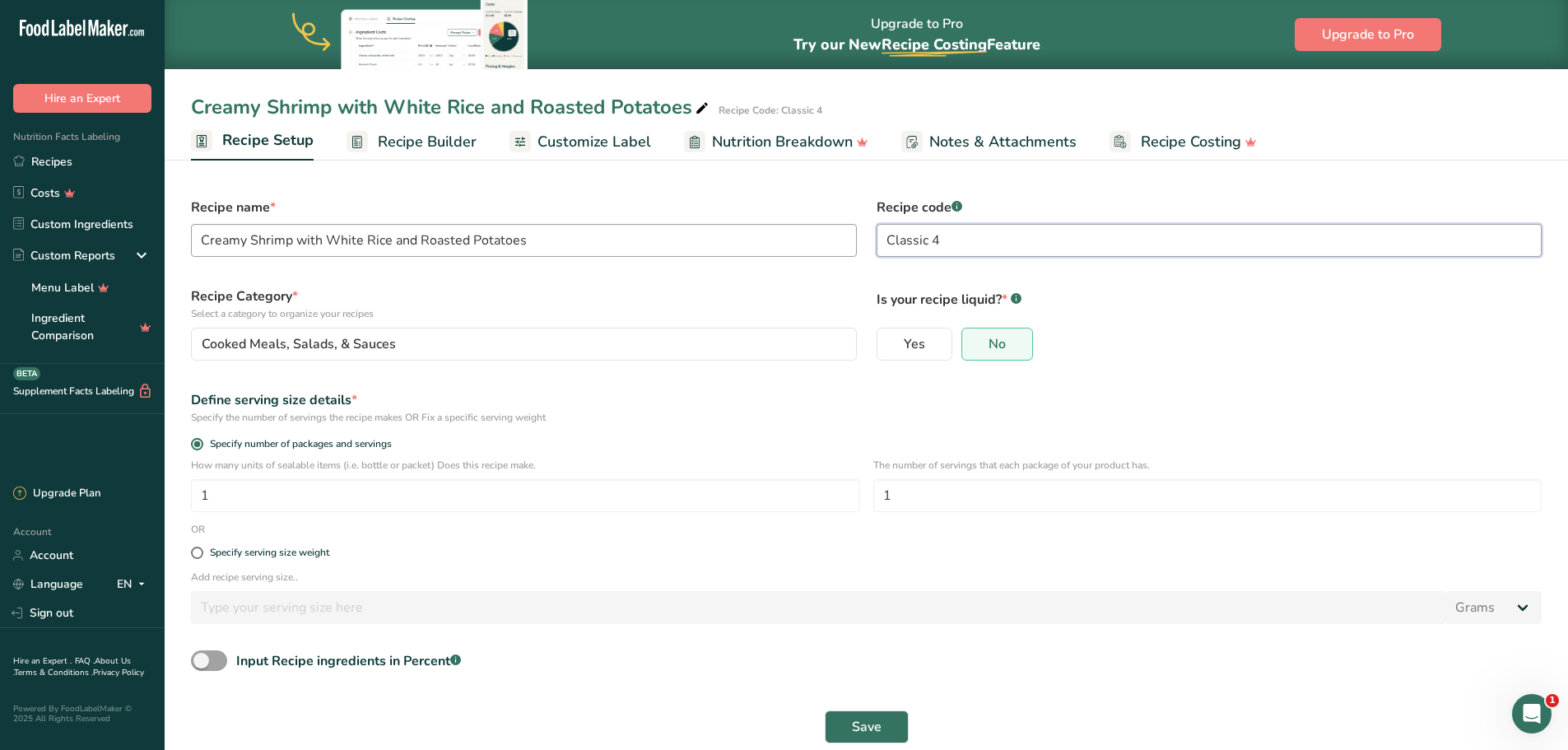
drag, startPoint x: 983, startPoint y: 239, endPoint x: 781, endPoint y: 250, distance: 202.3
click at [782, 250] on form "Recipe name * Creamy Shrimp with White Rice and Roasted Potatoes Recipe code .a…" at bounding box center [866, 470] width 1370 height 566
type input "M.34"
click at [873, 730] on span "Save" at bounding box center [867, 726] width 30 height 19
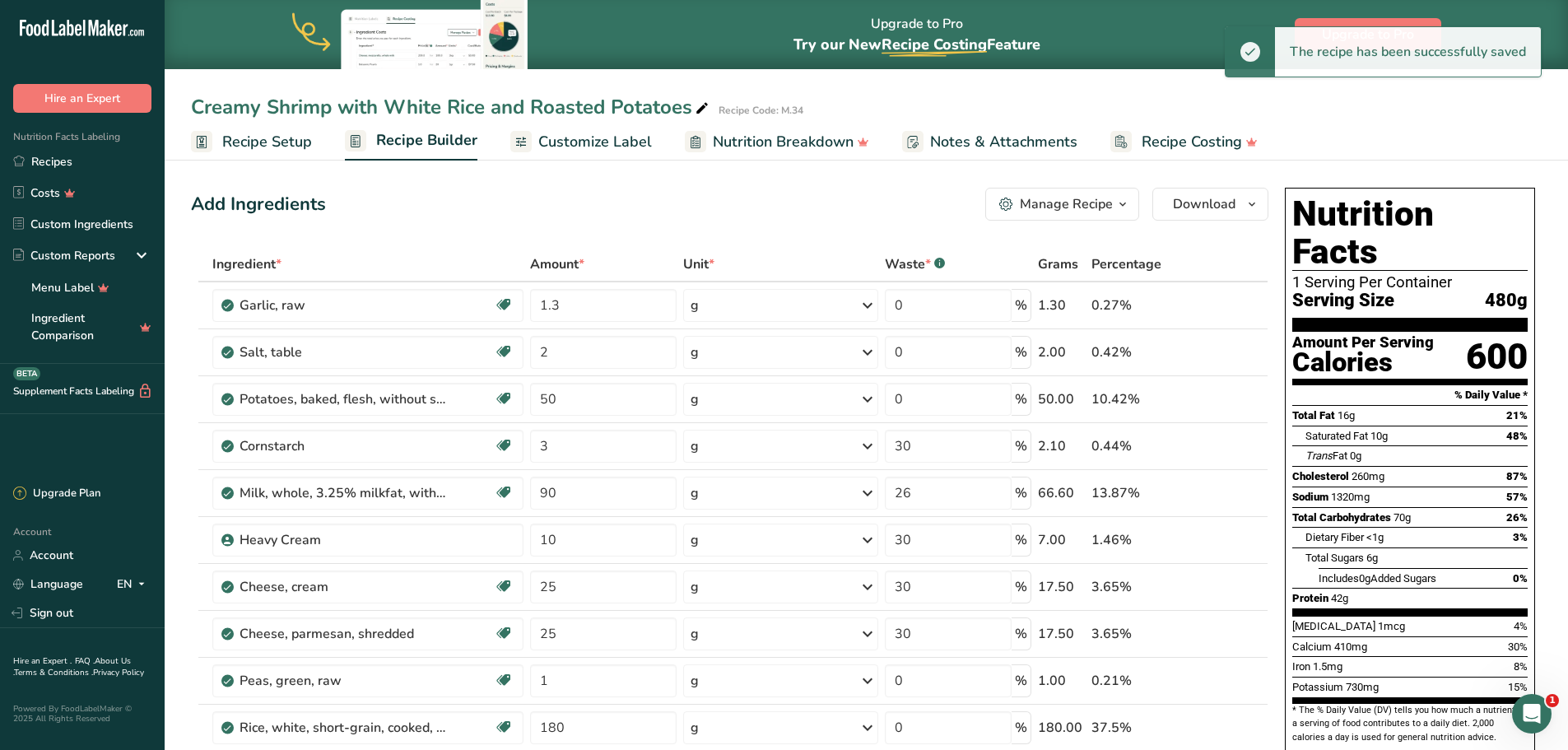
drag, startPoint x: 252, startPoint y: 134, endPoint x: 253, endPoint y: 143, distance: 9.1
click at [252, 134] on span "Recipe Setup" at bounding box center [267, 142] width 90 height 22
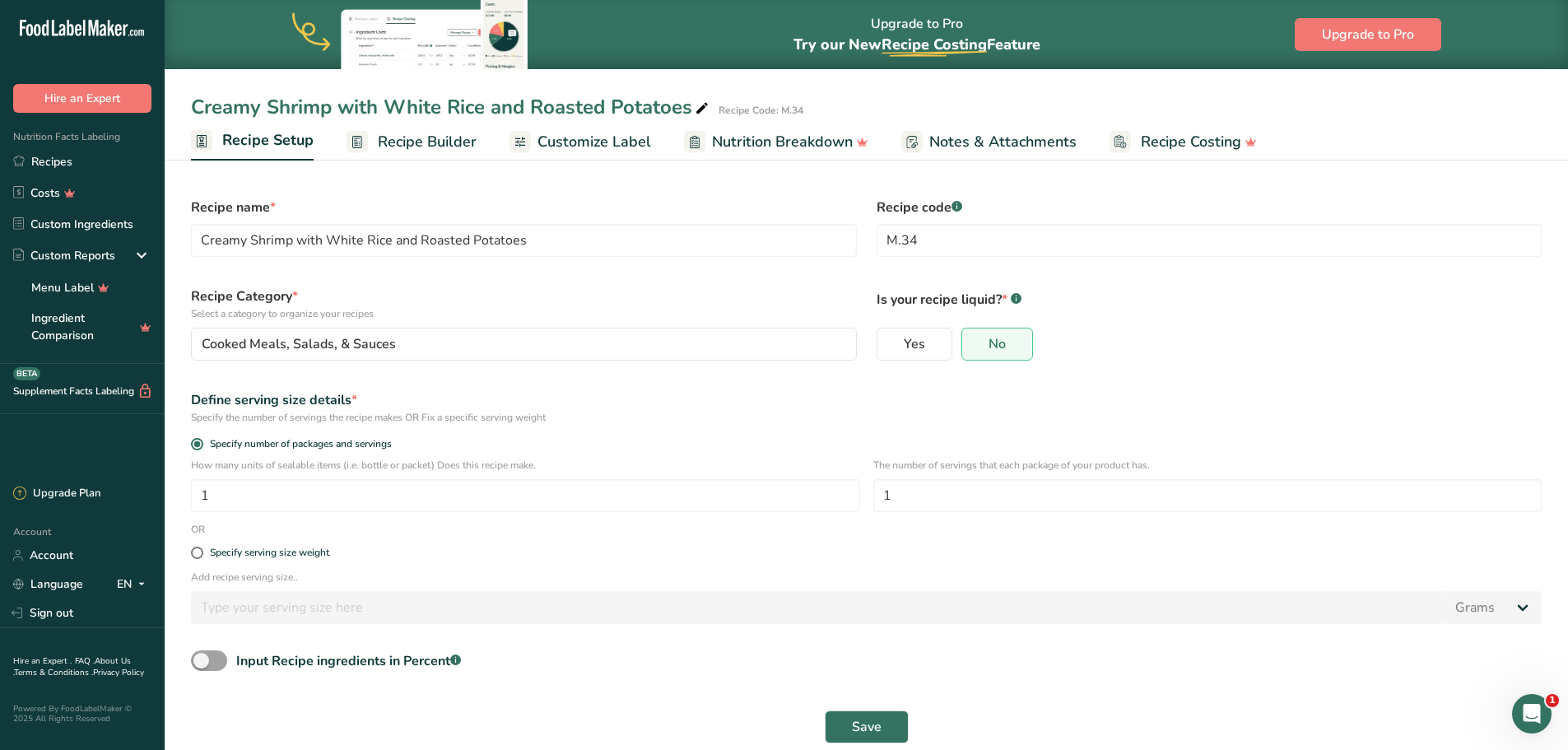
click at [237, 133] on span "Recipe Setup" at bounding box center [268, 140] width 92 height 22
click at [81, 167] on link "Recipes" at bounding box center [83, 161] width 165 height 32
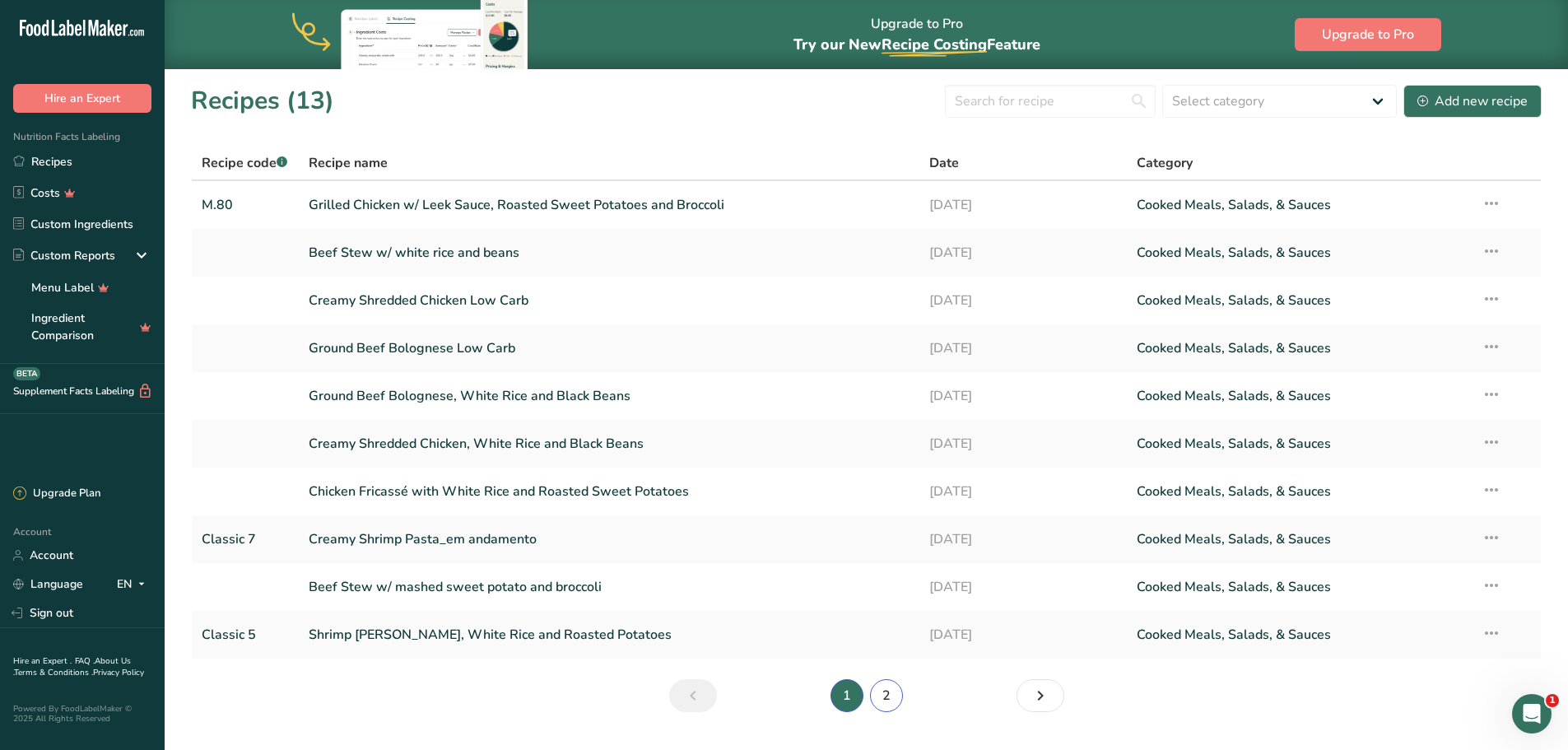
click at [890, 691] on link "2" at bounding box center [886, 695] width 33 height 33
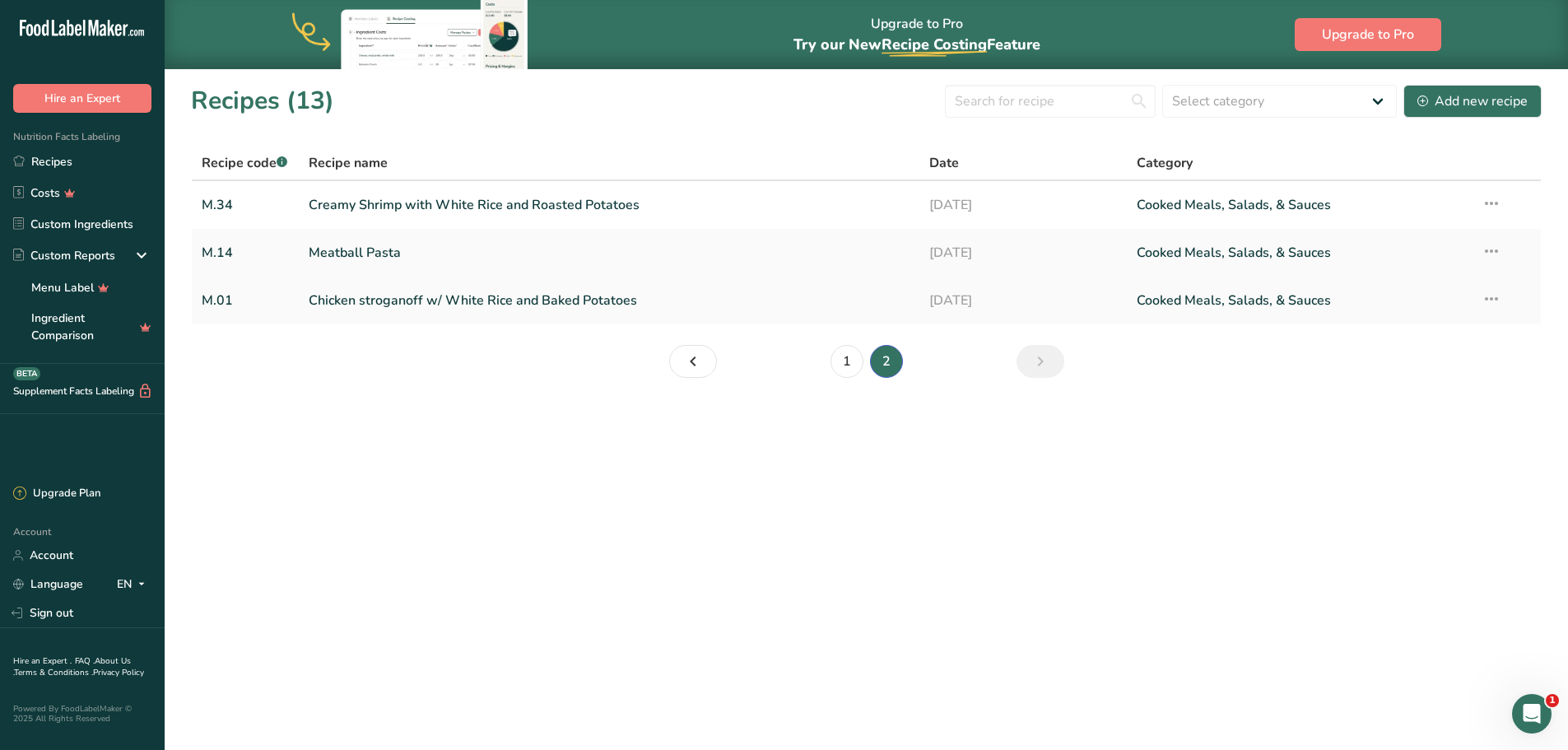
click at [577, 304] on link "Chicken stroganoff w/ White Rice and Baked Potatoes" at bounding box center [609, 299] width 602 height 34
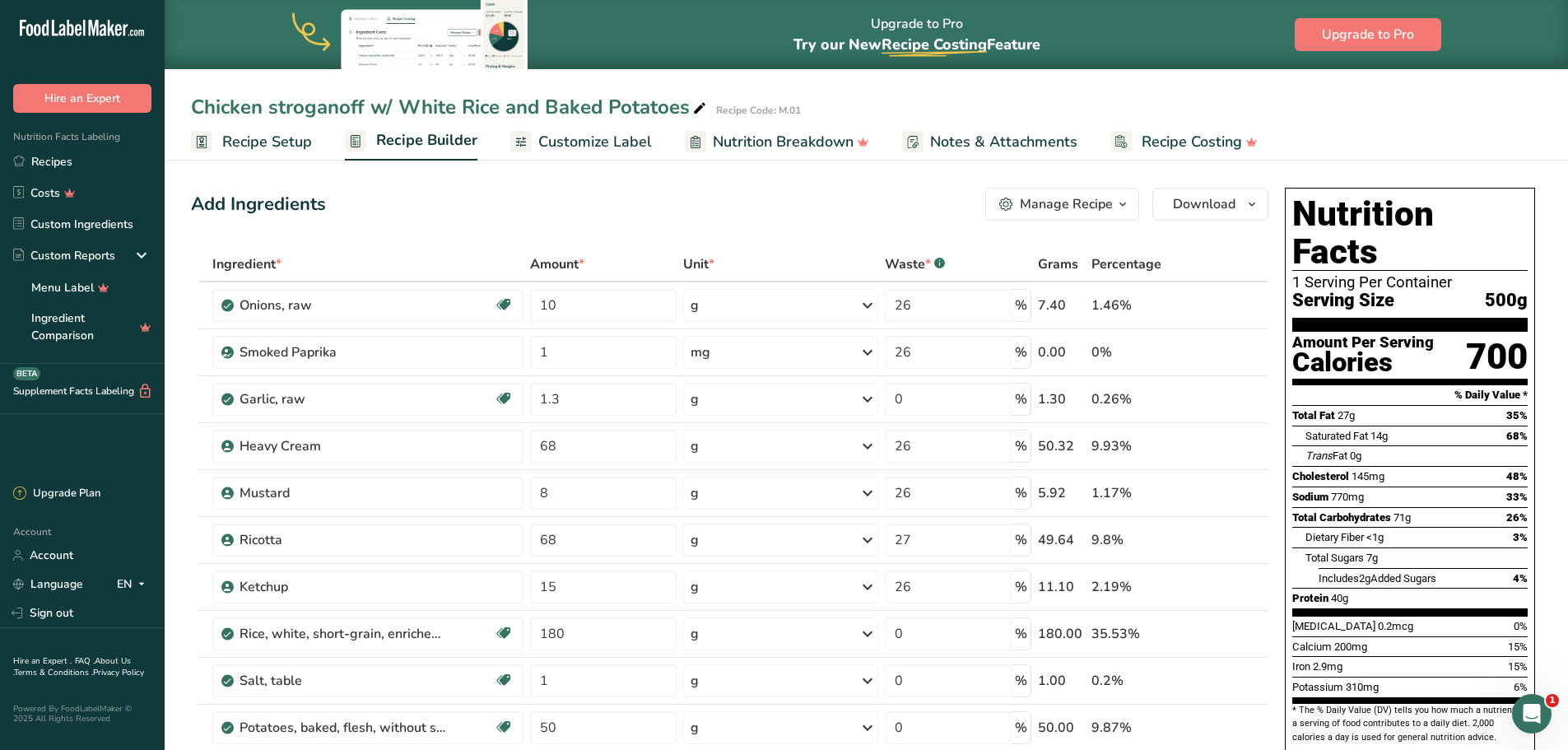
click at [572, 106] on div "Chicken stroganoff w/ White Rice and Baked Potatoes" at bounding box center [450, 107] width 518 height 30
drag, startPoint x: 601, startPoint y: 107, endPoint x: 547, endPoint y: 108, distance: 54.0
click at [547, 108] on input "Chicken stroganoff w/ White Rice and Baked Potatoes" at bounding box center [821, 107] width 1259 height 30
type input "Chicken stroganoff w/ White Rice and Roasted Potatoes"
click at [623, 196] on div "Add Ingredients Manage Recipe Delete Recipe Duplicate Recipe Scale Recipe Save …" at bounding box center [730, 204] width 1077 height 33
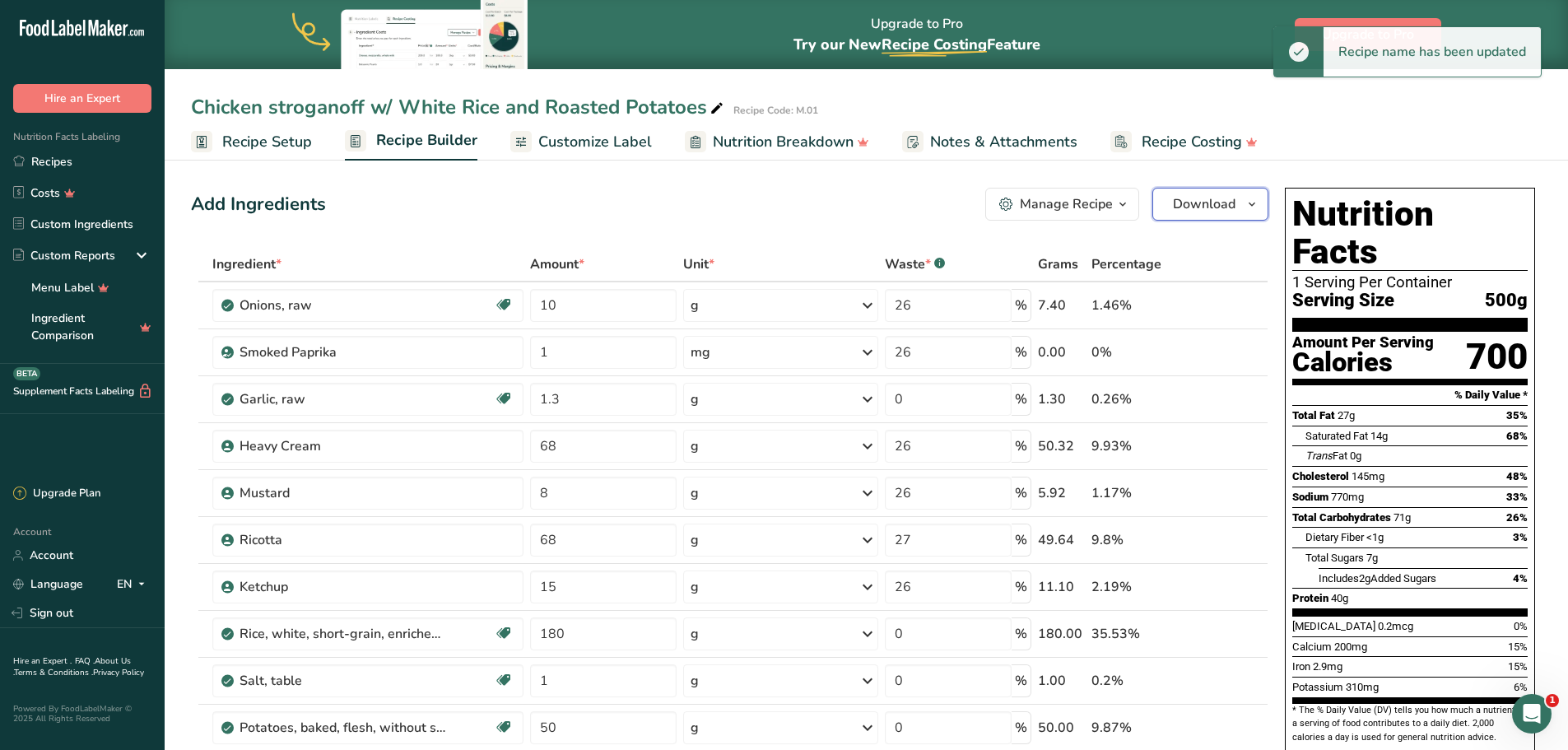
click at [1168, 208] on button "Download" at bounding box center [1210, 204] width 116 height 33
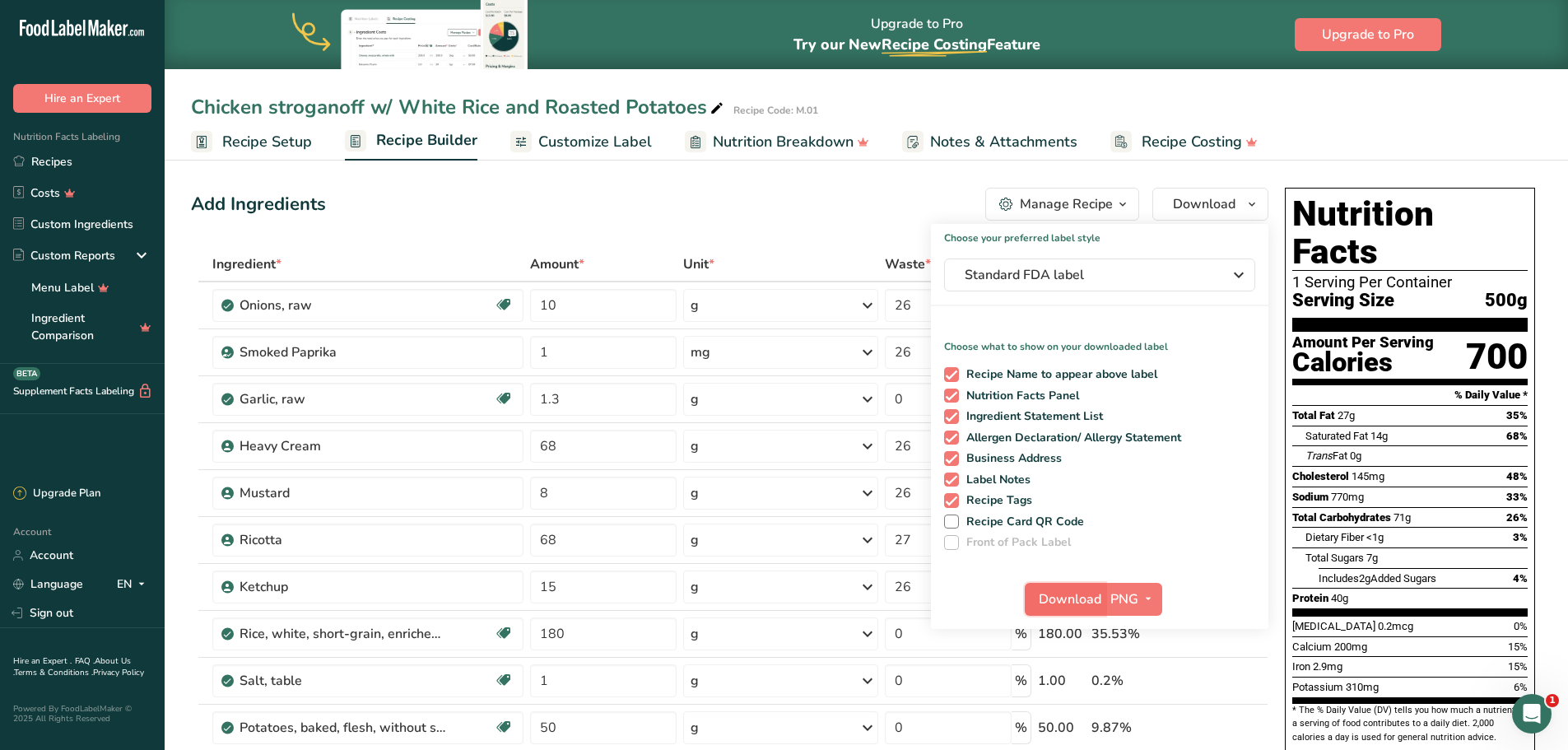
click at [1079, 595] on span "Download" at bounding box center [1069, 599] width 62 height 19
click at [720, 197] on div "Add Ingredients Manage Recipe Delete Recipe Duplicate Recipe Scale Recipe Save …" at bounding box center [730, 204] width 1077 height 33
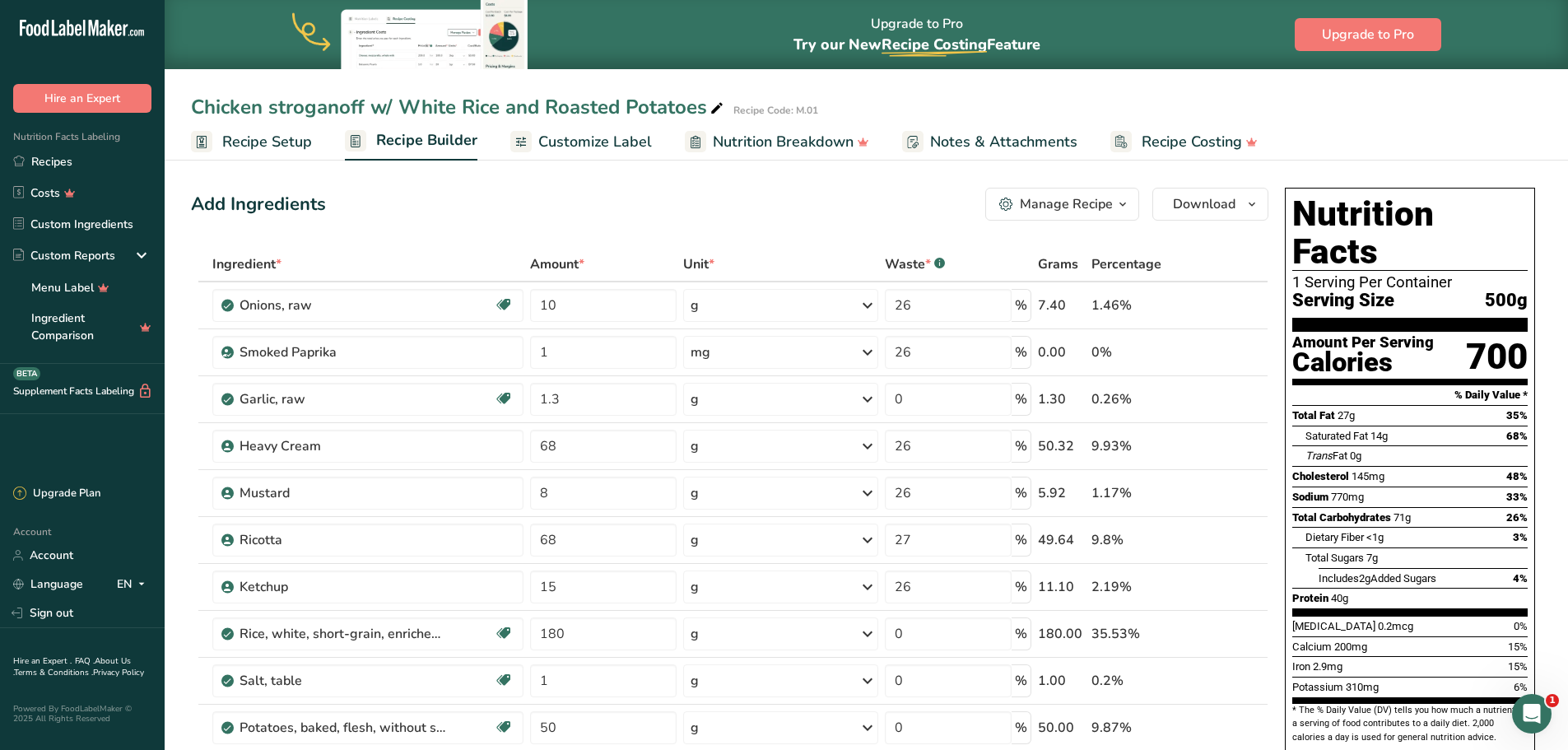
click at [267, 146] on span "Recipe Setup" at bounding box center [267, 142] width 90 height 22
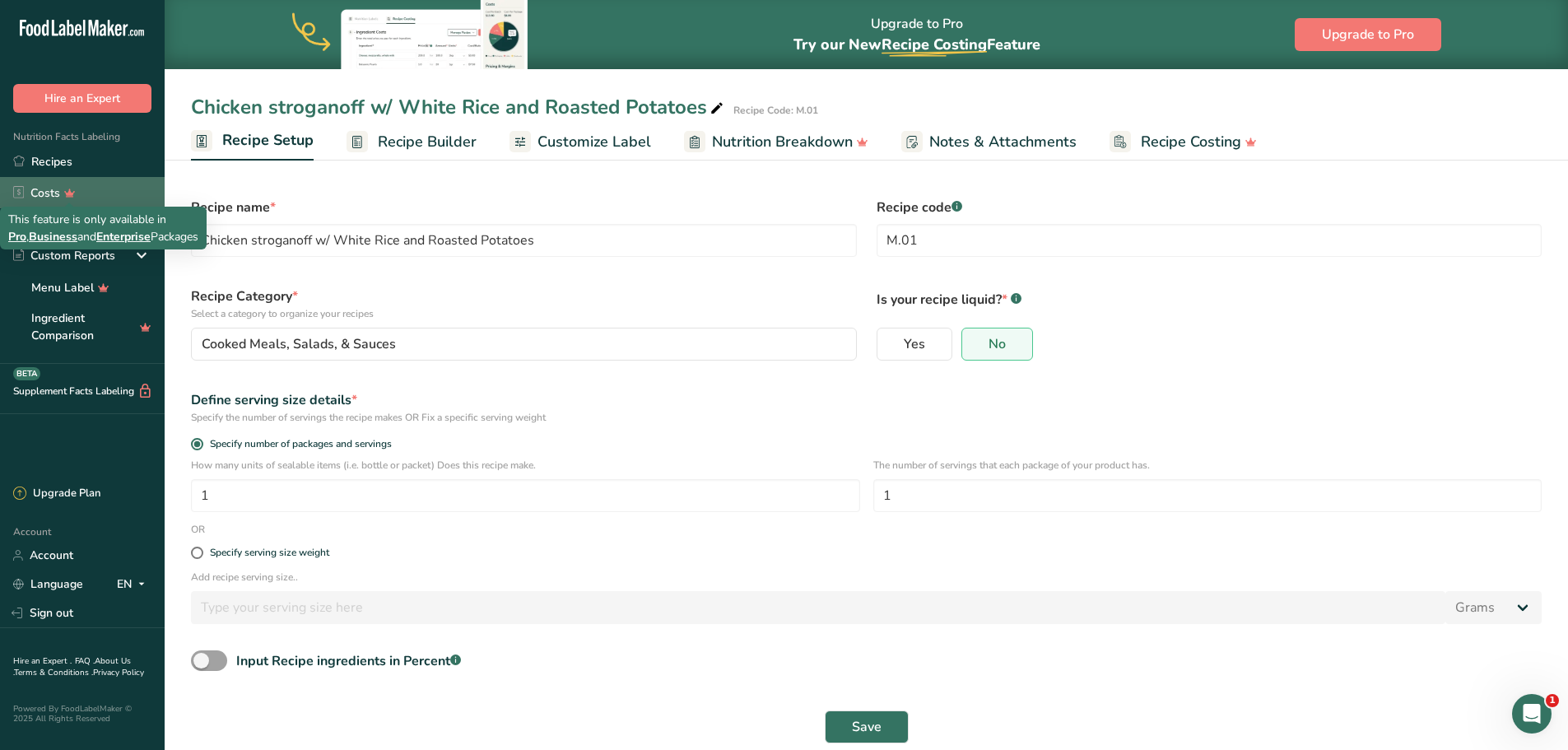
click at [71, 177] on link "Costs" at bounding box center [83, 193] width 165 height 32
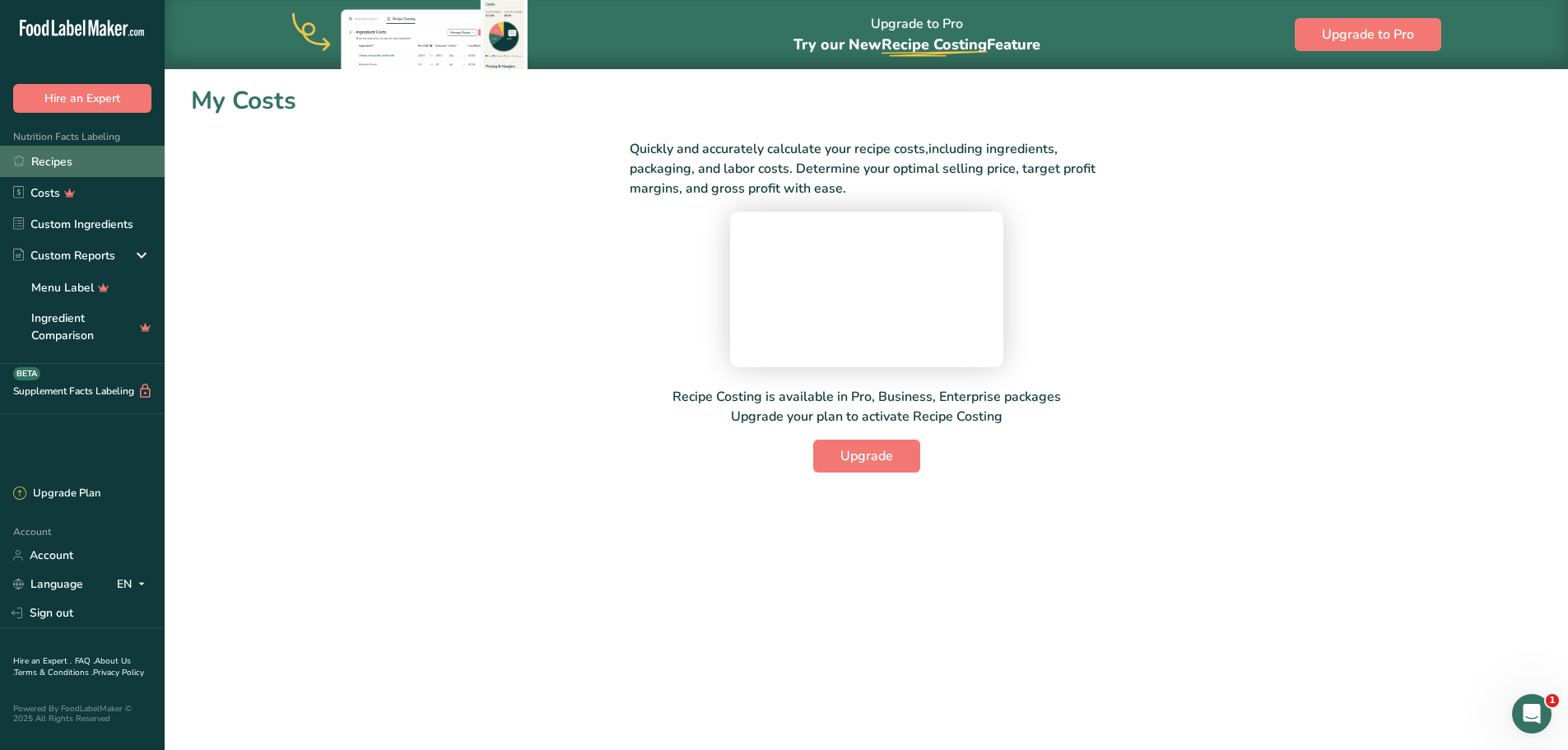
click at [76, 164] on link "Recipes" at bounding box center [83, 161] width 165 height 32
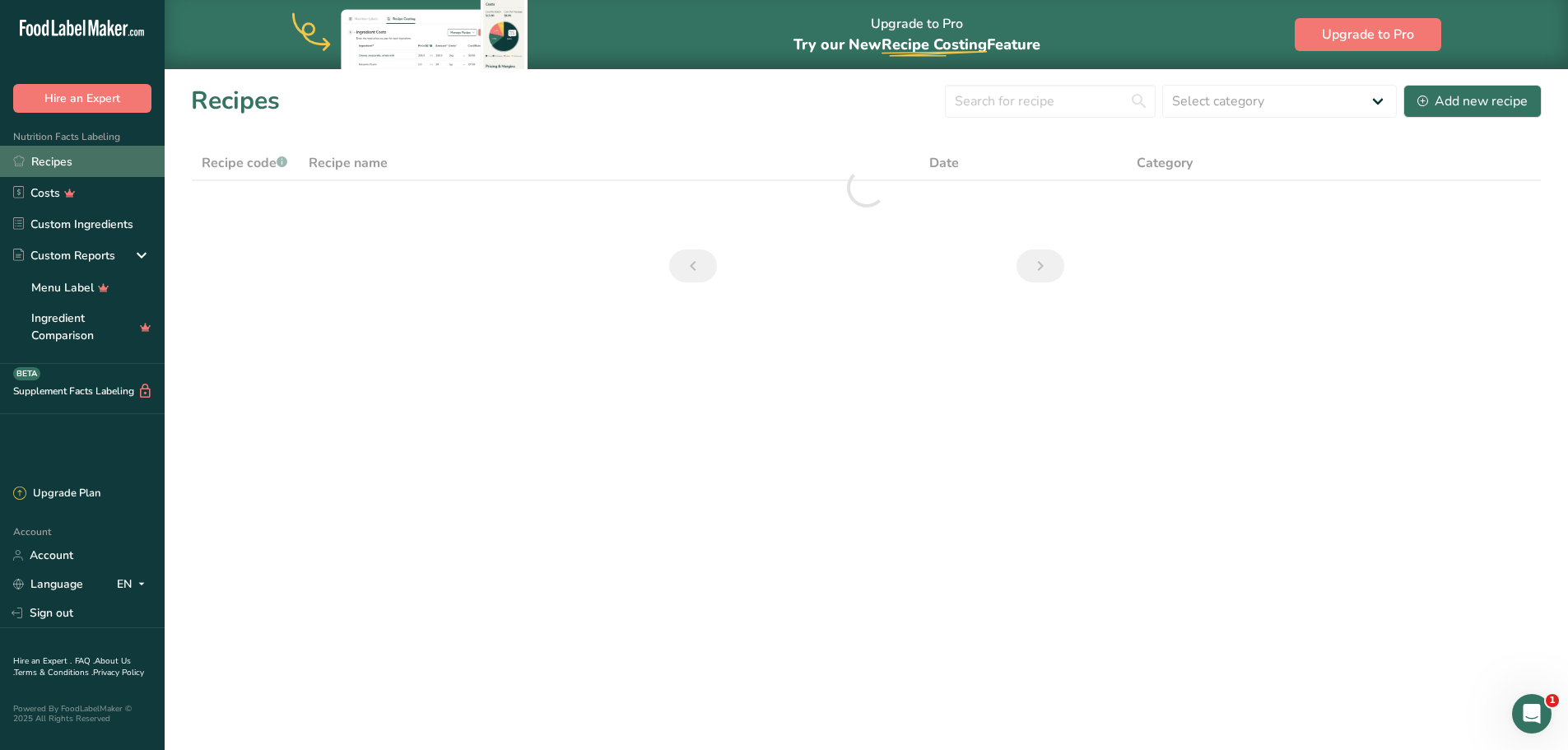
click at [77, 152] on link "Recipes" at bounding box center [83, 161] width 165 height 32
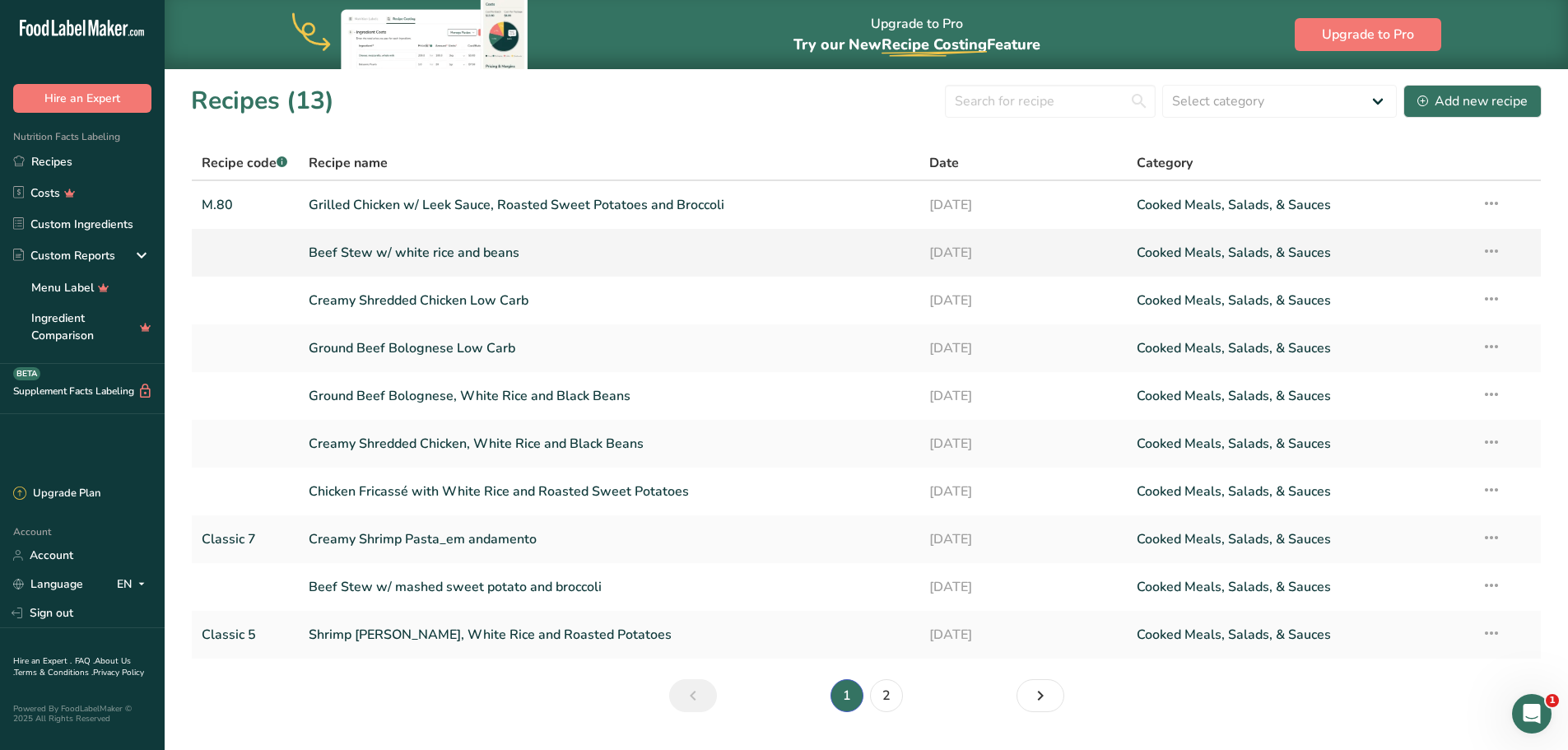
drag, startPoint x: 421, startPoint y: 241, endPoint x: 409, endPoint y: 235, distance: 13.4
click at [421, 241] on link "Beef Stew w/ white rice and beans" at bounding box center [609, 252] width 602 height 34
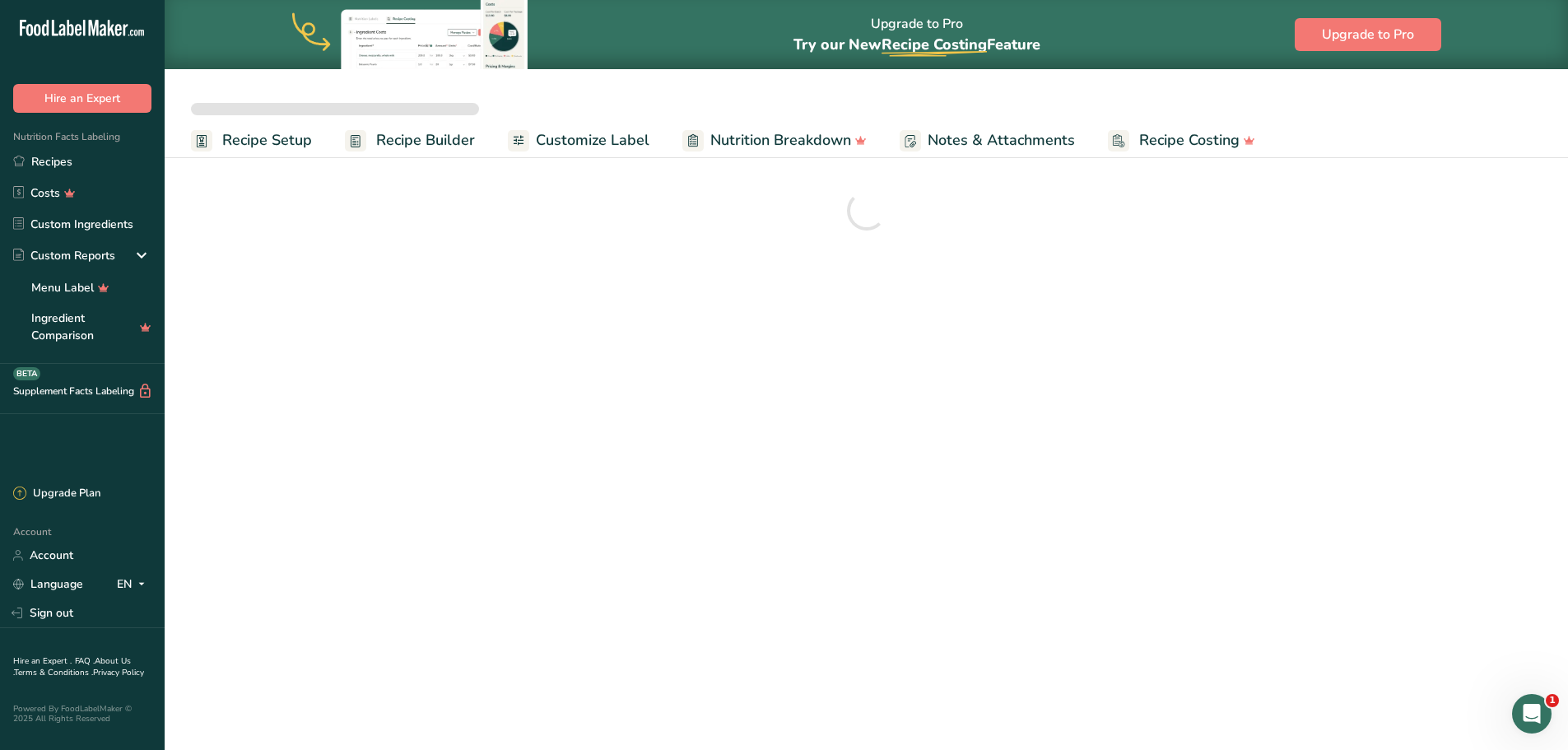
click at [285, 133] on span "Recipe Setup" at bounding box center [267, 140] width 90 height 22
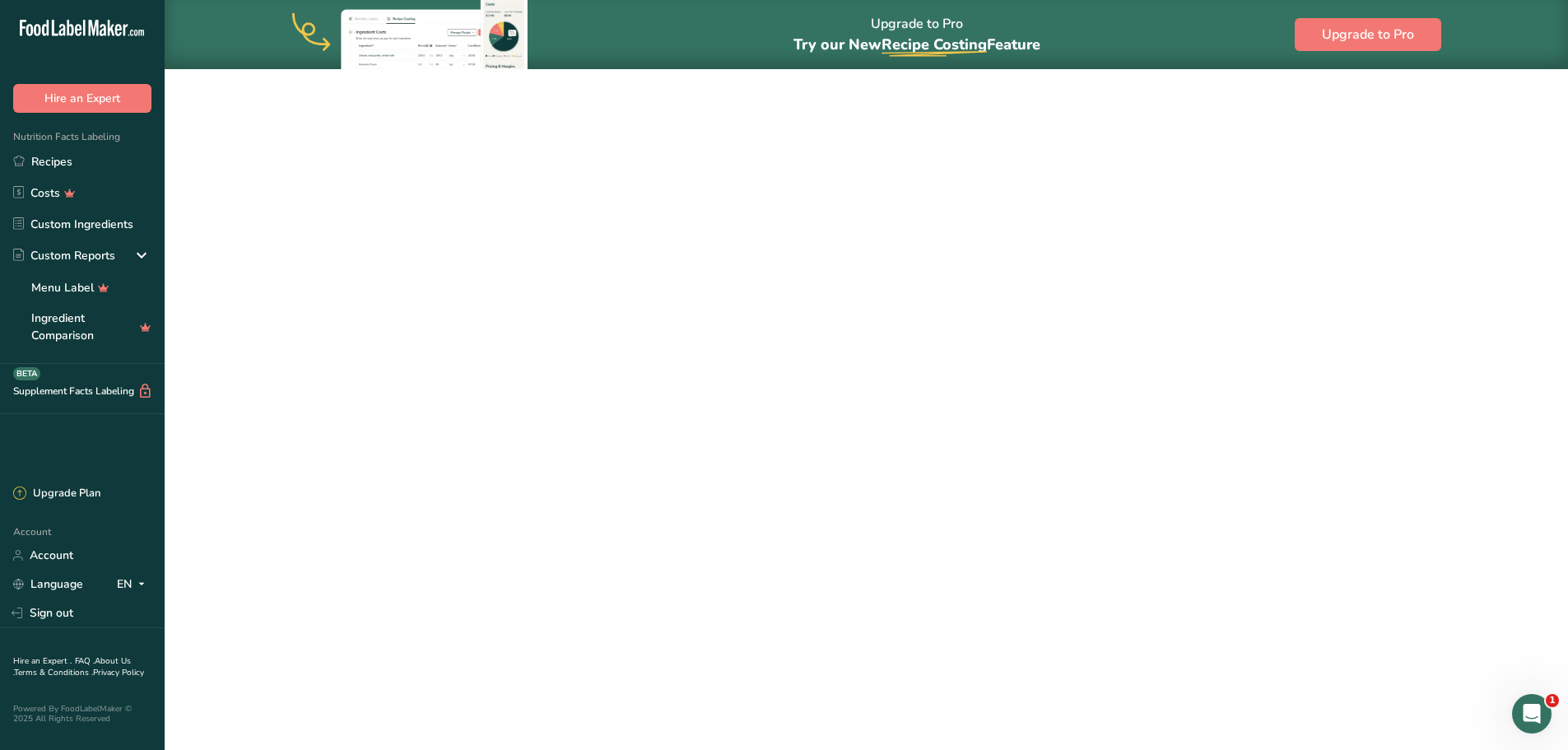
select select
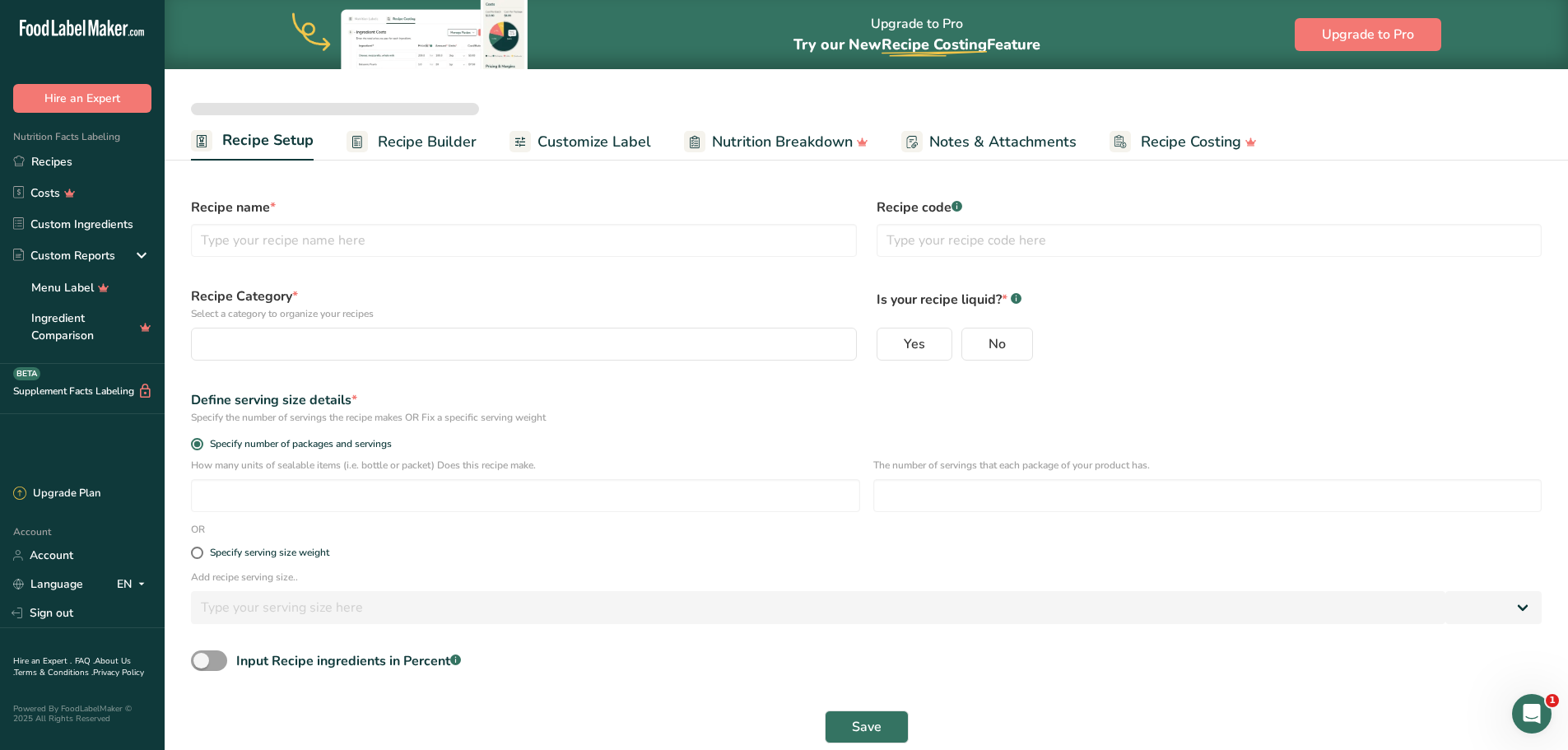
type input "Beef Stew w/ white rice and beans"
radio input "true"
type input "1"
select select "0"
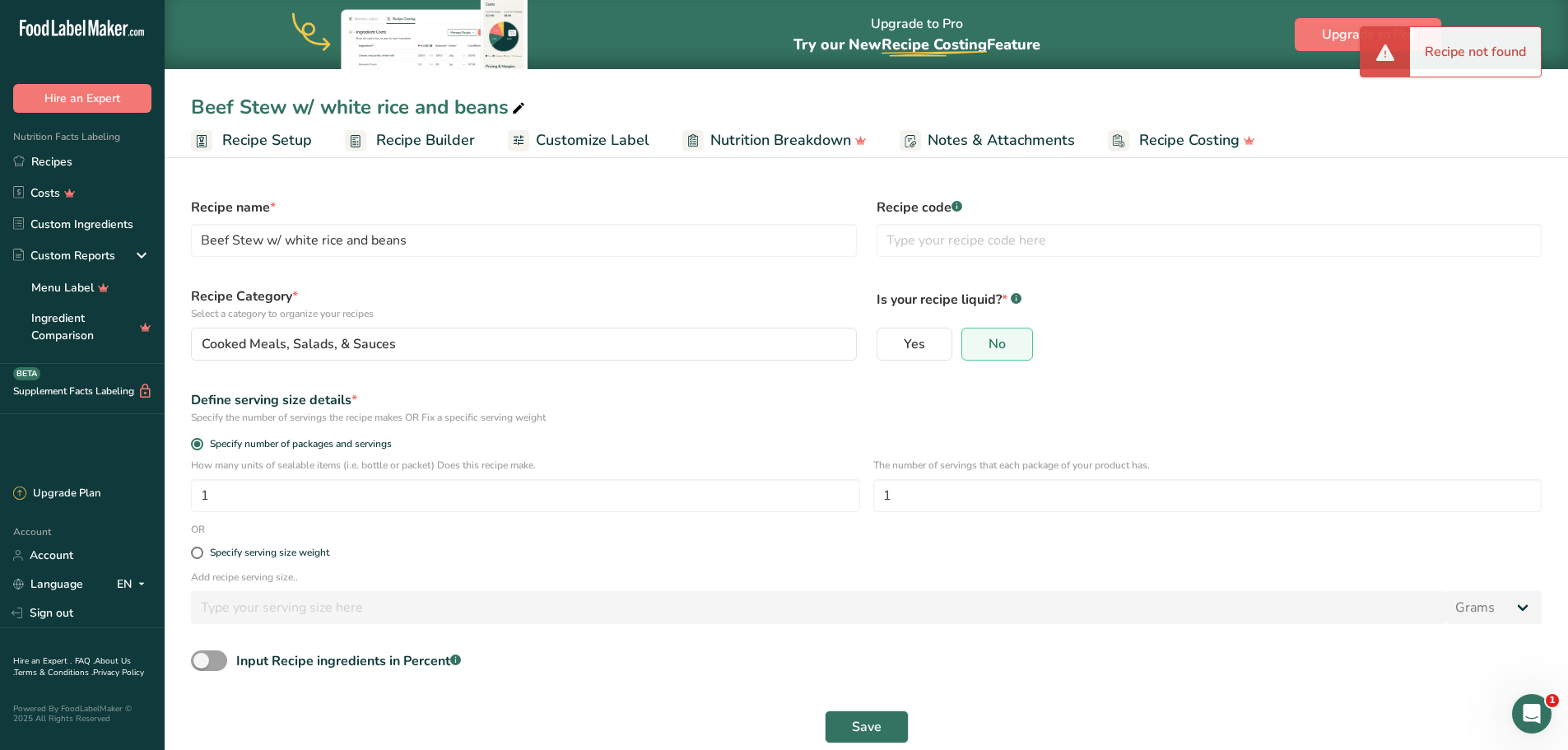
click at [980, 257] on div "Recipe code .a-a{fill:#347362;}.b-a{fill:#fff;}" at bounding box center [1209, 226] width 685 height 79
click at [970, 253] on input "text" at bounding box center [1209, 240] width 666 height 33
type input "M.37"
click at [456, 107] on div "Beef Stew w/ white rice and beans" at bounding box center [360, 107] width 338 height 30
click at [451, 107] on input "Beef Stew w/ white rice and beans" at bounding box center [866, 107] width 1351 height 30
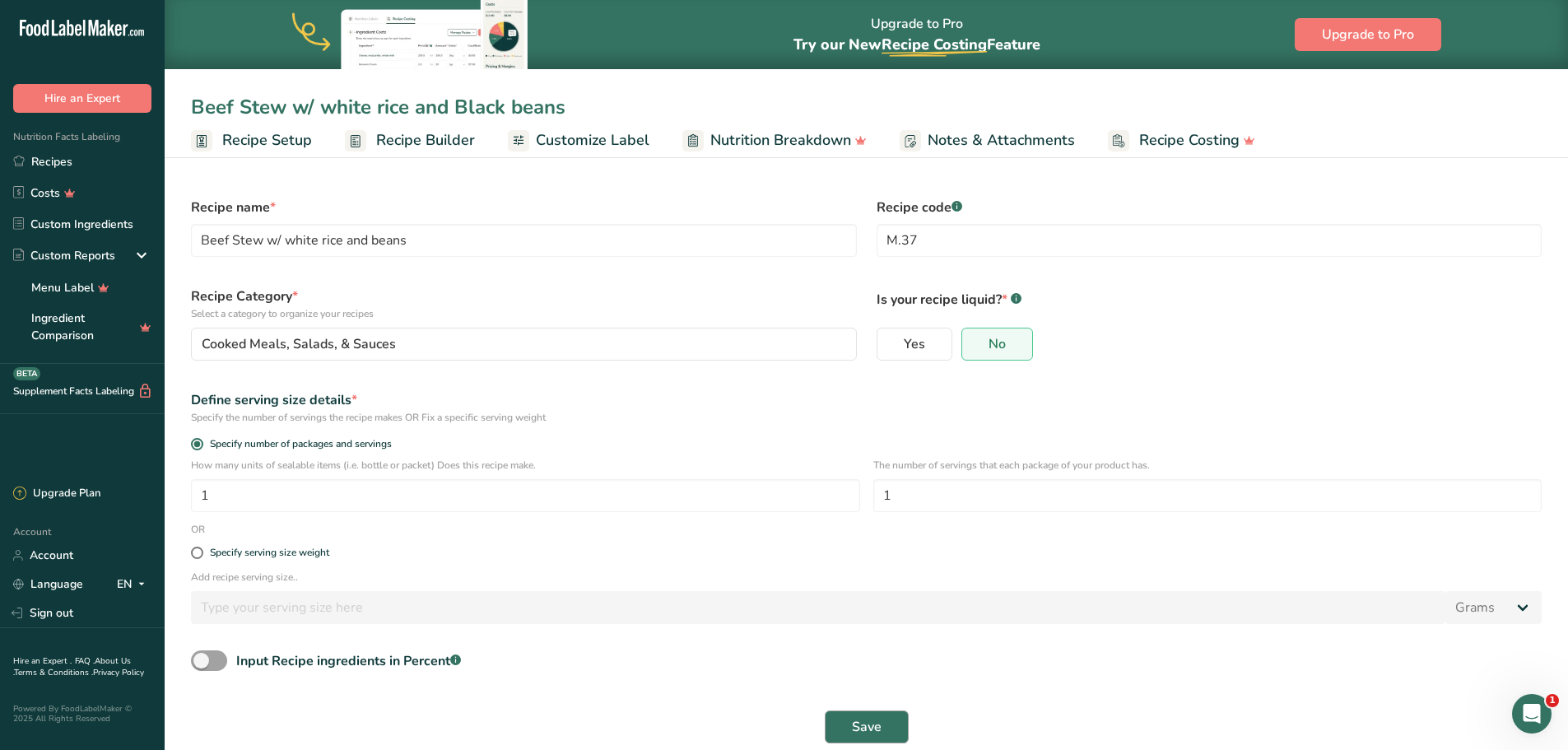
type input "Beef Stew w/ white rice and Black beans"
click at [882, 730] on button "Save" at bounding box center [866, 727] width 84 height 33
type input "Beef Stew w/ white rice and Black beans"
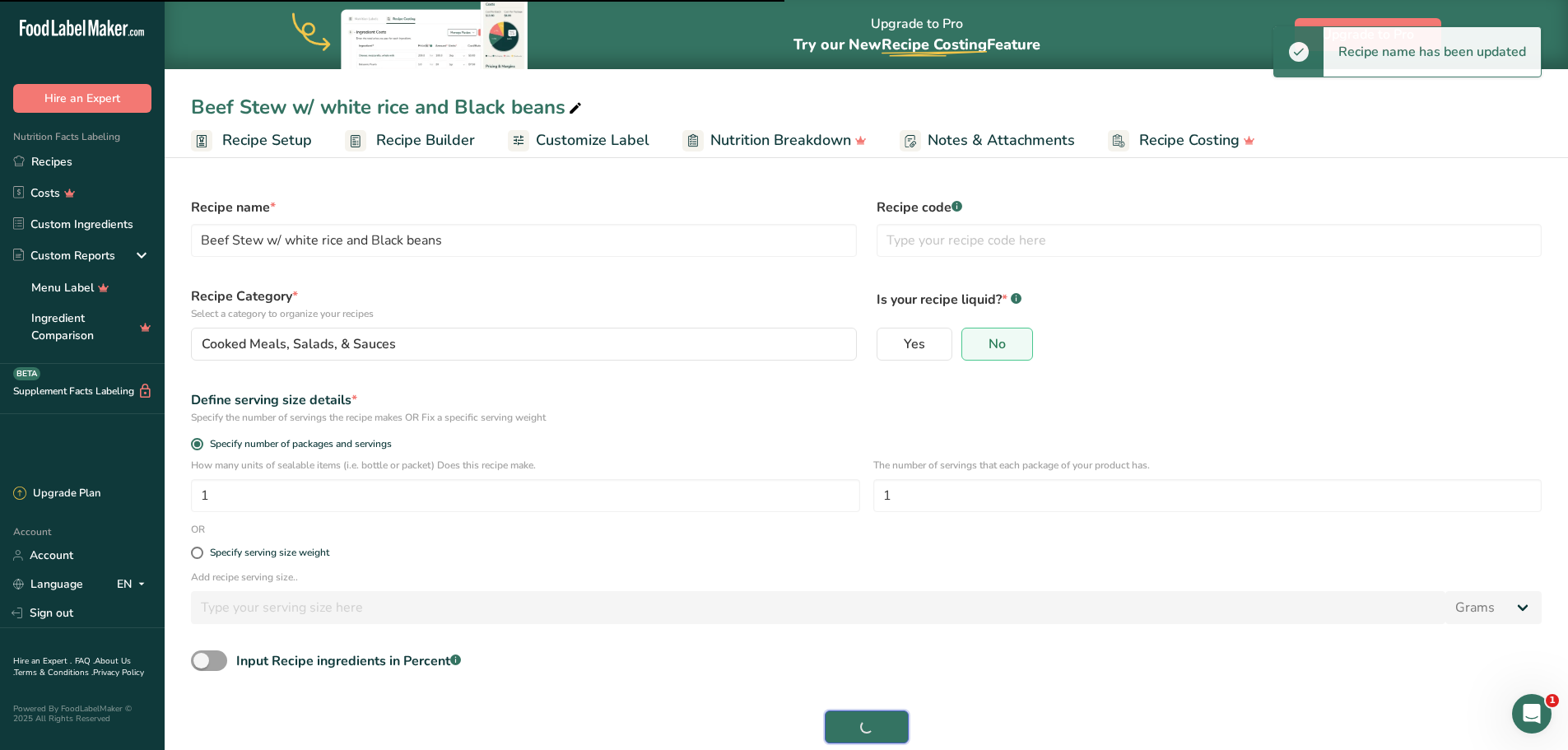
type input "Beef Stew w/ white rice and beans"
type input "M.37"
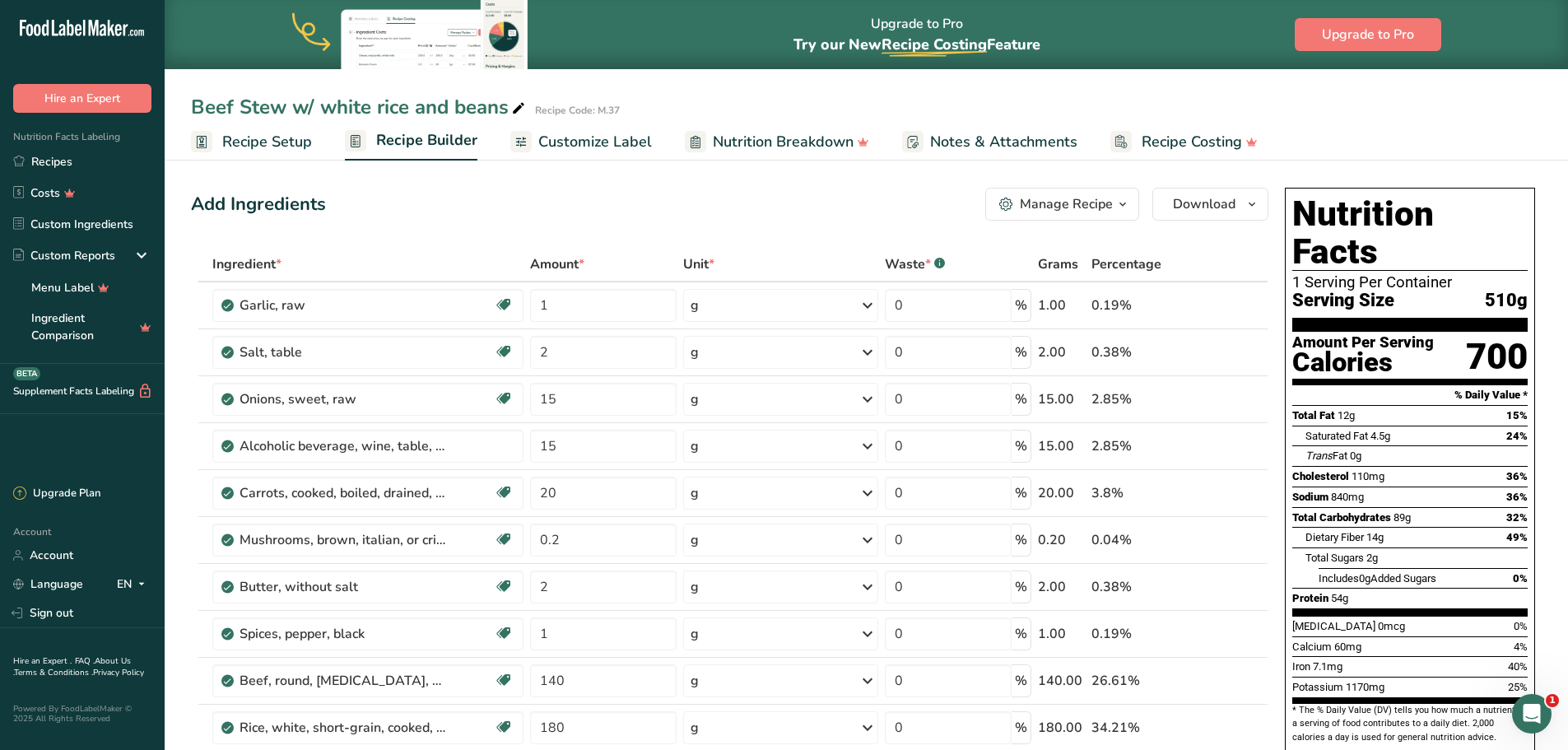
click at [271, 133] on span "Recipe Setup" at bounding box center [267, 142] width 90 height 22
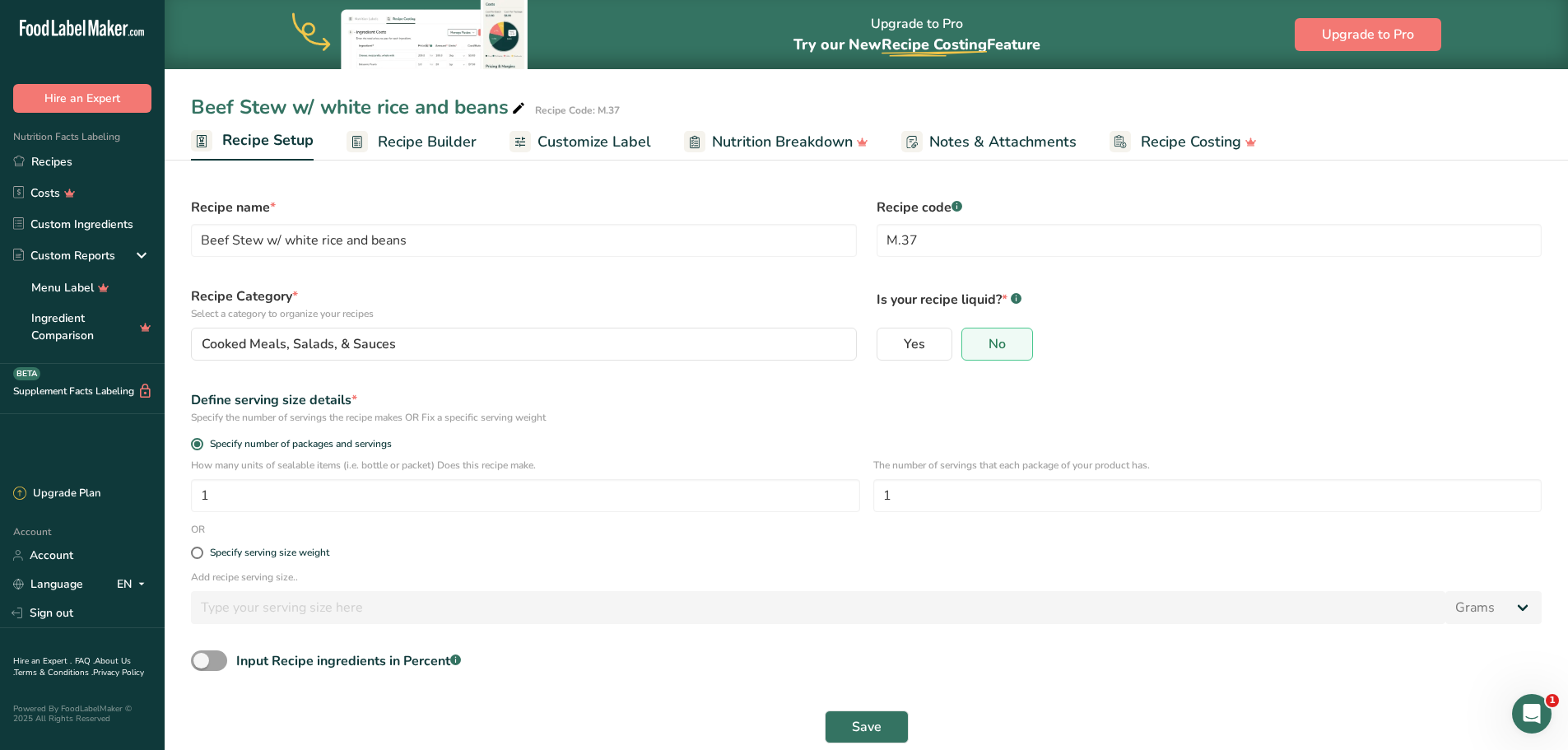
click at [271, 133] on span "Recipe Setup" at bounding box center [268, 140] width 92 height 22
click at [252, 134] on span "Recipe Setup" at bounding box center [268, 140] width 92 height 22
click at [85, 161] on link "Recipes" at bounding box center [83, 161] width 165 height 32
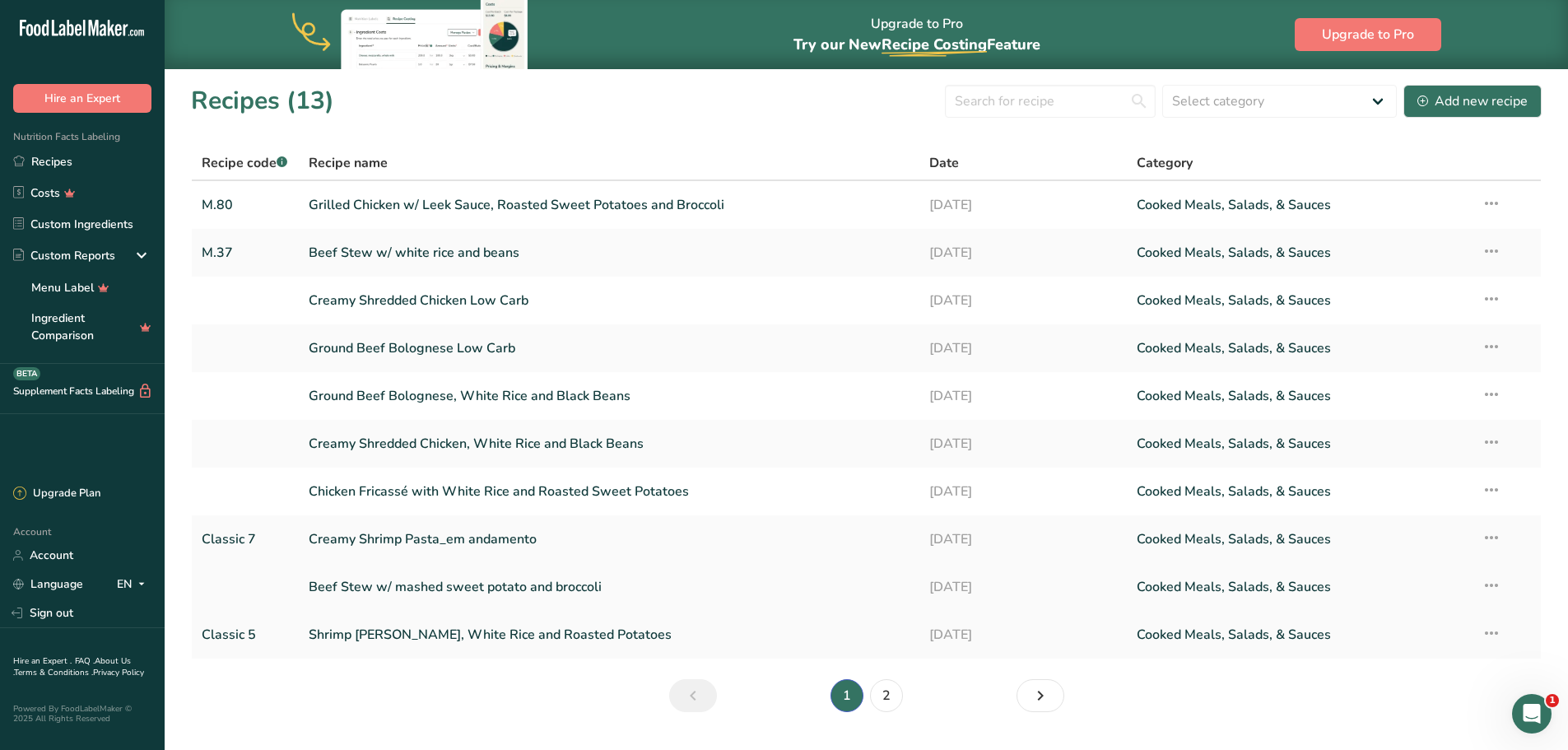
click at [430, 590] on link "Beef Stew w/ mashed sweet potato and broccoli" at bounding box center [609, 586] width 602 height 34
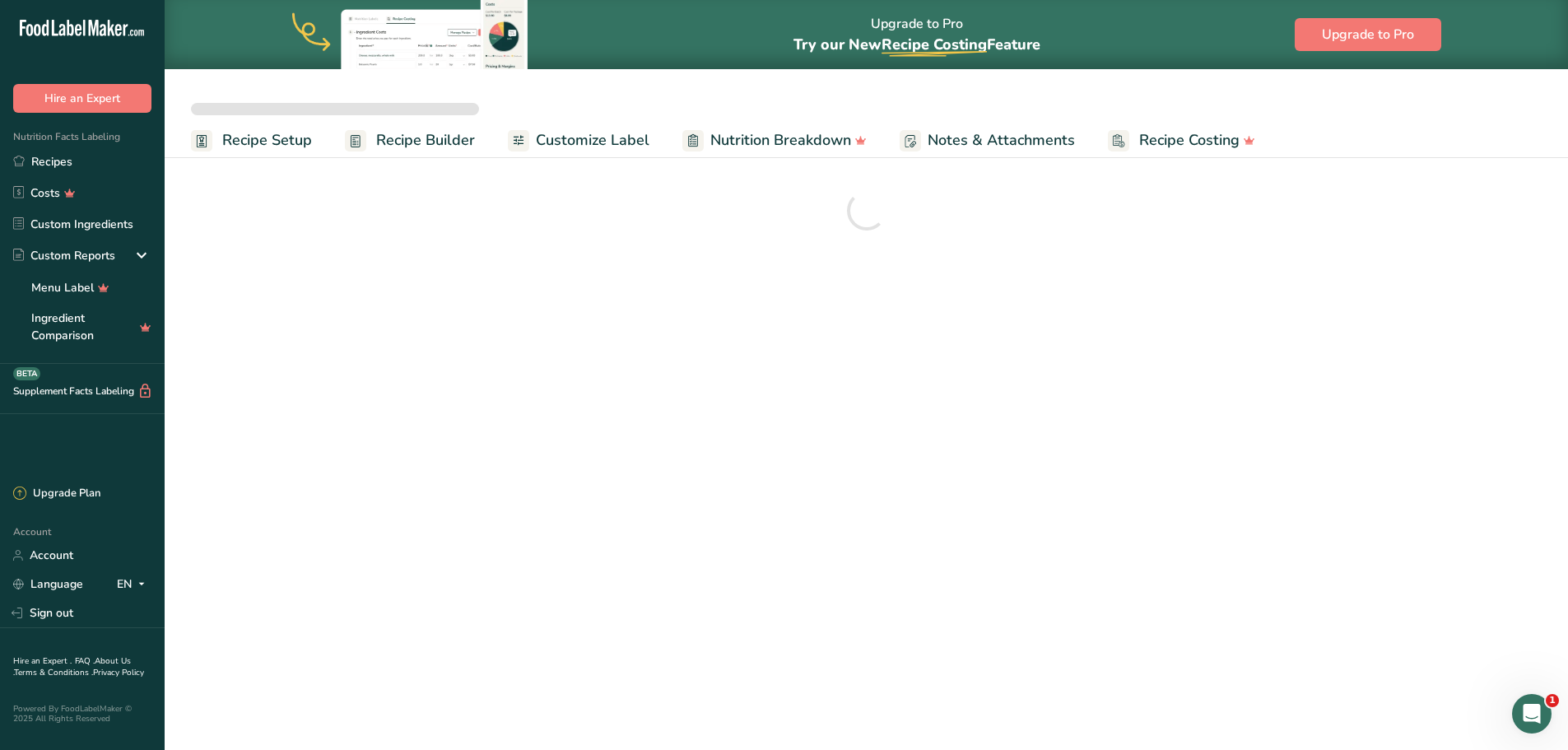
click at [300, 146] on span "Recipe Setup" at bounding box center [267, 140] width 90 height 22
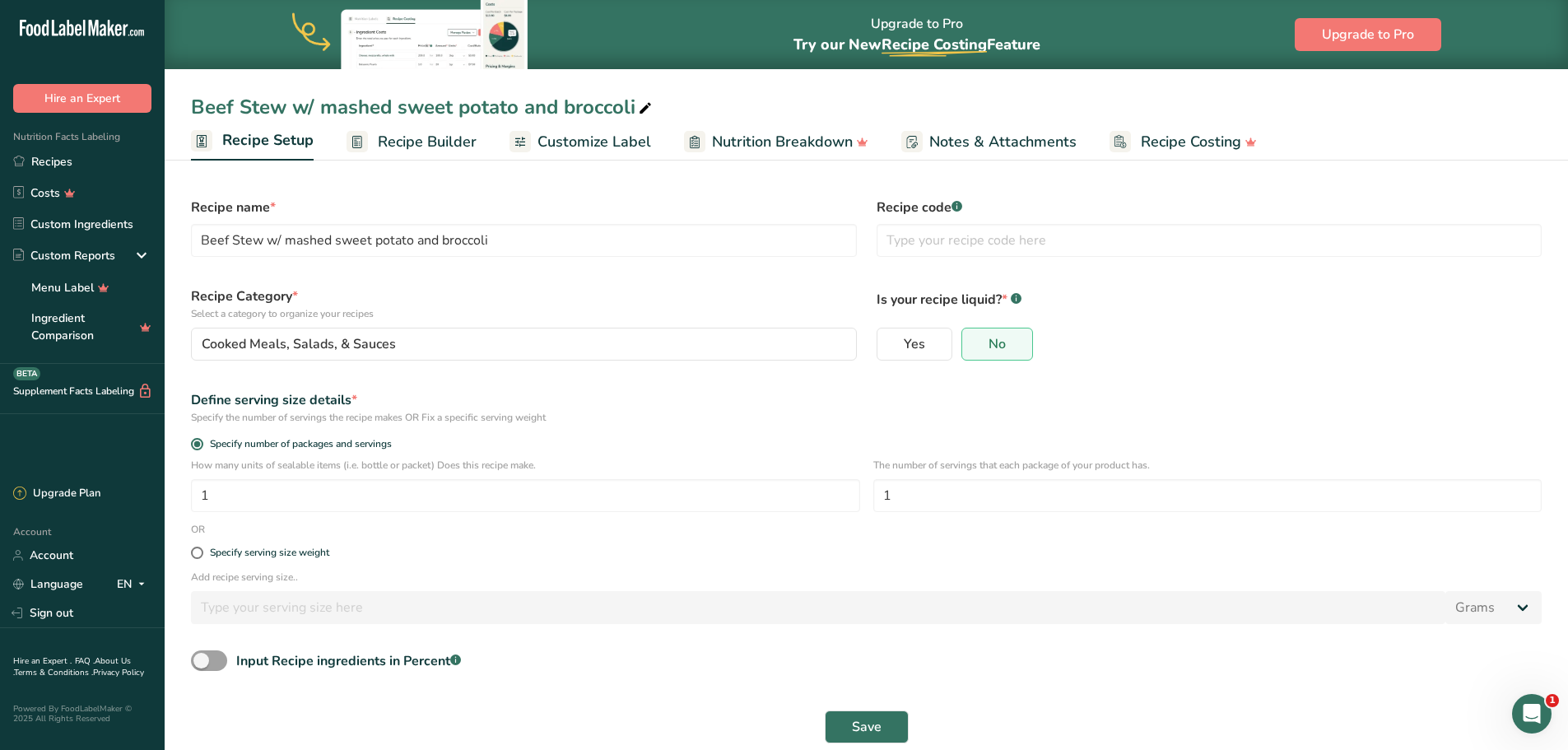
click at [272, 136] on span "Recipe Setup" at bounding box center [268, 140] width 92 height 22
click at [902, 248] on input "text" at bounding box center [1209, 240] width 666 height 33
type input "M.09"
click at [877, 732] on span "Save" at bounding box center [867, 726] width 30 height 19
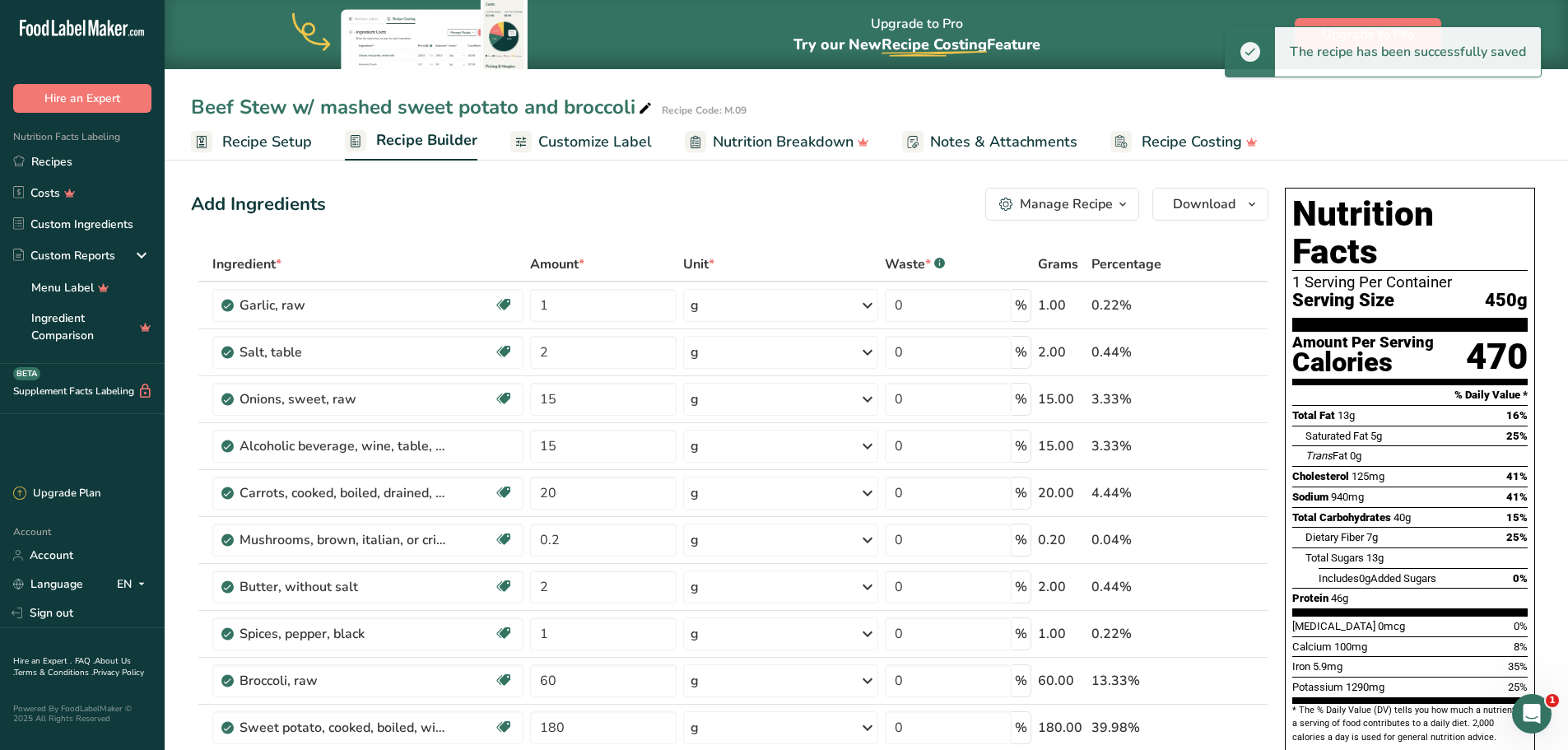
click at [264, 143] on span "Recipe Setup" at bounding box center [267, 142] width 90 height 22
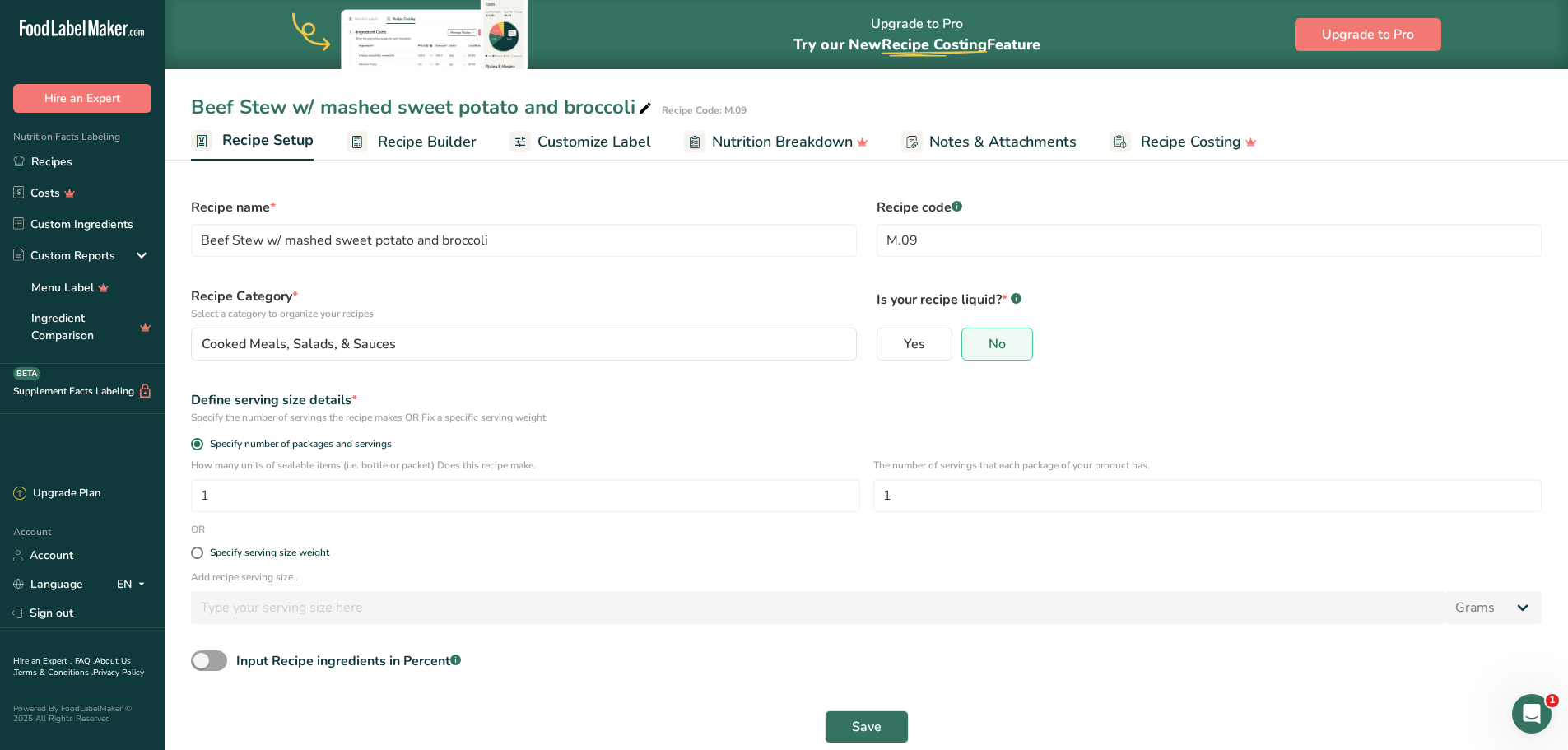
click at [263, 146] on span "Recipe Setup" at bounding box center [268, 140] width 92 height 22
click at [92, 157] on link "Recipes" at bounding box center [83, 161] width 165 height 32
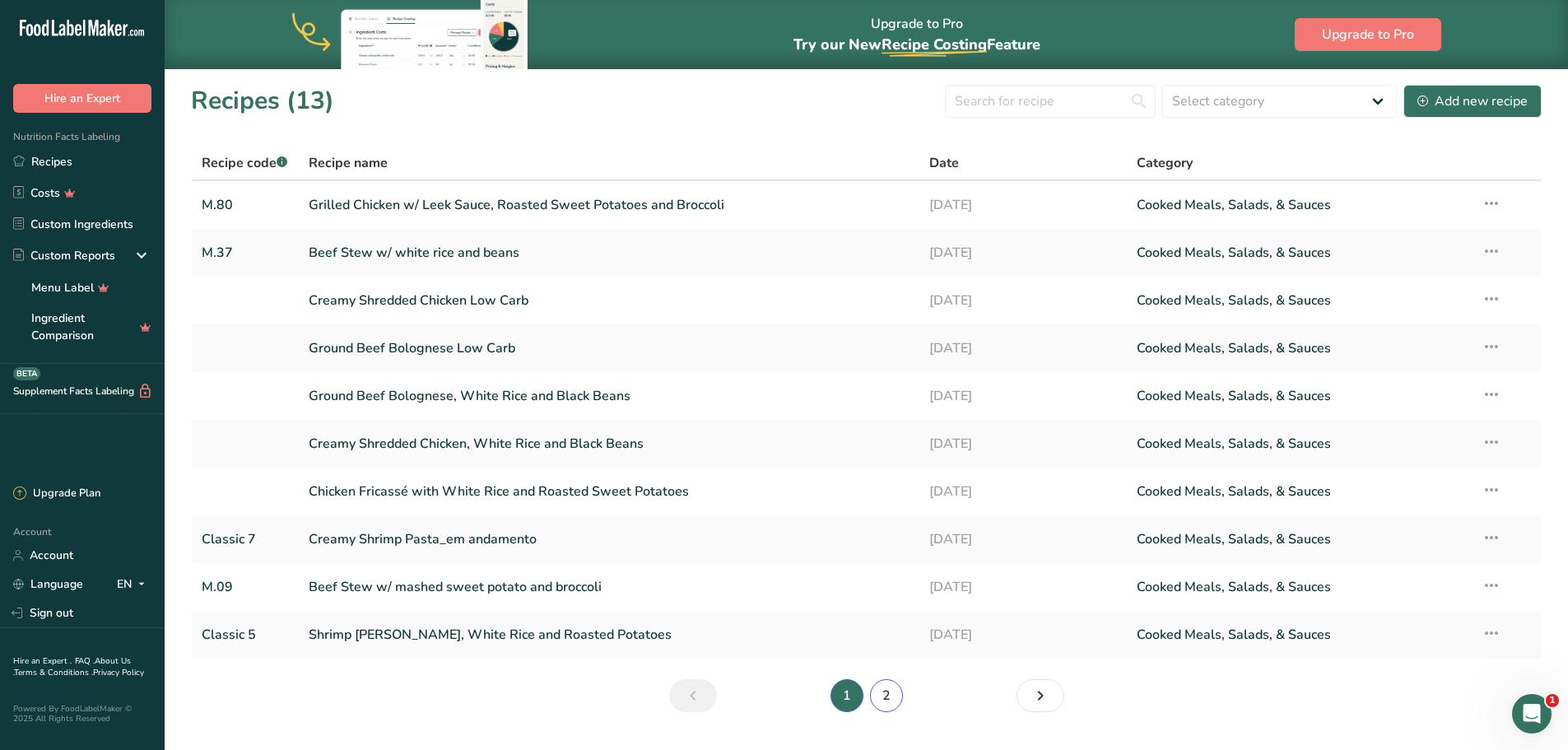
click at [891, 693] on link "2" at bounding box center [886, 695] width 33 height 33
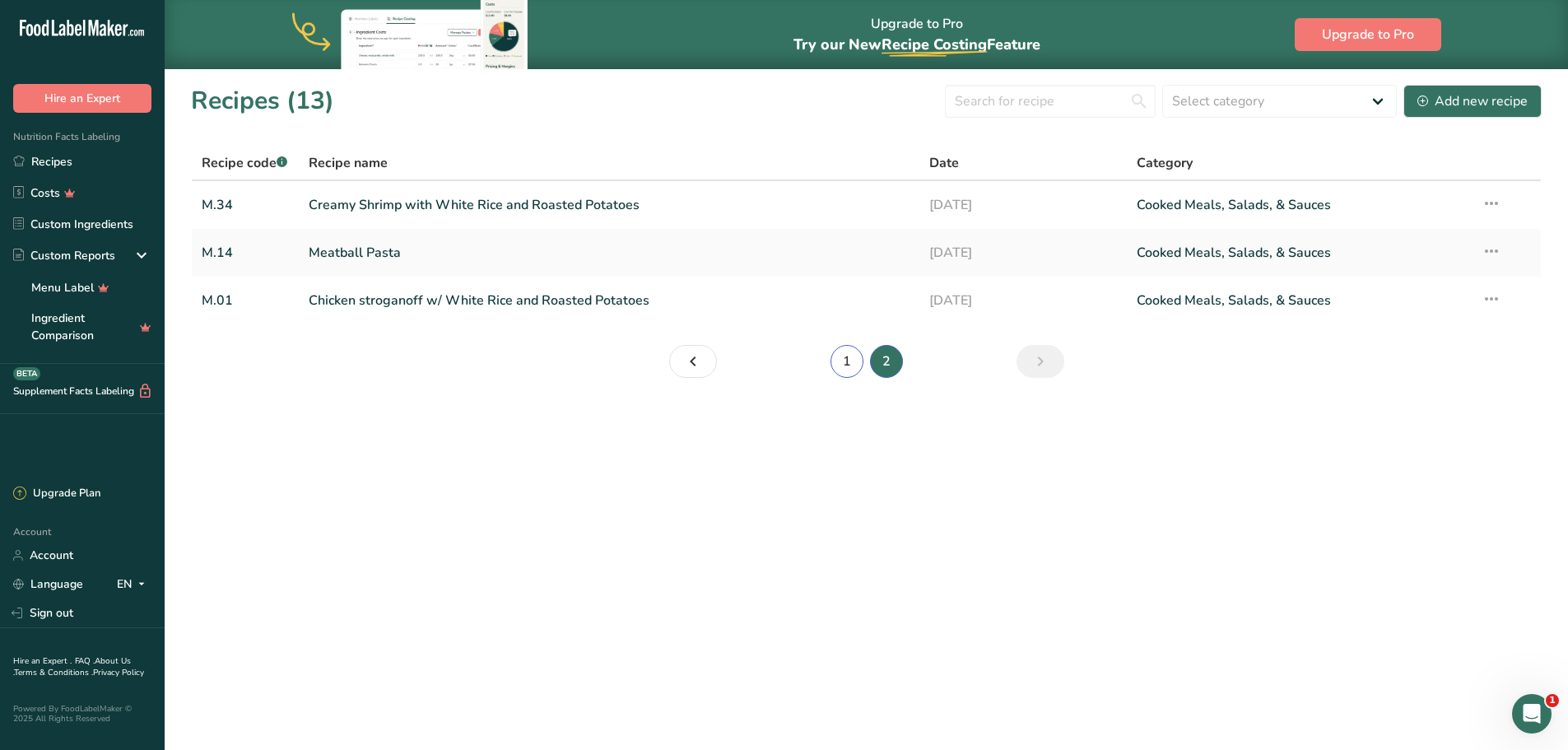
click at [848, 362] on link "1" at bounding box center [848, 362] width 33 height 33
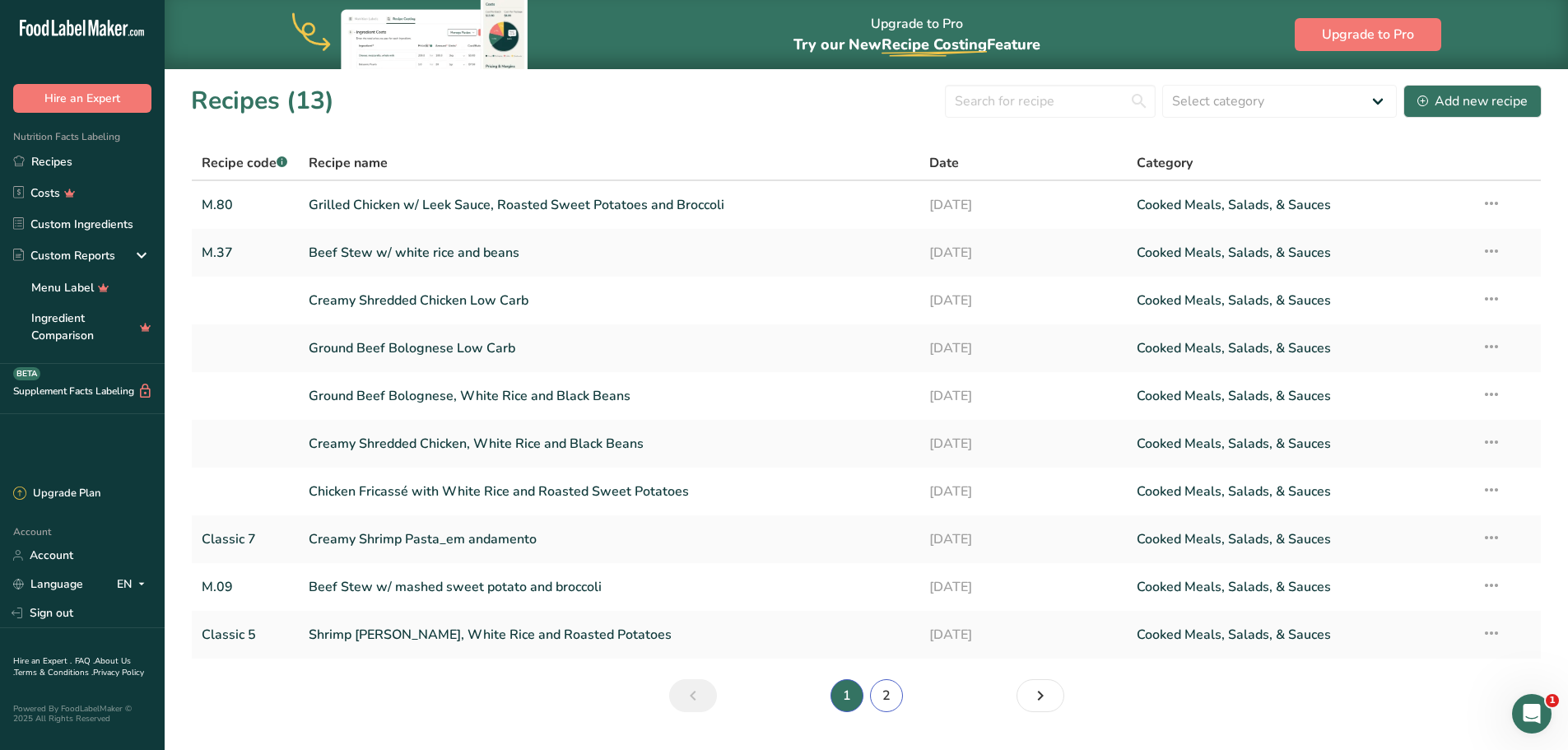
click at [889, 701] on link "2" at bounding box center [886, 695] width 33 height 33
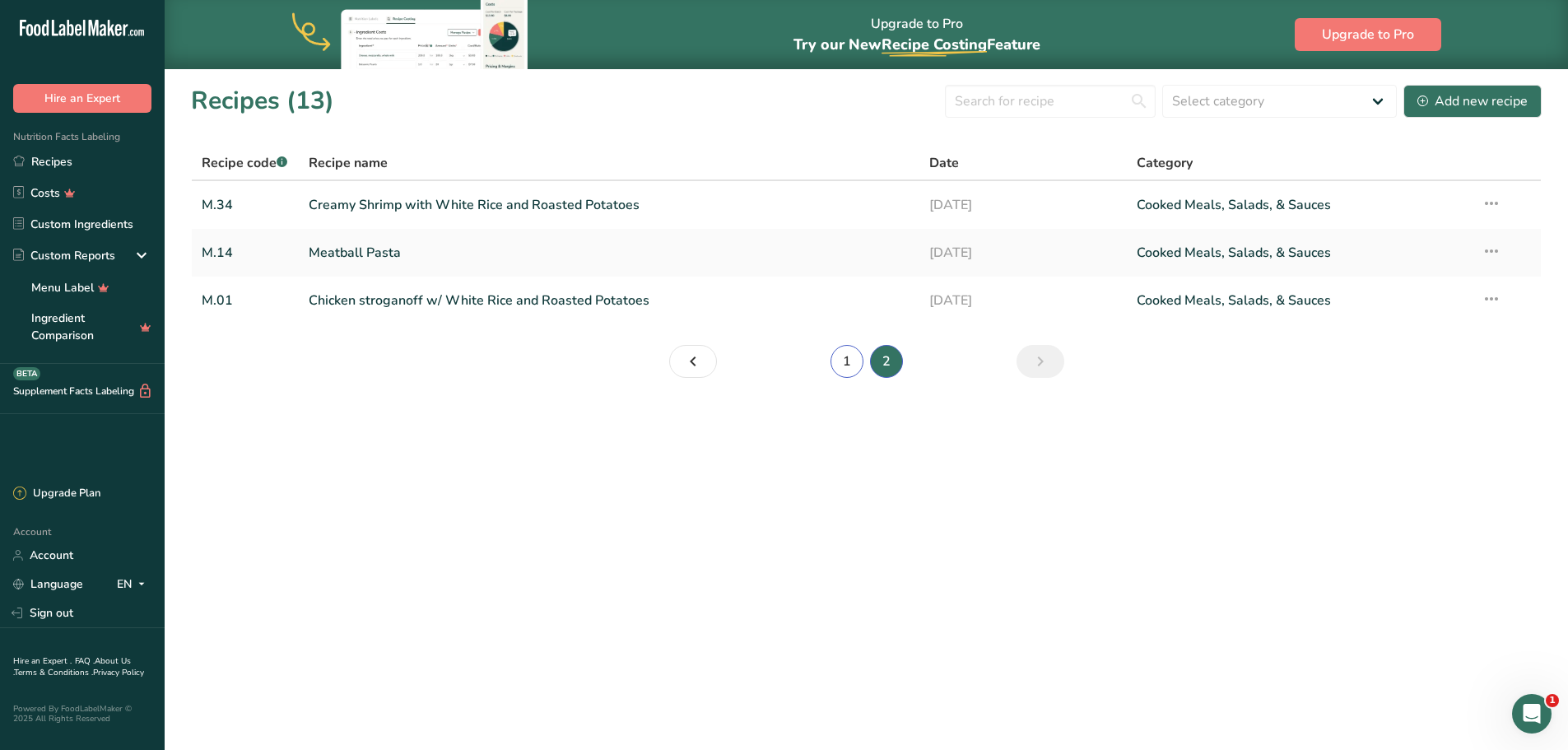
click at [847, 359] on link "1" at bounding box center [848, 362] width 33 height 33
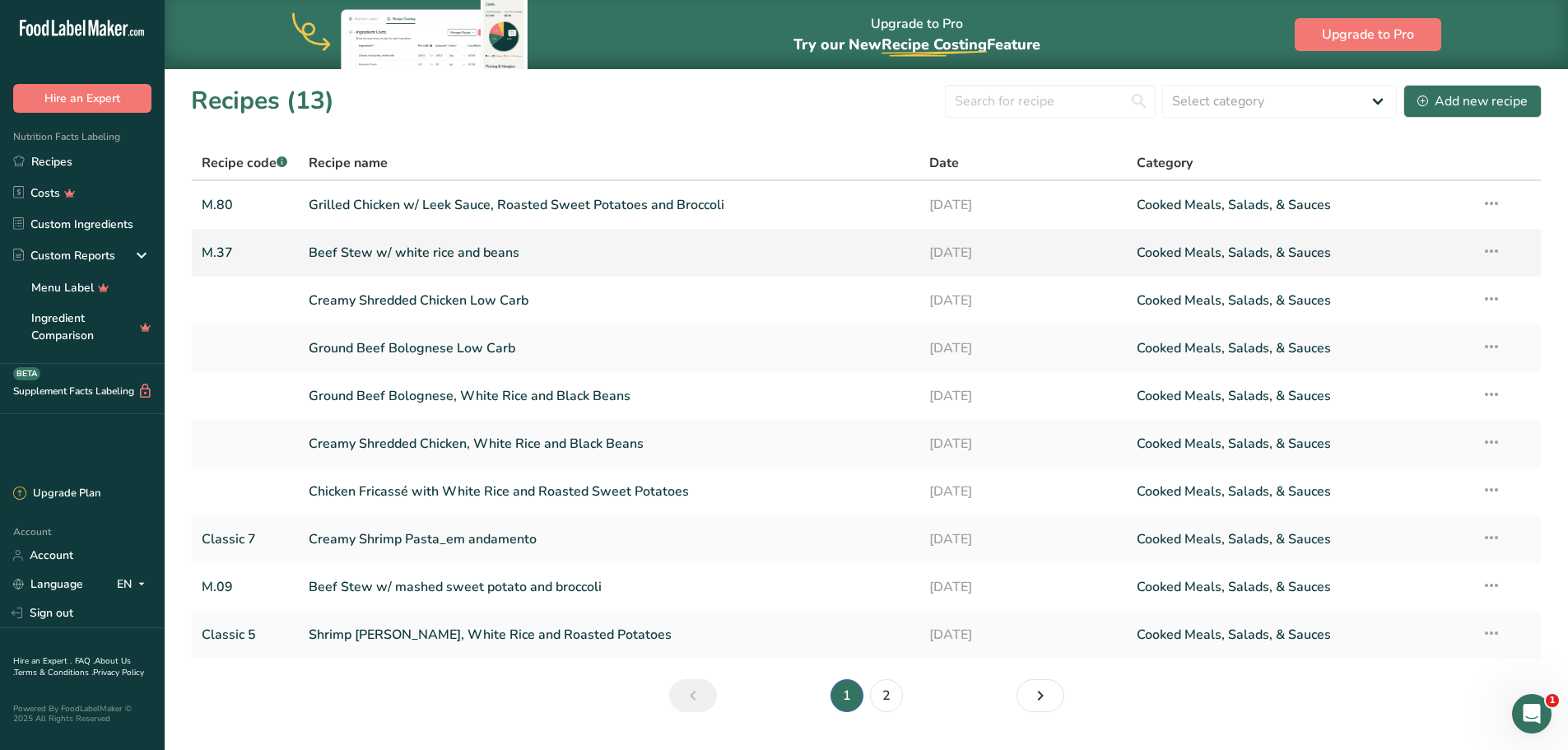
click at [1496, 246] on icon at bounding box center [1491, 251] width 19 height 30
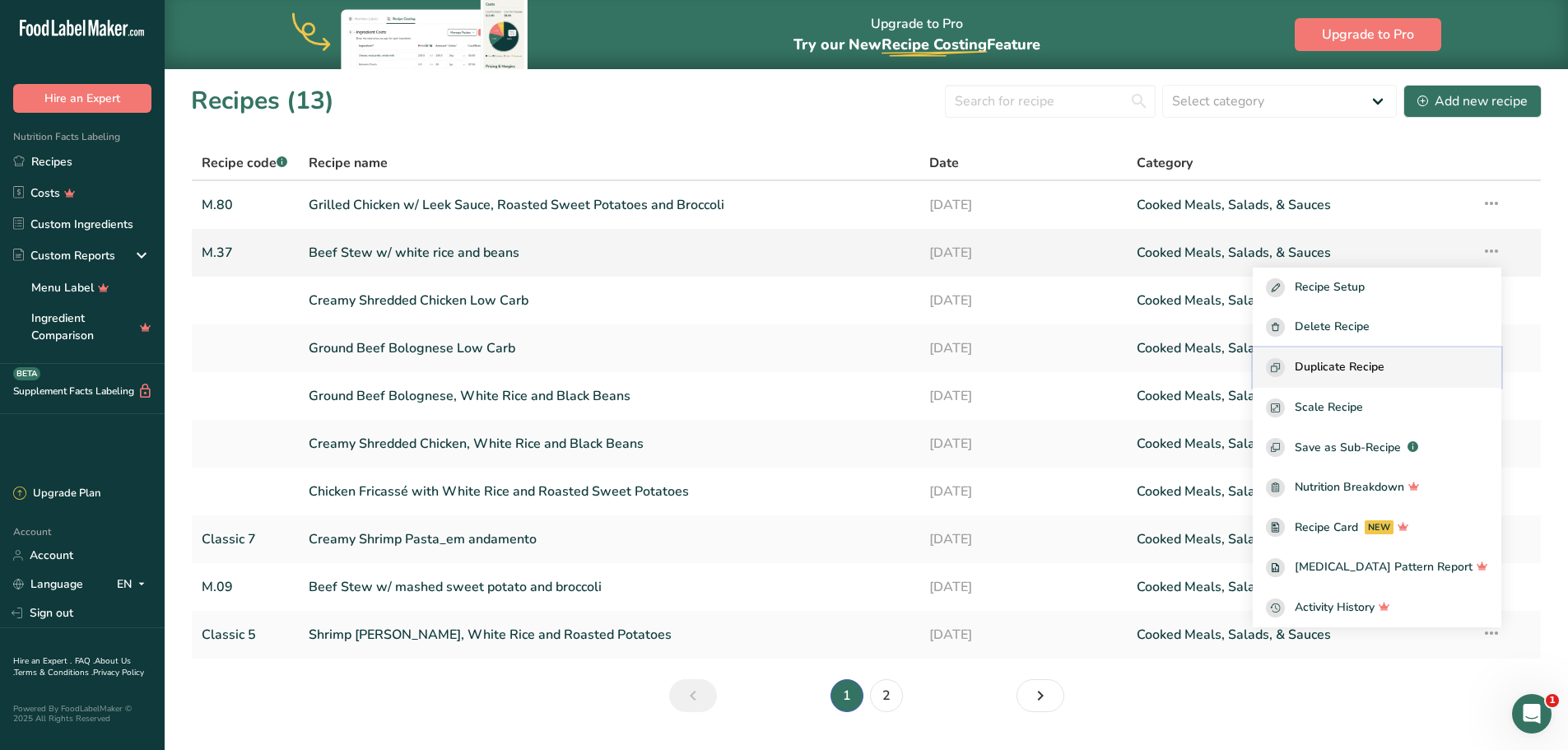
click at [1380, 364] on span "Duplicate Recipe" at bounding box center [1339, 367] width 90 height 19
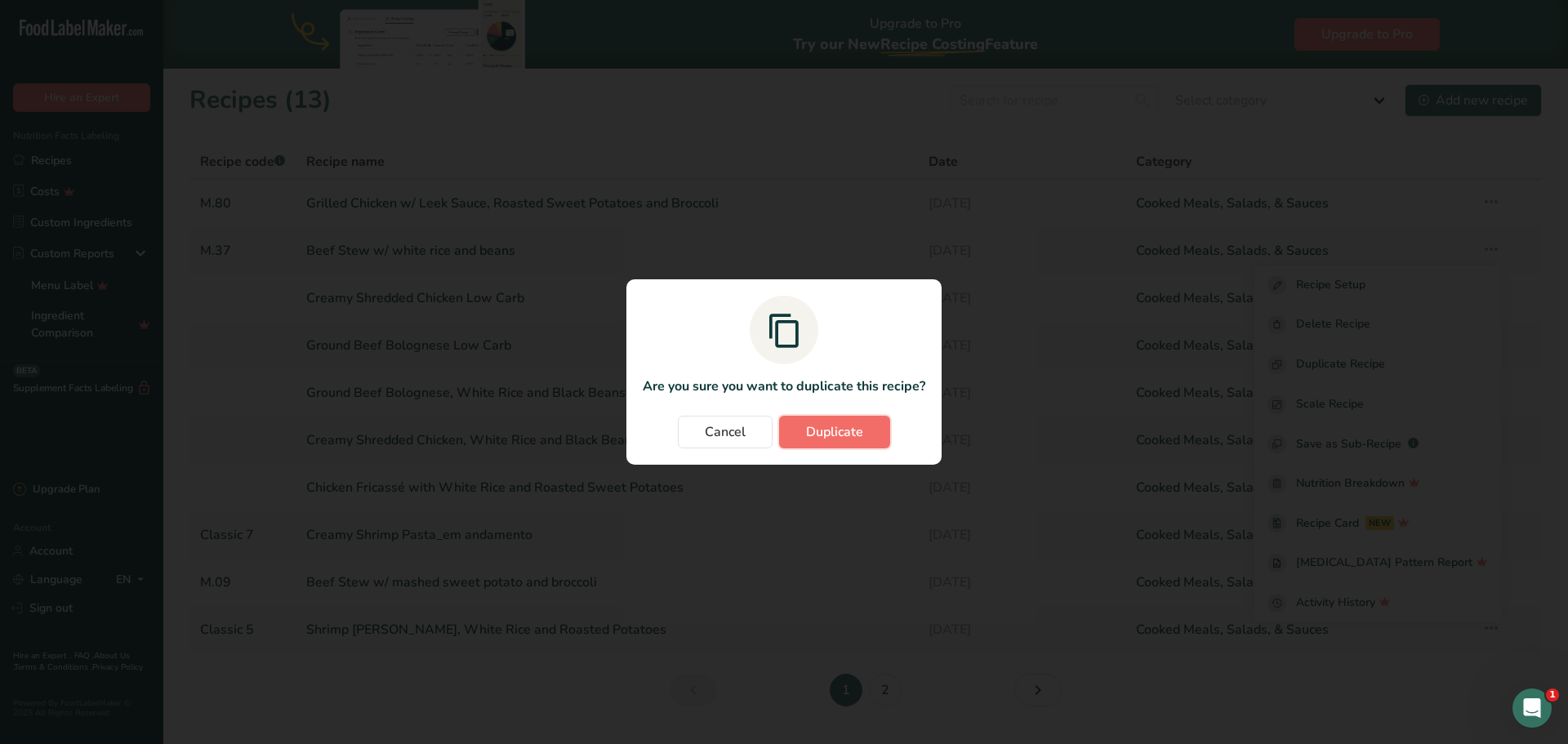
click at [855, 444] on button "Duplicate" at bounding box center [835, 432] width 111 height 33
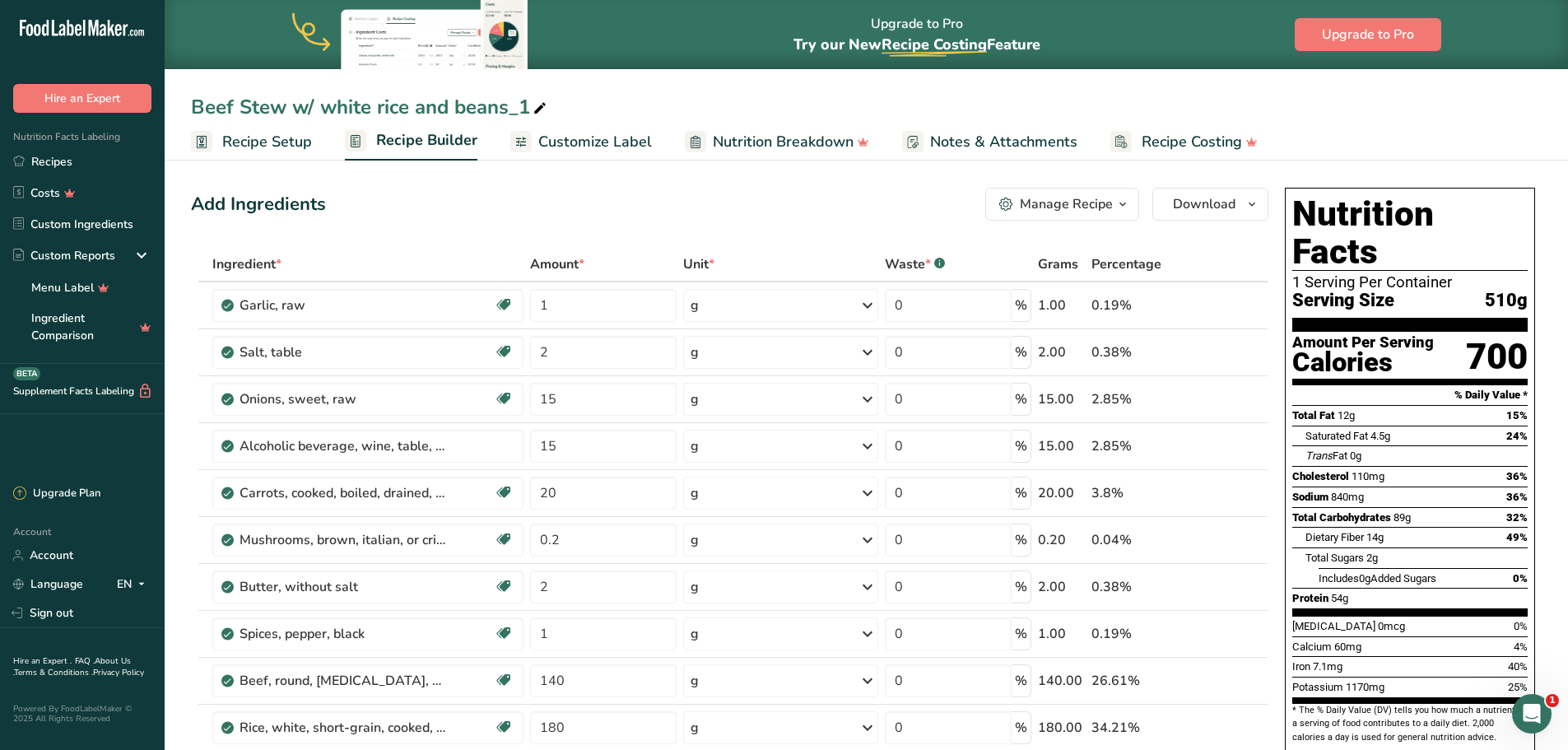
click at [290, 101] on div "Beef Stew w/ white rice and beans_1" at bounding box center [370, 107] width 359 height 30
click at [290, 101] on input "Beef Stew w/ white rice and beans_1" at bounding box center [866, 107] width 1351 height 30
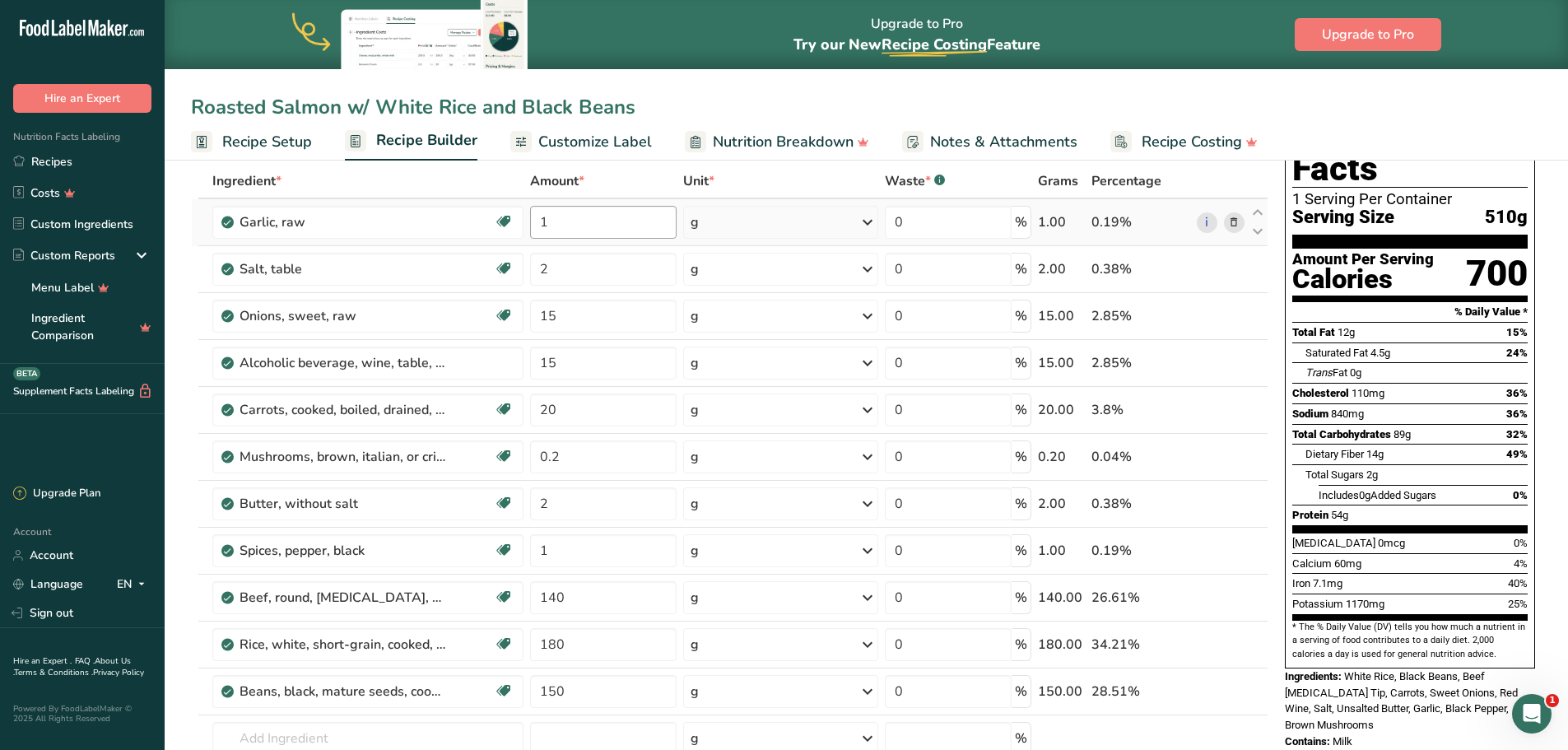
scroll to position [165, 0]
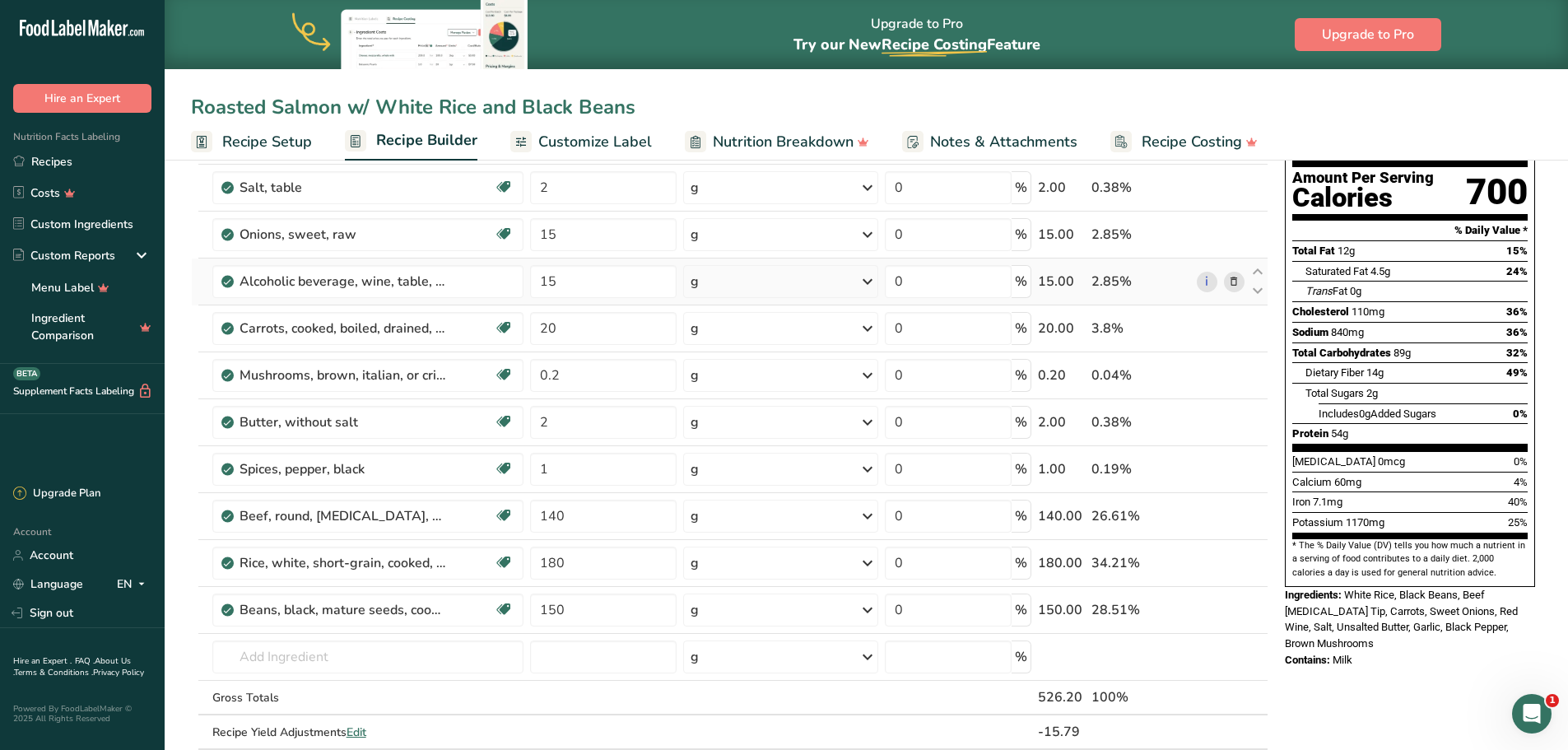
type input "Roasted Salmon w/ White Rice and Black Beans"
click at [1232, 278] on icon at bounding box center [1233, 282] width 11 height 18
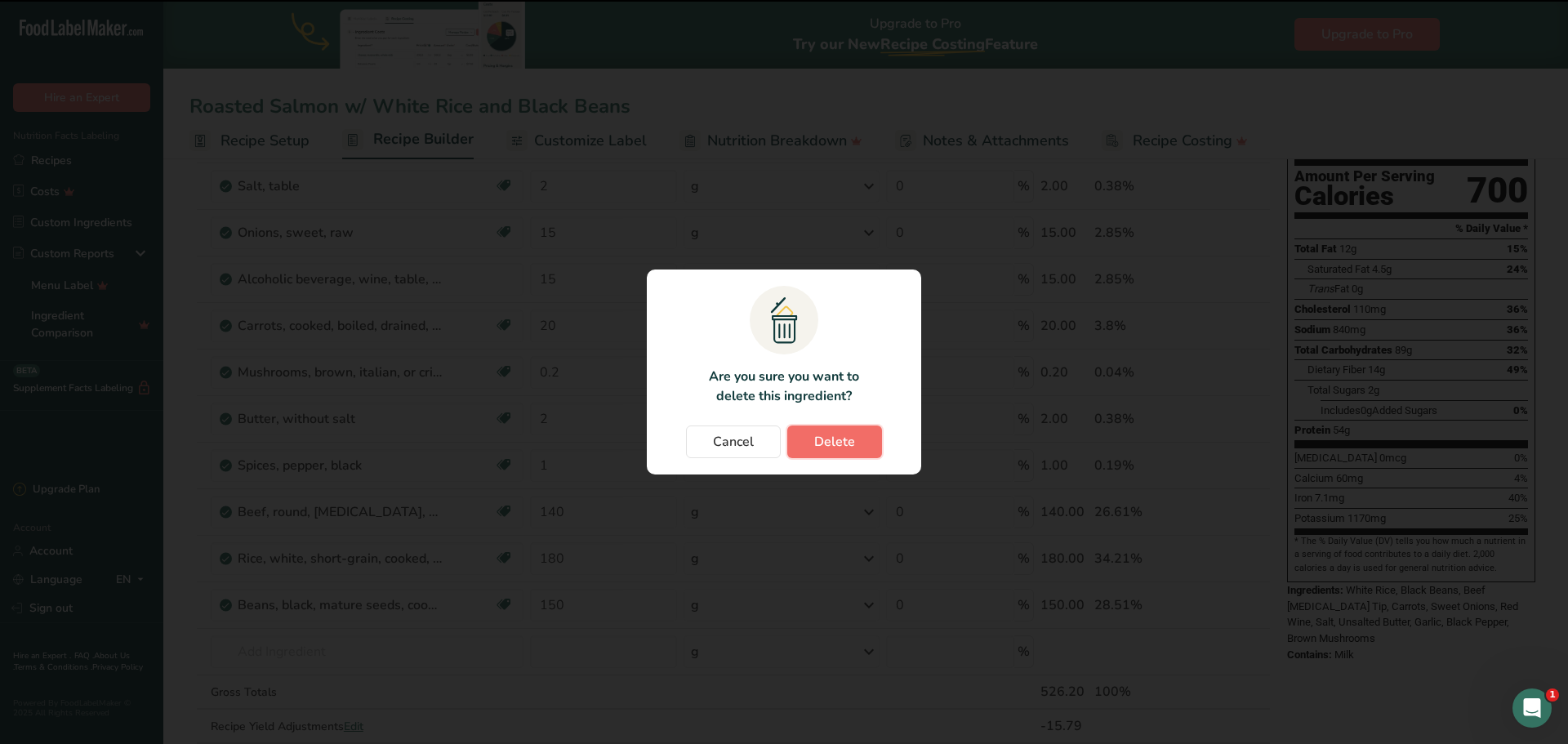
click at [840, 441] on span "Delete" at bounding box center [835, 441] width 40 height 19
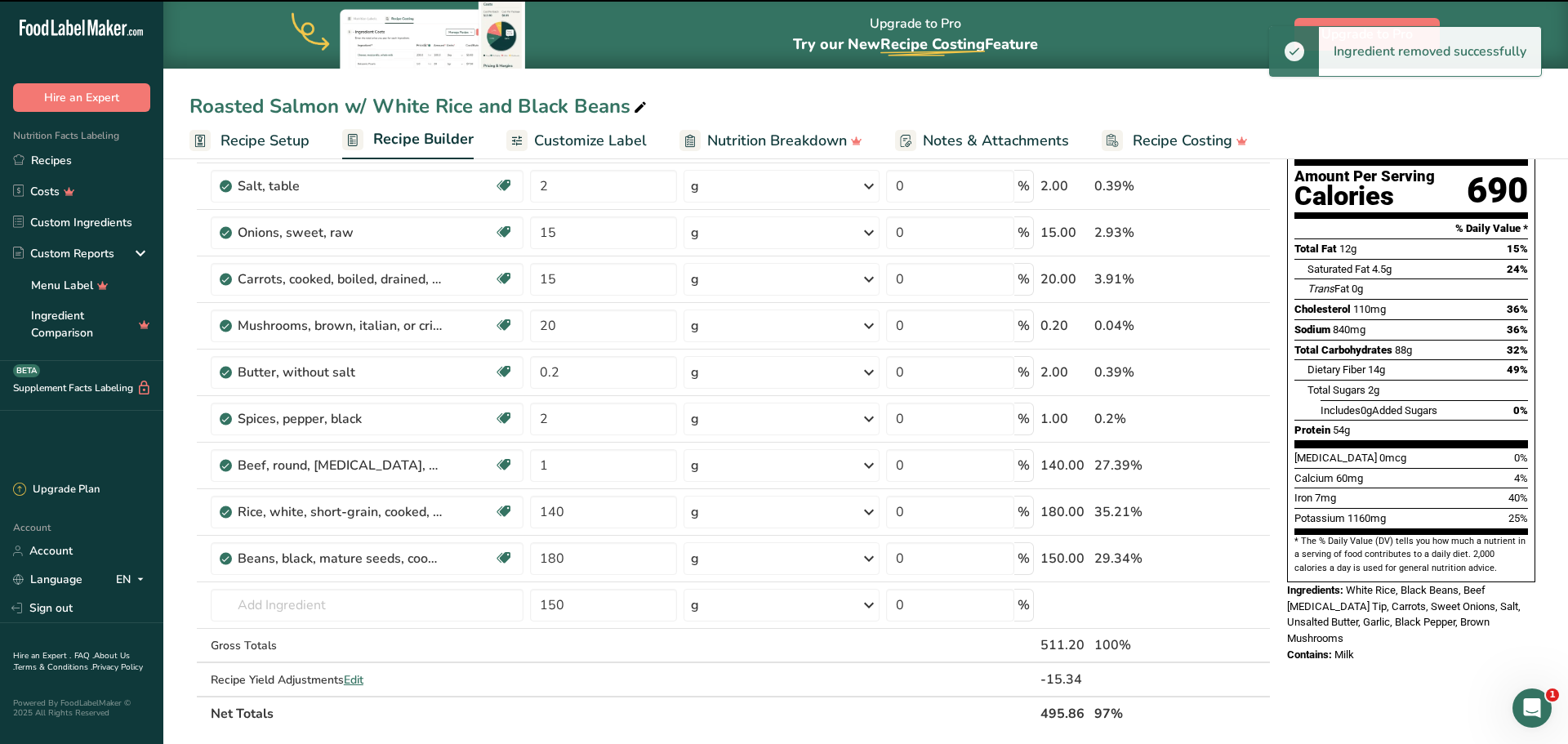
type input "20"
type input "0.2"
type input "2"
type input "1"
type input "140"
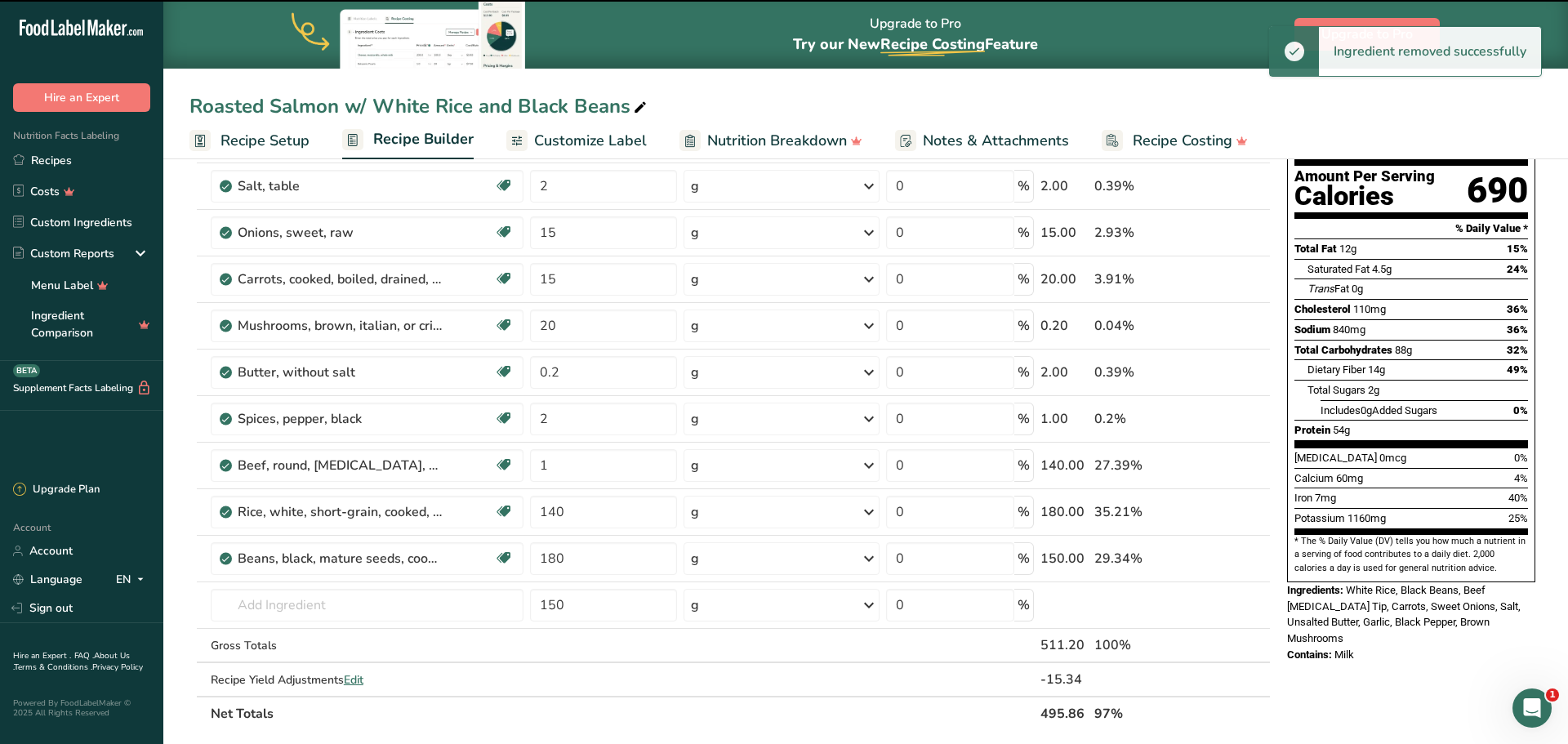
type input "180"
type input "150"
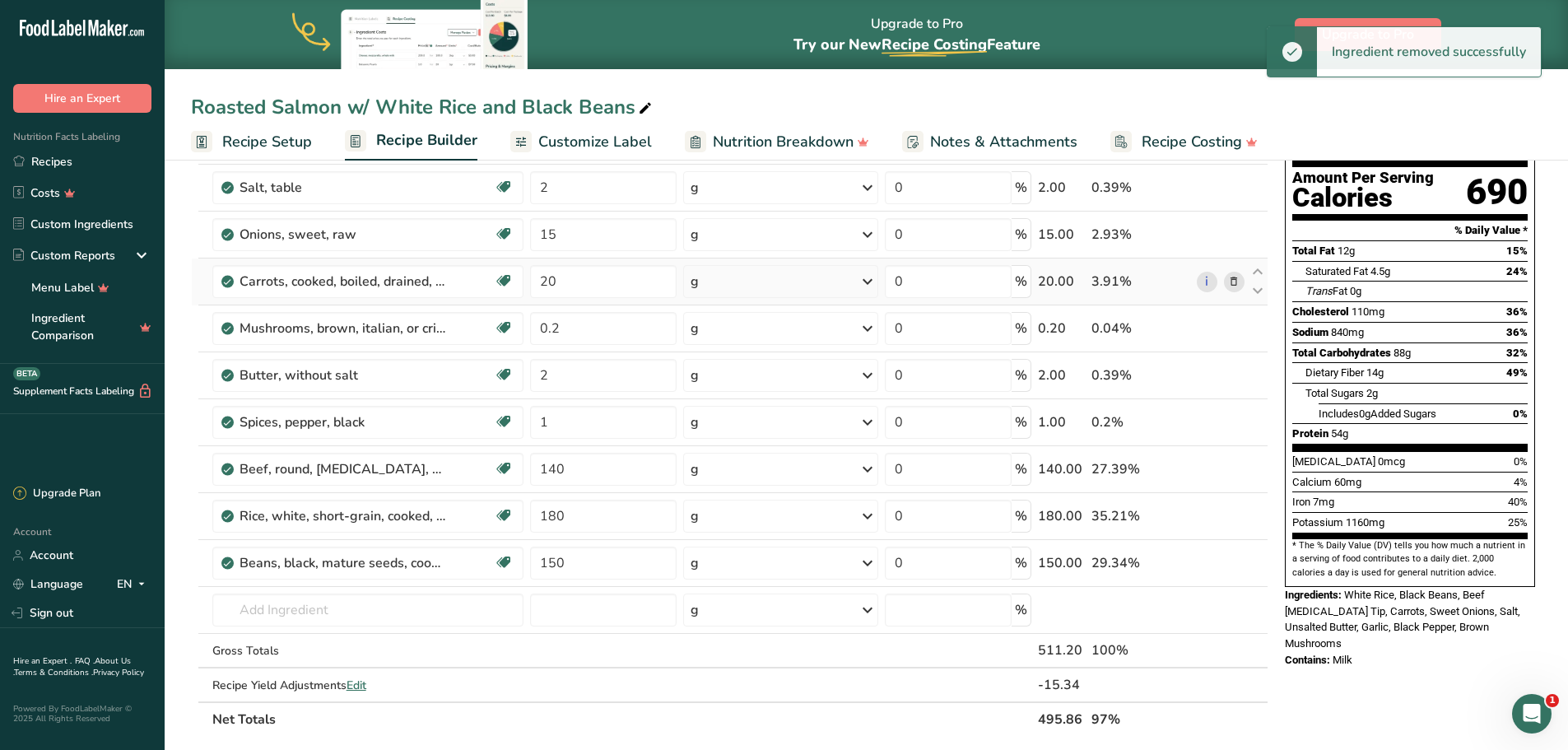
click at [1230, 282] on icon at bounding box center [1233, 282] width 11 height 18
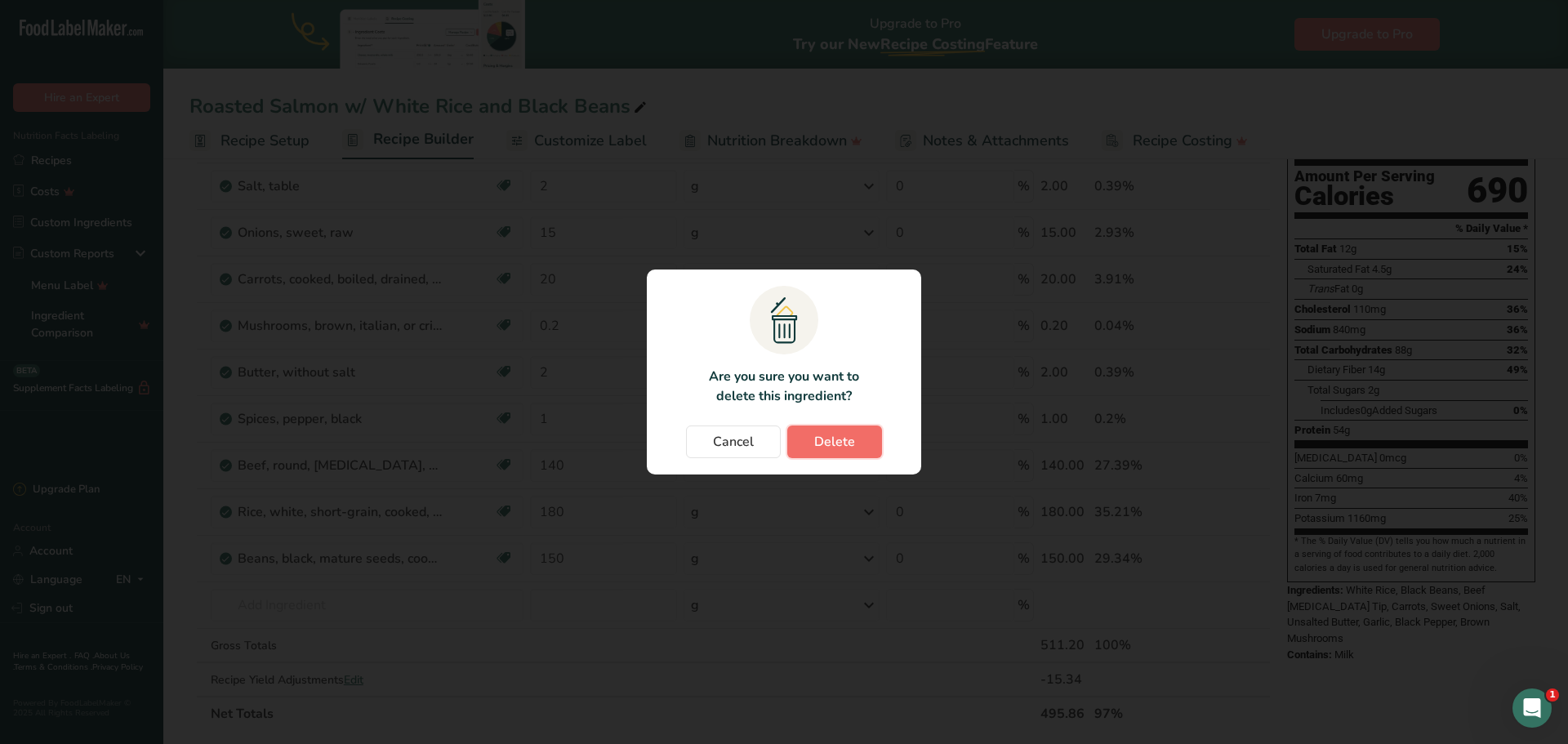
click at [858, 437] on button "Delete" at bounding box center [835, 441] width 95 height 33
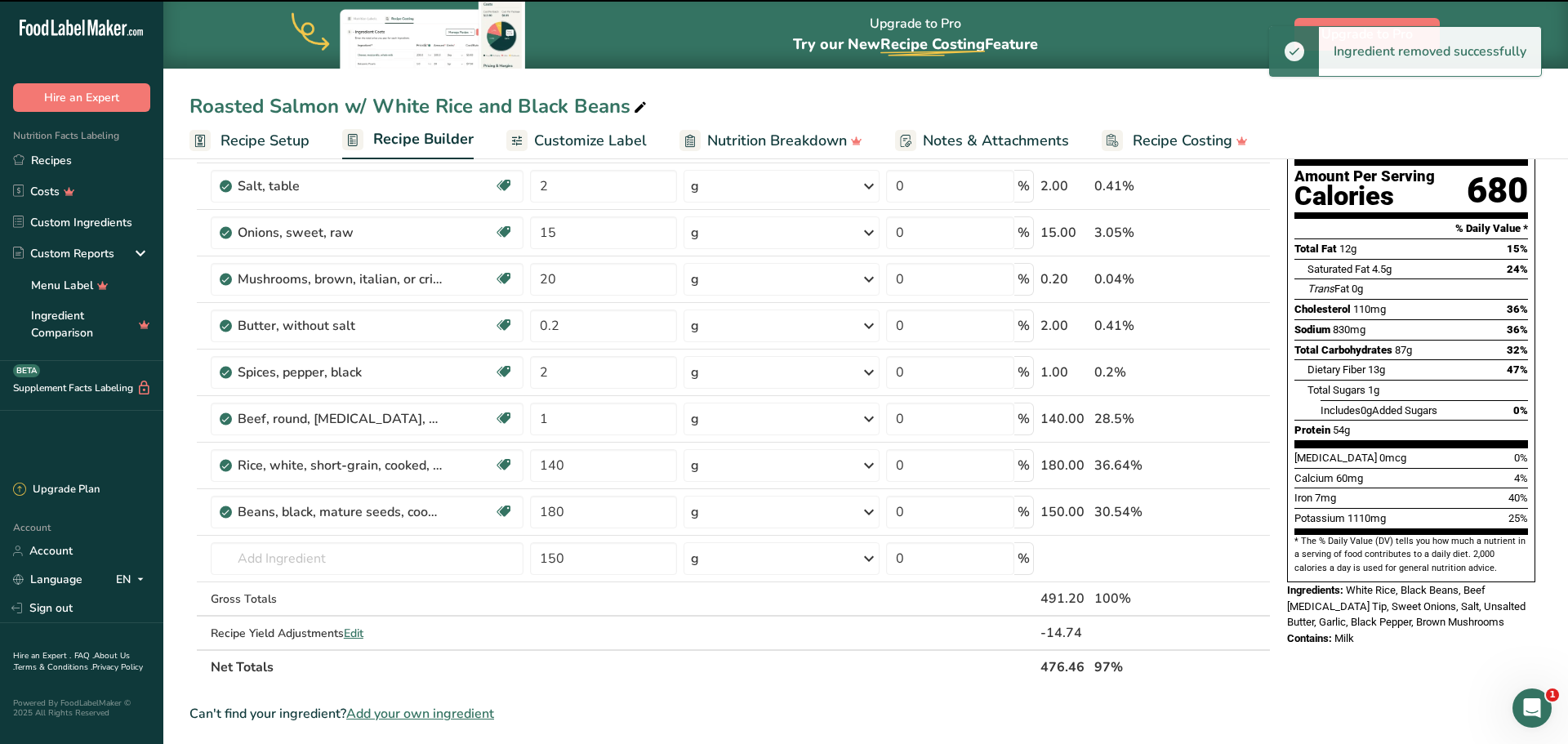
type input "0.2"
type input "2"
type input "1"
type input "140"
type input "180"
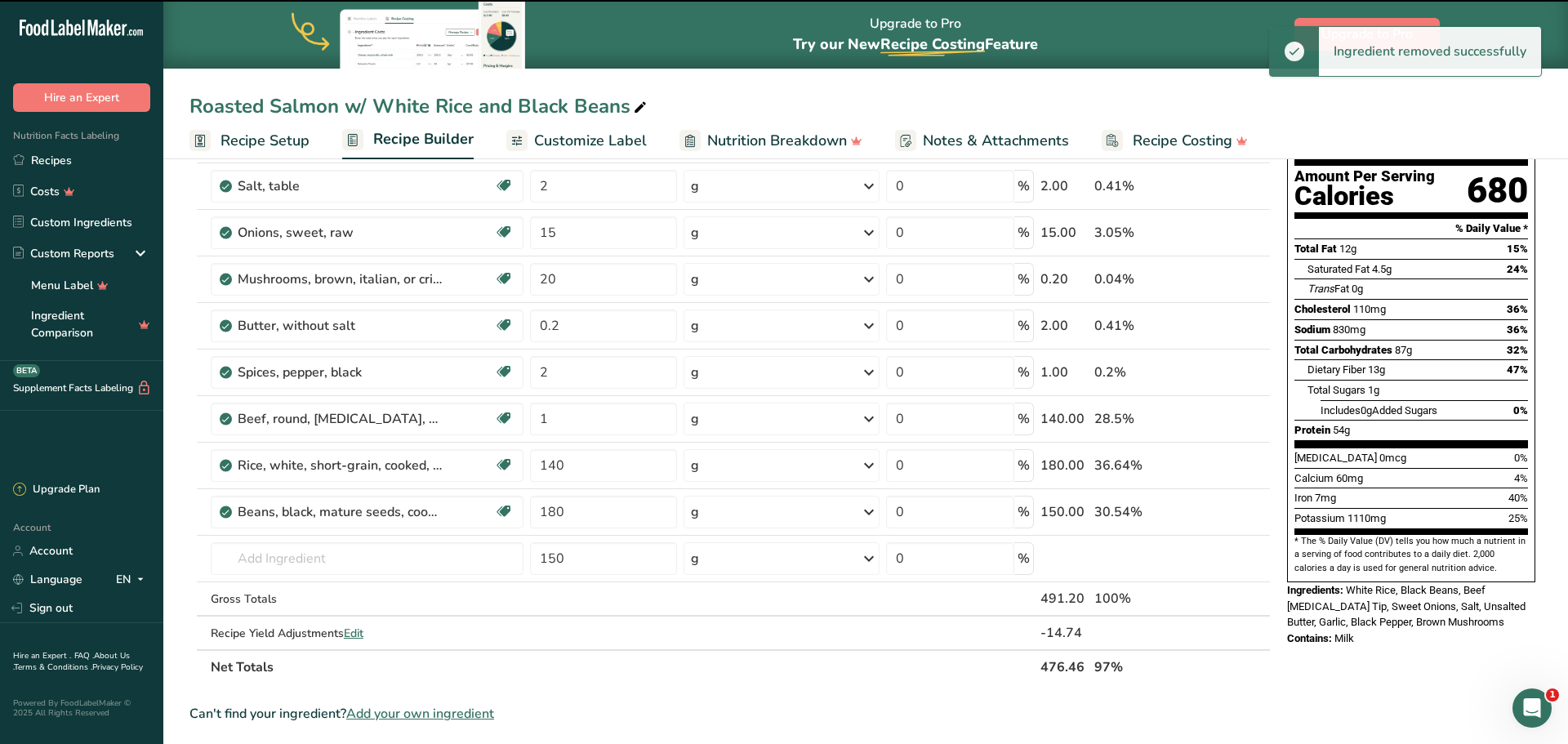
type input "150"
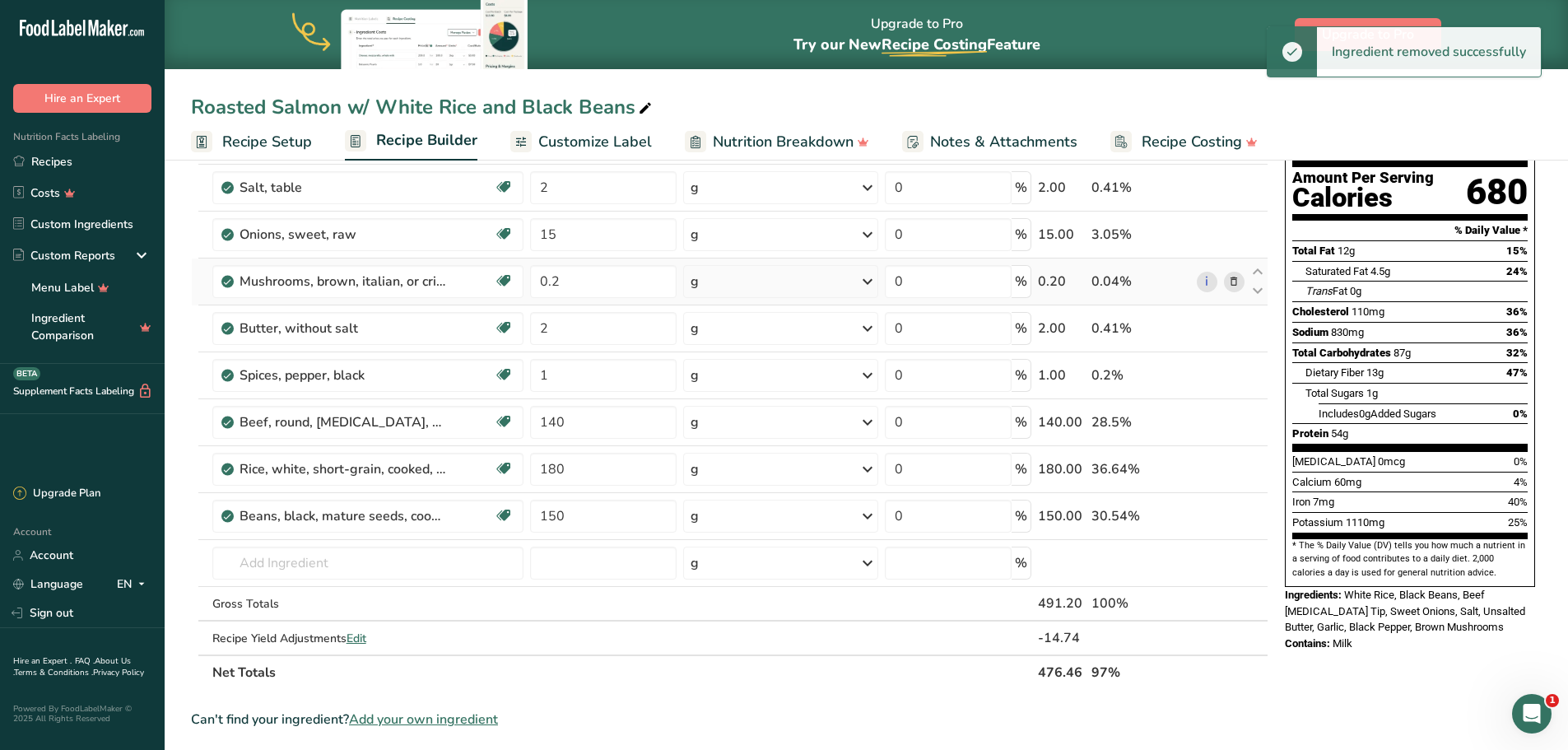
click at [1232, 286] on icon at bounding box center [1233, 282] width 11 height 18
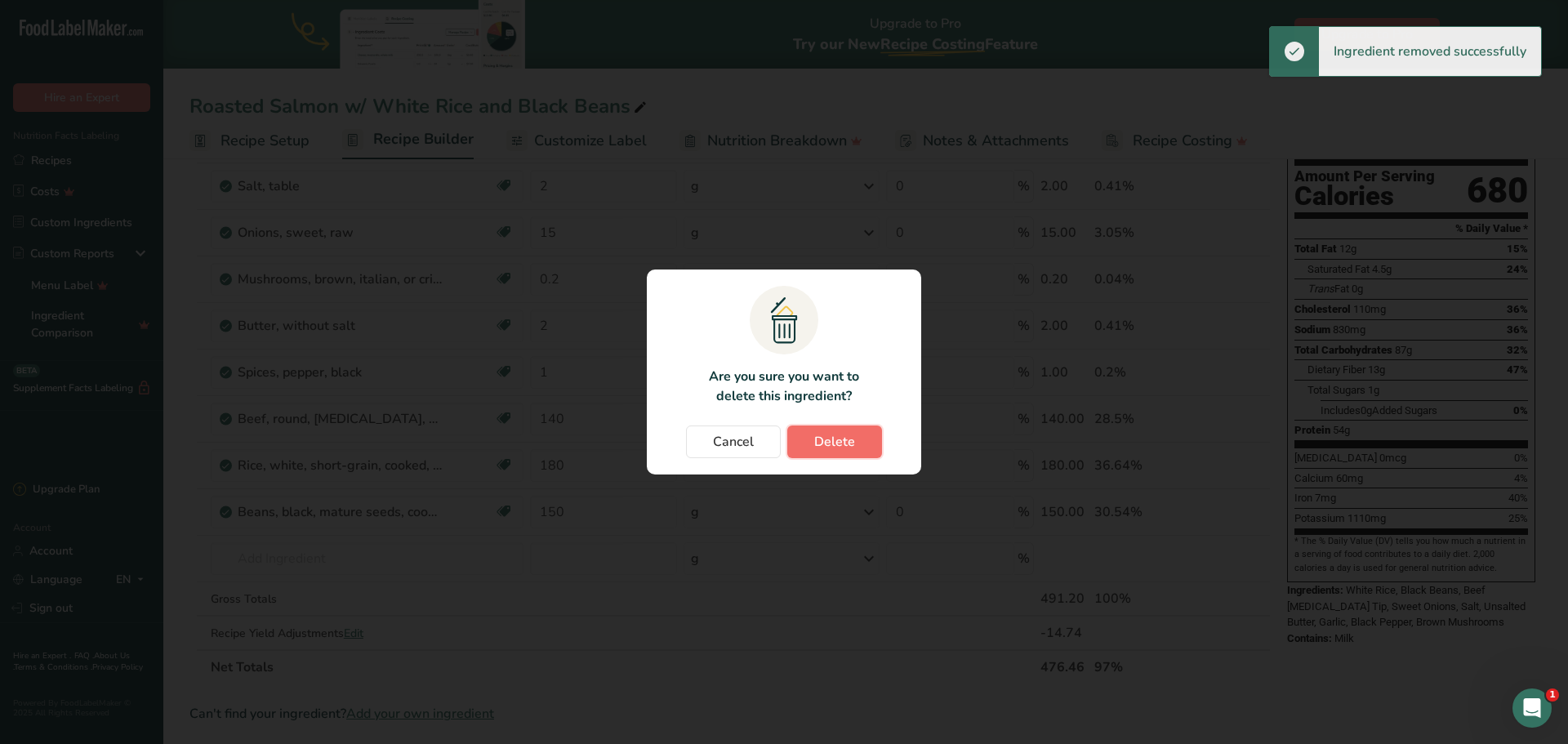
click at [870, 438] on button "Delete" at bounding box center [835, 441] width 95 height 33
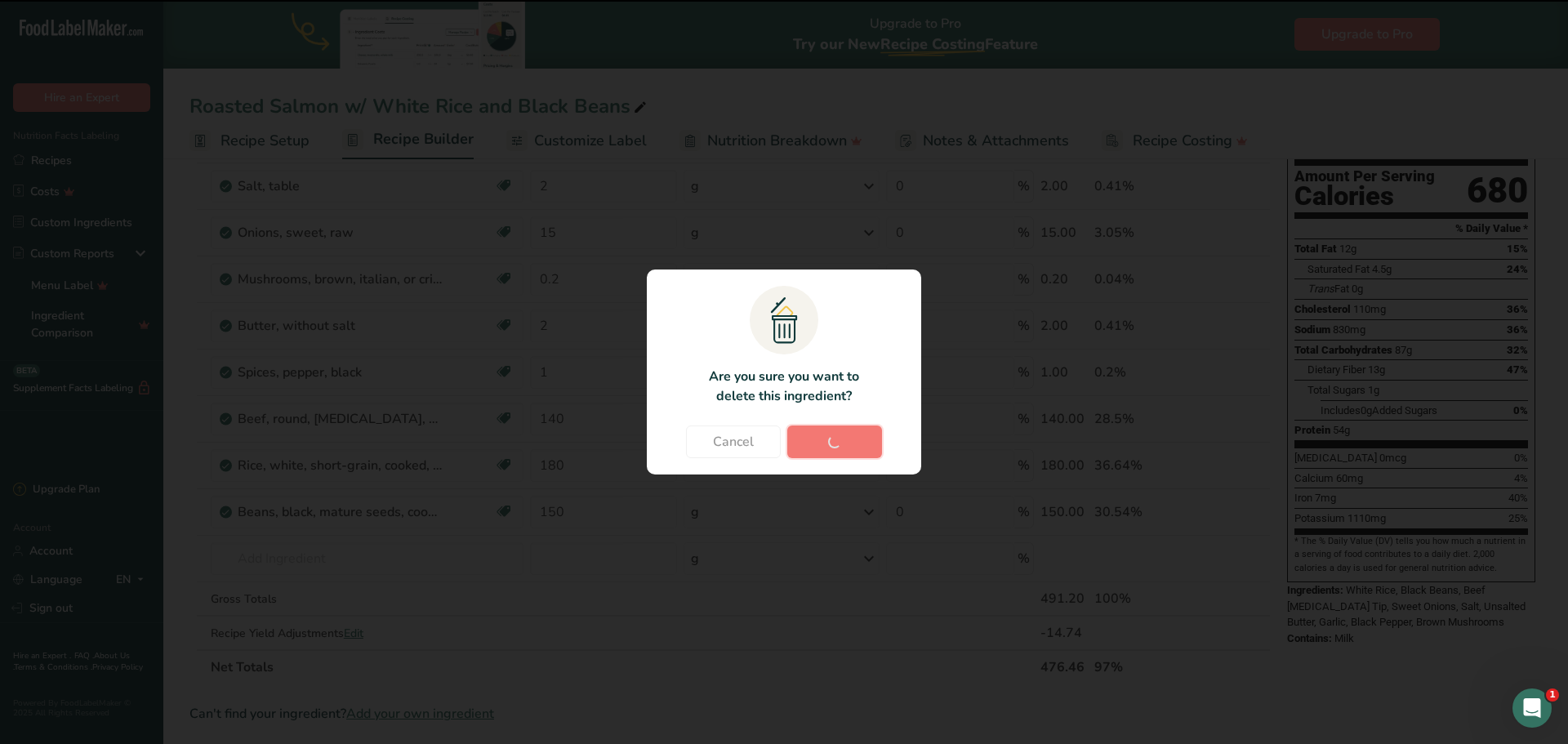
type input "2"
type input "1"
type input "140"
type input "180"
type input "150"
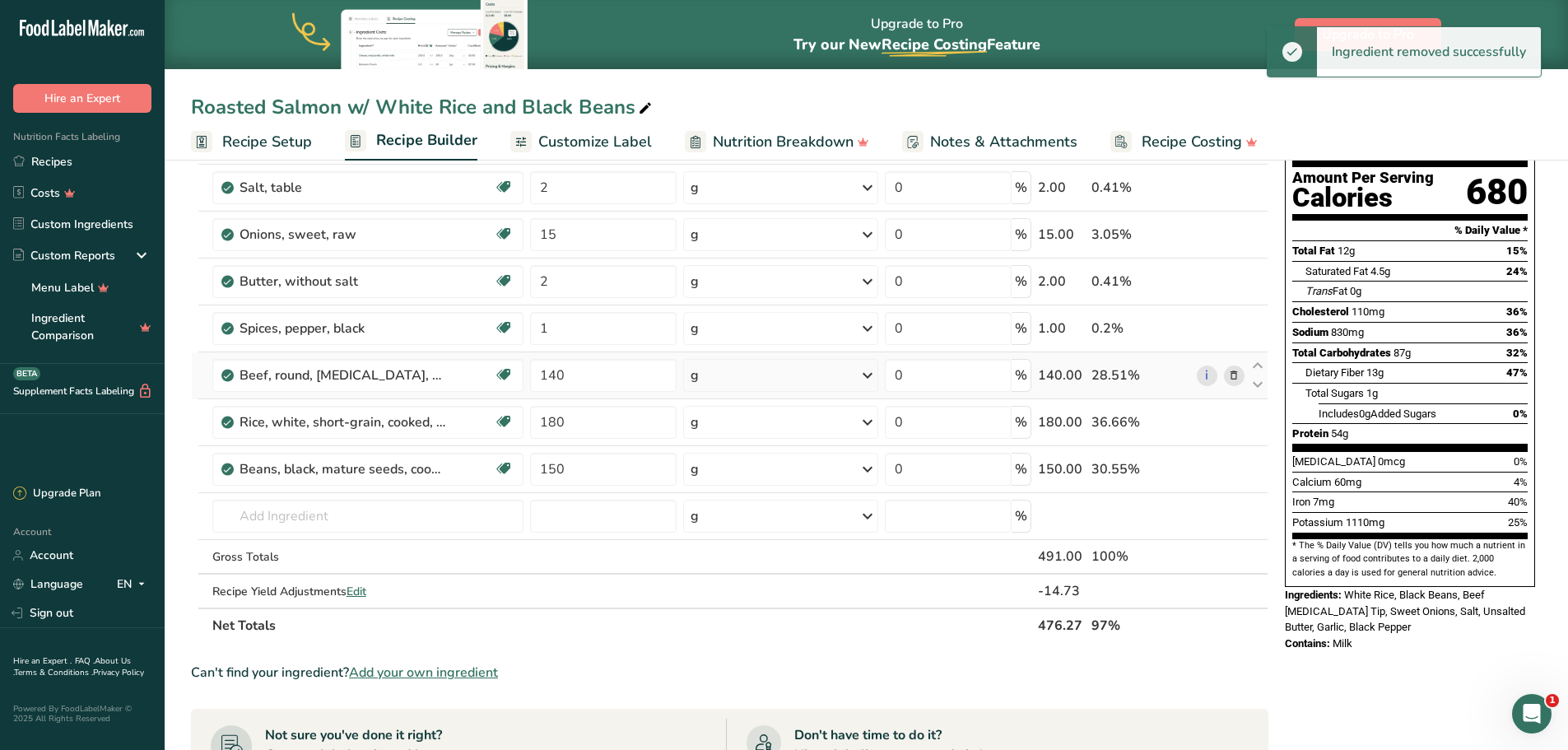
click at [1235, 370] on icon at bounding box center [1233, 375] width 11 height 18
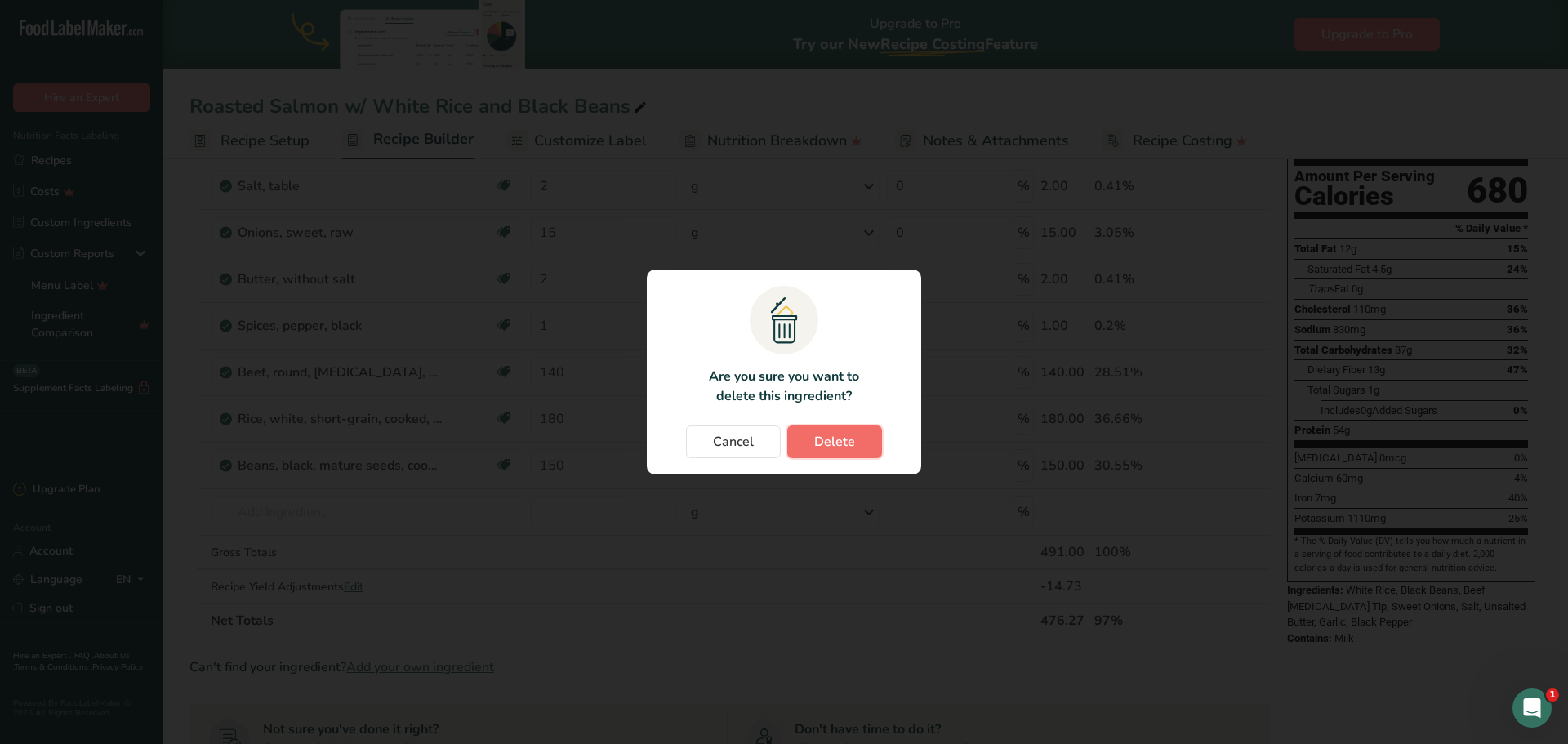
click at [847, 436] on span "Delete" at bounding box center [835, 441] width 40 height 19
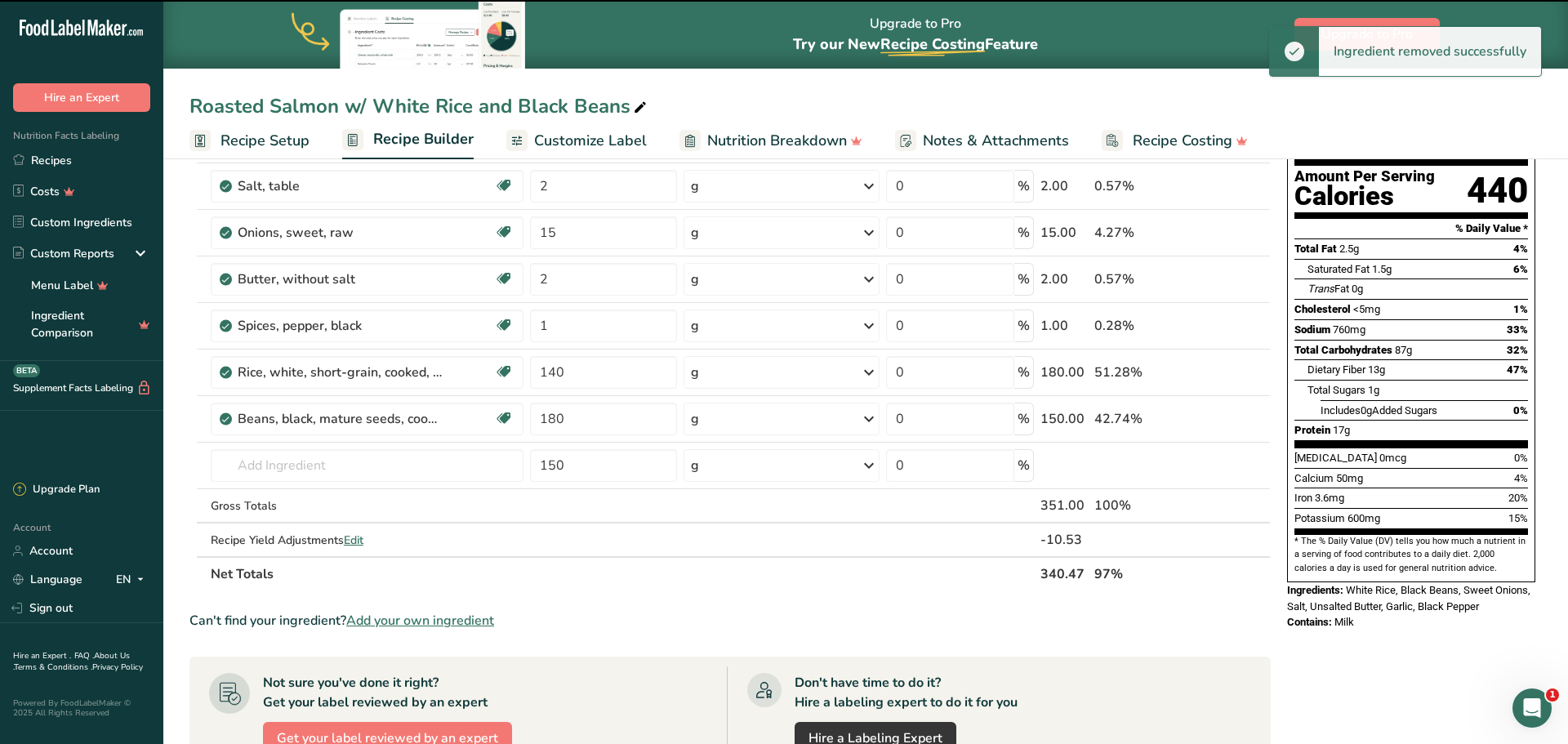
type input "180"
type input "150"
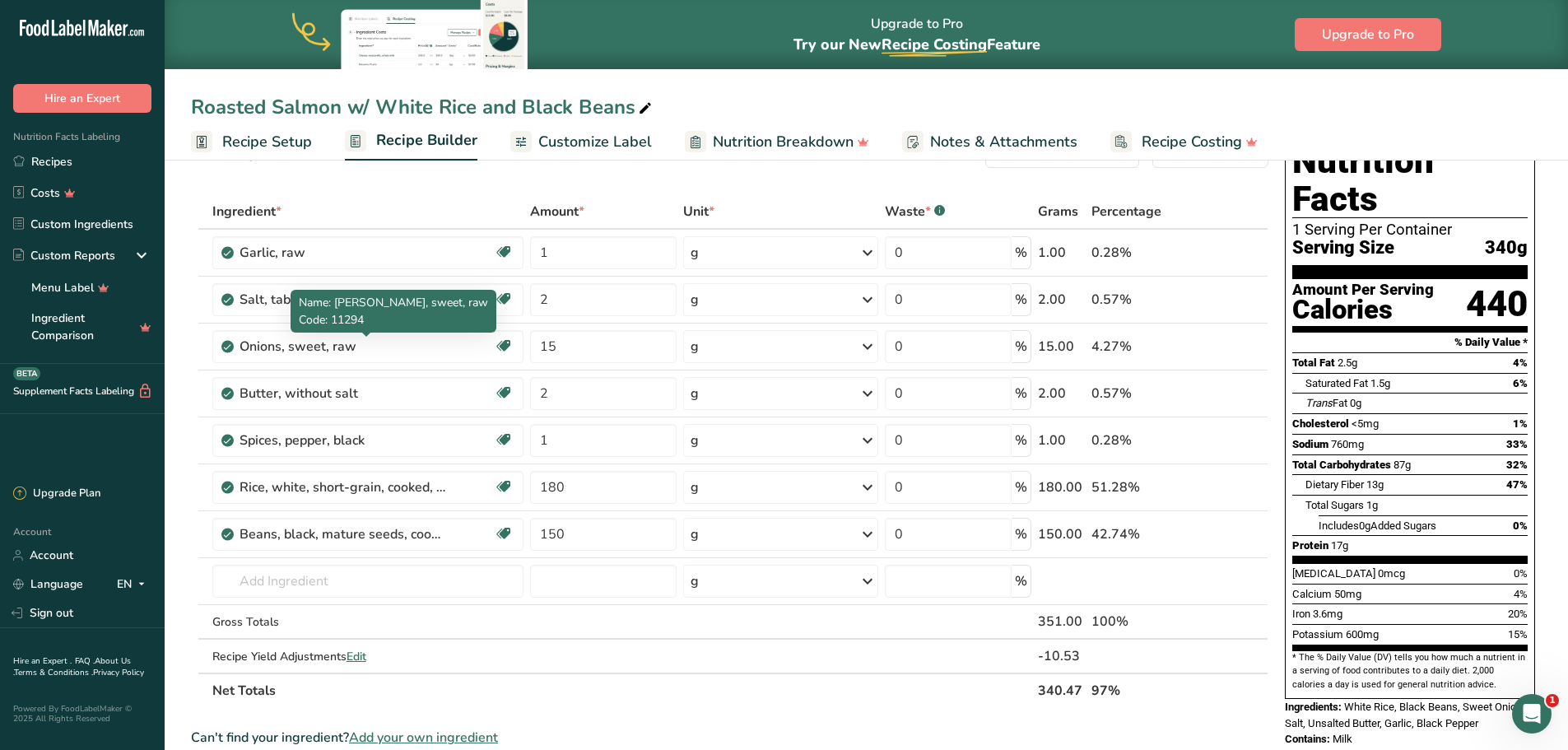
scroll to position [83, 0]
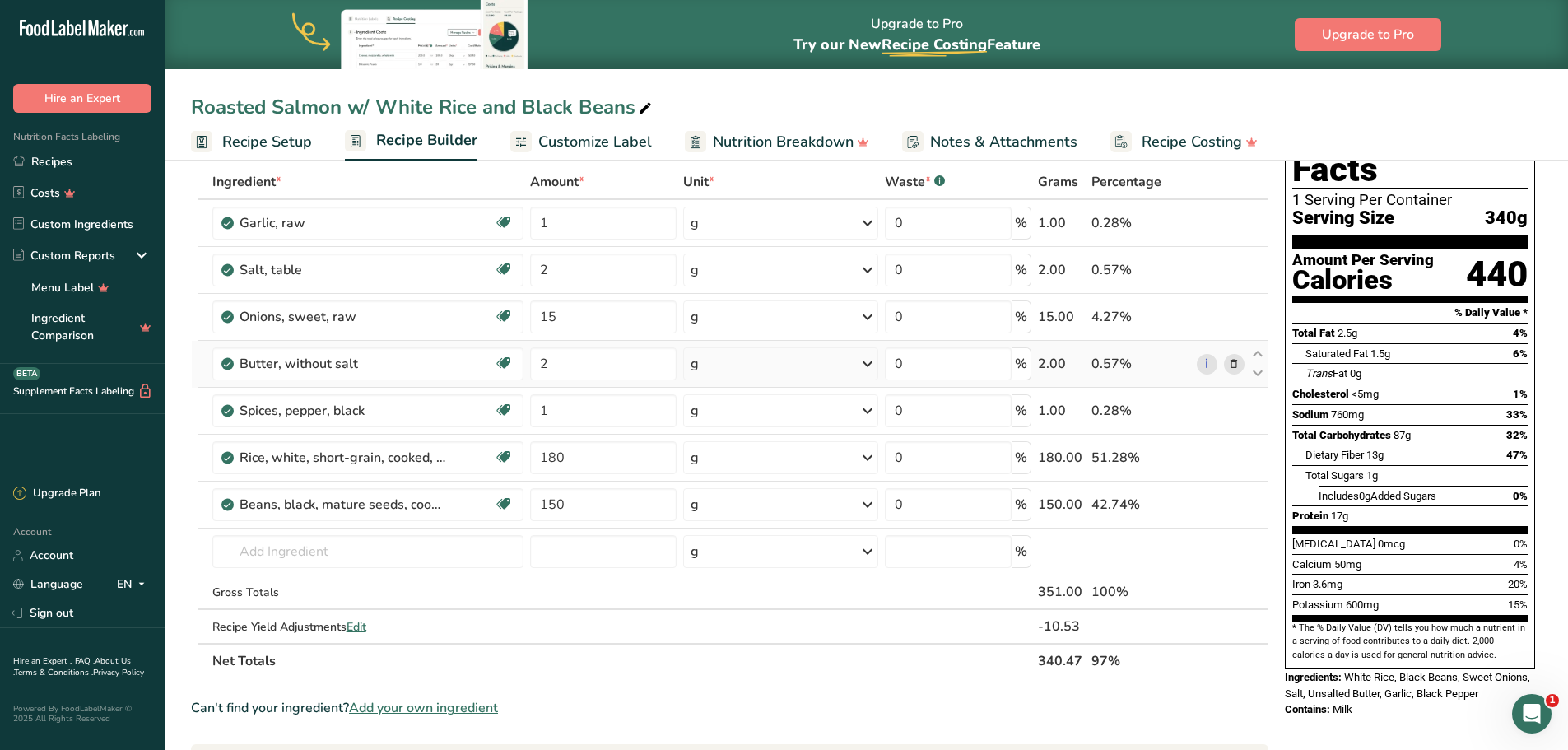
click at [1228, 360] on span at bounding box center [1233, 363] width 19 height 19
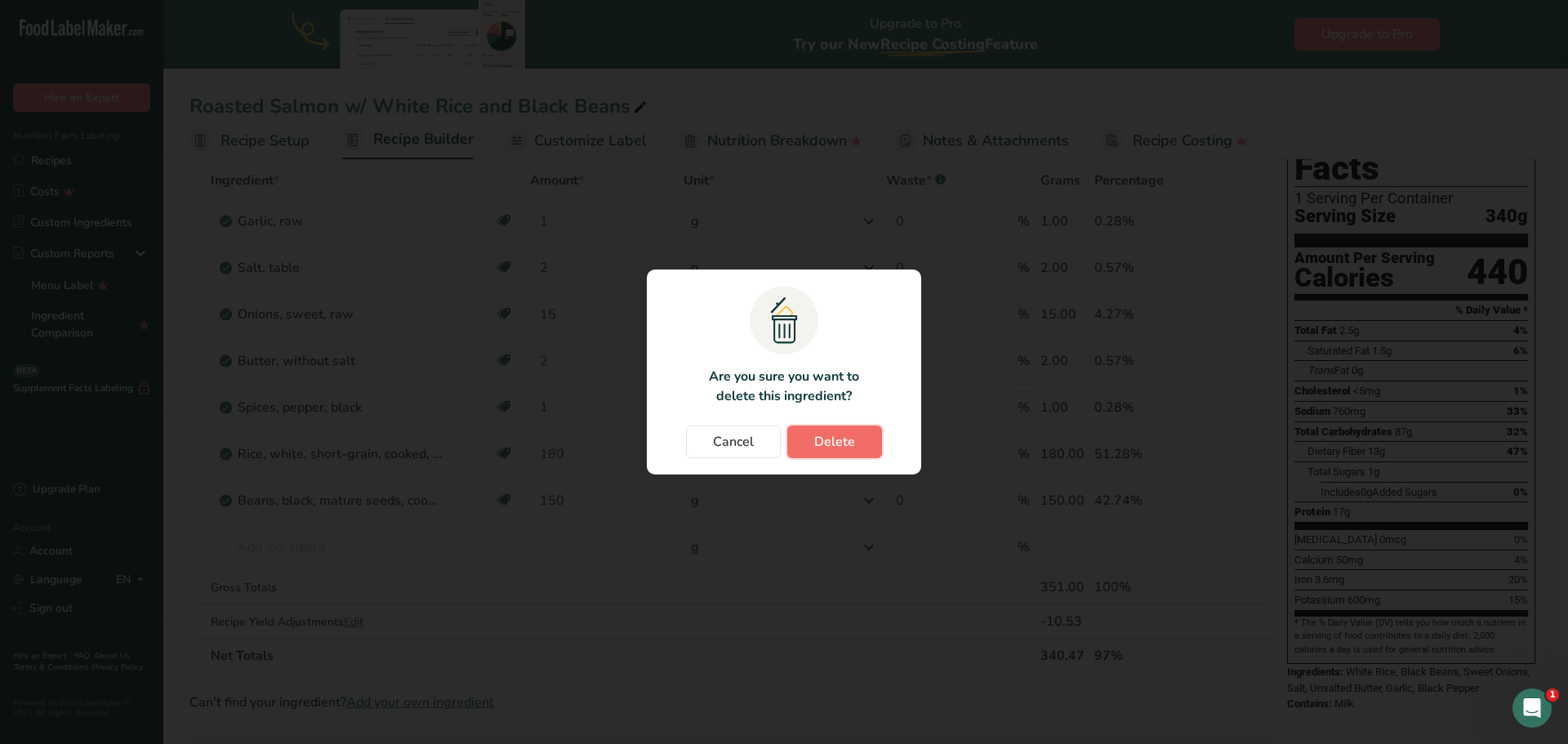
click at [845, 440] on span "Delete" at bounding box center [835, 441] width 40 height 19
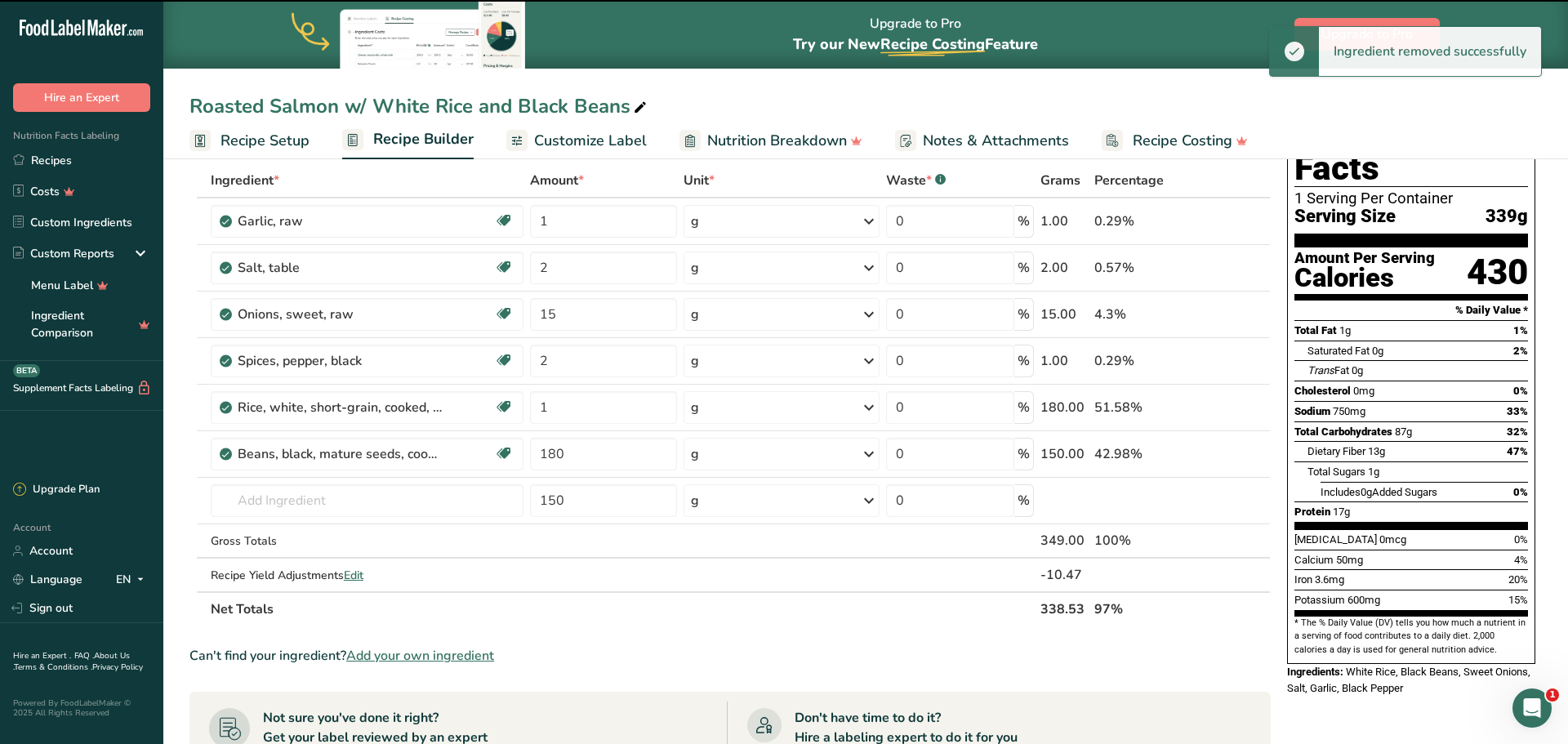
type input "1"
type input "180"
type input "150"
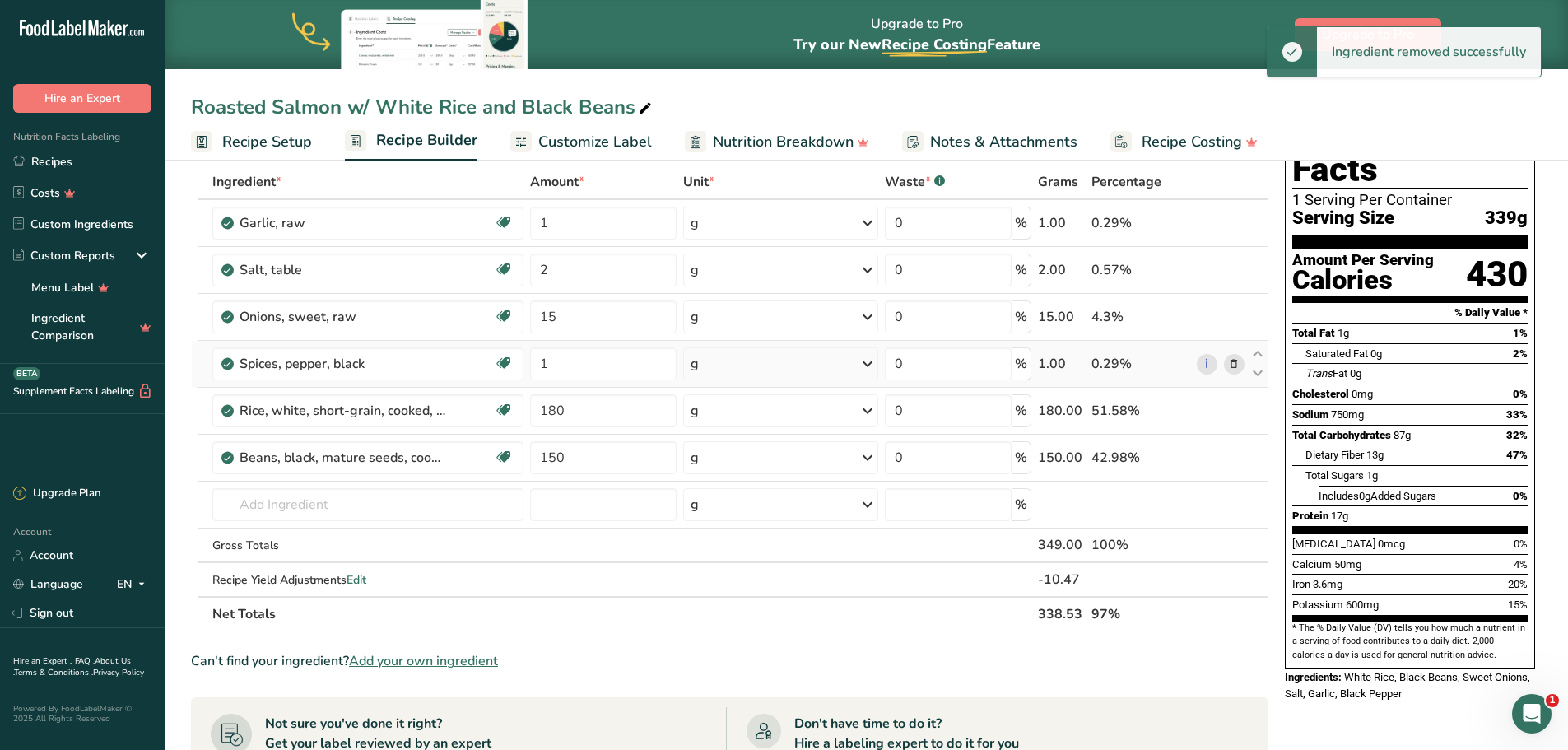
click at [1231, 363] on icon at bounding box center [1233, 363] width 11 height 18
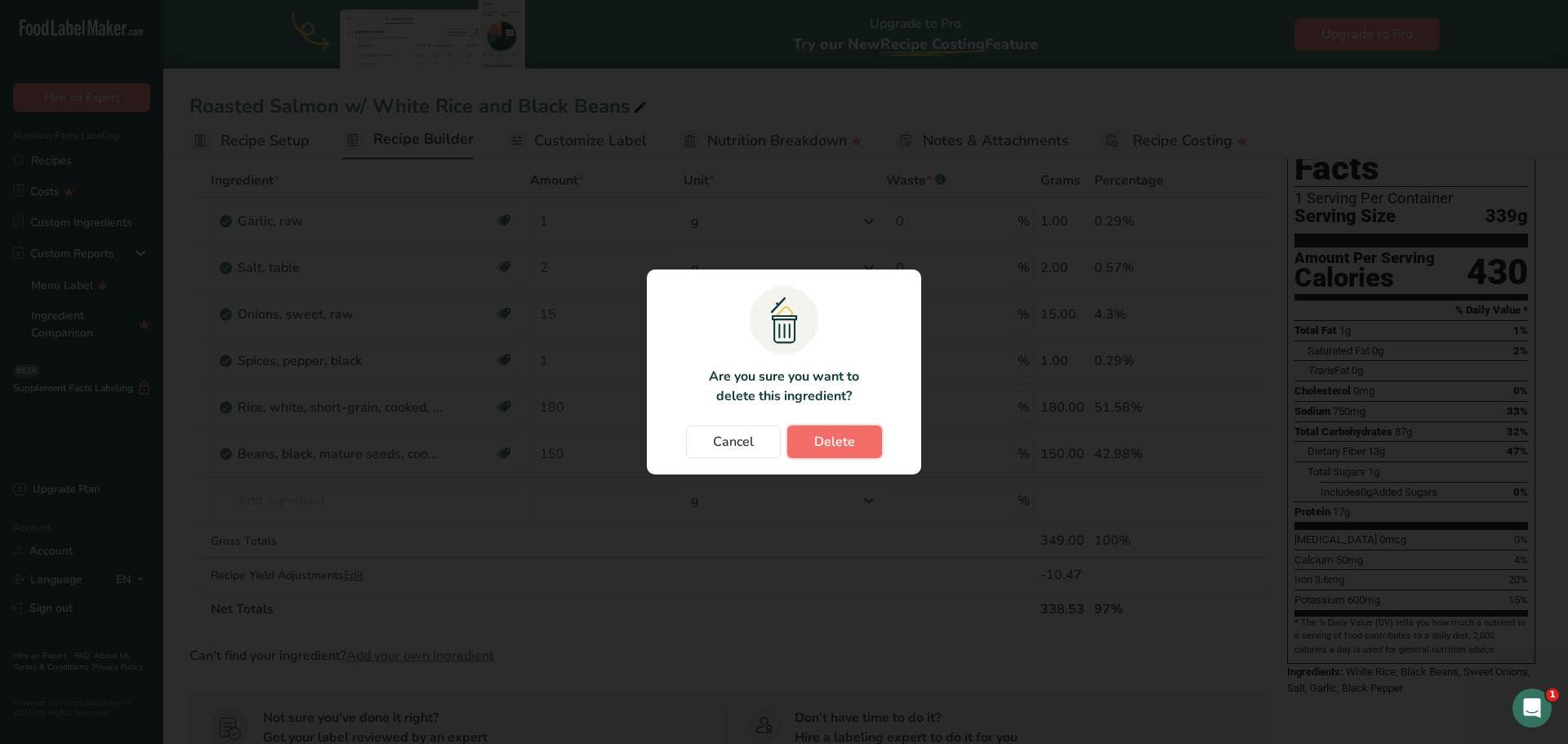
click at [849, 436] on span "Delete" at bounding box center [835, 441] width 40 height 19
type input "180"
type input "150"
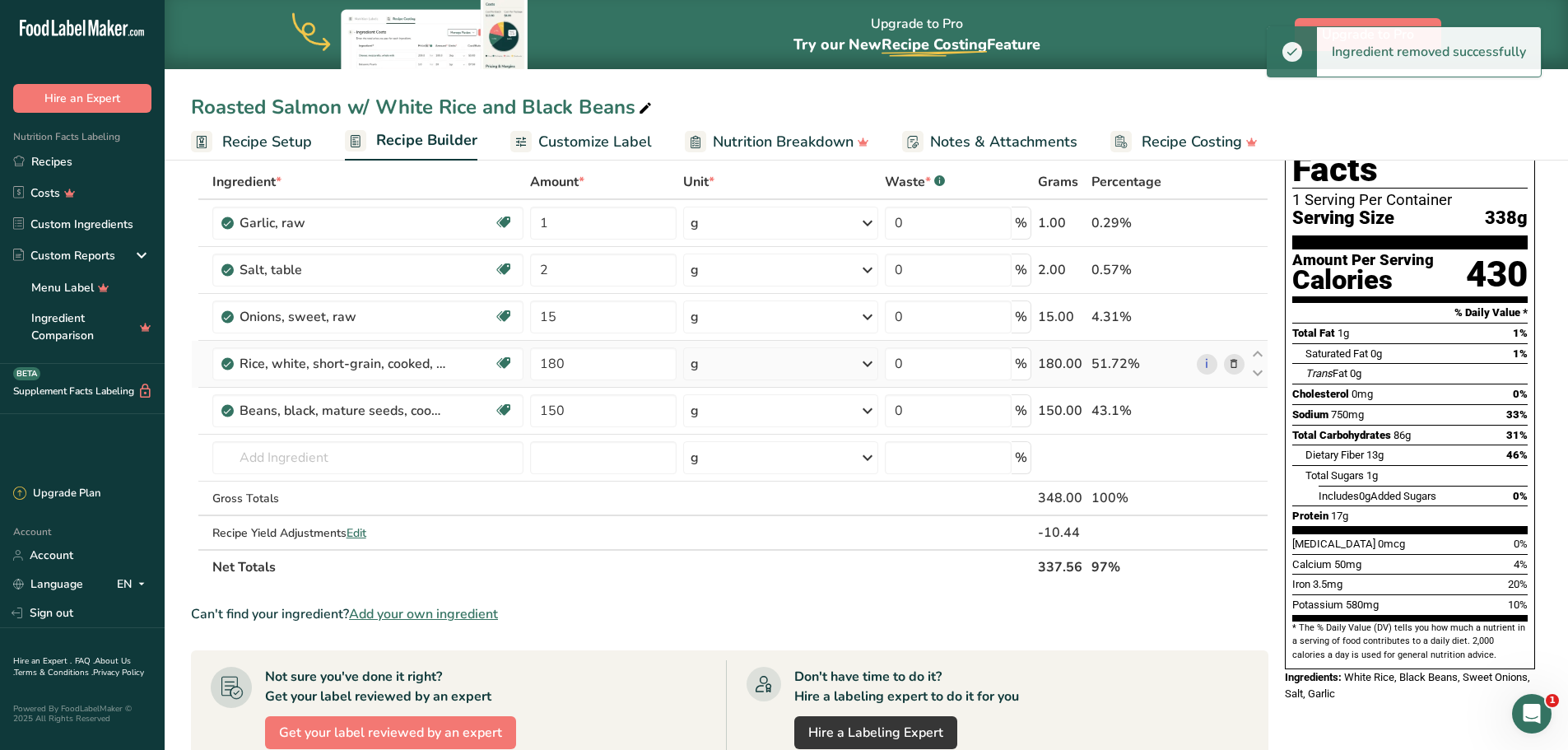
scroll to position [0, 0]
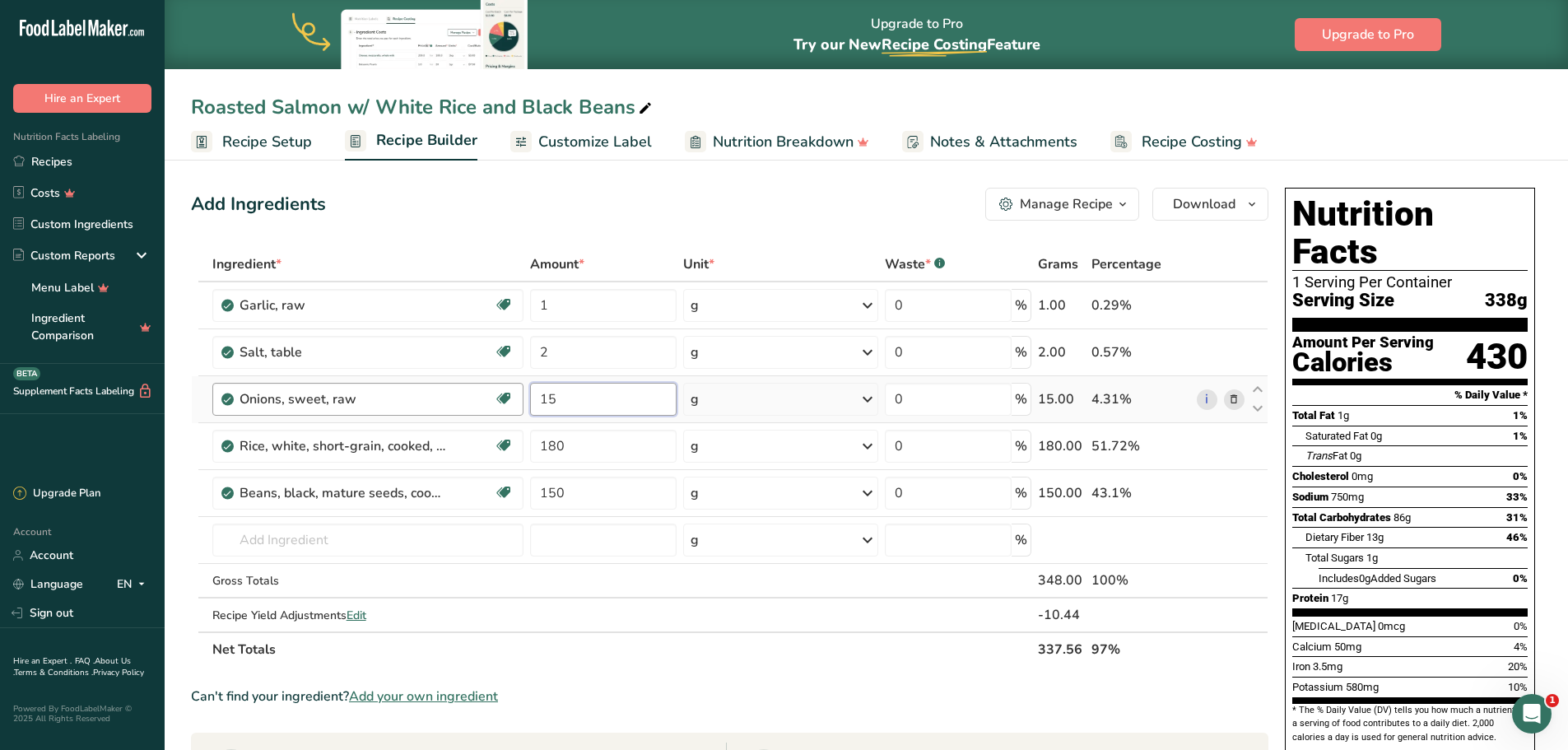
drag, startPoint x: 601, startPoint y: 405, endPoint x: 490, endPoint y: 402, distance: 111.0
click at [490, 402] on tr "Onions, sweet, raw Source of Antioxidants [MEDICAL_DATA] Effect Dairy free Glut…" at bounding box center [730, 400] width 1076 height 47
type input "10"
click at [592, 223] on div "Add Ingredients Manage Recipe Delete Recipe Duplicate Recipe Scale Recipe Save …" at bounding box center [734, 685] width 1088 height 1009
click at [324, 522] on td "Almond flour 1211 Milk, whole, 3.25% milkfat, without added vitamin A and [MEDI…" at bounding box center [368, 540] width 319 height 47
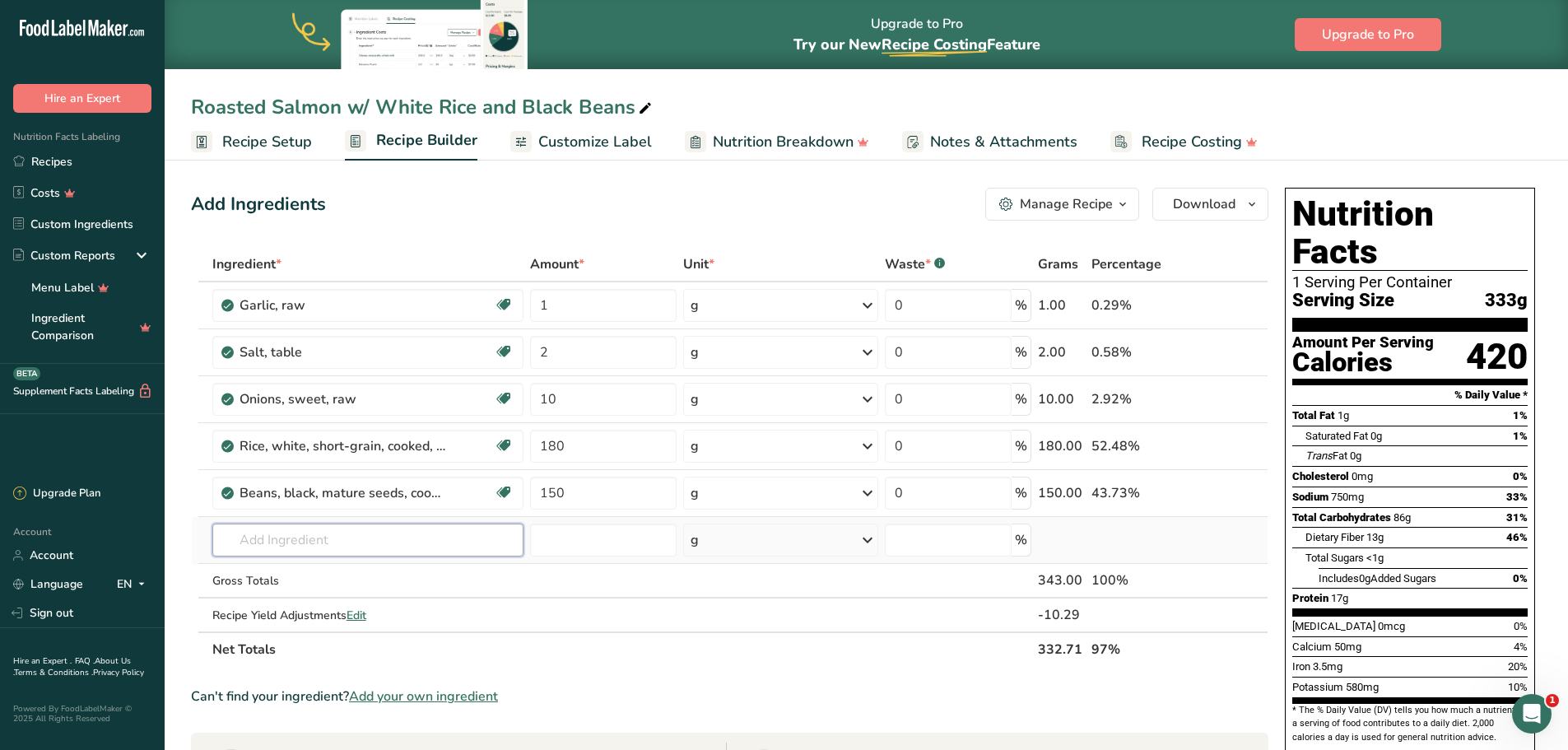
click at [325, 538] on input "text" at bounding box center [368, 540] width 312 height 33
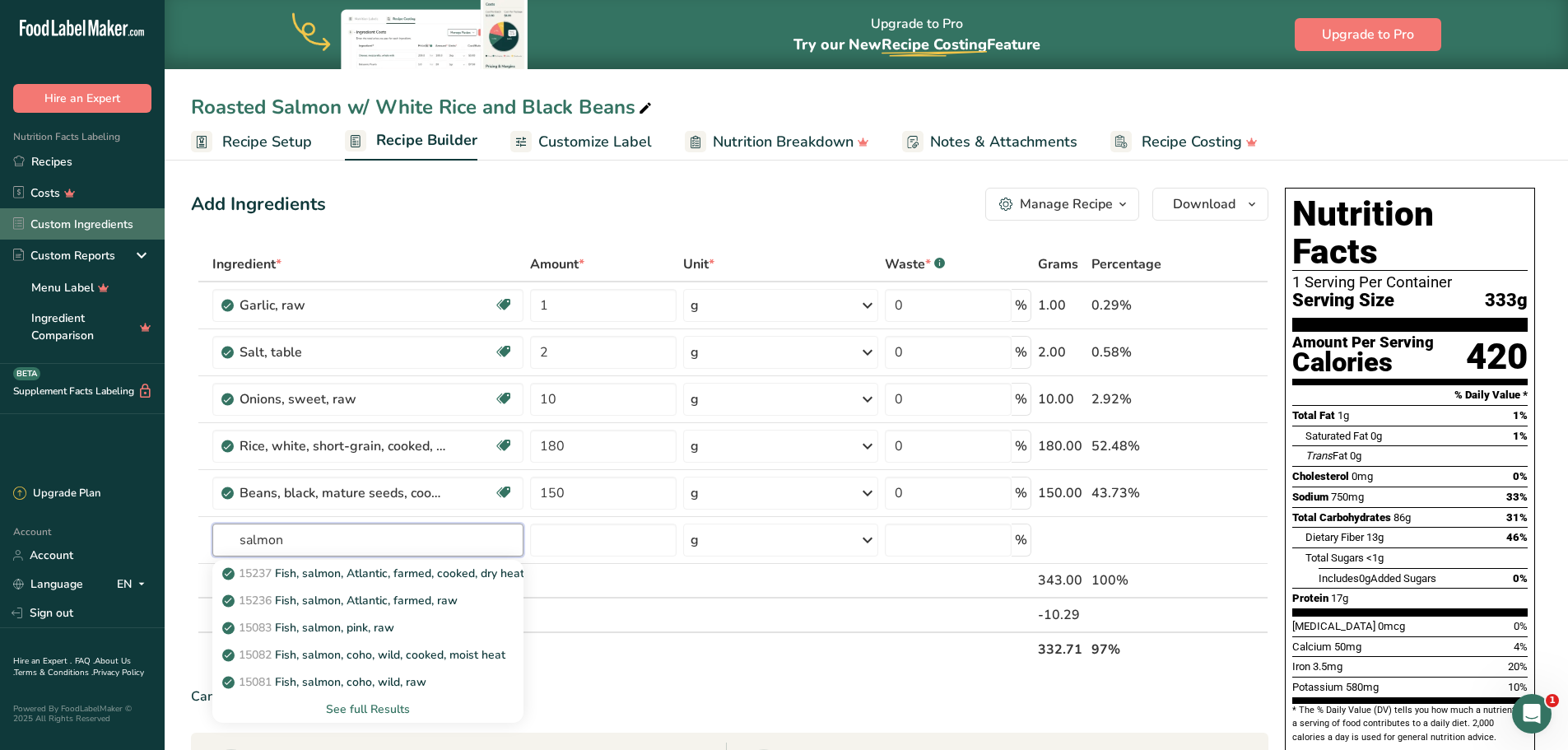
type input "salmon"
click at [392, 706] on div "See full Results" at bounding box center [368, 708] width 286 height 18
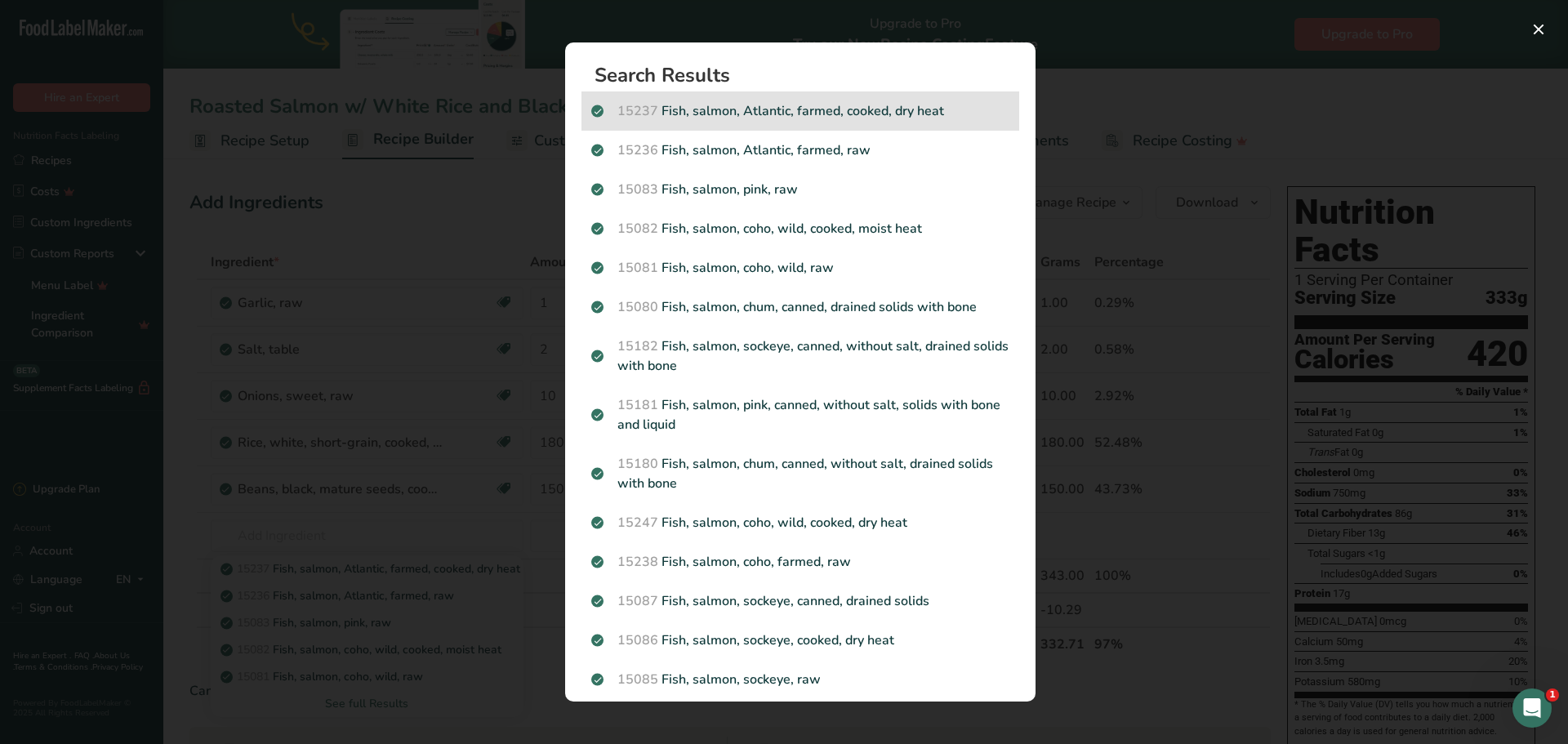
click at [907, 116] on p "15237 Fish, salmon, Atlantic, farmed, cooked, dry heat" at bounding box center [801, 110] width 419 height 19
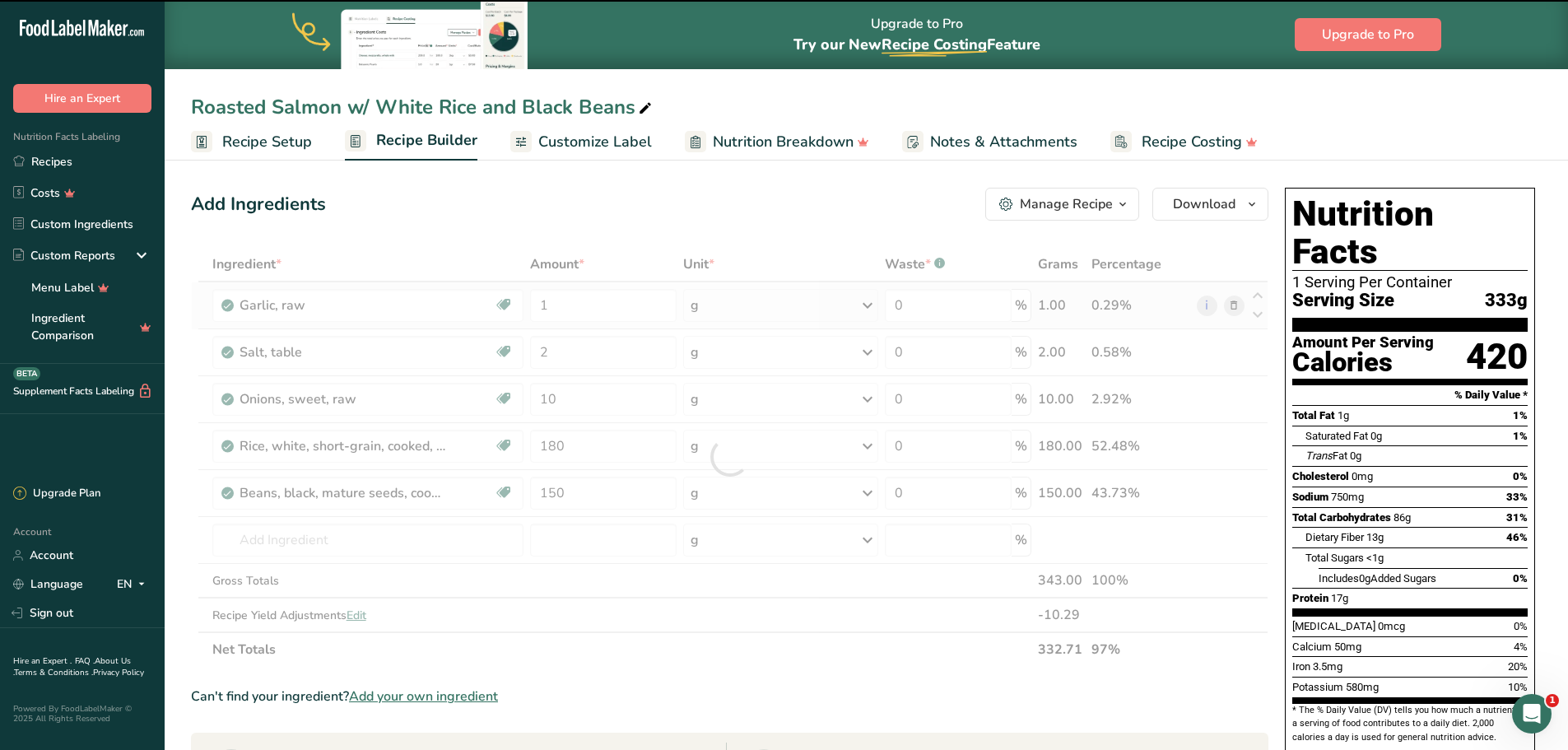
type input "0"
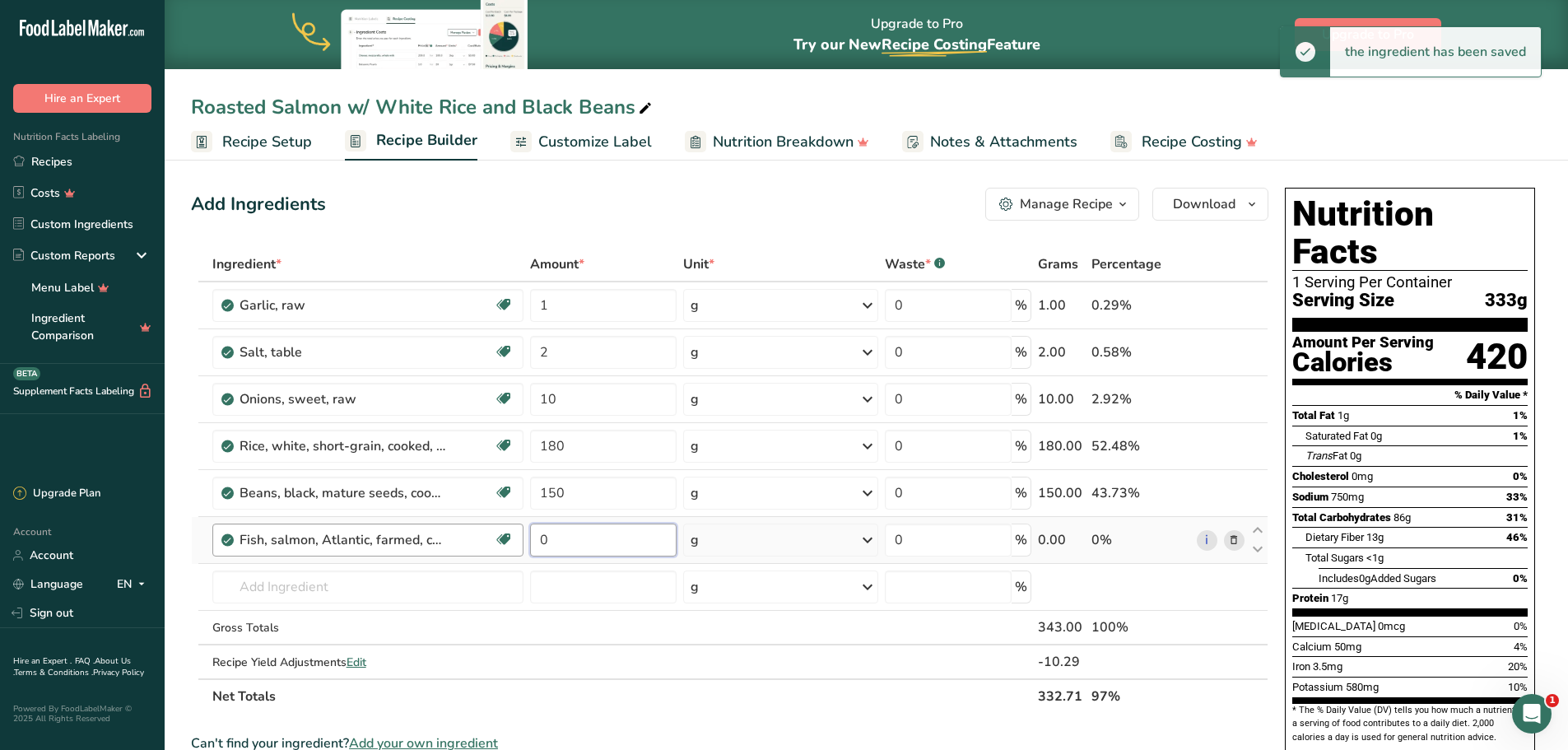
drag, startPoint x: 566, startPoint y: 549, endPoint x: 503, endPoint y: 549, distance: 63.0
click at [503, 549] on tr "Fish, salmon, Atlantic, farmed, cooked, dry heat Source of Omega 3 Dairy free G…" at bounding box center [730, 540] width 1076 height 47
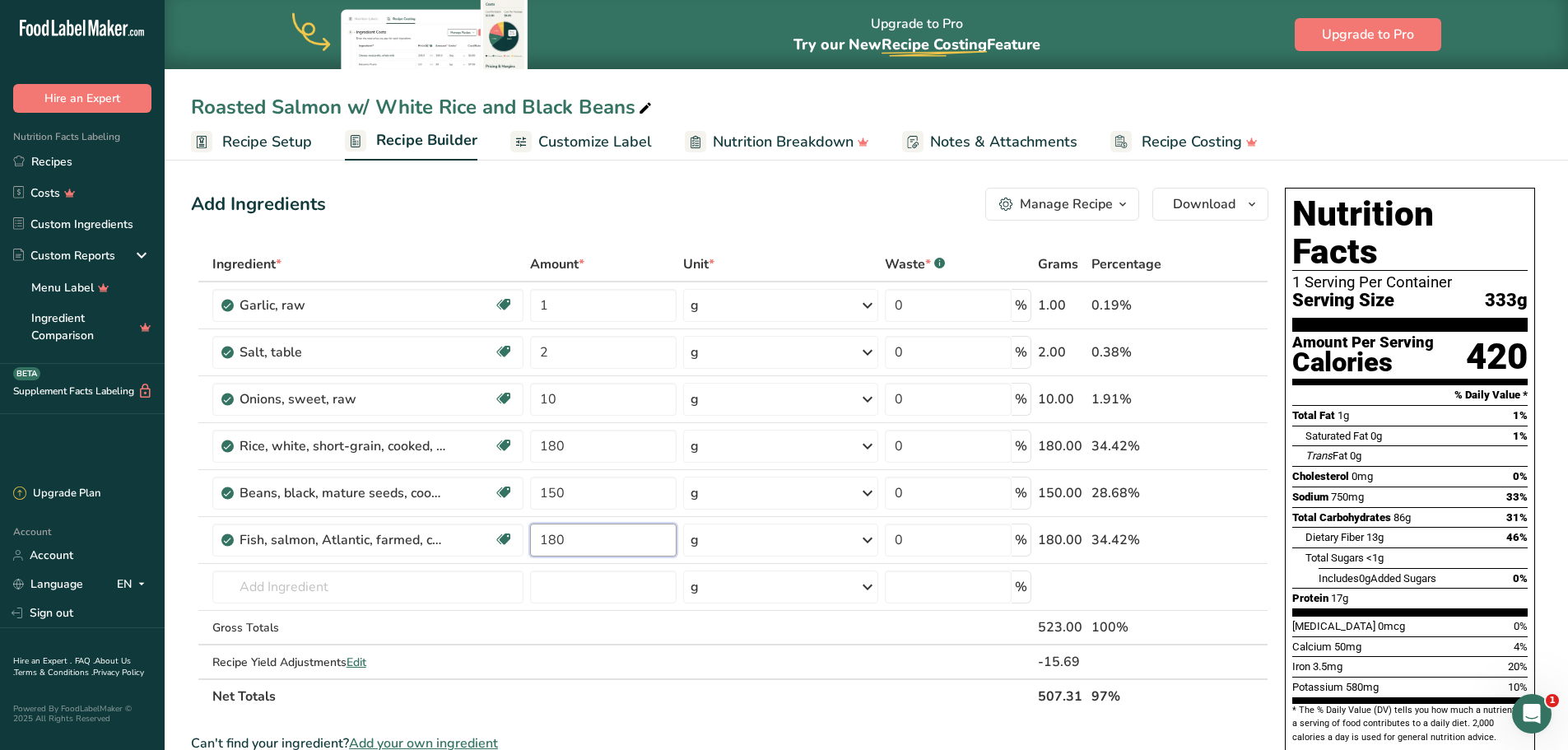
type input "180"
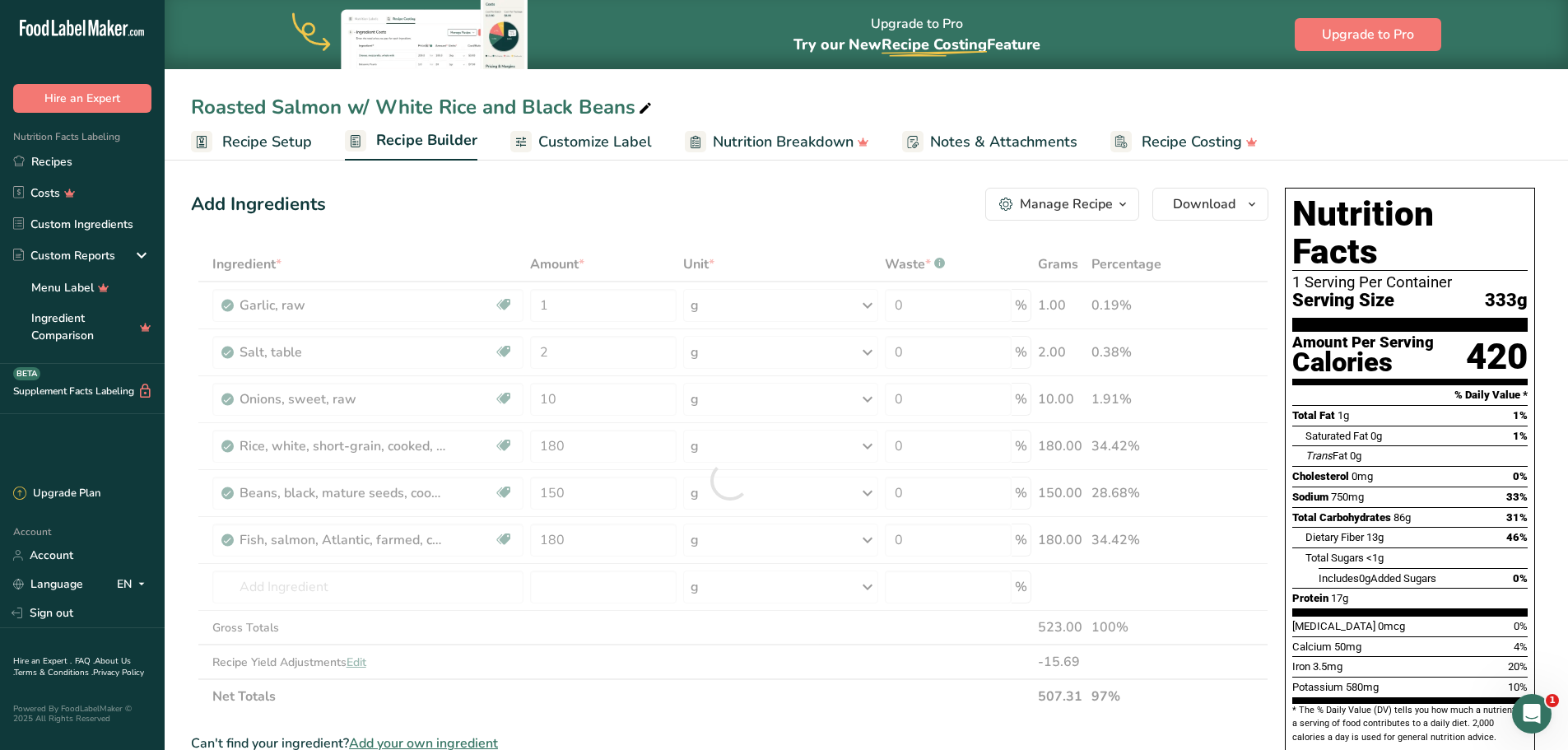
click at [658, 232] on div "Add Ingredients Manage Recipe Delete Recipe Duplicate Recipe Scale Recipe Save …" at bounding box center [734, 708] width 1088 height 1056
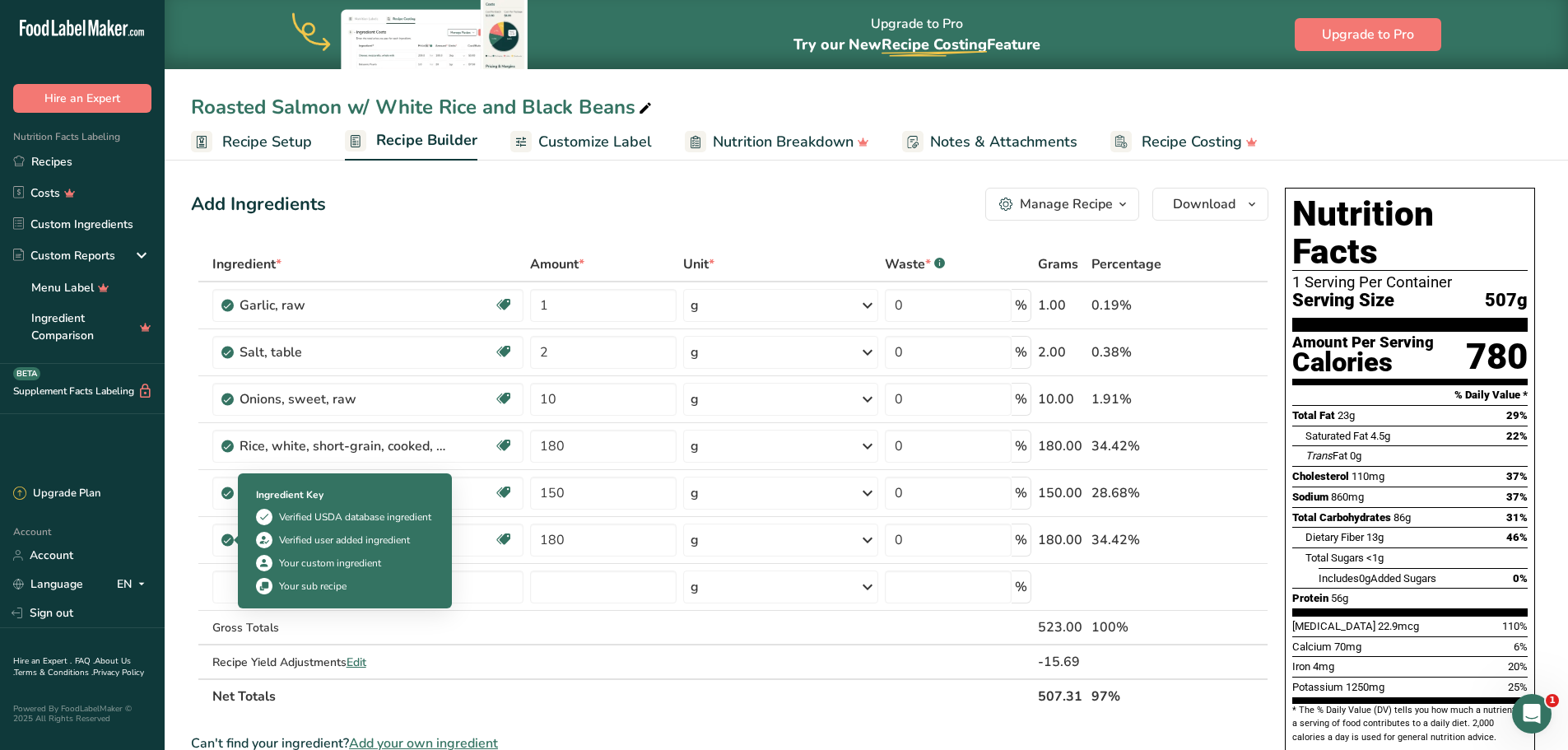
click at [301, 581] on div "Your sub recipe" at bounding box center [312, 586] width 68 height 15
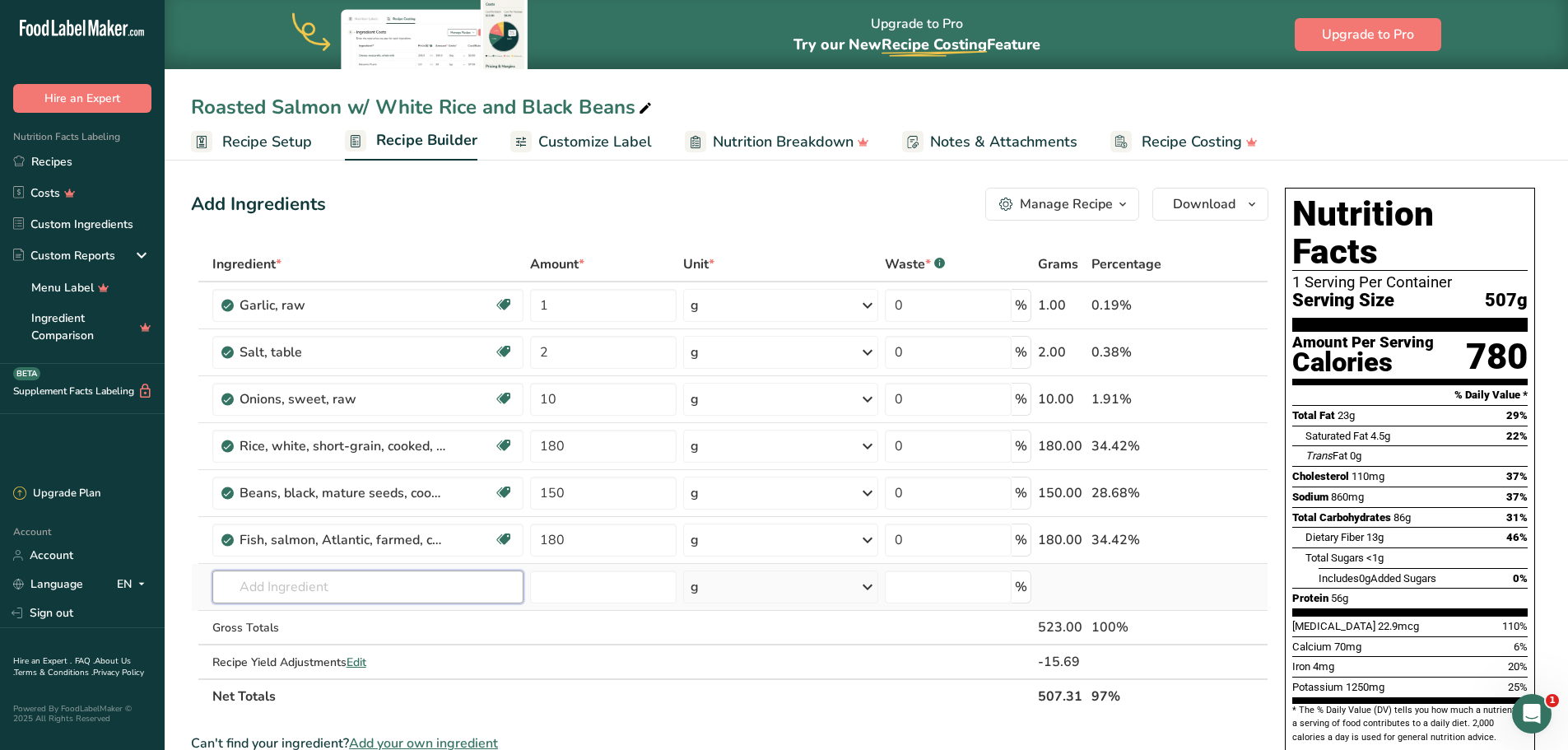
click at [465, 590] on input "text" at bounding box center [368, 587] width 312 height 33
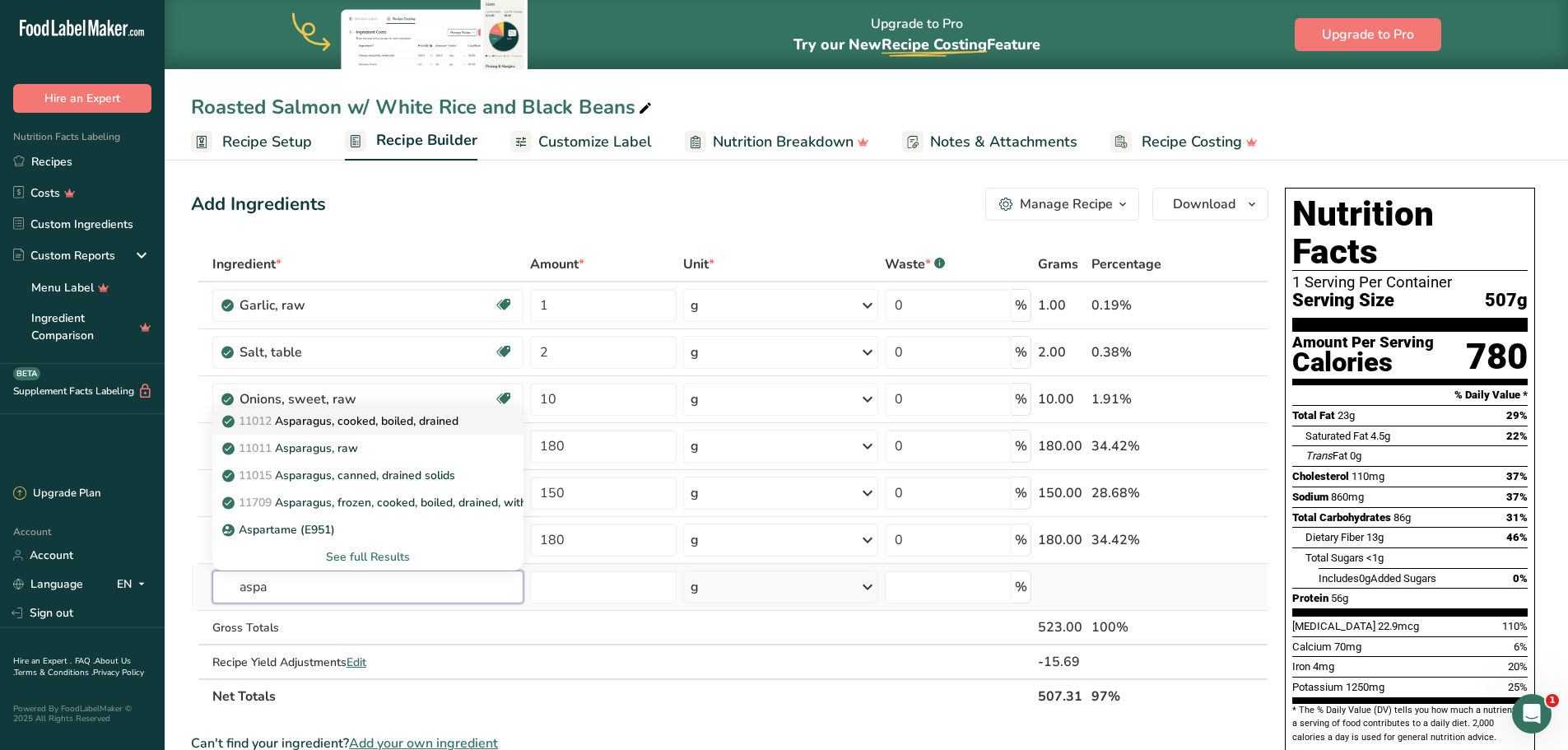
type input "aspa"
click at [431, 423] on p "11012 Asparagus, cooked, boiled, drained" at bounding box center [341, 421] width 233 height 18
type input "Asparagus, cooked, boiled, drained"
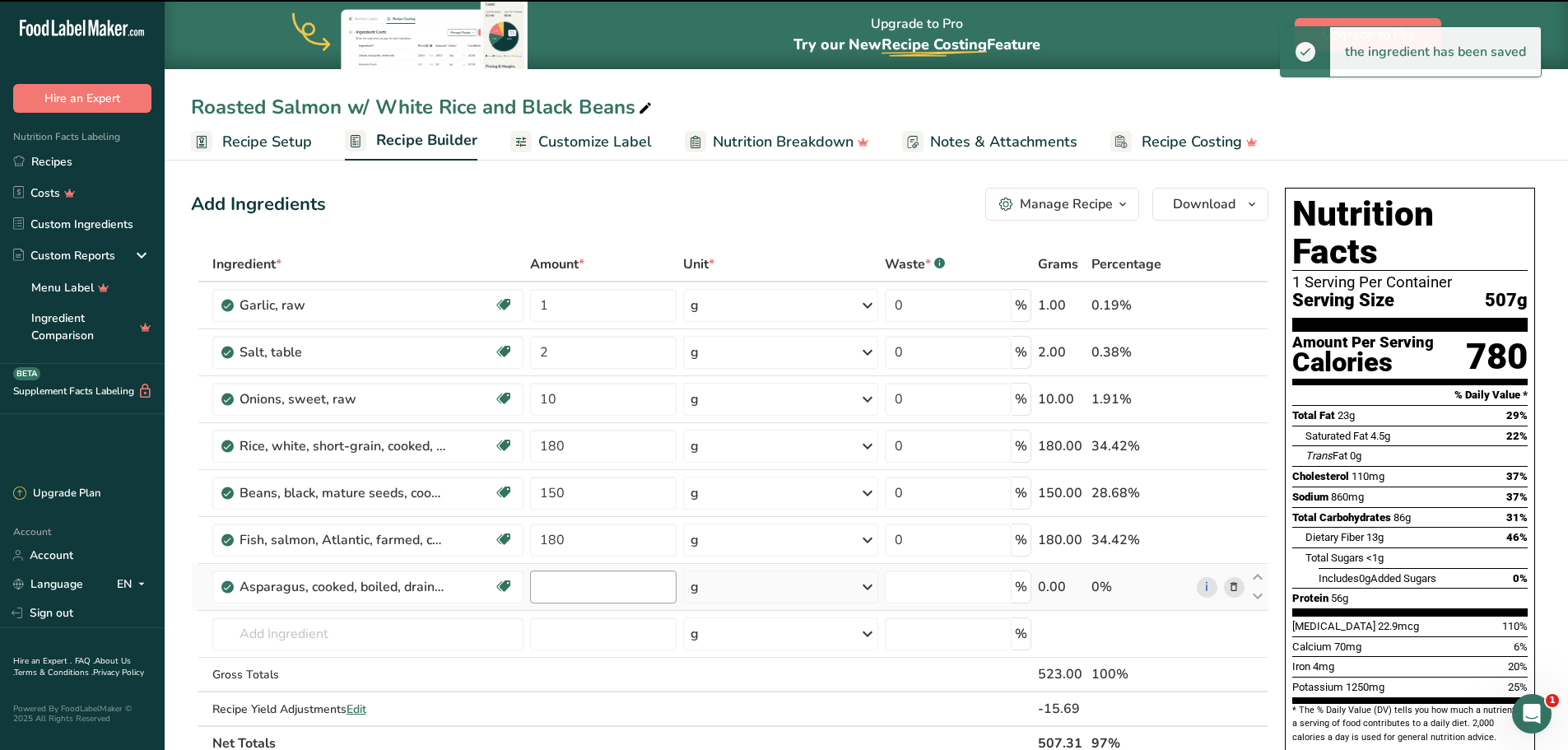
type input "0"
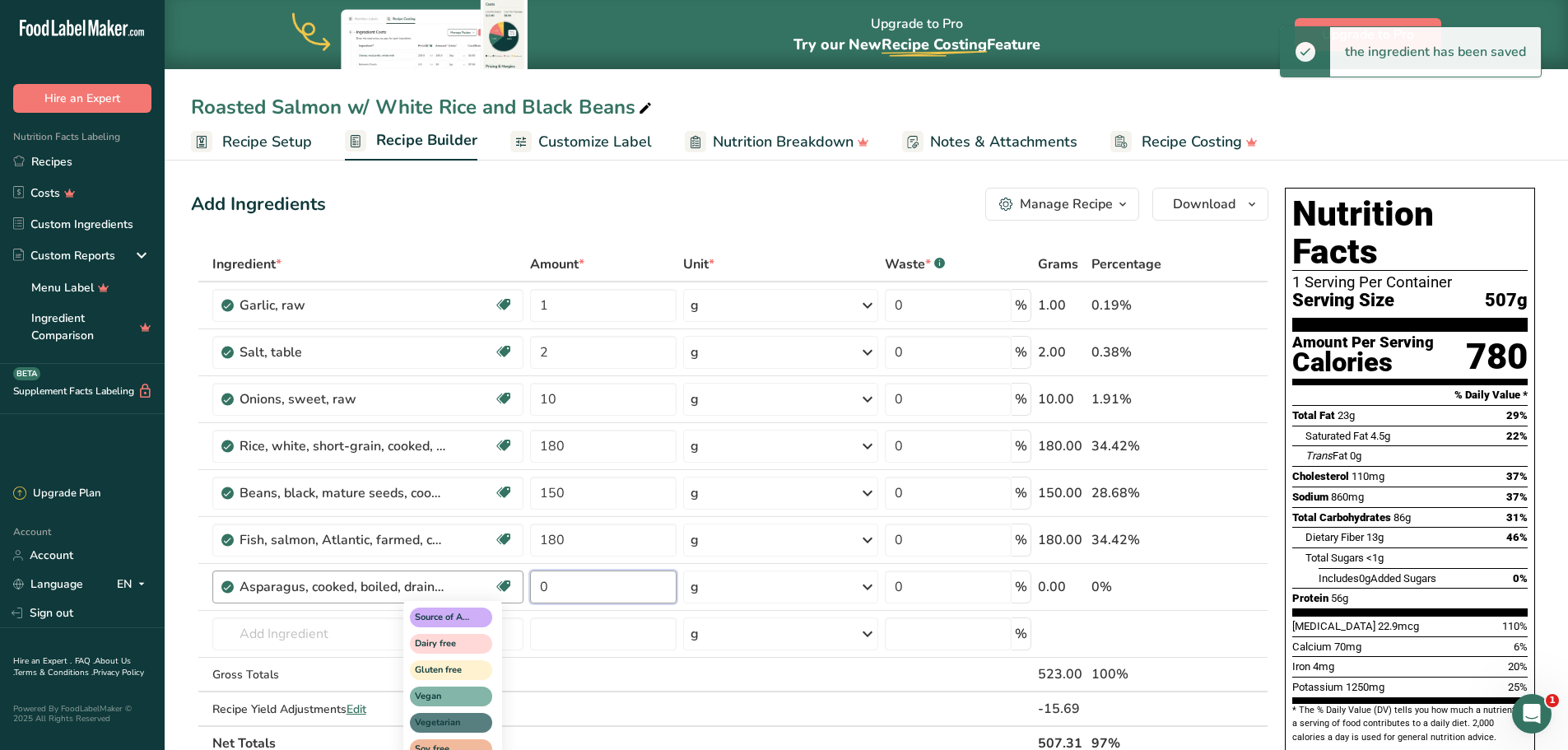
drag, startPoint x: 567, startPoint y: 590, endPoint x: 509, endPoint y: 589, distance: 58.0
click at [509, 589] on tr "Asparagus, cooked, boiled, drained Source of Antioxidants Dairy free Gluten fre…" at bounding box center [730, 587] width 1076 height 47
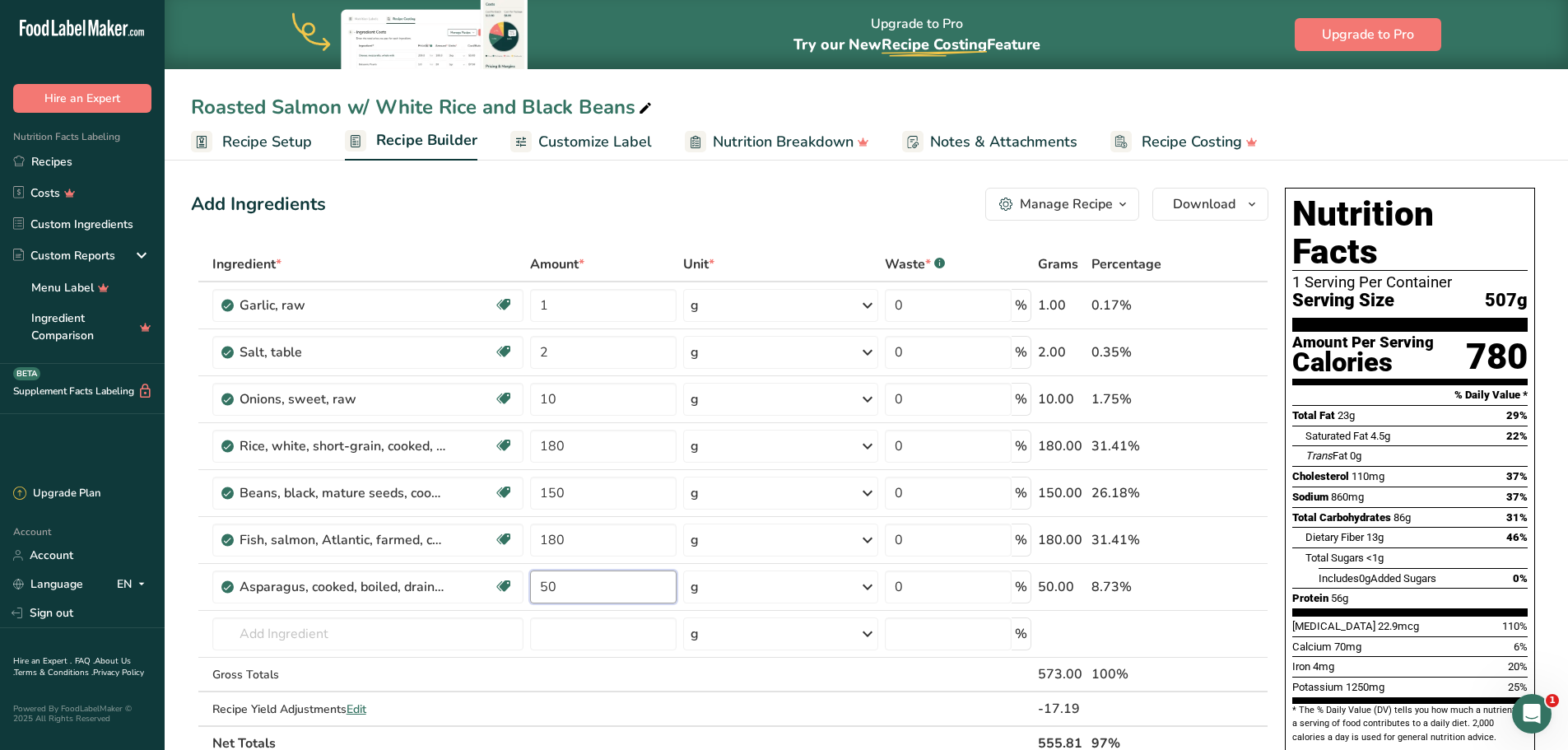
type input "50"
click at [672, 204] on div "Add Ingredients Manage Recipe Delete Recipe Duplicate Recipe Scale Recipe Save …" at bounding box center [730, 204] width 1077 height 33
drag, startPoint x: 582, startPoint y: 299, endPoint x: 526, endPoint y: 303, distance: 56.1
click at [526, 303] on tr "Garlic, raw Source of Antioxidants Dairy free Gluten free Vegan Vegetarian Soy …" at bounding box center [730, 305] width 1076 height 47
click at [663, 222] on div "Add Ingredients Manage Recipe Delete Recipe Duplicate Recipe Scale Recipe Save …" at bounding box center [734, 732] width 1088 height 1103
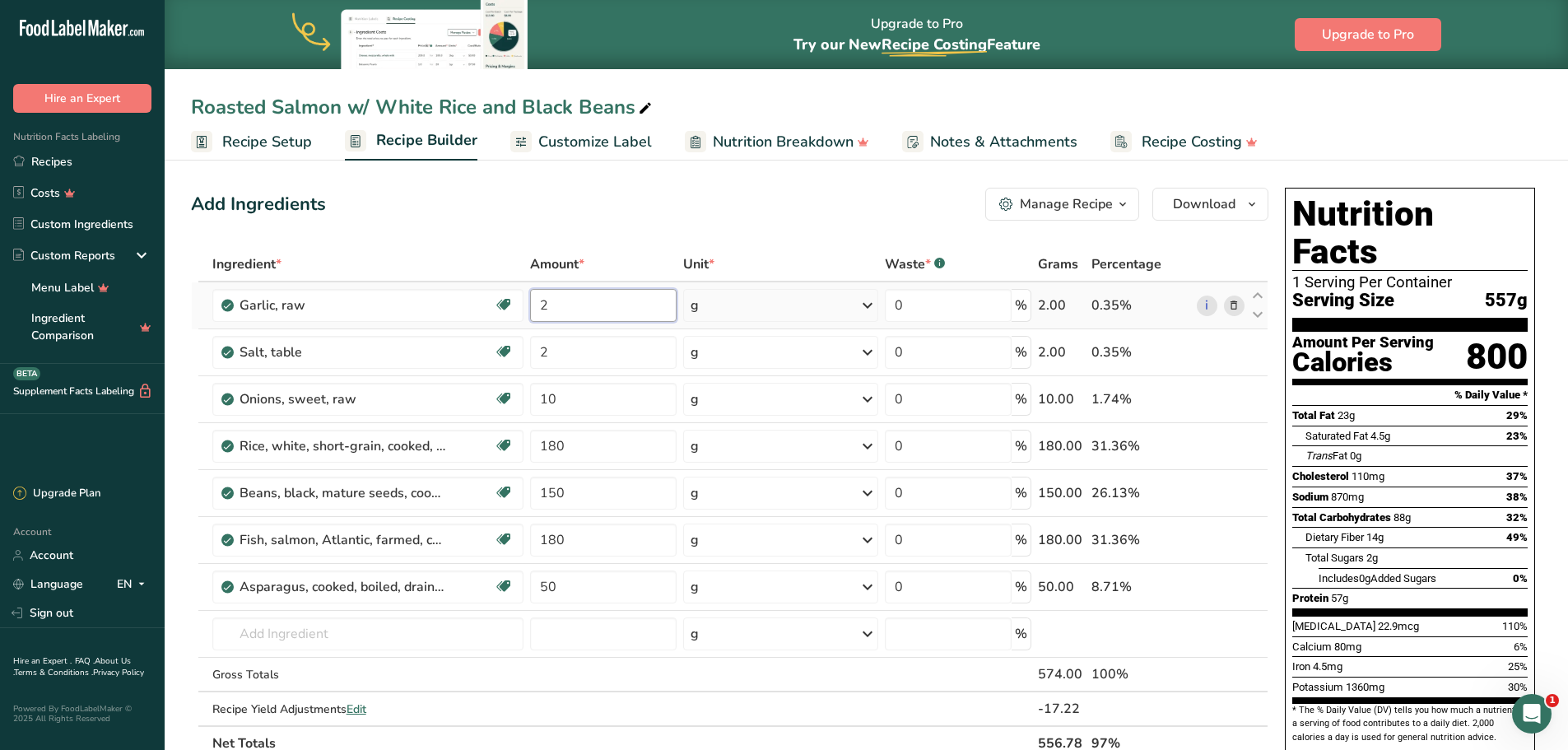
drag, startPoint x: 561, startPoint y: 299, endPoint x: 524, endPoint y: 301, distance: 37.1
click at [524, 301] on tr "Garlic, raw Source of Antioxidants Dairy free Gluten free Vegan Vegetarian Soy …" at bounding box center [730, 305] width 1076 height 47
type input "1"
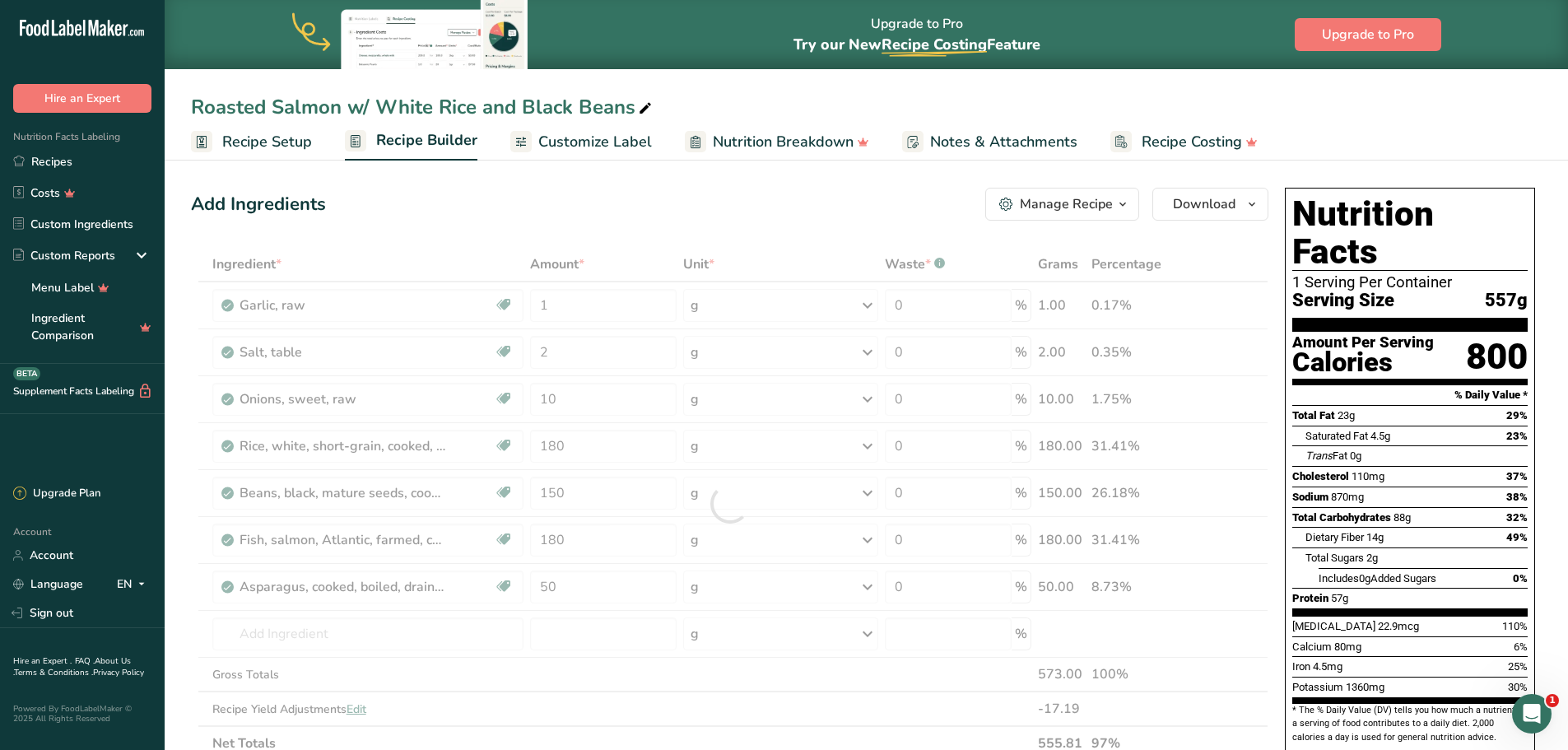
click at [646, 212] on div "Add Ingredients Manage Recipe Delete Recipe Duplicate Recipe Scale Recipe Save …" at bounding box center [730, 204] width 1077 height 33
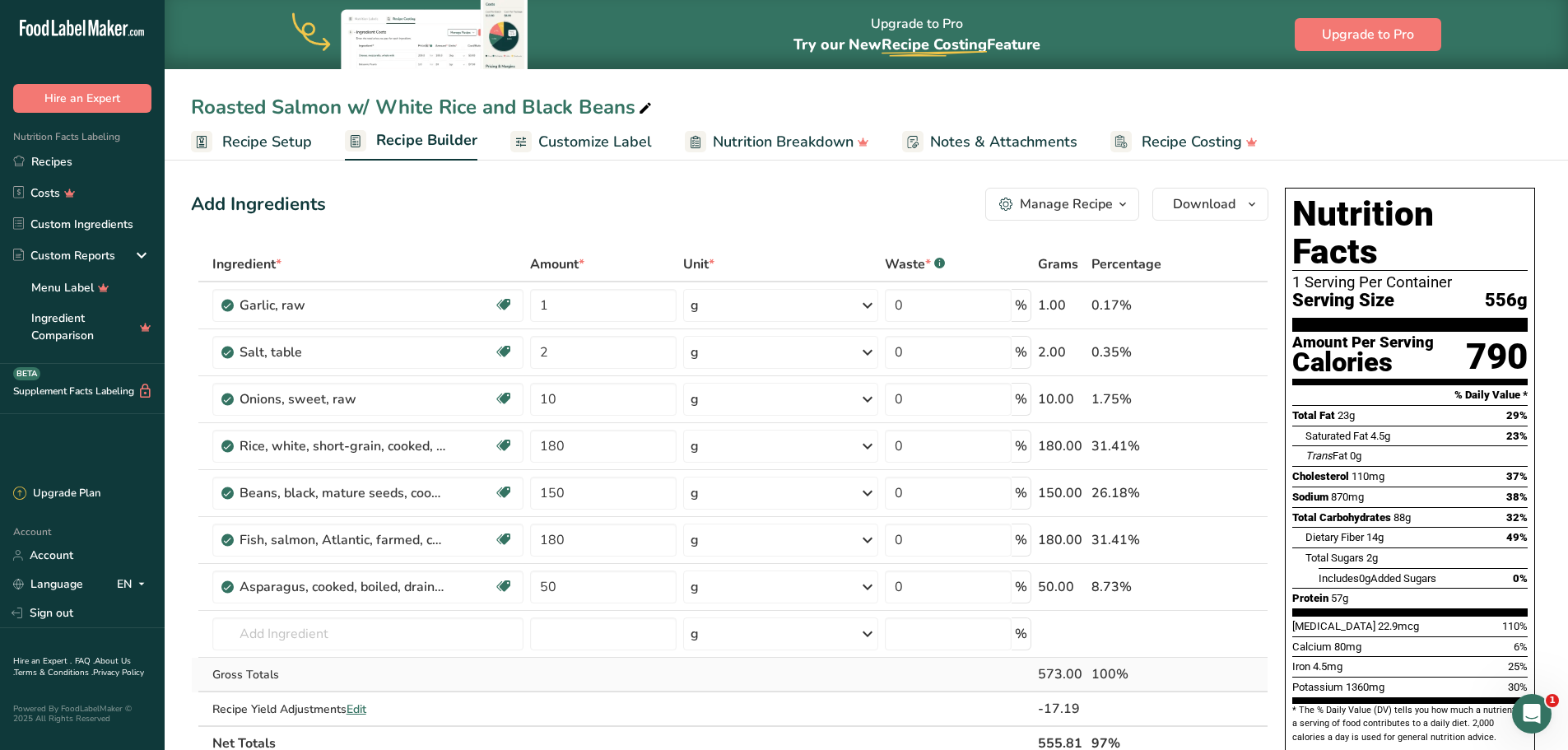
scroll to position [83, 0]
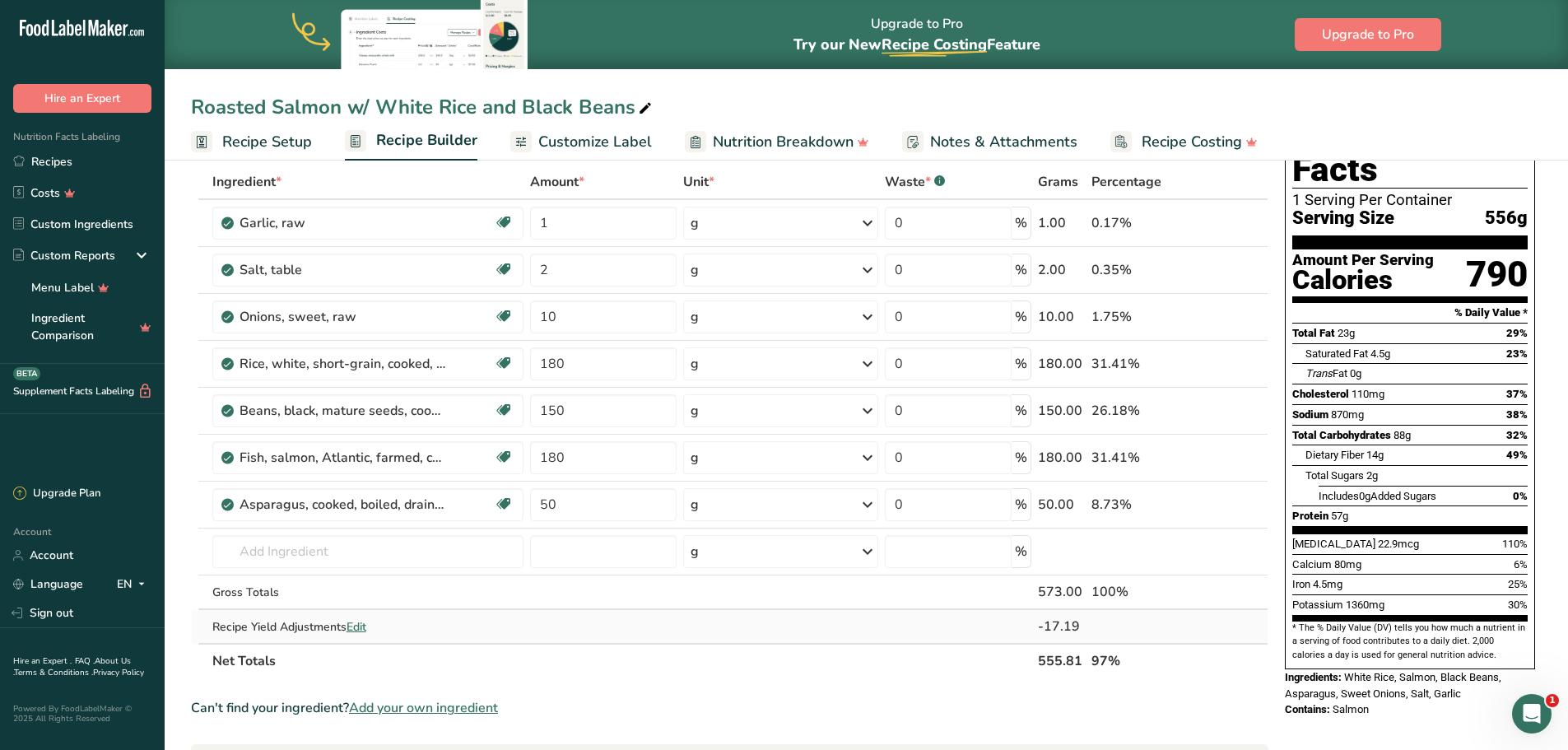
click at [363, 621] on span "Edit" at bounding box center [356, 627] width 19 height 16
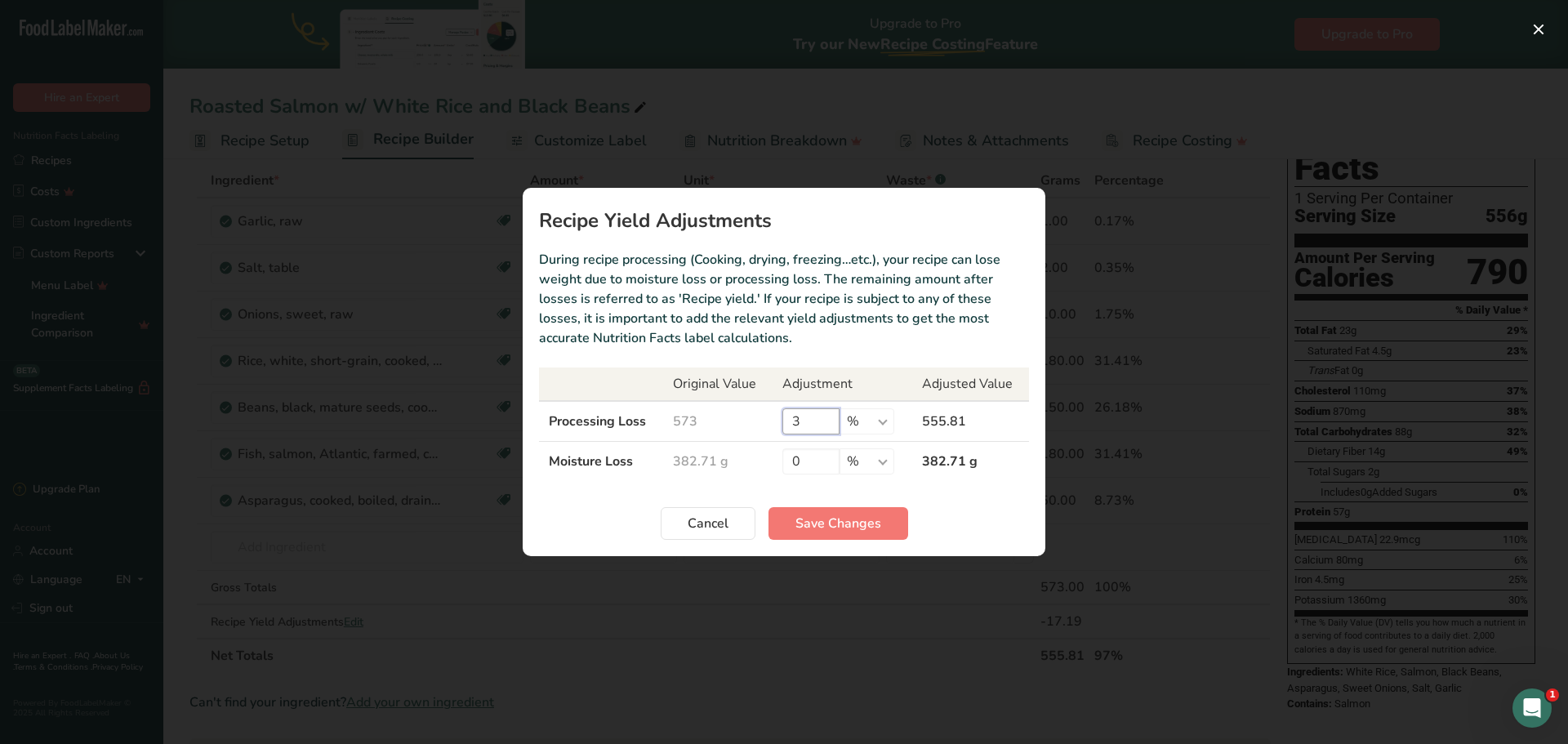
drag, startPoint x: 804, startPoint y: 418, endPoint x: 764, endPoint y: 418, distance: 40.0
click at [764, 418] on tr "Processing Loss 573 3 % g kg mg mcg lb oz 555.81" at bounding box center [784, 421] width 490 height 40
type input "0"
click at [847, 514] on span "Save Changes" at bounding box center [838, 522] width 86 height 19
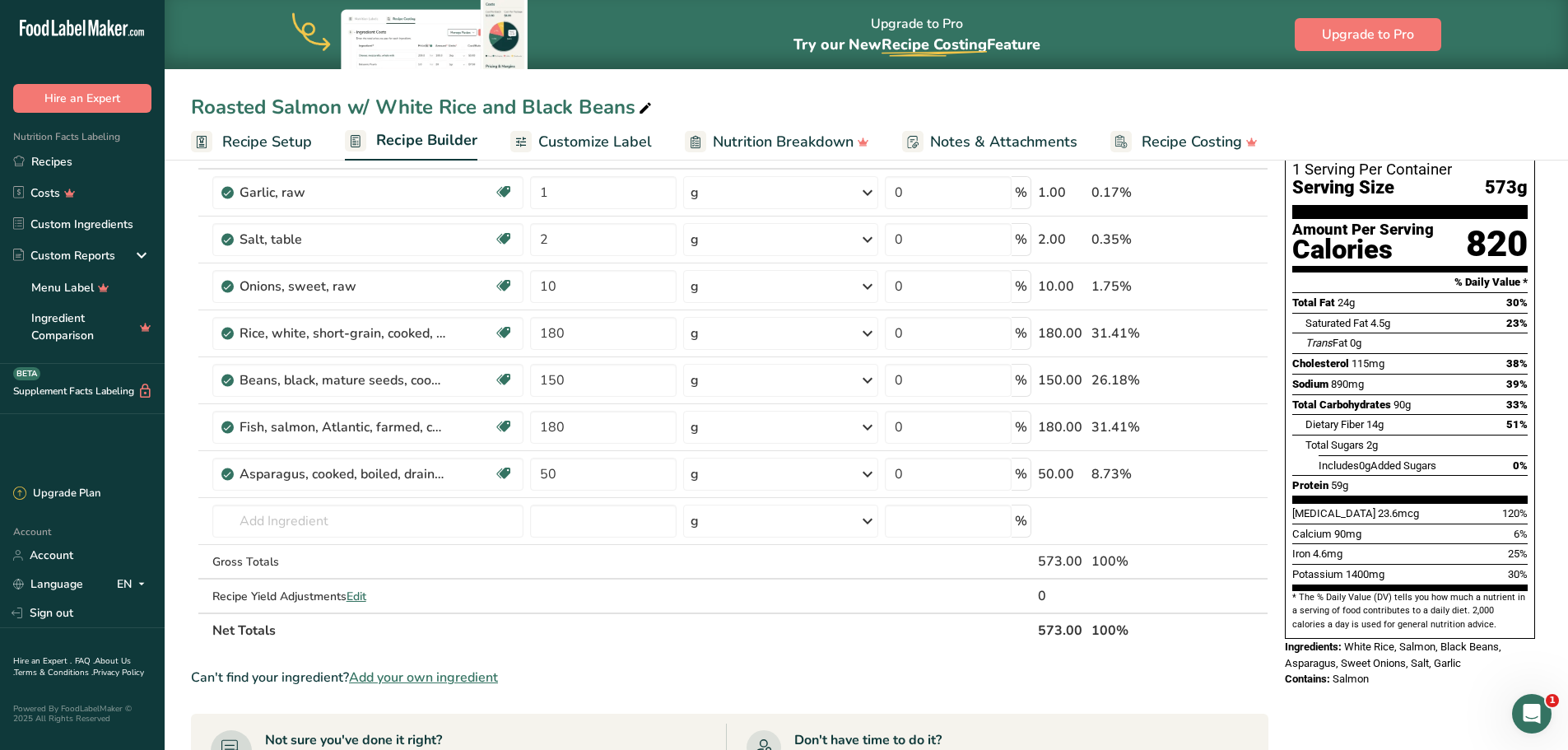
scroll to position [165, 0]
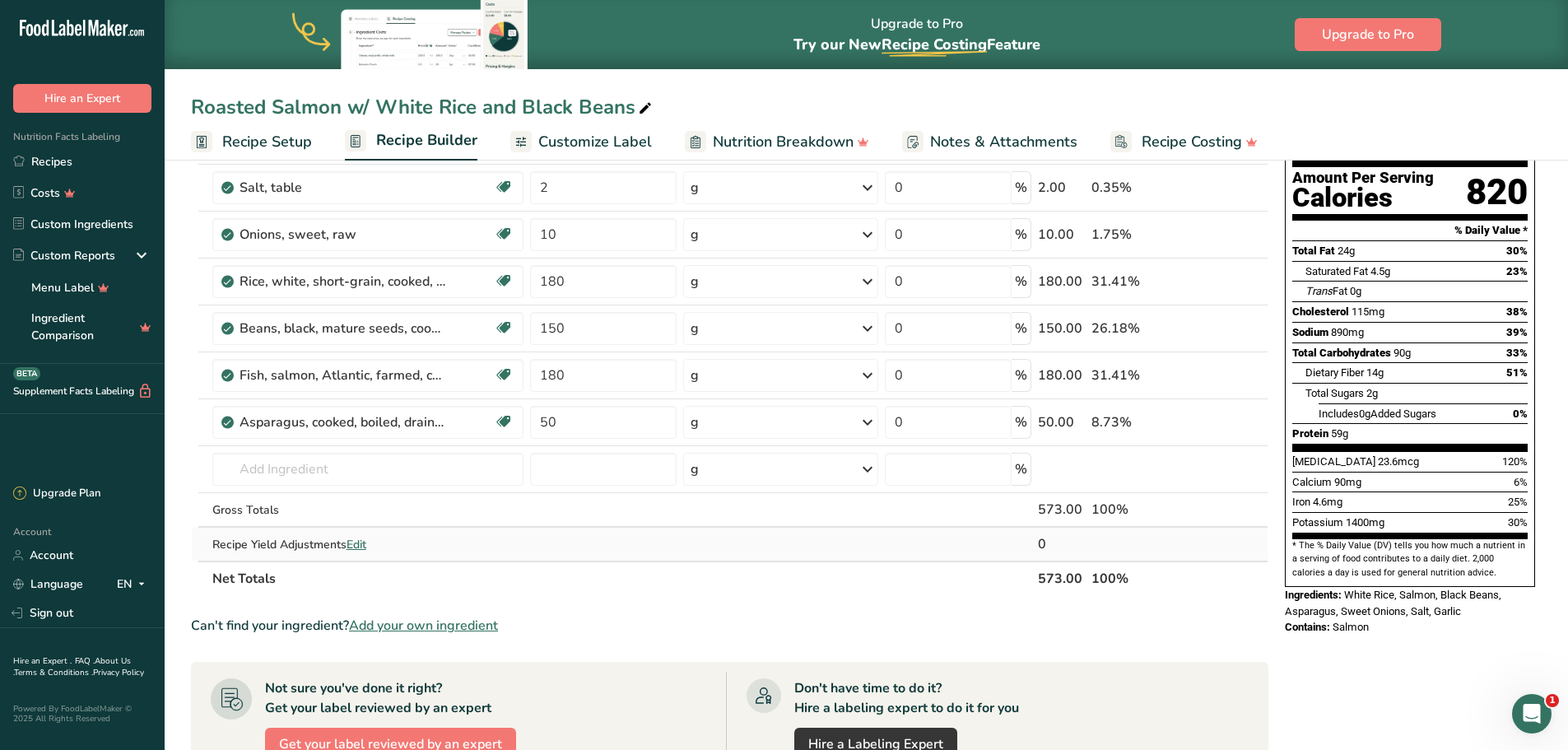
click at [360, 546] on span "Edit" at bounding box center [356, 544] width 19 height 16
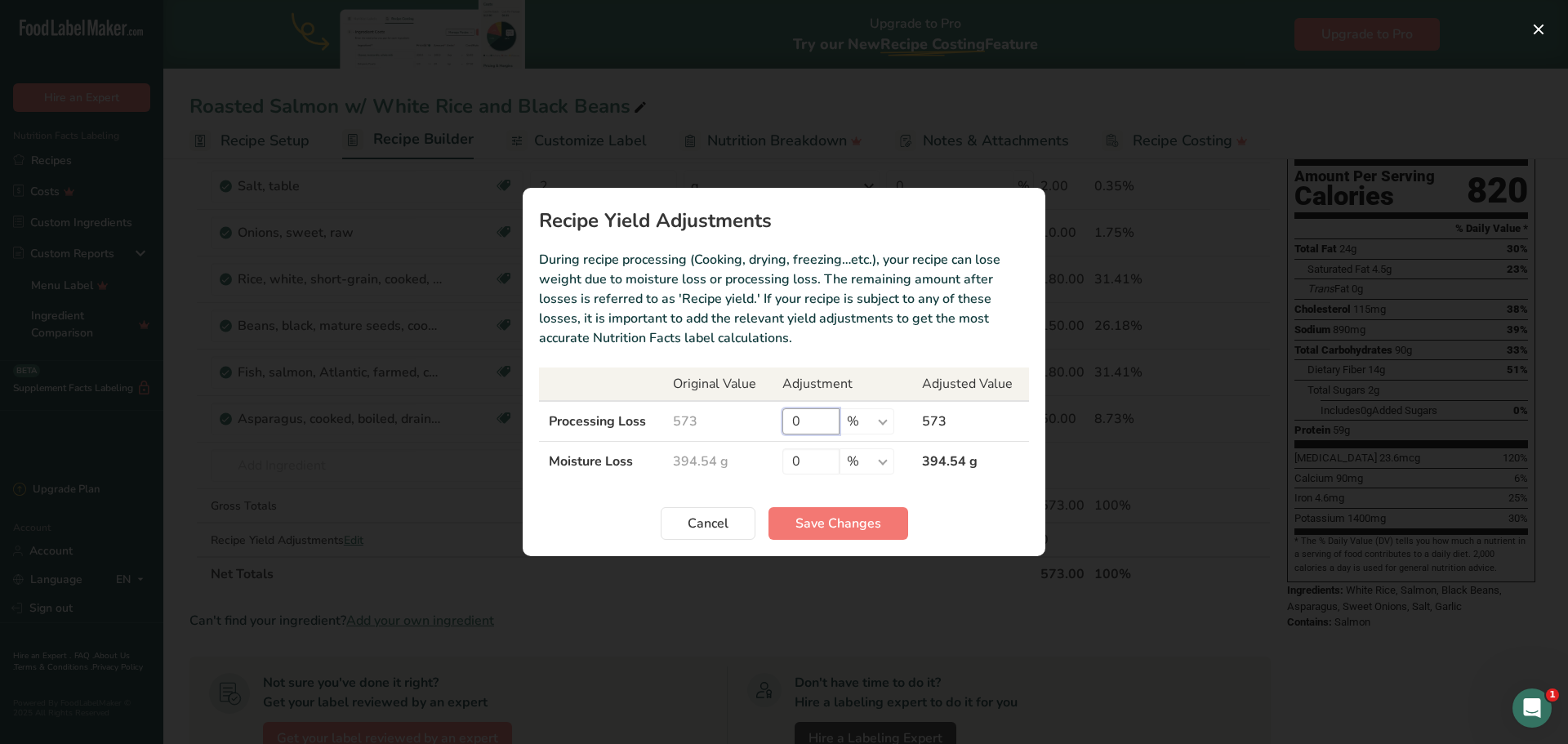
click at [785, 415] on input "0" at bounding box center [811, 421] width 57 height 26
click at [797, 416] on input "0" at bounding box center [811, 421] width 57 height 26
type input "5"
type input "3"
type input "2"
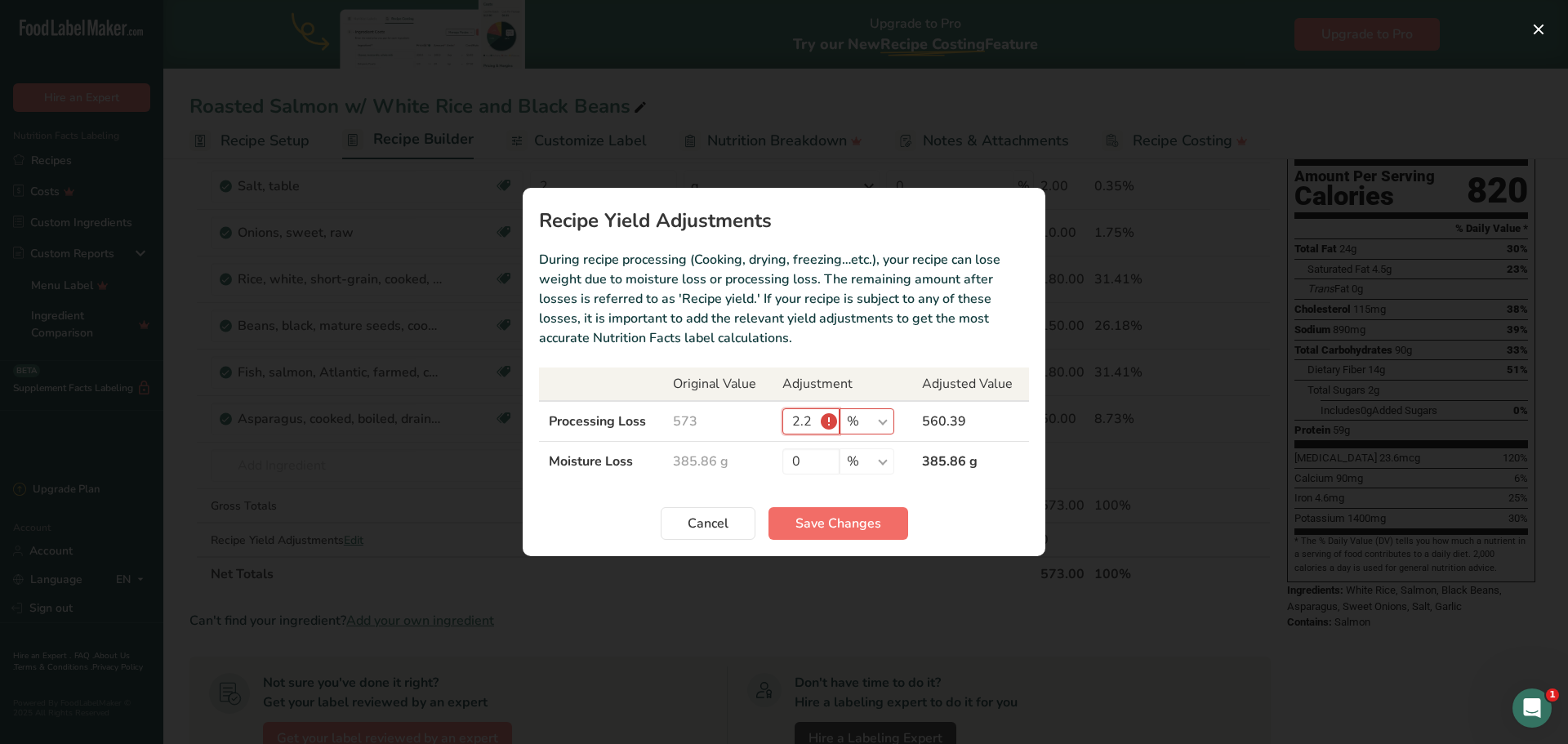
type input "2.2"
click at [832, 521] on span "Save Changes" at bounding box center [838, 522] width 86 height 19
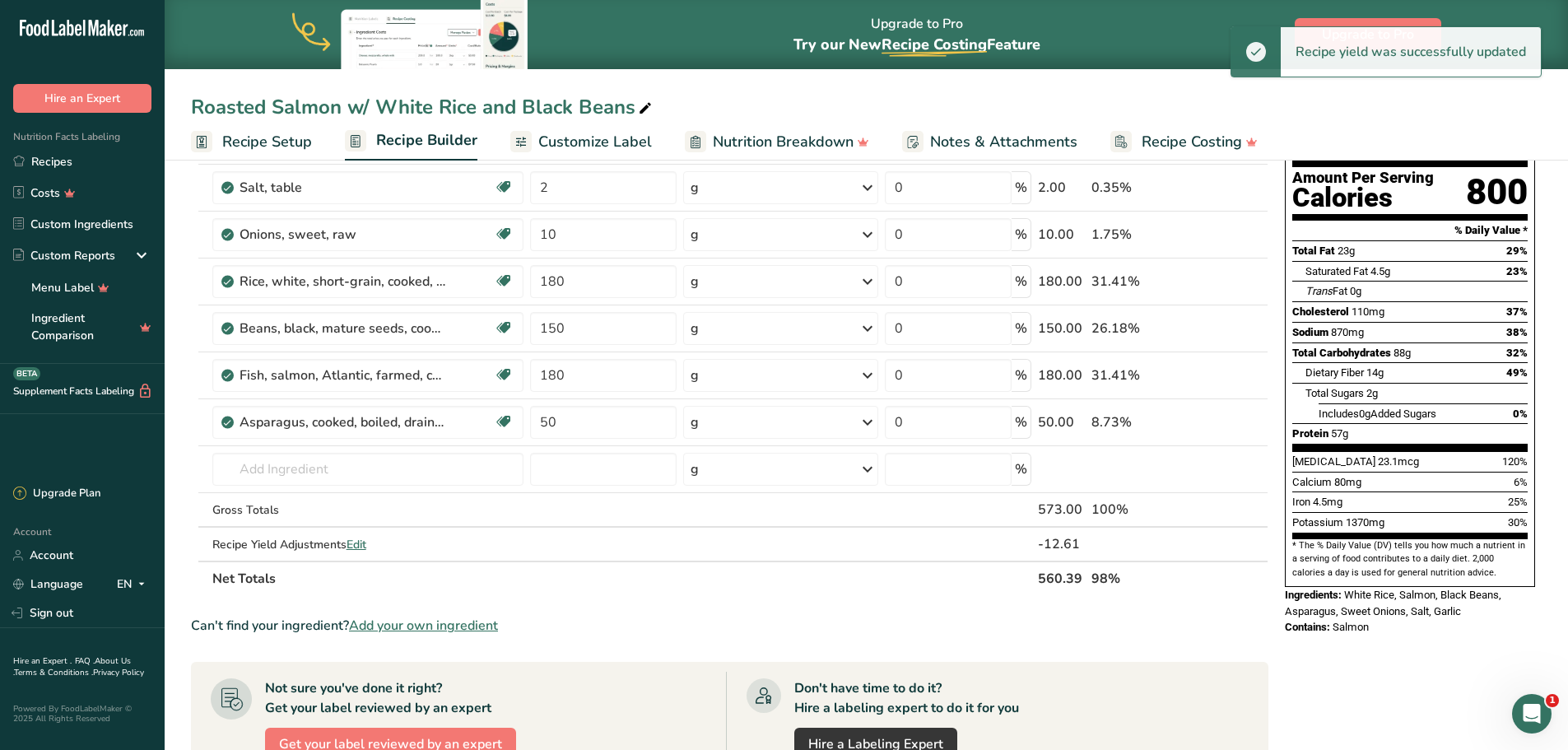
scroll to position [0, 0]
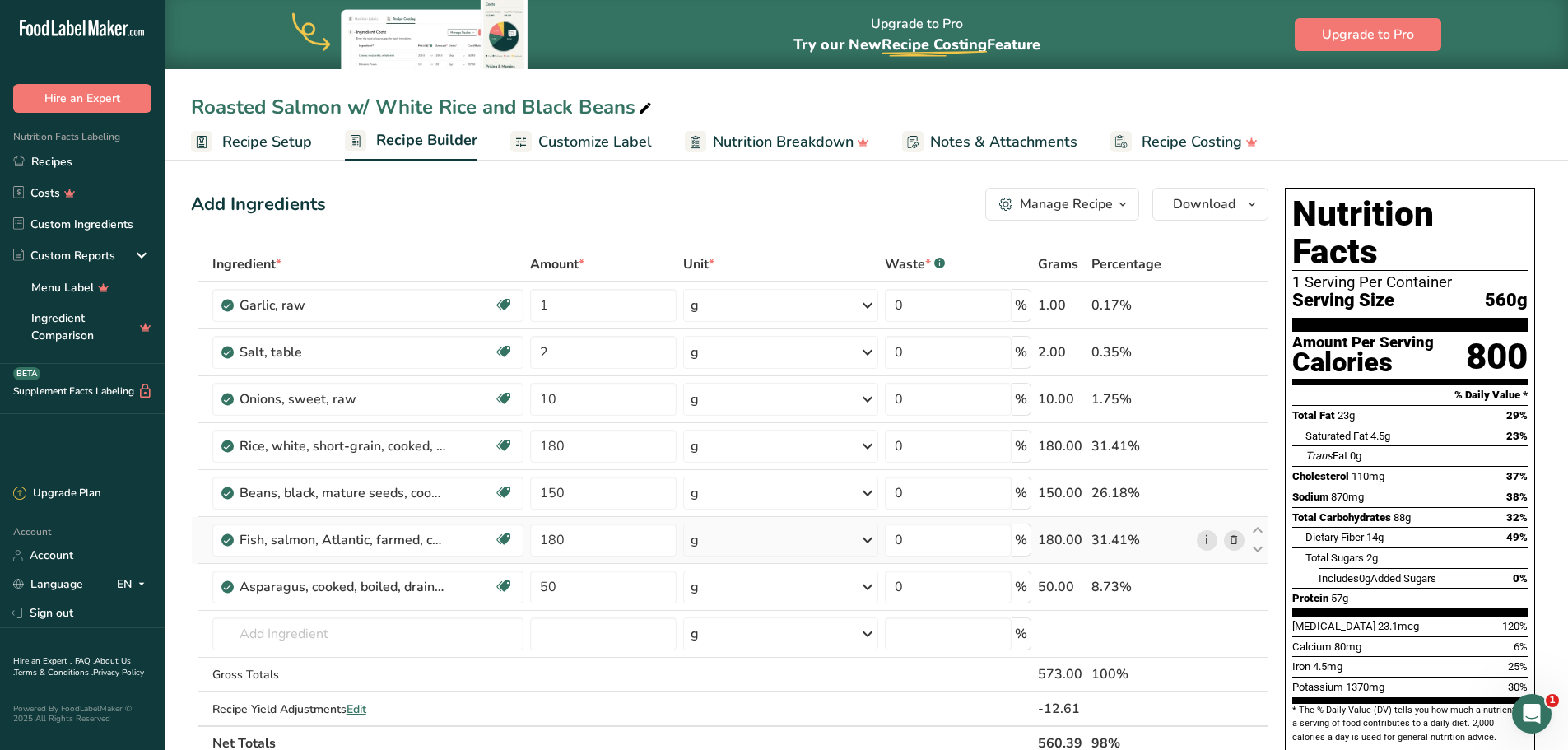
click at [1210, 539] on link "i" at bounding box center [1207, 540] width 20 height 20
click at [1194, 213] on span "Download" at bounding box center [1204, 204] width 62 height 19
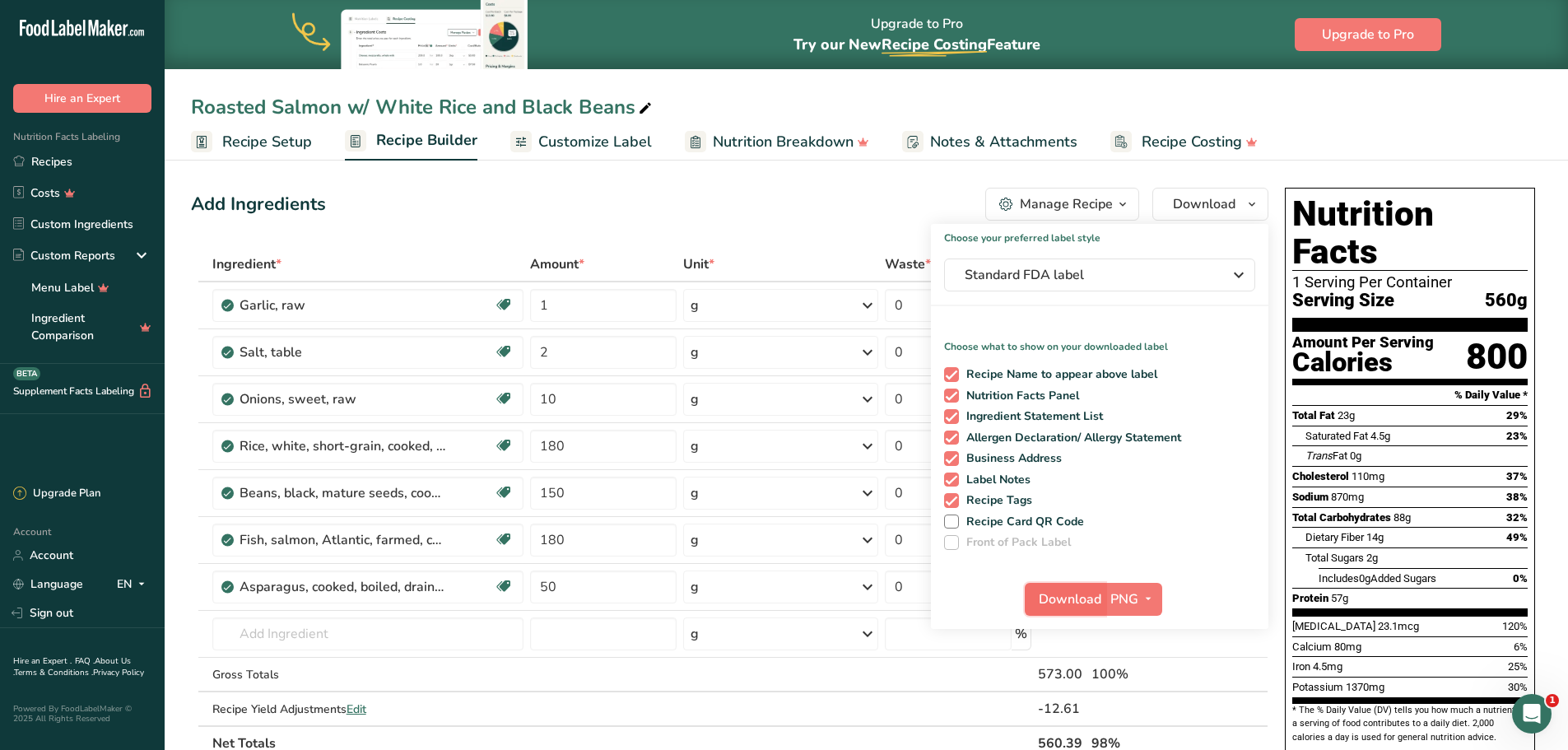
click at [1078, 603] on span "Download" at bounding box center [1069, 599] width 62 height 19
drag, startPoint x: 833, startPoint y: 192, endPoint x: 593, endPoint y: 210, distance: 240.7
click at [833, 192] on div "Add Ingredients Manage Recipe Delete Recipe Duplicate Recipe Scale Recipe Save …" at bounding box center [730, 204] width 1077 height 33
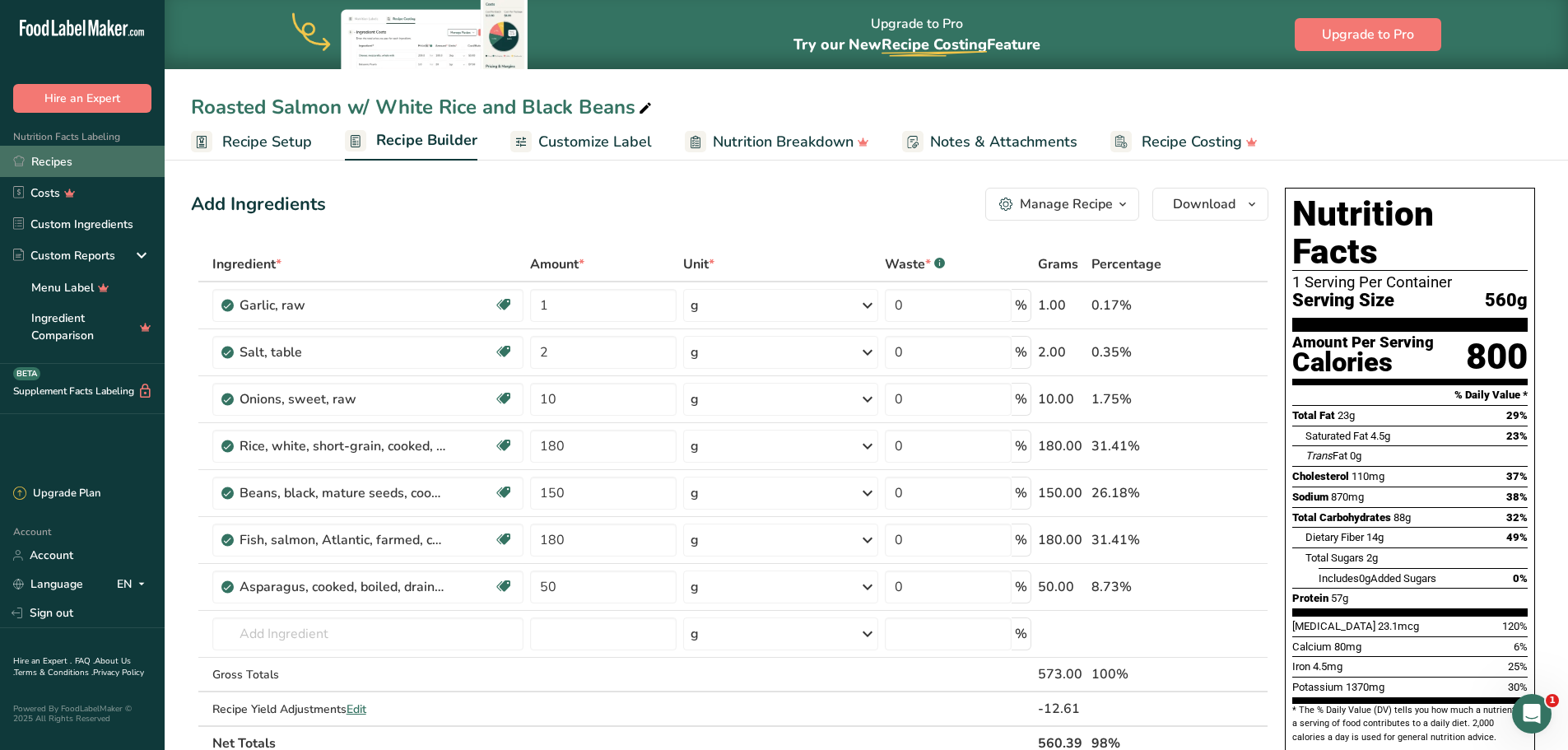
click at [87, 155] on link "Recipes" at bounding box center [83, 161] width 165 height 32
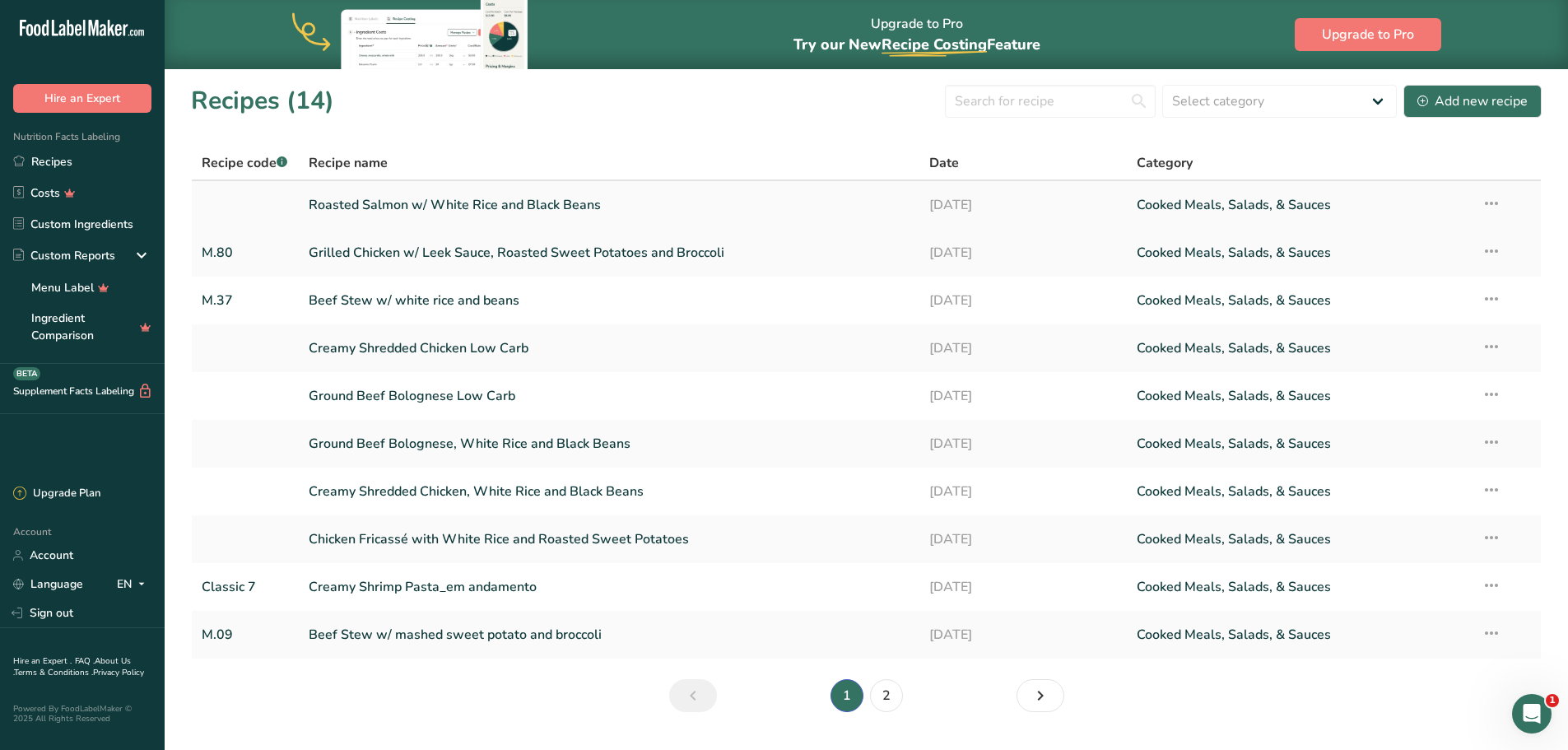
click at [414, 209] on link "Roasted Salmon w/ White Rice and Black Beans" at bounding box center [609, 204] width 602 height 34
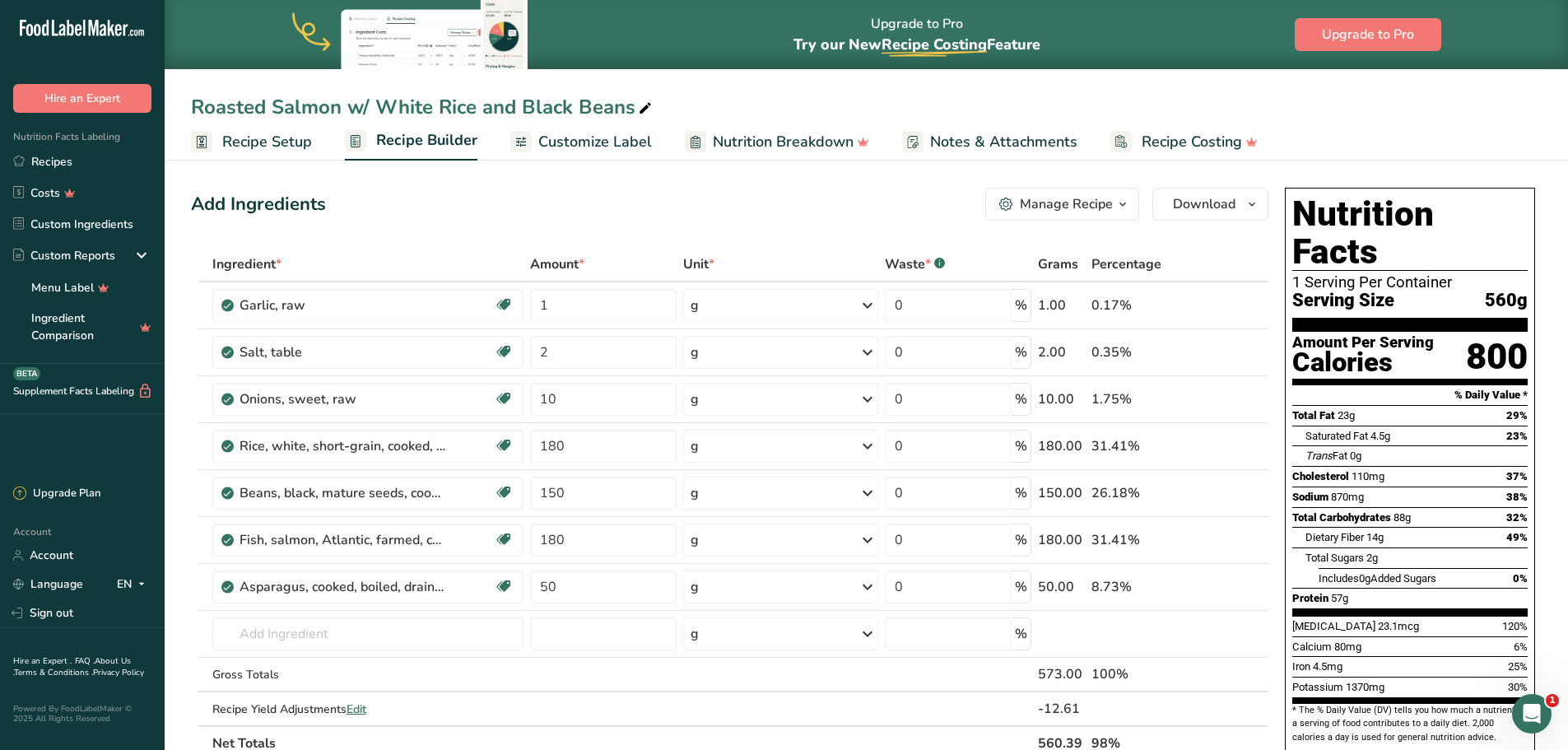
click at [291, 143] on span "Recipe Setup" at bounding box center [267, 142] width 90 height 22
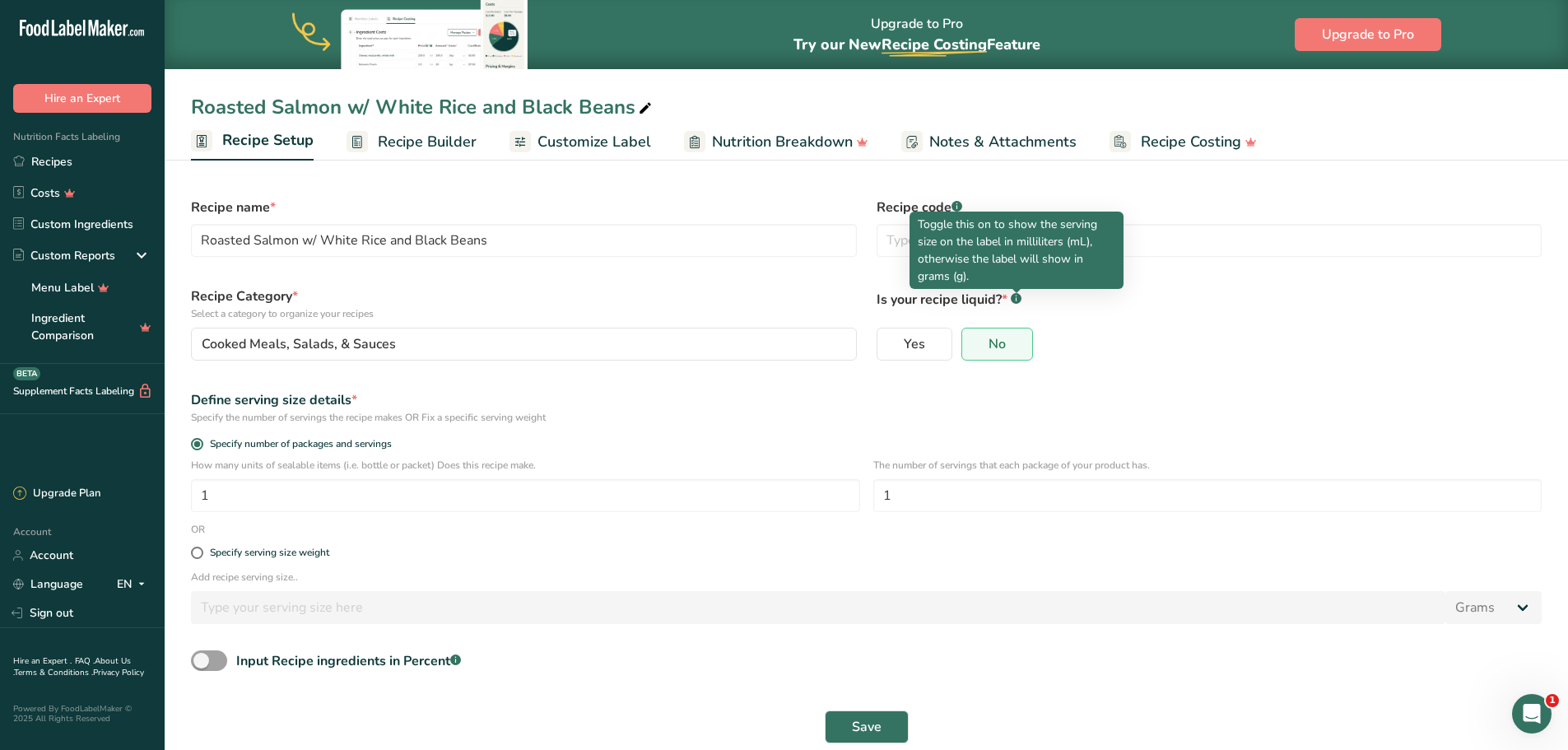
click at [968, 253] on p "Toggle this on to show the serving size on the label in milliliters (mL), other…" at bounding box center [1016, 250] width 198 height 70
click at [908, 249] on input "text" at bounding box center [1209, 240] width 666 height 33
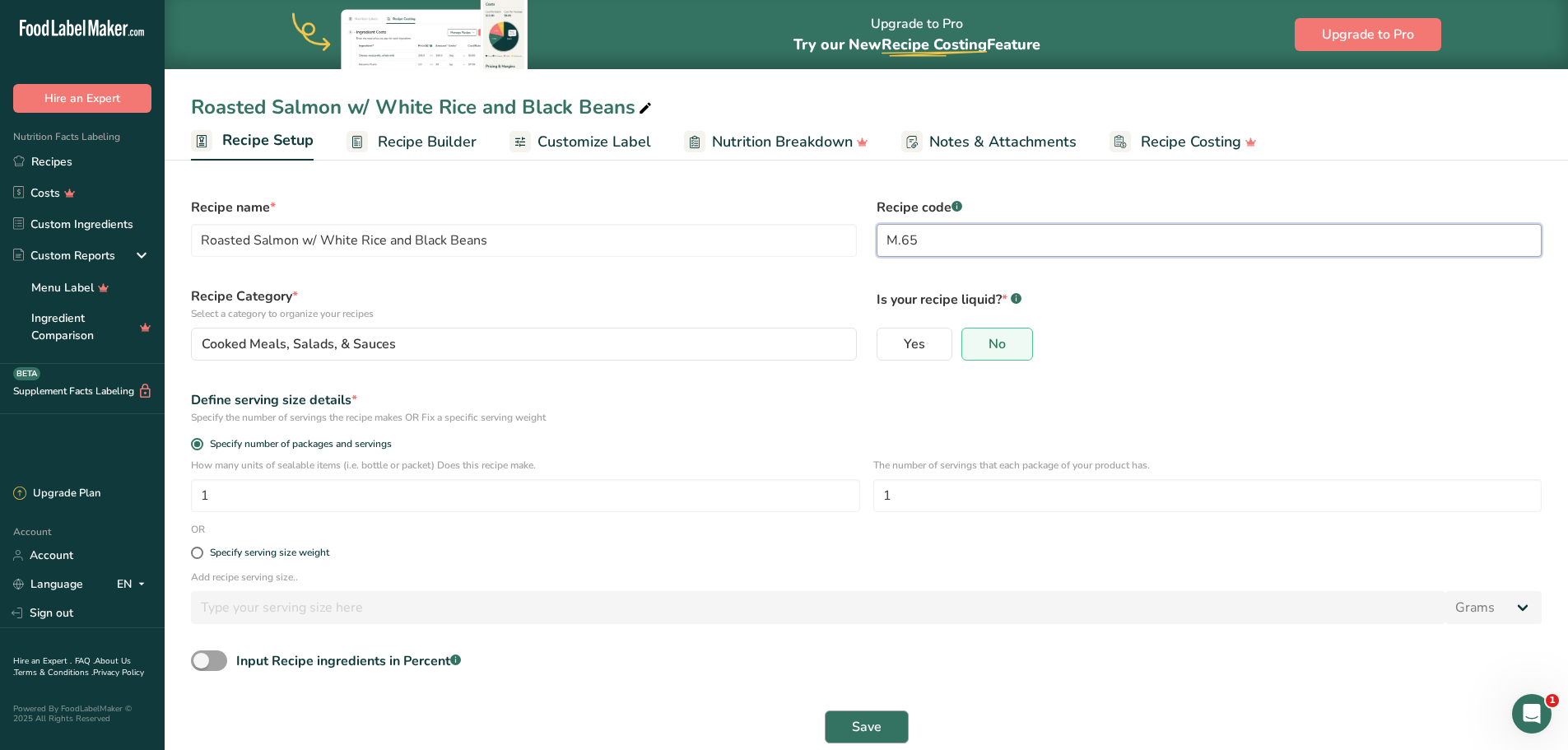
type input "M.65"
click at [860, 713] on button "Save" at bounding box center [866, 727] width 84 height 33
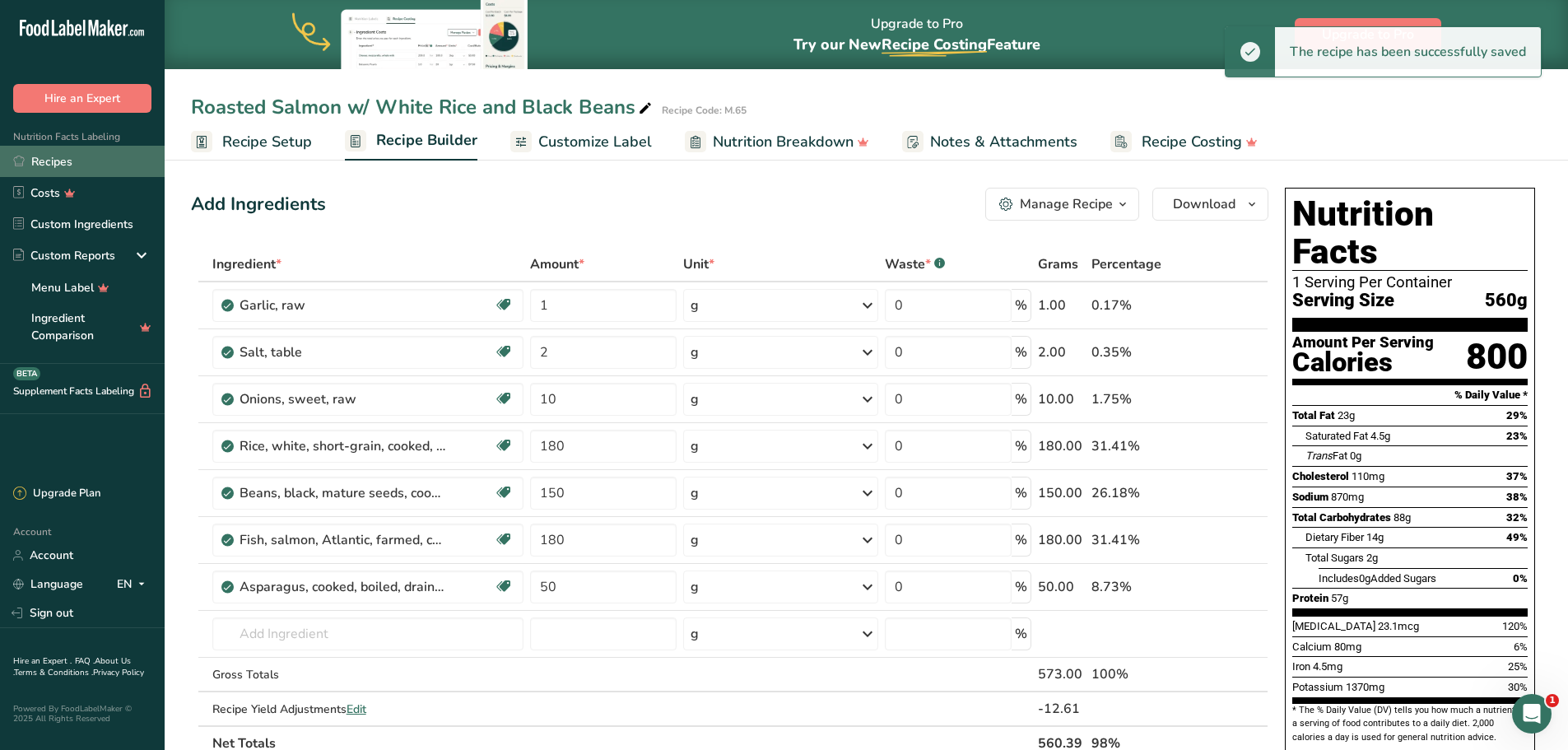
click at [80, 160] on link "Recipes" at bounding box center [83, 161] width 165 height 32
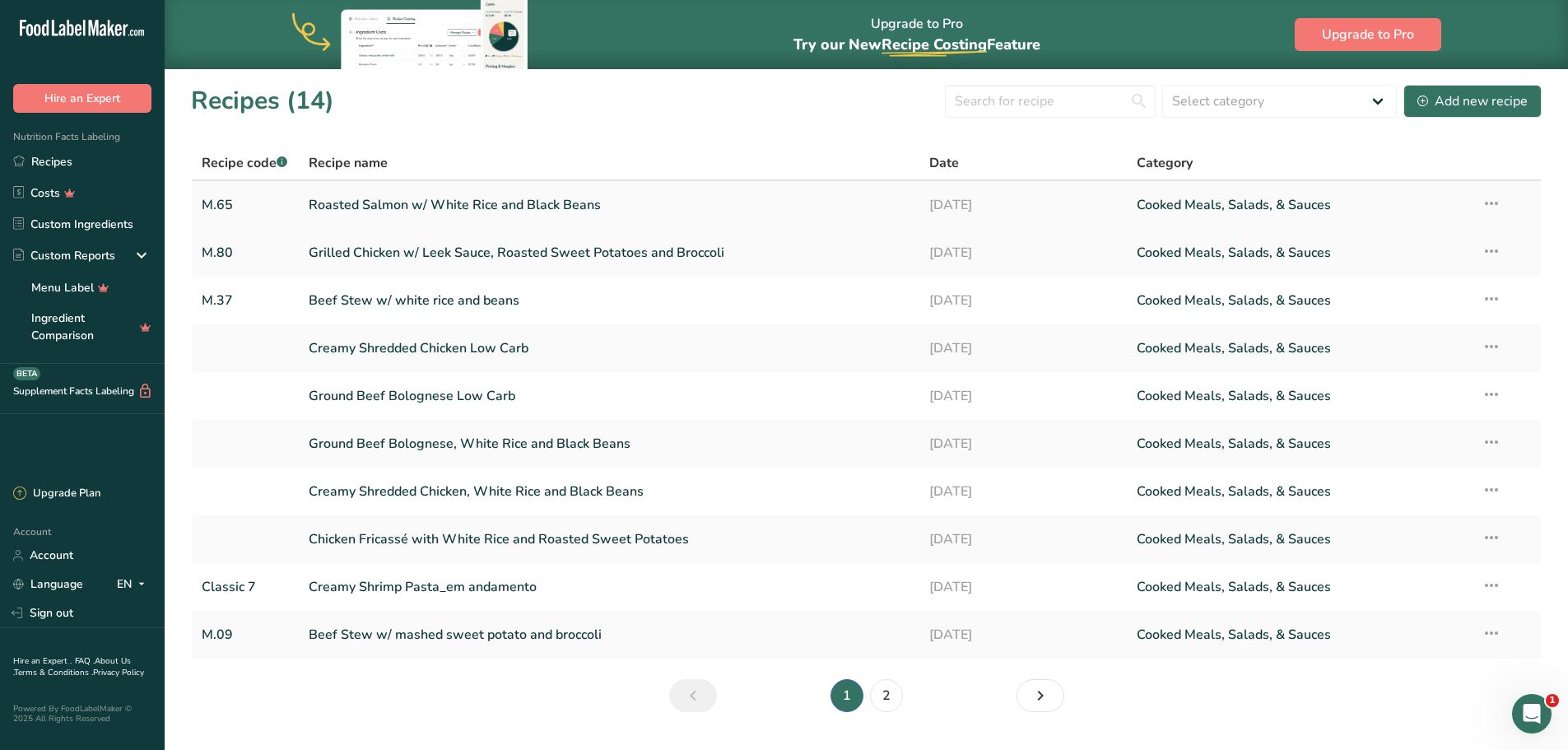
click at [1492, 207] on icon at bounding box center [1491, 203] width 19 height 30
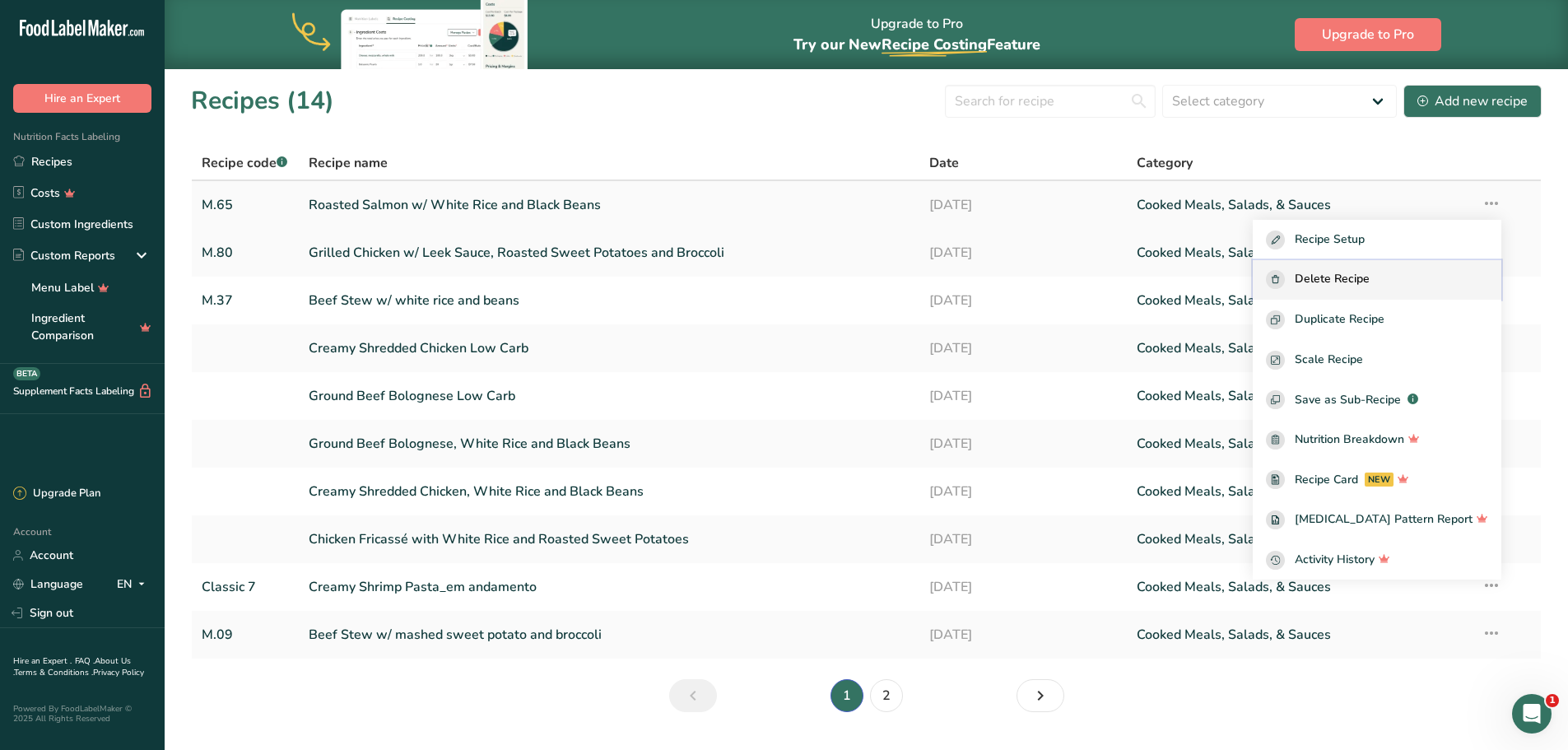
click at [1400, 273] on div "Delete Recipe" at bounding box center [1377, 279] width 223 height 19
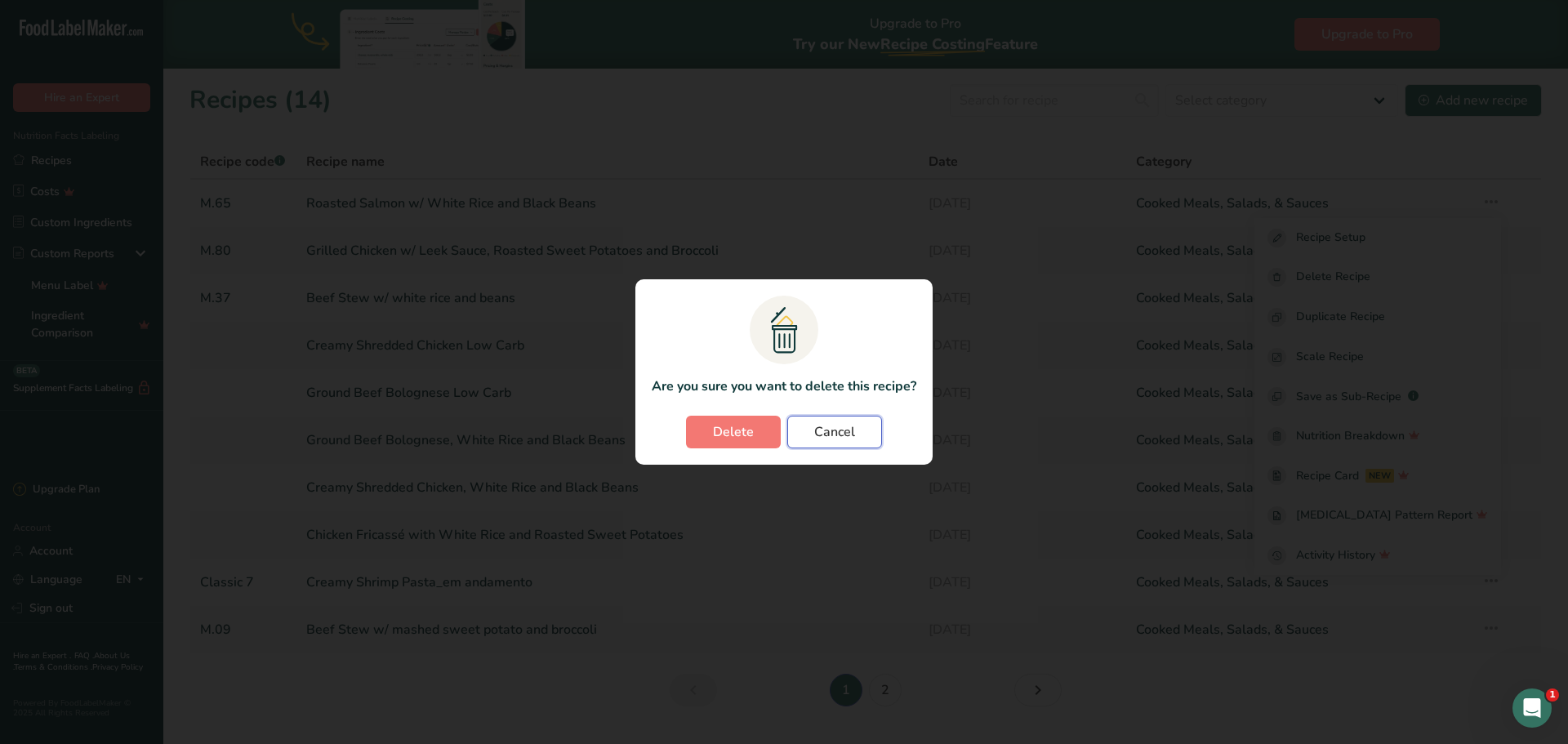
click at [842, 424] on span "Cancel" at bounding box center [835, 431] width 40 height 19
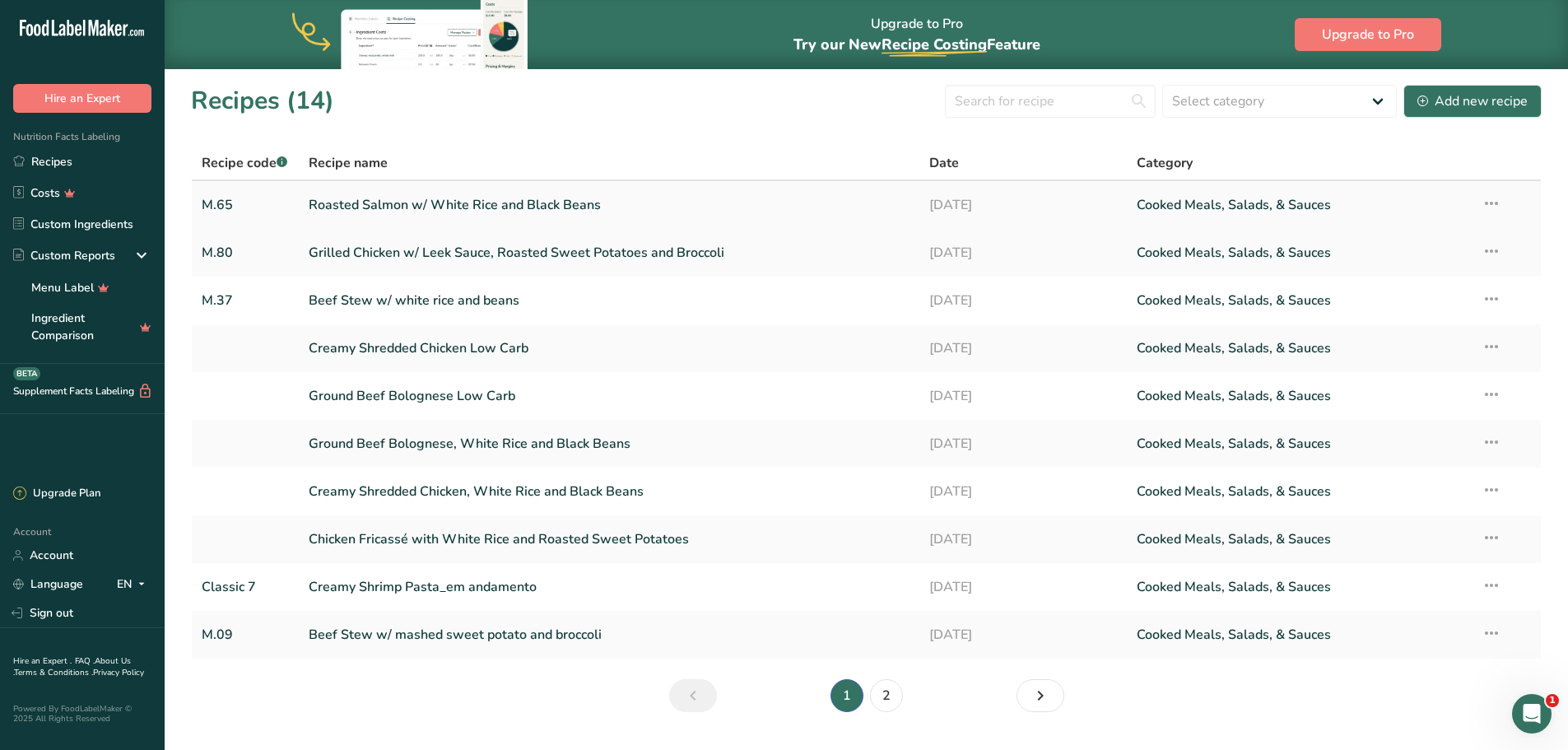
click at [1485, 205] on icon at bounding box center [1491, 203] width 19 height 30
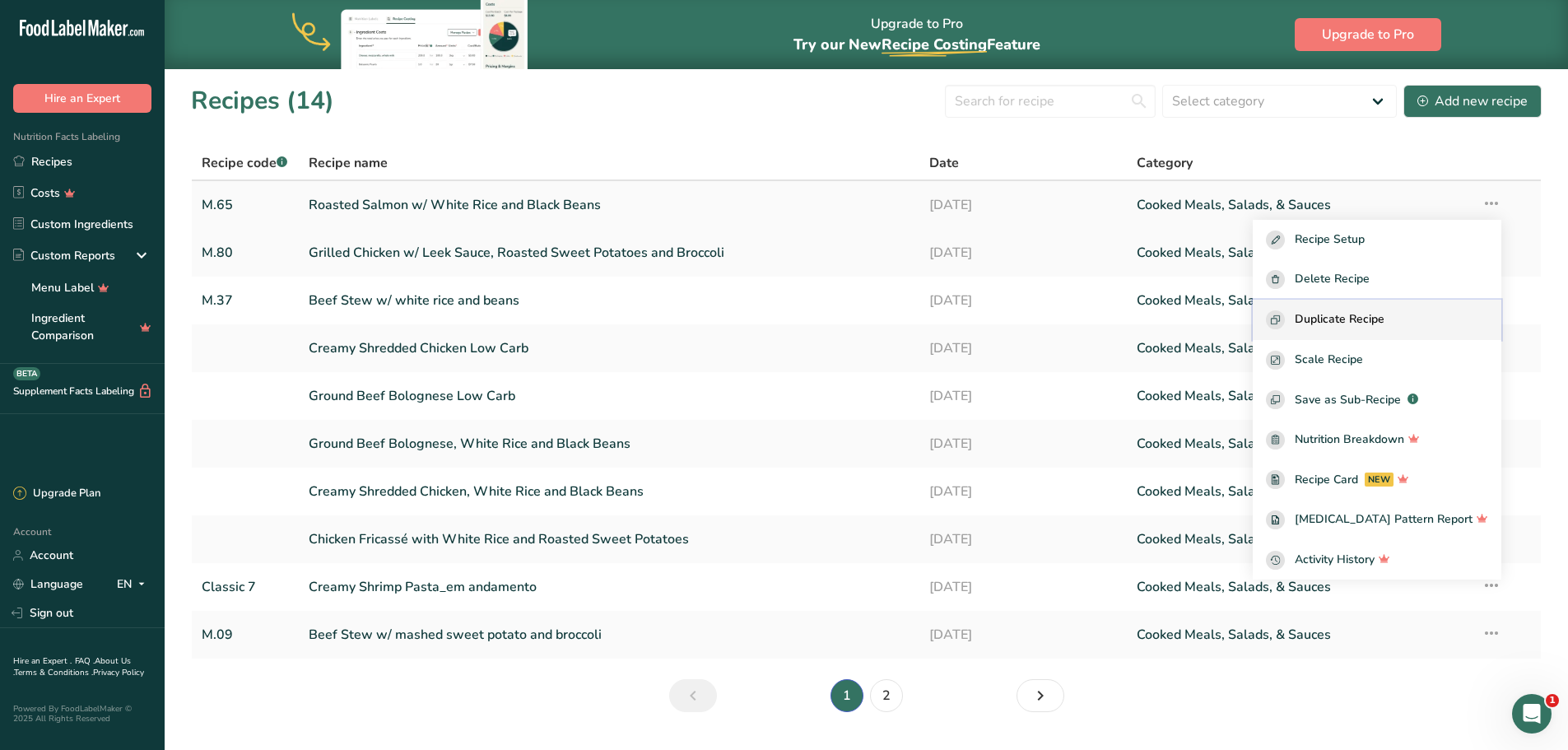
click at [1372, 309] on button "Duplicate Recipe" at bounding box center [1377, 319] width 249 height 40
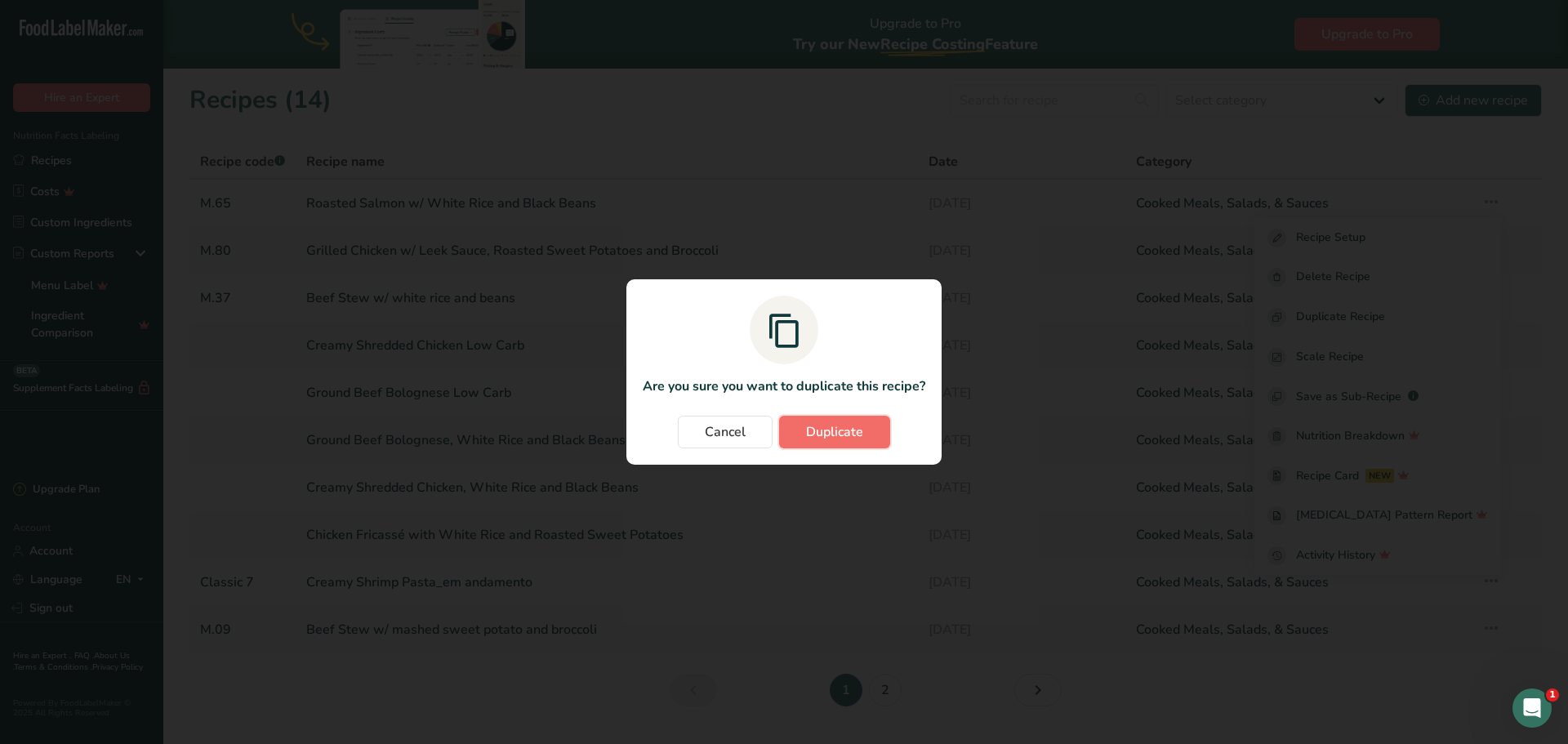
click at [825, 439] on span "Duplicate" at bounding box center [835, 431] width 57 height 19
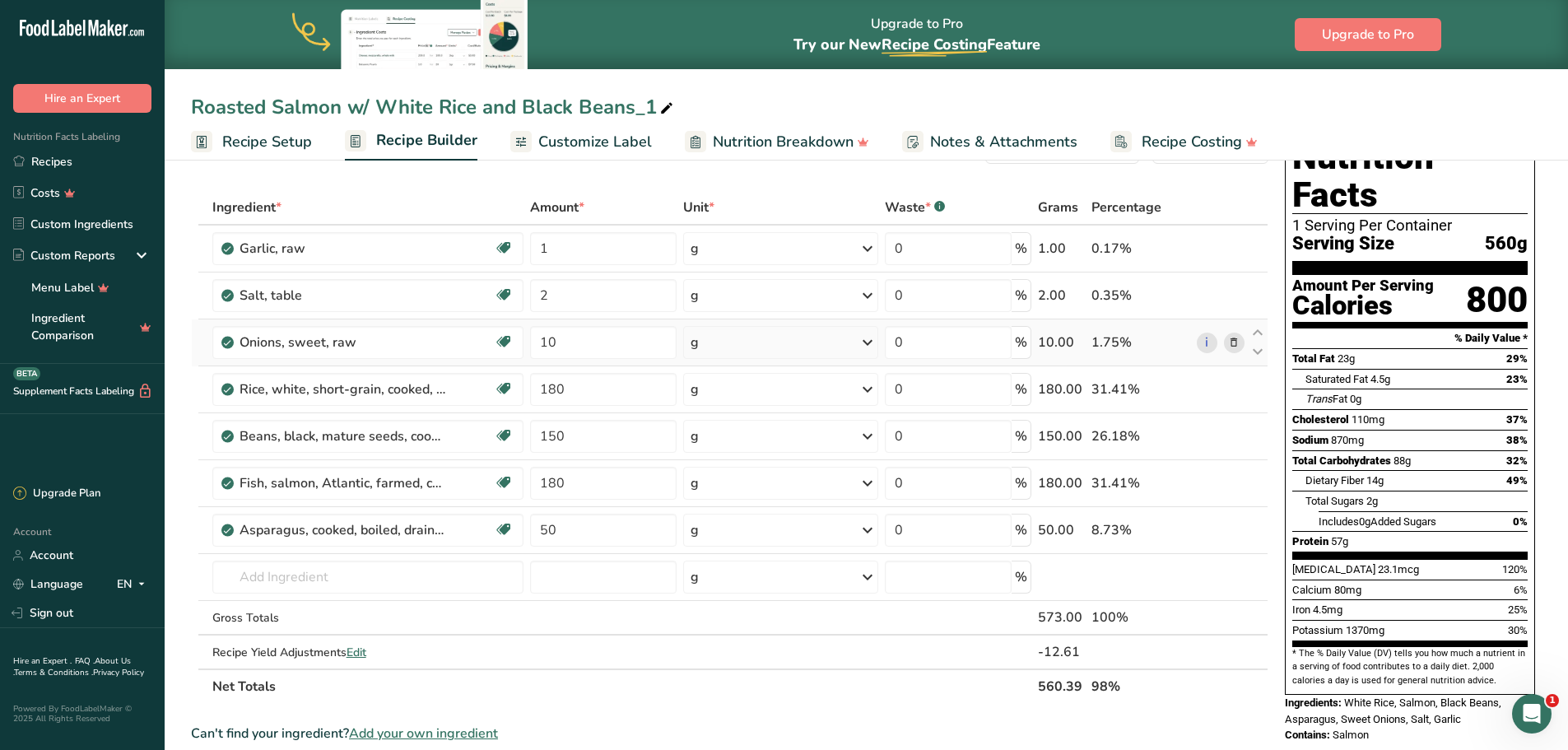
scroll to position [83, 0]
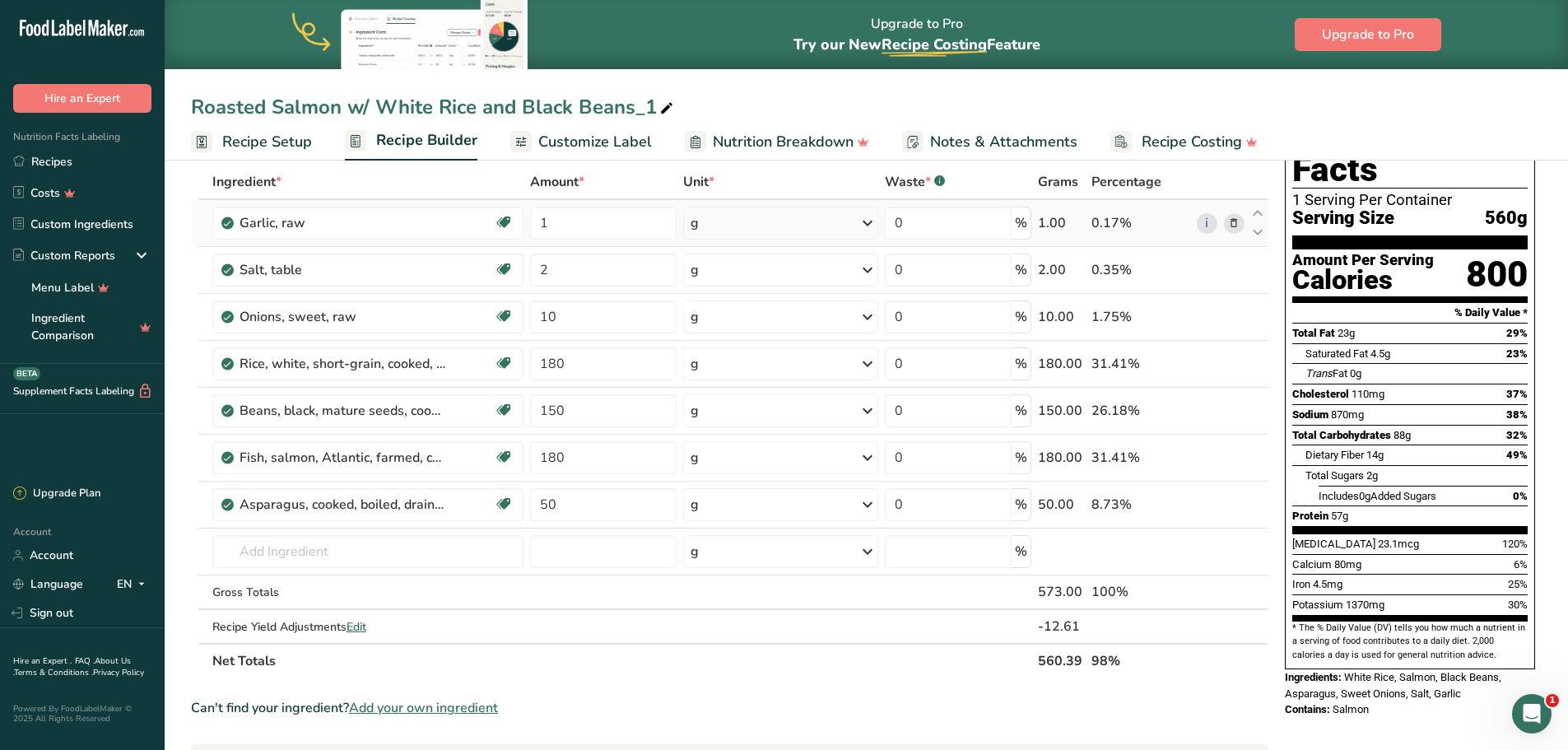
click at [1235, 223] on icon at bounding box center [1233, 223] width 11 height 18
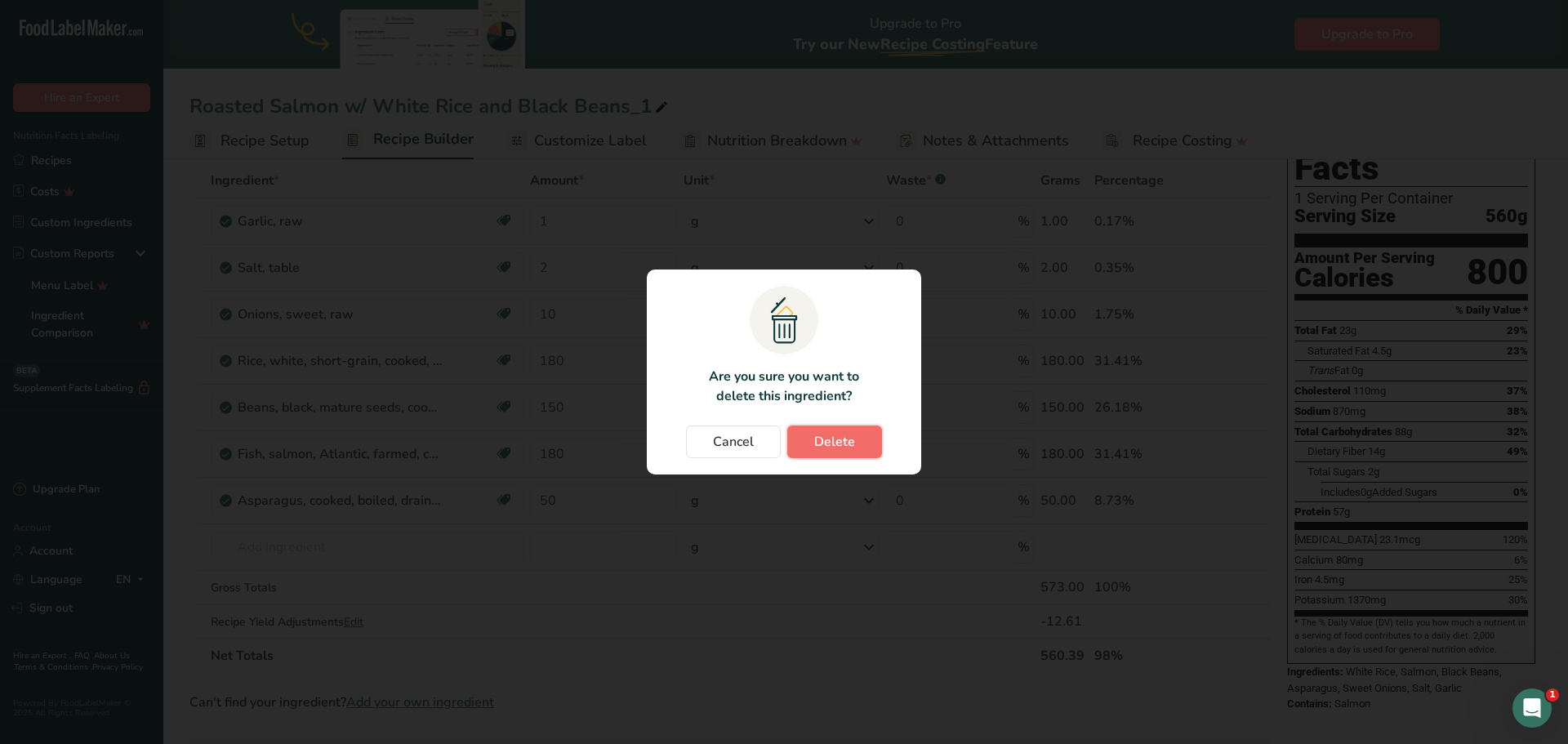
click at [860, 435] on button "Delete" at bounding box center [835, 441] width 95 height 33
type input "2"
type input "10"
type input "180"
type input "150"
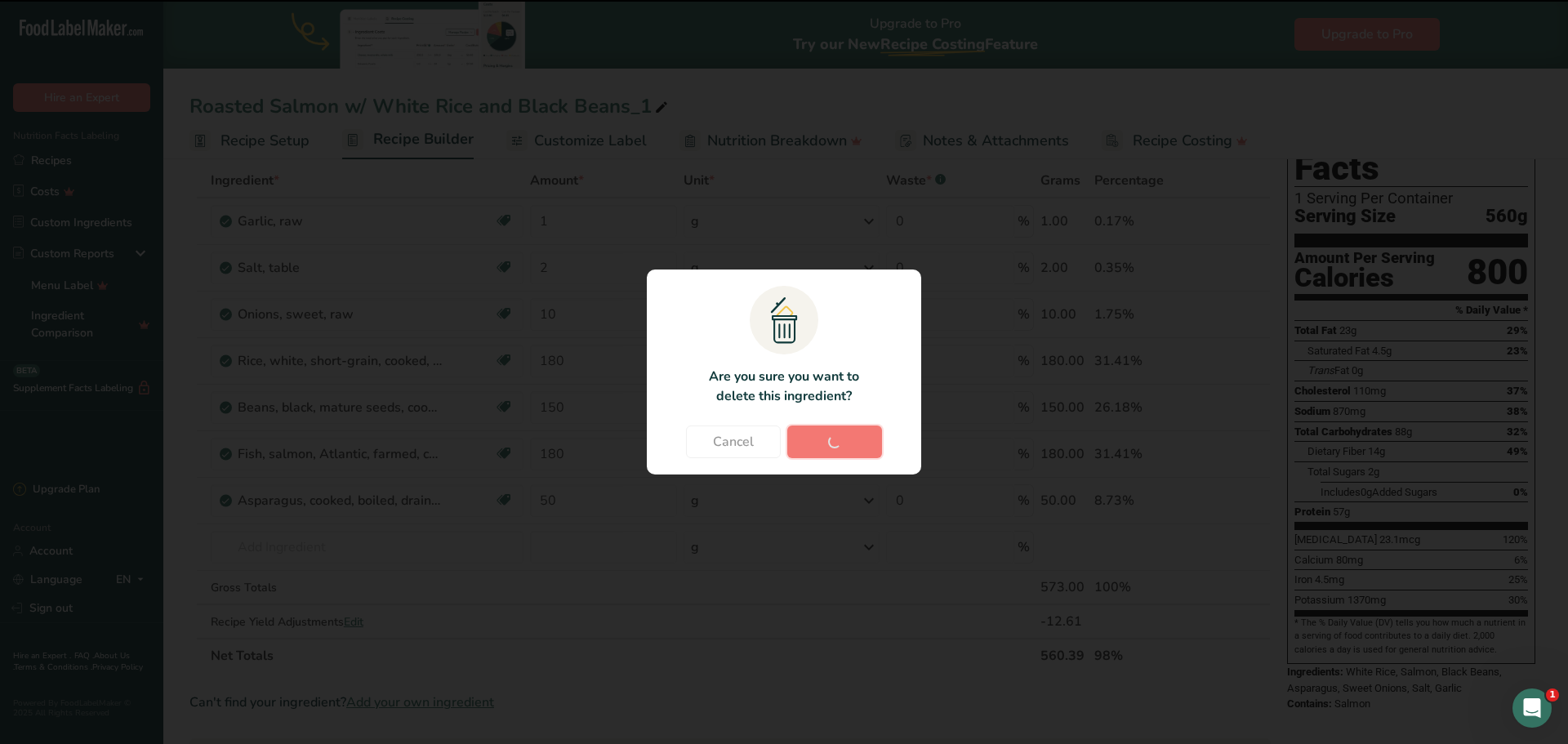
type input "180"
type input "50"
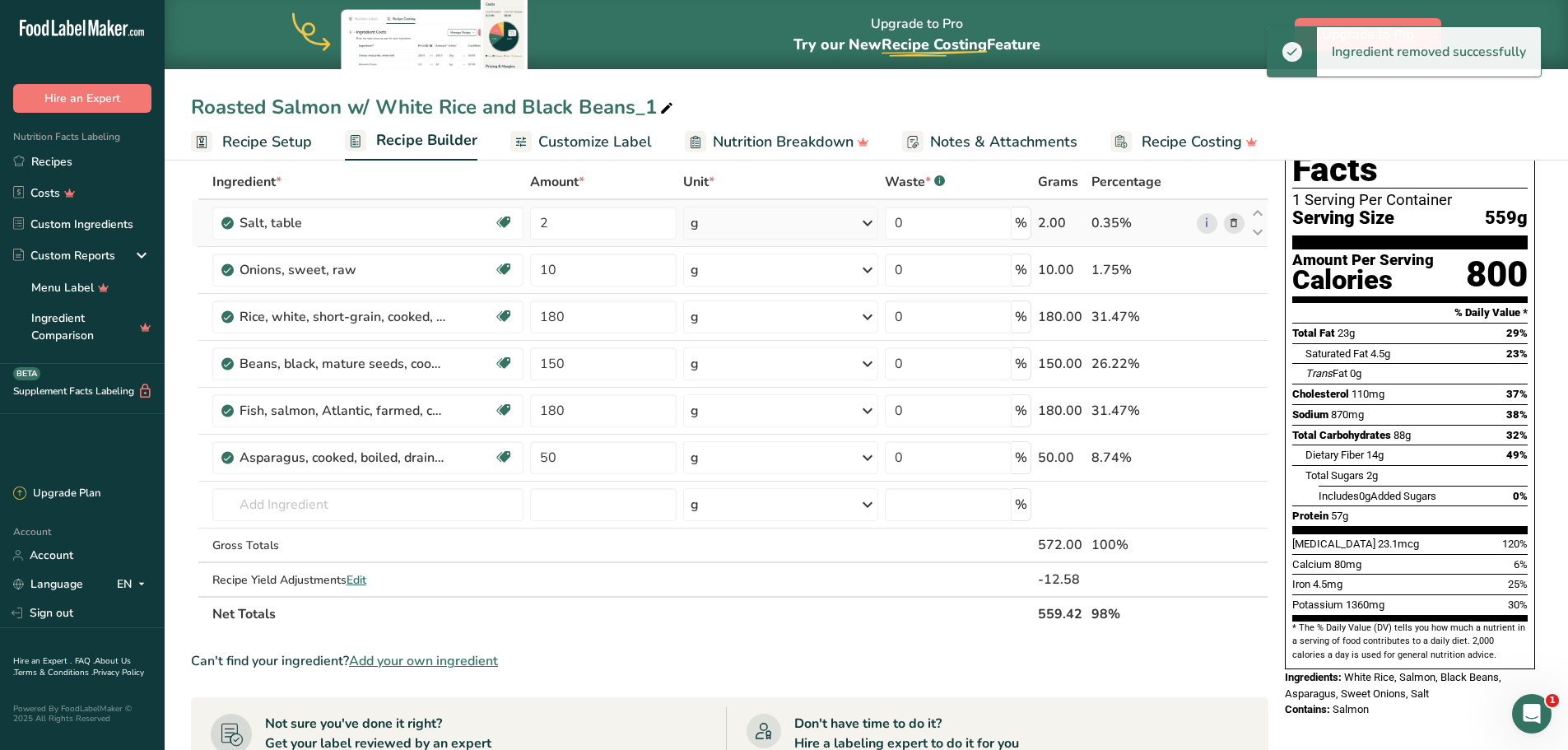
click at [1228, 226] on span at bounding box center [1233, 222] width 19 height 19
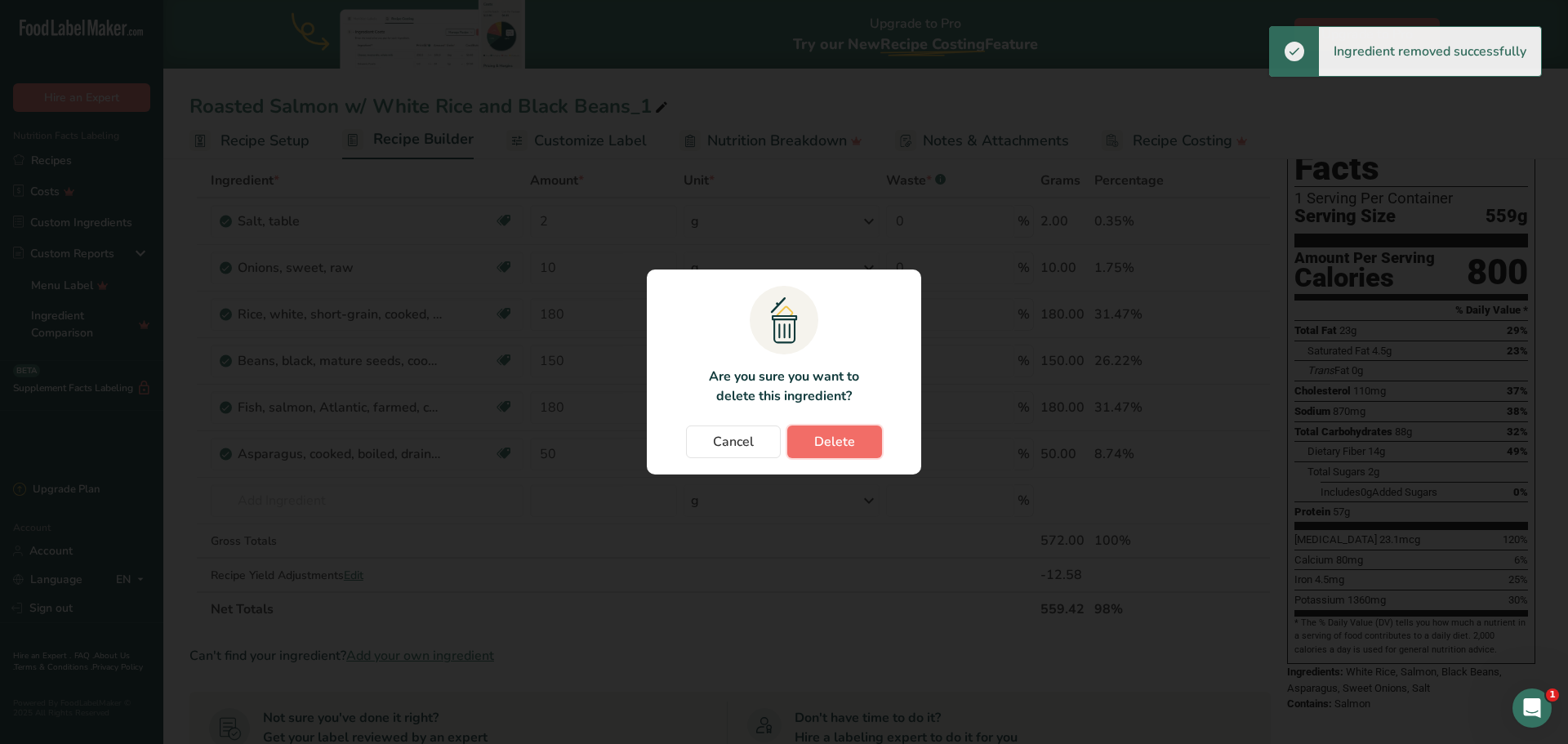
click at [868, 437] on button "Delete" at bounding box center [835, 441] width 95 height 33
type input "10"
type input "180"
type input "150"
type input "180"
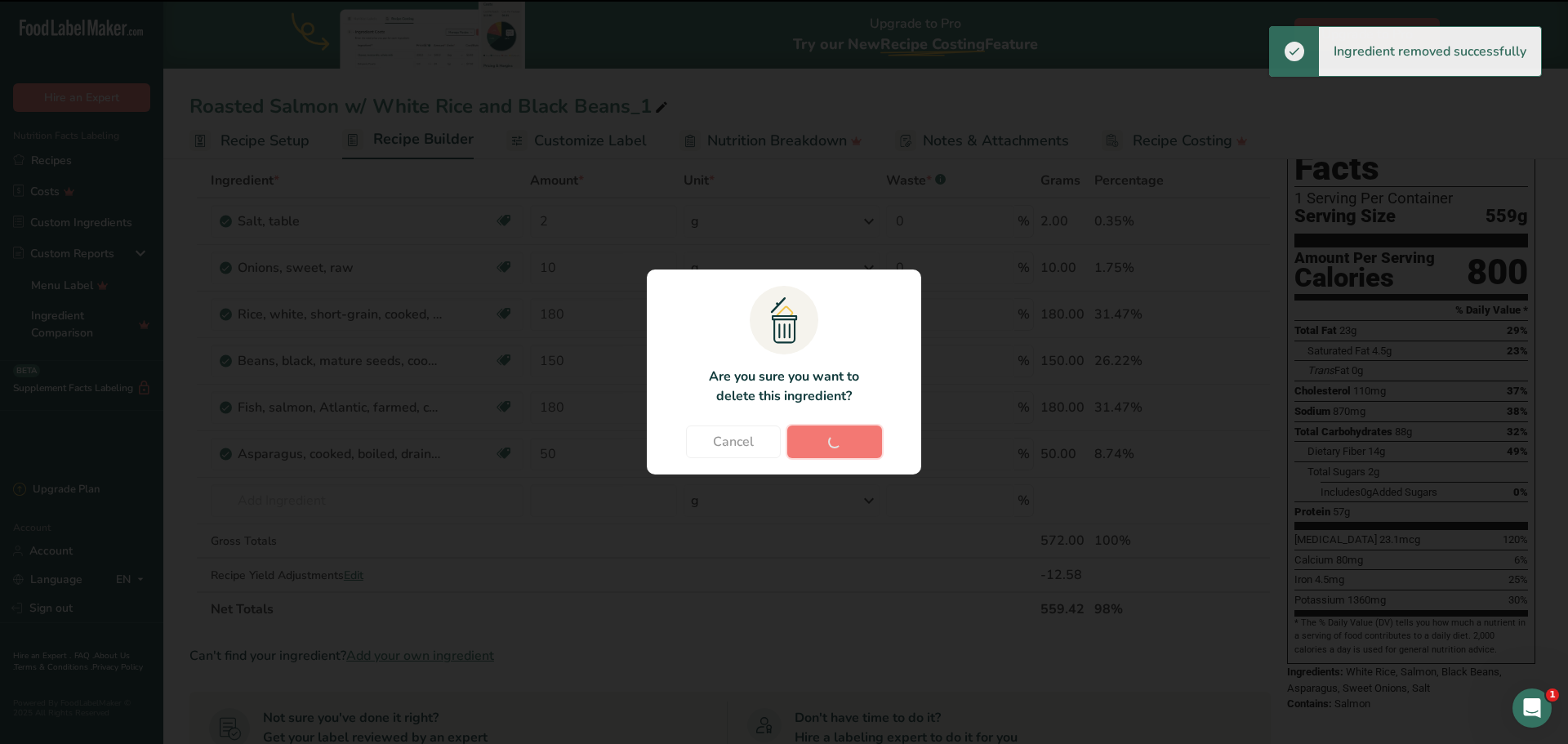
type input "50"
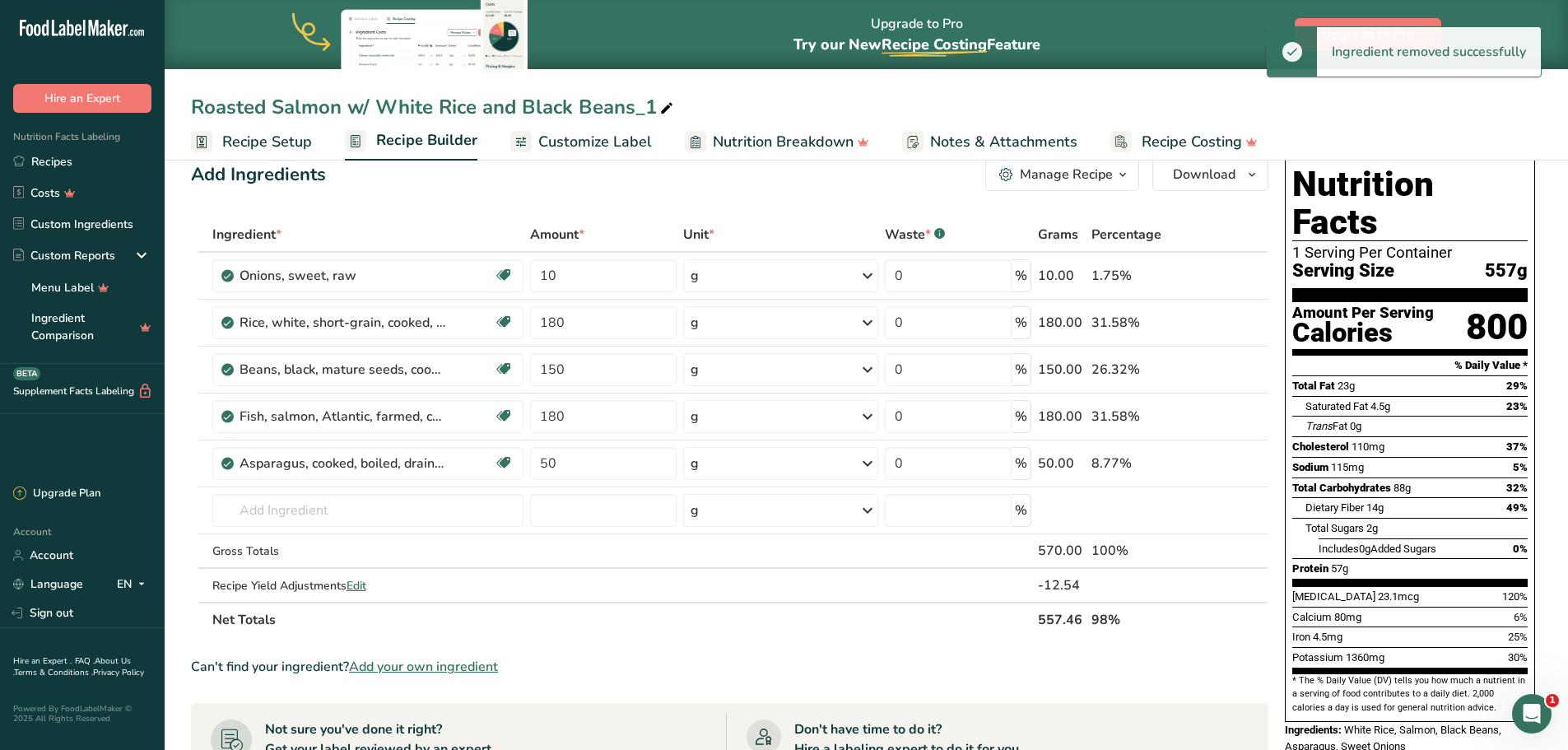
scroll to position [0, 0]
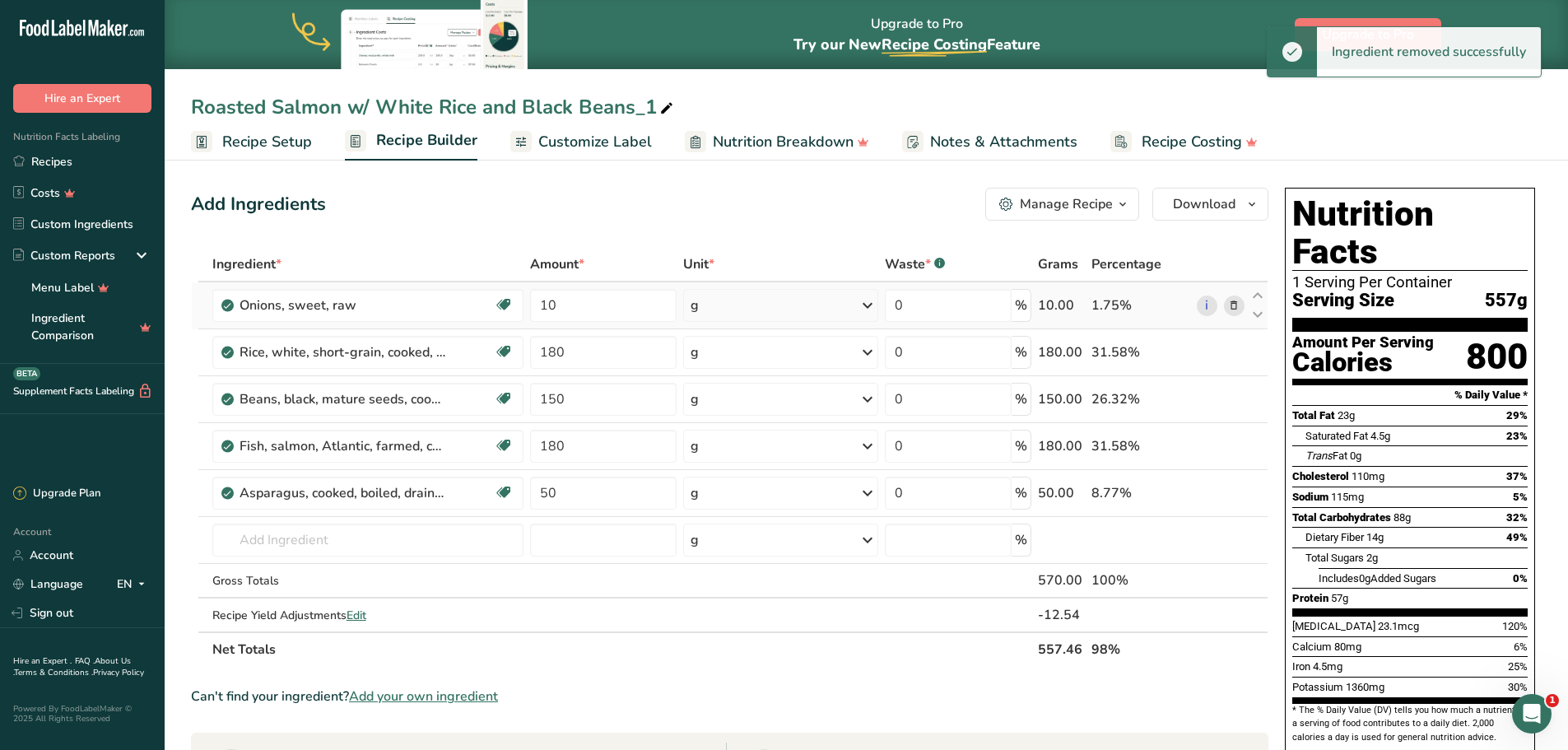
click at [1234, 303] on icon at bounding box center [1233, 305] width 11 height 18
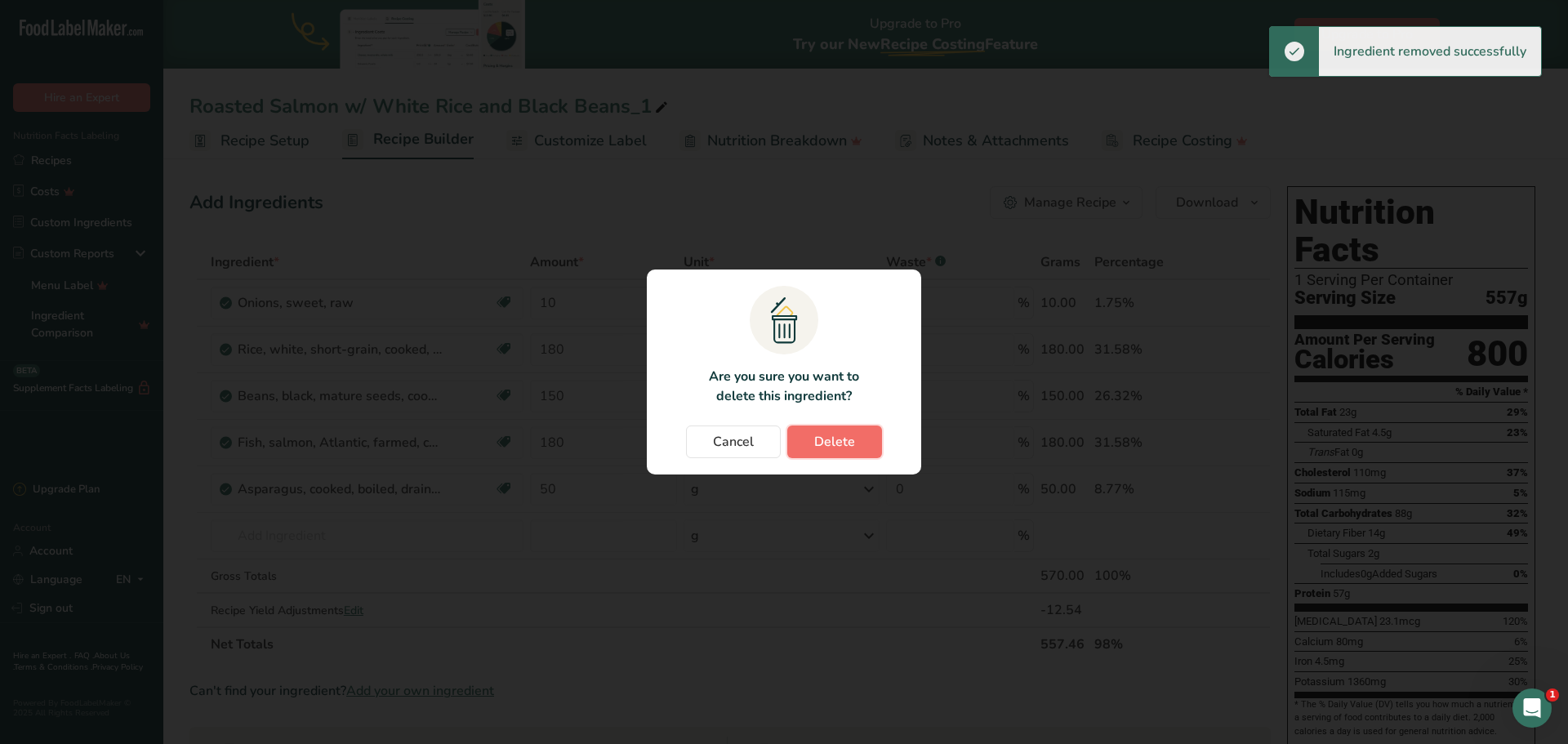
click at [866, 449] on button "Delete" at bounding box center [835, 441] width 95 height 33
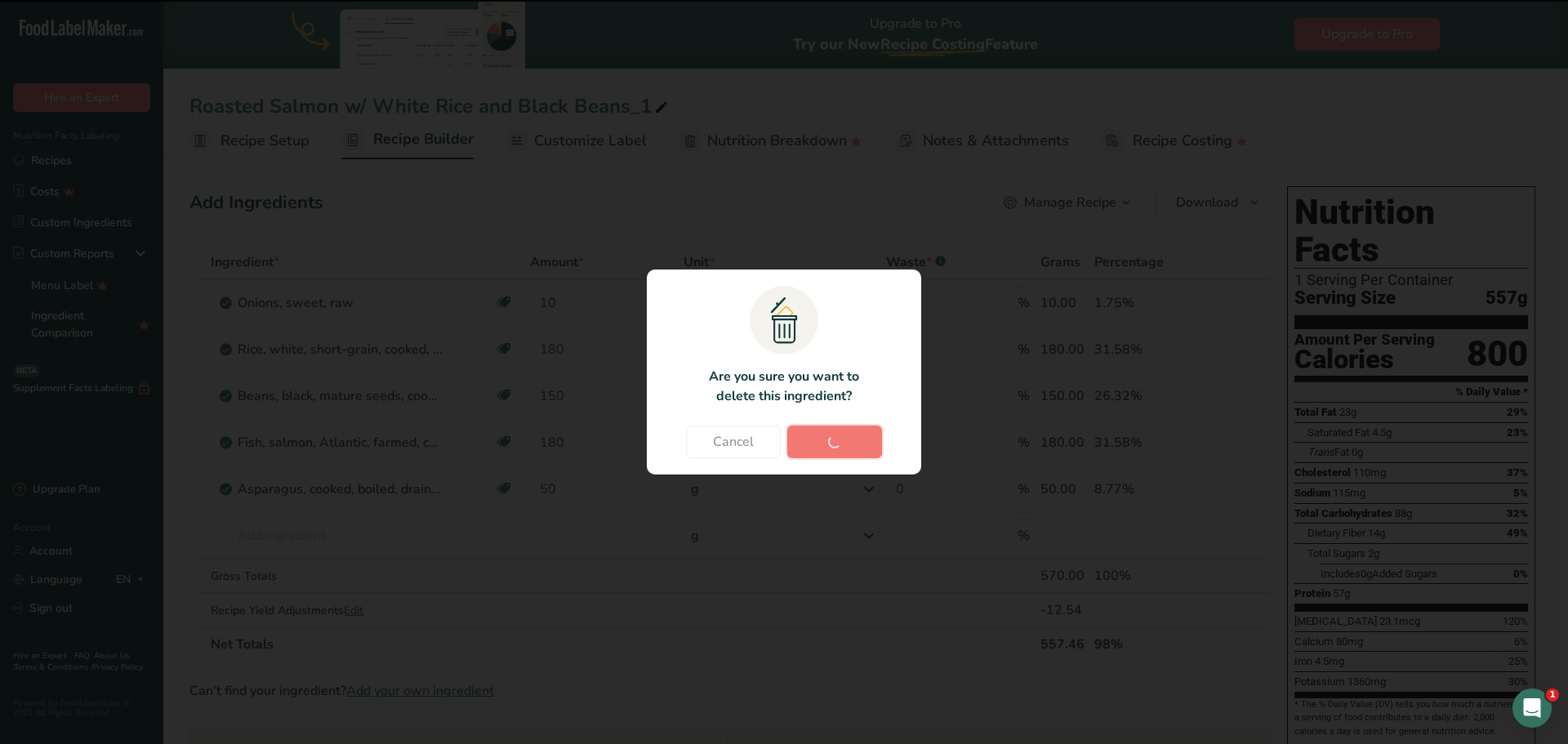
type input "180"
type input "150"
type input "180"
type input "50"
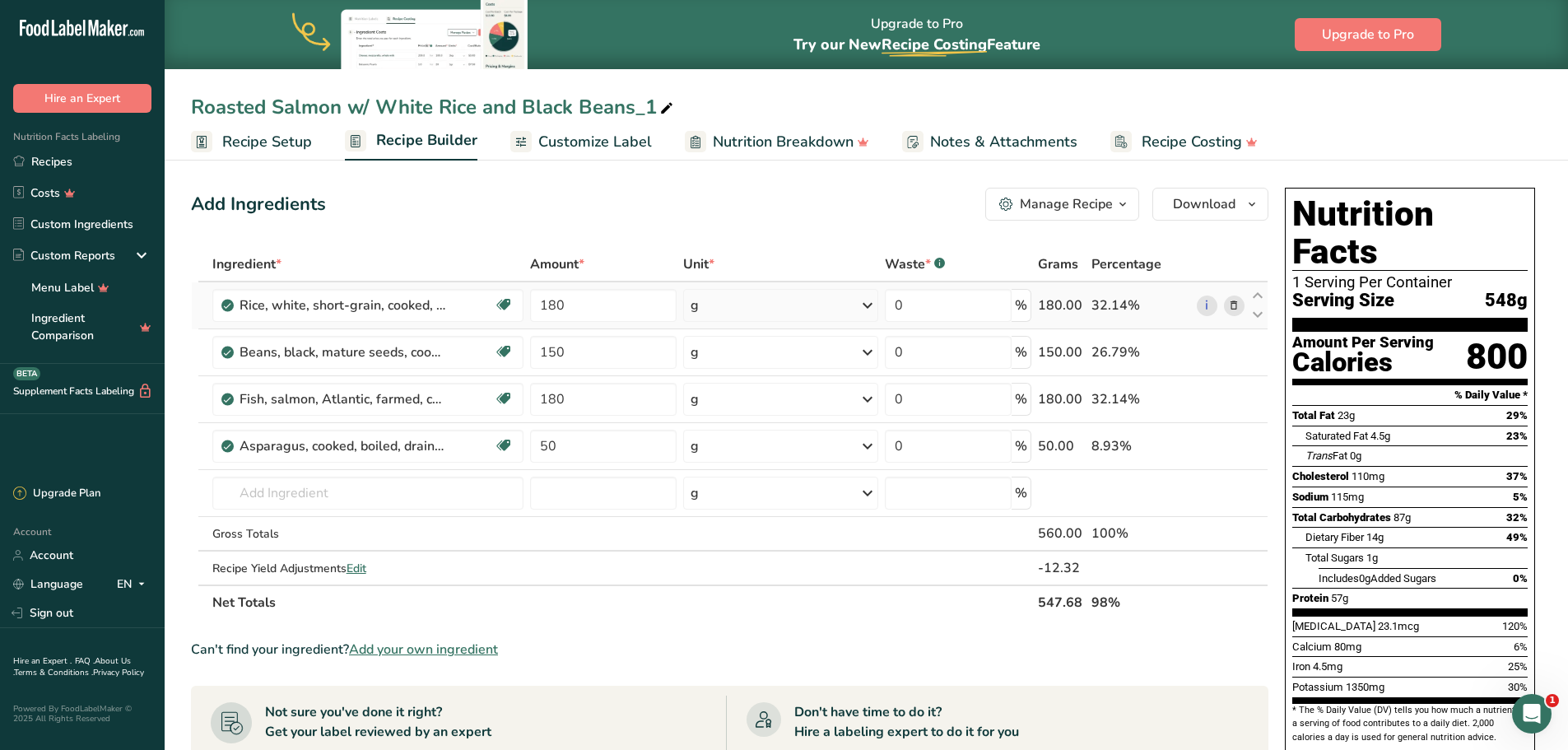
click at [1237, 305] on icon at bounding box center [1233, 305] width 11 height 18
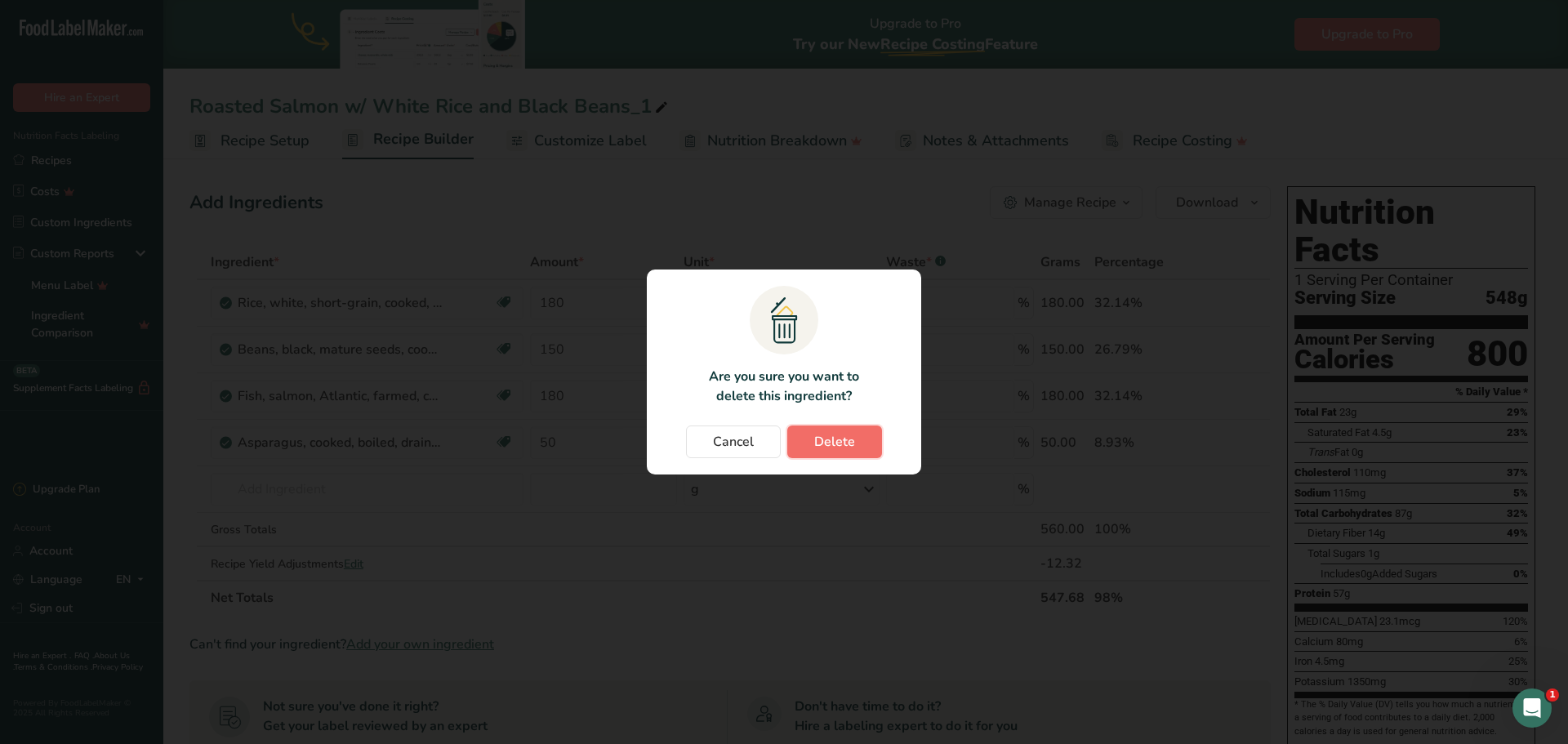
click at [848, 440] on span "Delete" at bounding box center [835, 441] width 40 height 19
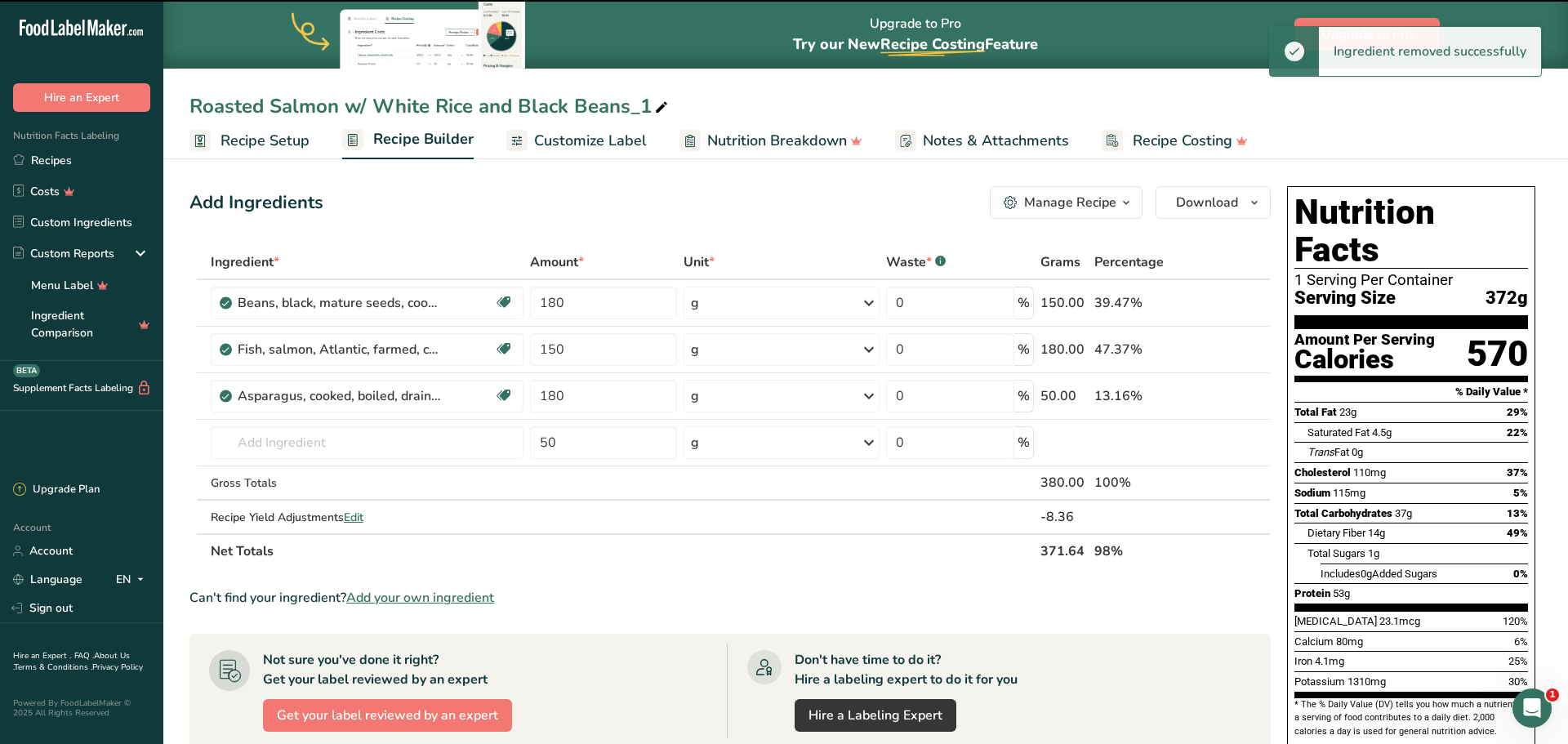
type input "150"
type input "180"
type input "50"
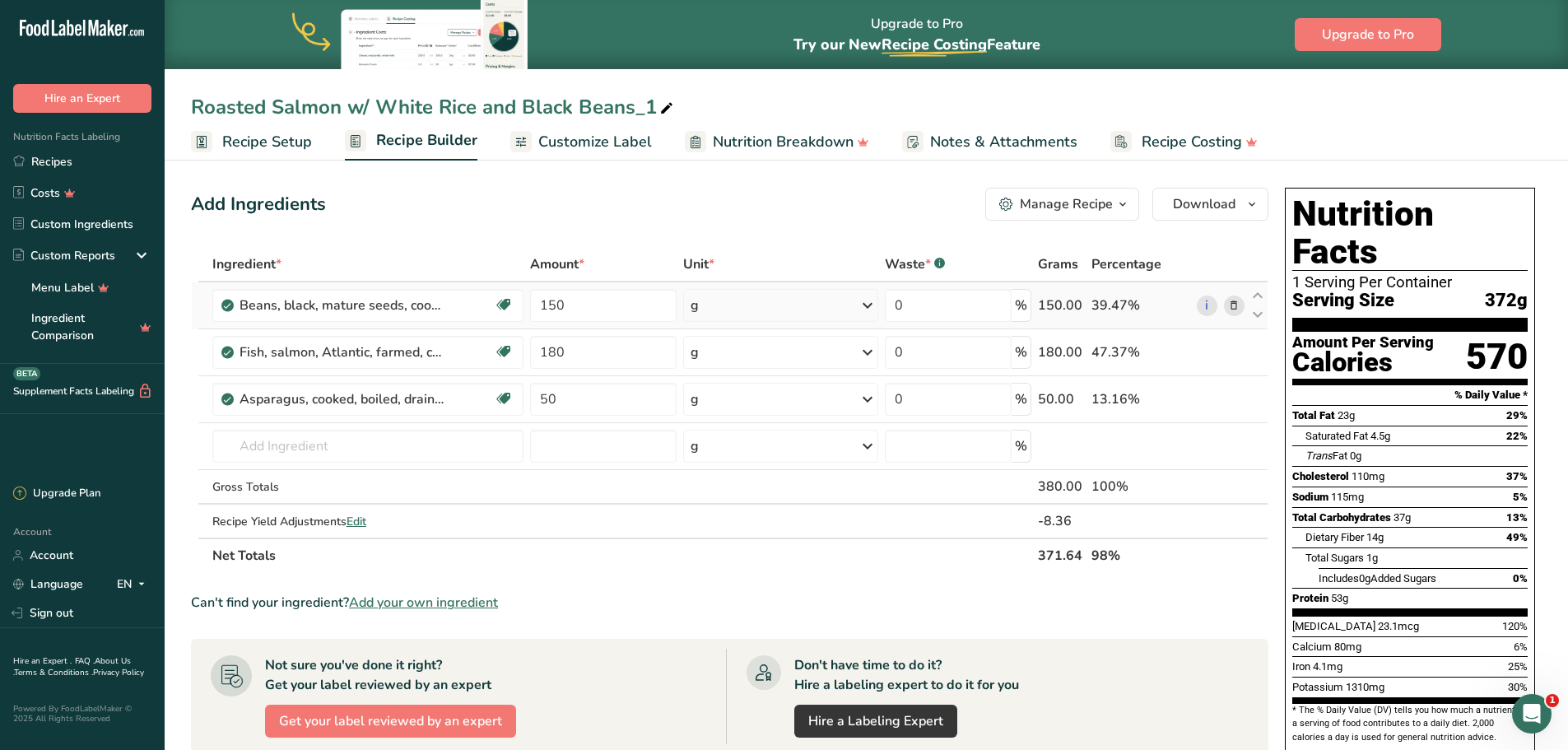
click at [1232, 302] on icon at bounding box center [1233, 305] width 11 height 18
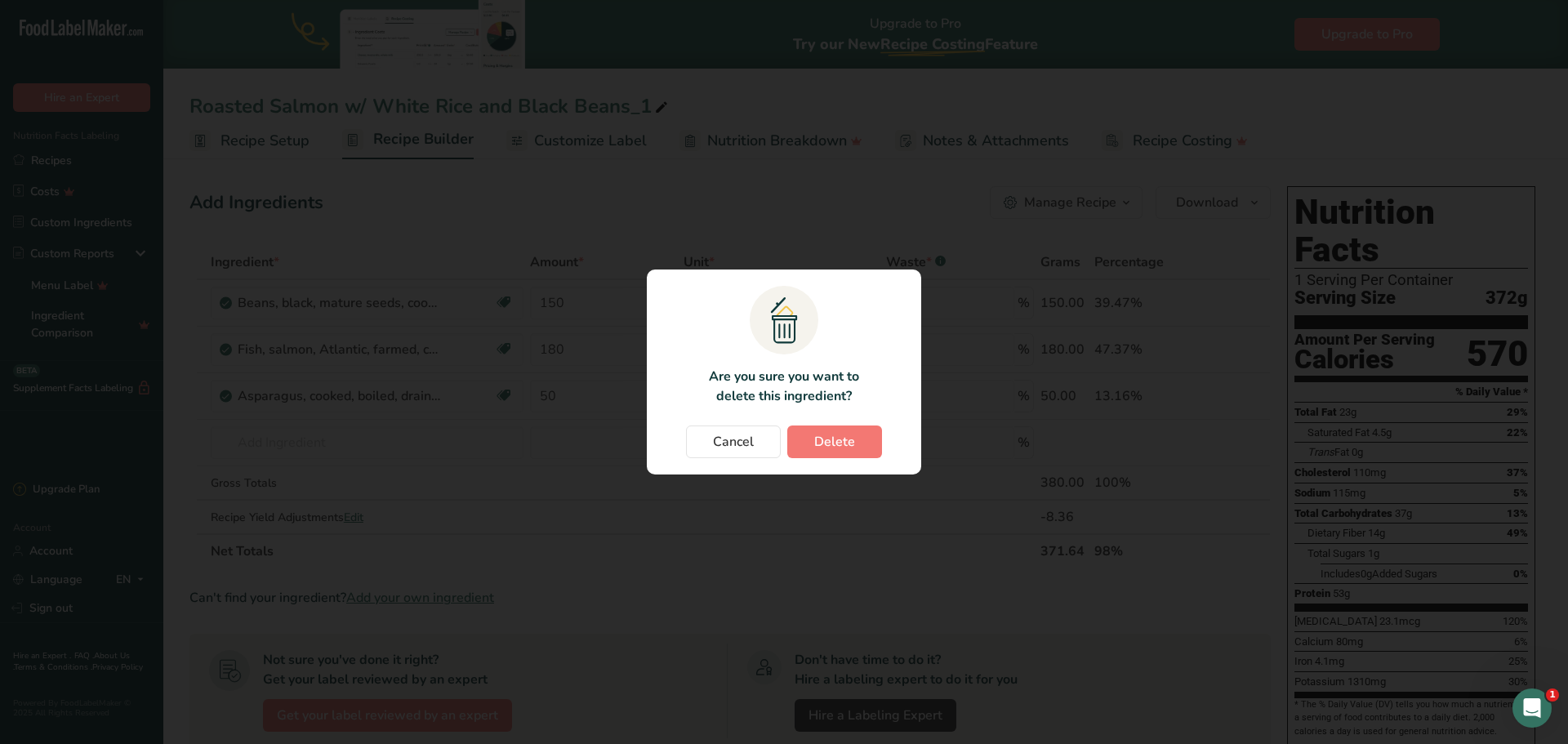
click at [882, 438] on div "Cancel [GEOGRAPHIC_DATA]" at bounding box center [784, 441] width 242 height 33
click at [864, 439] on button "Delete" at bounding box center [835, 441] width 95 height 33
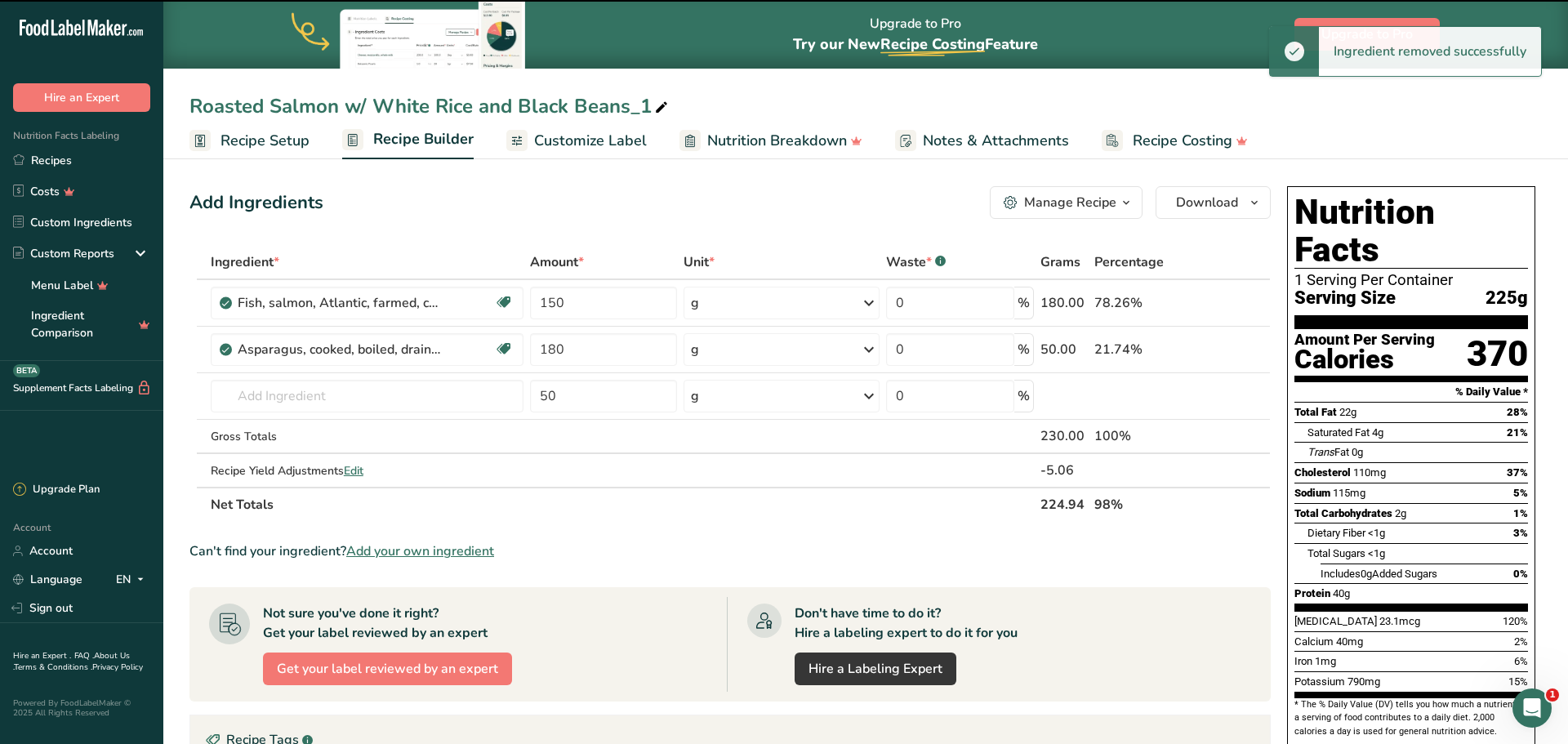
type input "180"
type input "50"
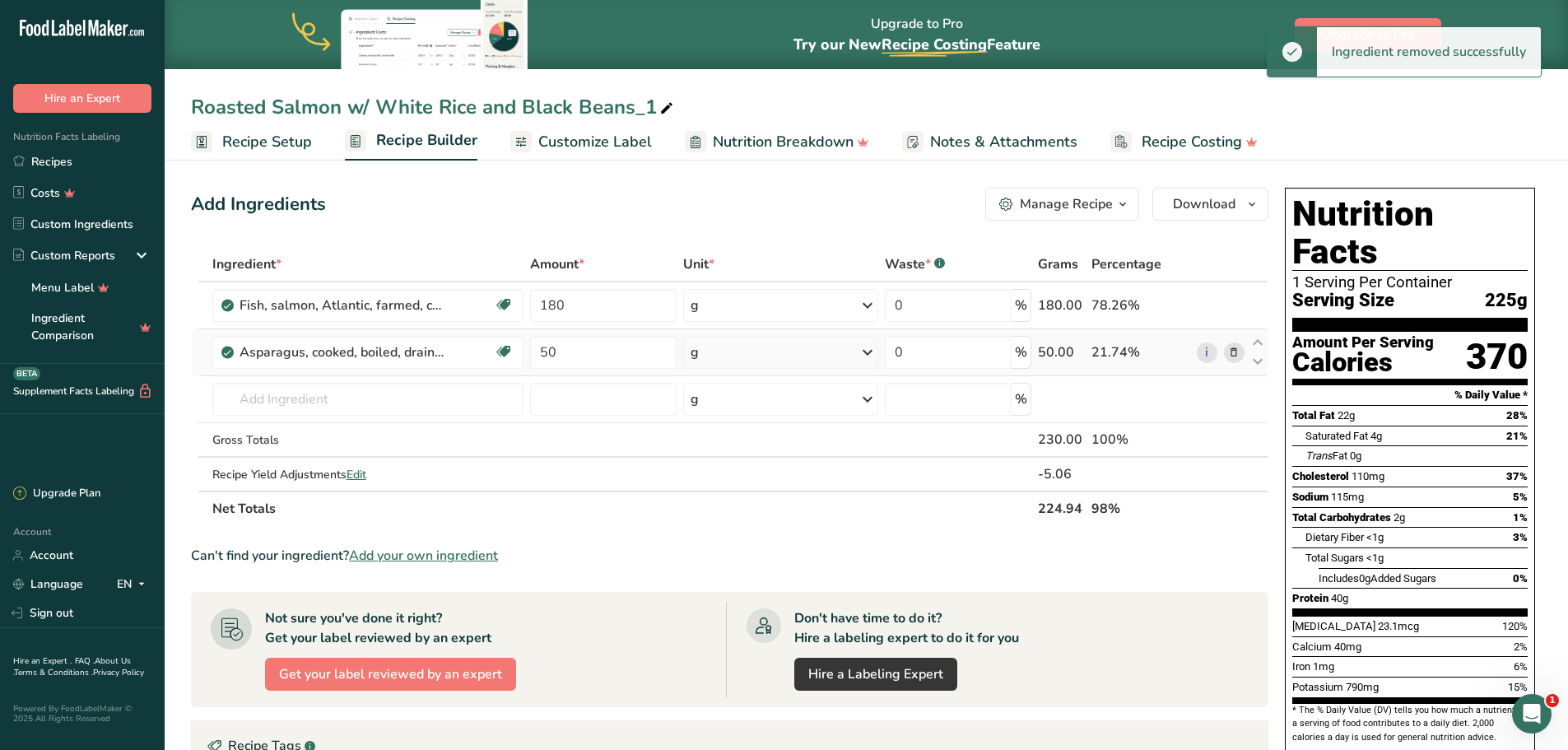
click at [1237, 356] on icon at bounding box center [1233, 352] width 11 height 18
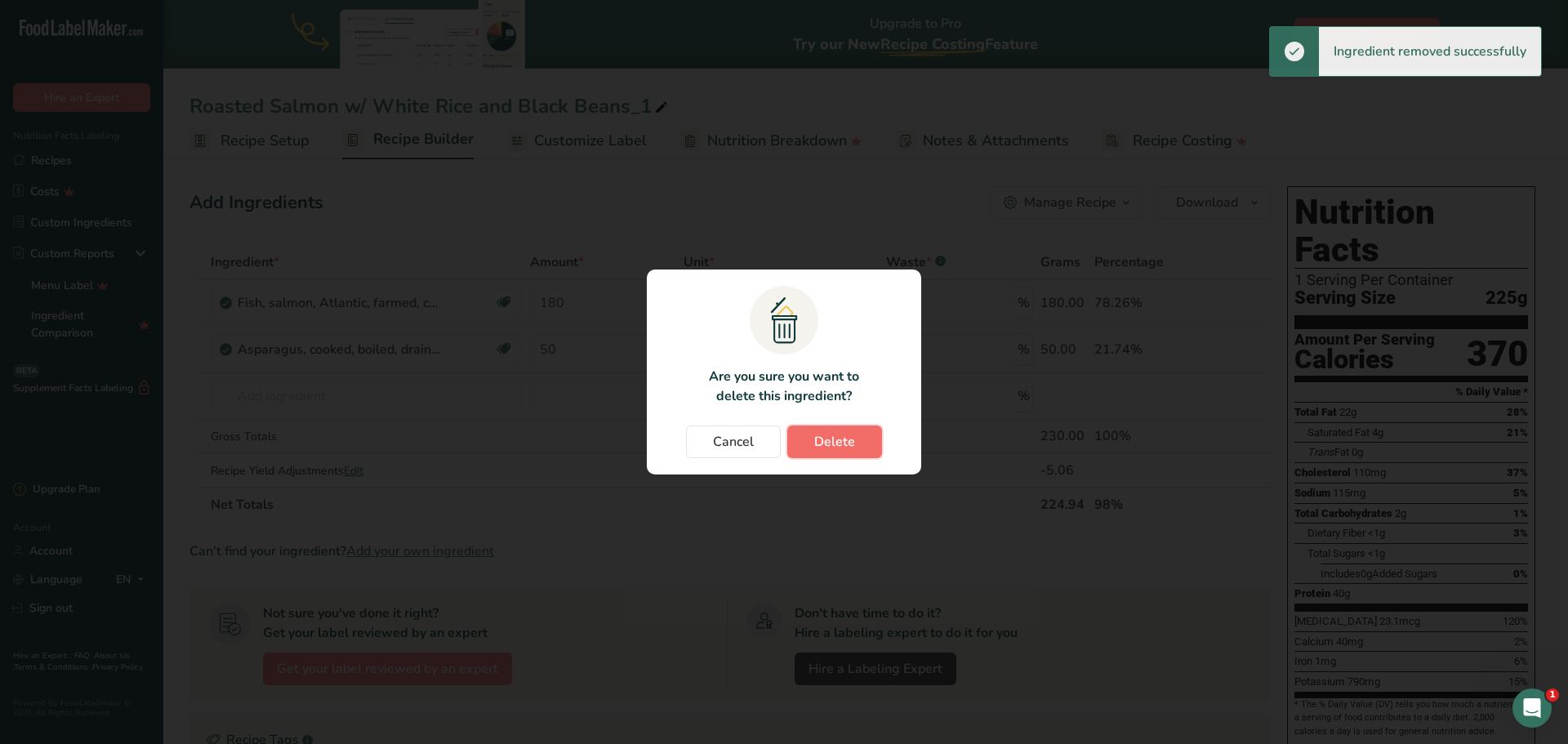
click at [861, 432] on button "Delete" at bounding box center [835, 441] width 95 height 33
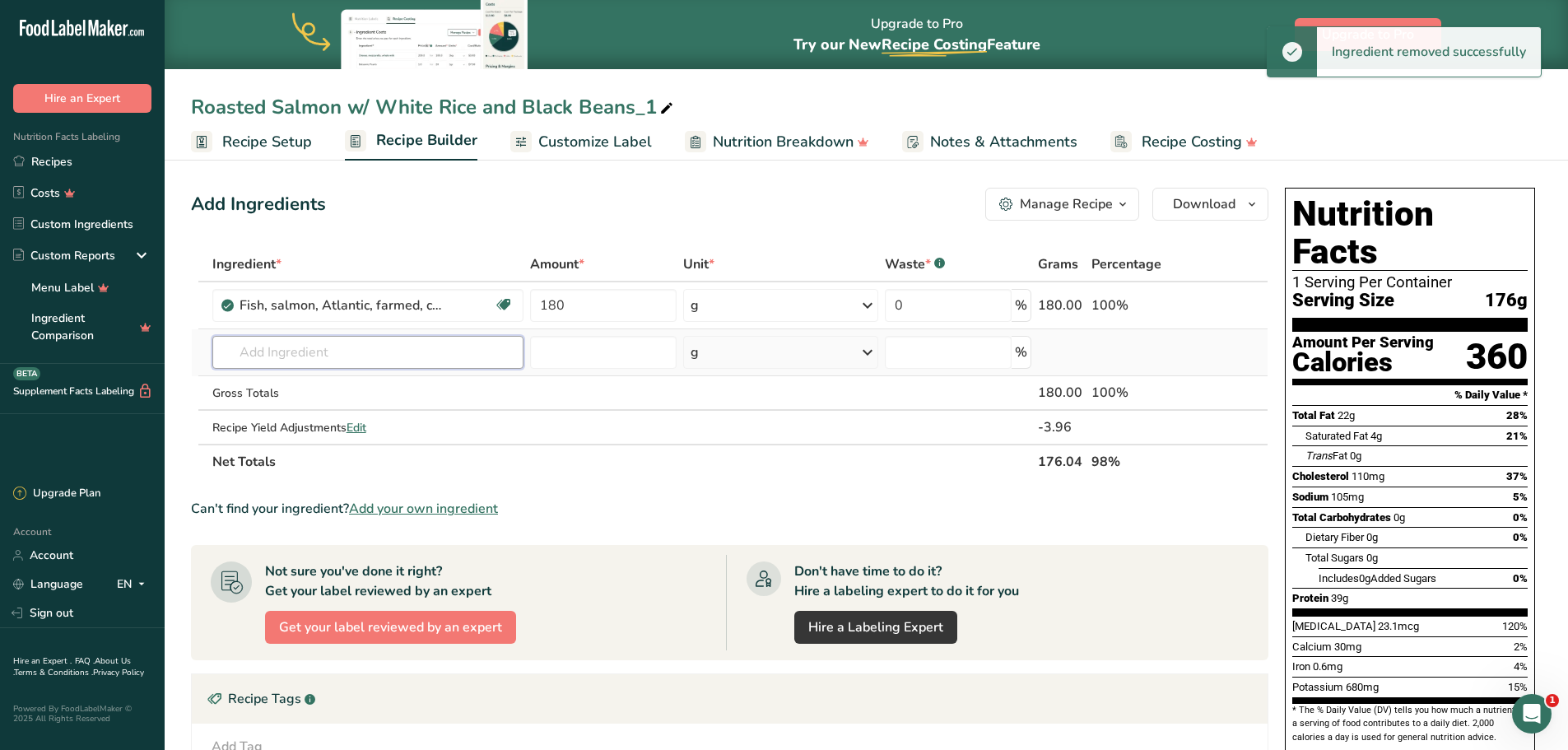
click at [422, 345] on input "text" at bounding box center [368, 352] width 312 height 33
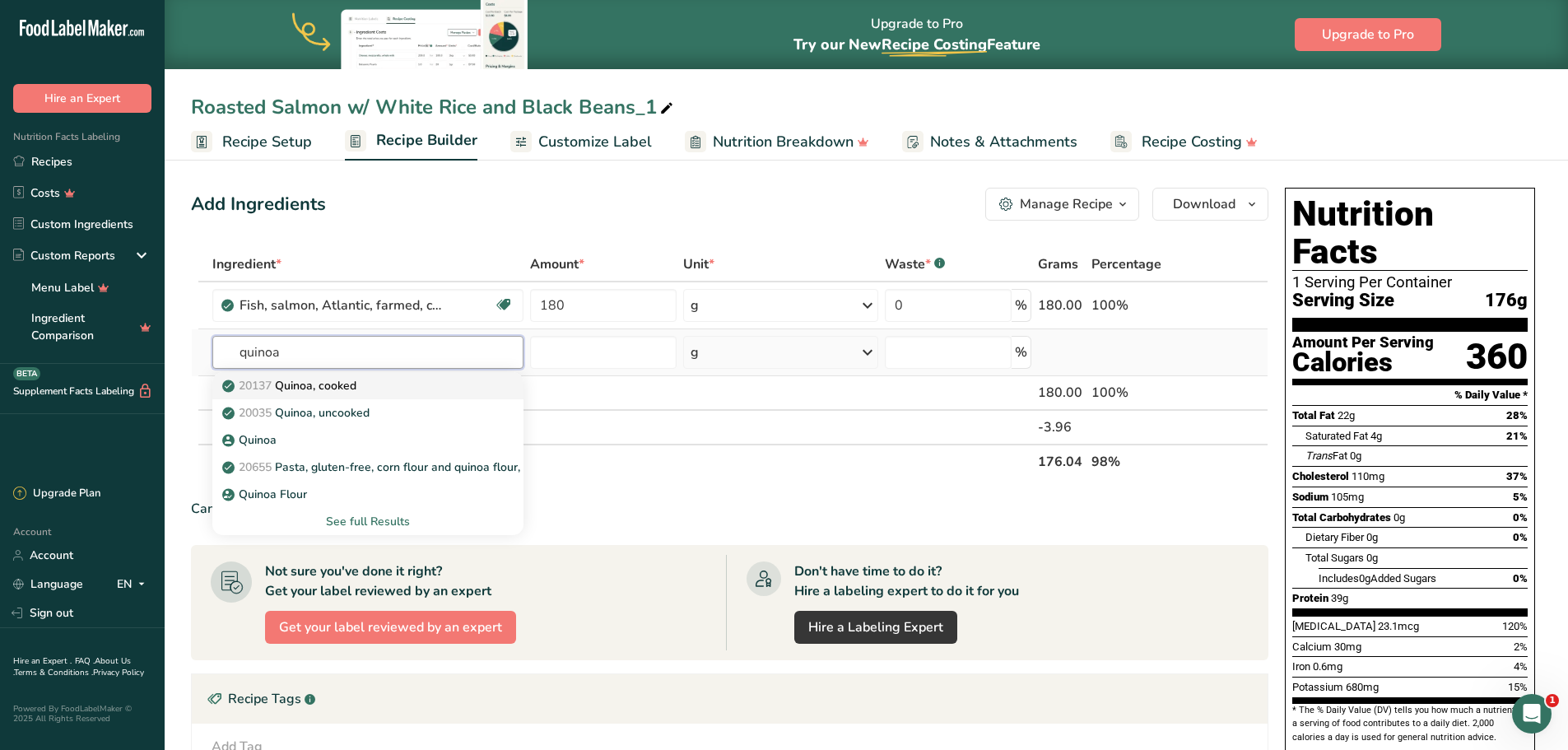
type input "quinoa"
click at [396, 382] on div "20137 Quinoa, cooked" at bounding box center [355, 386] width 260 height 18
type input "Quinoa, cooked"
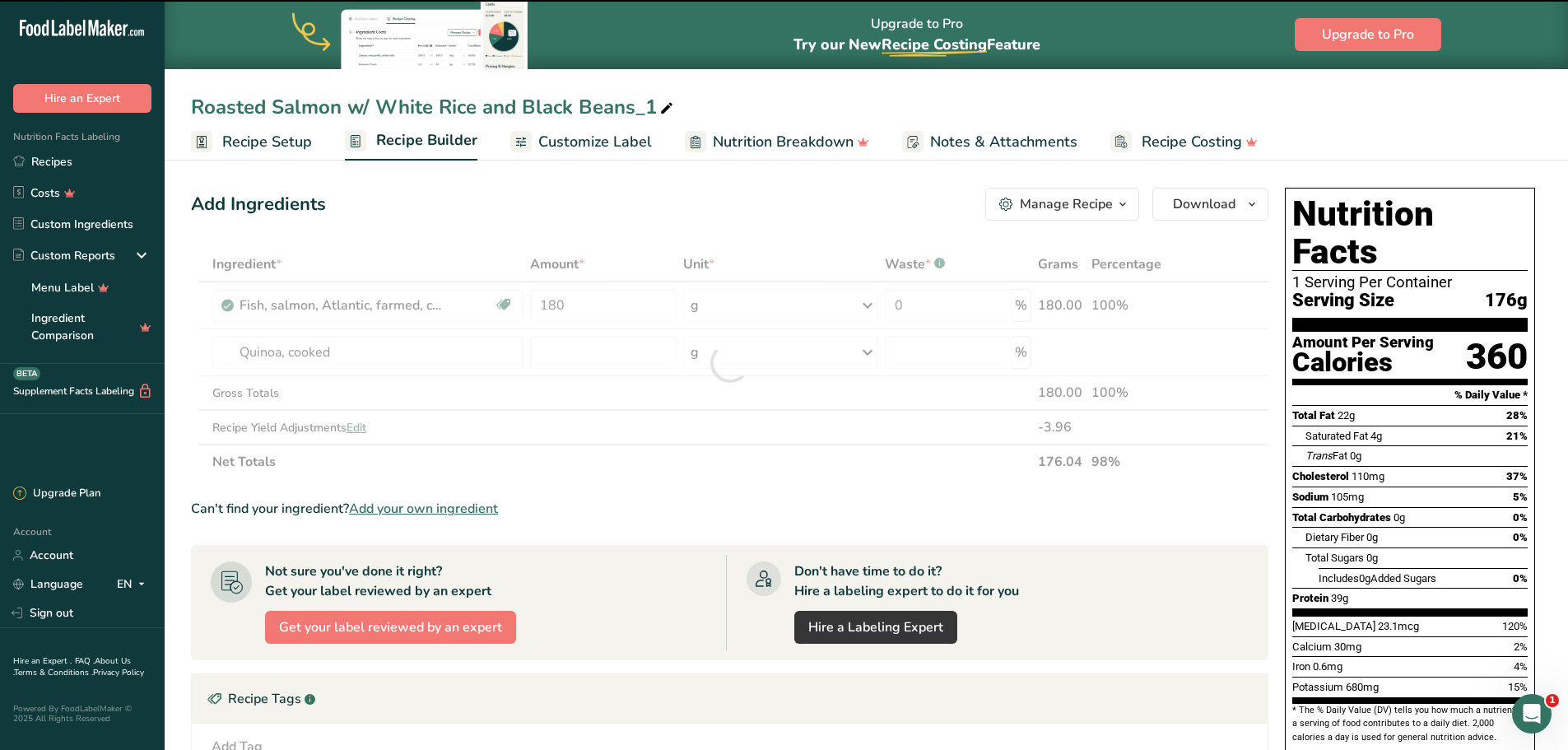
type input "0"
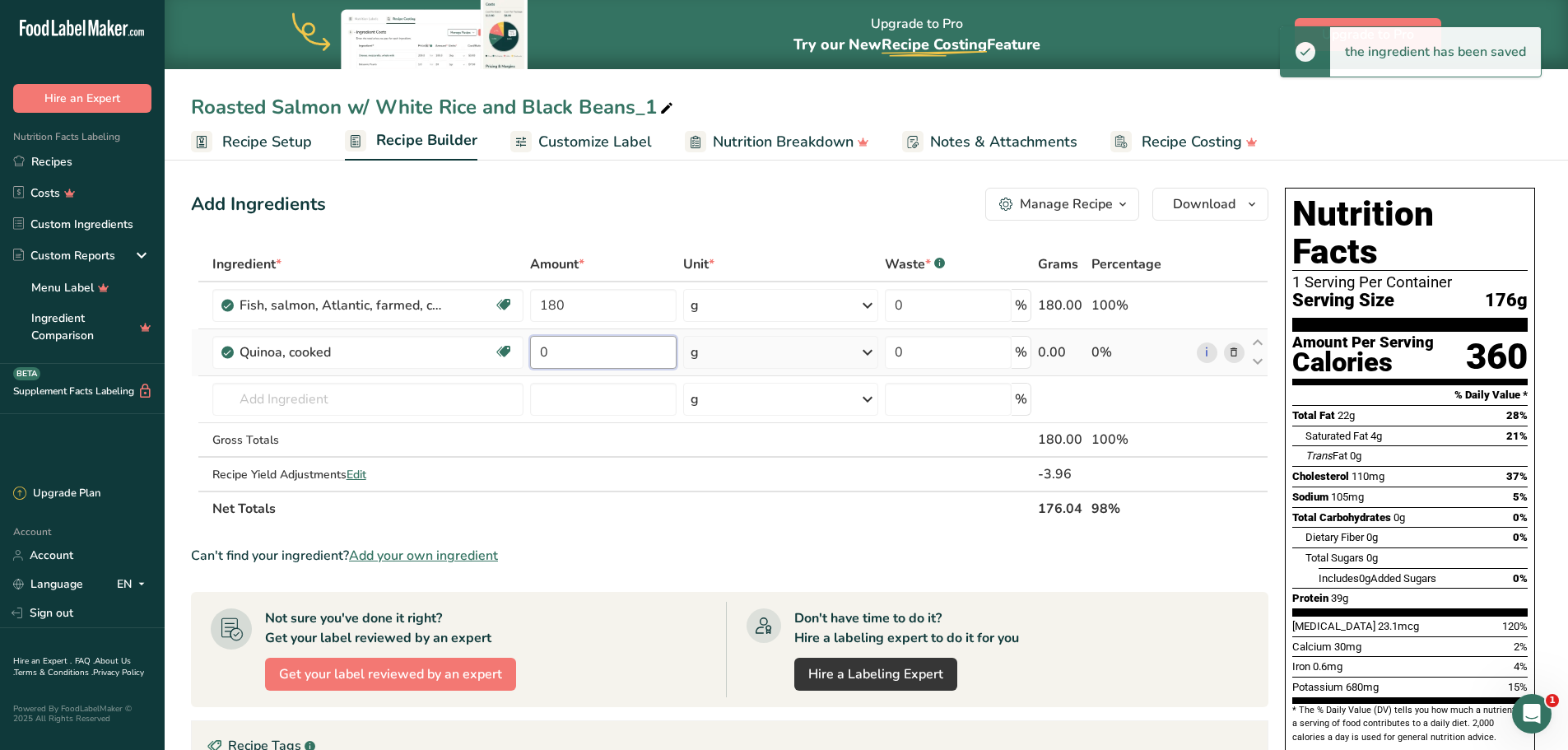
click at [591, 350] on input "0" at bounding box center [604, 352] width 147 height 33
drag, startPoint x: 571, startPoint y: 351, endPoint x: 526, endPoint y: 350, distance: 45.0
click at [526, 350] on tr "Quinoa, cooked Plant-based Protein Dairy free Gluten free Vegan Vegetarian Soy …" at bounding box center [730, 352] width 1076 height 47
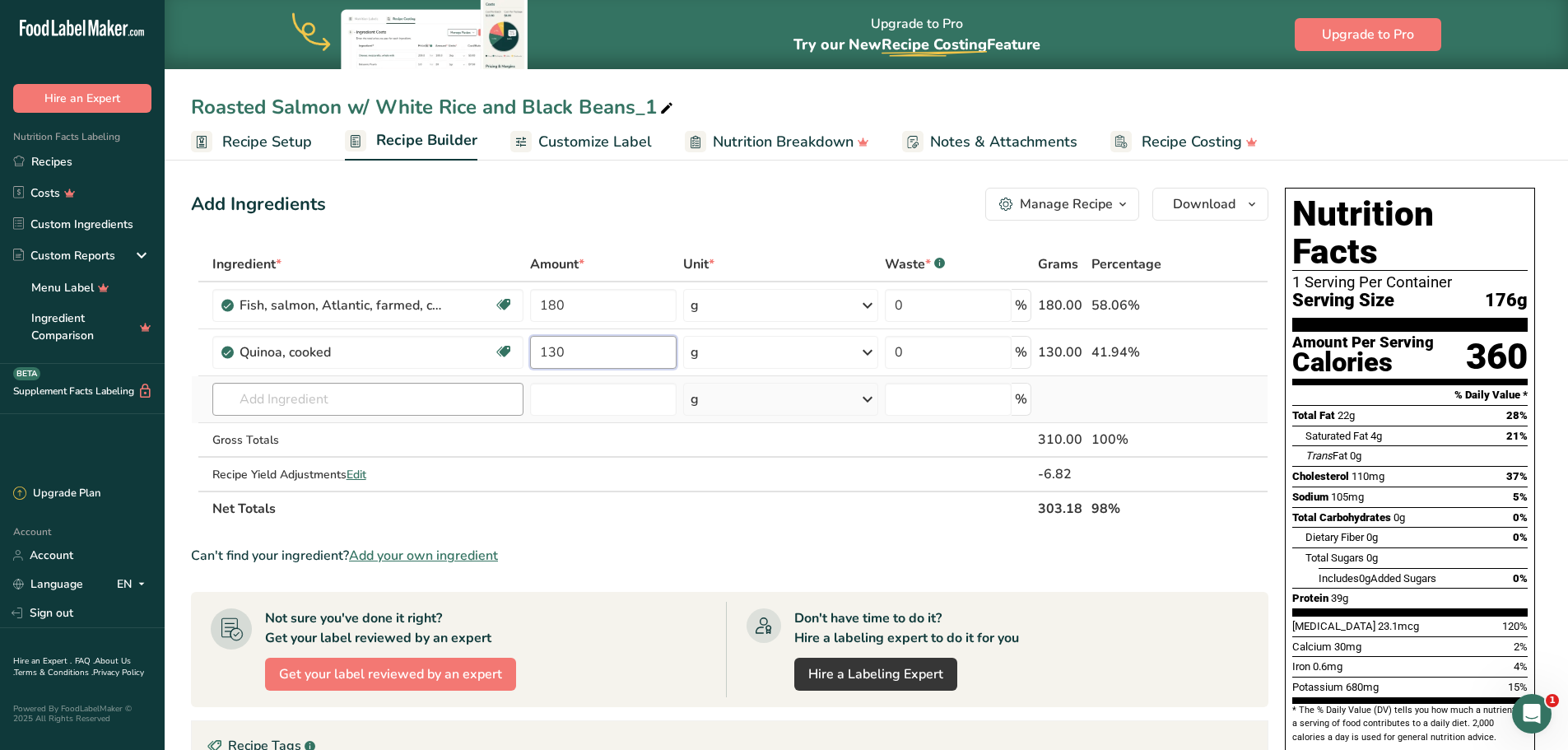
type input "130"
click at [386, 399] on div "Ingredient * Amount * Unit * Waste * .a-a{fill:#347362;}.b-a{fill:#fff;} Grams …" at bounding box center [730, 386] width 1077 height 279
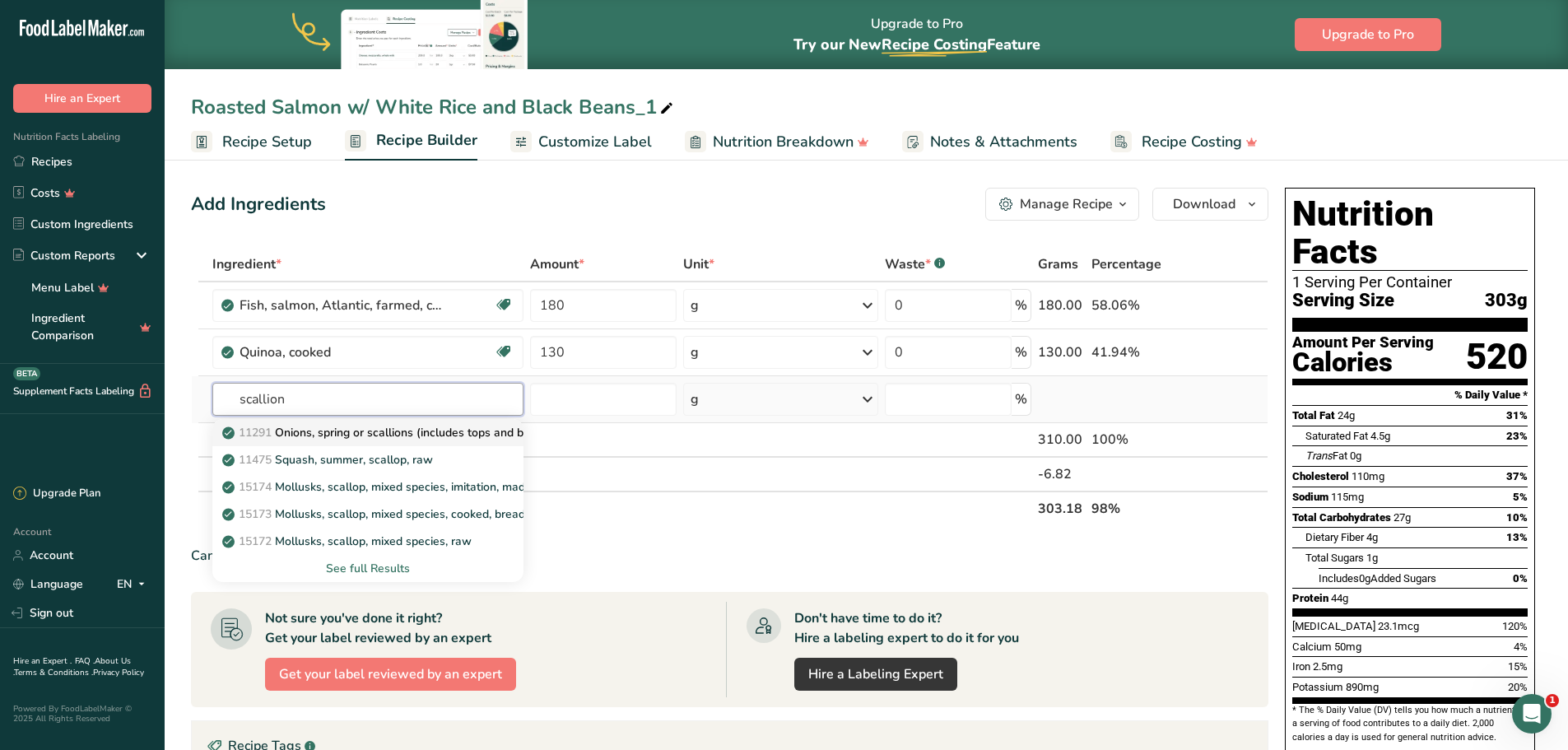
type input "scallion"
click at [434, 430] on p "11291 Onions, spring or scallions (includes tops and bulb), raw" at bounding box center [398, 432] width 345 height 18
type input "Onions, spring or scallions (includes tops and bulb), raw"
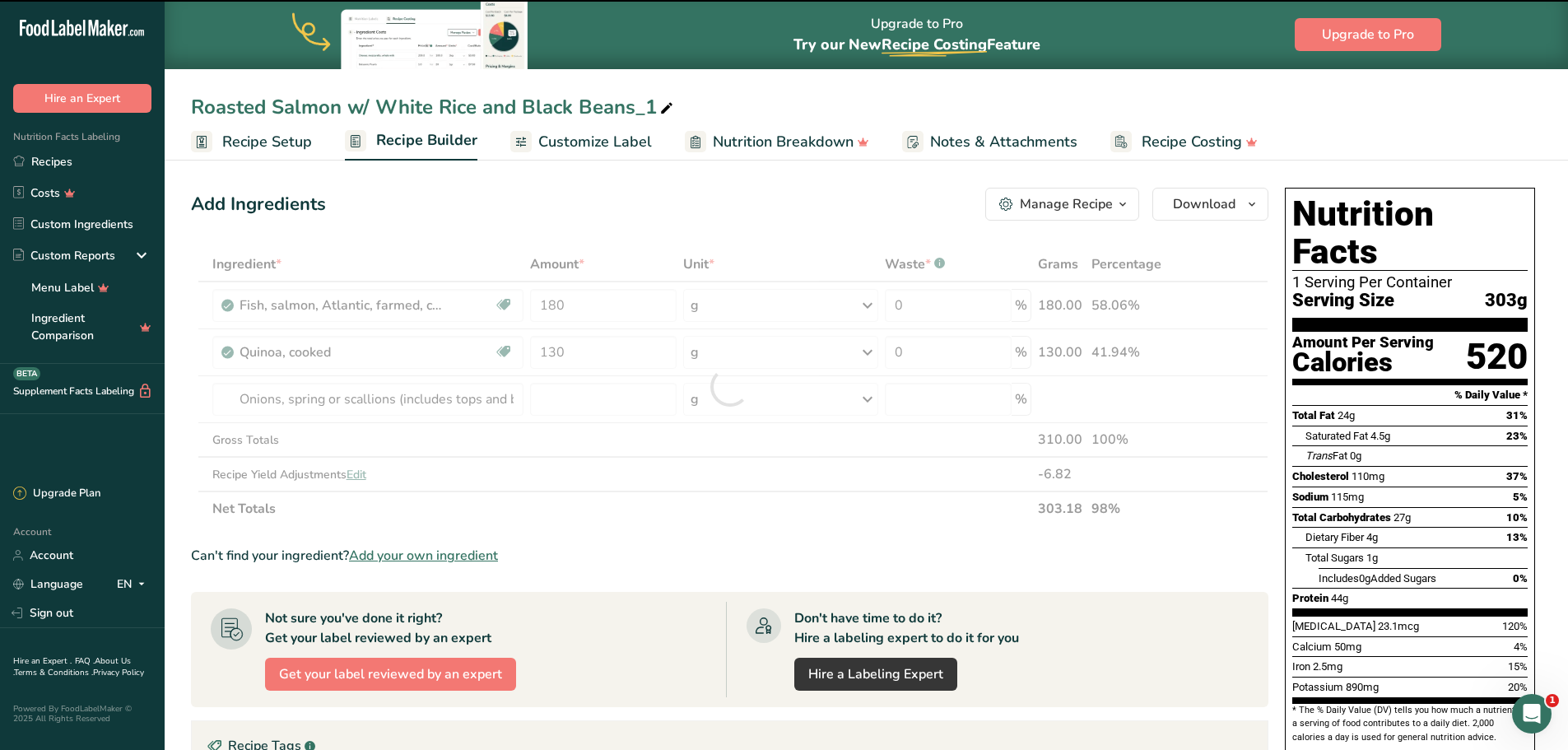
type input "0"
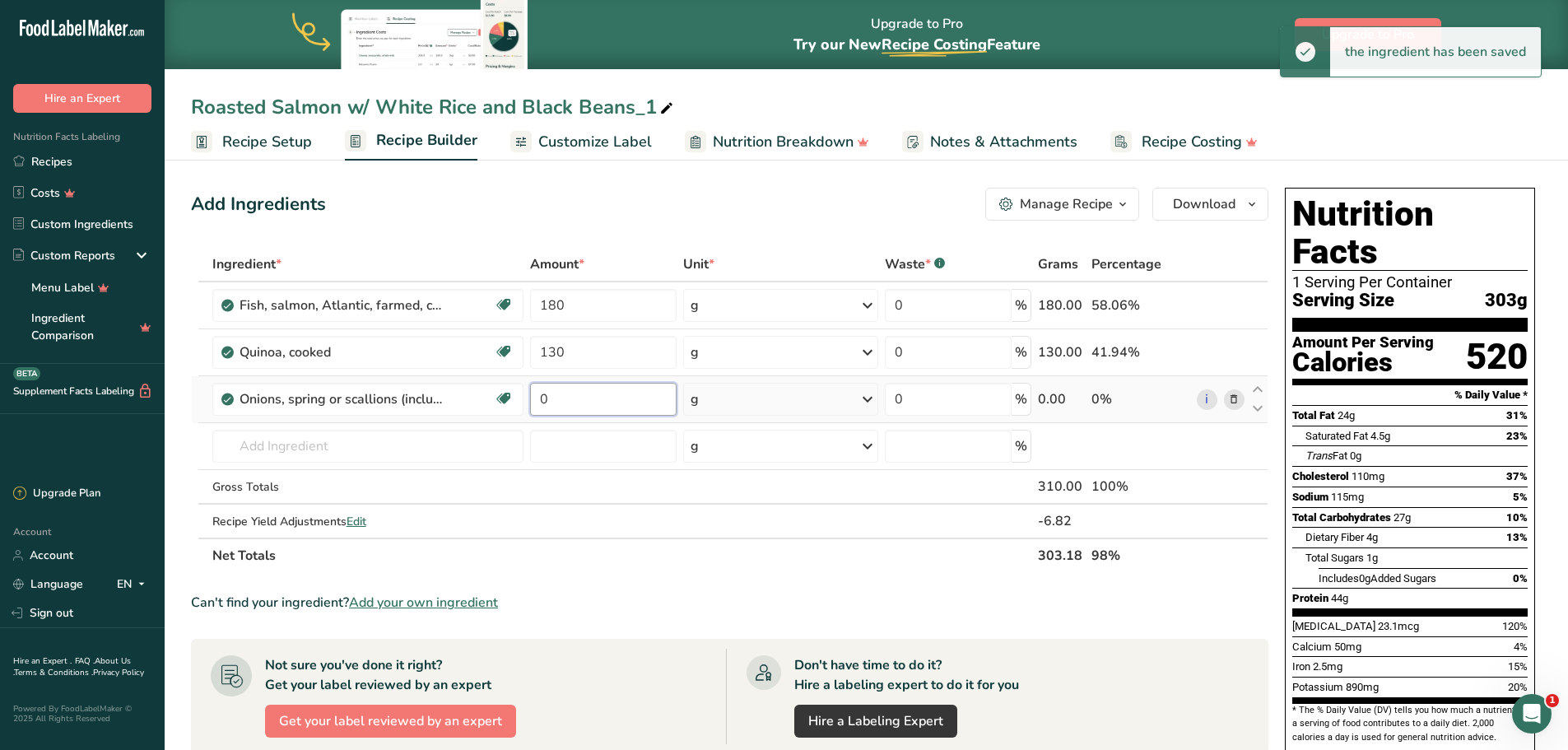
click at [593, 404] on input "0" at bounding box center [604, 400] width 147 height 33
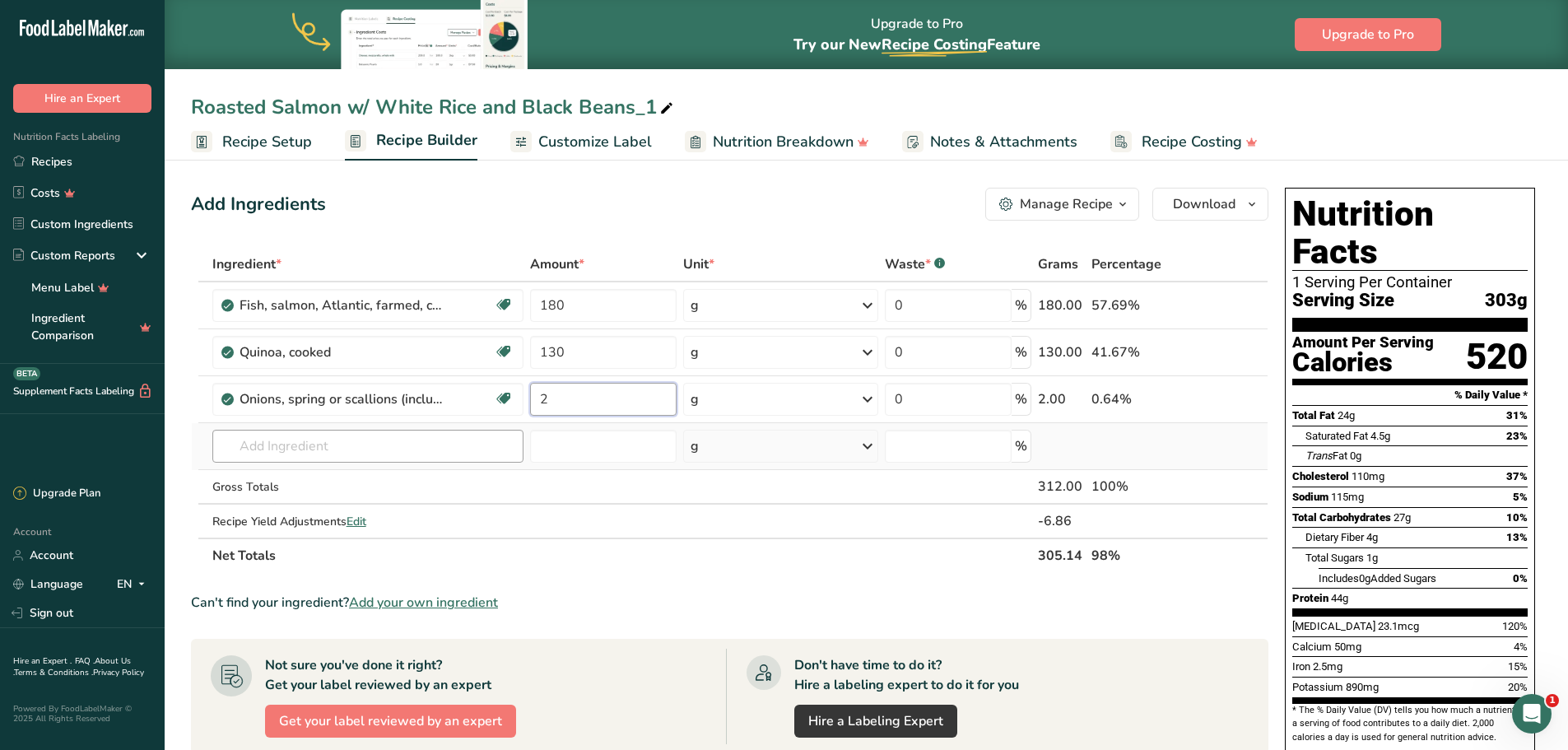
type input "2"
click at [353, 451] on div "Ingredient * Amount * Unit * Waste * .a-a{fill:#347362;}.b-a{fill:#fff;} Grams …" at bounding box center [730, 410] width 1077 height 326
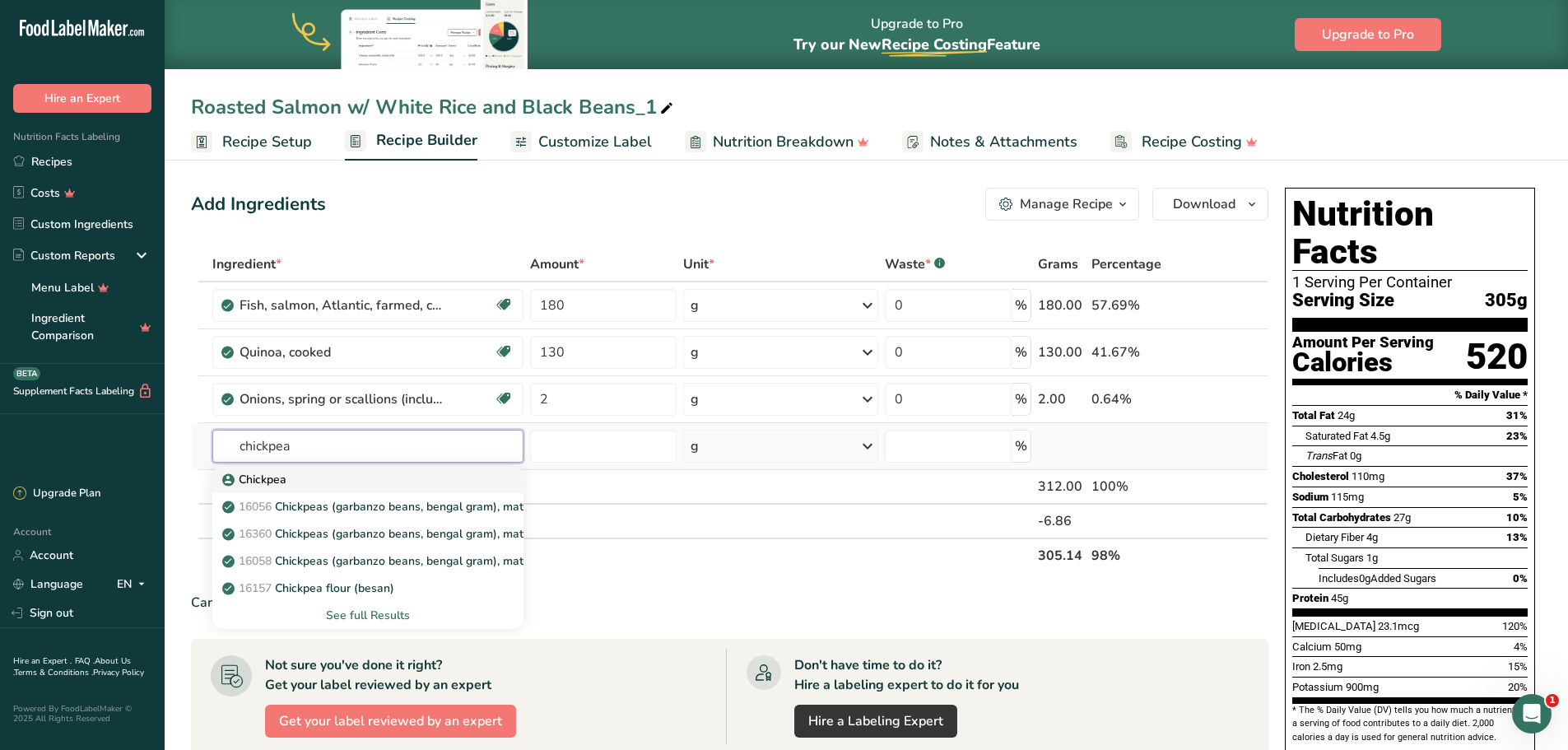
type input "chickpea"
click at [350, 479] on div "Chickpea" at bounding box center [355, 479] width 260 height 18
type input "Chickpea"
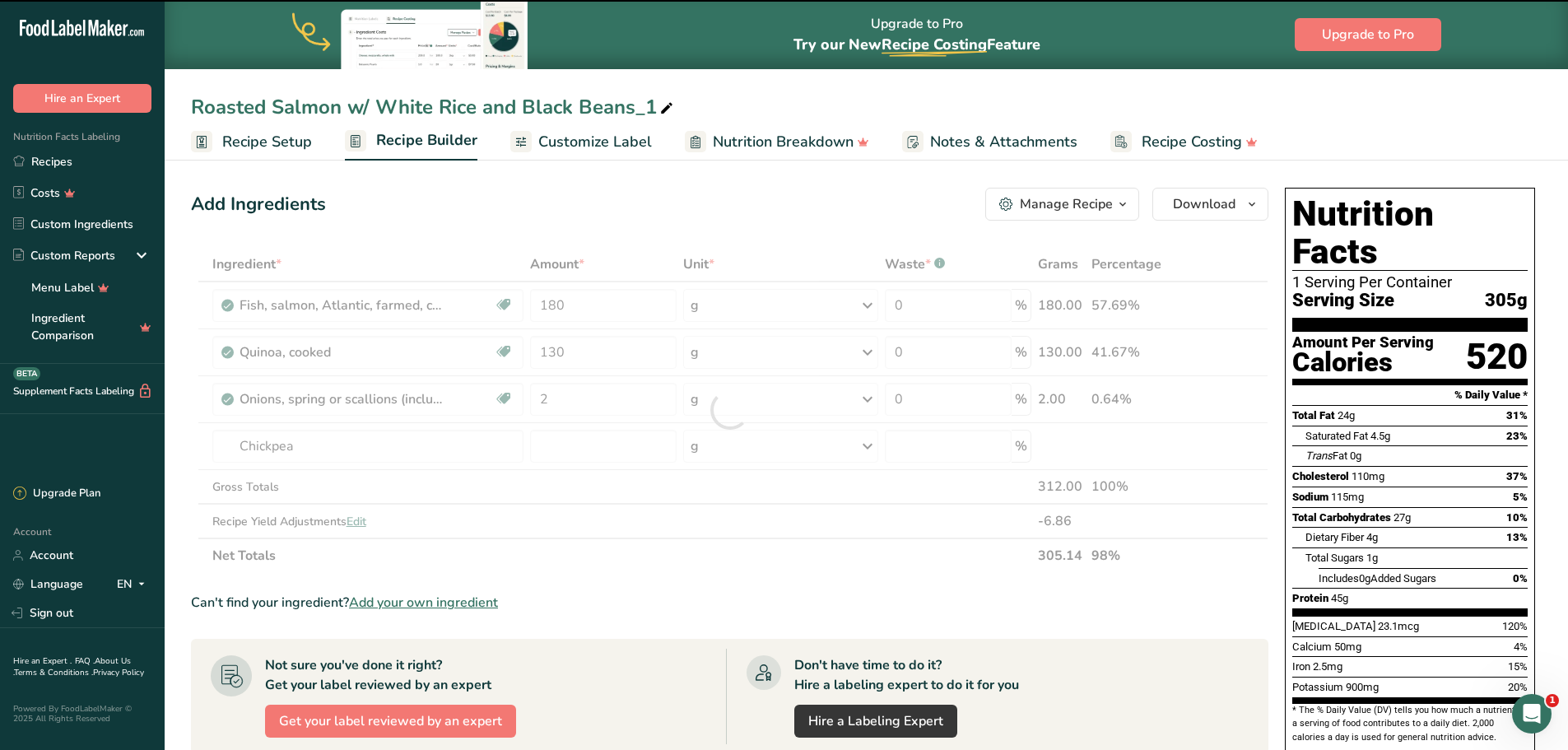
type input "0"
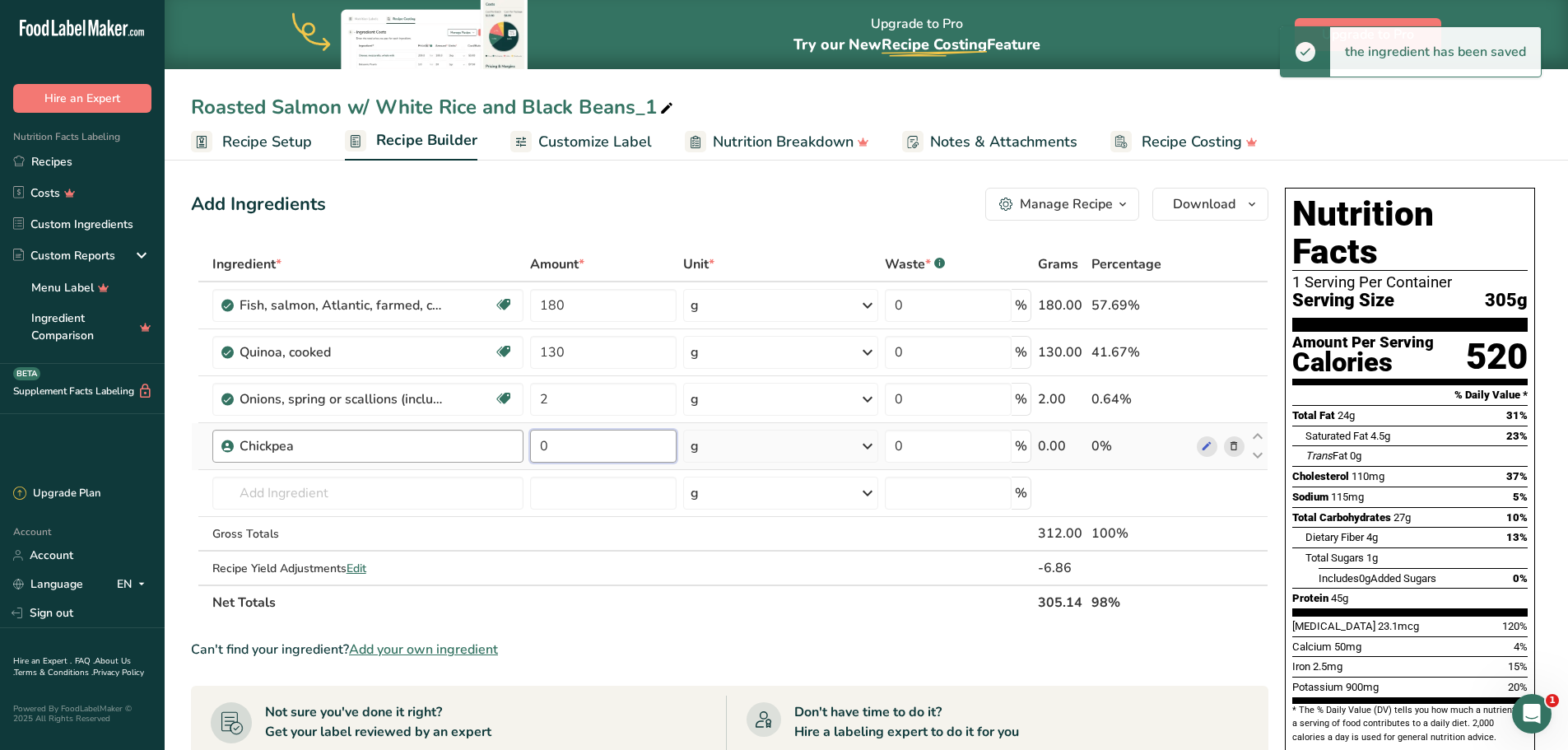
drag, startPoint x: 586, startPoint y: 447, endPoint x: 513, endPoint y: 441, distance: 73.2
click at [513, 441] on tr "Chickpea 0 g Weight Units g kg mg See more Volume Units l Volume units require …" at bounding box center [730, 446] width 1076 height 47
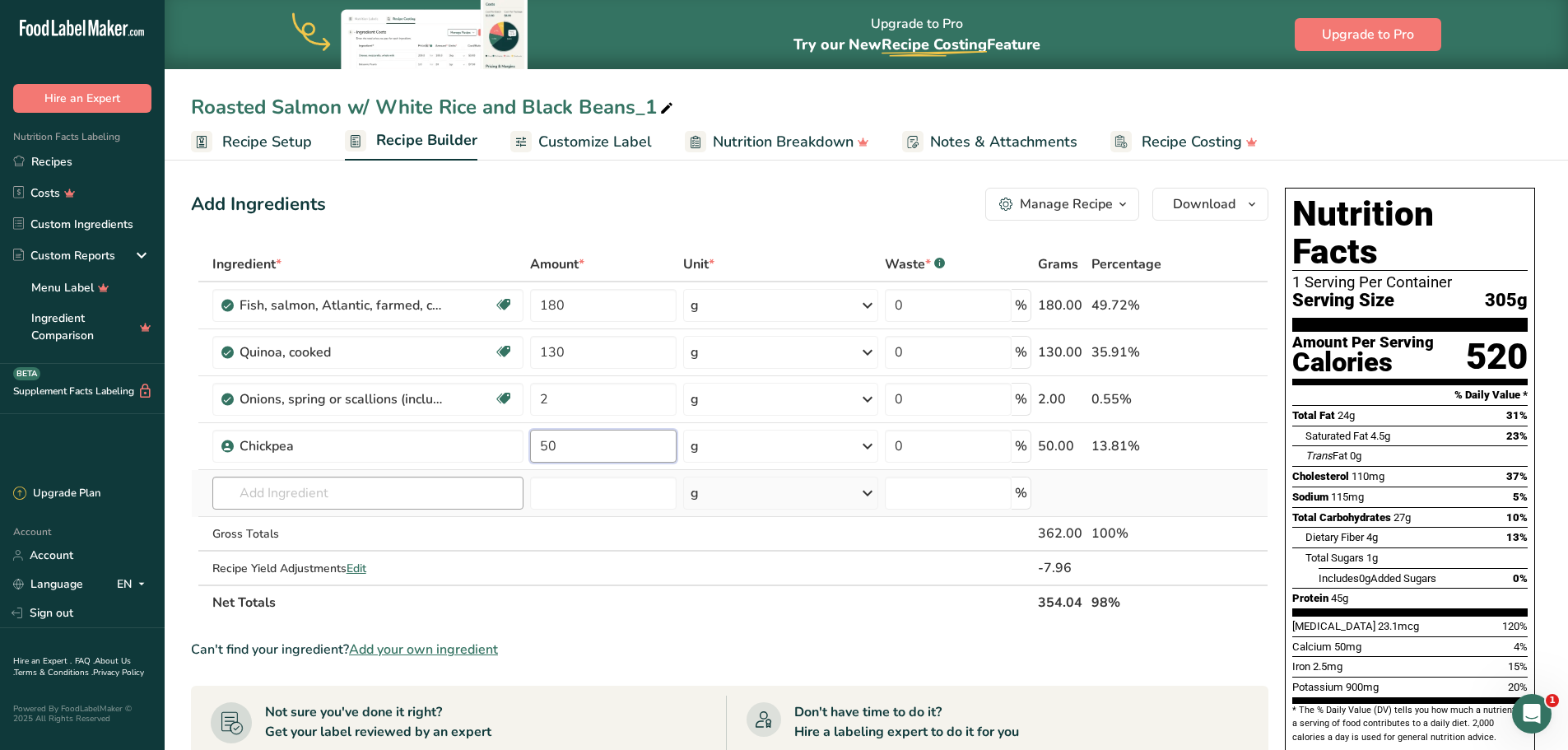
type input "50"
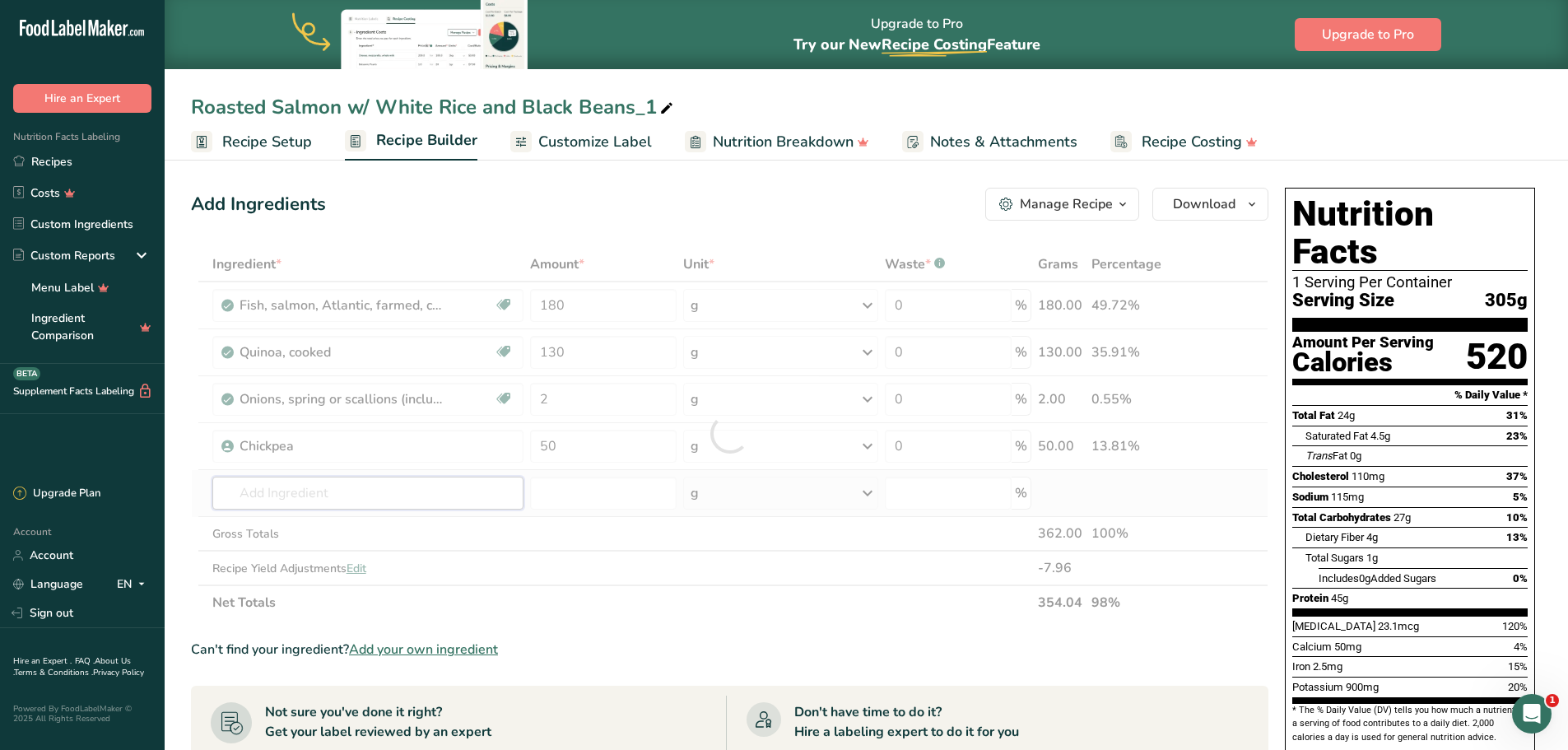
click at [348, 488] on div "Ingredient * Amount * Unit * Waste * .a-a{fill:#347362;}.b-a{fill:#fff;} Grams …" at bounding box center [730, 433] width 1077 height 373
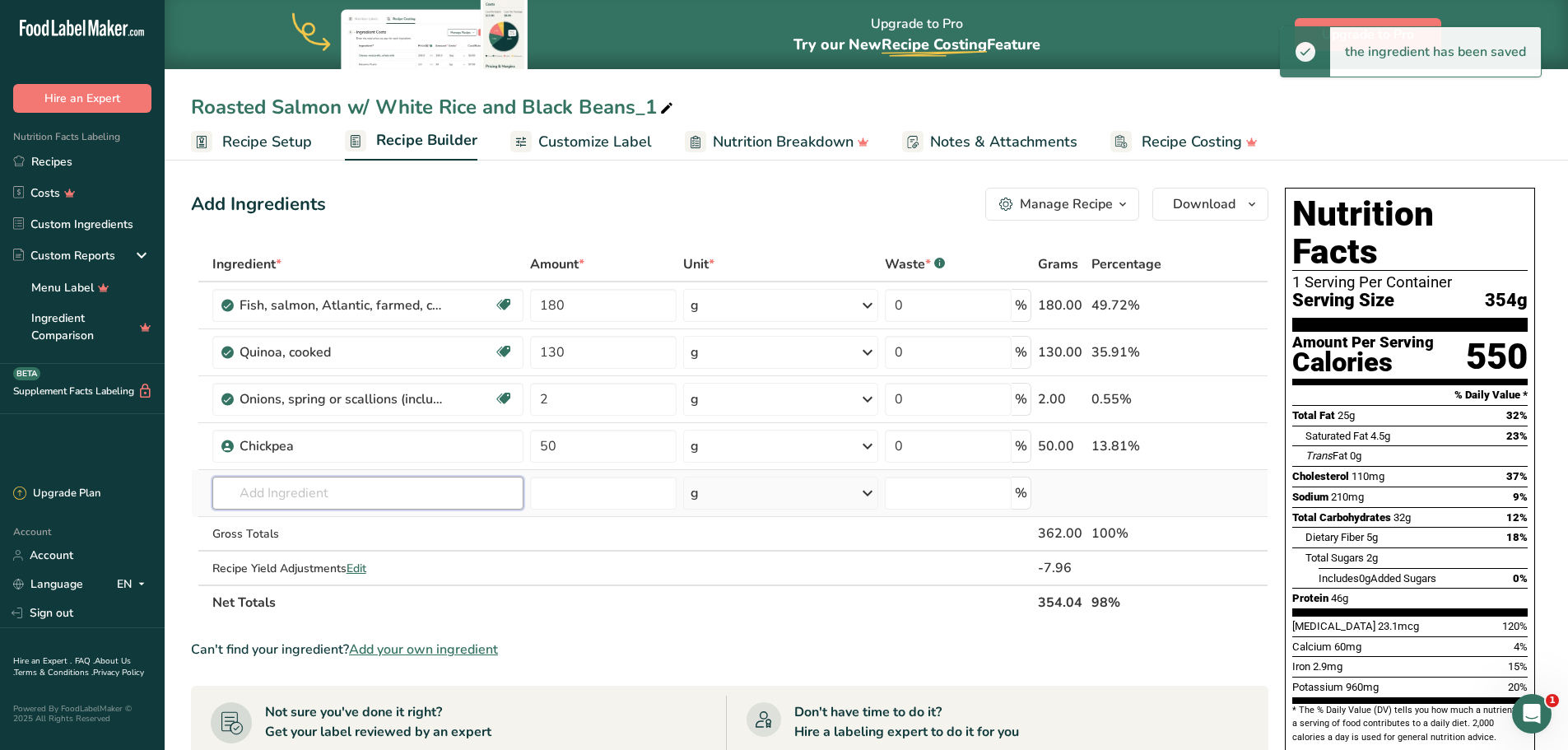
click at [315, 488] on input "text" at bounding box center [368, 493] width 312 height 33
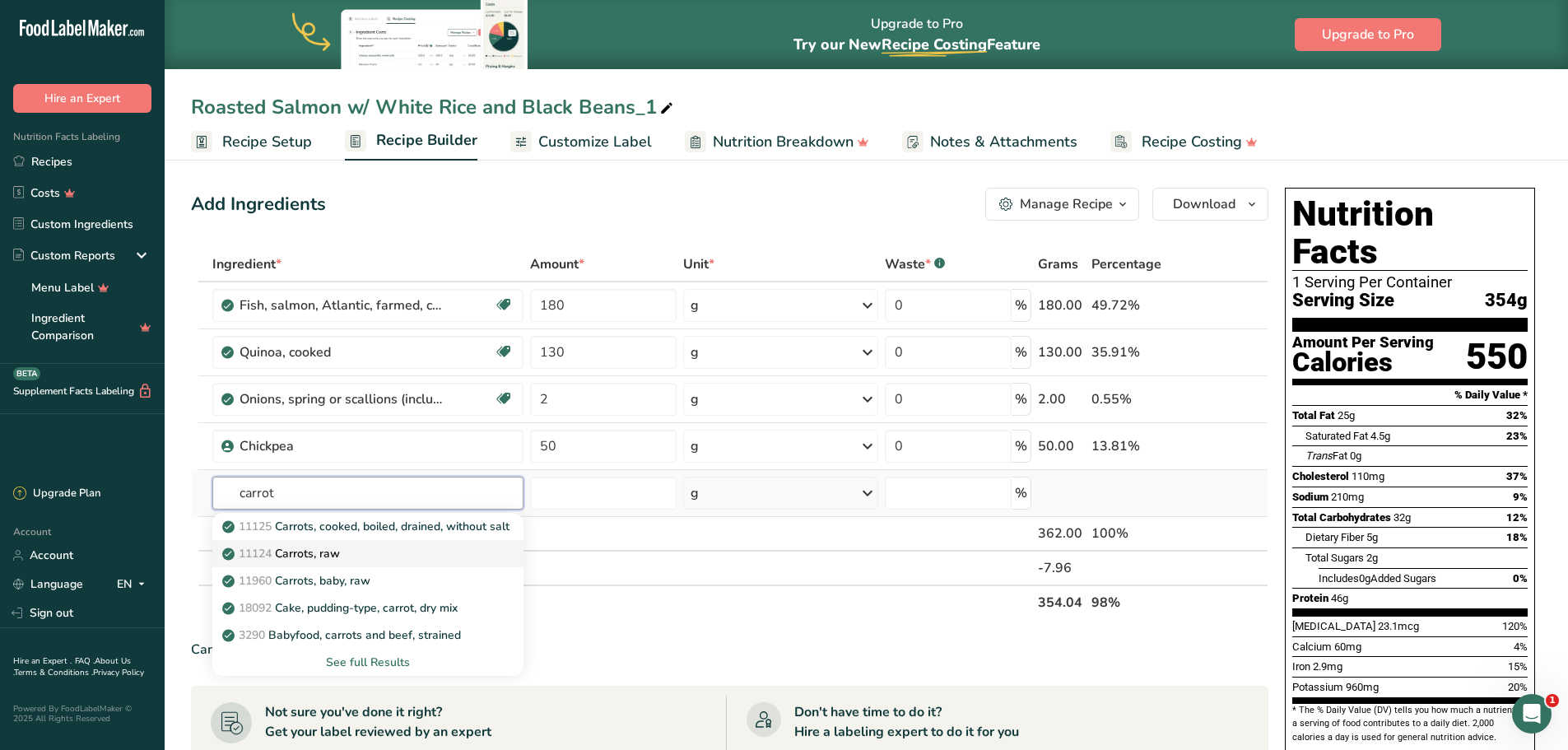
type input "carrot"
click at [414, 554] on div "11124 [GEOGRAPHIC_DATA], raw" at bounding box center [355, 553] width 260 height 18
type input "Carrots, raw"
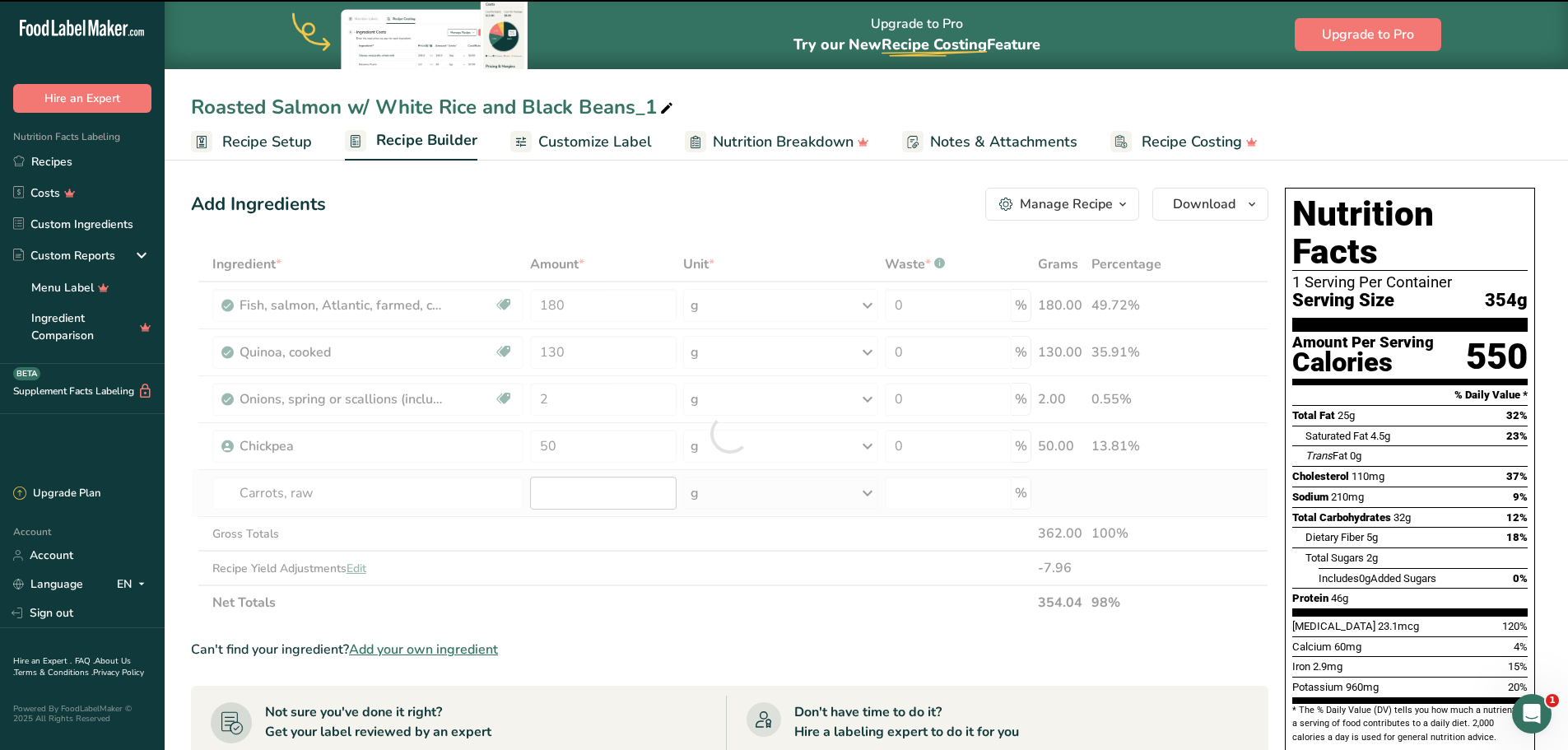
type input "0"
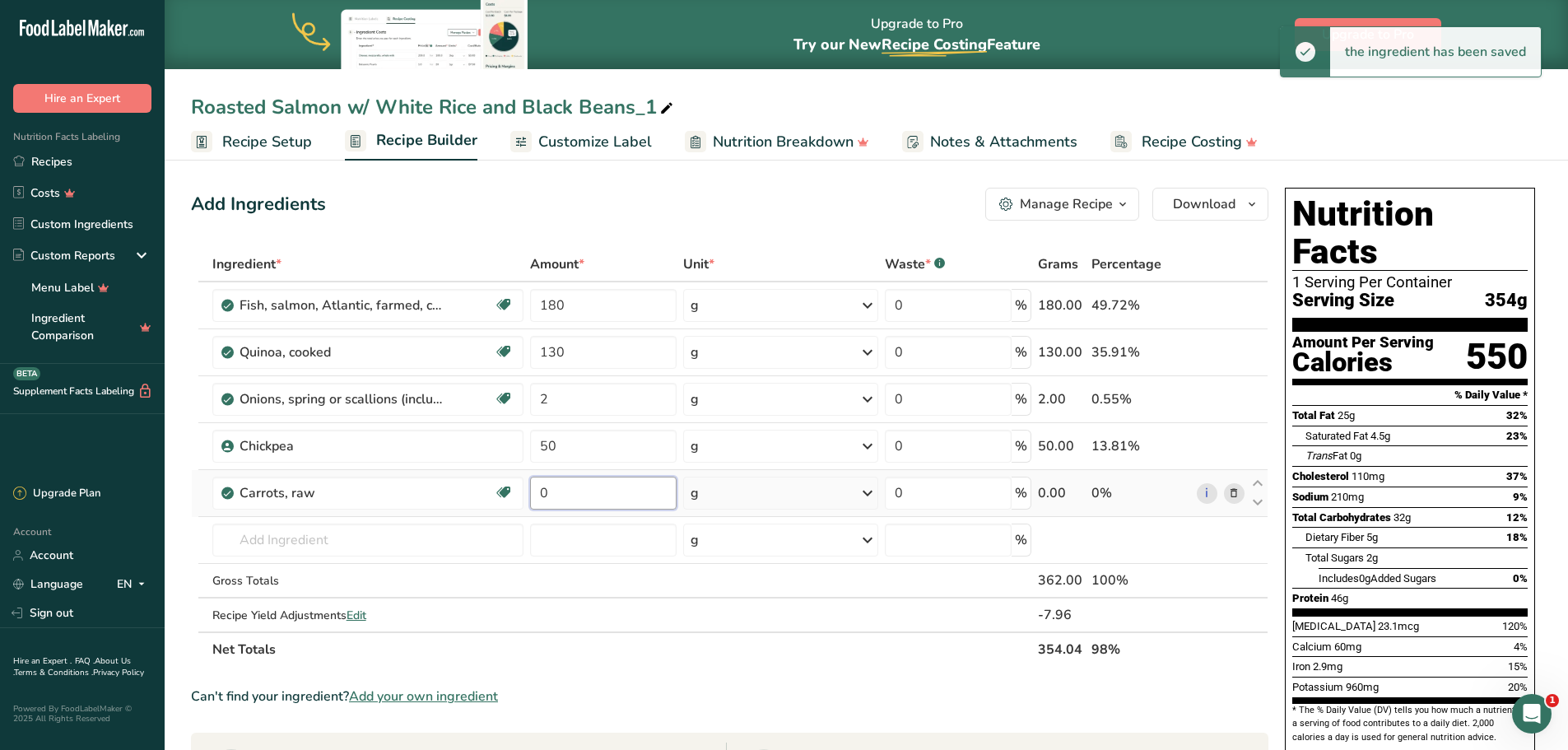
drag, startPoint x: 583, startPoint y: 495, endPoint x: 524, endPoint y: 492, distance: 59.1
click at [524, 492] on tr "Carrots, raw Dairy free Gluten free Vegan Vegetarian Soy free 0 g Portions 1 cu…" at bounding box center [730, 493] width 1076 height 47
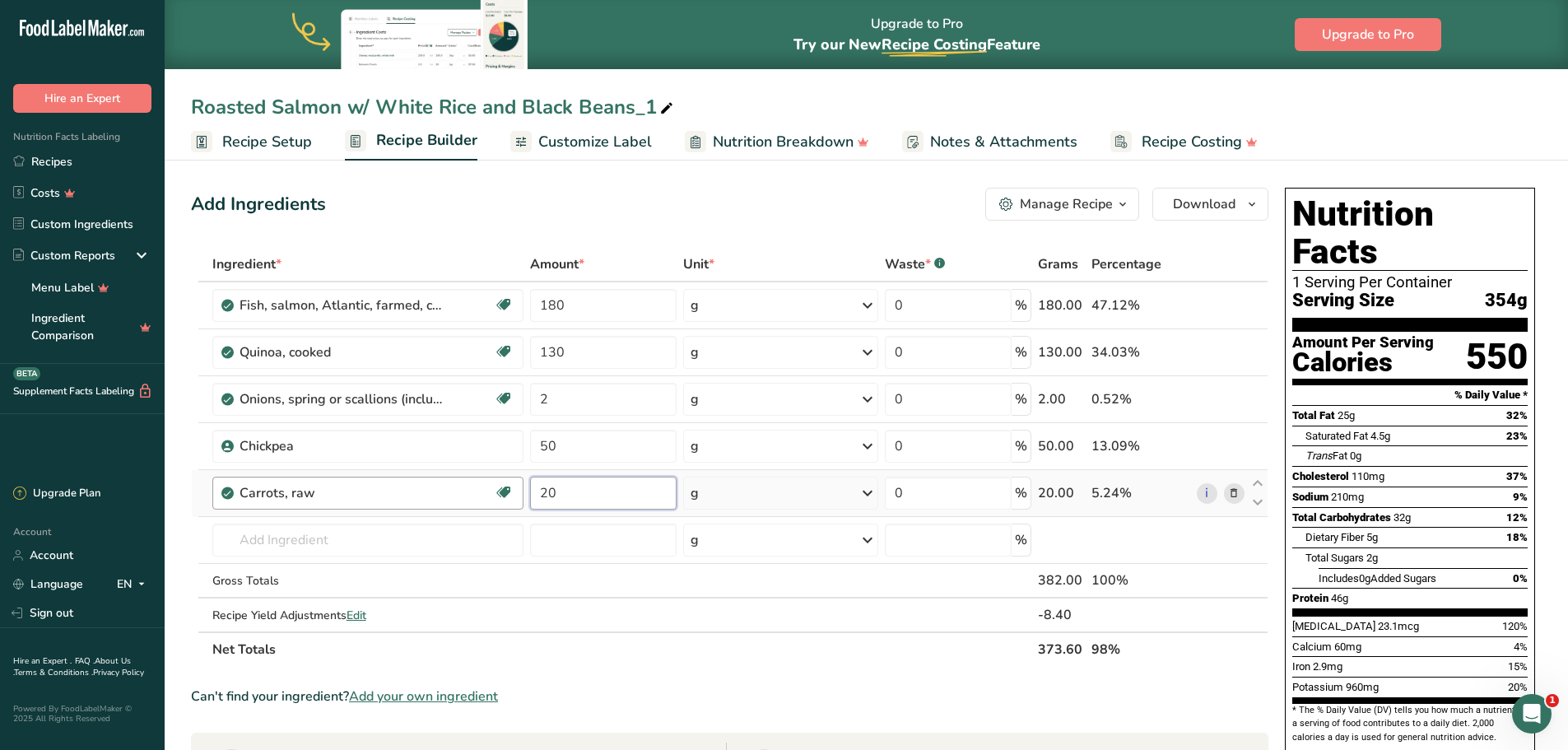
type input "20"
click at [379, 506] on div "Ingredient * Amount * Unit * Waste * .a-a{fill:#347362;}.b-a{fill:#fff;} Grams …" at bounding box center [730, 456] width 1077 height 420
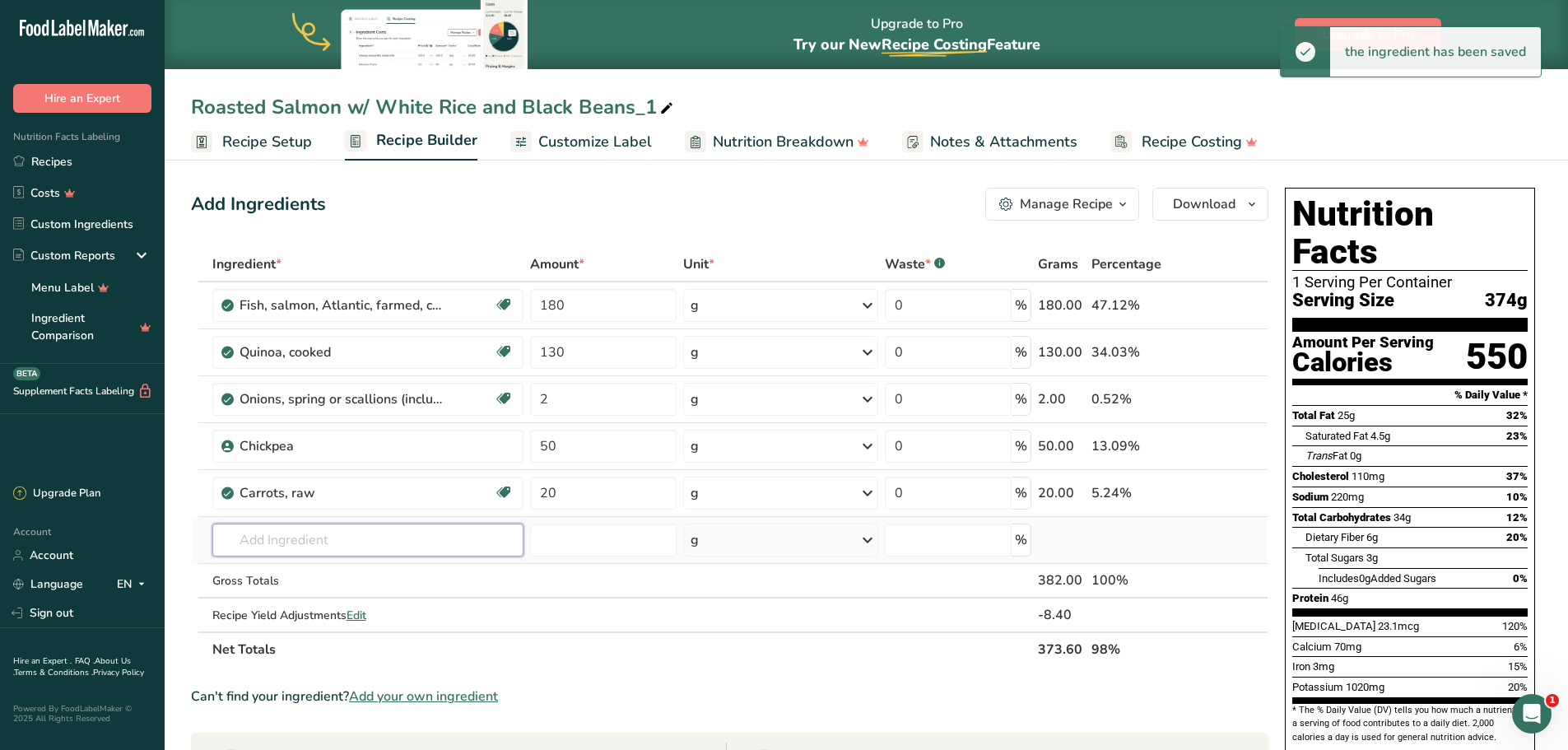
click at [321, 537] on input "text" at bounding box center [368, 540] width 312 height 33
type input "r"
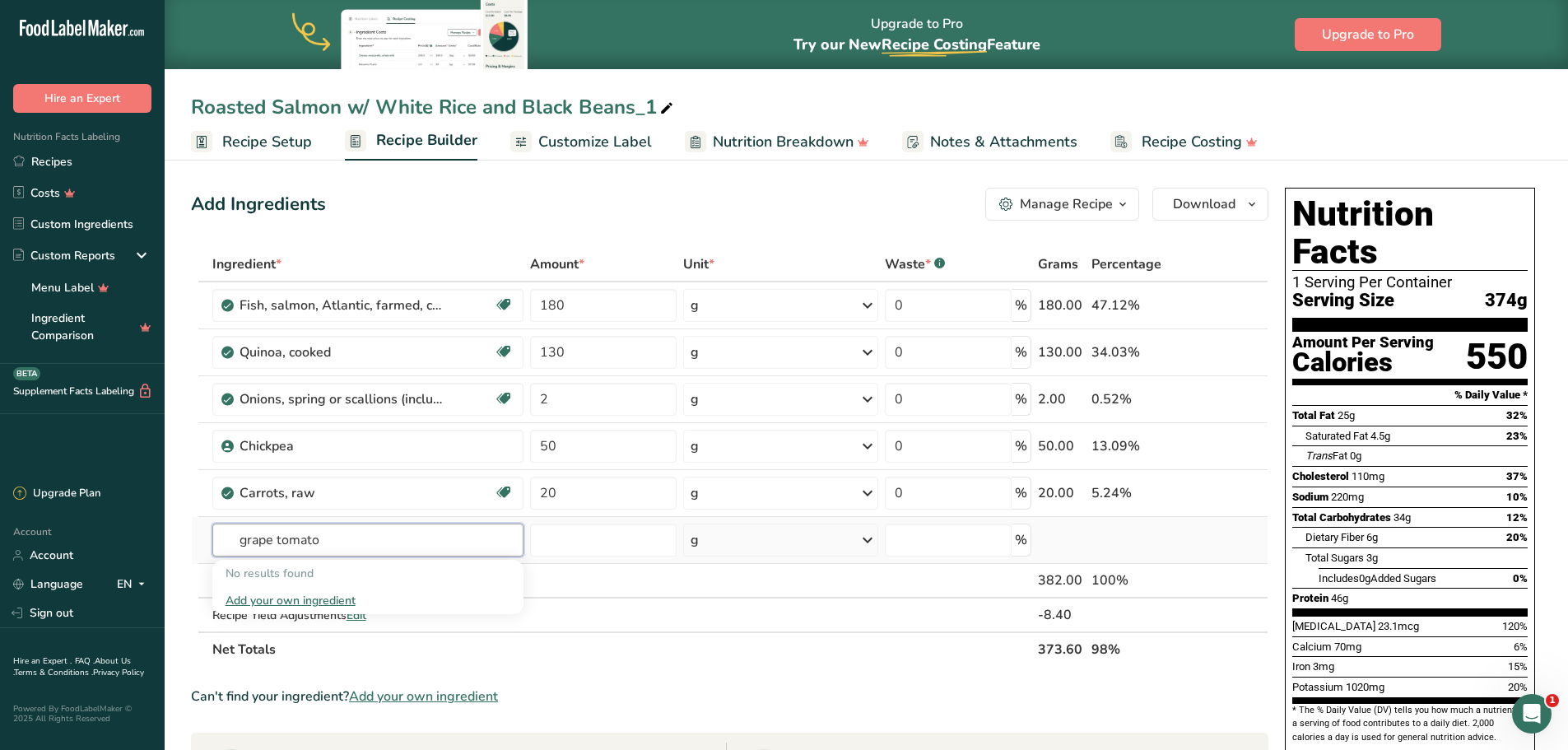
drag, startPoint x: 320, startPoint y: 540, endPoint x: 207, endPoint y: 519, distance: 114.9
click at [207, 519] on tr "grape tomato No results found Add your own ingredient g Weight Units g kg mg Se…" at bounding box center [730, 540] width 1076 height 47
type input "i"
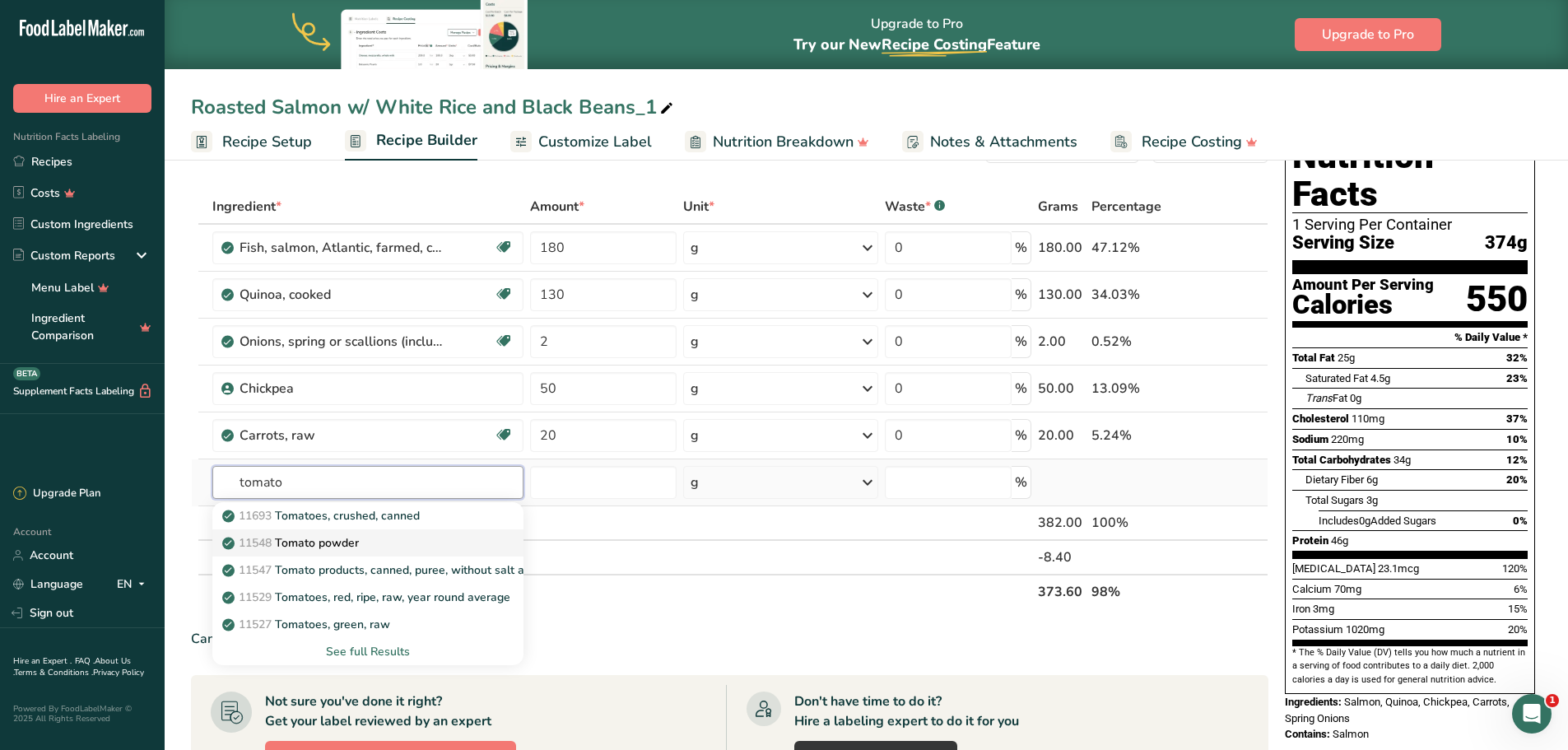
scroll to position [83, 0]
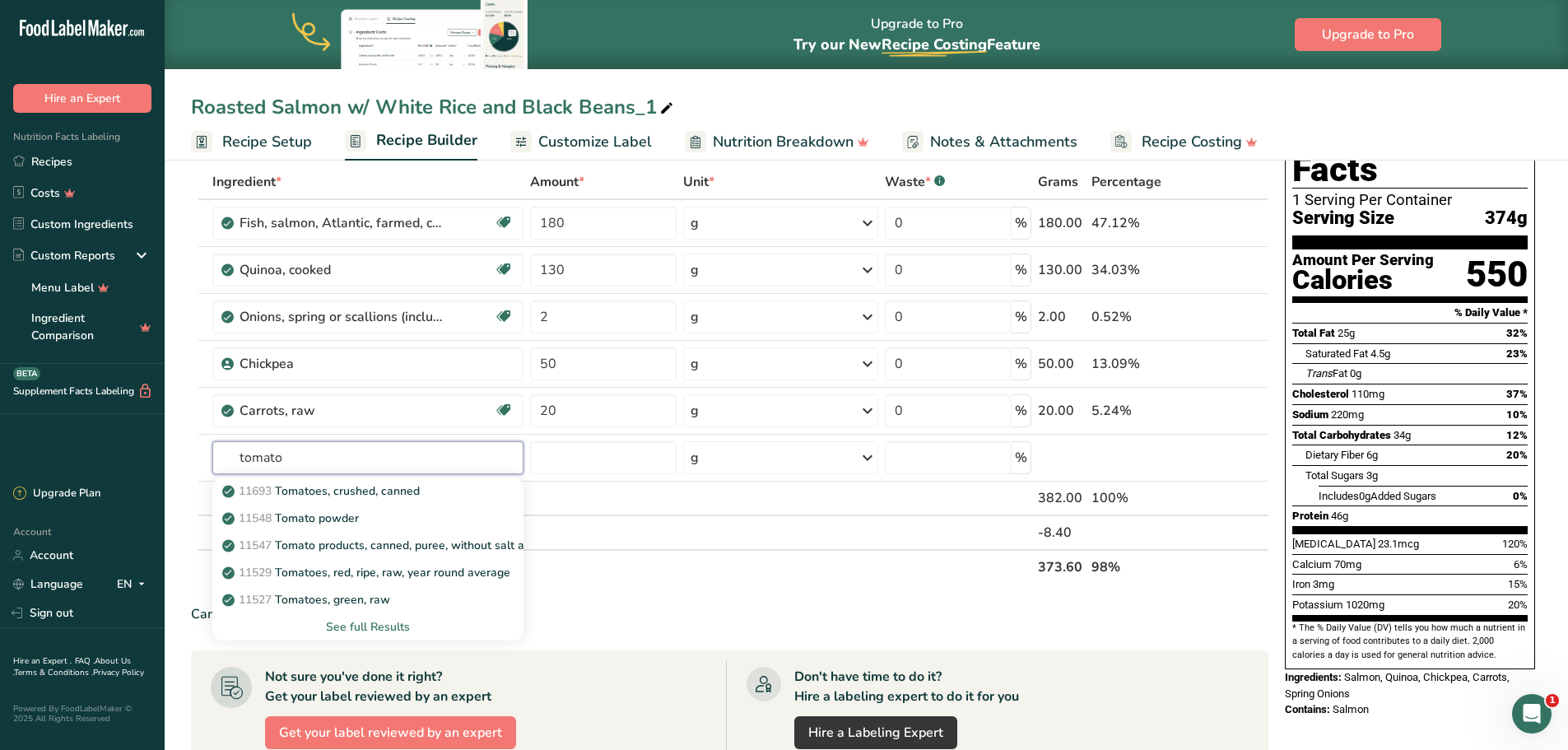
type input "tomato"
click at [396, 619] on div "See full Results" at bounding box center [368, 627] width 286 height 18
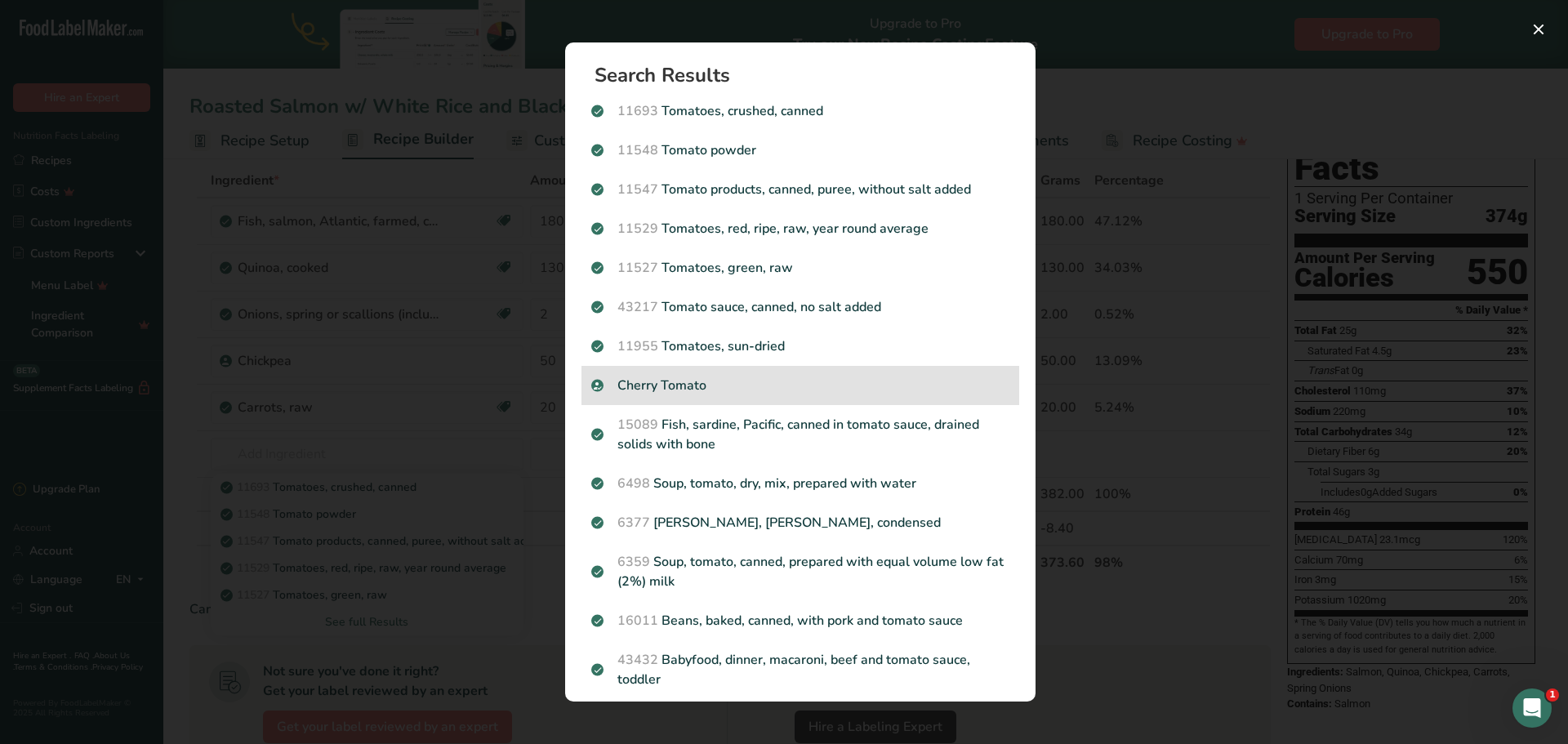
click at [673, 372] on div "Cherry Tomato" at bounding box center [801, 385] width 438 height 40
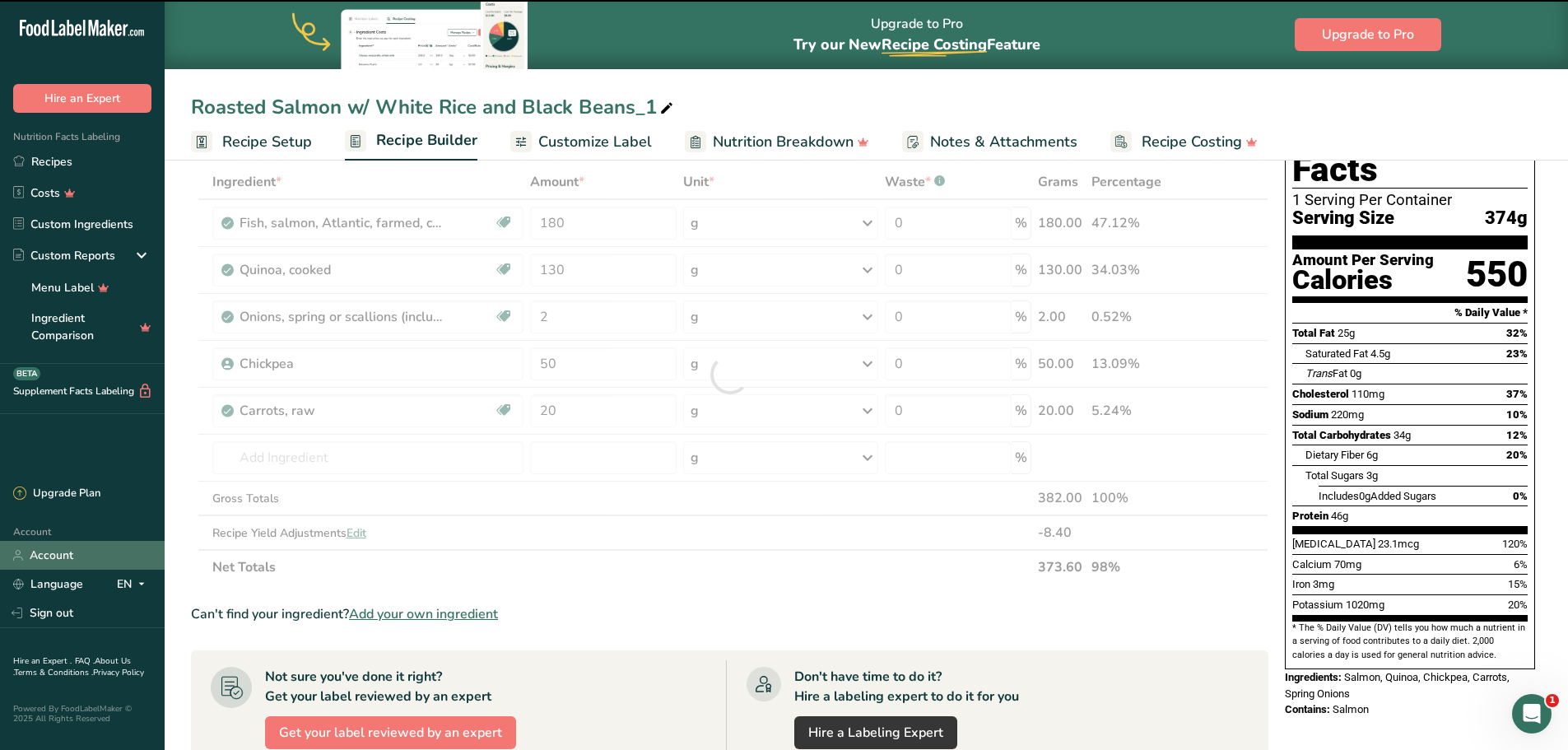
type input "0"
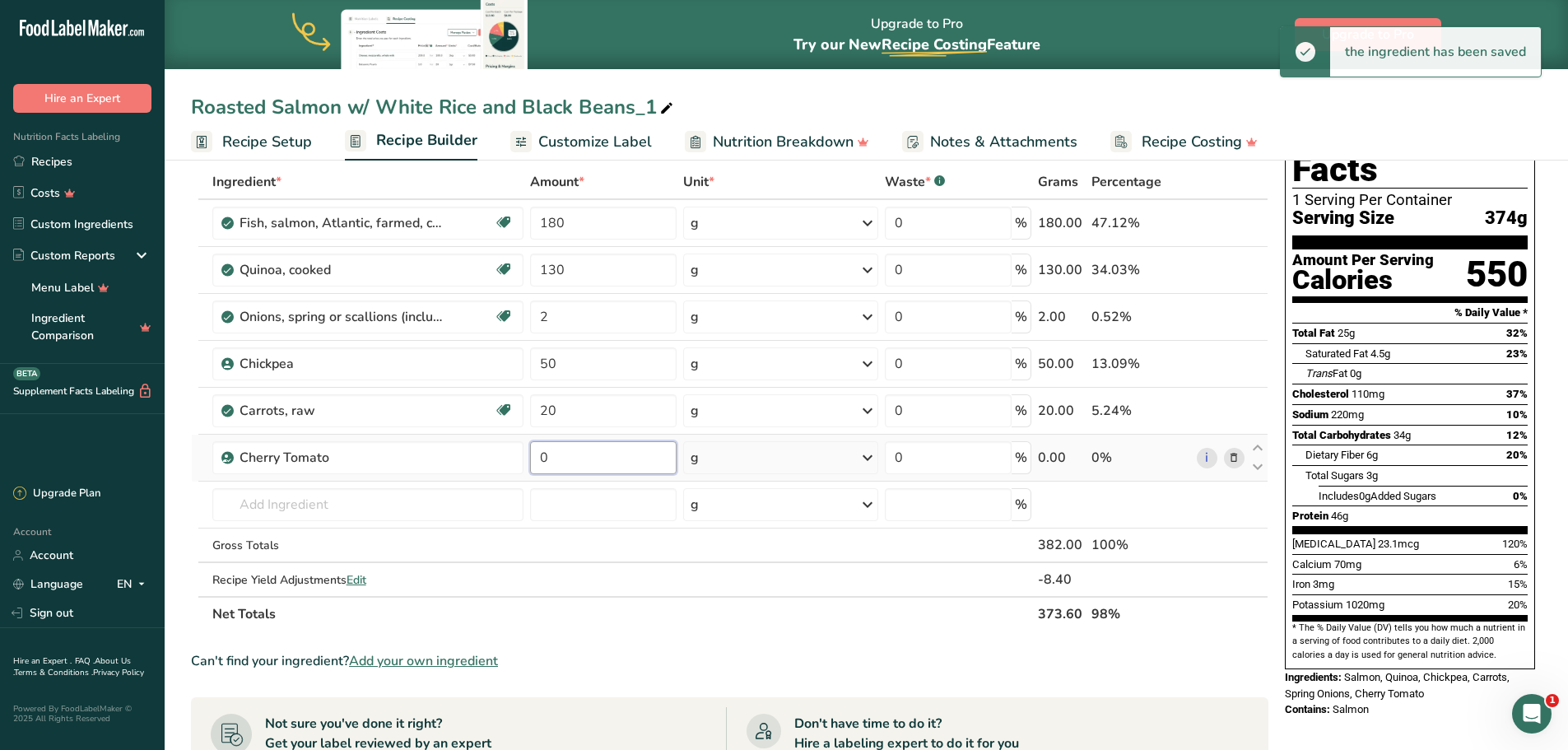
drag, startPoint x: 547, startPoint y: 455, endPoint x: 539, endPoint y: 450, distance: 9.4
click at [539, 451] on input "0" at bounding box center [604, 458] width 147 height 33
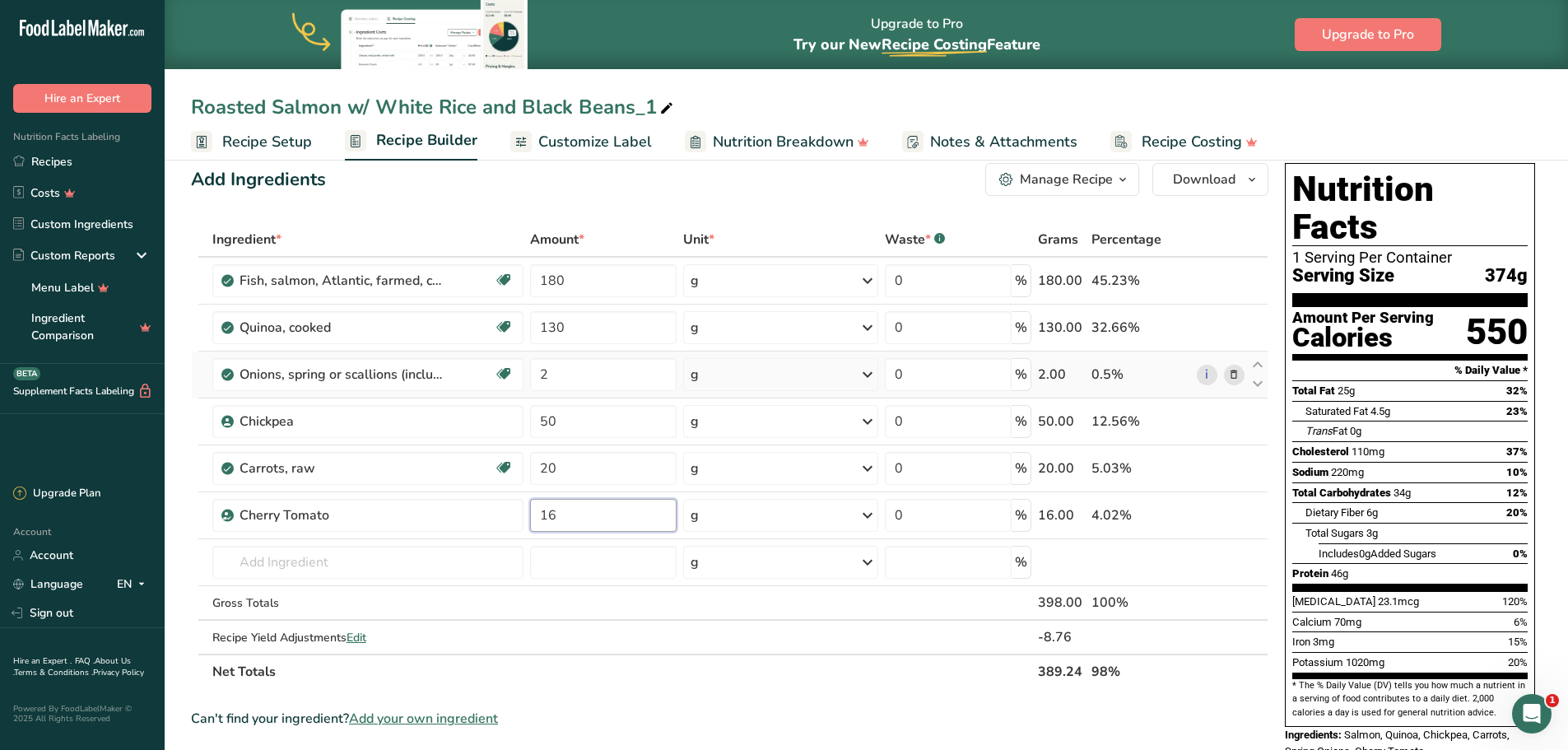
scroll to position [0, 0]
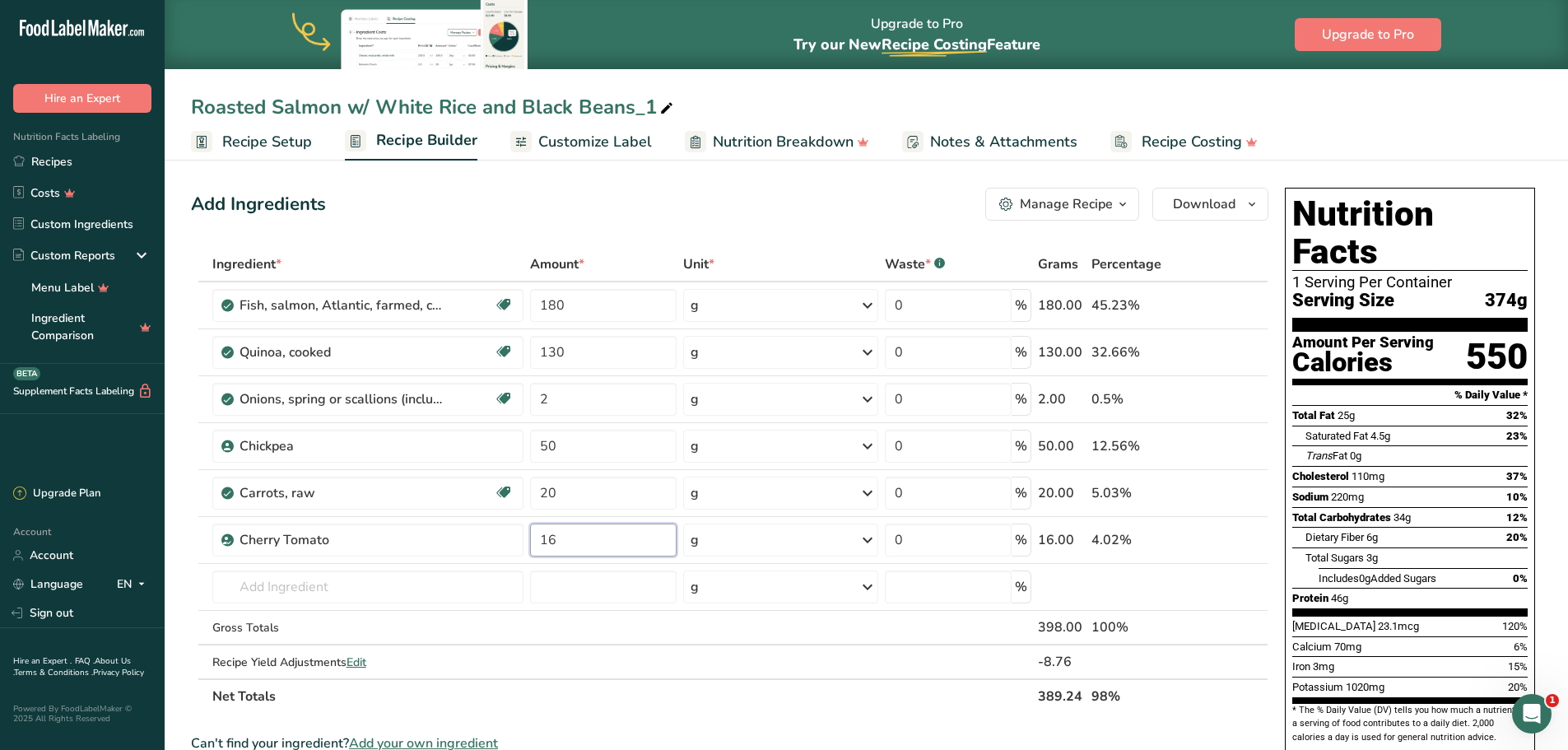
type input "16"
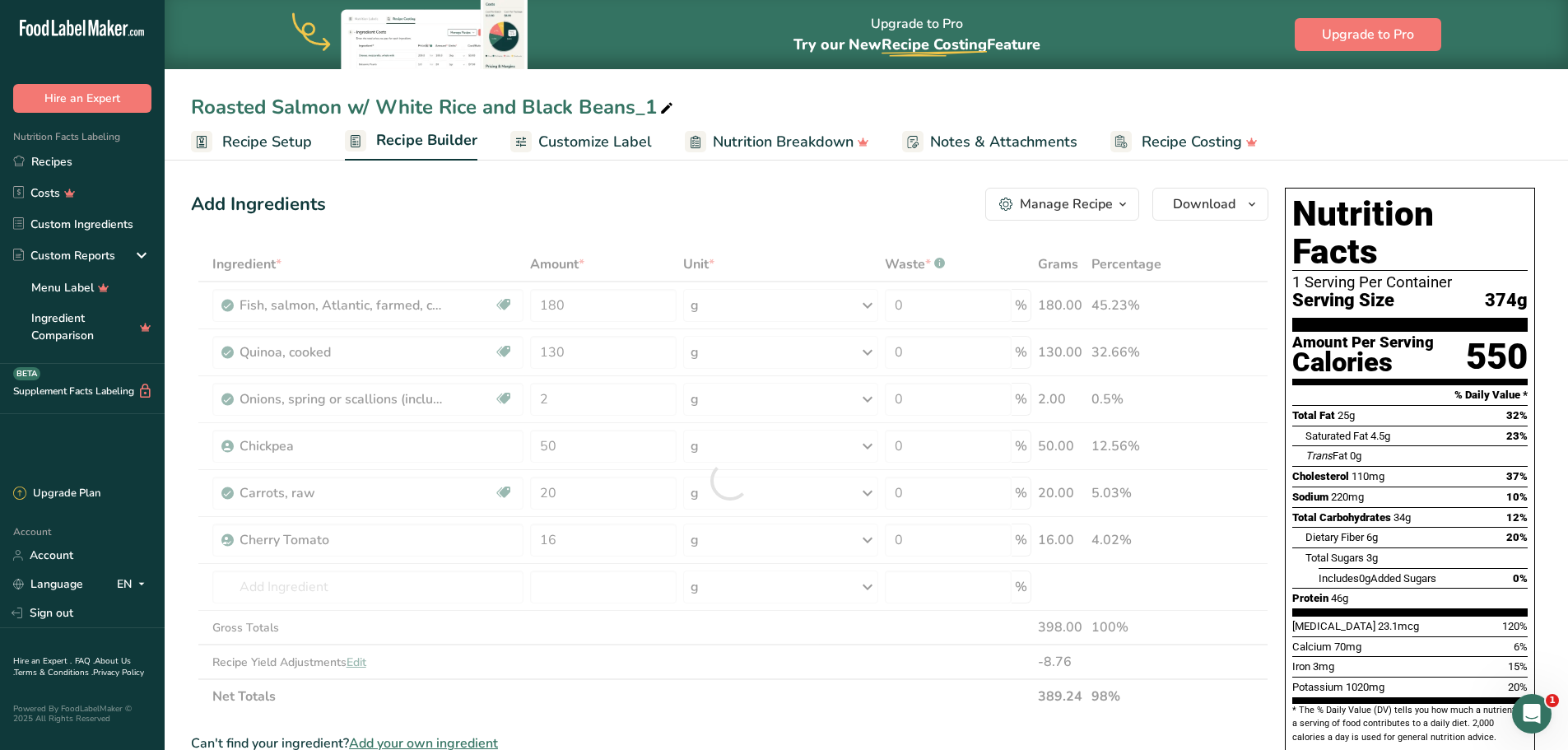
click at [805, 190] on div "Add Ingredients Manage Recipe Delete Recipe Duplicate Recipe Scale Recipe Save …" at bounding box center [730, 204] width 1077 height 33
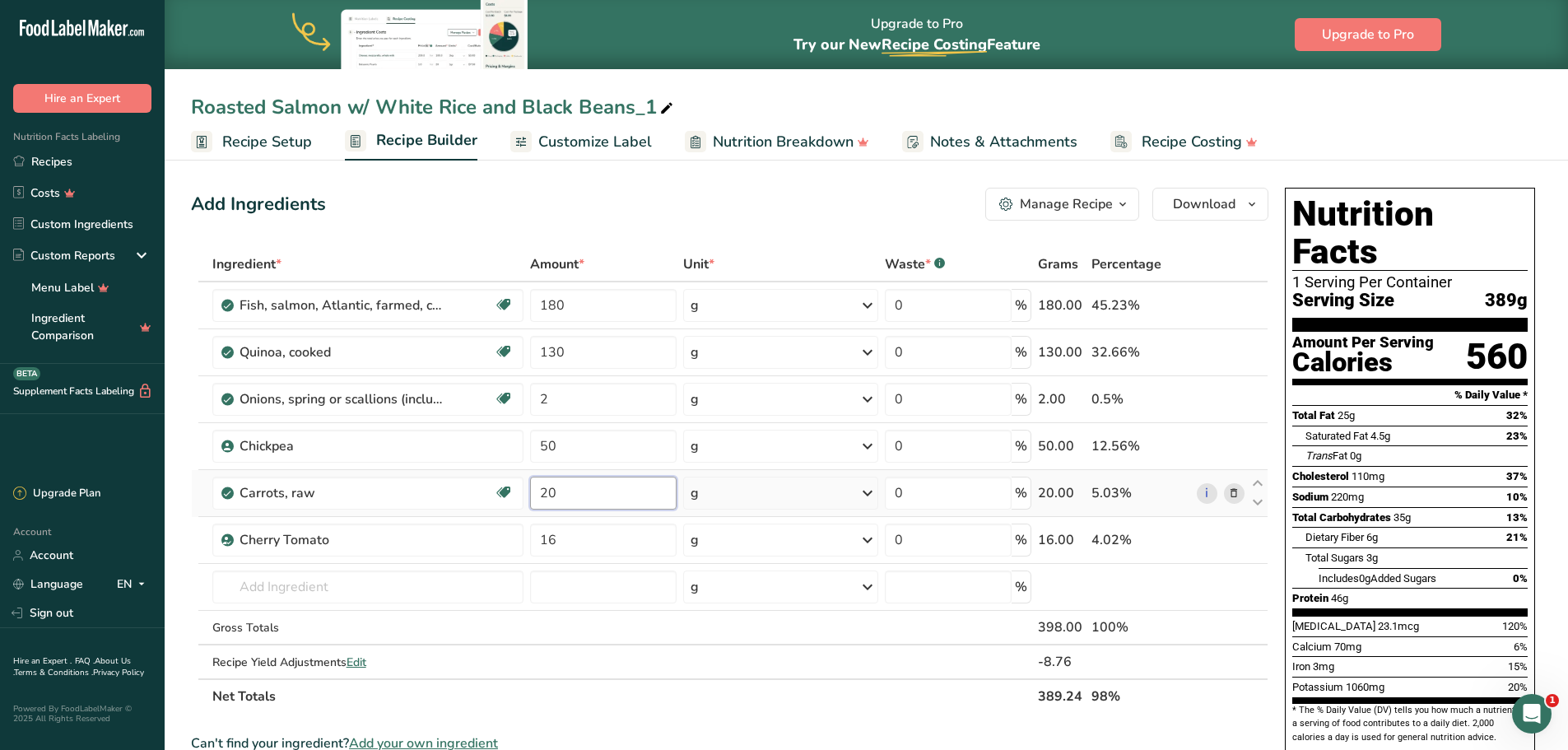
drag, startPoint x: 576, startPoint y: 494, endPoint x: 538, endPoint y: 494, distance: 38.0
click at [538, 494] on input "20" at bounding box center [604, 493] width 147 height 33
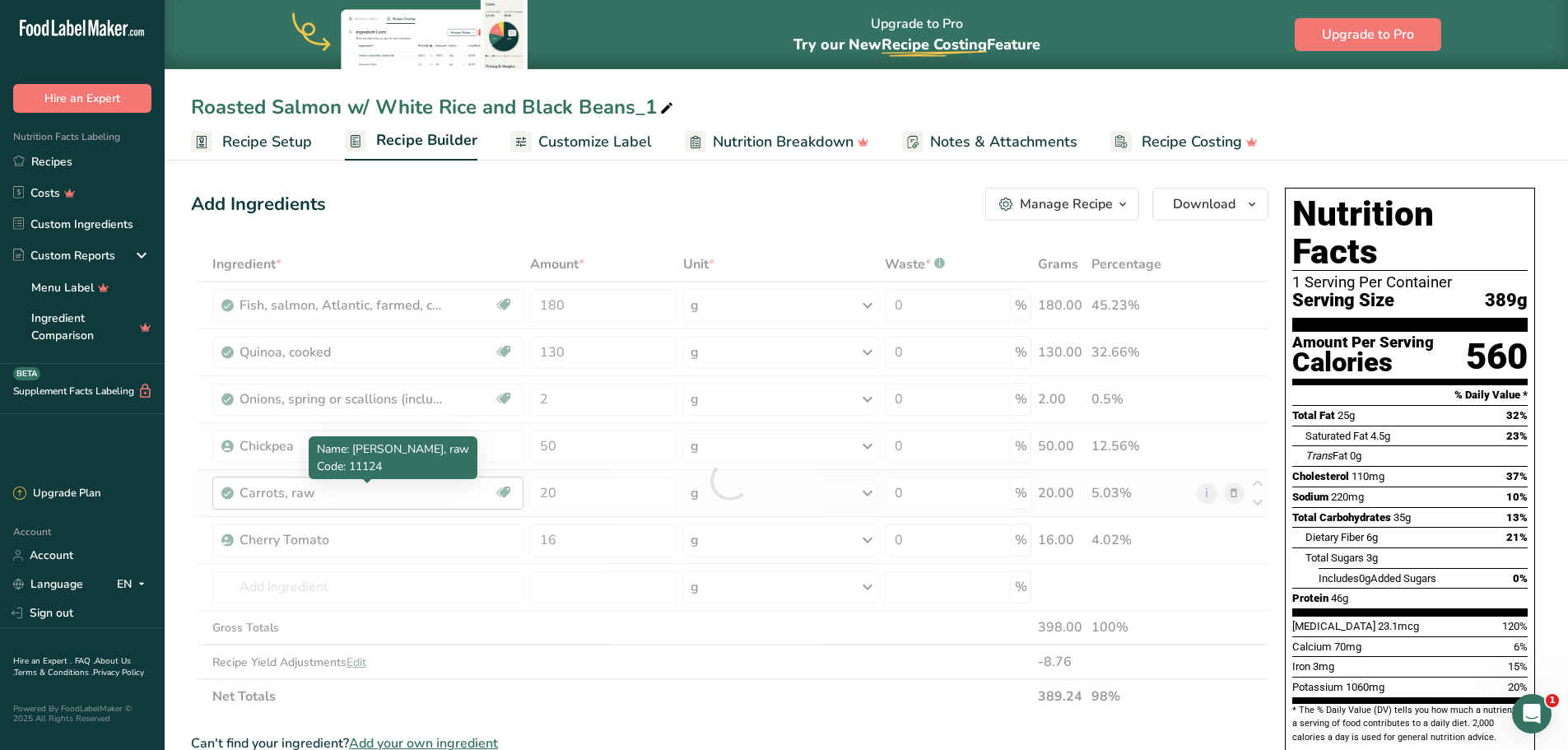
click at [422, 492] on div "Ingredient * Amount * Unit * Waste * .a-a{fill:#347362;}.b-a{fill:#fff;} Grams …" at bounding box center [730, 479] width 1077 height 466
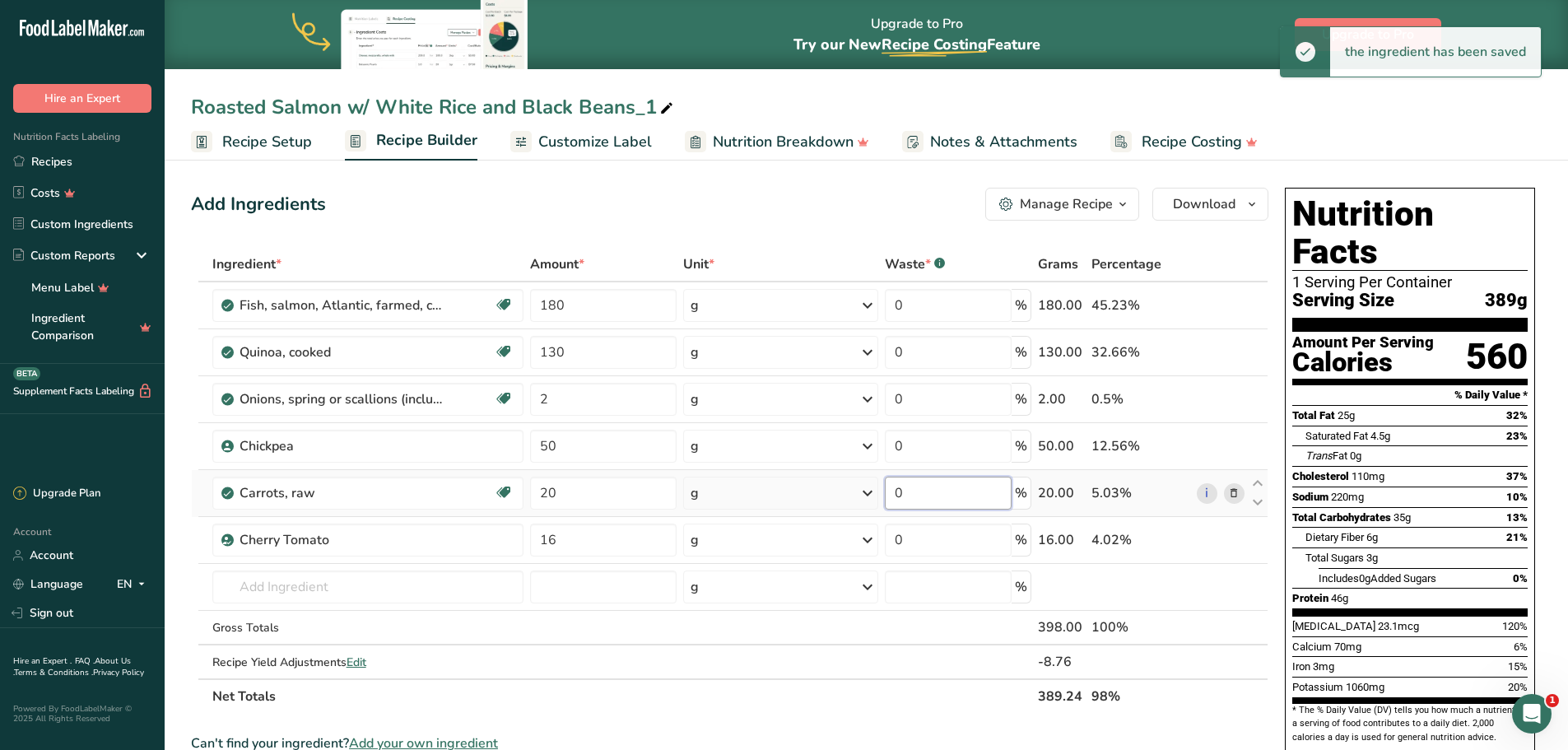
drag, startPoint x: 918, startPoint y: 488, endPoint x: 877, endPoint y: 489, distance: 41.0
click at [877, 489] on tr "Carrots, raw Dairy free Gluten free Vegan Vegetarian Soy free 20 g Portions 1 c…" at bounding box center [730, 493] width 1076 height 47
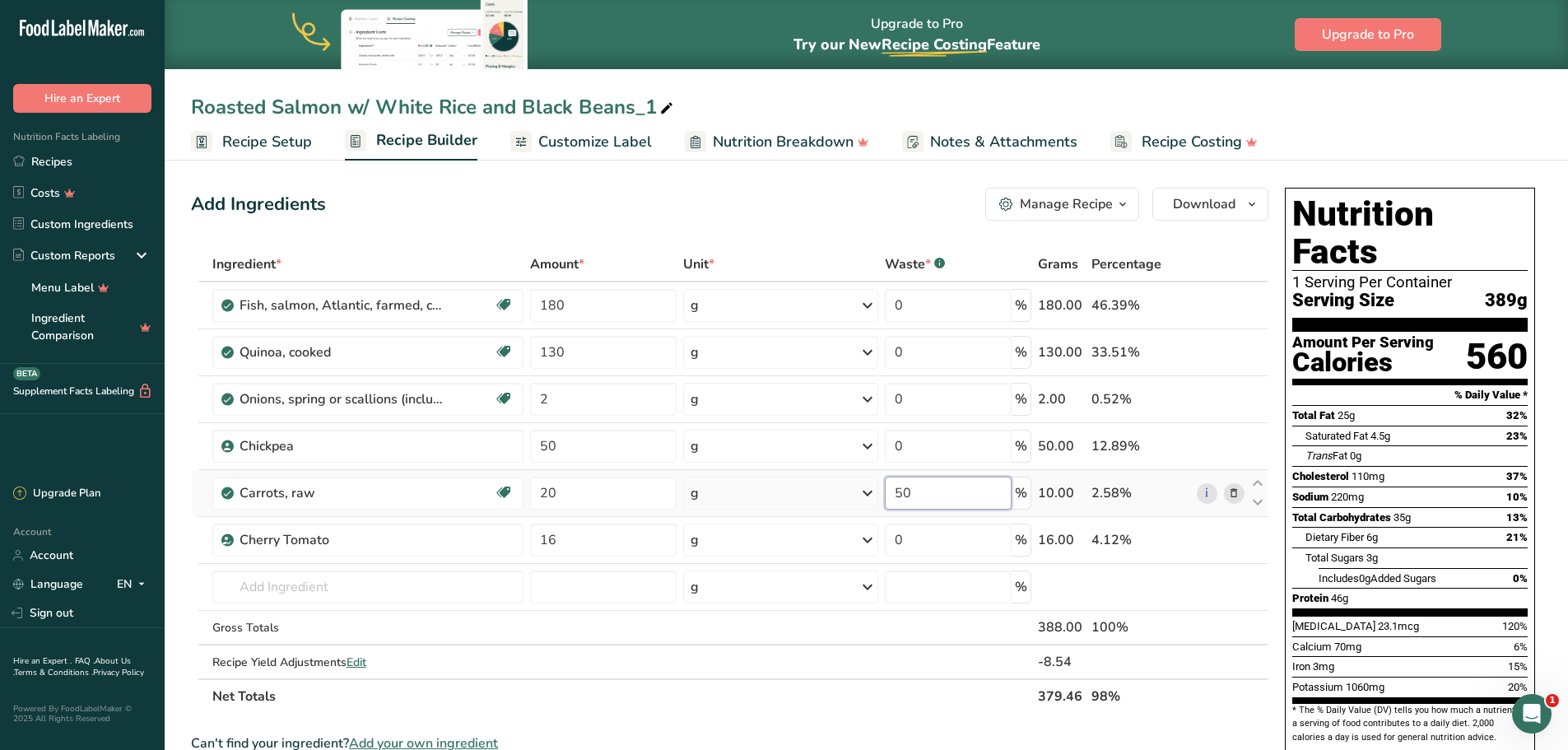
type input "5"
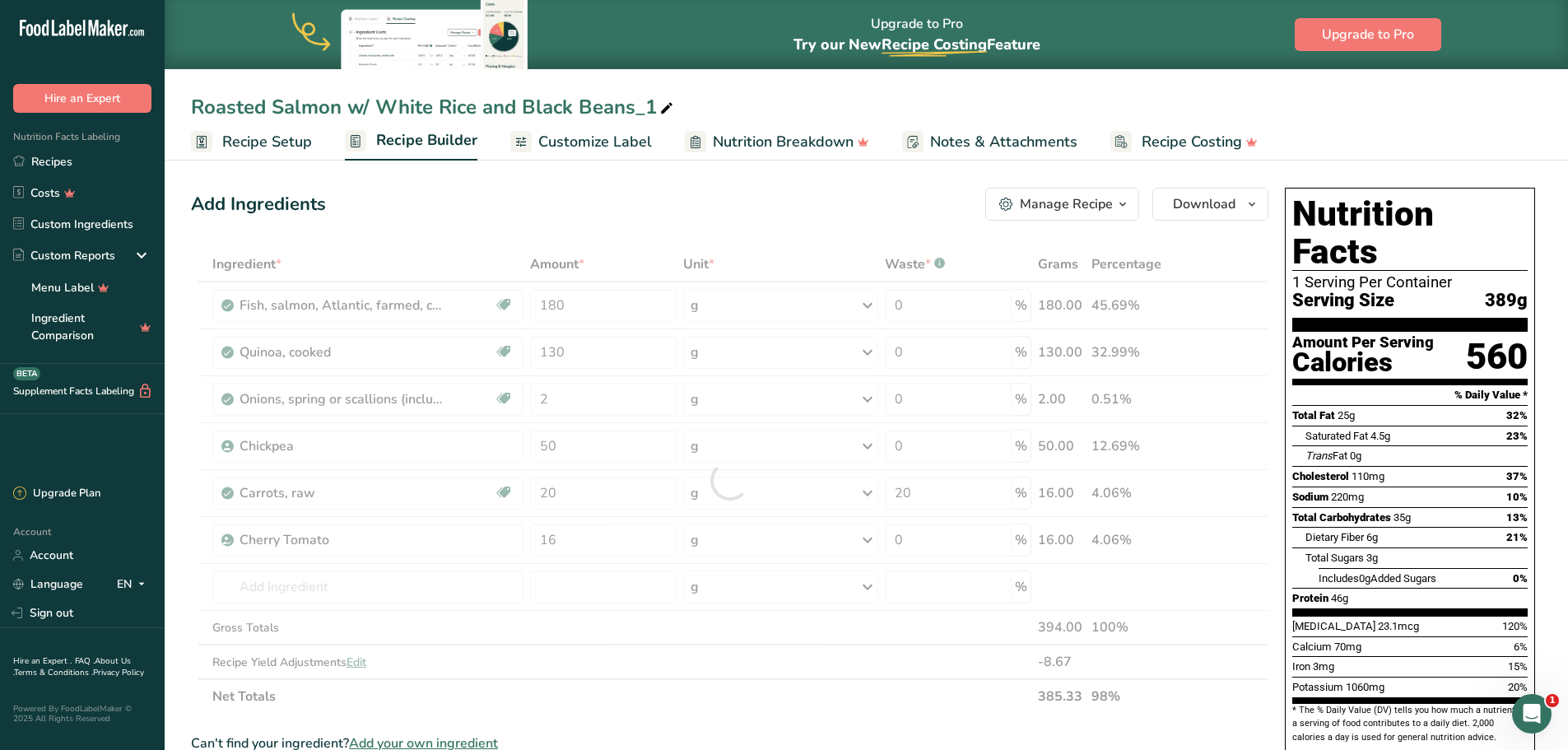
click at [919, 210] on div "Add Ingredients Manage Recipe Delete Recipe Duplicate Recipe Scale Recipe Save …" at bounding box center [730, 204] width 1077 height 33
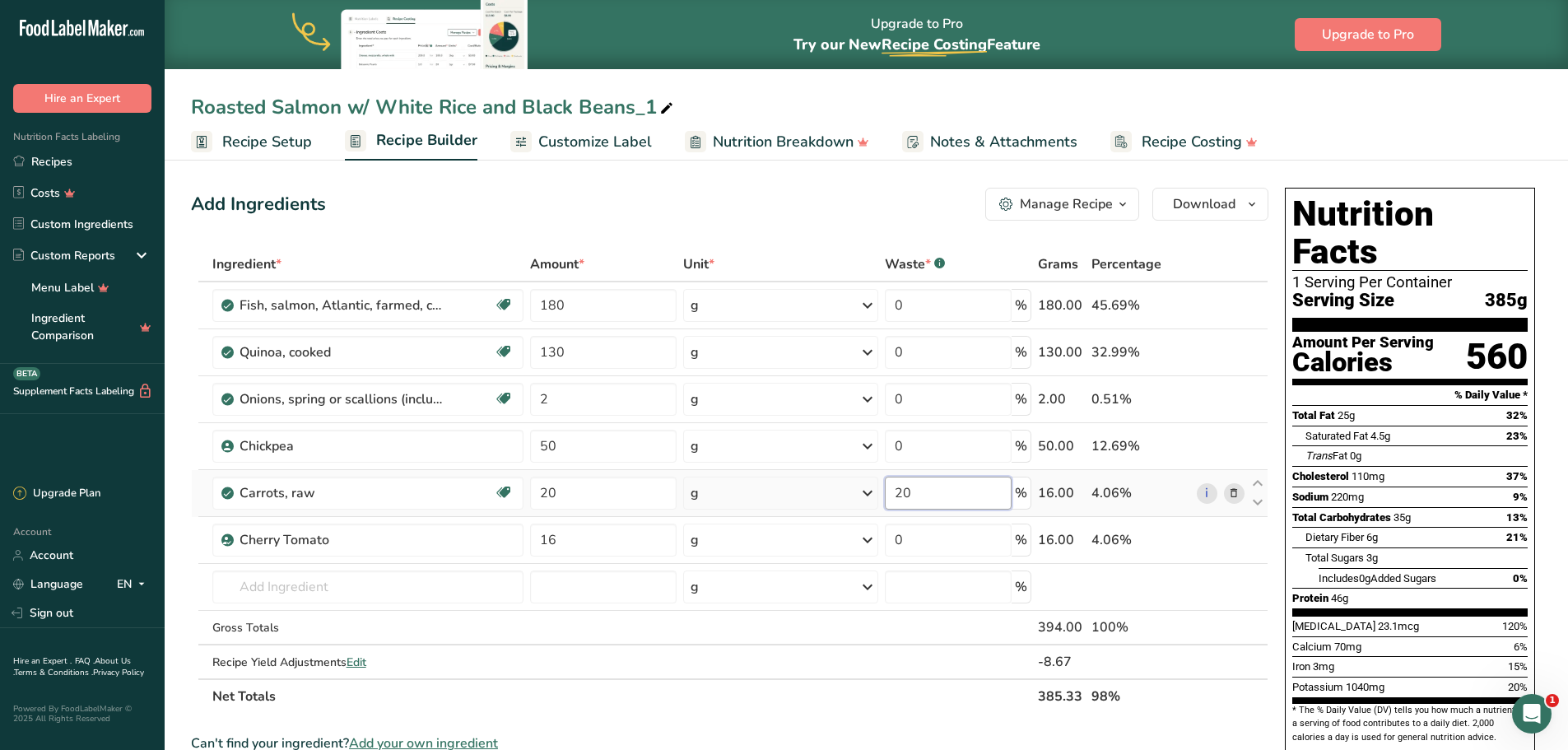
drag, startPoint x: 923, startPoint y: 485, endPoint x: 873, endPoint y: 488, distance: 50.1
click at [873, 488] on tr "Carrots, raw Dairy free Gluten free Vegan Vegetarian Soy free 20 g Portions 1 c…" at bounding box center [730, 493] width 1076 height 47
type input "10"
click at [771, 213] on div "Add Ingredients Manage Recipe Delete Recipe Duplicate Recipe Scale Recipe Save …" at bounding box center [730, 204] width 1077 height 33
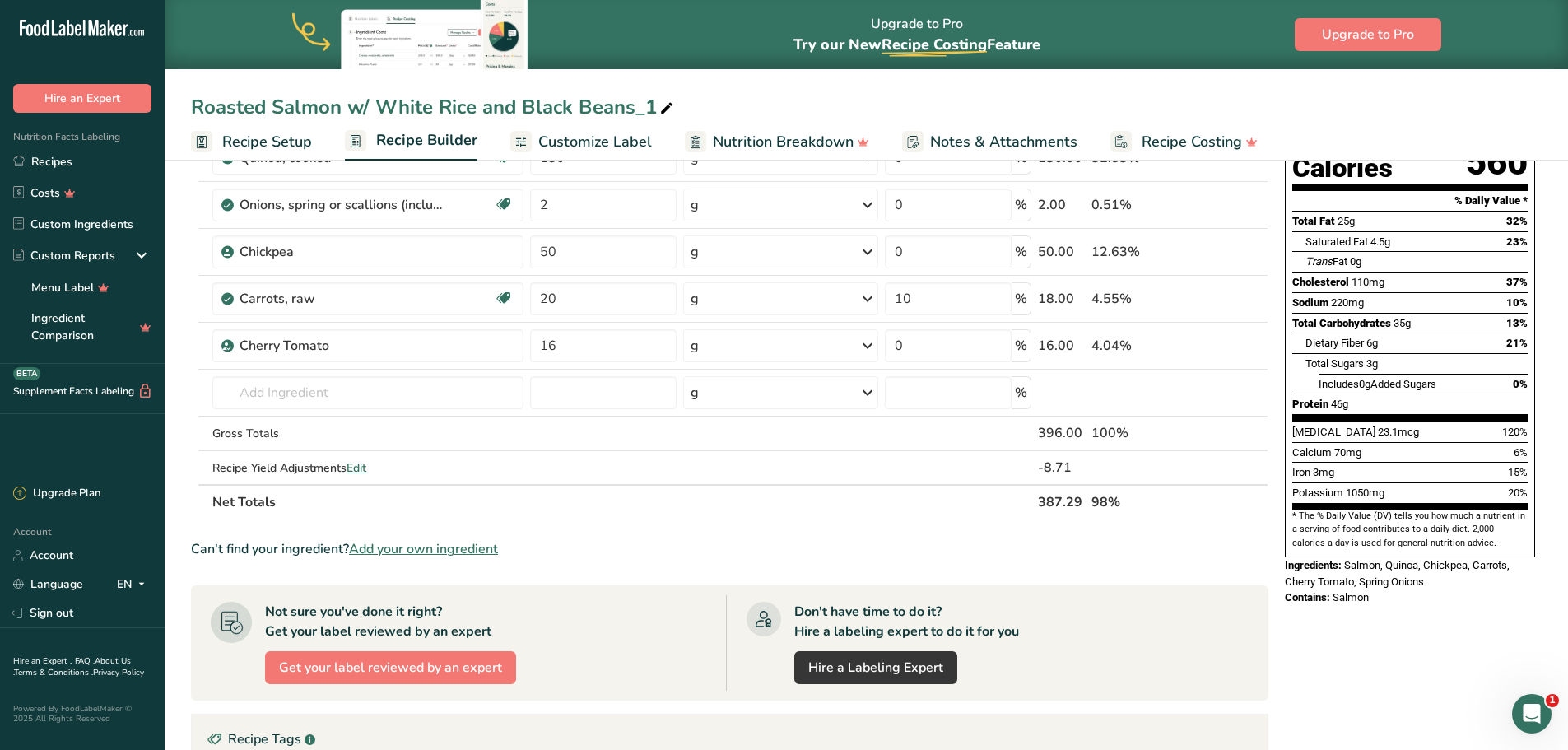
scroll to position [83, 0]
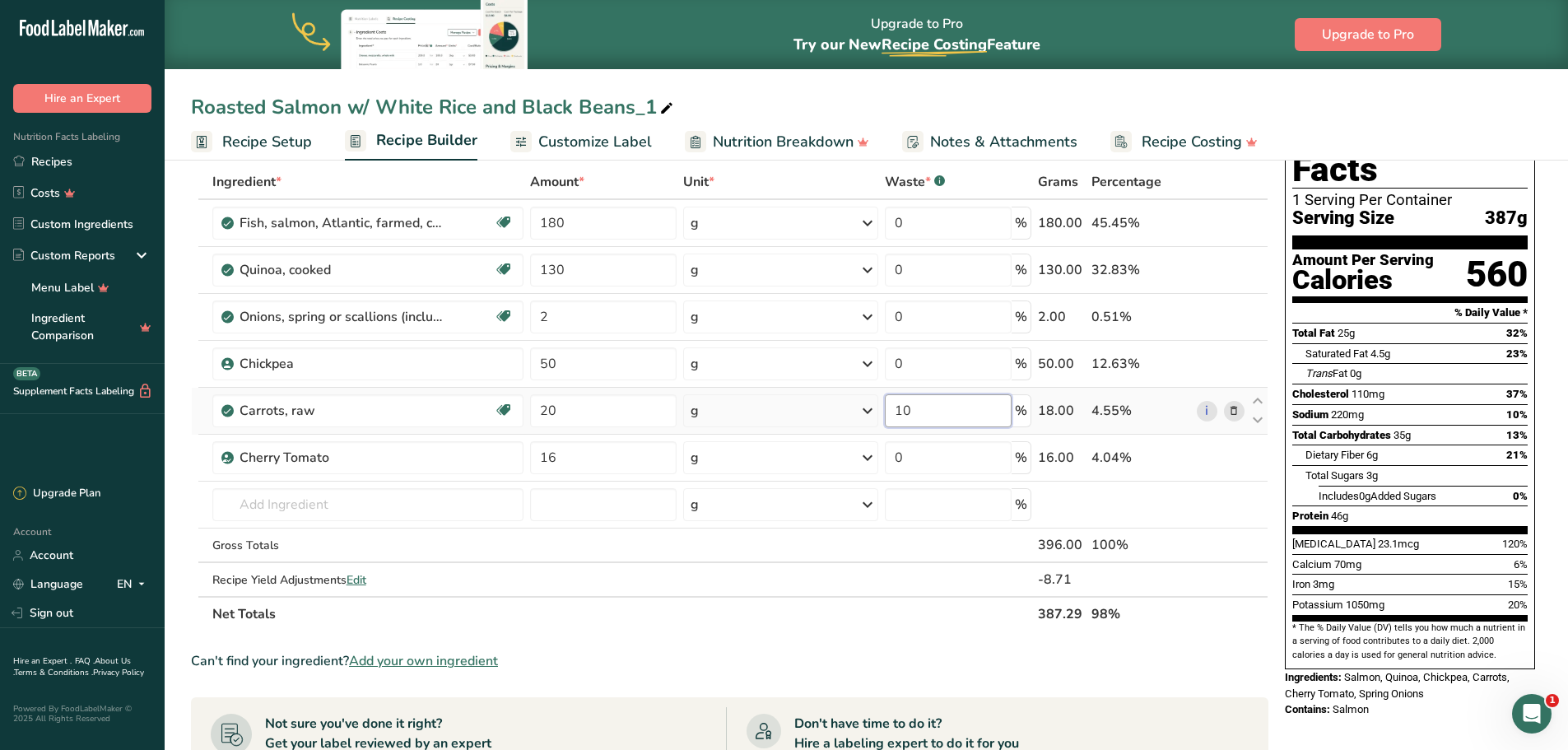
drag, startPoint x: 927, startPoint y: 413, endPoint x: 856, endPoint y: 404, distance: 71.6
click at [861, 407] on tr "Carrots, raw Dairy free Gluten free Vegan Vegetarian Soy free 20 g Portions 1 c…" at bounding box center [730, 411] width 1076 height 47
click at [852, 578] on div "Ingredient * Amount * Unit * Waste * .a-a{fill:#347362;}.b-a{fill:#fff;} Grams …" at bounding box center [730, 398] width 1077 height 466
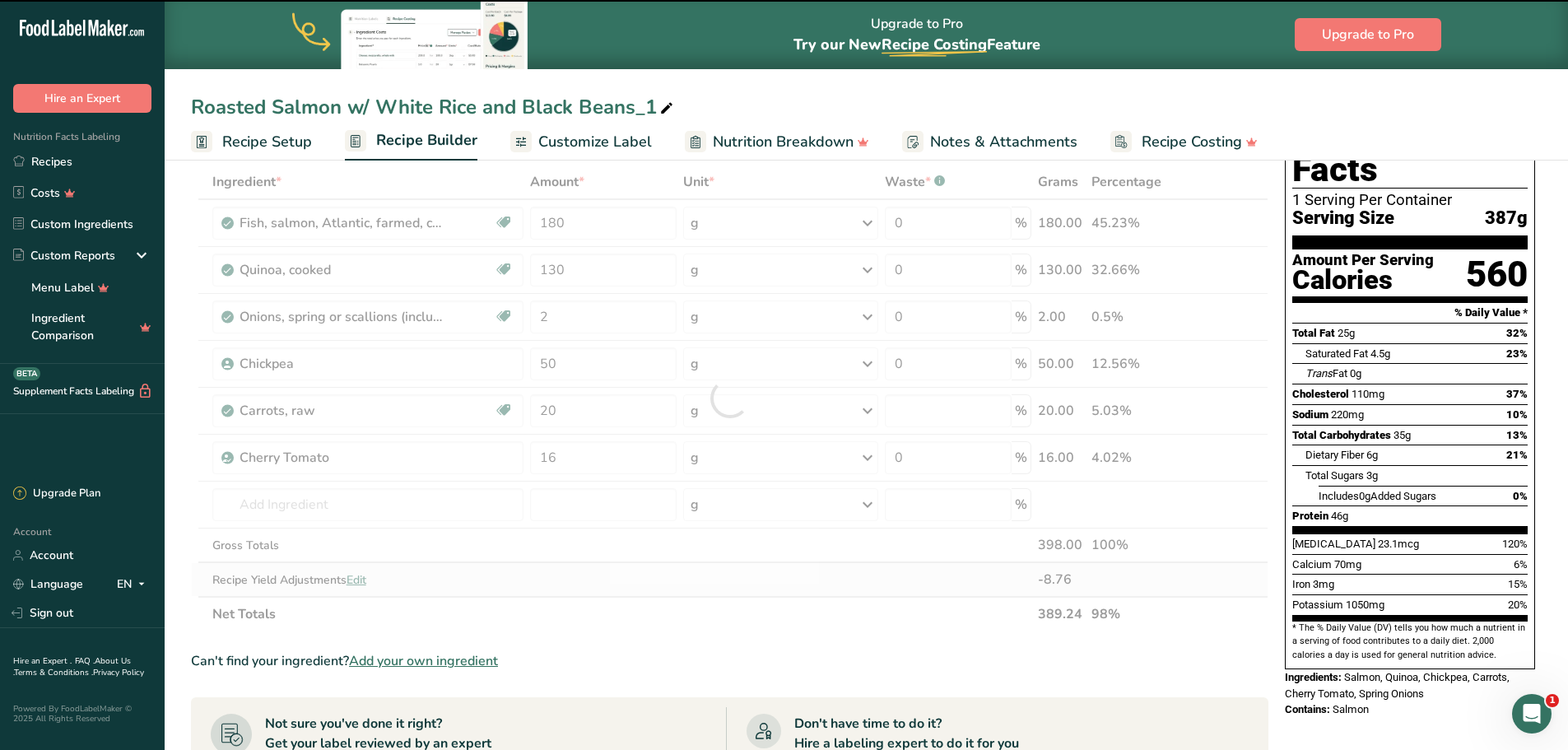
scroll to position [165, 0]
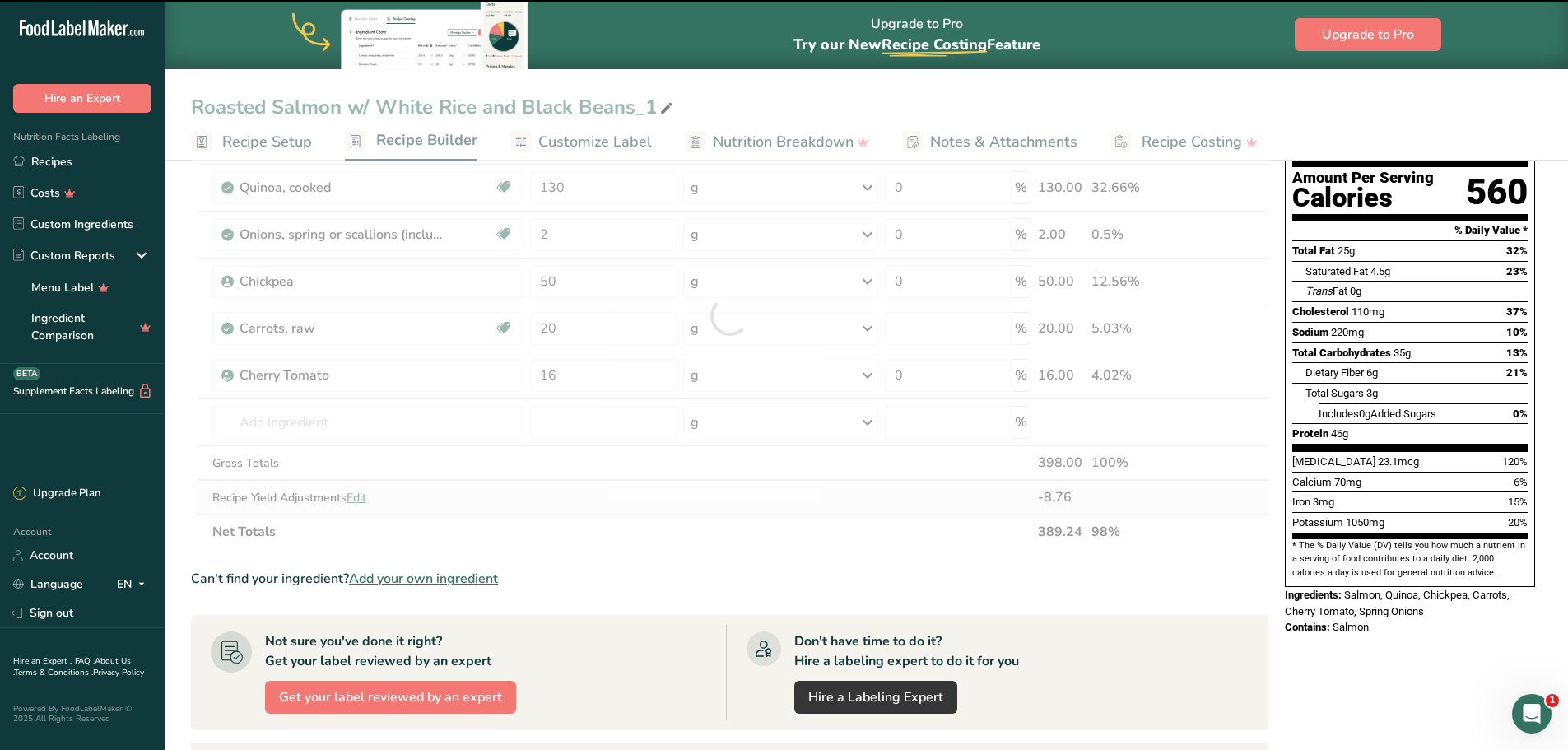
type input "0"
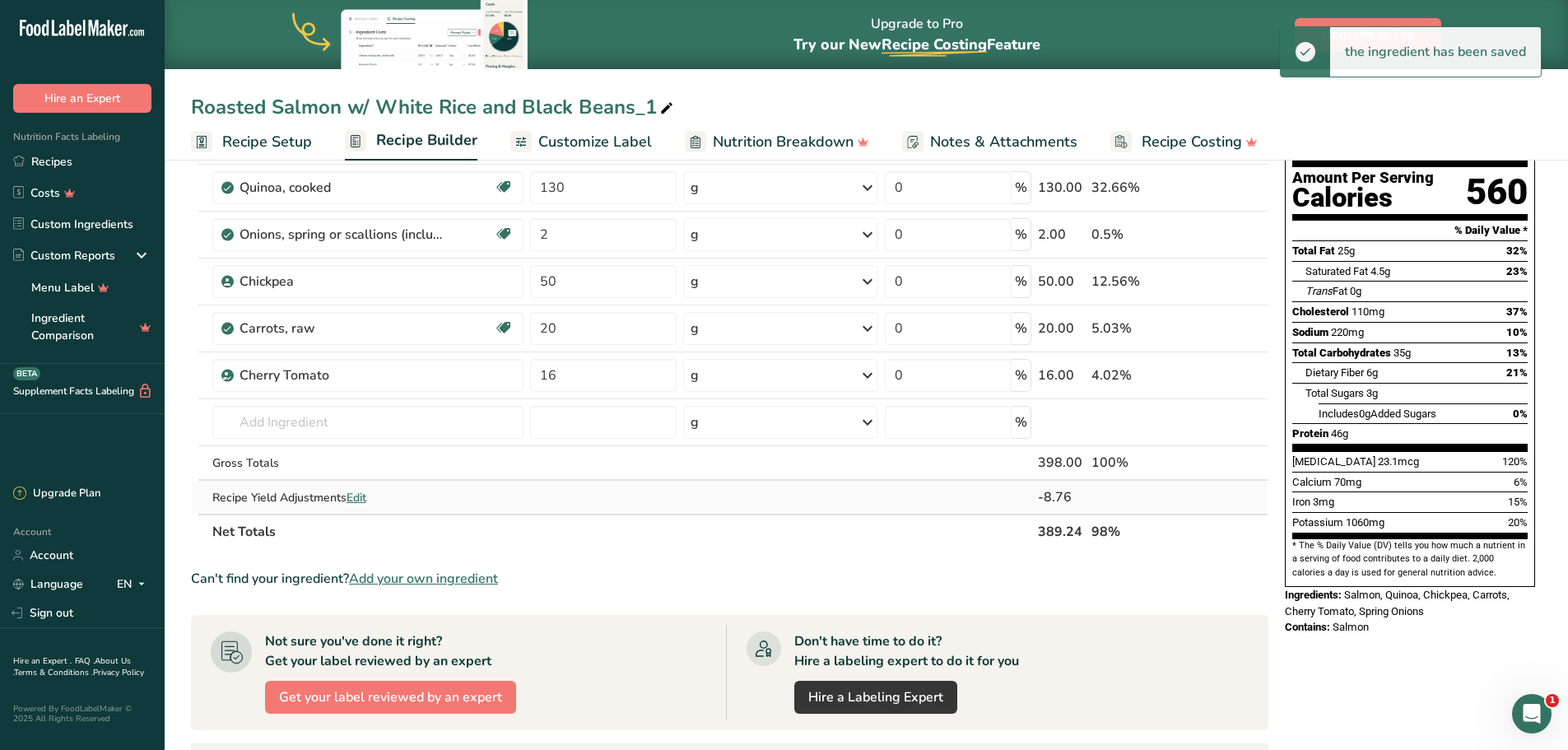
click at [351, 499] on span "Edit" at bounding box center [356, 497] width 19 height 16
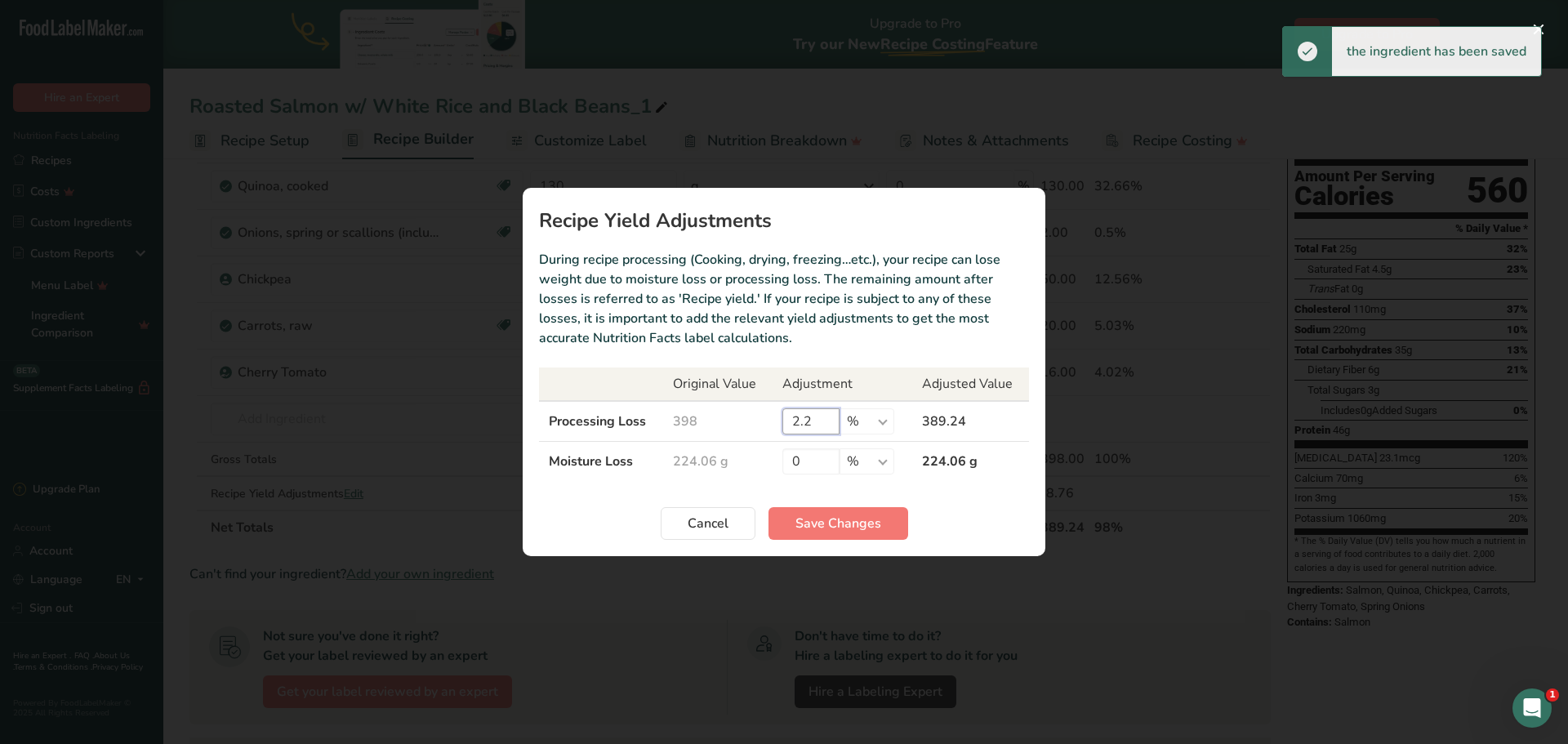
drag, startPoint x: 814, startPoint y: 429, endPoint x: 769, endPoint y: 421, distance: 45.7
click at [769, 424] on tr "Processing Loss 398 2.2 % g kg mg mcg lb oz 389.24" at bounding box center [784, 421] width 490 height 40
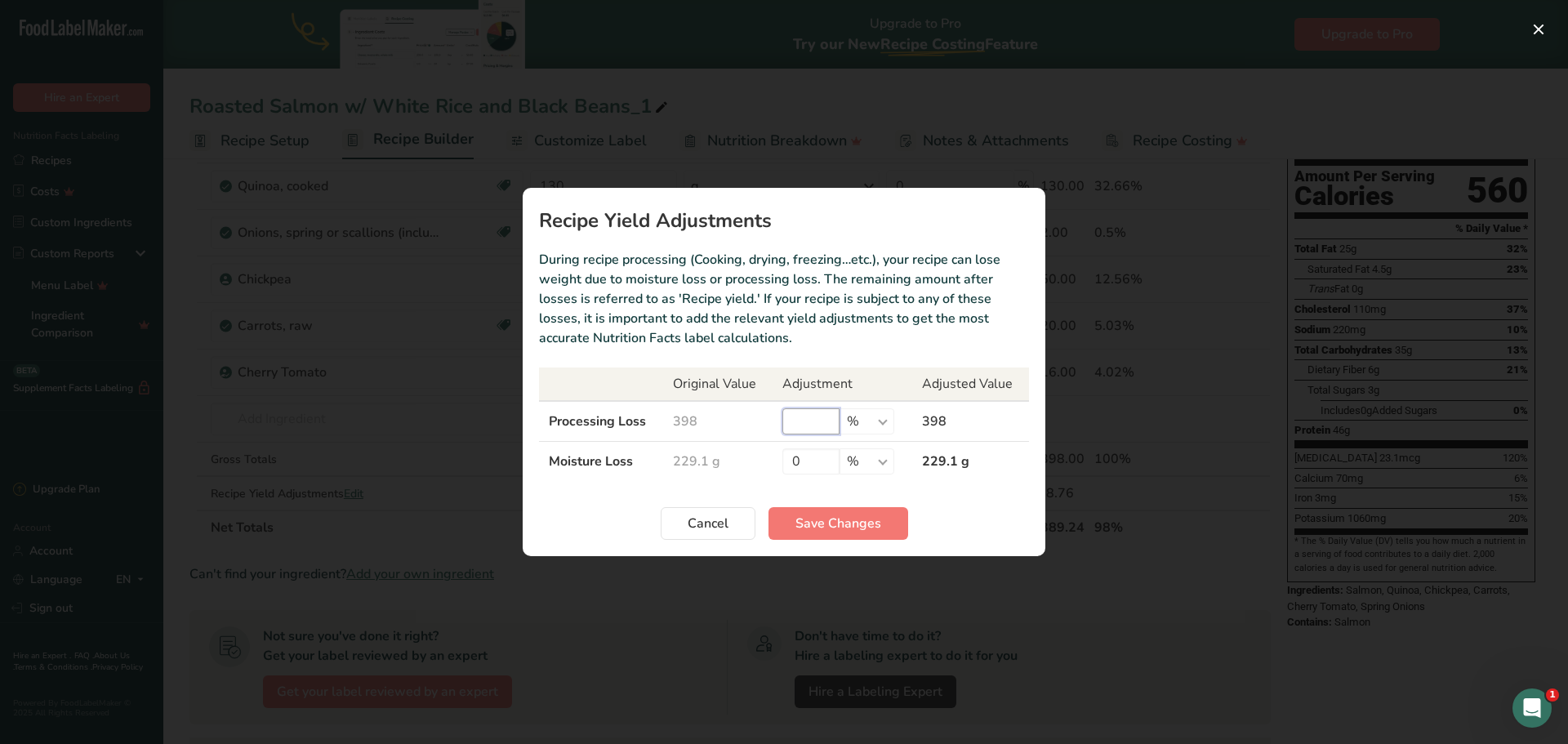
click at [812, 409] on input "Recipe yield modal" at bounding box center [811, 421] width 57 height 26
type input "1"
type input "5"
type input "4"
type input "4.5"
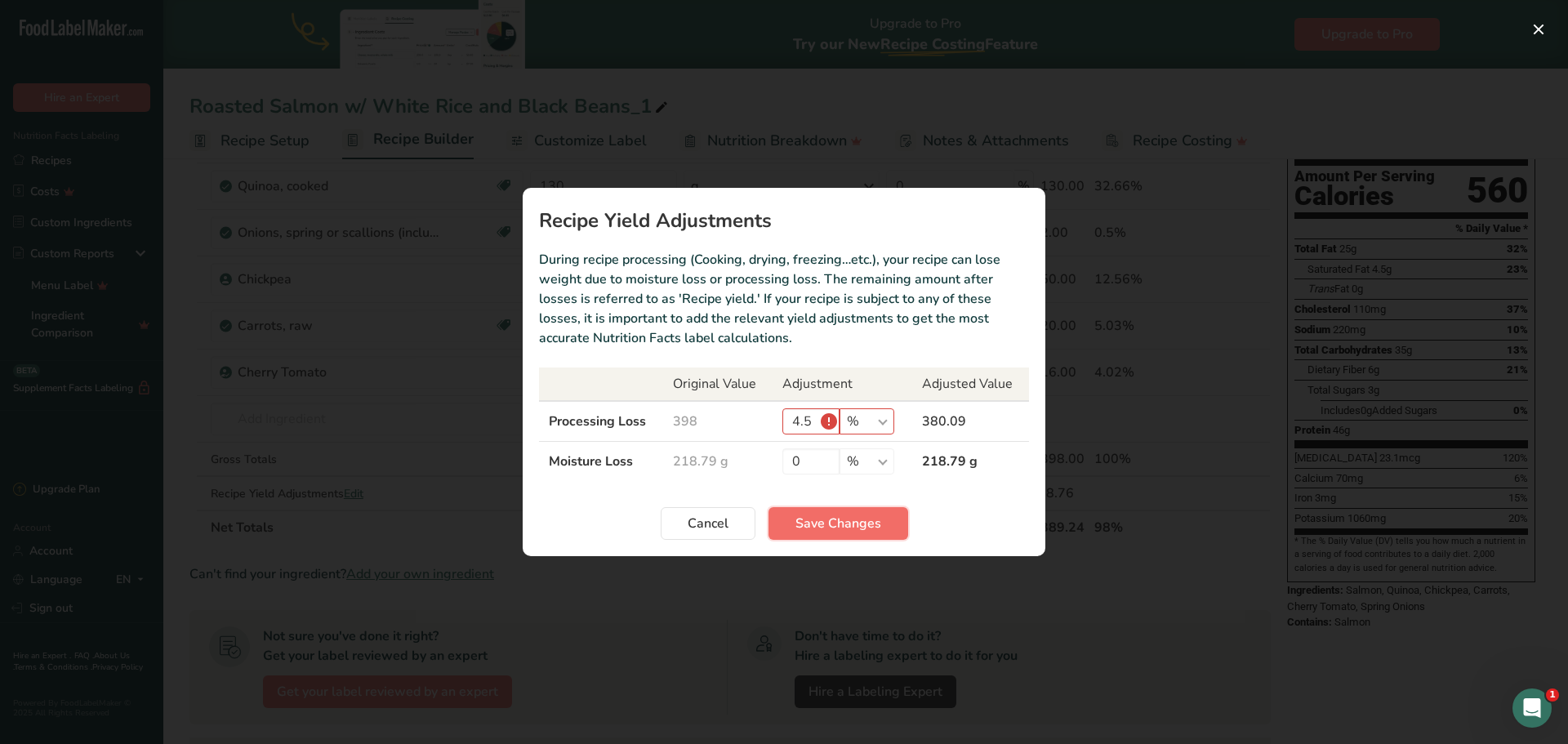
click at [836, 520] on span "Save Changes" at bounding box center [838, 522] width 86 height 19
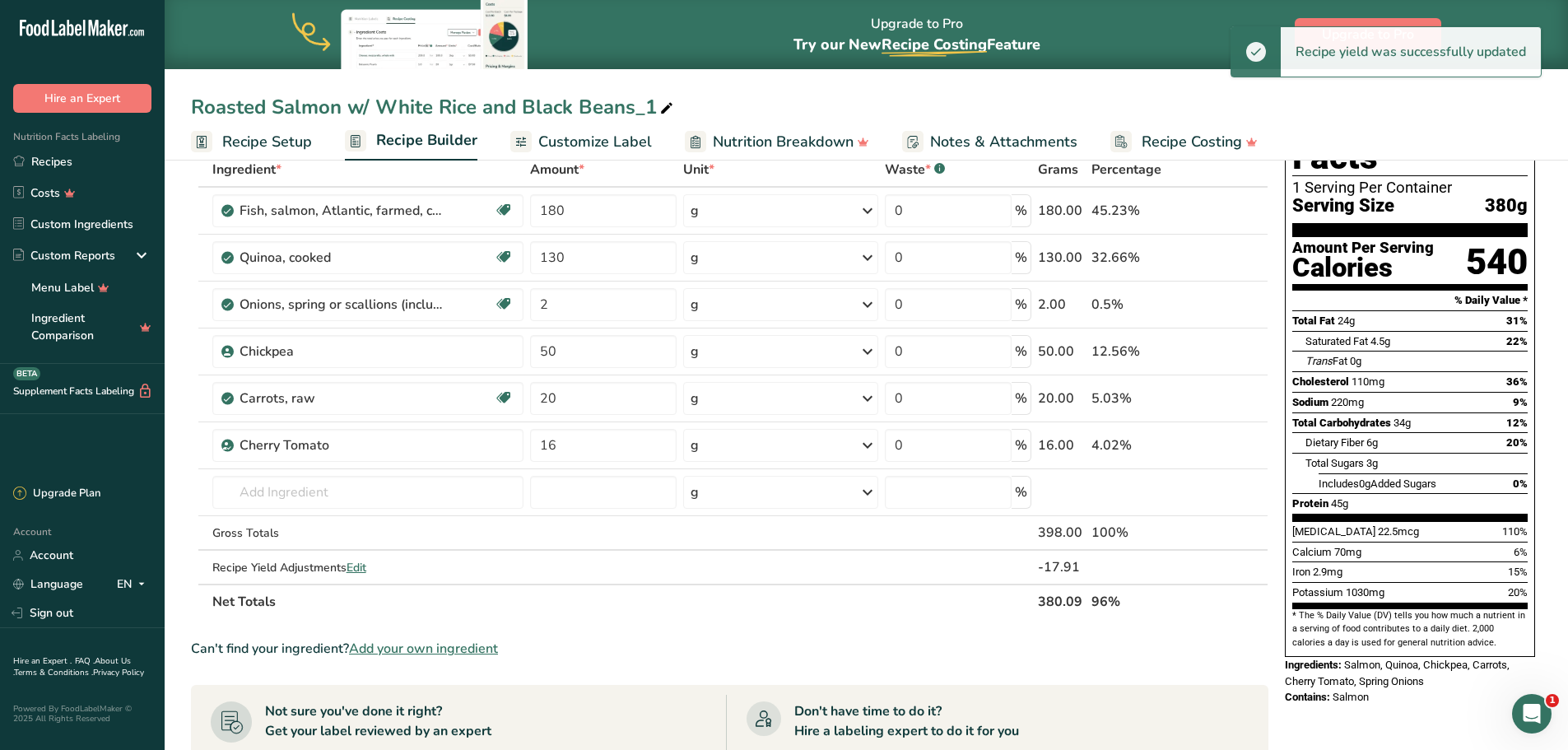
scroll to position [0, 0]
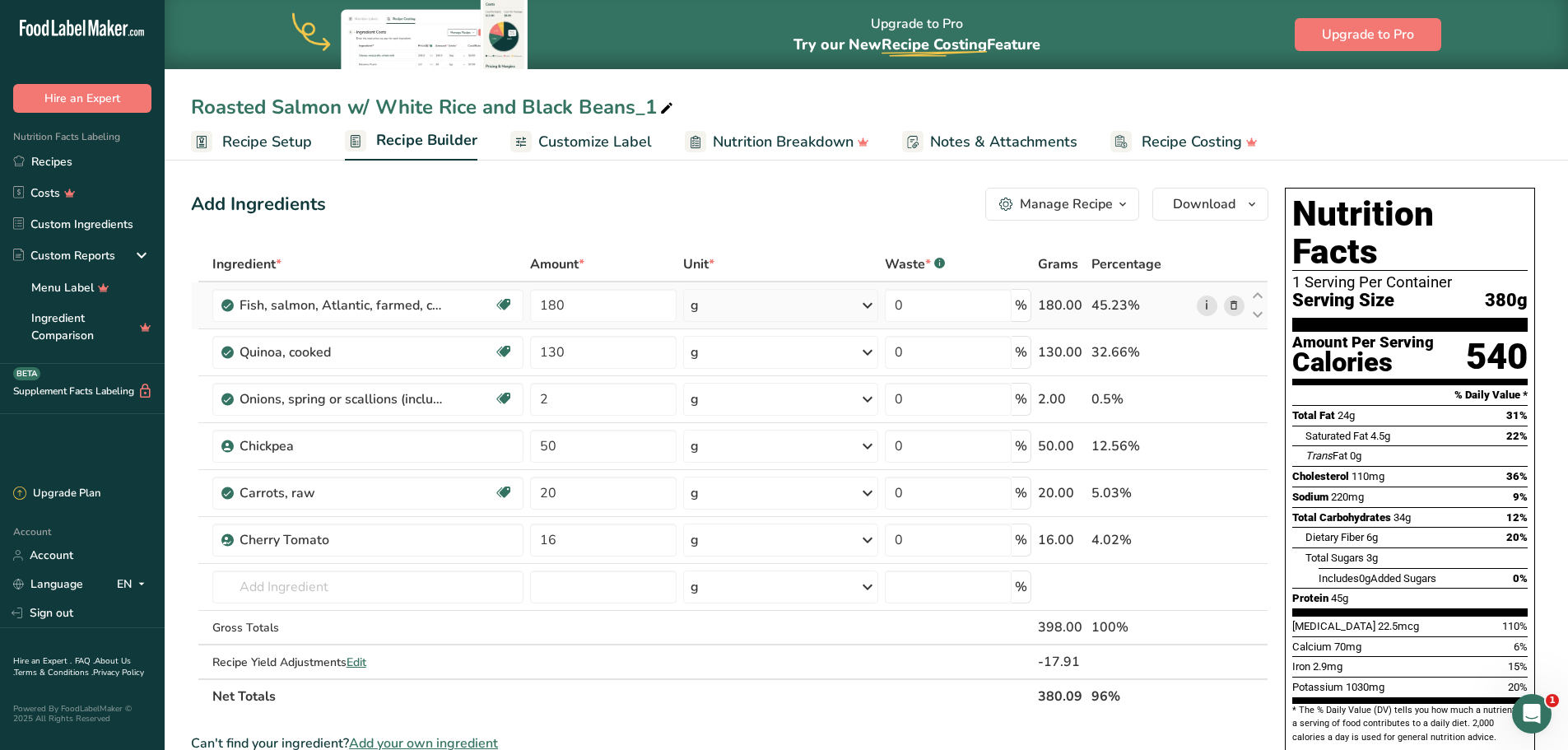
click at [1204, 305] on link "i" at bounding box center [1207, 306] width 20 height 20
click at [289, 587] on input "text" at bounding box center [368, 587] width 312 height 33
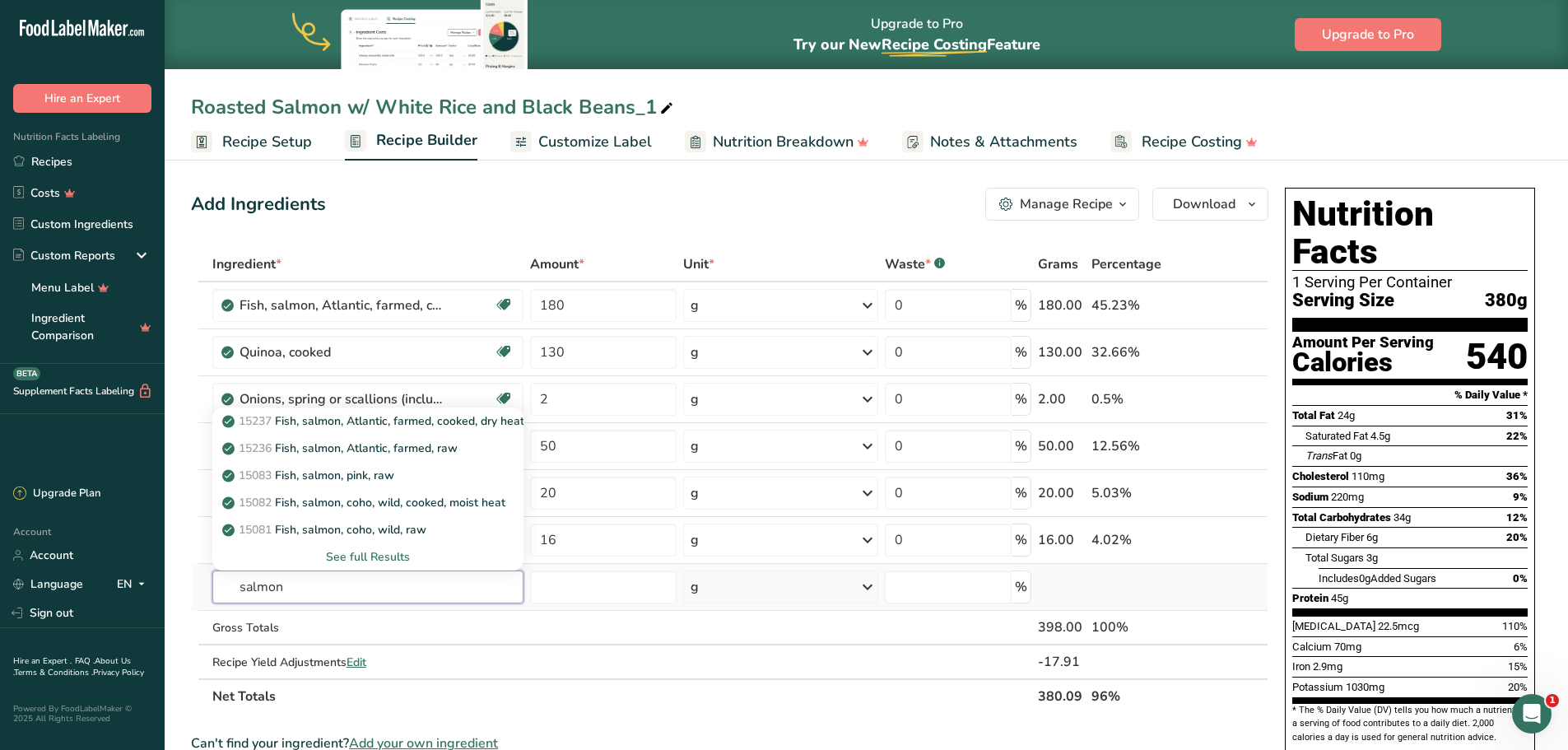
type input "salmon"
click at [341, 557] on div "See full Results" at bounding box center [368, 556] width 286 height 18
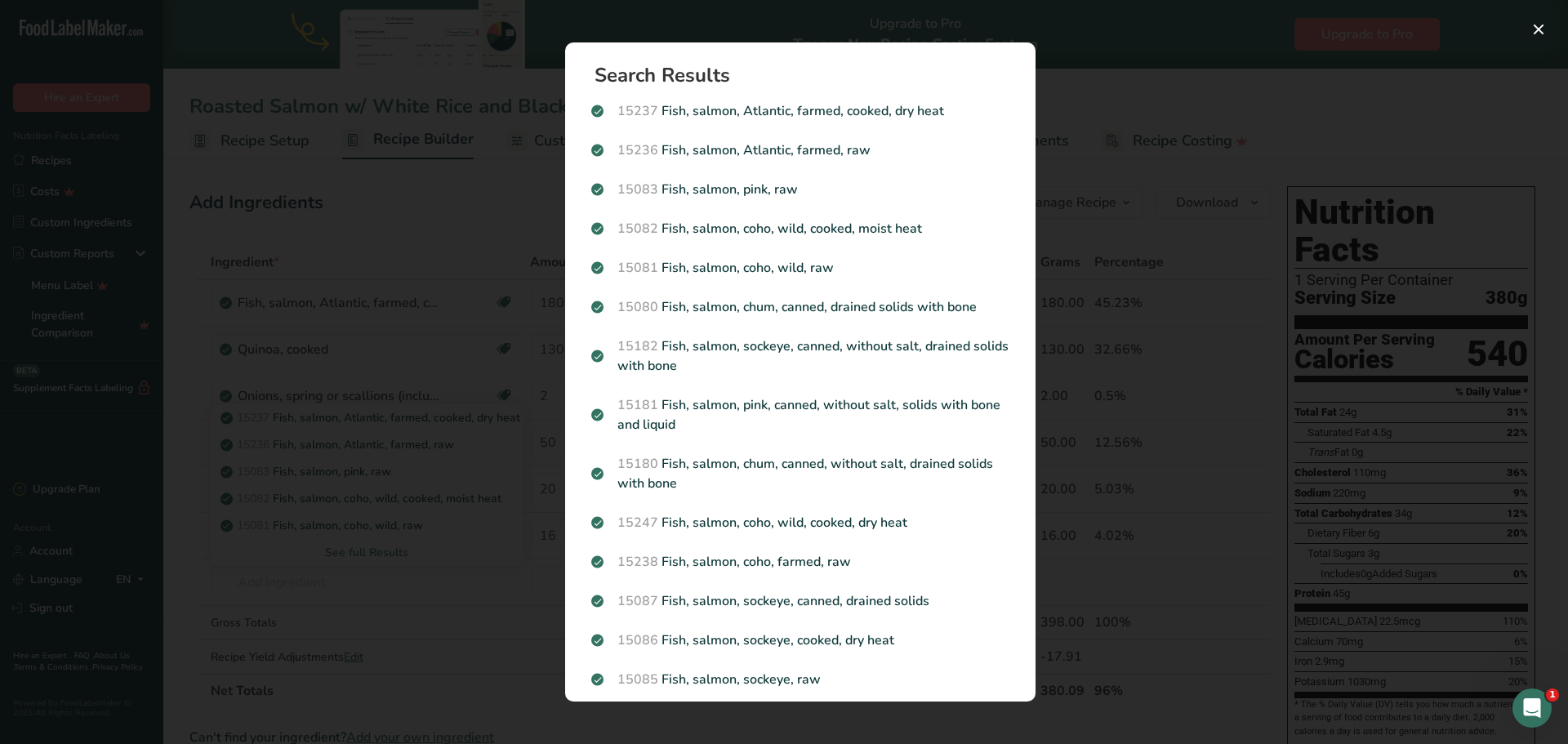
click at [1111, 190] on div "Search results modal" at bounding box center [784, 372] width 1568 height 744
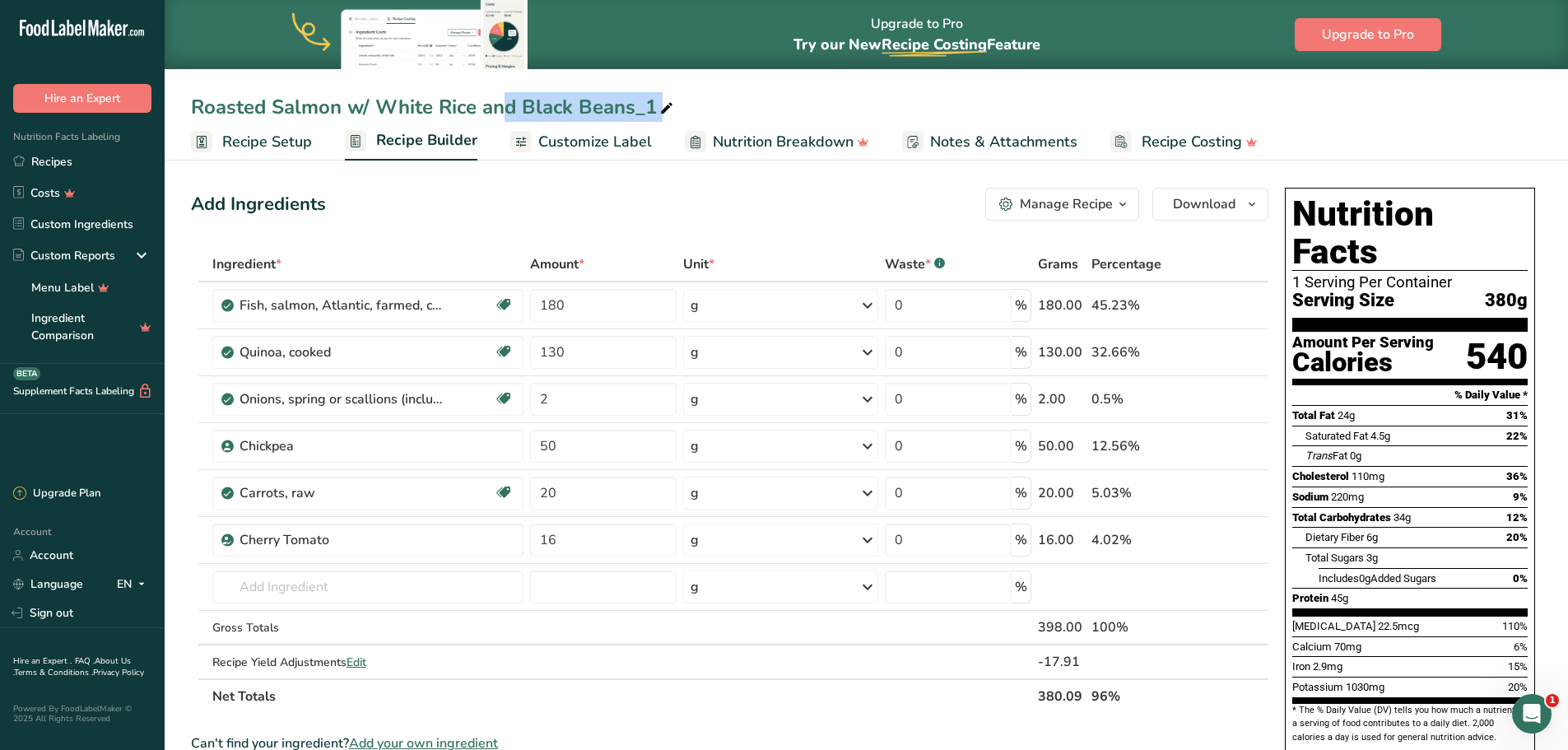
drag, startPoint x: 378, startPoint y: 100, endPoint x: 657, endPoint y: 95, distance: 279.0
click at [657, 95] on div "Roasted Salmon w/ White Rice and Black Beans_1" at bounding box center [434, 107] width 486 height 30
drag, startPoint x: 649, startPoint y: 108, endPoint x: 373, endPoint y: 95, distance: 276.3
click at [373, 95] on input "Roasted Salmon w/ White Rice and Black Beans_1" at bounding box center [866, 107] width 1351 height 30
type input "Roasted Salmon w/ Quinoa Salad"
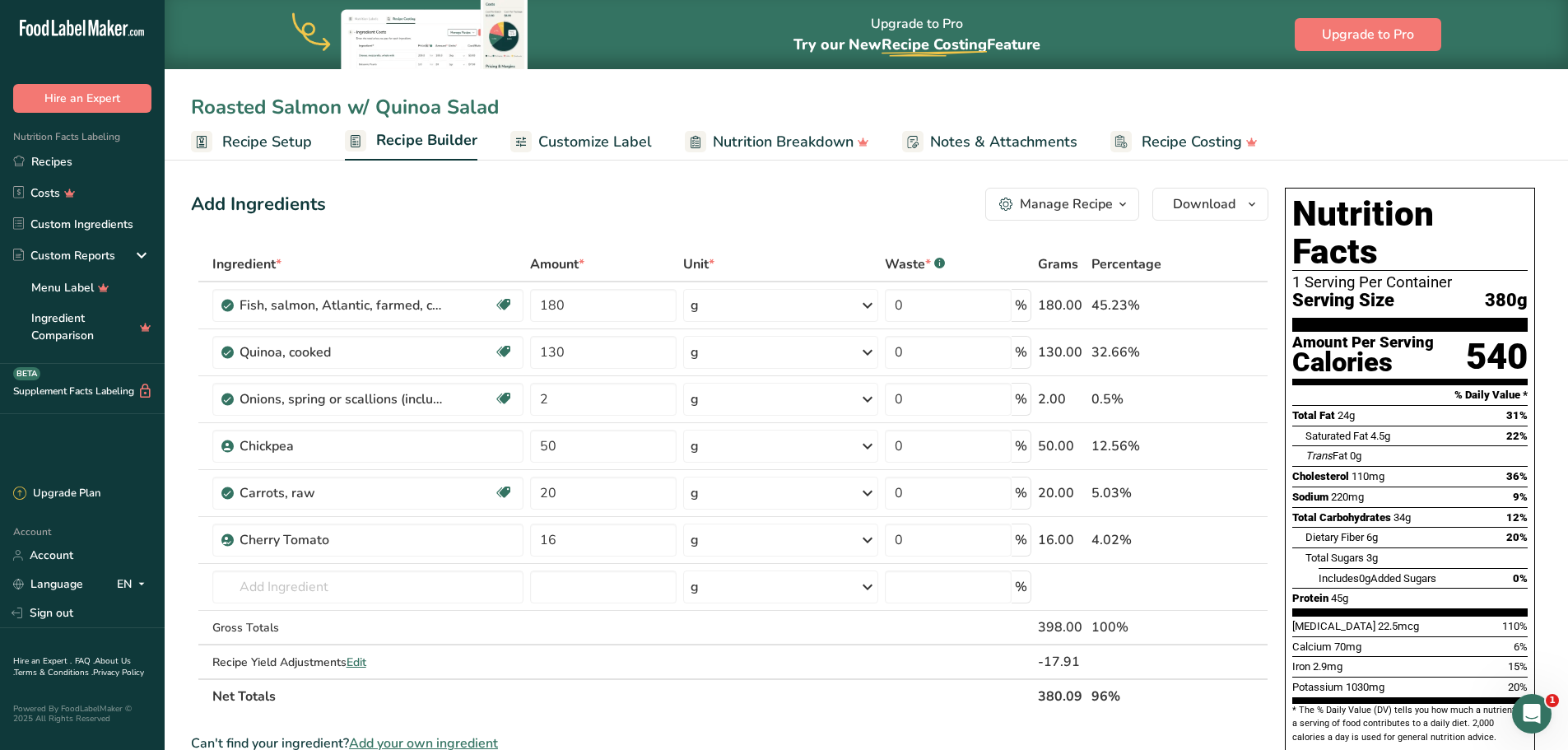
click at [462, 209] on div "Add Ingredients Manage Recipe Delete Recipe Duplicate Recipe Scale Recipe Save …" at bounding box center [730, 204] width 1077 height 33
click at [1201, 207] on span "Download" at bounding box center [1204, 204] width 62 height 19
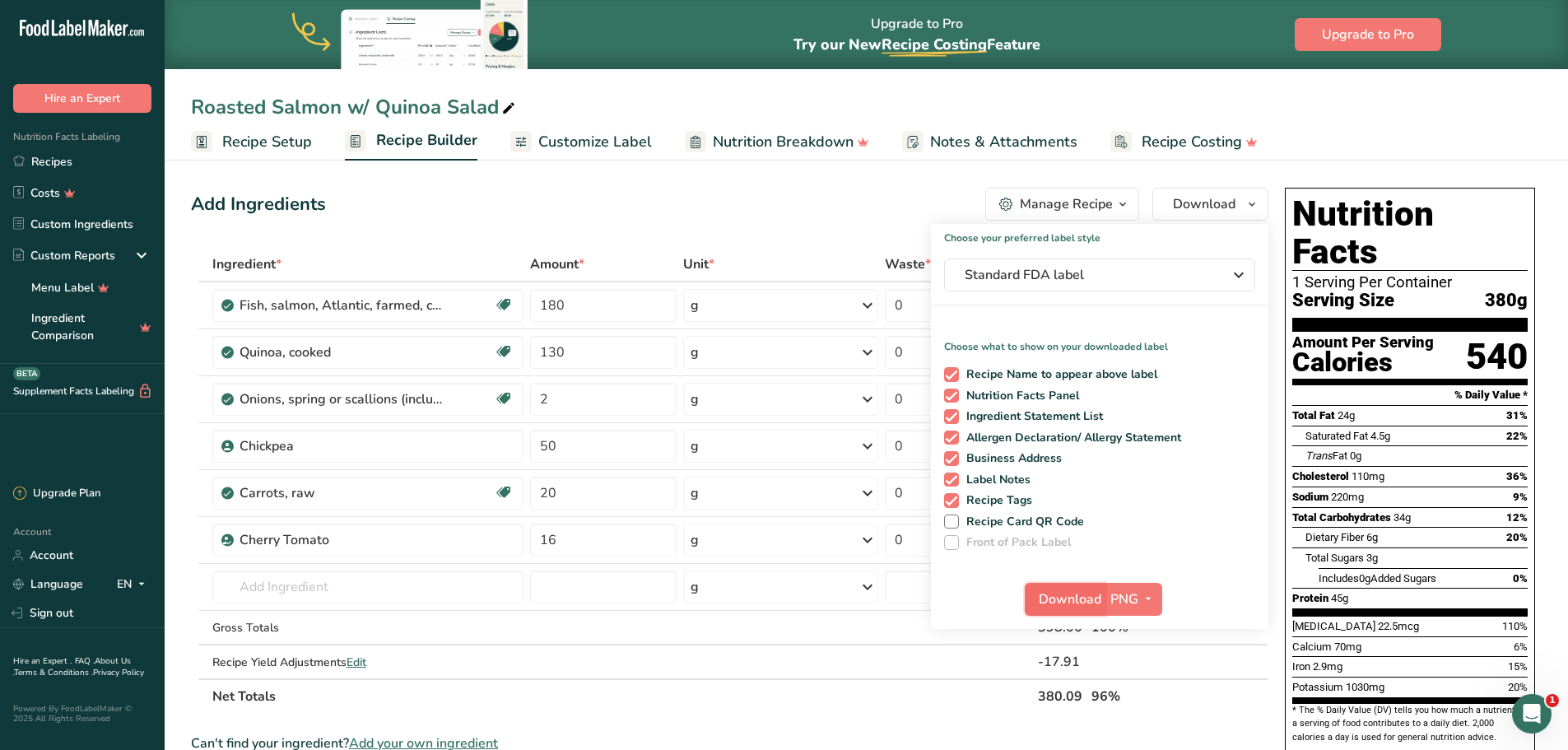
click at [1063, 594] on span "Download" at bounding box center [1069, 599] width 62 height 19
click at [276, 142] on span "Recipe Setup" at bounding box center [267, 142] width 90 height 22
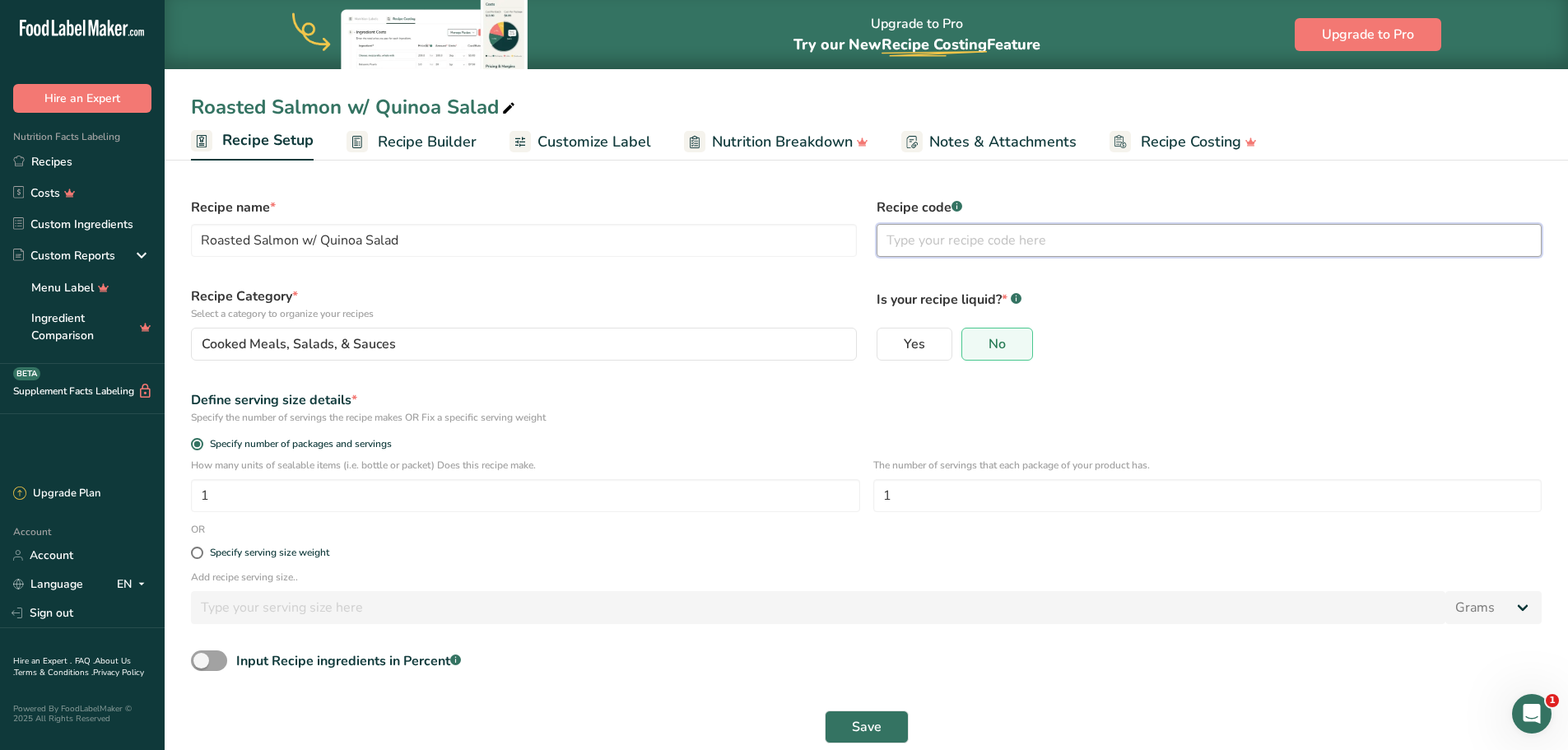
click at [909, 250] on input "text" at bounding box center [1209, 240] width 666 height 33
type input "M.38"
click at [876, 725] on span "Save" at bounding box center [867, 726] width 30 height 19
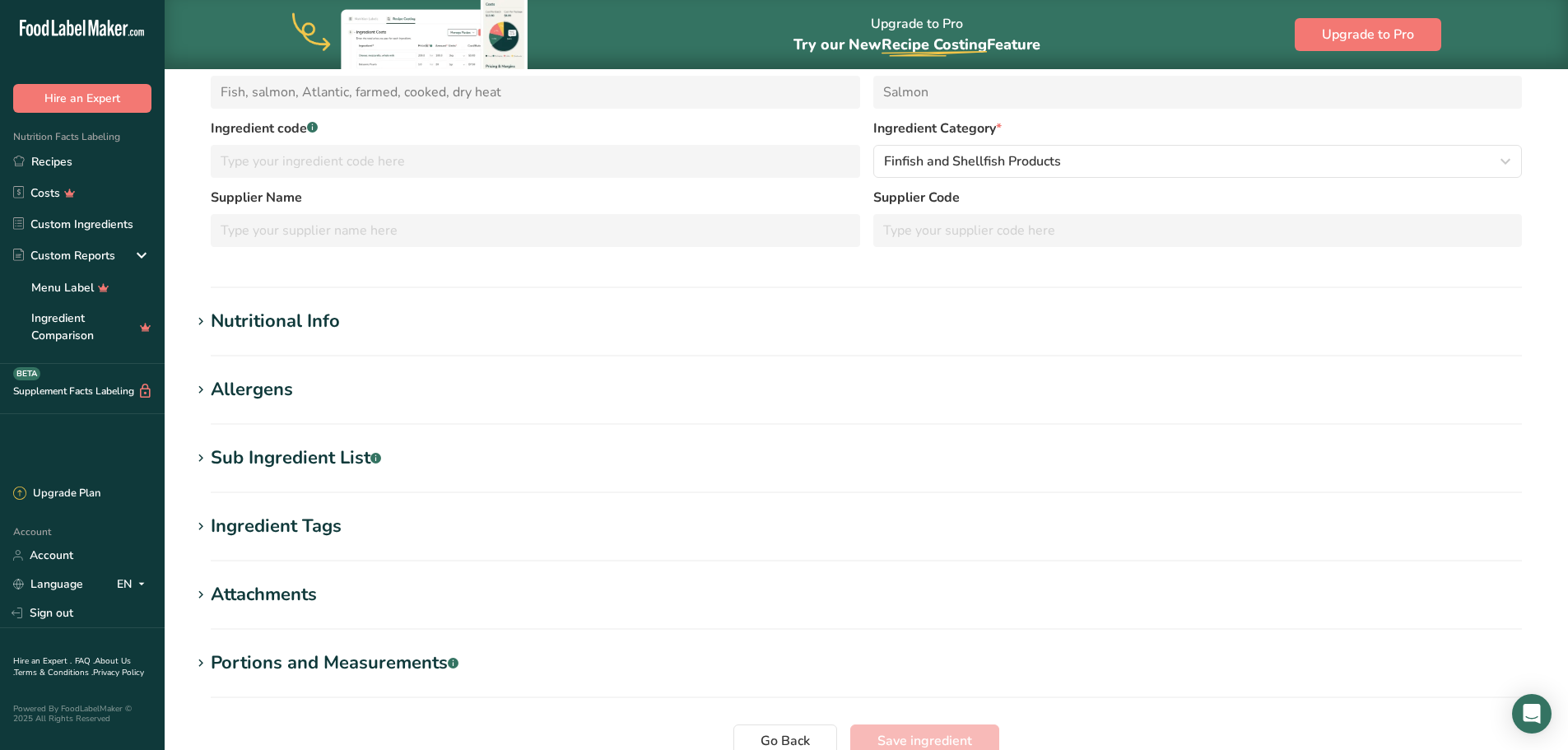
click at [223, 319] on div "Nutritional Info" at bounding box center [274, 321] width 129 height 27
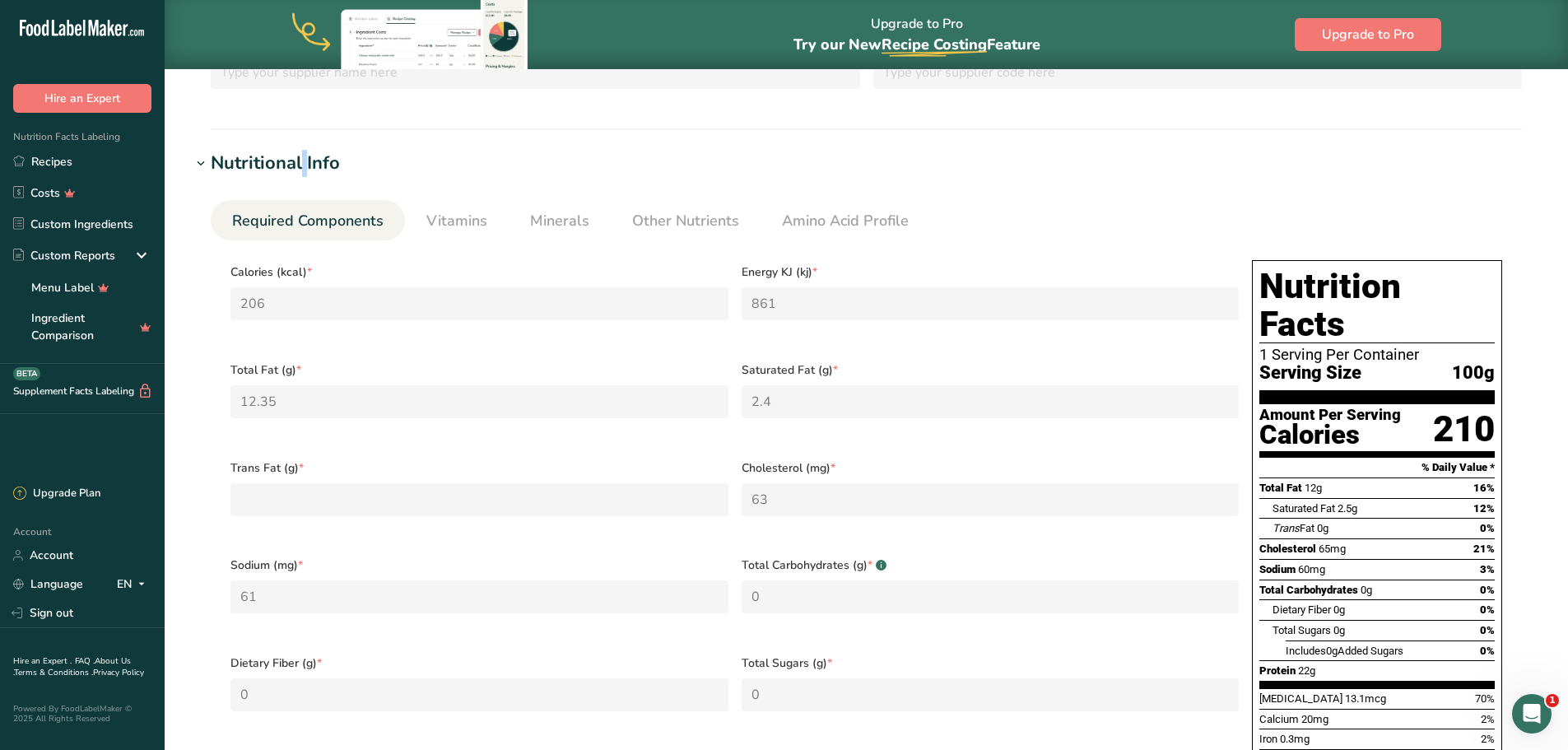
scroll to position [412, 0]
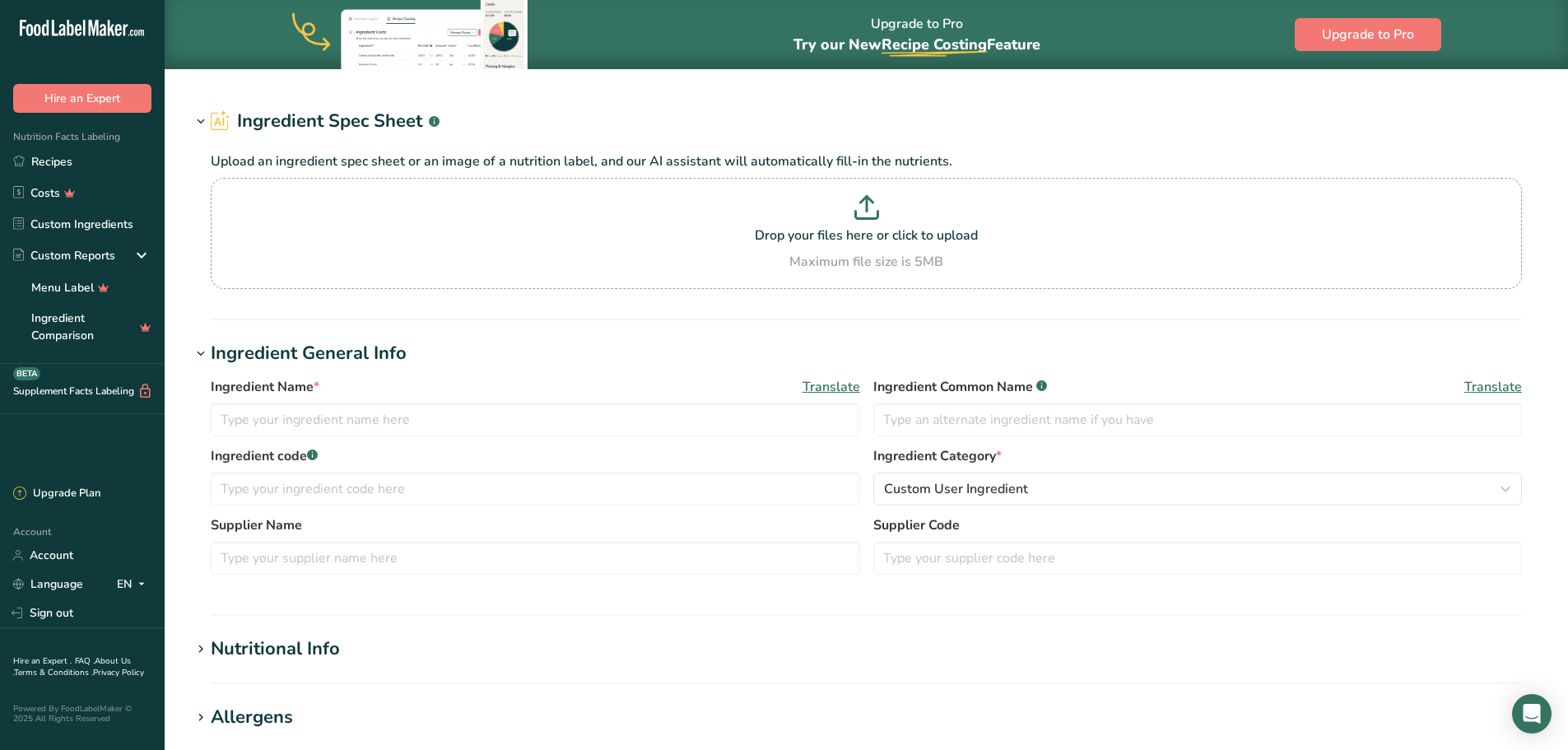
type input "Fish, salmon, Atlantic, farmed, cooked, dry heat"
type input "Salmon"
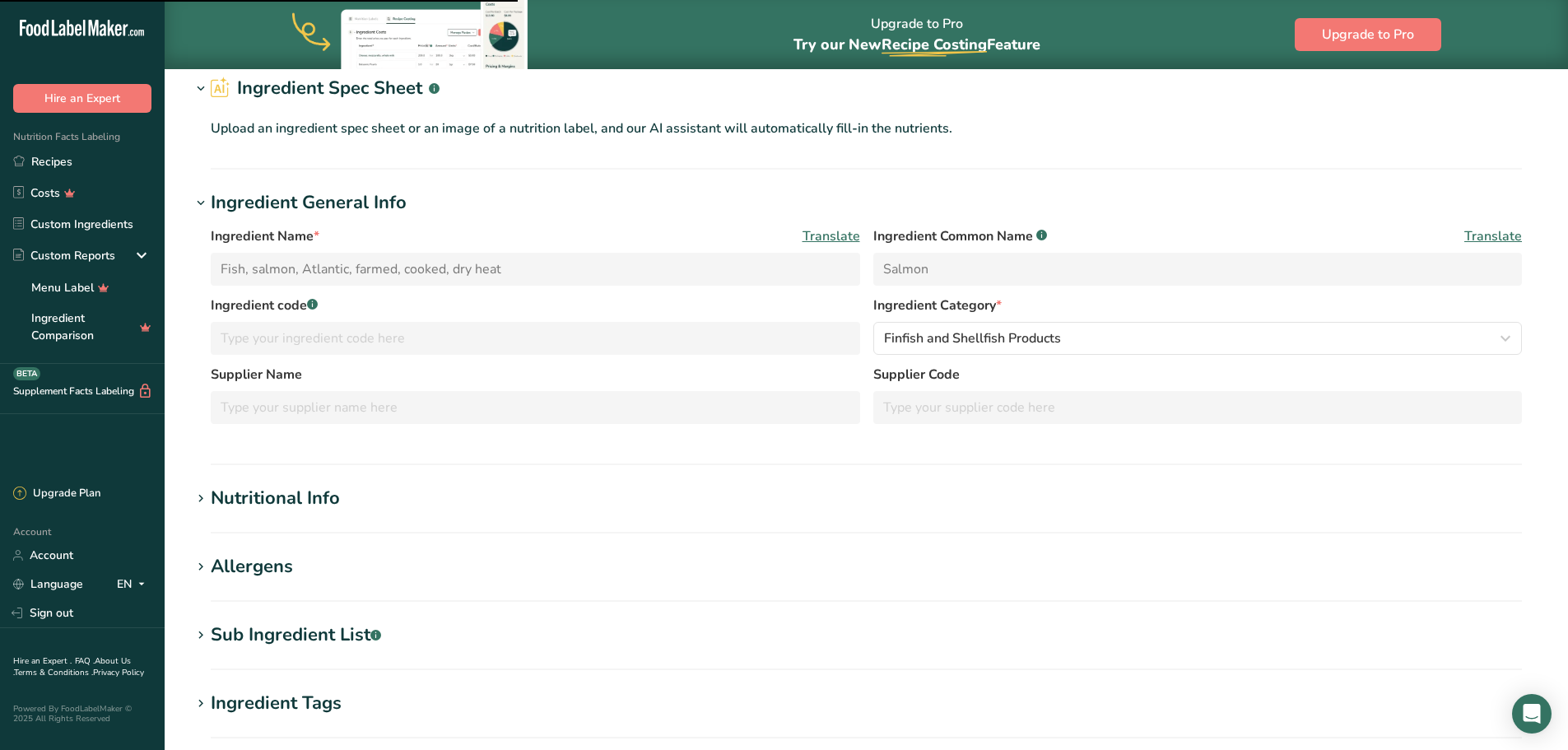
scroll to position [284, 0]
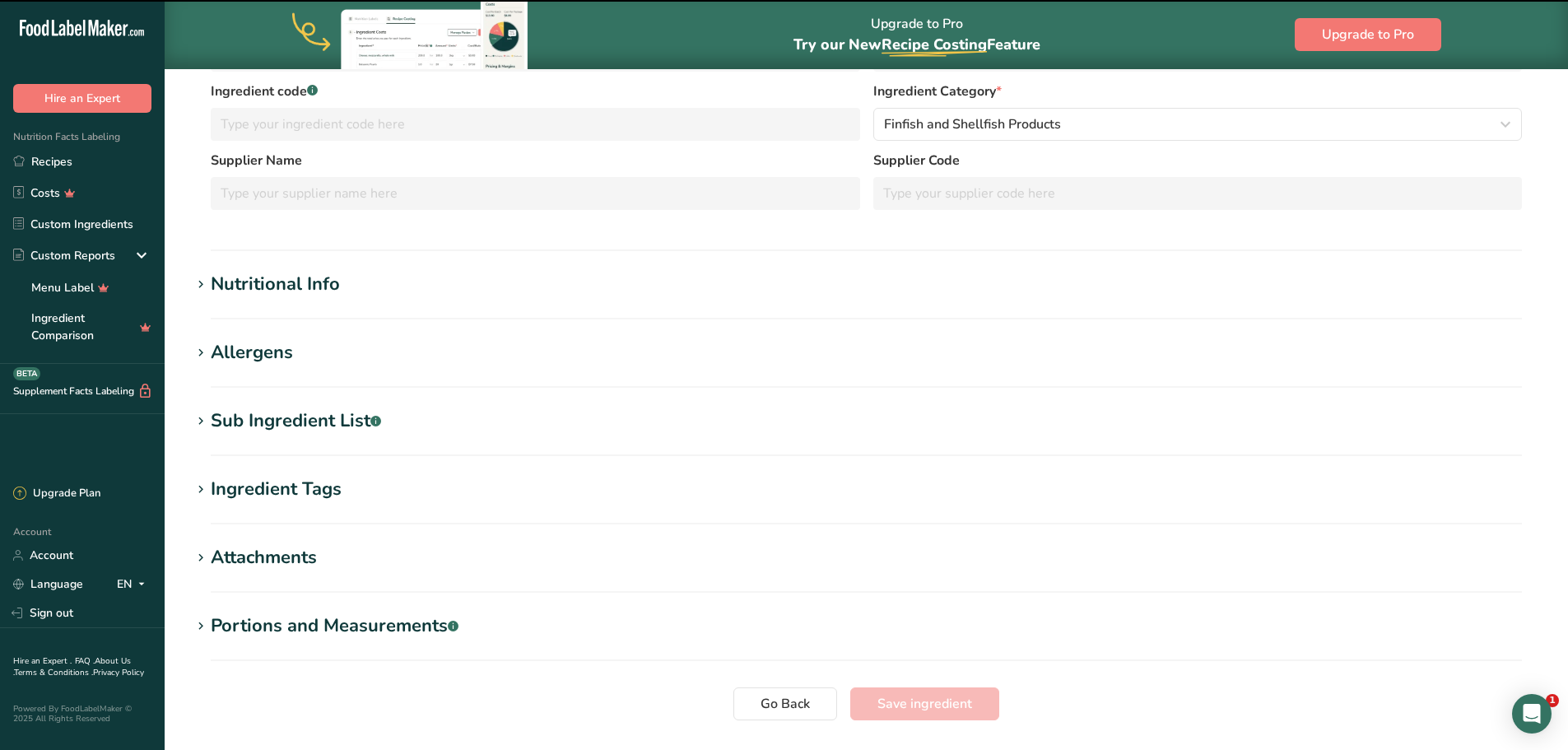
click at [329, 295] on div "Nutritional Info" at bounding box center [274, 284] width 129 height 27
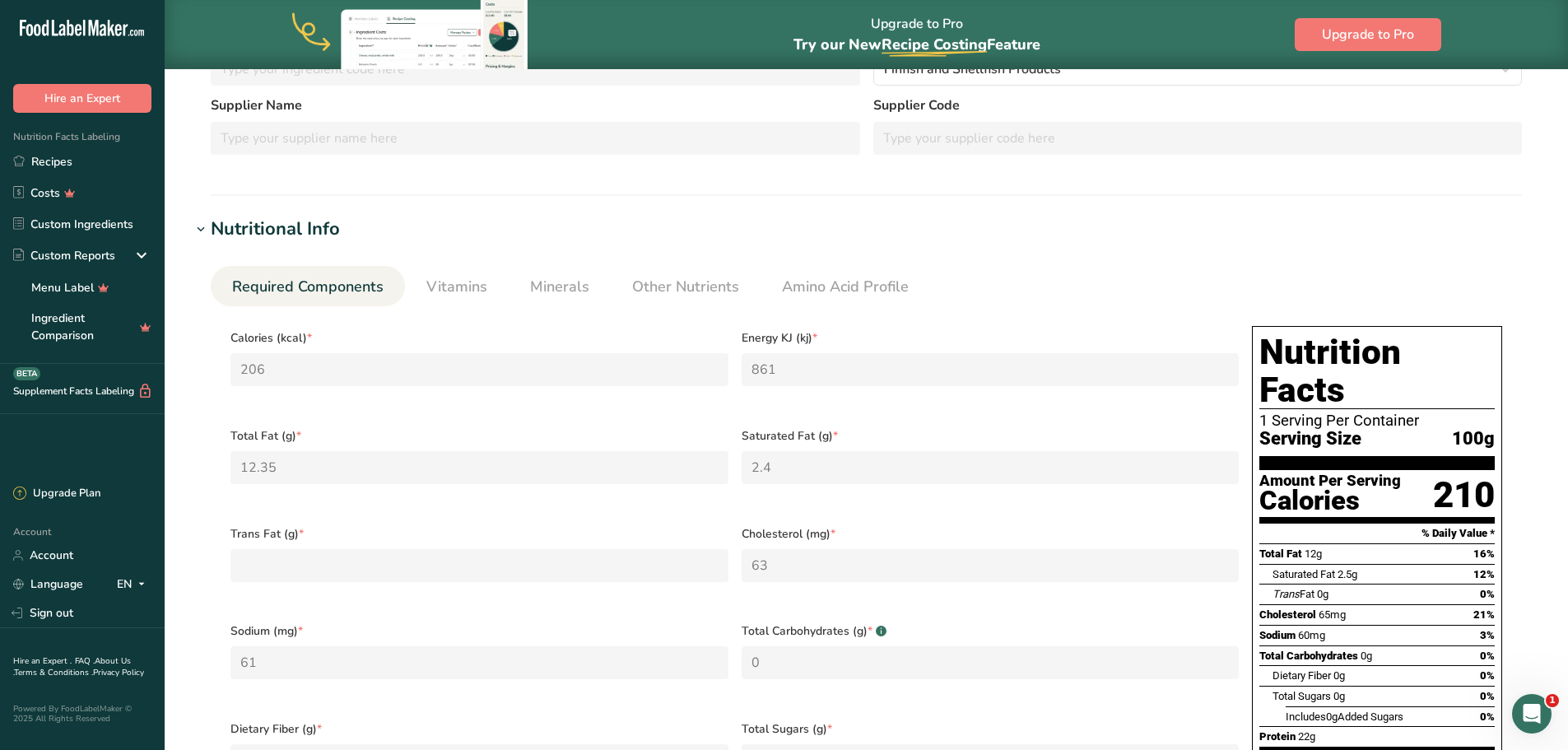
scroll to position [366, 0]
